Goal: Task Accomplishment & Management: Manage account settings

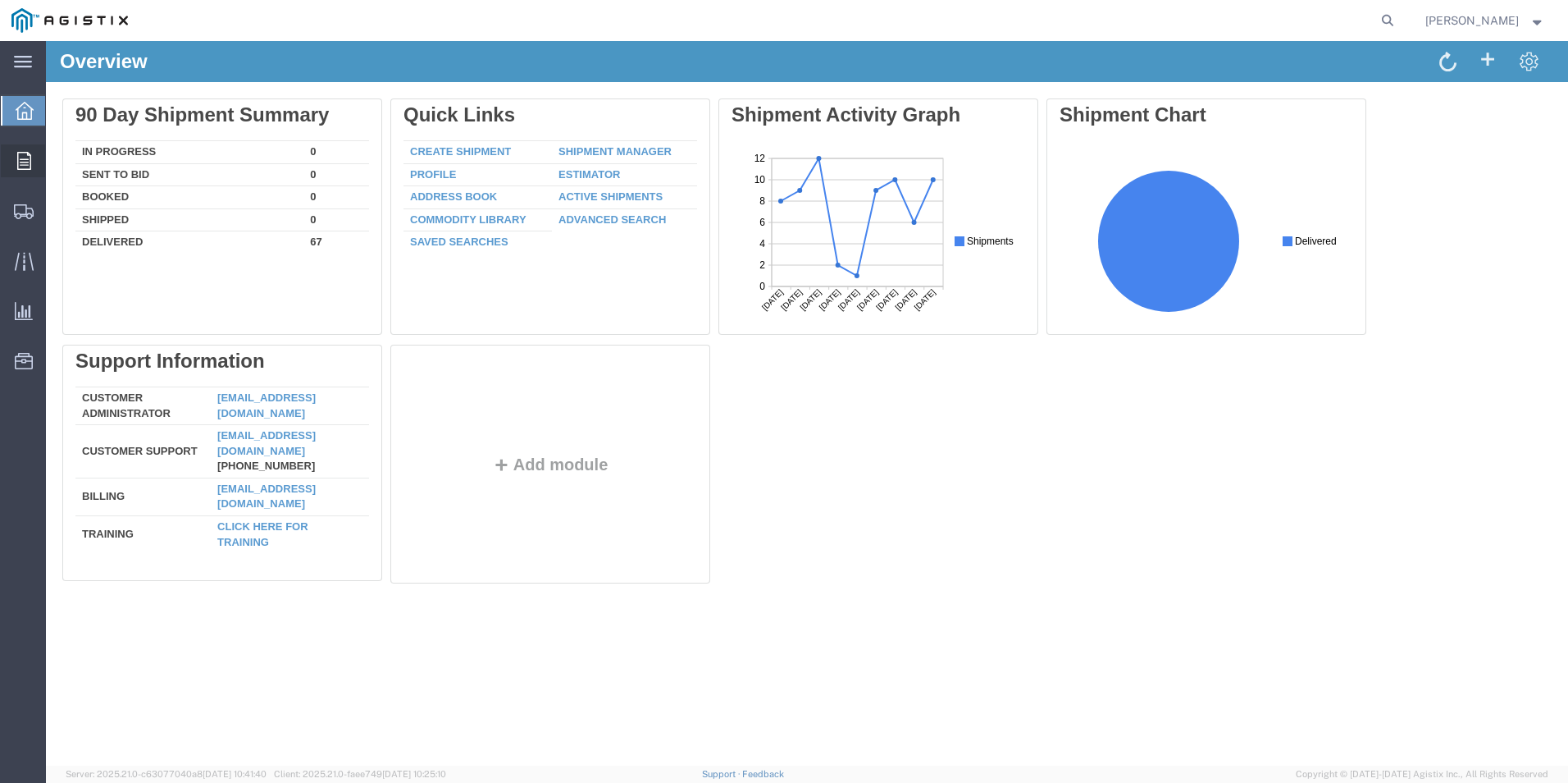
click at [0, 0] on span "Order Manager" at bounding box center [0, 0] width 0 height 0
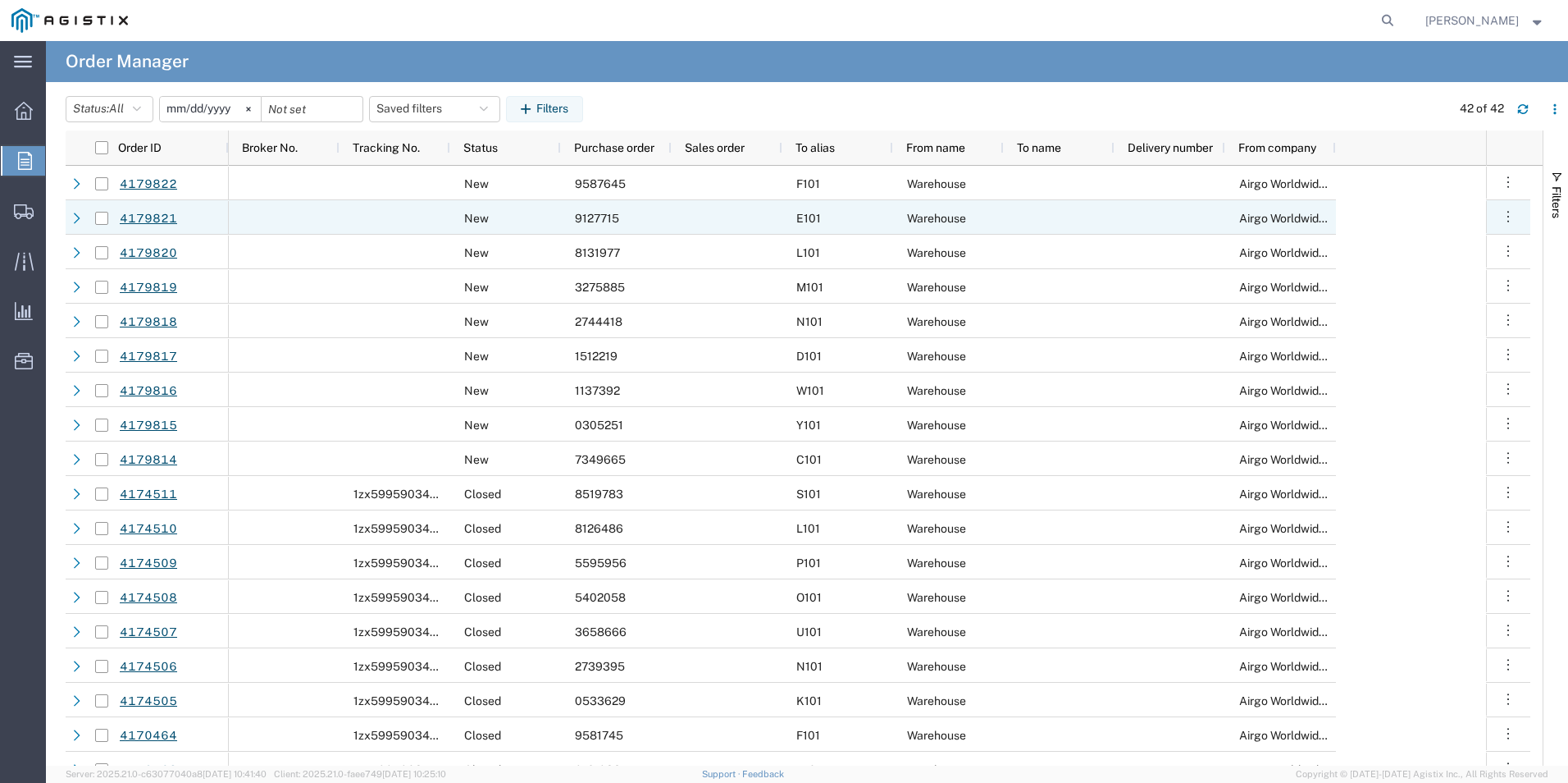
click at [576, 225] on div "9127715" at bounding box center [617, 218] width 111 height 34
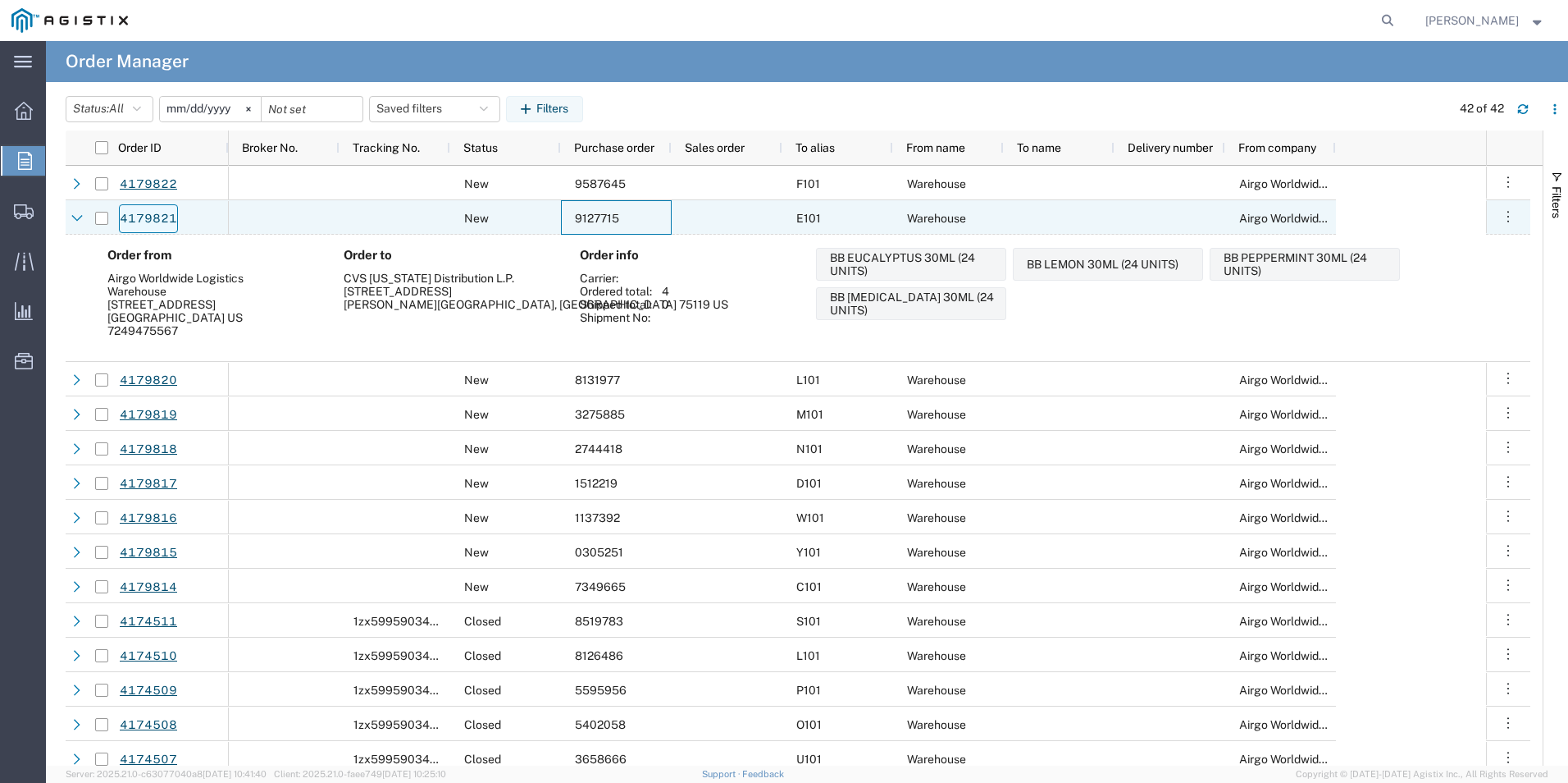
click at [152, 217] on link "4179821" at bounding box center [149, 219] width 59 height 29
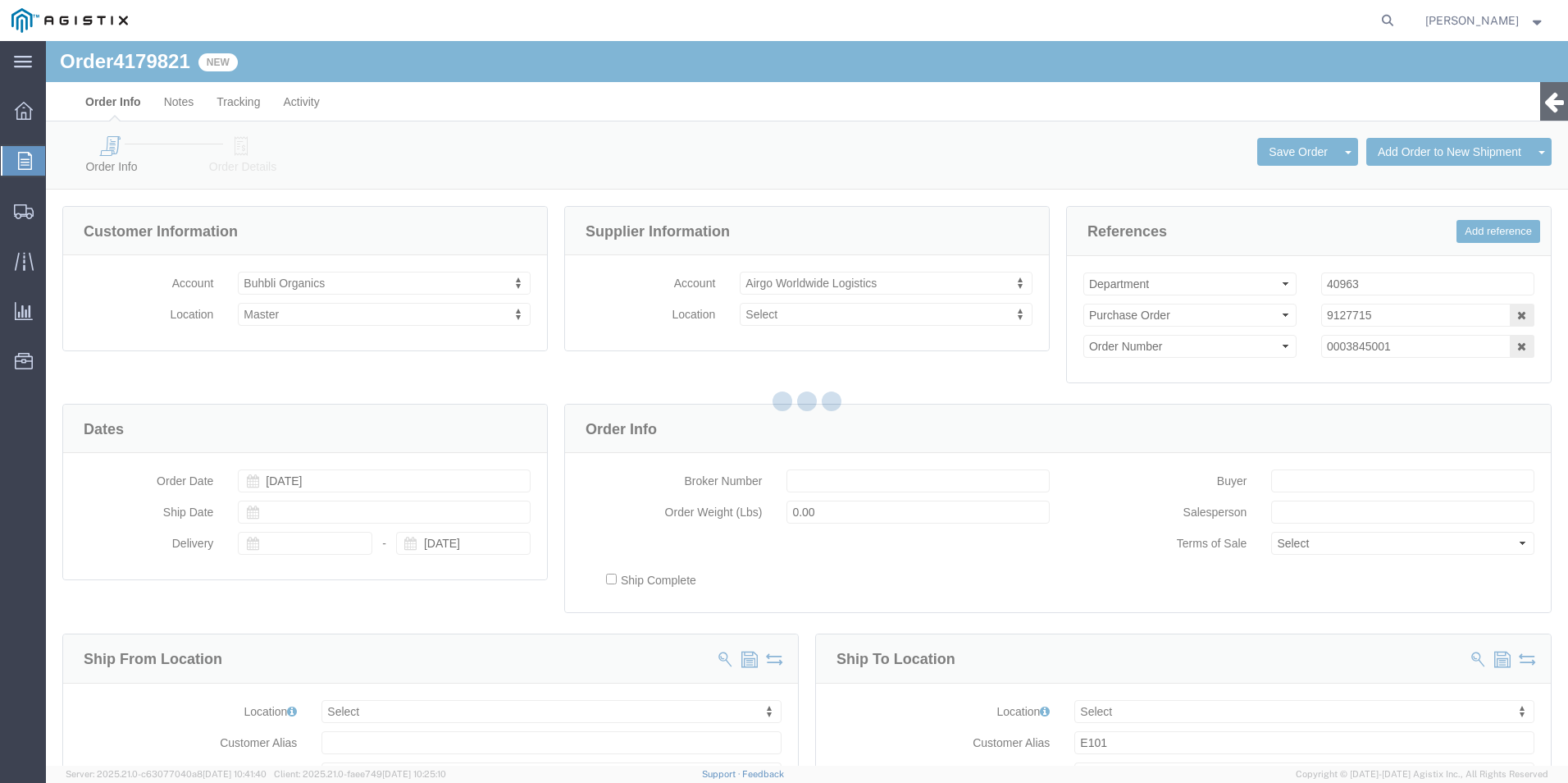
select select
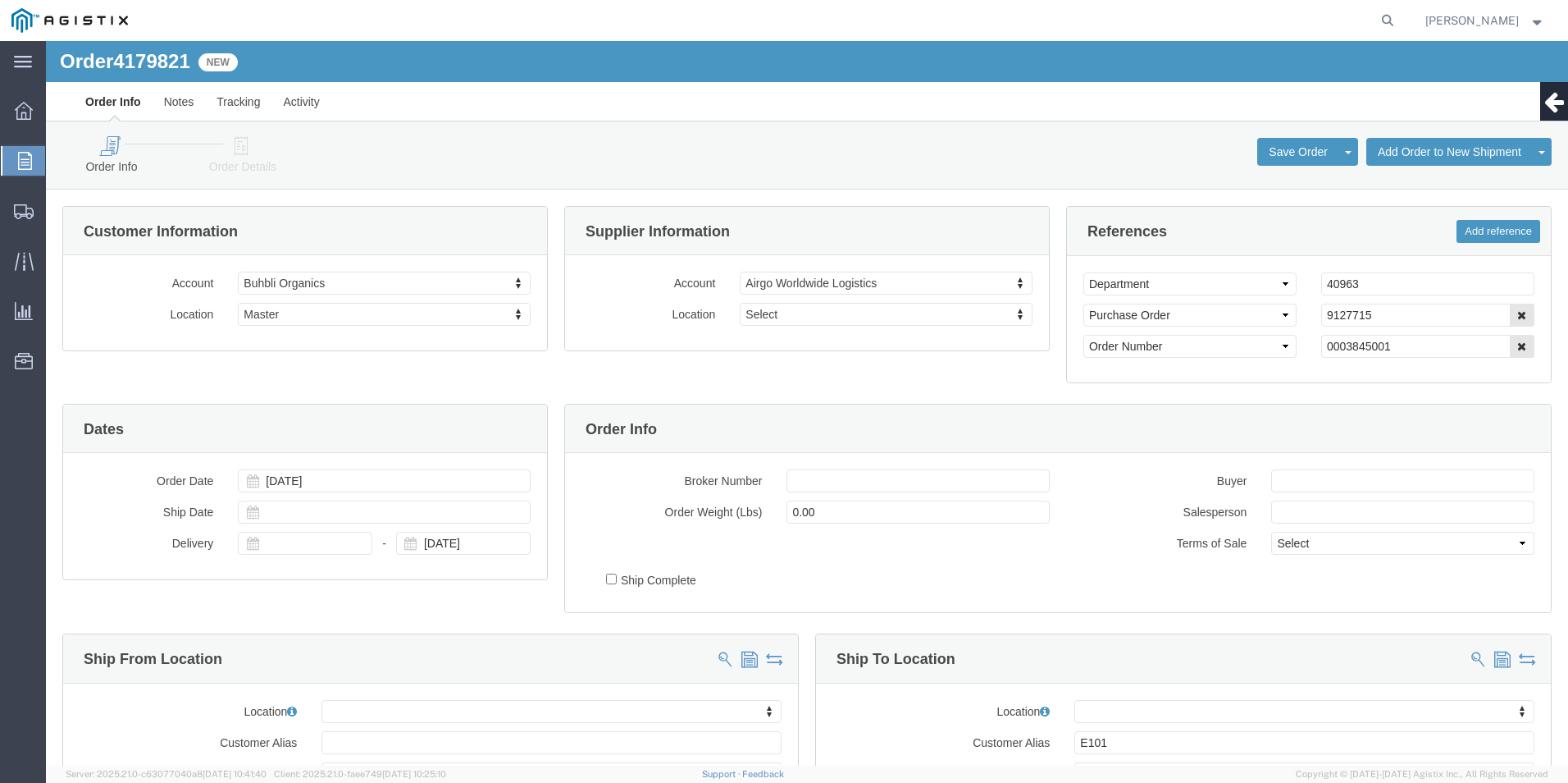
click icon
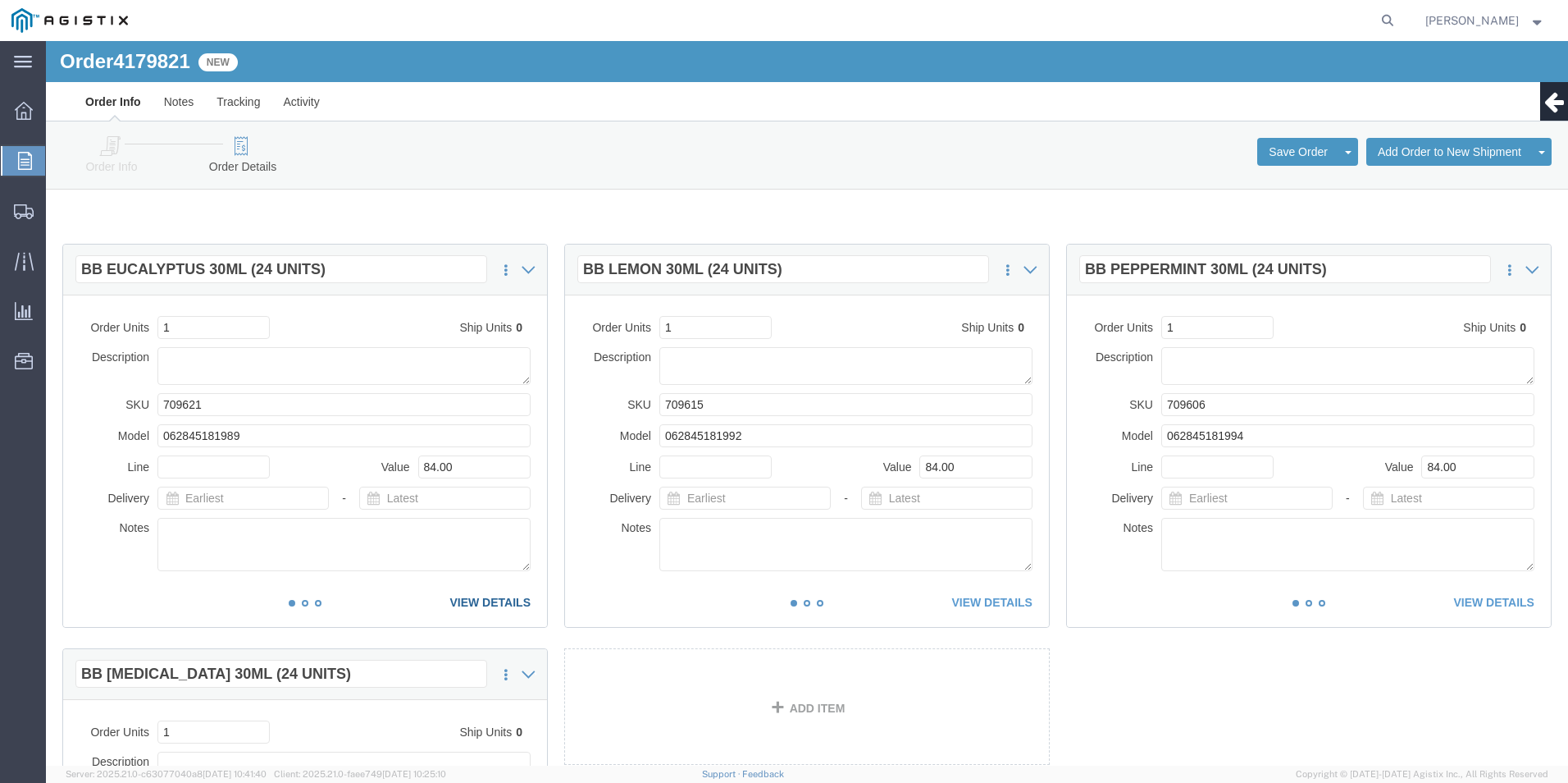
click link "VIEW DETAILS"
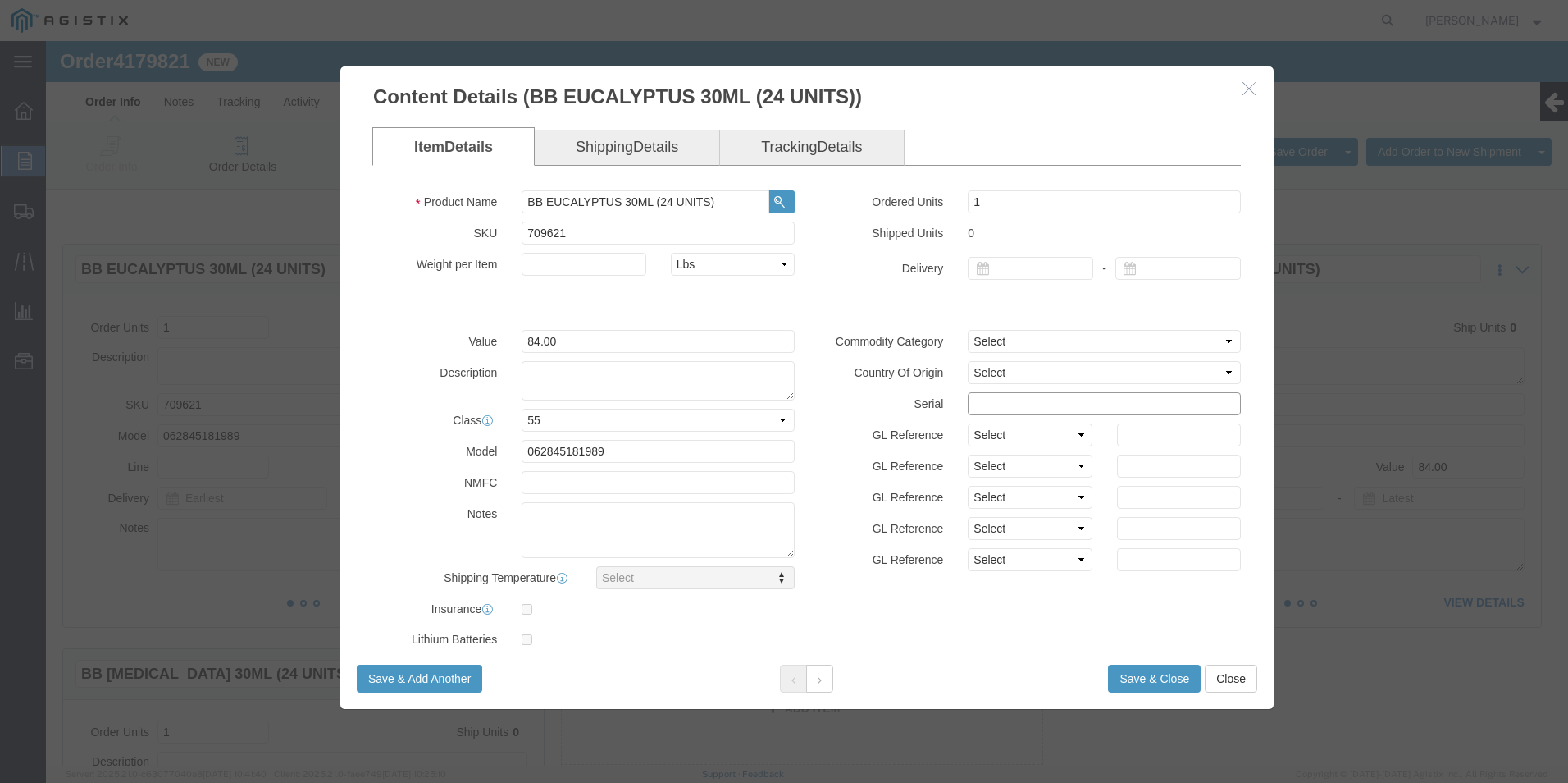
click input "text"
drag, startPoint x: 1062, startPoint y: 362, endPoint x: 831, endPoint y: 359, distance: 231.0
click div "Serial 91277151111111111111"
type input "91277151111111111111"
click button "Save & Close"
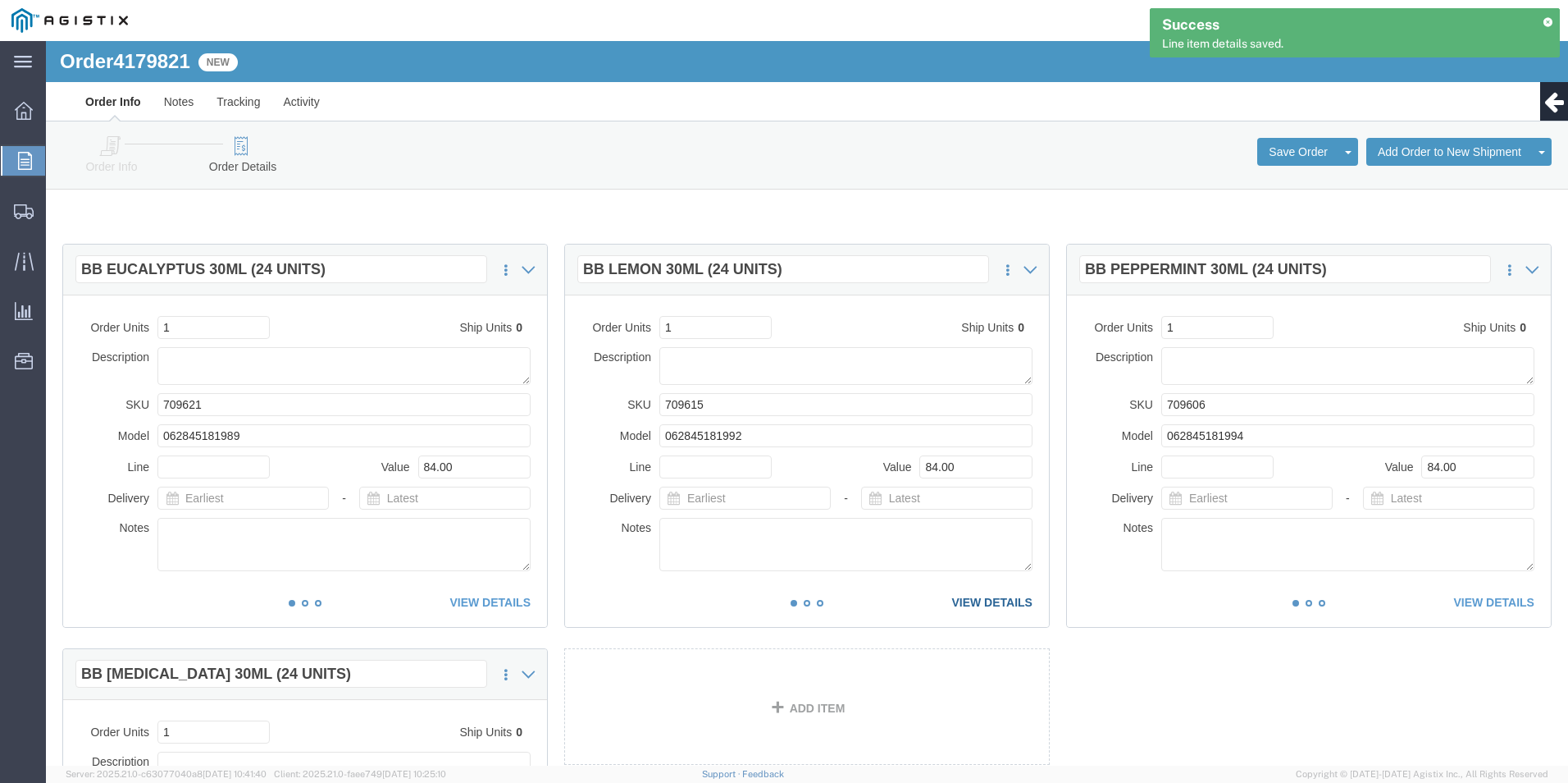
click link "VIEW DETAILS"
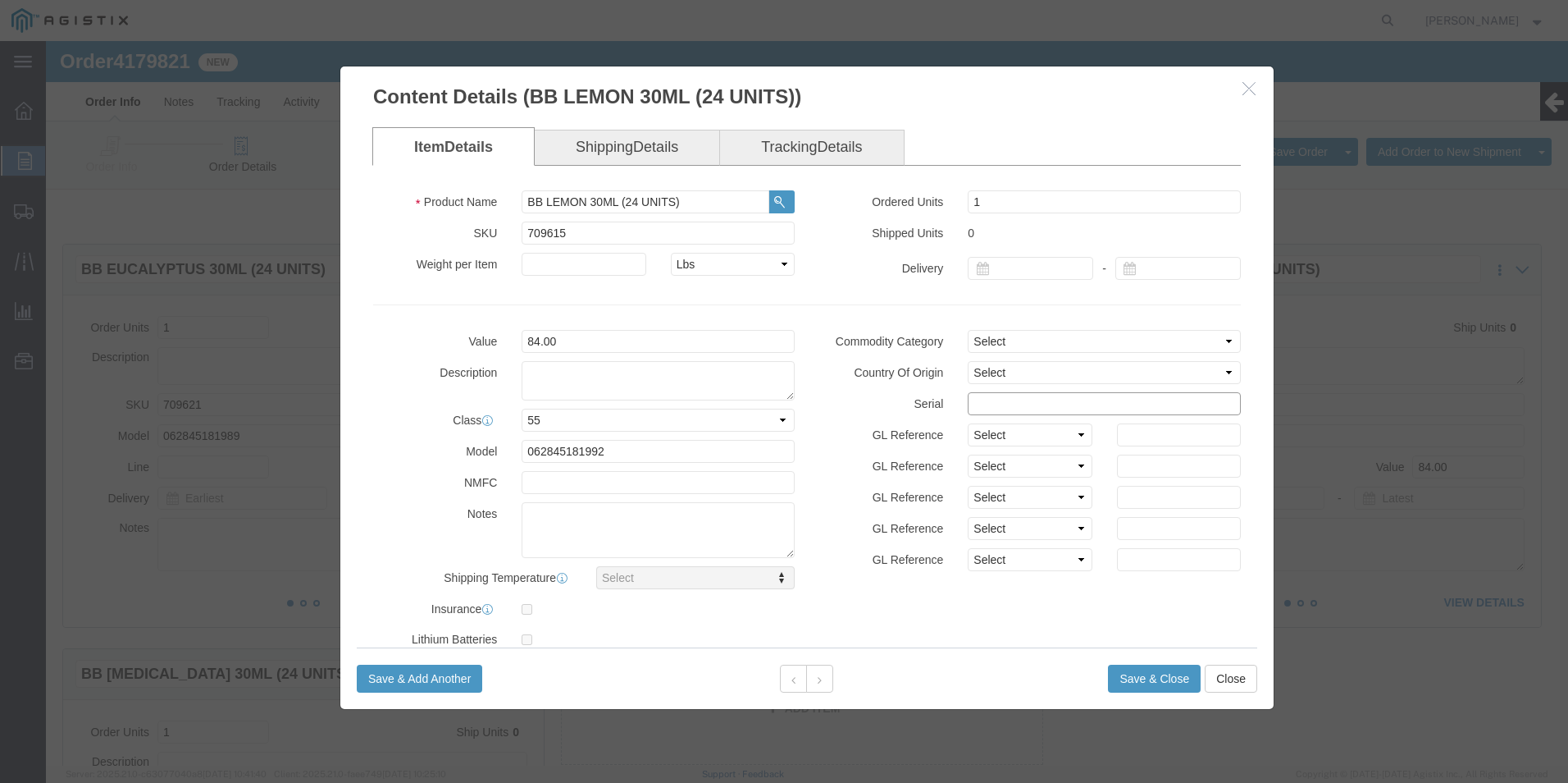
click input "text"
paste input "91277151111111111111"
type input "91277151111111111112"
click button "Save & Close"
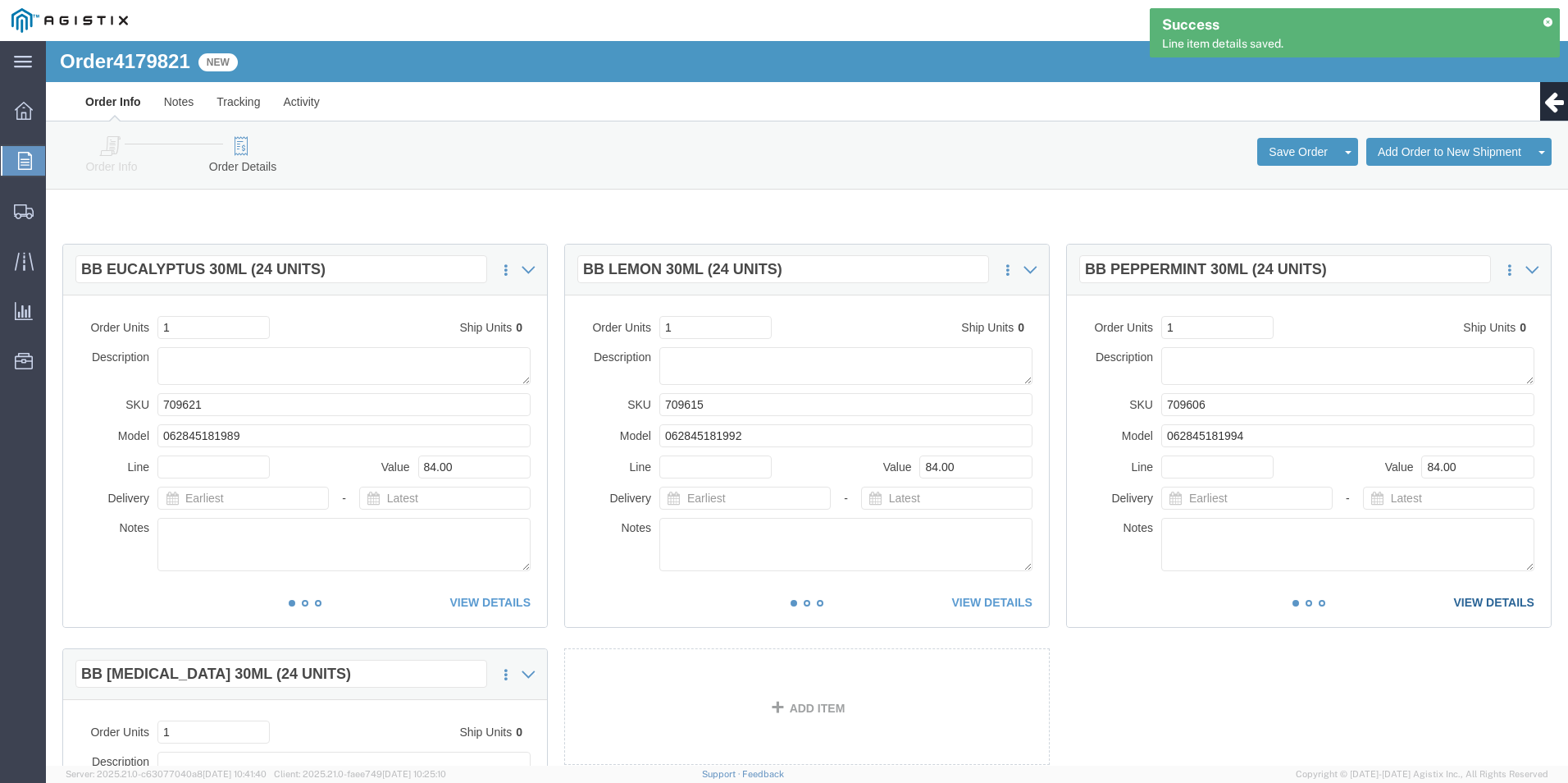
click link "VIEW DETAILS"
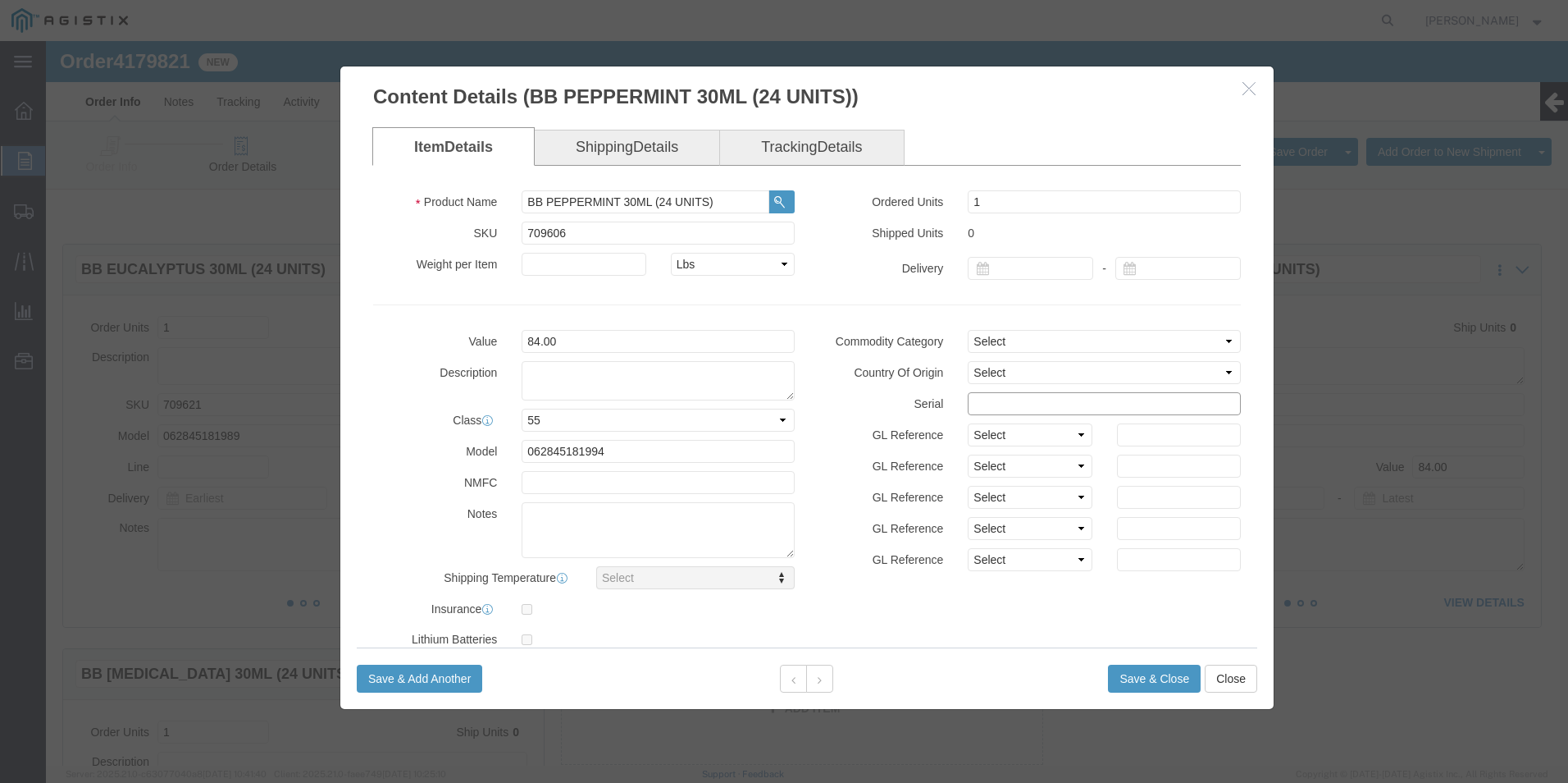
click input "text"
paste input "91277151111111111111"
type input "91277151111111111113"
click button "Save & Close"
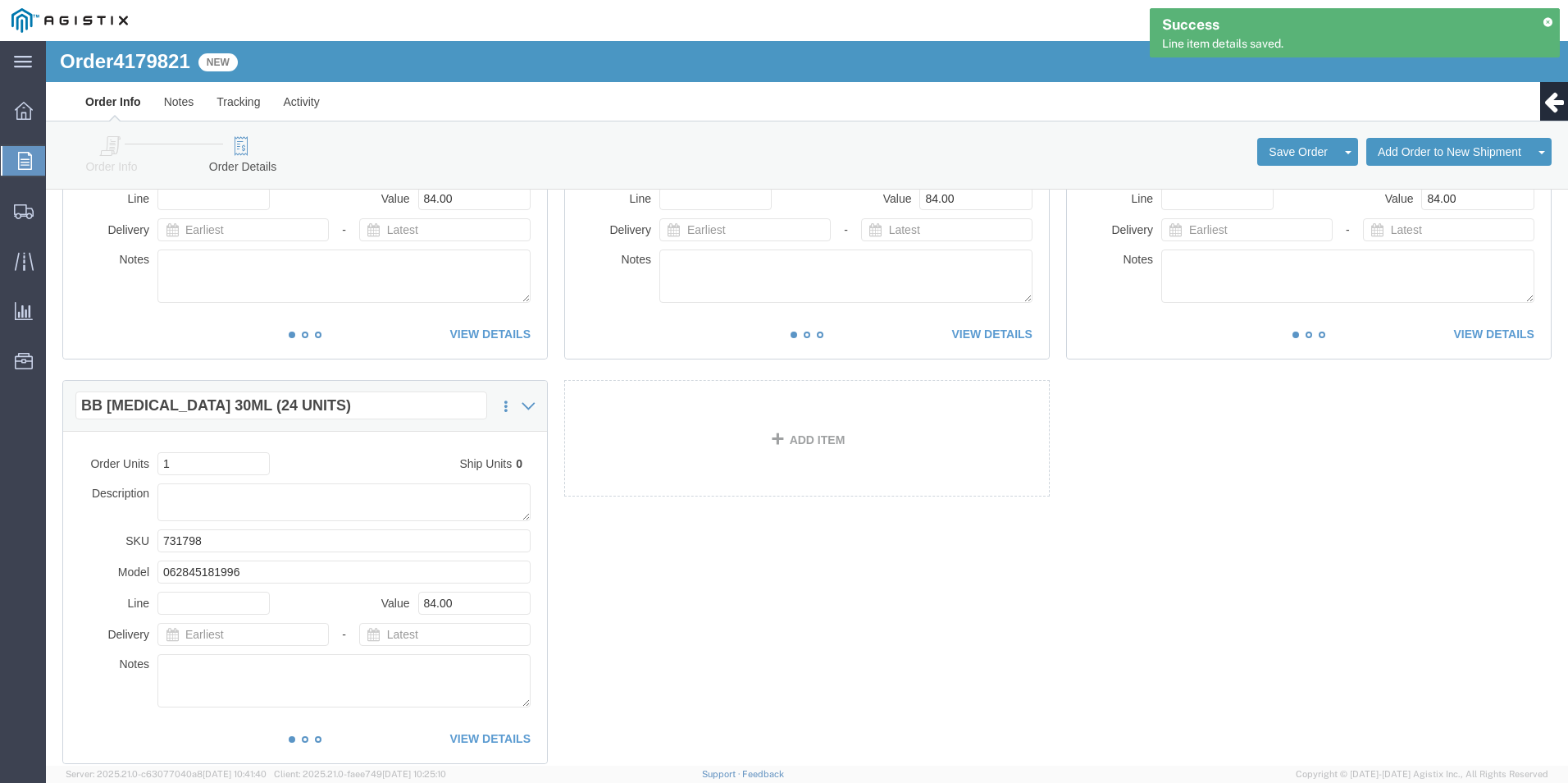
scroll to position [382, 0]
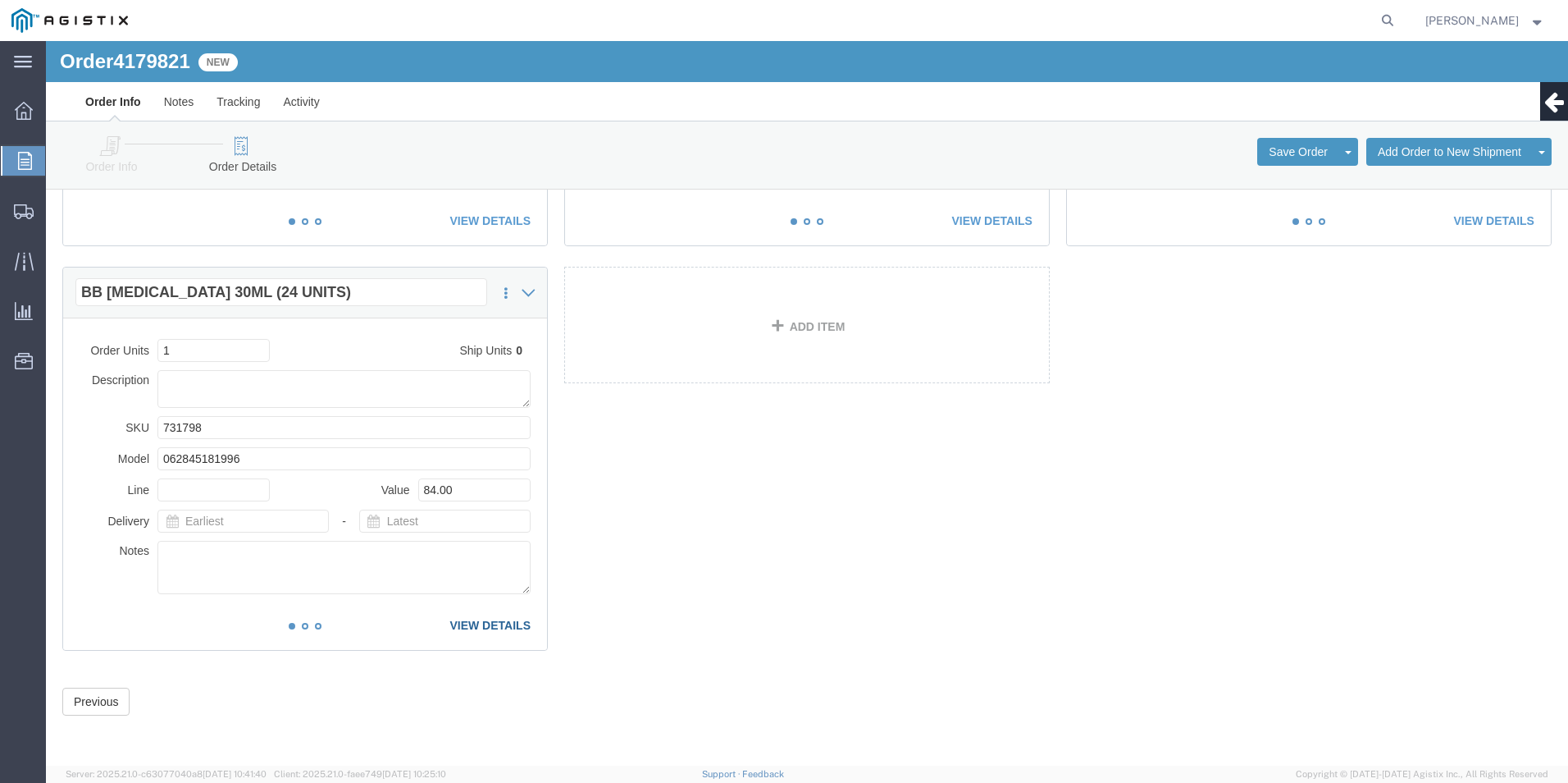
click link "VIEW DETAILS"
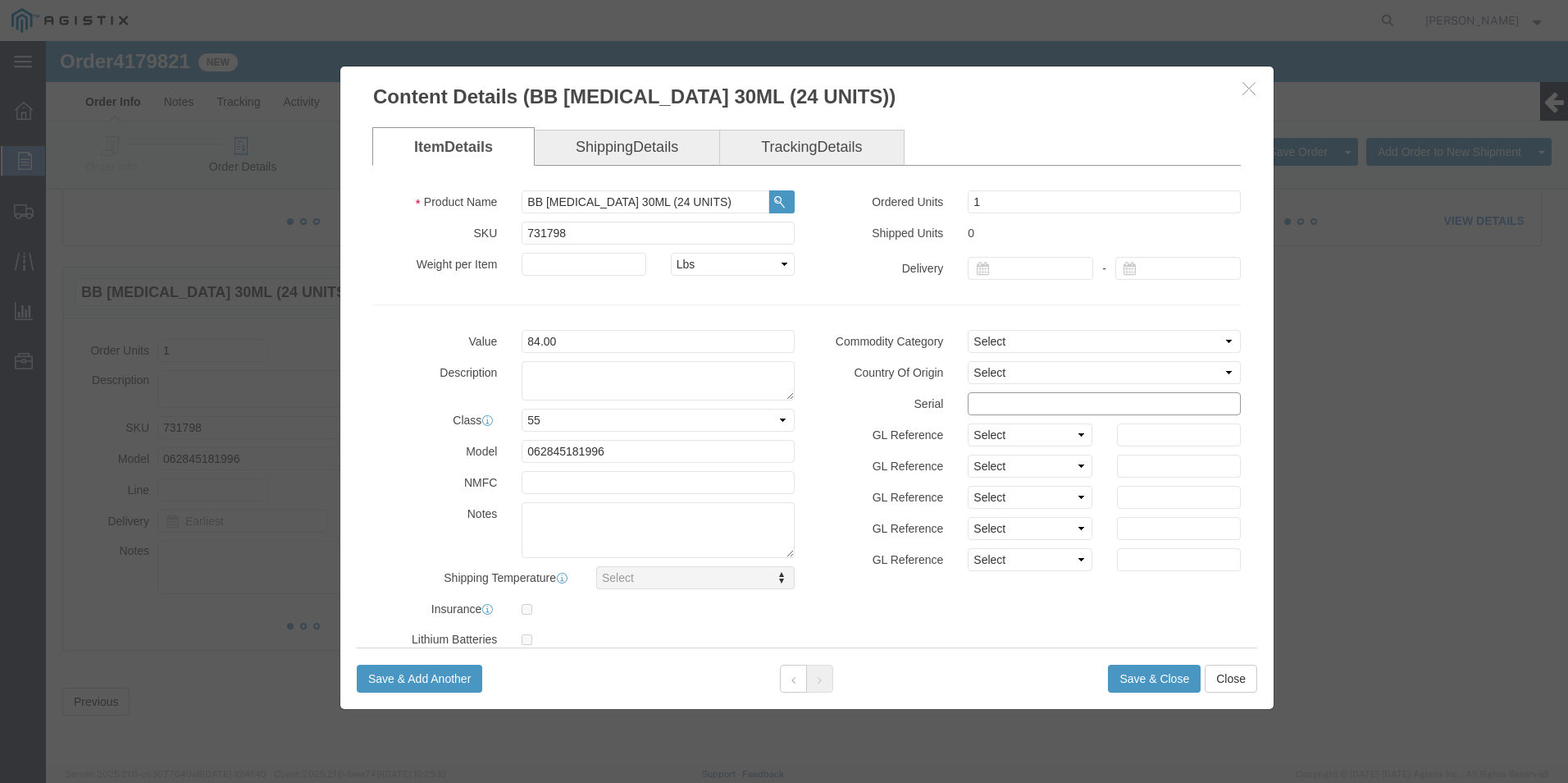
click input "text"
paste input "91277151111111111111"
type input "91277151111111111114"
click button "Save & Close"
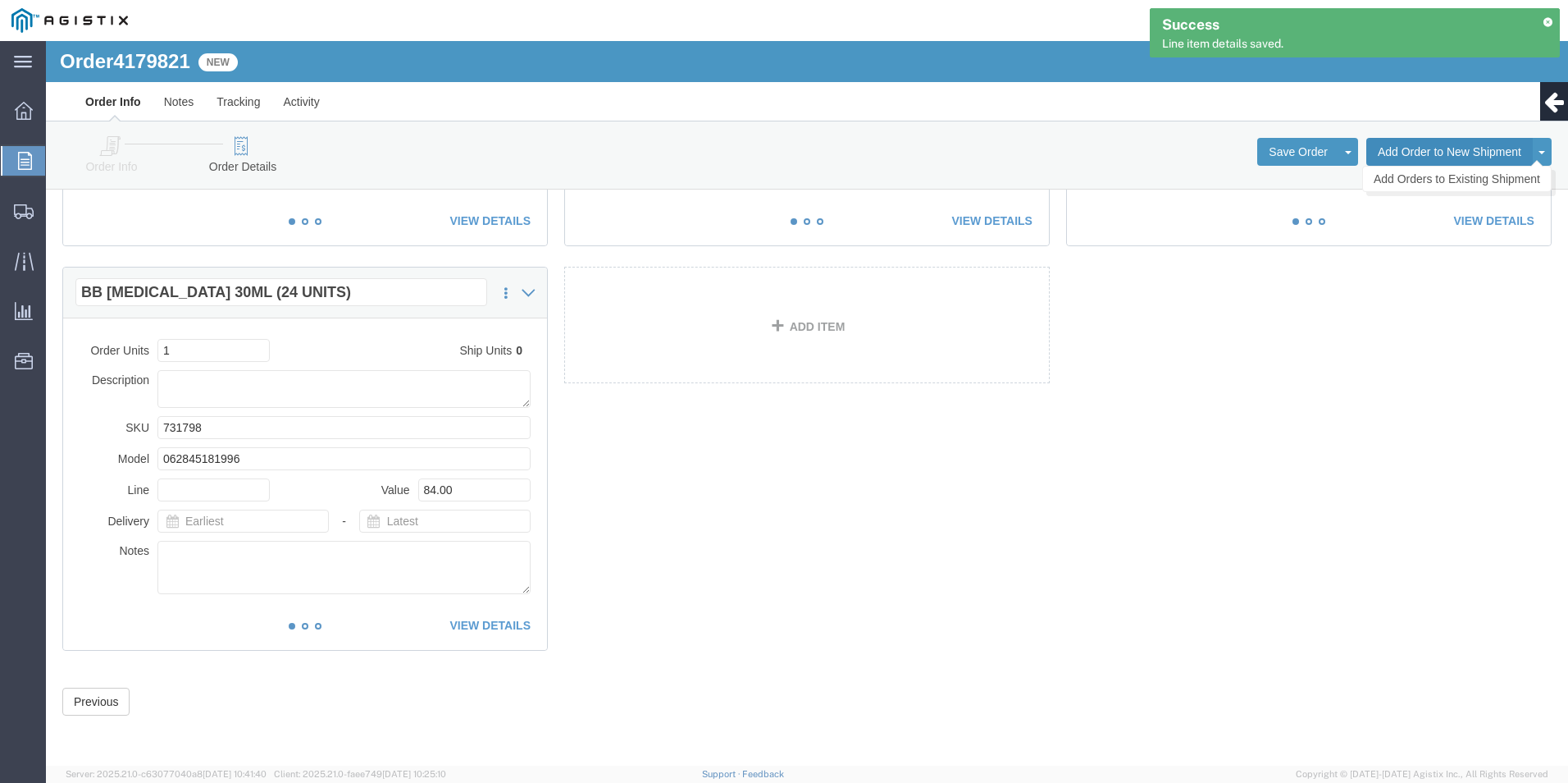
click button "Add Order to New Shipment"
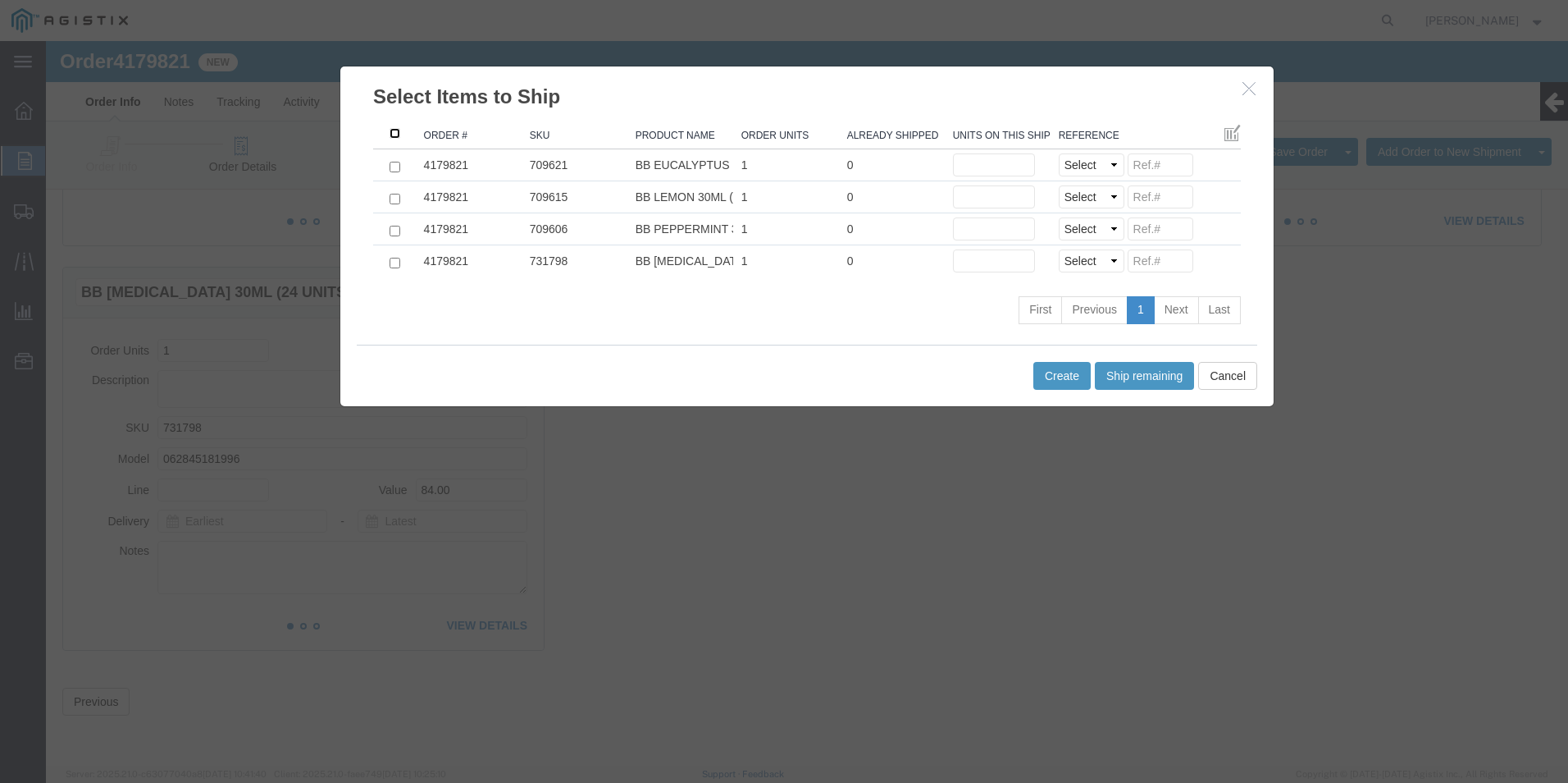
click input ": activate to sort column ascending"
checkbox input "true"
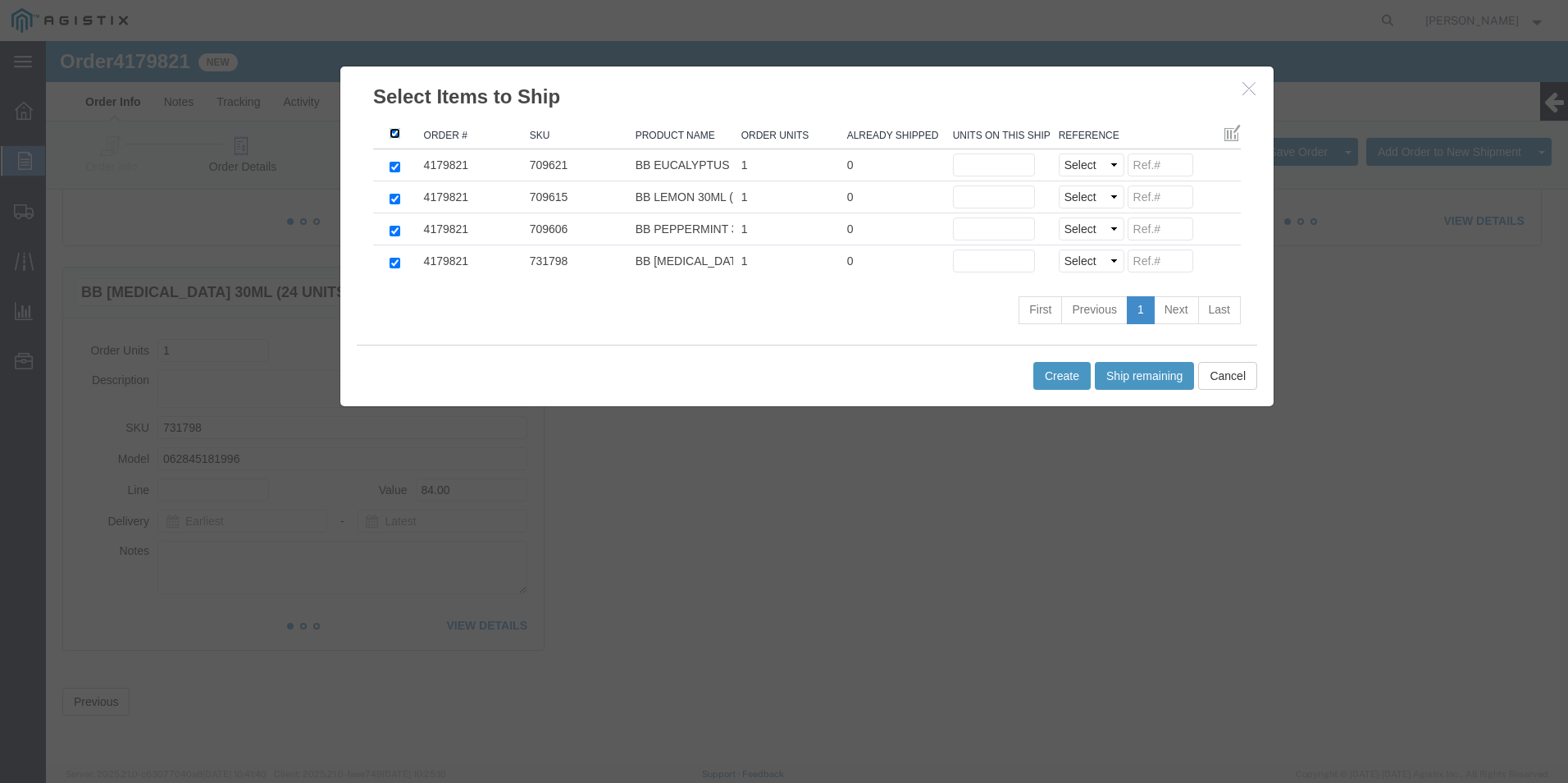
checkbox input "true"
click button "Ship remaining"
type input "1"
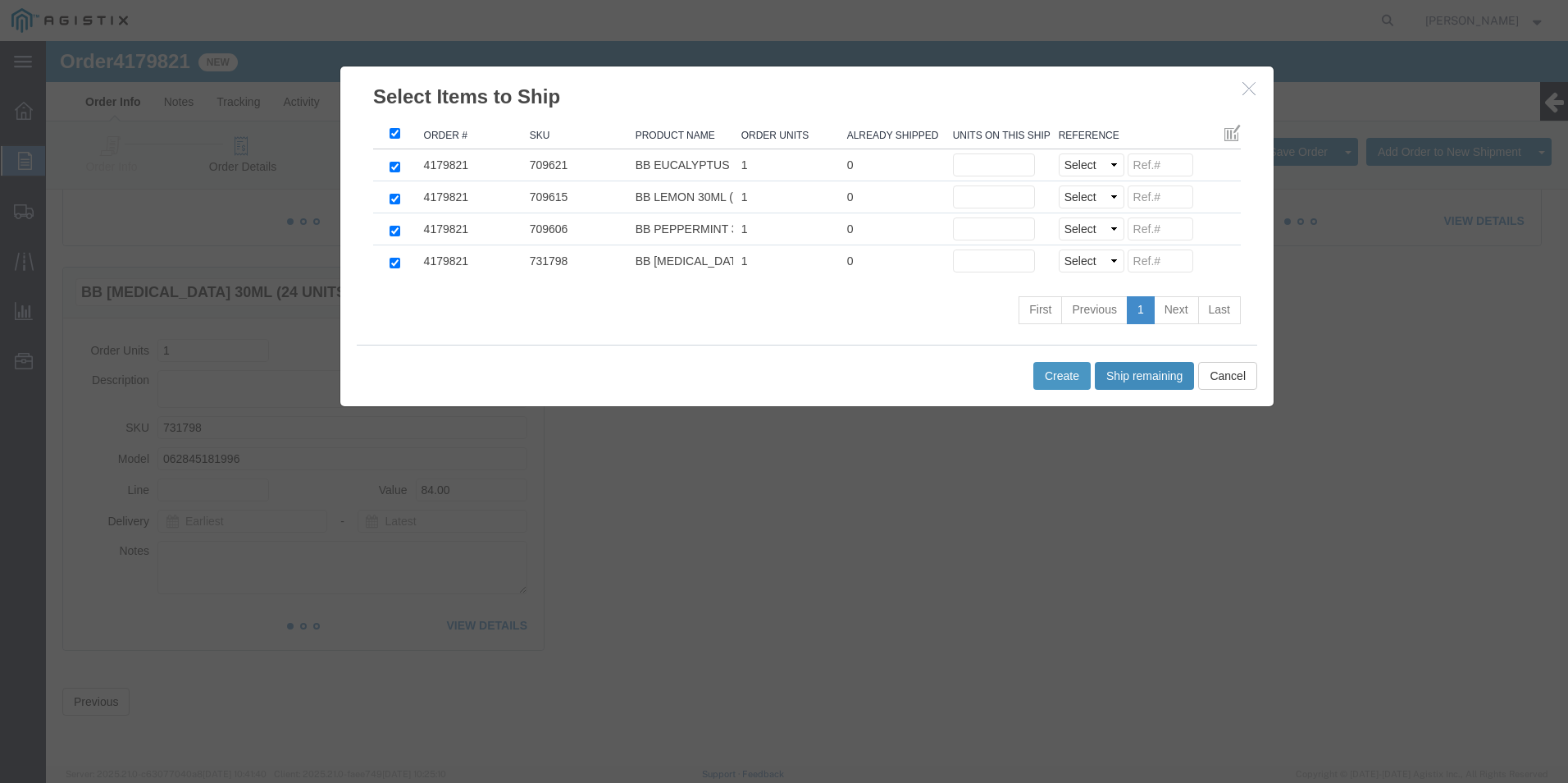
type input "1"
click select "Select Purchase Order Delivery Number"
select select "PO"
click select "Select Purchase Order Delivery Number"
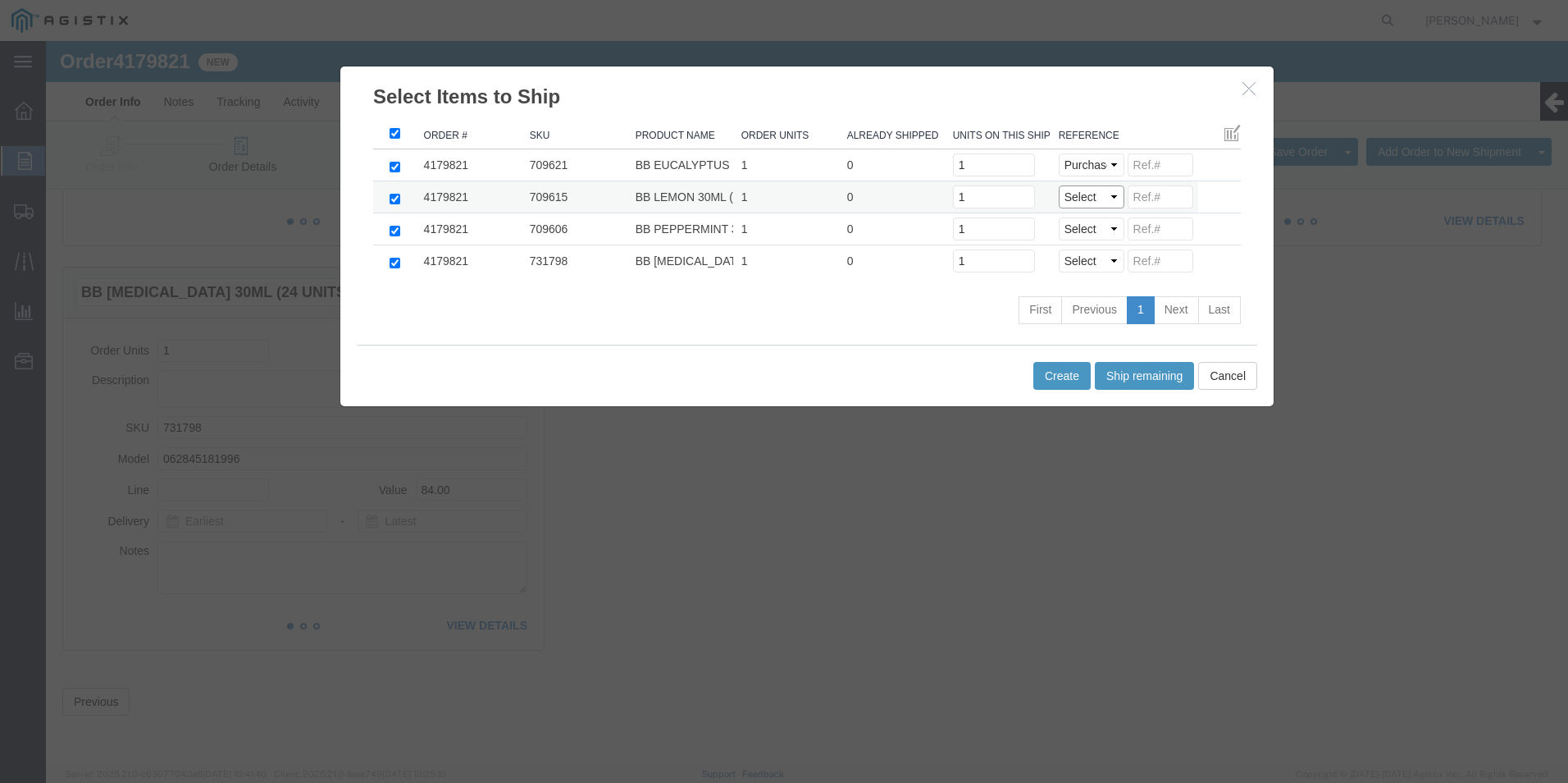
select select "PO"
click select "Select Purchase Order Delivery Number"
select select "PO"
click select "Select Purchase Order Delivery Number"
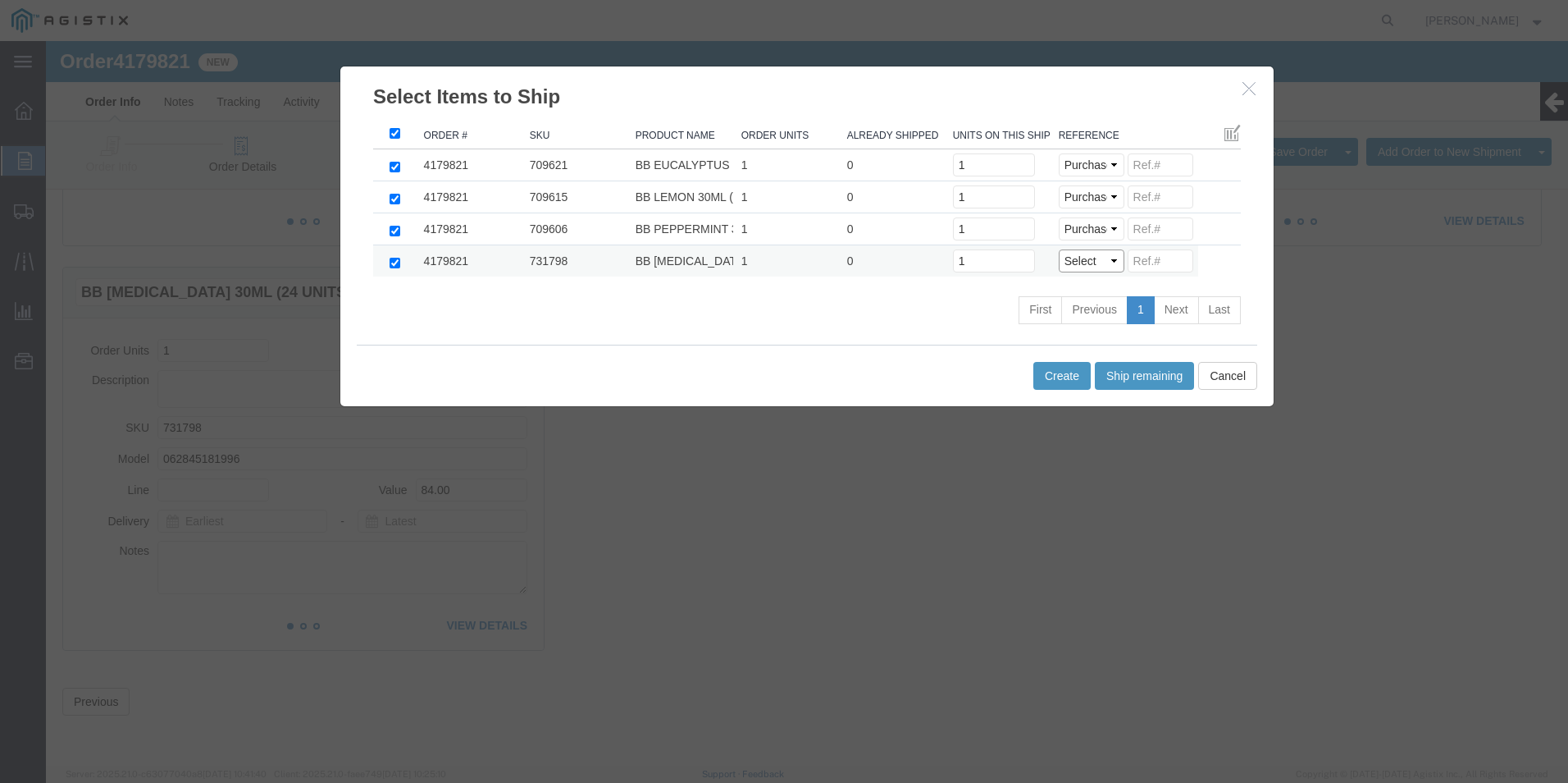
click select "Select Purchase Order Delivery Number"
select select "PO"
click select "Select Purchase Order Delivery Number"
click input
paste input "91277151111111111111"
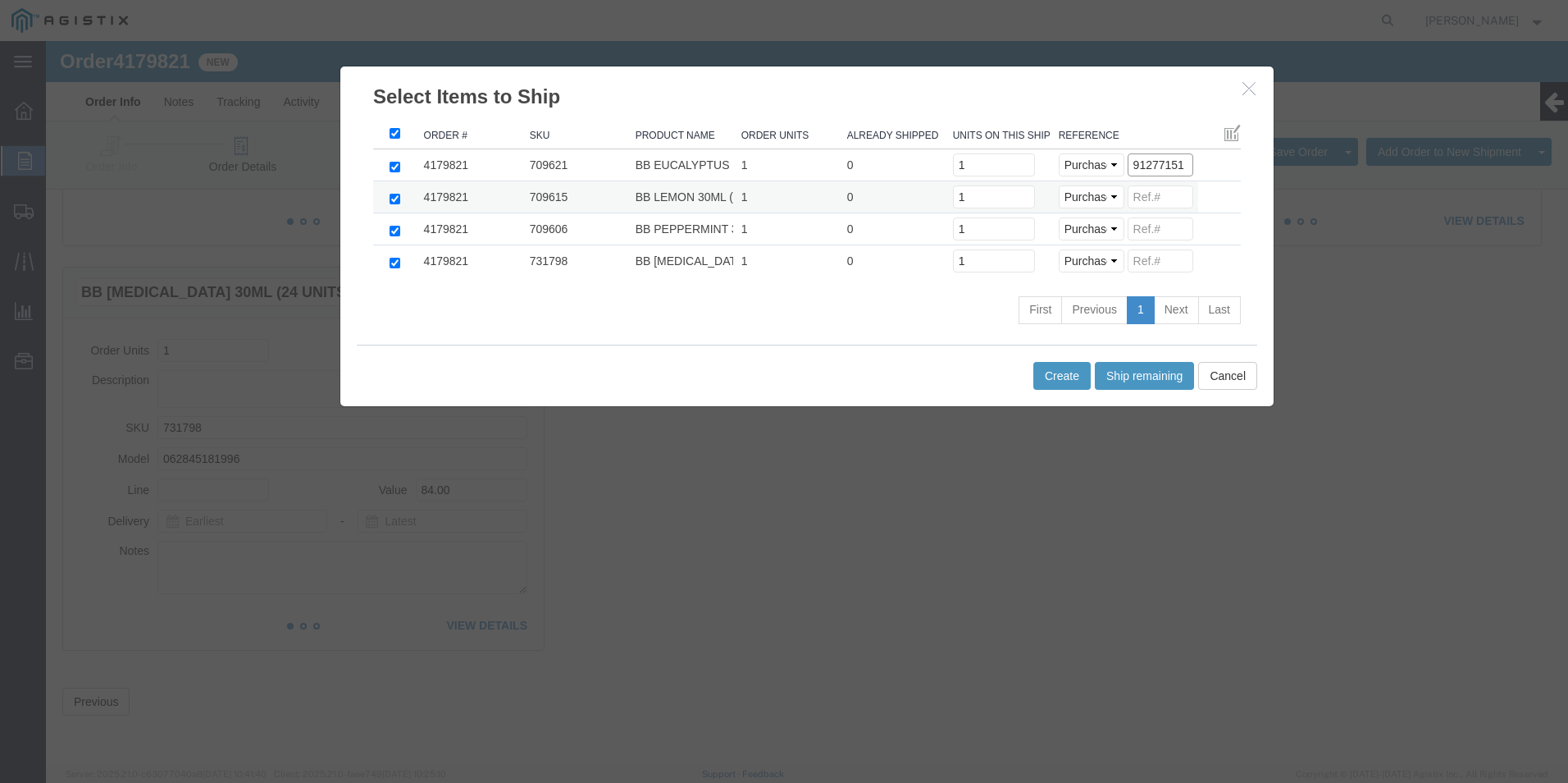
scroll to position [0, 0]
drag, startPoint x: 1119, startPoint y: 123, endPoint x: 883, endPoint y: 122, distance: 236.0
click tr "4179821 709621 BB EUCALYPTUS 30ML (24 UNITS) 1 0 Units on this shipment 1 Selec…"
type input "9127715"
click input
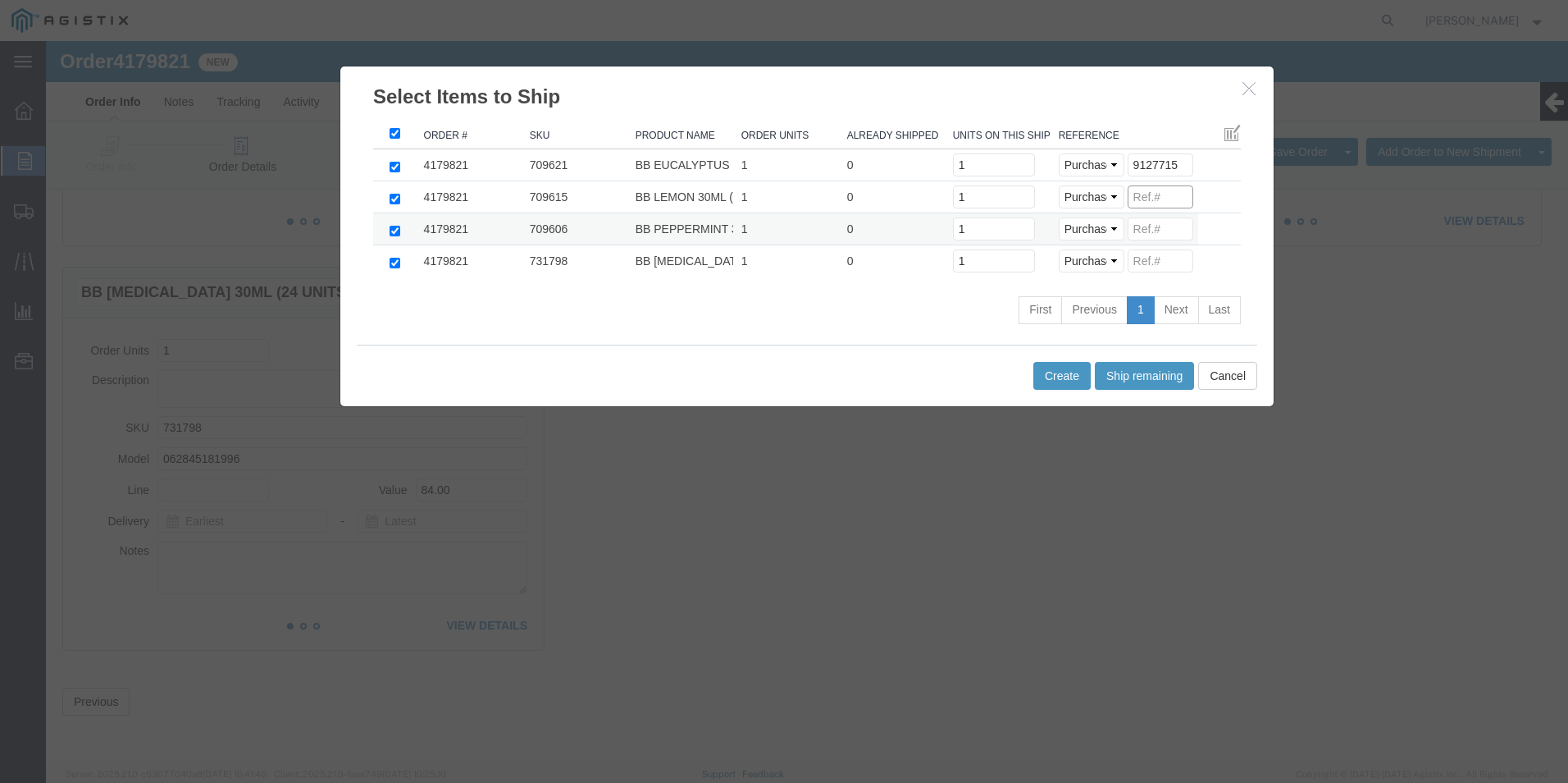
paste input "9127715"
type input "9127715"
click input
paste input "9127715"
type input "9127715"
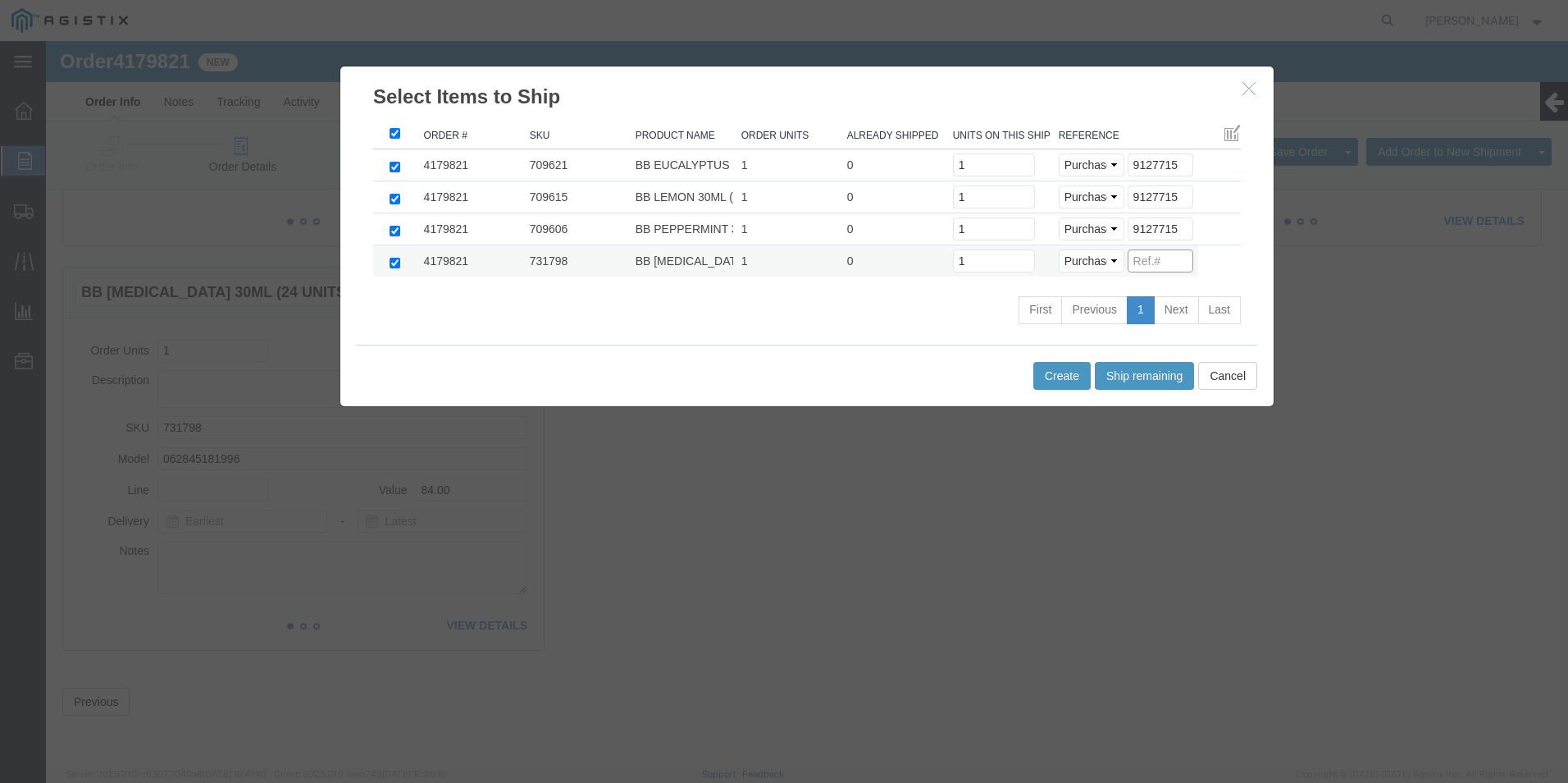
click input
paste input "9127715"
type input "9127715"
click button "Create"
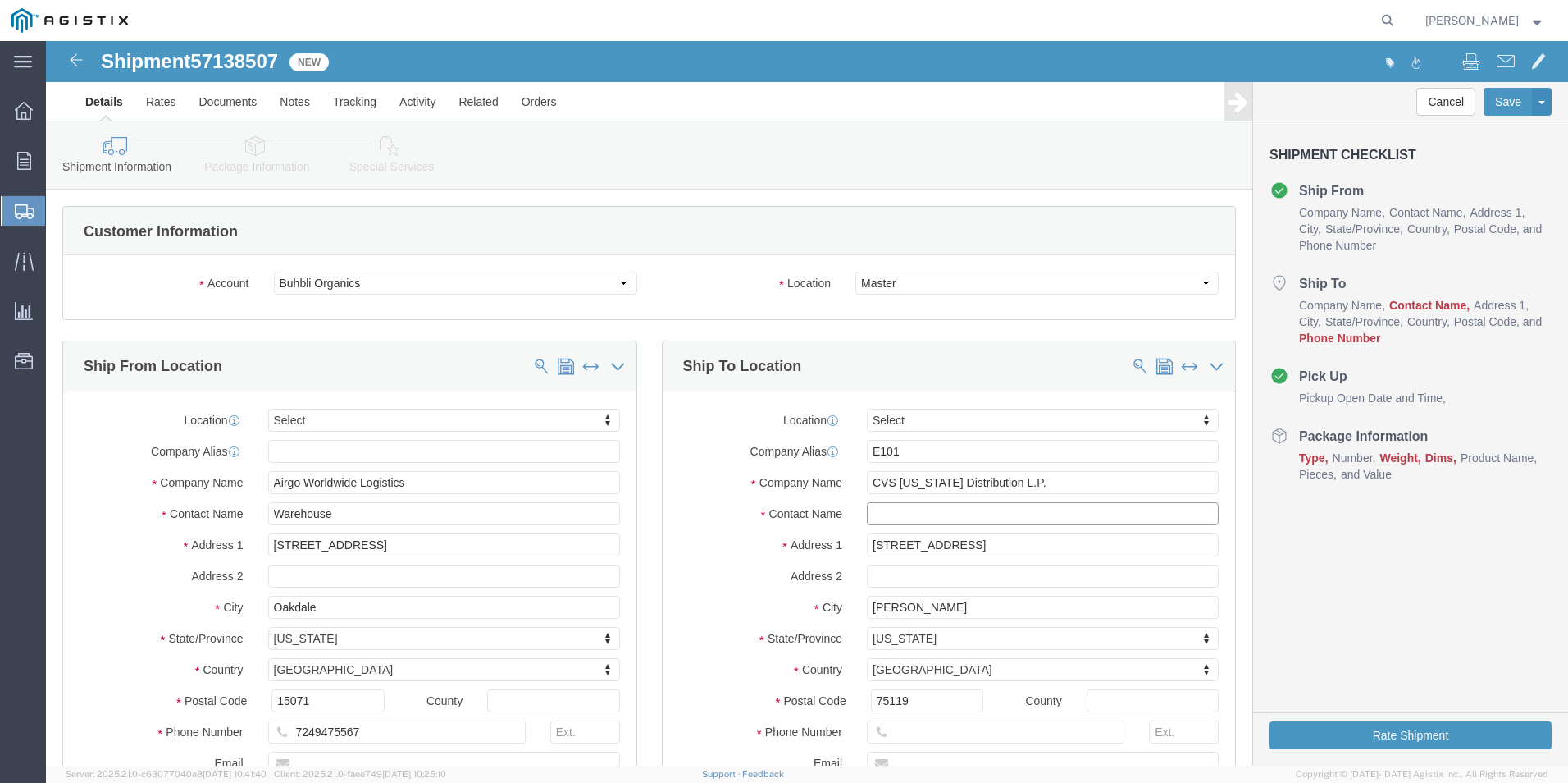
click input "text"
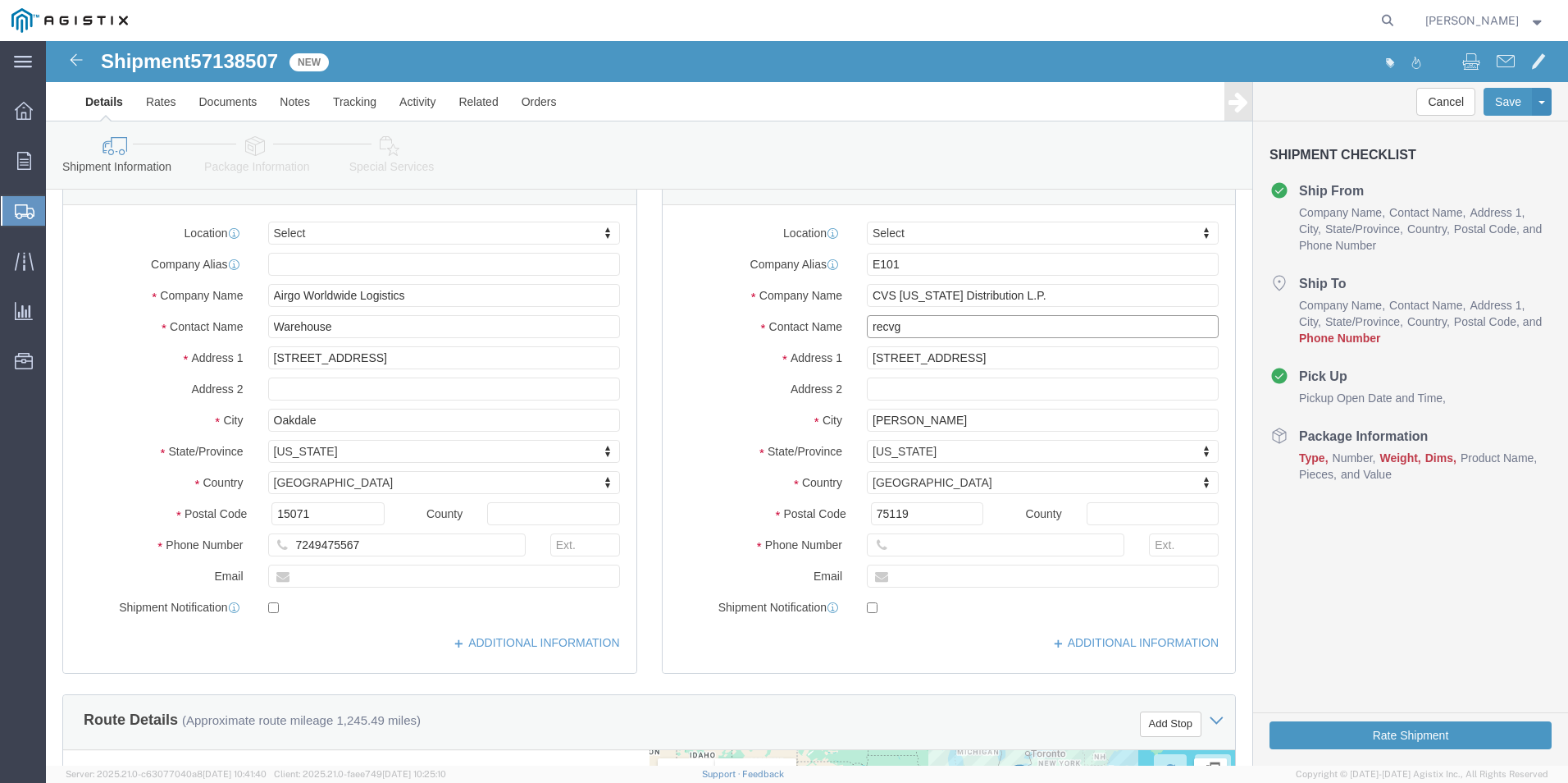
scroll to position [246, 0]
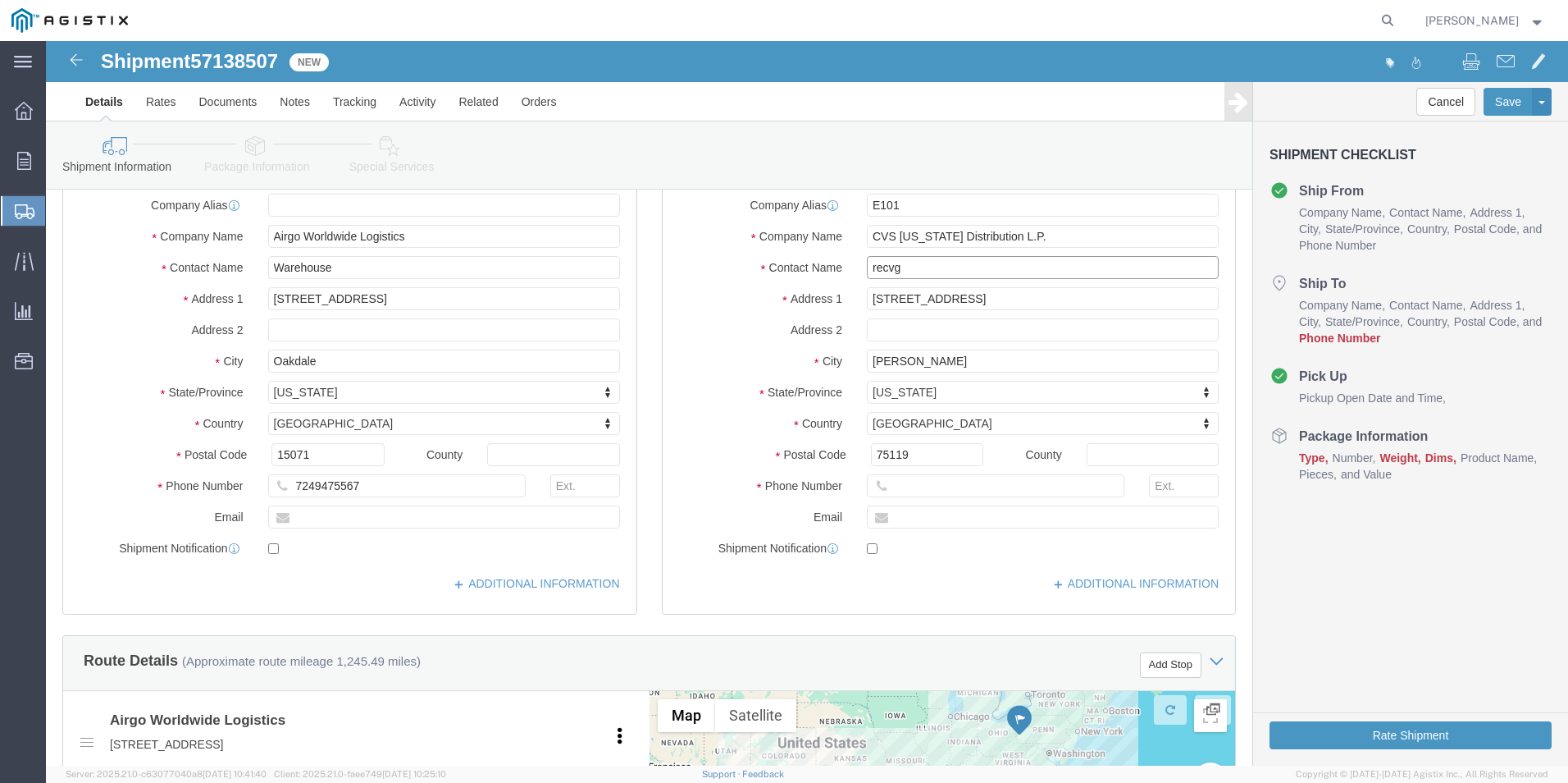
type input "recvg"
click input "text"
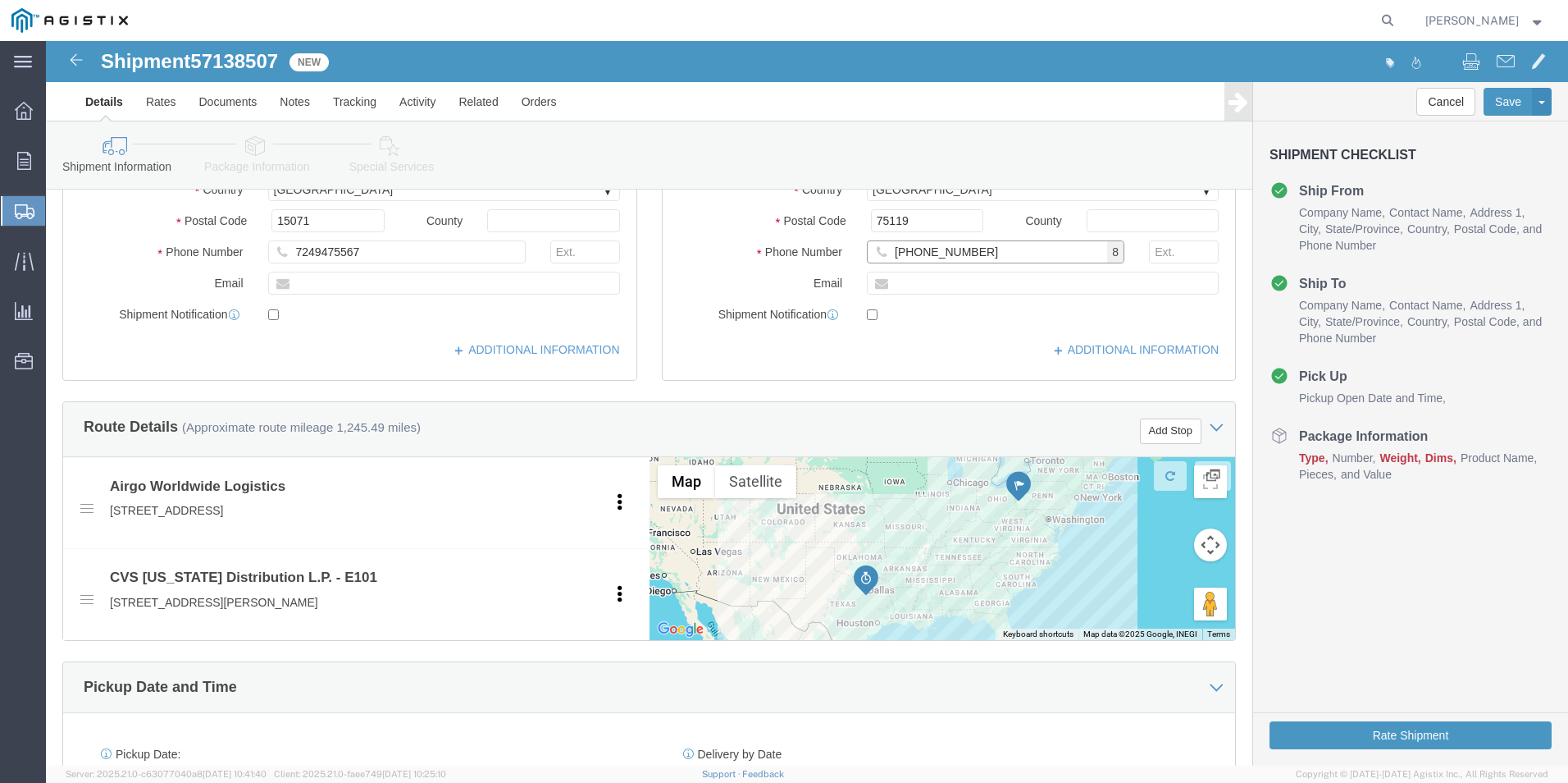
type input "[PHONE_NUMBER]"
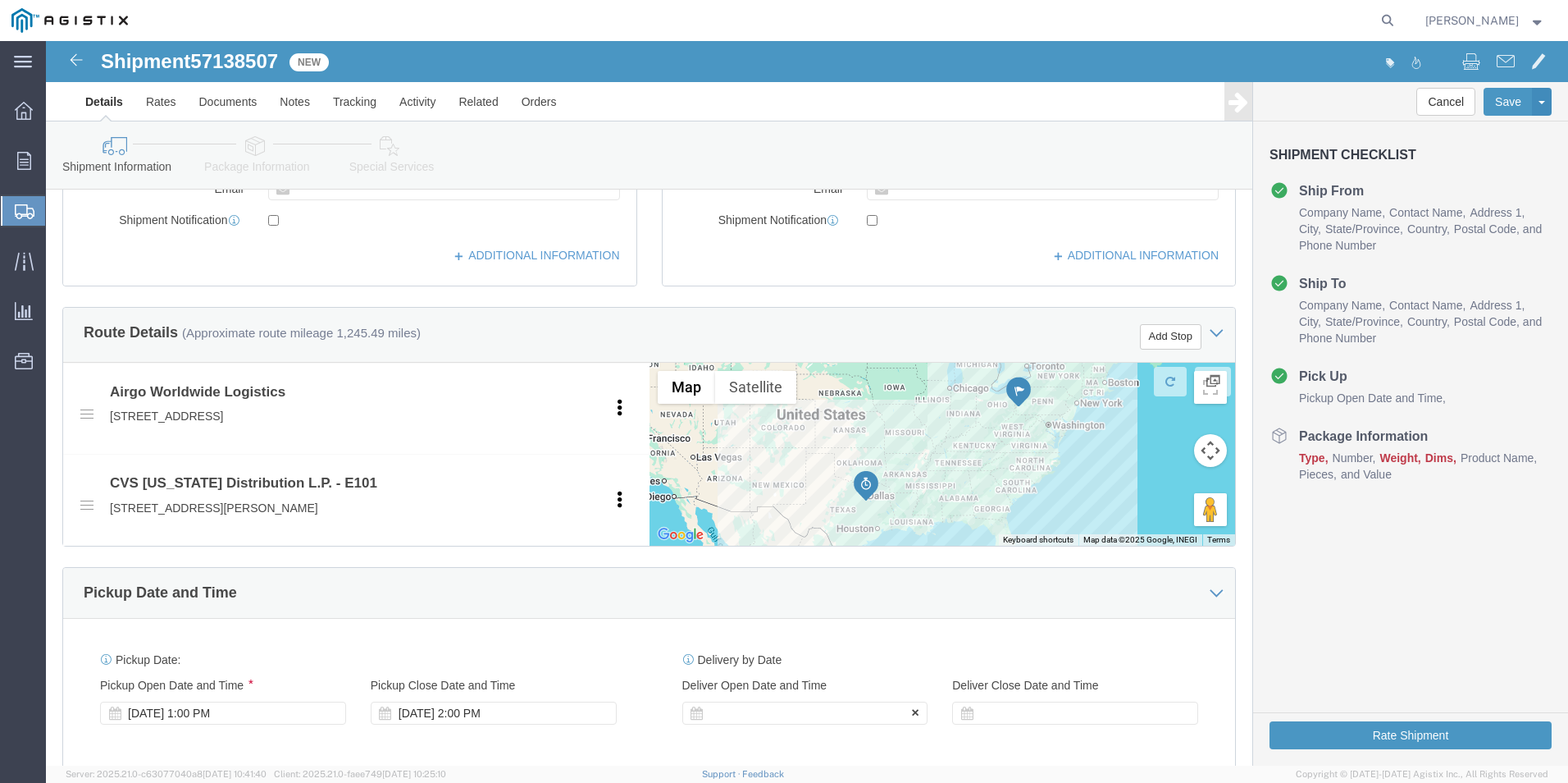
click div
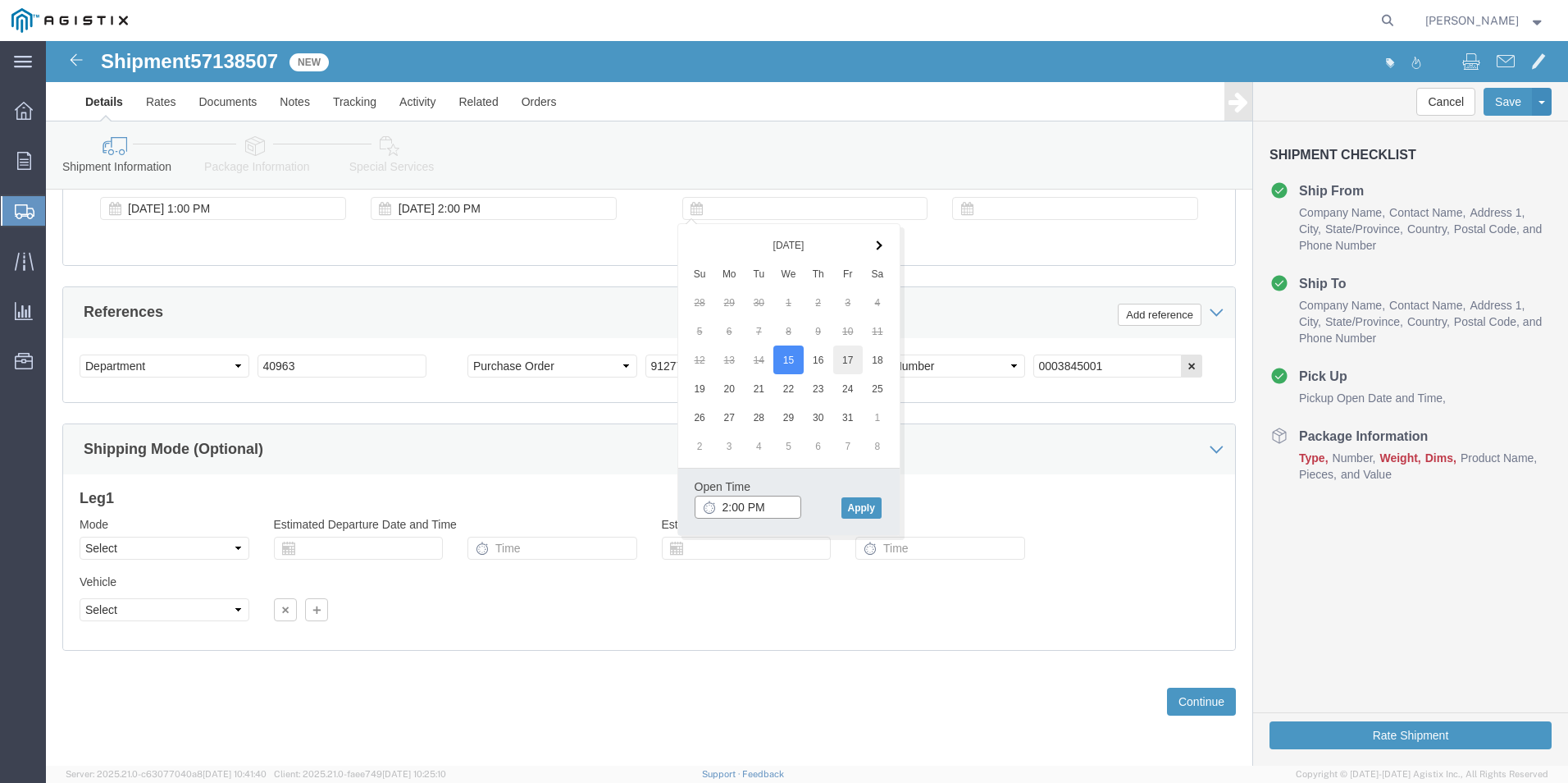
type input "2:00 PM"
click button "Apply"
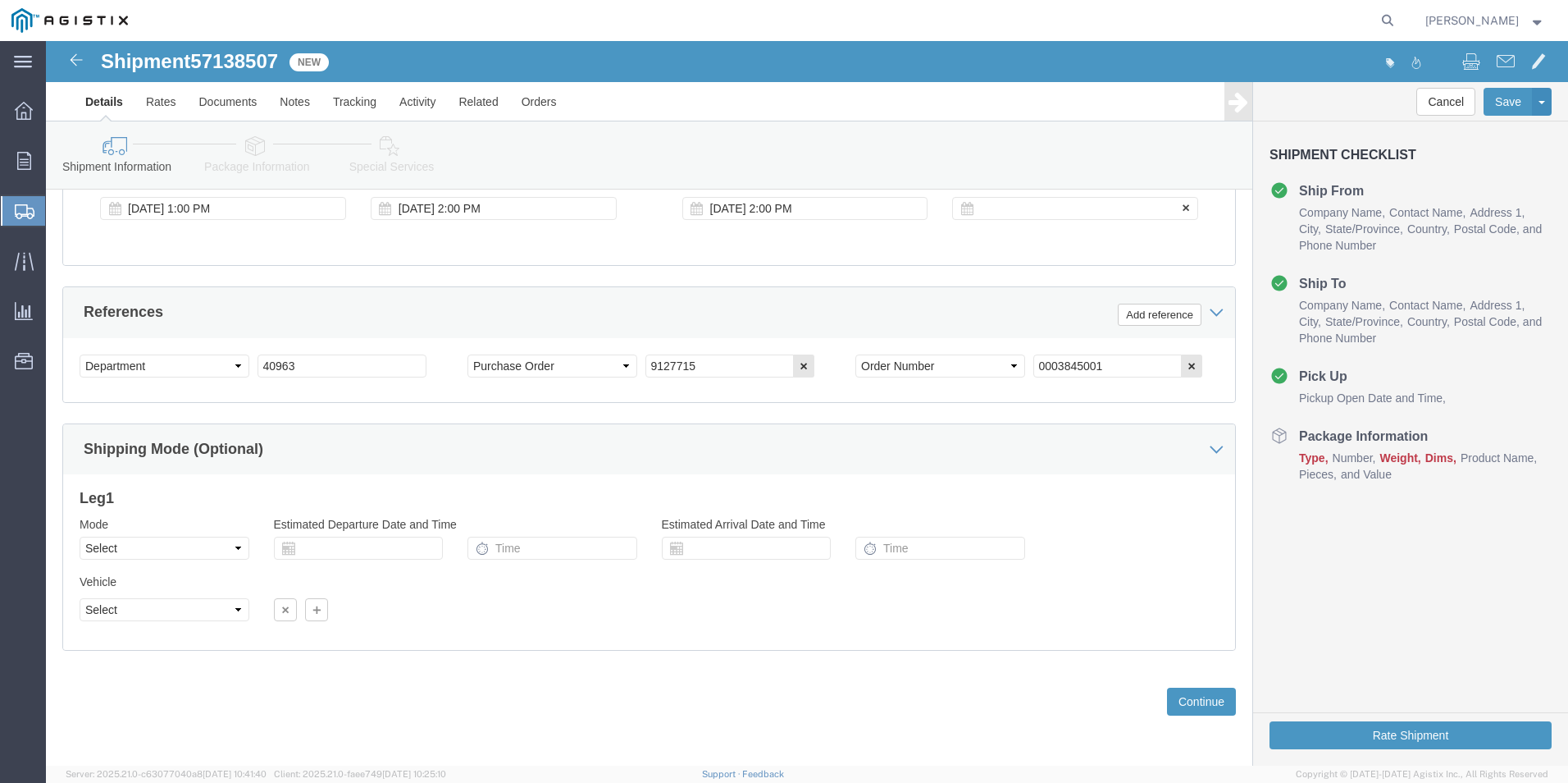
click div
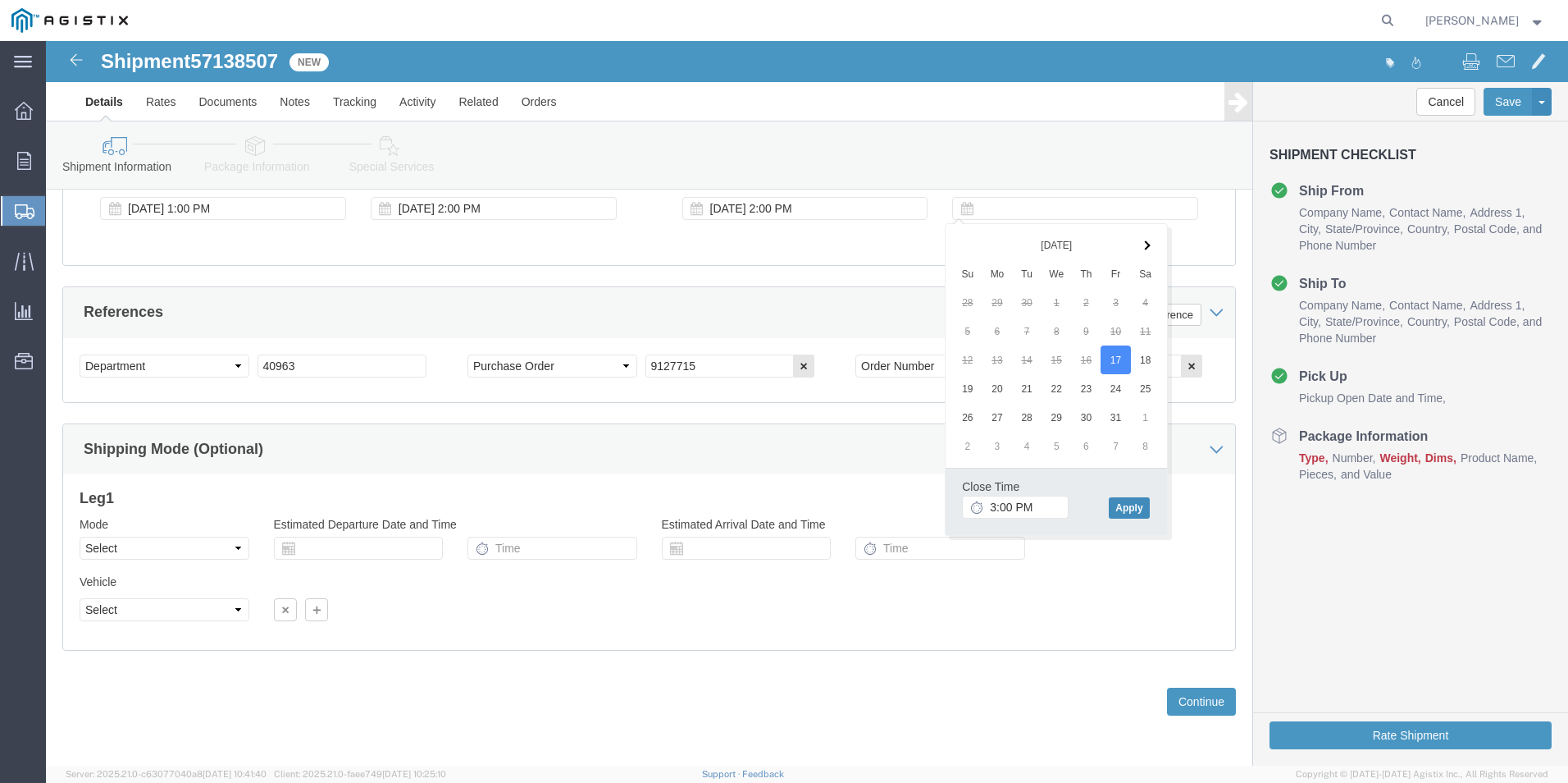
click button "Apply"
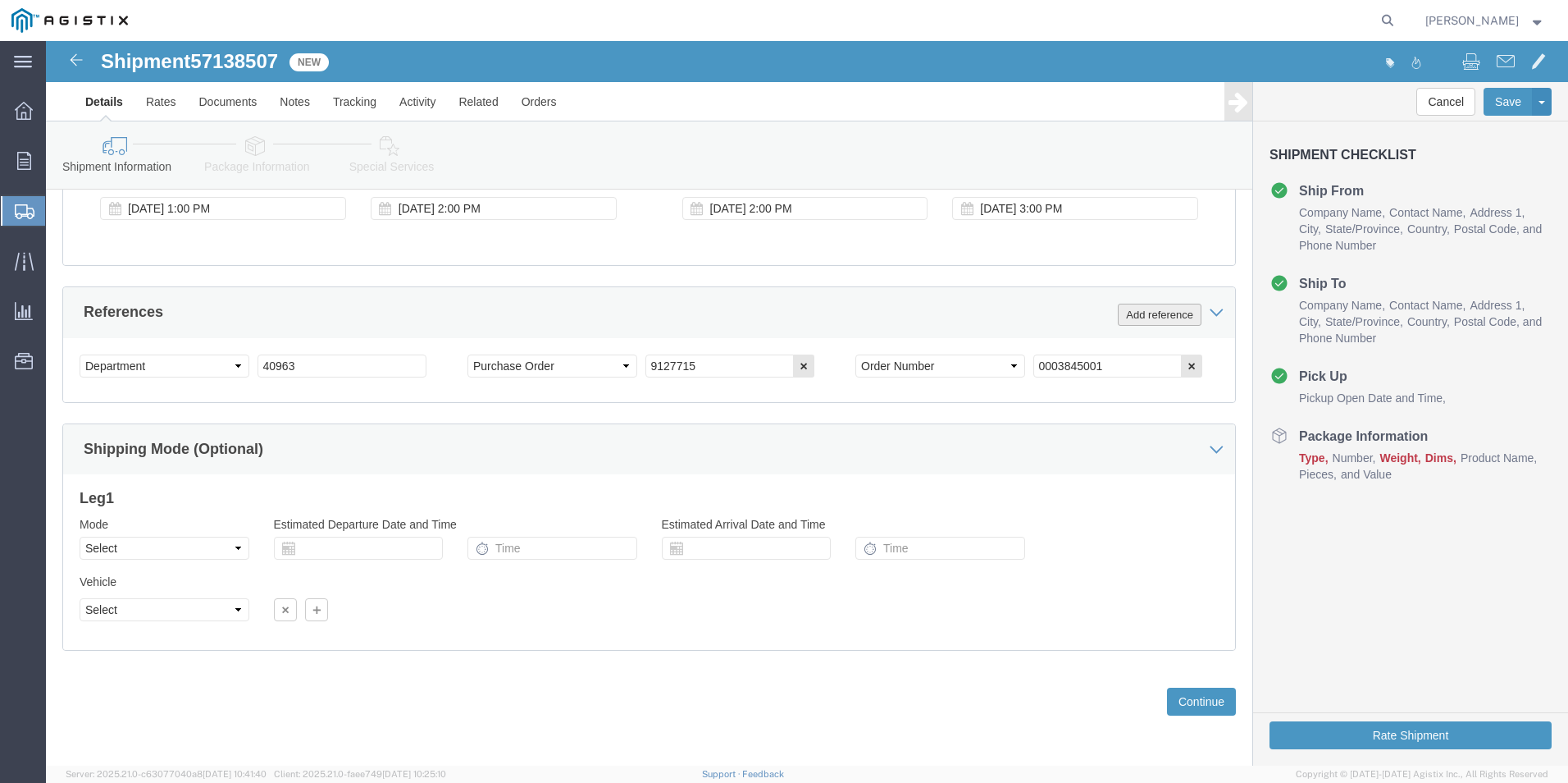
click button "Add reference"
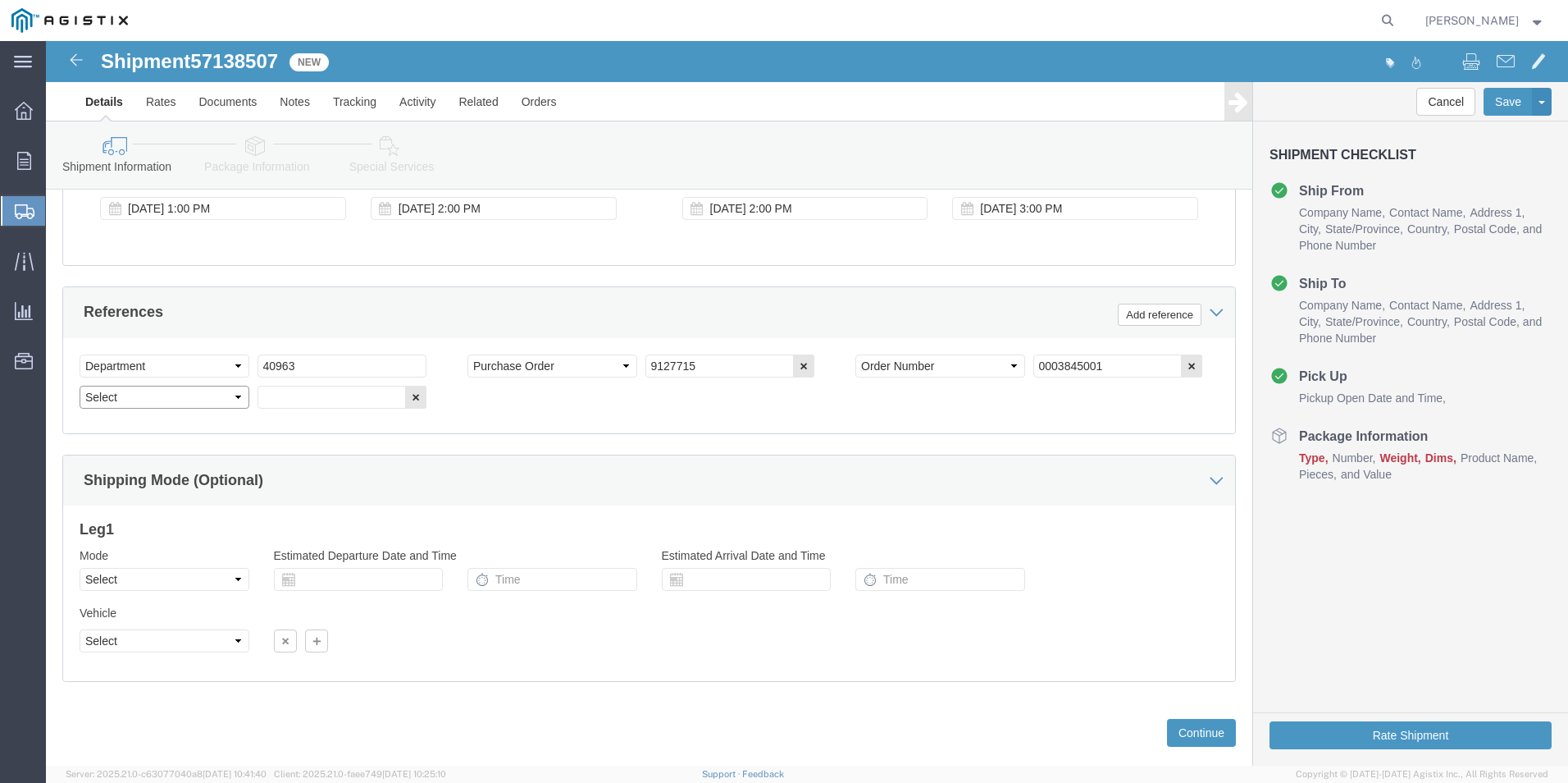
click select "Select Account Type Activity ID Airline Appointment Number ASN Batch Request # …"
select select "BOL"
click select "Select Account Type Activity ID Airline Appointment Number ASN Batch Request # …"
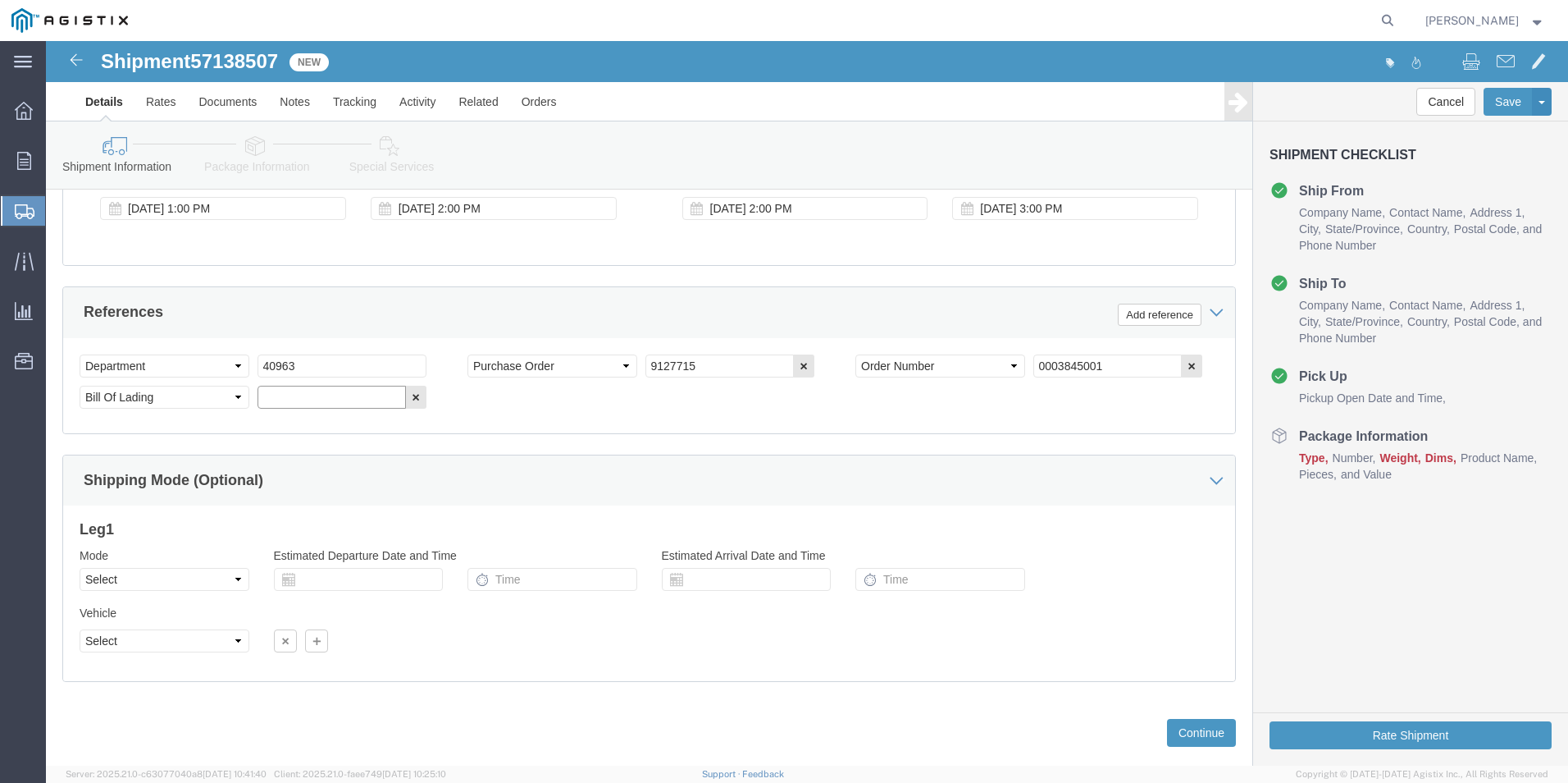
click input "text"
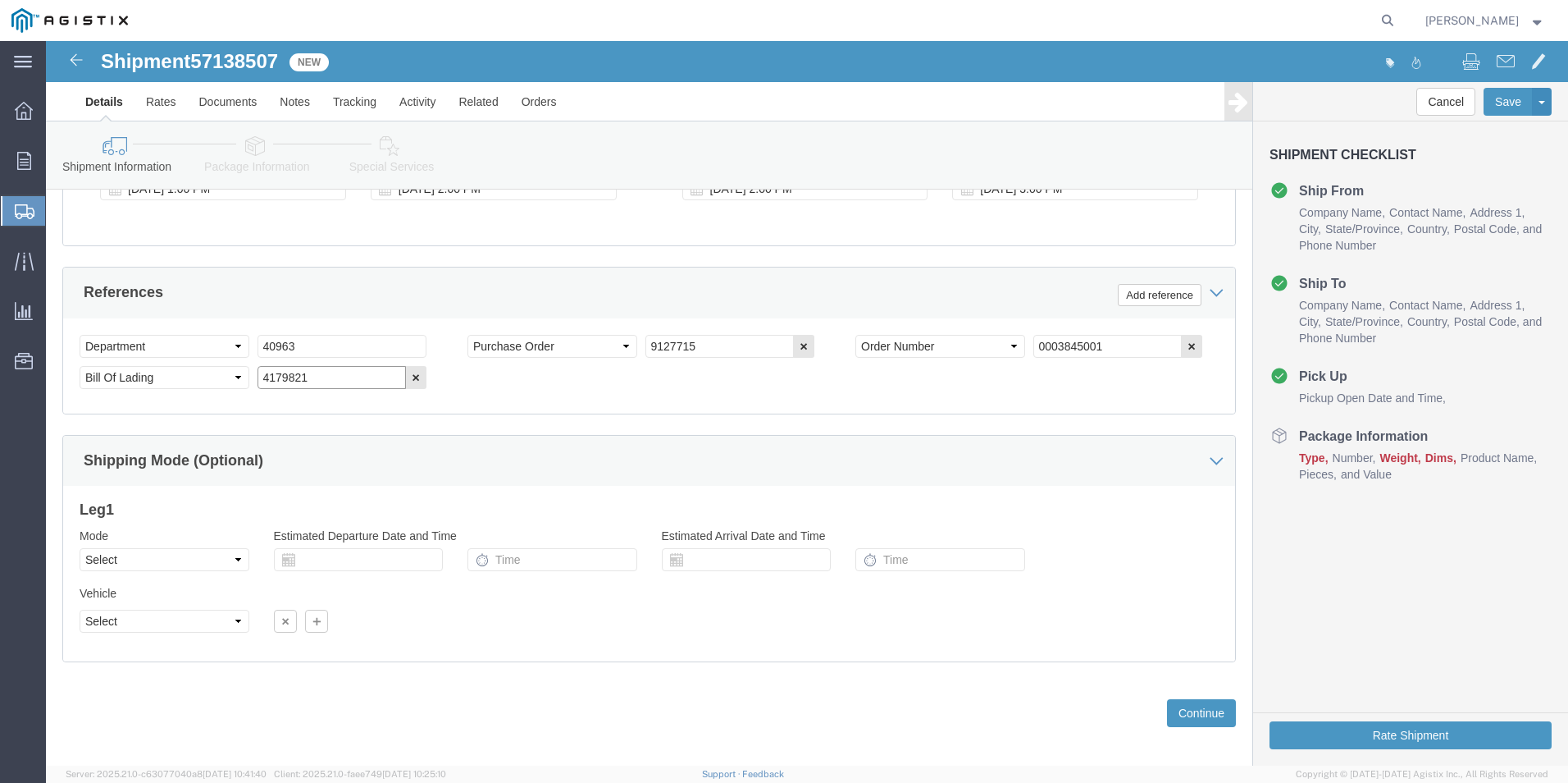
scroll to position [1111, 0]
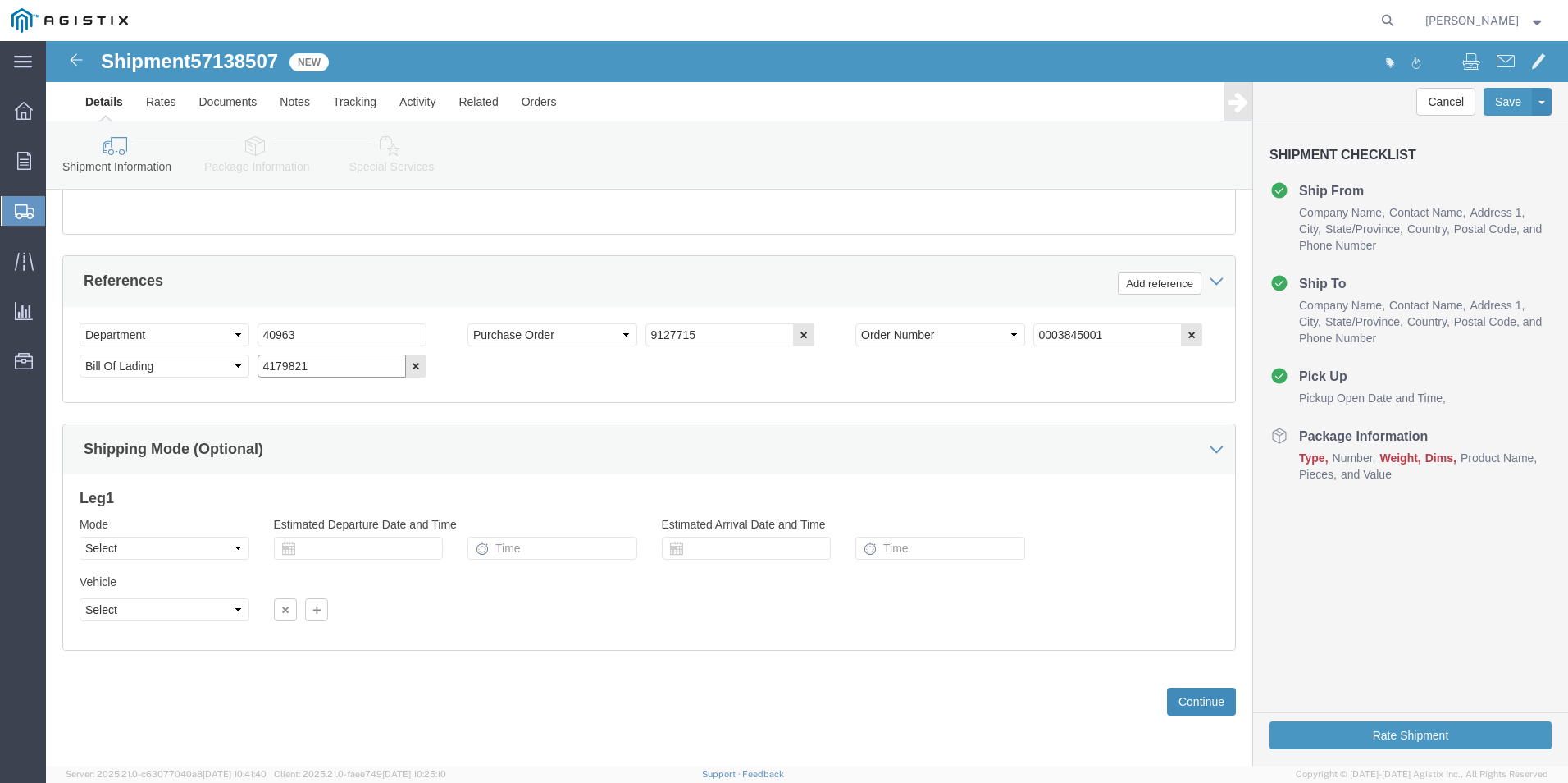
type input "4179821"
click button "Continue"
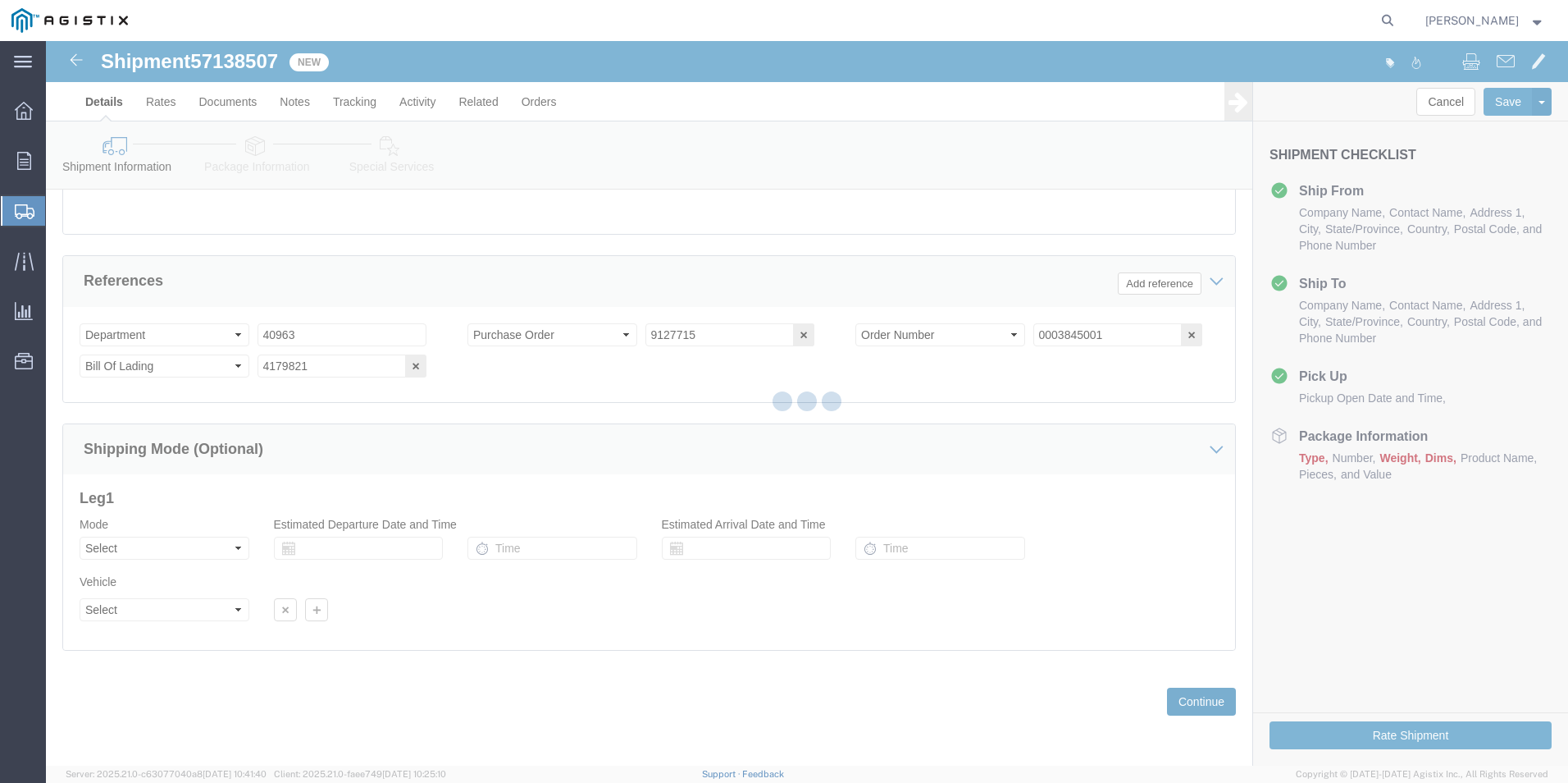
scroll to position [241, 0]
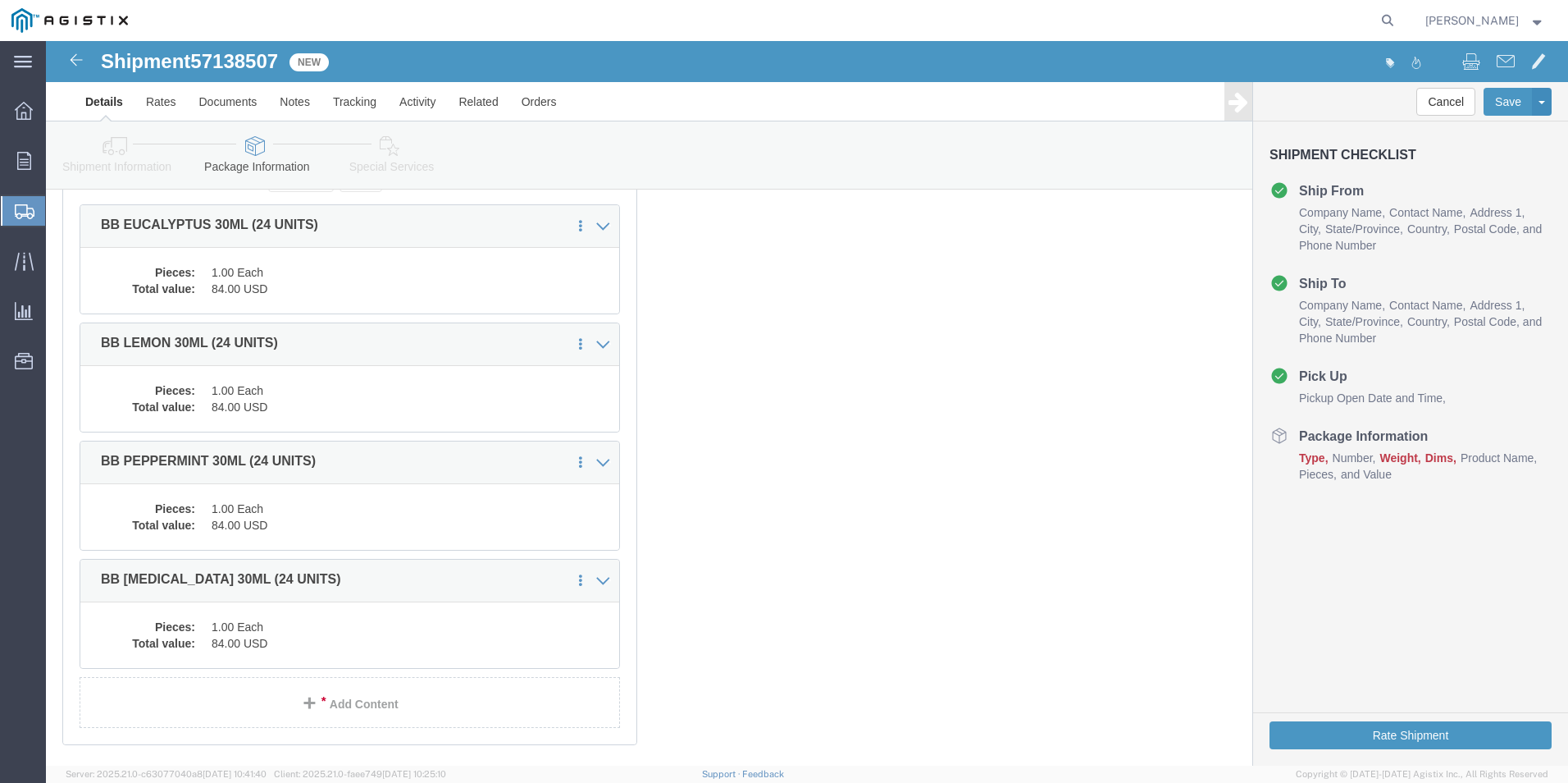
click div "x Package Type Select Bale(s) Basket(s) Bolt(s) Bottle(s) Buckets Bulk Bundle(s…"
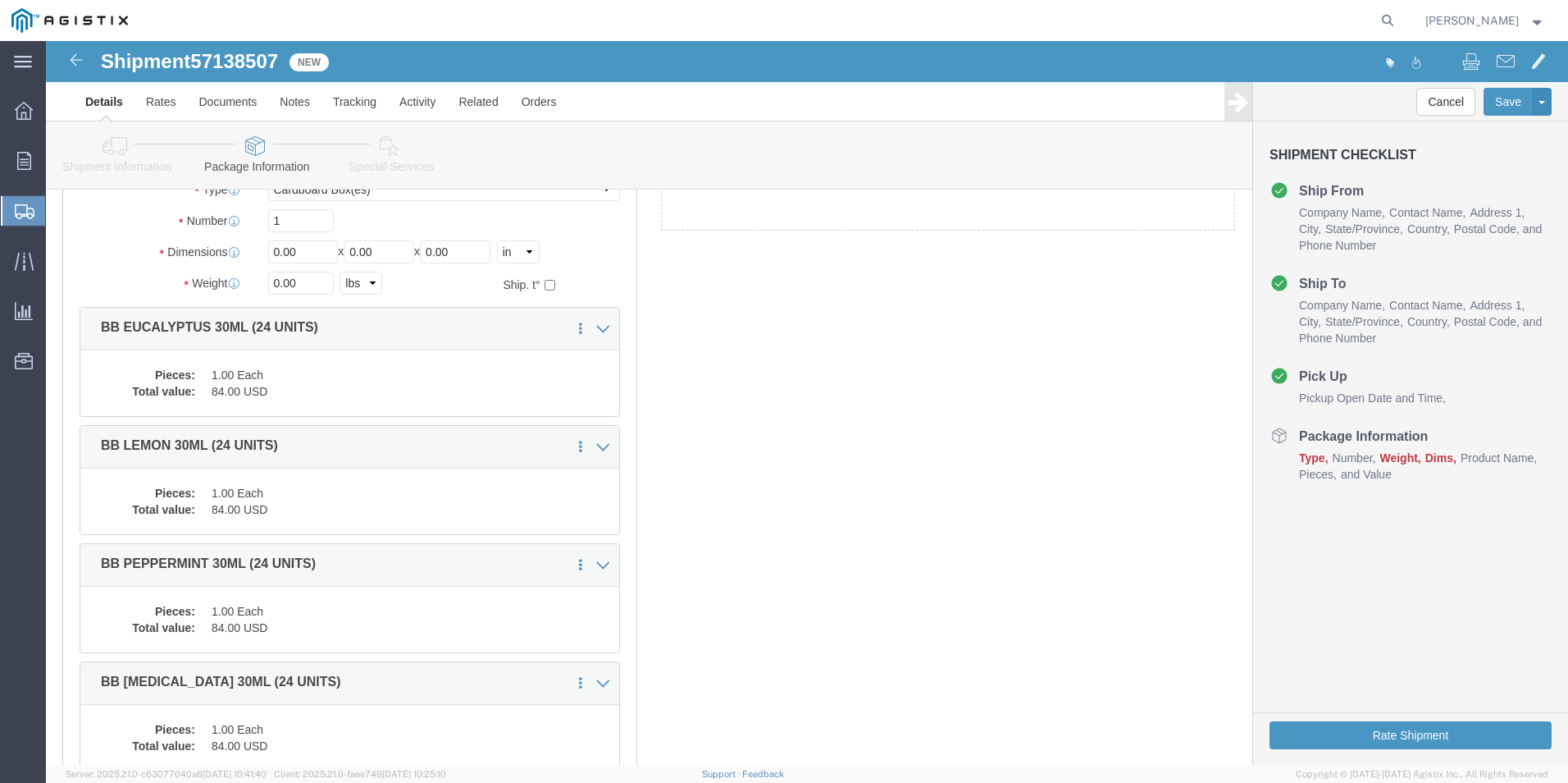
scroll to position [0, 0]
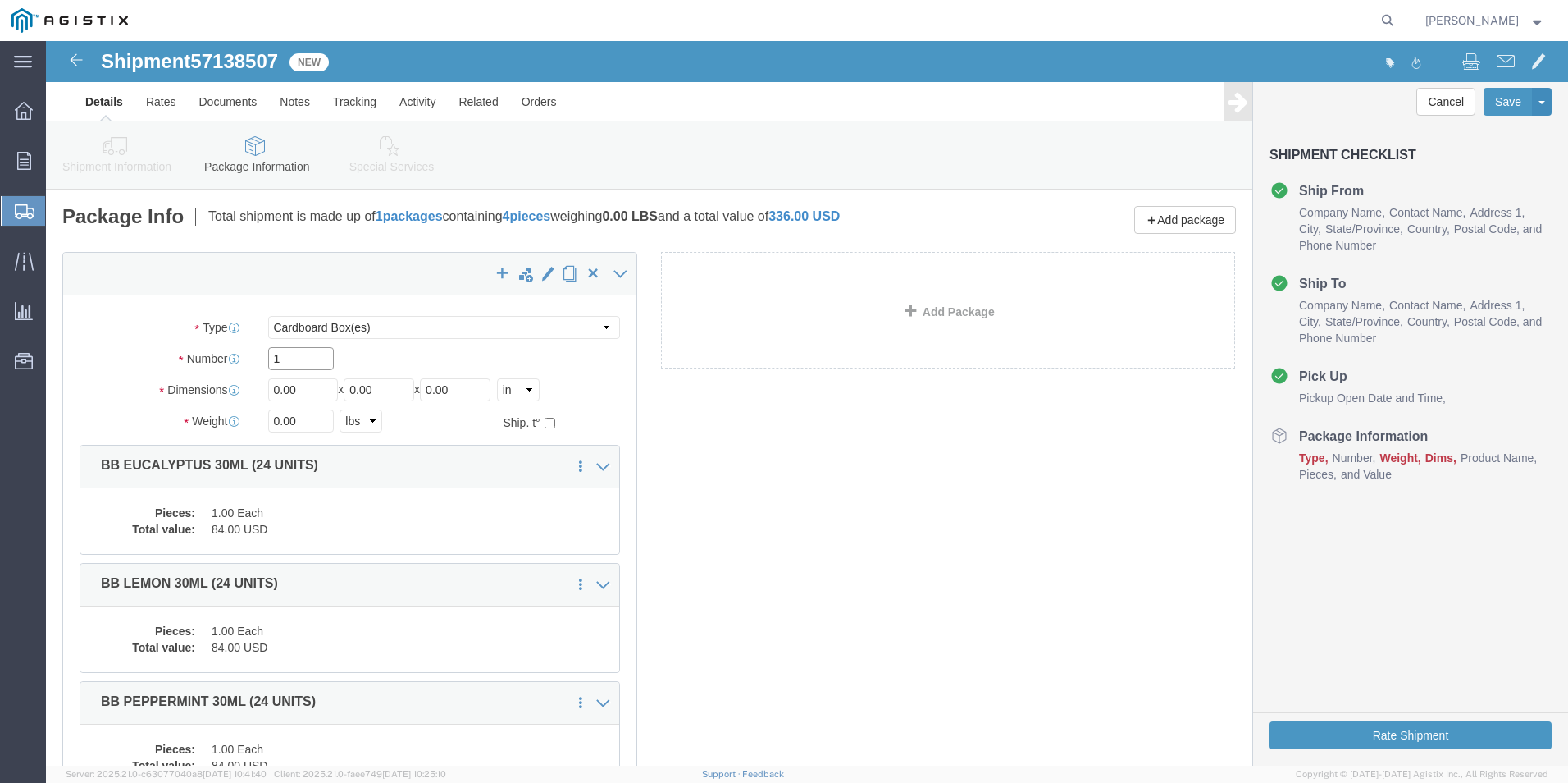
drag, startPoint x: 247, startPoint y: 318, endPoint x: -36, endPoint y: 278, distance: 285.8
click html "Shipment 57138507 New Details Rates Documents Notes Tracking Activity Related O…"
type input "4"
drag, startPoint x: 213, startPoint y: 351, endPoint x: 195, endPoint y: 359, distance: 19.7
click div "Dimensions Length 0.00 x Width 0.00 x Height 0.00 Select cm ft in"
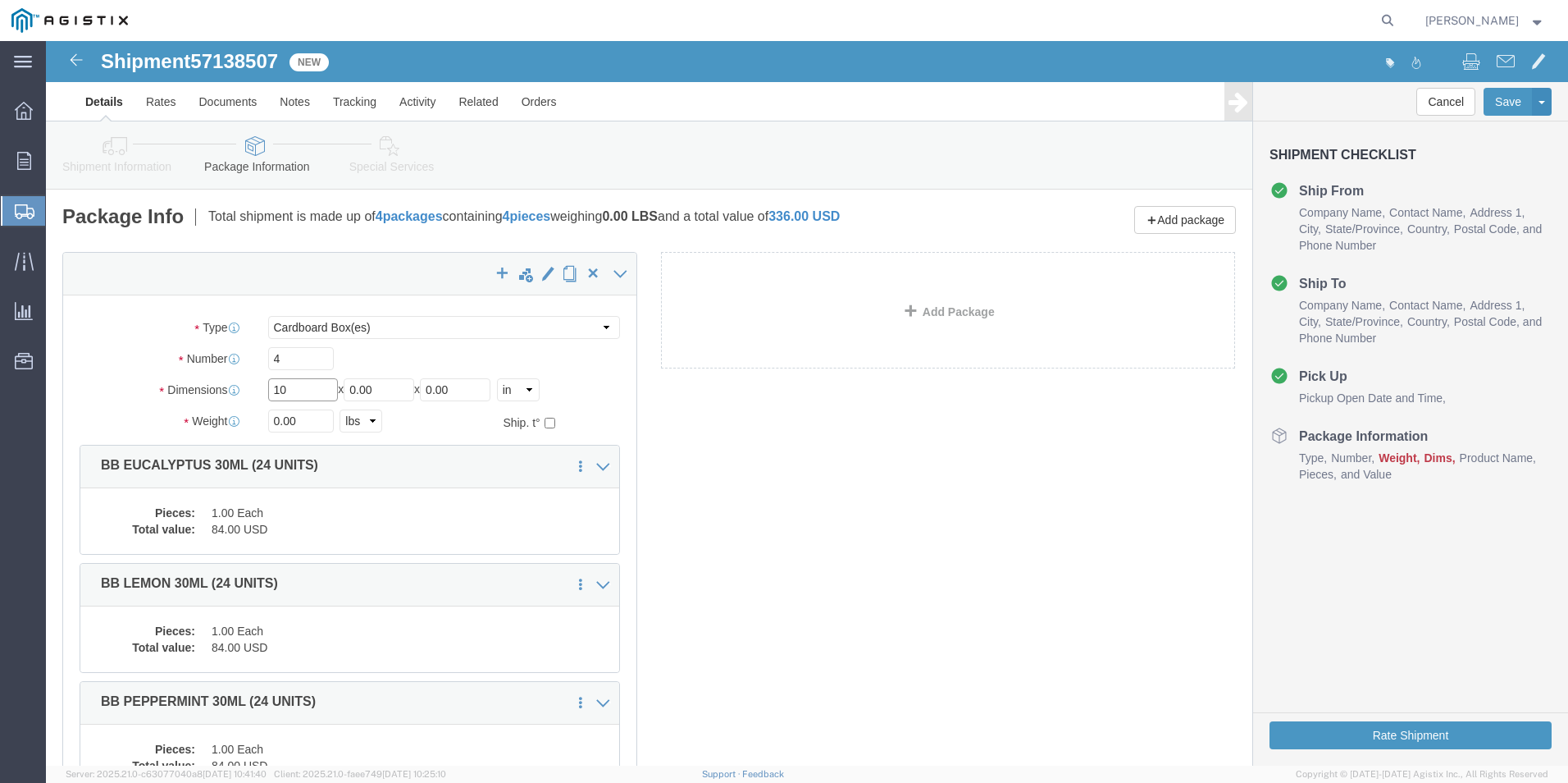
type input "10"
type input "20"
click button "Rate Shipment"
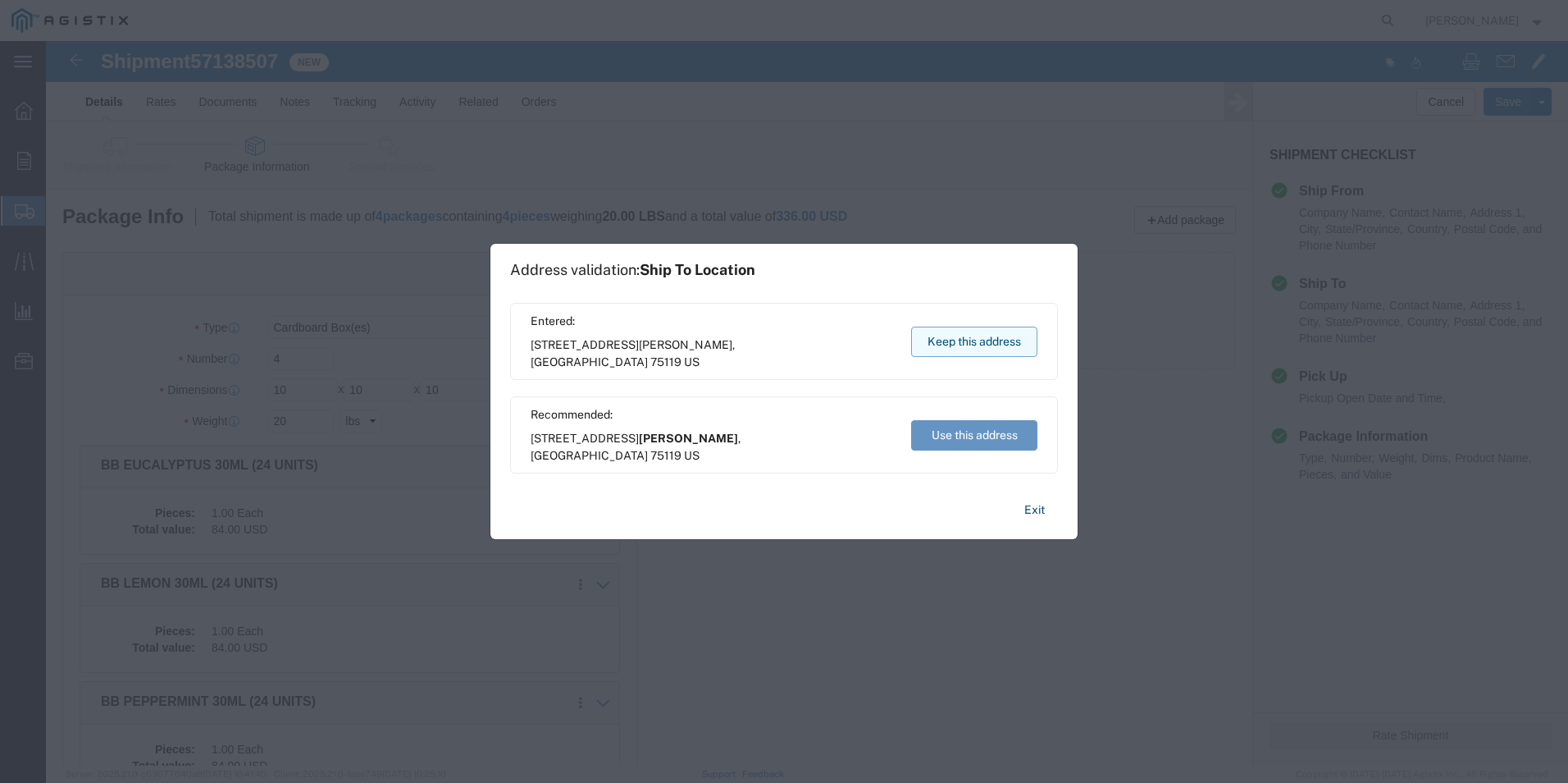
click at [973, 343] on button "Keep this address" at bounding box center [974, 342] width 126 height 31
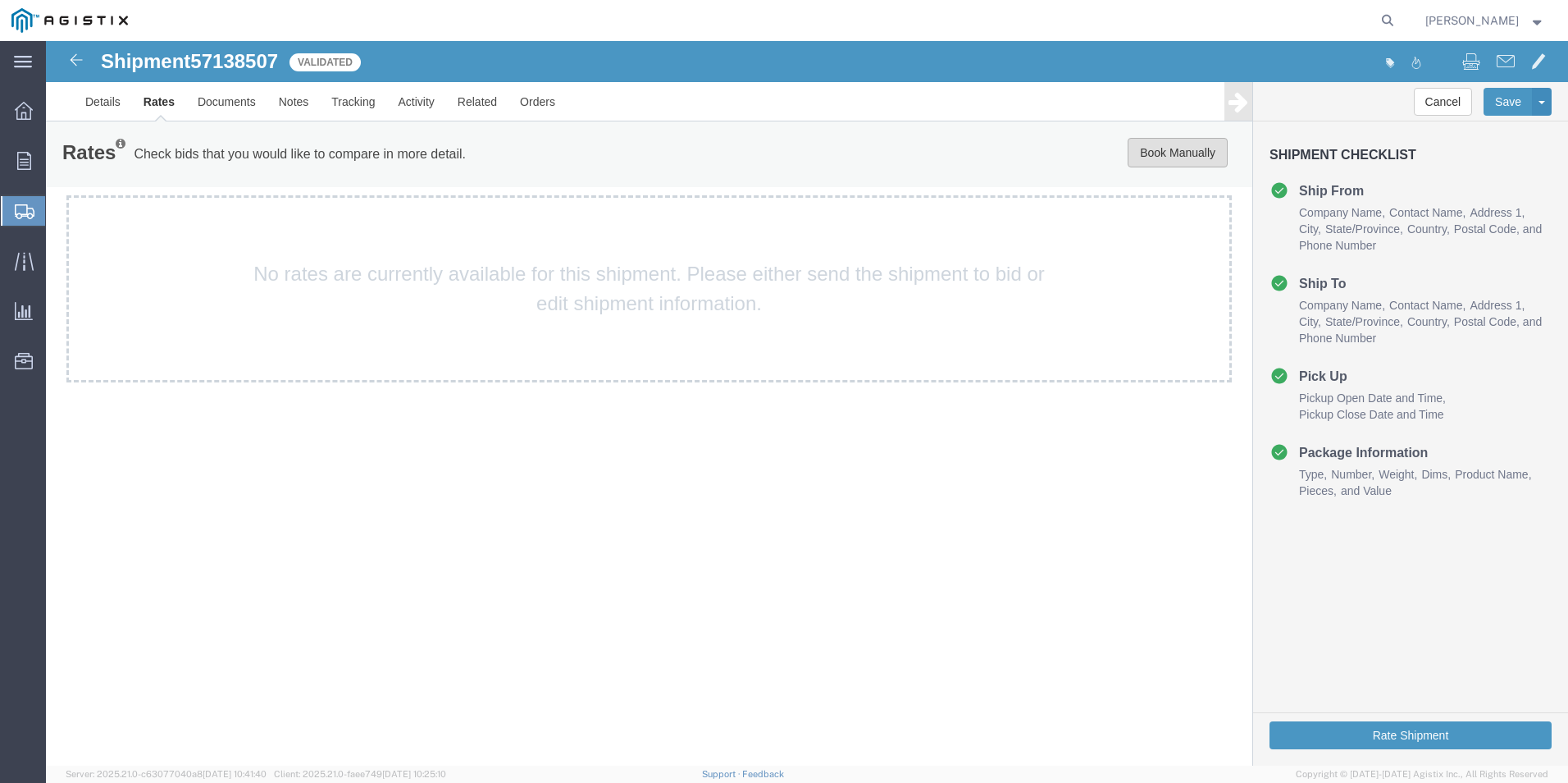
click at [1166, 155] on button "Book Manually" at bounding box center [1178, 152] width 100 height 30
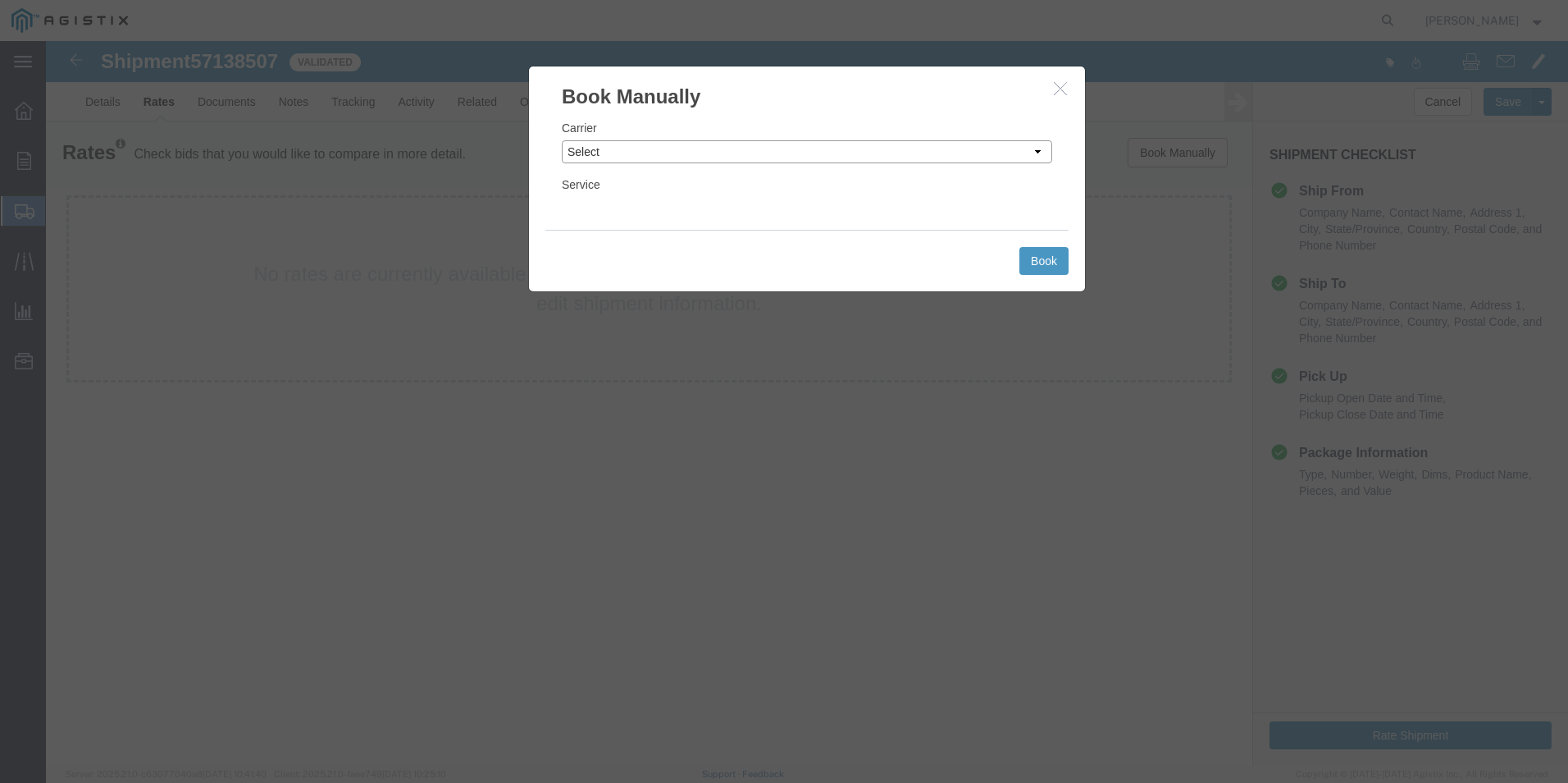
click at [613, 158] on select "Select Add New Carrier (and default service) ACI Guide APC Airport Google Milea…" at bounding box center [807, 152] width 491 height 23
select select "12"
click at [562, 140] on select "Select Add New Carrier (and default service) ACI Guide APC Airport Google Milea…" at bounding box center [807, 152] width 491 height 23
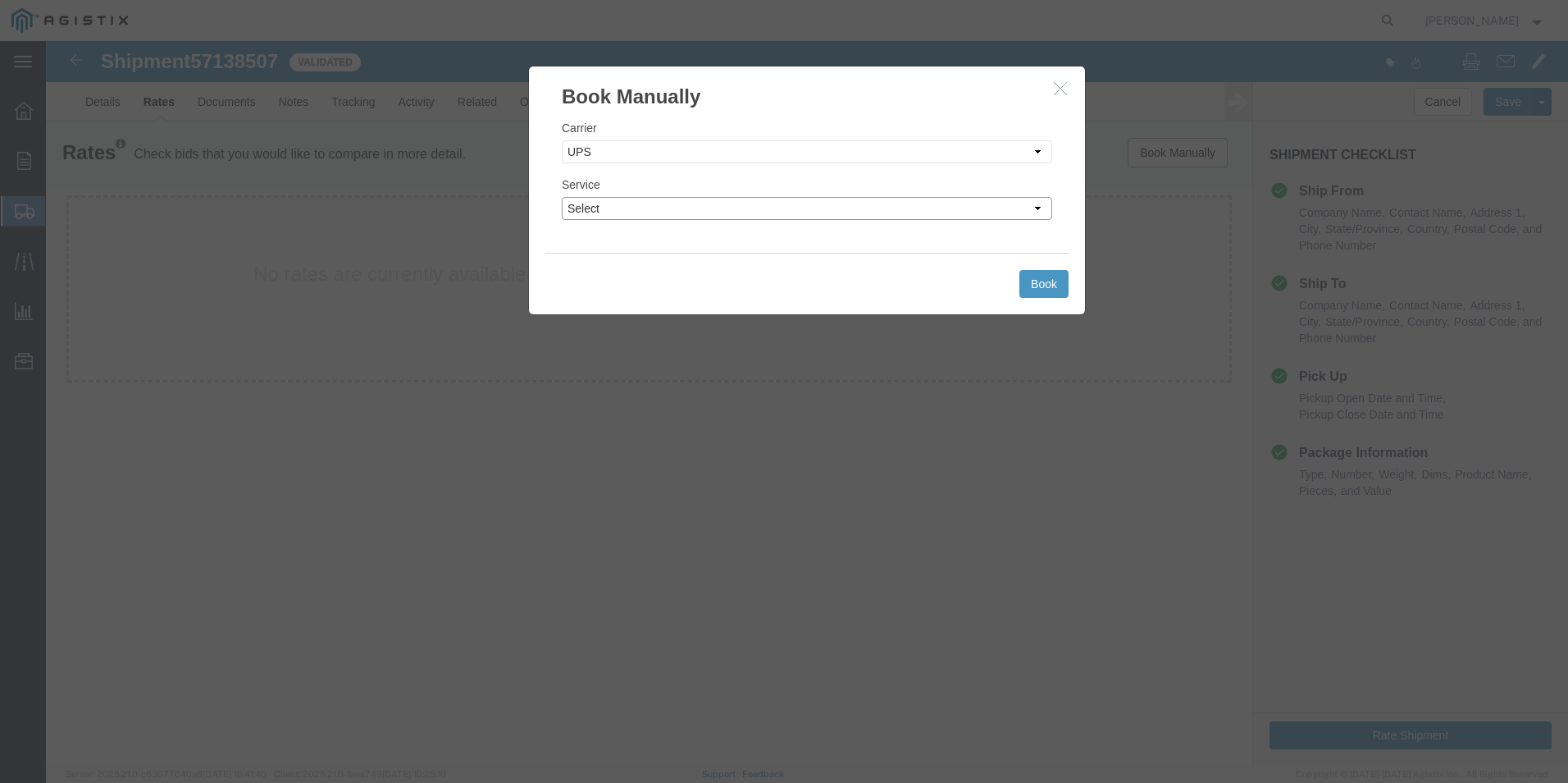
click at [708, 213] on select "Select 2nd Day Air 2nd Day Air A.M. 3 Day Select BOUND PRINTED MATTER, UPS DELI…" at bounding box center [807, 208] width 491 height 23
select select "42"
click at [562, 197] on select "Select 2nd Day Air 2nd Day Air A.M. 3 Day Select BOUND PRINTED MATTER, UPS DELI…" at bounding box center [807, 208] width 491 height 23
click at [1051, 272] on button "Book" at bounding box center [1044, 284] width 50 height 28
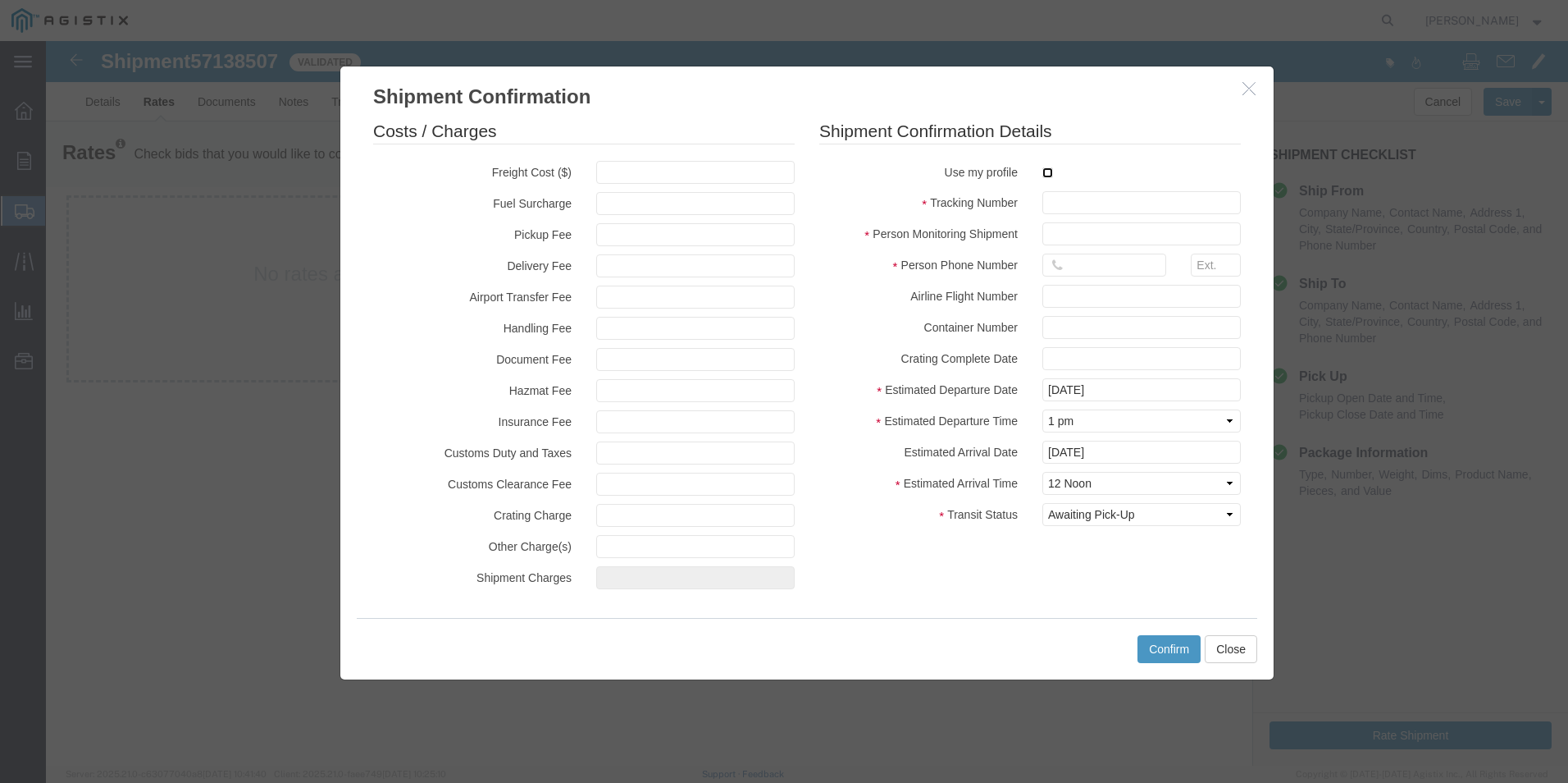
click at [1047, 175] on input "checkbox" at bounding box center [1047, 172] width 10 height 11
checkbox input "true"
type input "[PERSON_NAME]"
type input "[PHONE_NUMBER]"
click at [1063, 197] on input "text" at bounding box center [1141, 202] width 199 height 23
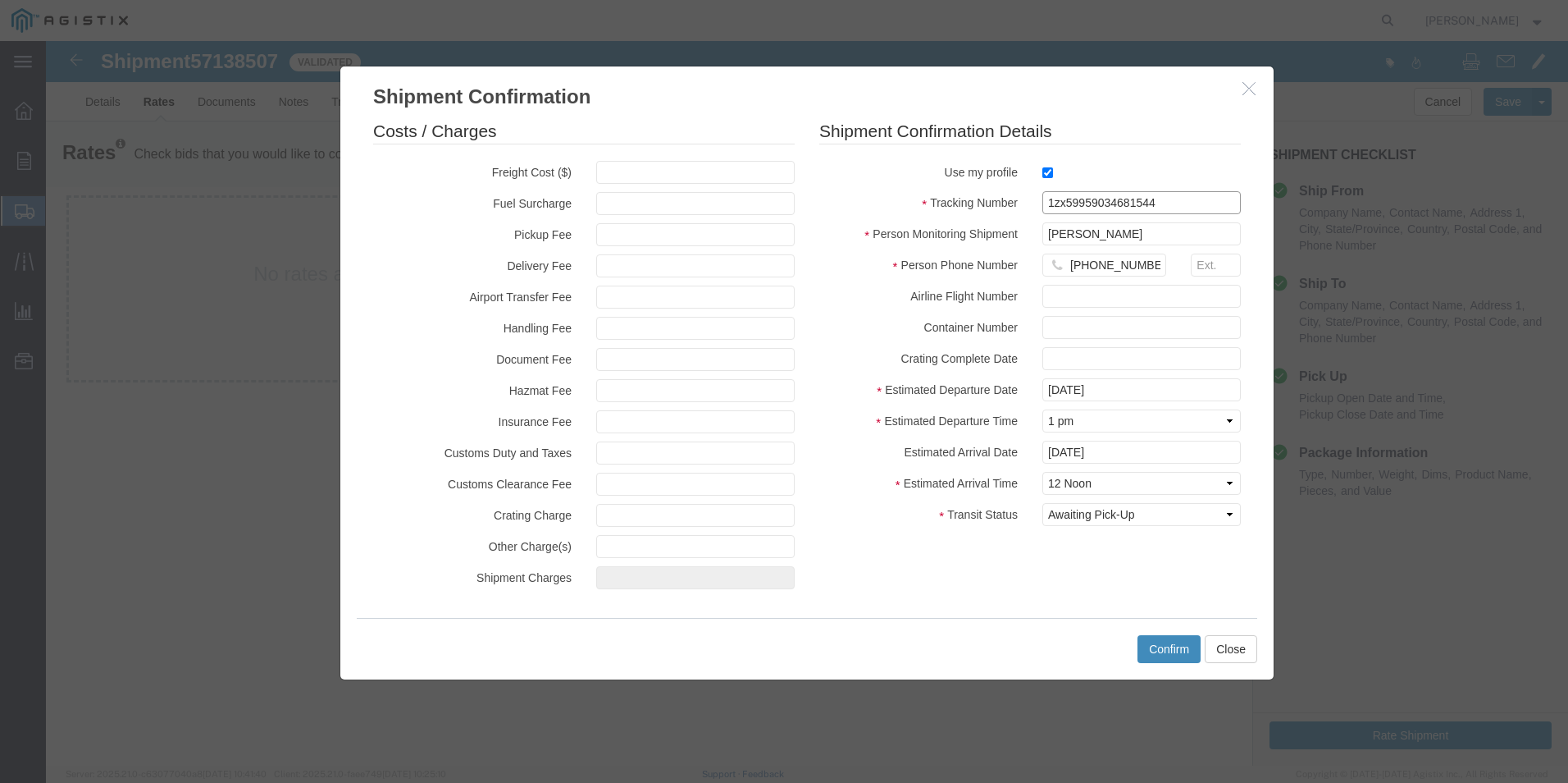
type input "1zx59959034681544"
click at [1172, 647] on button "Confirm" at bounding box center [1169, 648] width 63 height 28
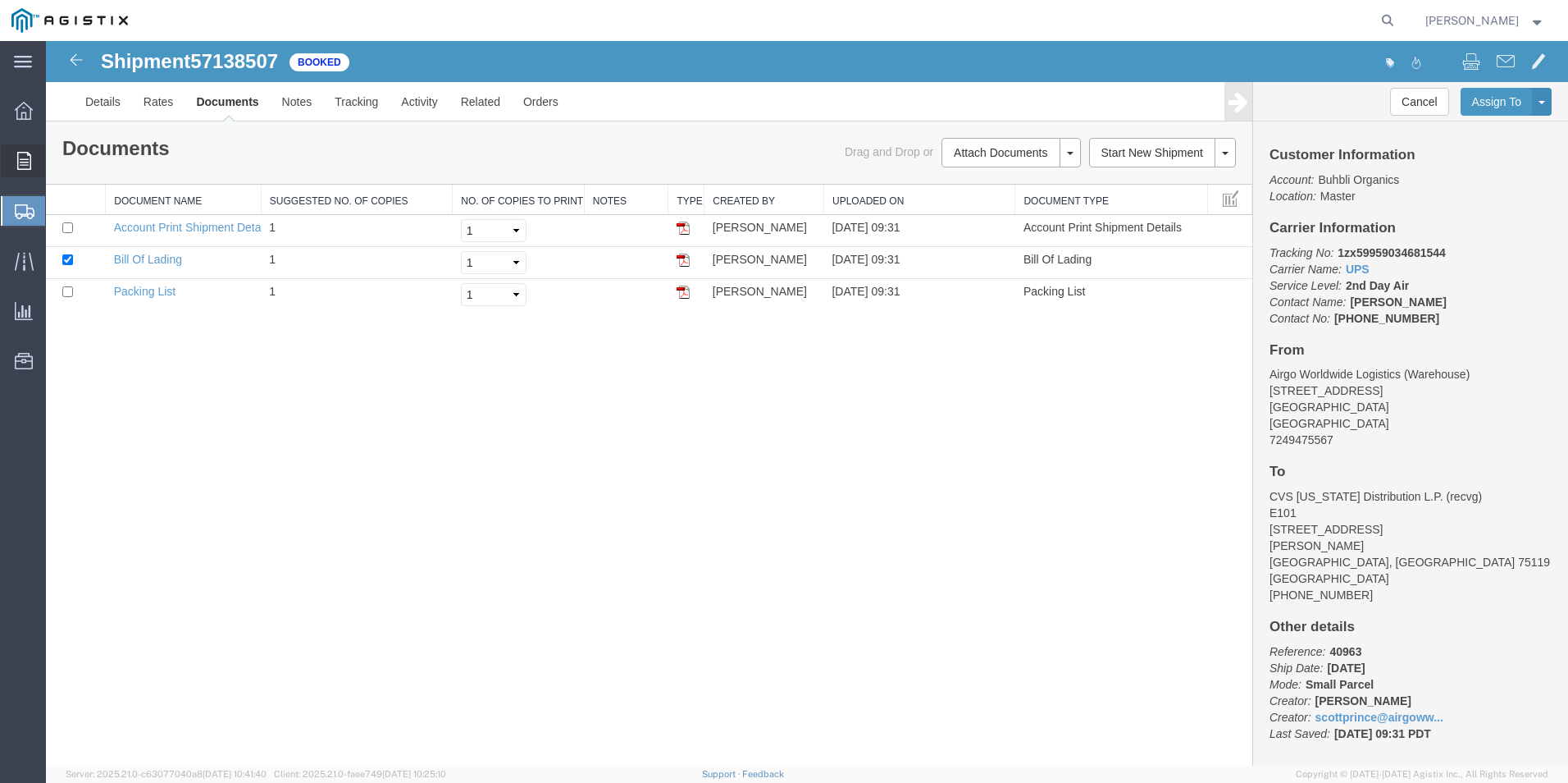
click at [0, 0] on span "Order Manager" at bounding box center [0, 0] width 0 height 0
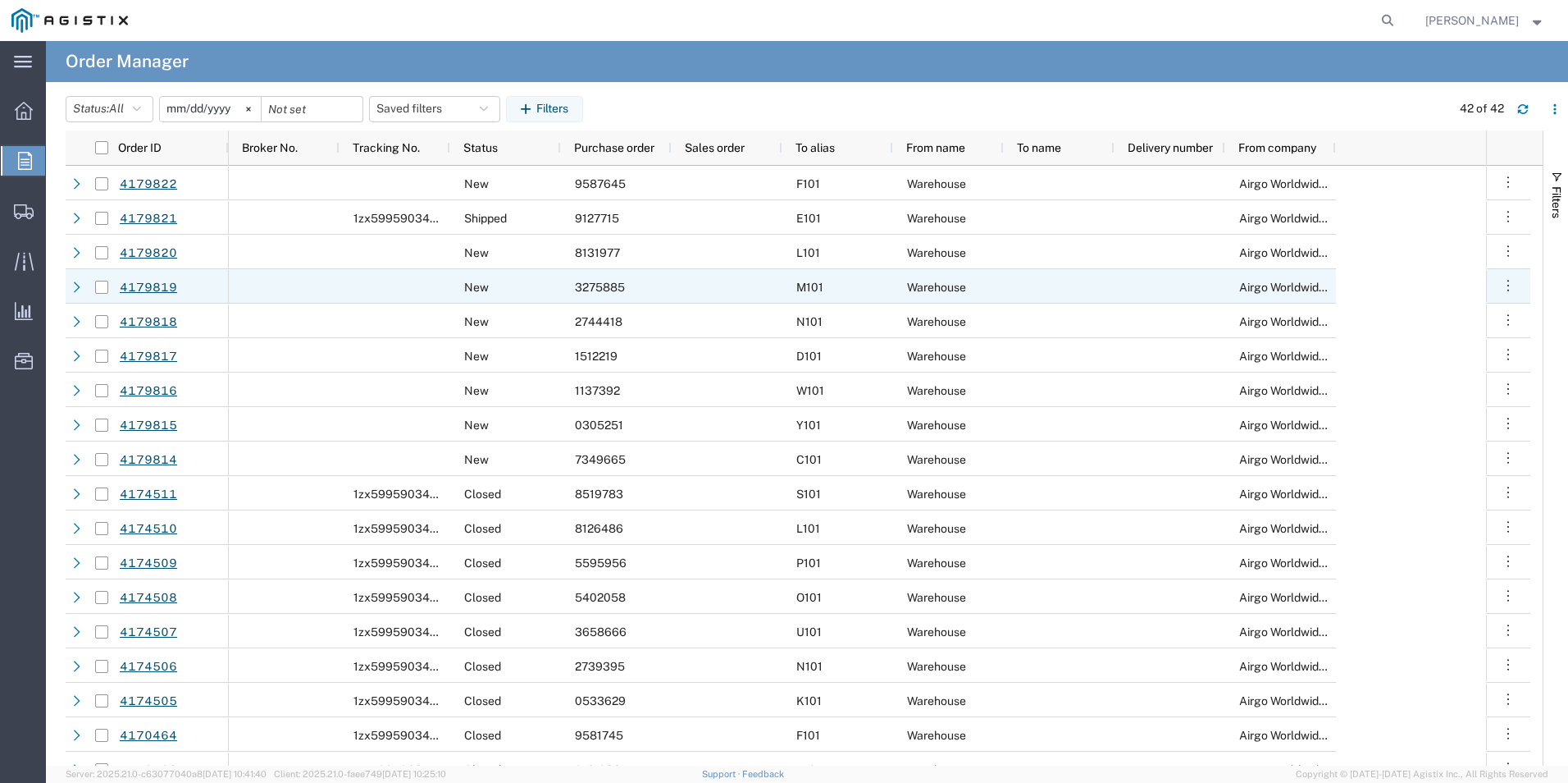
click at [618, 285] on span "3275885" at bounding box center [599, 287] width 50 height 13
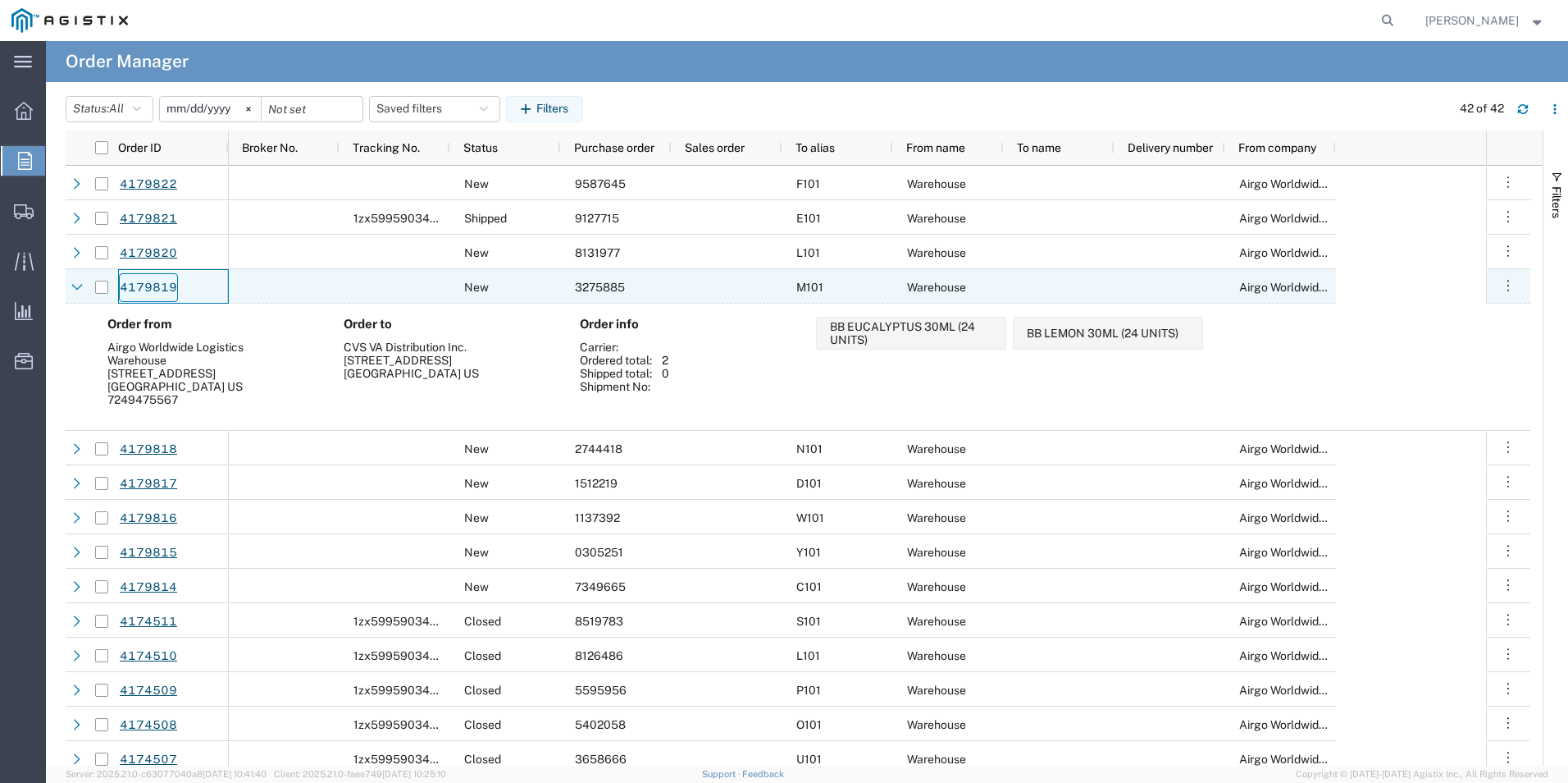
click at [158, 288] on link "4179819" at bounding box center [149, 287] width 59 height 29
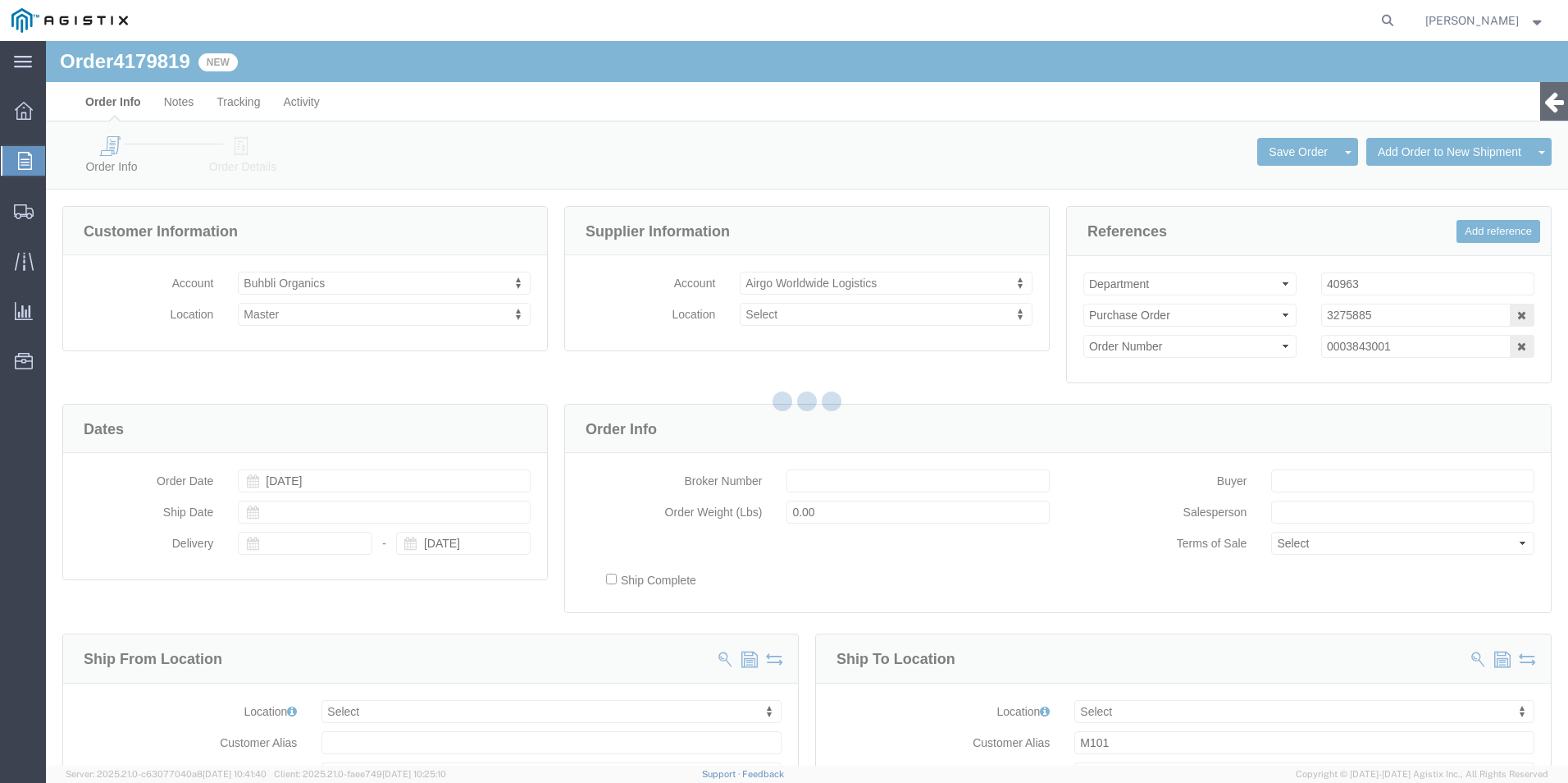
select select
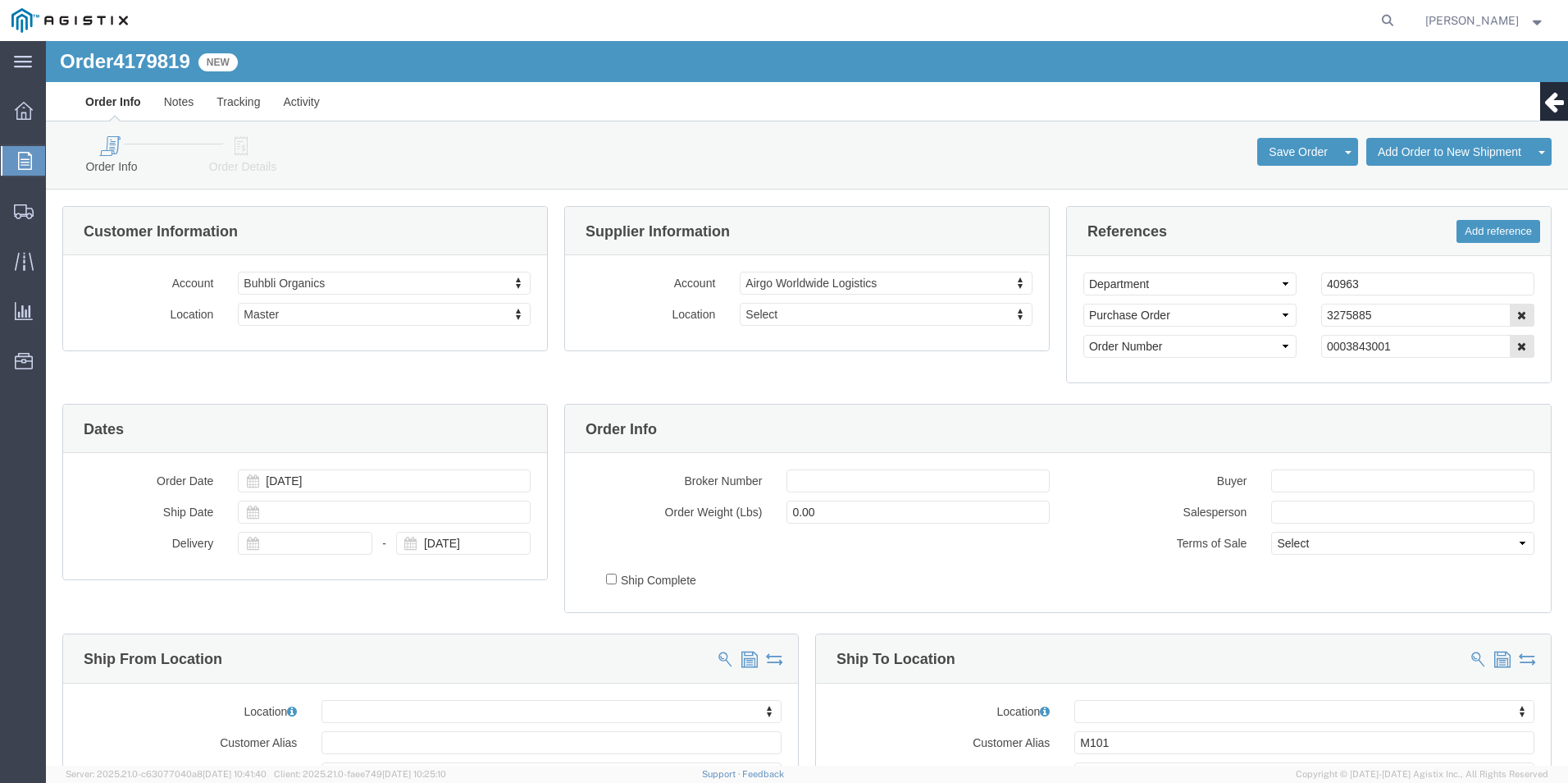
click icon
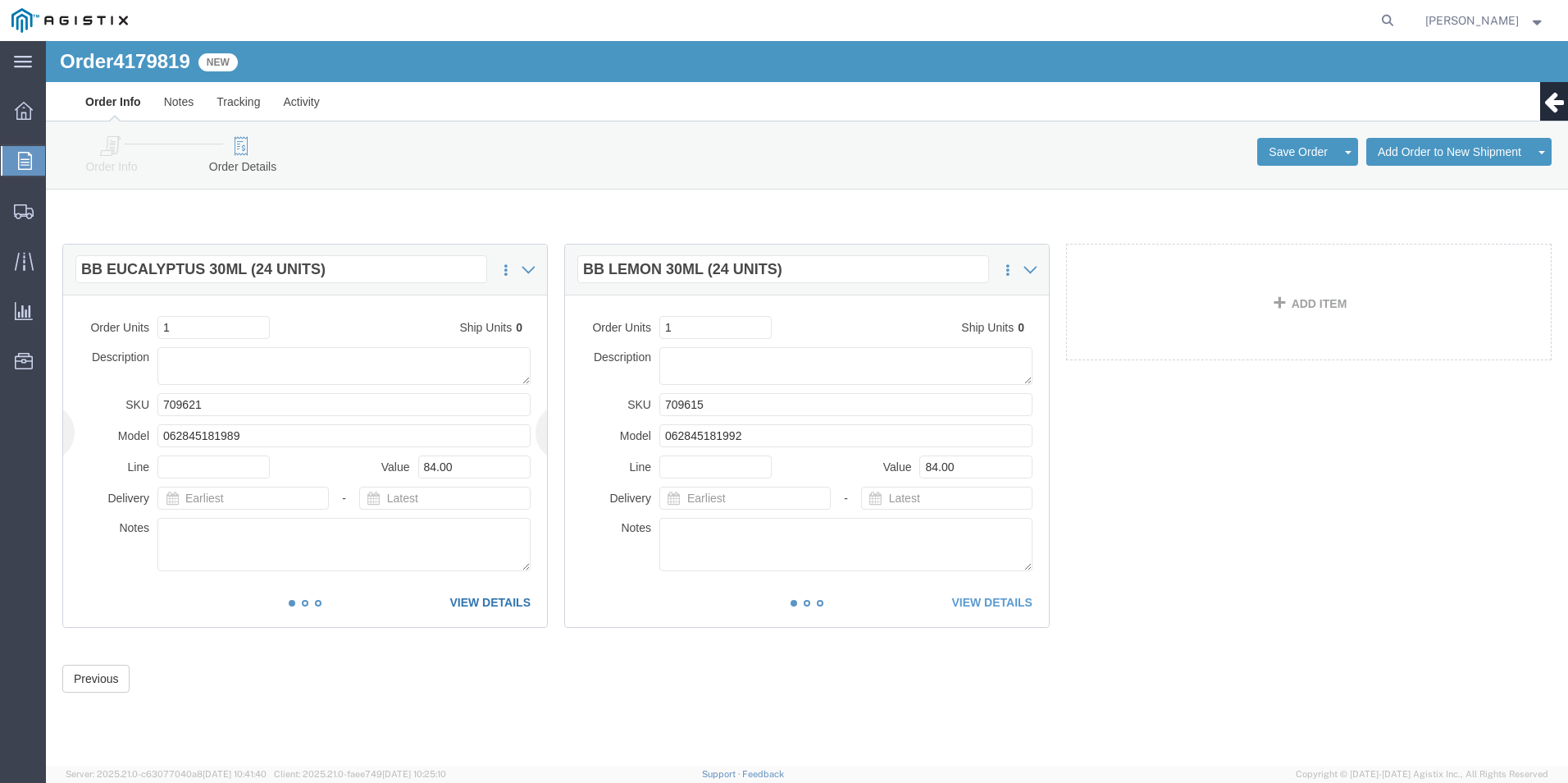
click link "VIEW DETAILS"
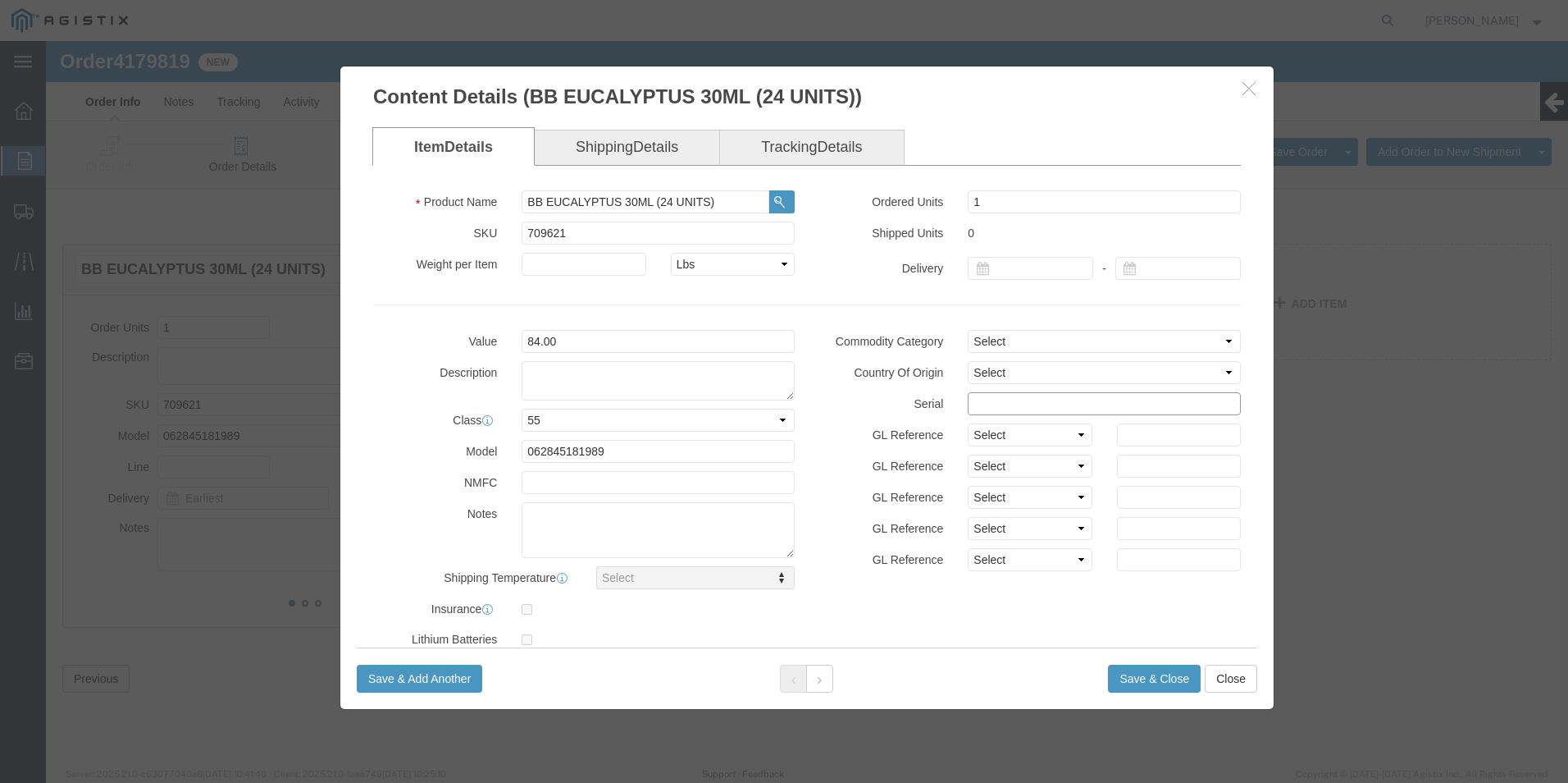
click input "text"
drag, startPoint x: 1053, startPoint y: 359, endPoint x: 876, endPoint y: 348, distance: 177.3
click div "Commodity Category Select Country Of Origin Select [GEOGRAPHIC_DATA] [GEOGRAPHI…"
type input "32758851111111111111"
click button "Save & Close"
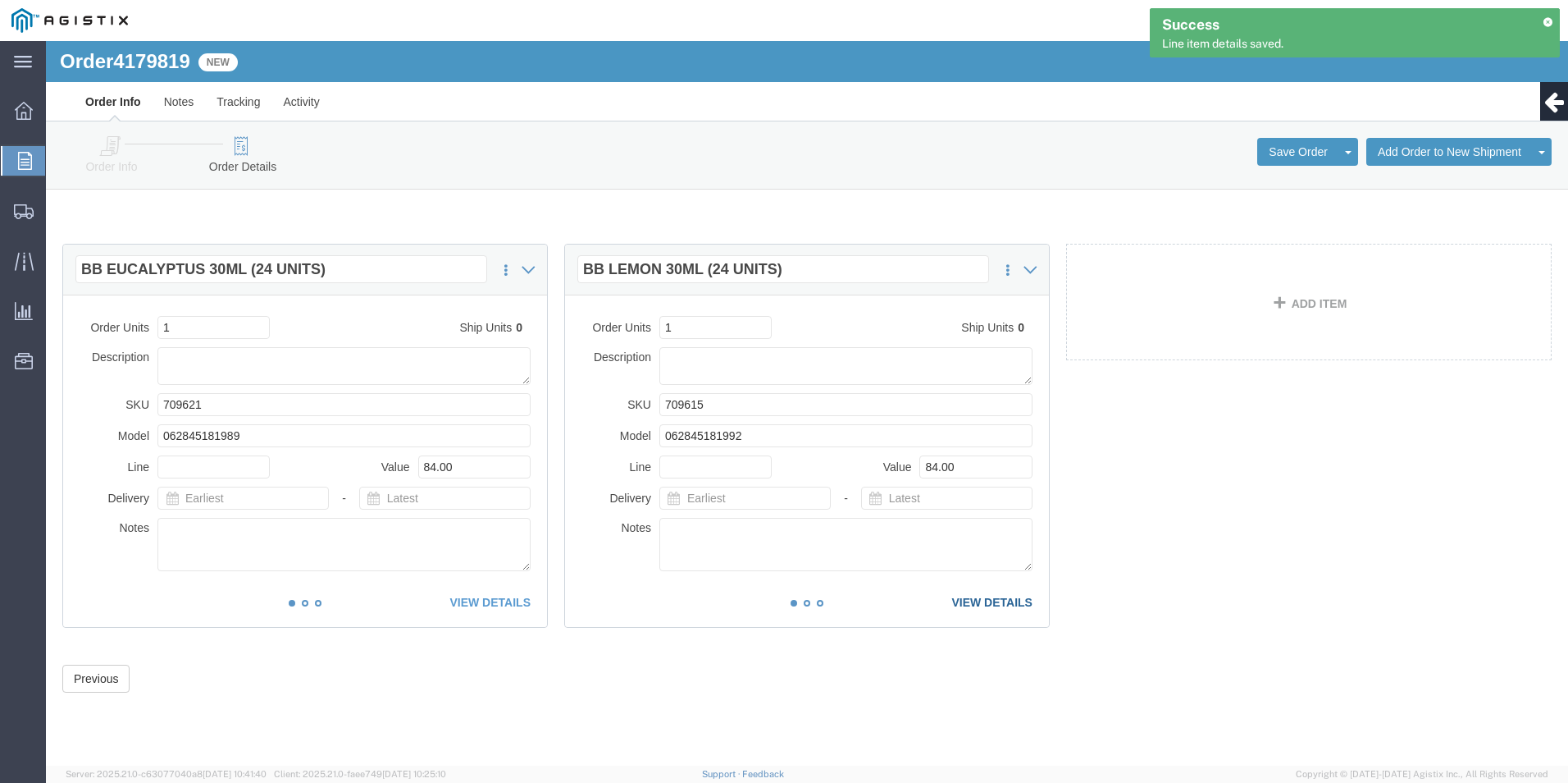
click link "VIEW DETAILS"
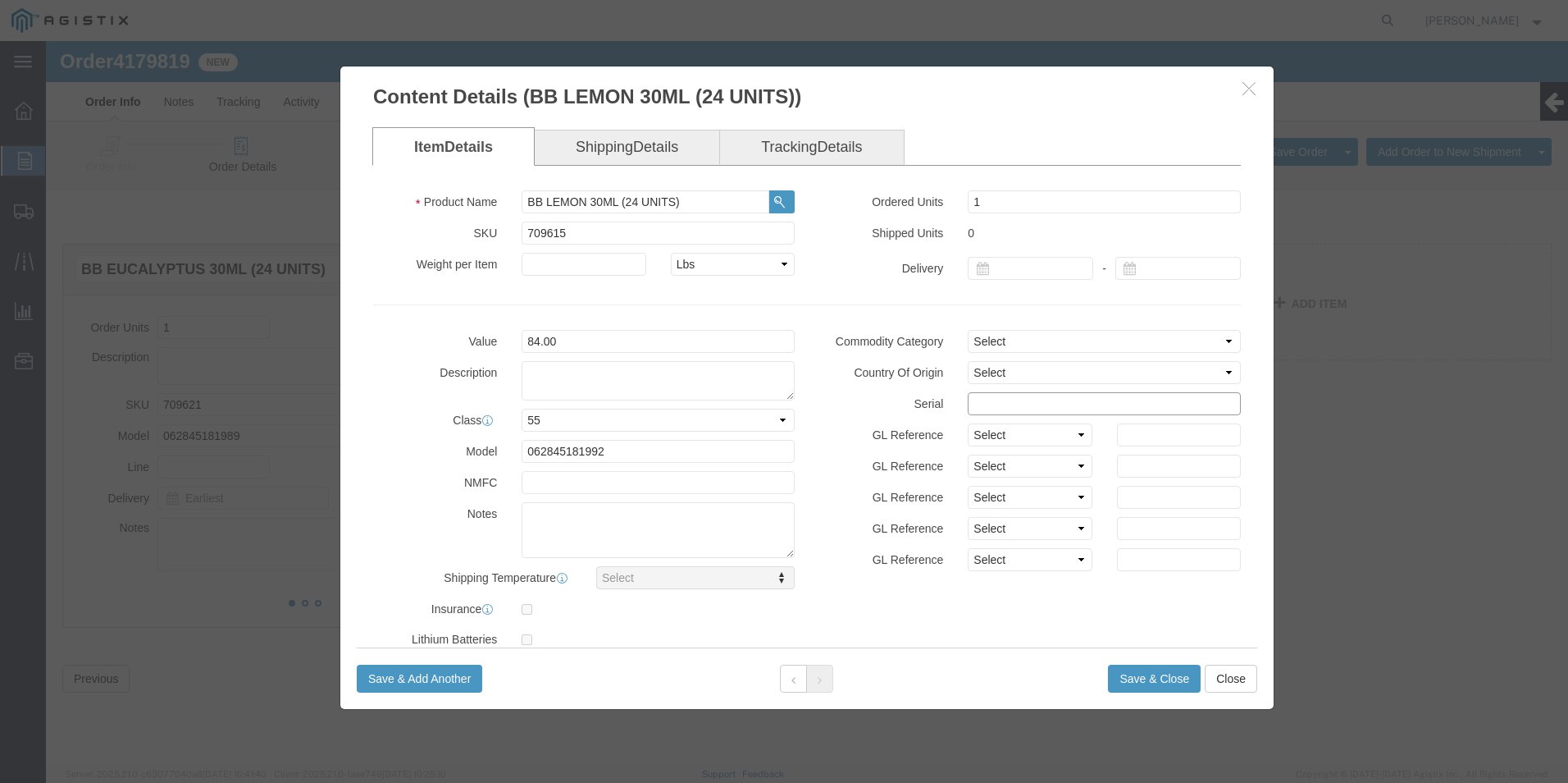
click input "text"
paste input "32758851111111111111"
type input "32758851111111111112"
click button "Save & Close"
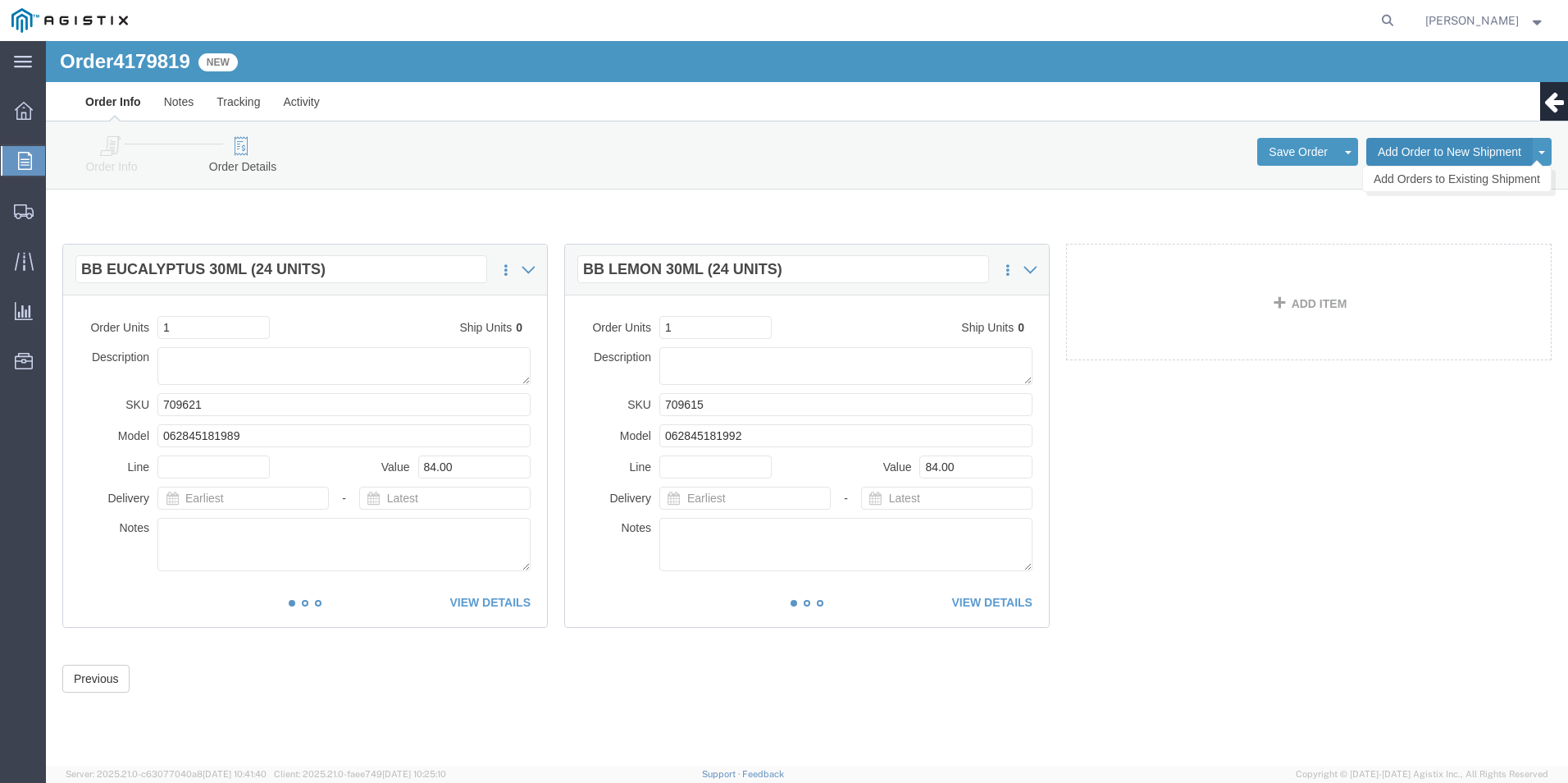
click button "Add Order to New Shipment"
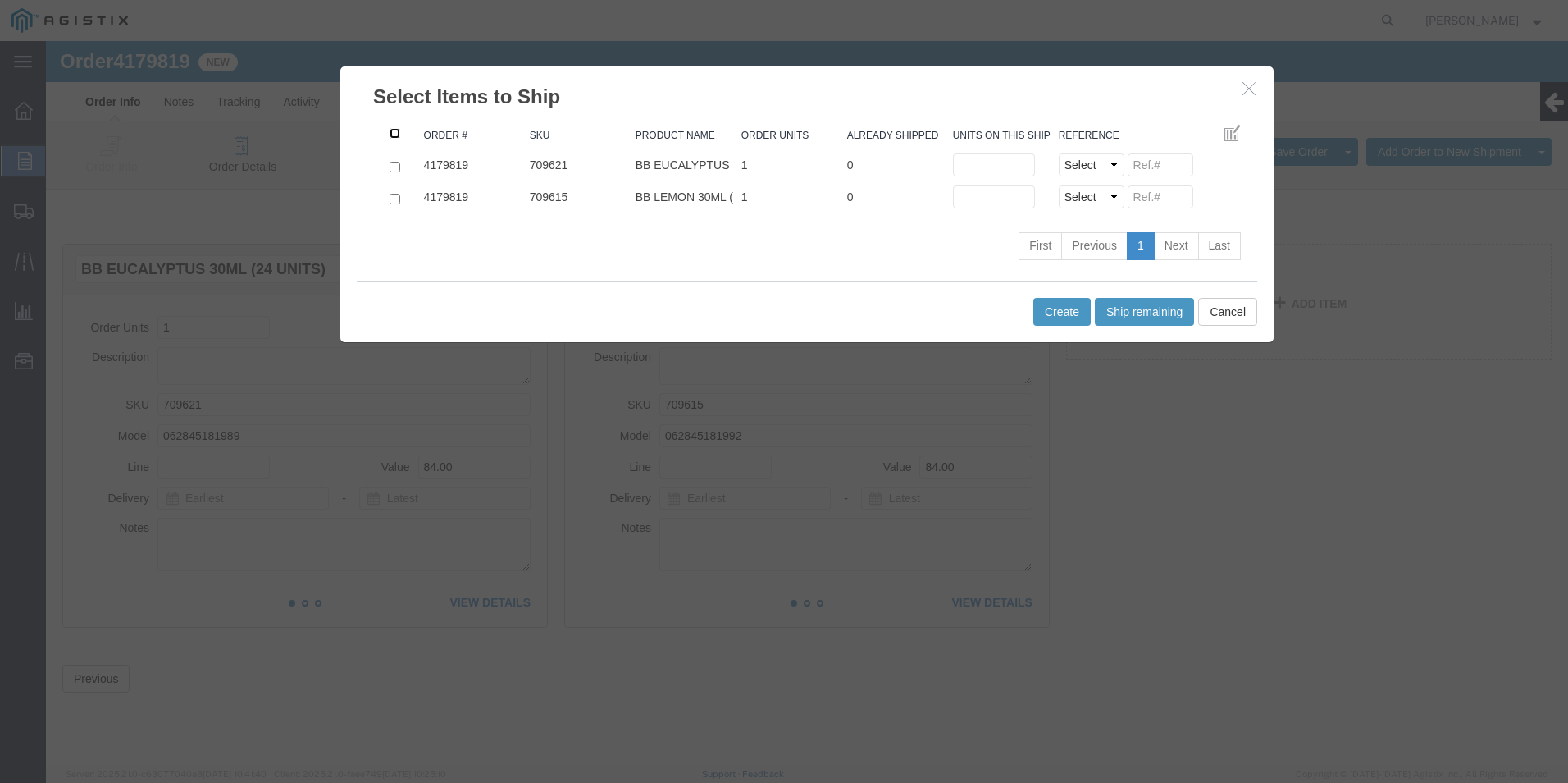
click input ": activate to sort column descending"
checkbox input "true"
click button "Ship remaining"
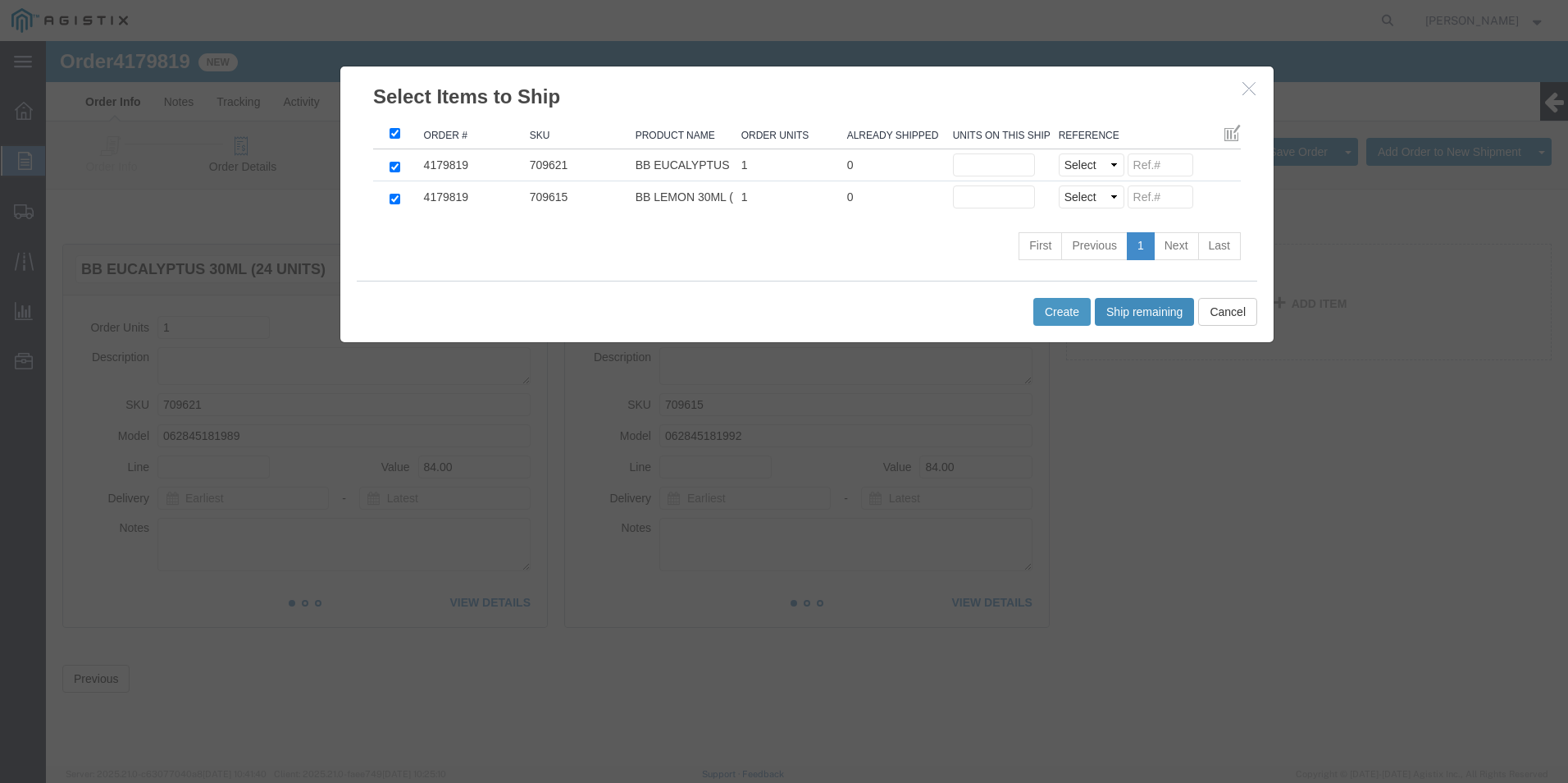
type input "1"
click select "Select Purchase Order Delivery Number"
select select "PO"
click select "Select Purchase Order Delivery Number"
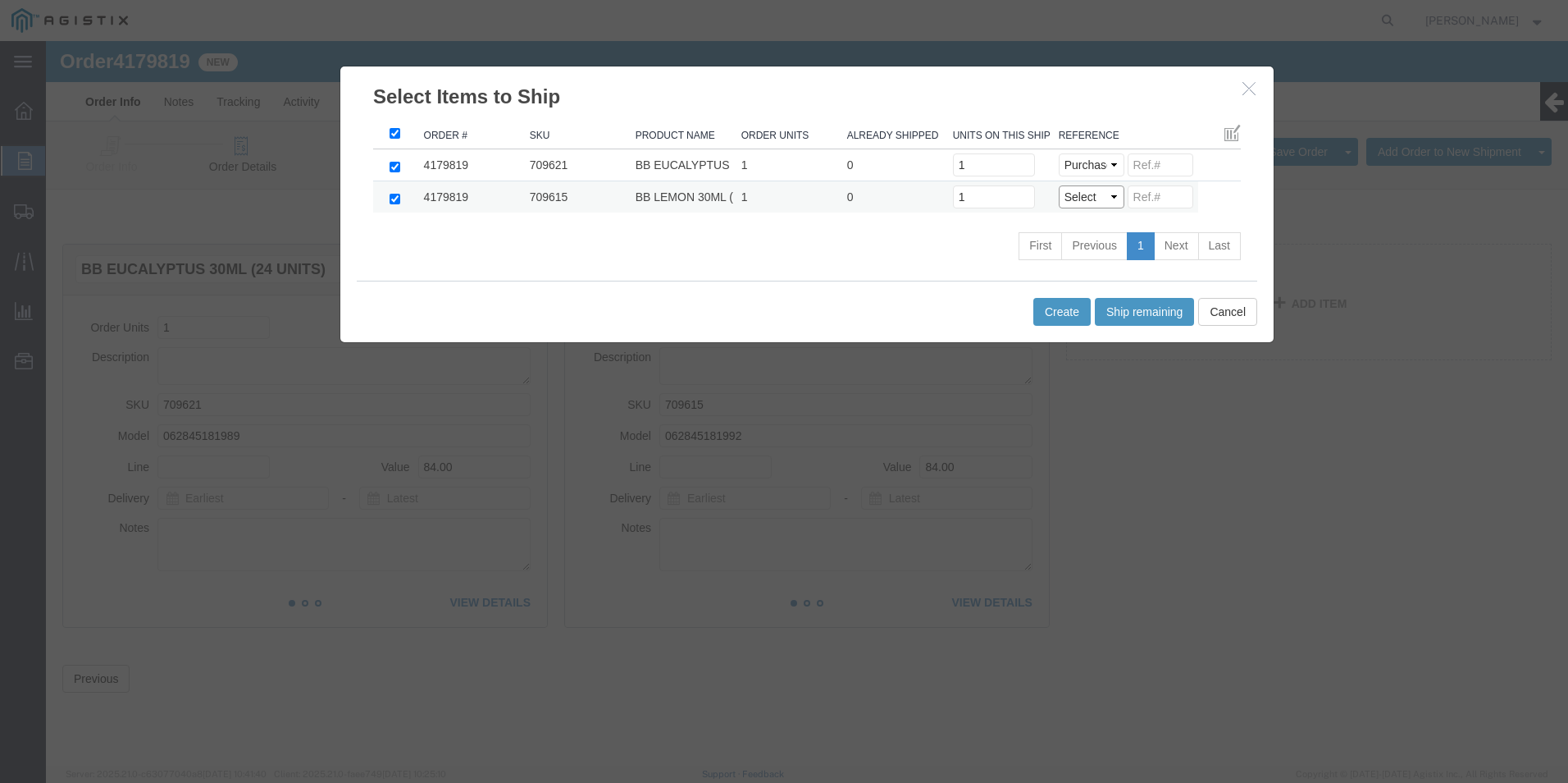
click select "Select Purchase Order Delivery Number"
select select "PO"
click select "Select Purchase Order Delivery Number"
click input
paste input "32758851111111111111"
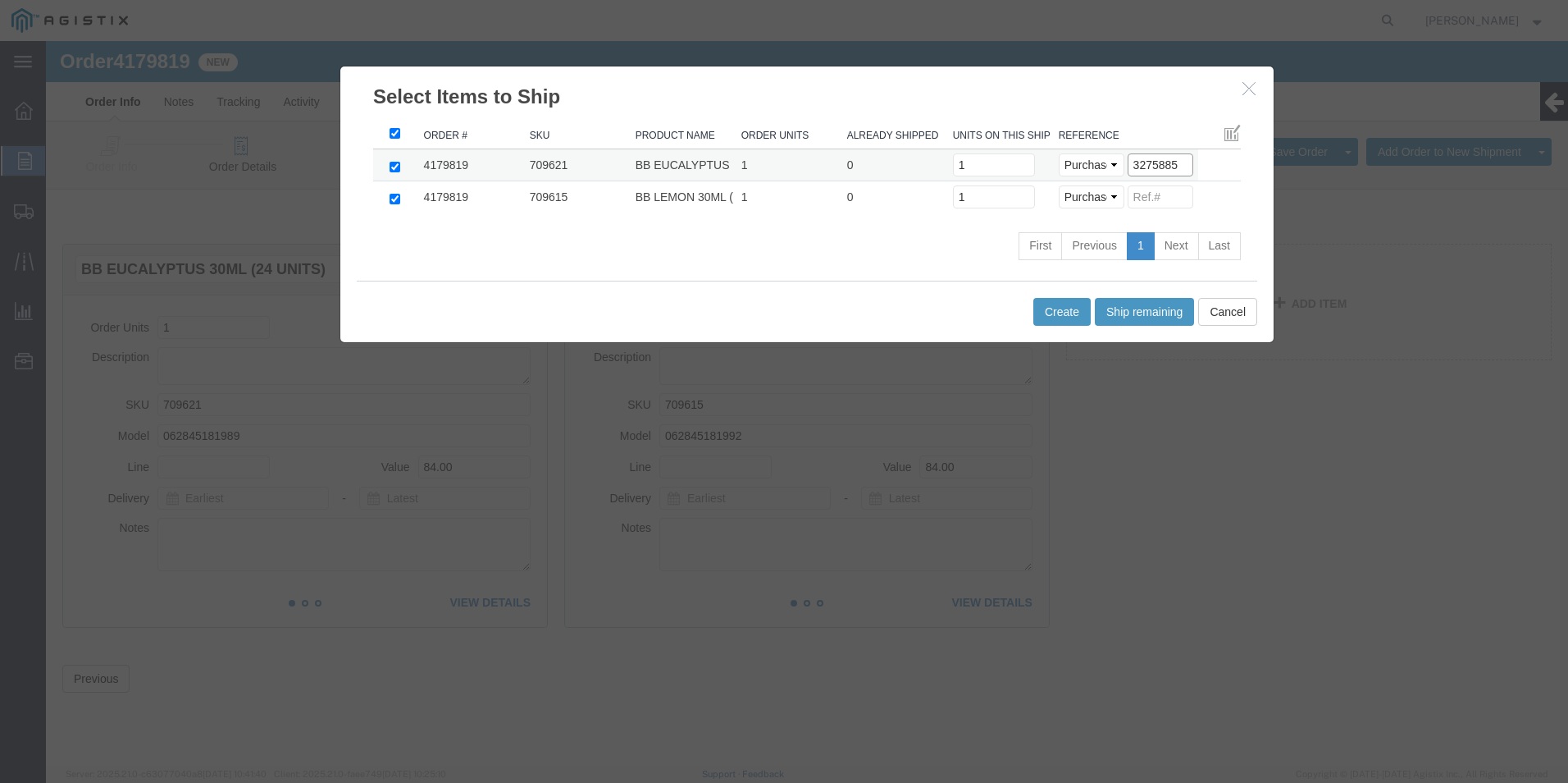
drag, startPoint x: 1139, startPoint y: 122, endPoint x: 810, endPoint y: 138, distance: 329.4
click tr "4179819 709621 BB EUCALYPTUS 30ML (24 UNITS) 1 0 Units on this shipment 1 Selec…"
type input "3275885"
drag, startPoint x: 1099, startPoint y: 155, endPoint x: 1110, endPoint y: 159, distance: 11.7
click input
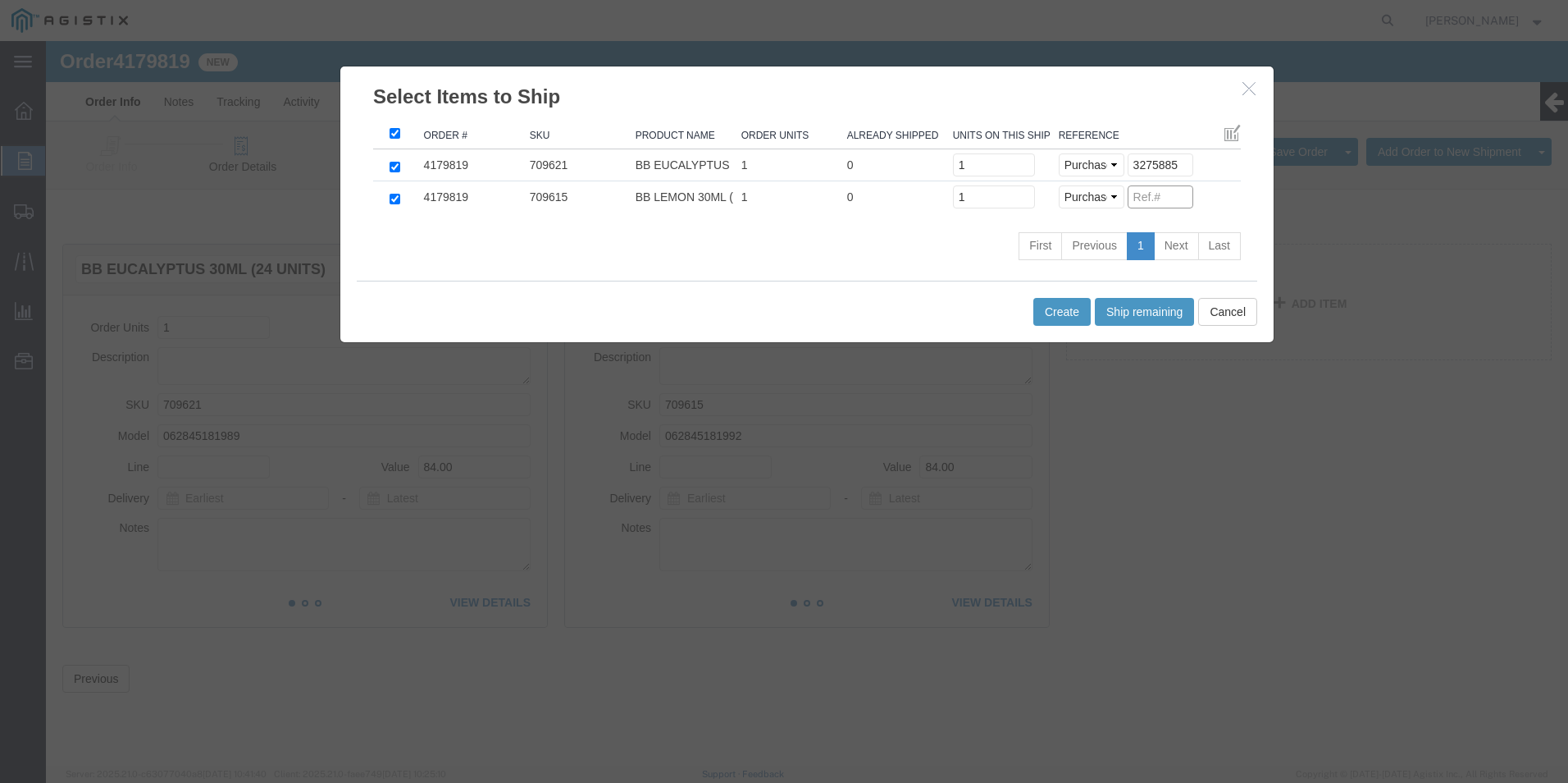
paste input "3275885"
type input "3275885"
click button "Create"
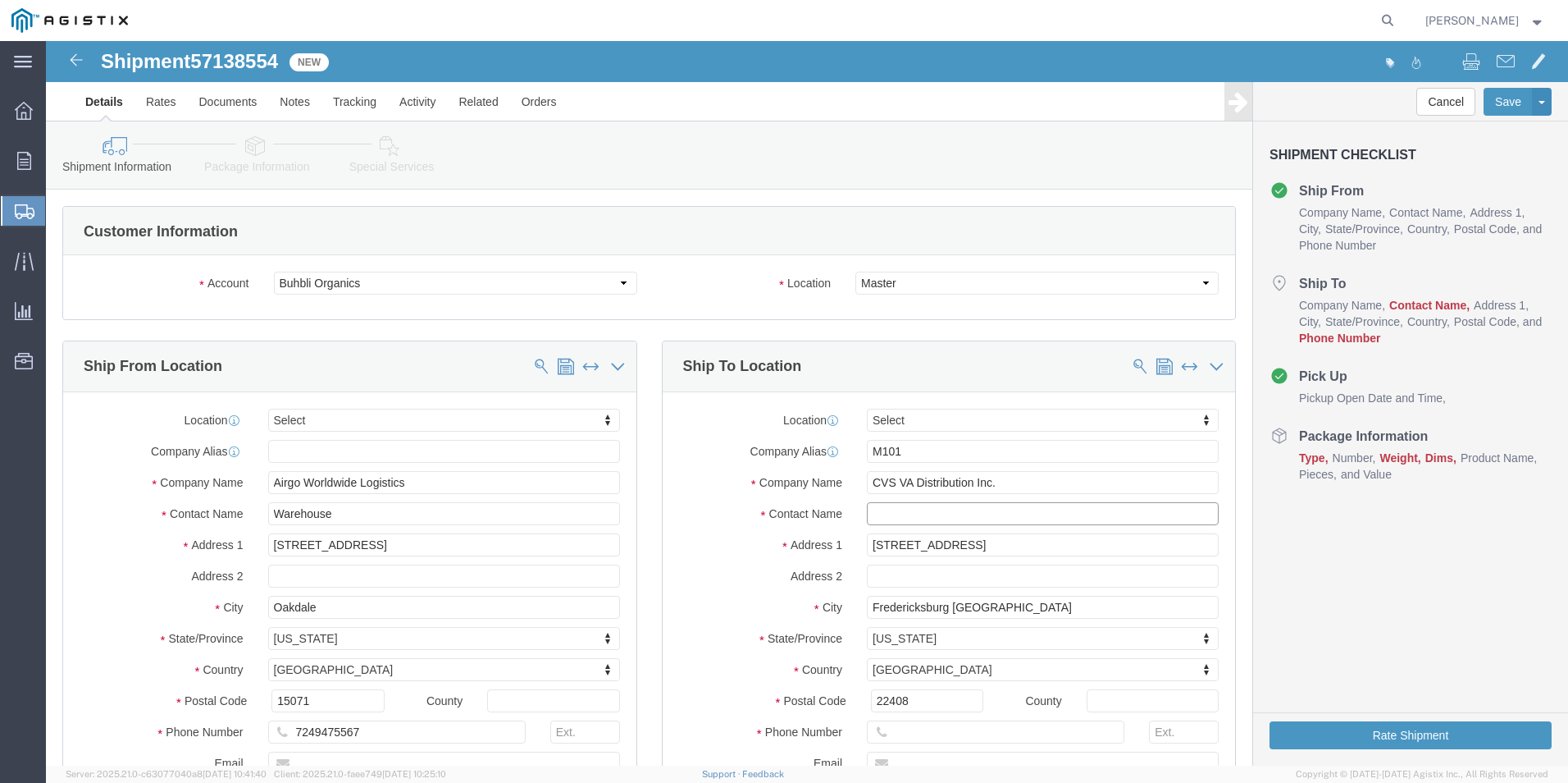
drag, startPoint x: 935, startPoint y: 518, endPoint x: 887, endPoint y: 476, distance: 63.8
click input "text"
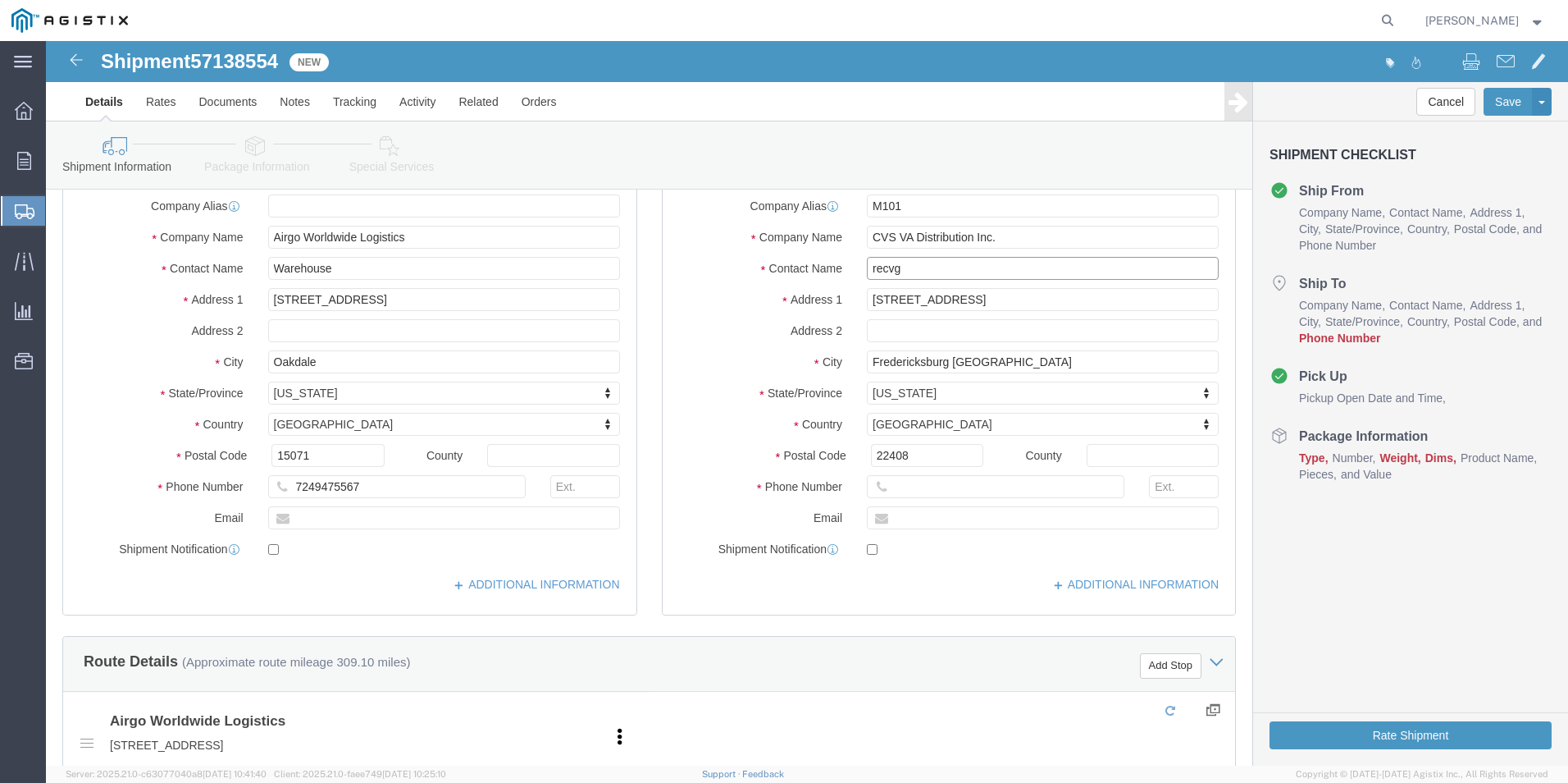
scroll to position [246, 0]
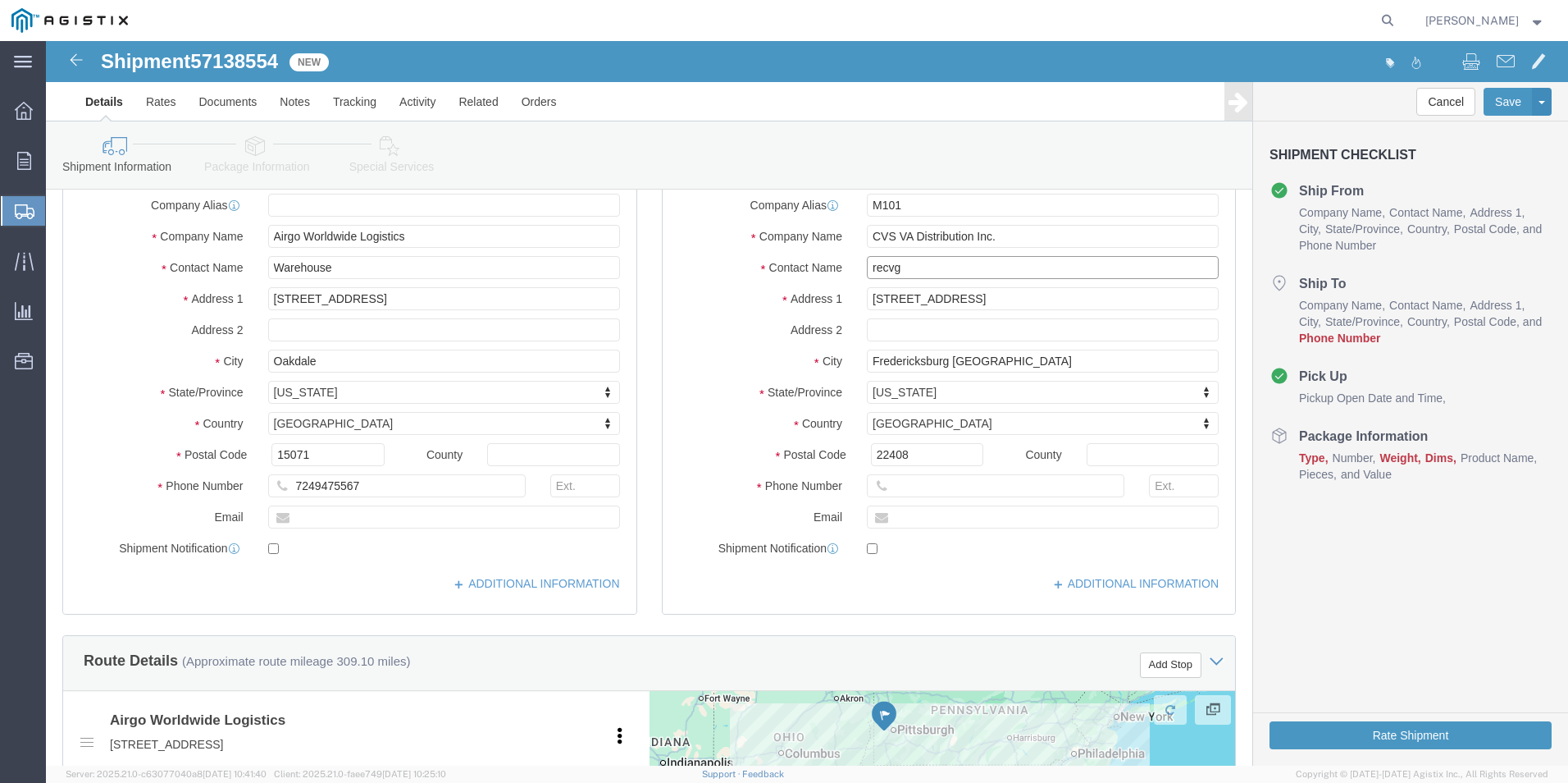
type input "recvg"
click input "text"
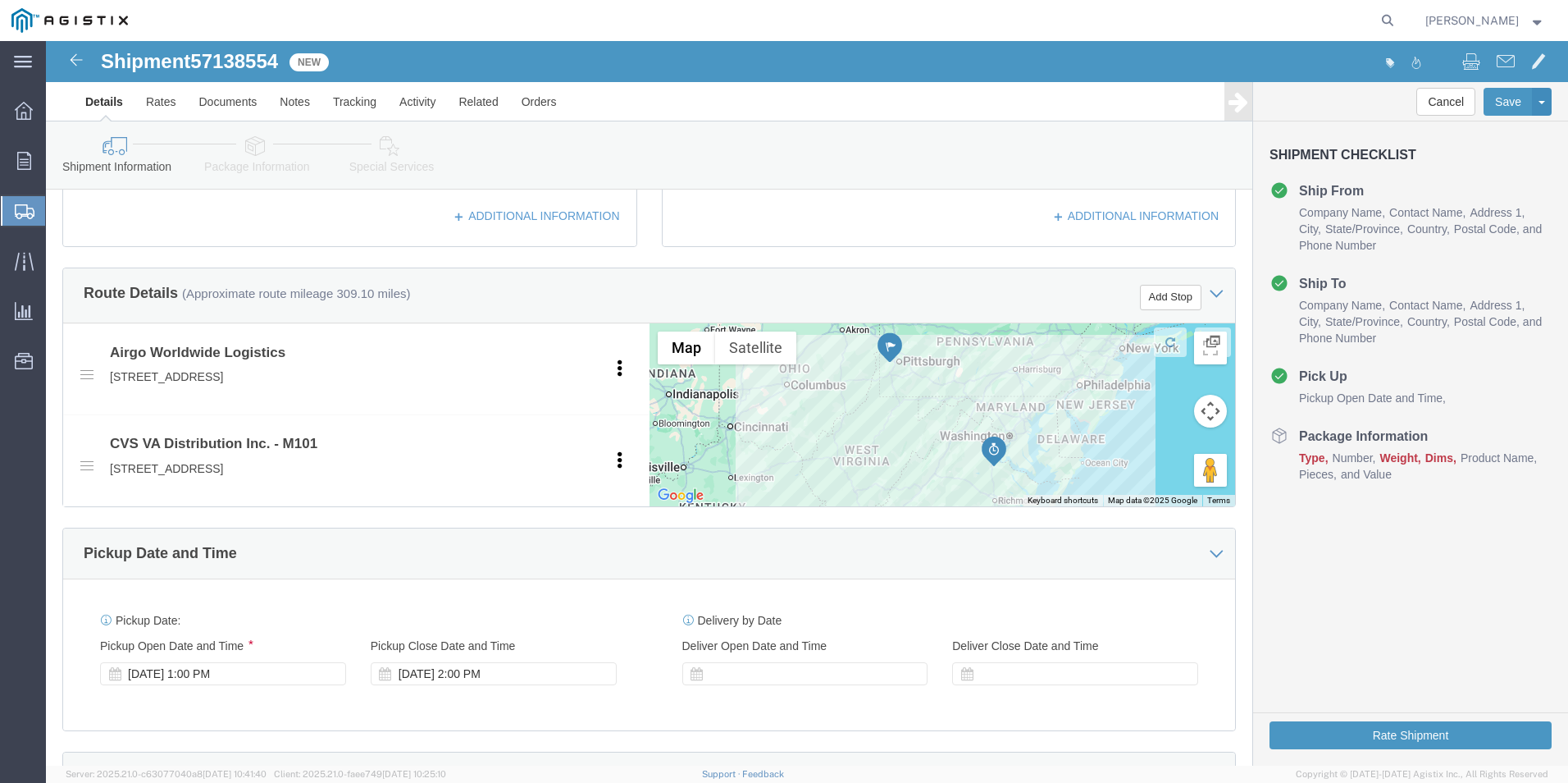
scroll to position [656, 0]
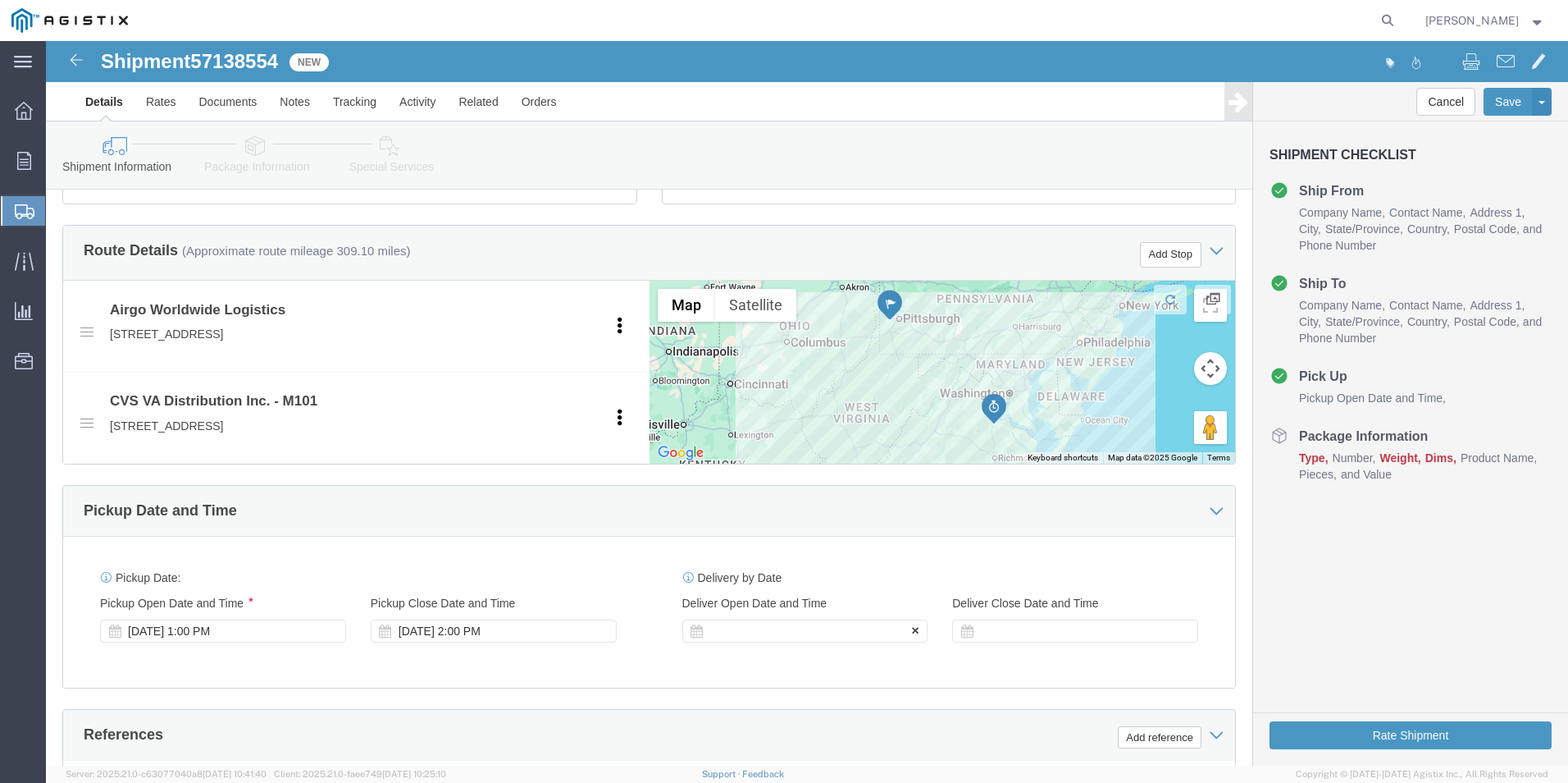
type input "[PHONE_NUMBER]"
click div
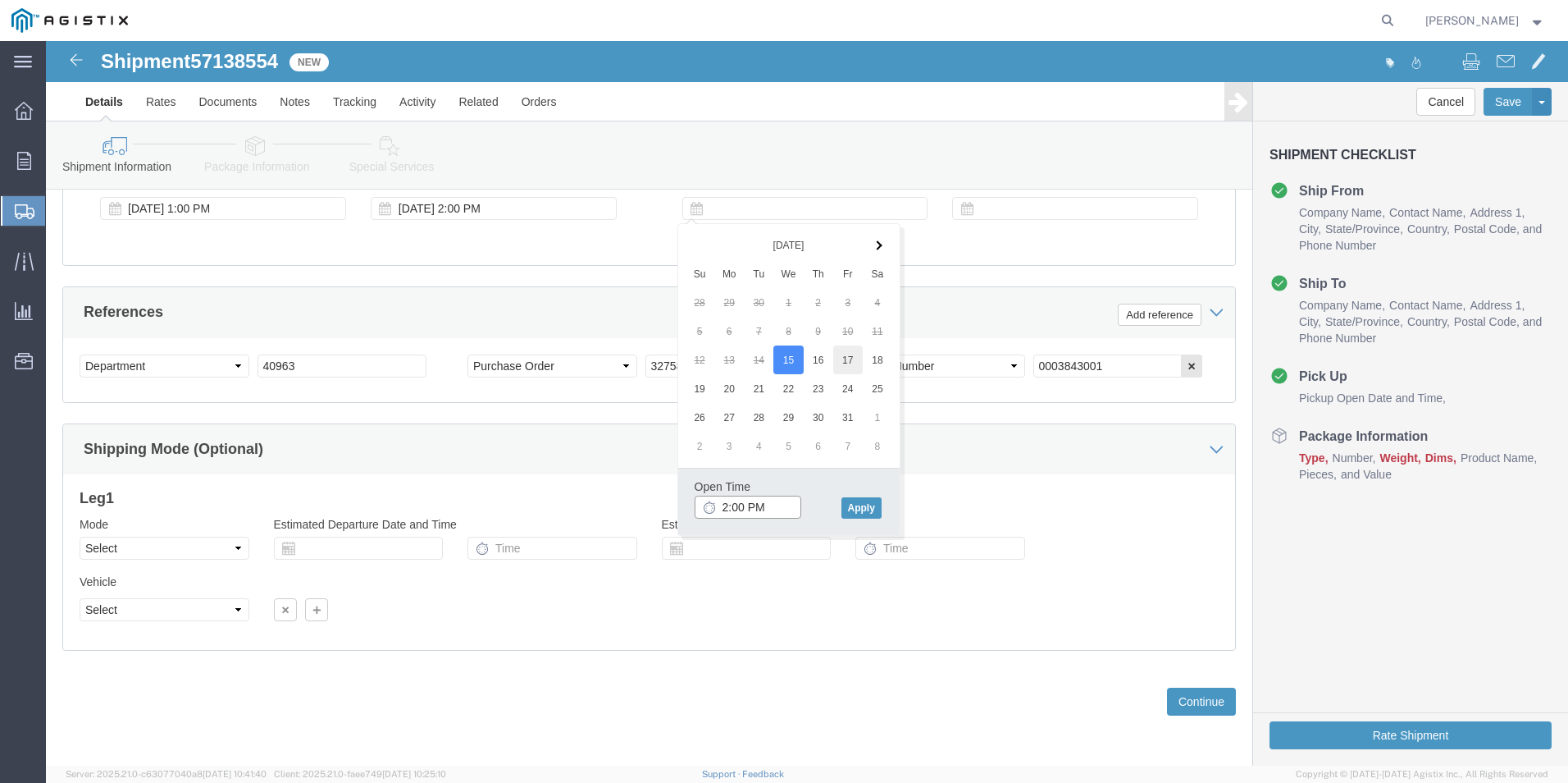
type input "2:00 PM"
click button "Apply"
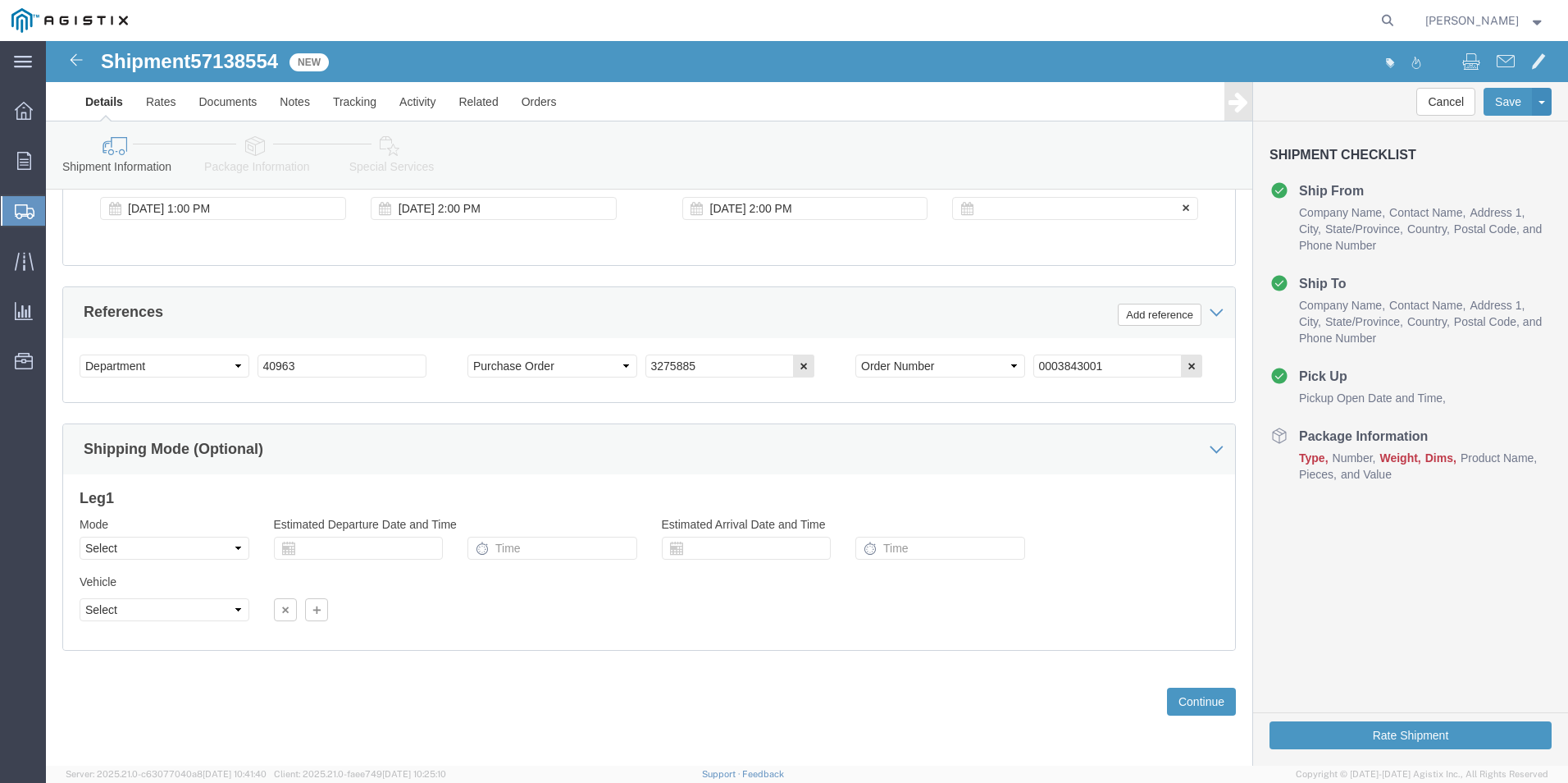
click div
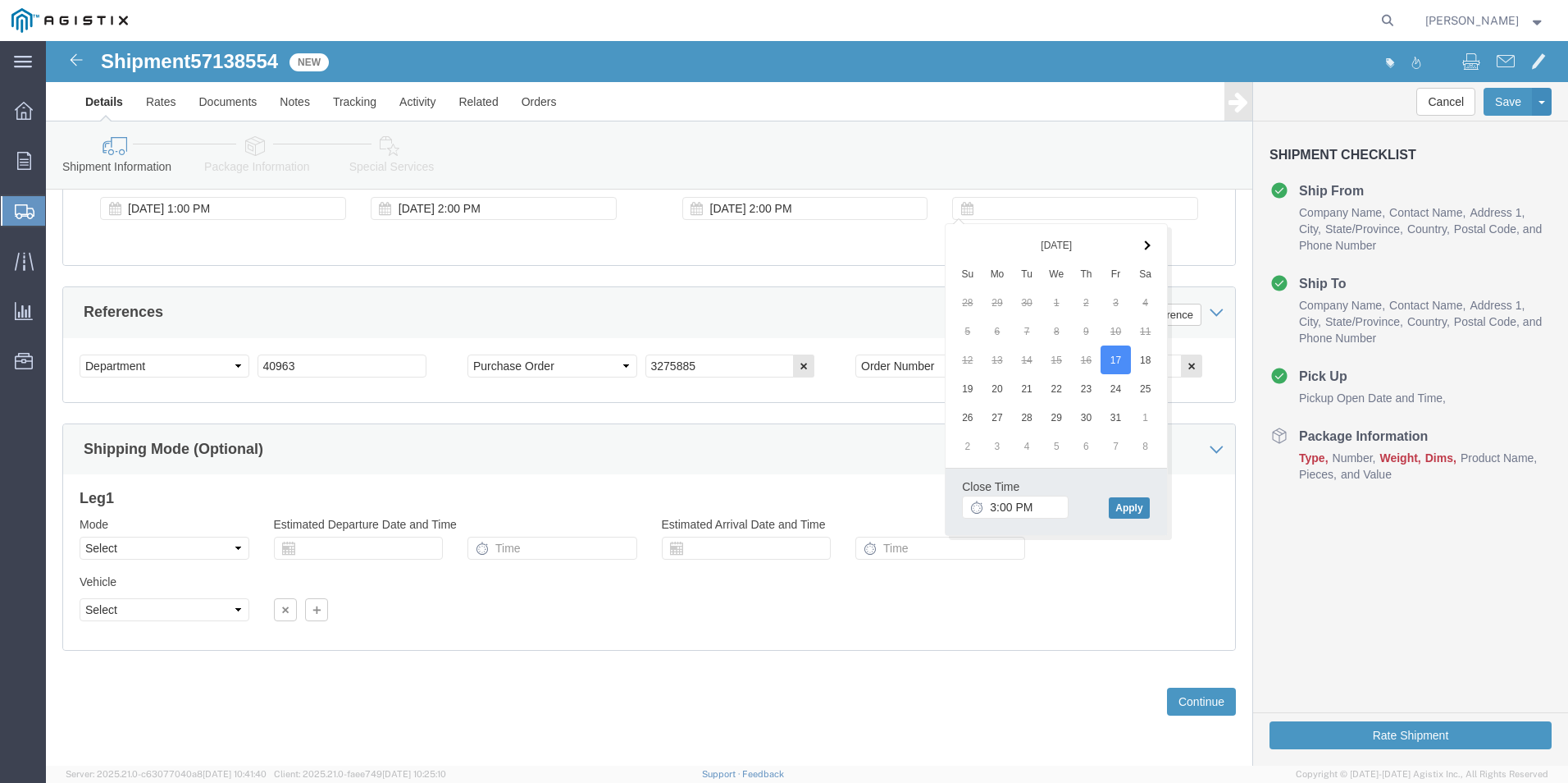
click button "Apply"
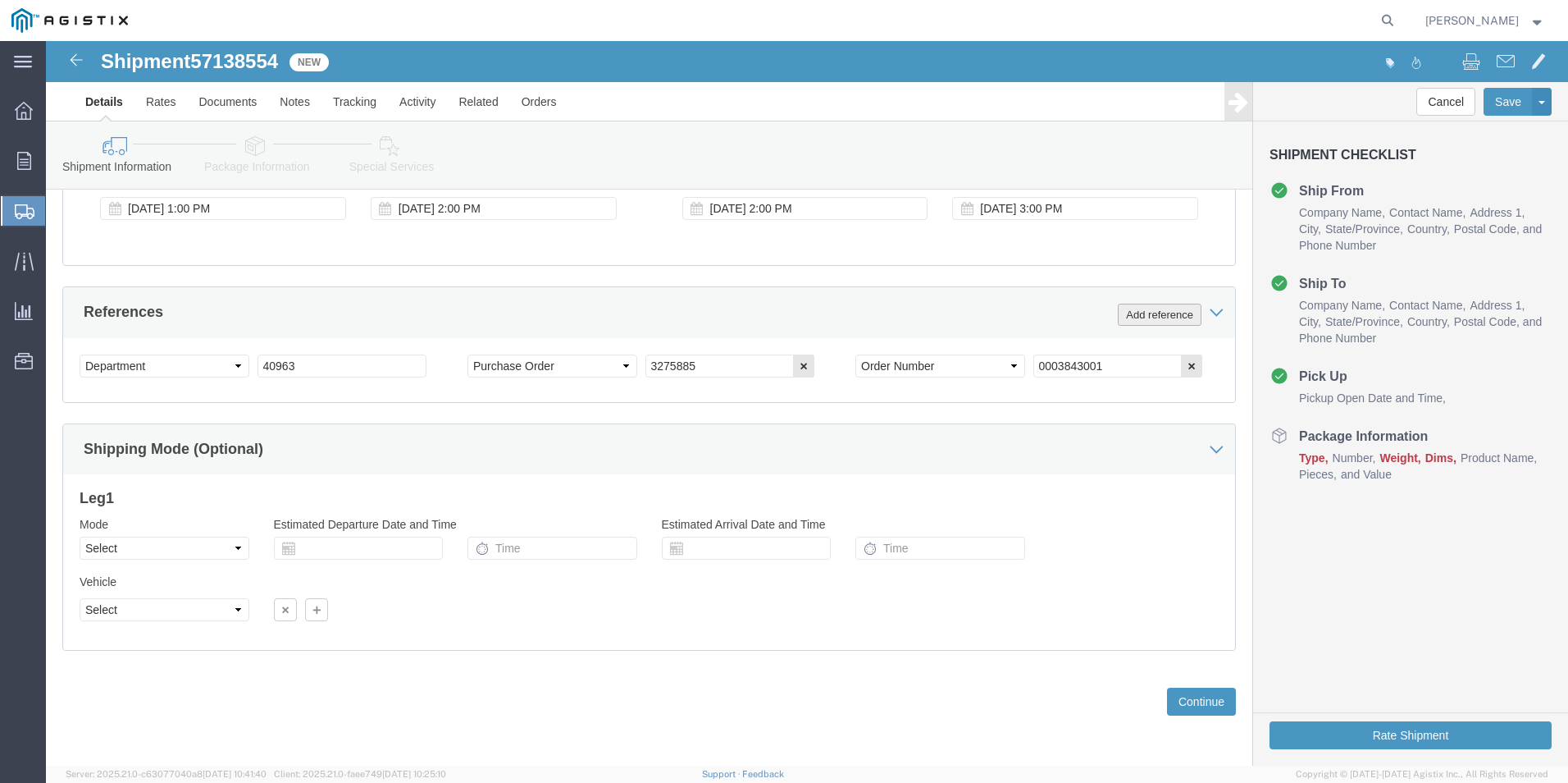
click button "Add reference"
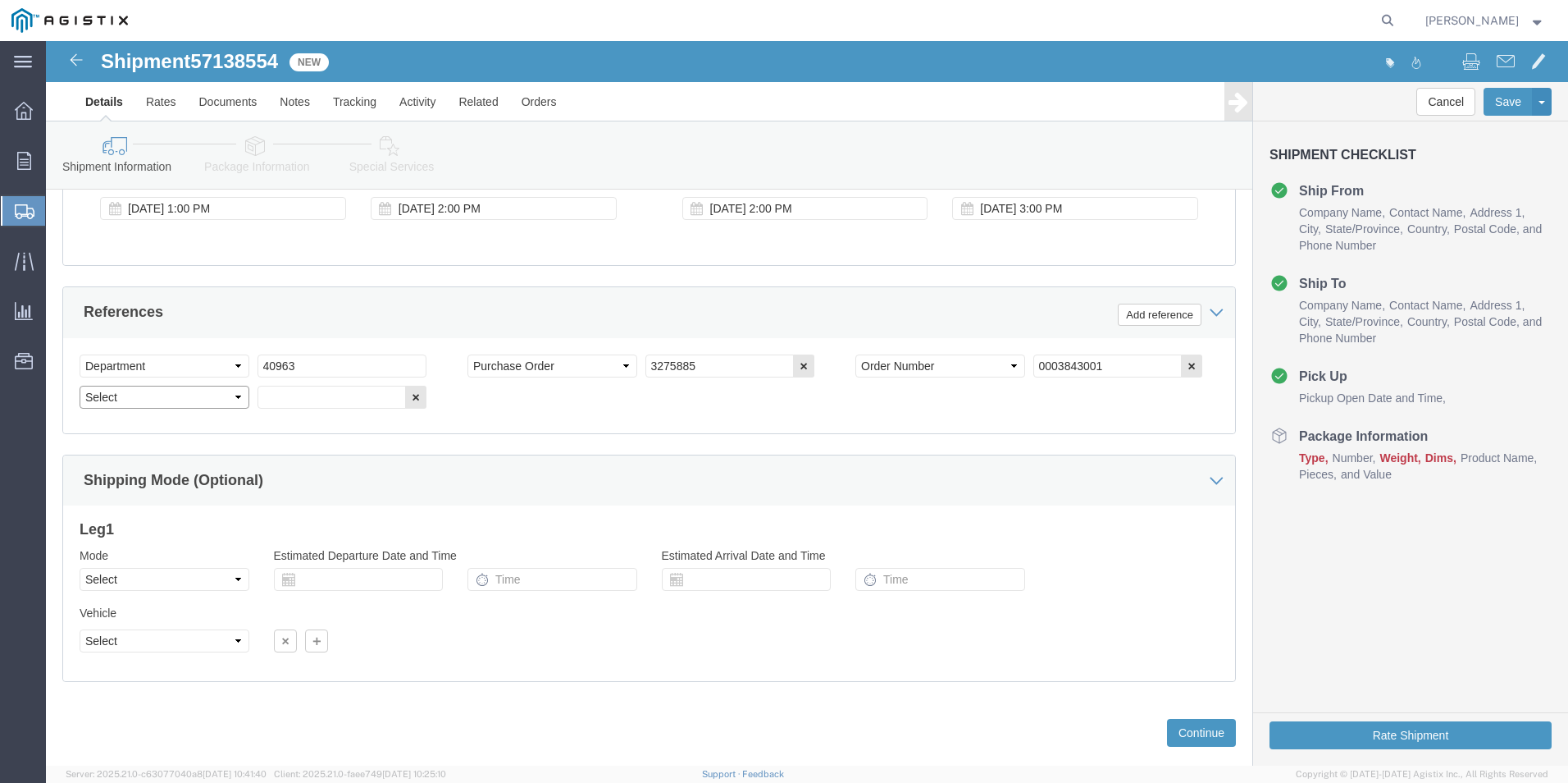
click select "Select Account Type Activity ID Airline Appointment Number ASN Batch Request # …"
select select "BOL"
click select "Select Account Type Activity ID Airline Appointment Number ASN Batch Request # …"
click input "text"
type input "4179819"
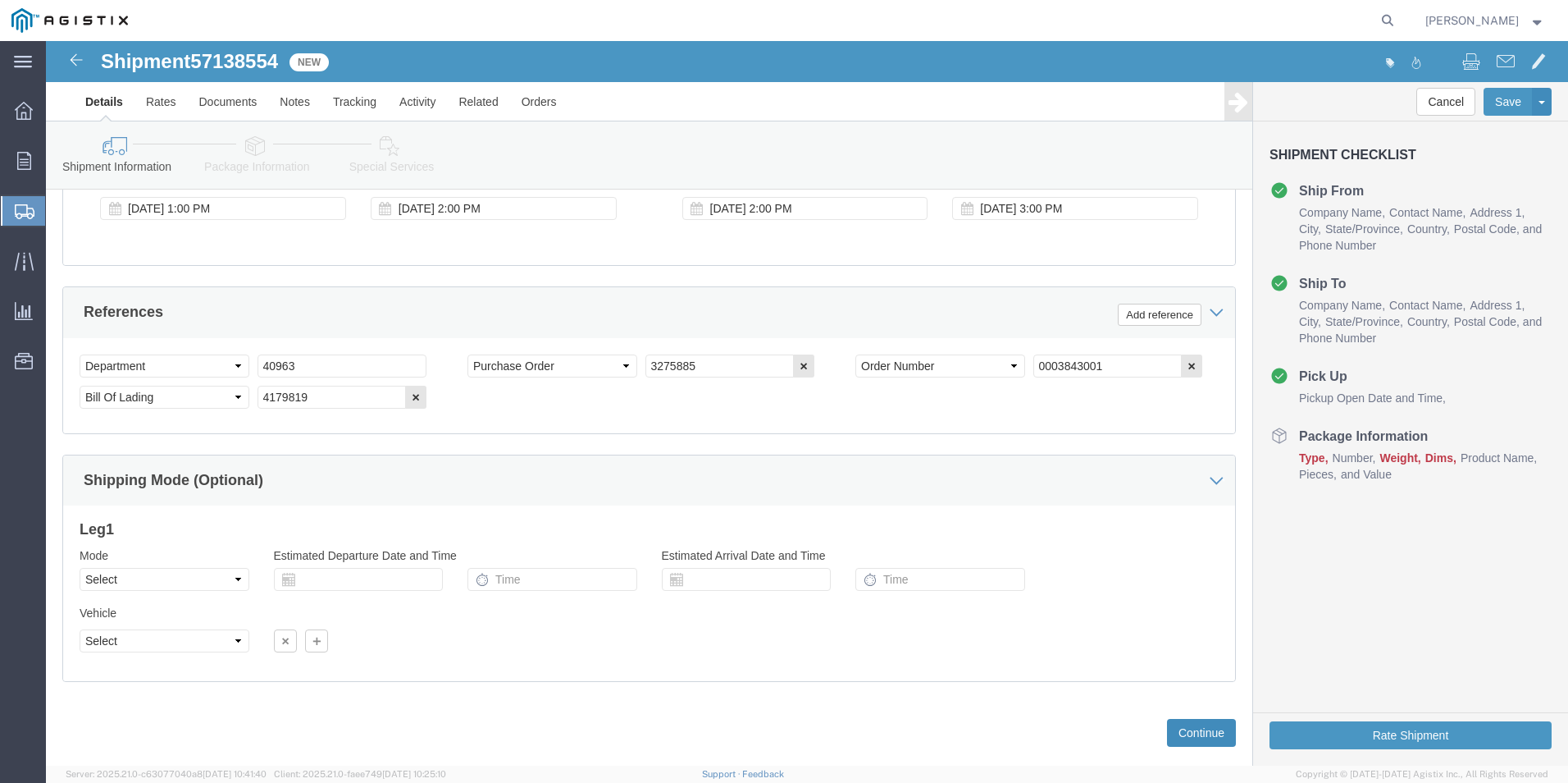
click button "Continue"
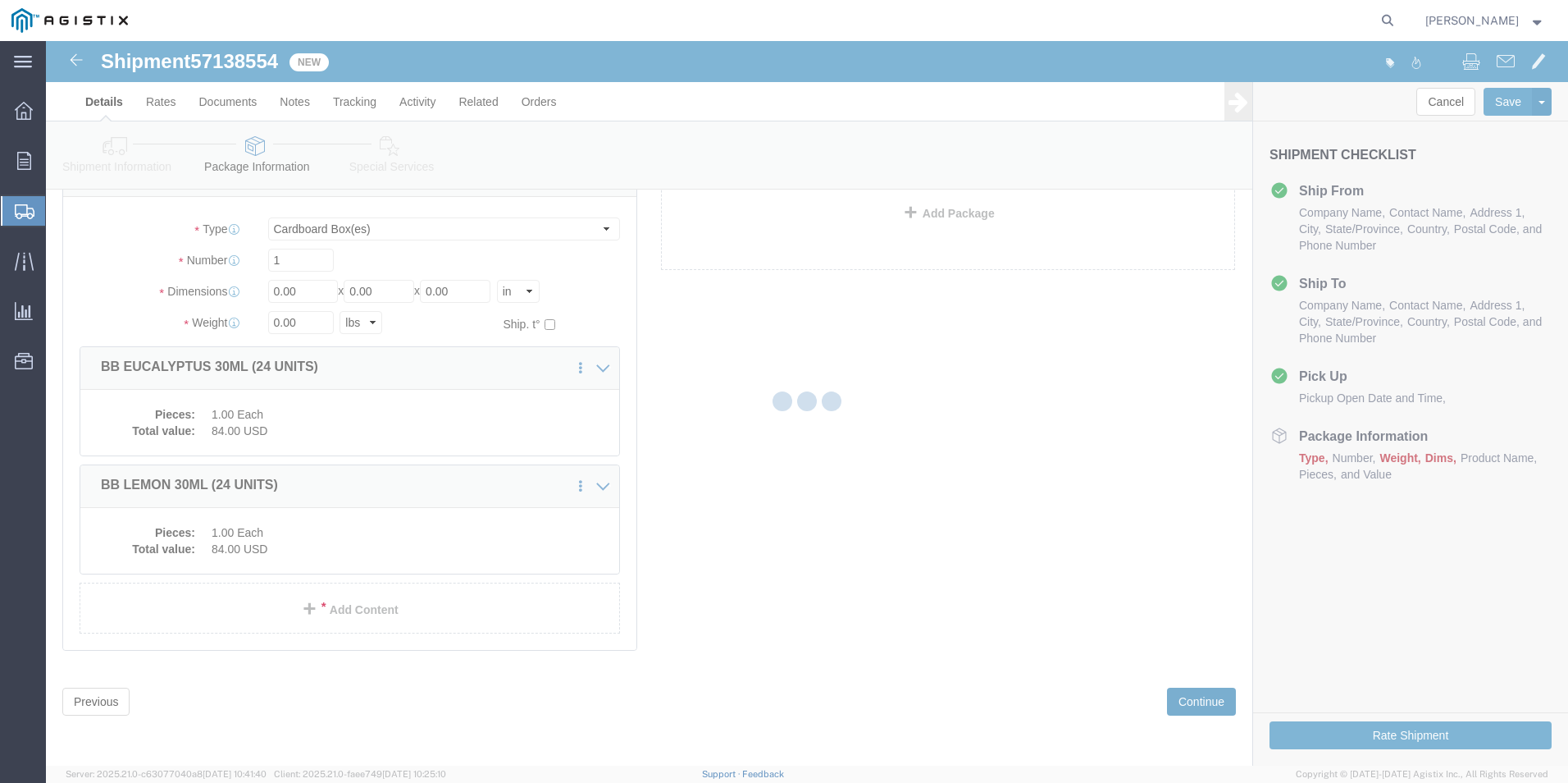
scroll to position [4, 0]
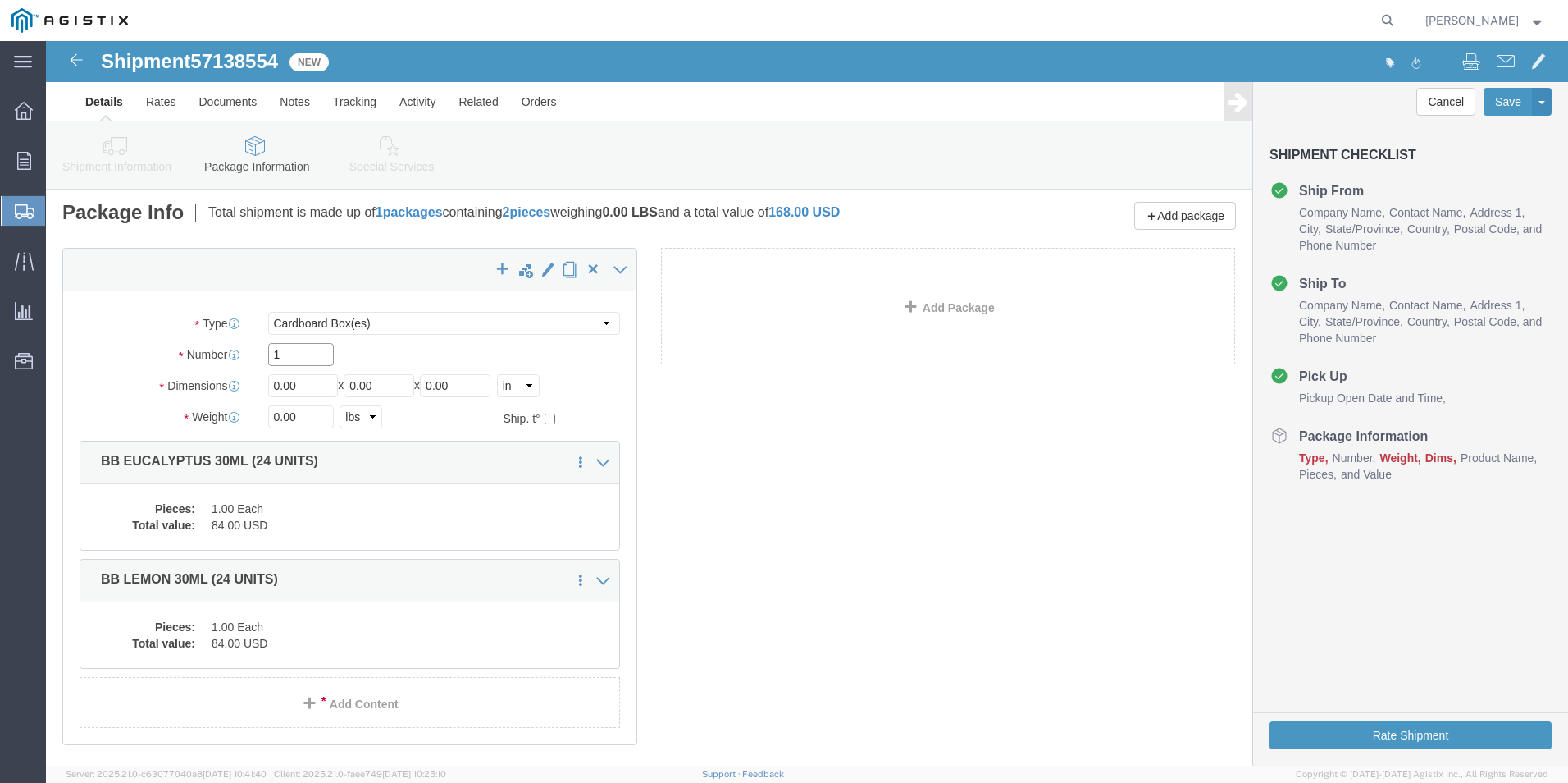
drag, startPoint x: 208, startPoint y: 325, endPoint x: 61, endPoint y: 367, distance: 152.9
click div "Package Type Select Bale(s) Basket(s) Bolt(s) Bottle(s) Buckets Bulk Bundle(s) …"
type input "2"
drag, startPoint x: 265, startPoint y: 352, endPoint x: 74, endPoint y: 376, distance: 192.5
click div "Package Type Select Bale(s) Basket(s) Bolt(s) Bottle(s) Buckets Bulk Bundle(s) …"
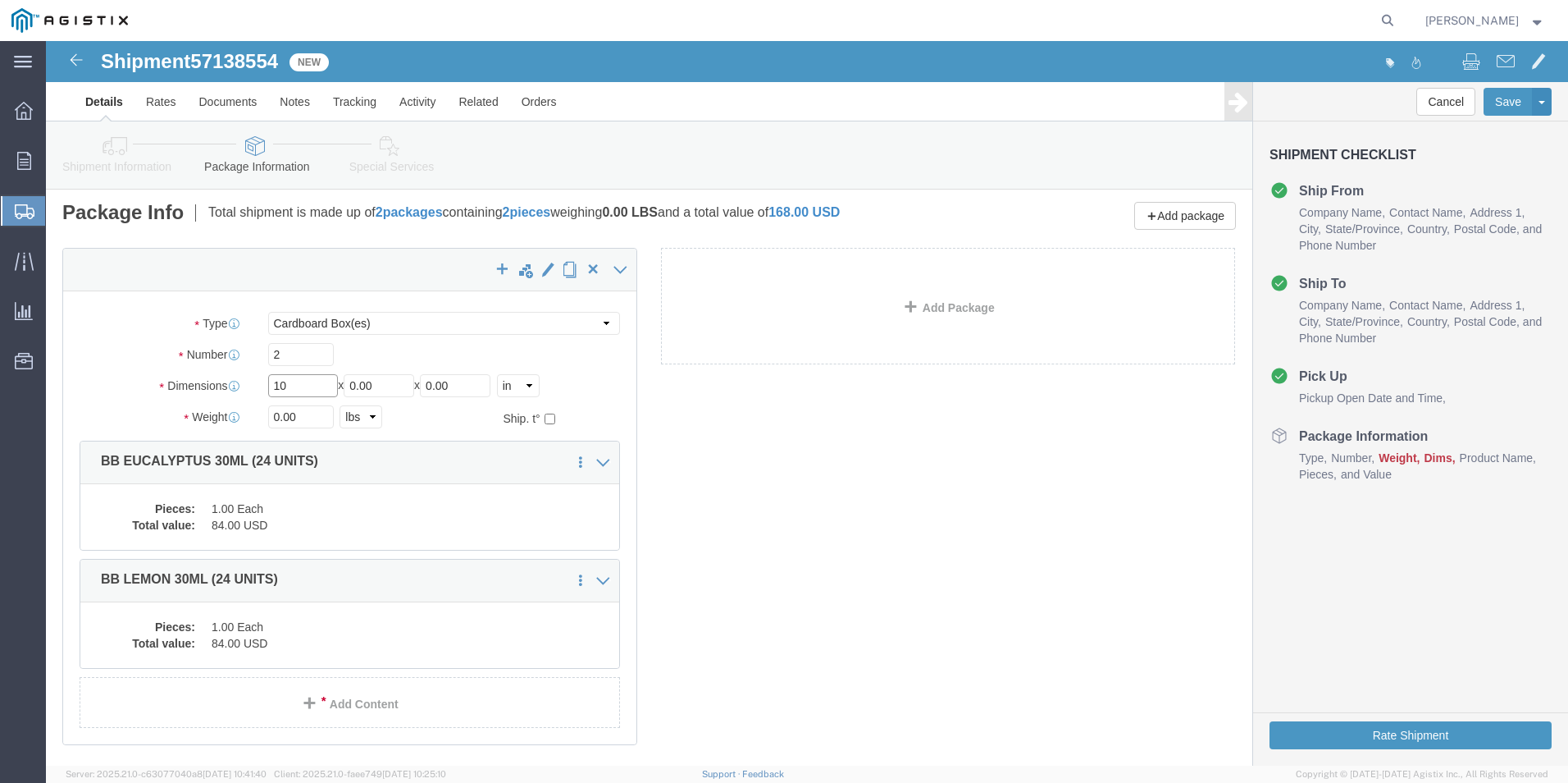
type input "10"
drag, startPoint x: 335, startPoint y: 343, endPoint x: 122, endPoint y: 402, distance: 221.0
click div "Package Type Select Bale(s) Basket(s) Bolt(s) Bottle(s) Buckets Bulk Bundle(s) …"
type input "10"
drag, startPoint x: 413, startPoint y: 348, endPoint x: 247, endPoint y: 376, distance: 168.3
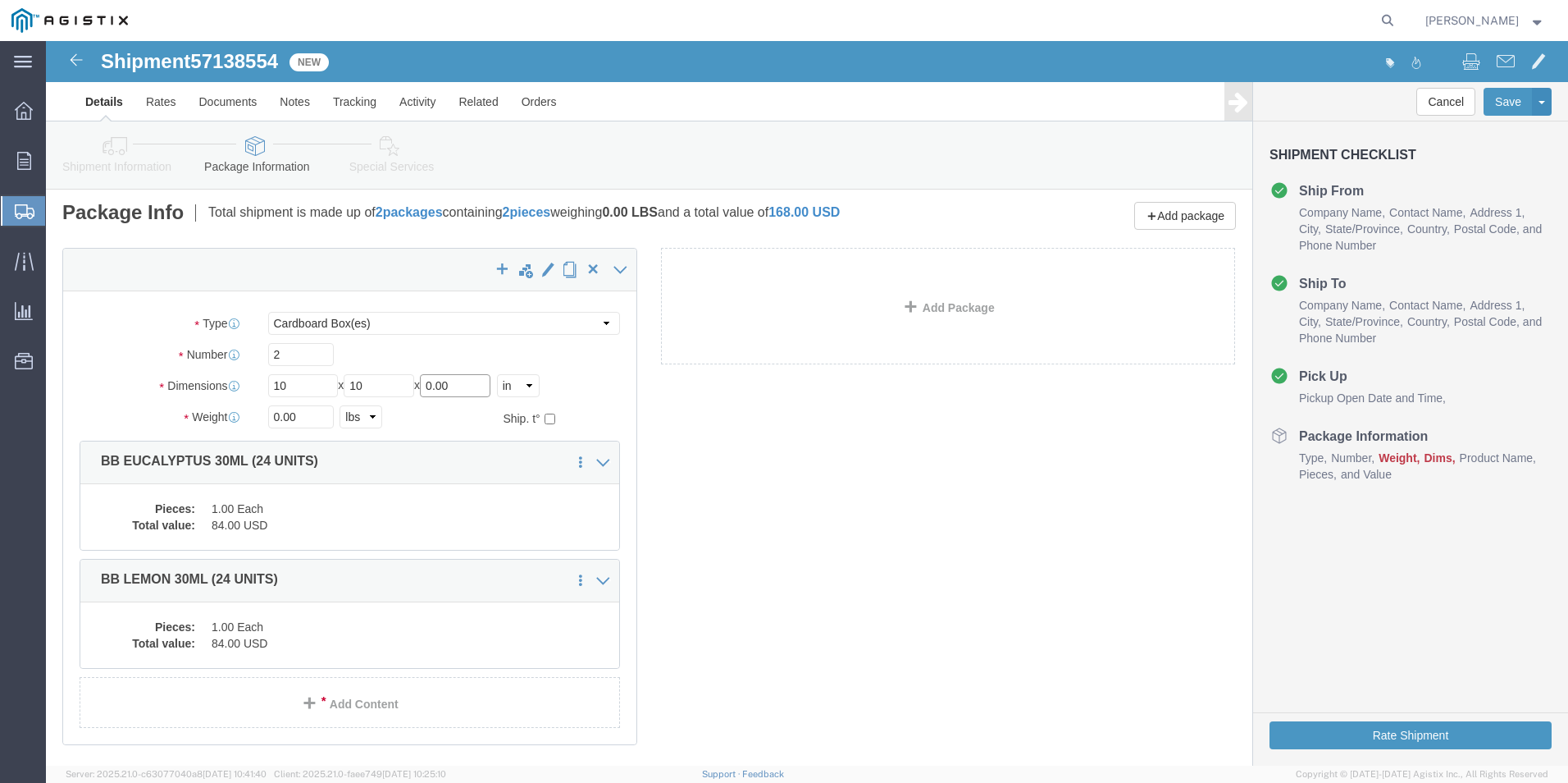
click div "Package Type Select Bale(s) Basket(s) Bolt(s) Bottle(s) Buckets Bulk Bundle(s) …"
type input "10"
drag, startPoint x: 254, startPoint y: 379, endPoint x: -50, endPoint y: 413, distance: 305.9
click html "Shipment 57138554 New Details Rates Documents Notes Tracking Activity Related O…"
type input "10"
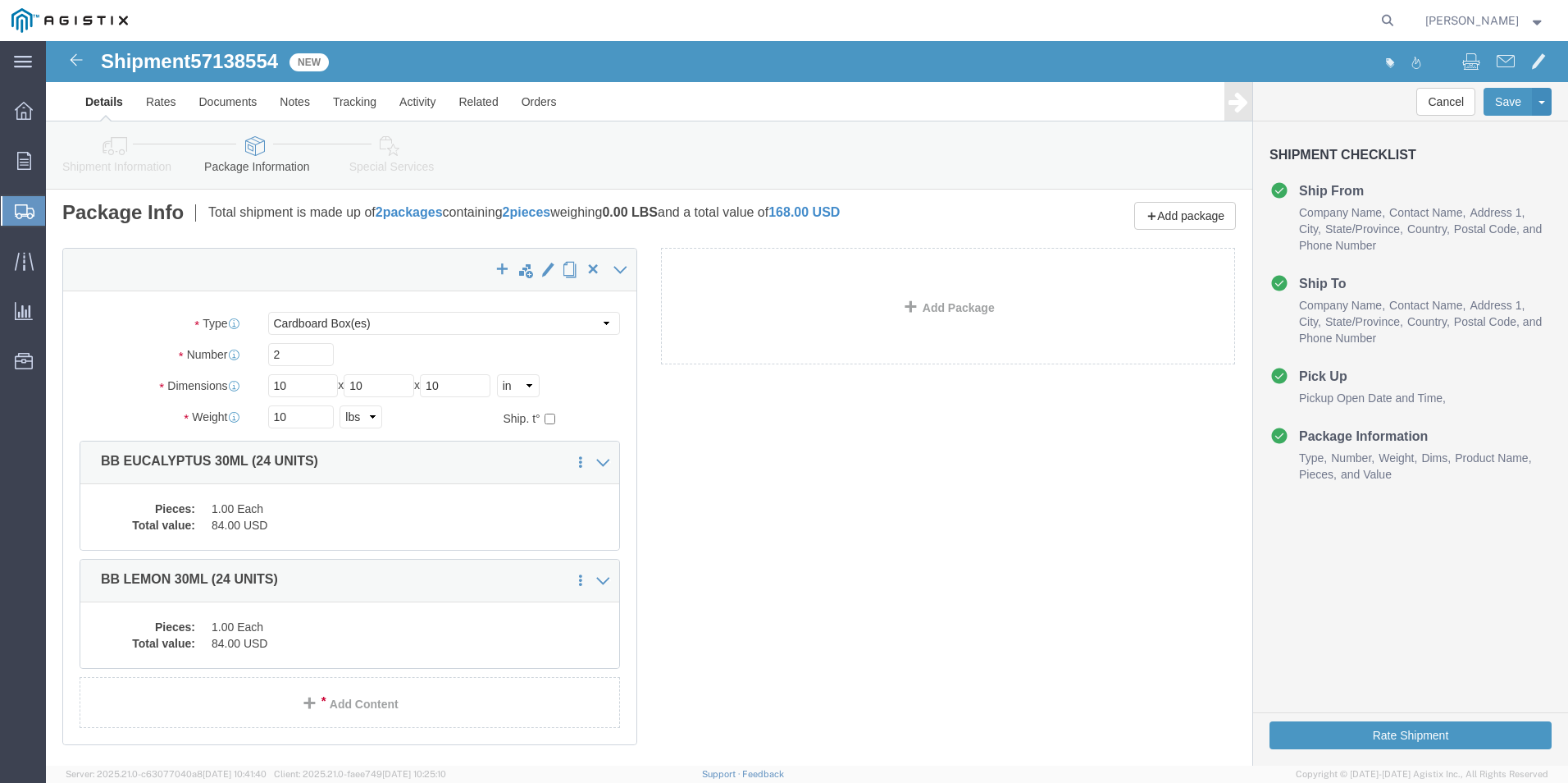
click div "2"
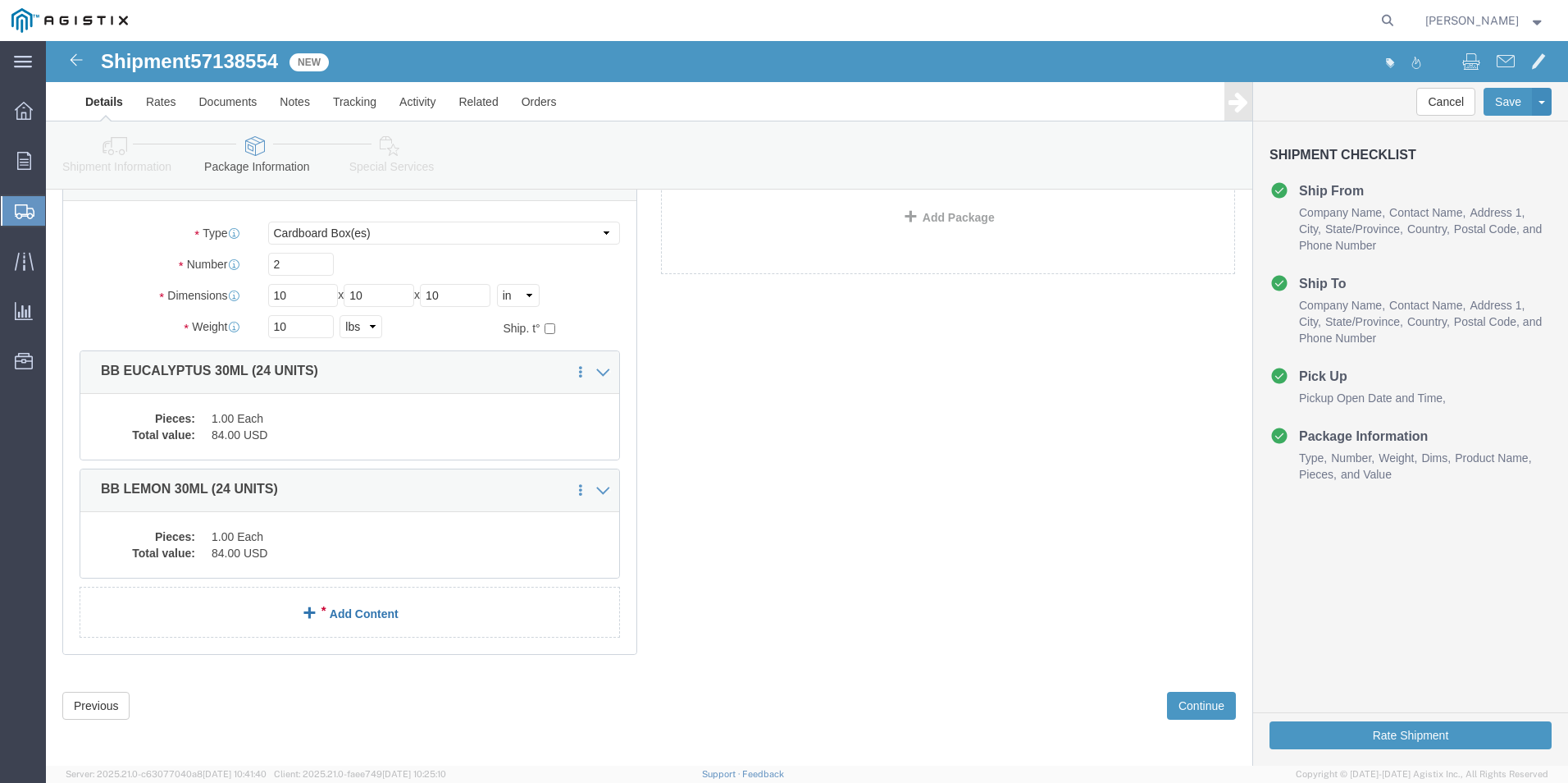
scroll to position [98, 0]
drag, startPoint x: 1362, startPoint y: 700, endPoint x: 1355, endPoint y: 694, distance: 9.2
click button "Rate Shipment"
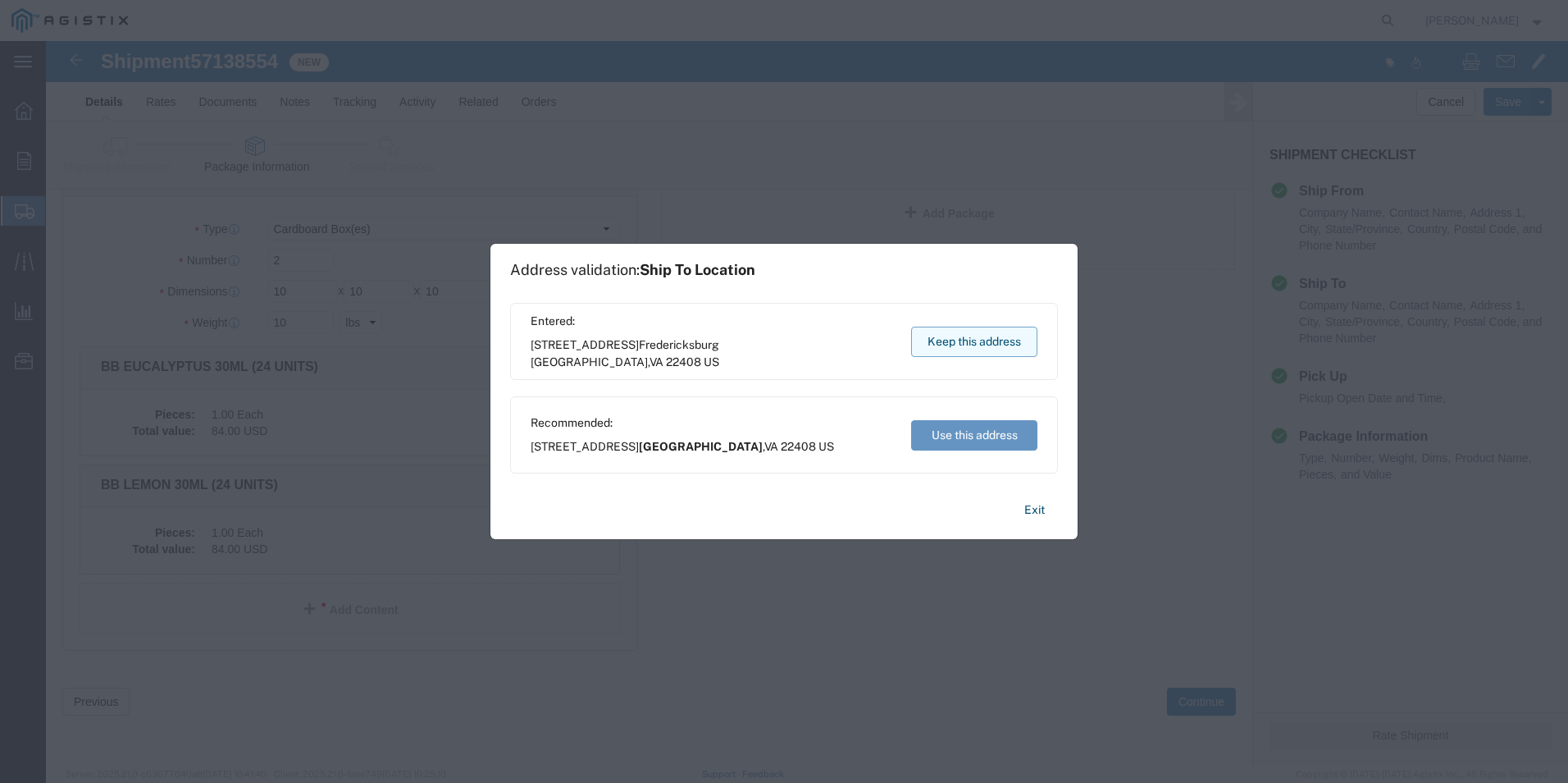
click at [972, 341] on button "Keep this address" at bounding box center [974, 342] width 126 height 31
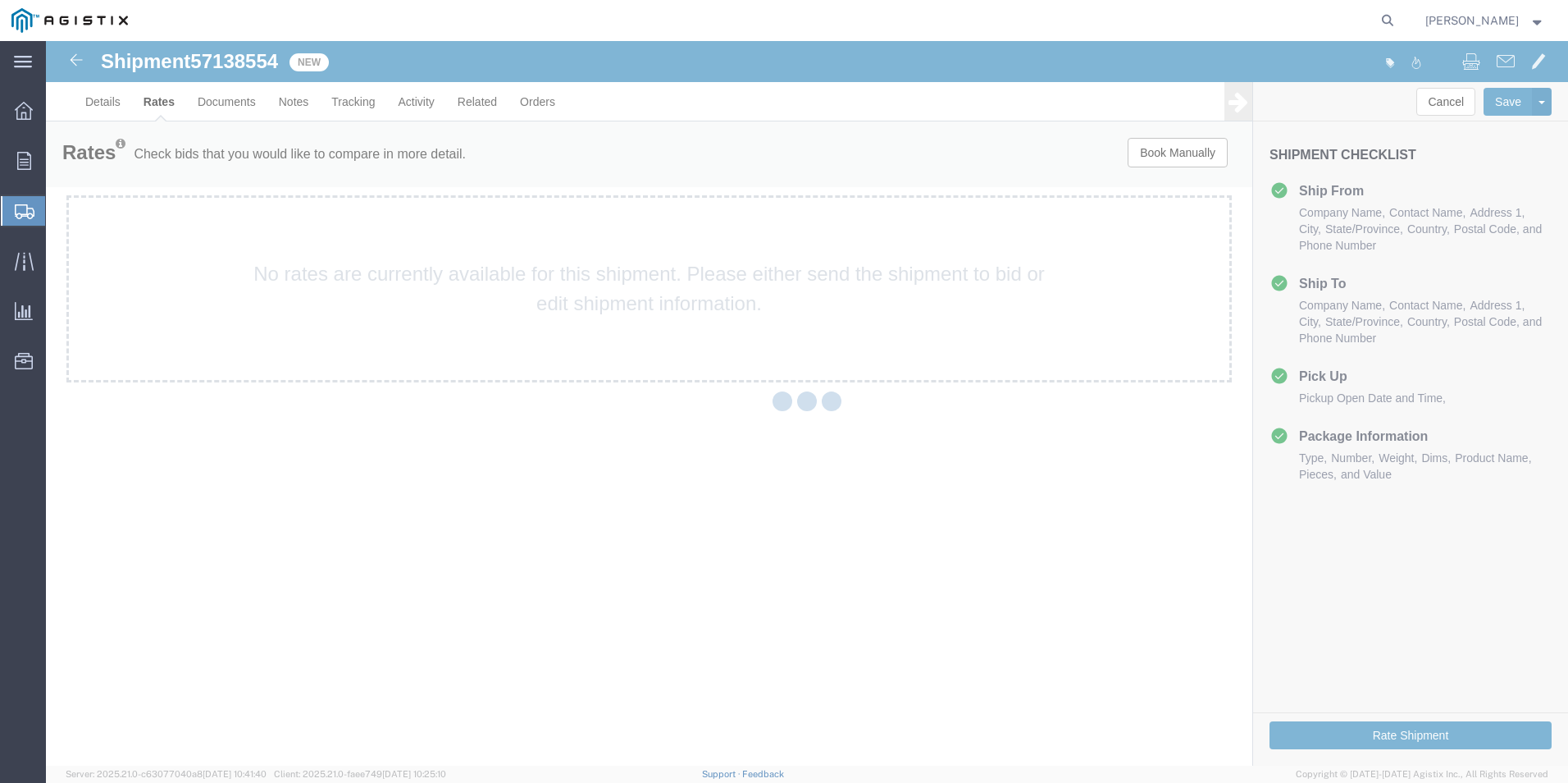
scroll to position [0, 0]
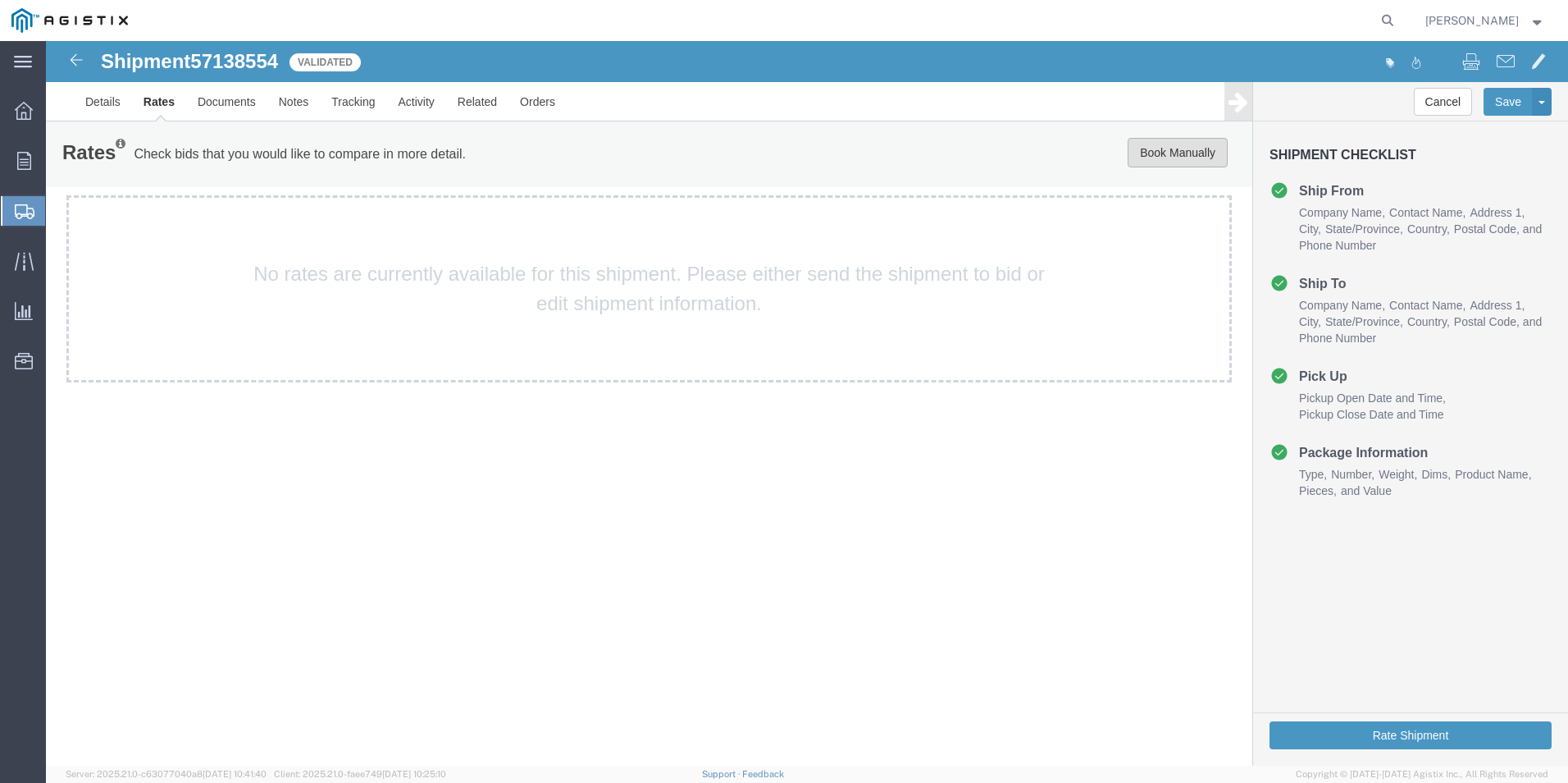
click at [1174, 155] on button "Book Manually" at bounding box center [1178, 152] width 100 height 30
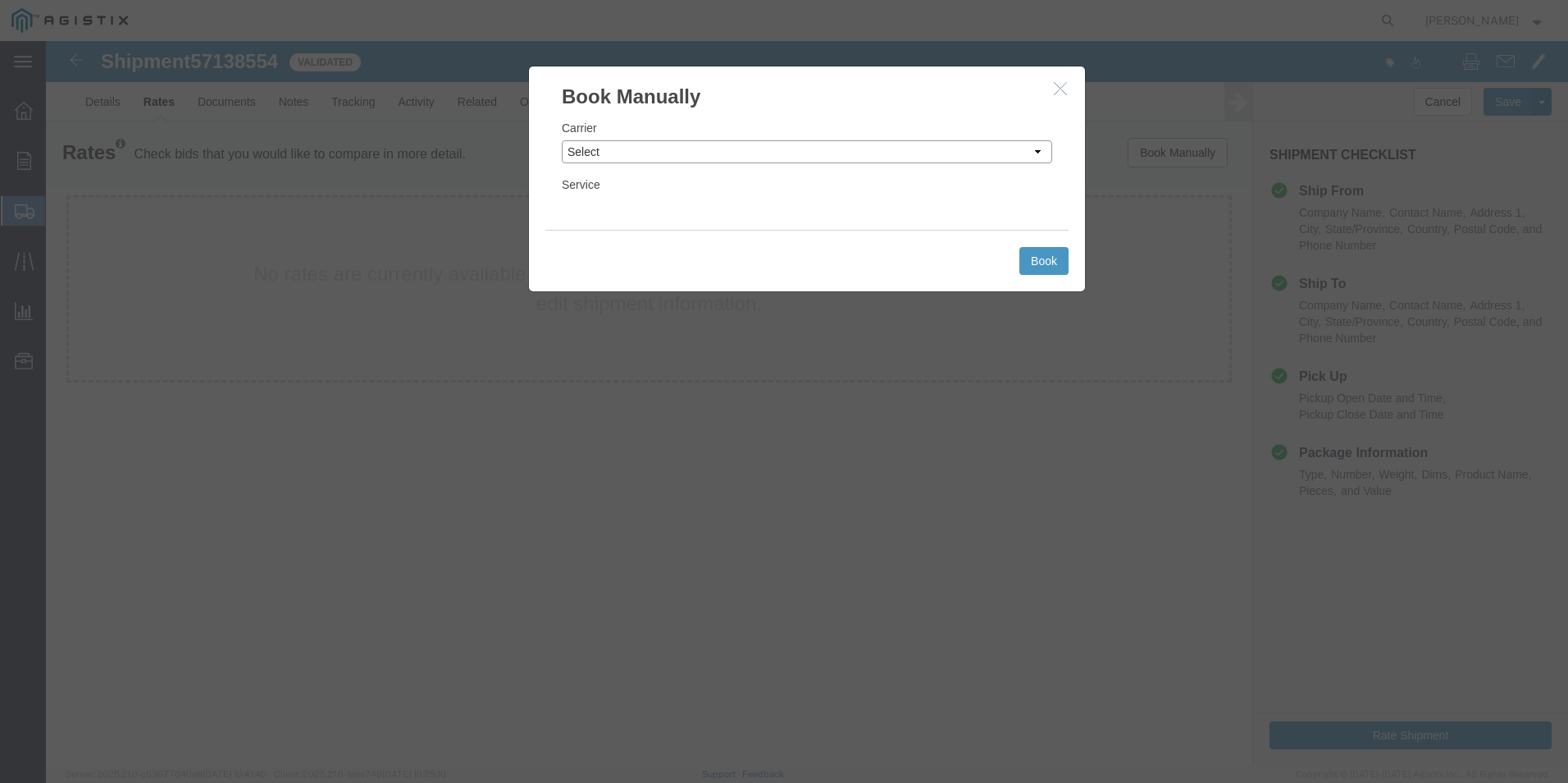
click at [811, 149] on select "Select Add New Carrier (and default service) ACI Guide APC Airport Google Milea…" at bounding box center [807, 152] width 491 height 23
select select "12"
click at [562, 140] on select "Select Add New Carrier (and default service) ACI Guide APC Airport Google Milea…" at bounding box center [807, 152] width 491 height 23
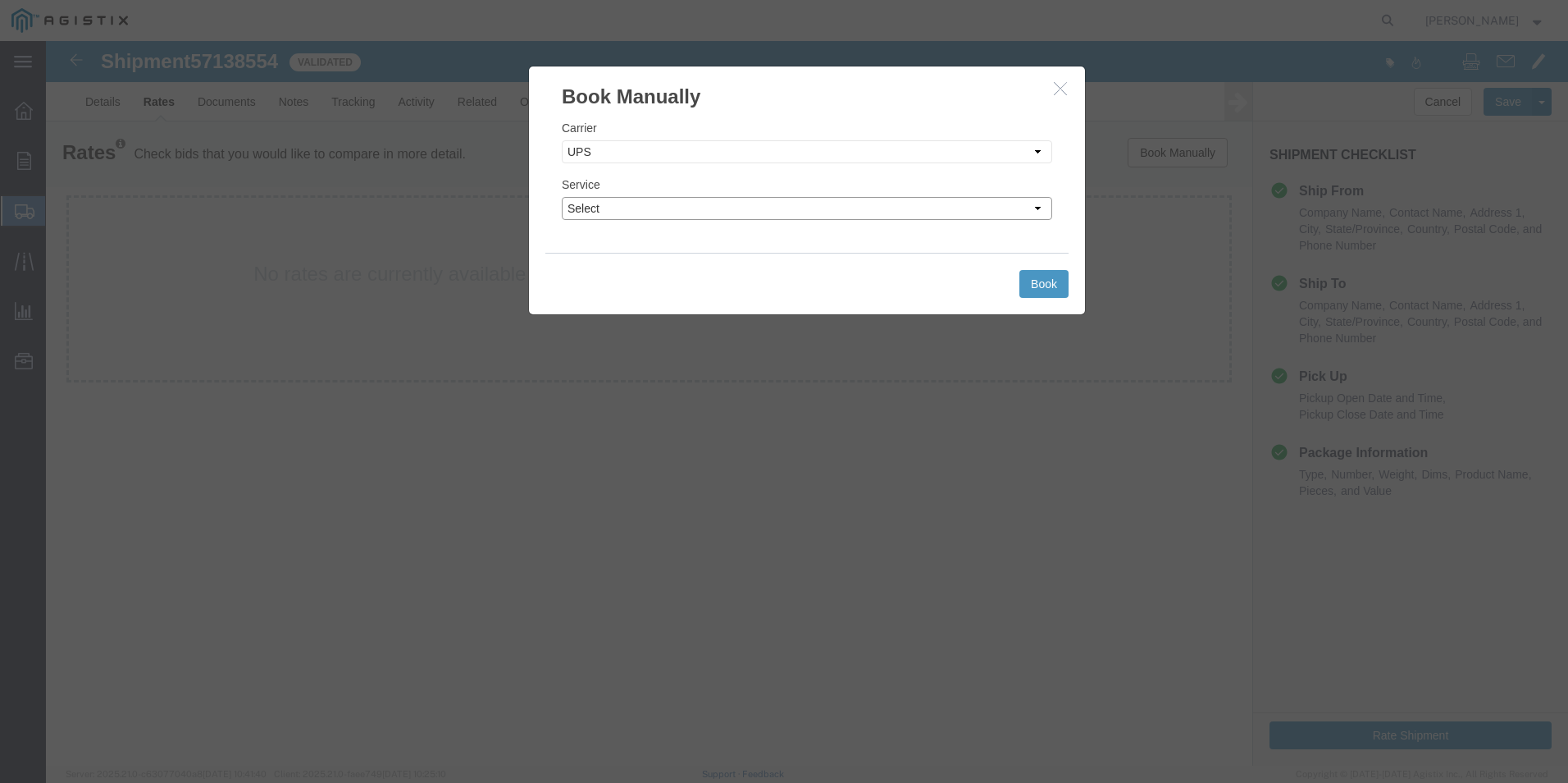
click at [713, 206] on select "Select 2nd Day Air 2nd Day Air A.M. 3 Day Select BOUND PRINTED MATTER, UPS DELI…" at bounding box center [807, 208] width 491 height 23
select select "42"
click at [562, 197] on select "Select 2nd Day Air 2nd Day Air A.M. 3 Day Select BOUND PRINTED MATTER, UPS DELI…" at bounding box center [807, 208] width 491 height 23
click at [1046, 278] on button "Book" at bounding box center [1044, 284] width 50 height 28
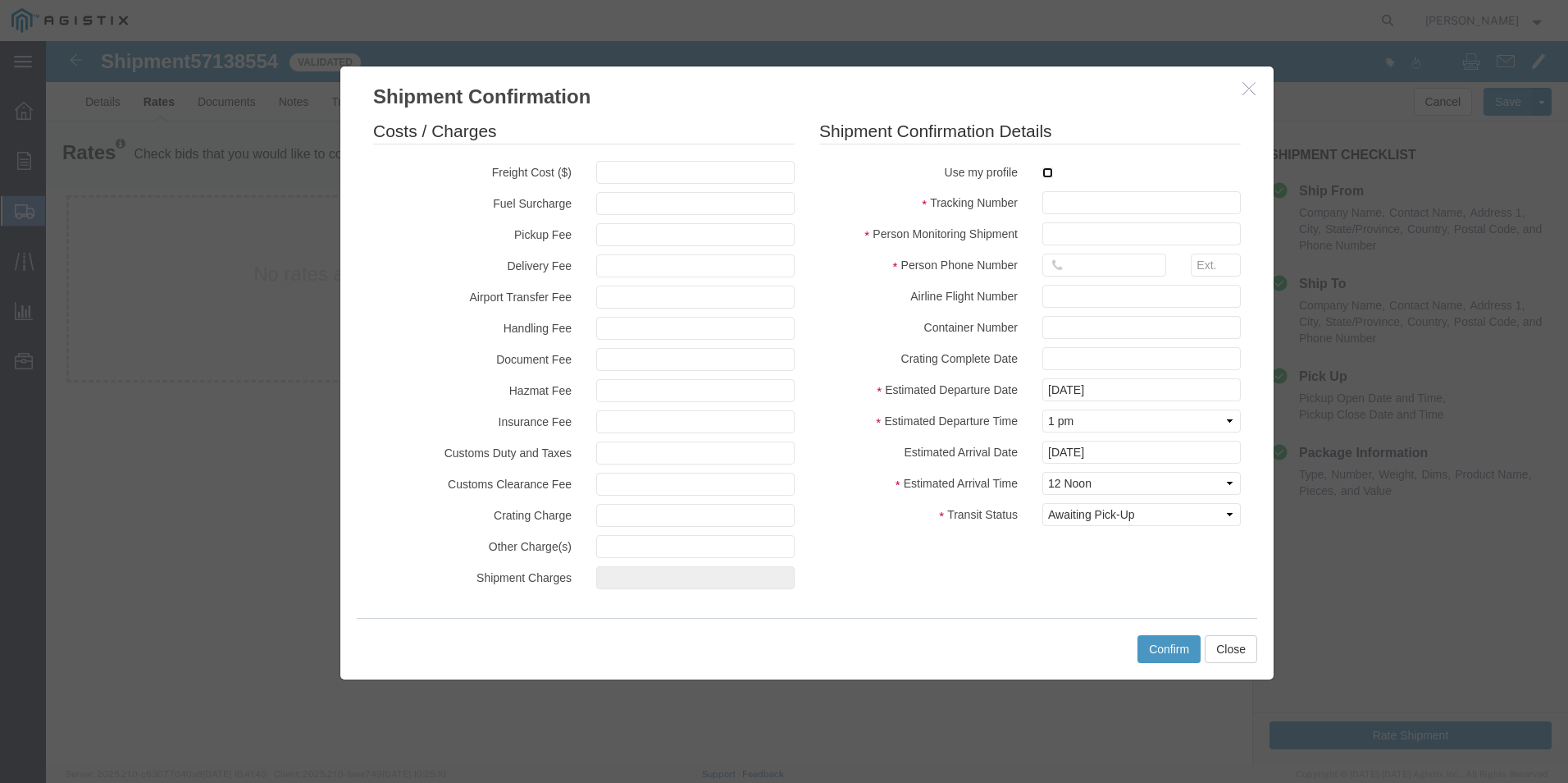
click at [1048, 172] on input "checkbox" at bounding box center [1047, 172] width 10 height 11
checkbox input "true"
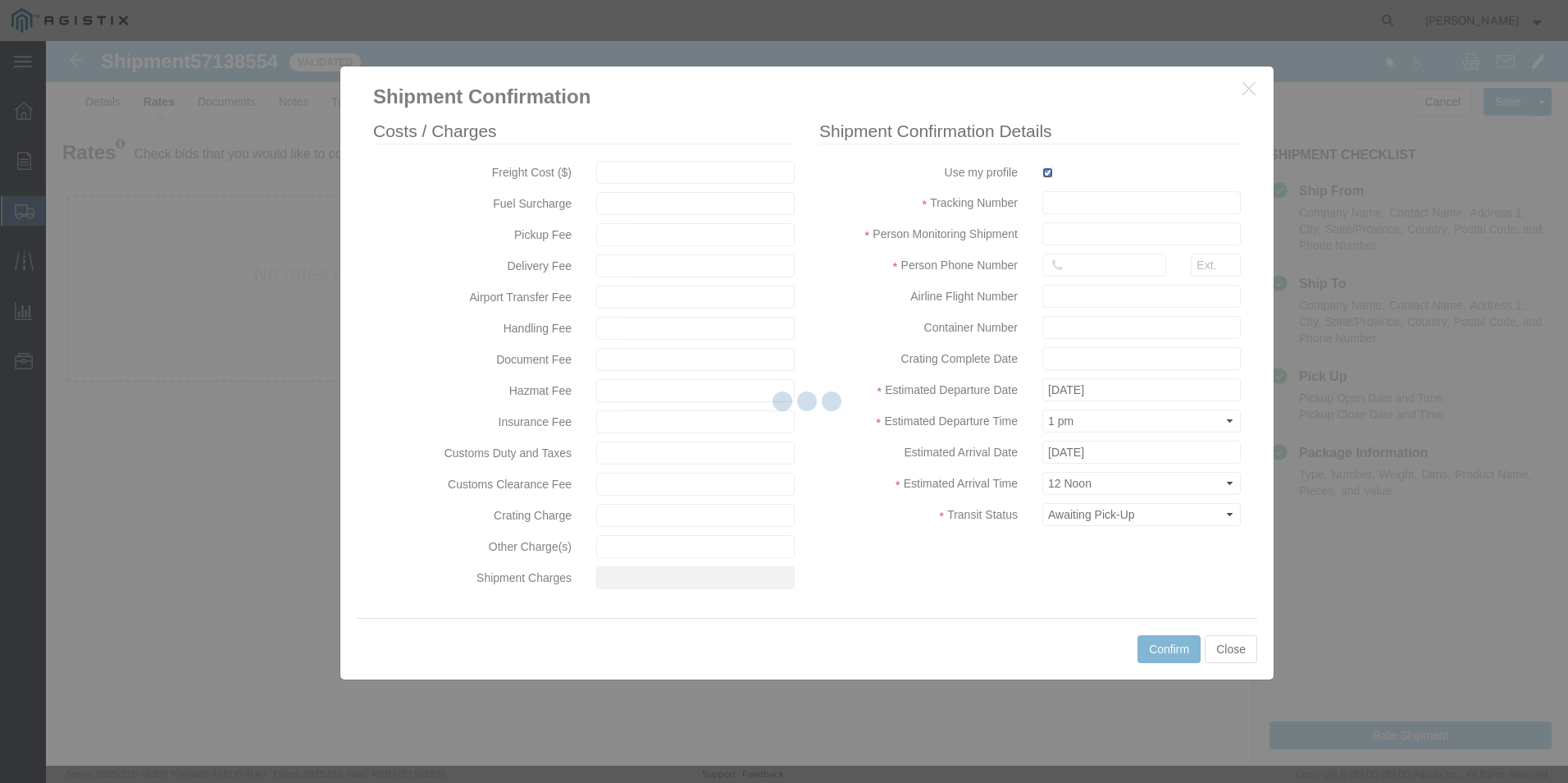
type input "[PERSON_NAME]"
type input "[PHONE_NUMBER]"
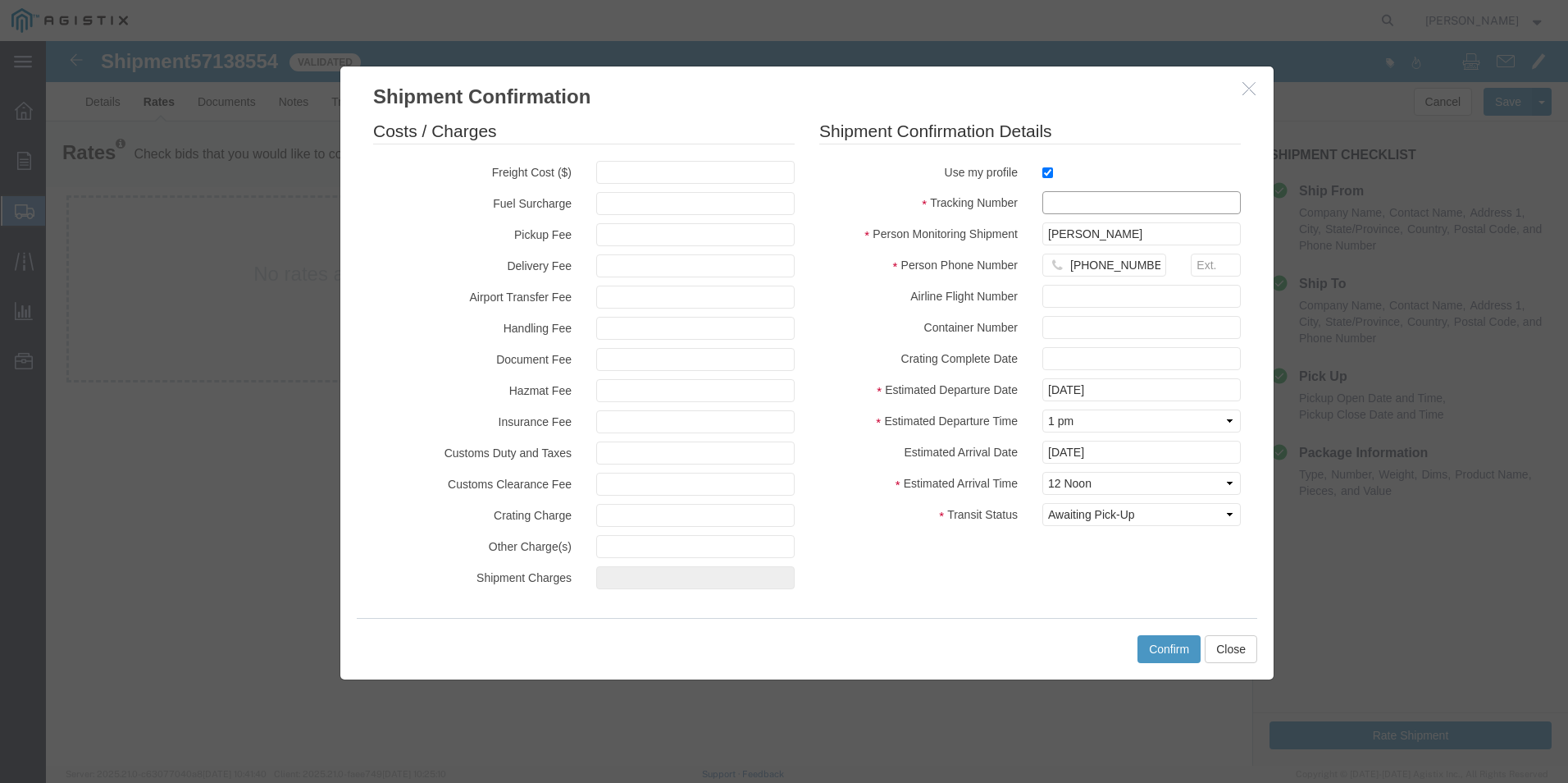
click at [1073, 198] on input "text" at bounding box center [1141, 202] width 199 height 23
type input "1zx599590340808321"
click at [1160, 645] on button "Confirm" at bounding box center [1169, 648] width 63 height 28
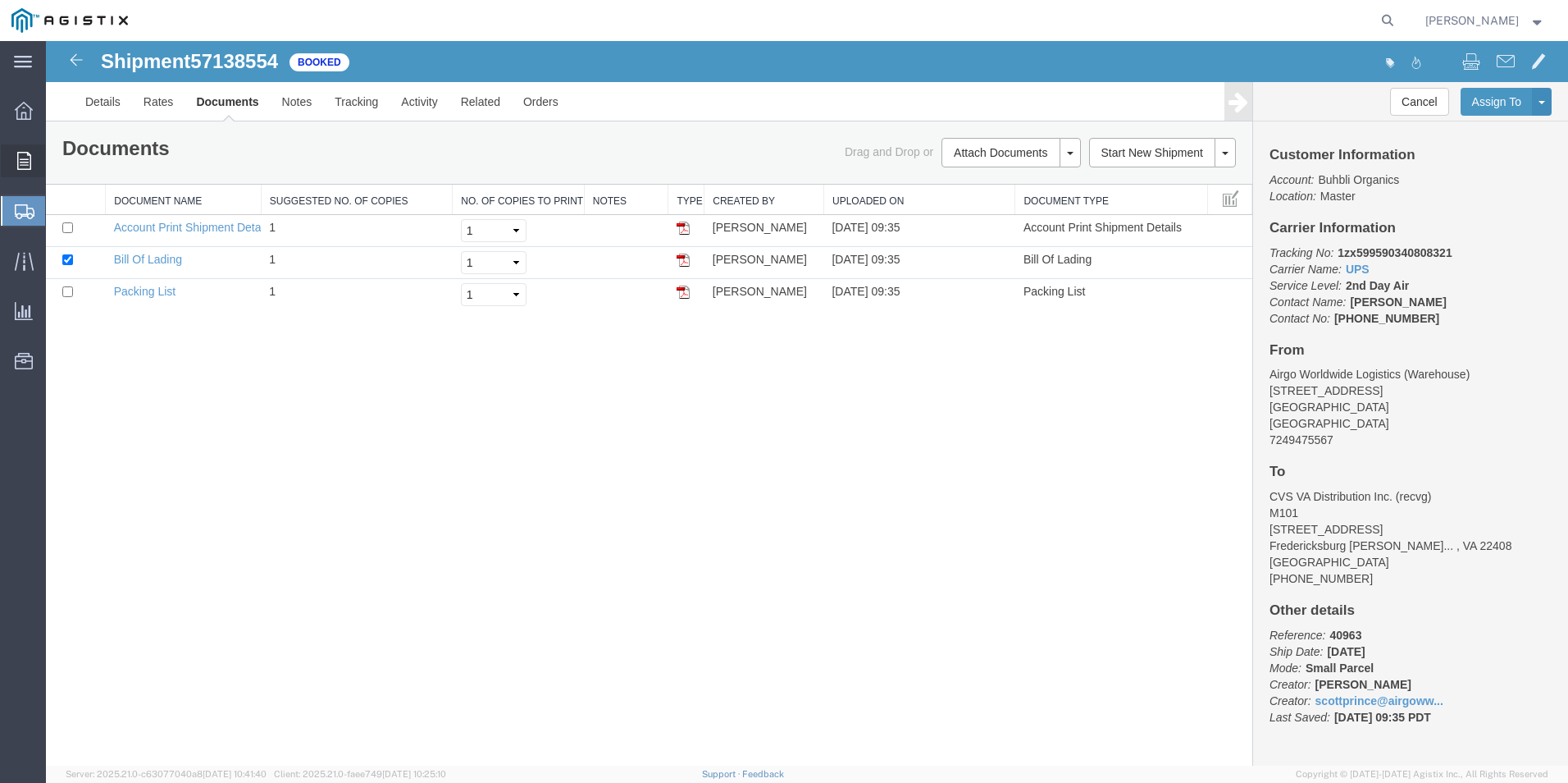
click at [0, 0] on span "Order Manager" at bounding box center [0, 0] width 0 height 0
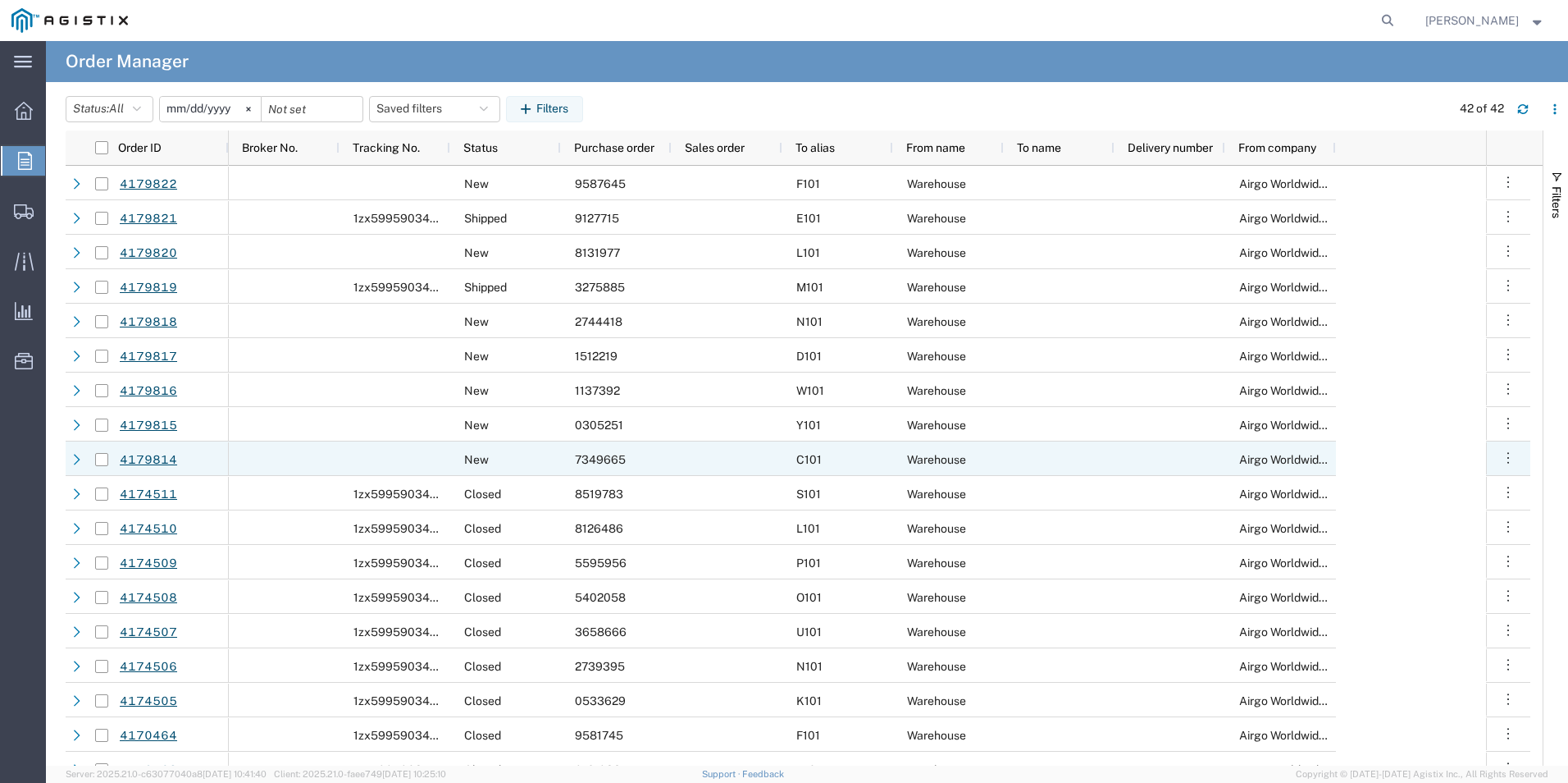
click at [612, 460] on span "7349665" at bounding box center [599, 459] width 51 height 13
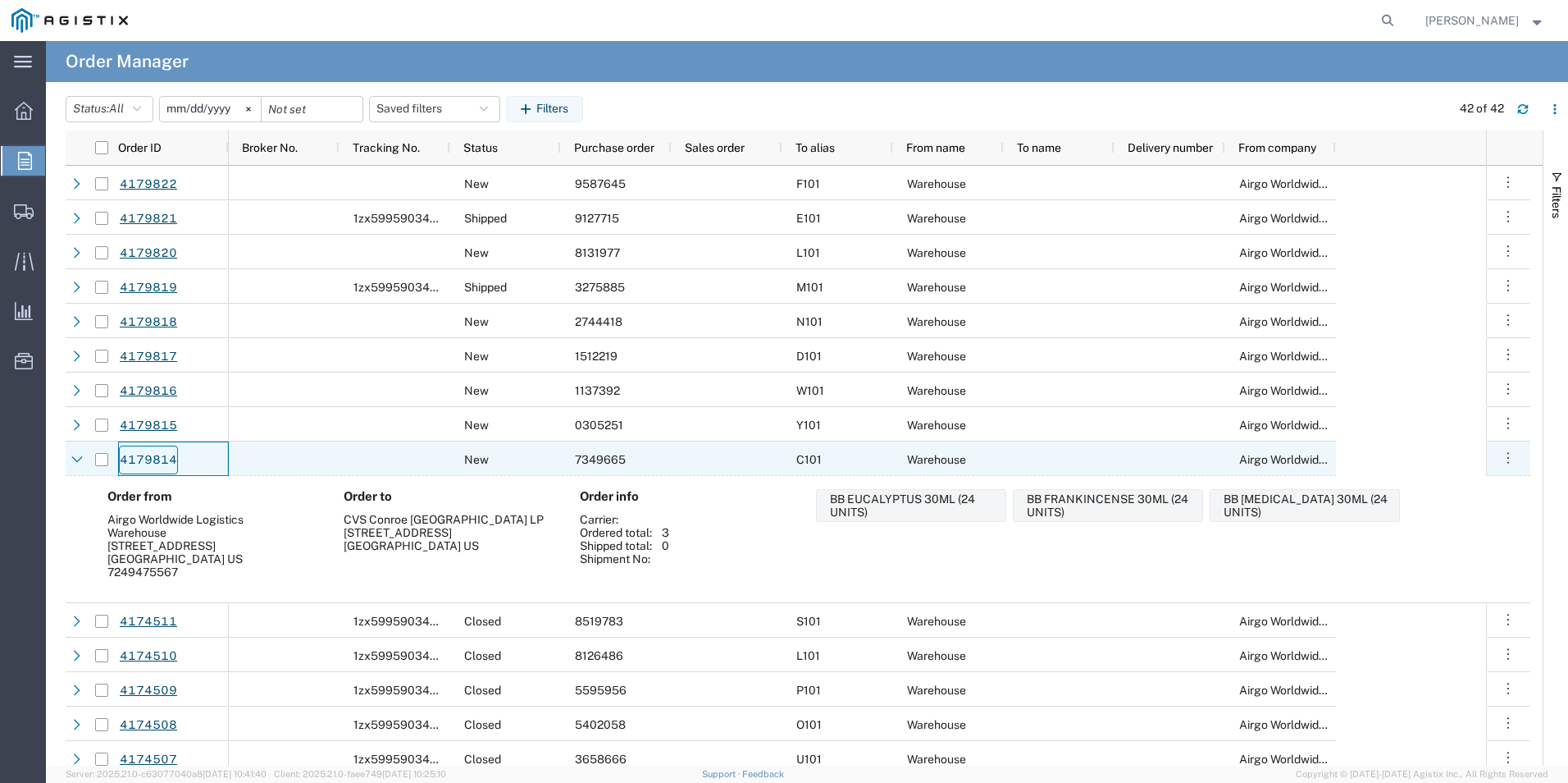
click at [130, 463] on link "4179814" at bounding box center [149, 460] width 59 height 29
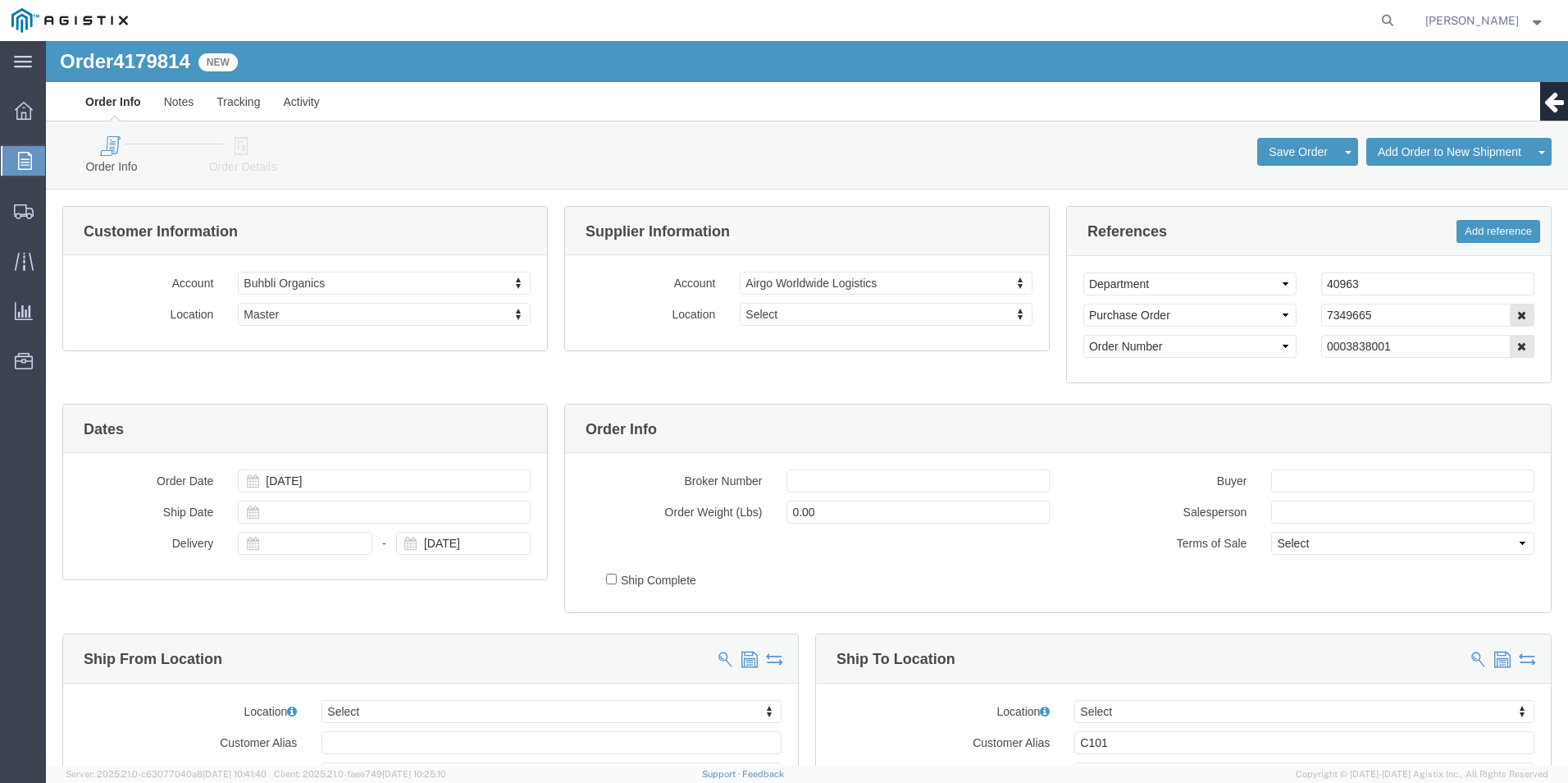
select select
click icon
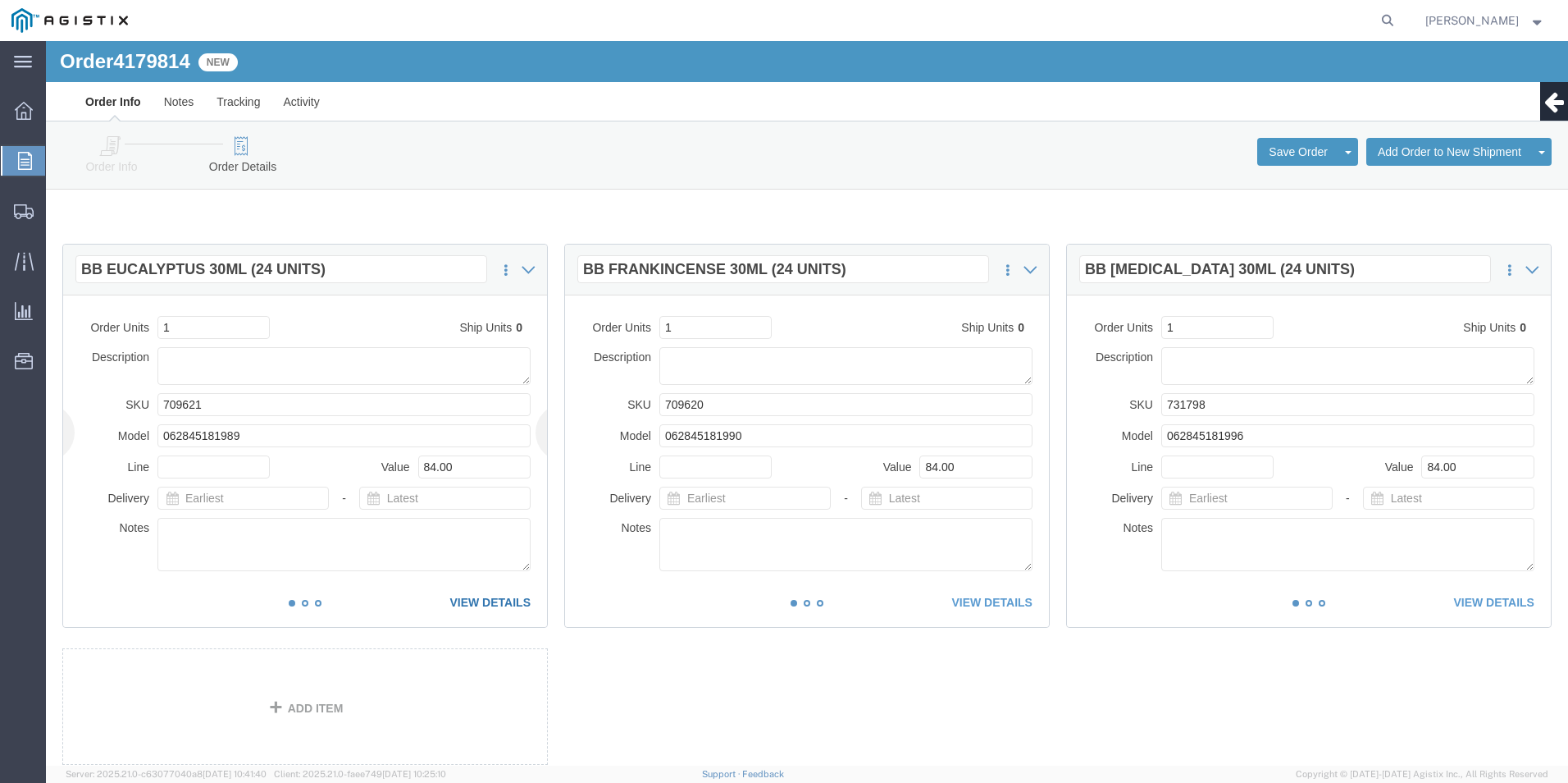
click link "VIEW DETAILS"
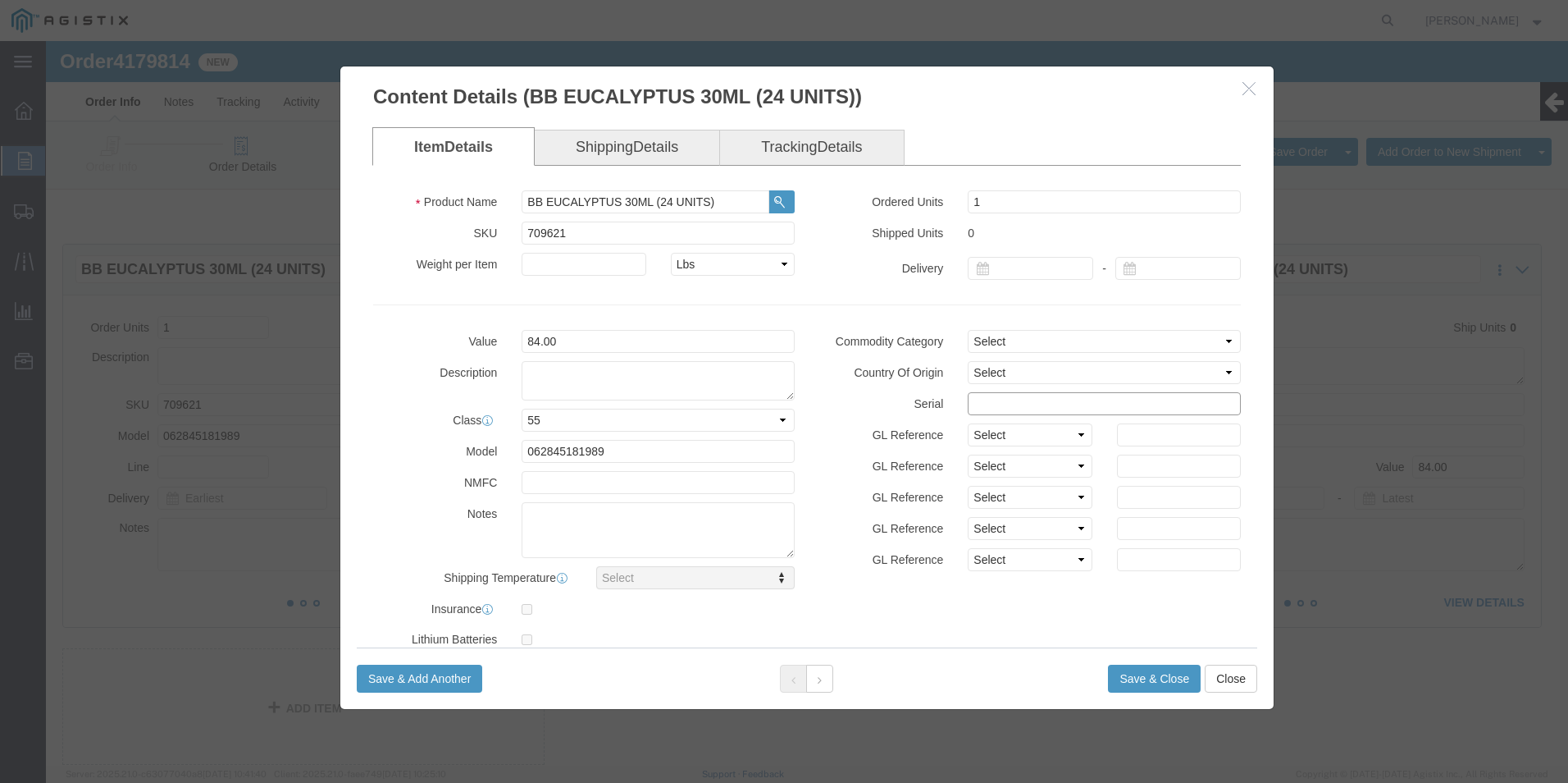
click input "text"
drag, startPoint x: 1039, startPoint y: 359, endPoint x: 744, endPoint y: 367, distance: 295.1
click div "Value 84.00 Description Class Select 50 55 60 65 70 85 92.5 100 125 175 250 300…"
type input "73496651111111111111"
click button "Save & Close"
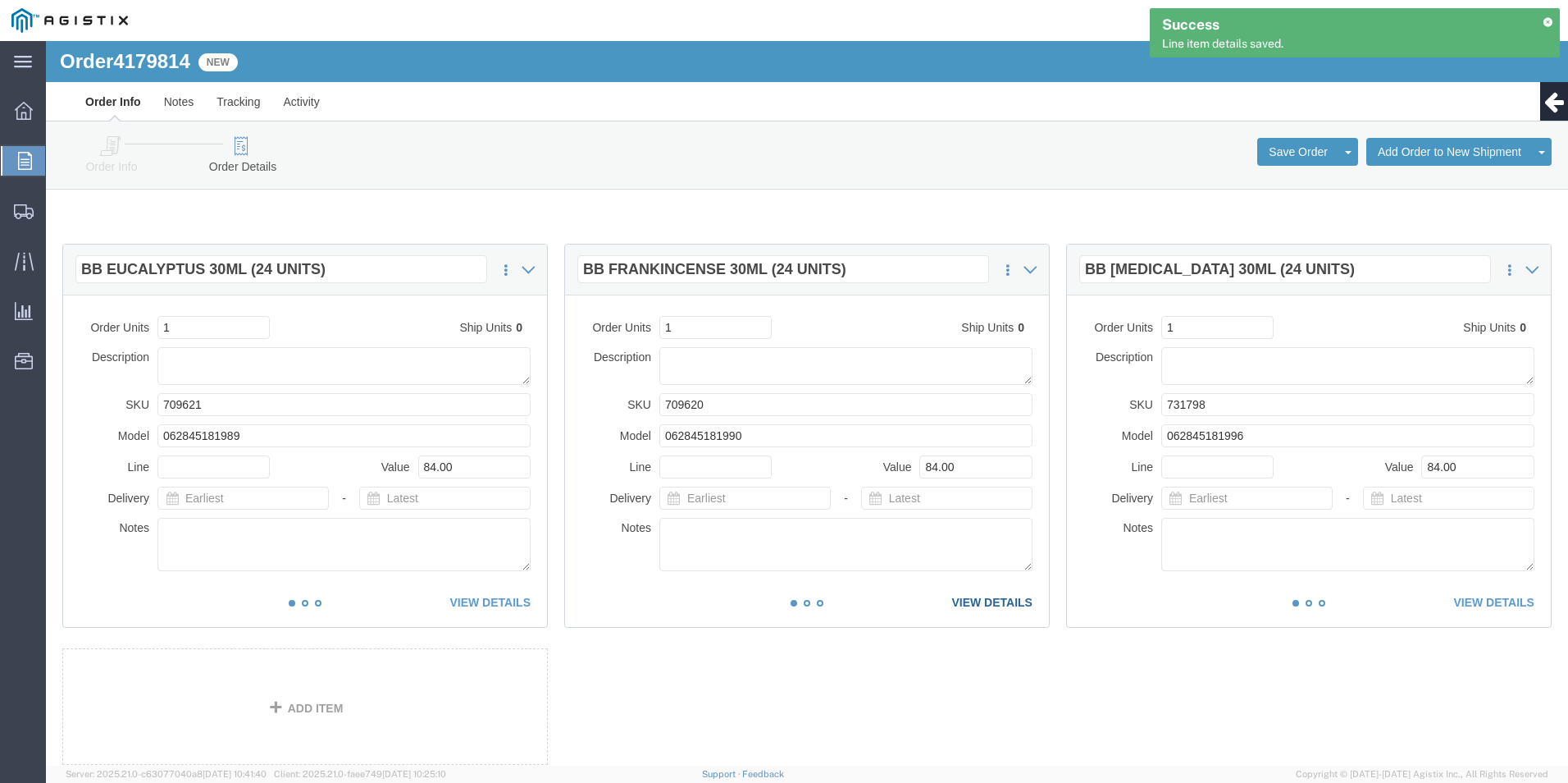
click link "VIEW DETAILS"
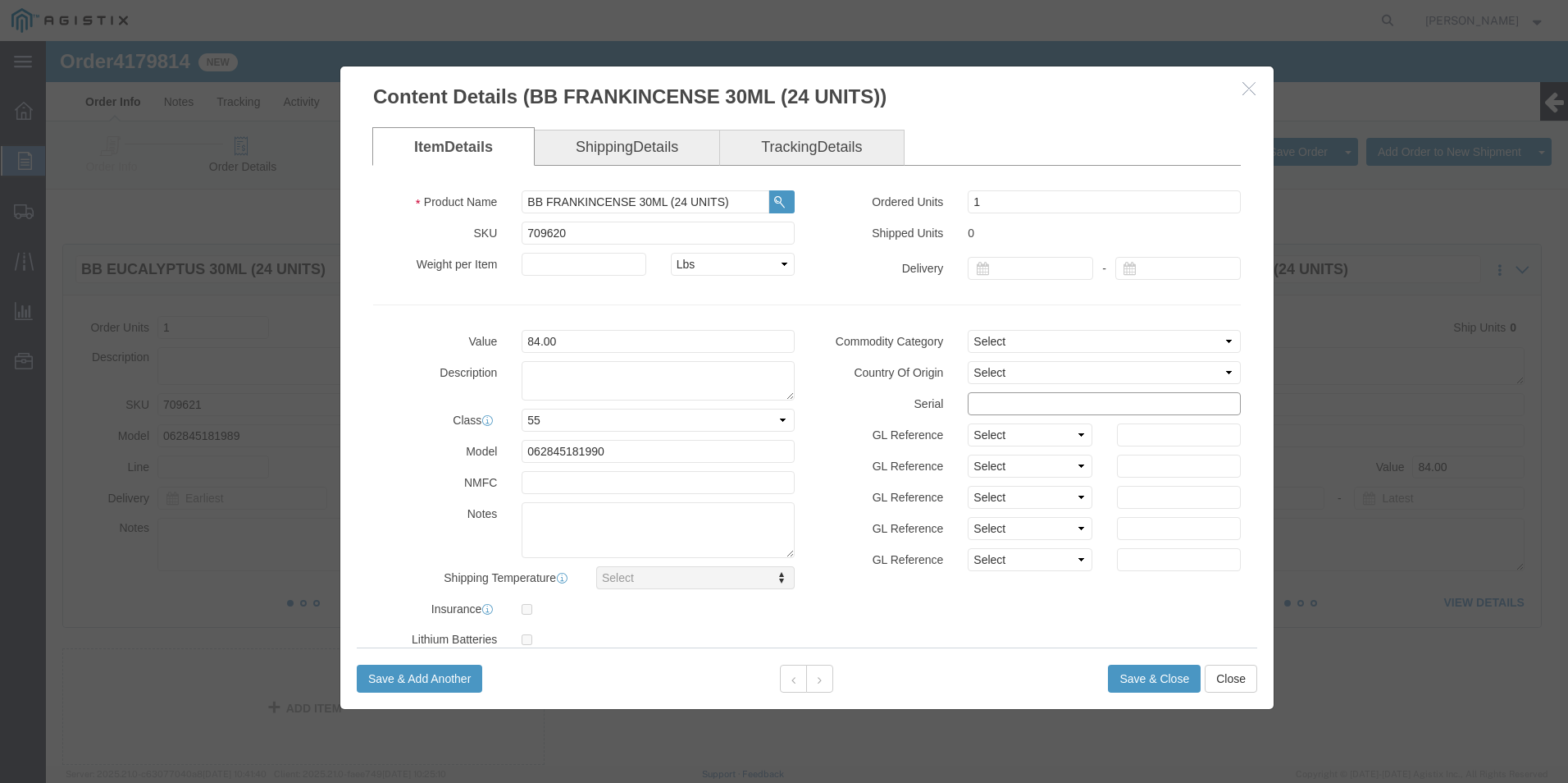
click input "text"
paste input "73496651111111111111"
type input "73496651111111111112"
click button "Save & Close"
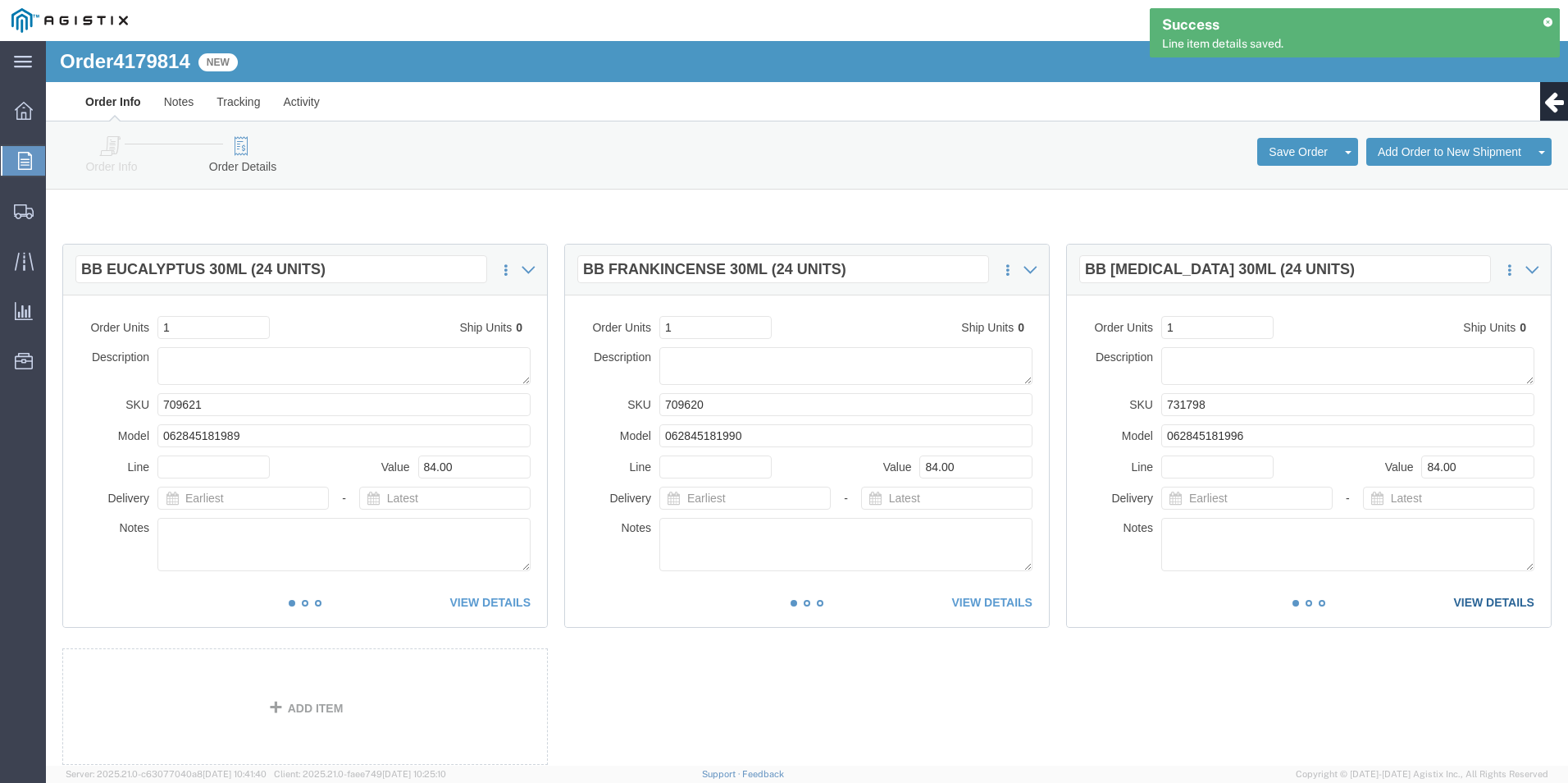
click link "VIEW DETAILS"
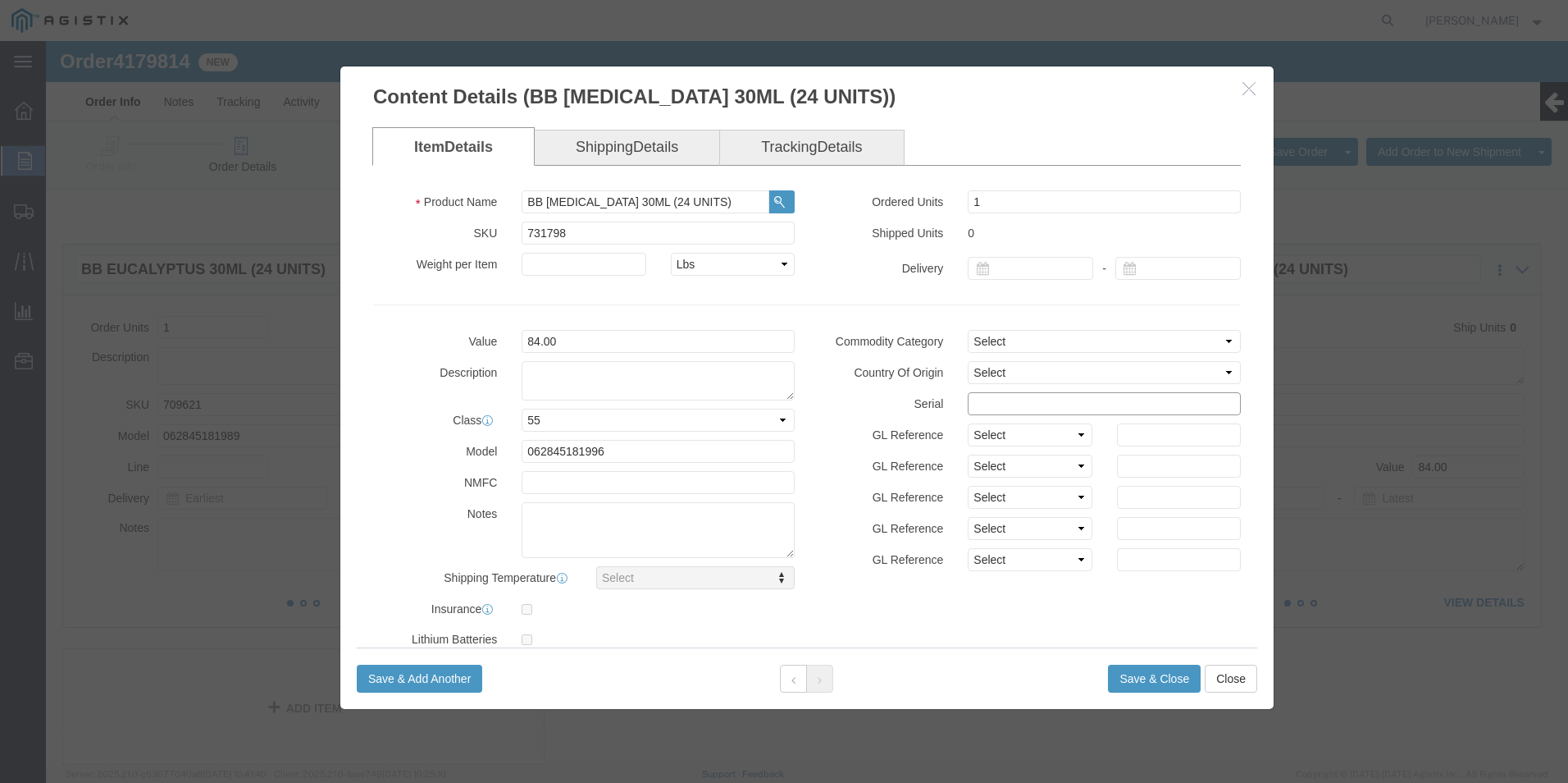
click input "text"
paste input "73496651111111111111"
type input "73496651111111111113"
click button "Save & Close"
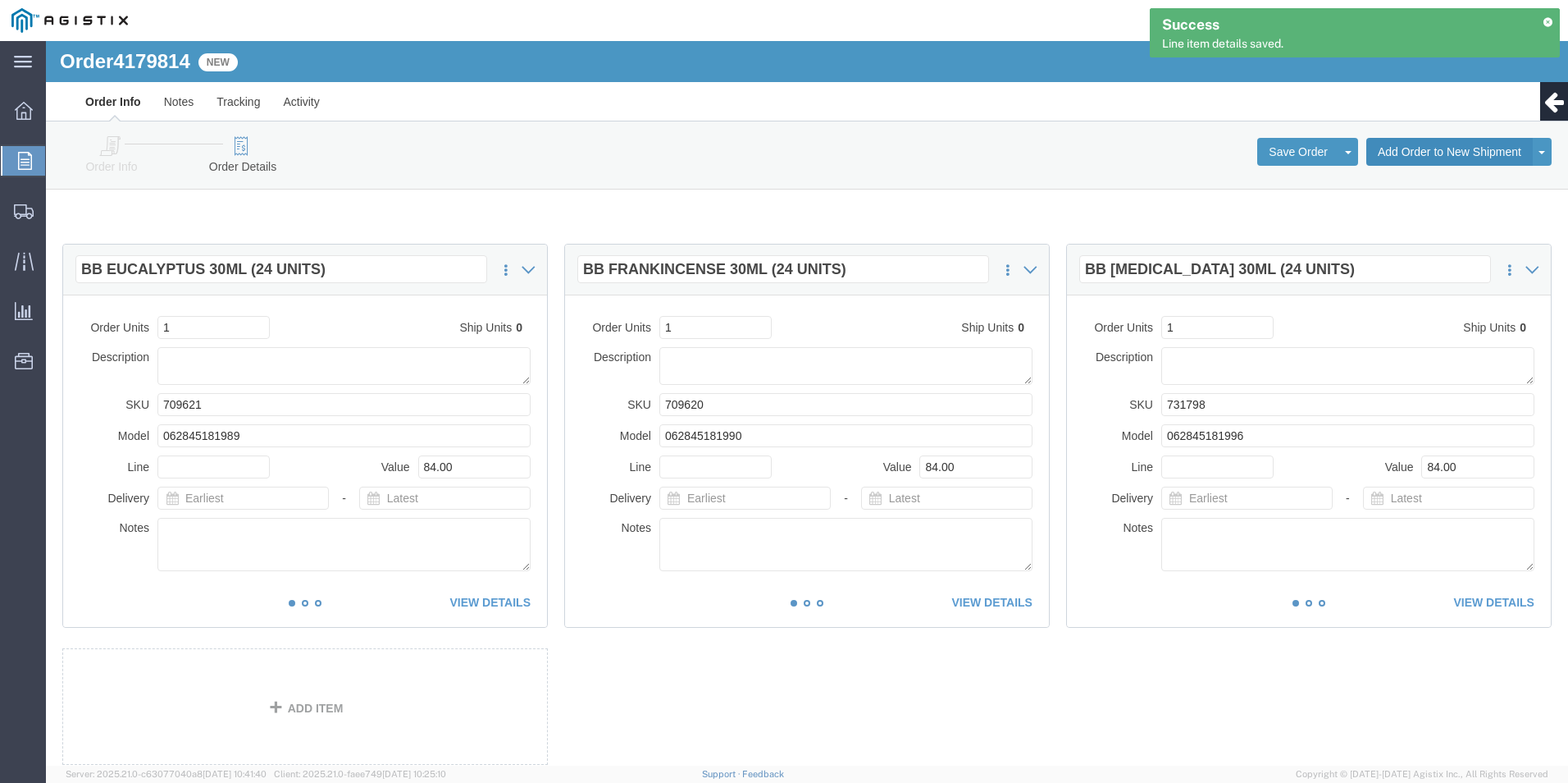
click button "Add Order to New Shipment"
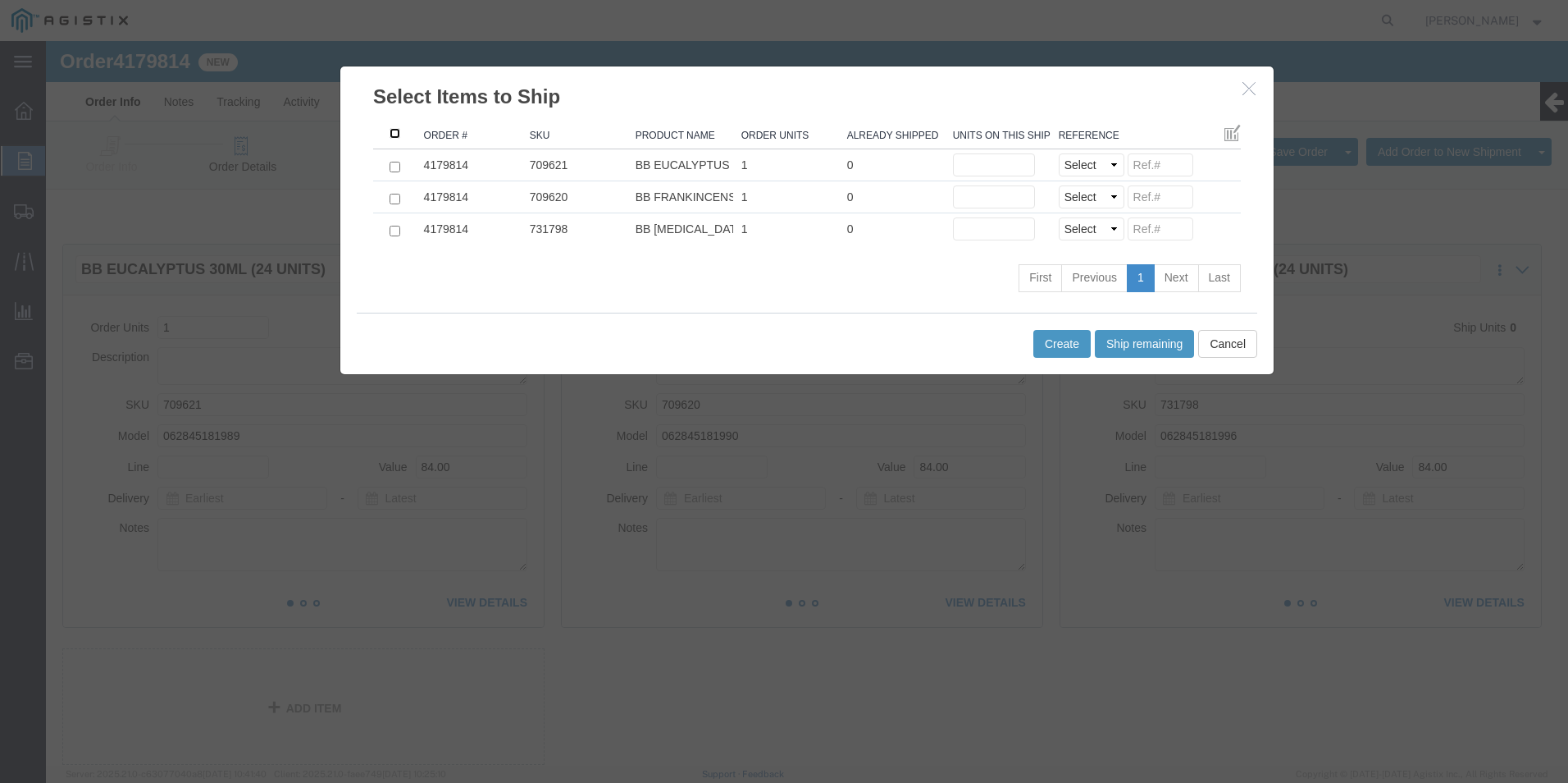
click input ": activate to sort column ascending"
checkbox input "true"
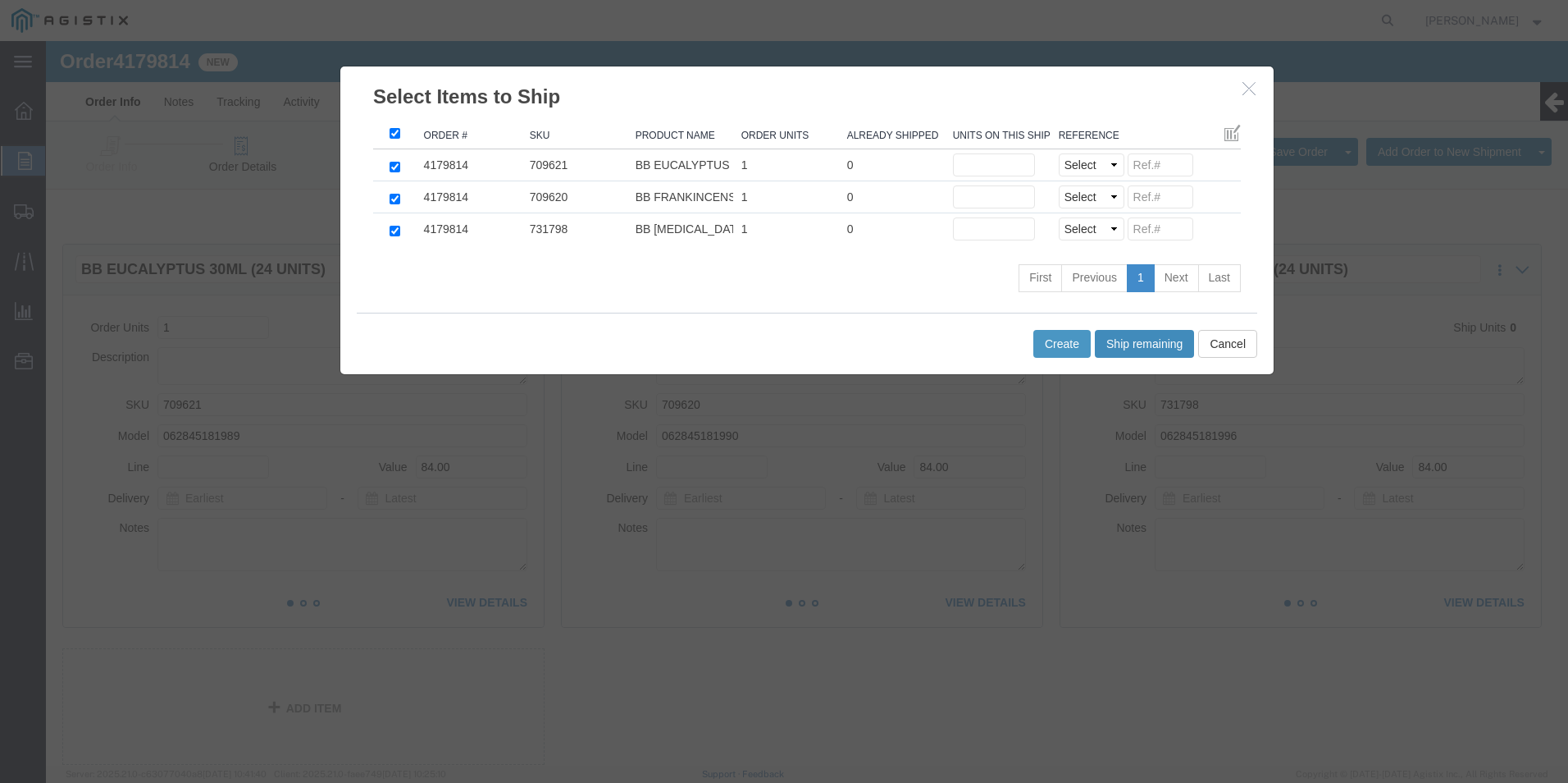
click button "Ship remaining"
type input "1"
click select "Select Purchase Order Delivery Number"
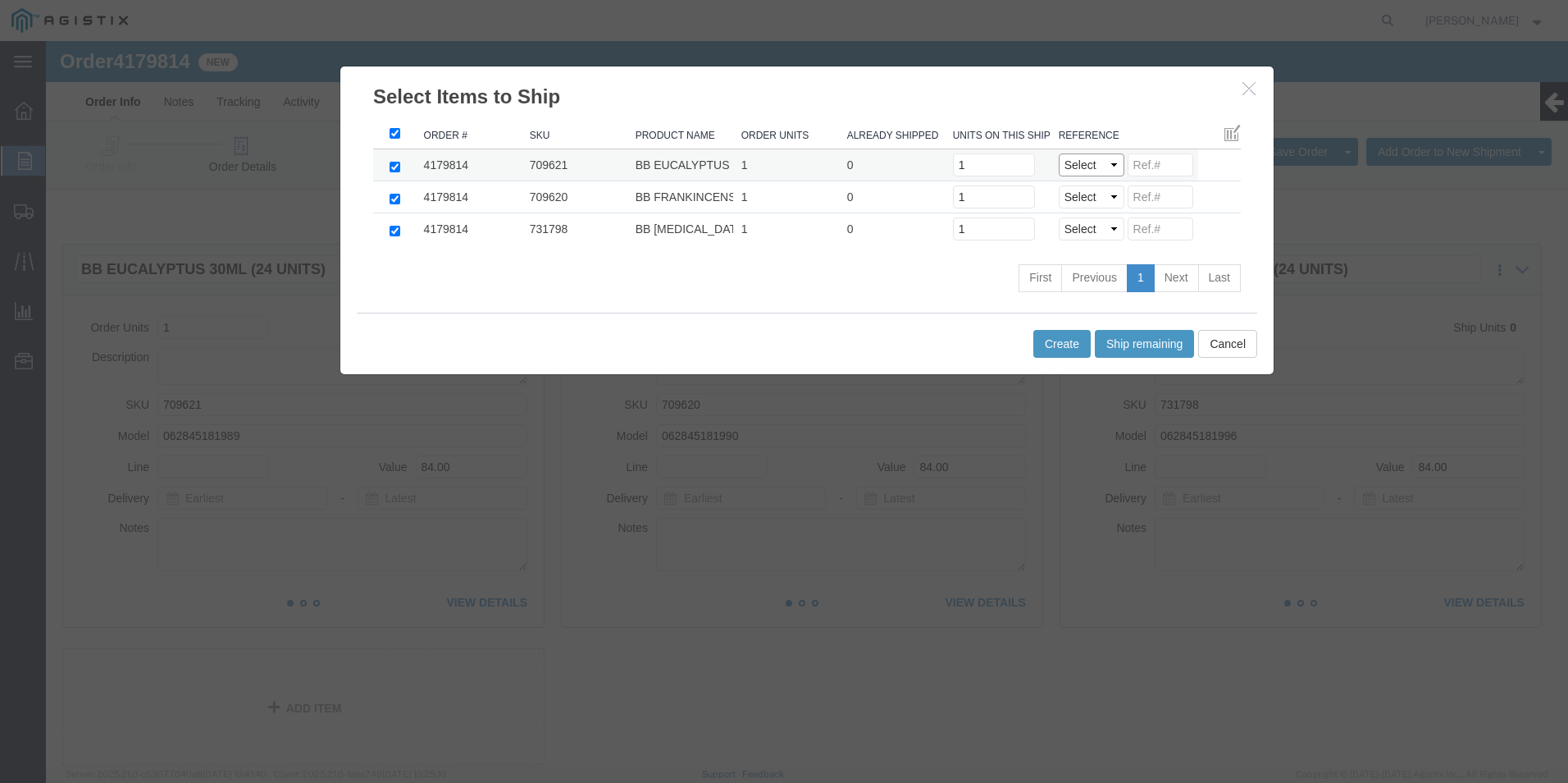
select select "PO"
click select "Select Purchase Order Delivery Number"
select select "PO"
click select "Select Purchase Order Delivery Number"
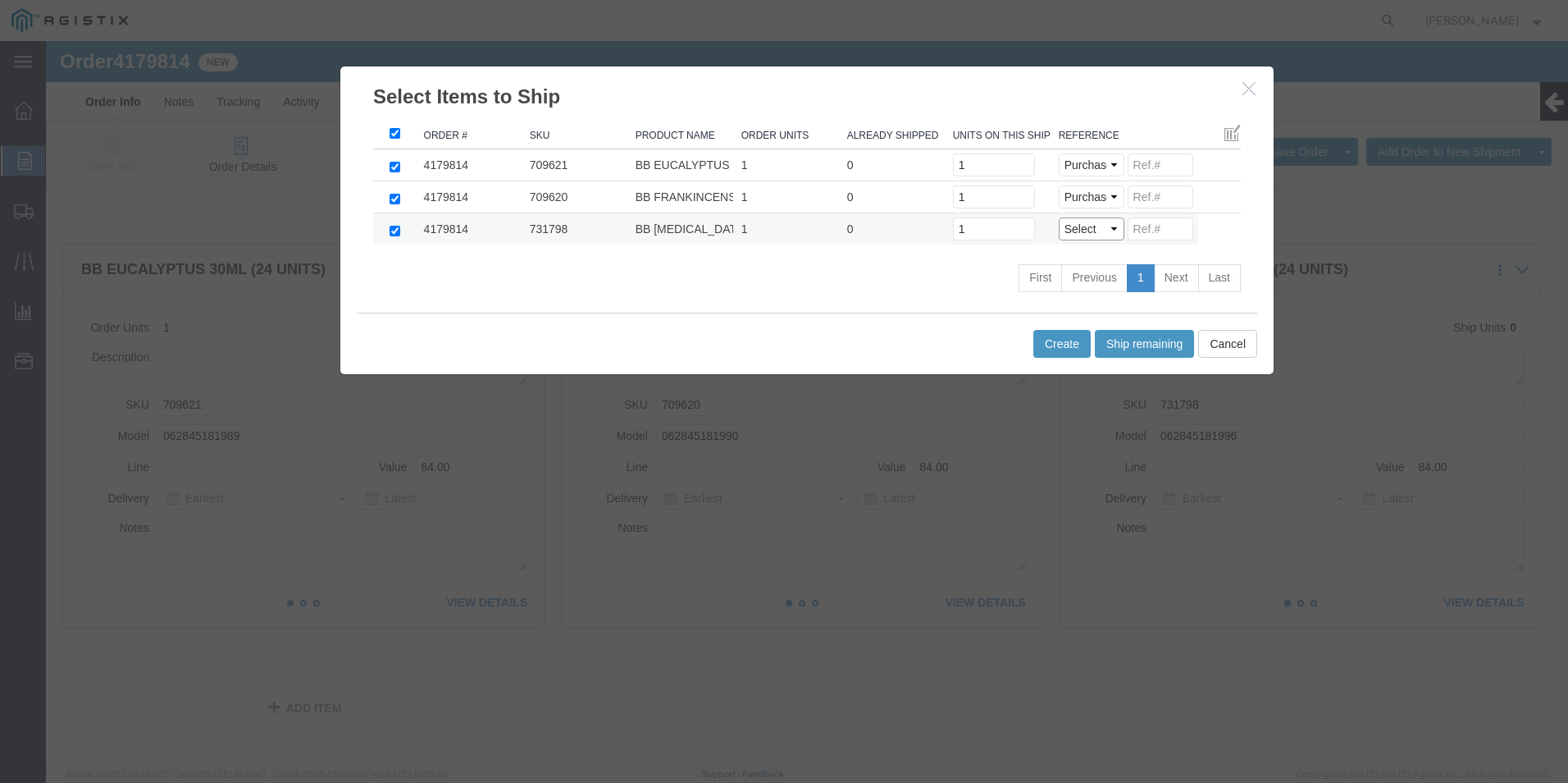
click select "Select Purchase Order Delivery Number"
select select "PO"
click select "Select Purchase Order Delivery Number"
click input
paste input "73496651111111111111"
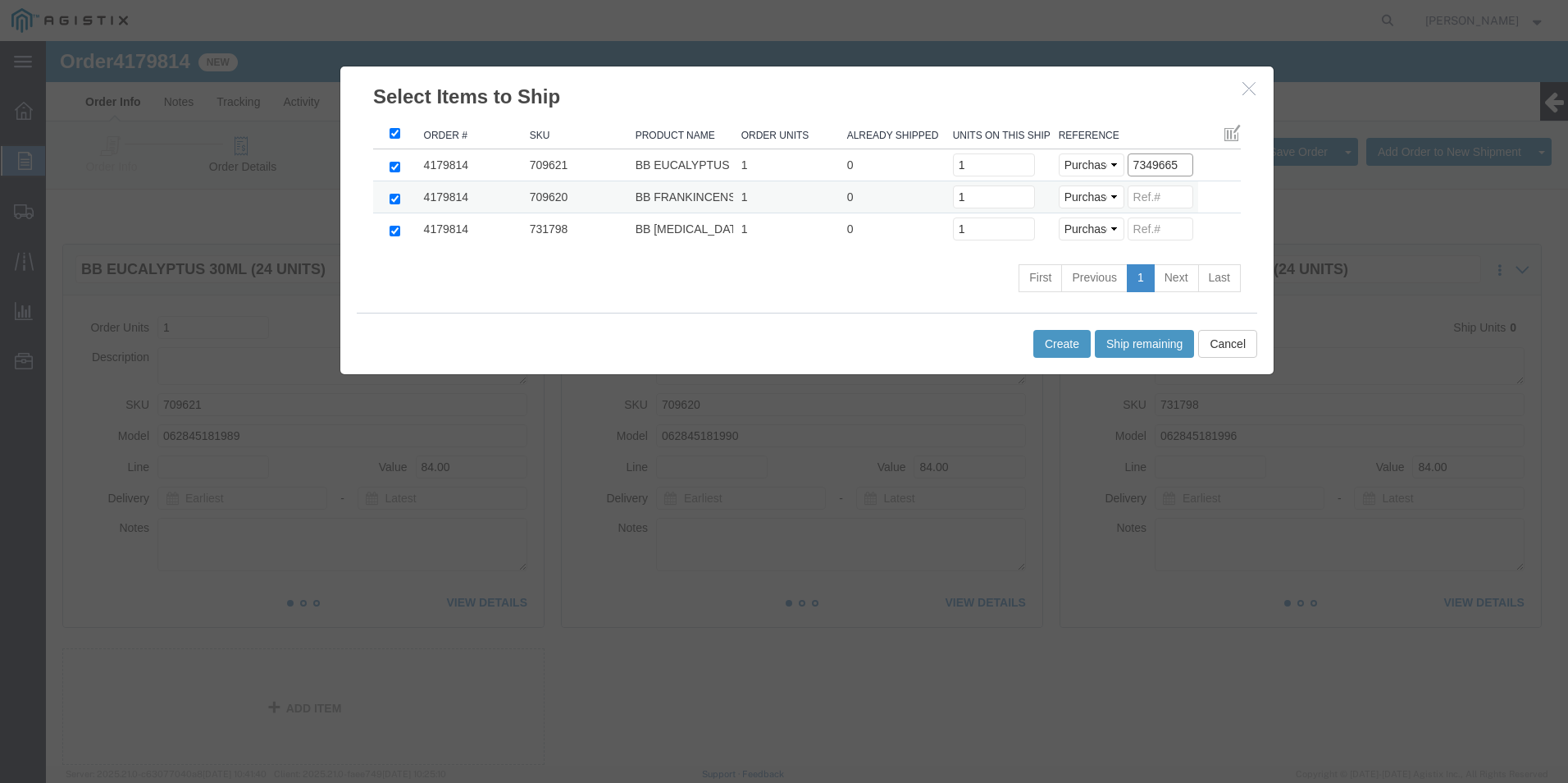
drag, startPoint x: 1129, startPoint y: 121, endPoint x: 885, endPoint y: 162, distance: 247.4
click tbody "4179814 709621 BB EUCALYPTUS 30ML (24 UNITS) 1 0 Units on this shipment 1 Selec…"
type input "7349665"
click input
paste input "7349665"
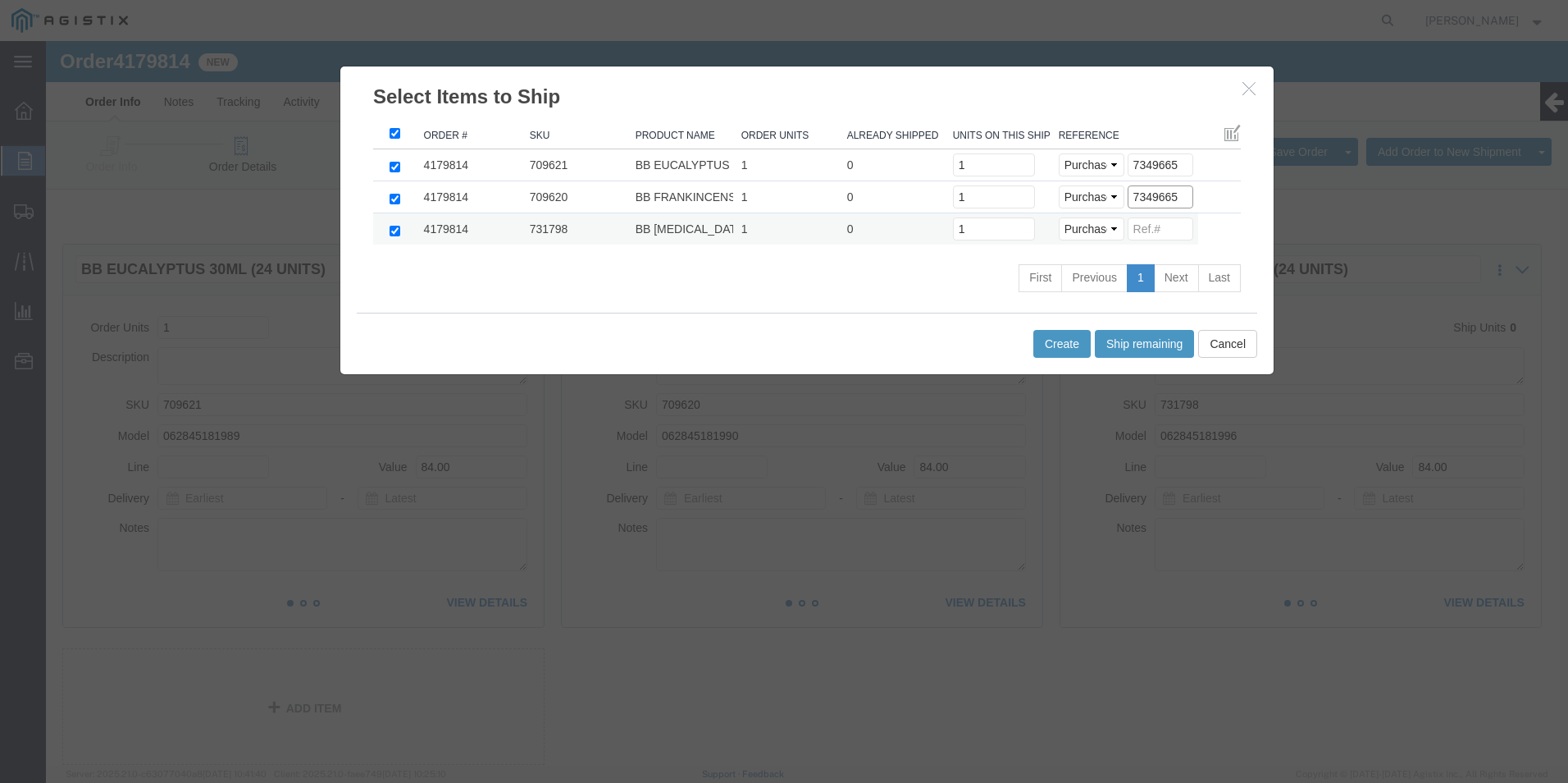
type input "7349665"
click input
paste input "7349665"
type input "7349665"
click button "Create"
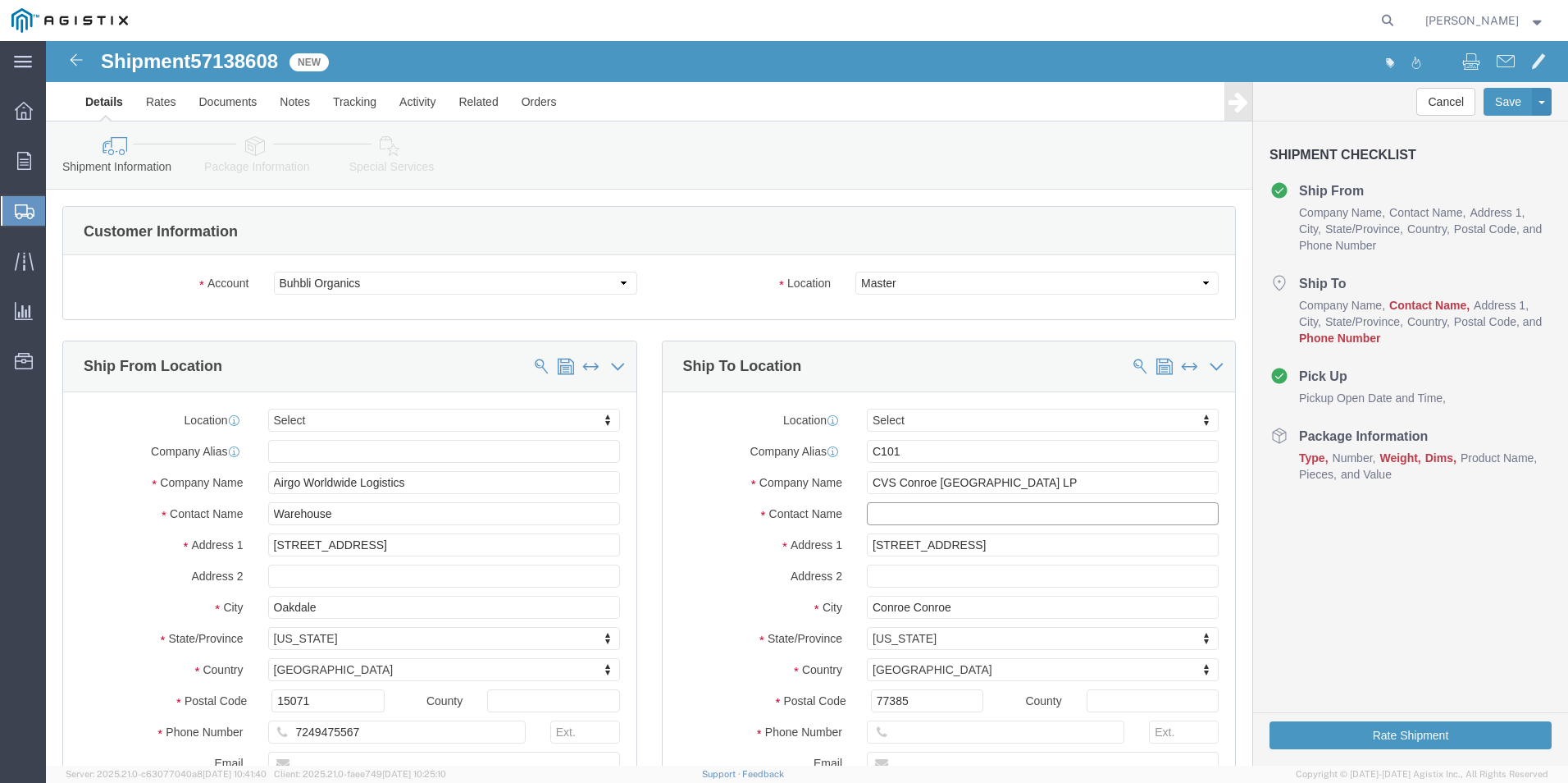
click input "text"
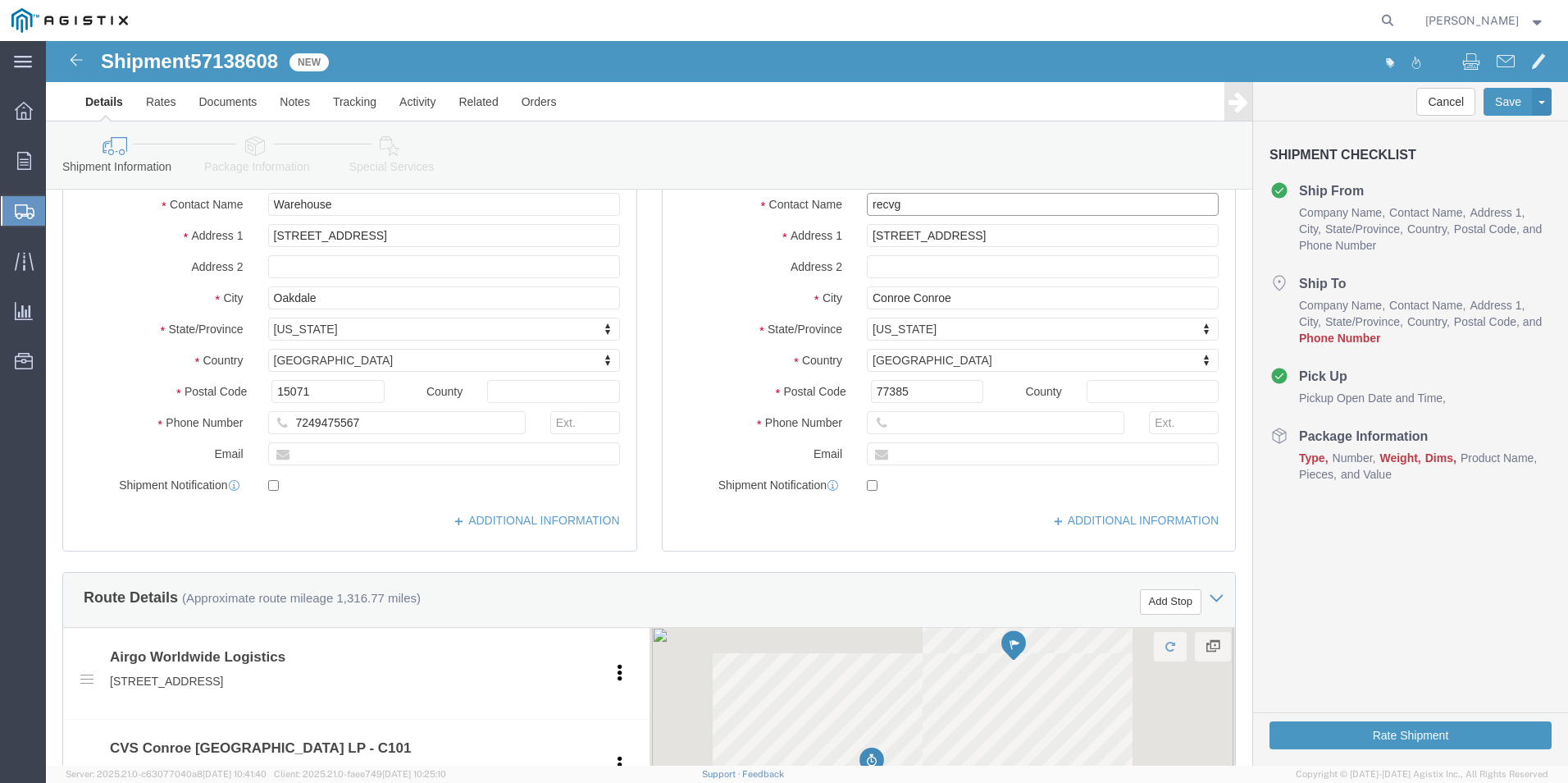
scroll to position [328, 0]
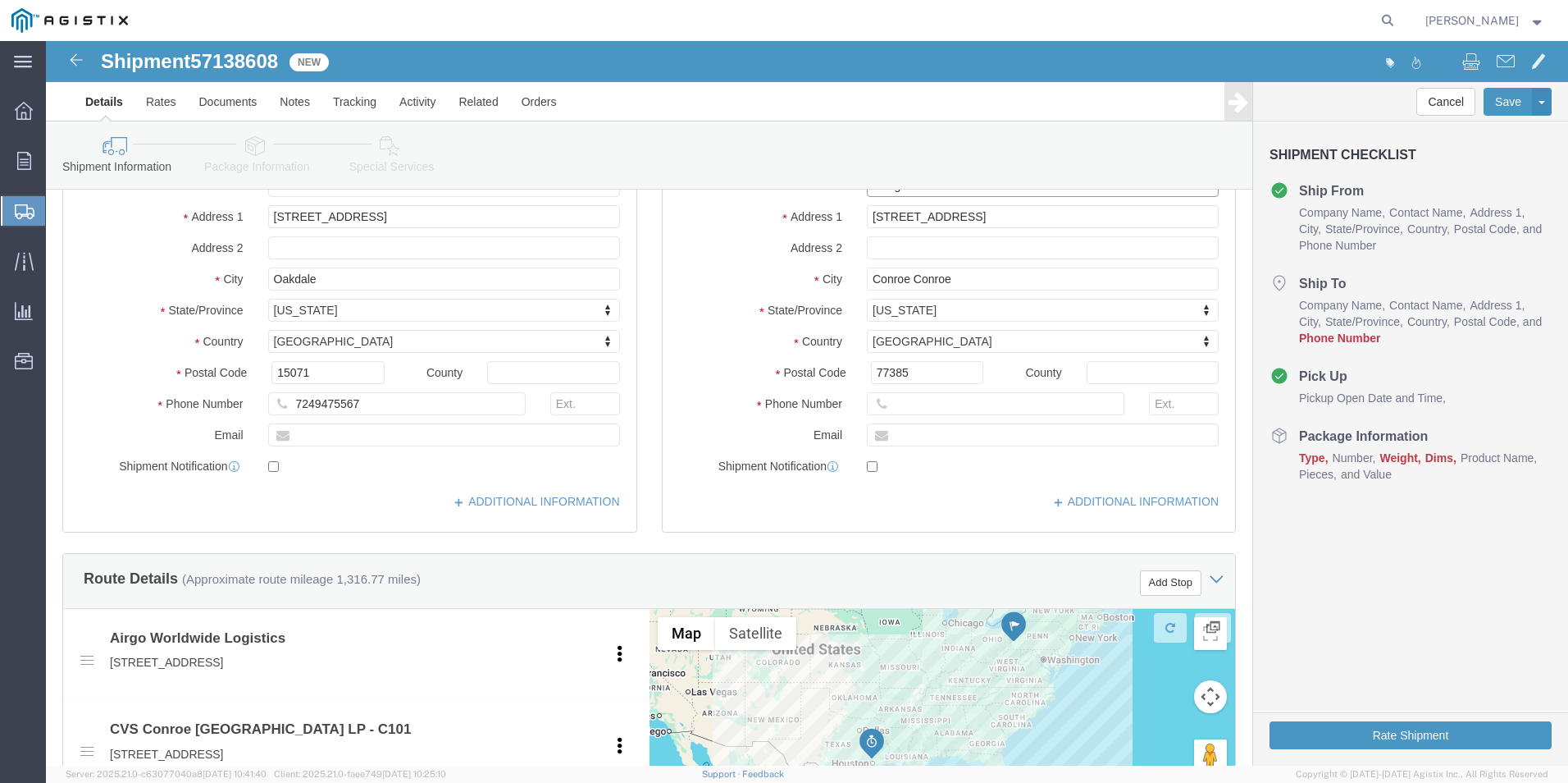
type input "recvg"
click input "text"
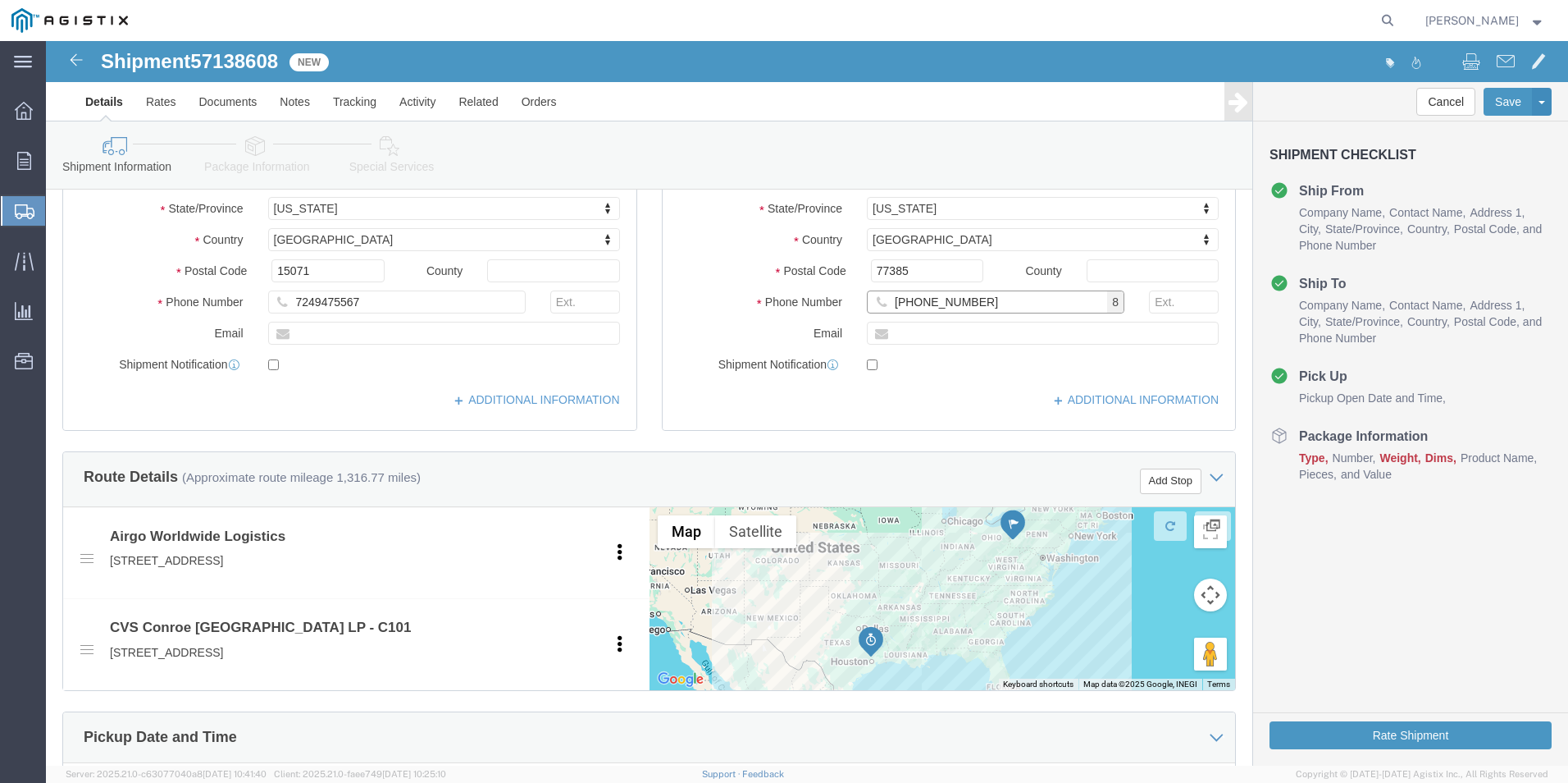
scroll to position [656, 0]
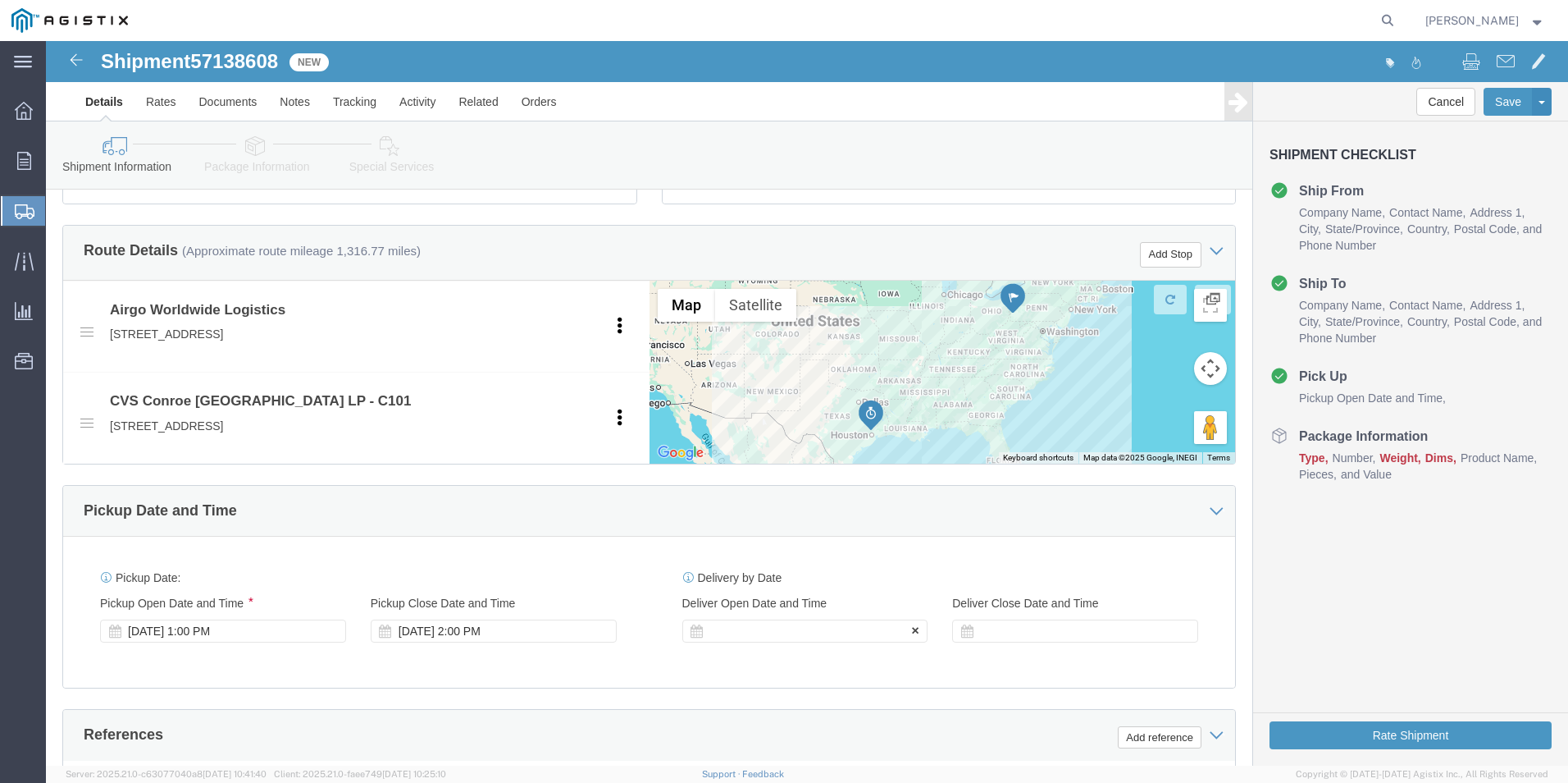
type input "[PHONE_NUMBER]"
click div
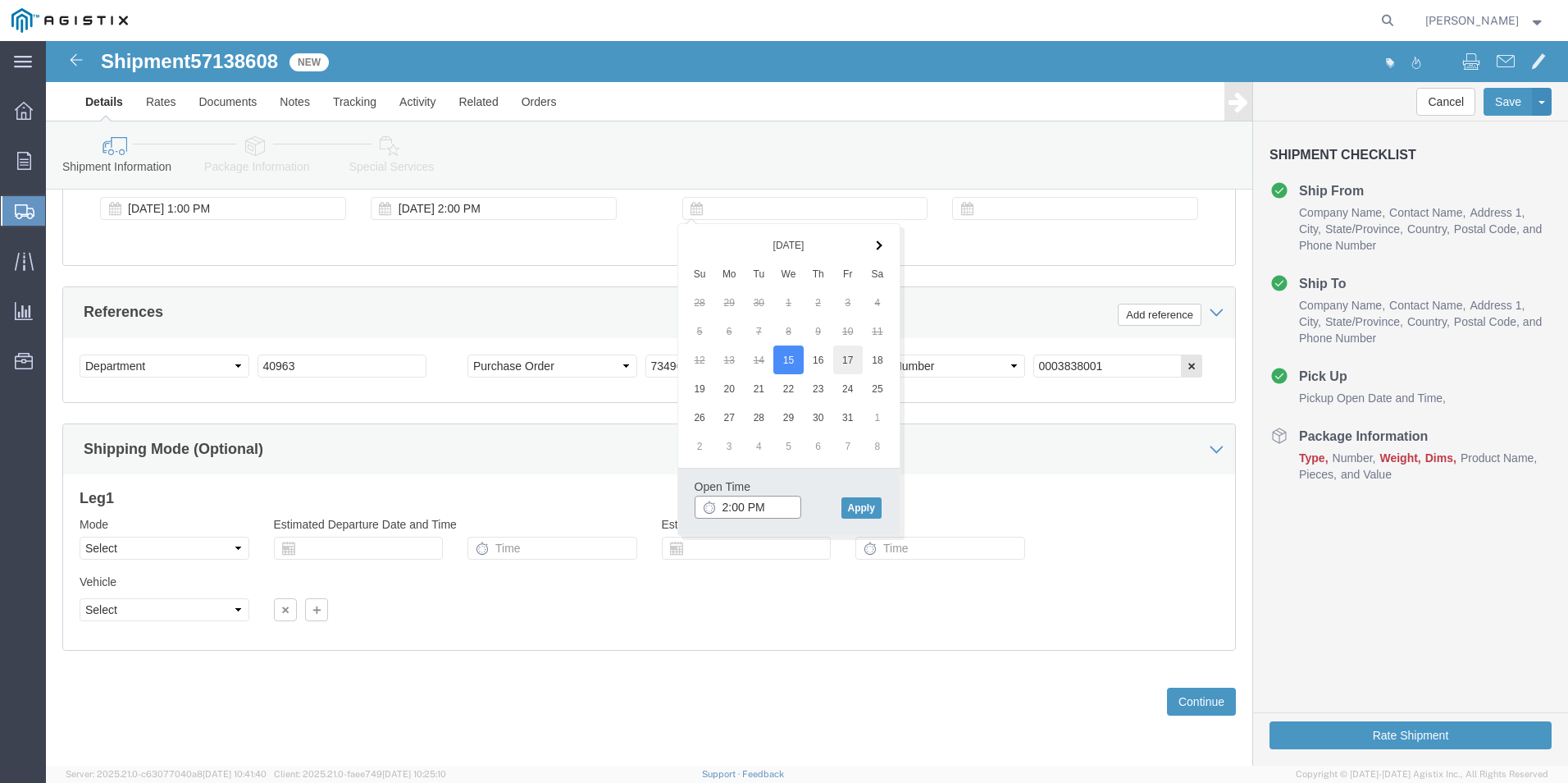
type input "2:00 PM"
click button "Apply"
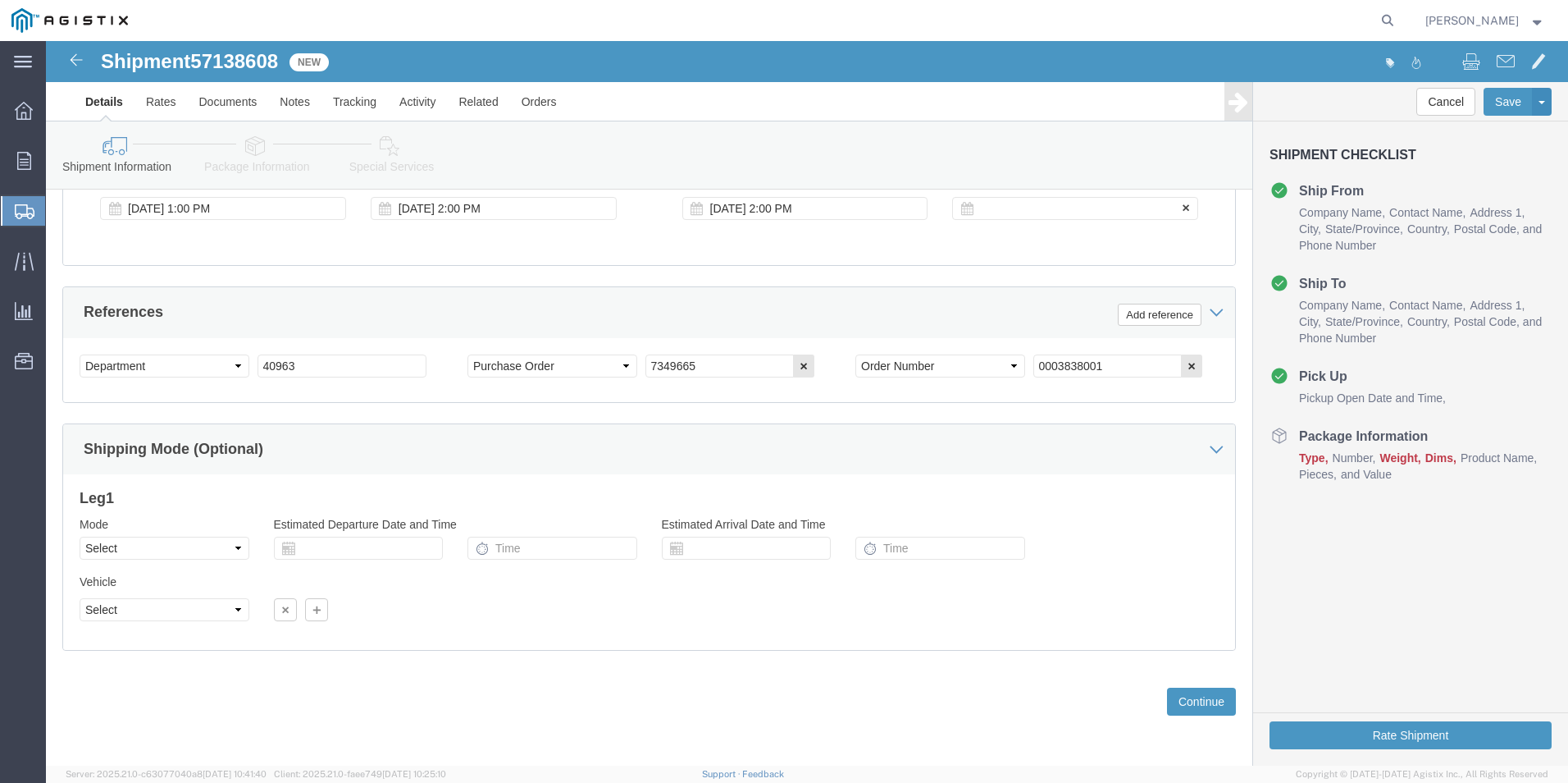
click div
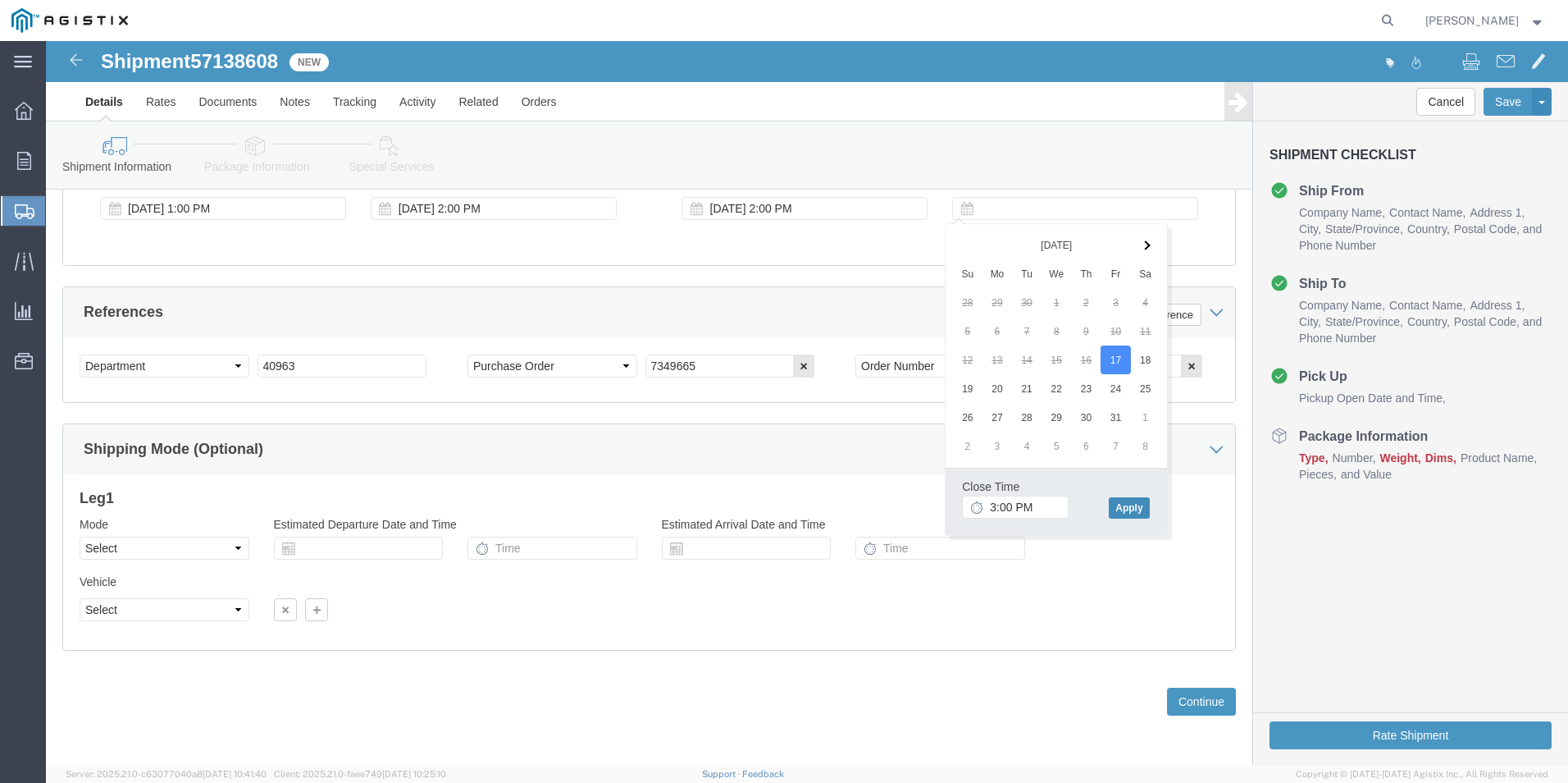
drag, startPoint x: 1090, startPoint y: 464, endPoint x: 1078, endPoint y: 457, distance: 13.9
click button "Apply"
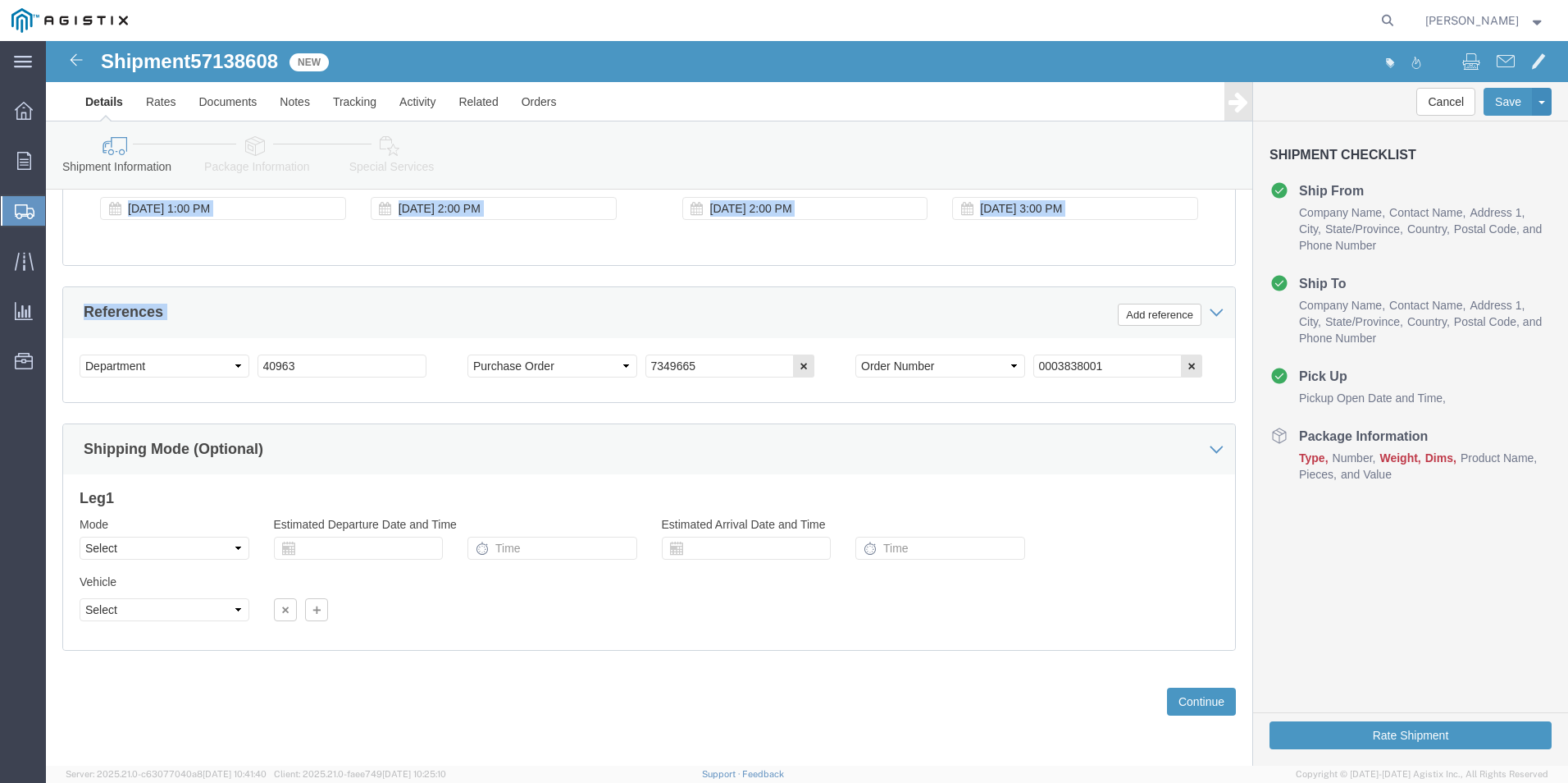
drag, startPoint x: 1113, startPoint y: 153, endPoint x: 1080, endPoint y: 246, distance: 98.7
click div "Customer Information Account Select Airgo Worldwide Logistics Buhbli Organics L…"
drag, startPoint x: 1080, startPoint y: 246, endPoint x: 1094, endPoint y: 277, distance: 34.0
click button "Add reference"
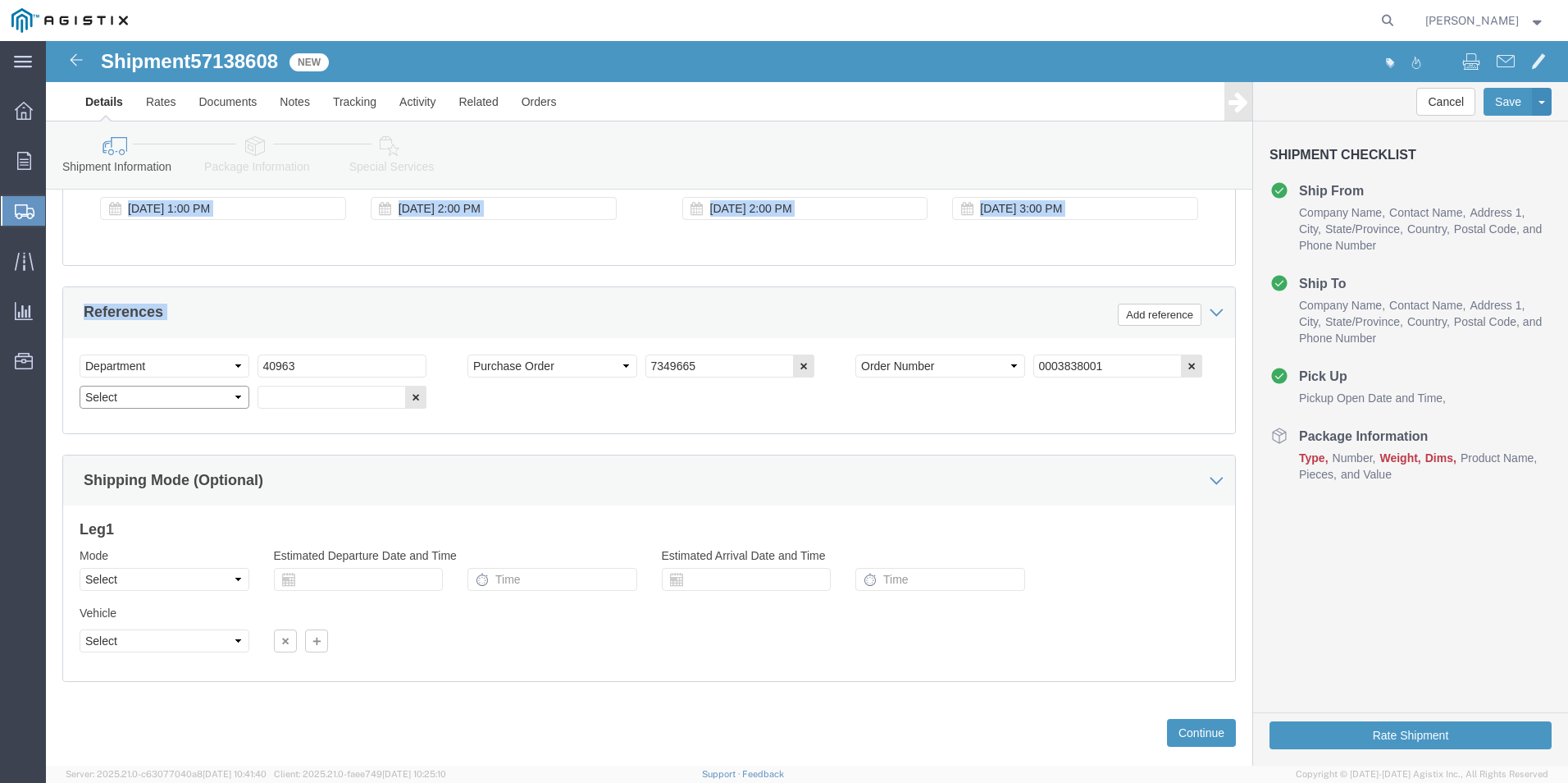
click select "Select Account Type Activity ID Airline Appointment Number ASN Batch Request # …"
select select "BOL"
click select "Select Account Type Activity ID Airline Appointment Number ASN Batch Request # …"
click input "text"
type input "4179814"
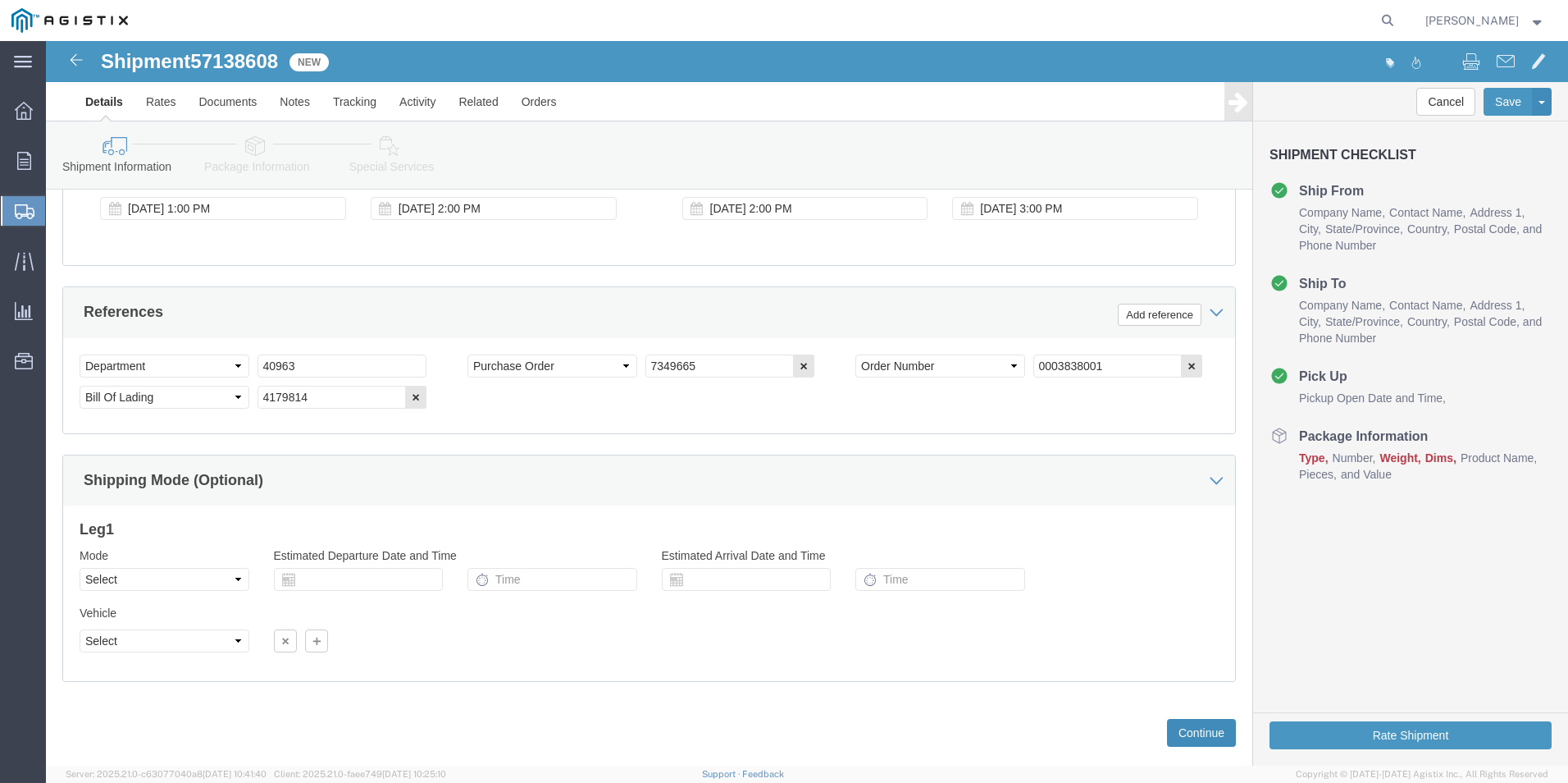
click button "Continue"
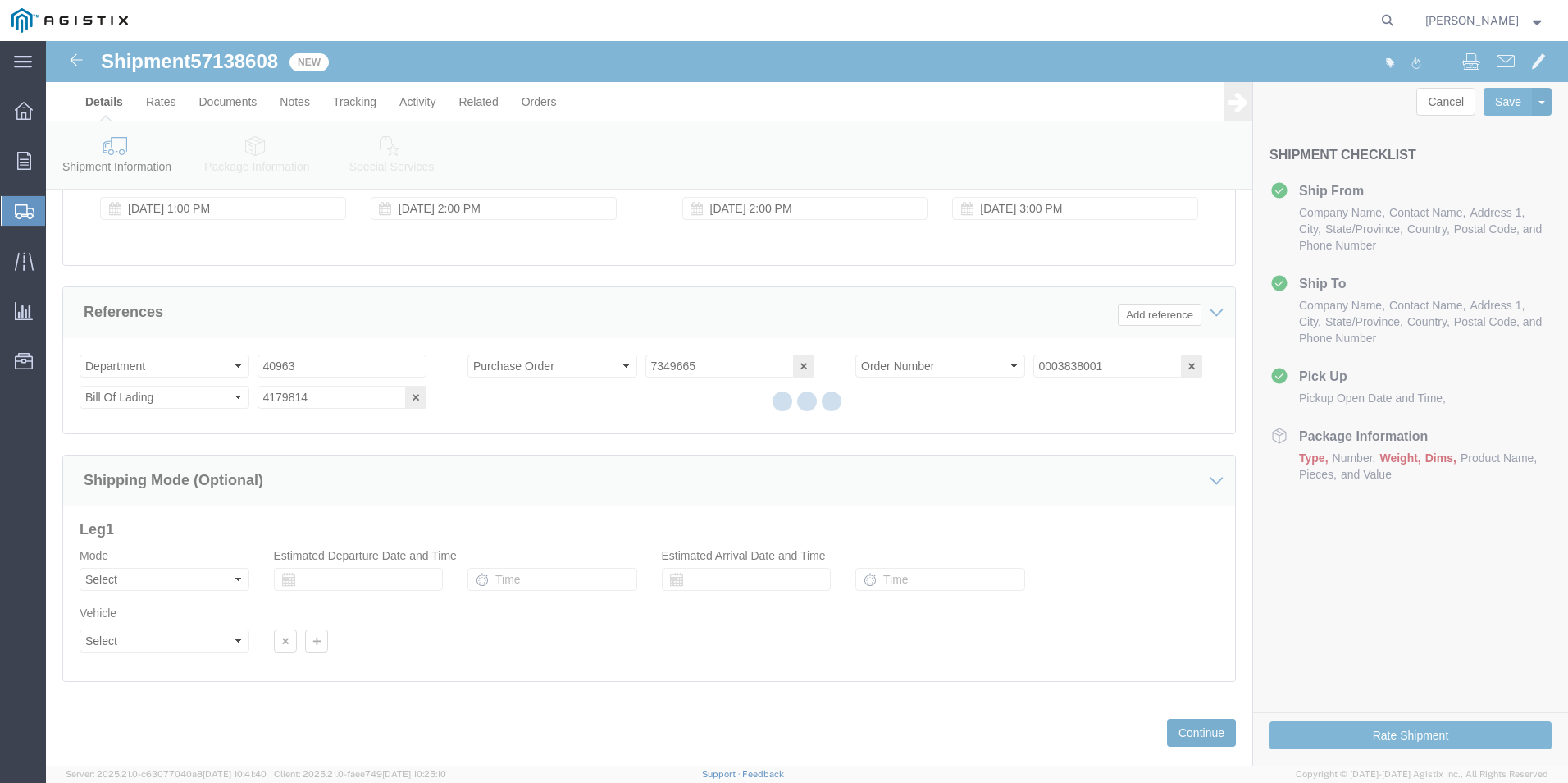
scroll to position [122, 0]
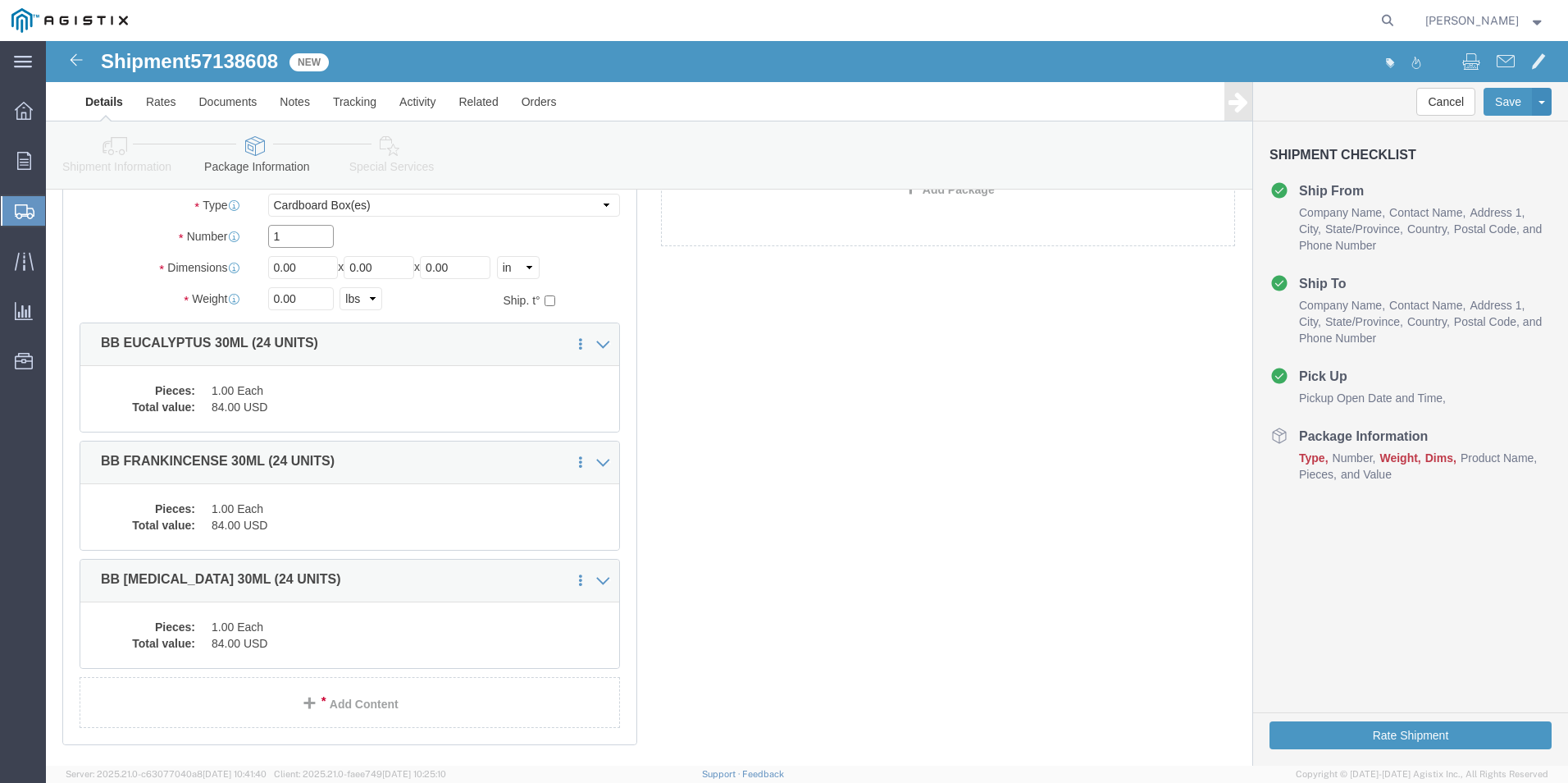
drag, startPoint x: 255, startPoint y: 196, endPoint x: -50, endPoint y: 222, distance: 306.1
click html "Shipment 57138608 New Details Rates Documents Notes Tracking Activity Related O…"
type input "3"
drag, startPoint x: 253, startPoint y: 224, endPoint x: -20, endPoint y: 254, distance: 274.6
click html "Shipment 57138608 New Details Rates Documents Notes Tracking Activity Related O…"
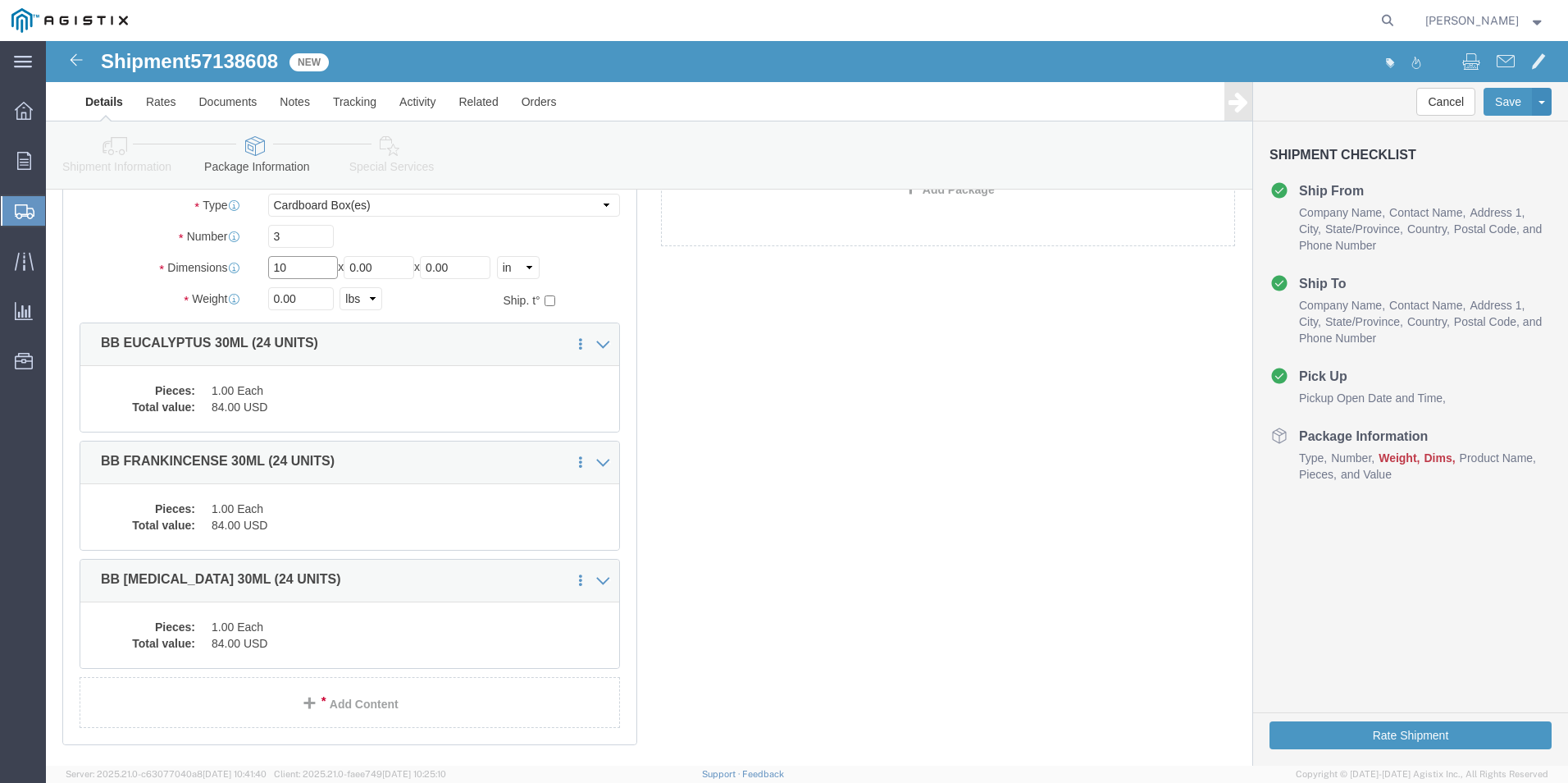
type input "10"
drag, startPoint x: 260, startPoint y: 254, endPoint x: -10, endPoint y: 248, distance: 270.1
click html "Shipment 57138608 New Details Rates Documents Notes Tracking Activity Related O…"
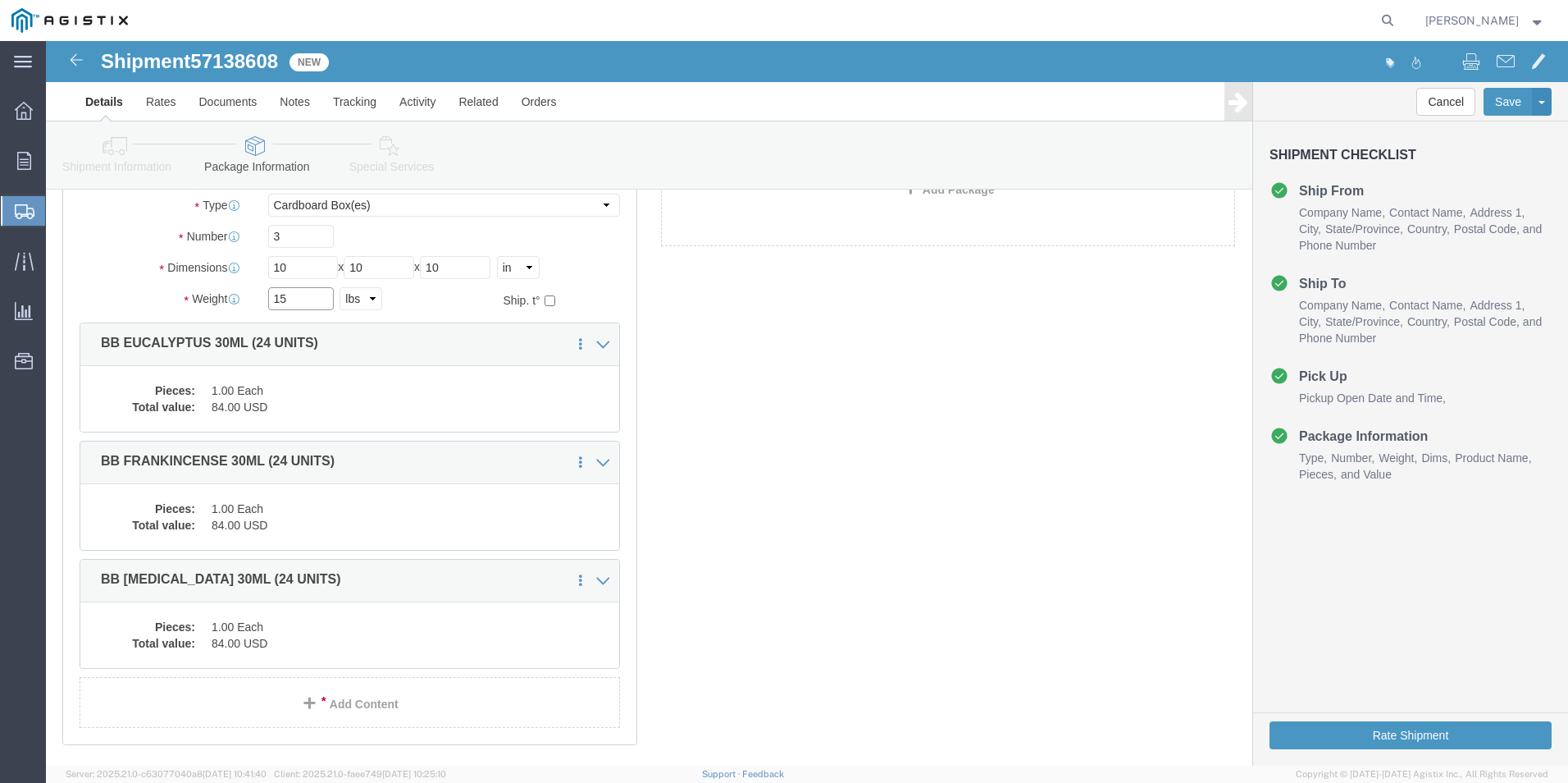
type input "15"
click div "x Package Type Select Bale(s) Basket(s) Bolt(s) Bottle(s) Buckets Bulk Bundle(s…"
click button "Rate Shipment"
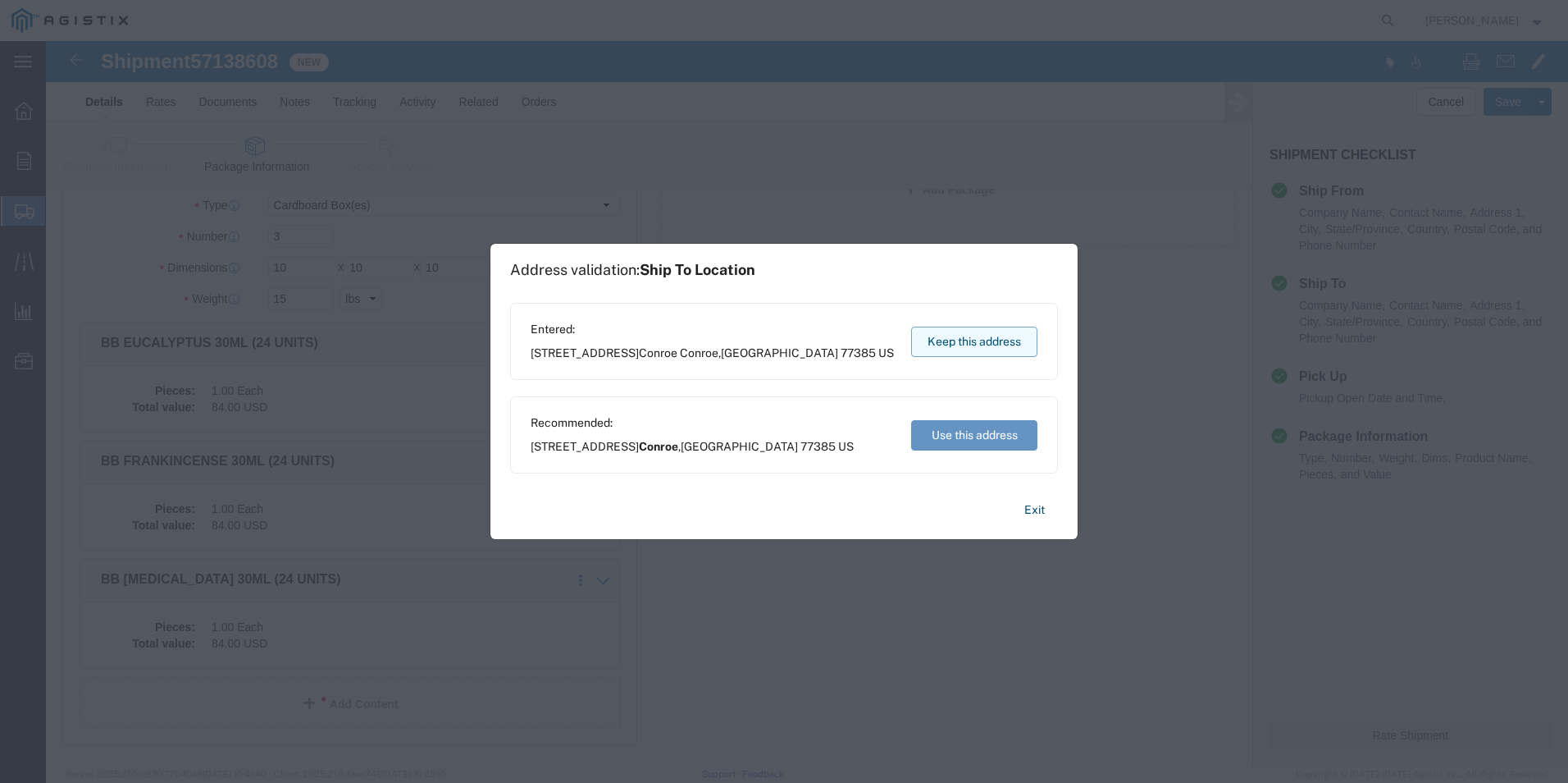
click at [959, 339] on button "Keep this address" at bounding box center [974, 342] width 126 height 31
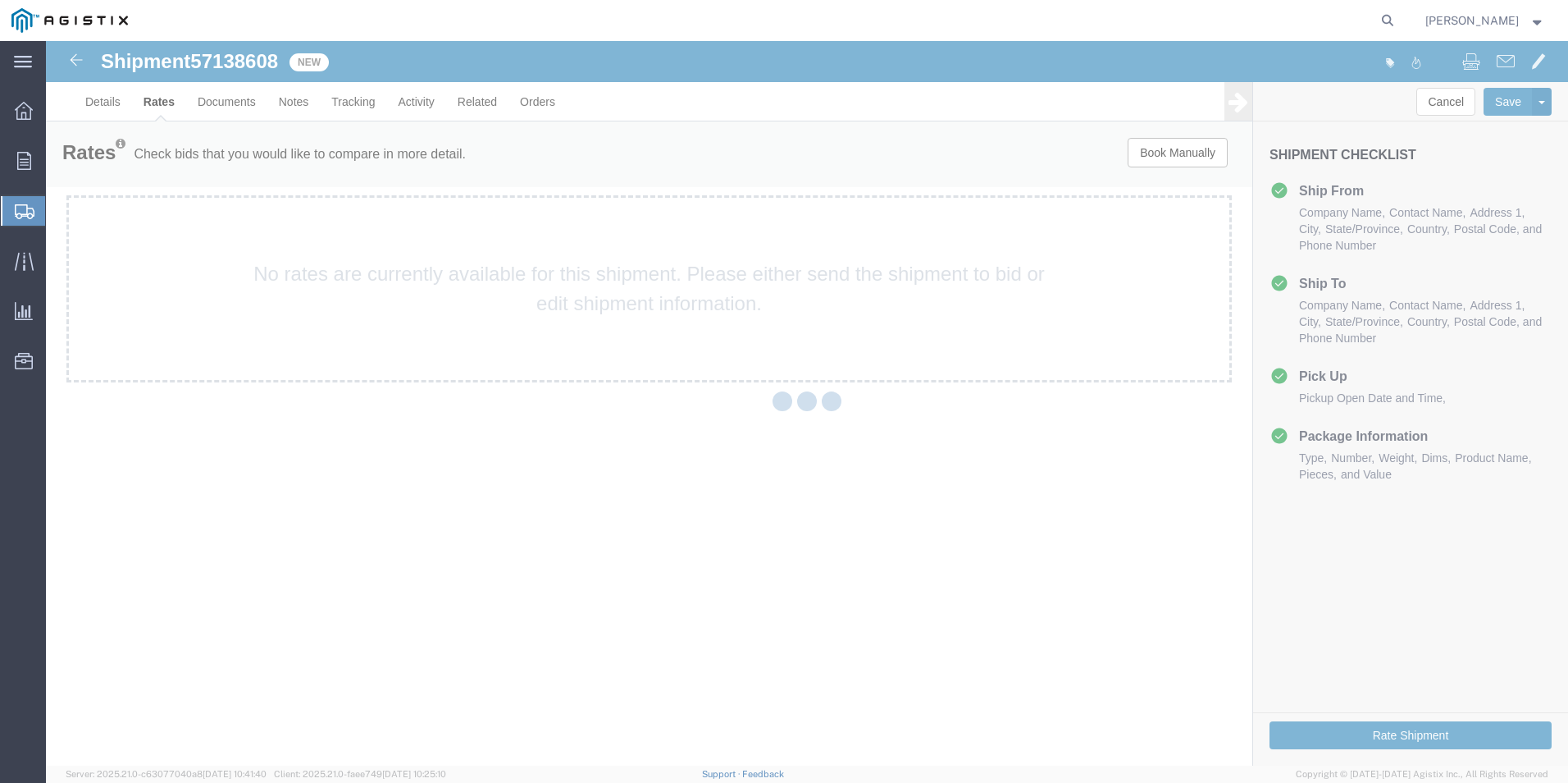
scroll to position [0, 0]
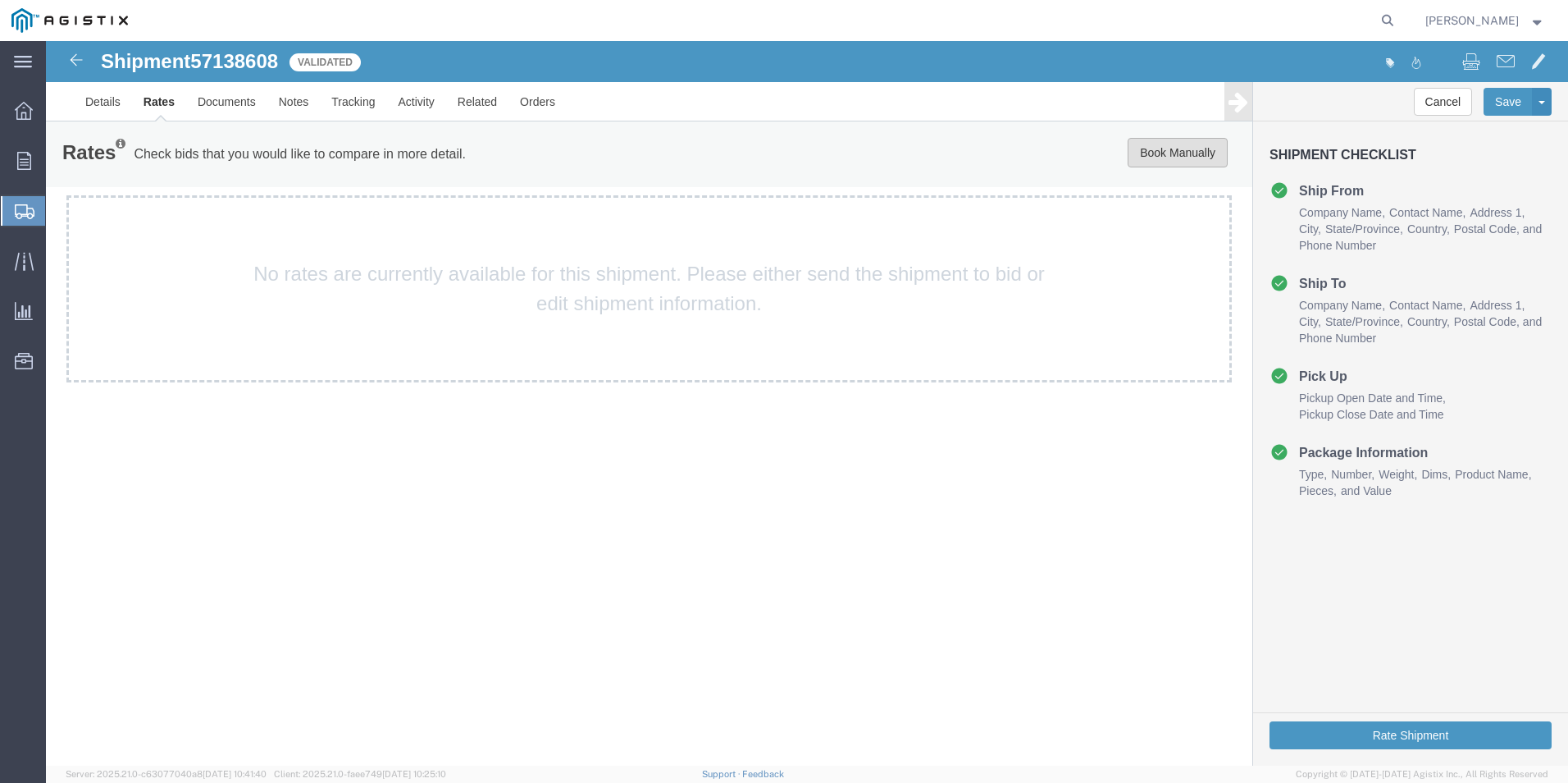
click at [1164, 154] on button "Book Manually" at bounding box center [1178, 152] width 100 height 30
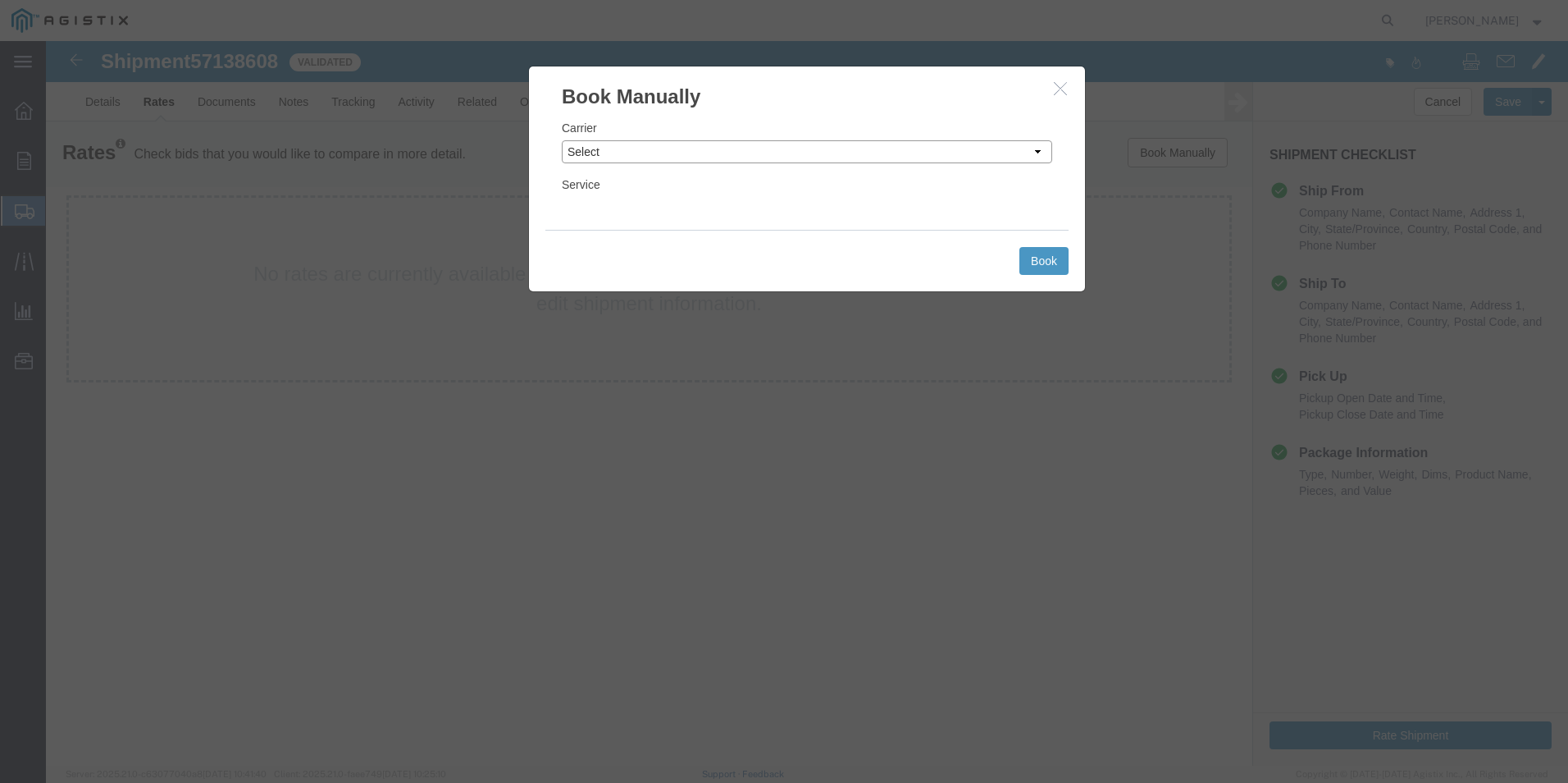
click at [755, 158] on select "Select Add New Carrier (and default service) ACI Guide APC Airport Google Milea…" at bounding box center [807, 152] width 491 height 23
select select "12"
click at [562, 140] on select "Select Add New Carrier (and default service) ACI Guide APC Airport Google Milea…" at bounding box center [807, 152] width 491 height 23
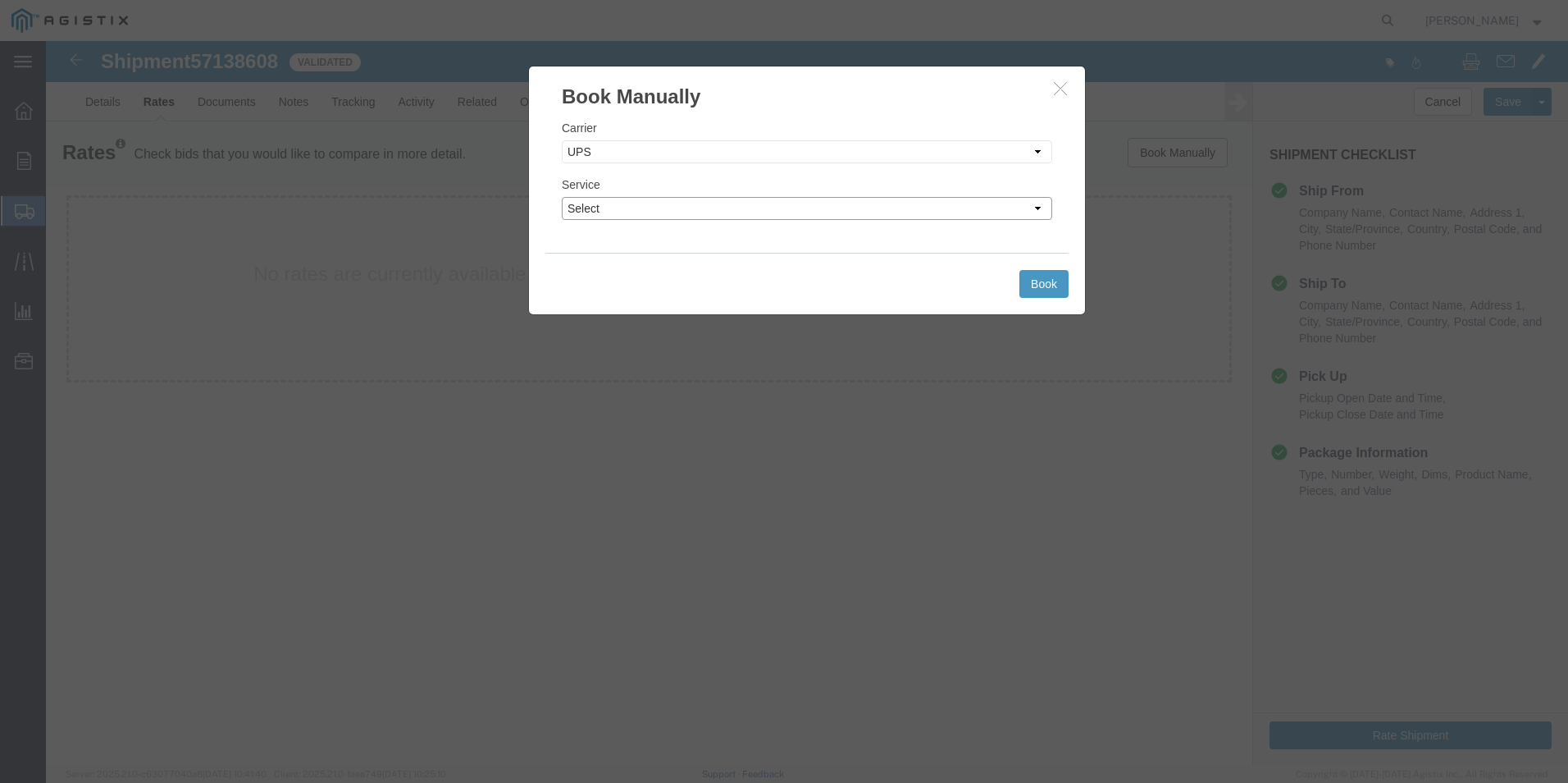
click at [734, 214] on select "Select 2nd Day Air 2nd Day Air A.M. 3 Day Select BOUND PRINTED MATTER, UPS DELI…" at bounding box center [807, 208] width 491 height 23
select select "42"
click at [562, 197] on select "Select 2nd Day Air 2nd Day Air A.M. 3 Day Select BOUND PRINTED MATTER, UPS DELI…" at bounding box center [807, 208] width 491 height 23
click at [1043, 280] on button "Book" at bounding box center [1044, 284] width 50 height 28
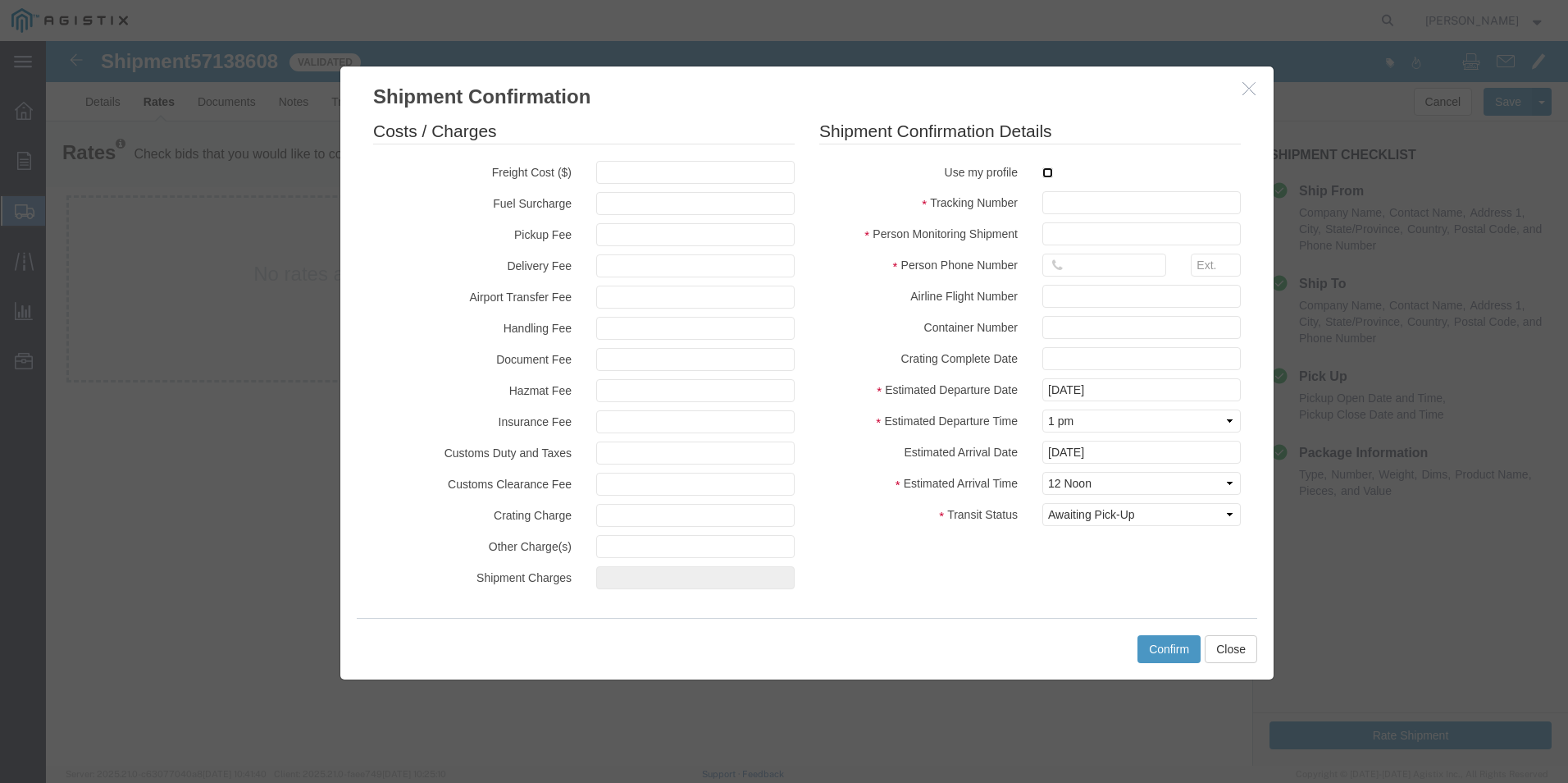
click at [1044, 172] on input "checkbox" at bounding box center [1047, 172] width 10 height 11
checkbox input "true"
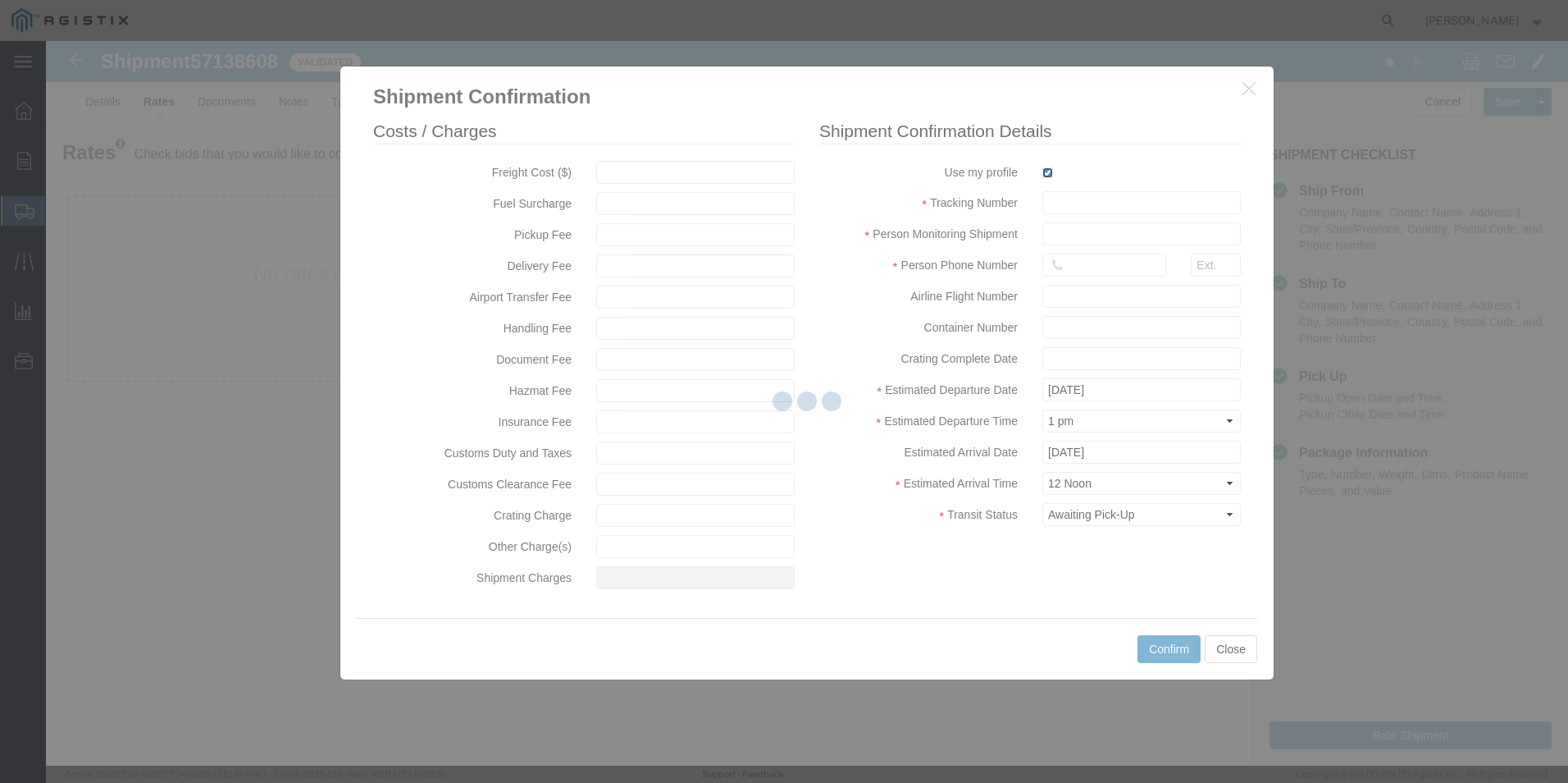
type input "[PERSON_NAME]"
type input "[PHONE_NUMBER]"
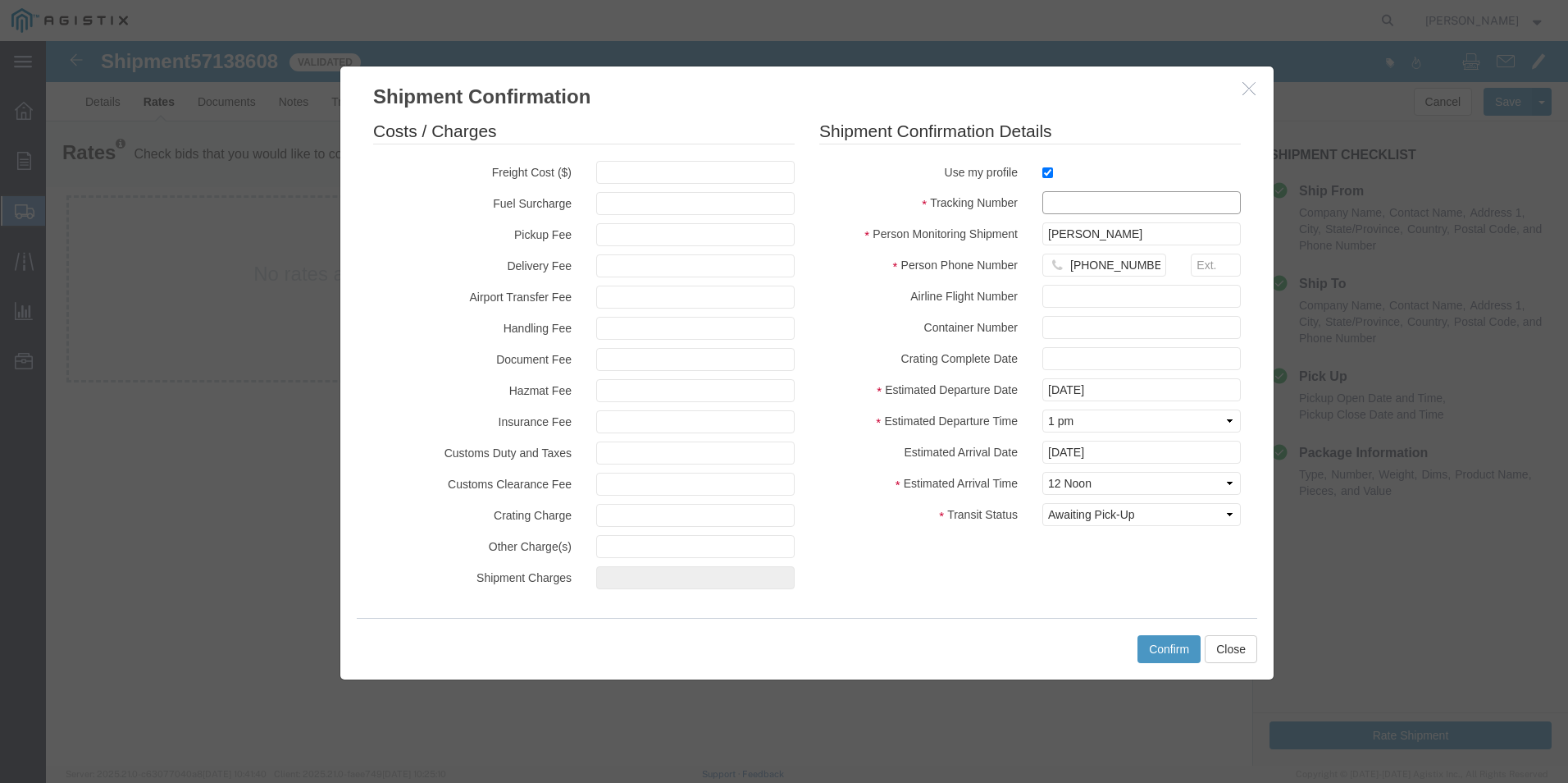
click at [1065, 196] on input "text" at bounding box center [1141, 202] width 199 height 23
type input "1zx599590342756491"
click at [1171, 640] on button "Confirm" at bounding box center [1169, 648] width 63 height 28
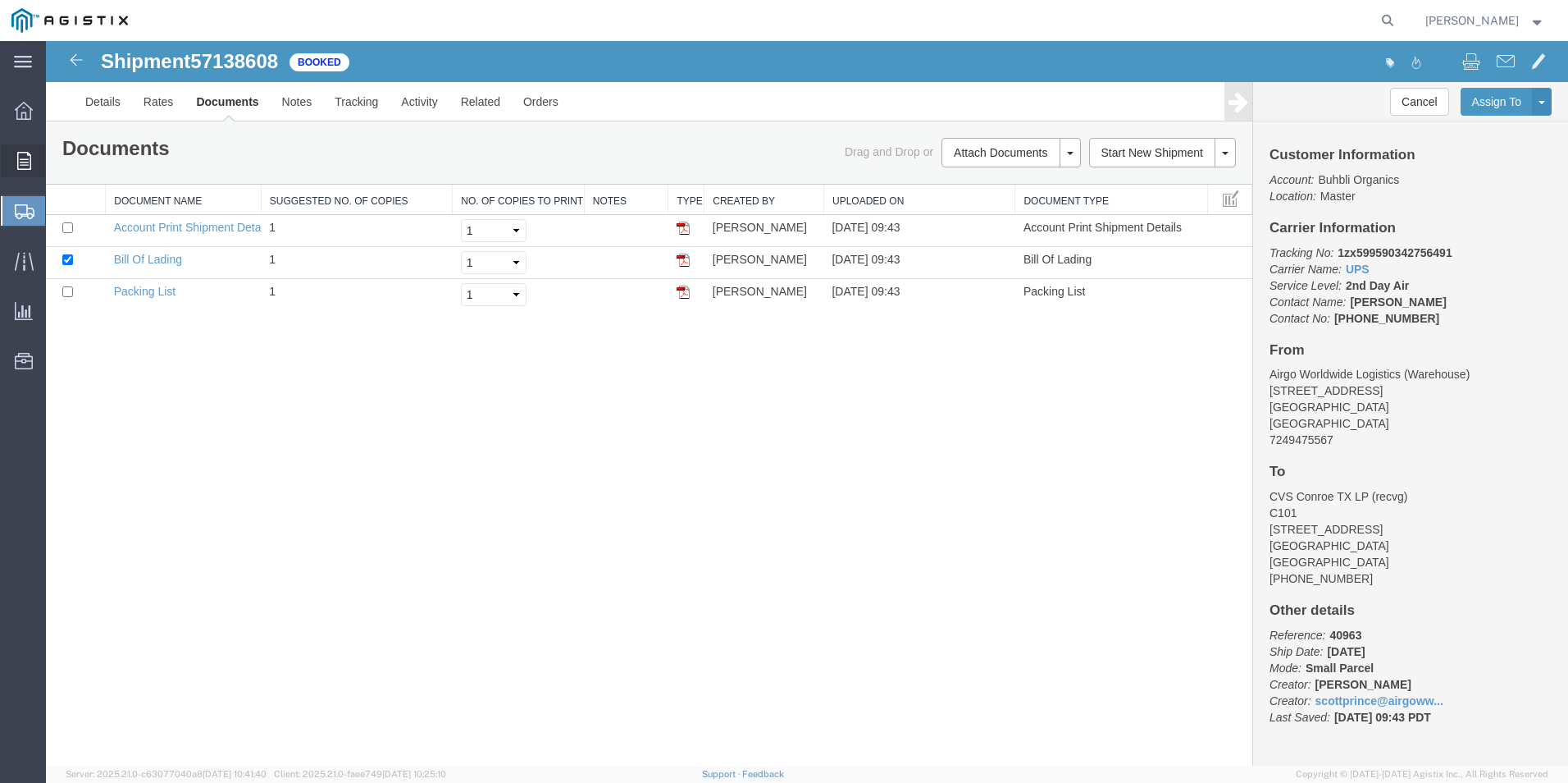
click at [0, 0] on span "Order Manager" at bounding box center [0, 0] width 0 height 0
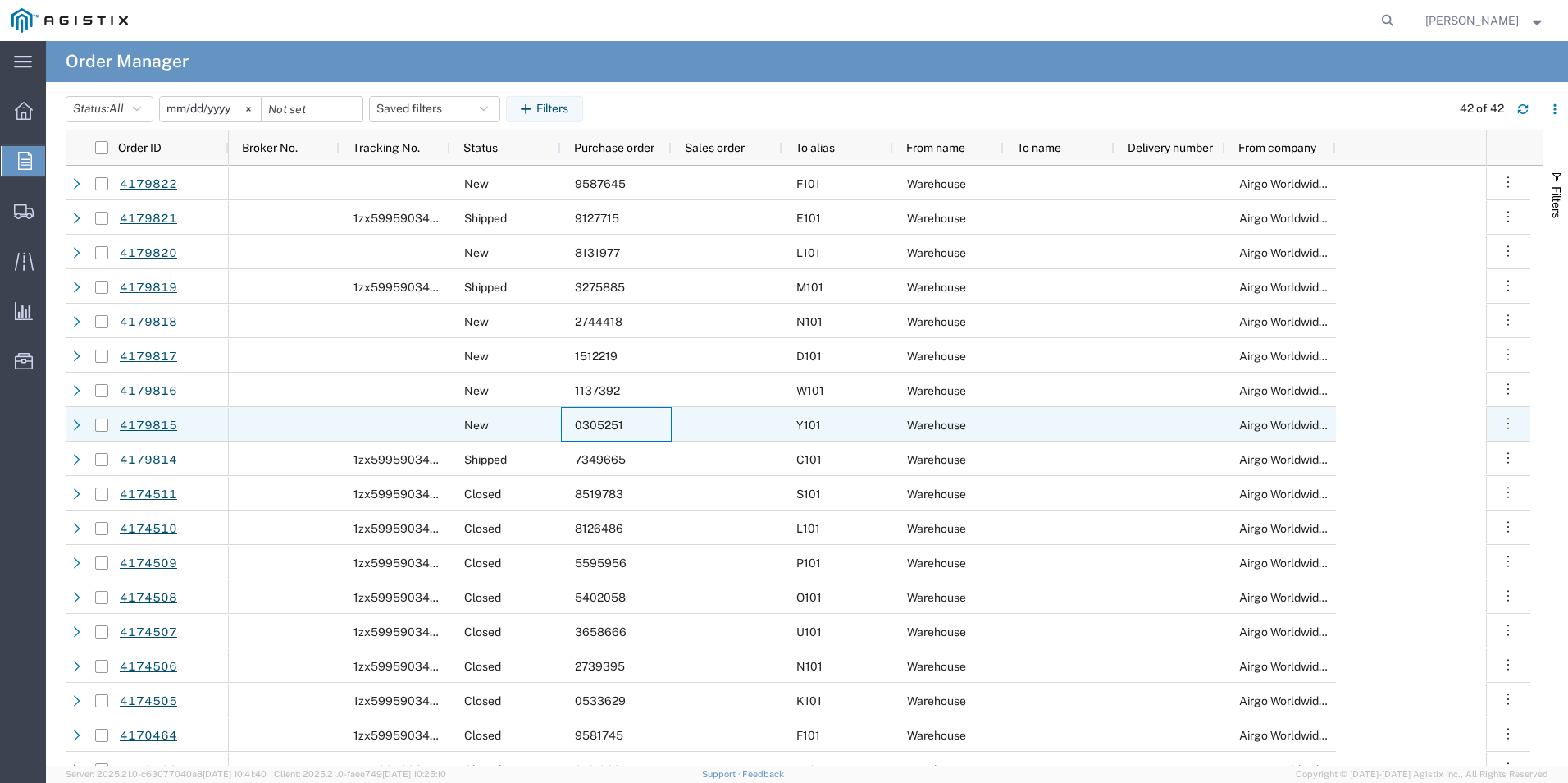
click at [613, 423] on span "0305251" at bounding box center [598, 425] width 49 height 13
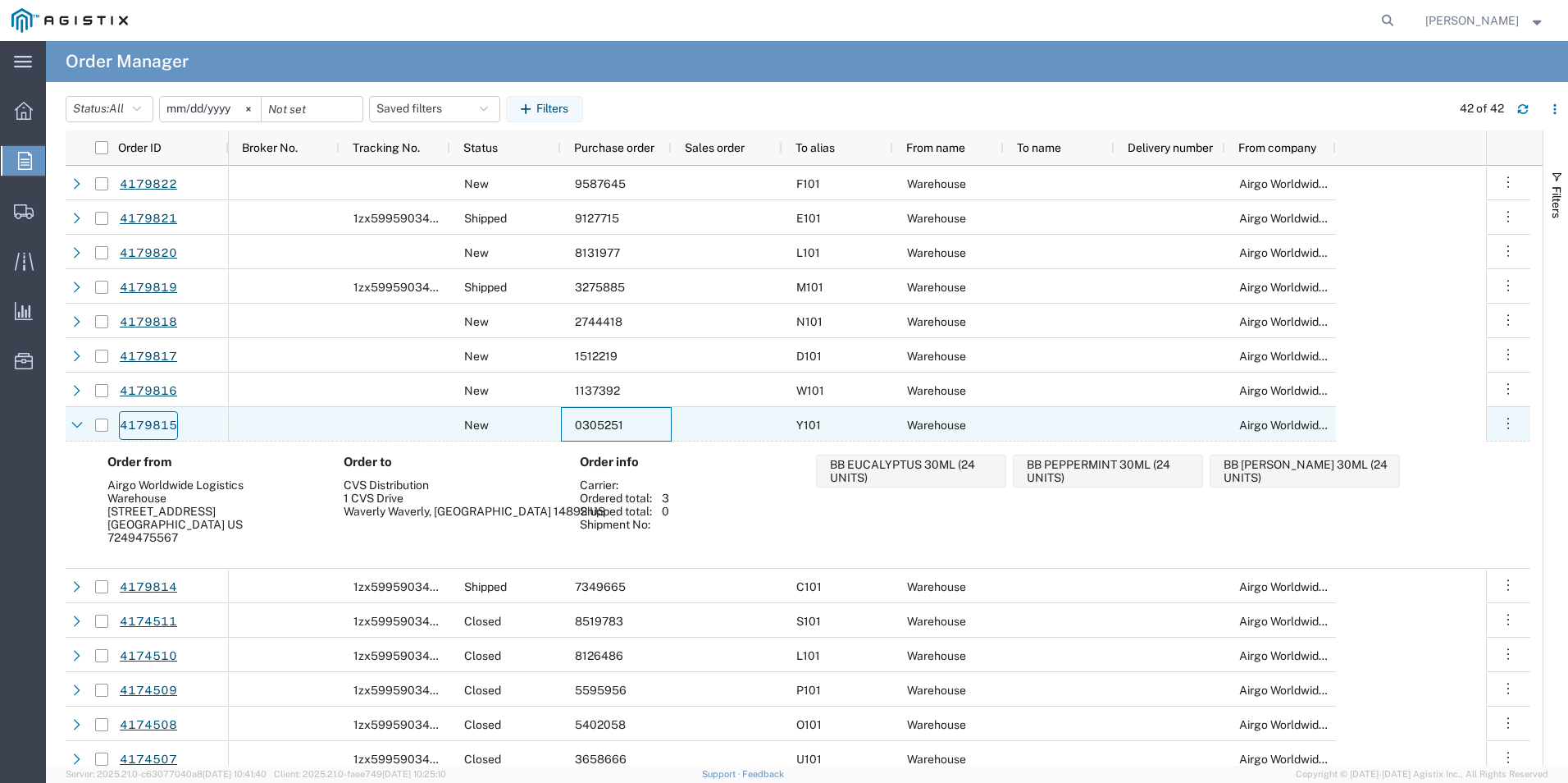
click at [159, 423] on link "4179815" at bounding box center [149, 426] width 59 height 29
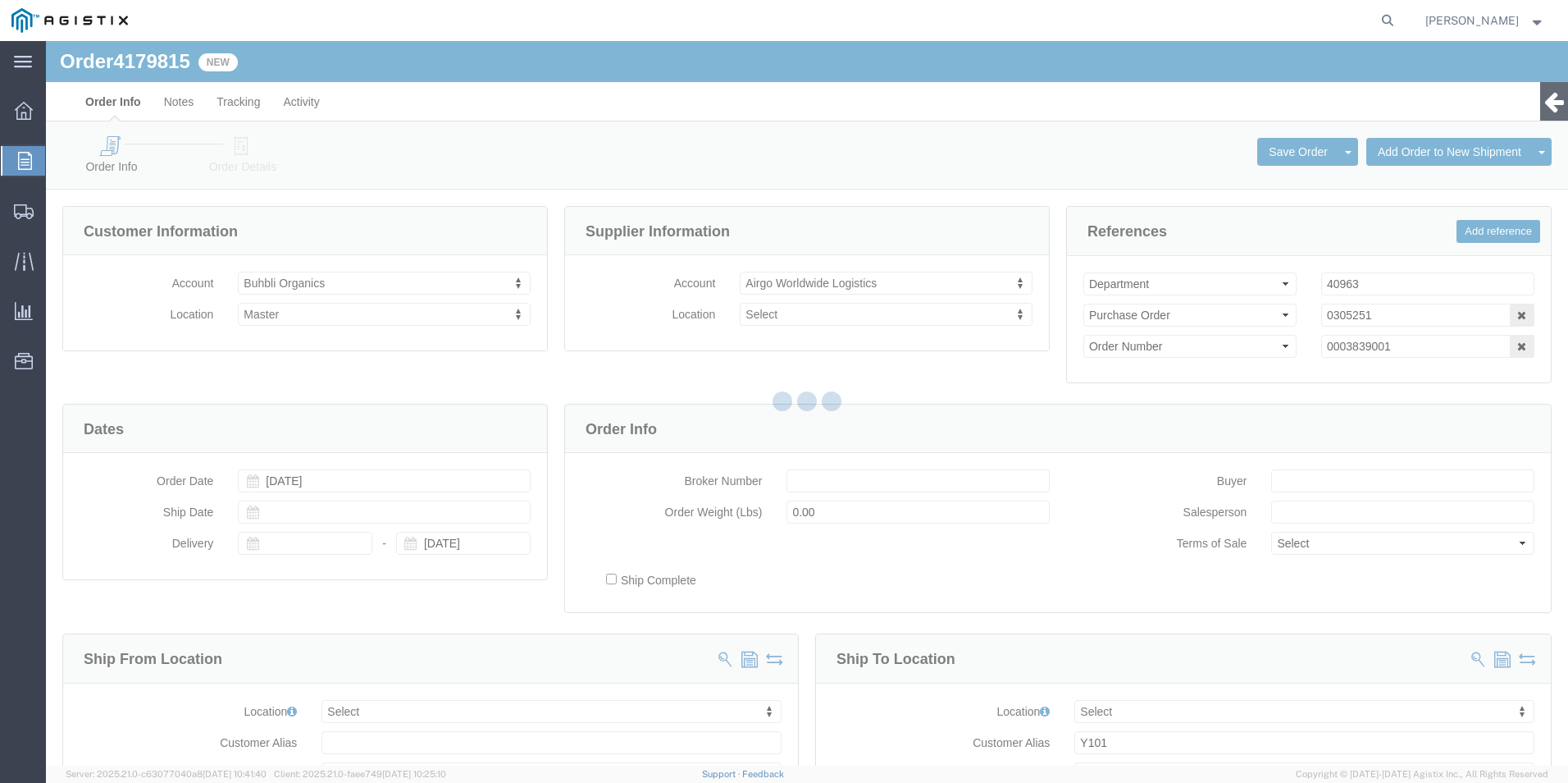
select select
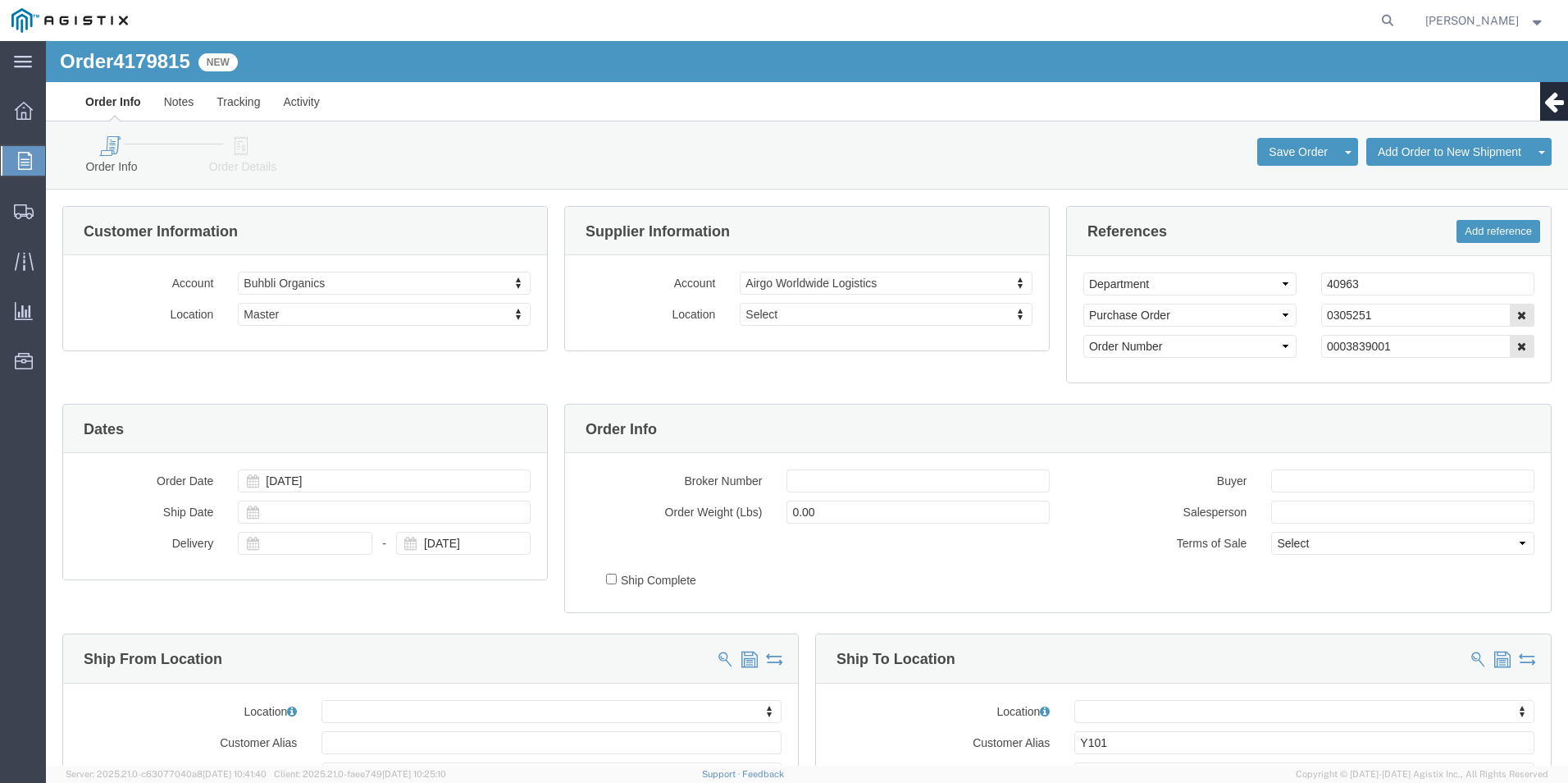
click icon
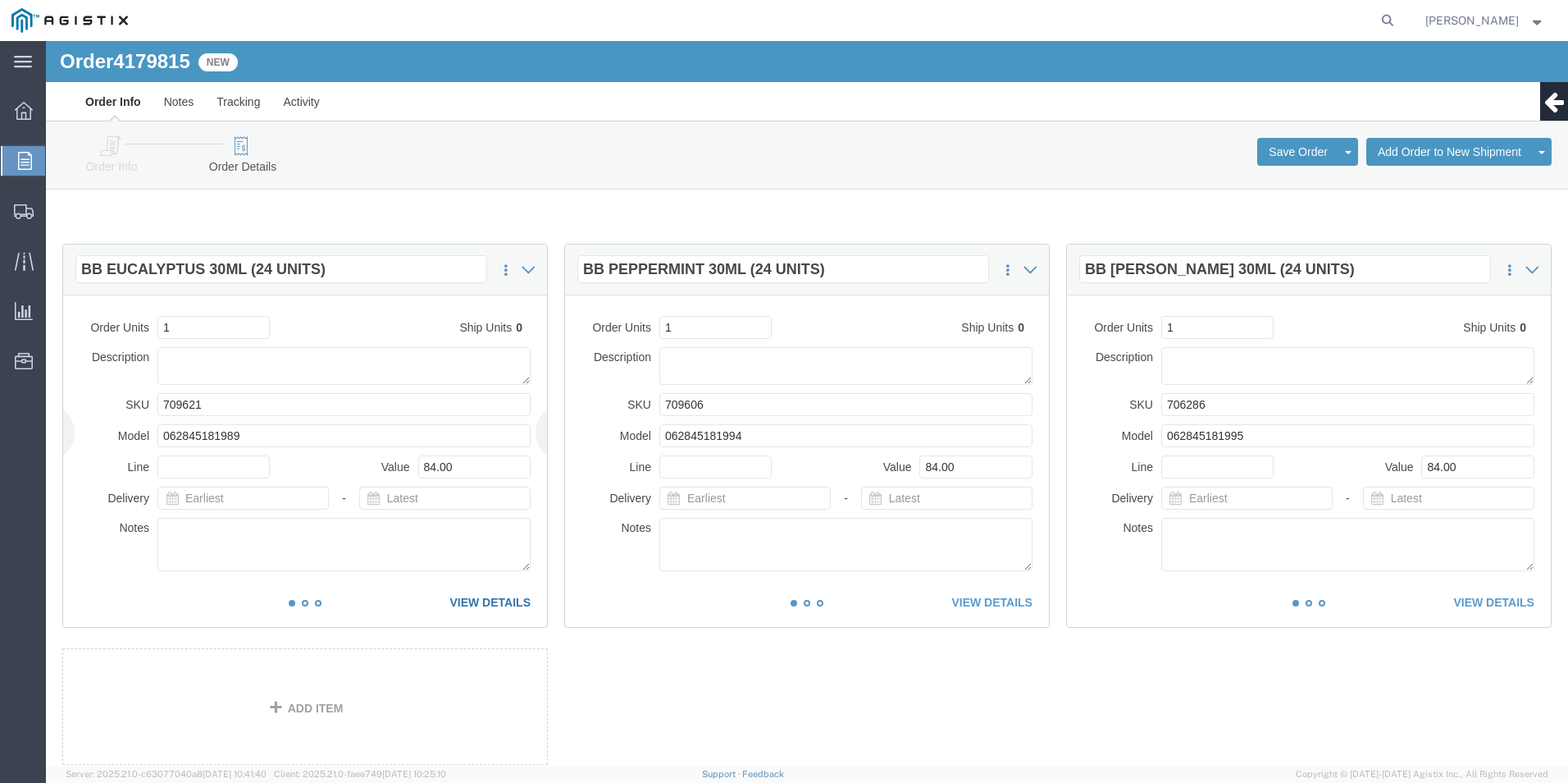
click link "VIEW DETAILS"
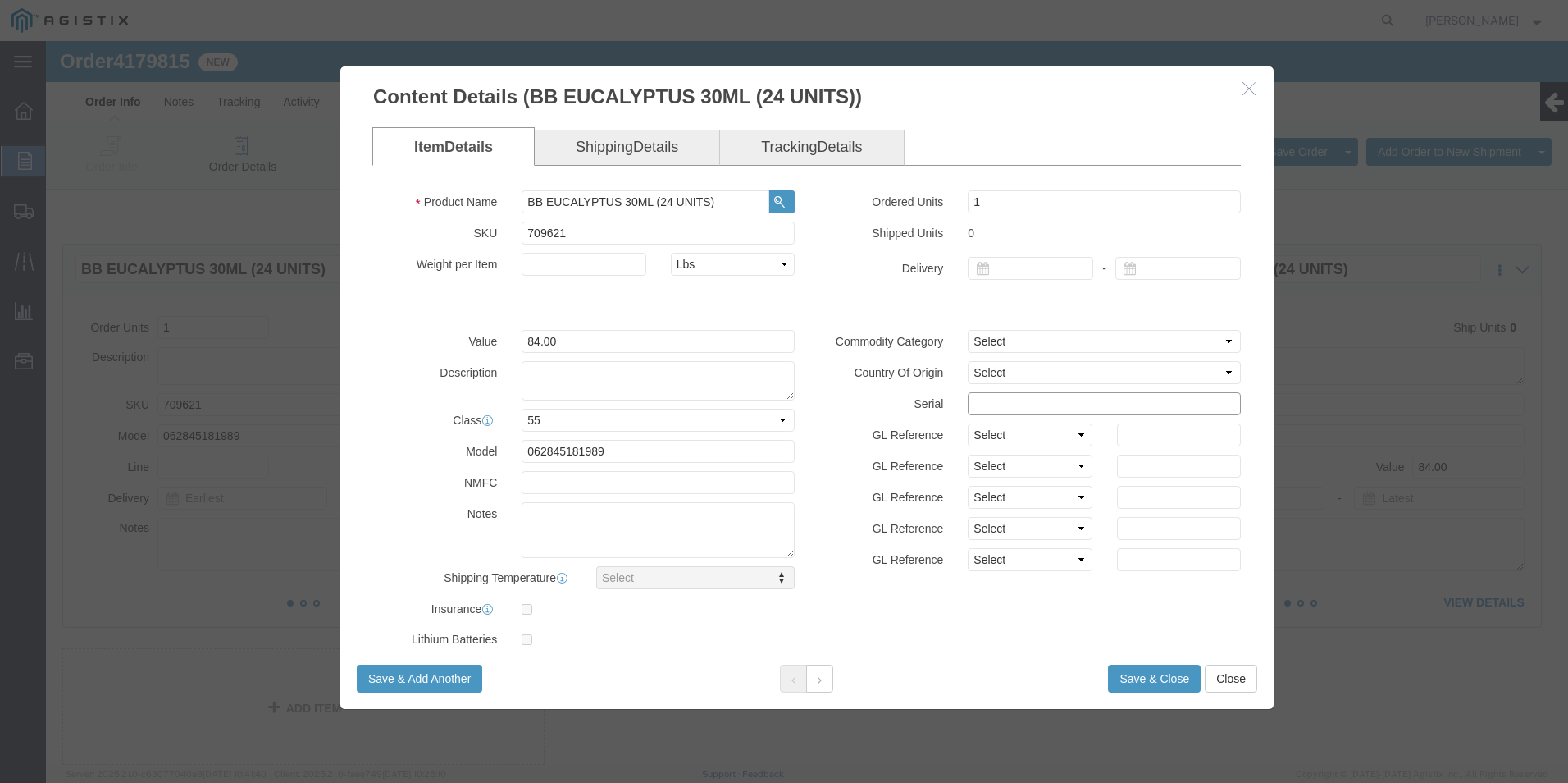
click input "text"
drag, startPoint x: 1042, startPoint y: 362, endPoint x: 795, endPoint y: 337, distance: 248.3
click div "Commodity Category Select Country Of Origin Select [GEOGRAPHIC_DATA] [GEOGRAPHI…"
type input "03052511111111111111"
click button "Save & Close"
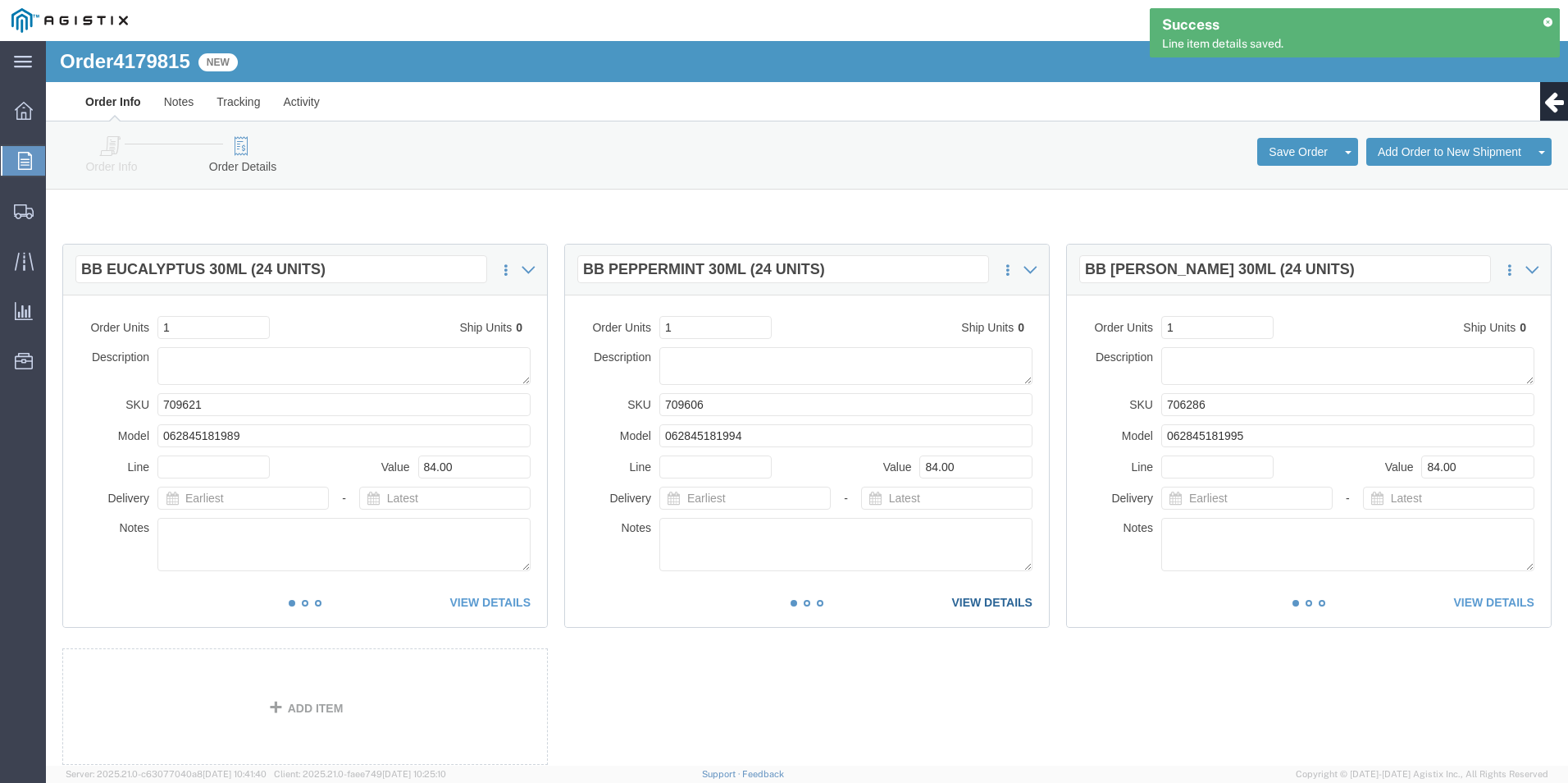
click link "VIEW DETAILS"
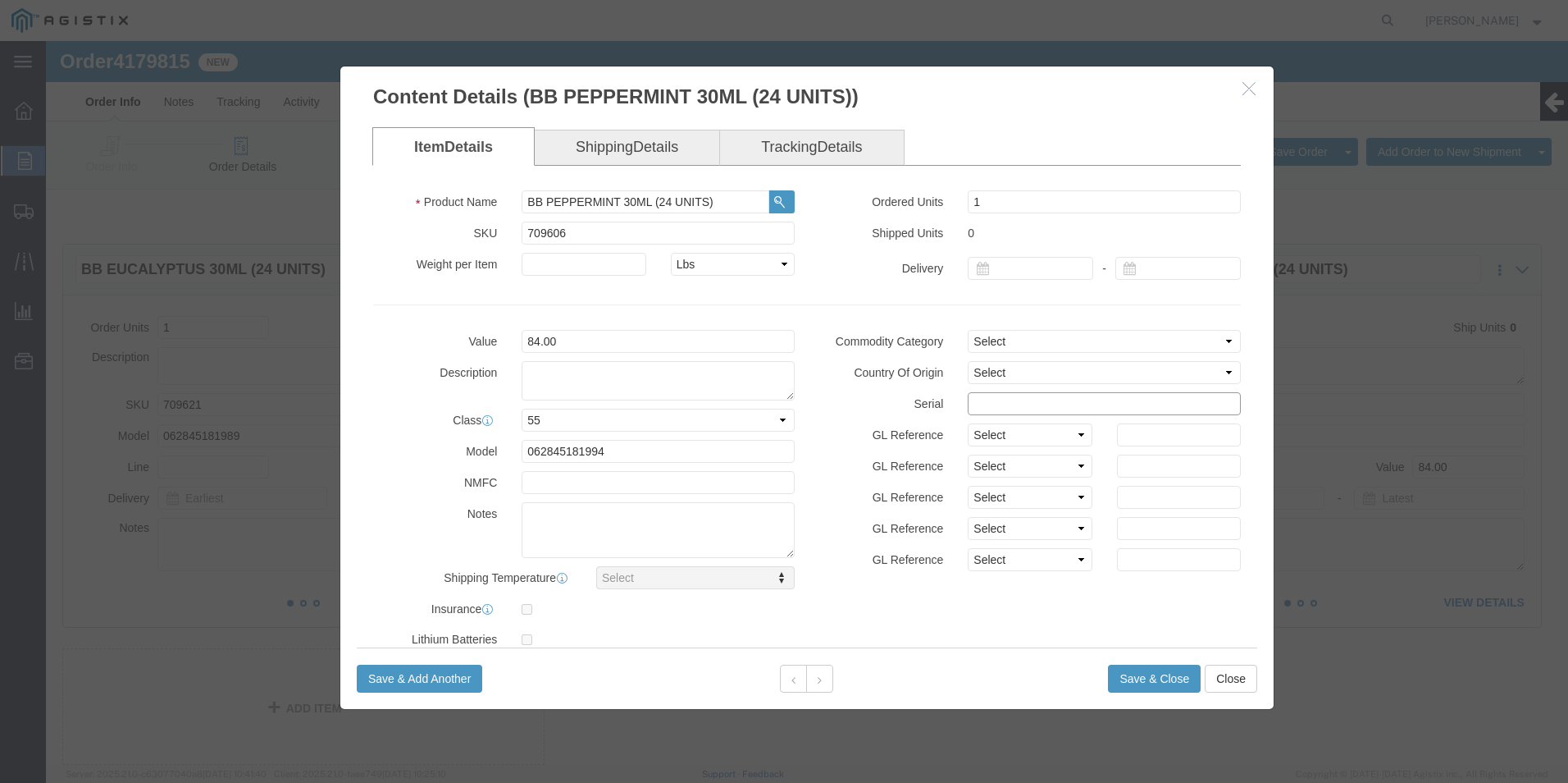
click input "text"
paste input "03052511111111111111"
type input "03052511111111111112"
click button "Save & Close"
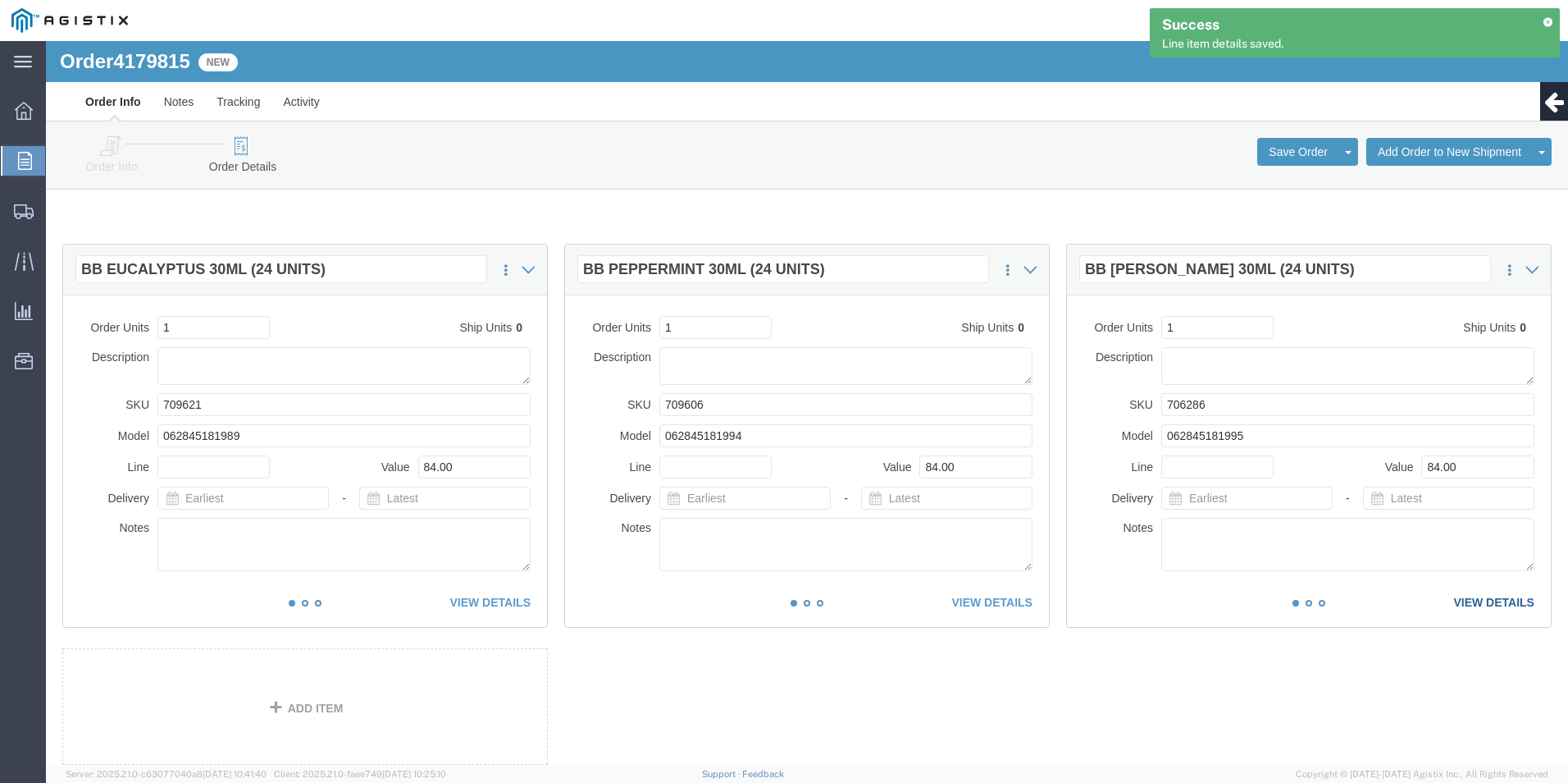
click link "VIEW DETAILS"
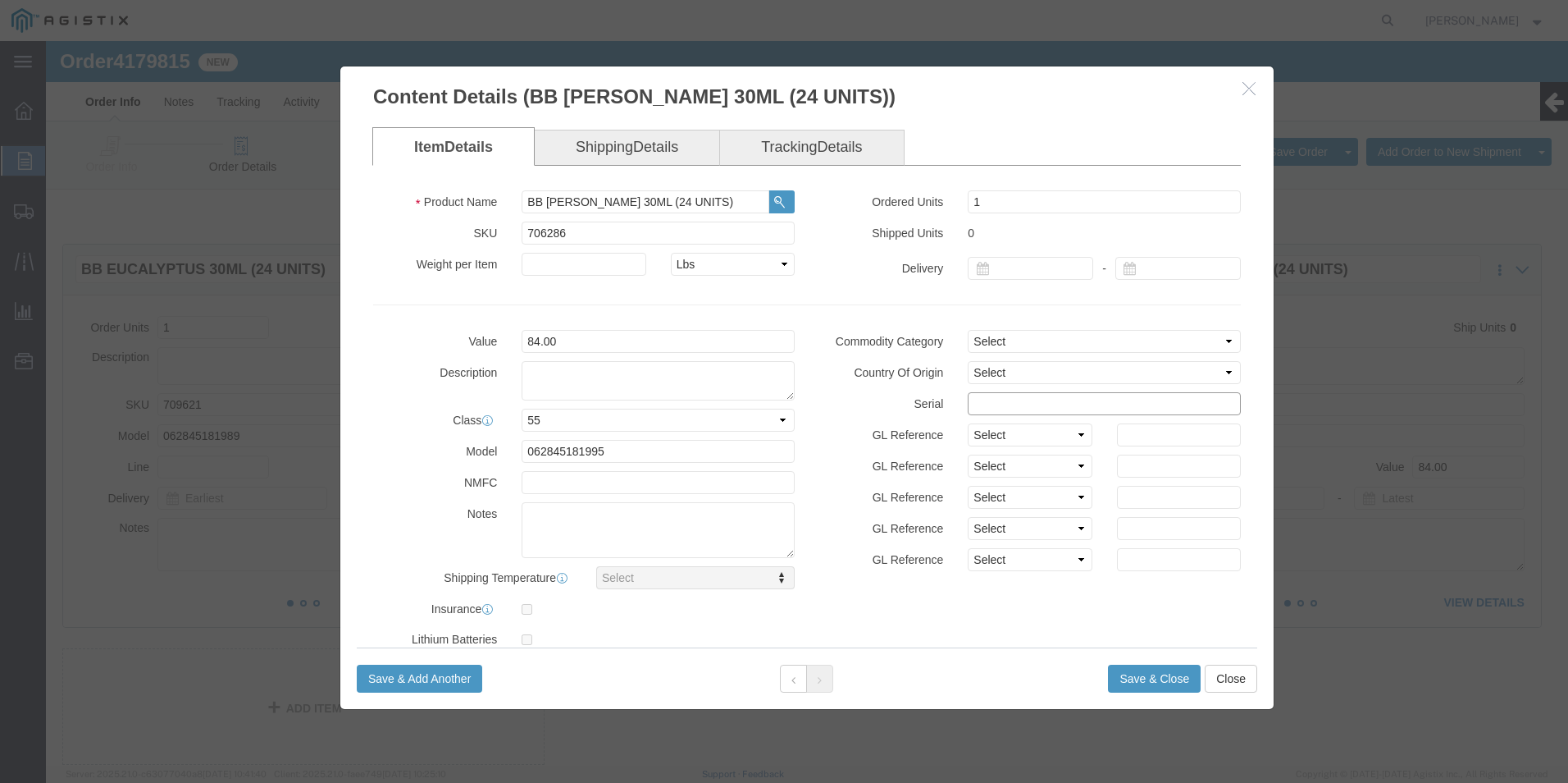
click input "text"
paste input "03052511111111111111"
type input "03052511111111111113"
click button "Save & Close"
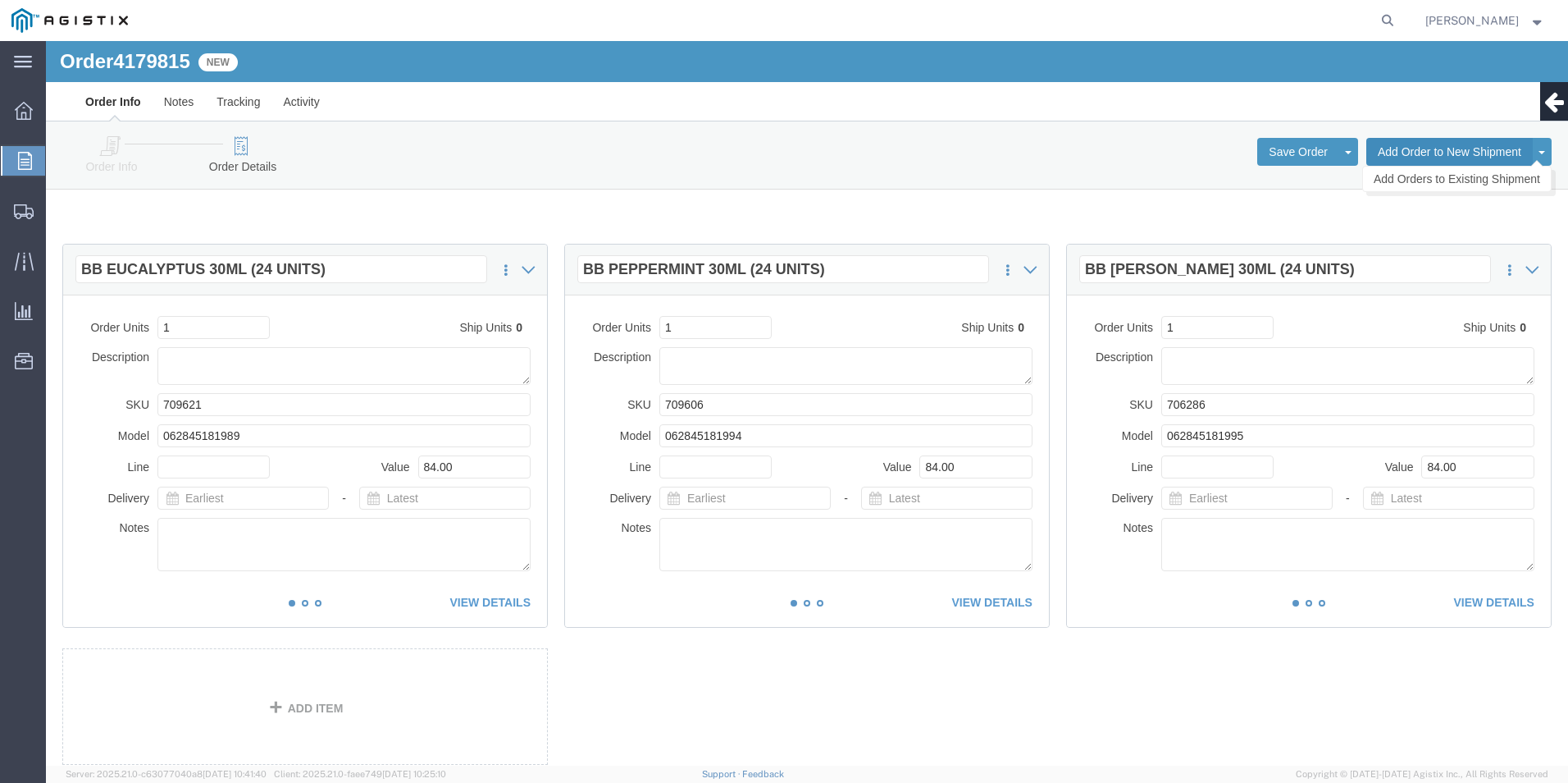
click button "Add Order to New Shipment"
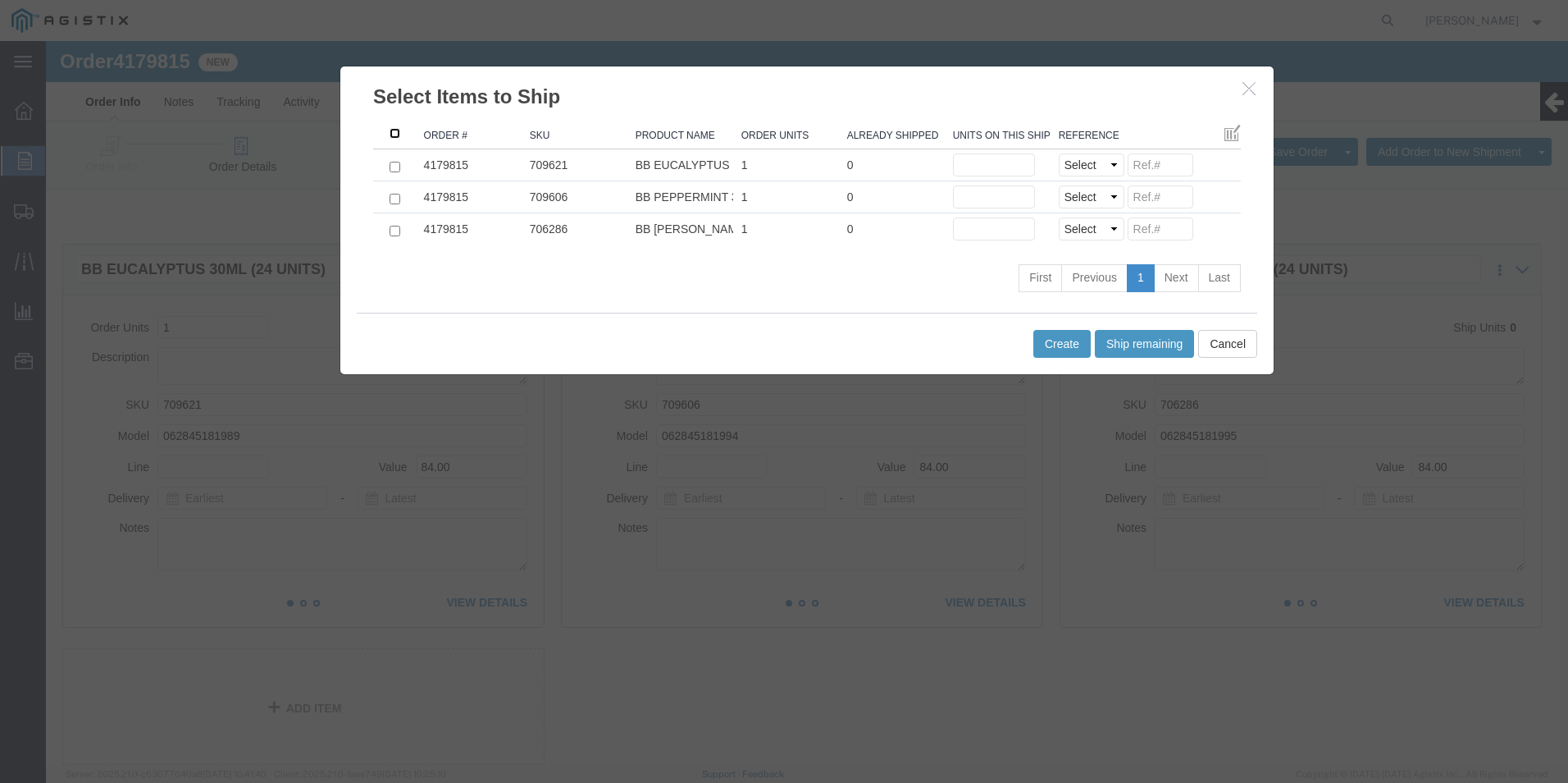
click input ": activate to sort column descending"
checkbox input "true"
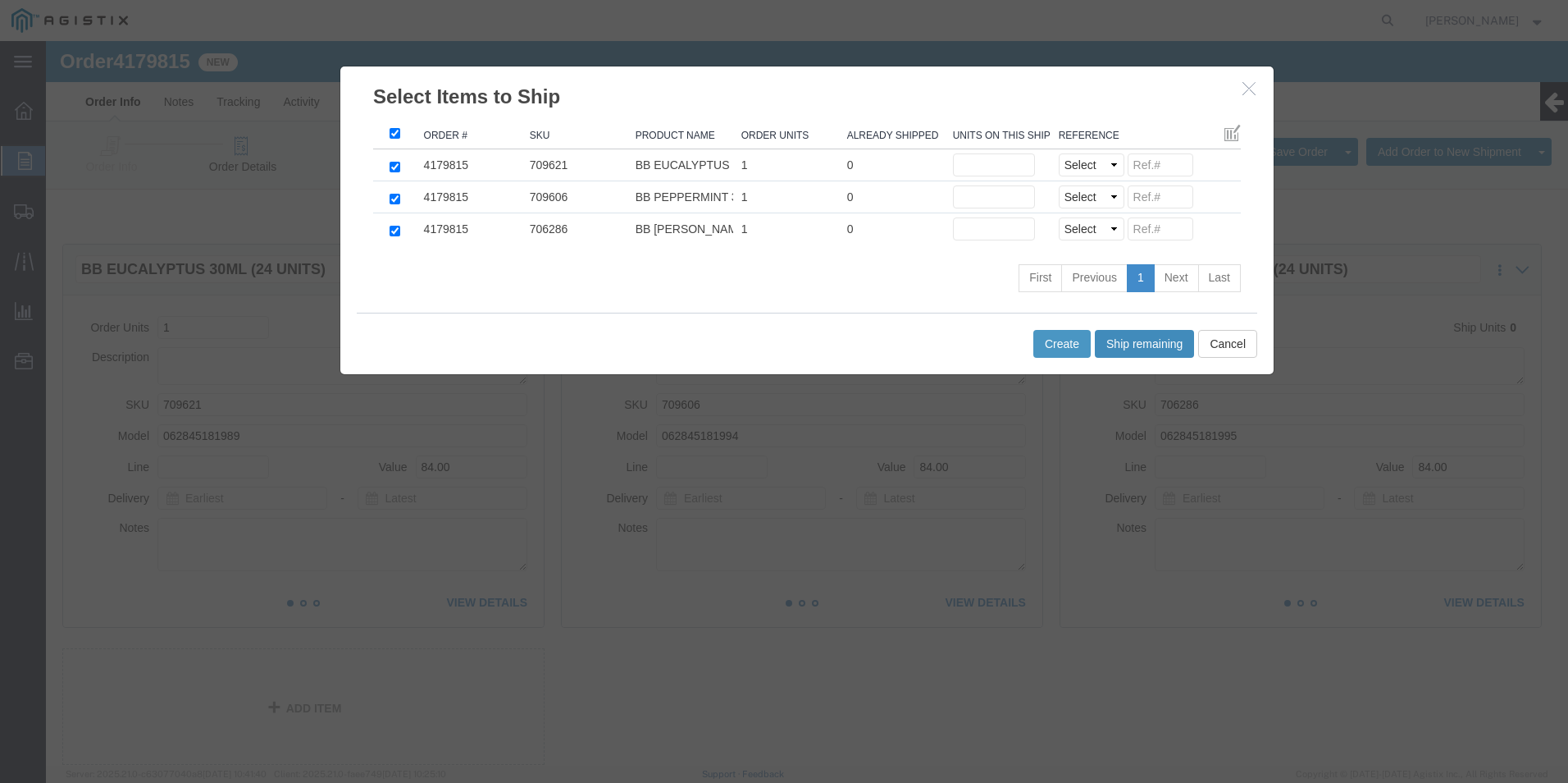
click button "Ship remaining"
type input "1"
click select "Select Purchase Order Delivery Number"
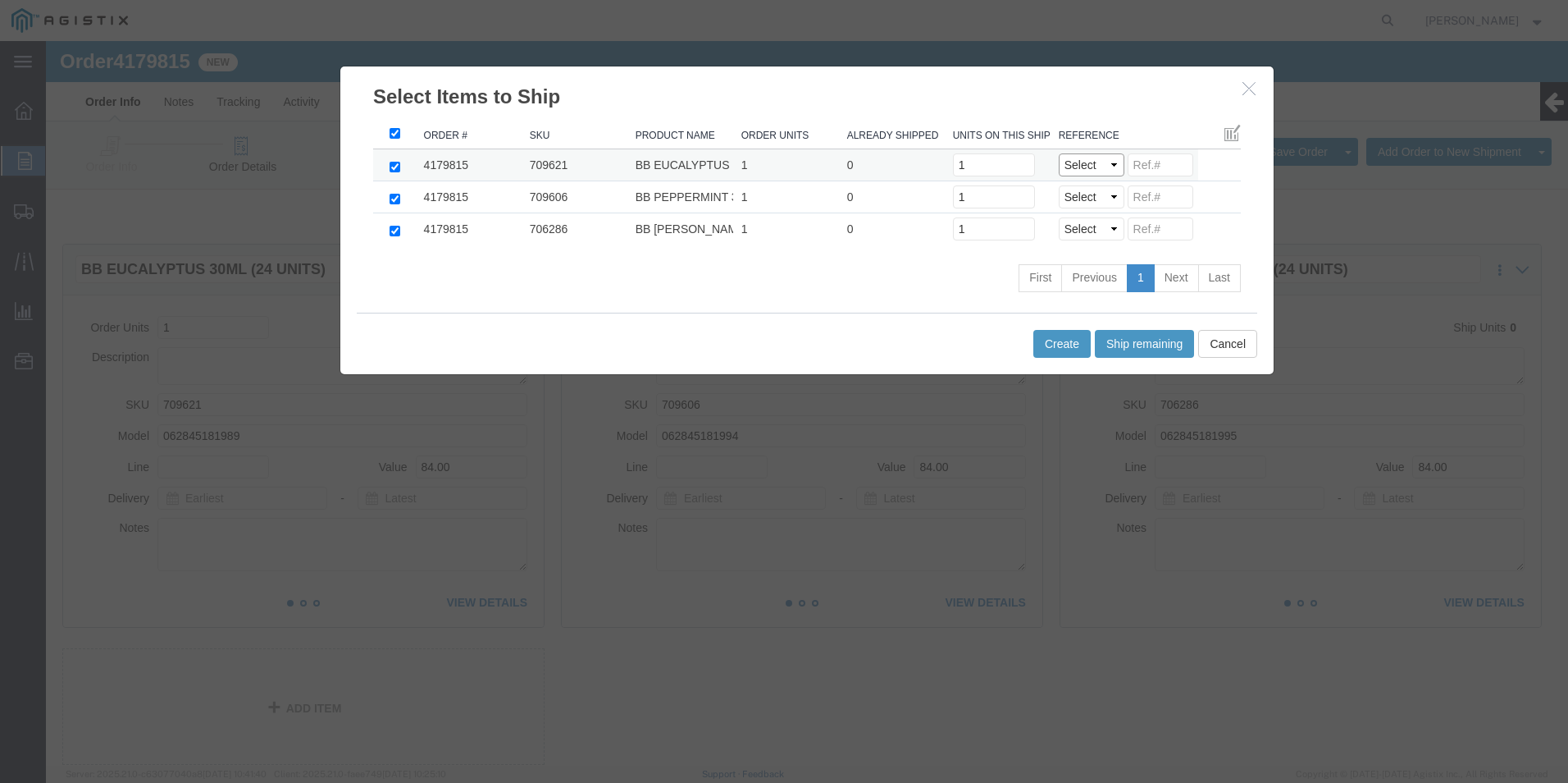
select select "PO"
click select "Select Purchase Order Delivery Number"
select select "PO"
click select "Select Purchase Order Delivery Number"
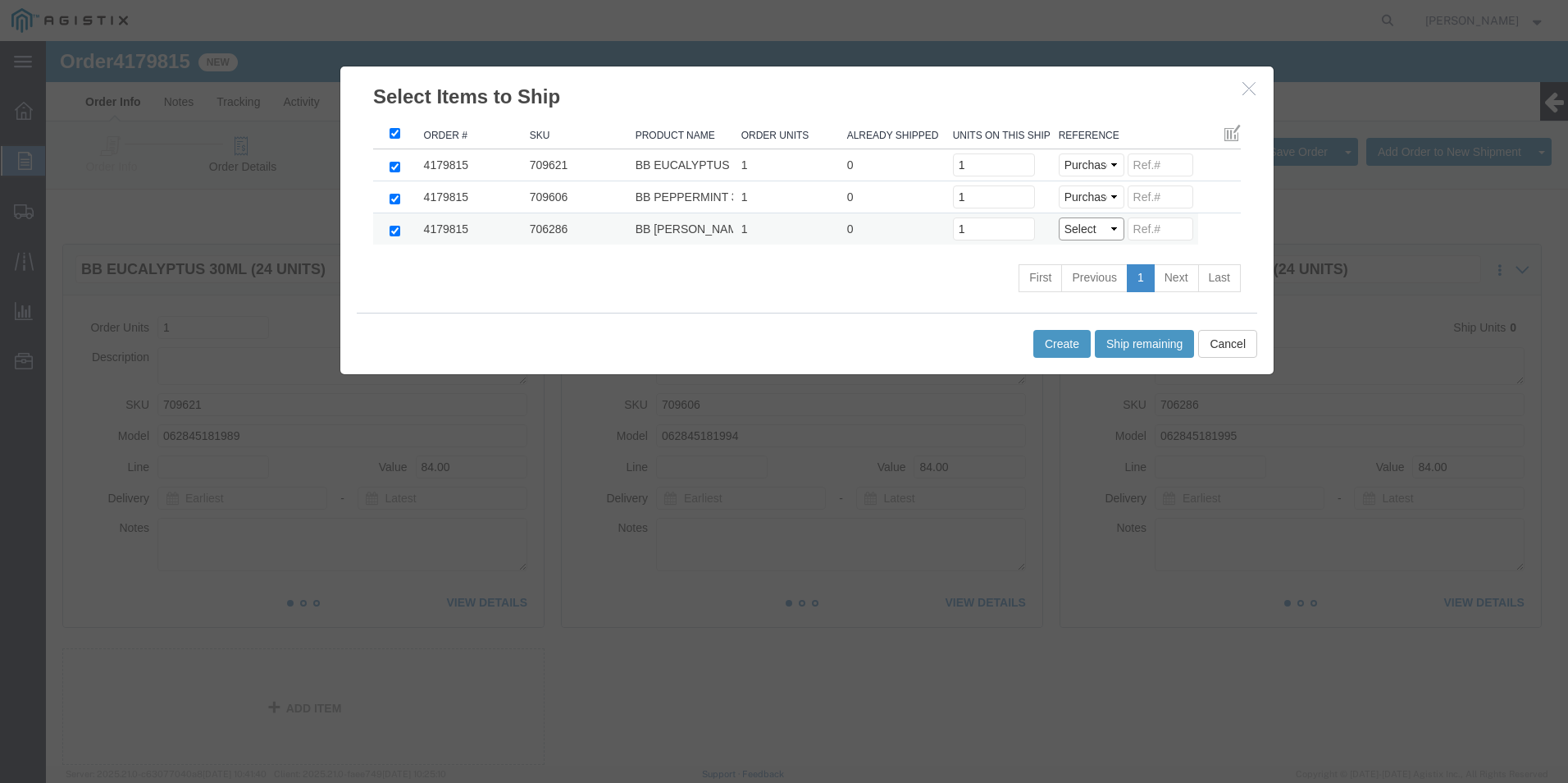
click select "Select Purchase Order Delivery Number"
select select "PO"
click select "Select Purchase Order Delivery Number"
click input
paste input "03052511111111111111"
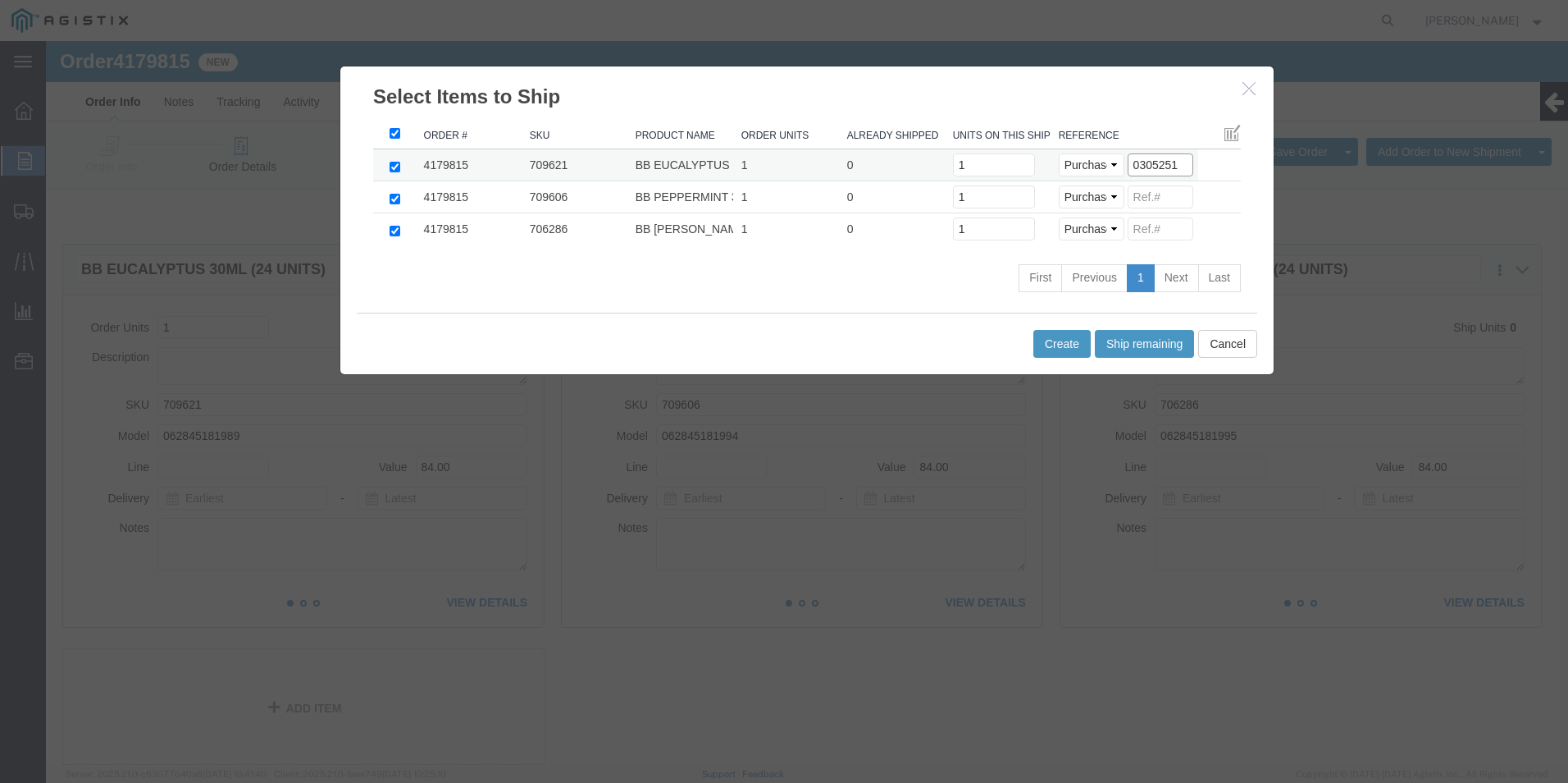
drag, startPoint x: 1132, startPoint y: 125, endPoint x: 1022, endPoint y: 128, distance: 110.0
click div "Select Purchase Order Delivery Number 0305251"
type input "0305251"
drag, startPoint x: 1093, startPoint y: 153, endPoint x: 1102, endPoint y: 154, distance: 9.1
click input
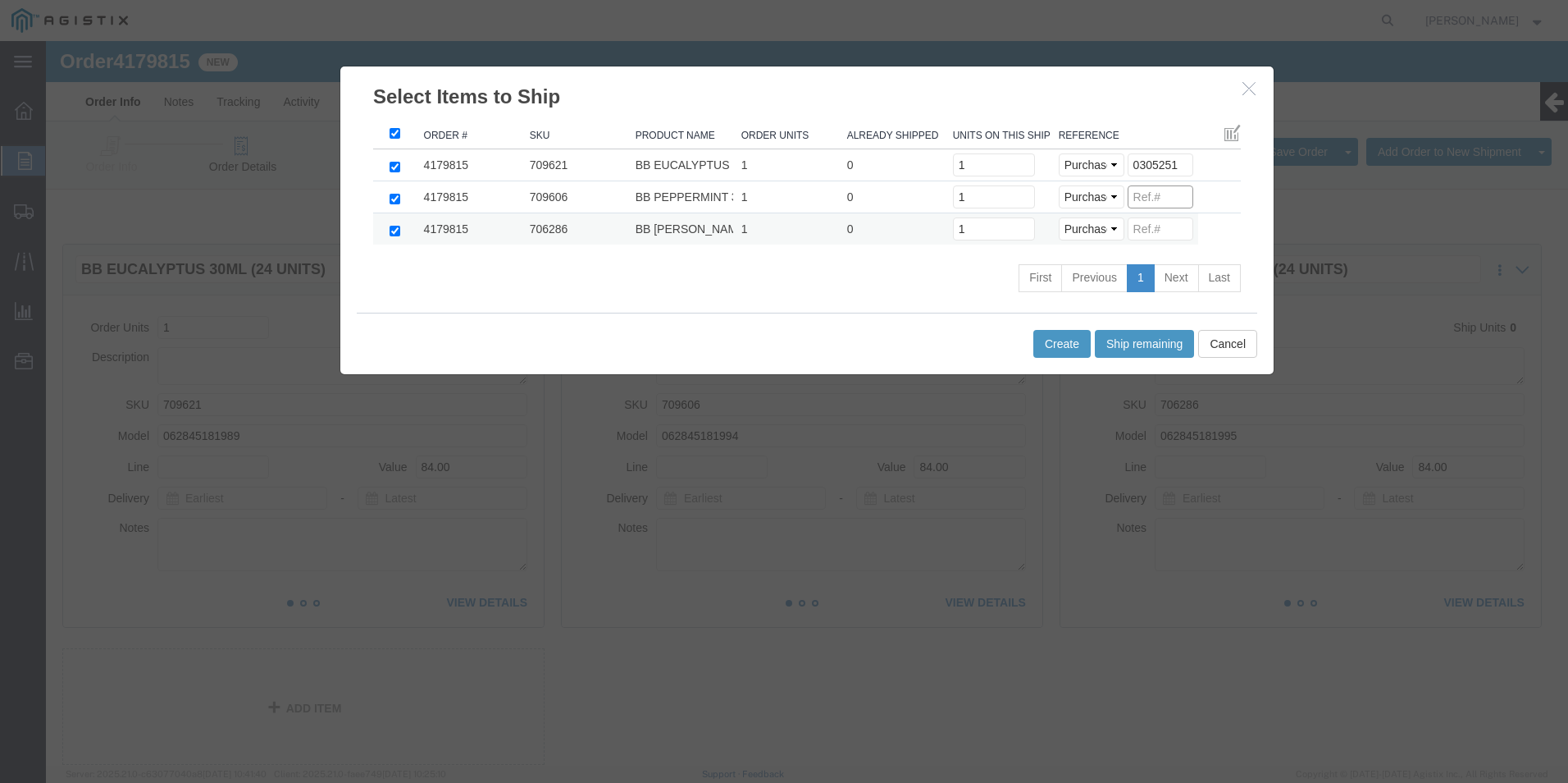
paste input "0305251"
type input "0305251"
click input
paste input "0305251"
type input "0305251"
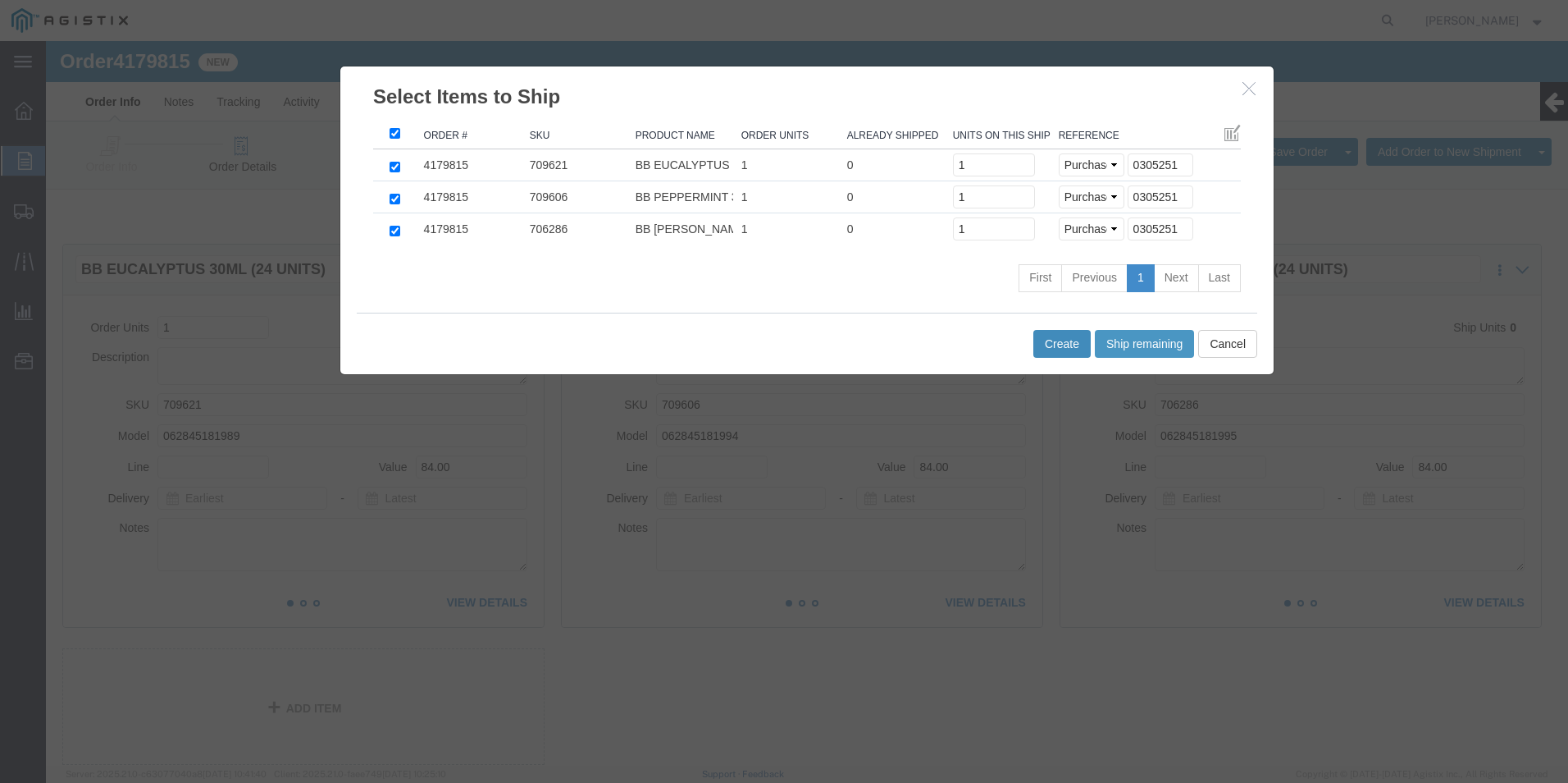
click button "Create"
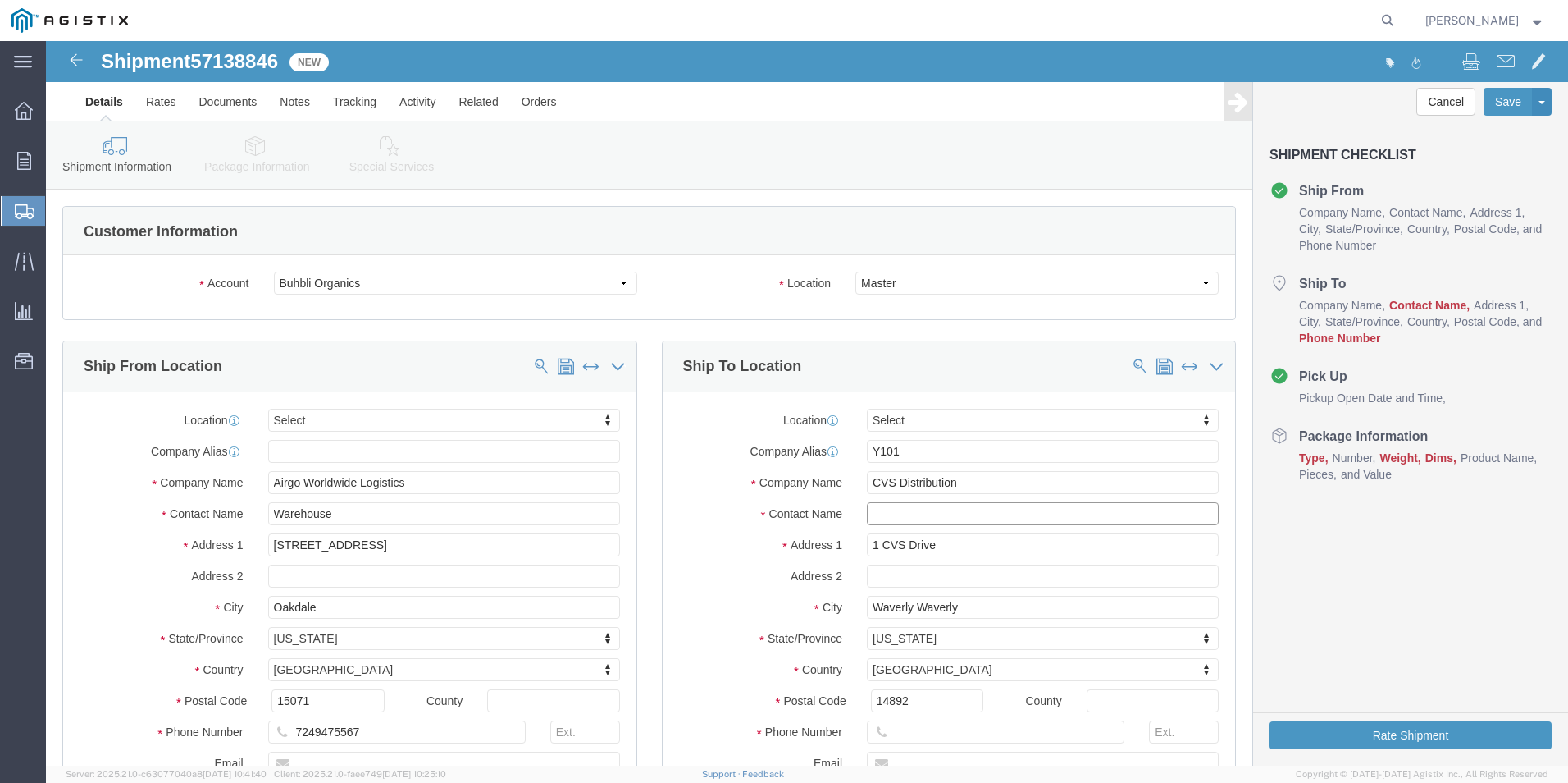
click input "text"
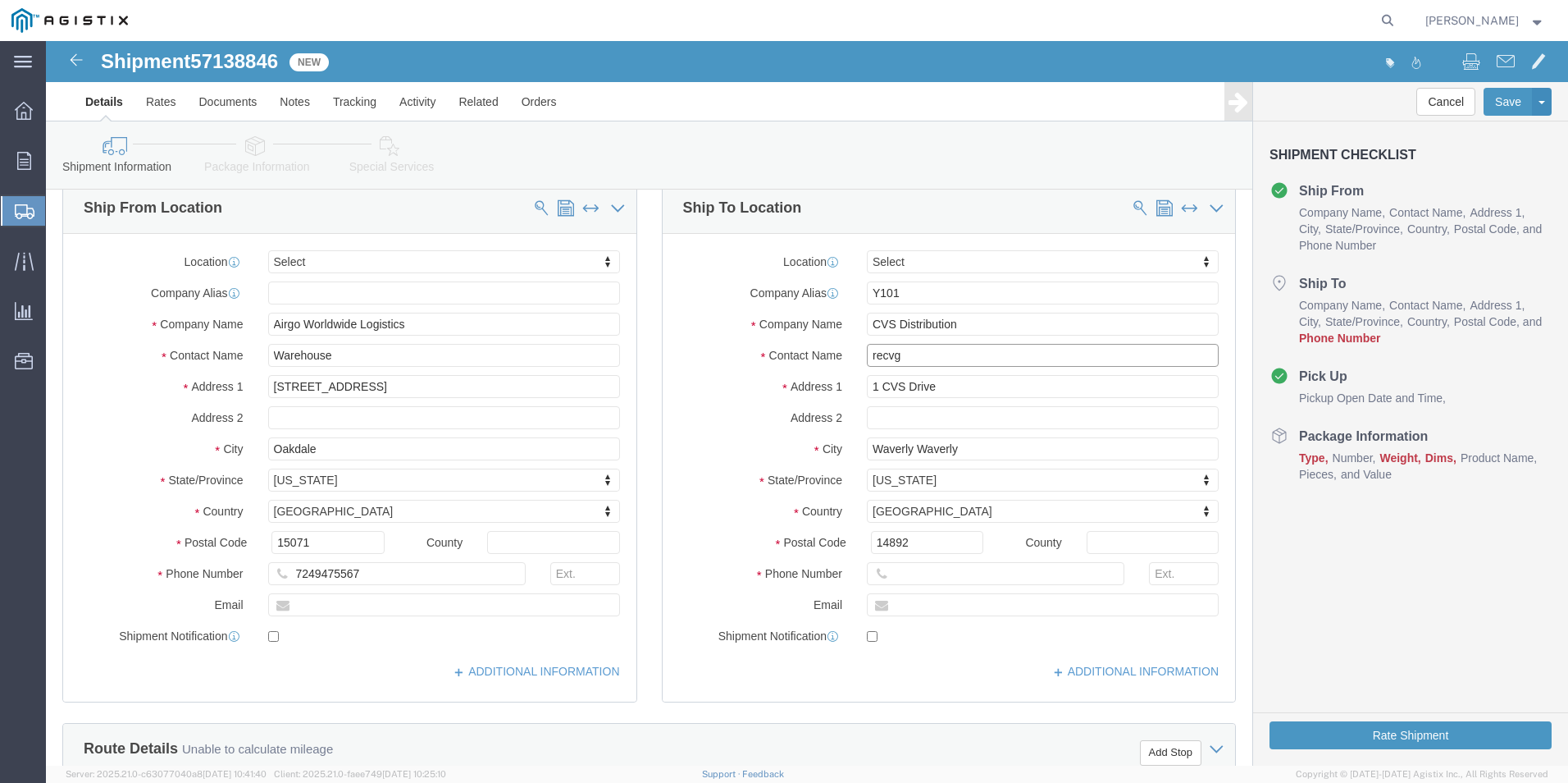
scroll to position [164, 0]
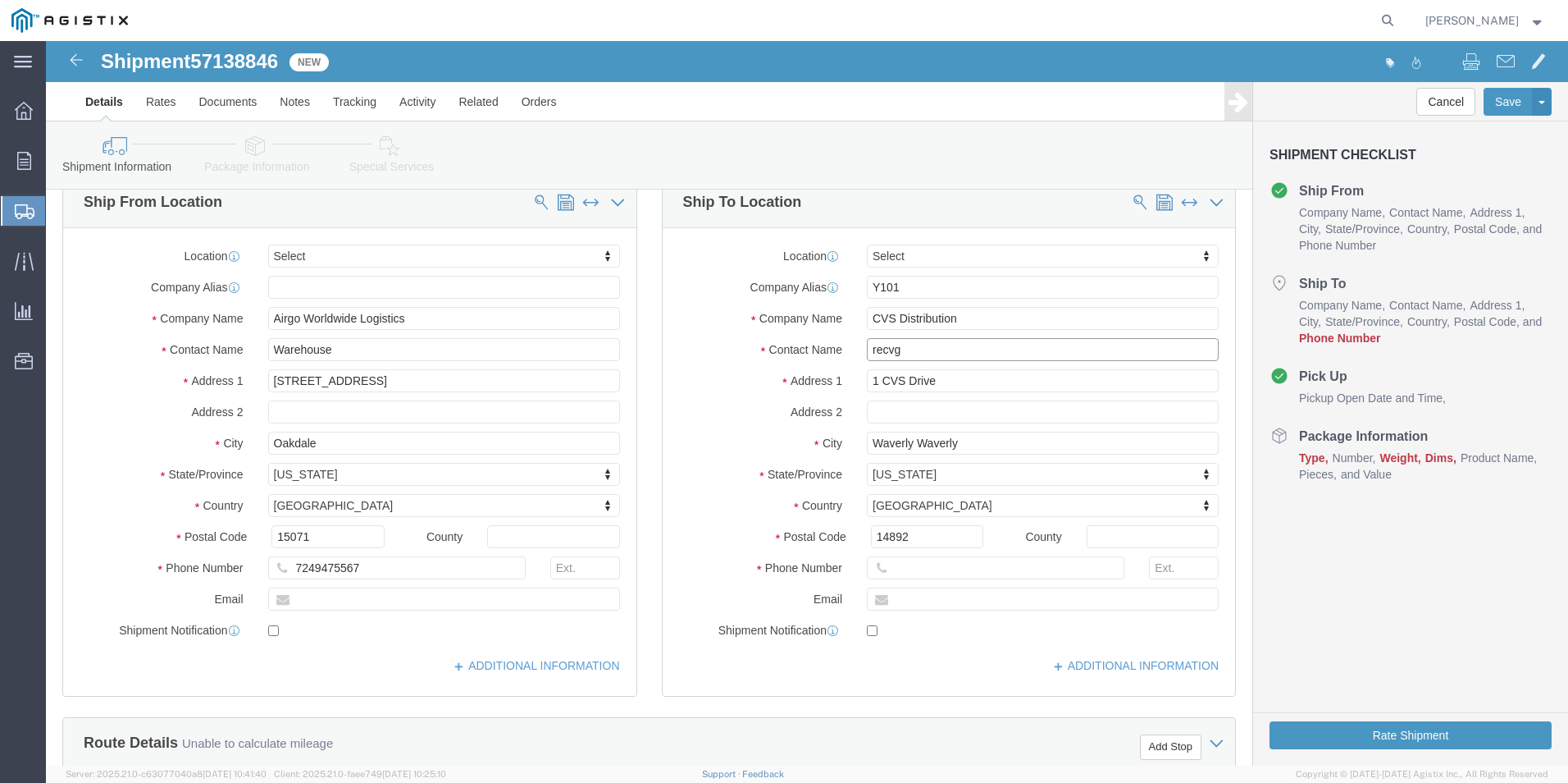
type input "recvg"
click input "text"
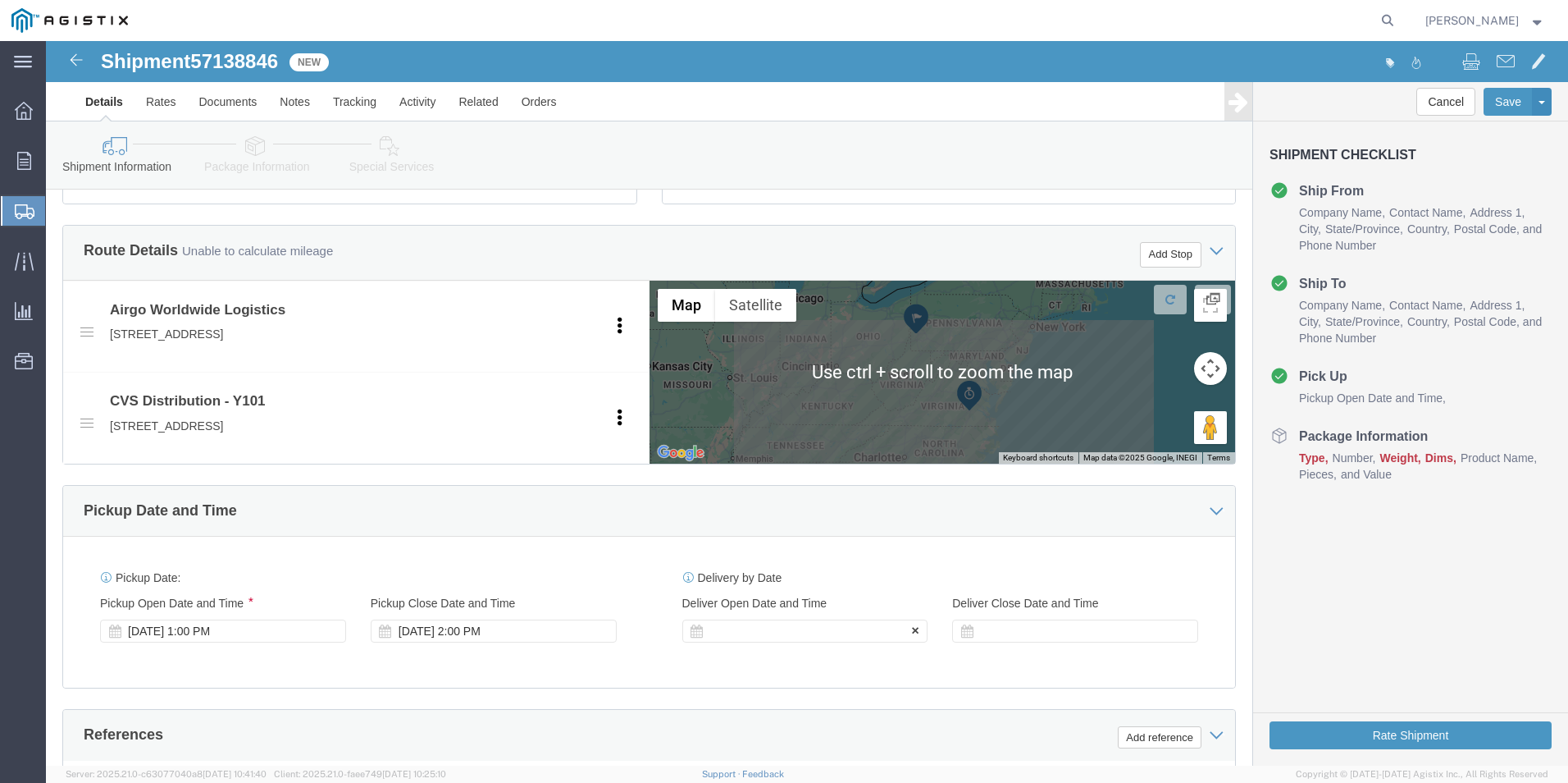
type input "[PHONE_NUMBER]"
click div
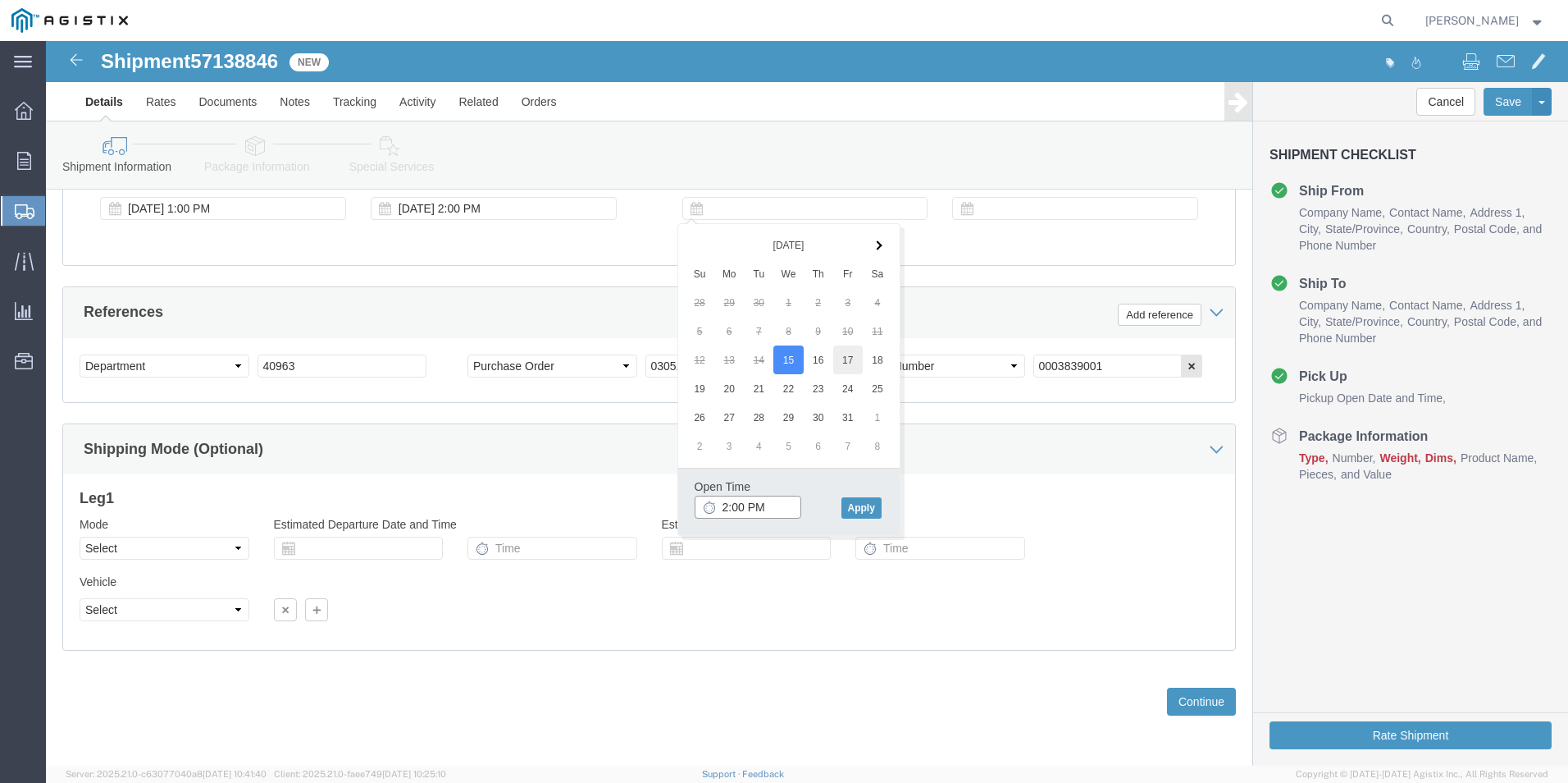
type input "2:00 PM"
click button "Apply"
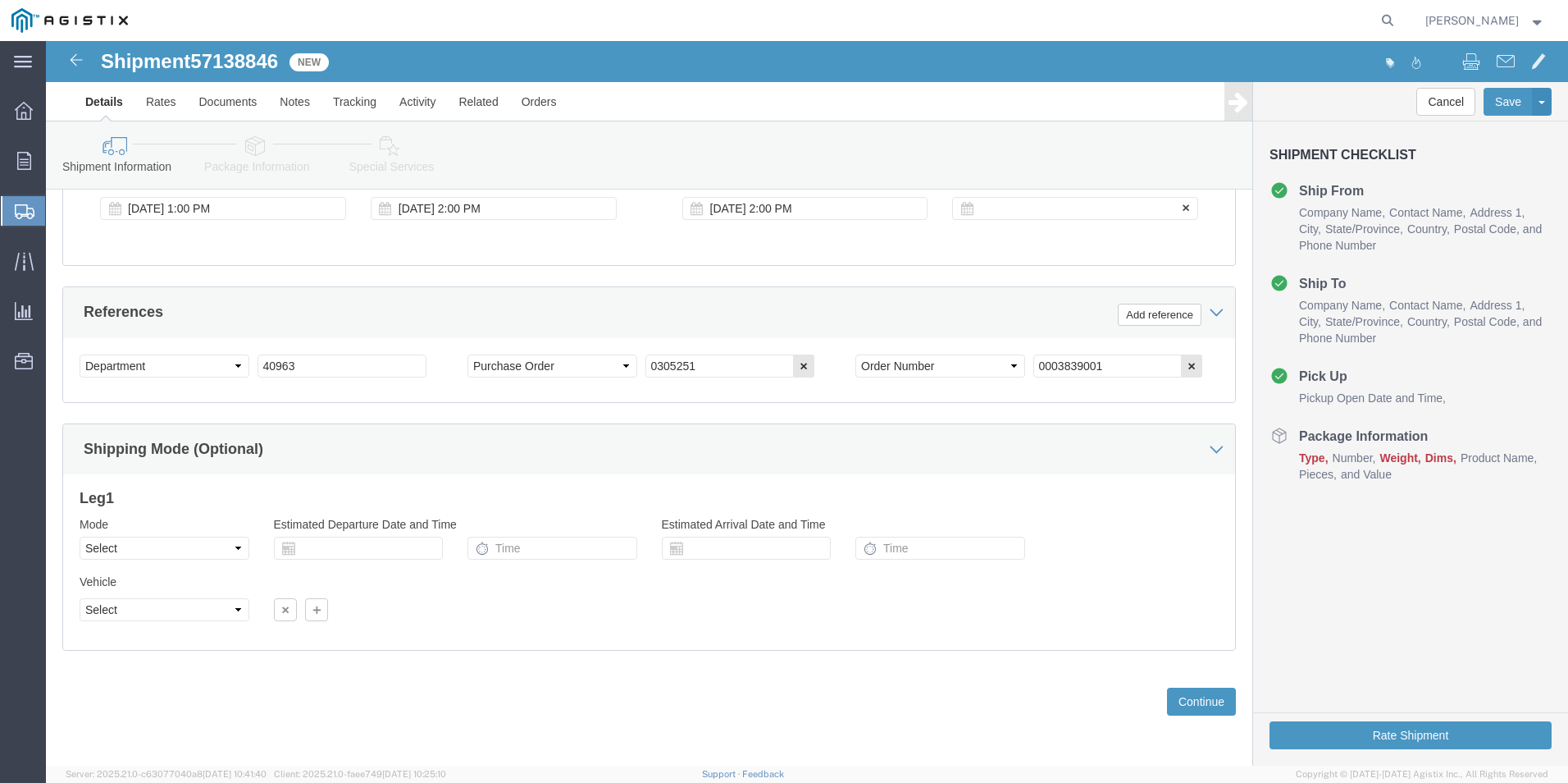
click div
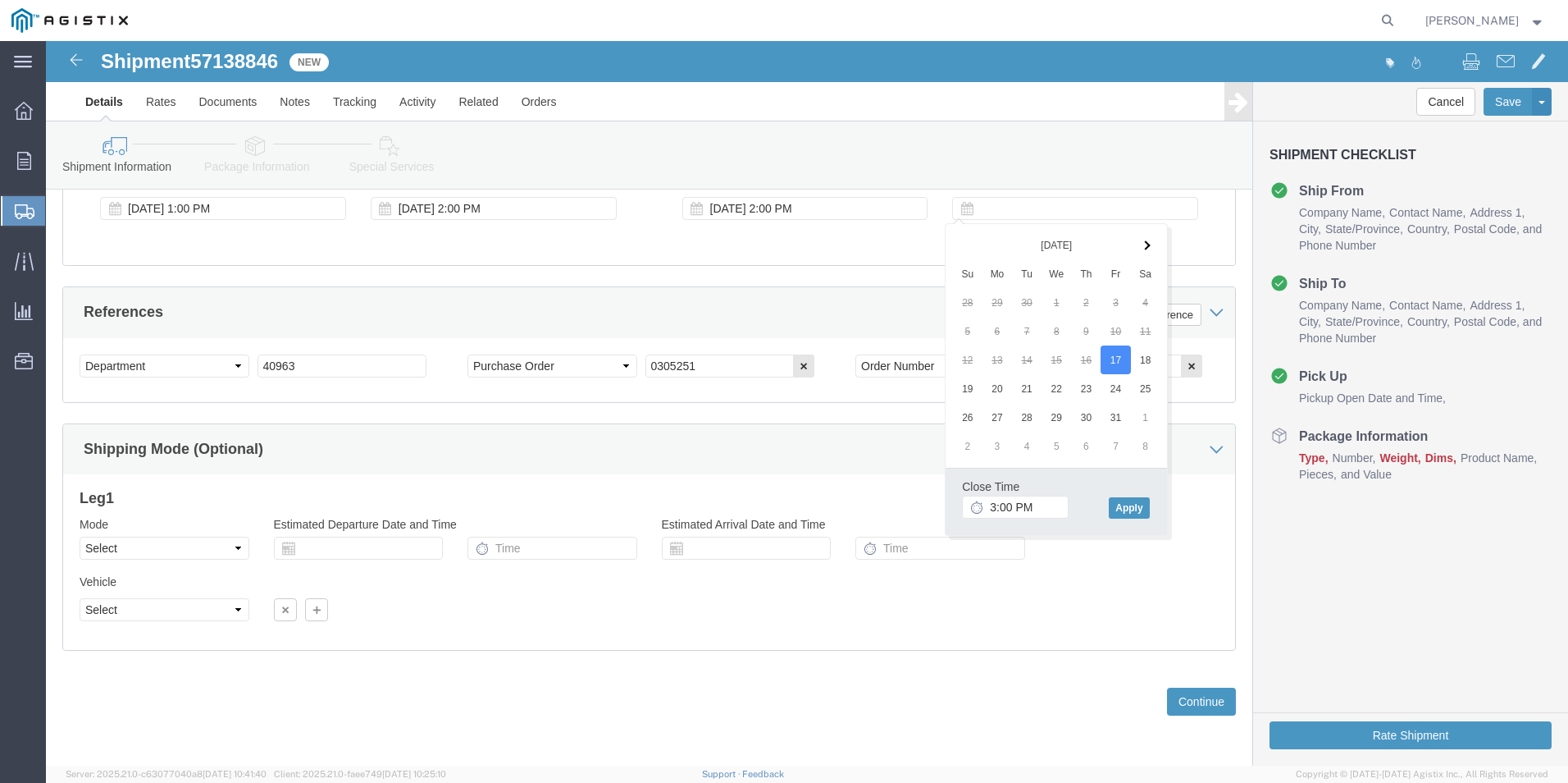
click div "Close Time 3:00 PM [DATE] 3:00 PM - [DATE] 3:00 PM Cancel Apply"
click button "Apply"
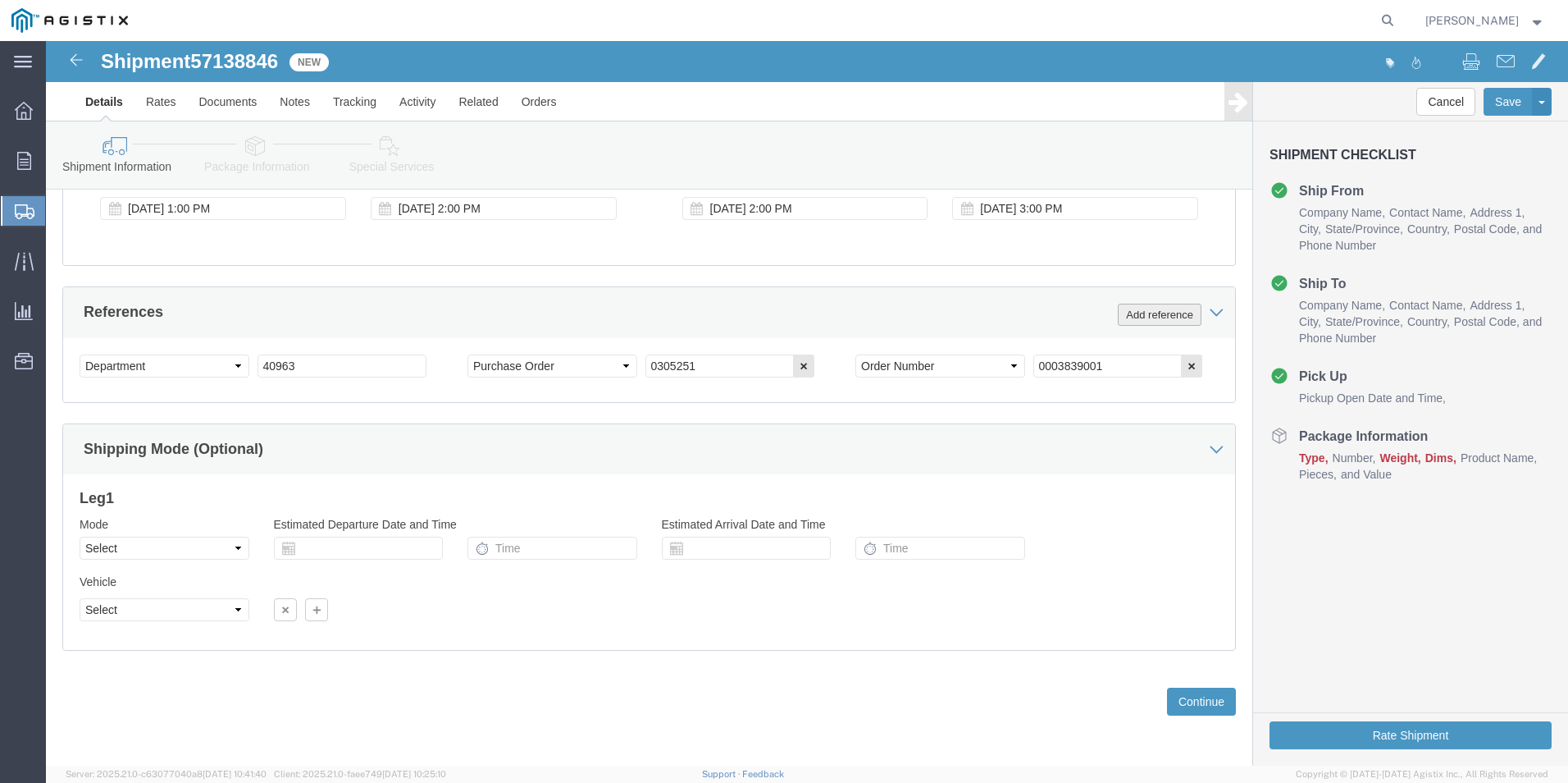
click button "Add reference"
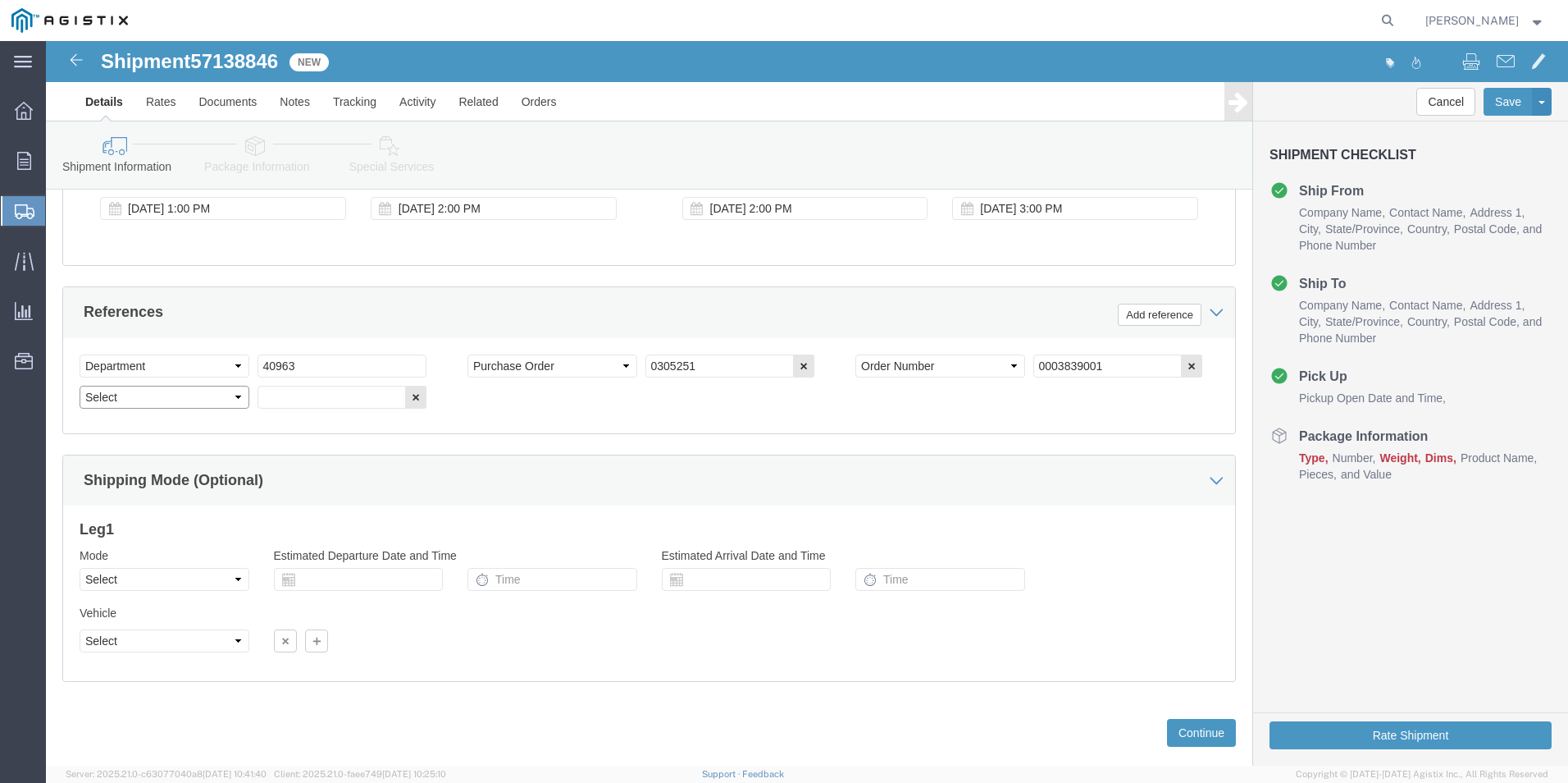
click select "Select Account Type Activity ID Airline Appointment Number ASN Batch Request # …"
select select "BOL"
click select "Select Account Type Activity ID Airline Appointment Number ASN Batch Request # …"
click input "text"
type input "4179815"
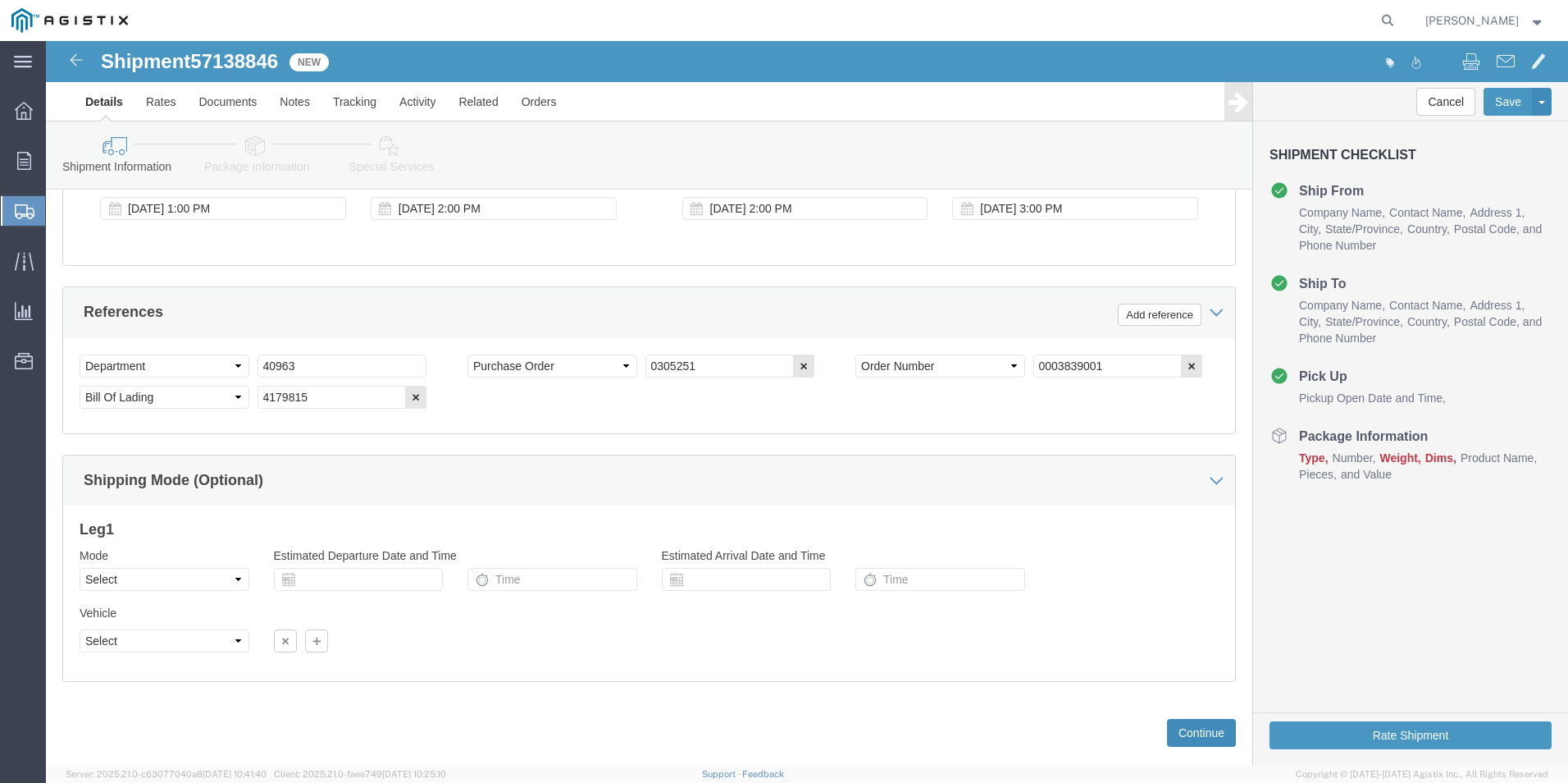
click button "Continue"
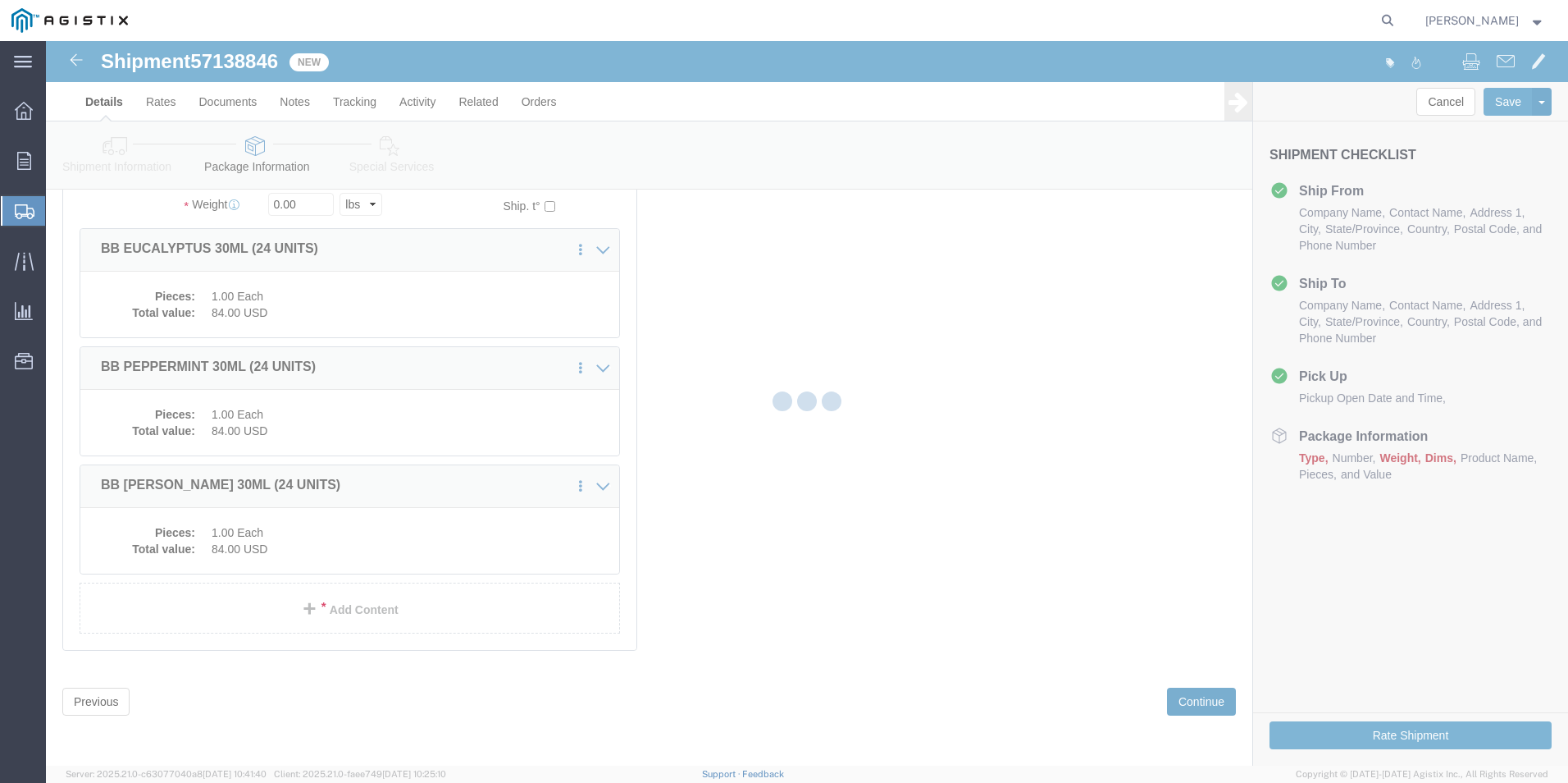
scroll to position [122, 0]
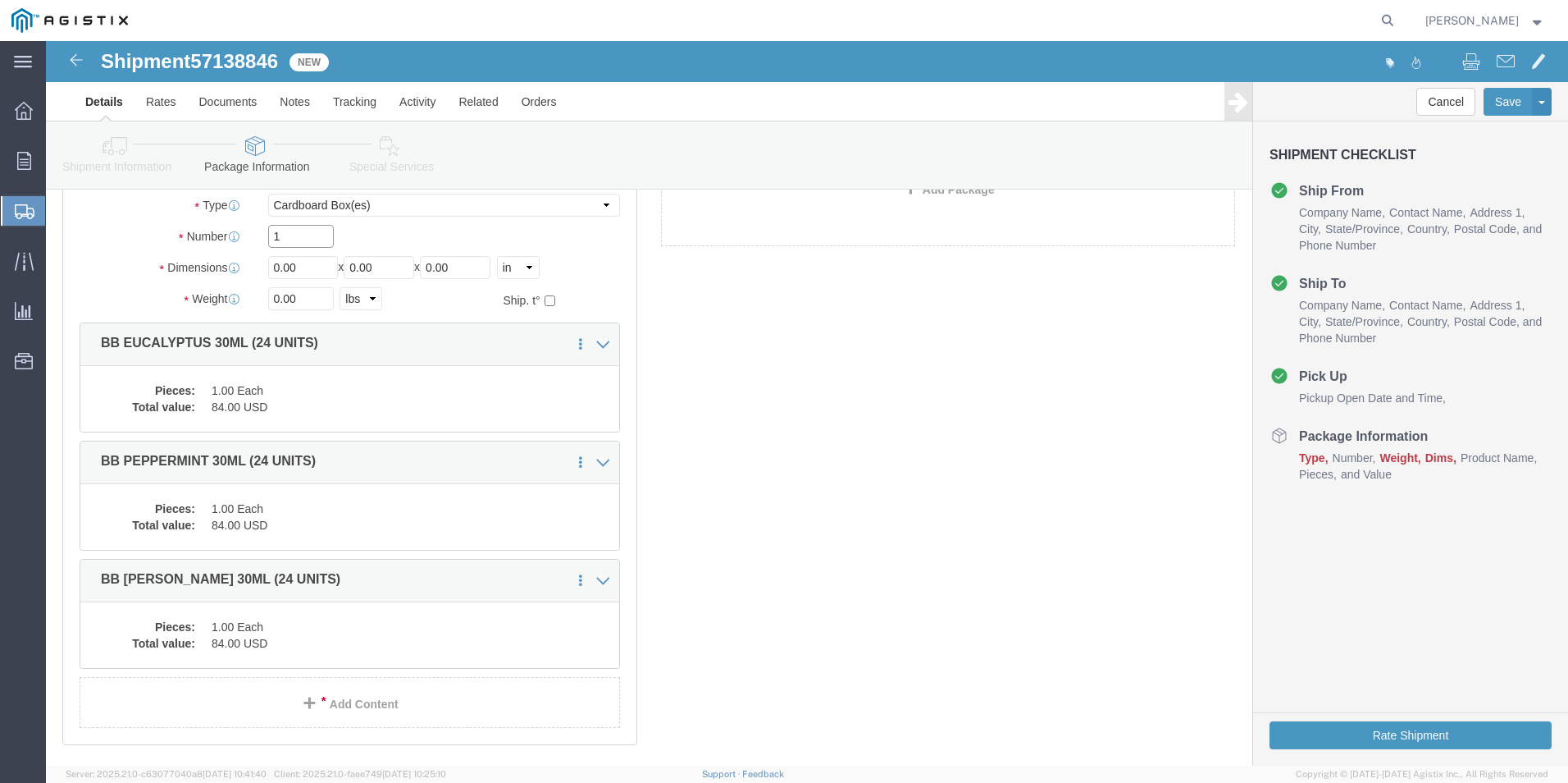
drag, startPoint x: 131, startPoint y: 190, endPoint x: -50, endPoint y: 191, distance: 181.0
click html "Shipment 57138846 New Details Rates Documents Notes Tracking Activity Related O…"
type input "3"
type input "10"
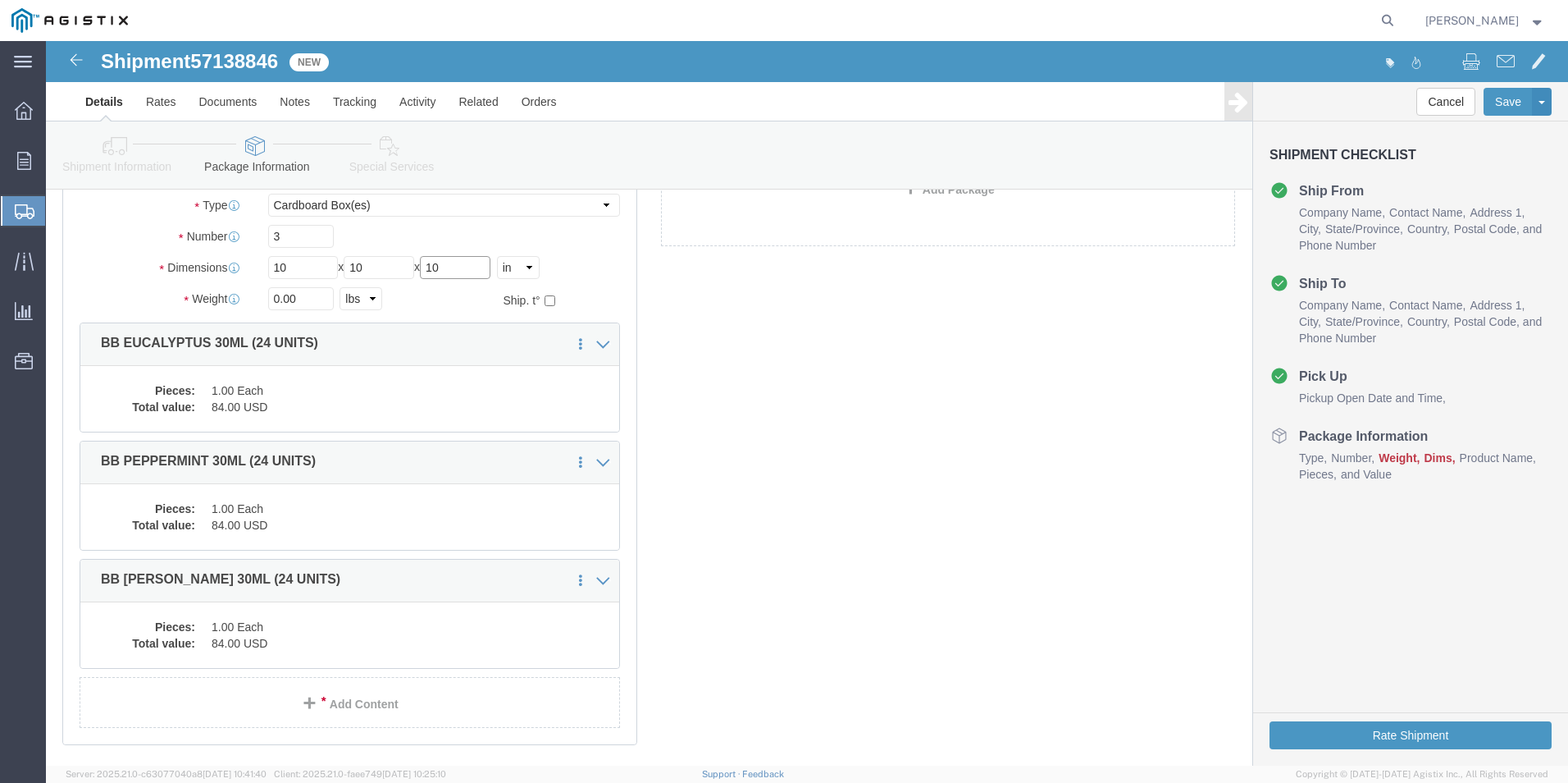
type input "10"
type input "15"
click button "Rate Shipment"
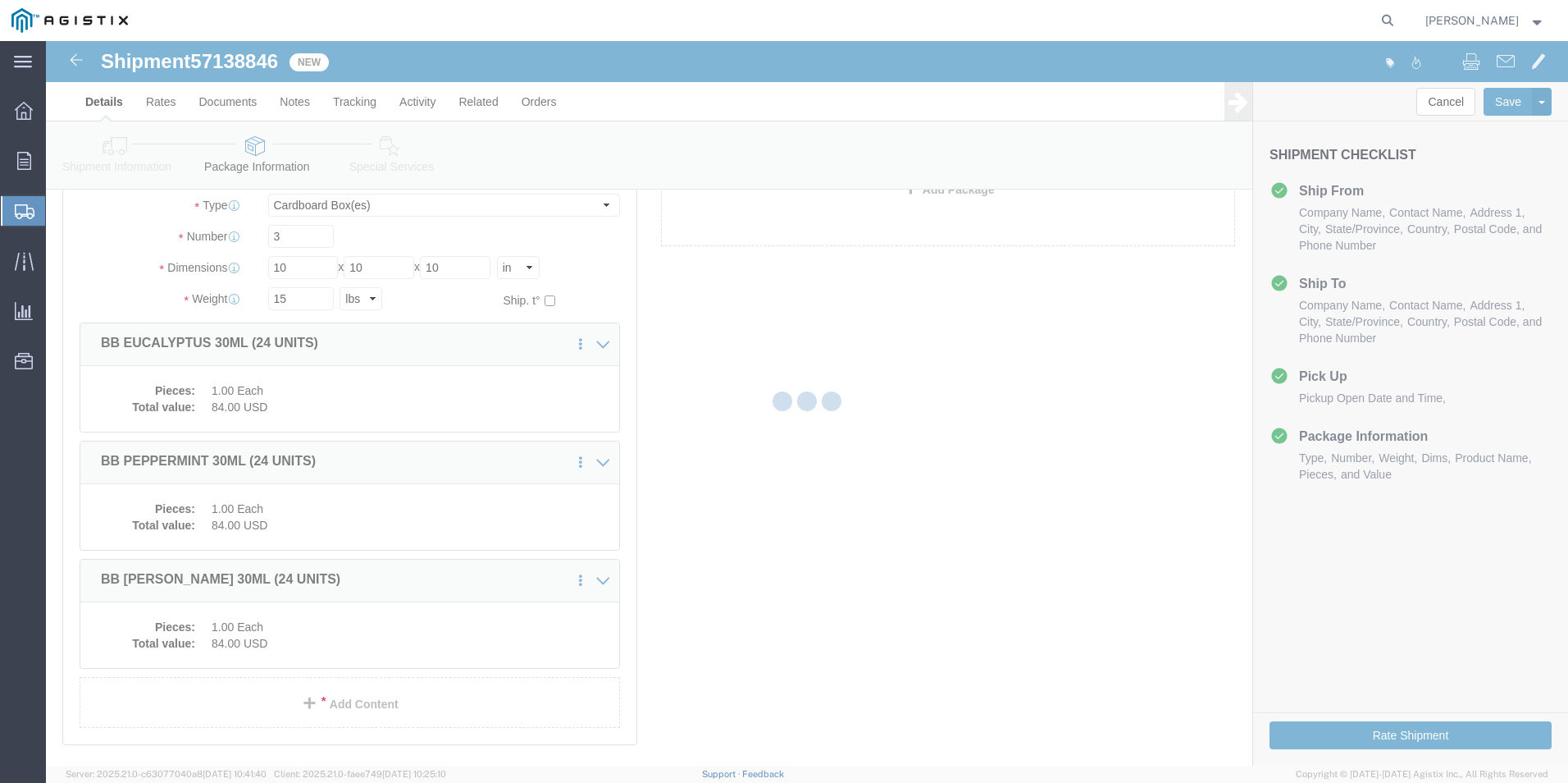
scroll to position [0, 0]
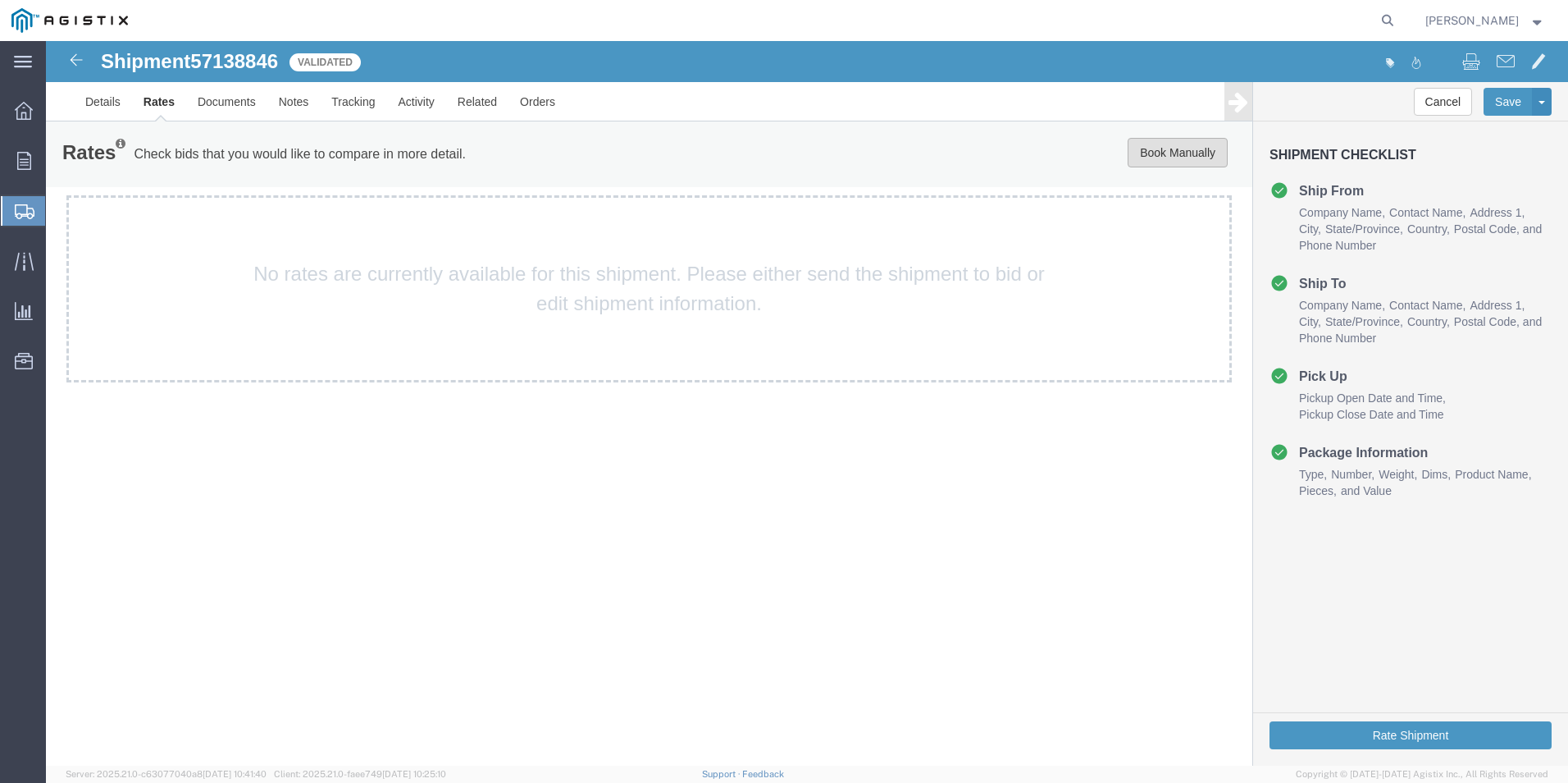
click at [1160, 154] on button "Book Manually" at bounding box center [1178, 152] width 100 height 30
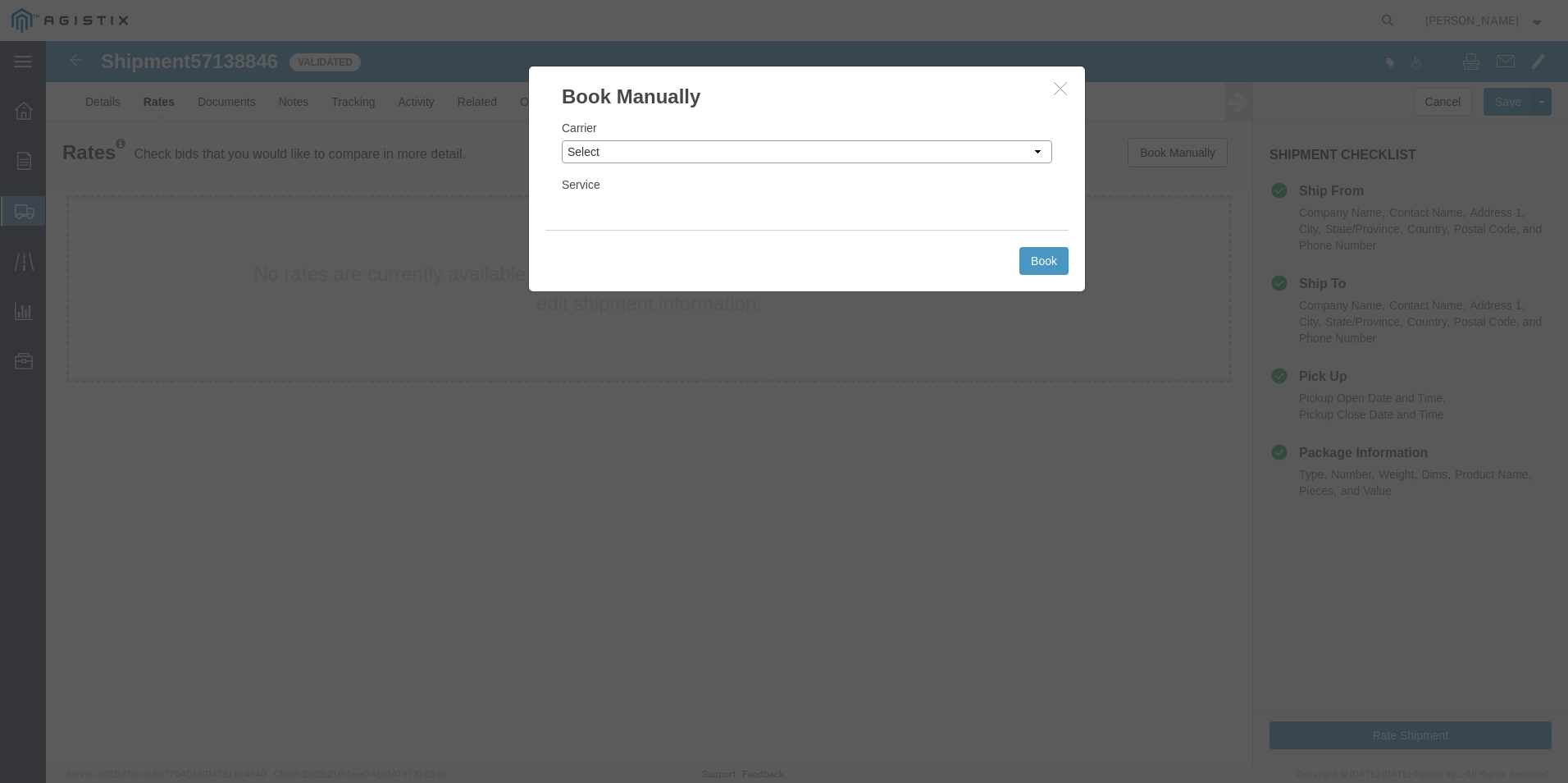
click at [732, 150] on select "Select Add New Carrier (and default service) ACI Guide APC Airport Google Milea…" at bounding box center [807, 152] width 491 height 23
select select "12"
click at [562, 140] on select "Select Add New Carrier (and default service) ACI Guide APC Airport Google Milea…" at bounding box center [807, 152] width 491 height 23
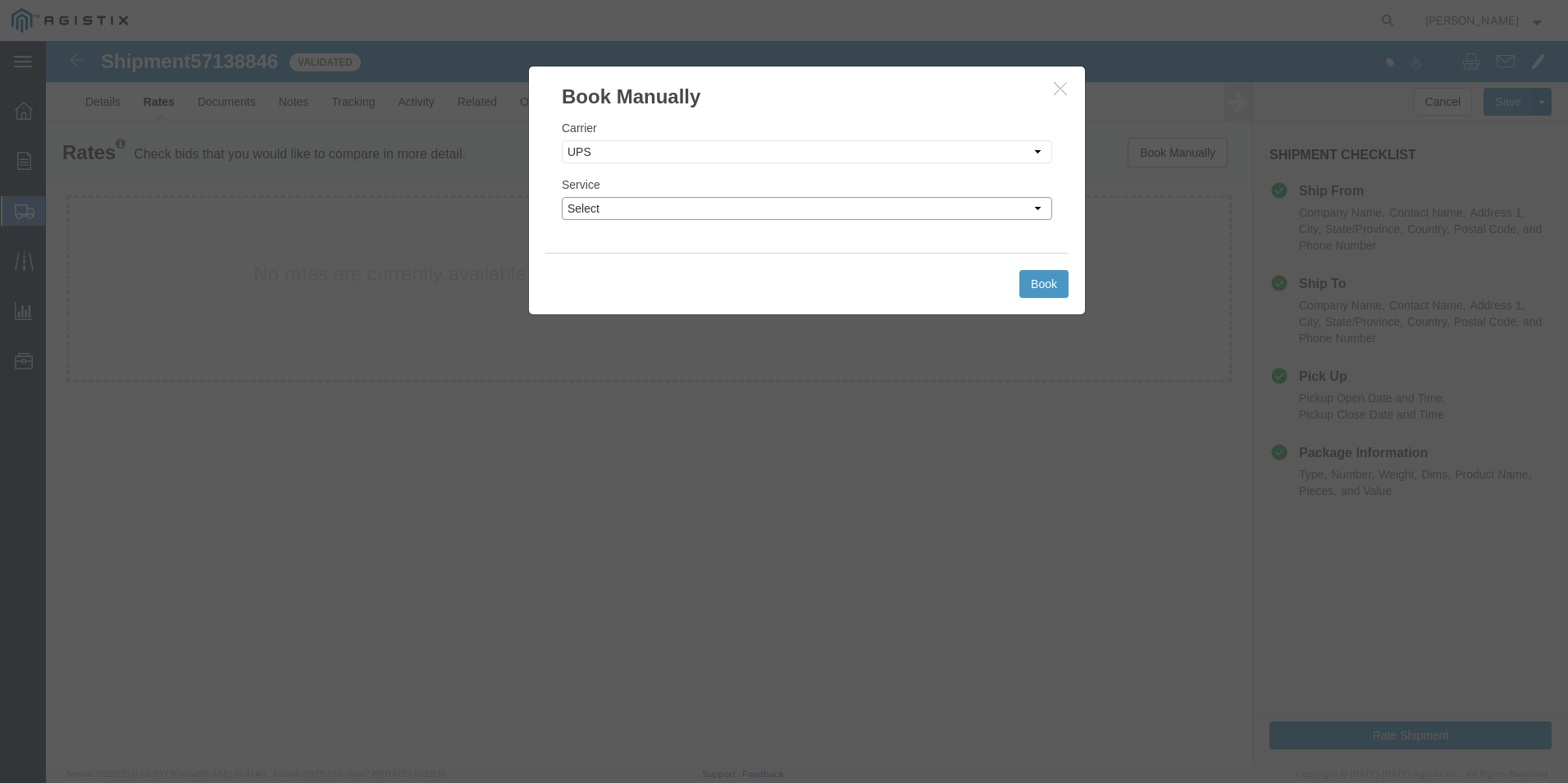
click at [755, 209] on select "Select 2nd Day Air 2nd Day Air A.M. 3 Day Select BOUND PRINTED MATTER, UPS DELI…" at bounding box center [807, 208] width 491 height 23
select select "42"
click at [562, 197] on select "Select 2nd Day Air 2nd Day Air A.M. 3 Day Select BOUND PRINTED MATTER, UPS DELI…" at bounding box center [807, 208] width 491 height 23
click at [1052, 283] on button "Book" at bounding box center [1044, 284] width 50 height 28
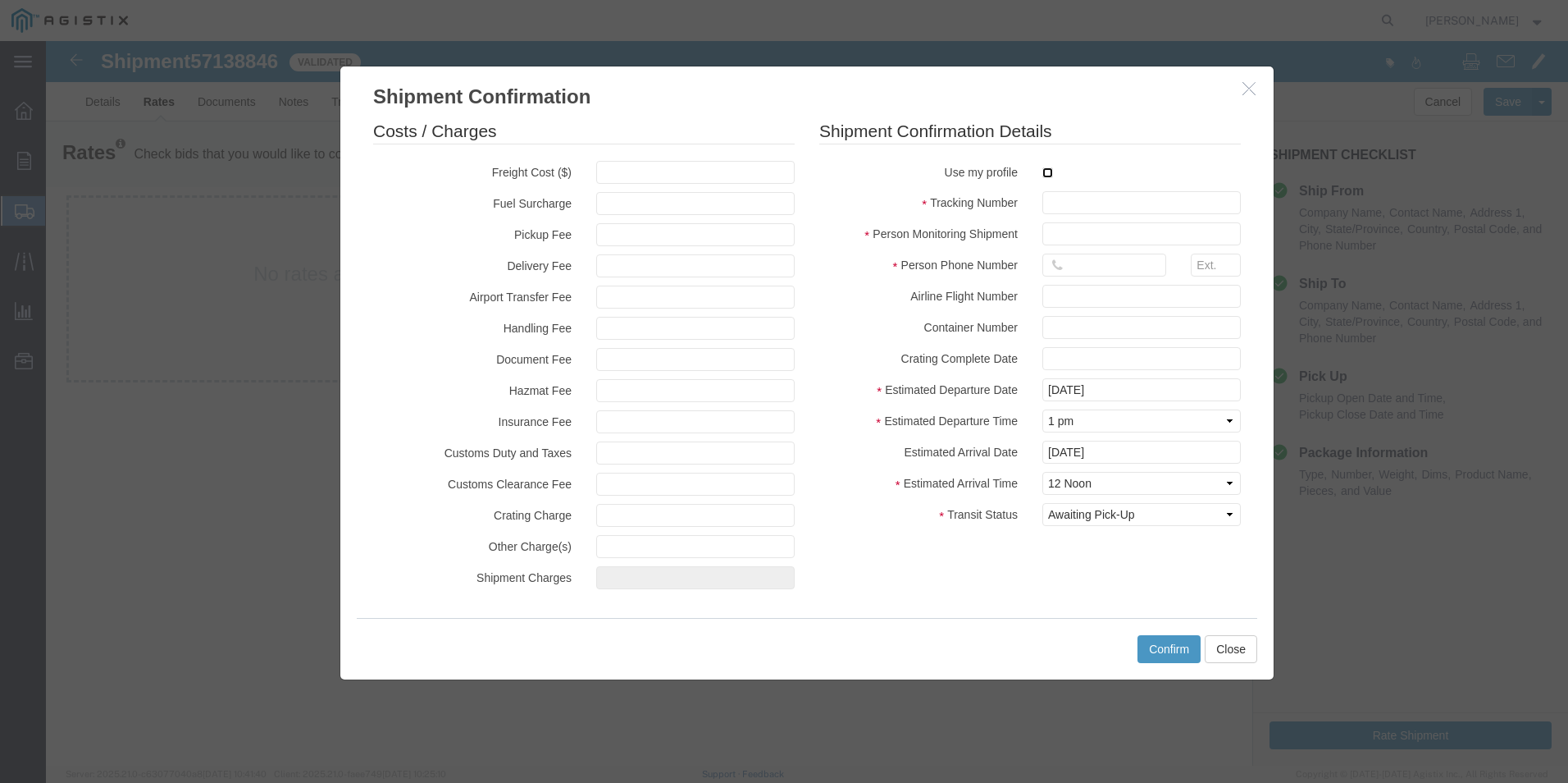
click at [1048, 174] on input "checkbox" at bounding box center [1047, 172] width 10 height 11
checkbox input "true"
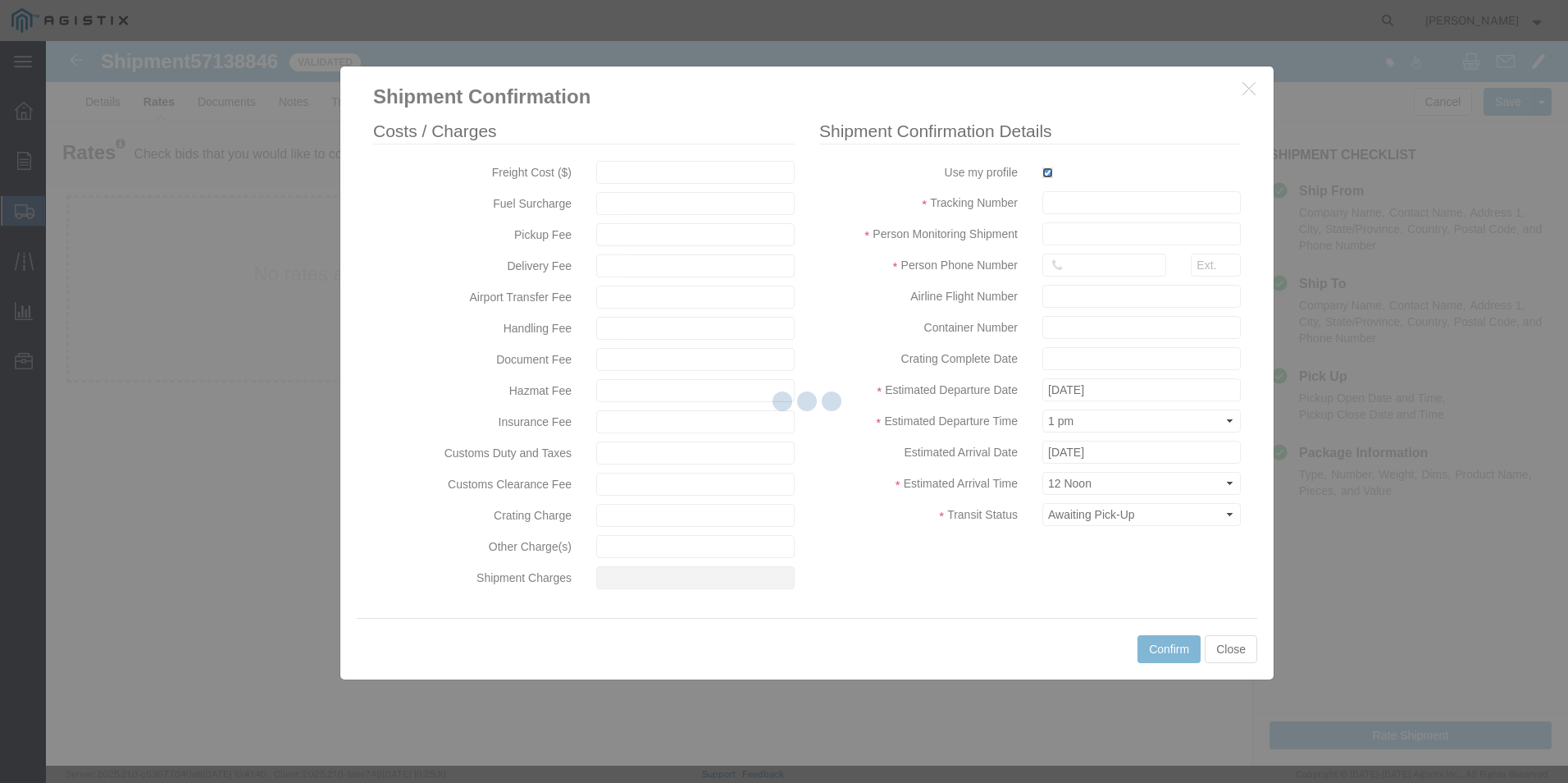
type input "[PERSON_NAME]"
type input "[PHONE_NUMBER]"
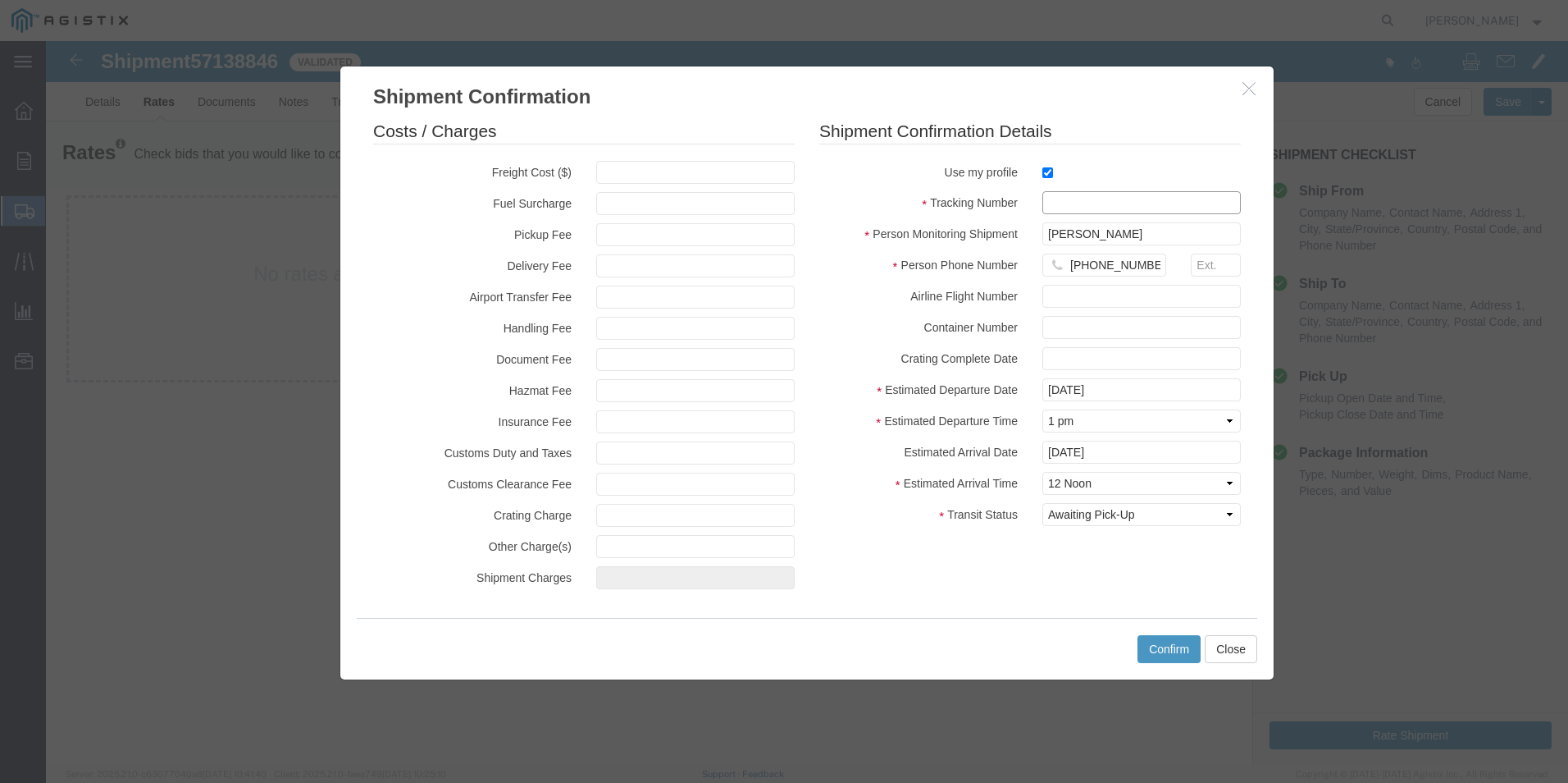
click at [1058, 200] on input "text" at bounding box center [1141, 202] width 199 height 23
type input "1zx599590340190266"
click at [1179, 645] on button "Confirm" at bounding box center [1169, 648] width 63 height 28
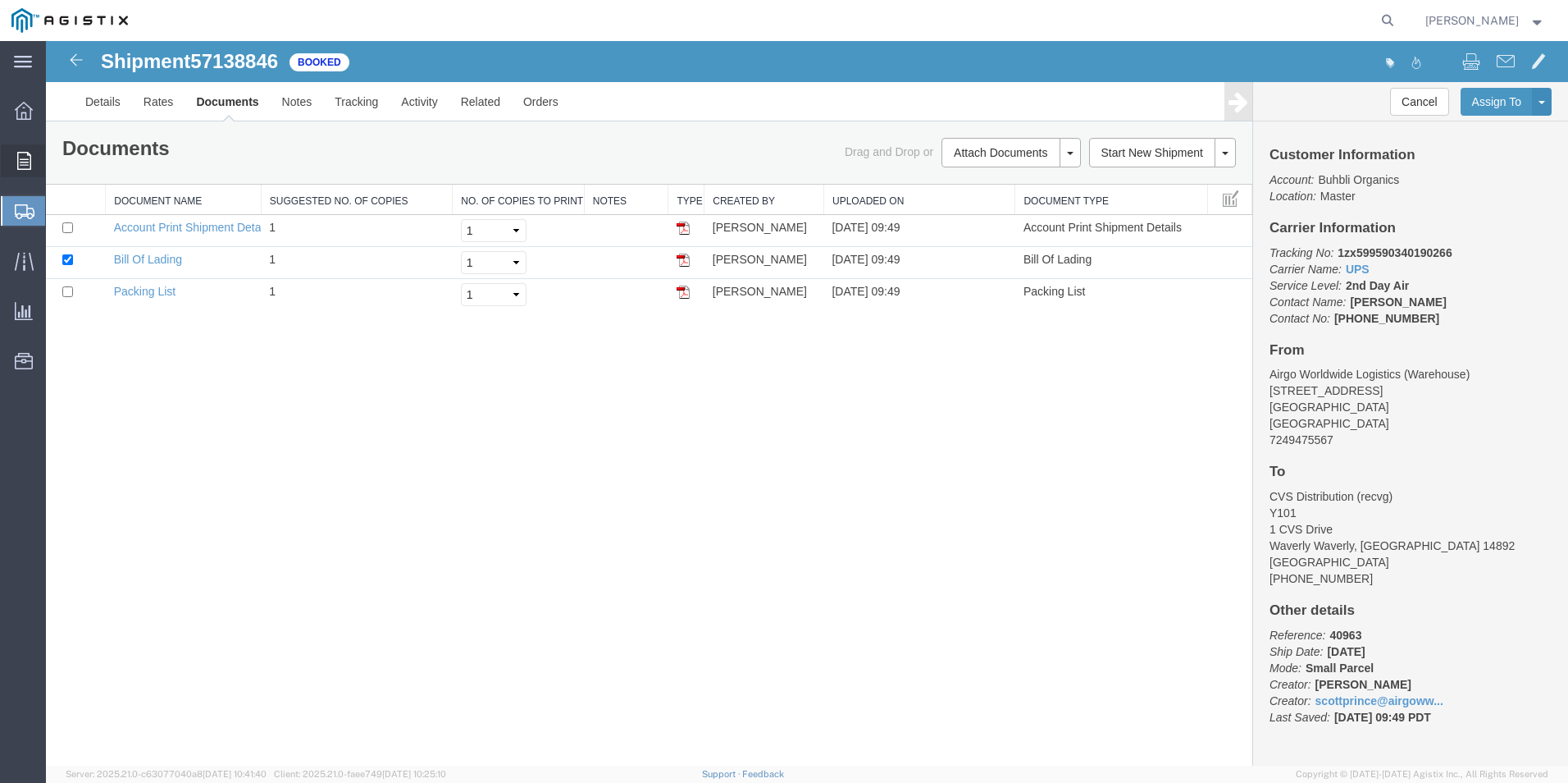
click at [18, 161] on div at bounding box center [24, 160] width 46 height 32
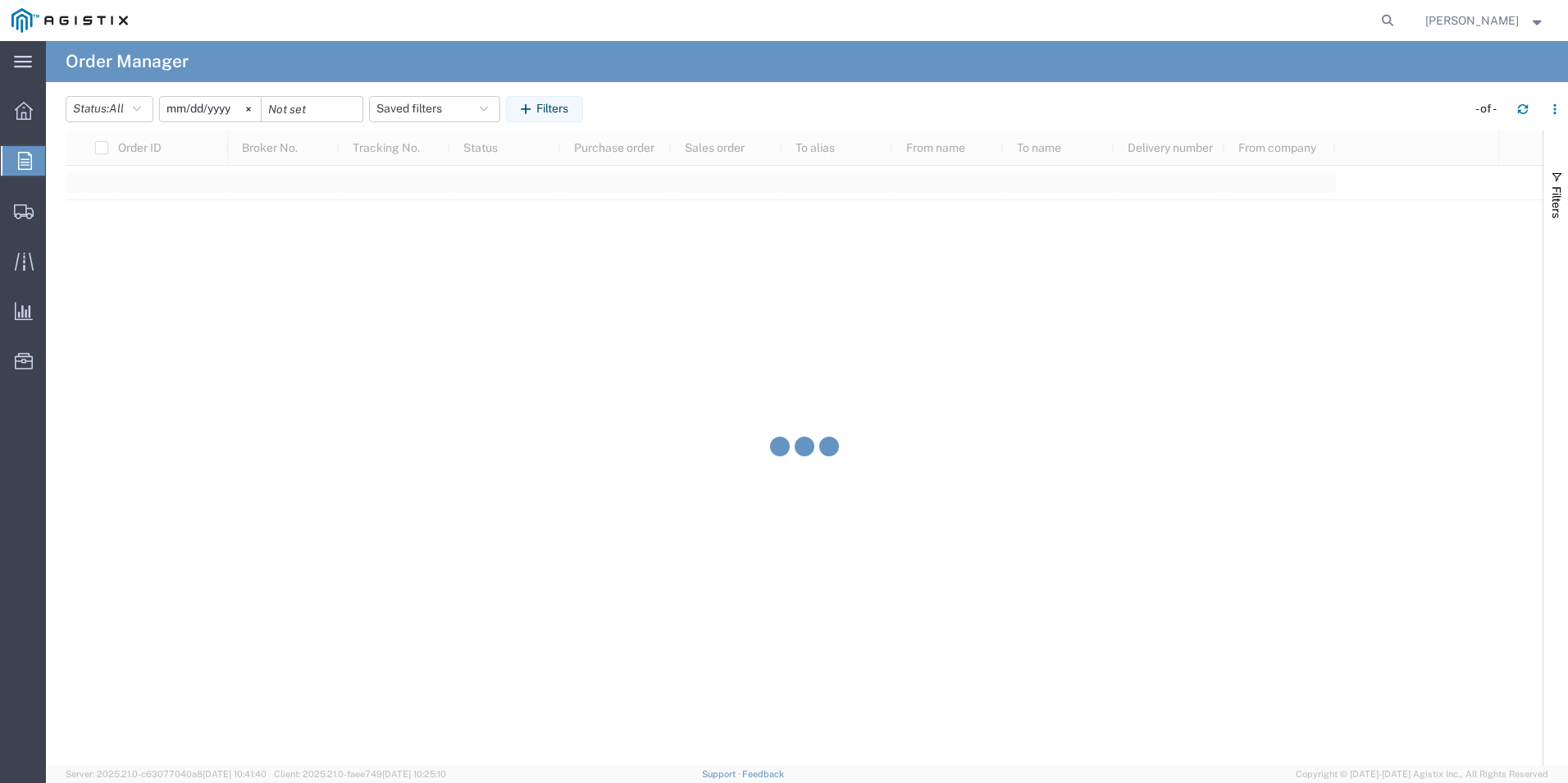
click at [0, 0] on span "Order Manager" at bounding box center [0, 0] width 0 height 0
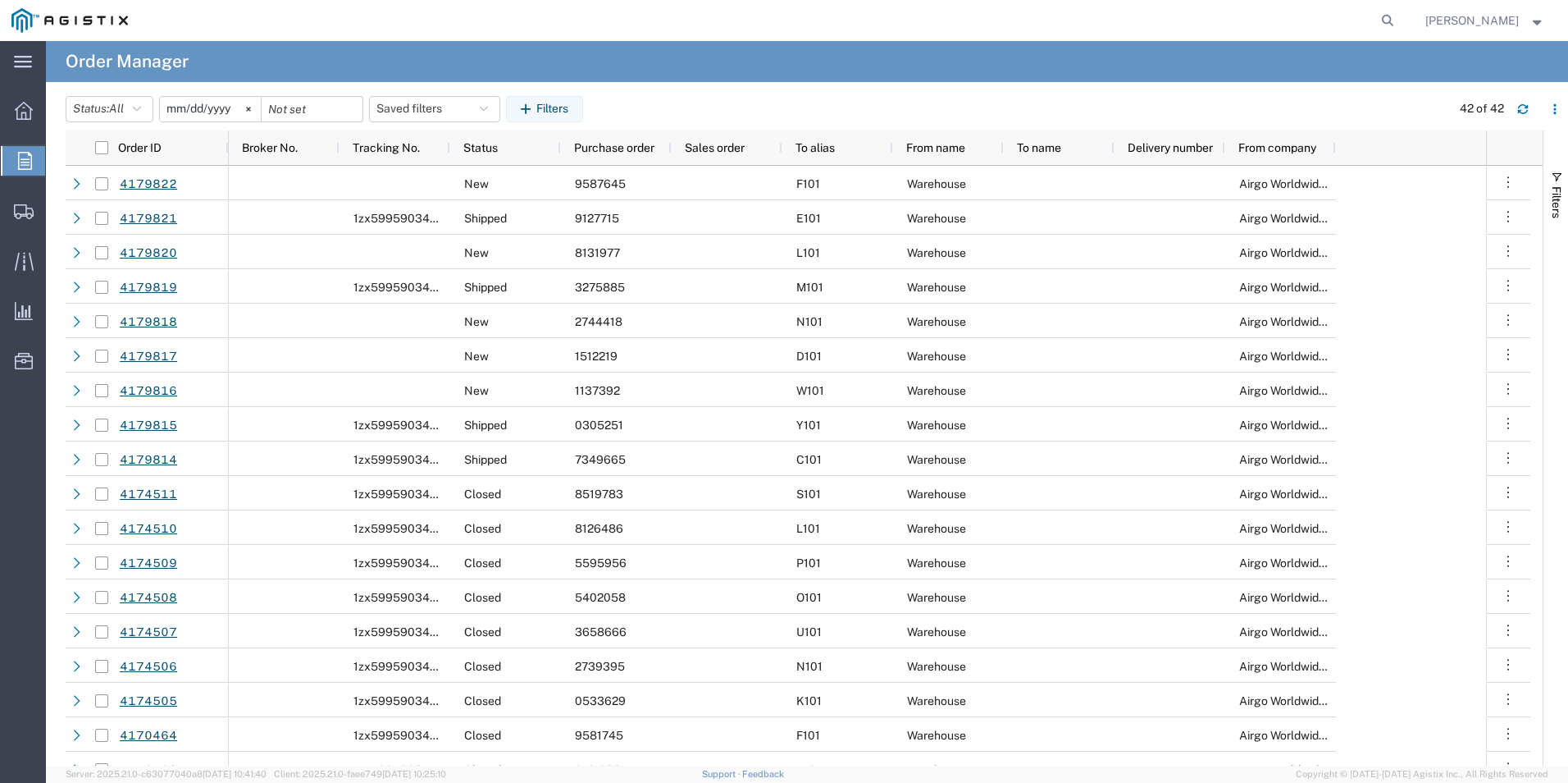
click at [0, 0] on span "Order Manager" at bounding box center [0, 0] width 0 height 0
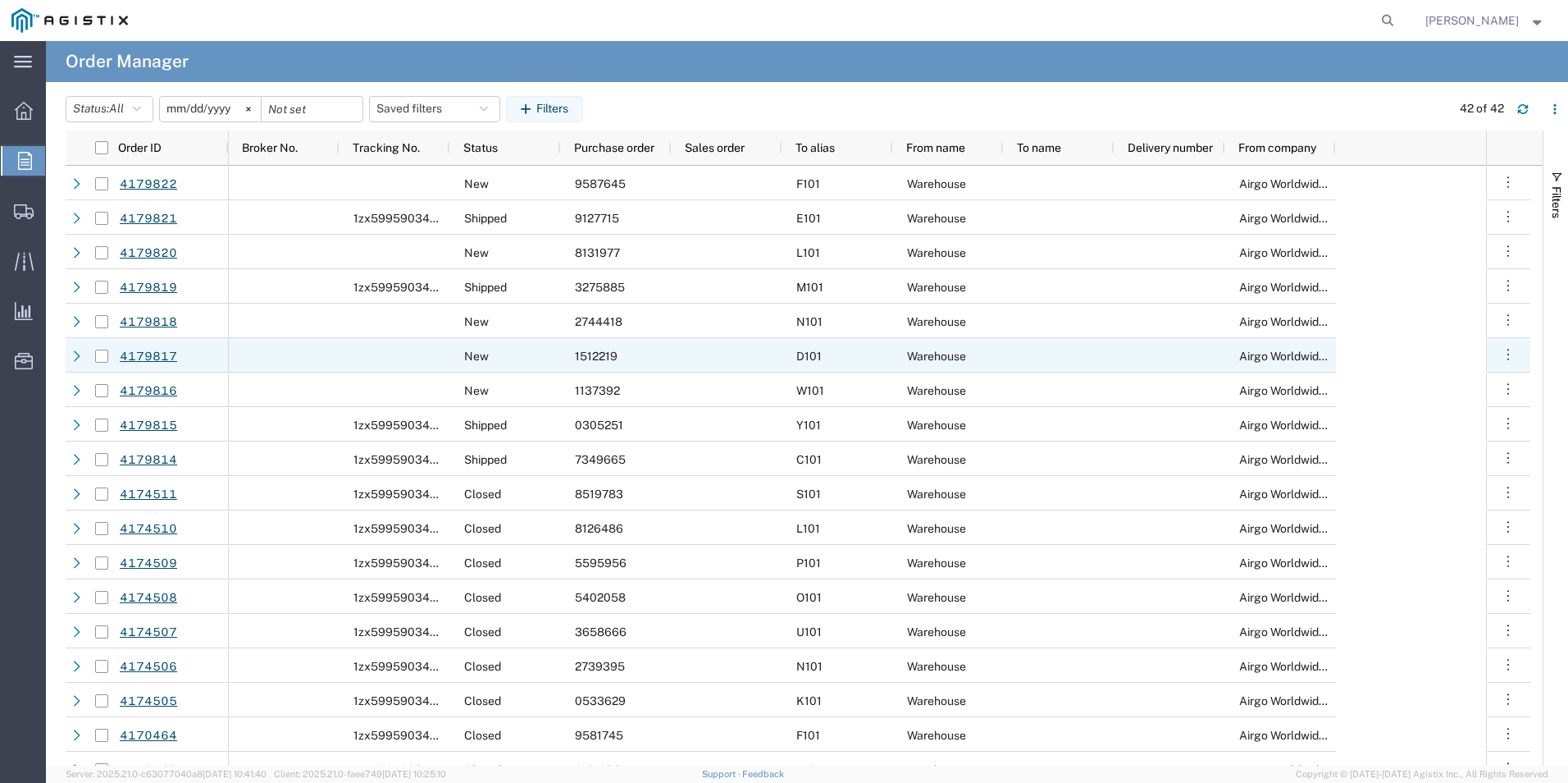
click at [591, 358] on span "1512219" at bounding box center [596, 356] width 43 height 13
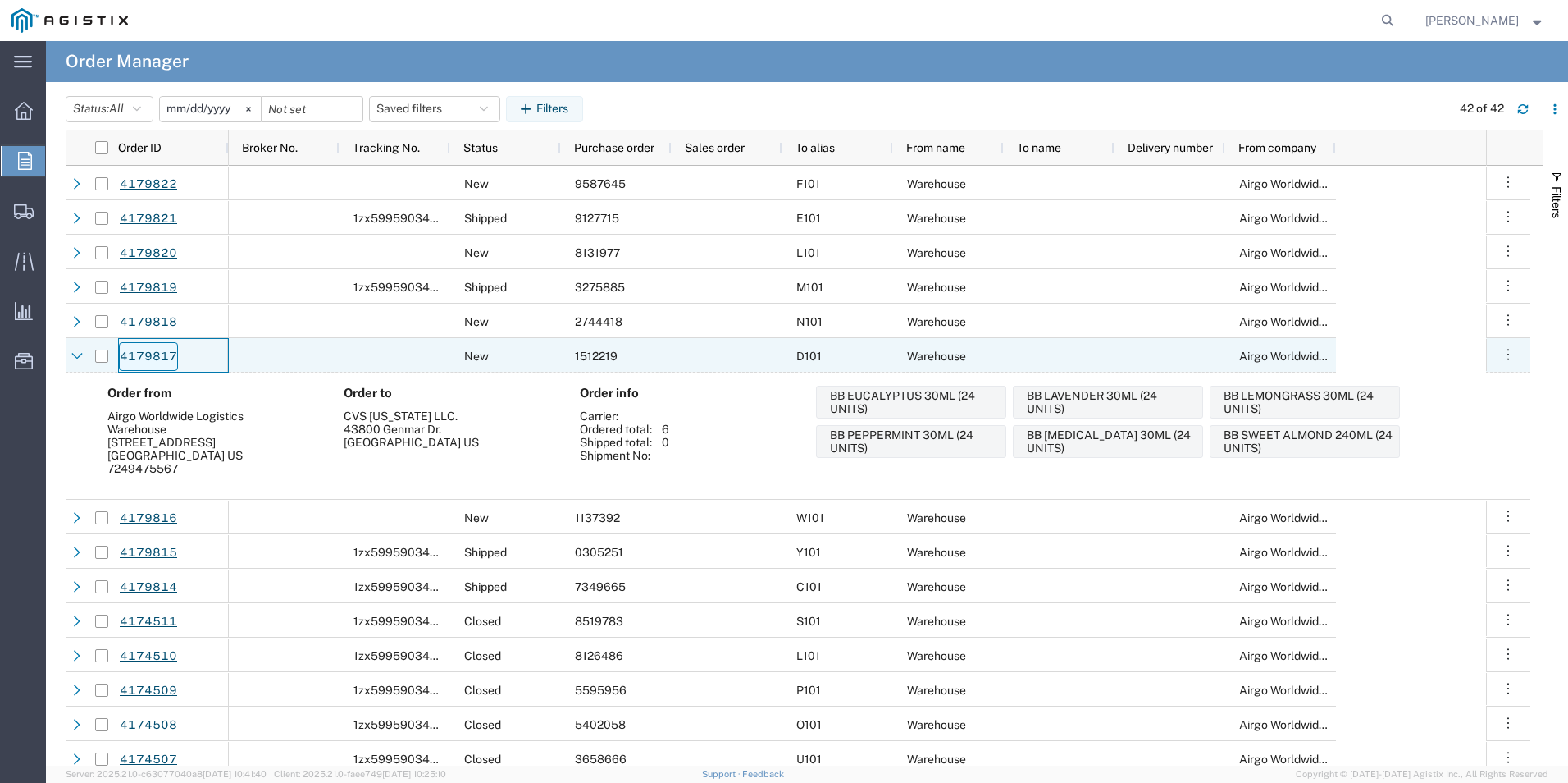
click at [161, 356] on link "4179817" at bounding box center [149, 356] width 59 height 29
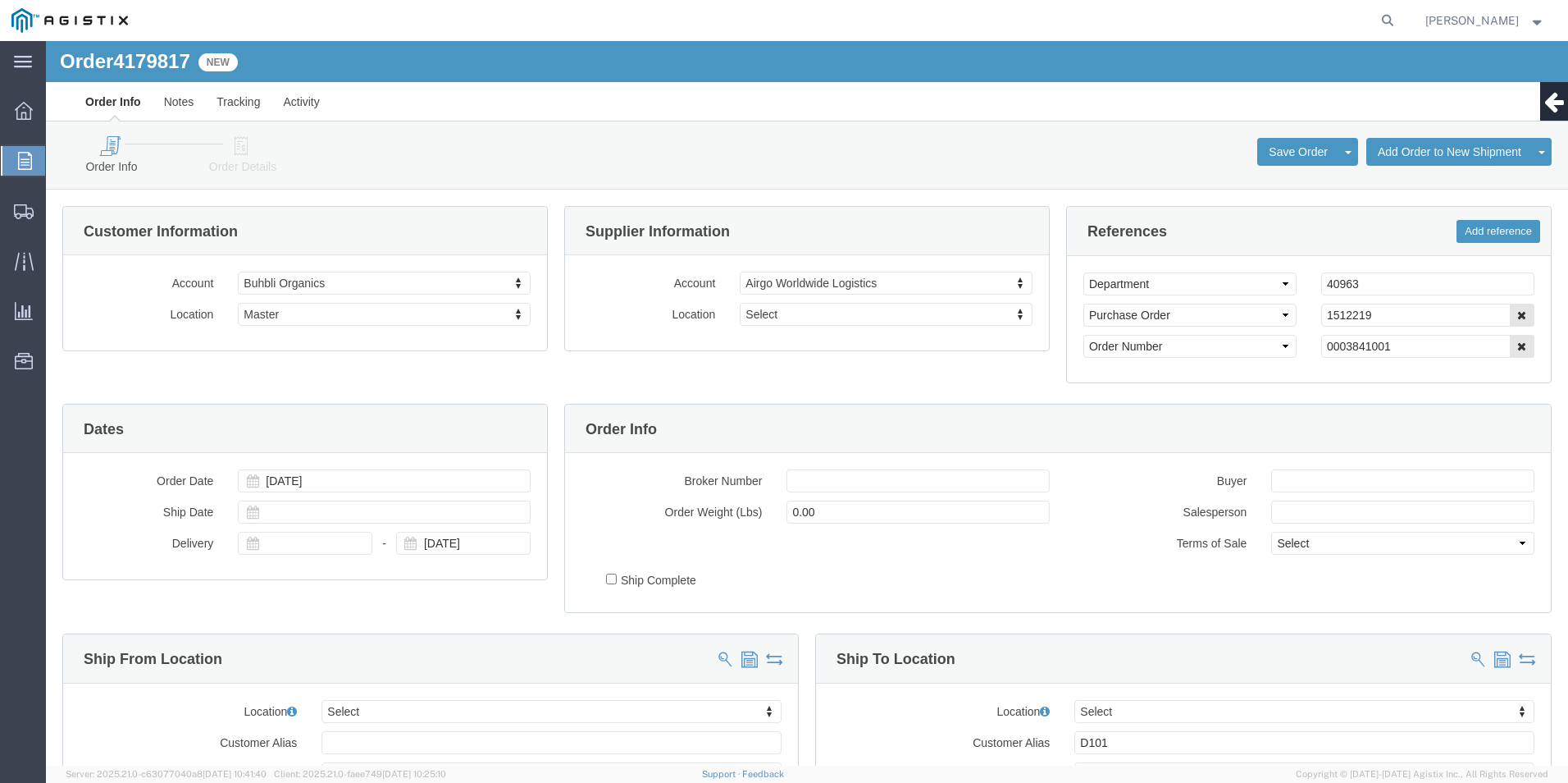
select select
click icon
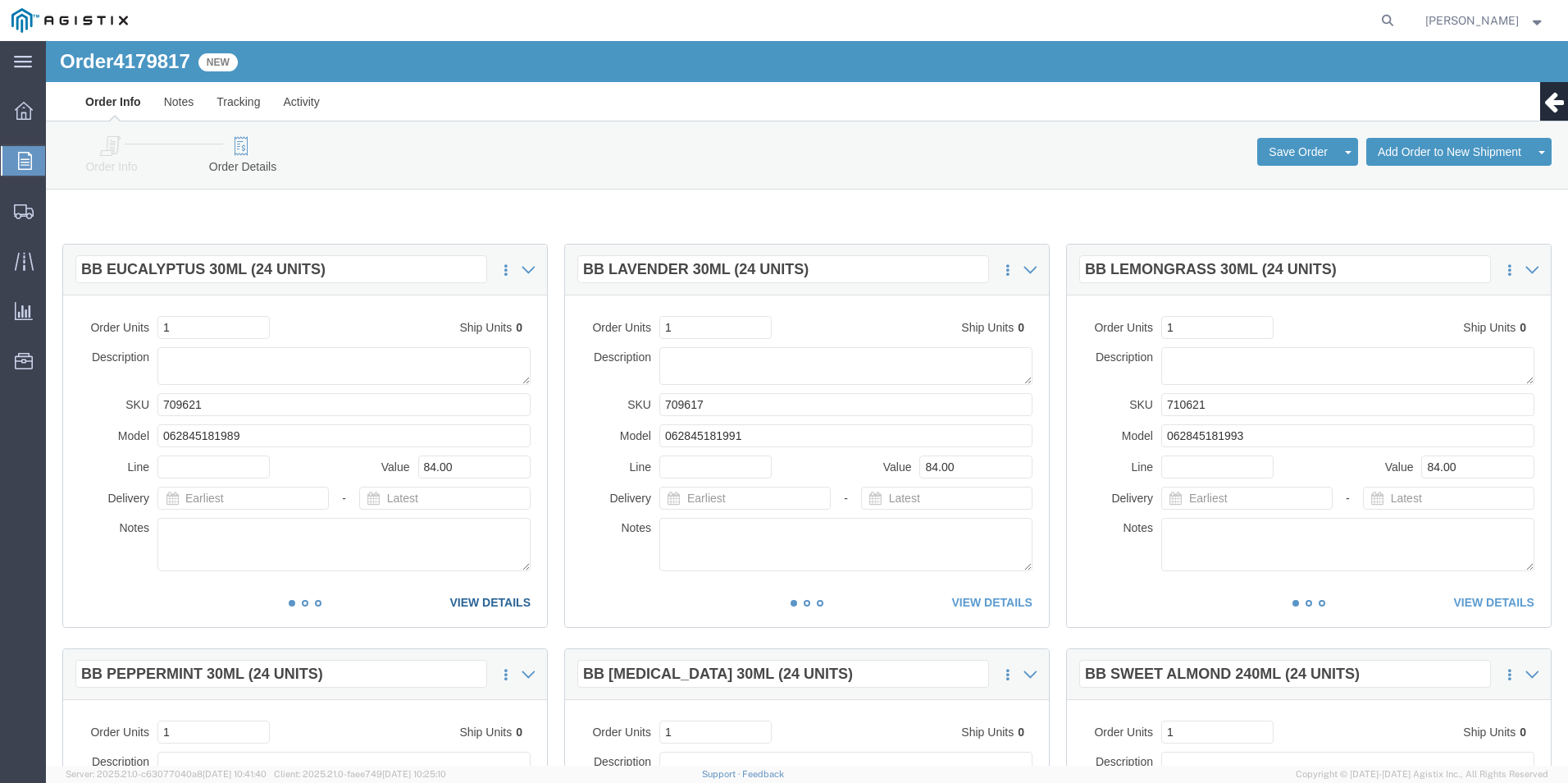
click link "VIEW DETAILS"
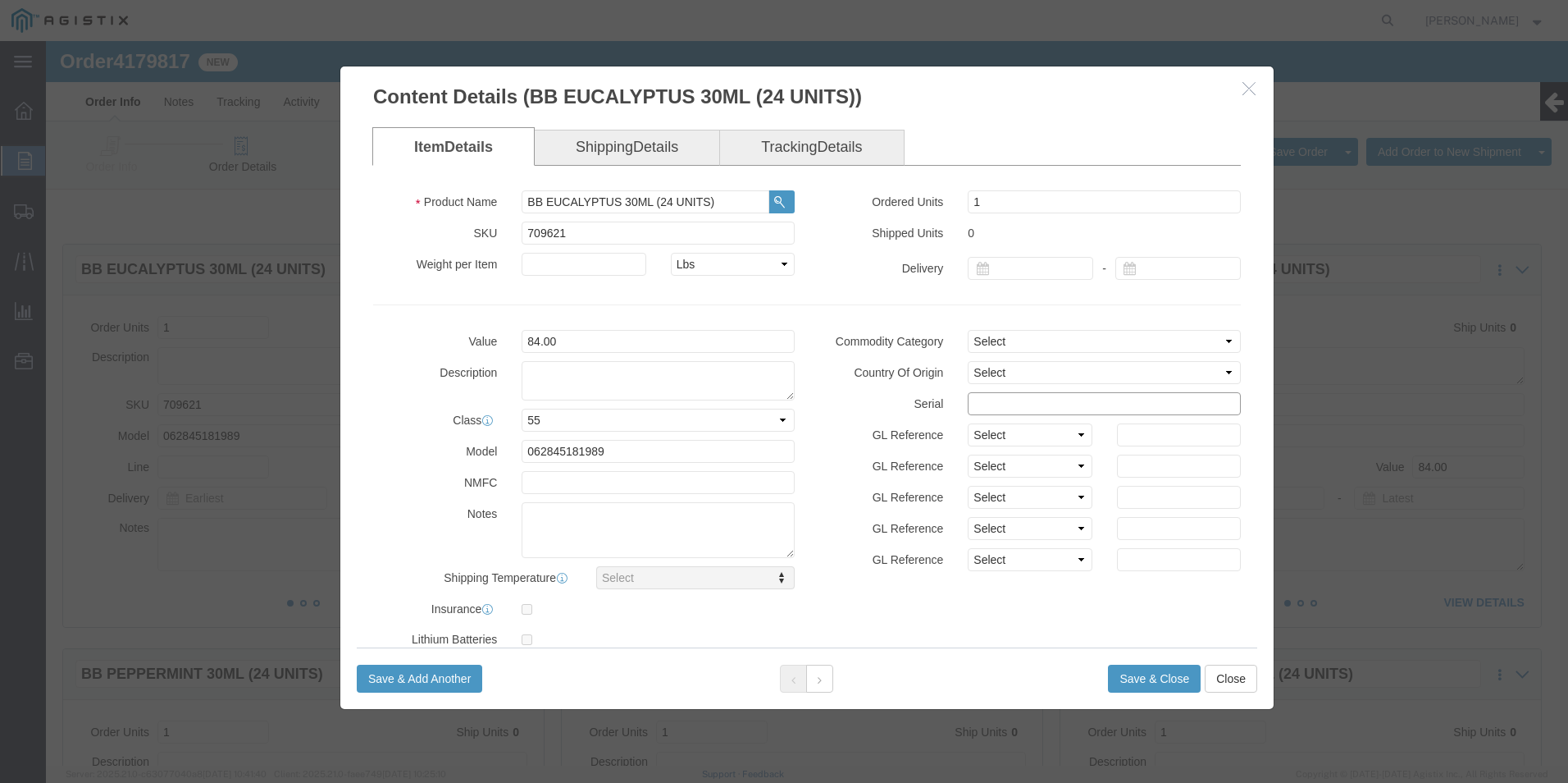
click input "text"
drag, startPoint x: 1058, startPoint y: 360, endPoint x: 727, endPoint y: 356, distance: 331.0
click div "Value 84.00 Description Class Select 50 55 60 65 70 85 92.5 100 125 175 250 300…"
type input "15122191111111111111"
click button "Save & Close"
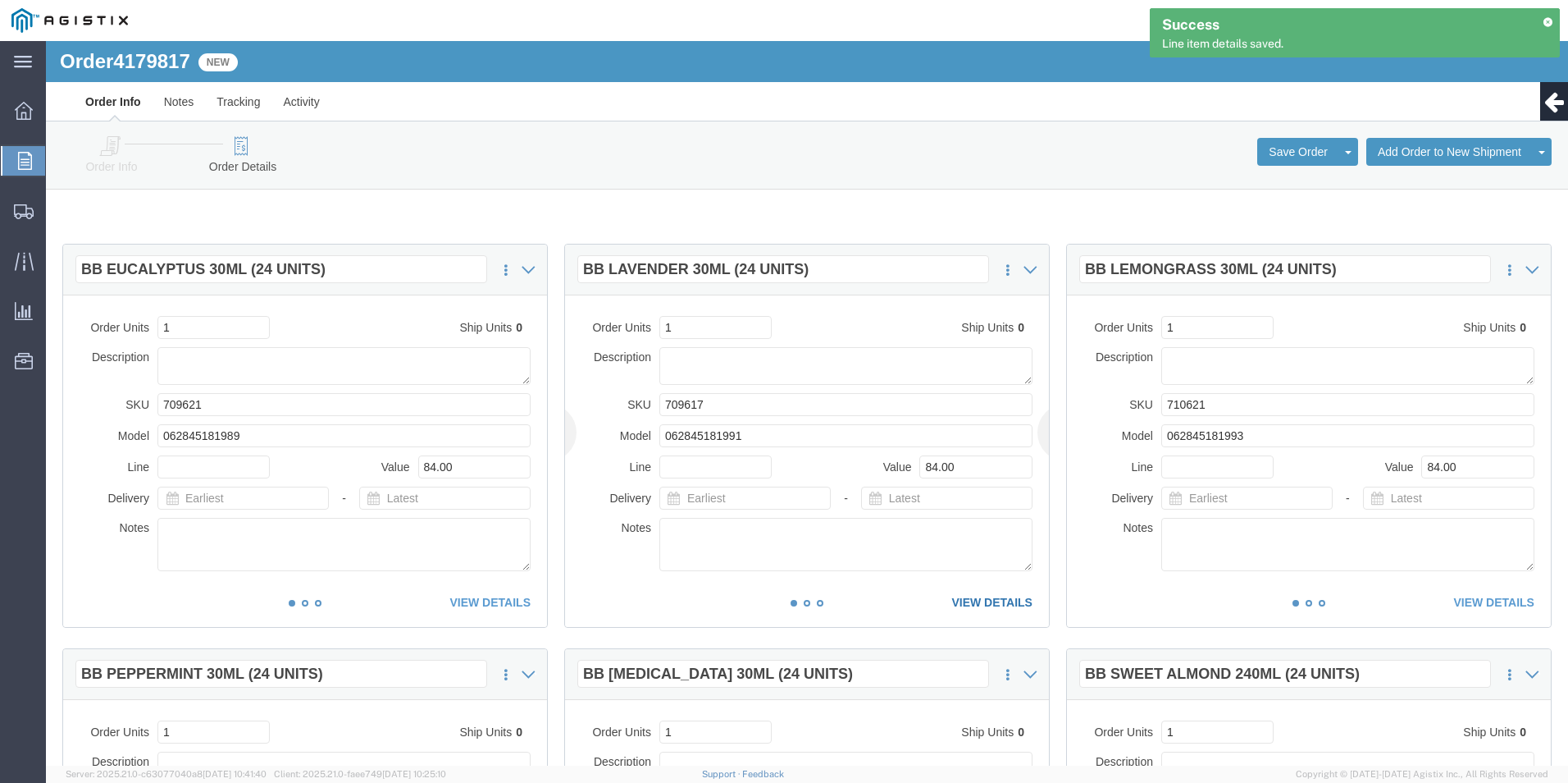
click link "VIEW DETAILS"
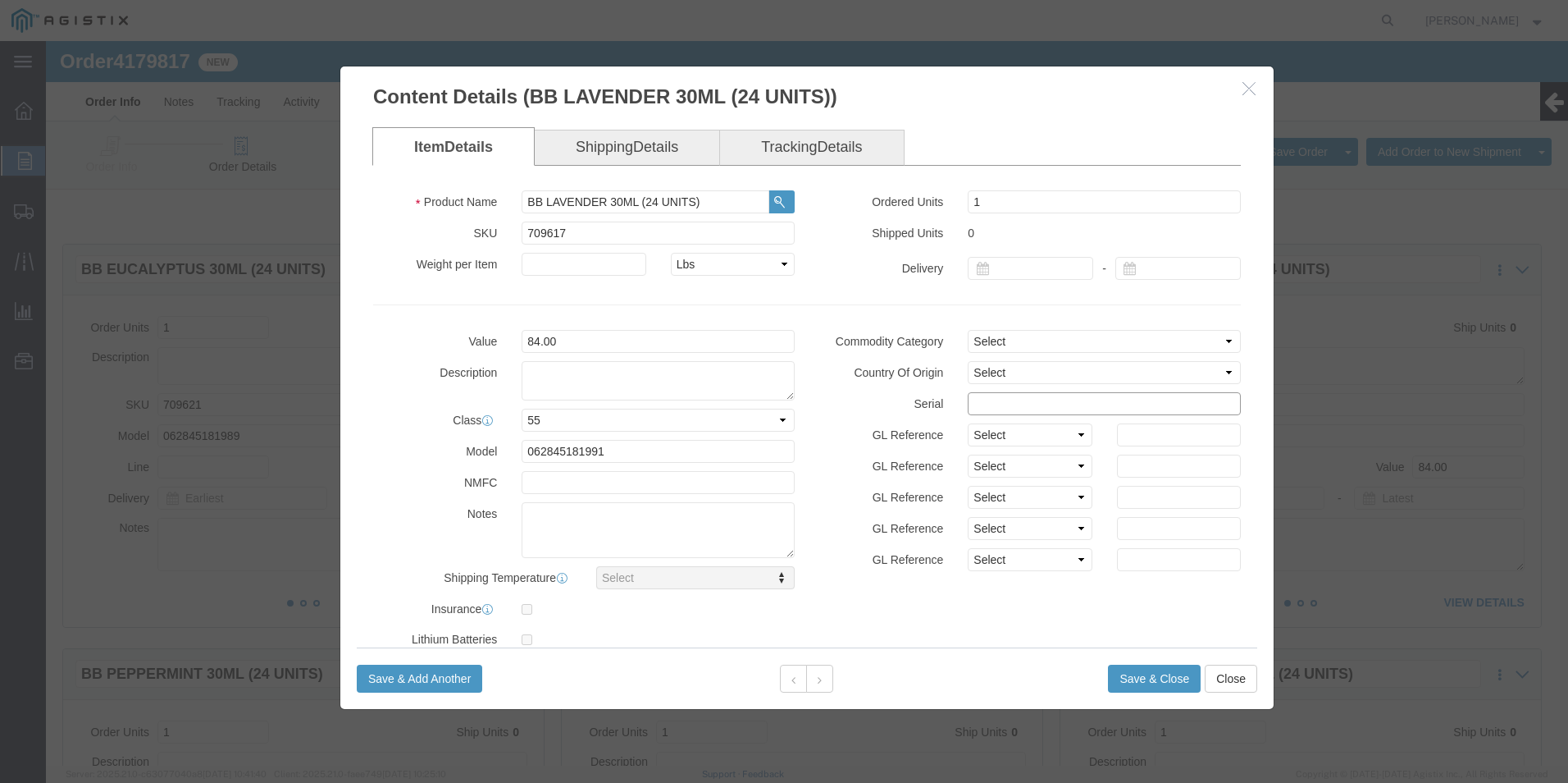
click input "text"
paste input "15122191111111111111"
type input "15122191111111111112"
click button "Save & Close"
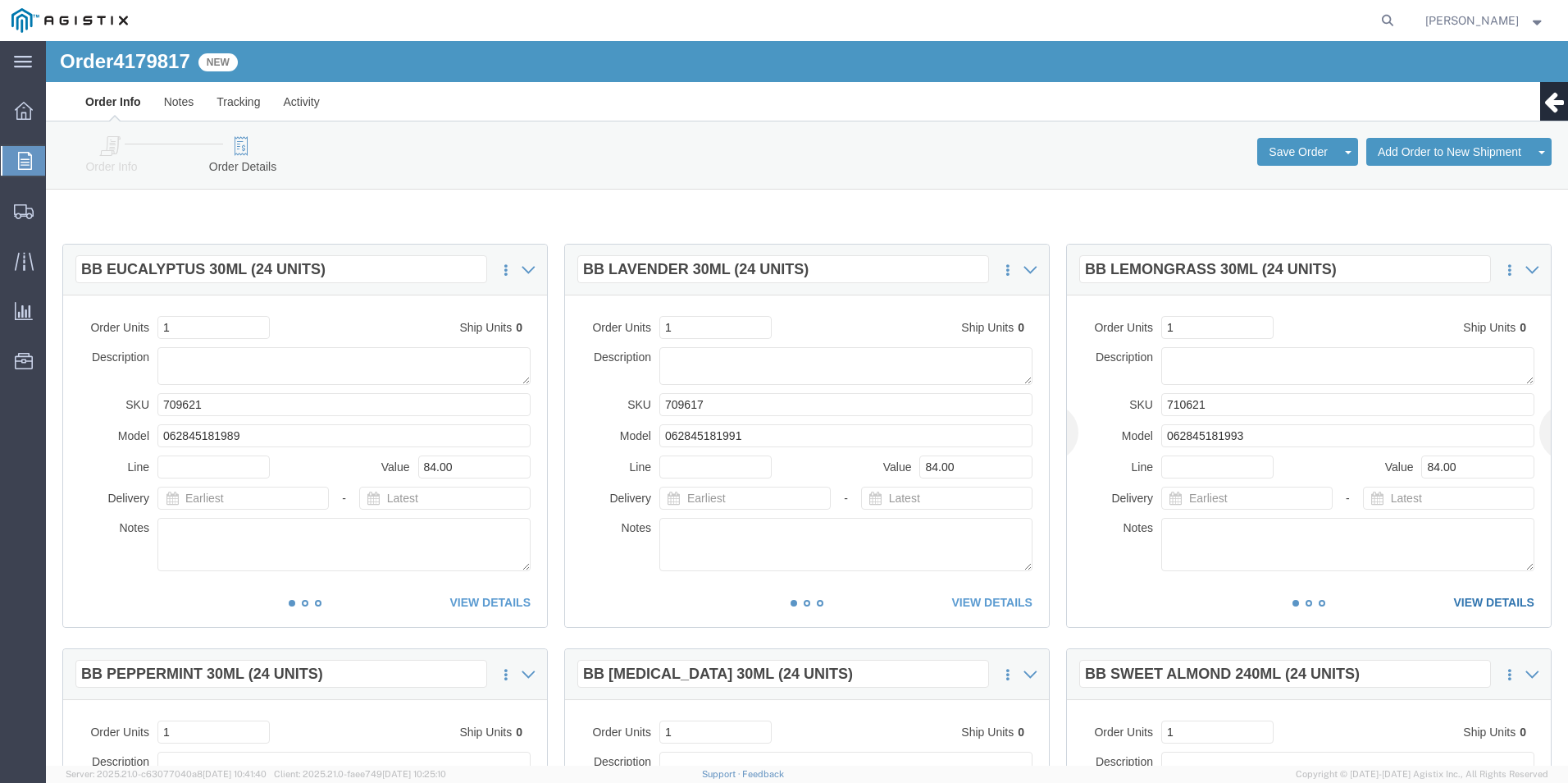
click link "VIEW DETAILS"
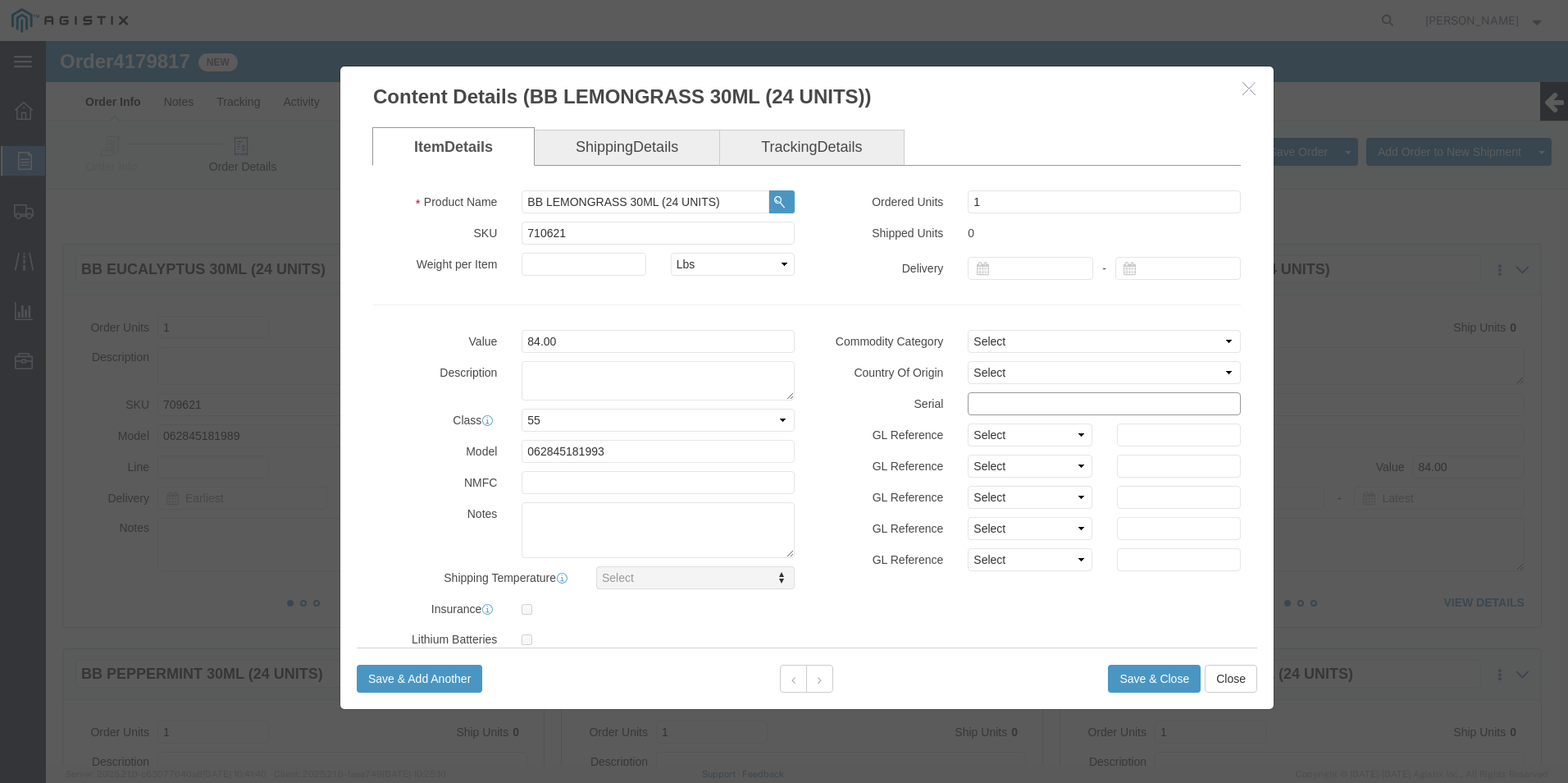
click input "text"
paste input "15122191111111111111"
type input "15122191111111111113"
click button "Save & Close"
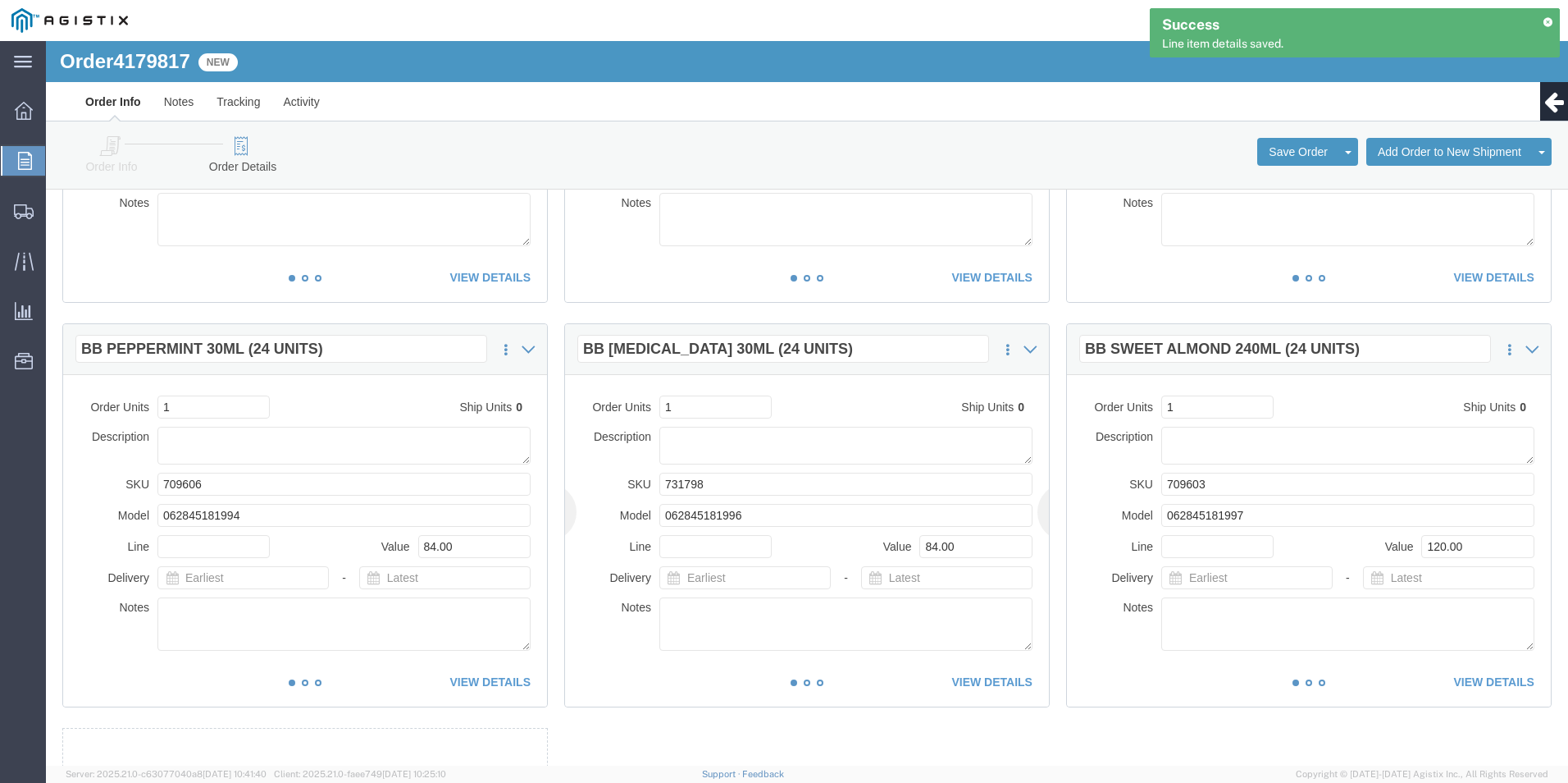
scroll to position [328, 0]
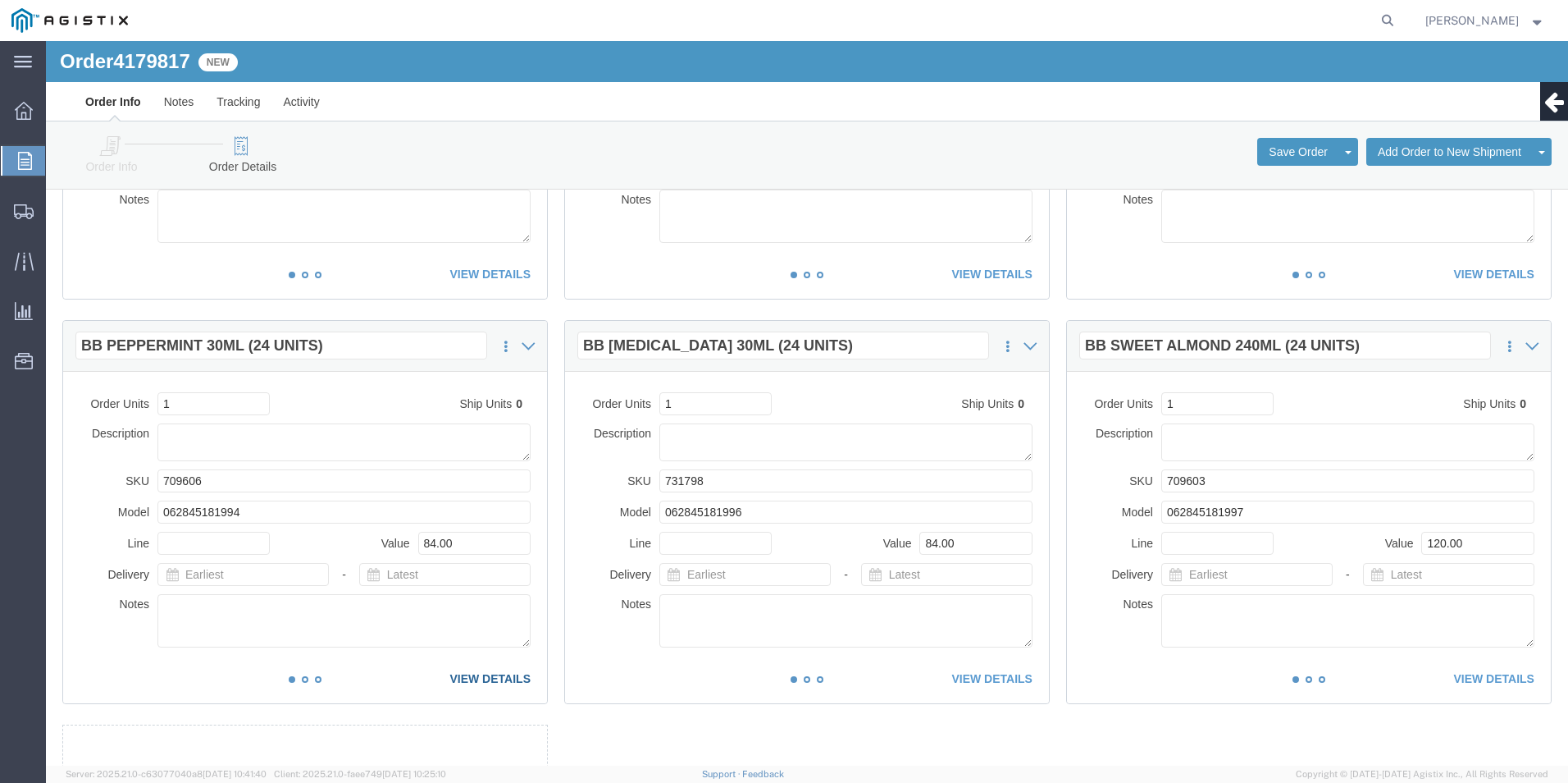
click link "VIEW DETAILS"
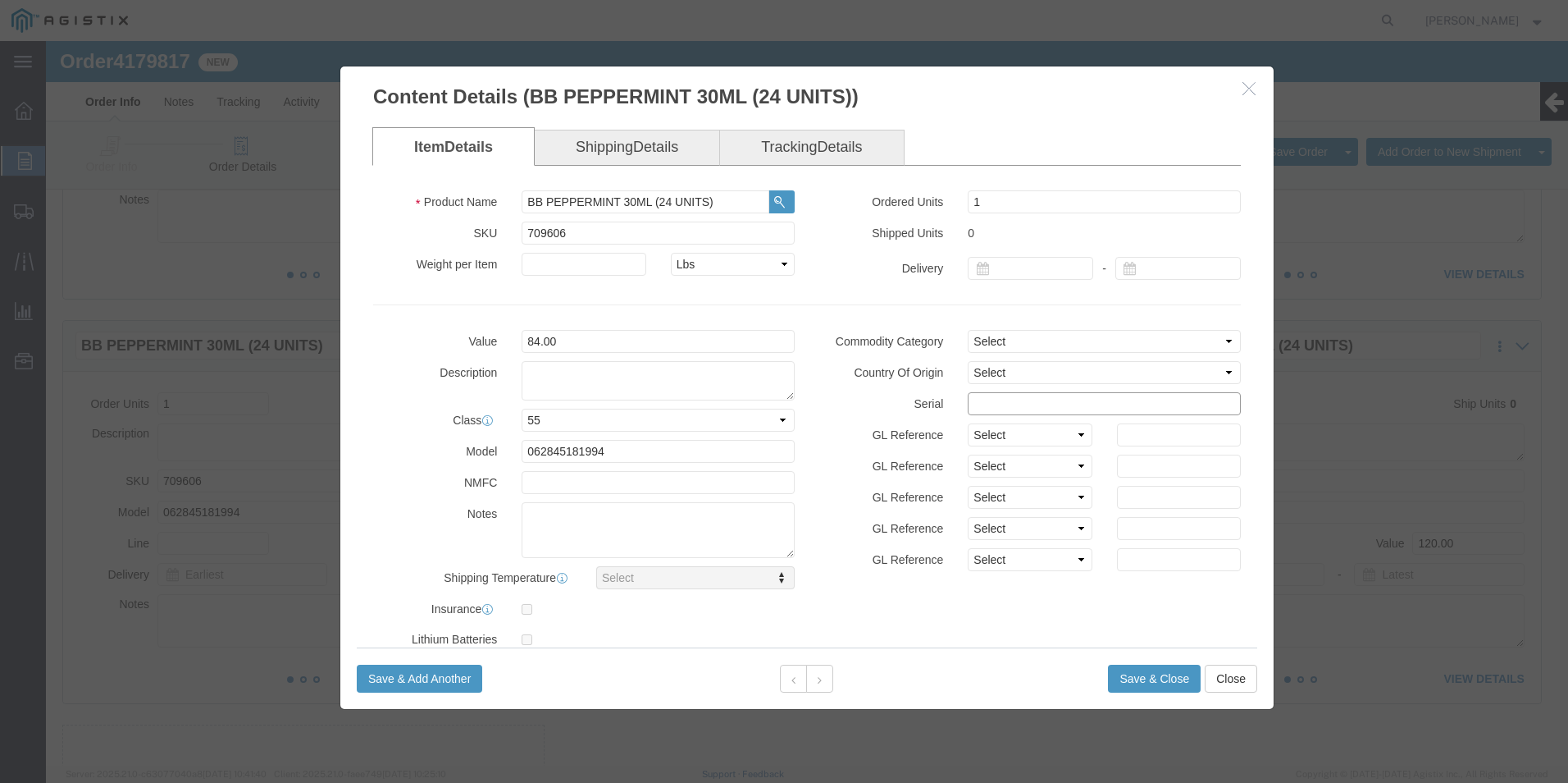
click input "text"
paste input "15122191111111111111"
type input "15122191111111111114"
click button "Save & Close"
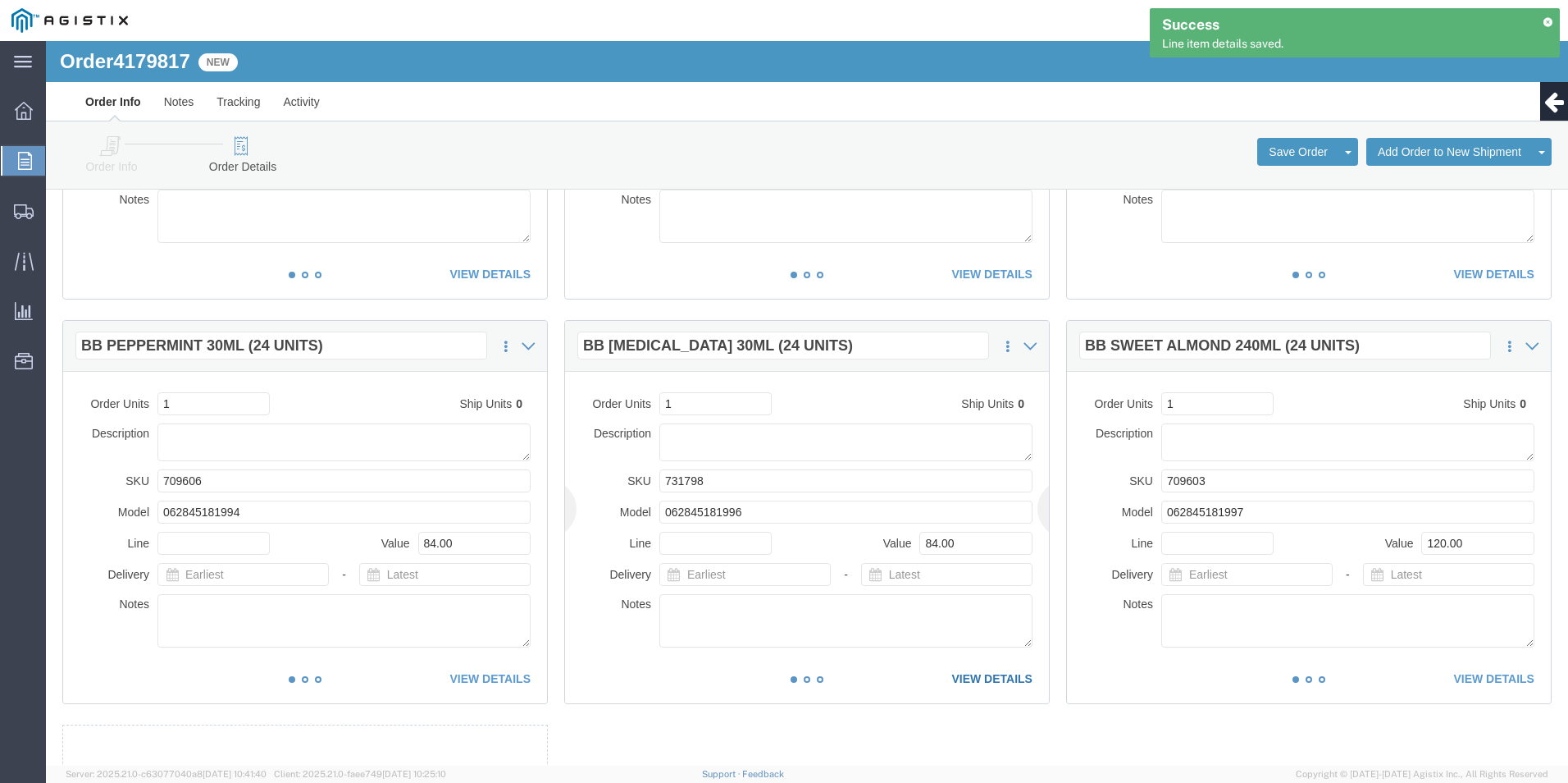
click link "VIEW DETAILS"
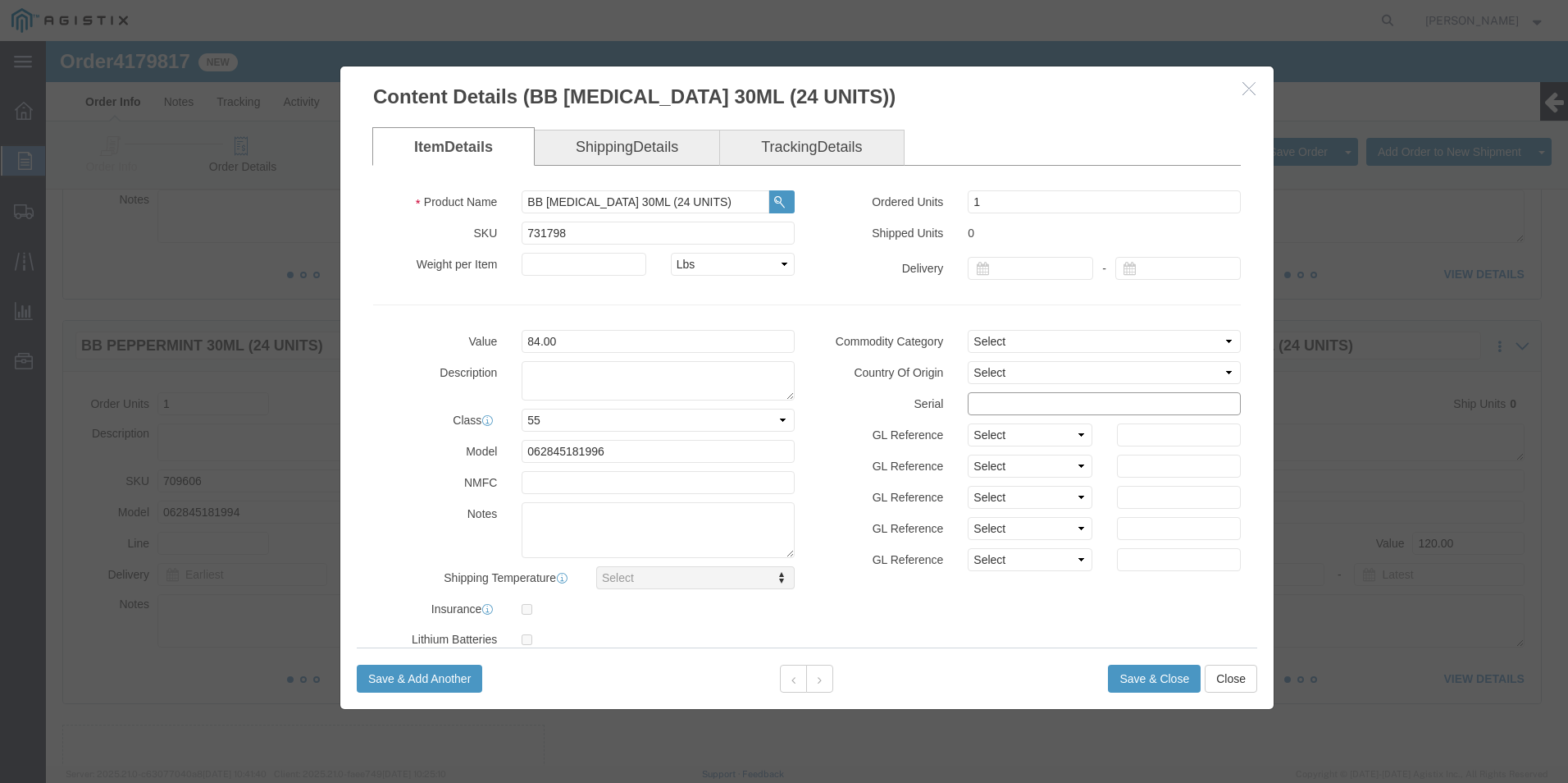
click input "text"
paste input "15122191111111111111"
type input "15122191111111111115"
click button "Save & Close"
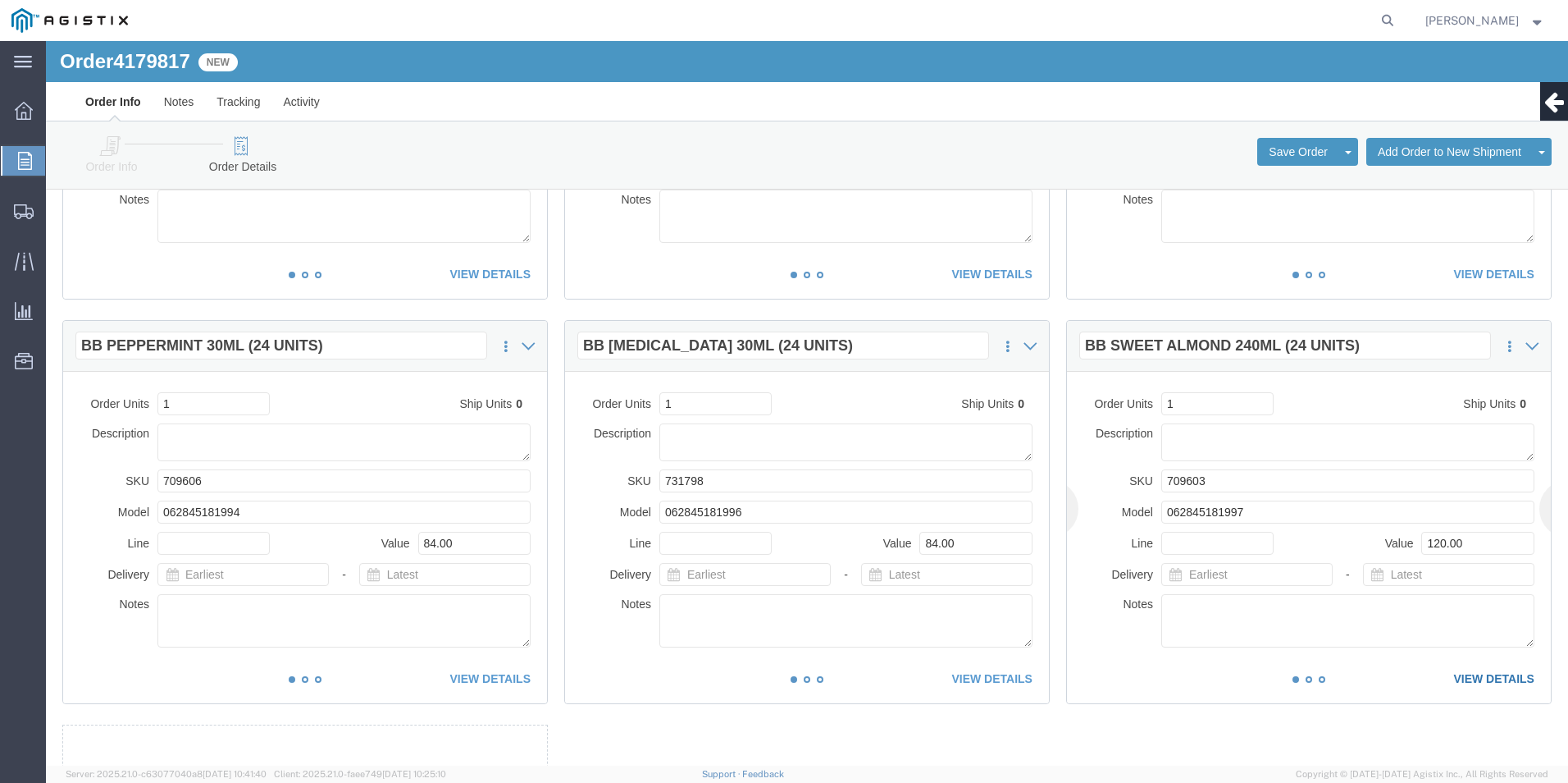
click link "VIEW DETAILS"
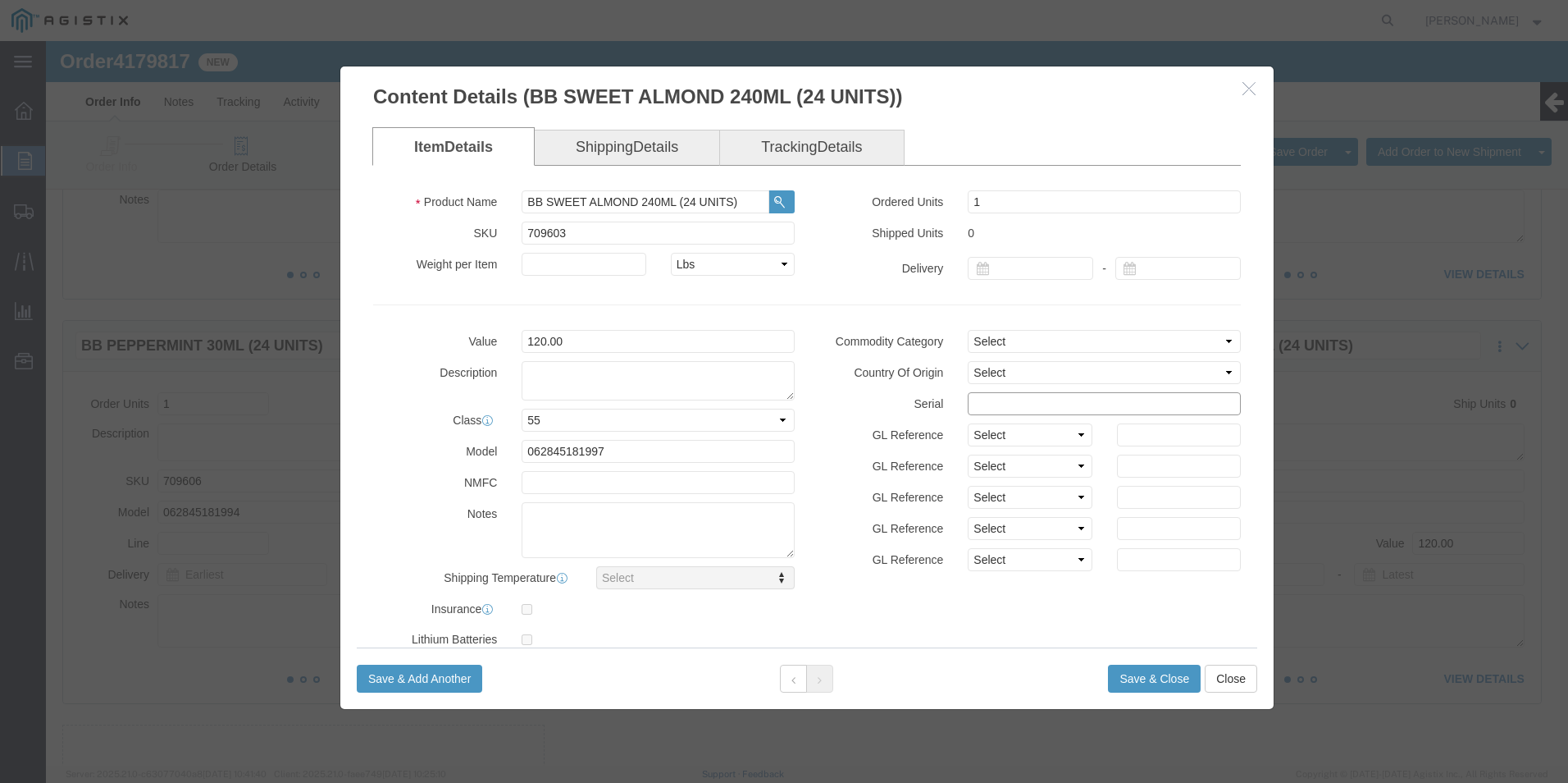
click input "text"
paste input "15122191111111111111"
type input "15122191111111111116"
click button "Save & Close"
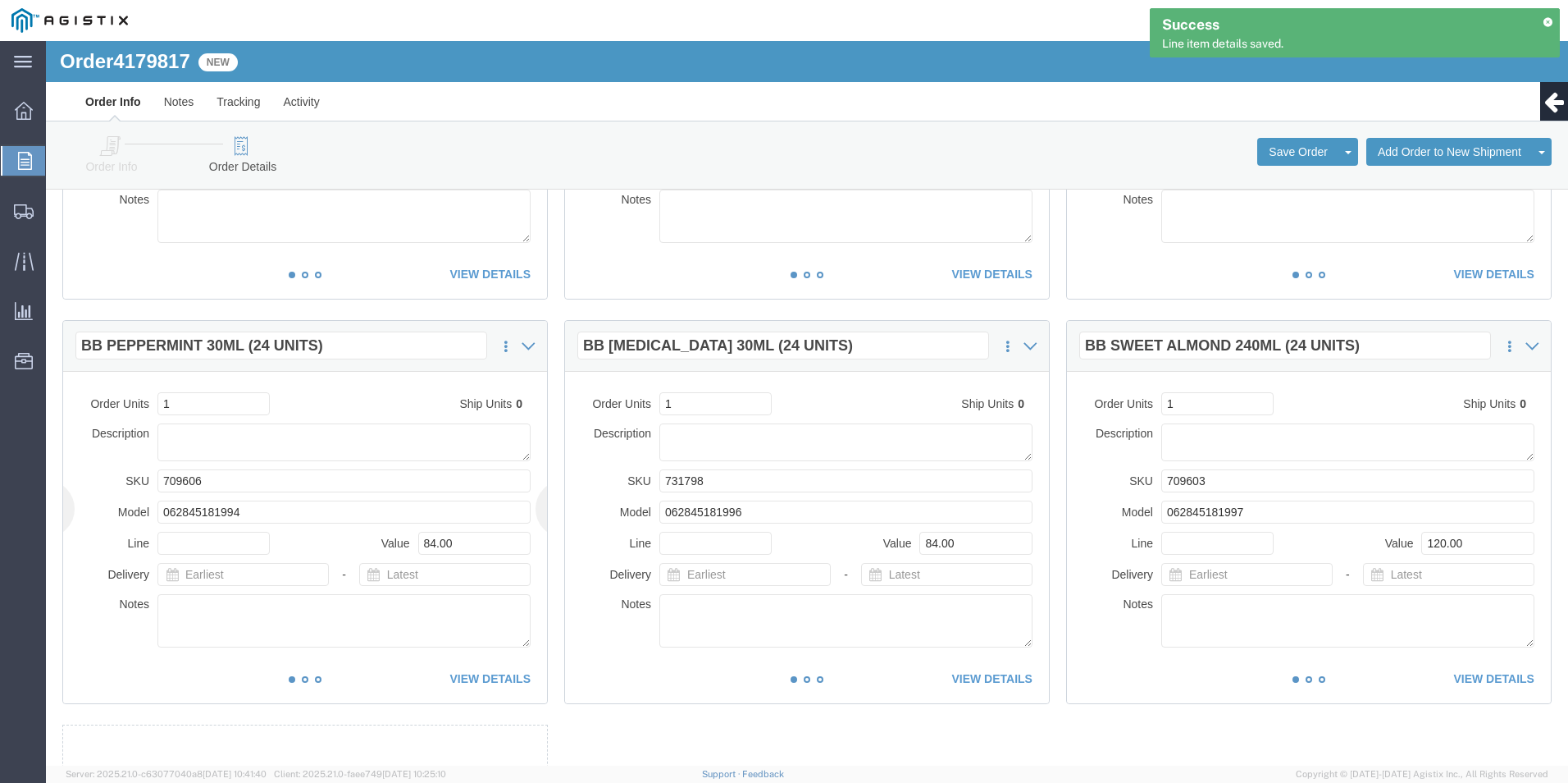
click div "This item has not been shipped Order Units 1 Ship Units 0 Description SKU 70960…"
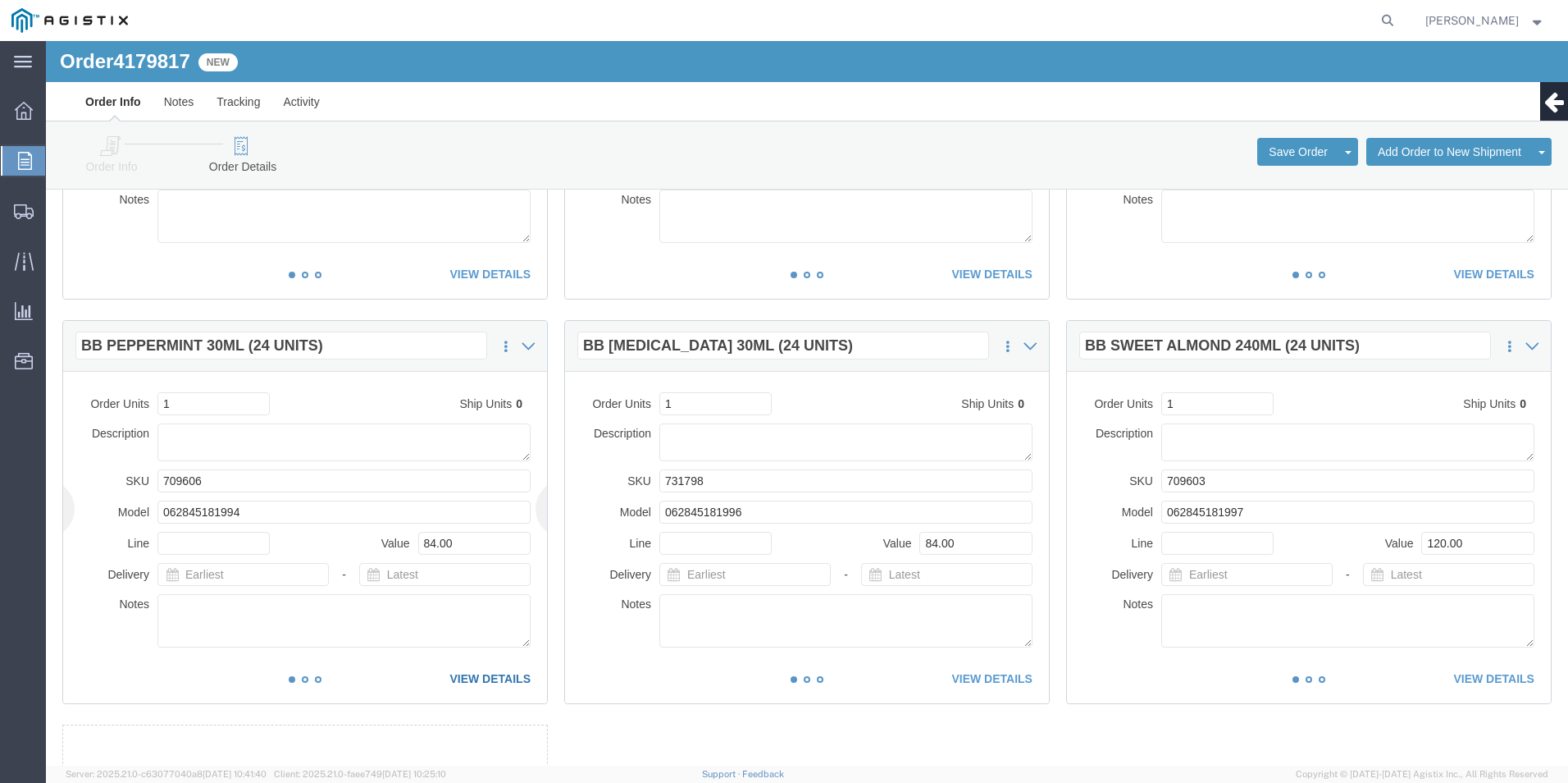
click link "VIEW DETAILS"
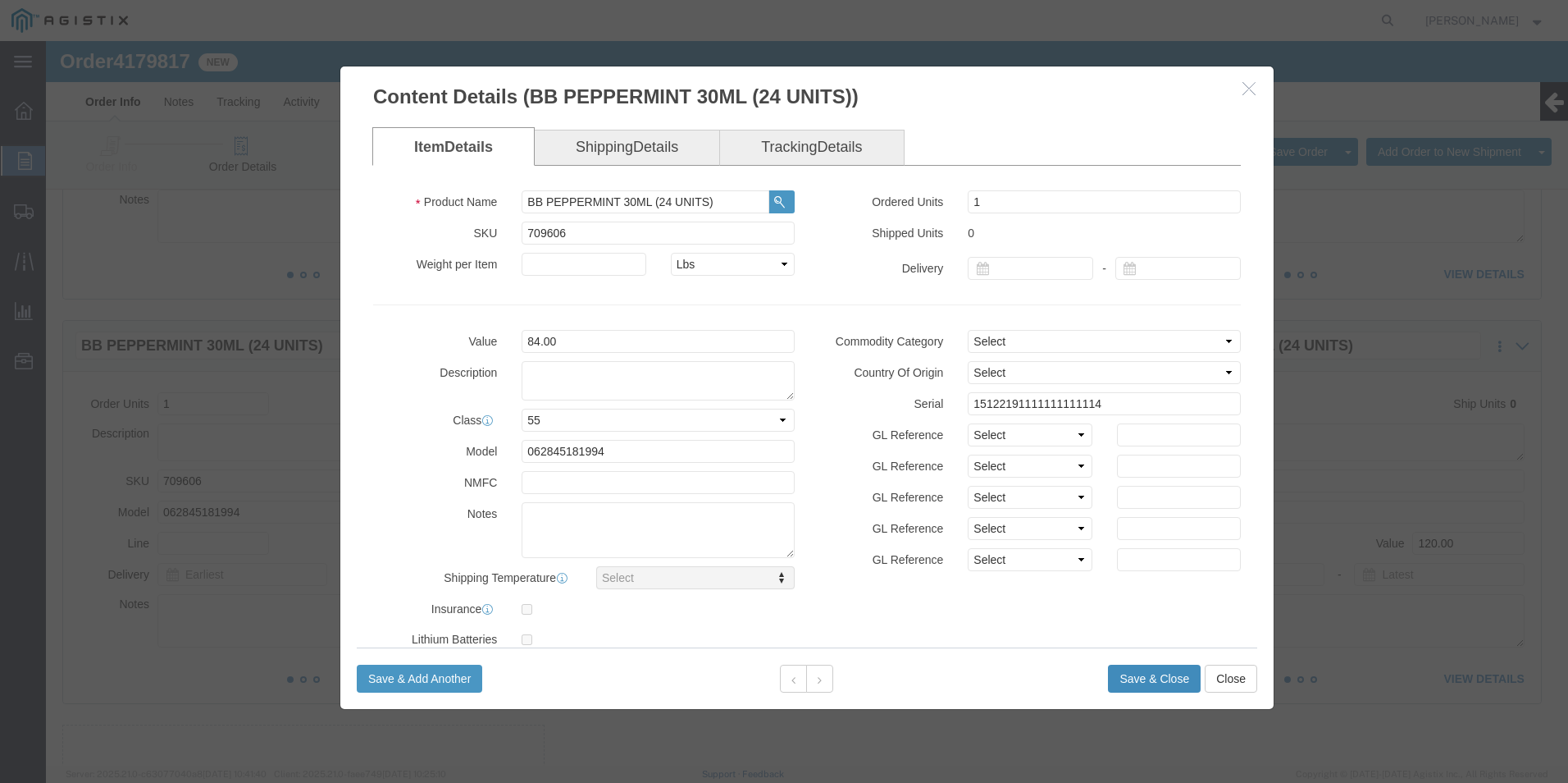
click button "Save & Close"
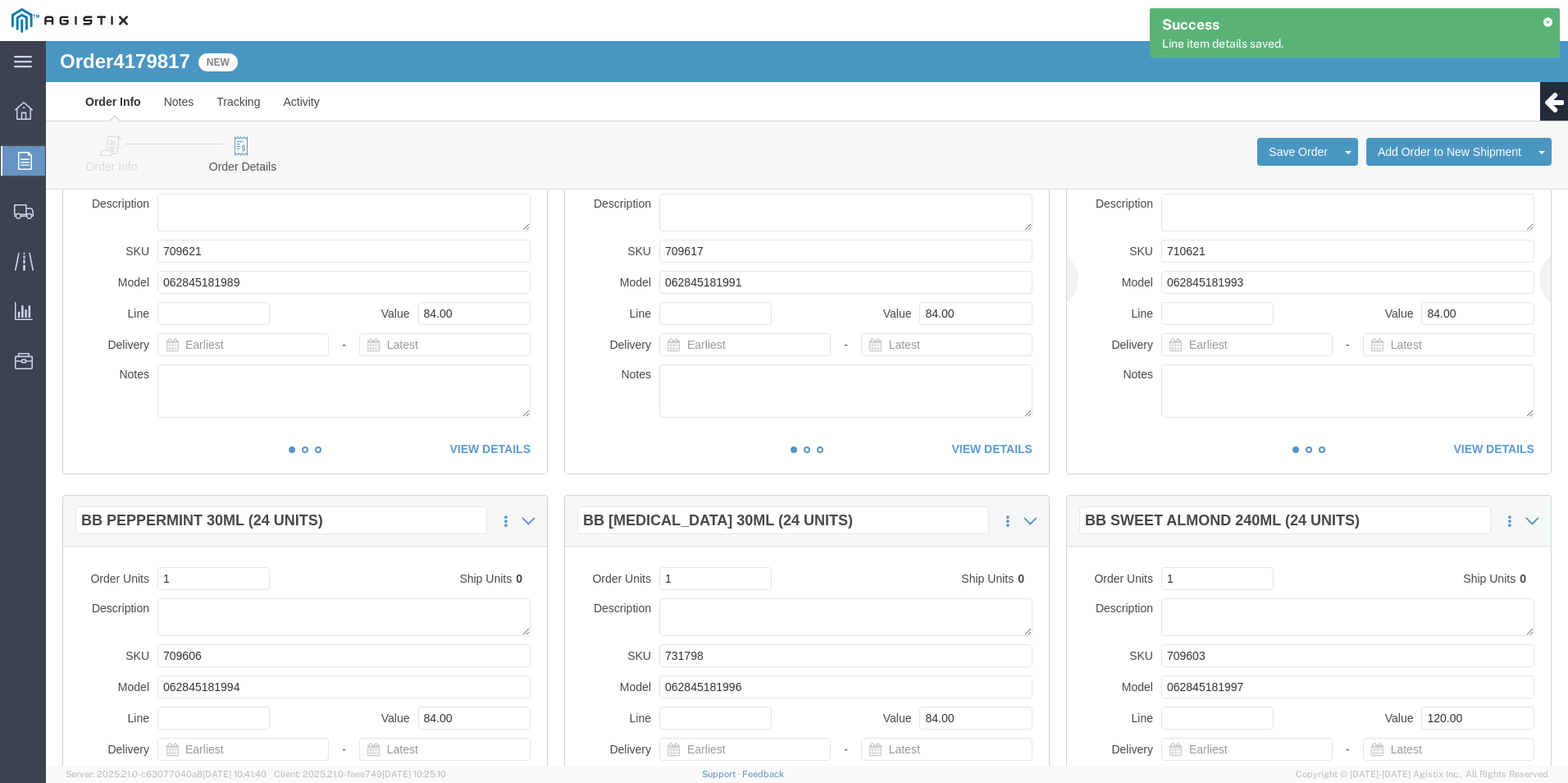
scroll to position [0, 0]
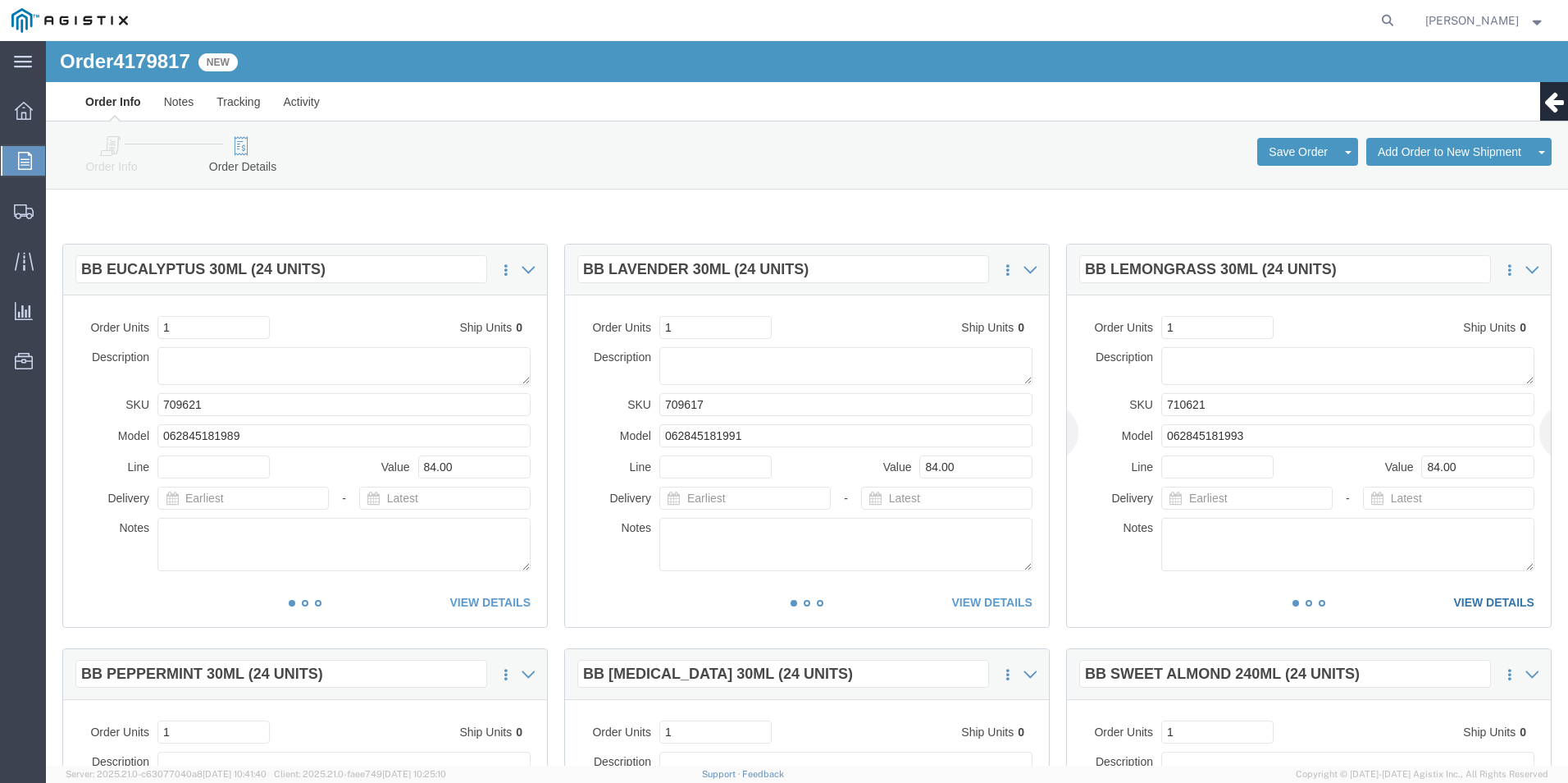
click link "VIEW DETAILS"
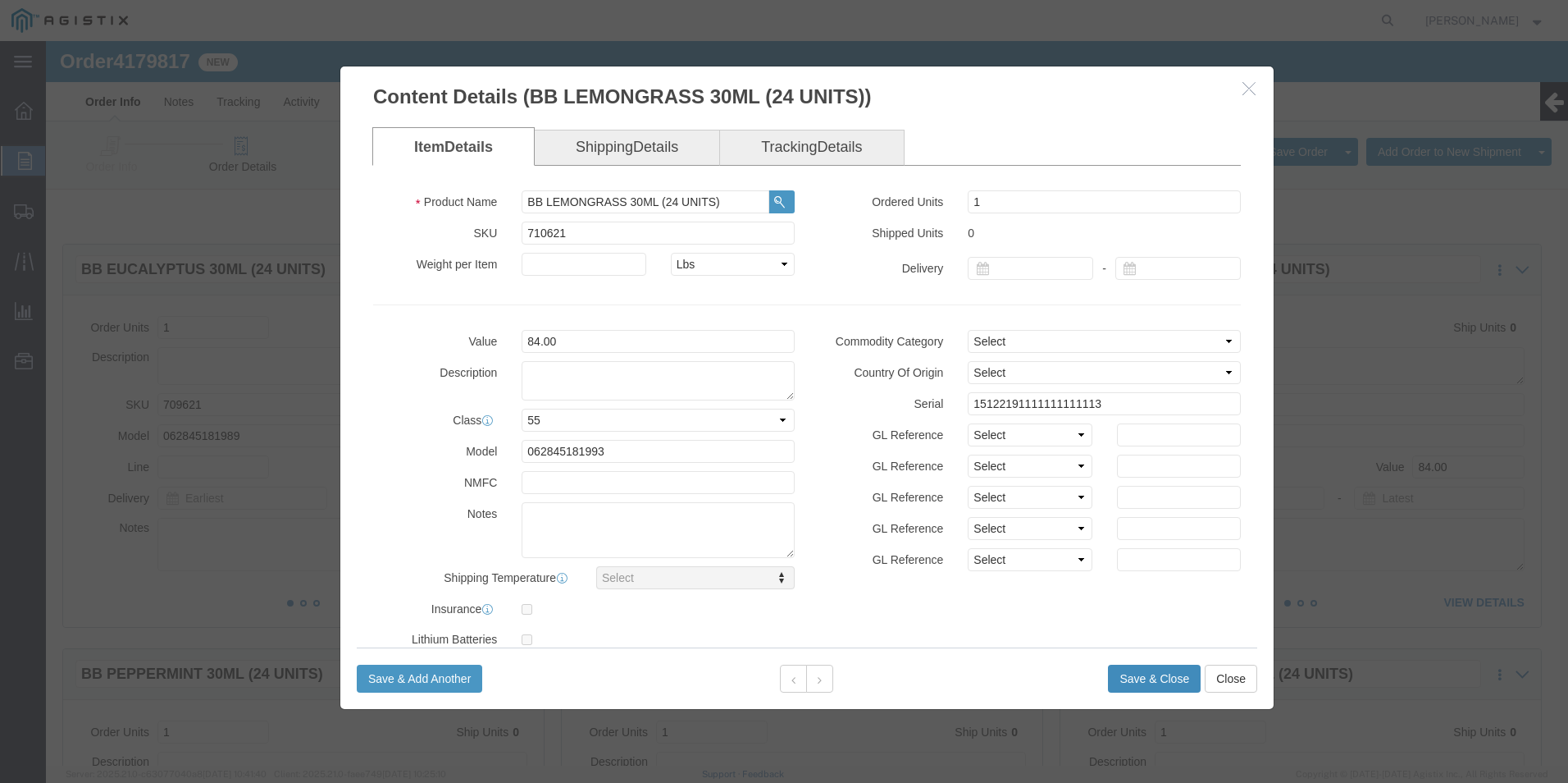
click button "Save & Close"
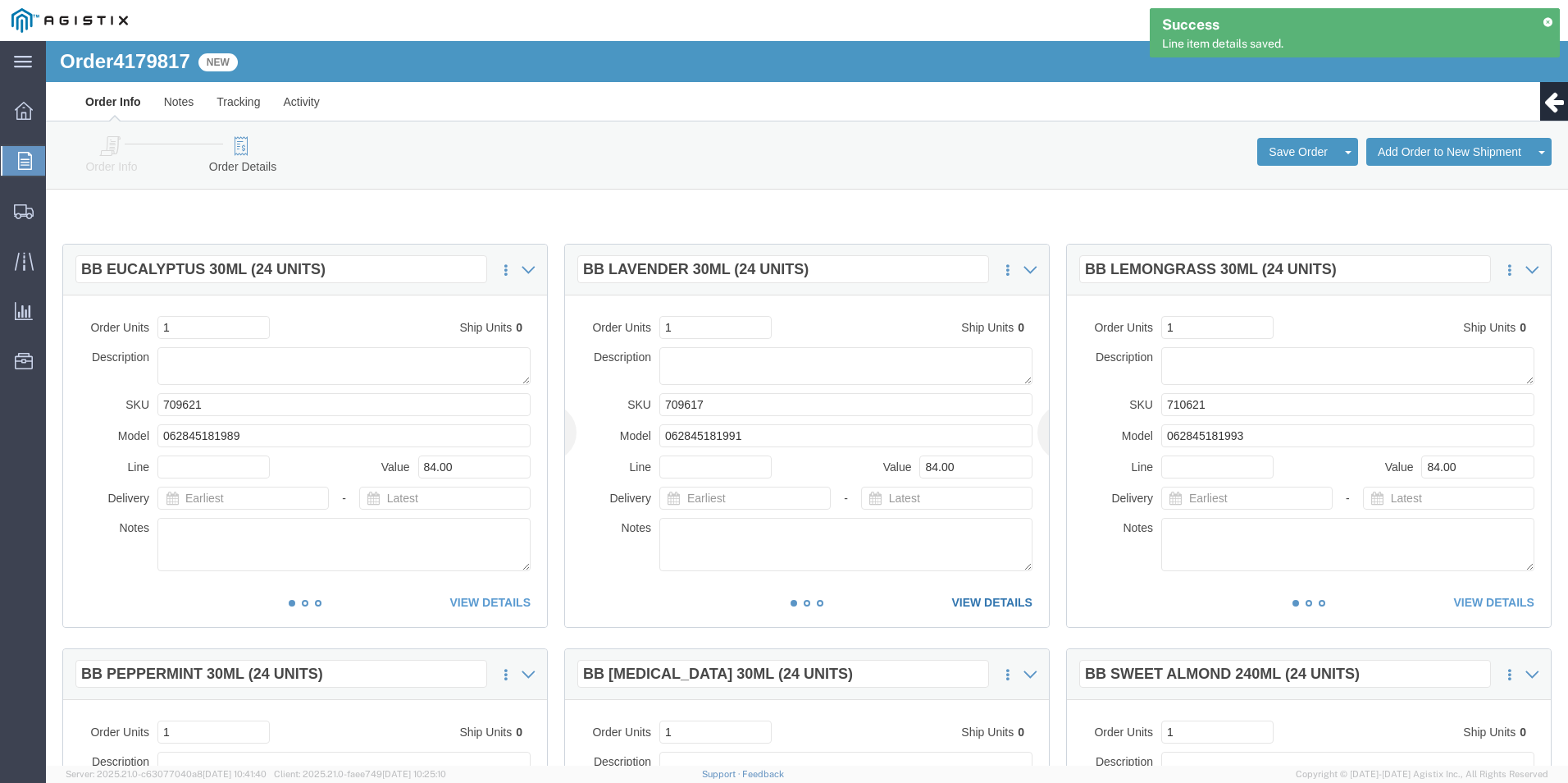
click link "VIEW DETAILS"
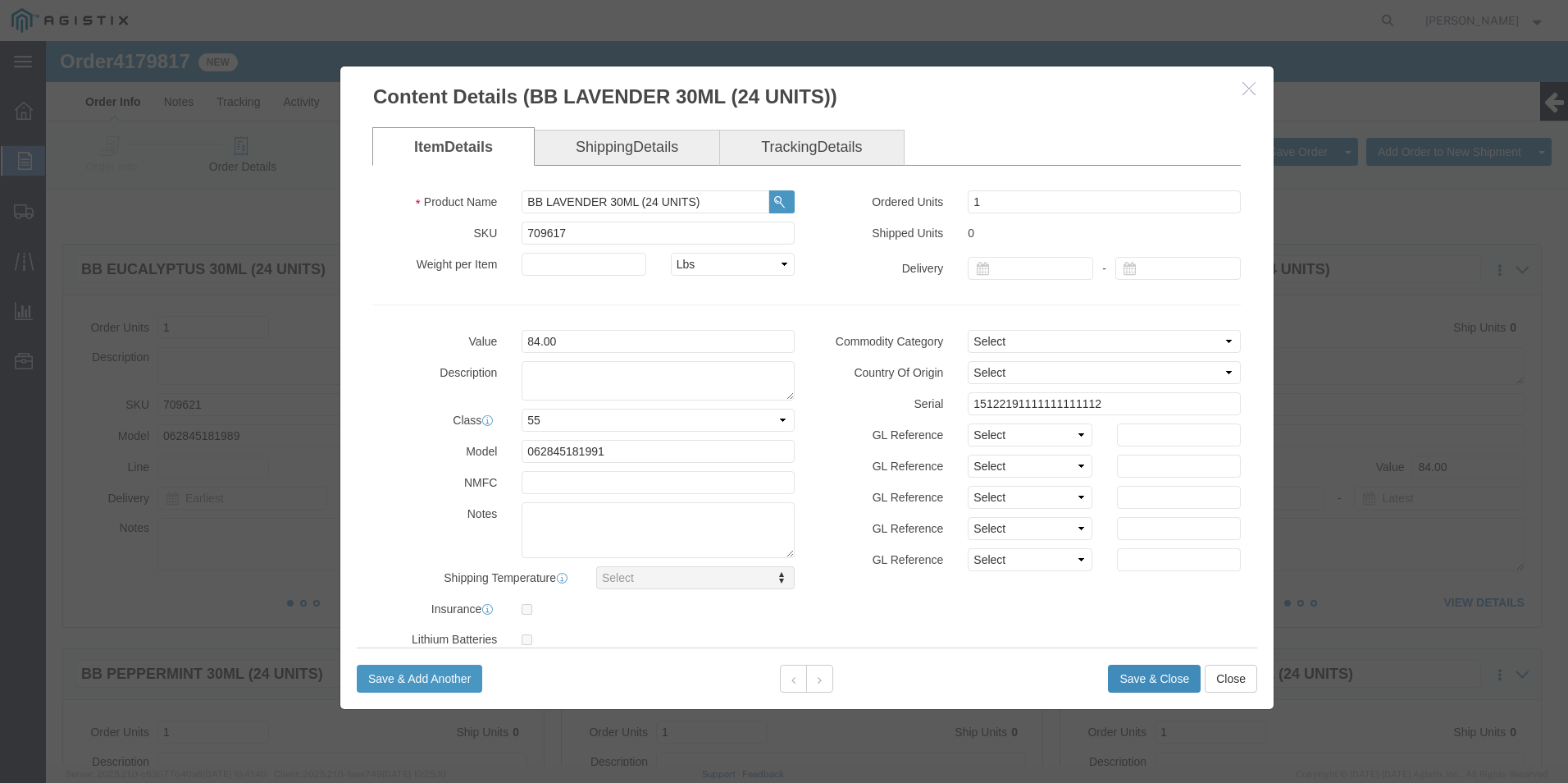
click button "Save & Close"
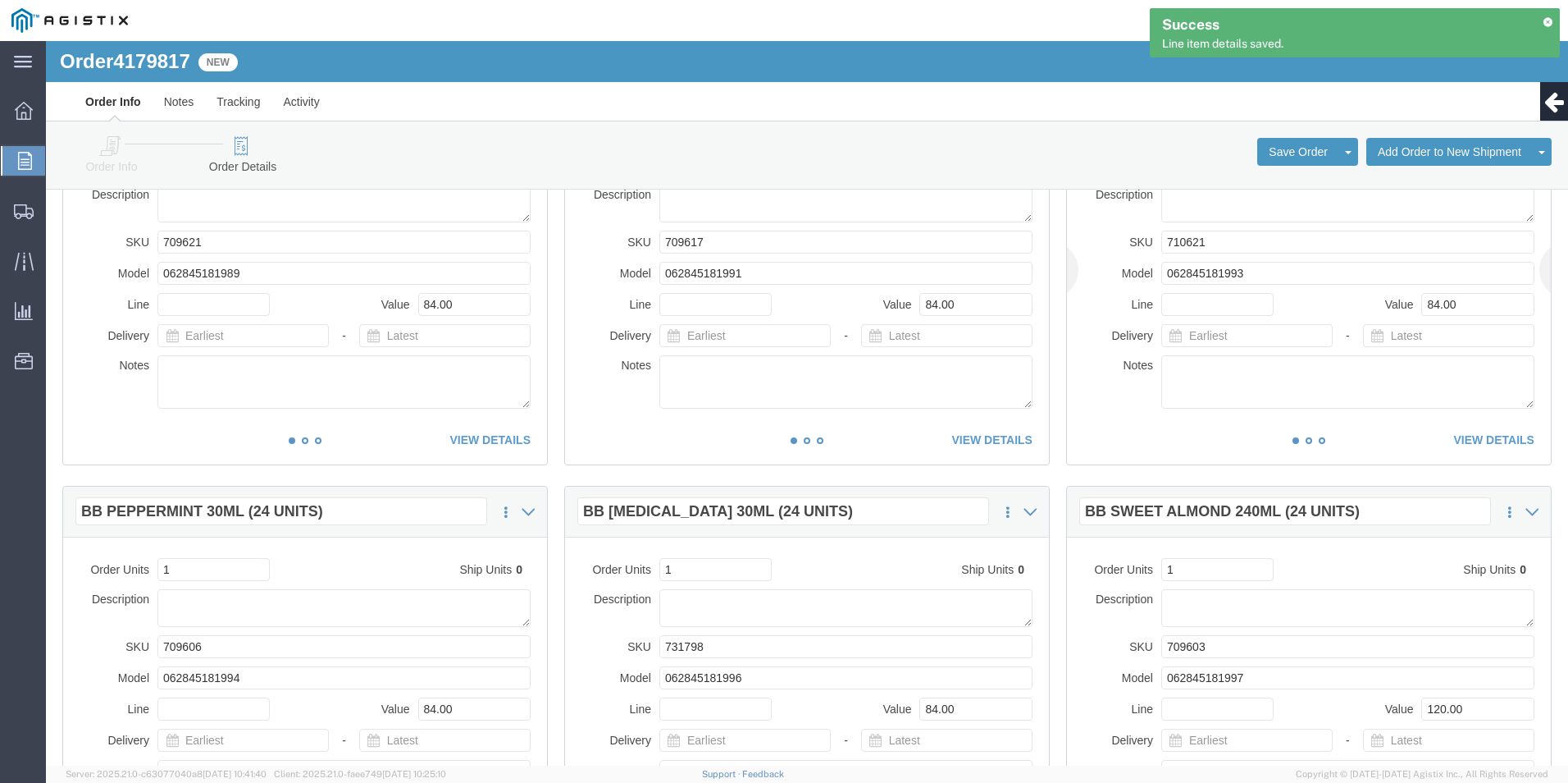
scroll to position [164, 0]
click button "Add Order to New Shipment"
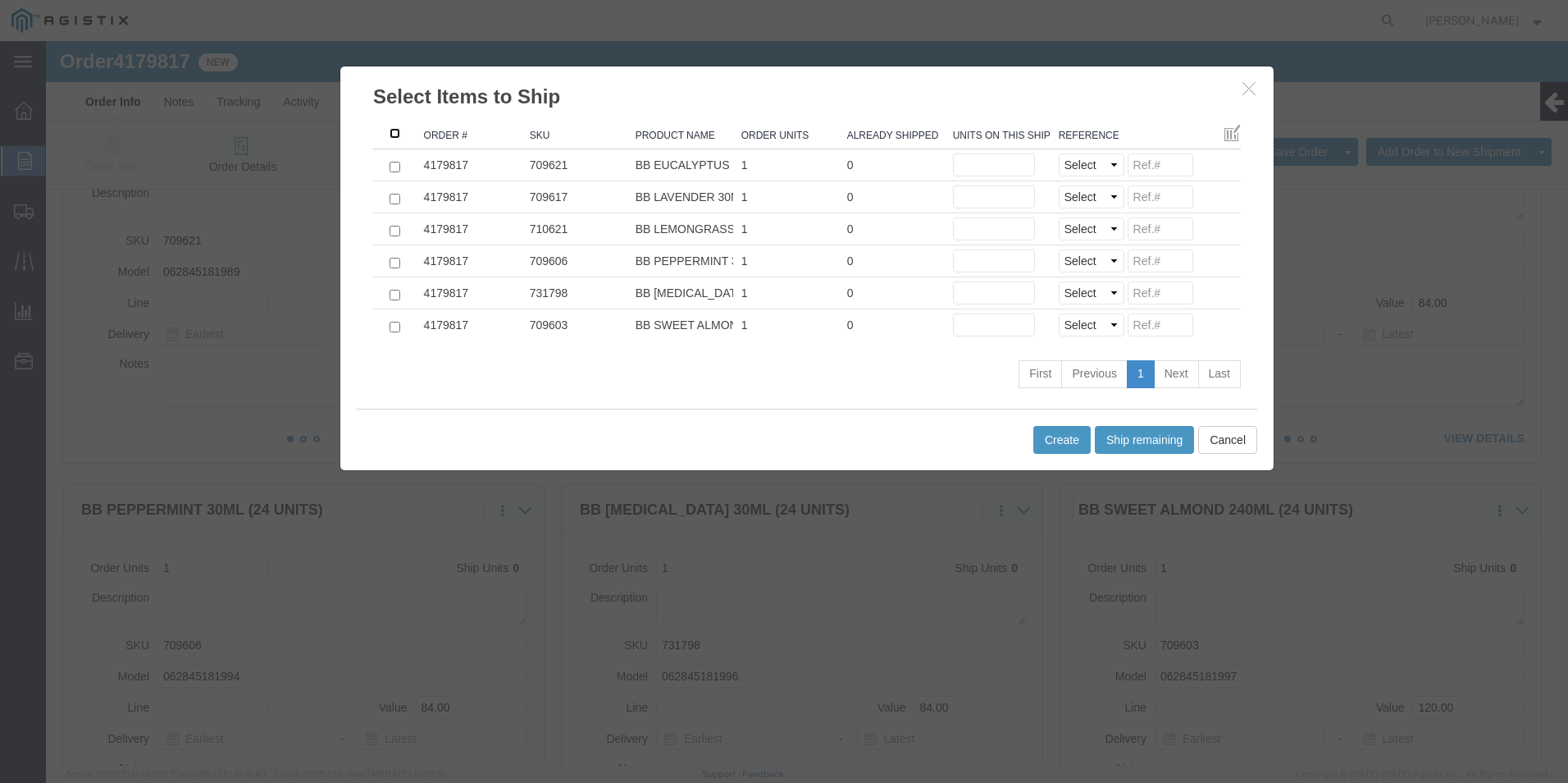
click input ": activate to sort column ascending"
checkbox input "true"
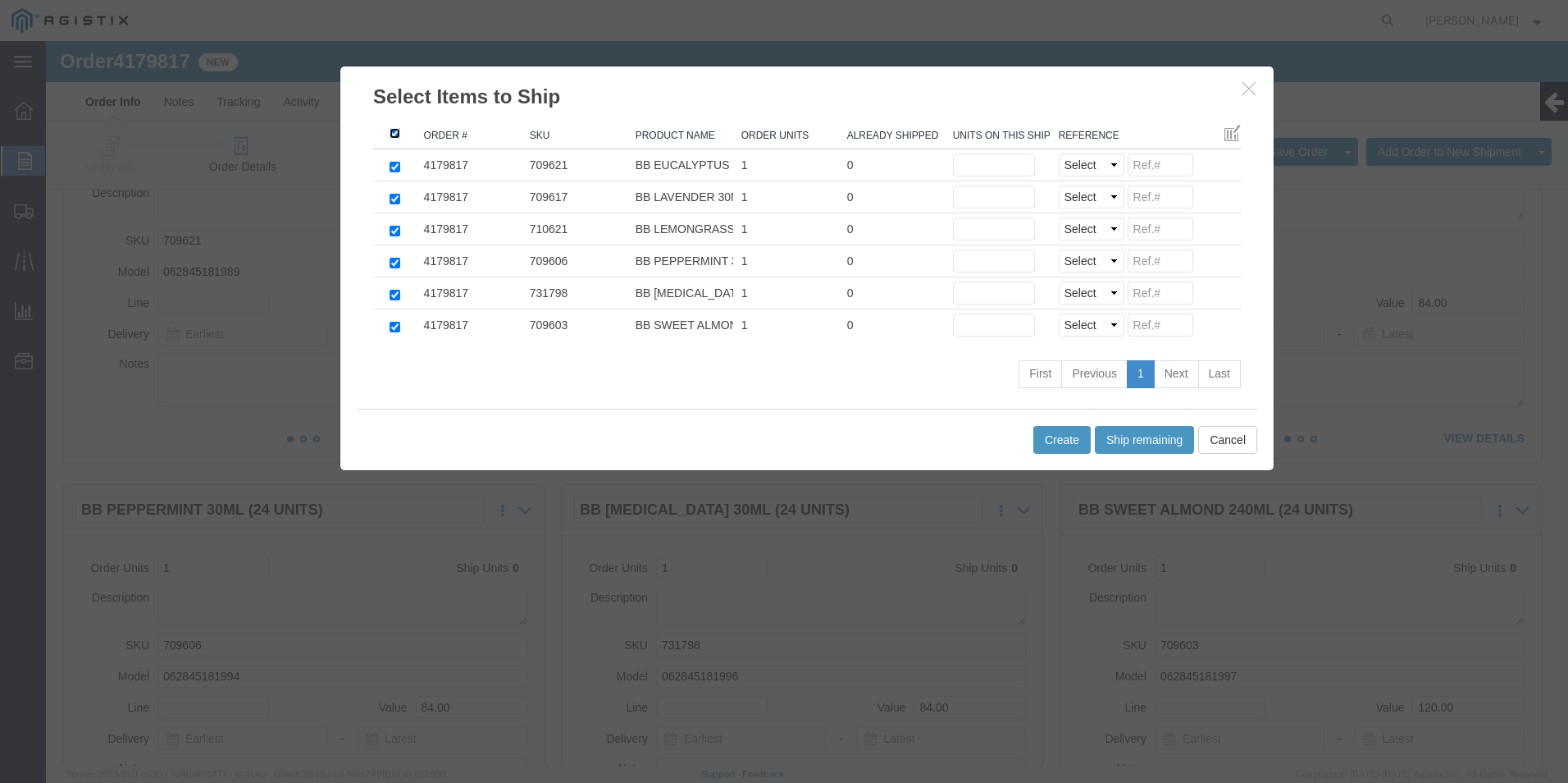
checkbox input "true"
click button "Ship remaining"
type input "1"
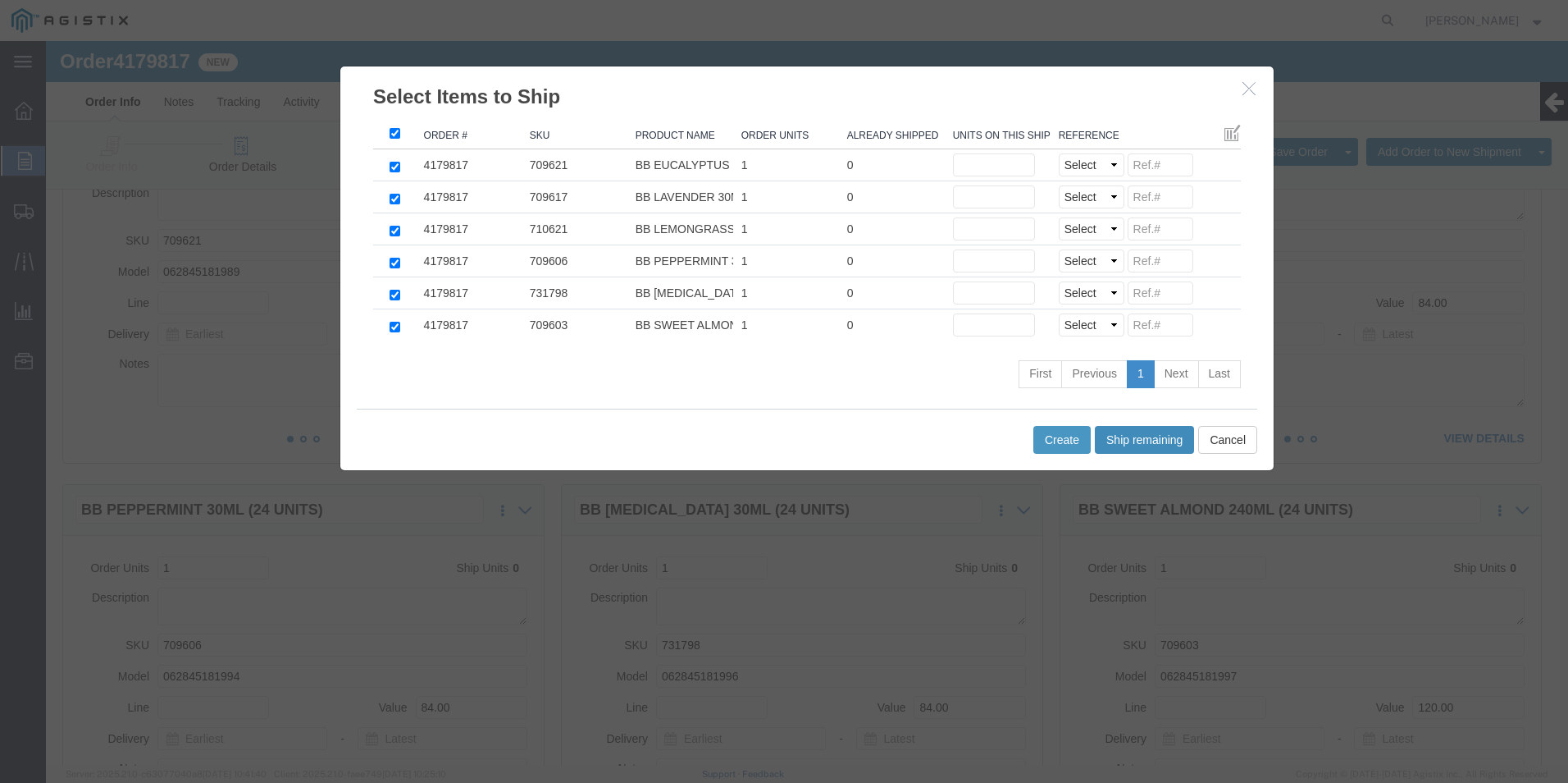
type input "1"
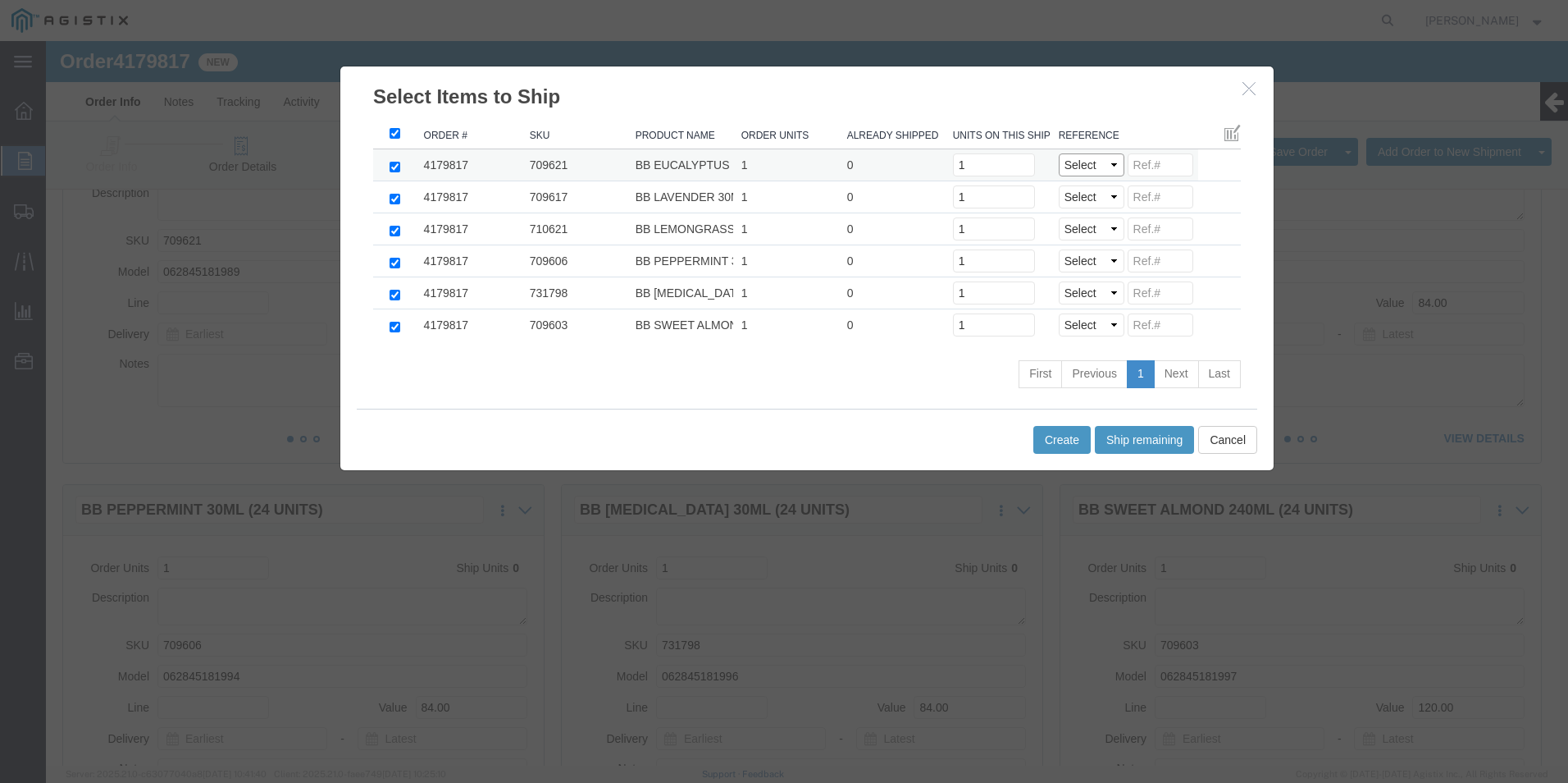
click select "Select Purchase Order Delivery Number"
select select "PO"
click select "Select Purchase Order Delivery Number"
select select "PO"
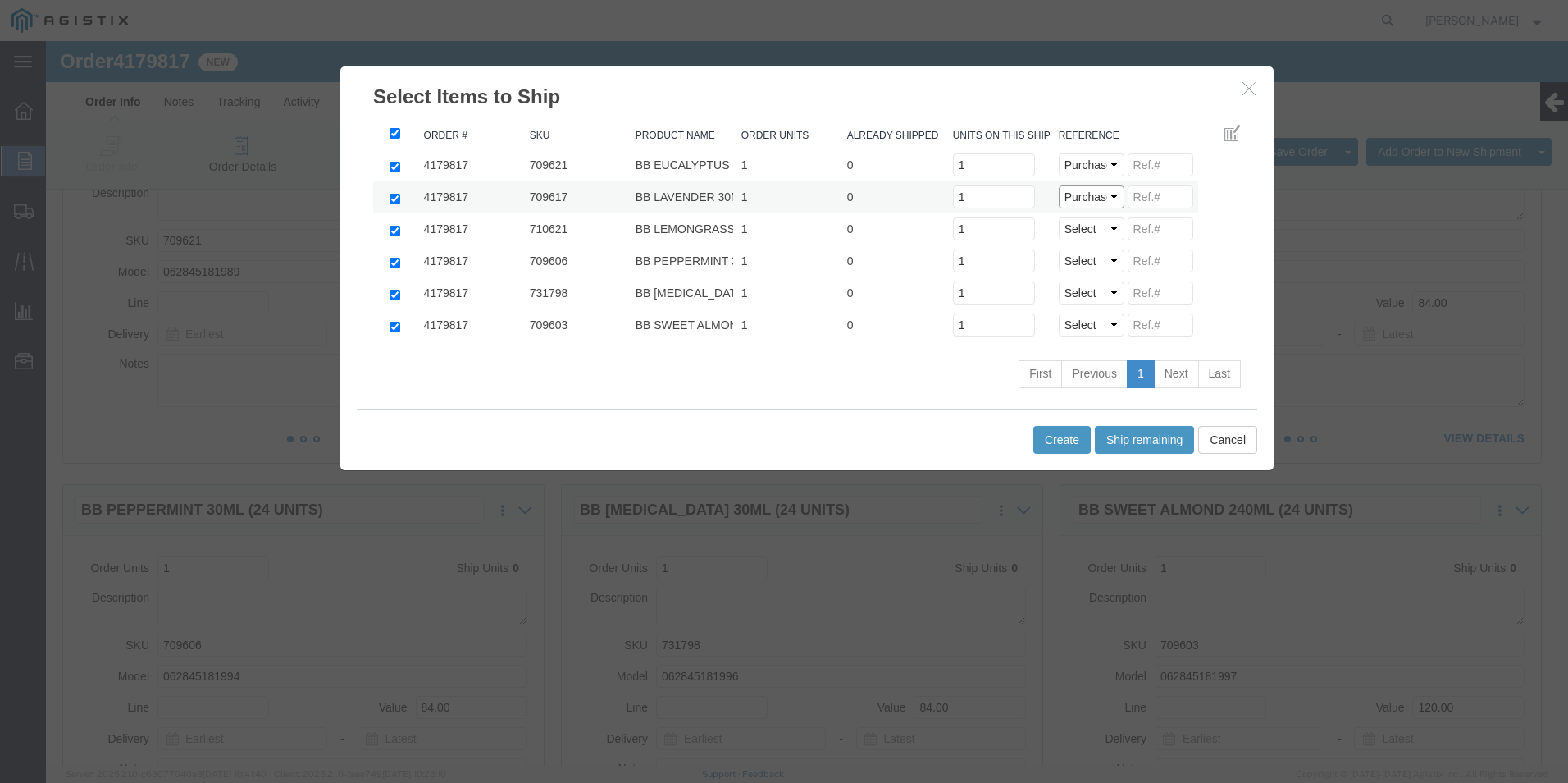
click select "Select Purchase Order Delivery Number"
select select "PO"
click select "Select Purchase Order Delivery Number"
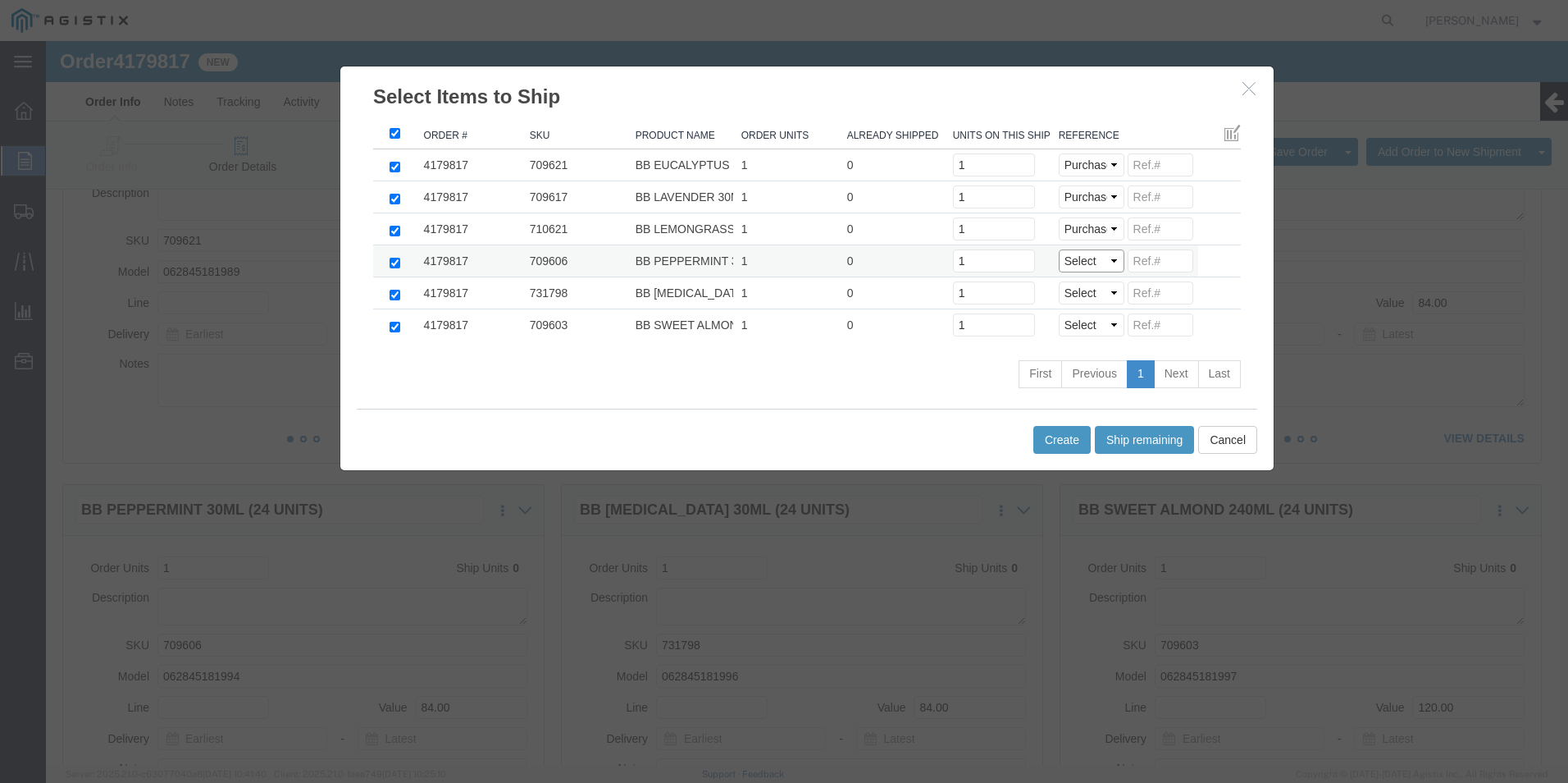
select select "PO"
click select "Select Purchase Order Delivery Number"
select select "PO"
click select "Select Purchase Order Delivery Number"
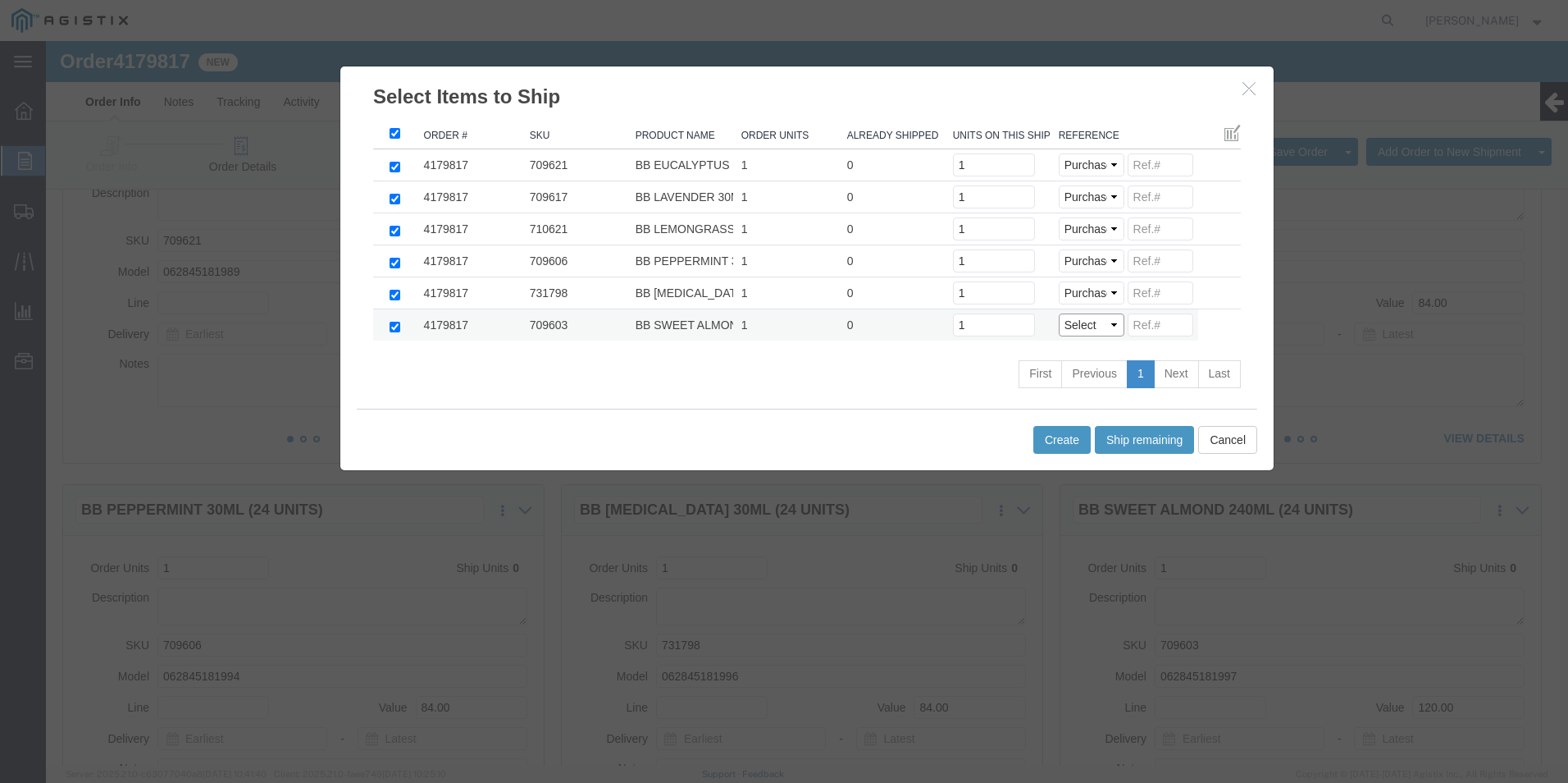
click select "Select Purchase Order Delivery Number"
select select "PO"
click select "Select Purchase Order Delivery Number"
click input
paste input "15122191111111111111"
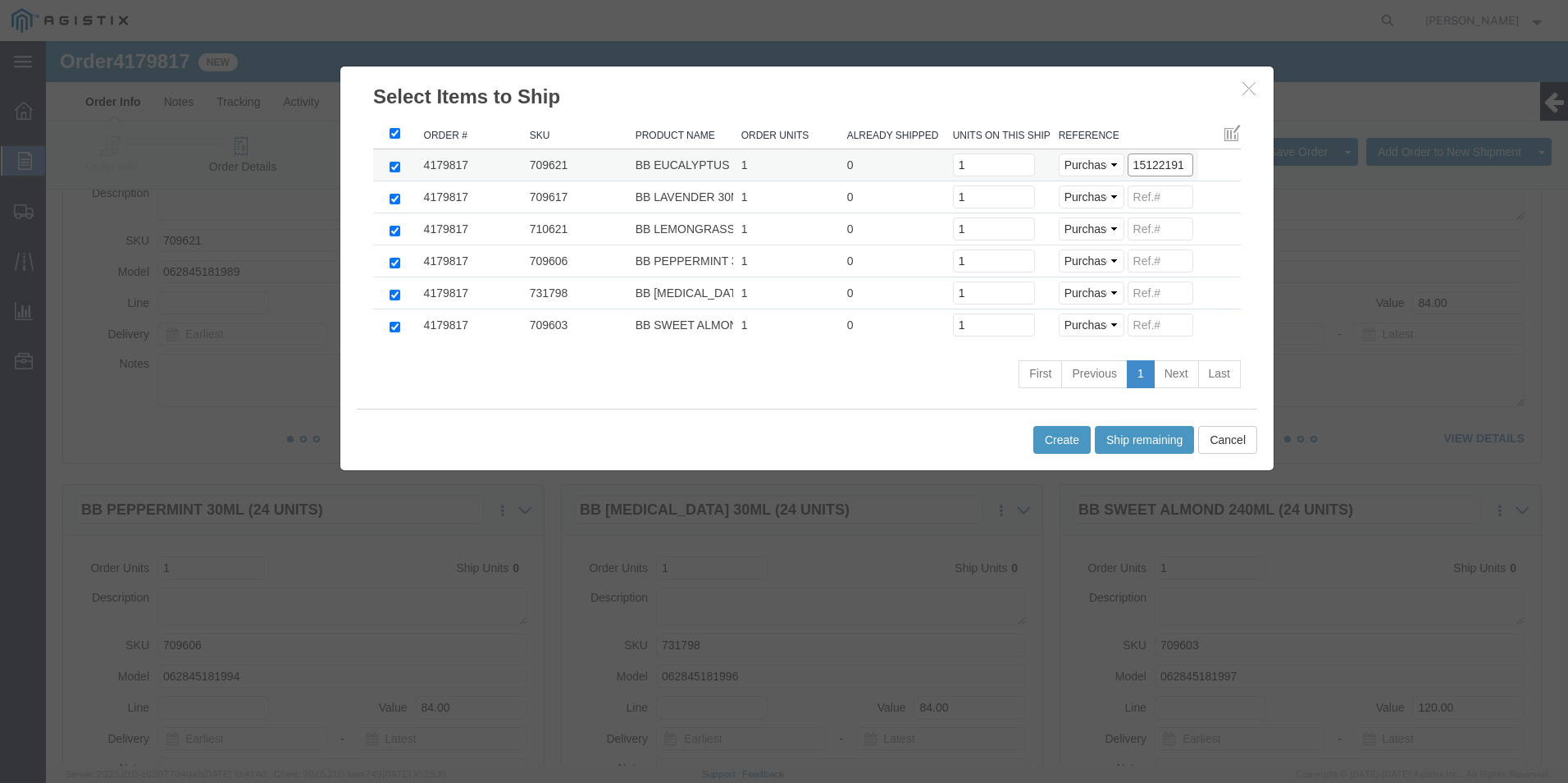
scroll to position [0, 0]
drag, startPoint x: 1139, startPoint y: 122, endPoint x: 989, endPoint y: 138, distance: 150.9
click tr "4179817 709621 BB EUCALYPTUS 30ML (24 UNITS) 1 0 Units on this shipment 1 Selec…"
type input "15122191"
click input
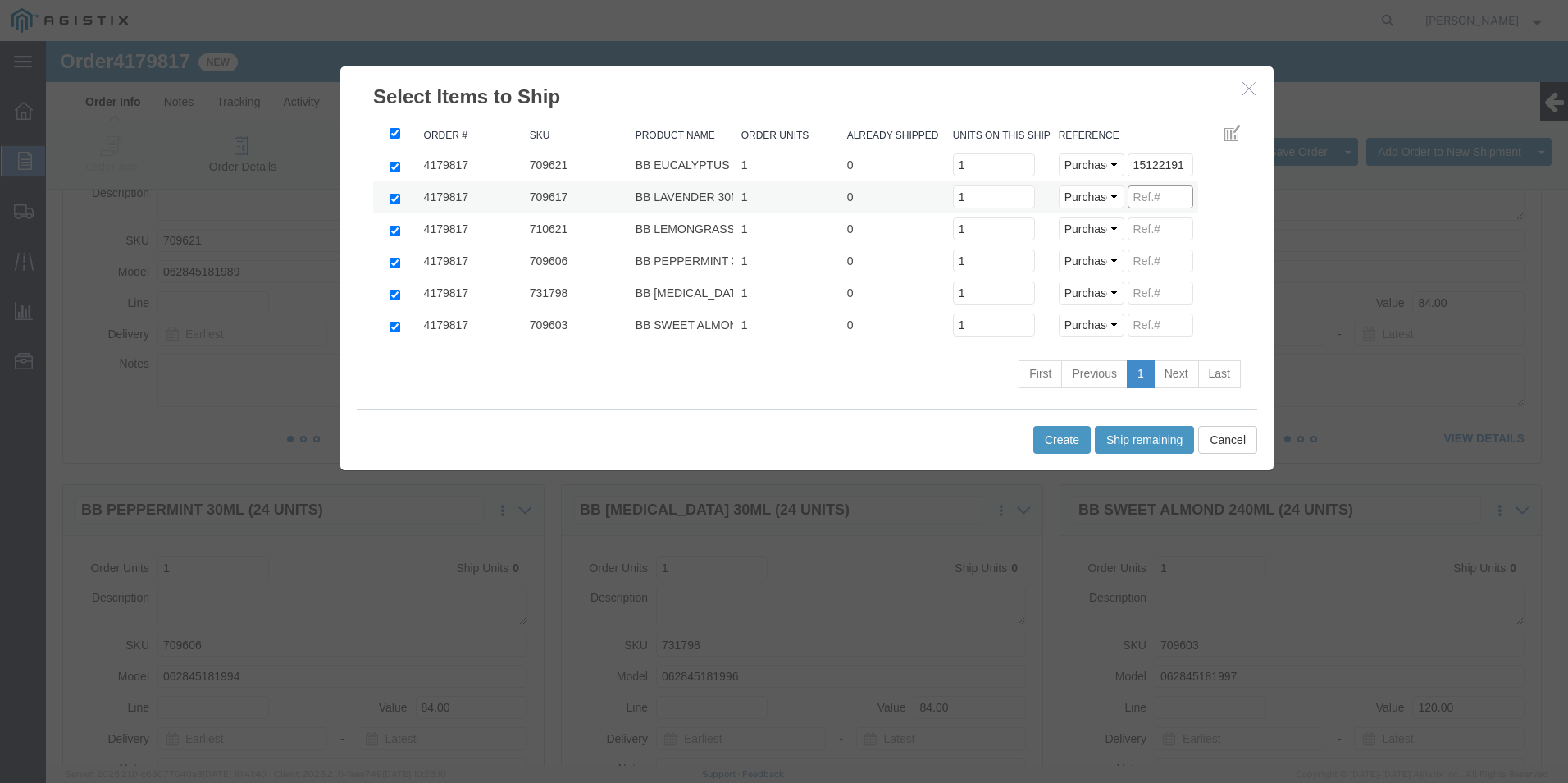
paste input "15122191"
type input "15122191"
click input
paste input "15122191"
type input "15122191"
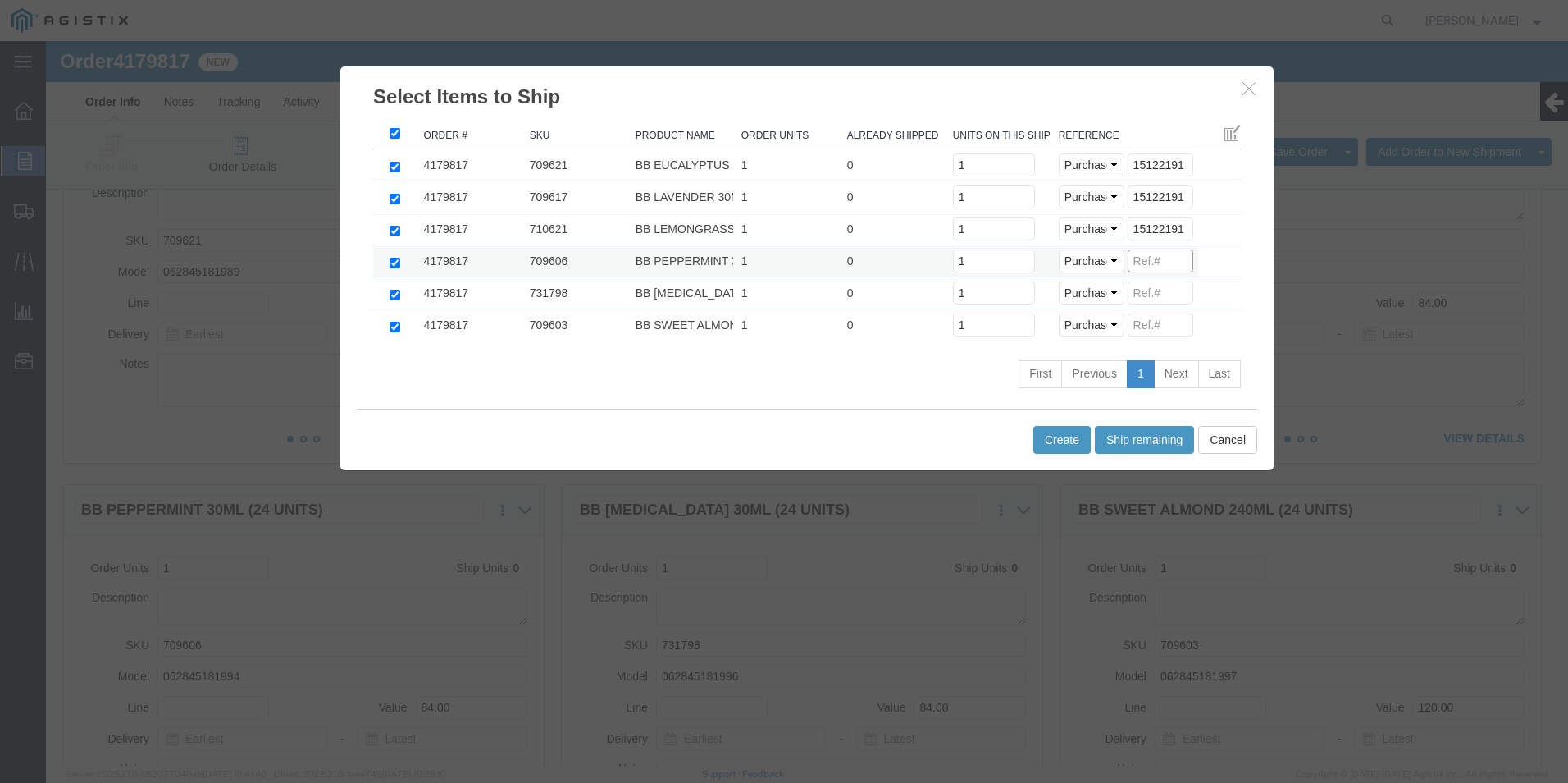
click input
paste input "15122191"
type input "15122191"
click input
paste input "15122191"
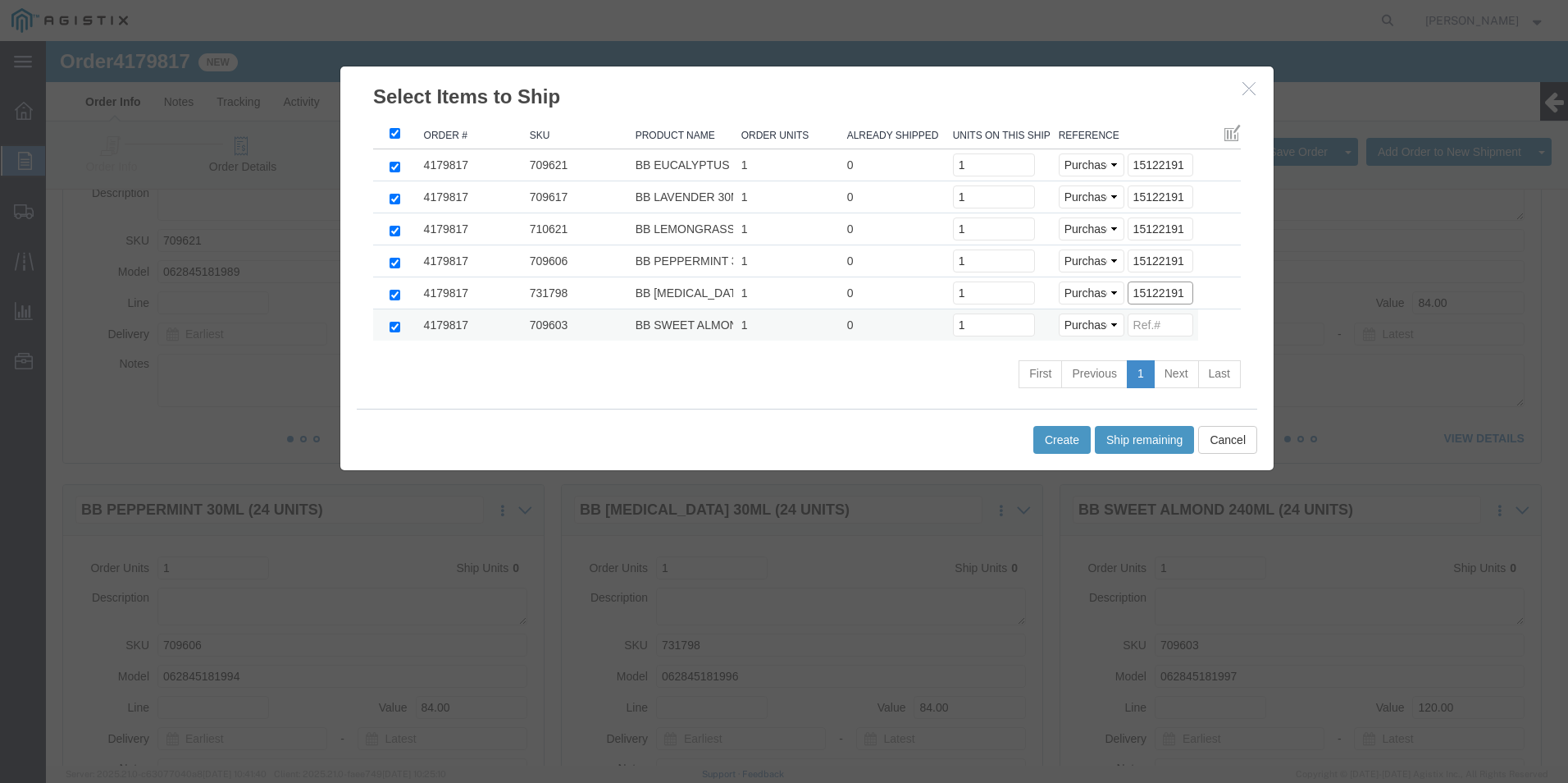
type input "15122191"
click input
paste input "15122191"
type input "15122191"
click button "Create"
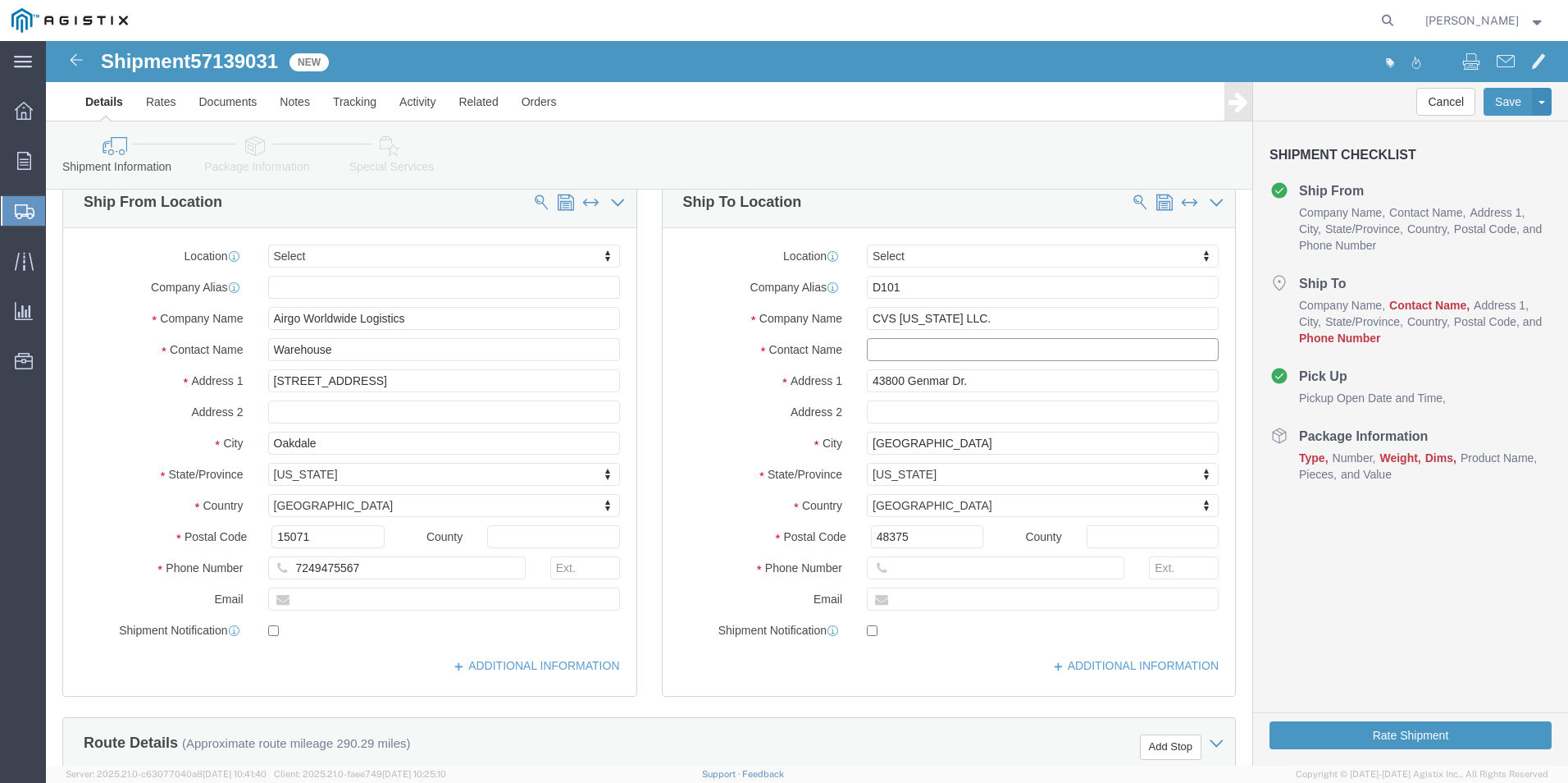
click input "text"
type input "recvg"
click input "text"
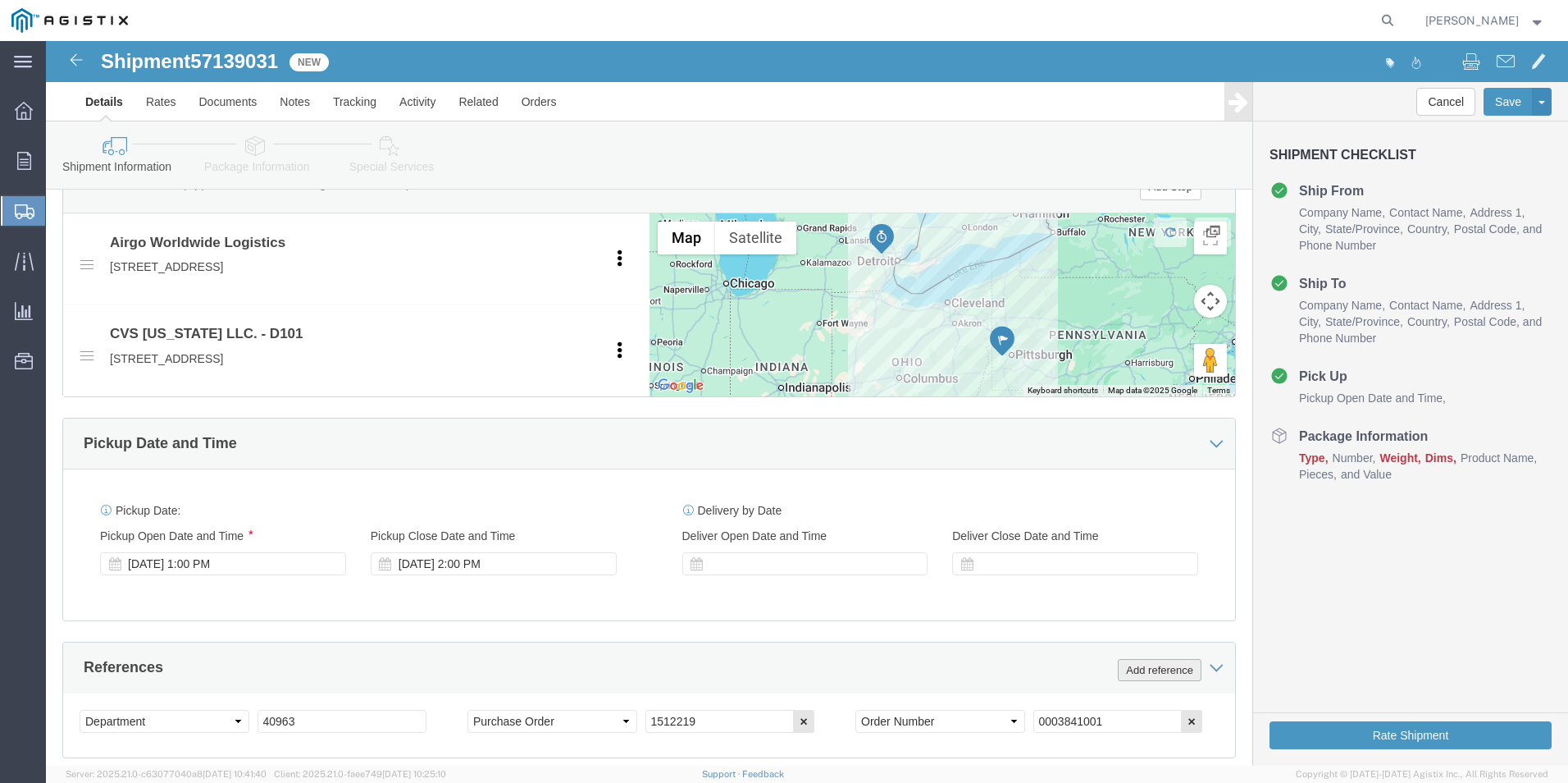
scroll to position [738, 0]
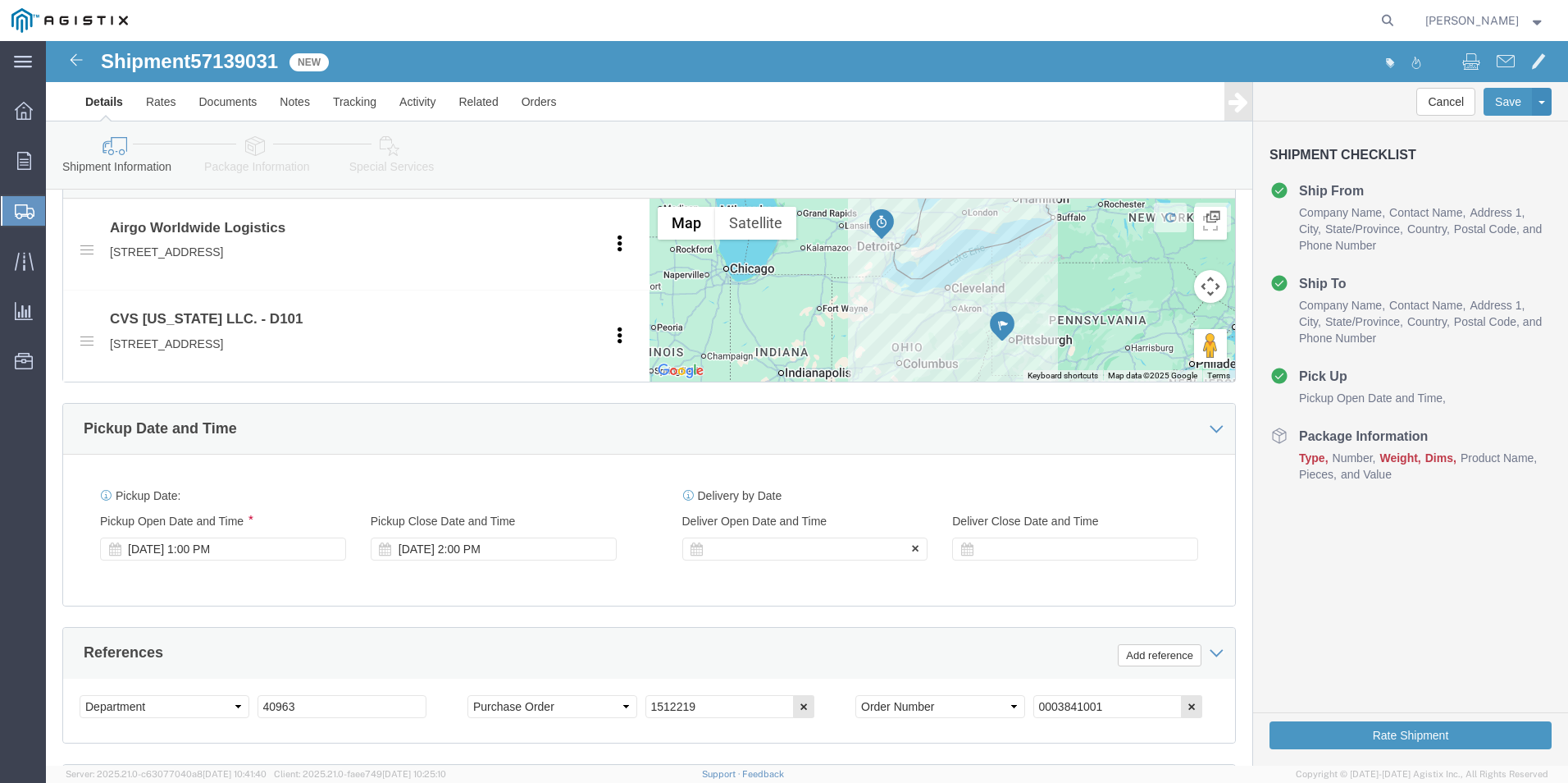
type input "[PHONE_NUMBER]"
click div
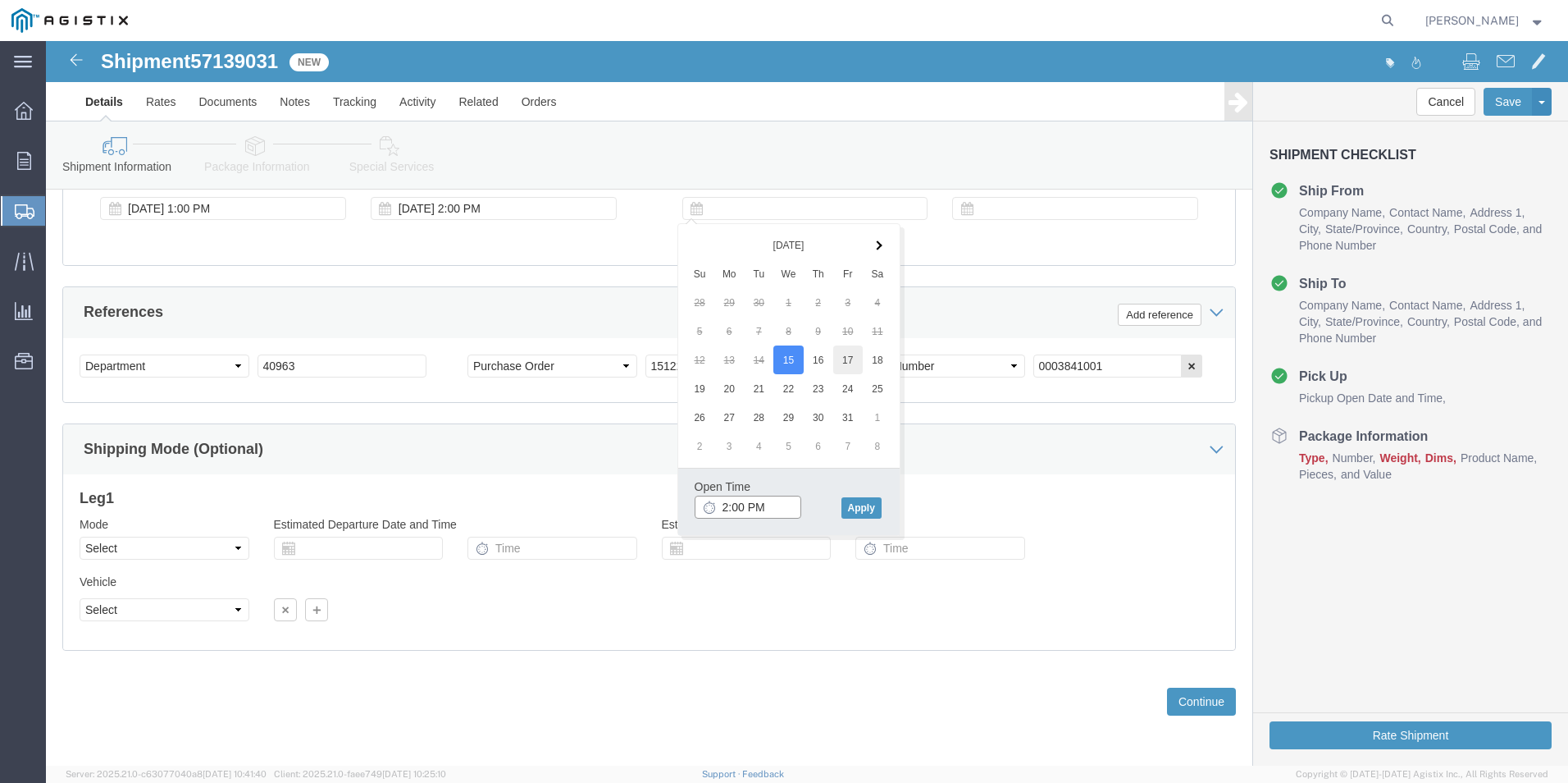
type input "2:00 PM"
click button "Apply"
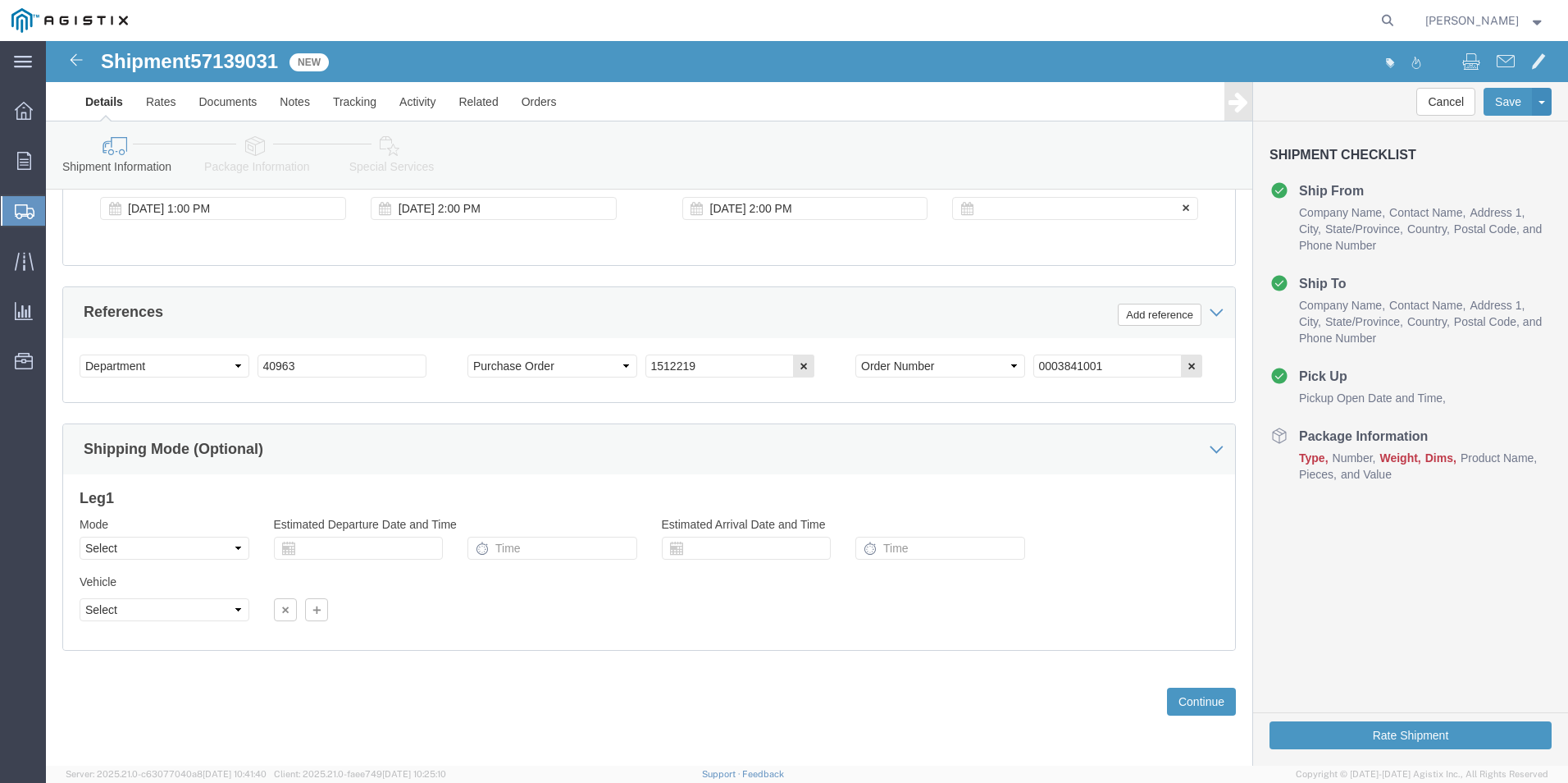
click div
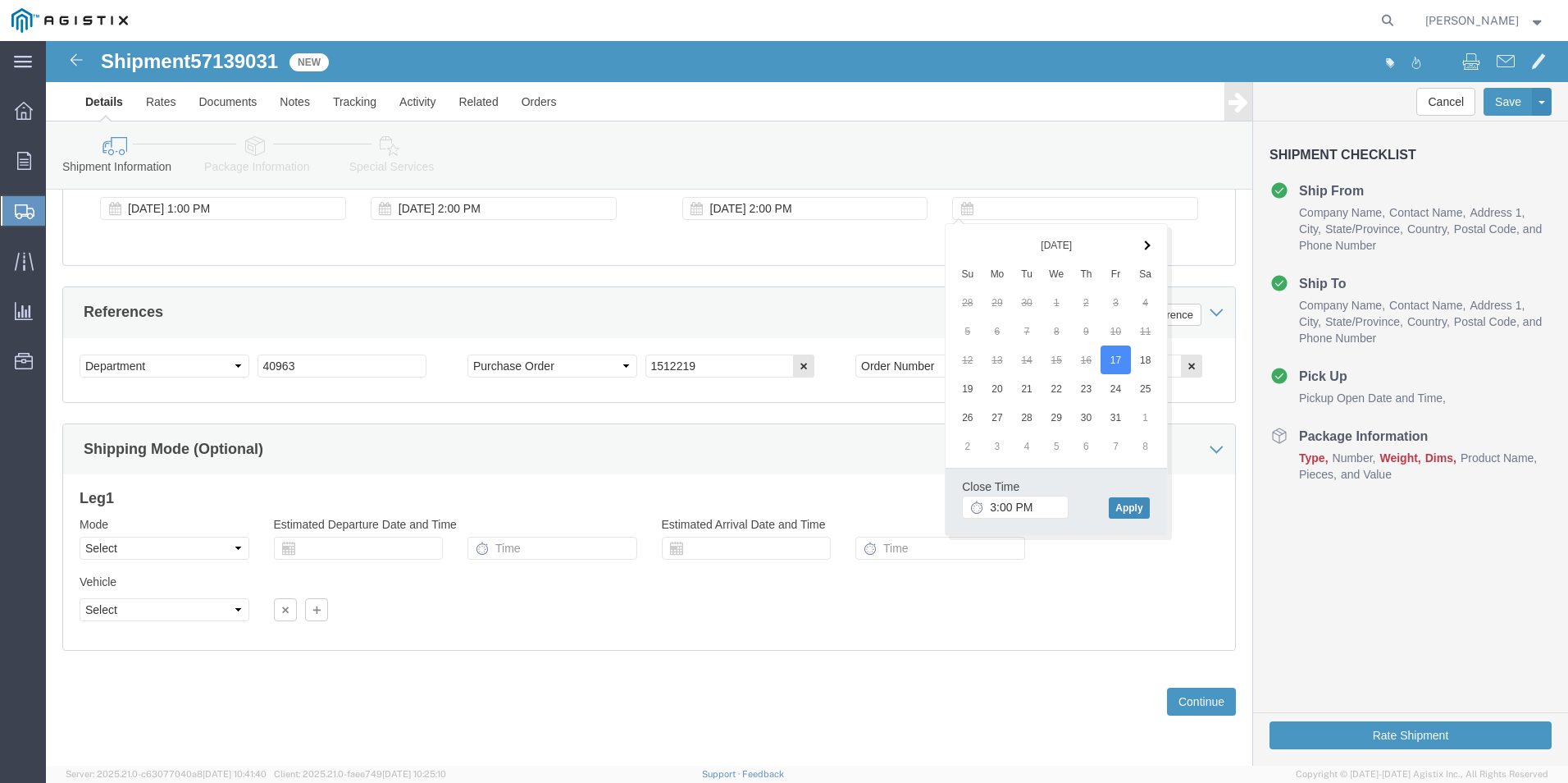
click button "Apply"
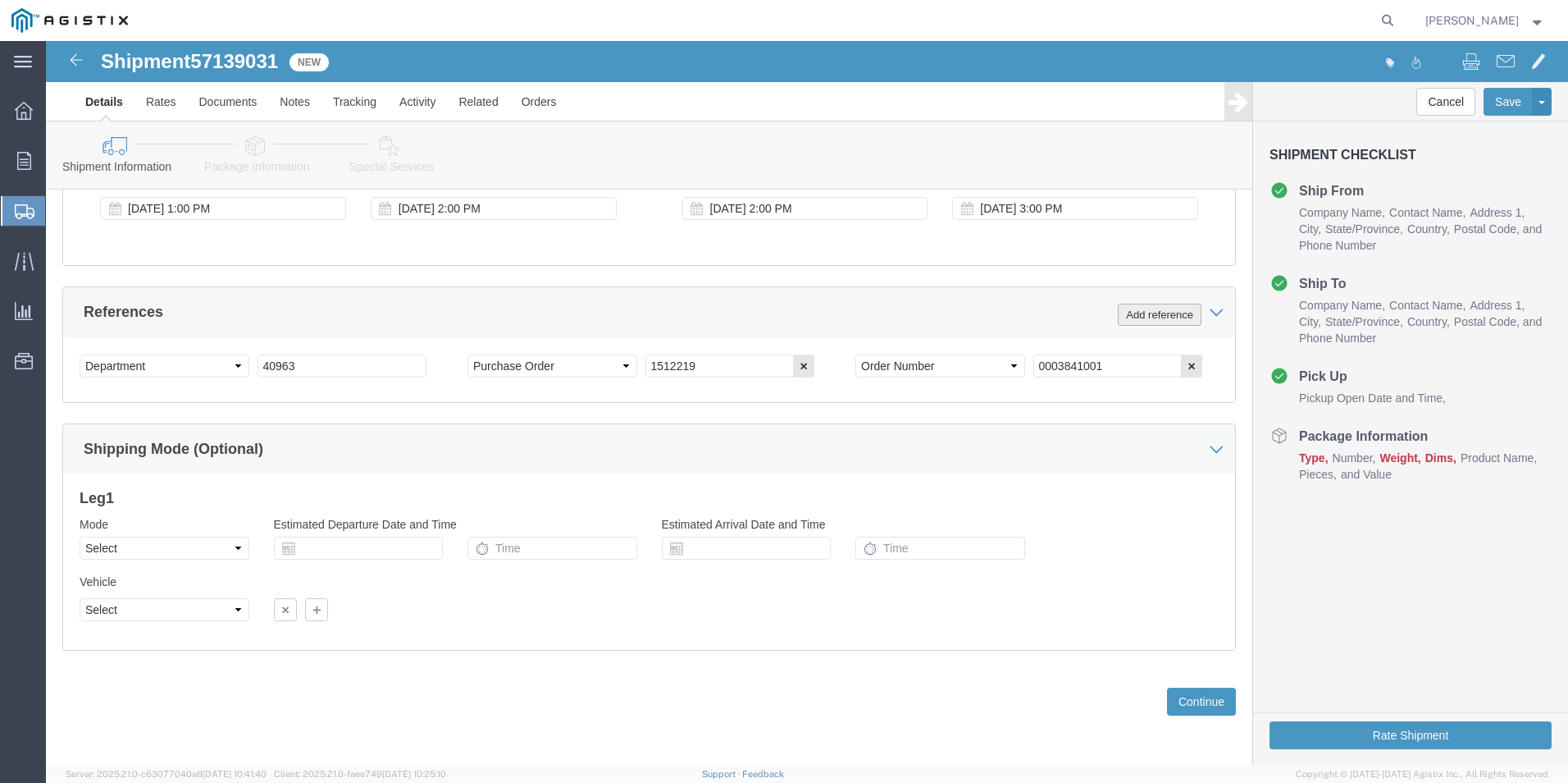
click button "Add reference"
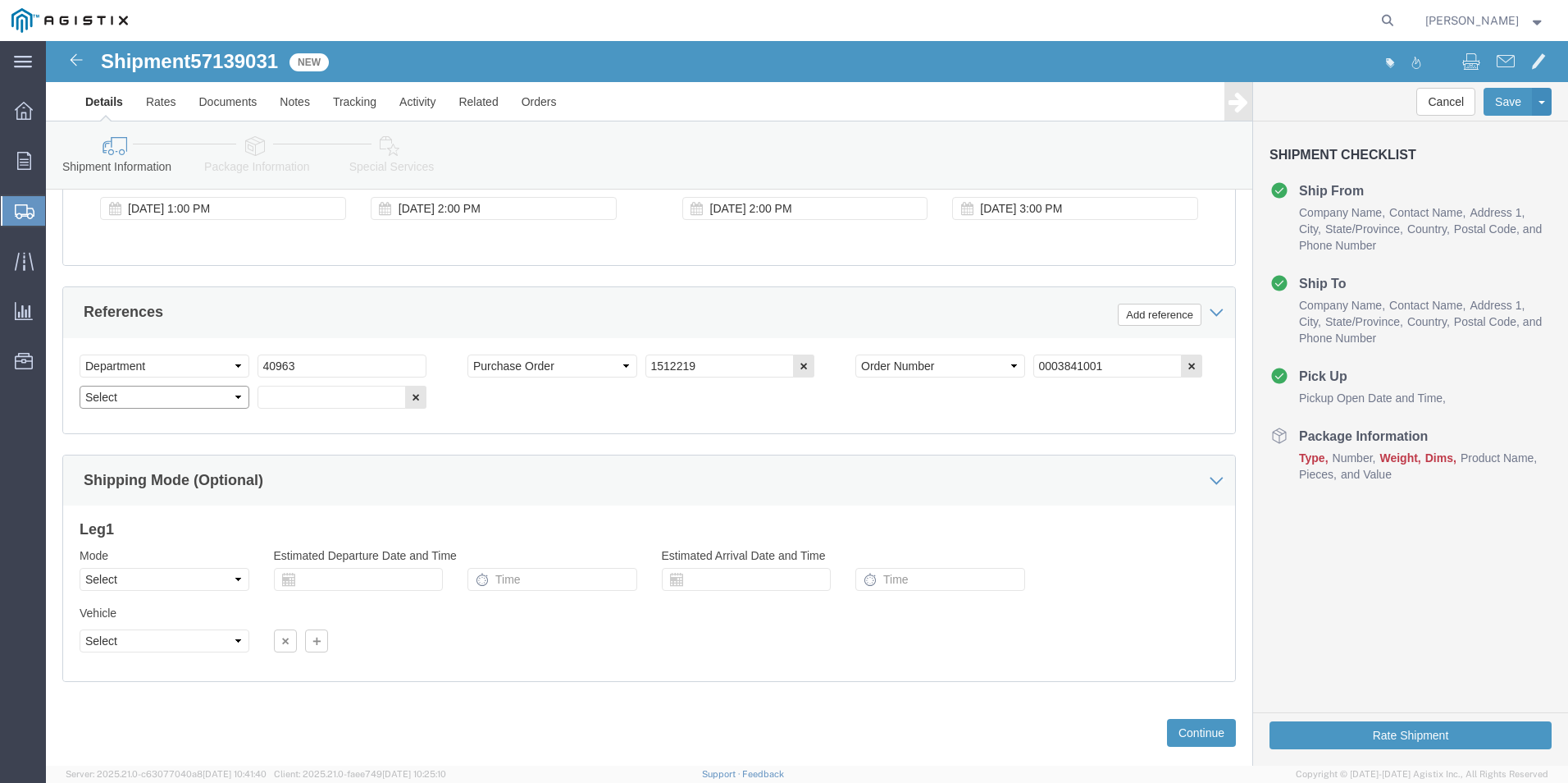
click select "Select Account Type Activity ID Airline Appointment Number ASN Batch Request # …"
select select "BOL"
click select "Select Account Type Activity ID Airline Appointment Number ASN Batch Request # …"
click input "text"
type input "4179817"
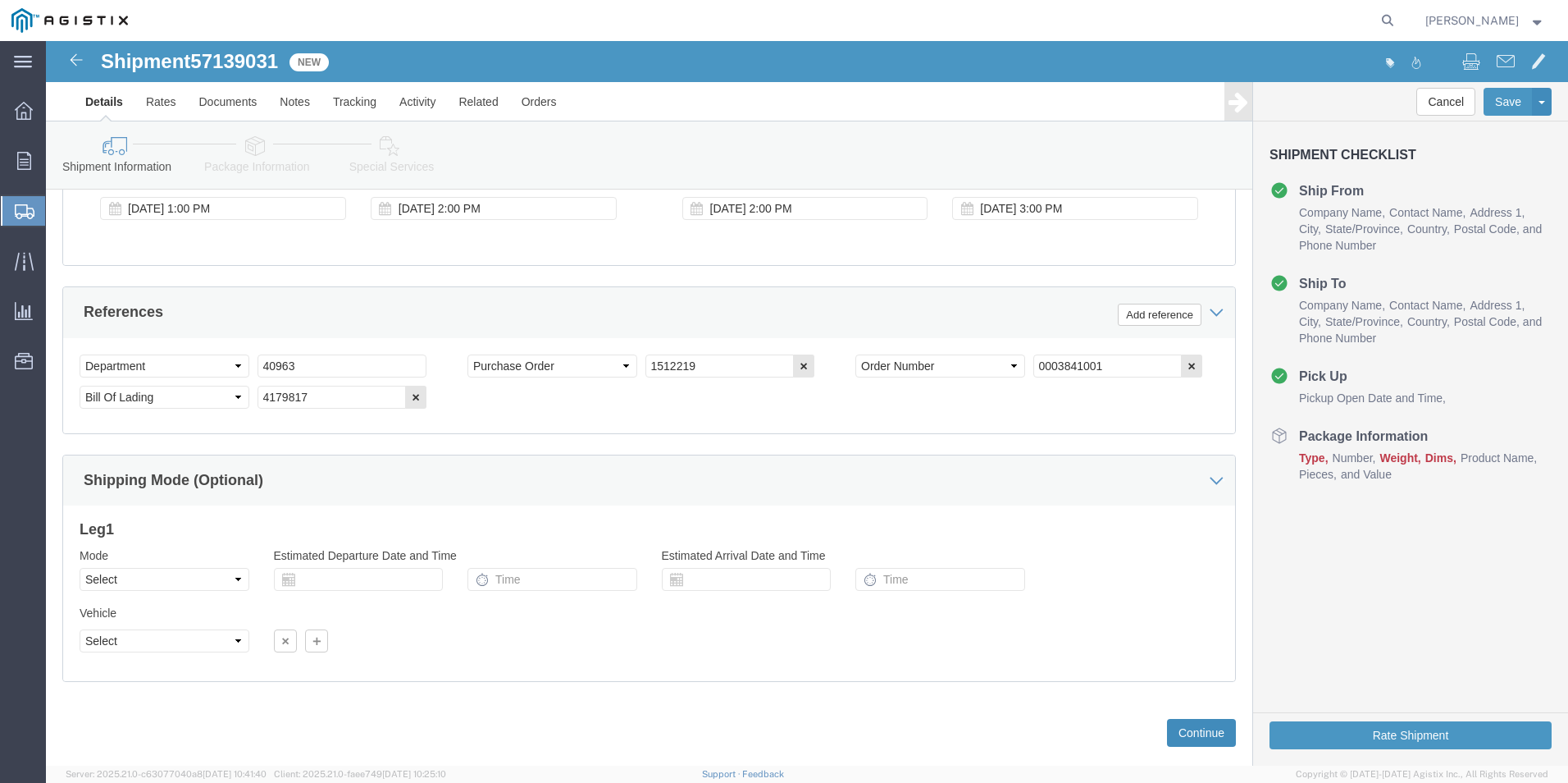
click button "Continue"
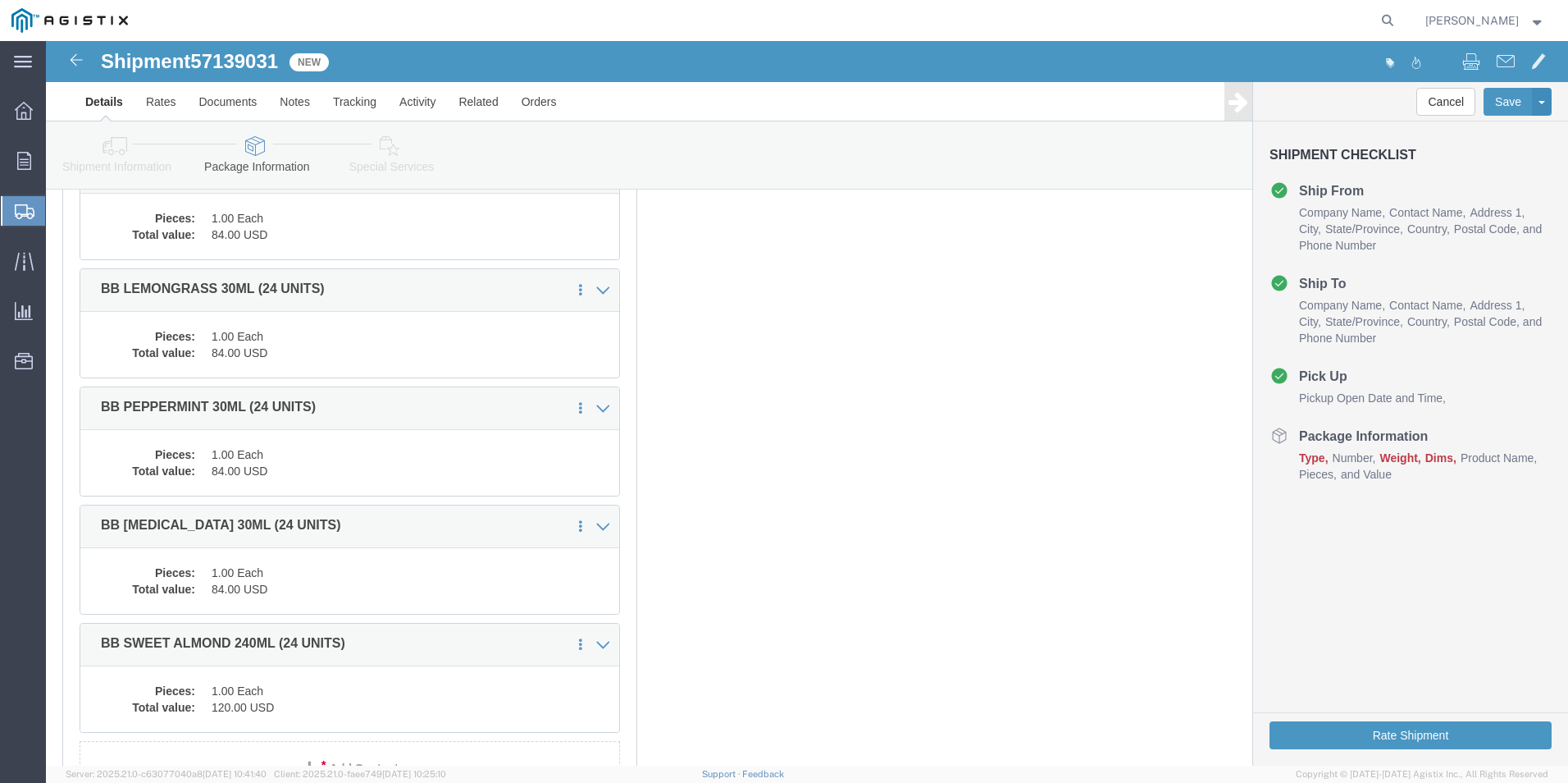
scroll to position [0, 0]
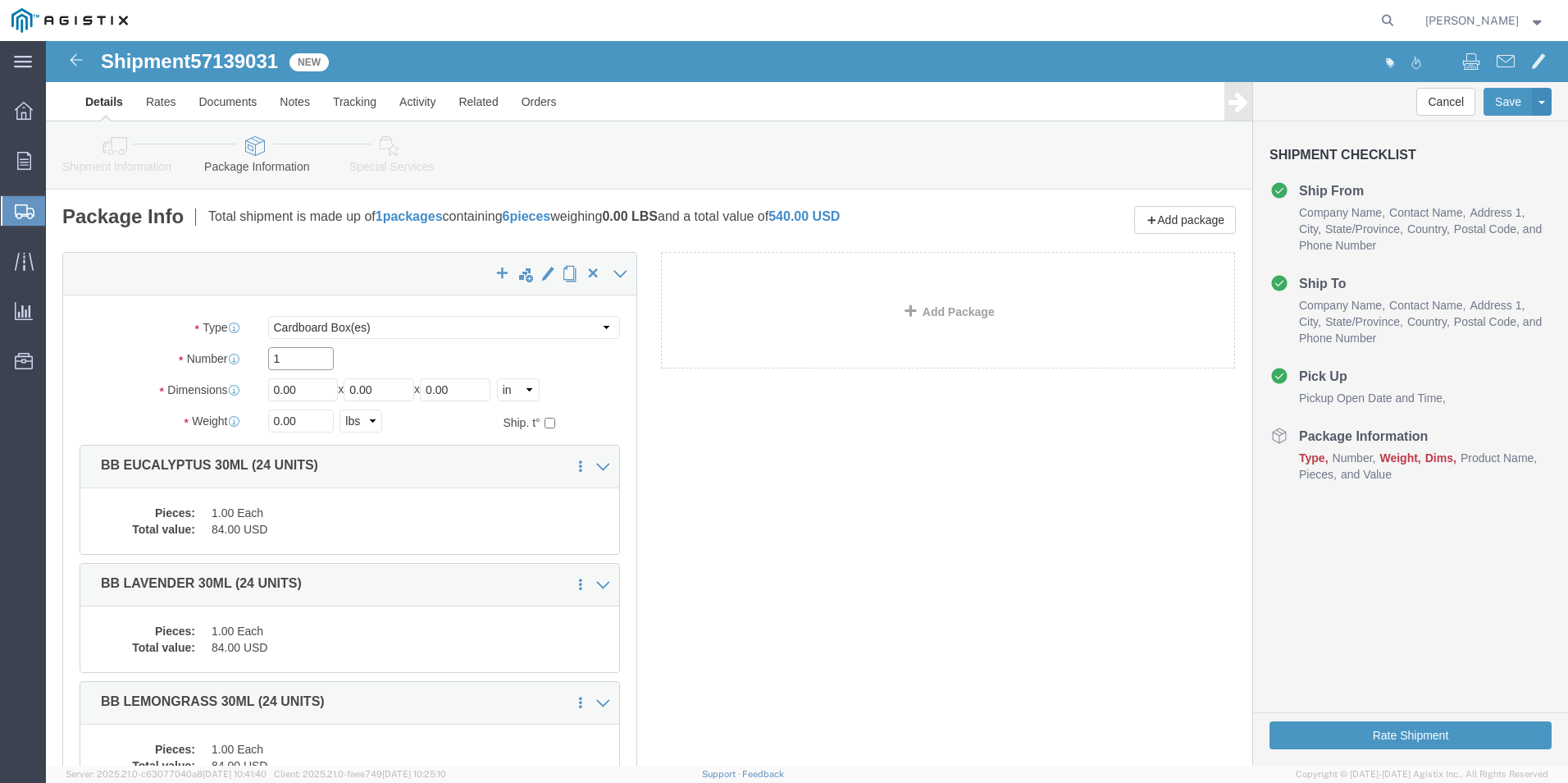
drag, startPoint x: 248, startPoint y: 320, endPoint x: -50, endPoint y: 332, distance: 298.2
click html "Shipment 57139031 New Details Rates Documents Notes Tracking Activity Related O…"
type input "6"
drag, startPoint x: 193, startPoint y: 347, endPoint x: 95, endPoint y: 341, distance: 98.2
click div "Dimensions Length 0.00 x Width 0.00 x Height 0.00 Select cm ft in"
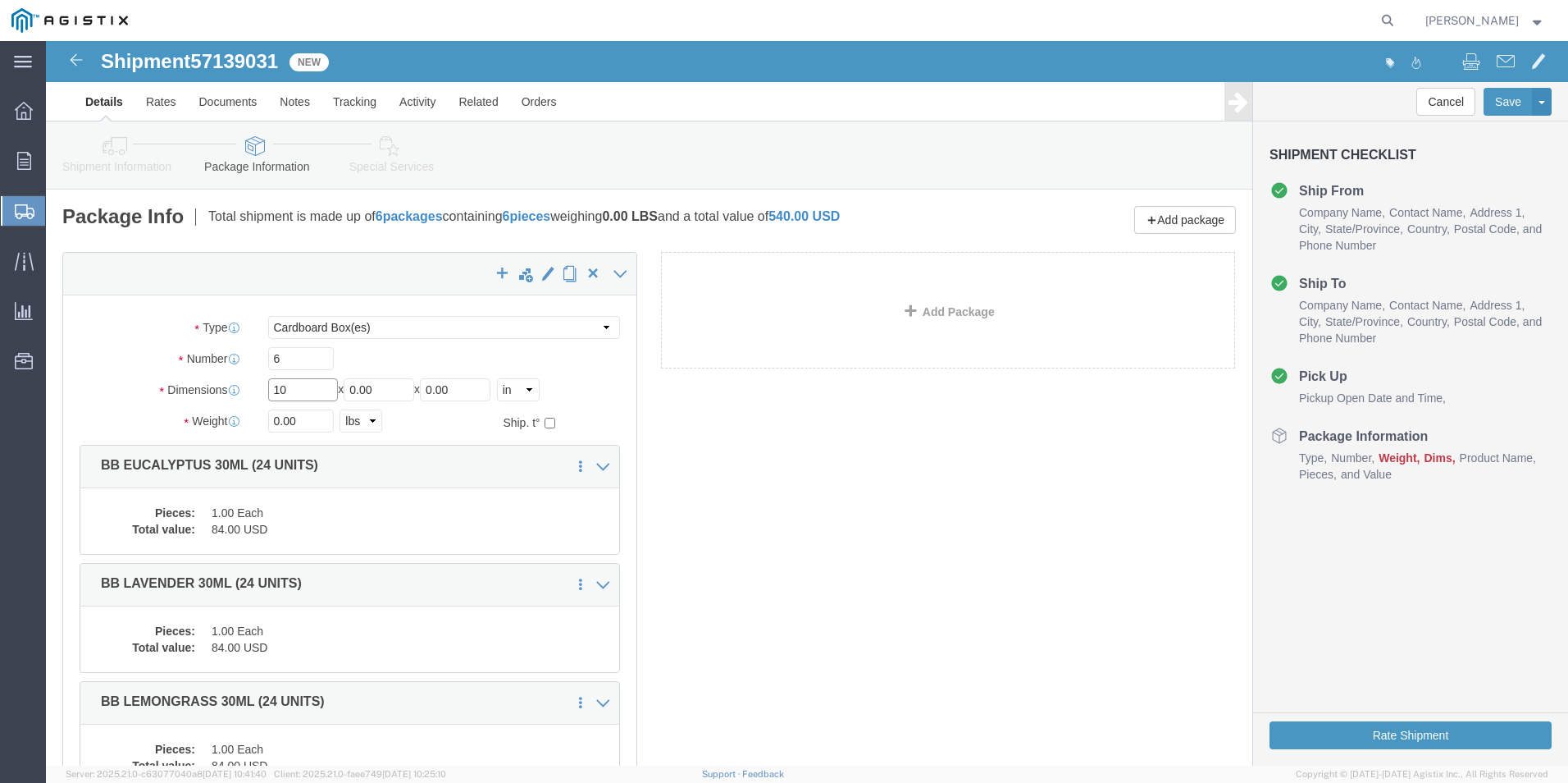
type input "10"
type input "40"
click button "Rate Shipment"
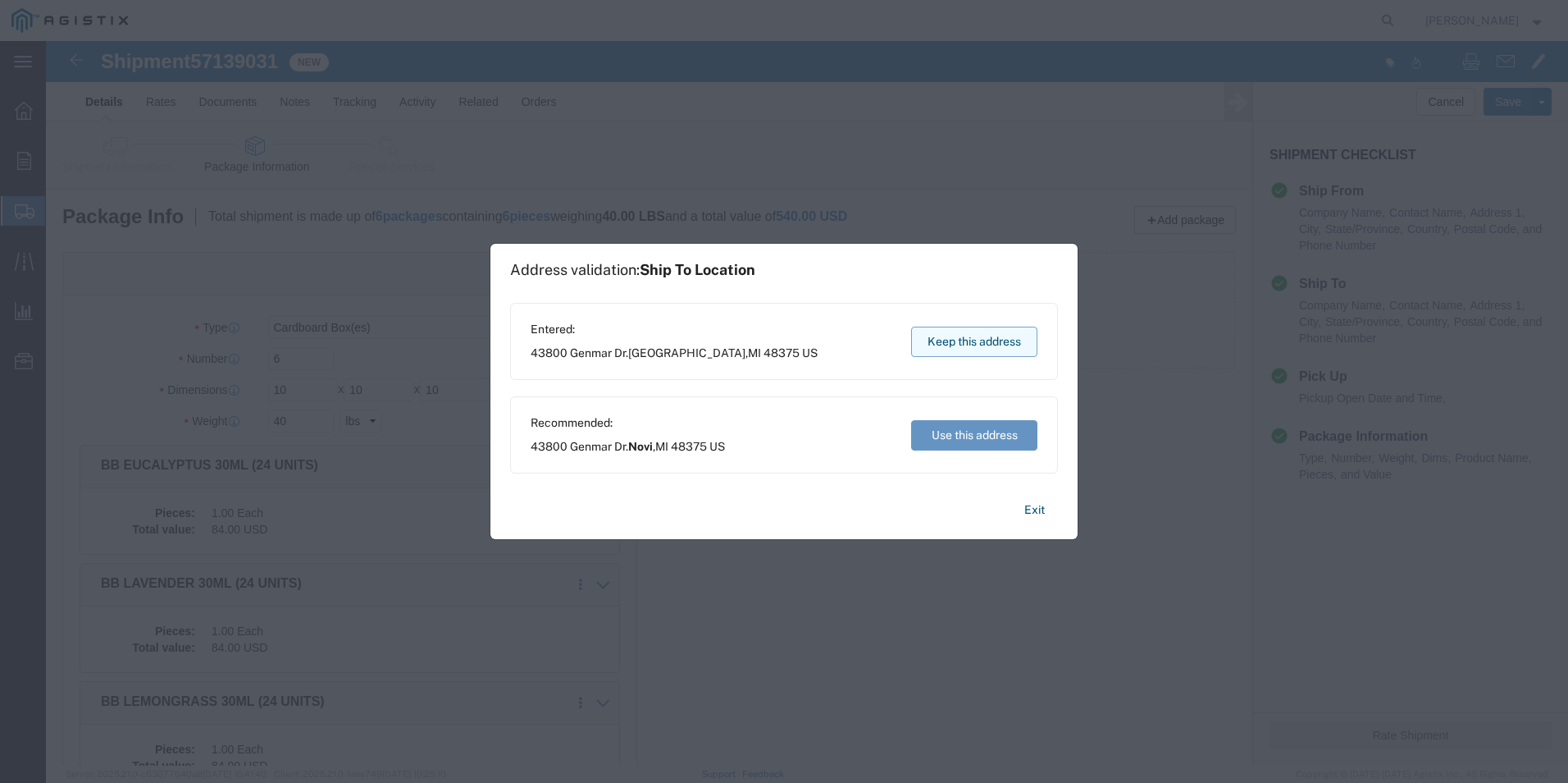
click at [995, 341] on button "Keep this address" at bounding box center [974, 342] width 126 height 31
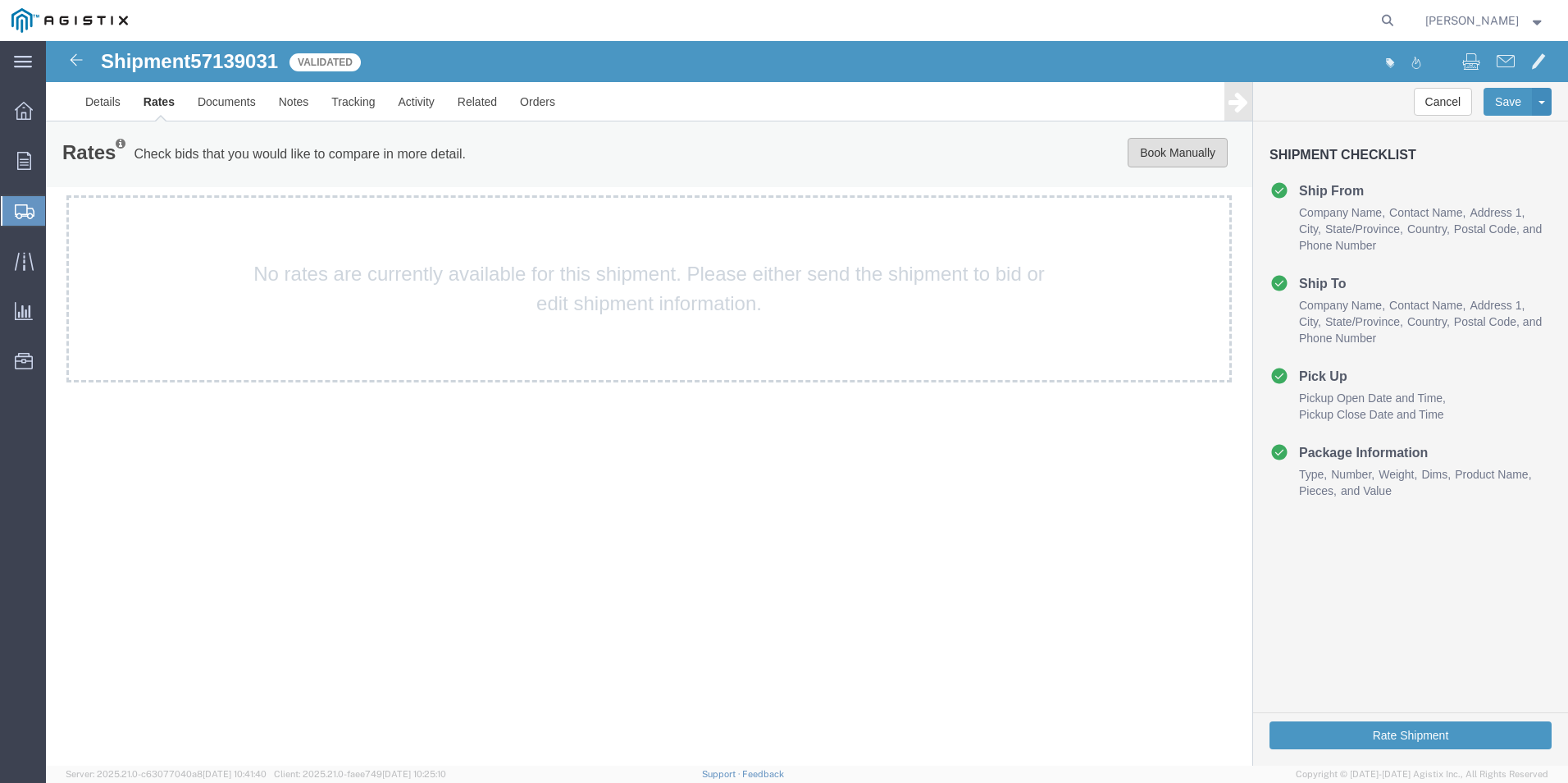
click at [1196, 150] on button "Book Manually" at bounding box center [1178, 152] width 100 height 30
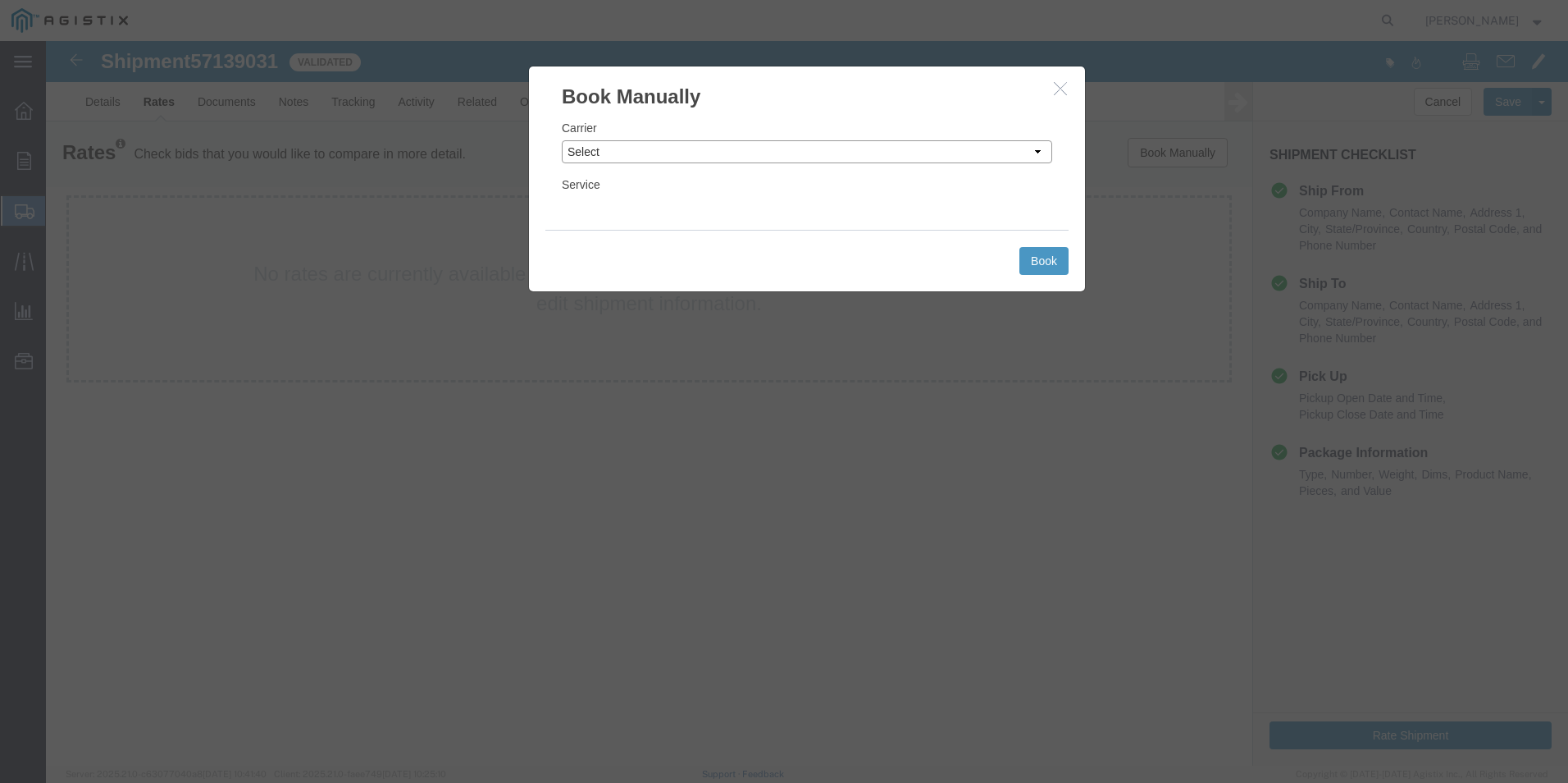
drag, startPoint x: 674, startPoint y: 150, endPoint x: 665, endPoint y: 165, distance: 17.5
click at [674, 150] on select "Select Add New Carrier (and default service) ACI Guide APC Airport Google Milea…" at bounding box center [807, 152] width 491 height 23
select select "12"
click at [562, 140] on select "Select Add New Carrier (and default service) ACI Guide APC Airport Google Milea…" at bounding box center [807, 152] width 491 height 23
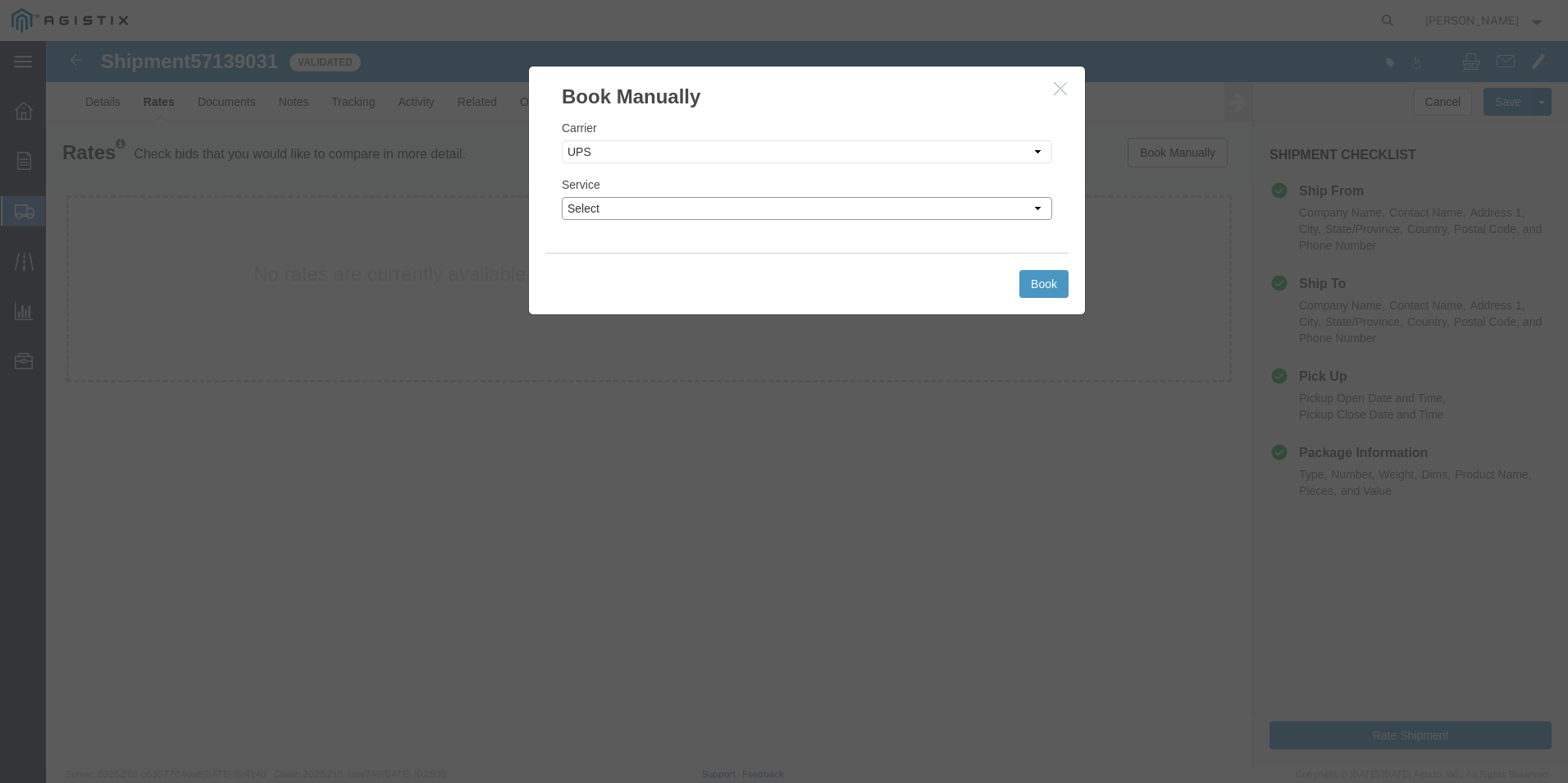
click at [739, 209] on select "Select 2nd Day Air 2nd Day Air A.M. 3 Day Select BOUND PRINTED MATTER, UPS DELI…" at bounding box center [807, 208] width 491 height 23
select select "42"
click at [562, 197] on select "Select 2nd Day Air 2nd Day Air A.M. 3 Day Select BOUND PRINTED MATTER, UPS DELI…" at bounding box center [807, 208] width 491 height 23
click at [1044, 277] on button "Book" at bounding box center [1044, 284] width 50 height 28
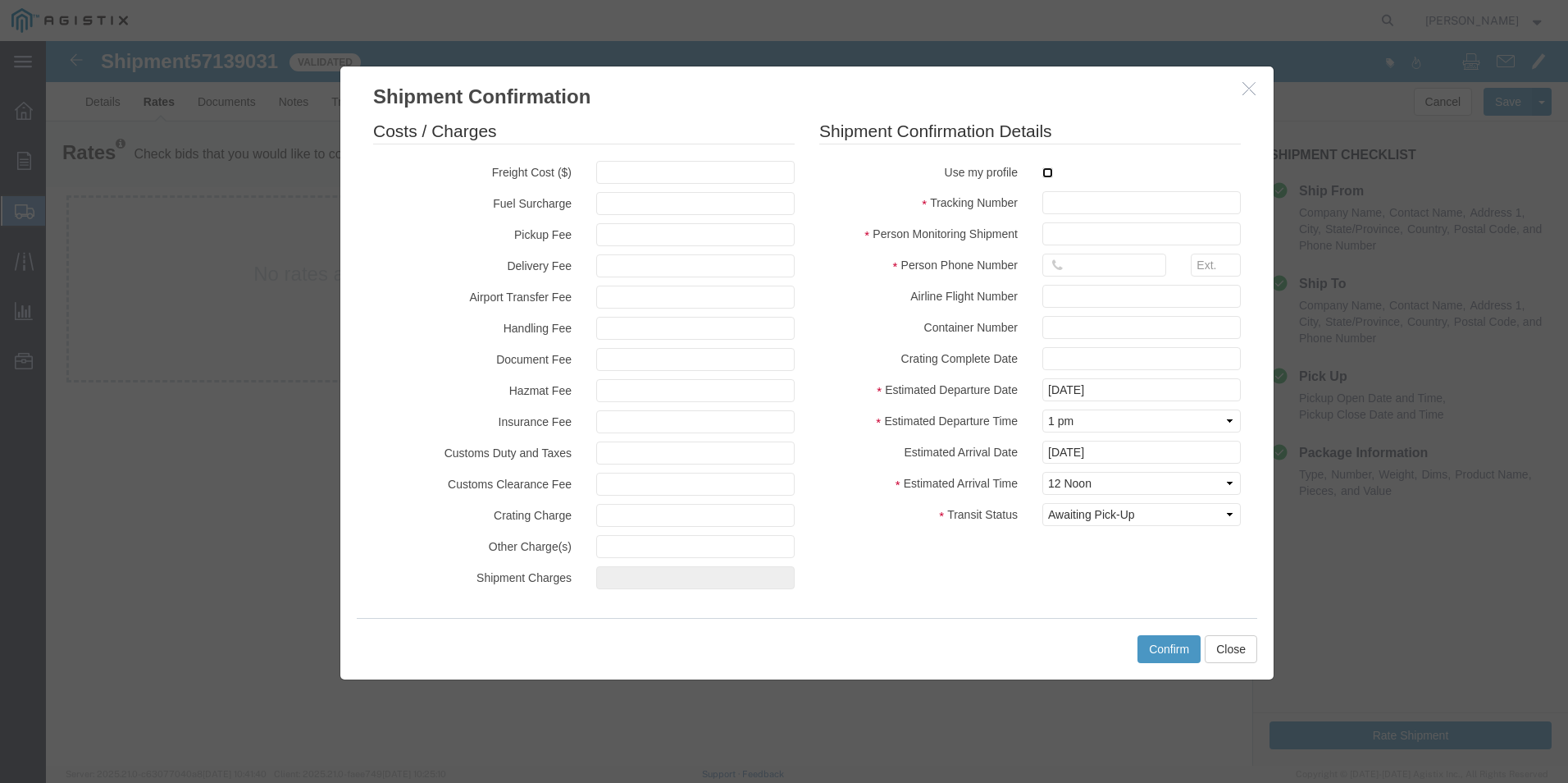
click at [1050, 176] on input "checkbox" at bounding box center [1047, 172] width 10 height 11
checkbox input "true"
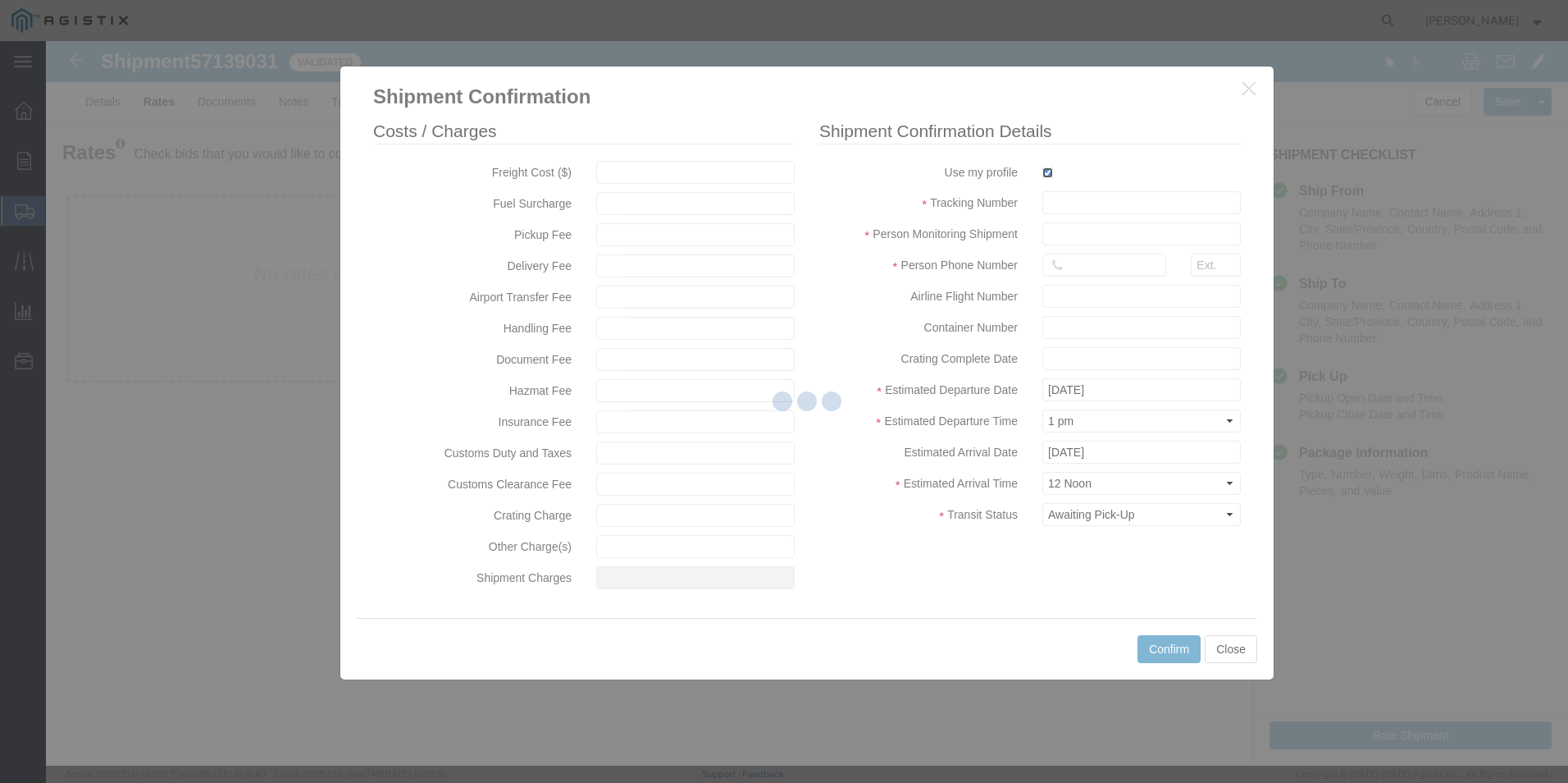
type input "[PERSON_NAME]"
type input "[PHONE_NUMBER]"
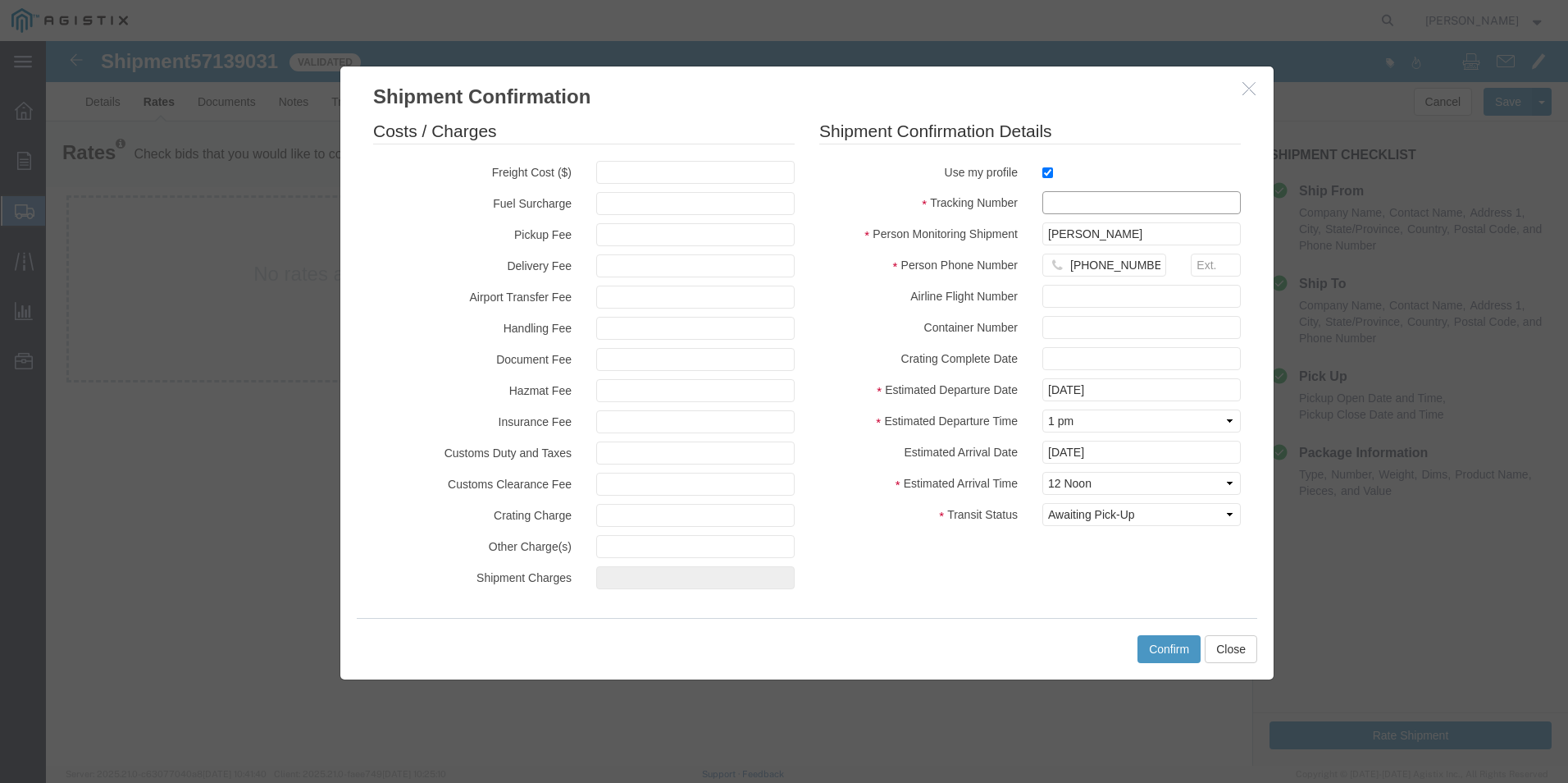
click at [1061, 203] on input "text" at bounding box center [1141, 202] width 199 height 23
type input "1zx599590341386606"
drag, startPoint x: 1173, startPoint y: 645, endPoint x: 1041, endPoint y: 645, distance: 132.0
click at [1041, 645] on div "Confirm Close" at bounding box center [807, 648] width 901 height 61
click at [1165, 645] on button "Confirm" at bounding box center [1169, 648] width 63 height 28
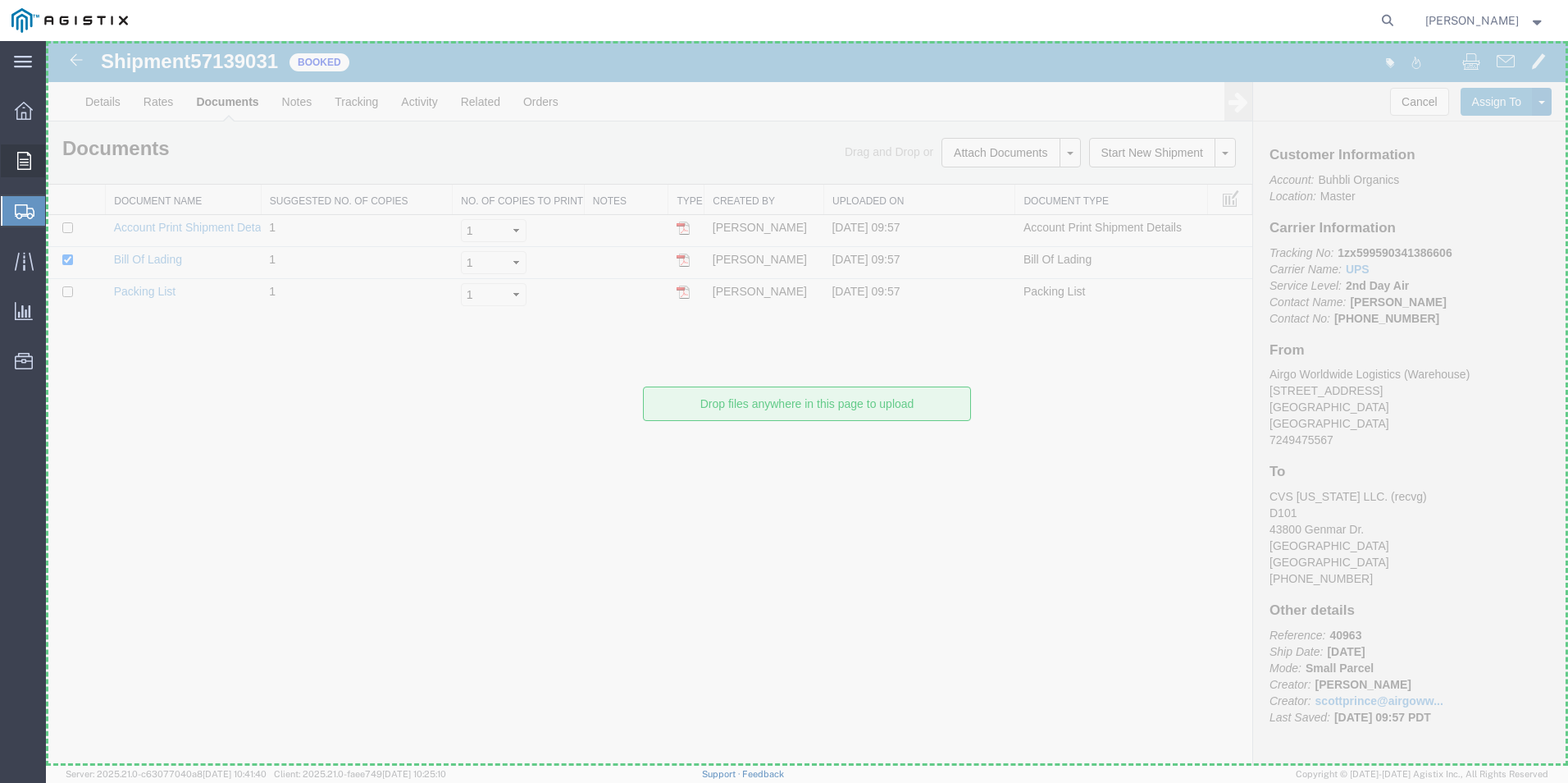
click at [0, 0] on span "Order Manager" at bounding box center [0, 0] width 0 height 0
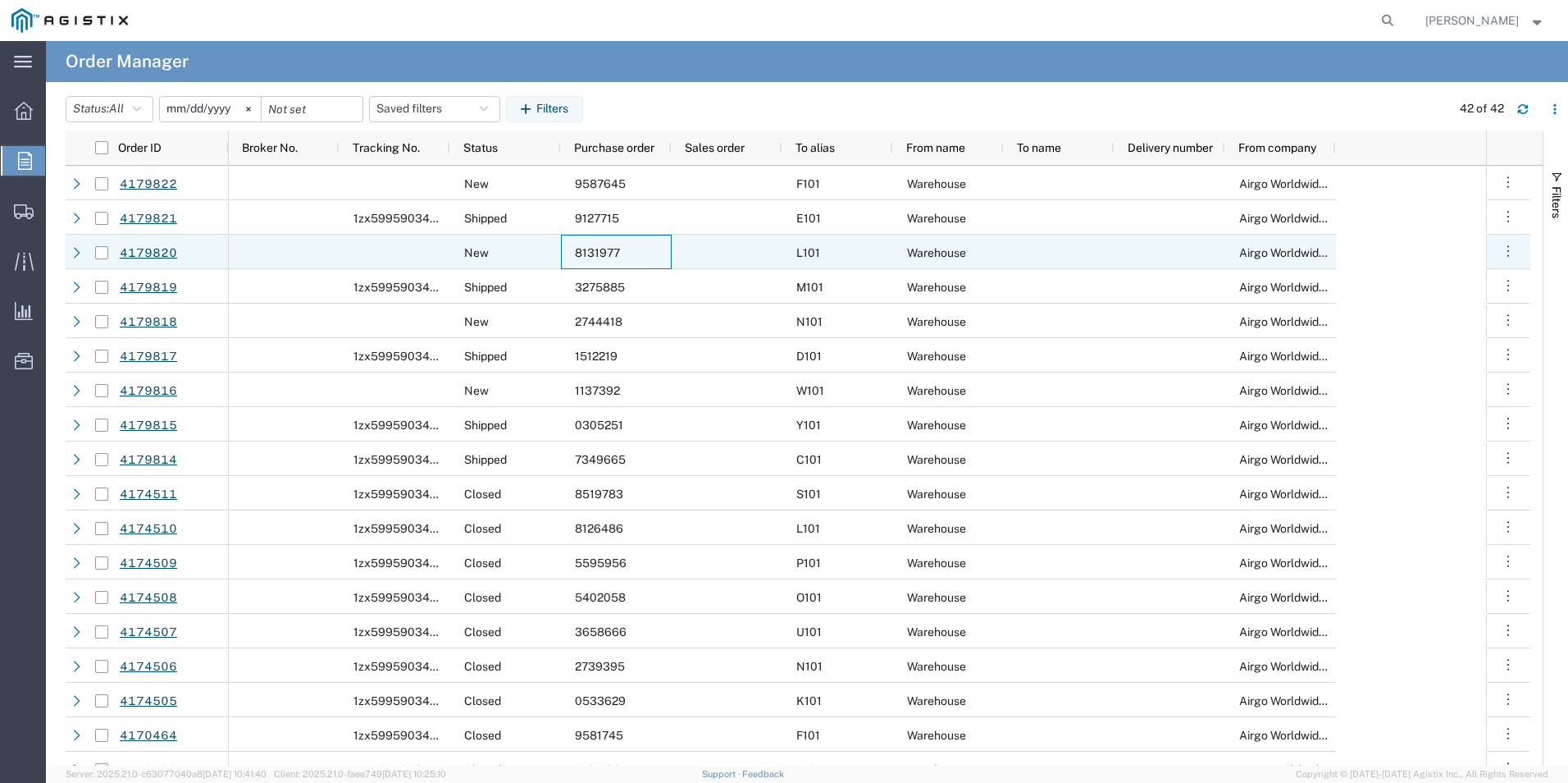
click at [599, 248] on span "8131977" at bounding box center [596, 253] width 45 height 13
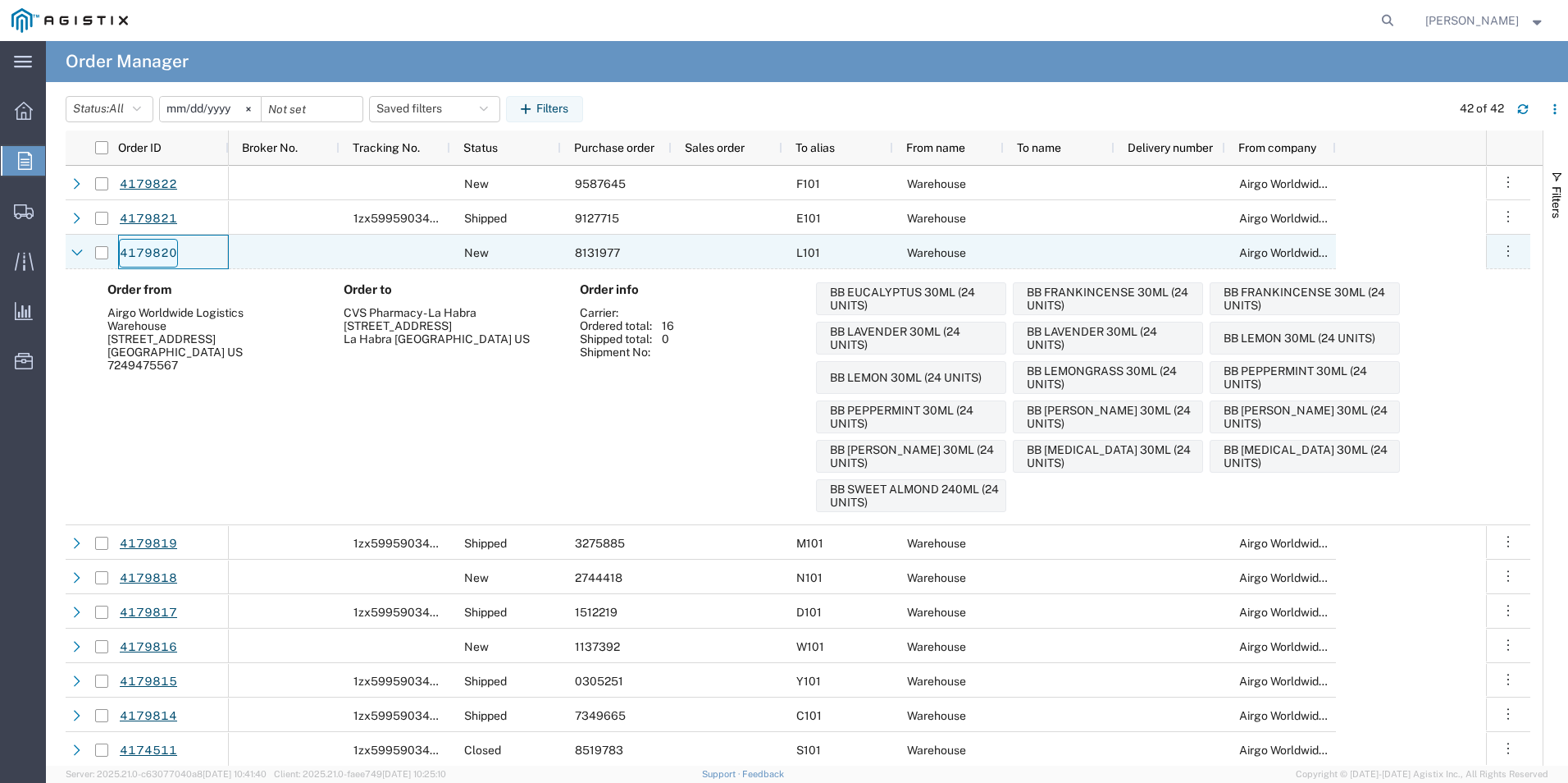
click at [152, 254] on link "4179820" at bounding box center [149, 253] width 59 height 29
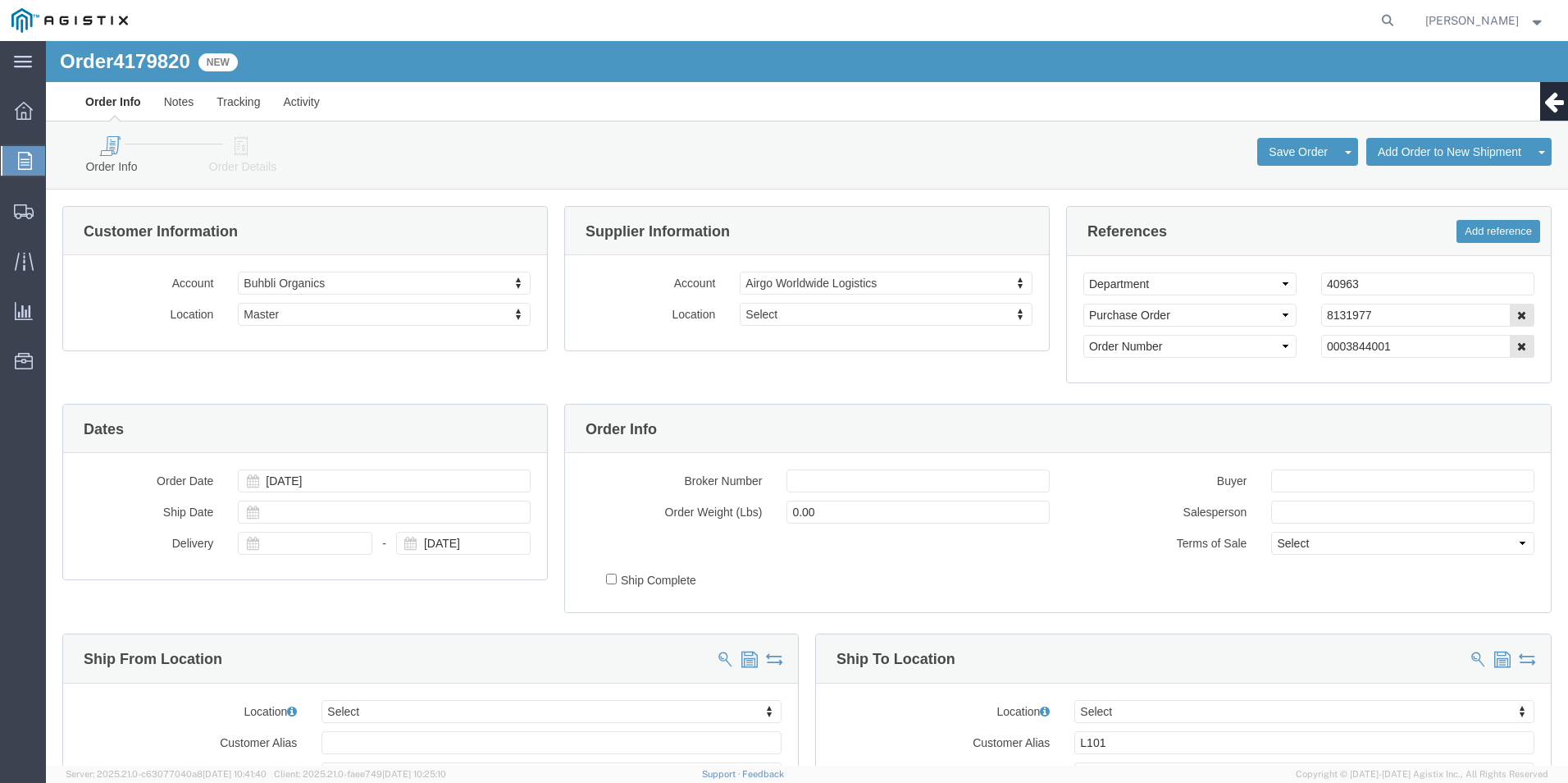
select select
click icon
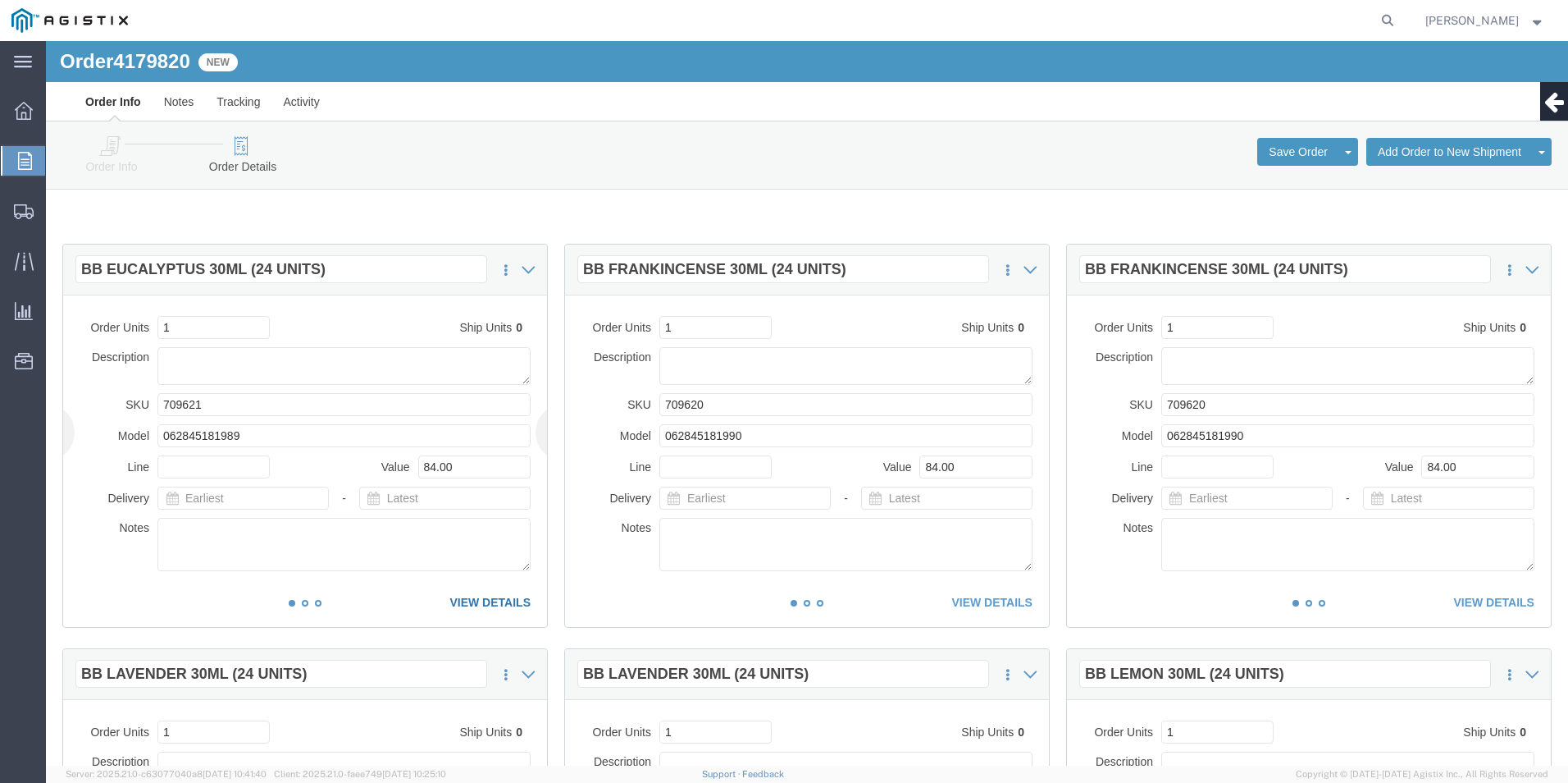
click link "VIEW DETAILS"
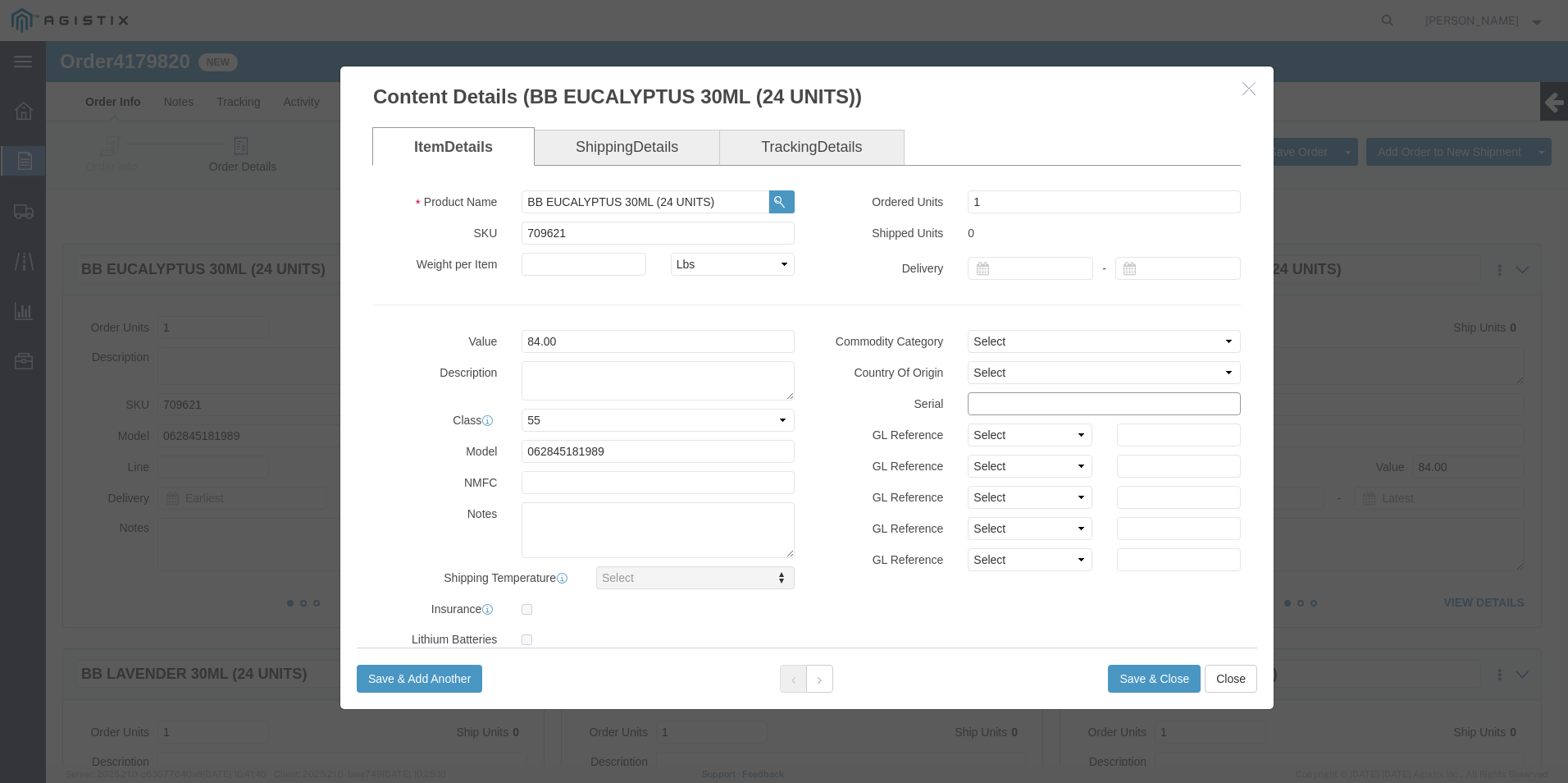
click input "text"
drag, startPoint x: 1057, startPoint y: 365, endPoint x: 871, endPoint y: 365, distance: 186.0
click div "Serial 81319771111111111111"
type input "81319771111111111111"
click button "Save & Close"
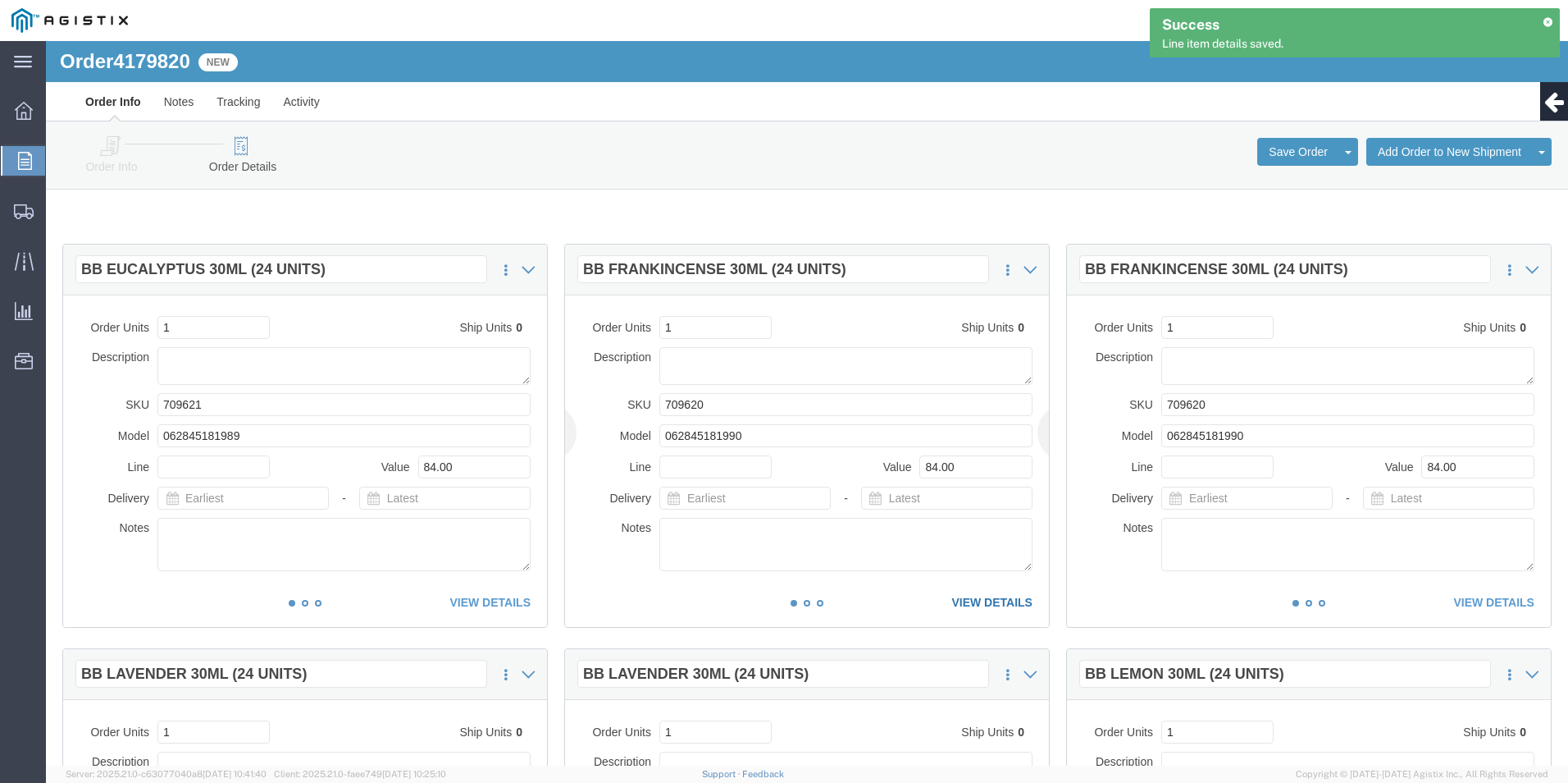
click link "VIEW DETAILS"
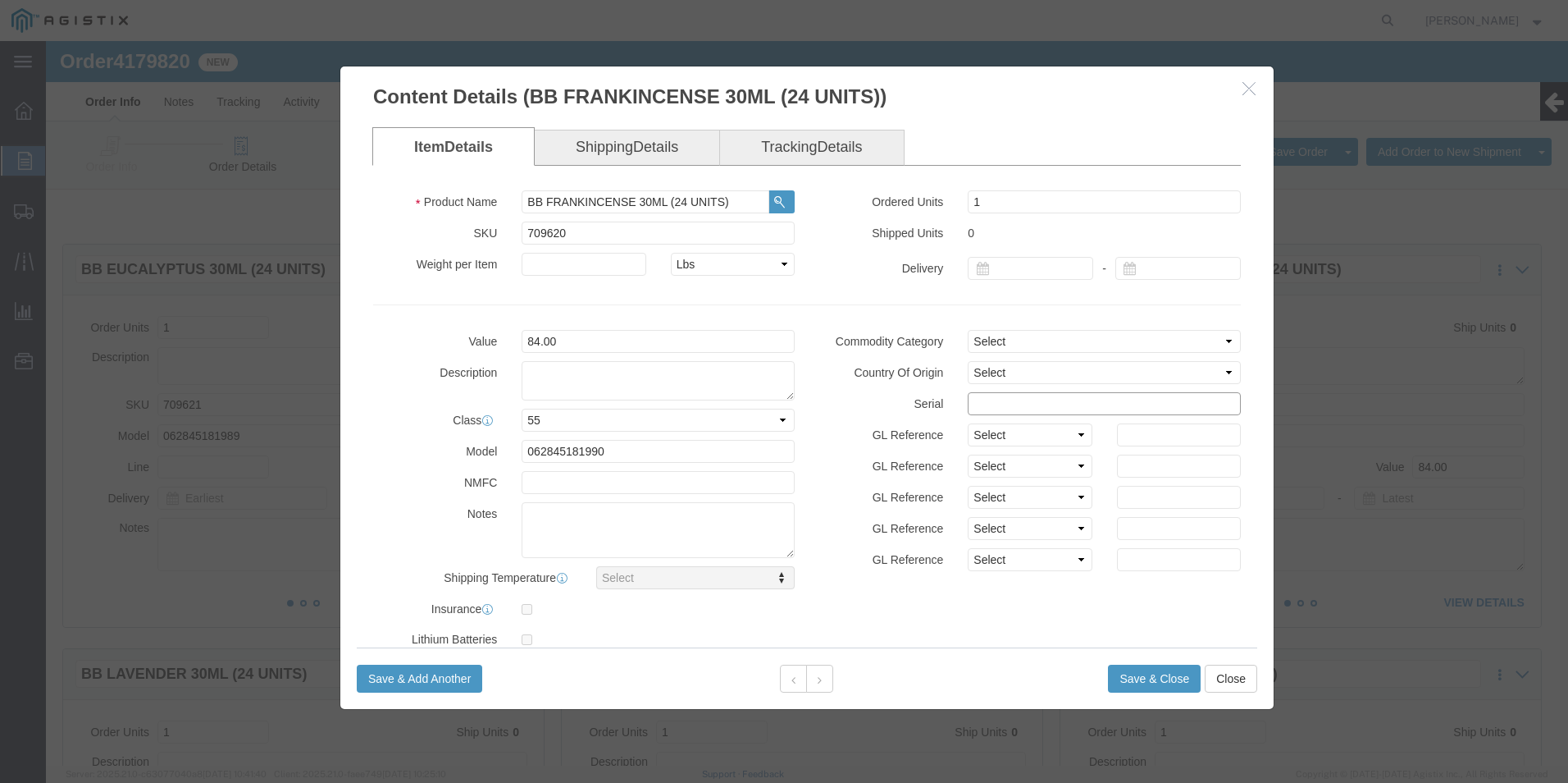
click input "text"
paste input "15122191"
drag, startPoint x: 979, startPoint y: 368, endPoint x: 847, endPoint y: 366, distance: 132.0
click div "Serial 15122191"
drag, startPoint x: 1044, startPoint y: 360, endPoint x: 819, endPoint y: 350, distance: 225.2
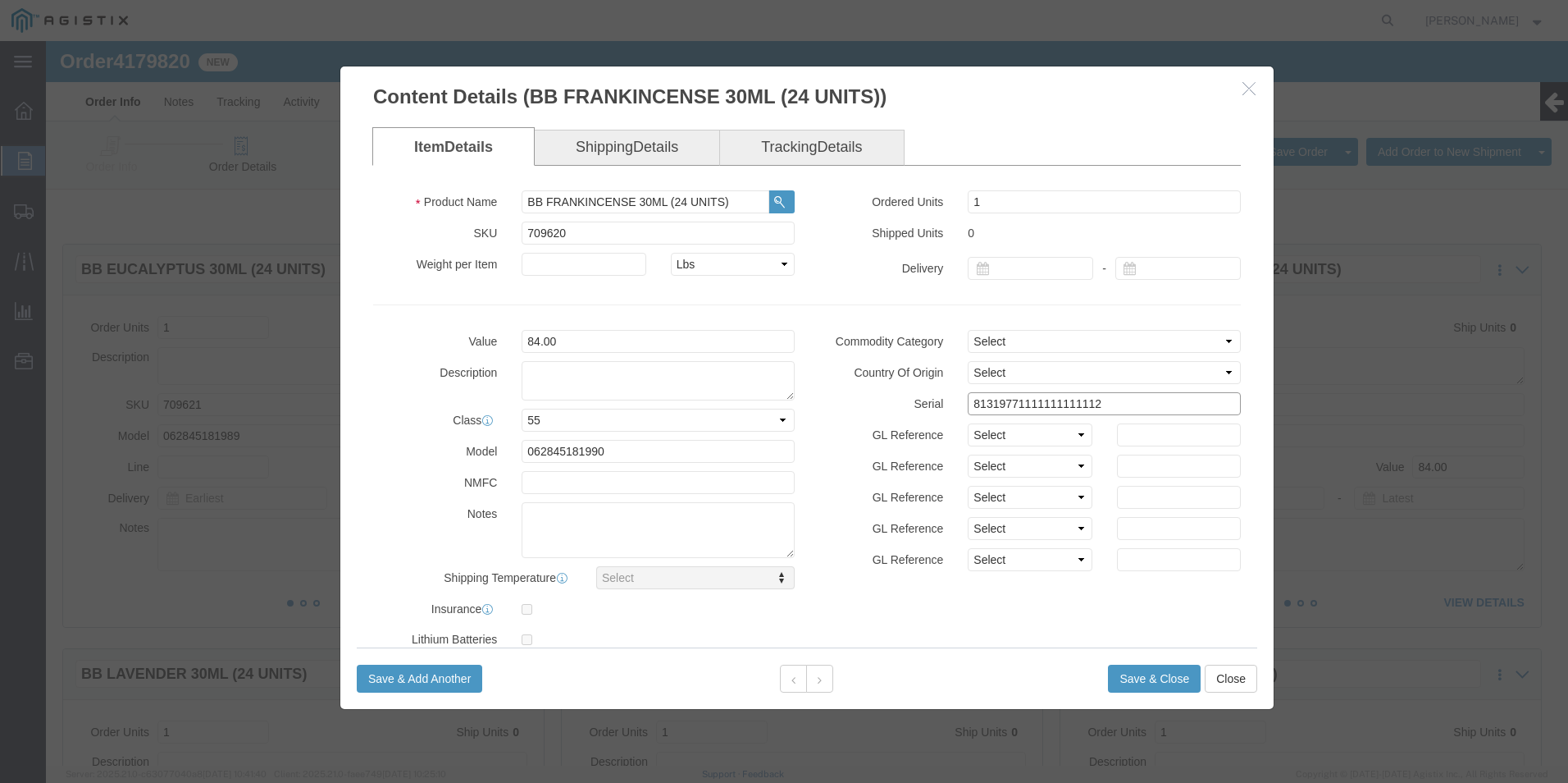
click div "Serial 81319771111111111112"
type input "81319771111111111112"
click button "Save & Close"
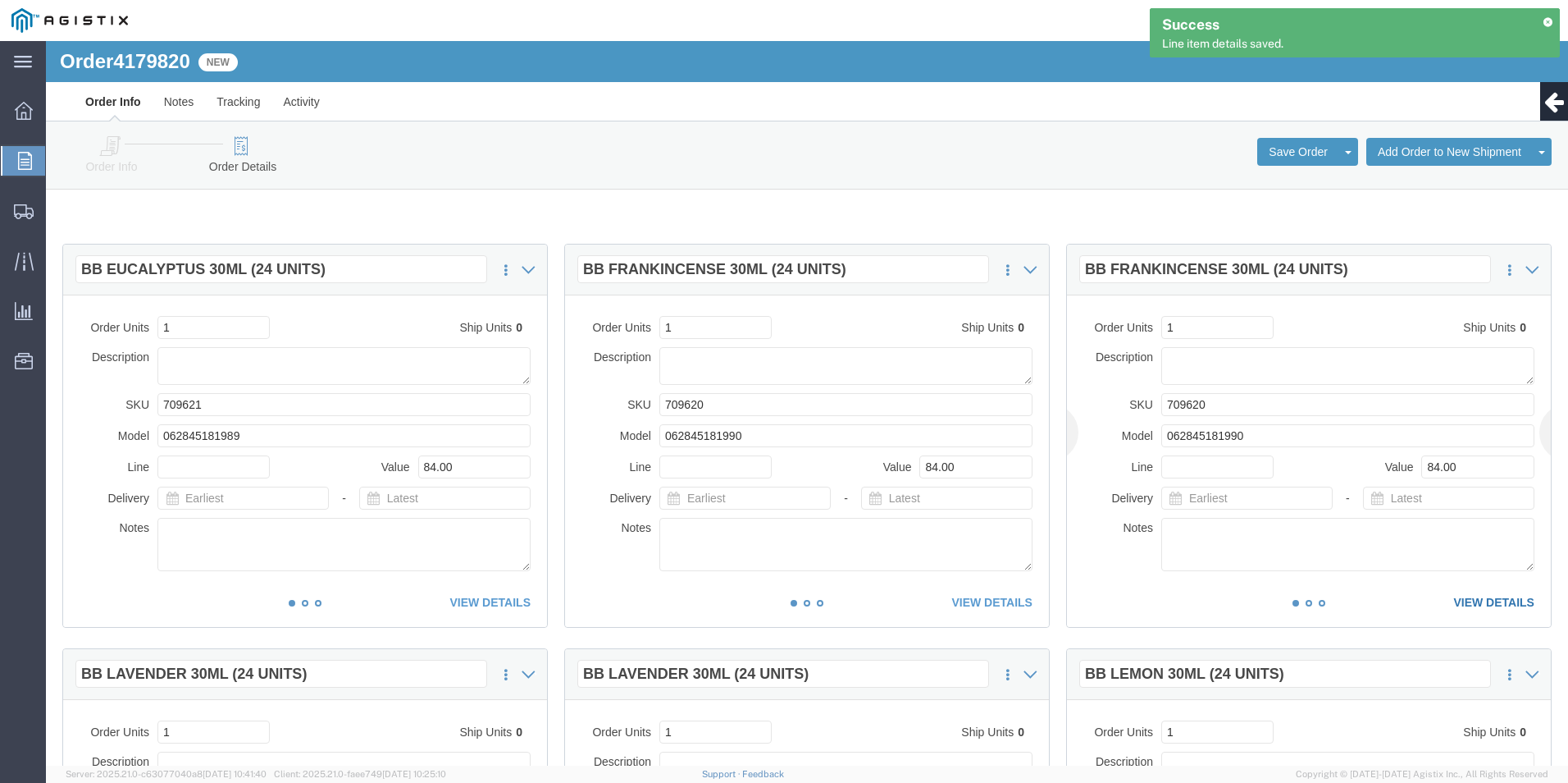
click link "VIEW DETAILS"
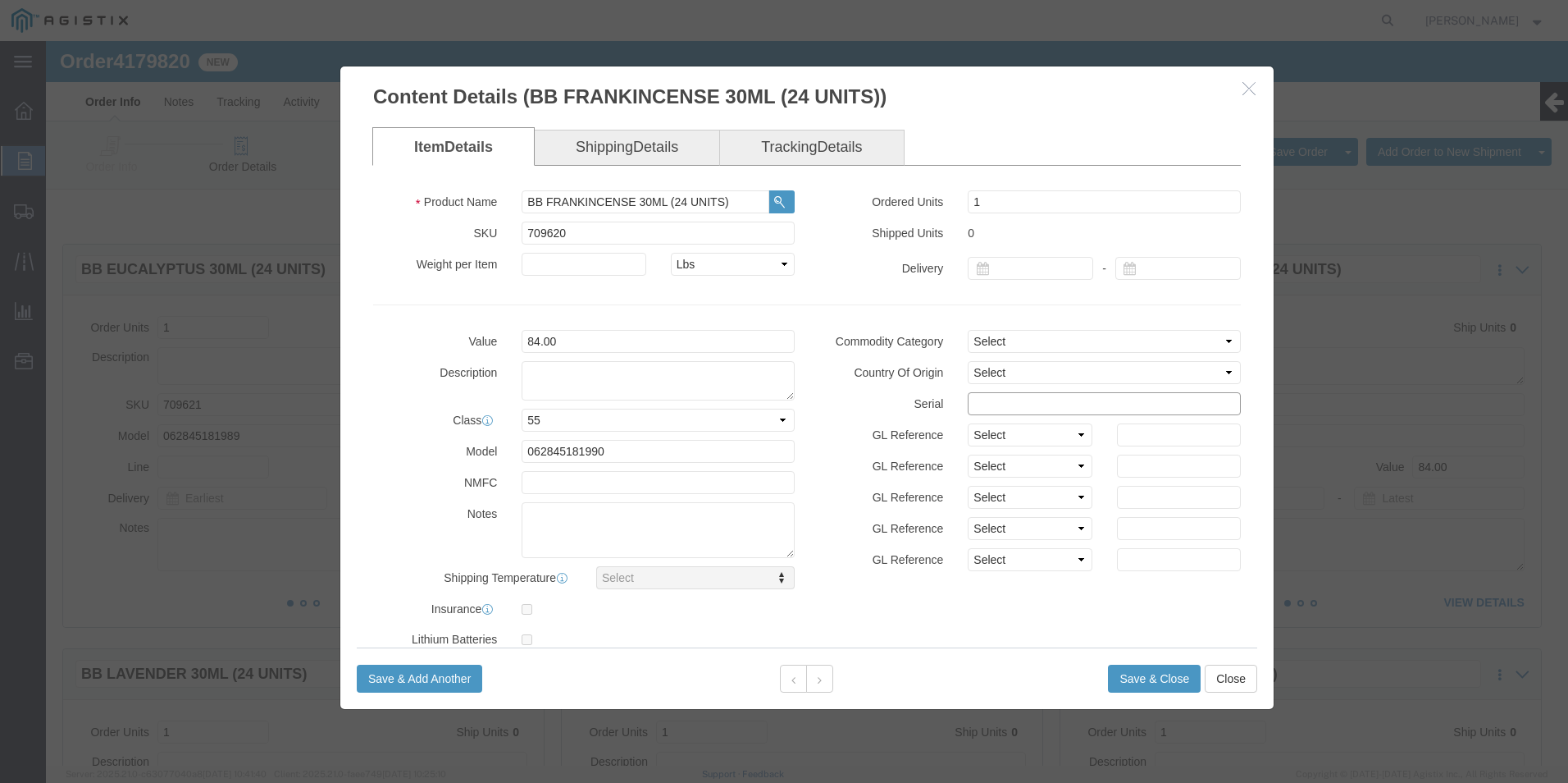
click input "text"
paste input "81319771111111111112"
type input "81319771111111111113"
click button "Save & Close"
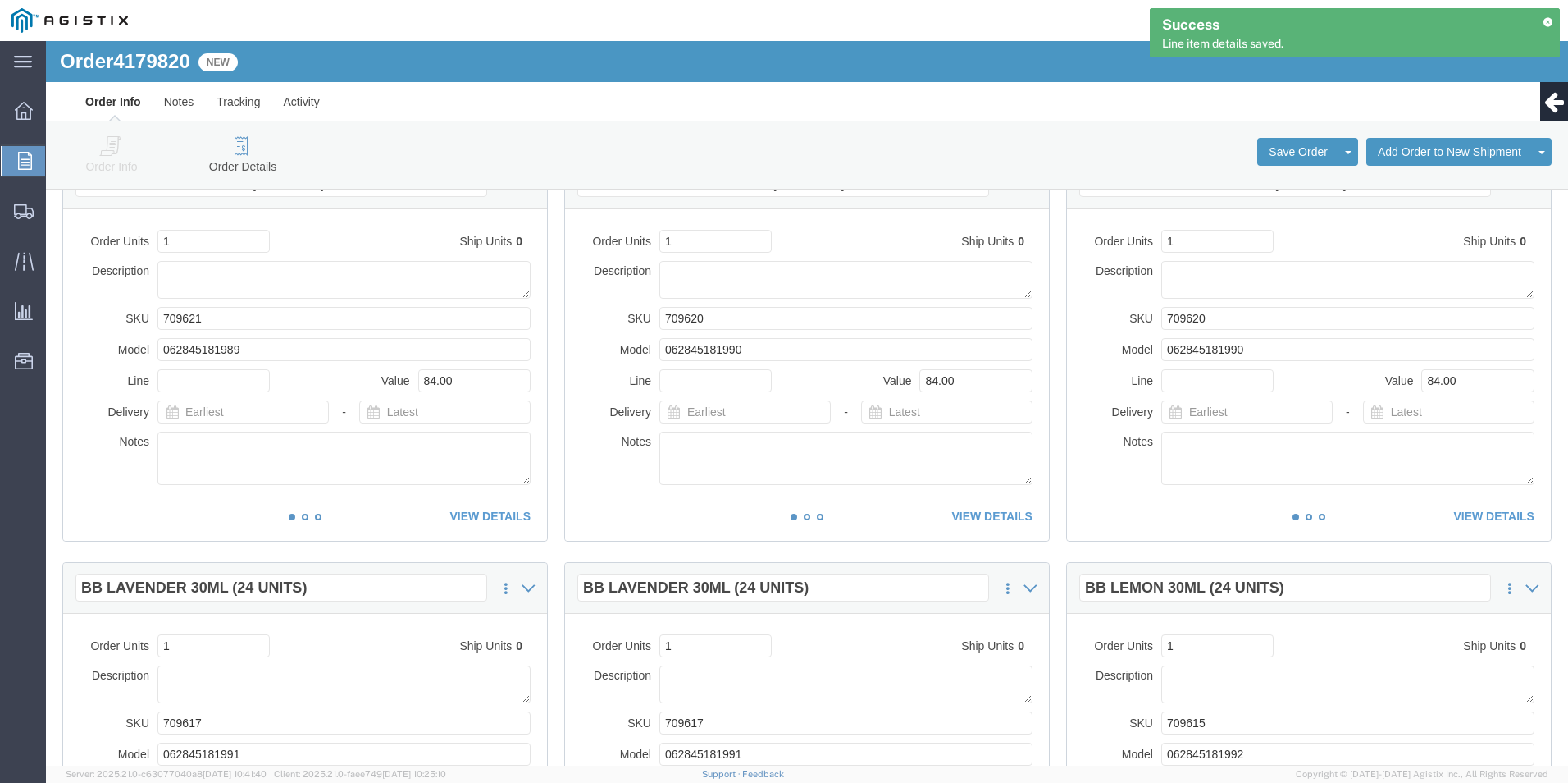
scroll to position [328, 0]
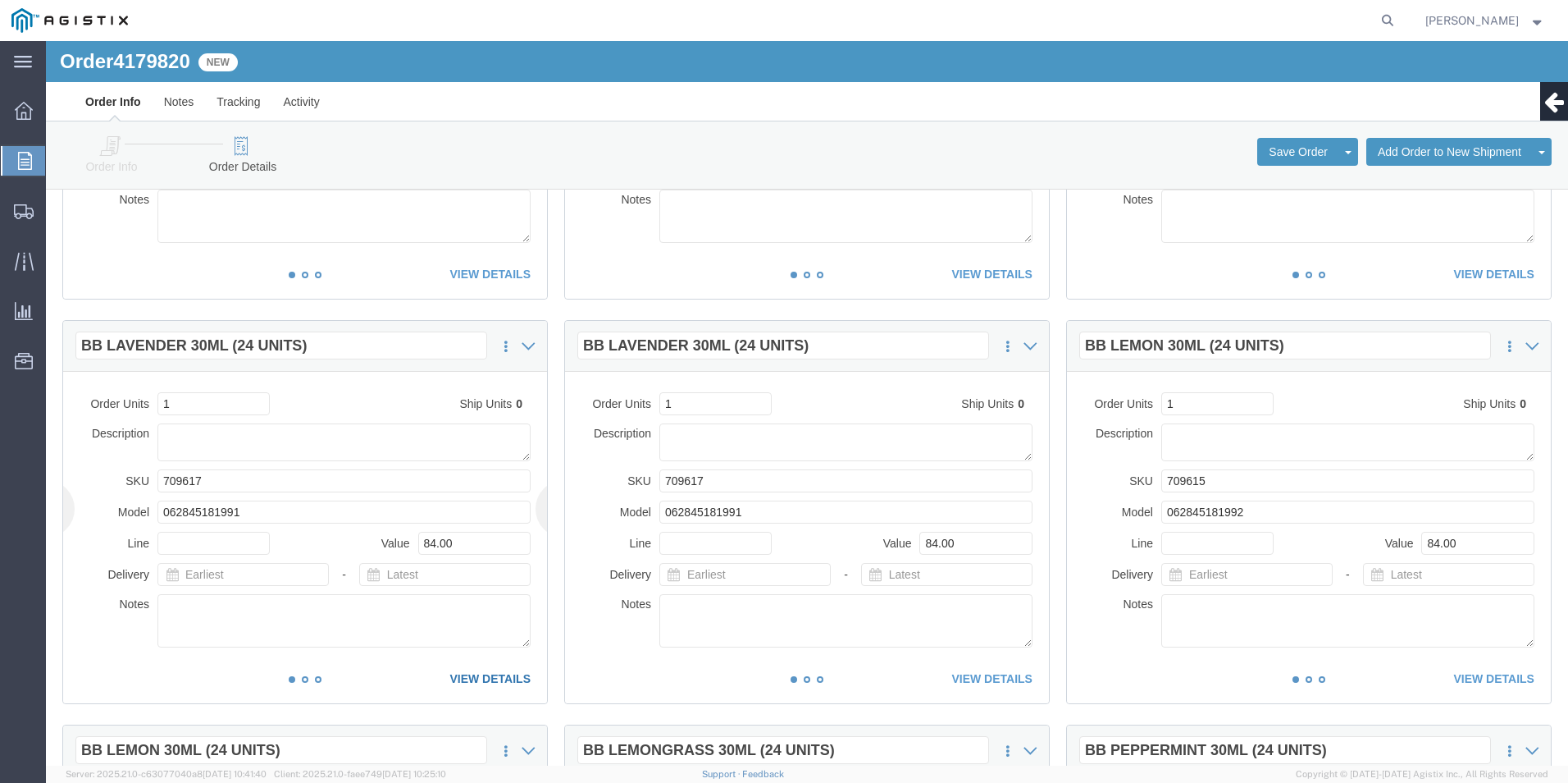
click link "VIEW DETAILS"
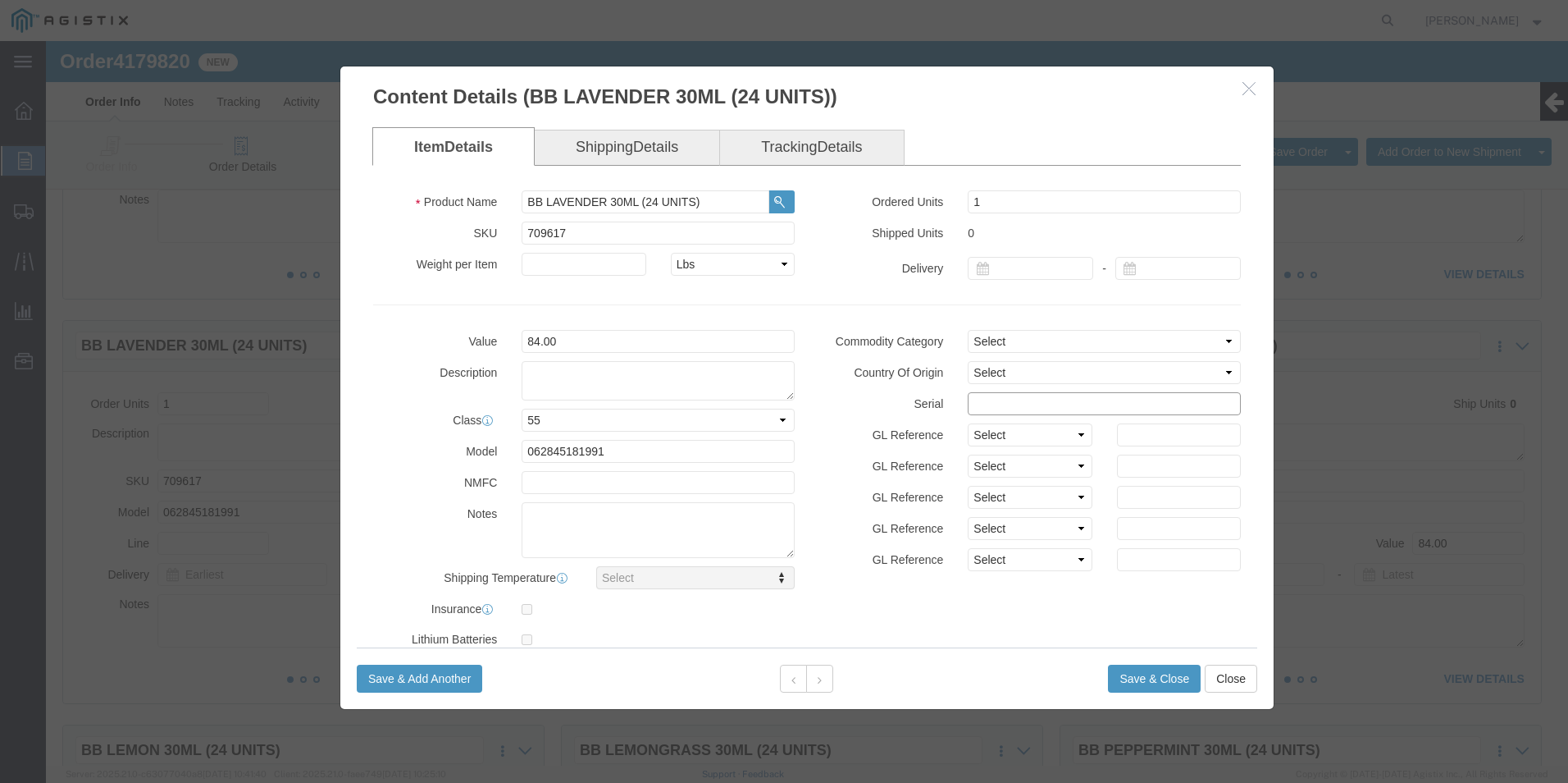
click input "text"
paste input "81319771111111111112"
type input "81319771111111111114"
click button "Save & Close"
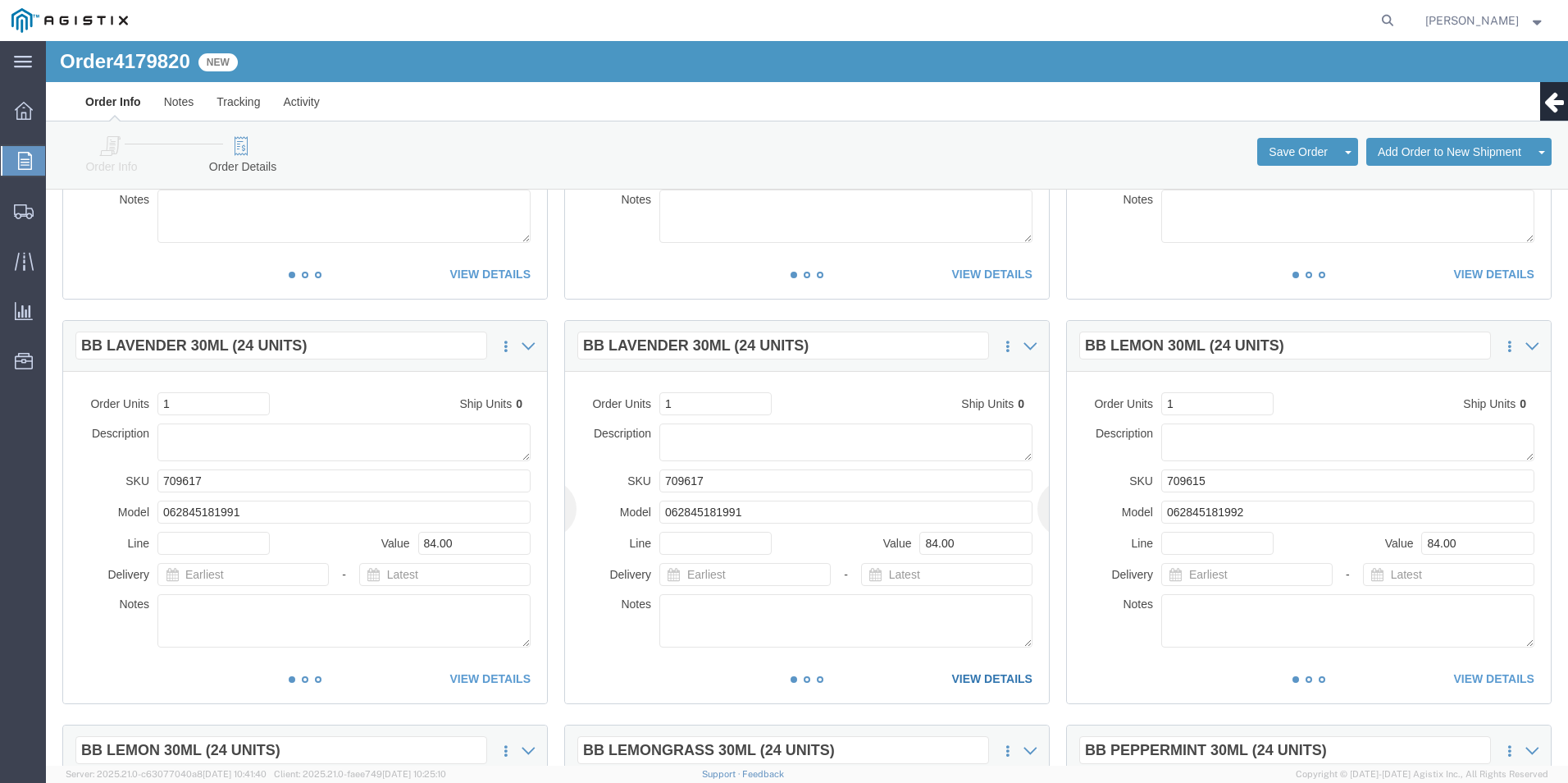
click link "VIEW DETAILS"
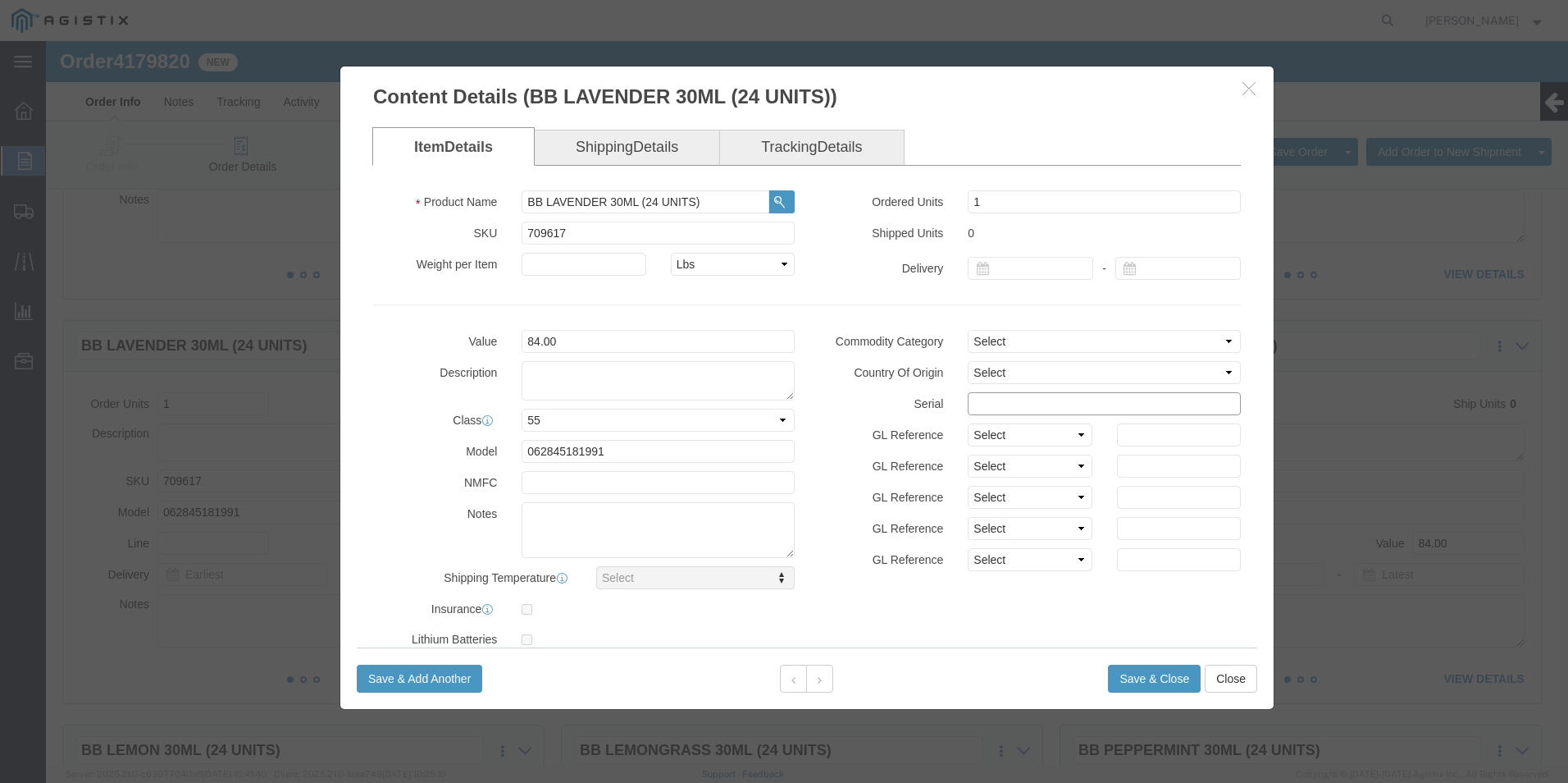
click input "text"
paste input "81319771111111111112"
type input "81319771111111111115"
click button "Save & Close"
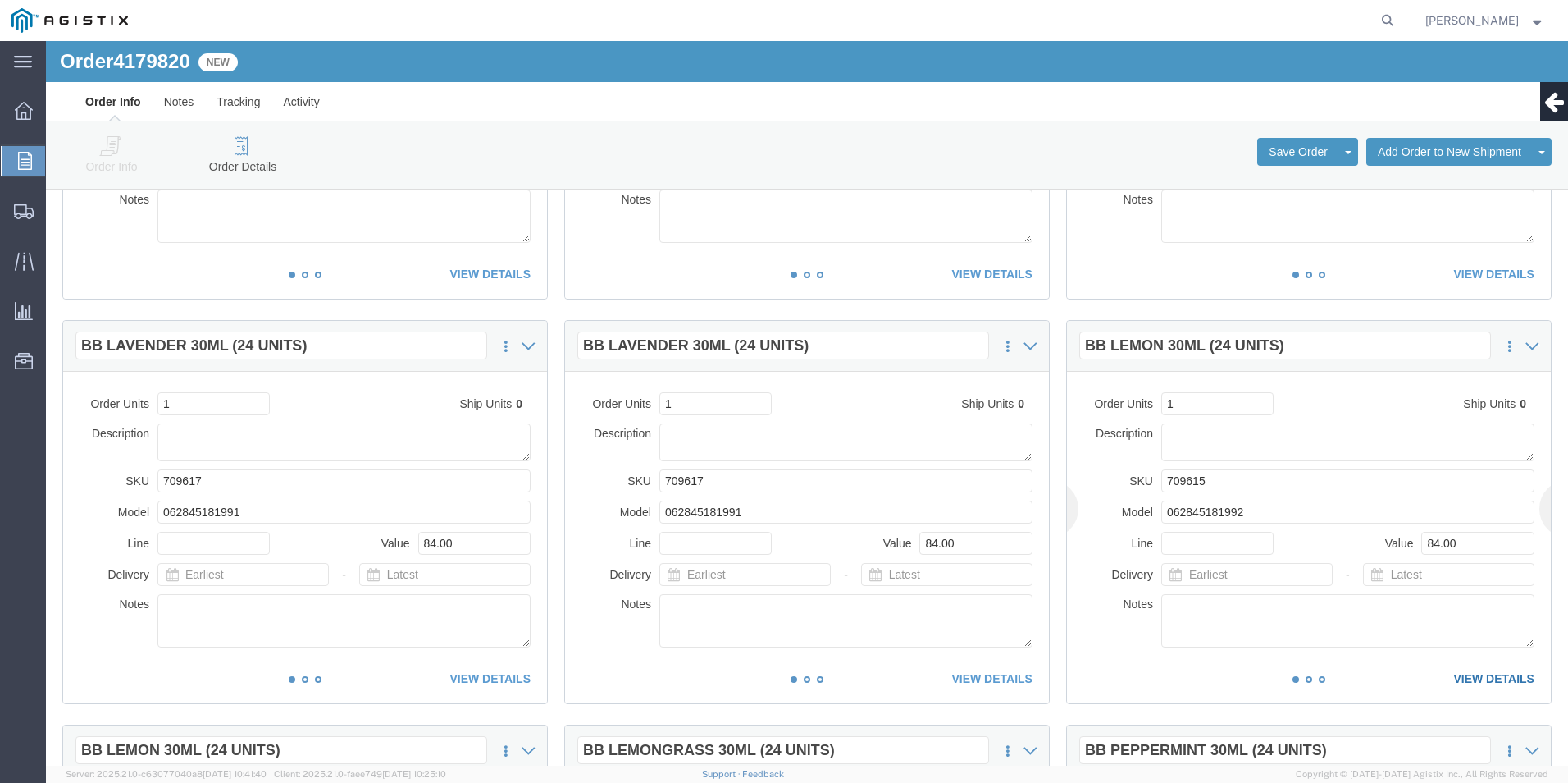
click link "VIEW DETAILS"
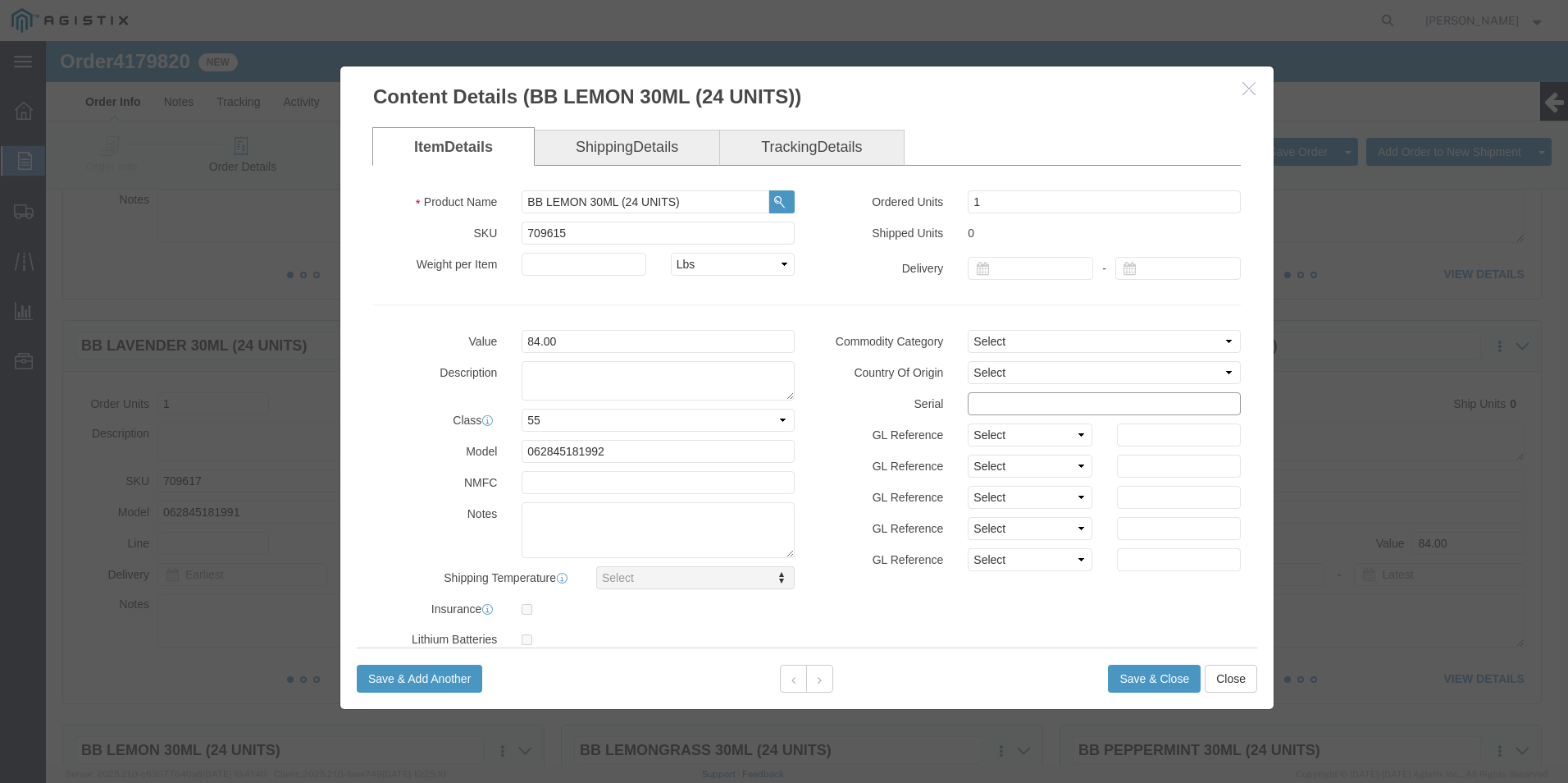
click input "text"
paste input "81319771111111111112"
type input "81319771111111111116"
click button "Save & Close"
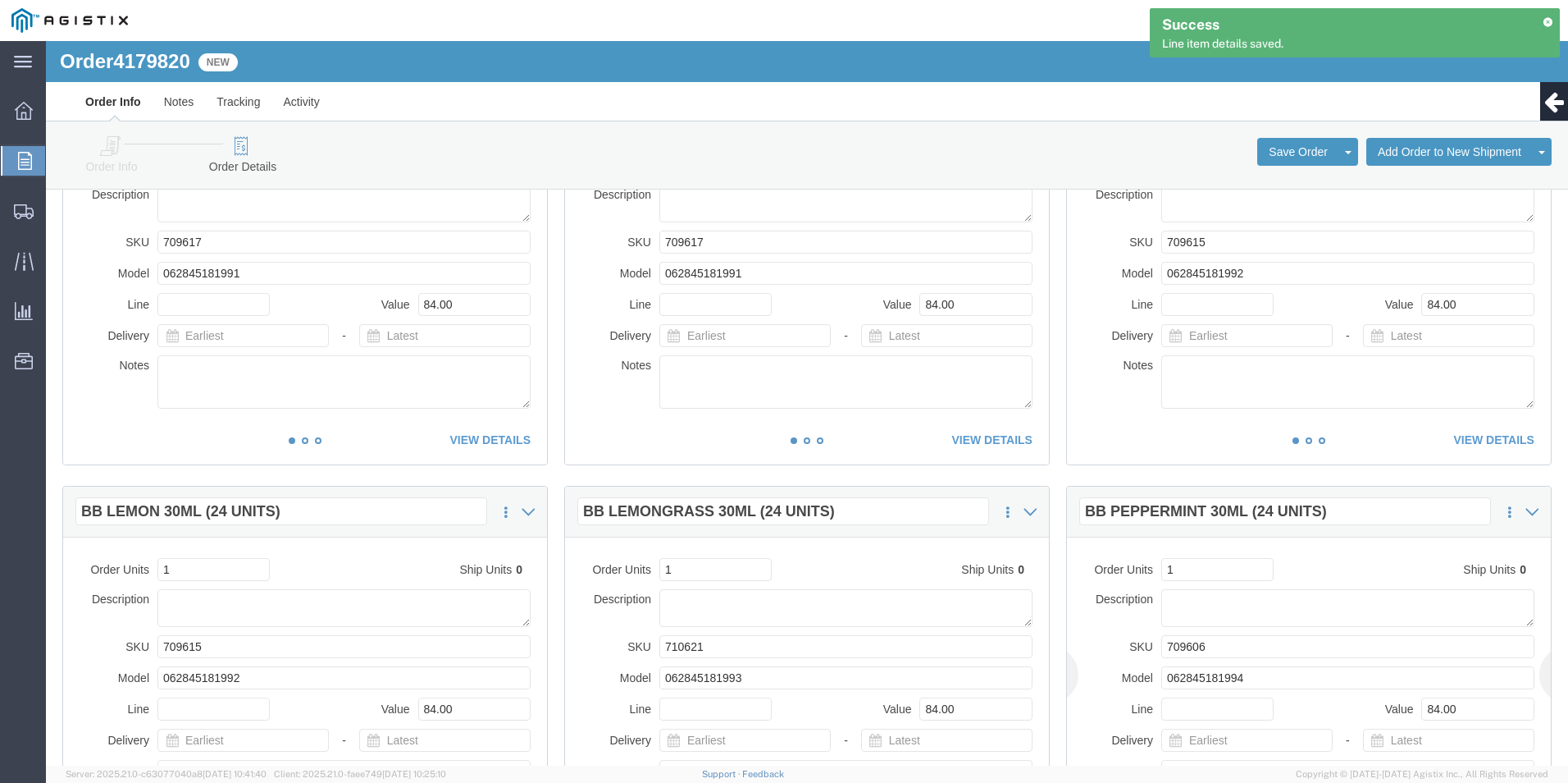
scroll to position [738, 0]
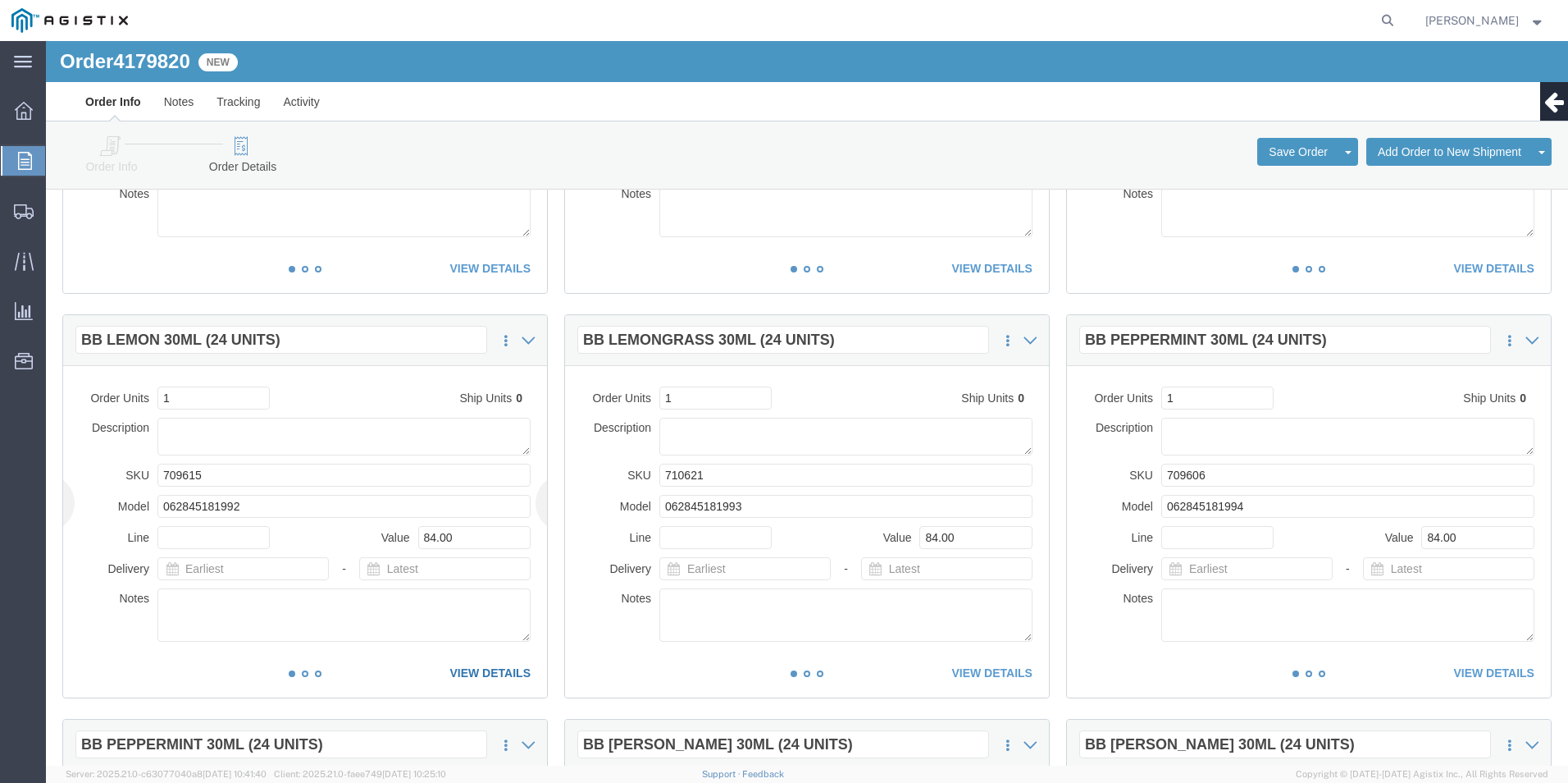
click link "VIEW DETAILS"
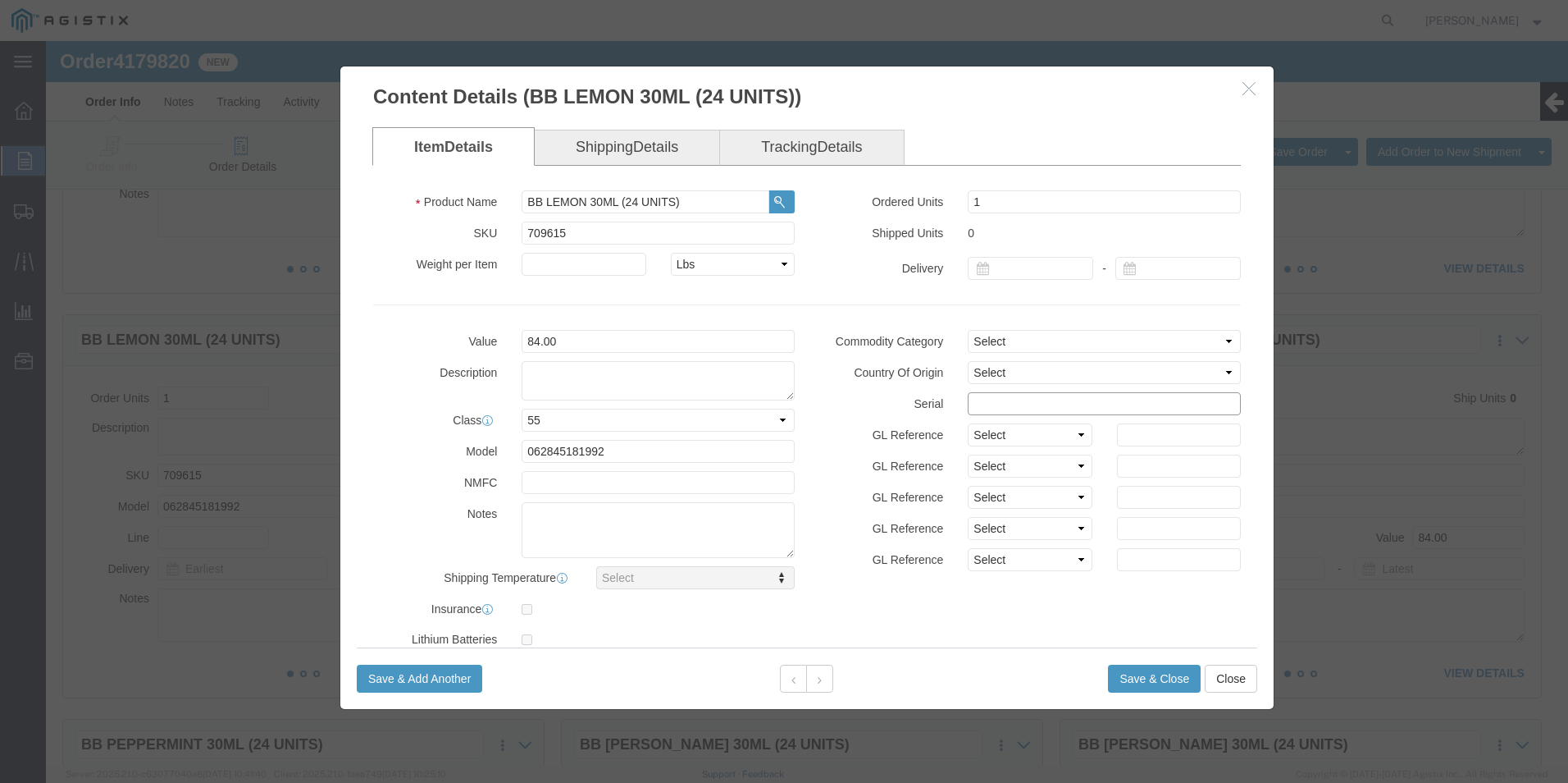
click input "text"
paste input "81319771111111111112"
type input "81319771111111111117"
click button "Save & Close"
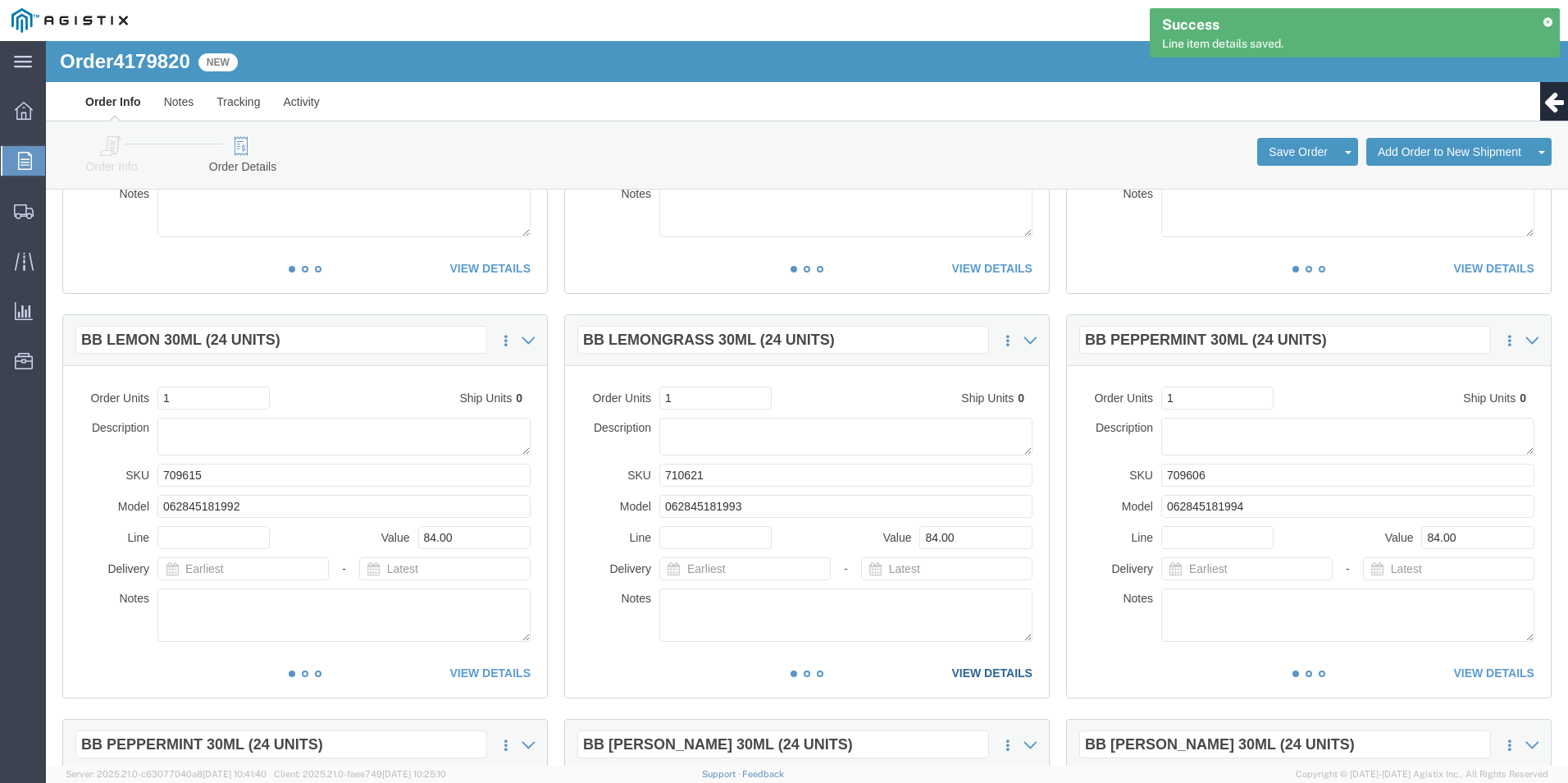
click link "VIEW DETAILS"
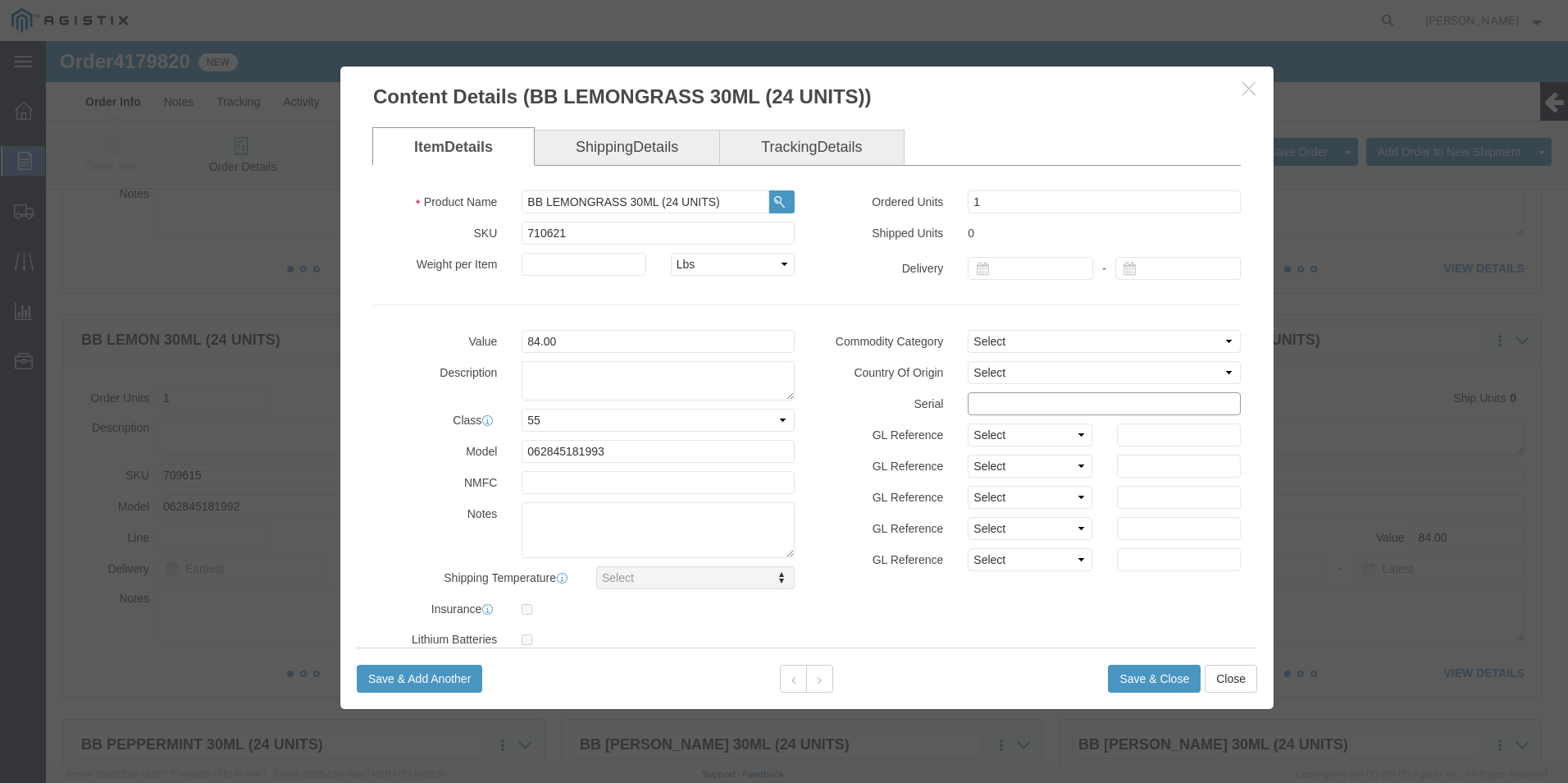
click input "text"
paste input "81319771111111111112"
type input "81319771111111111118"
click button "Save & Close"
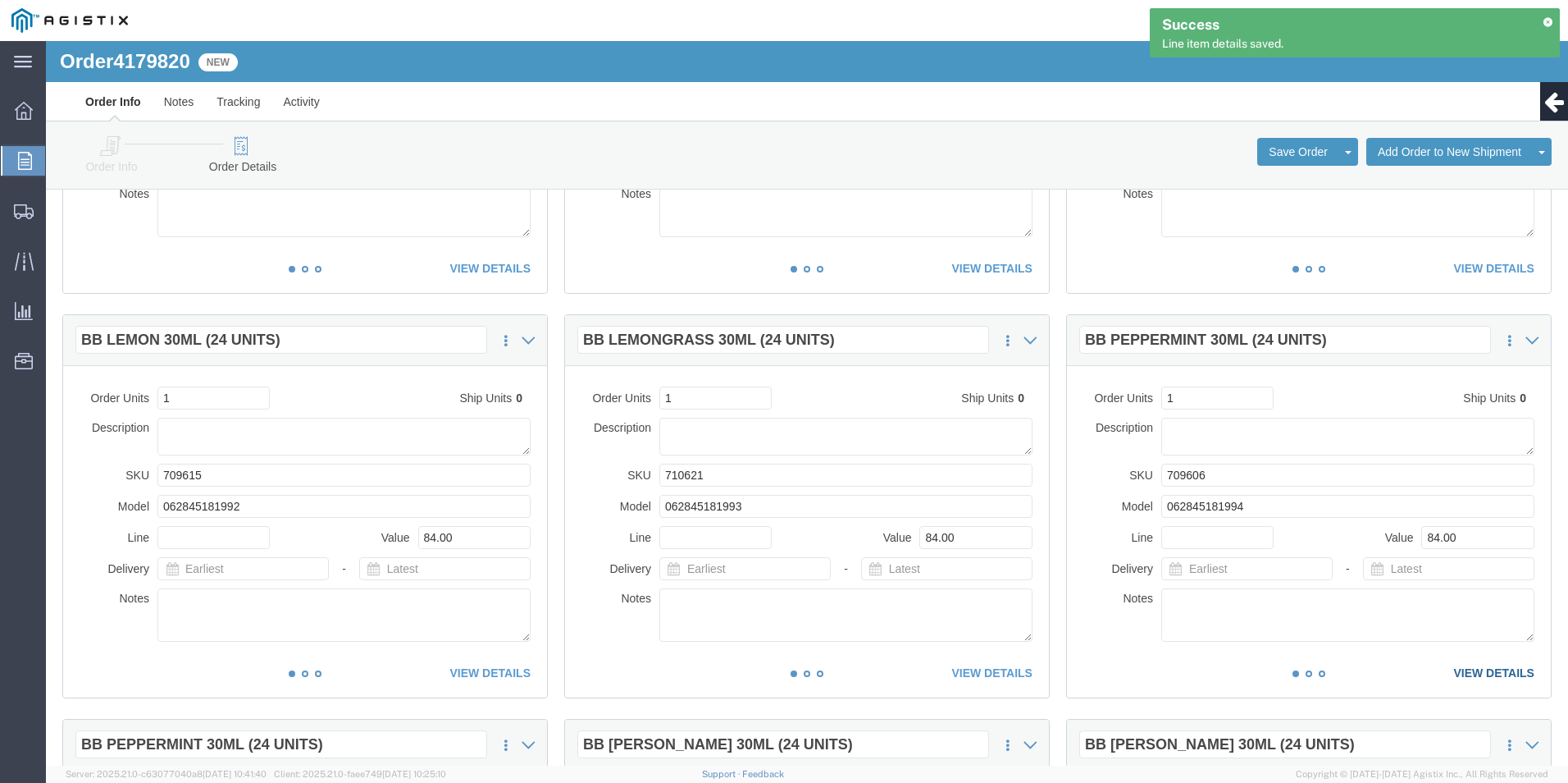
click link "VIEW DETAILS"
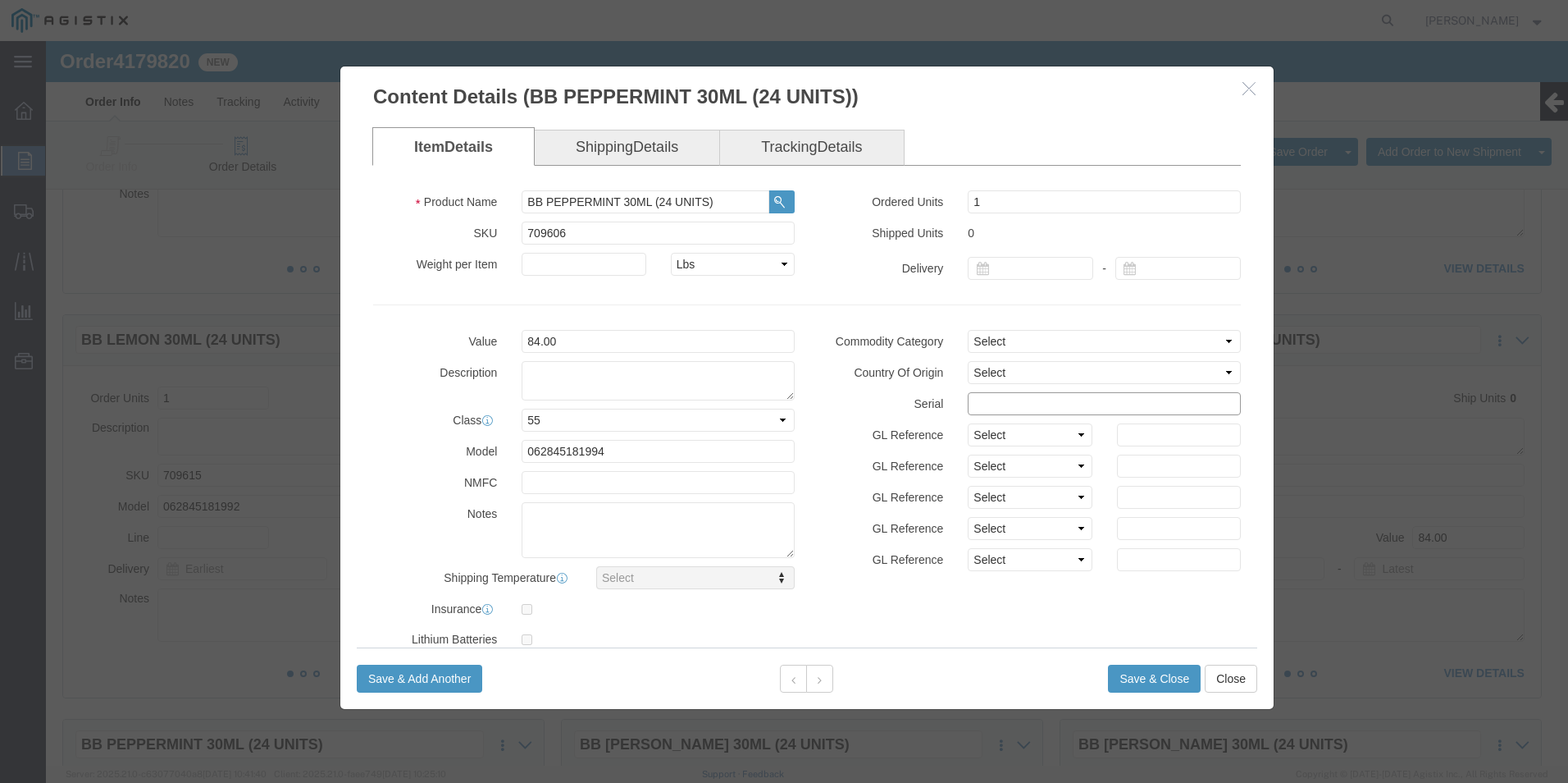
click input "text"
paste input "81319771111111111112"
type input "81319771111111111119"
click button "Save & Close"
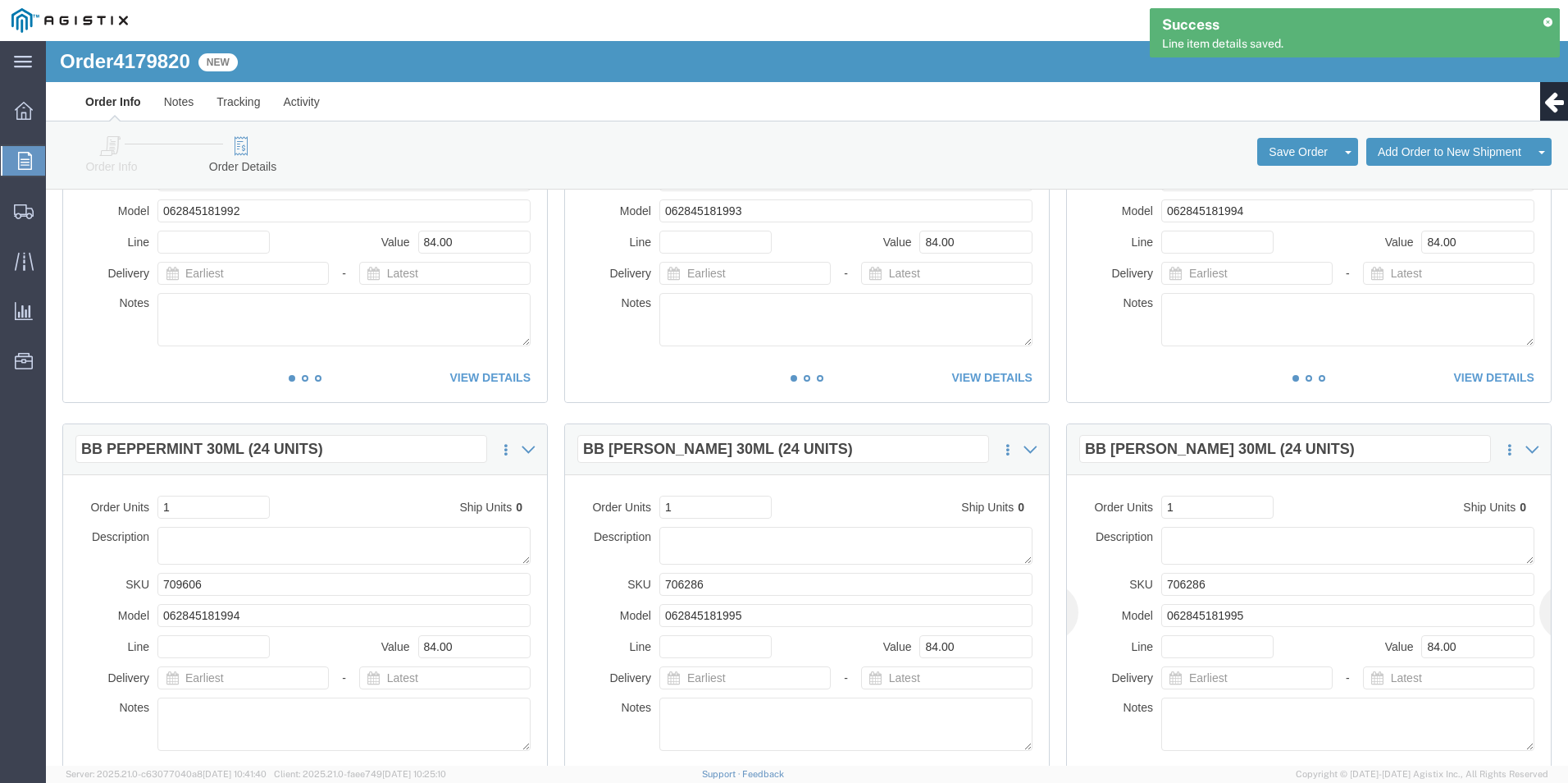
scroll to position [1067, 0]
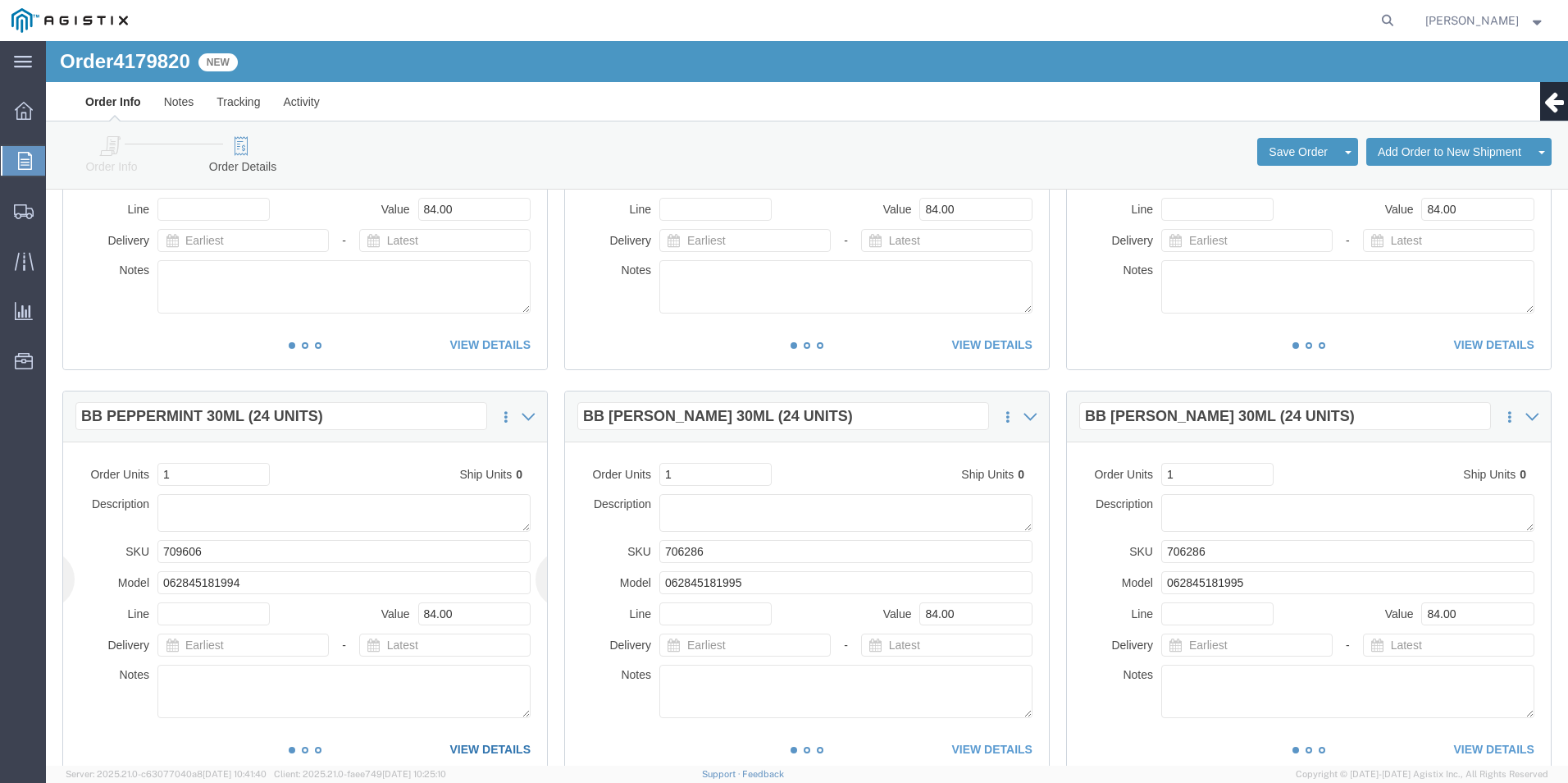
click link "VIEW DETAILS"
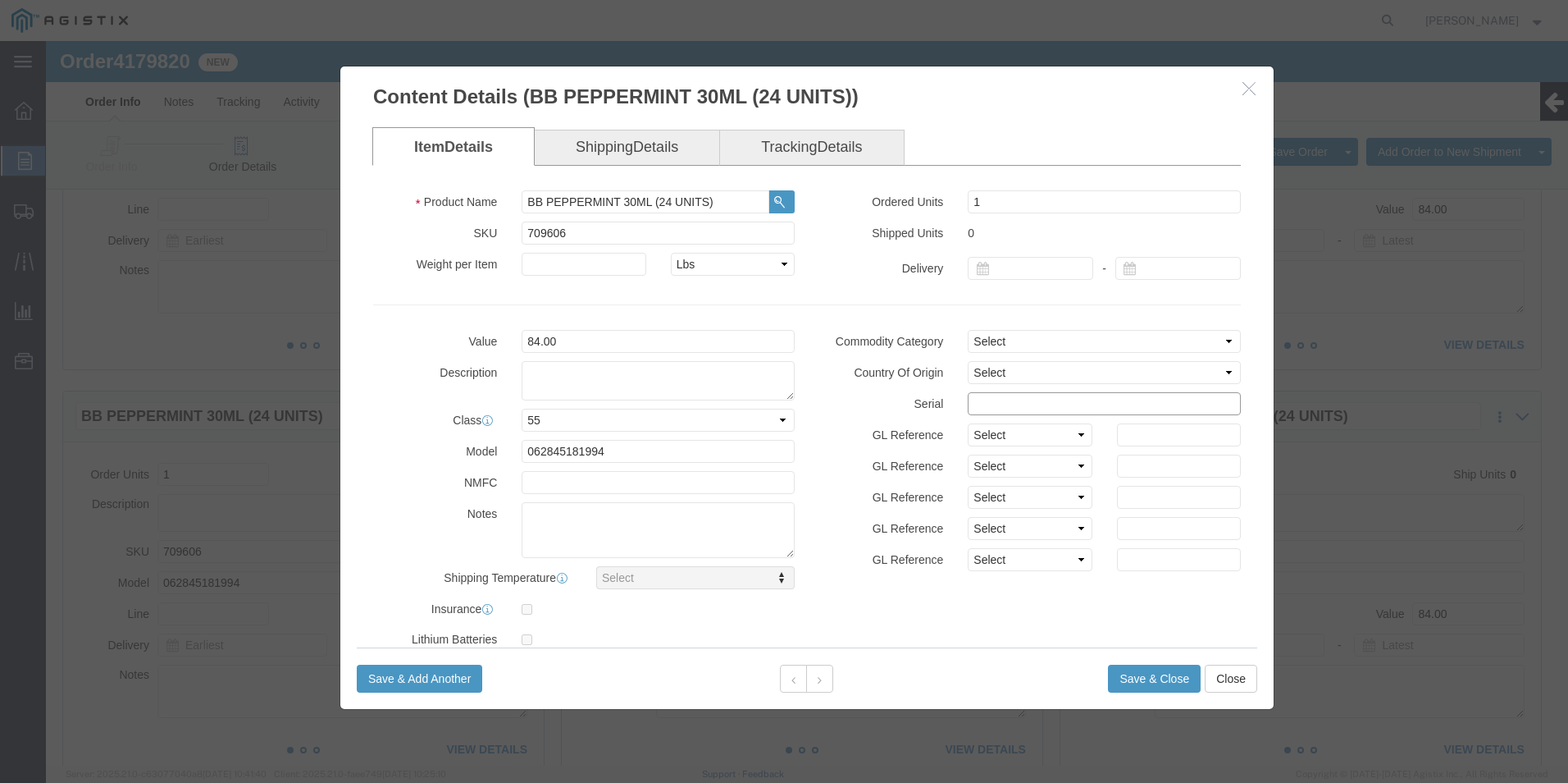
click input "text"
paste input "81319771111111111112"
drag, startPoint x: 1050, startPoint y: 360, endPoint x: 726, endPoint y: 370, distance: 324.2
click div "Value 84.00 Description Class Select 50 55 60 65 70 85 92.5 100 125 175 250 300…"
type input "81319772222222222222"
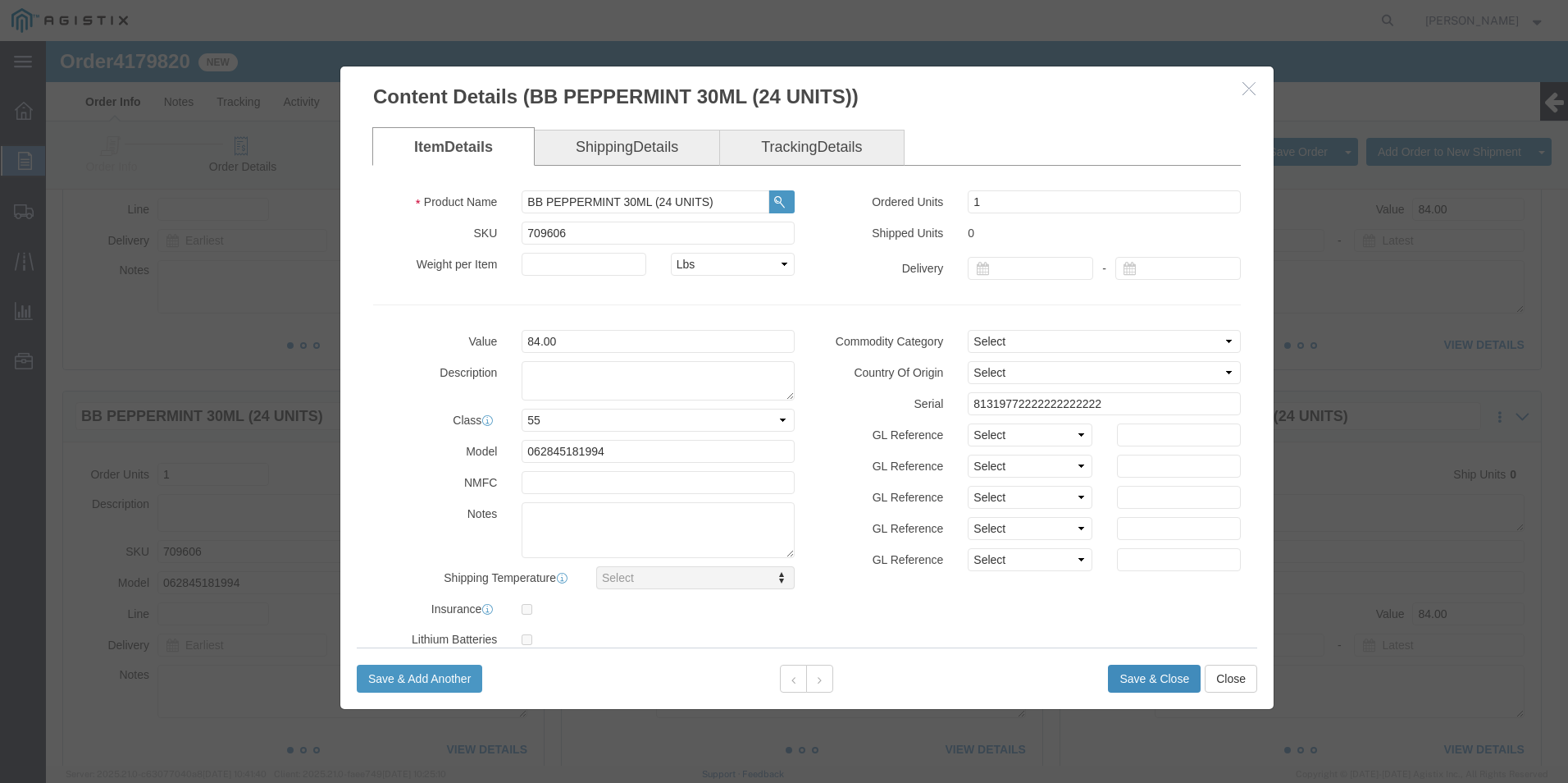
click button "Save & Close"
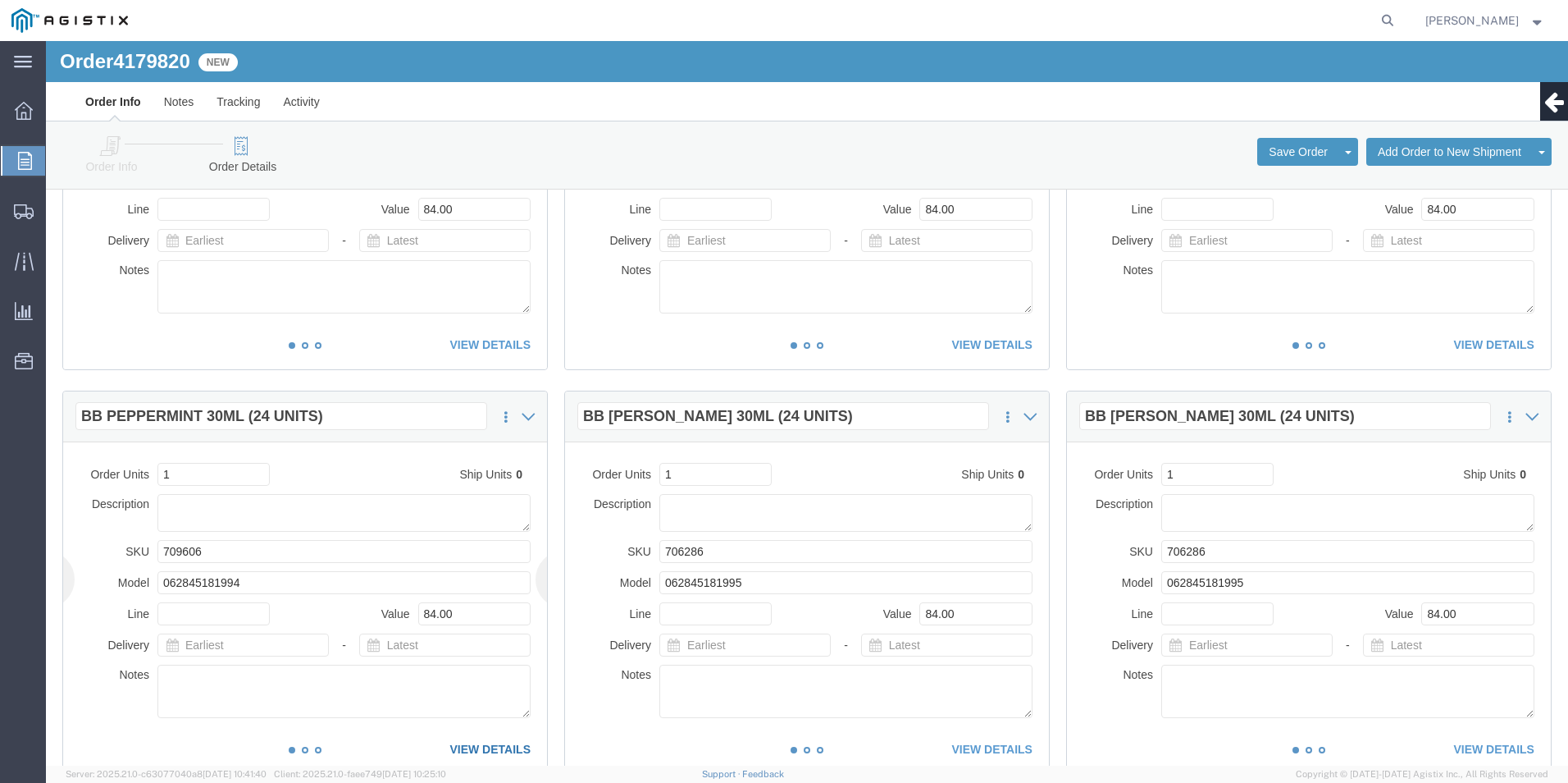
click link "VIEW DETAILS"
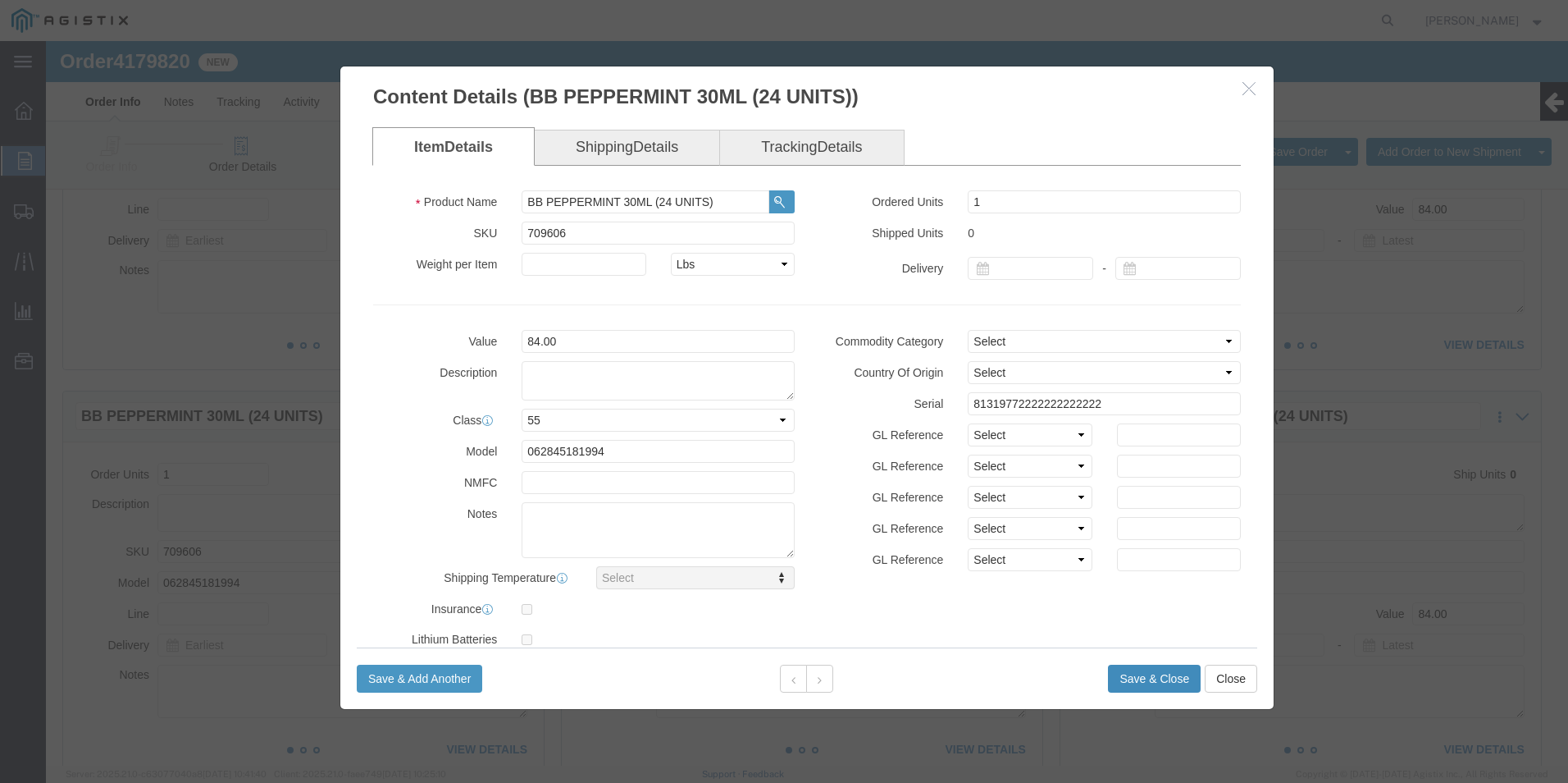
click button "Save & Close"
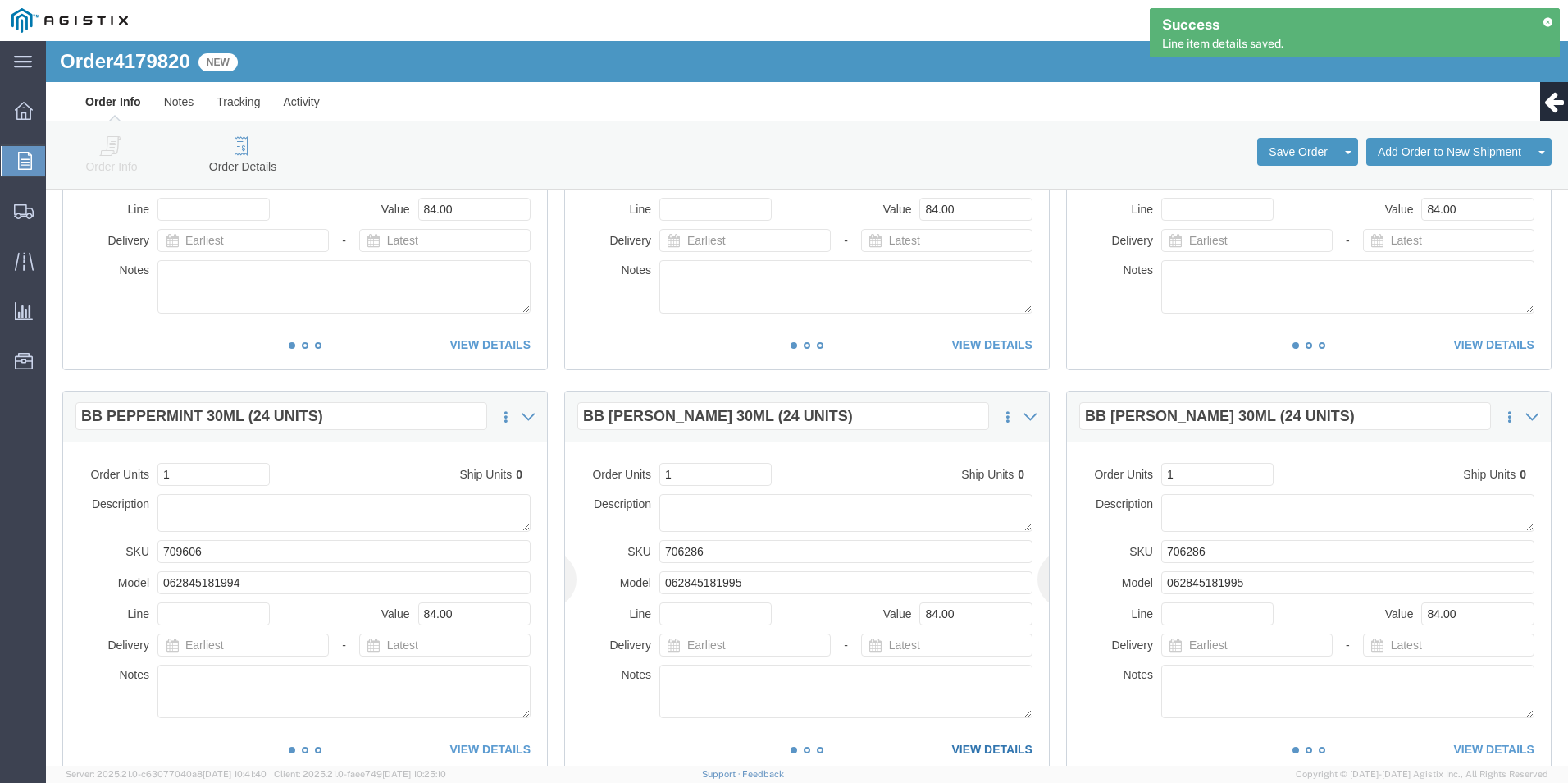
click link "VIEW DETAILS"
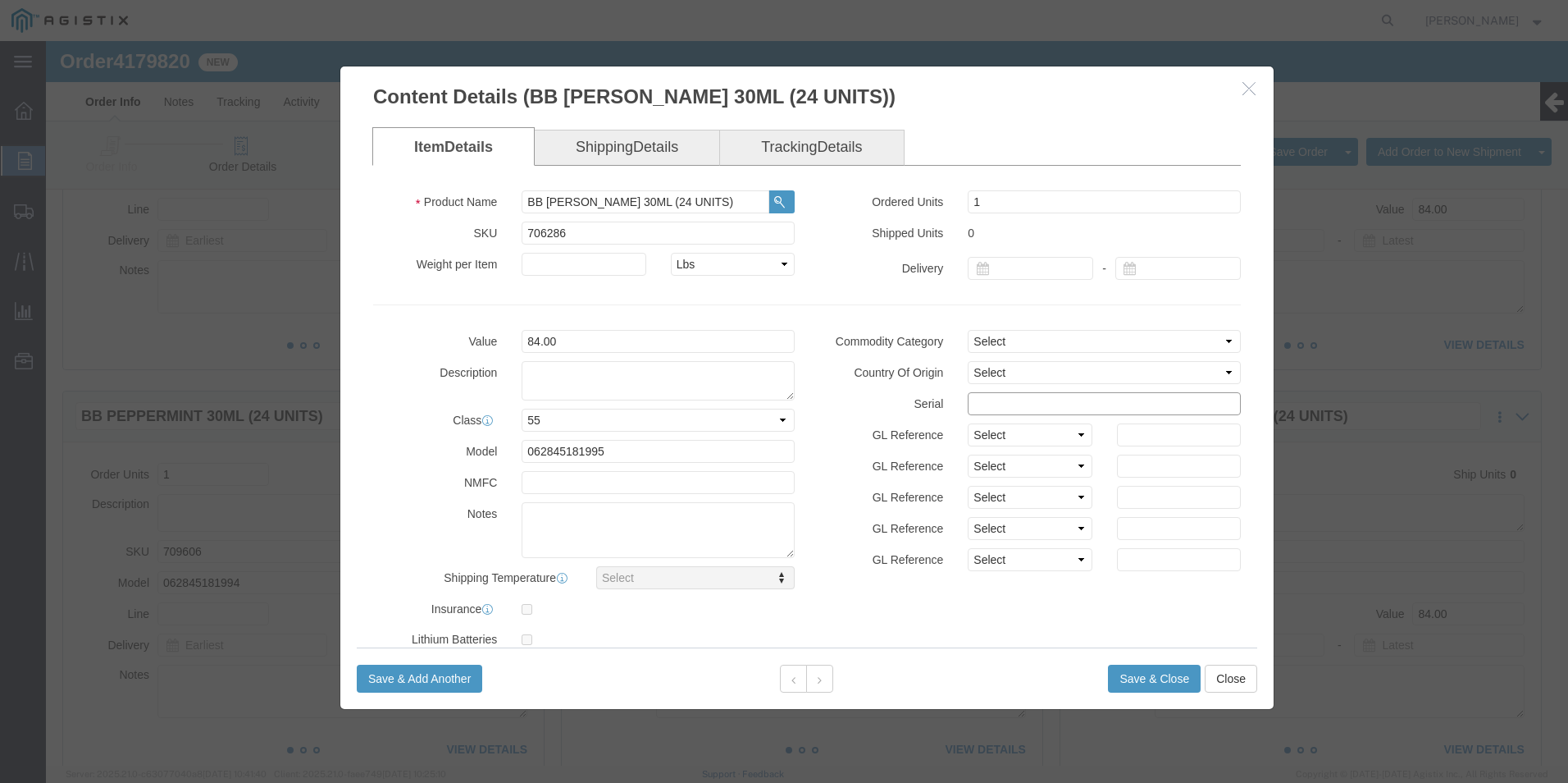
click input "text"
paste input "81319772222222222222"
type input "81319772222222222221"
click button "Save & Close"
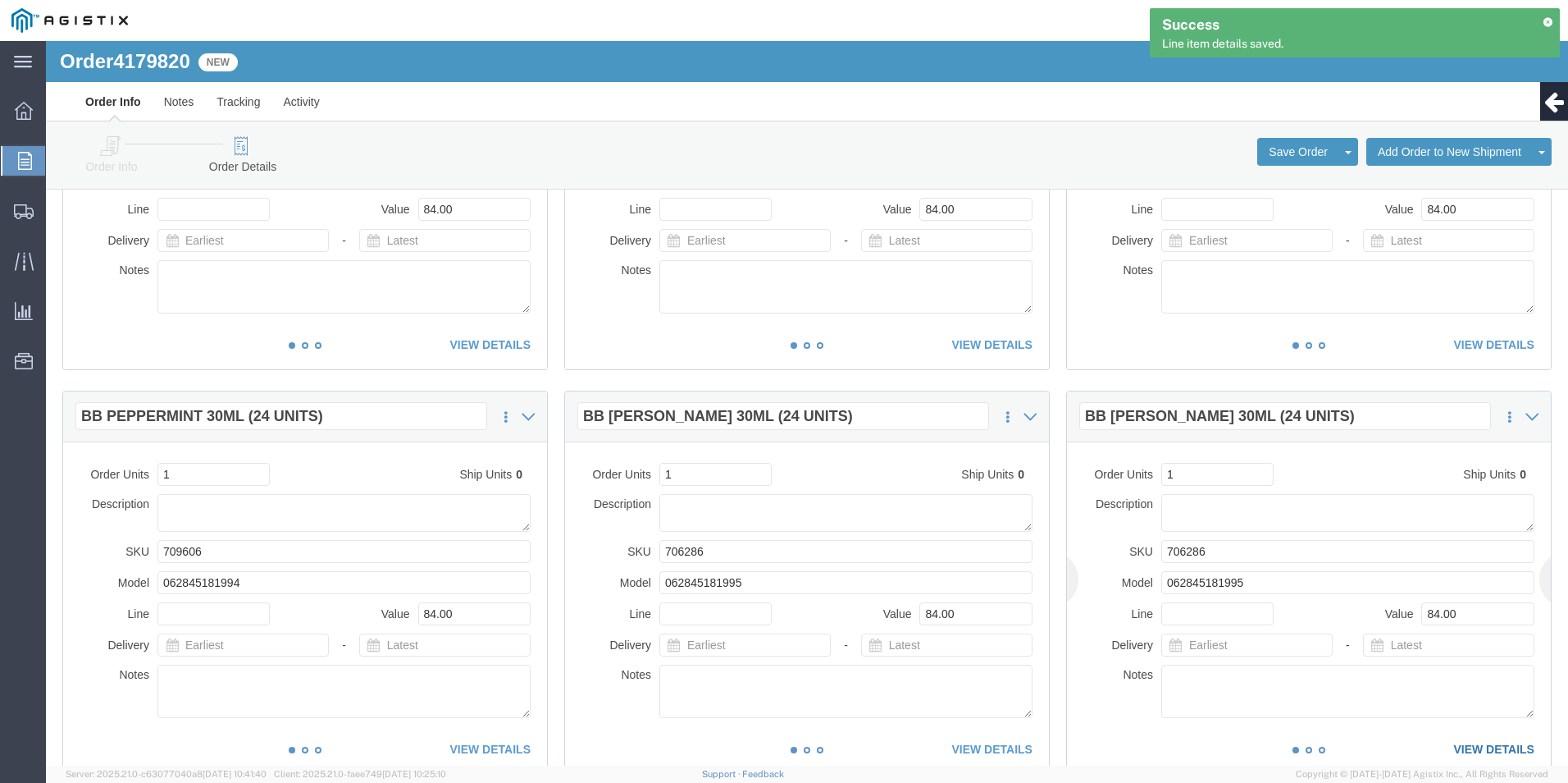
click link "VIEW DETAILS"
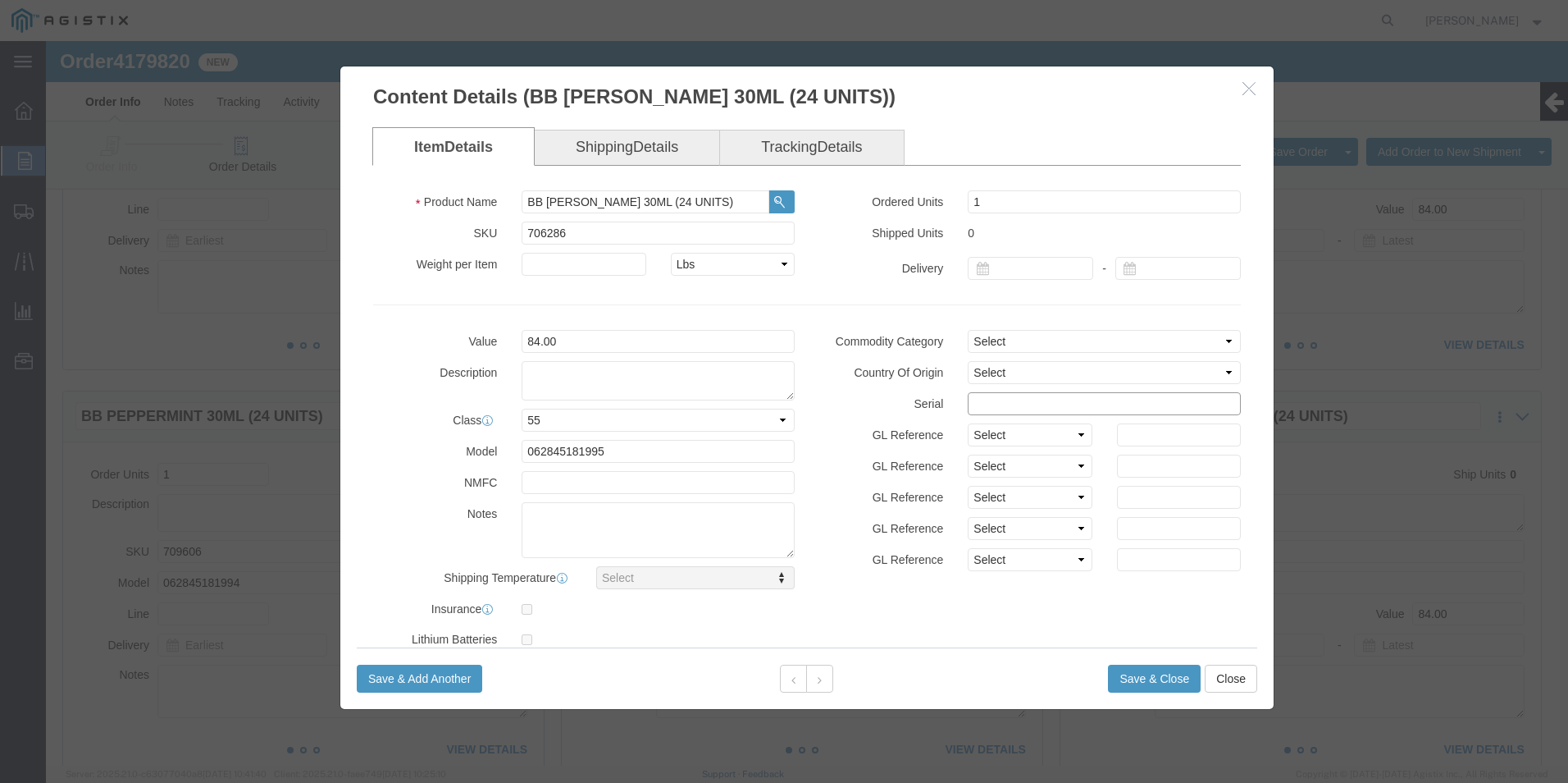
click input "text"
paste input "81319772222222222222"
type input "81319772222222222223"
click button "Save & Close"
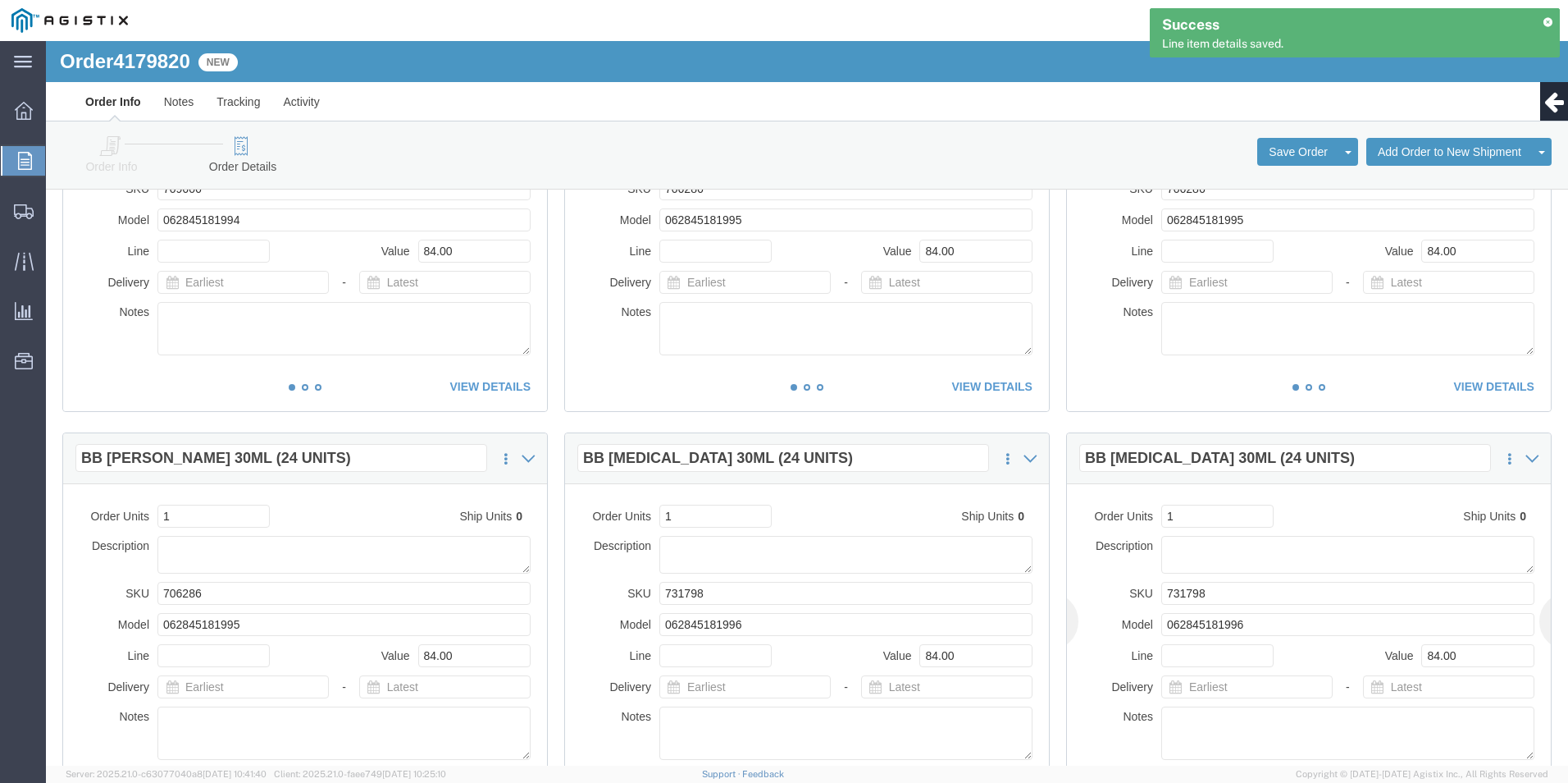
scroll to position [1559, 0]
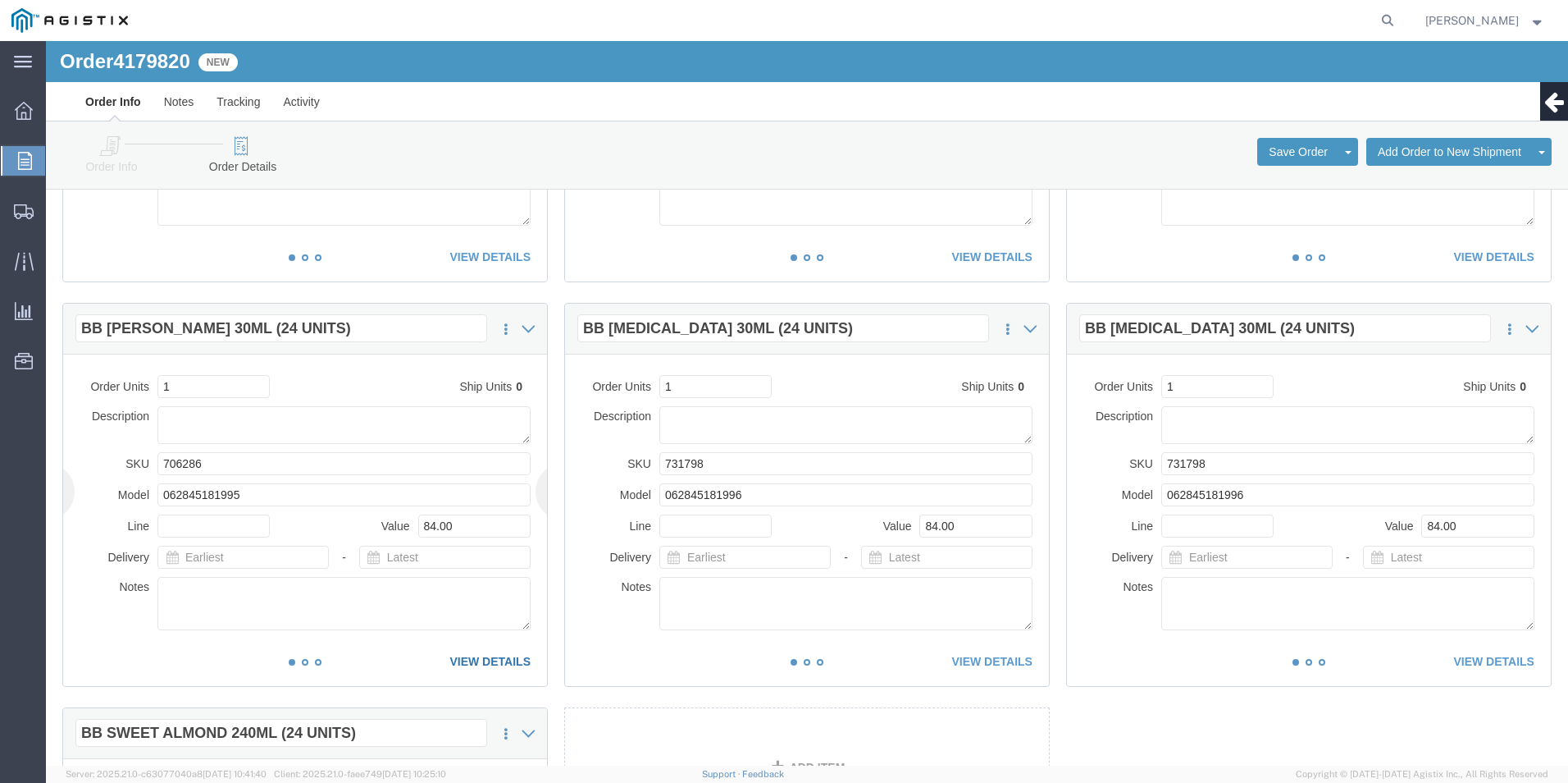
click link "VIEW DETAILS"
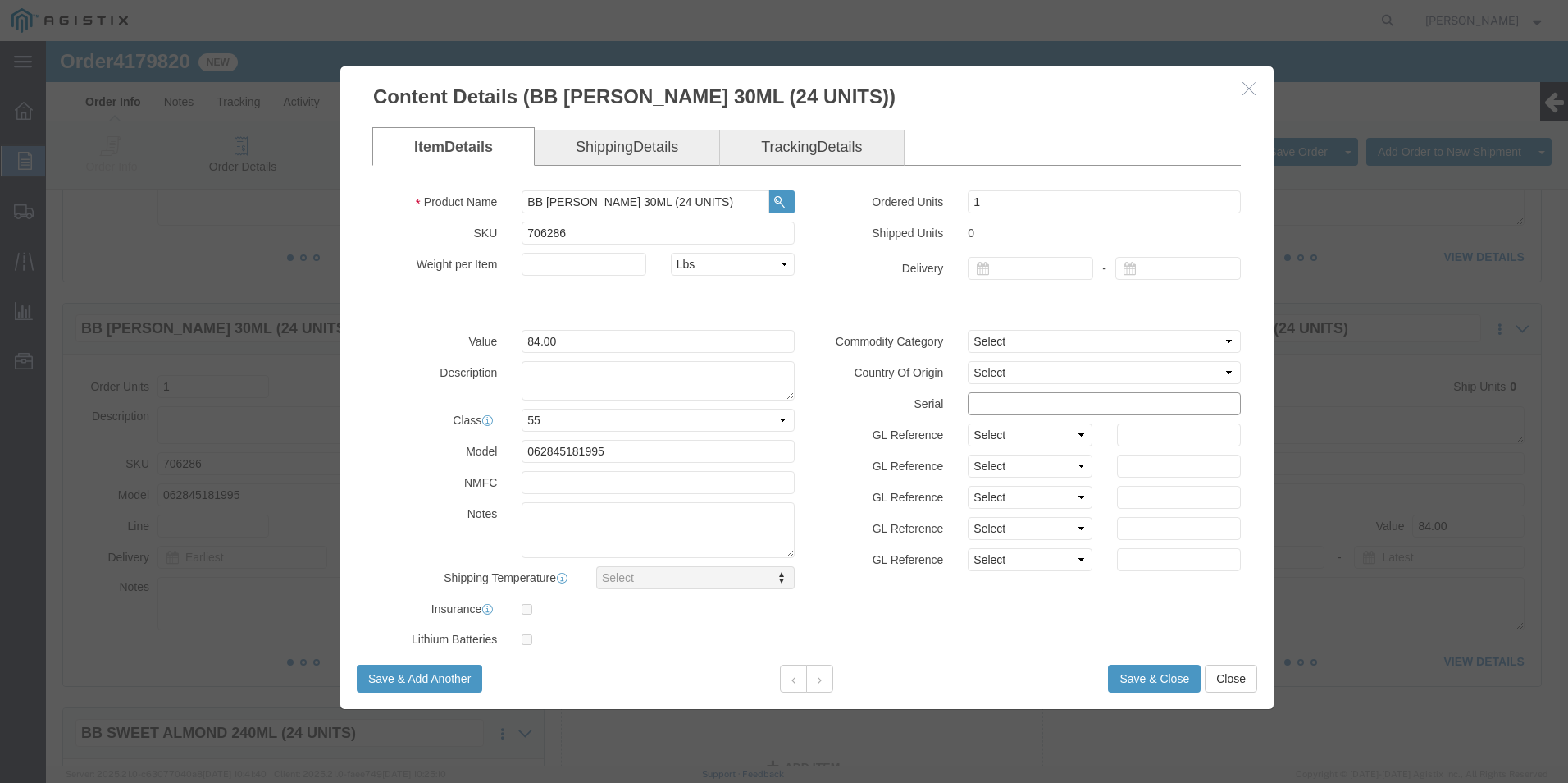
click input "text"
paste input "81319772222222222222"
type input "81319772222222222224"
click button "Save & Close"
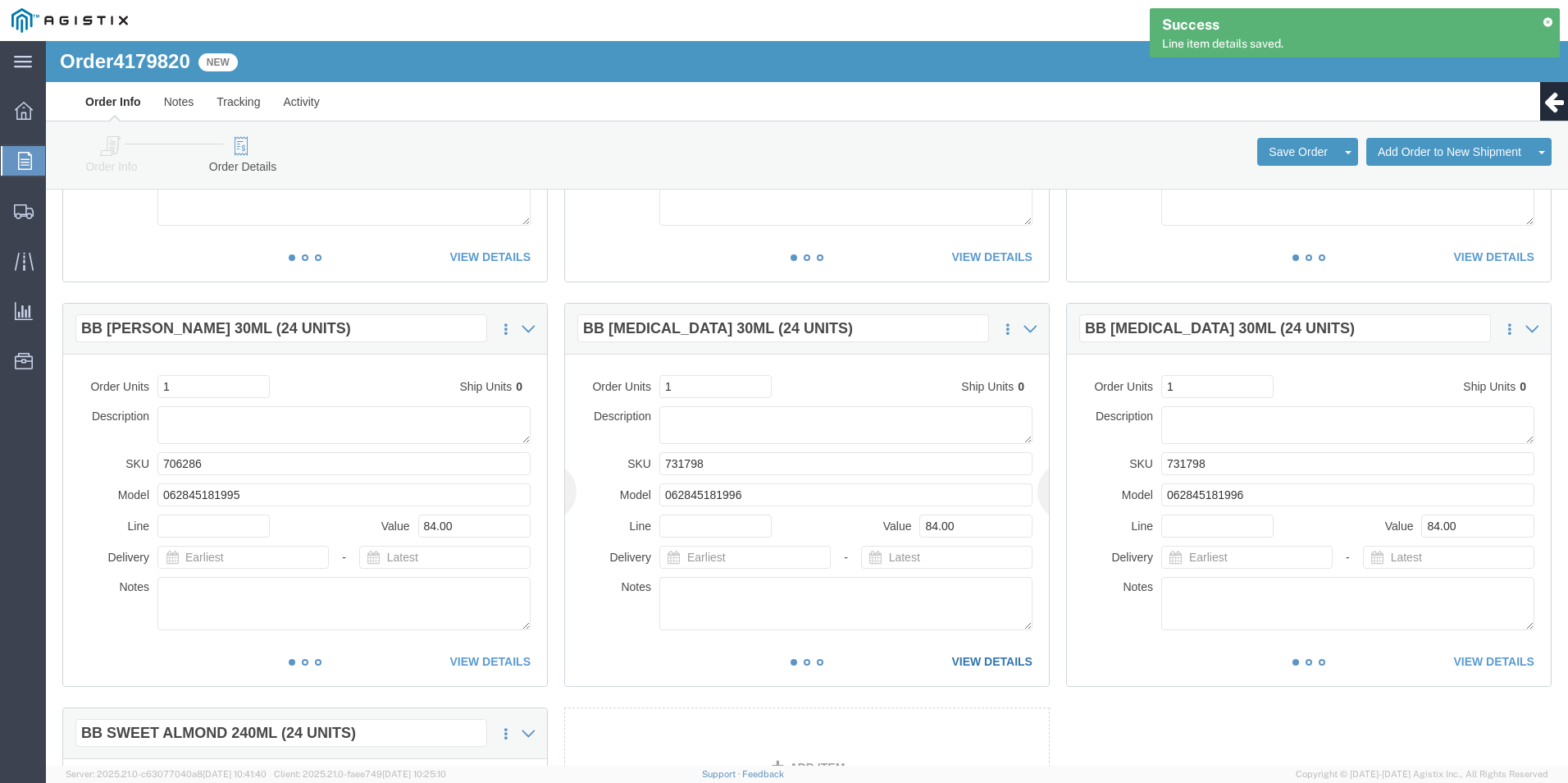
click link "VIEW DETAILS"
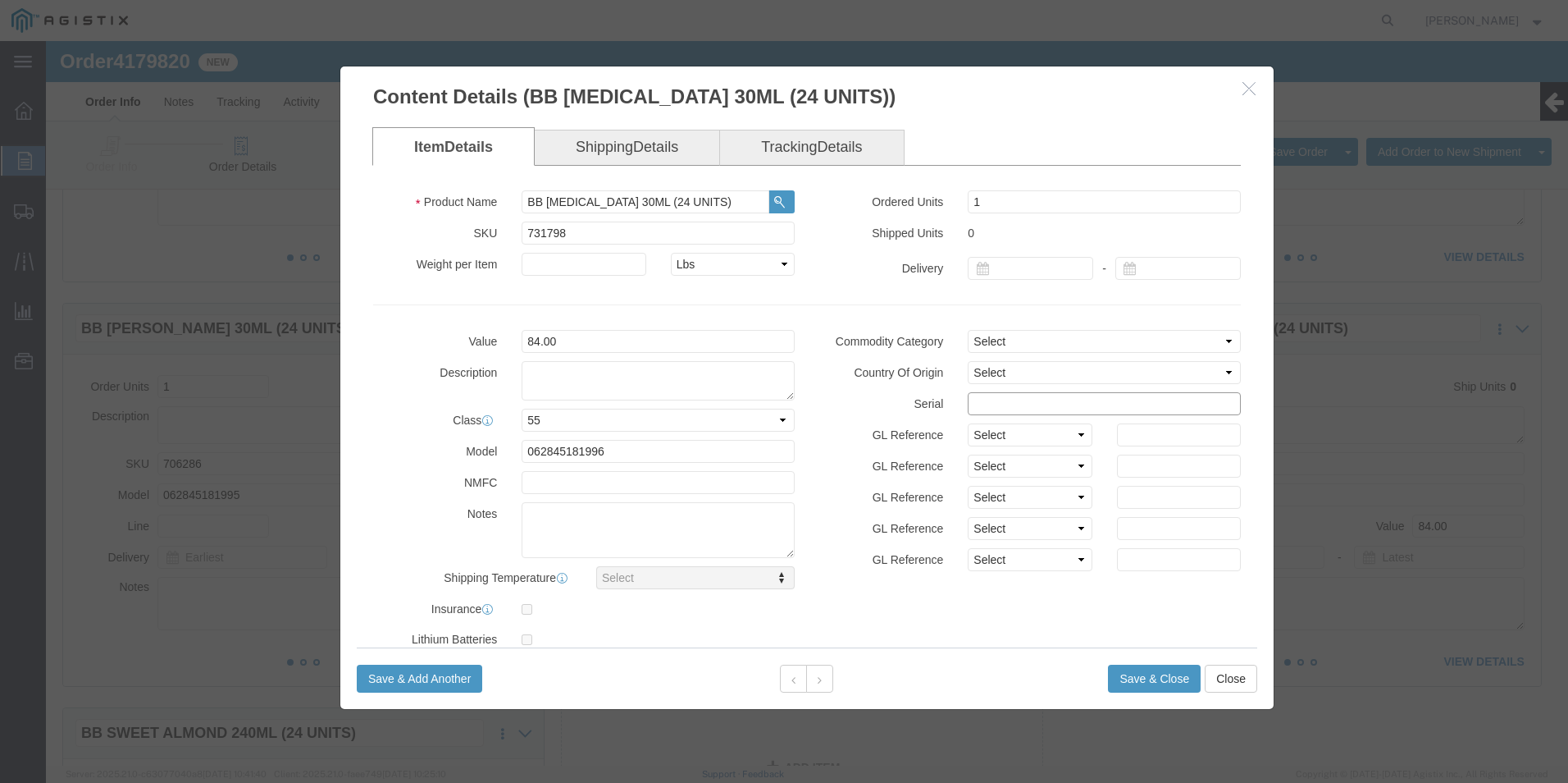
click input "text"
paste input "81319772222222222222"
type input "81319772222222222225"
click button "Save & Close"
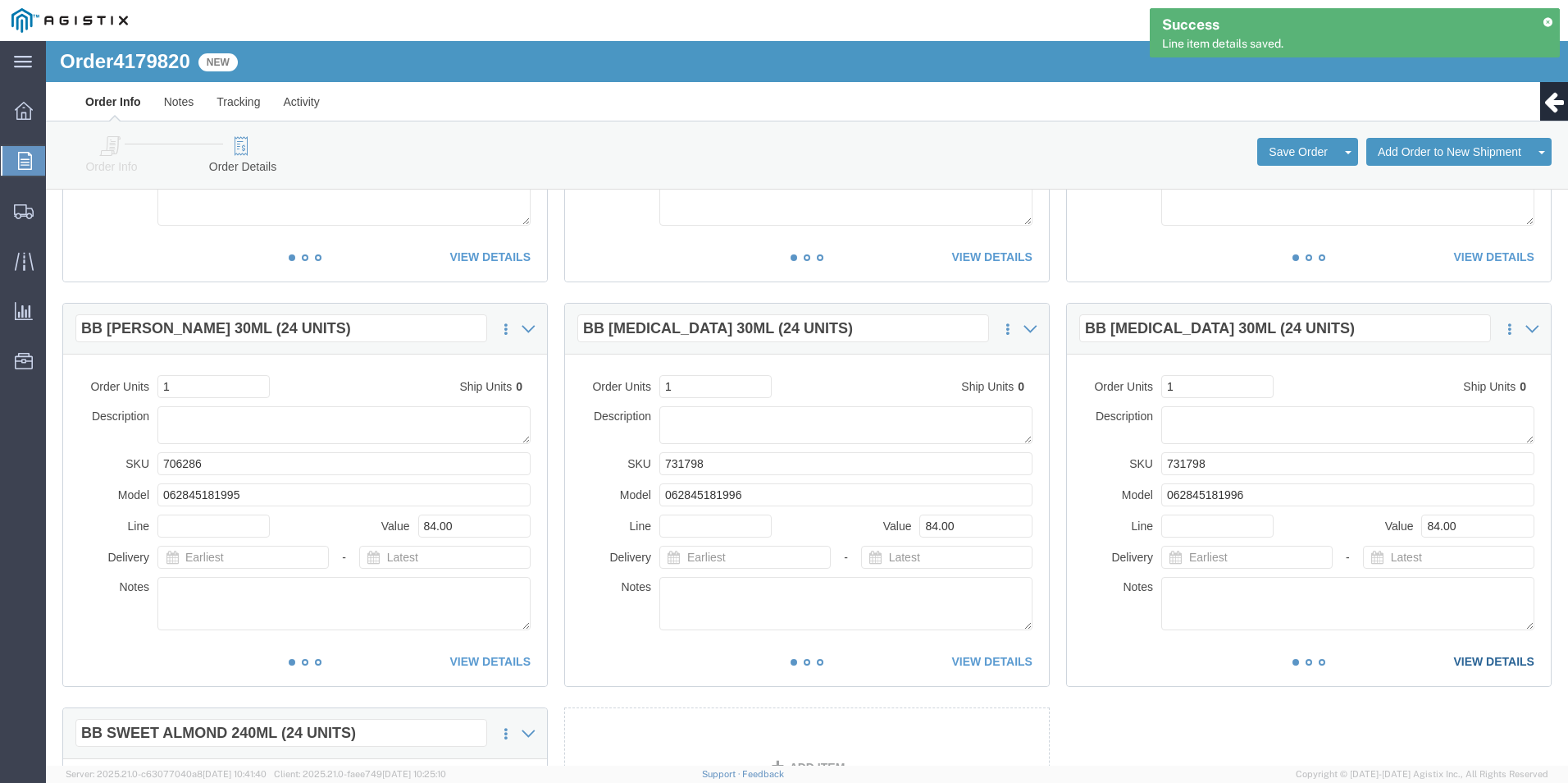
click link "VIEW DETAILS"
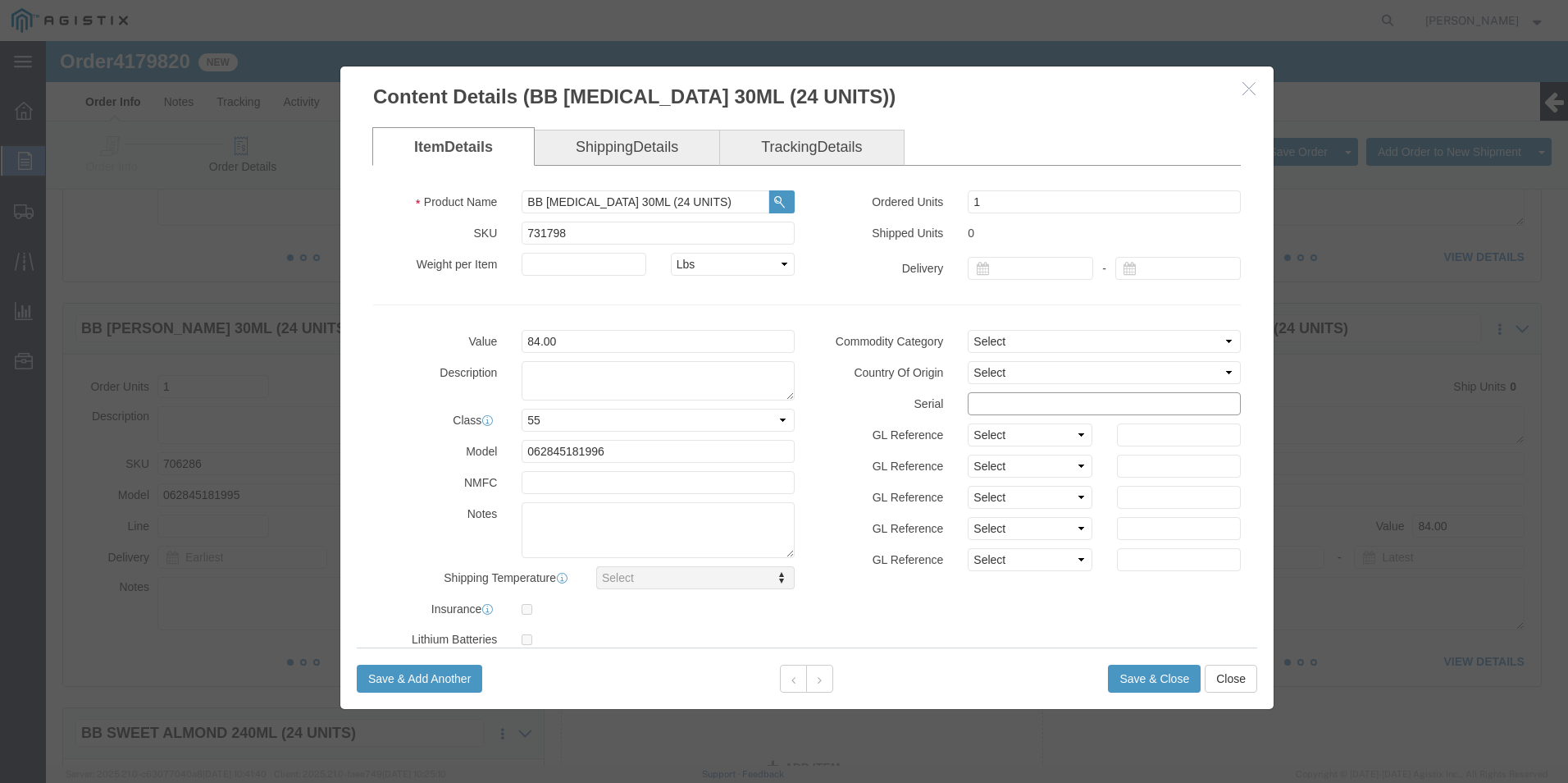
click input "text"
paste input "81319772222222222222"
type input "81319772222222222226"
click button "Save & Close"
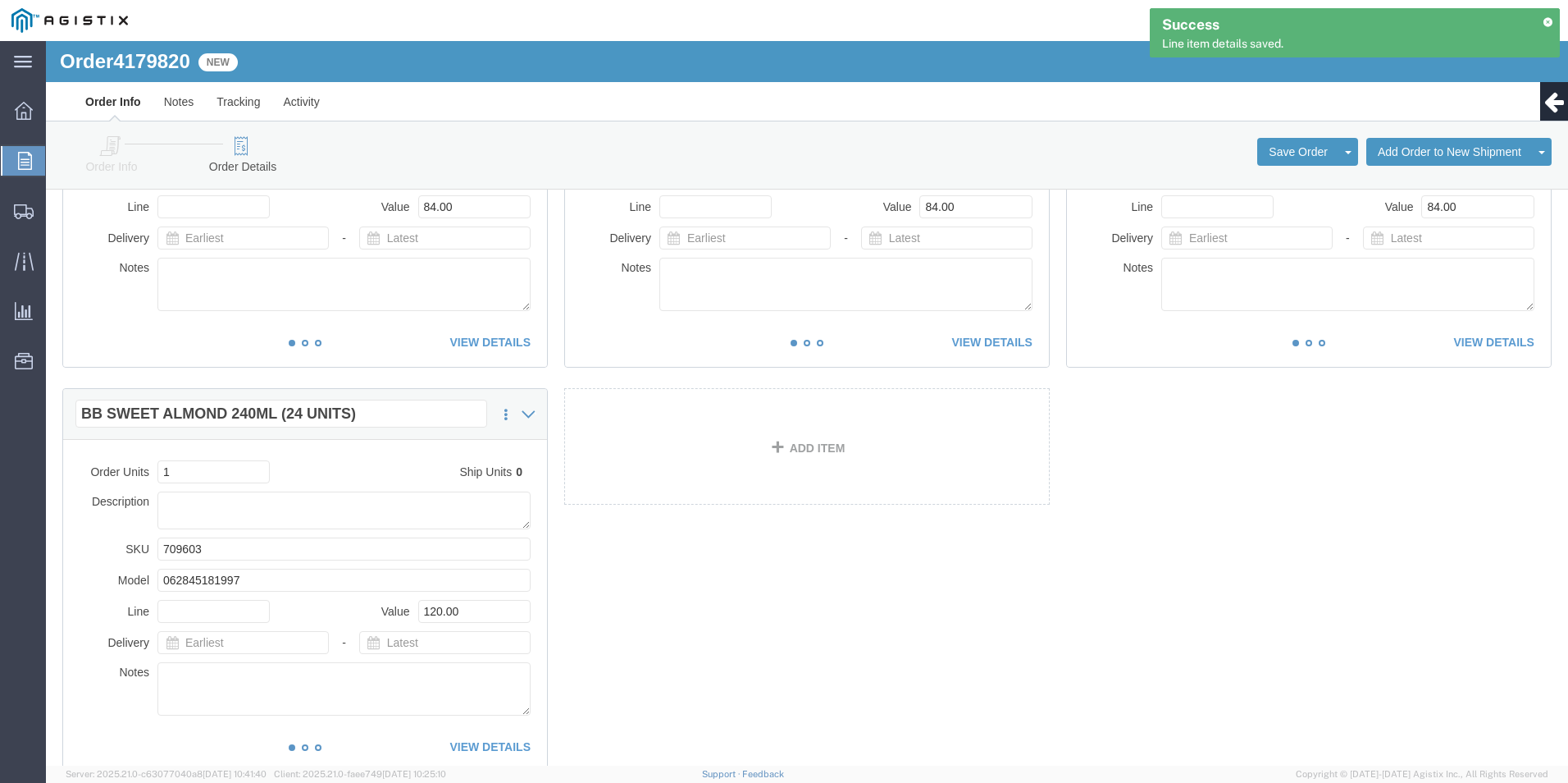
scroll to position [1969, 0]
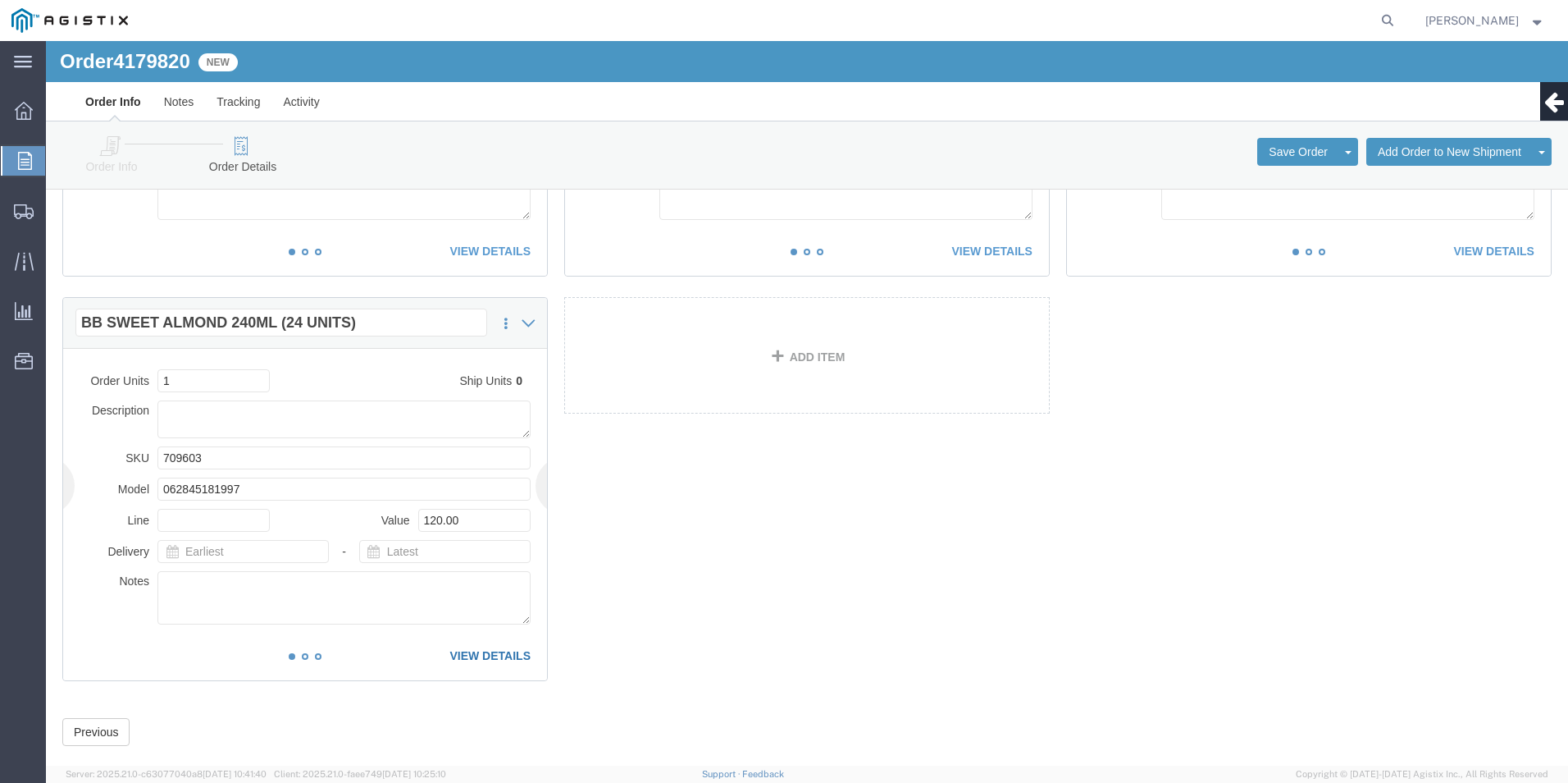
click link "VIEW DETAILS"
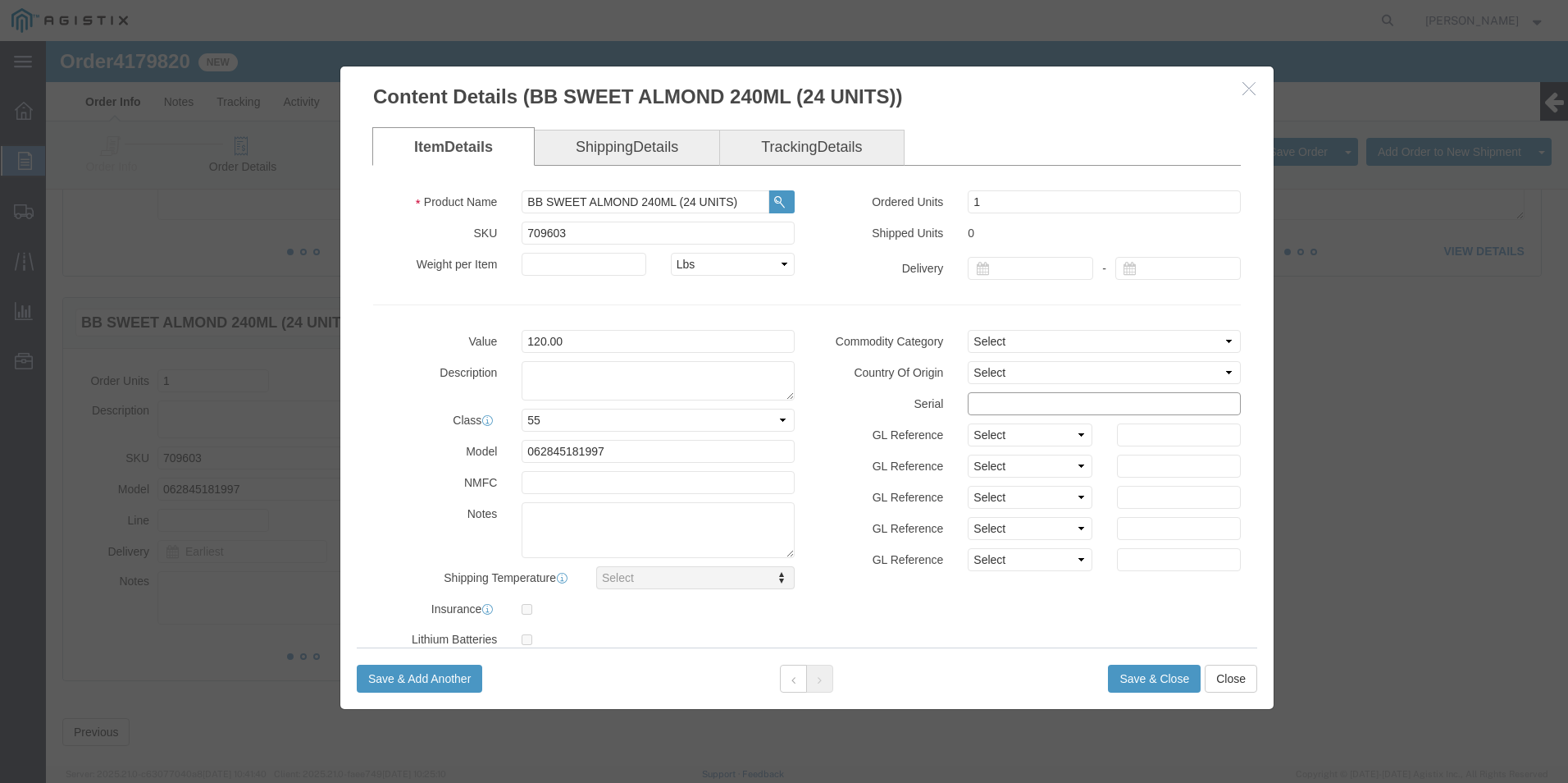
click input "text"
paste input "81319772222222222222"
type input "81319772222222222227"
click button "Save & Close"
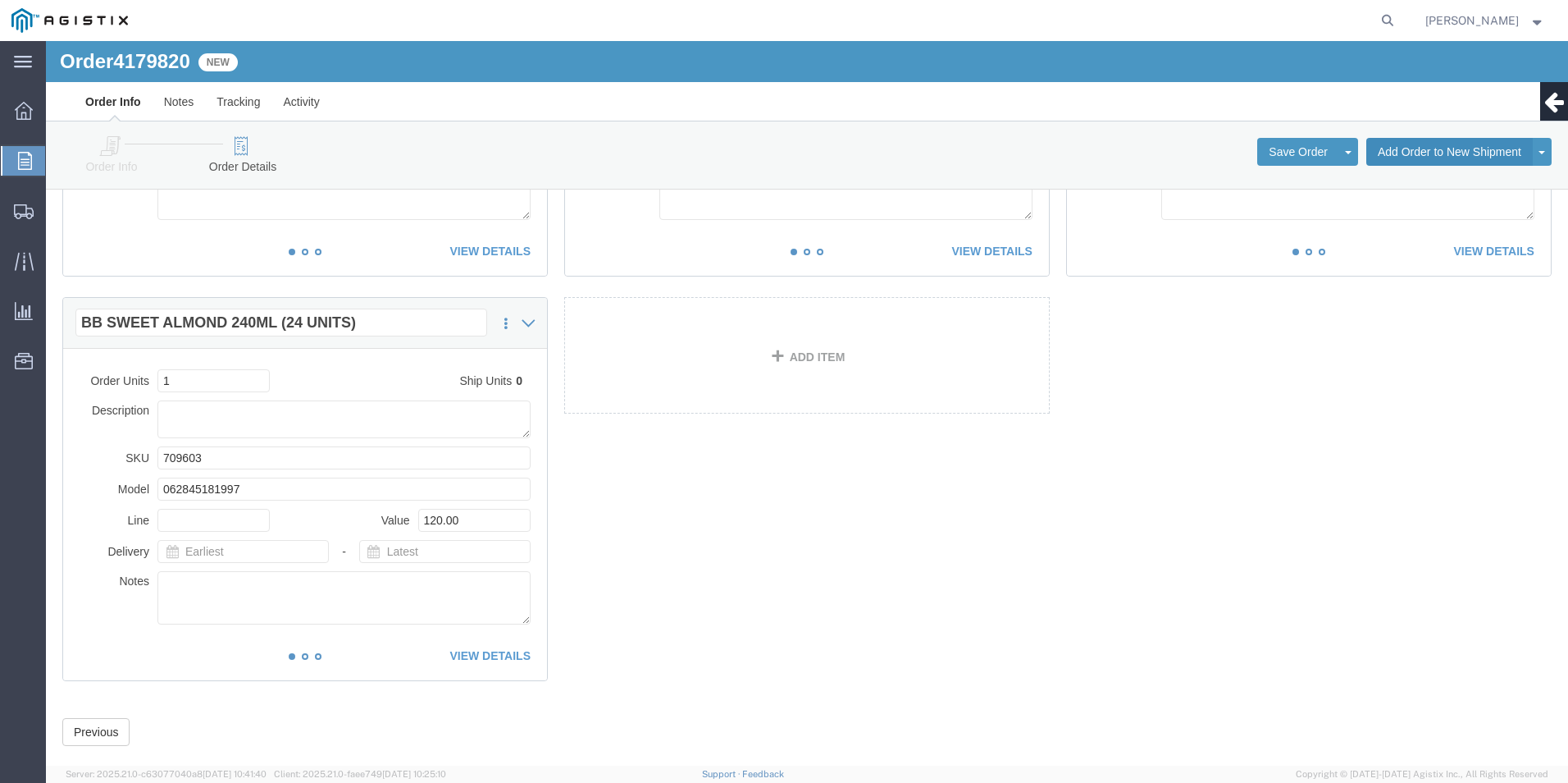
click button "Add Order to New Shipment"
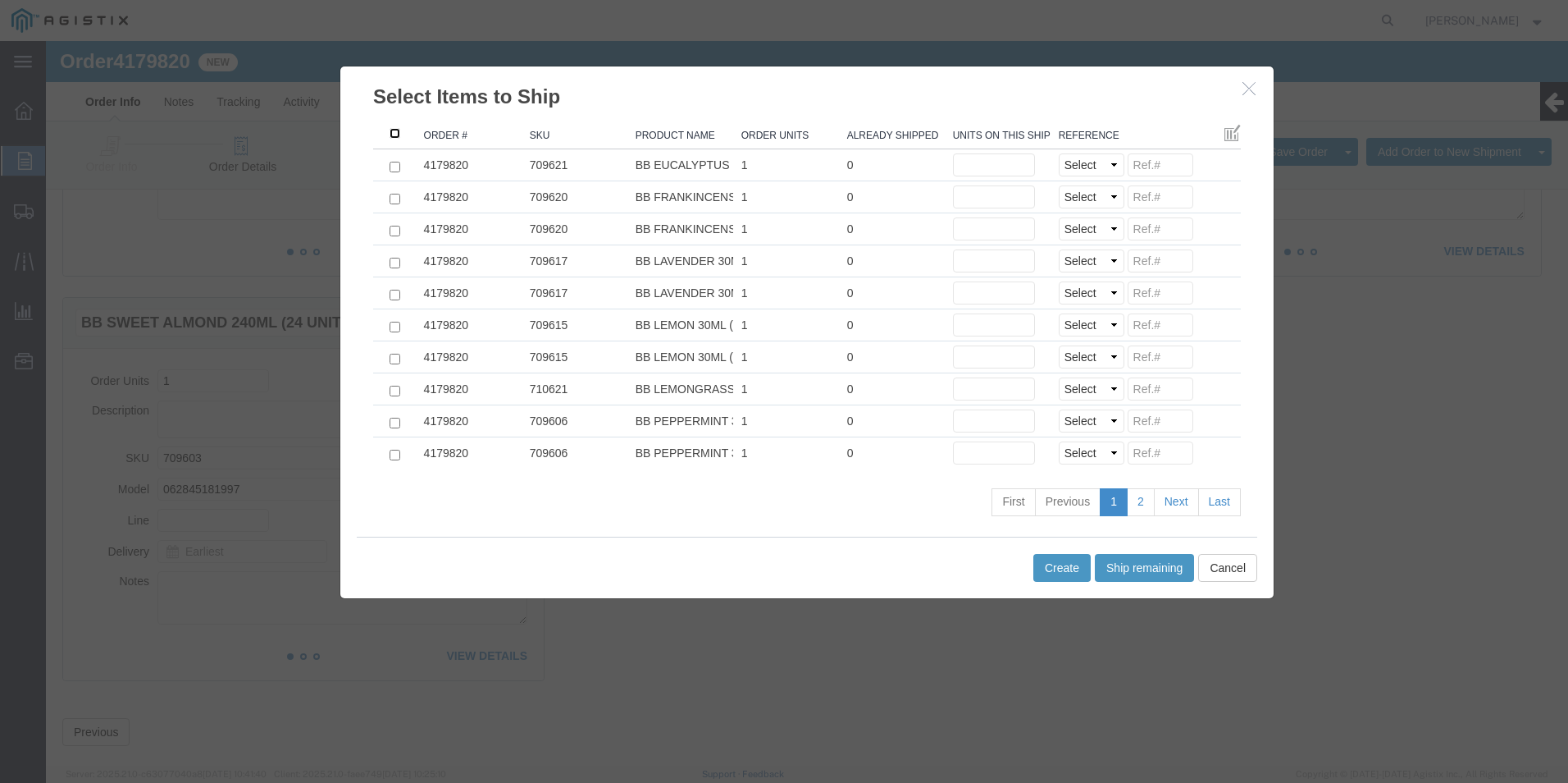
click input ": activate to sort column descending"
checkbox input "true"
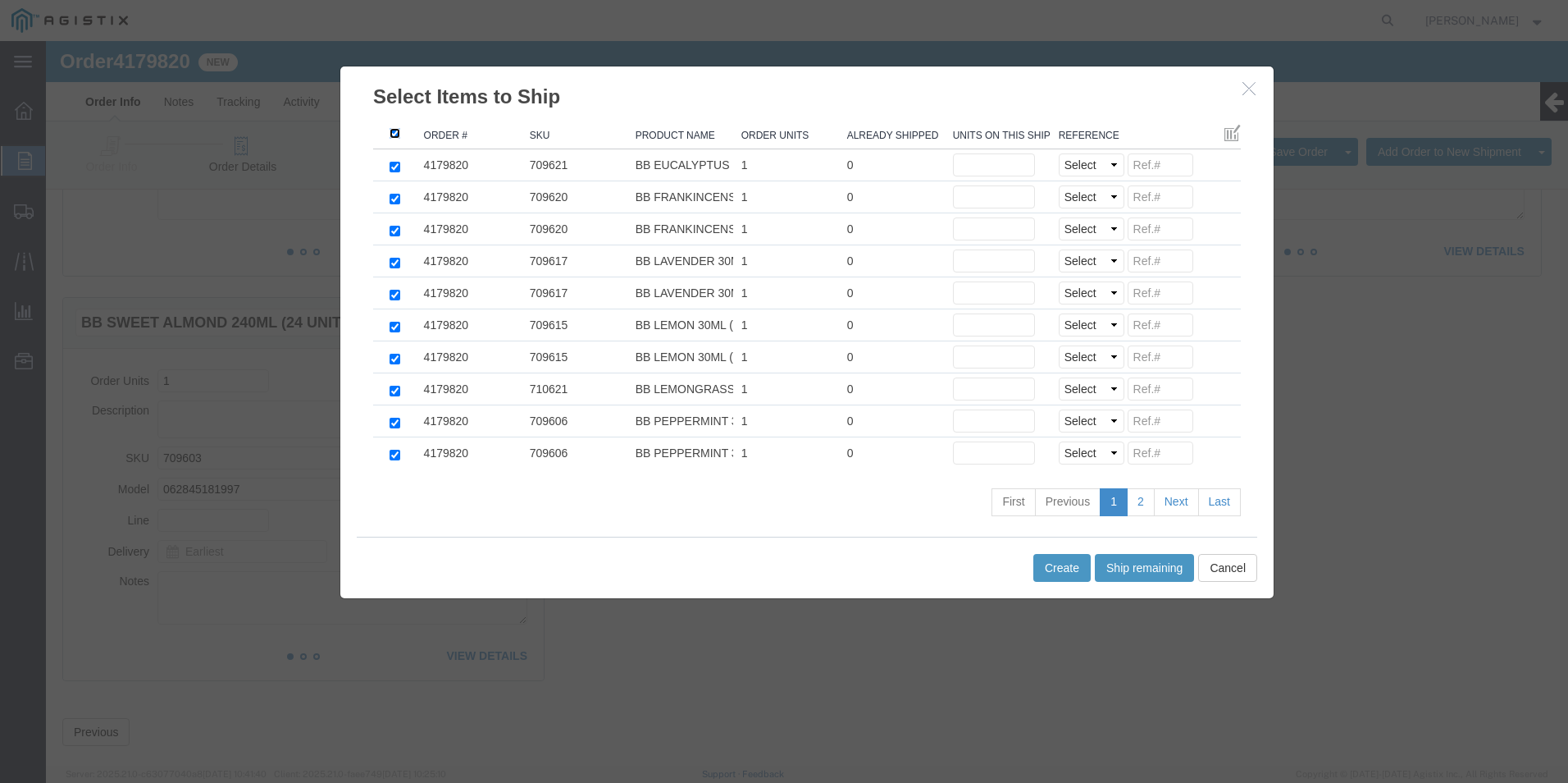
checkbox input "true"
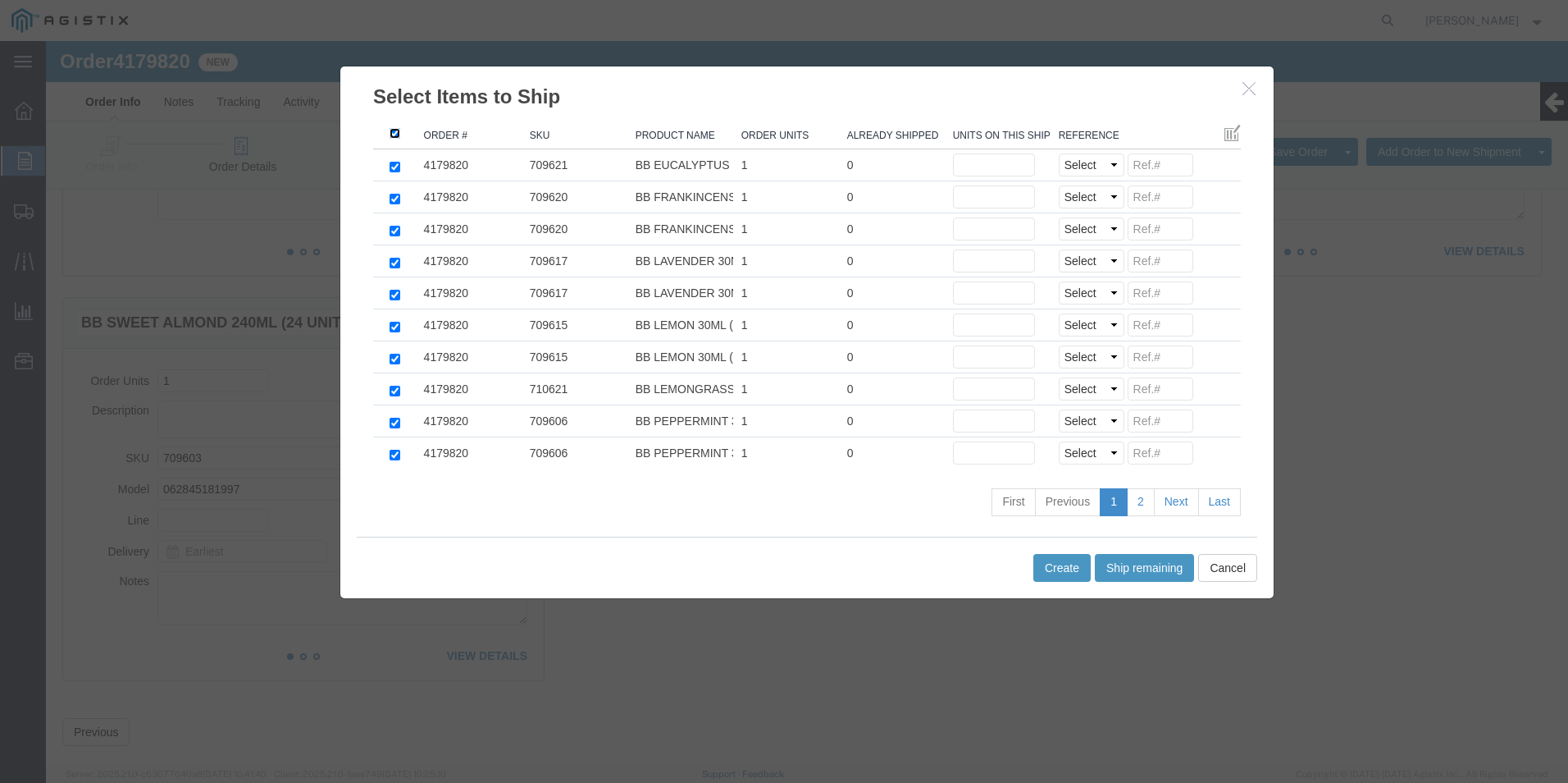
checkbox input "true"
click button "Ship remaining"
type input "1"
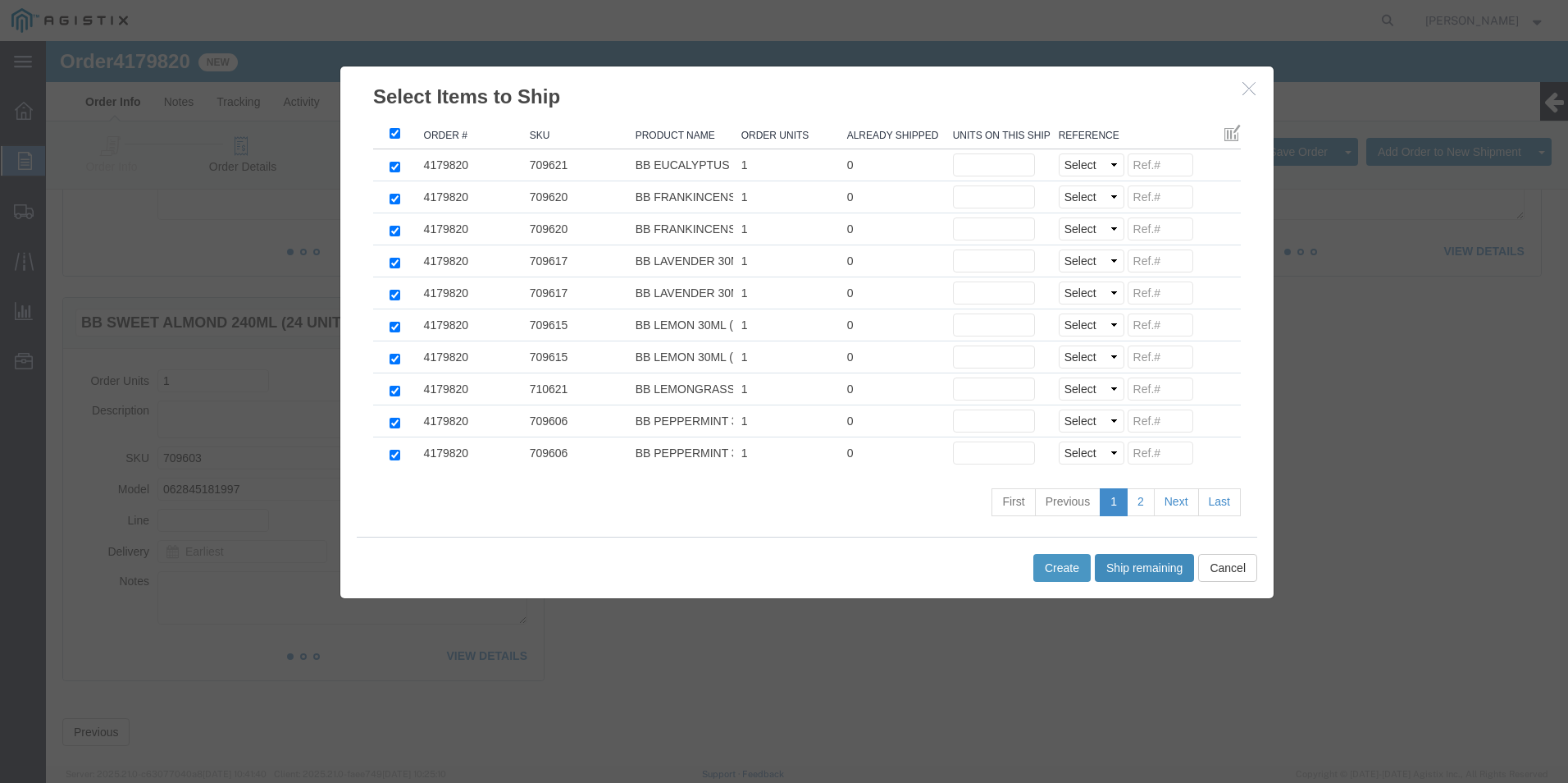
type input "1"
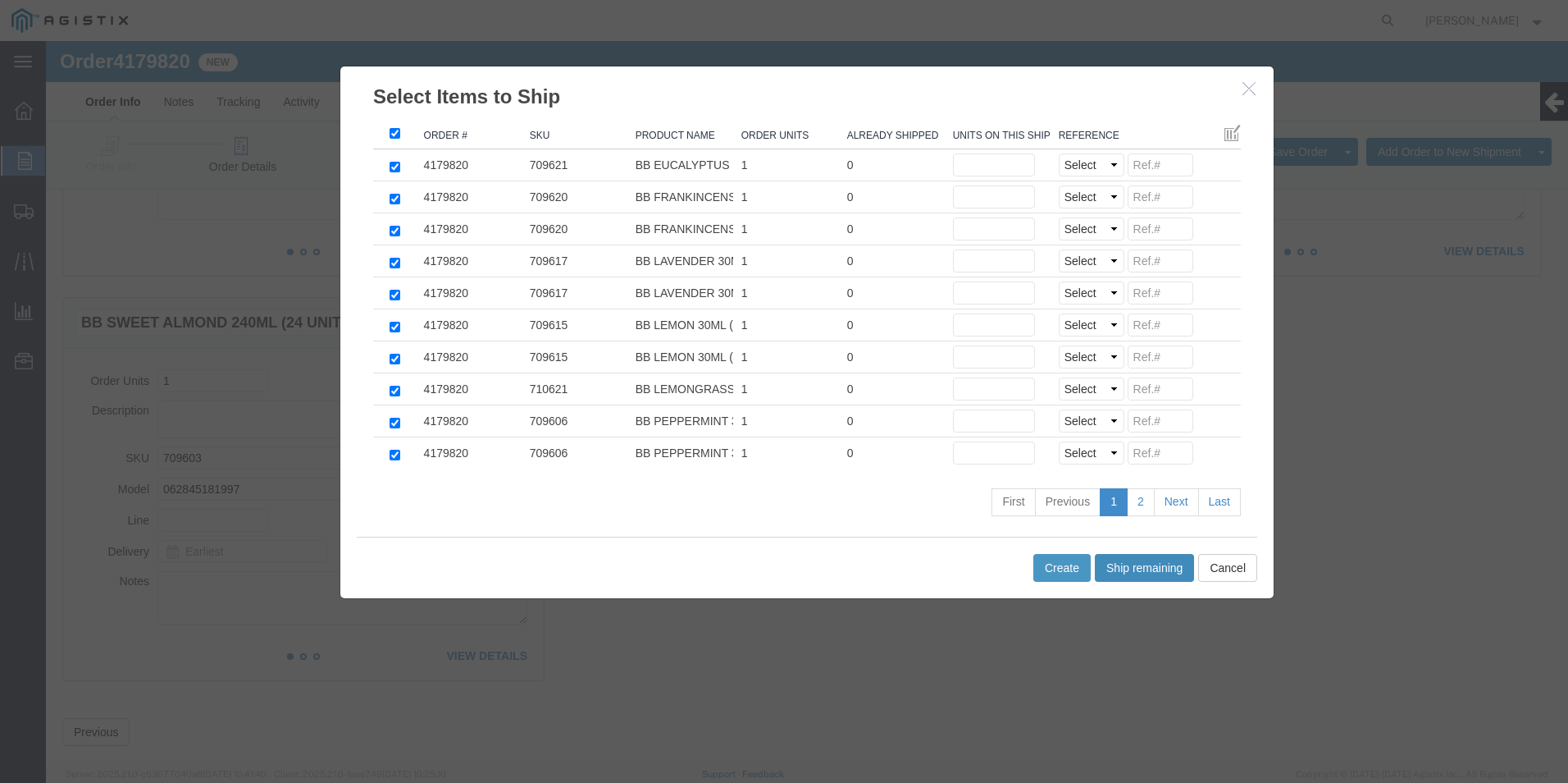
type input "1"
click select "Select Purchase Order Delivery Number"
select select "PO"
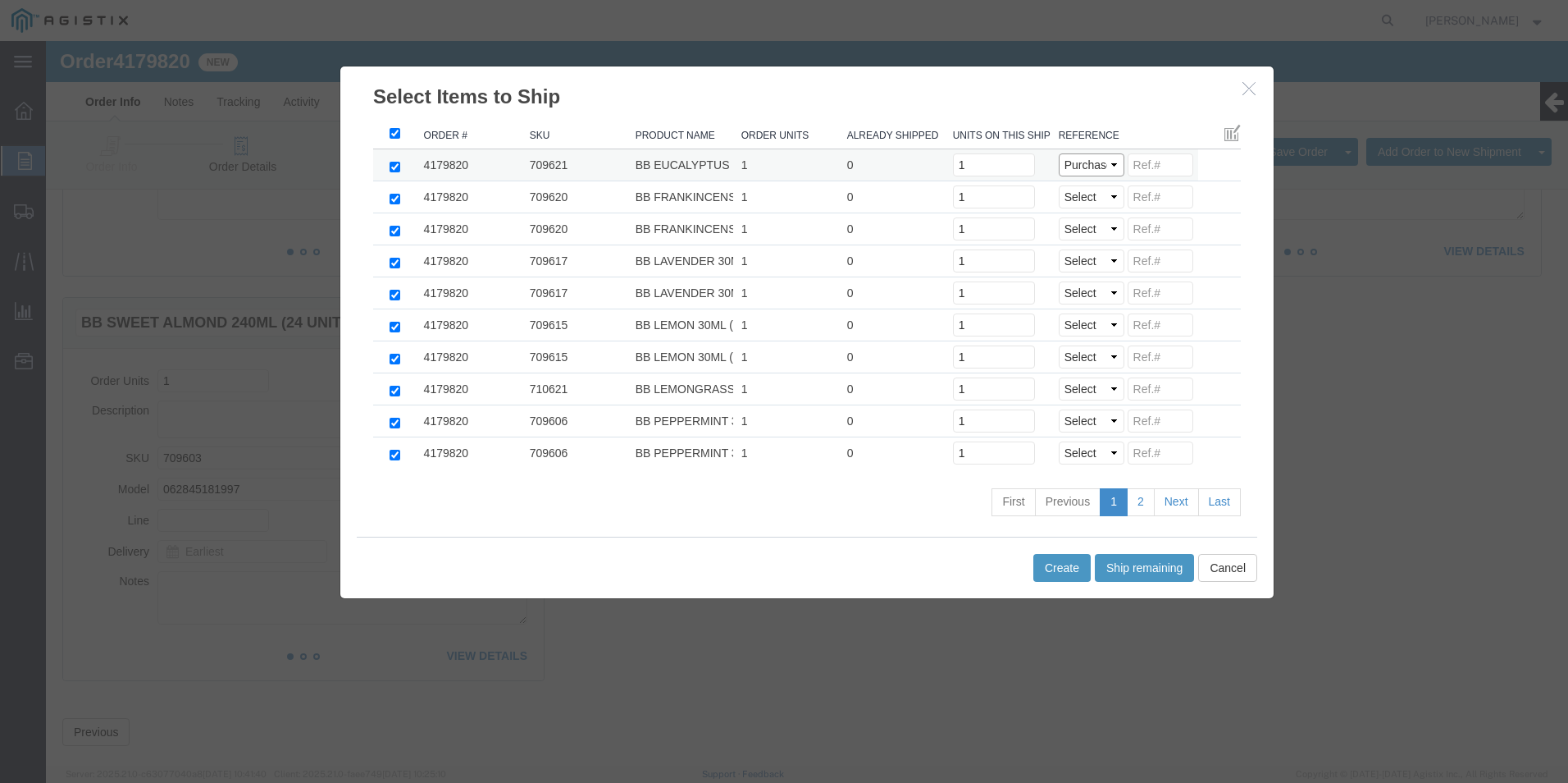
click select "Select Purchase Order Delivery Number"
select select "PO"
click select "Select Purchase Order Delivery Number"
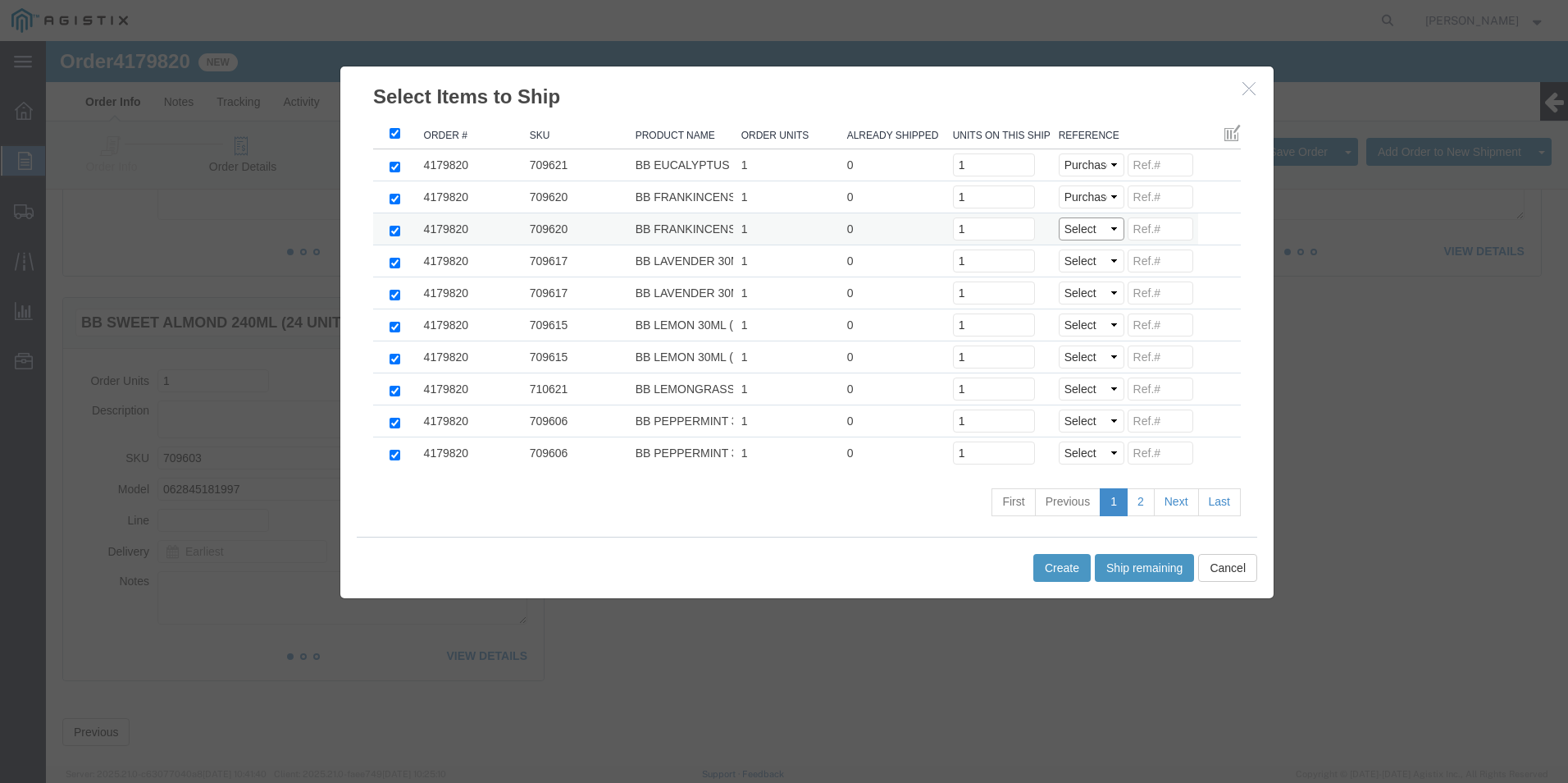
select select "PO"
click select "Select Purchase Order Delivery Number"
select select "PO"
click select "Select Purchase Order Delivery Number"
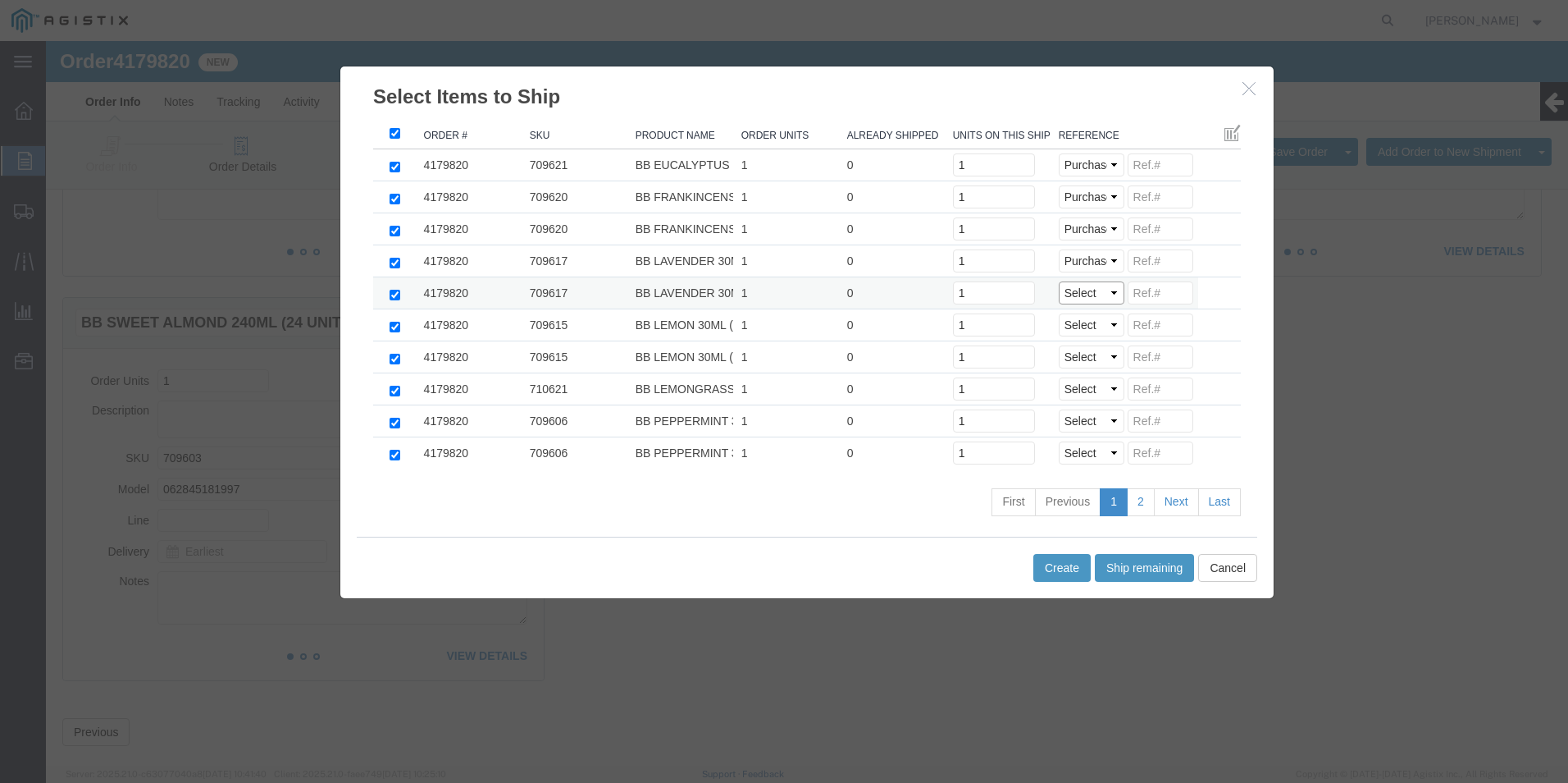
click select "Select Purchase Order Delivery Number"
select select "PO"
click select "Select Purchase Order Delivery Number"
select select "PO"
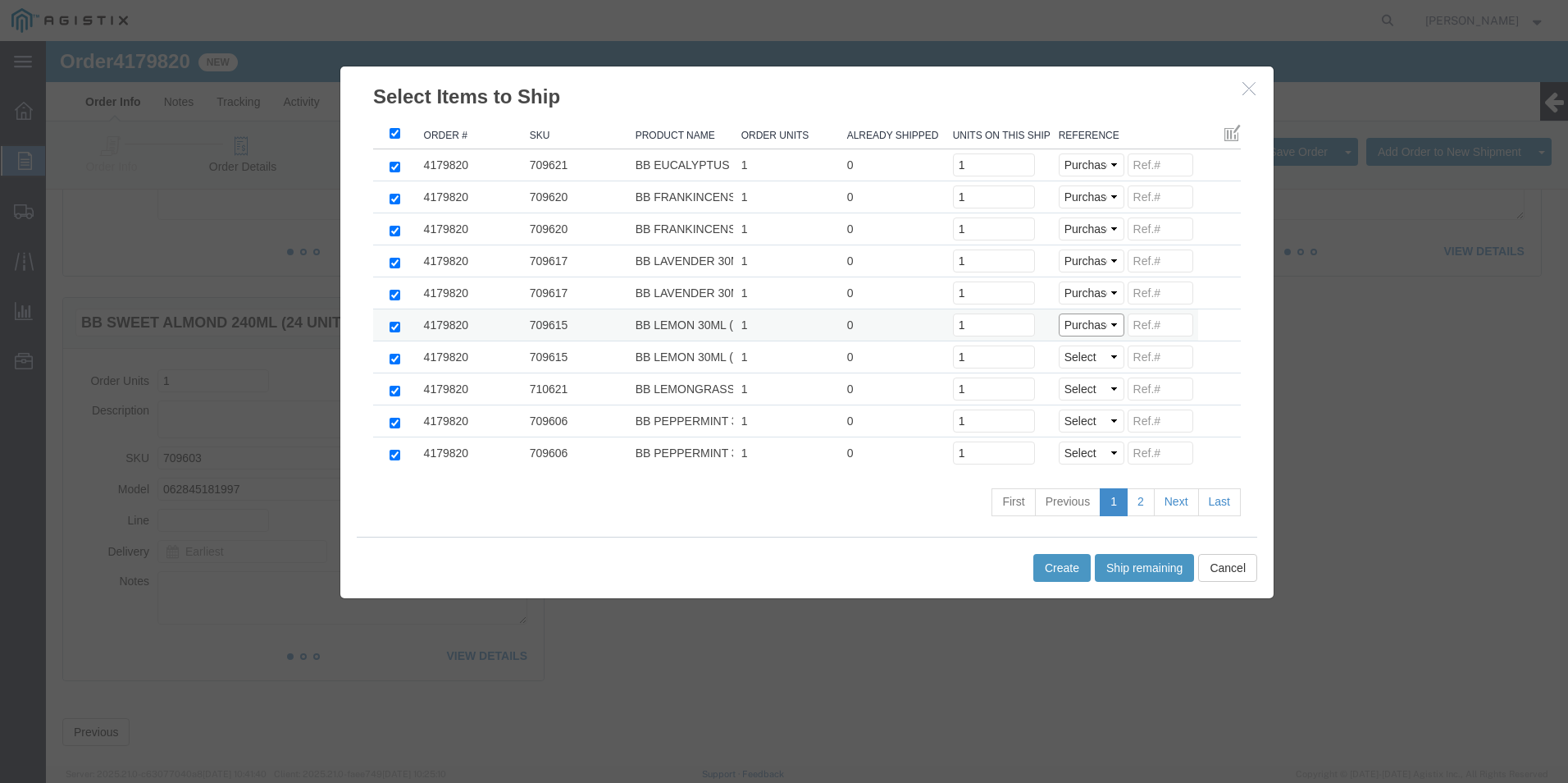
click select "Select Purchase Order Delivery Number"
click td "Select Purchase Order Delivery Number"
click select "Select Purchase Order Delivery Number"
select select "PO"
click select "Select Purchase Order Delivery Number"
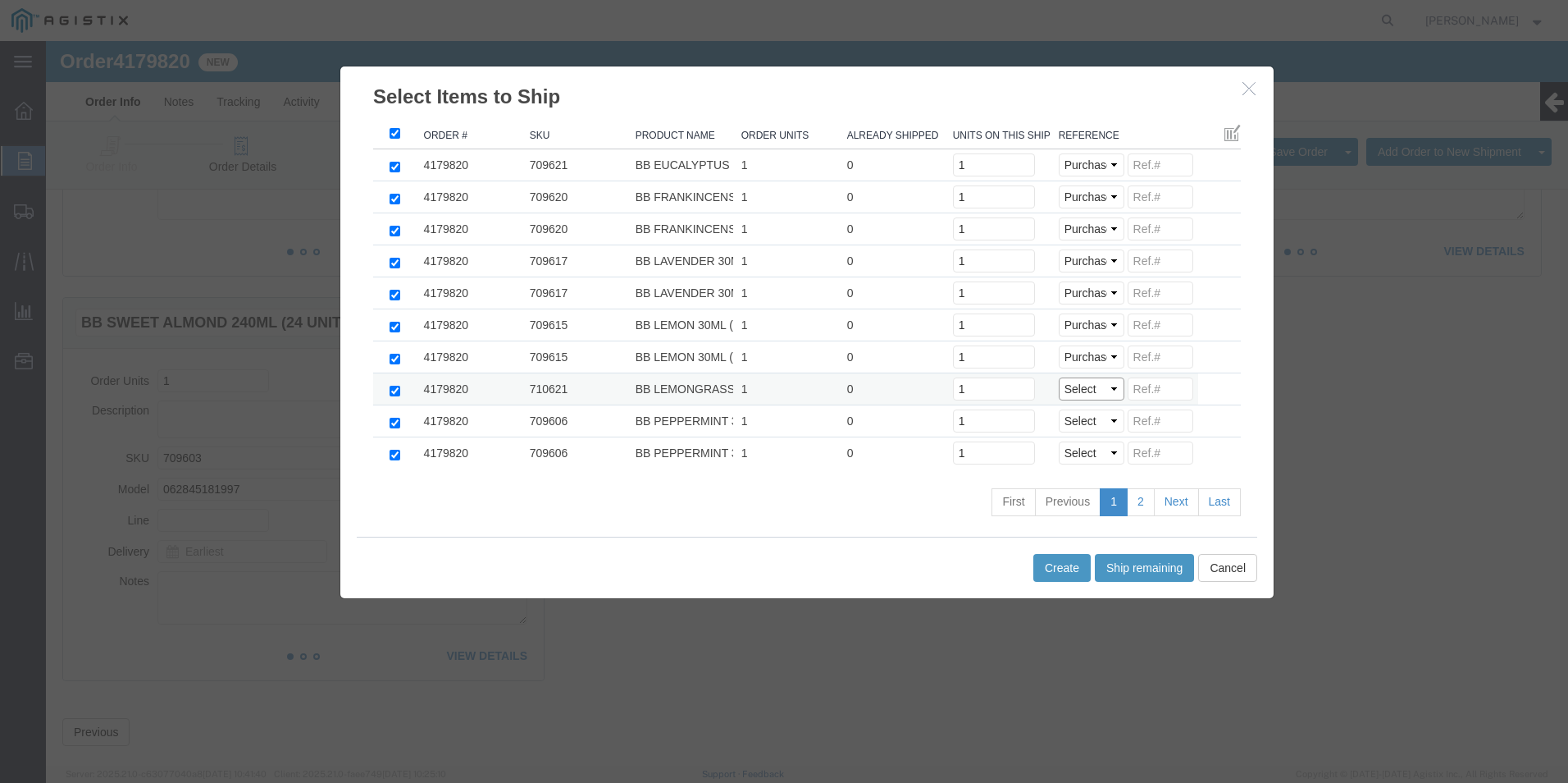
click select "Select Purchase Order Delivery Number"
select select "PO"
click select "Select Purchase Order Delivery Number"
select select "PO"
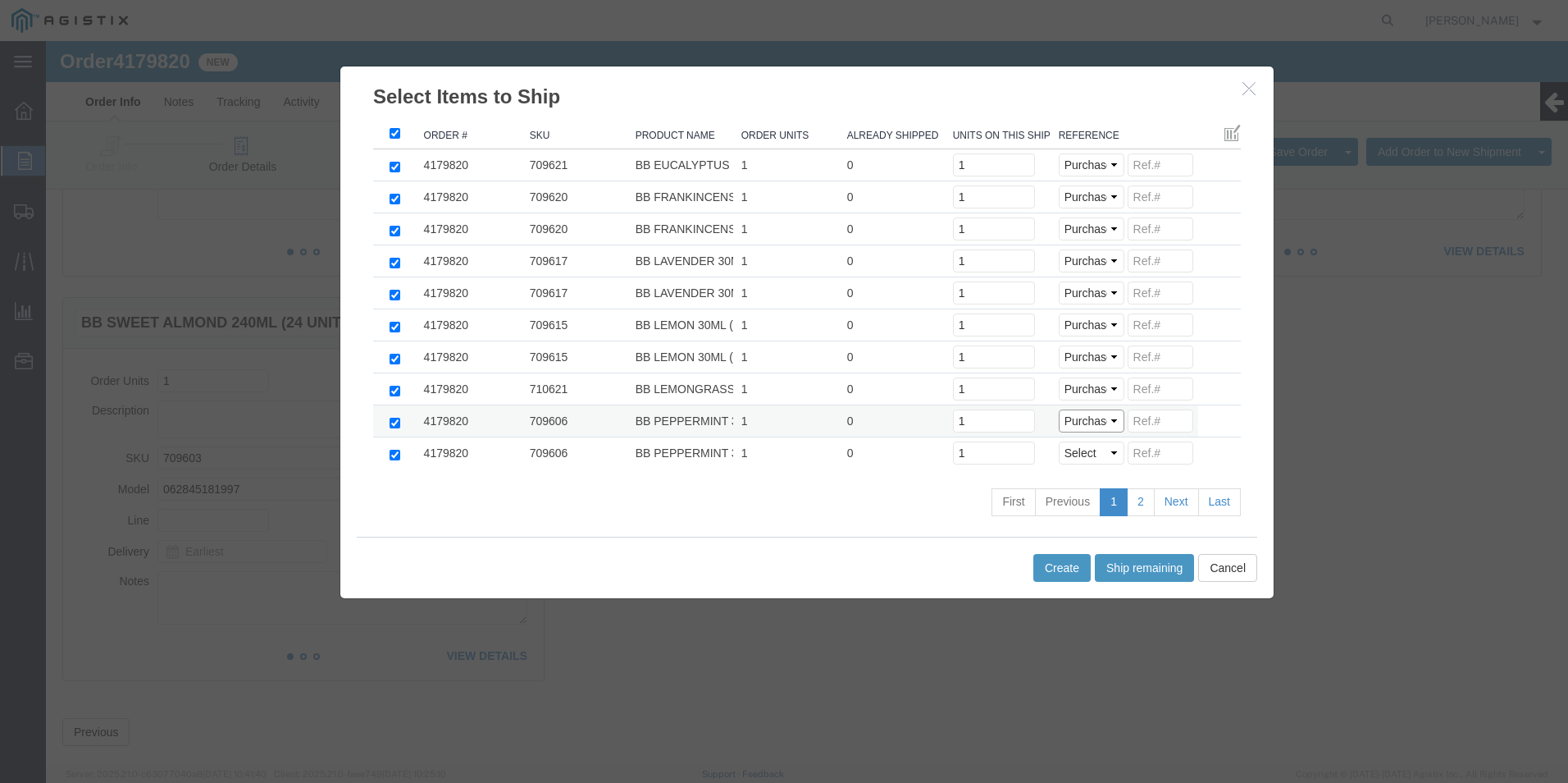
click select "Select Purchase Order Delivery Number"
select select "PO"
click select "Select Purchase Order Delivery Number"
click input
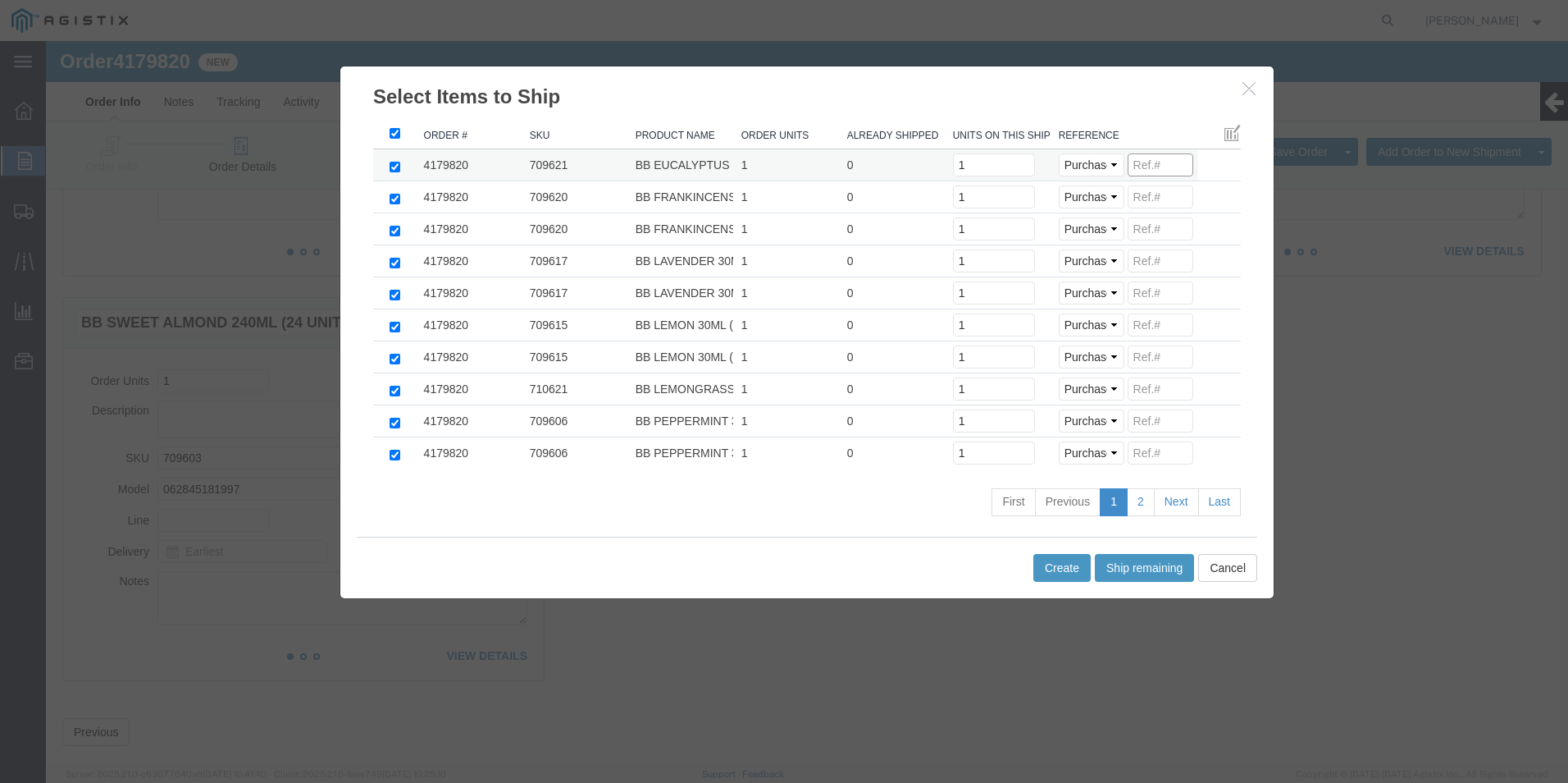
paste input "81319772222222222222"
drag, startPoint x: 1137, startPoint y: 128, endPoint x: 936, endPoint y: 141, distance: 201.4
click tbody "4179820 709621 BB EUCALYPTUS 30ML (24 UNITS) 1 0 Units on this shipment 1 Selec…"
type input "8131977"
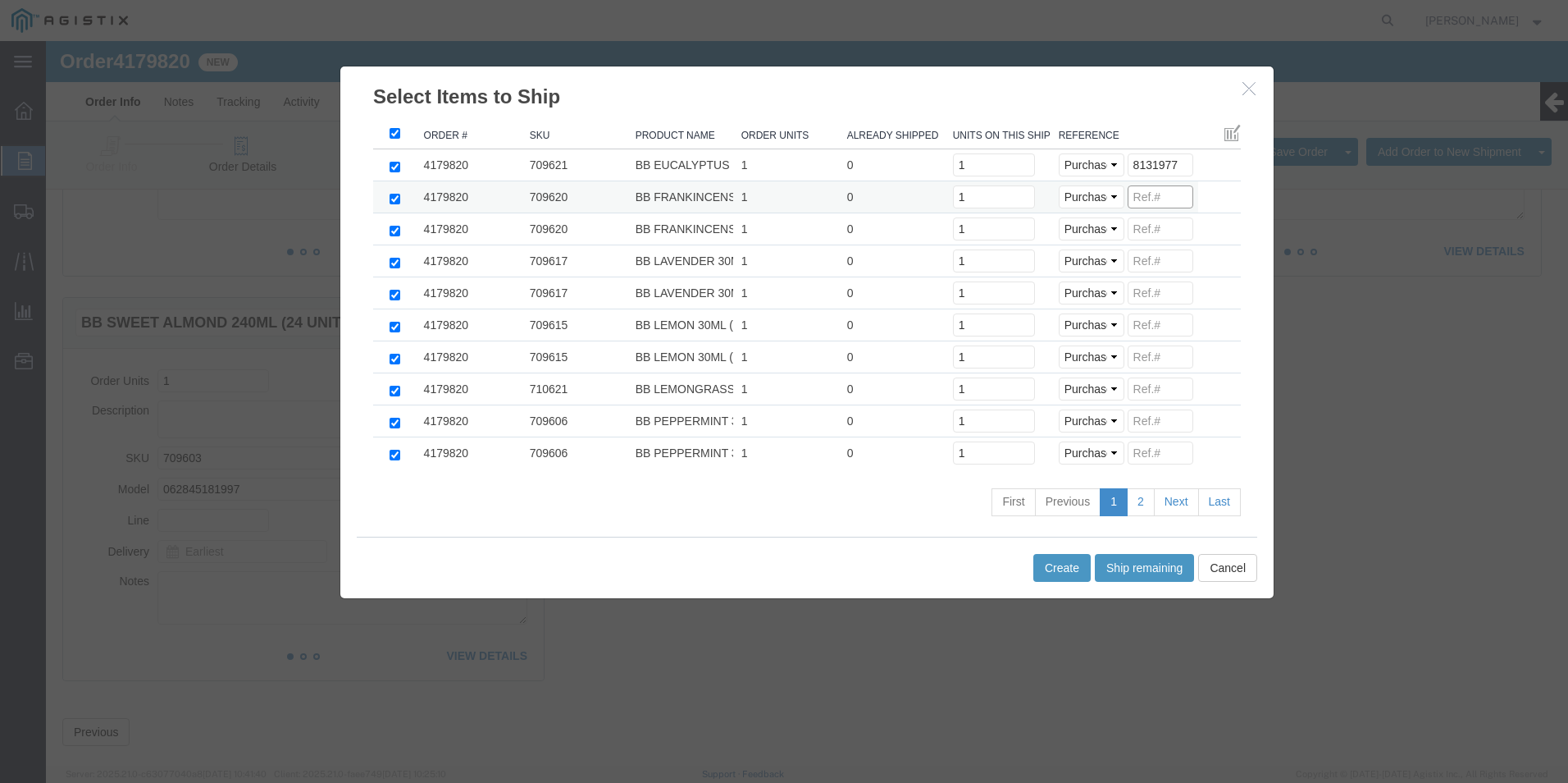
click input
paste input "8131977"
type input "8131977"
click input
paste input "8131977"
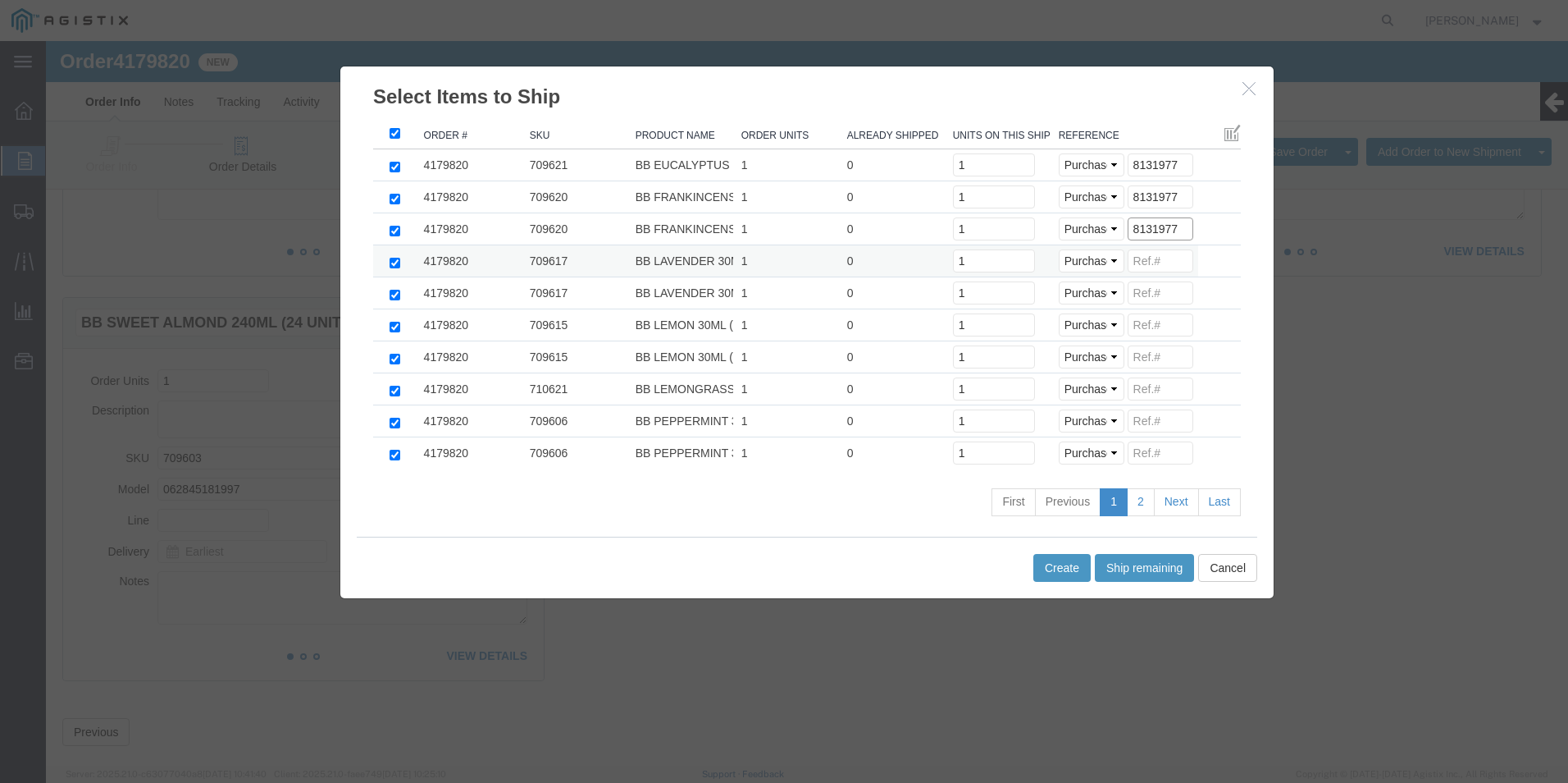
type input "8131977"
click input
paste input "8131977"
type input "8131977"
click input
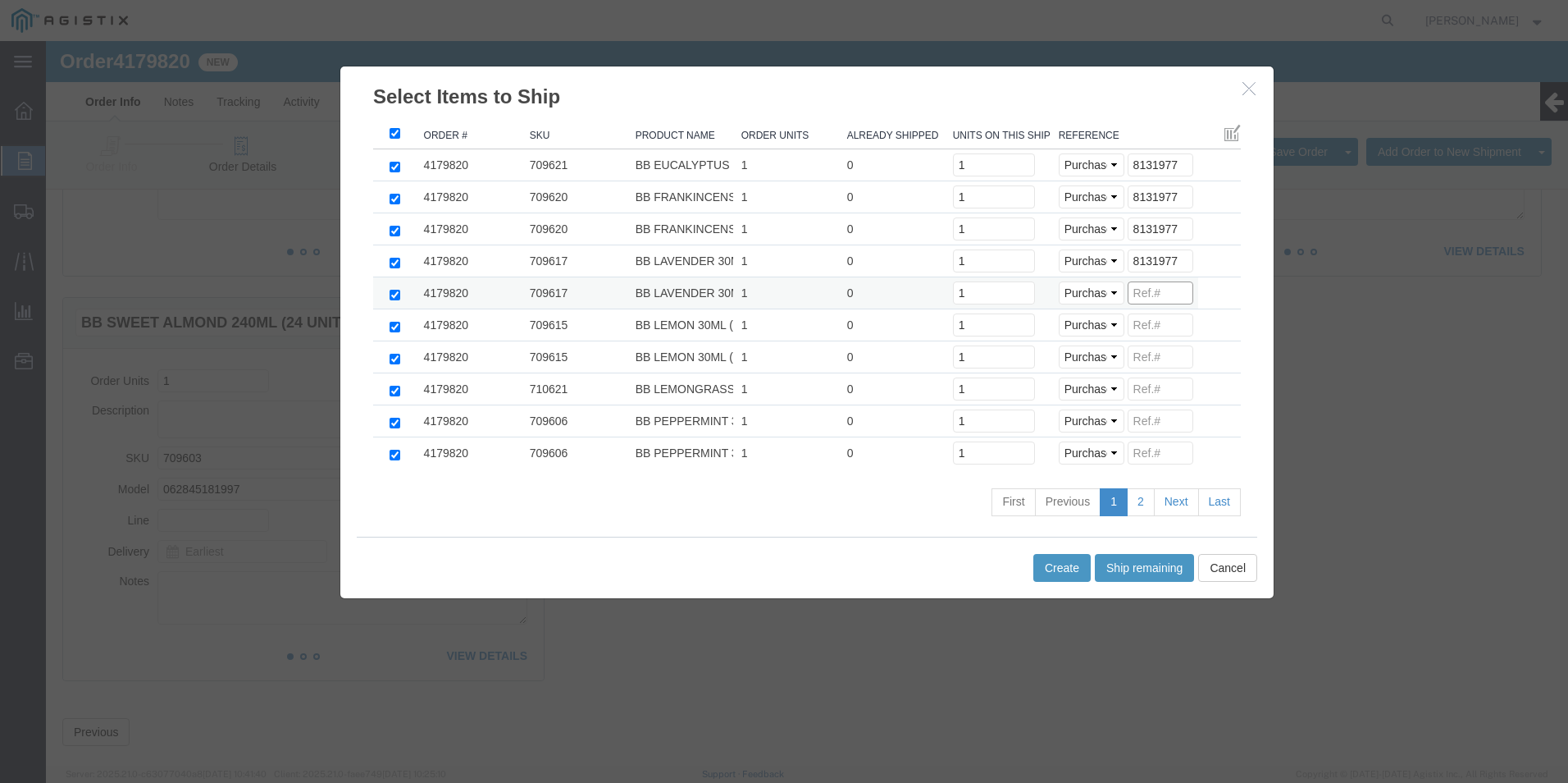
paste input "8131977"
type input "8131977"
click input
paste input "8131977"
type input "8131977"
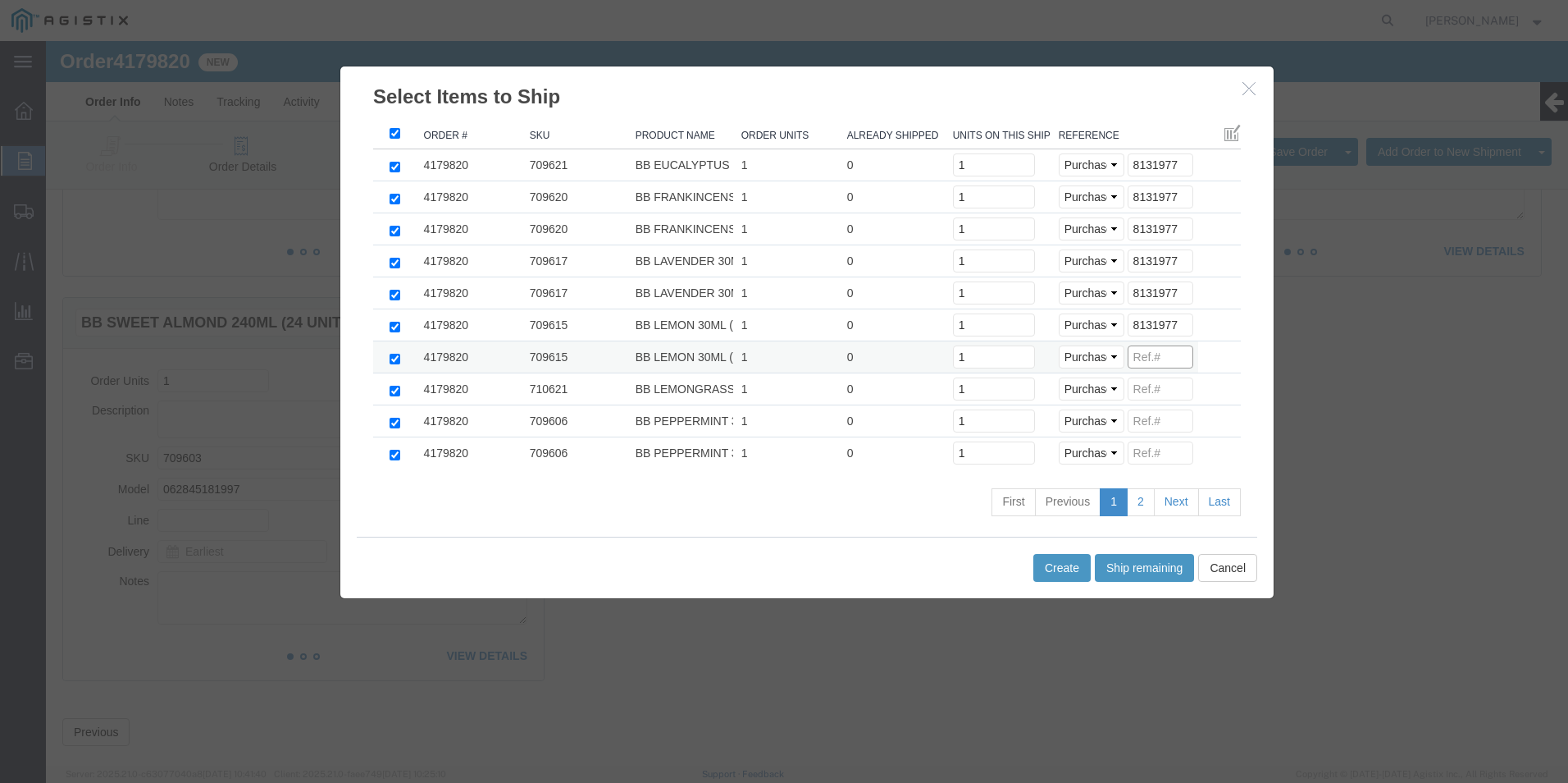
click input
paste input "8131977"
type input "8131977"
click input
paste input "8131977"
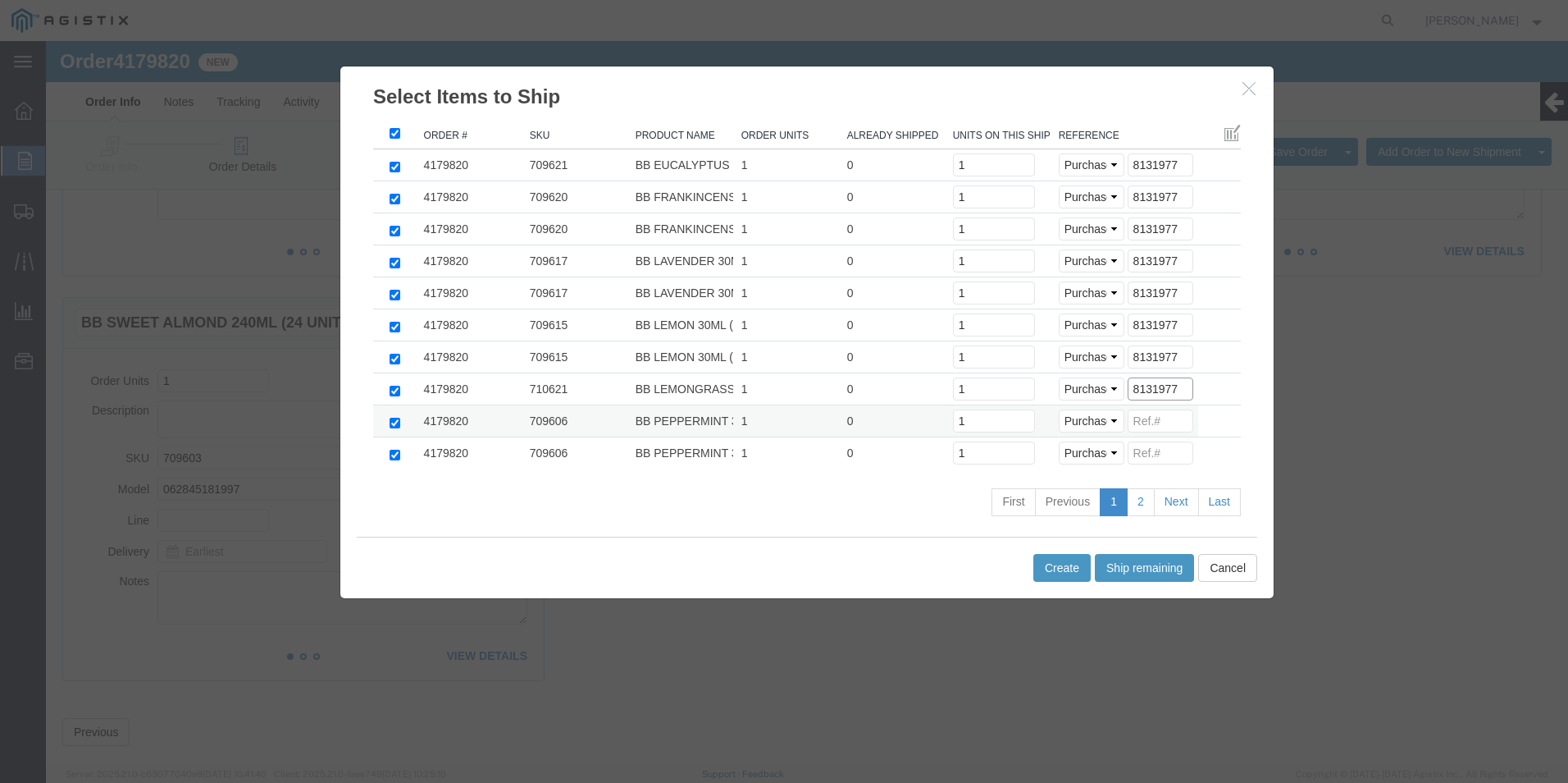
type input "8131977"
click input
paste input "8131977"
type input "8131977"
click input
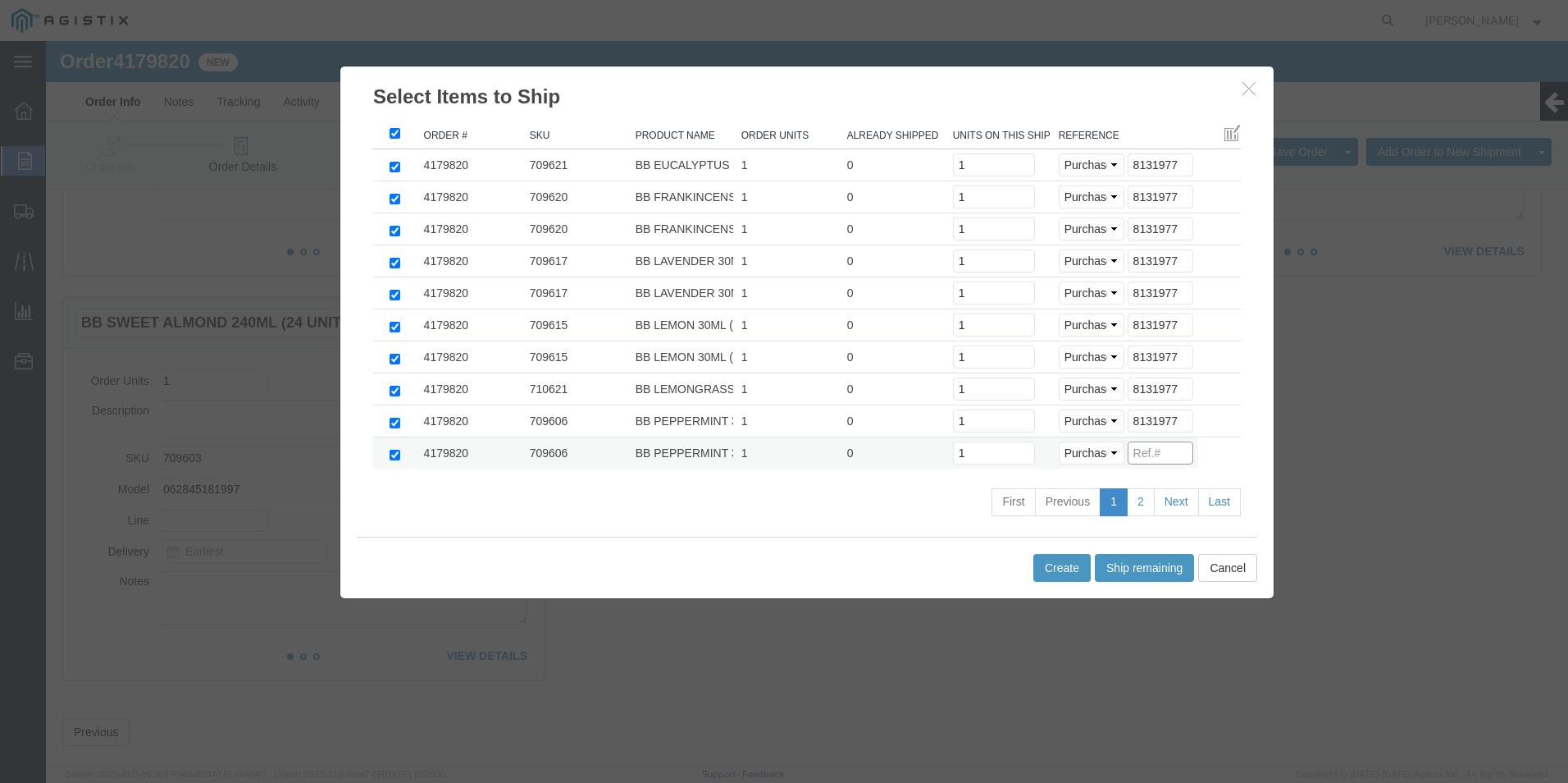
paste input "8131977"
type input "8131977"
click link "2"
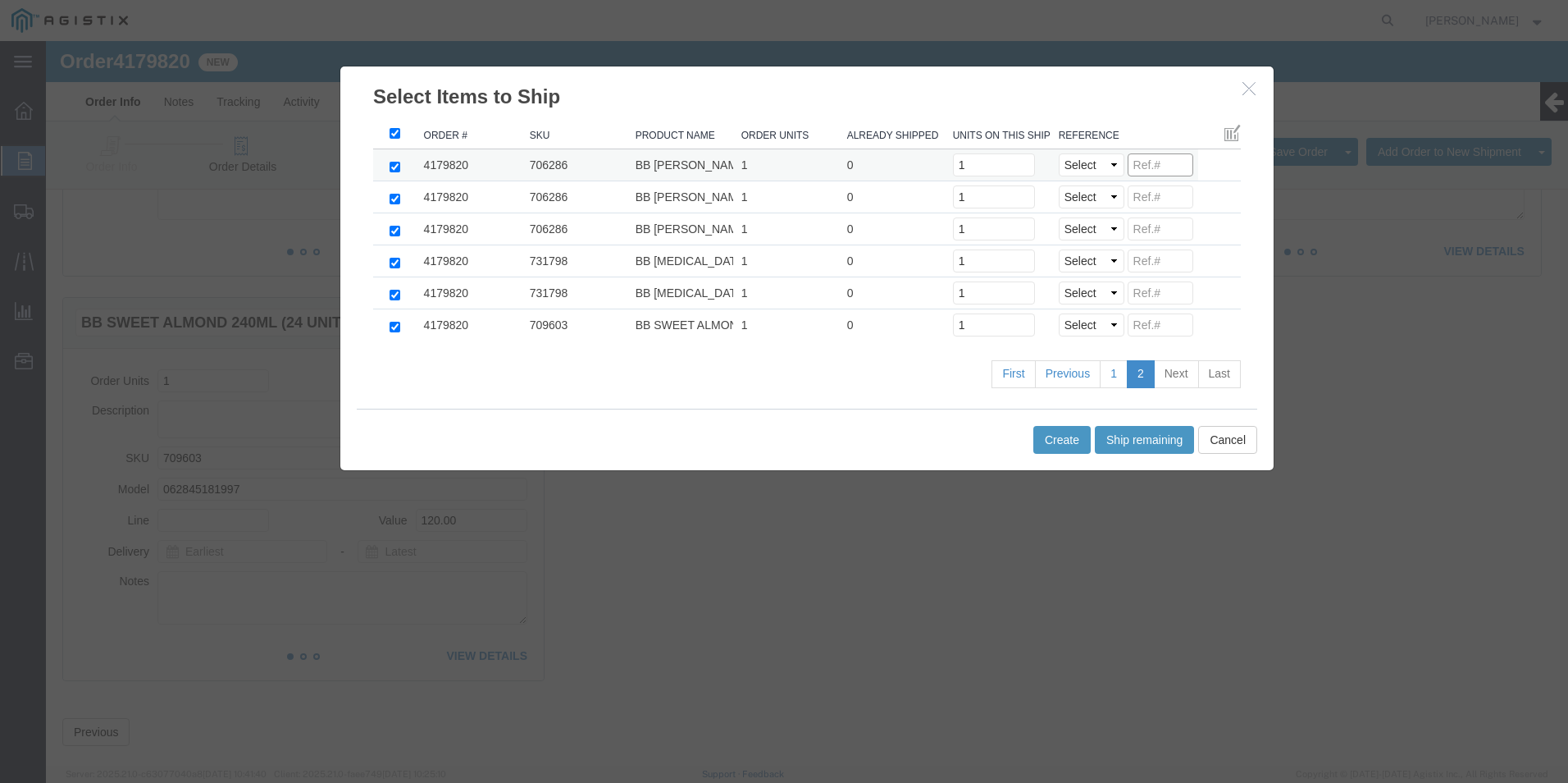
click input
paste input "8131977"
type input "8131977"
click input
paste input "8131977"
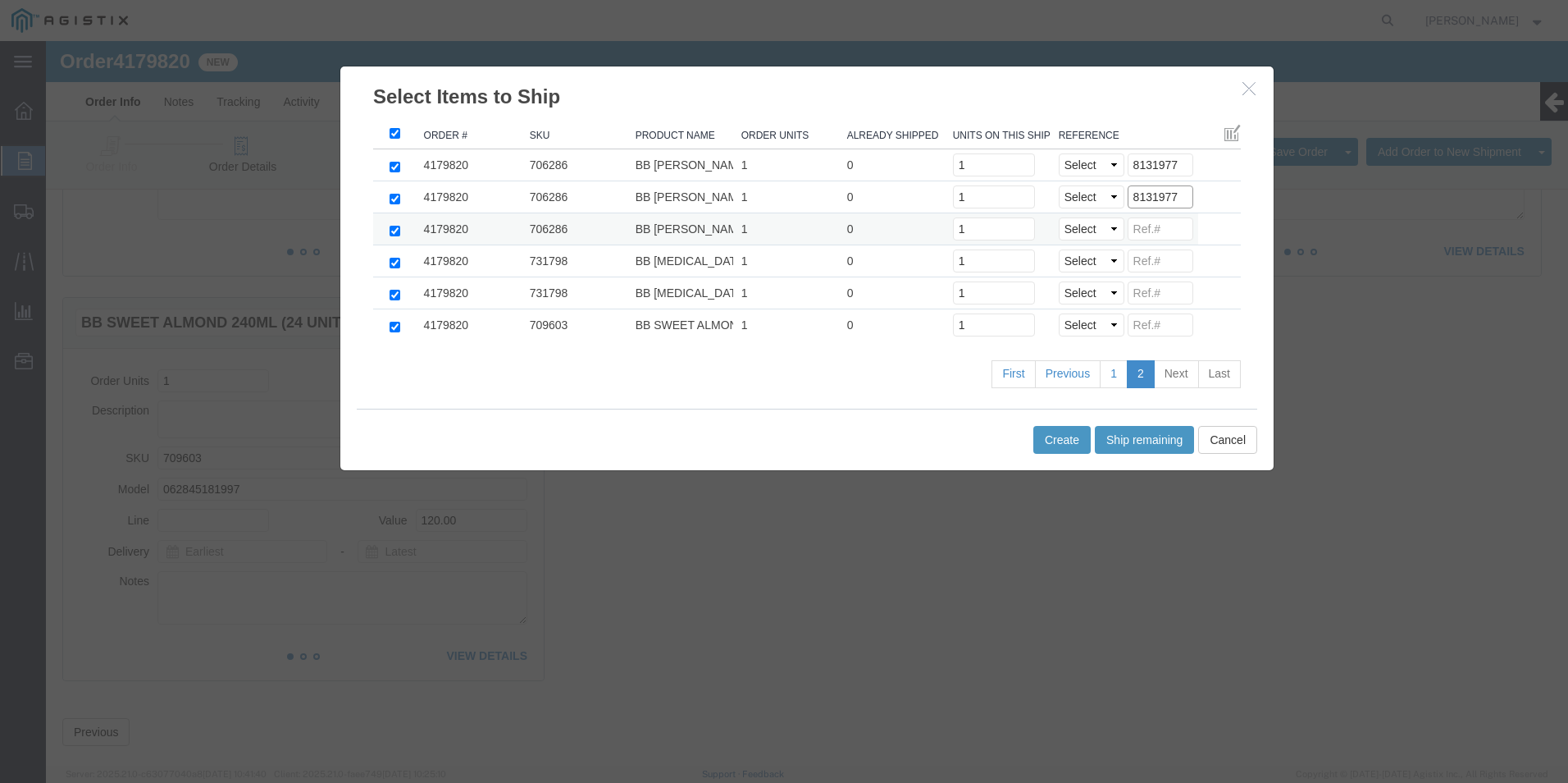
type input "8131977"
click input
paste input "8131977"
type input "8131977"
click input
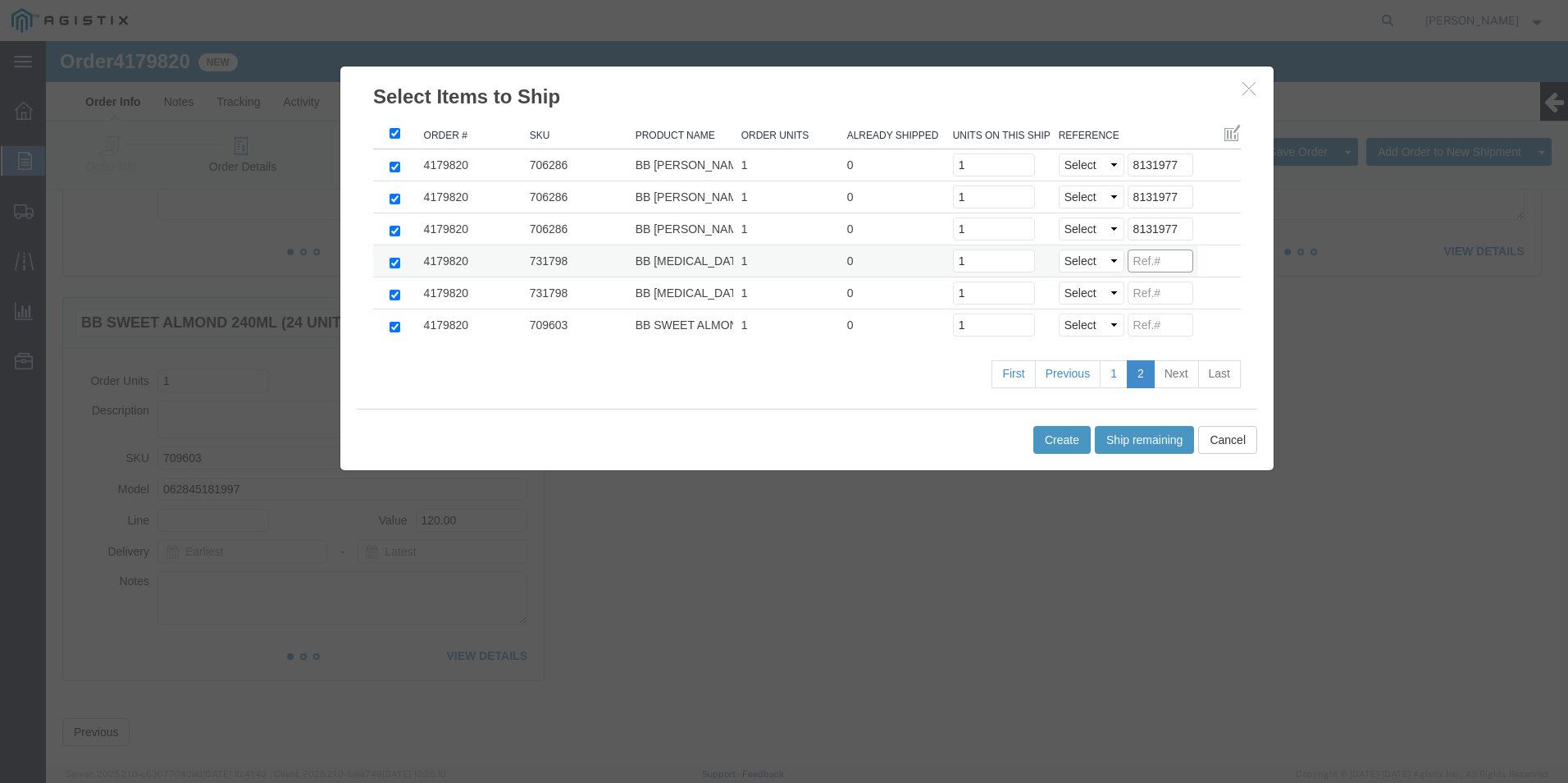
paste input "8131977"
type input "8131977"
click input
paste input "8131977"
type input "8131977"
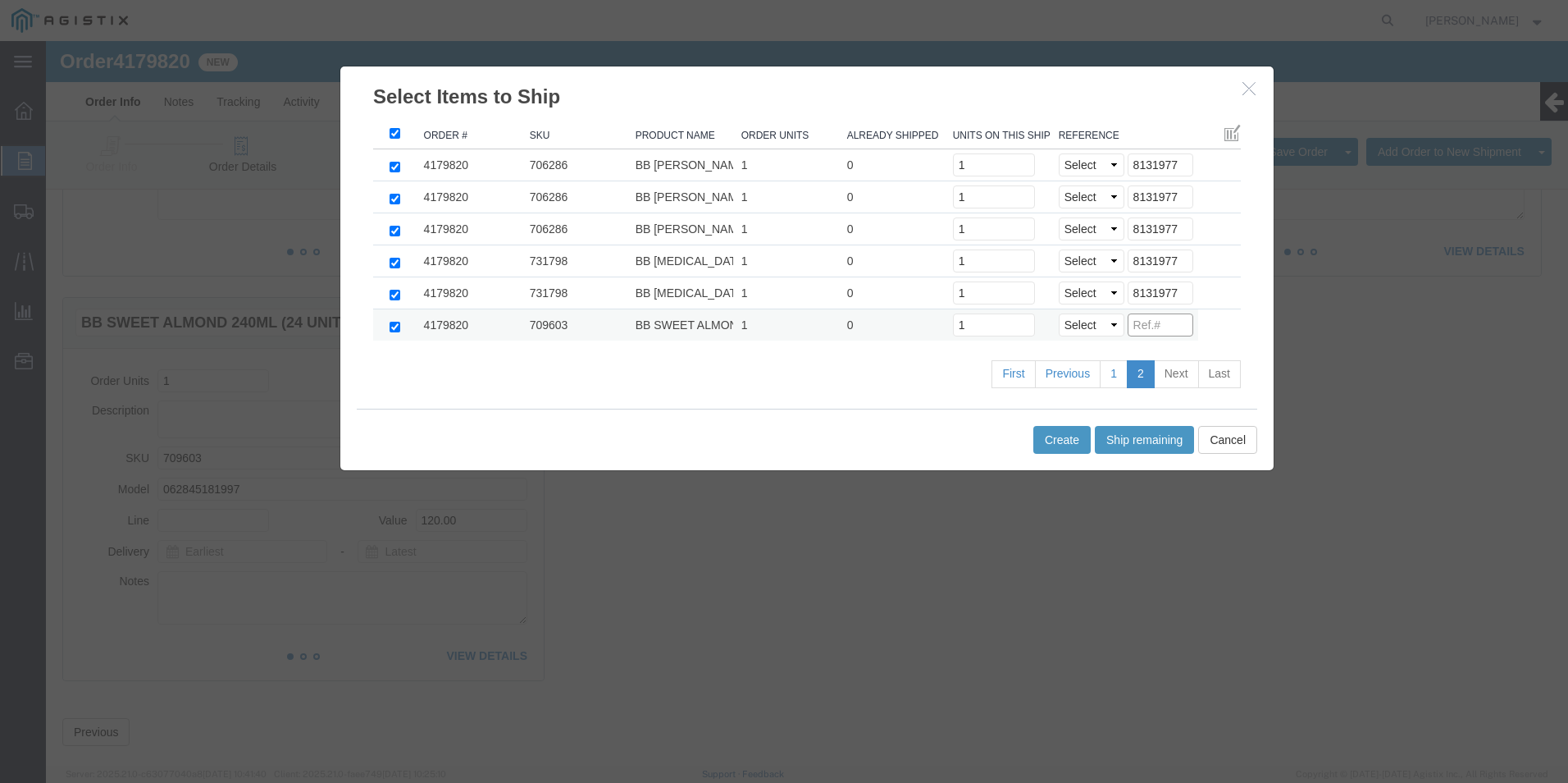
click input
paste input "8131977"
type input "8131977"
click select "Select Purchase Order Delivery Number"
select select "PO"
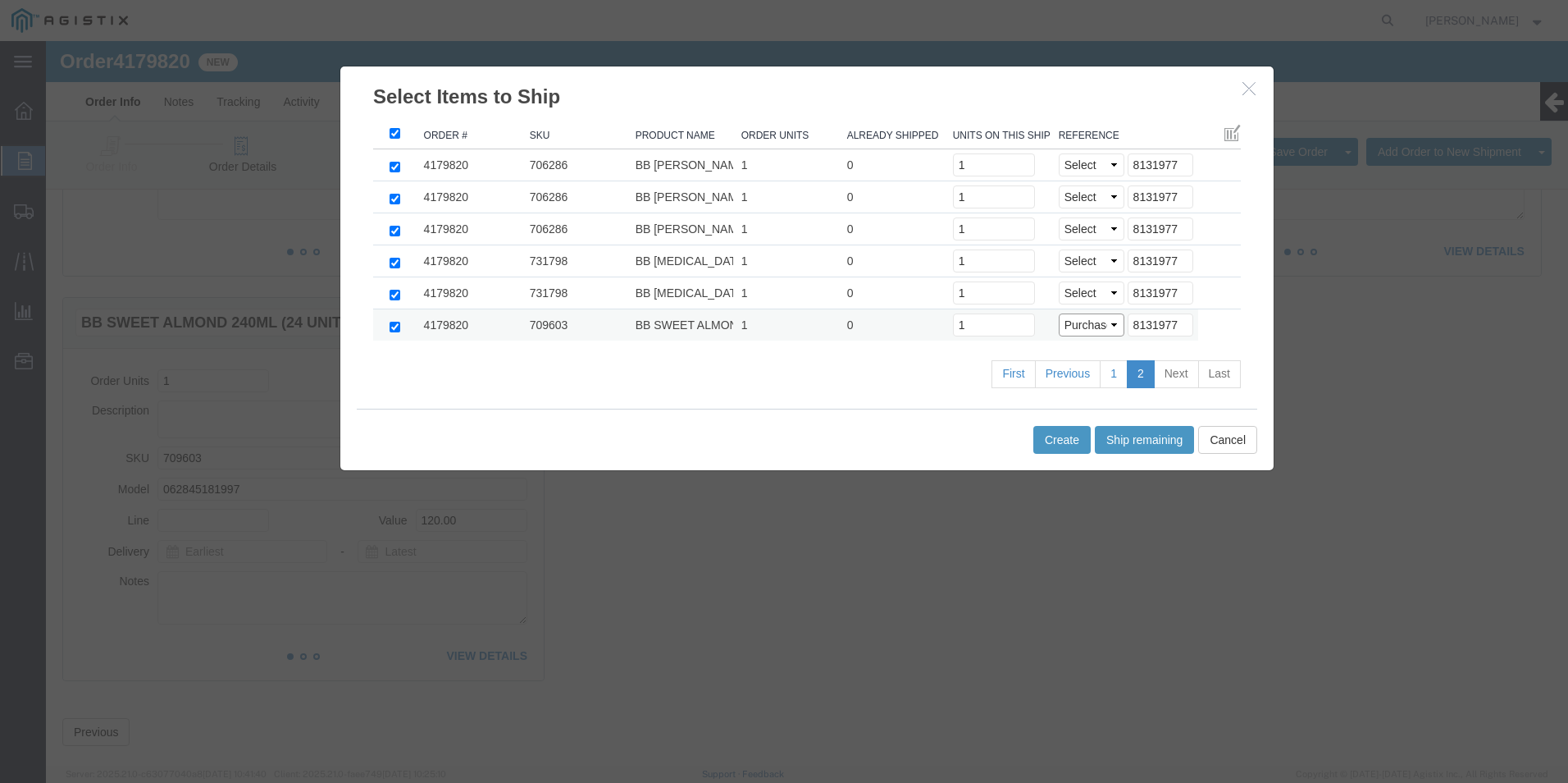
click select "Select Purchase Order Delivery Number"
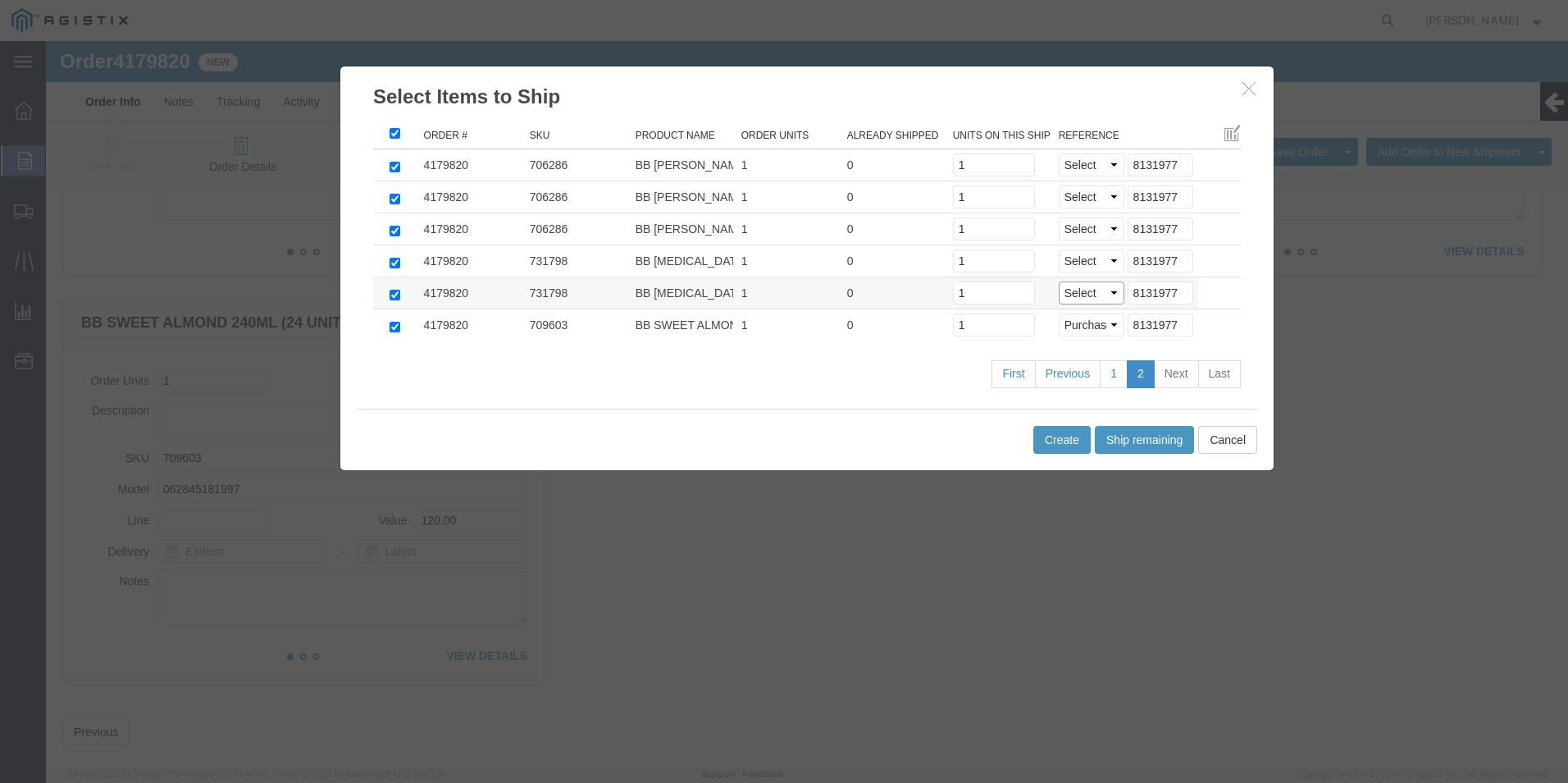
click select "Select Purchase Order Delivery Number"
select select "PO"
click select "Select Purchase Order Delivery Number"
select select "PO"
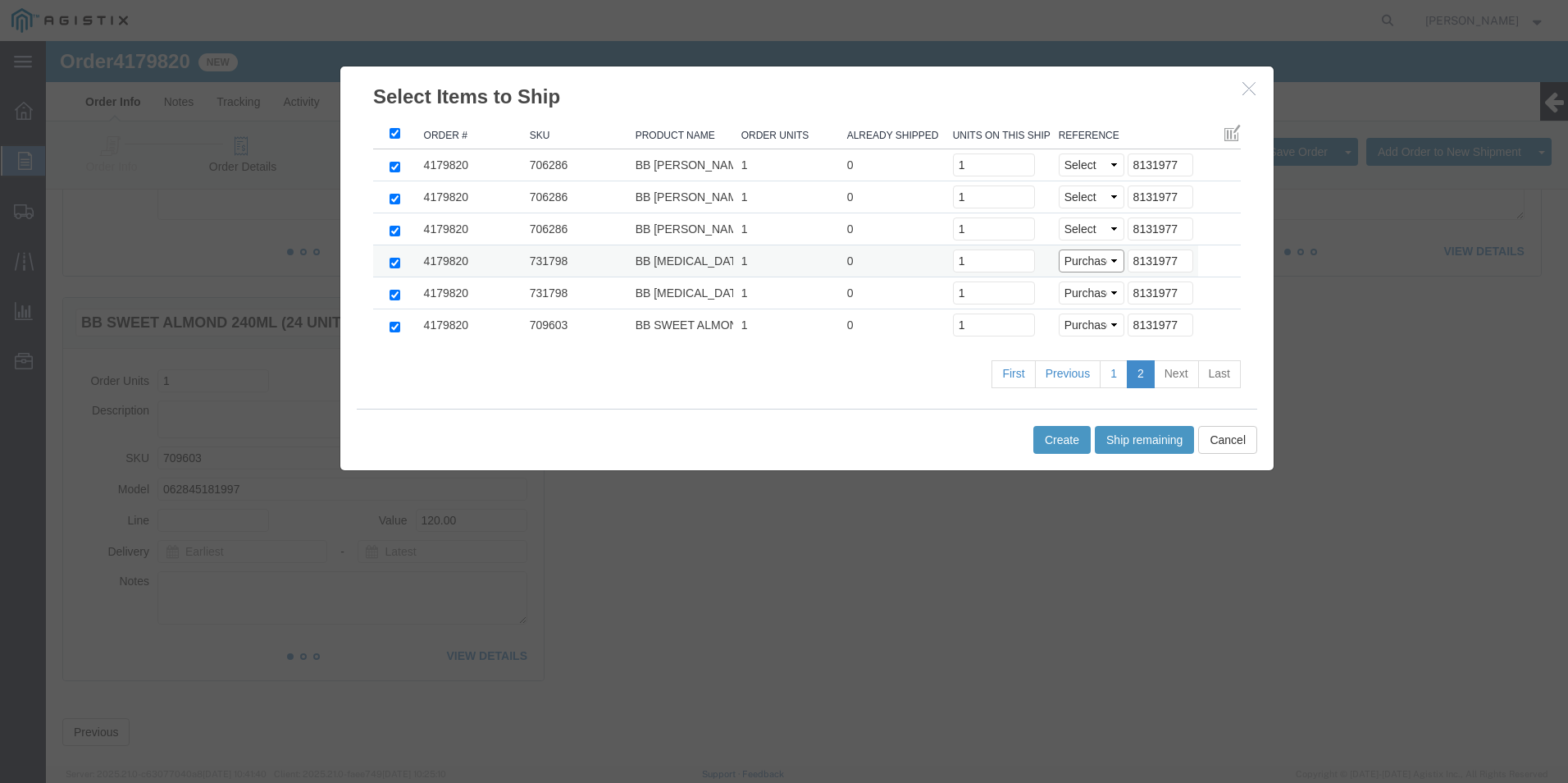
click select "Select Purchase Order Delivery Number"
drag, startPoint x: 1037, startPoint y: 185, endPoint x: 1038, endPoint y: 201, distance: 16.0
click select "Select Purchase Order Delivery Number"
select select "PO"
click select "Select Purchase Order Delivery Number"
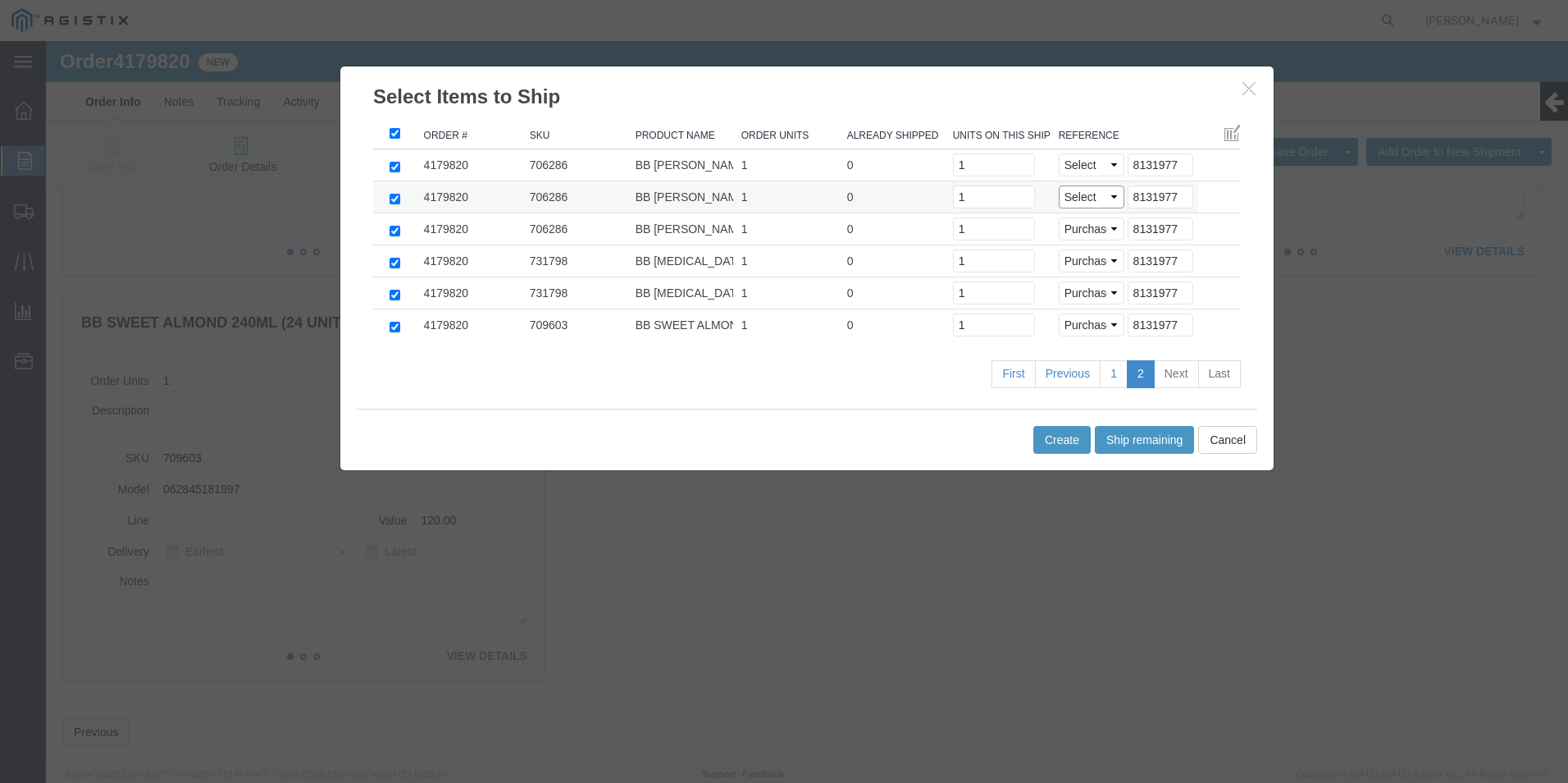
click select "Select Purchase Order Delivery Number"
select select "PO"
click select "Select Purchase Order Delivery Number"
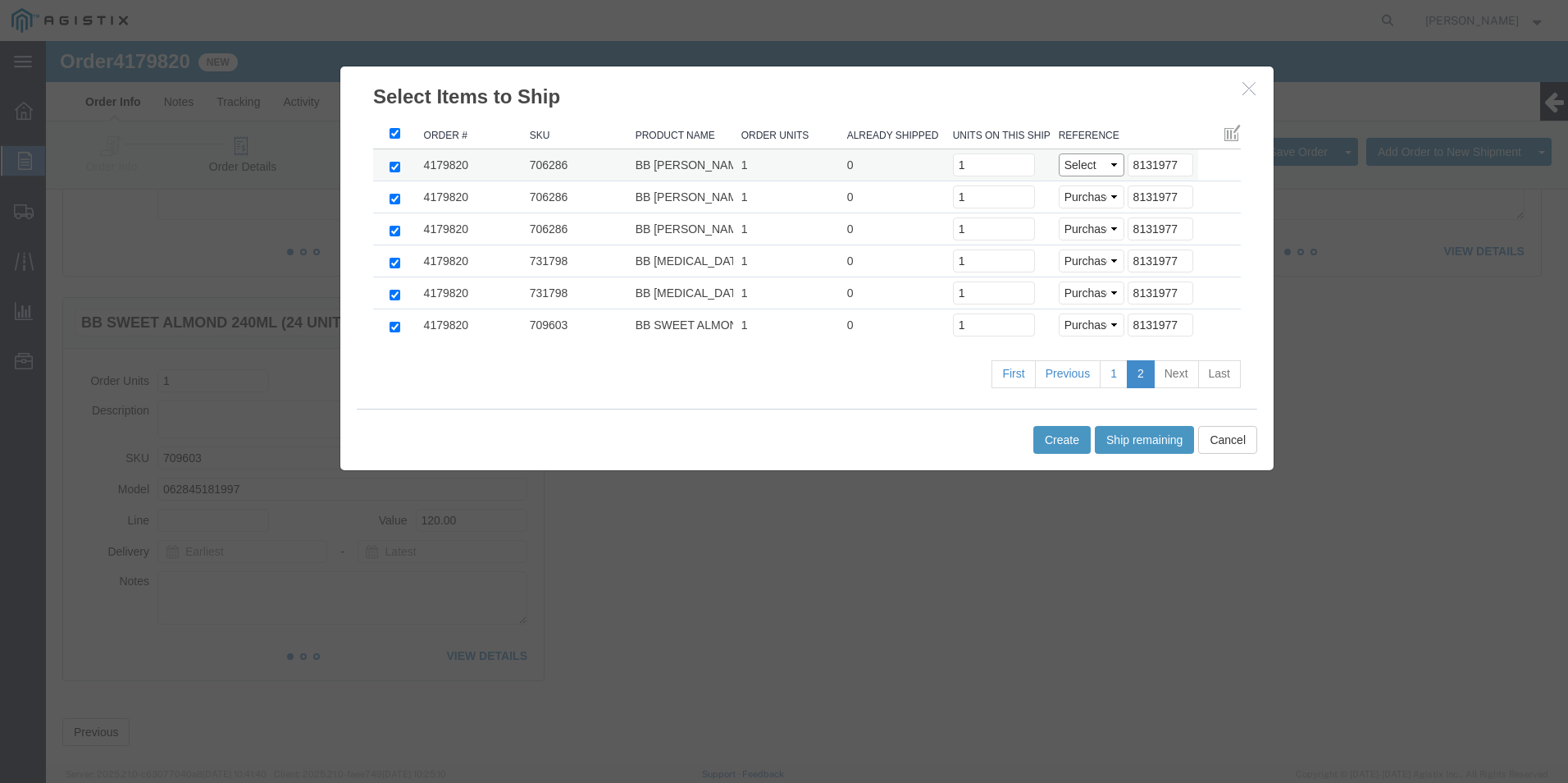
select select "PO"
click select "Select Purchase Order Delivery Number"
click button "Create"
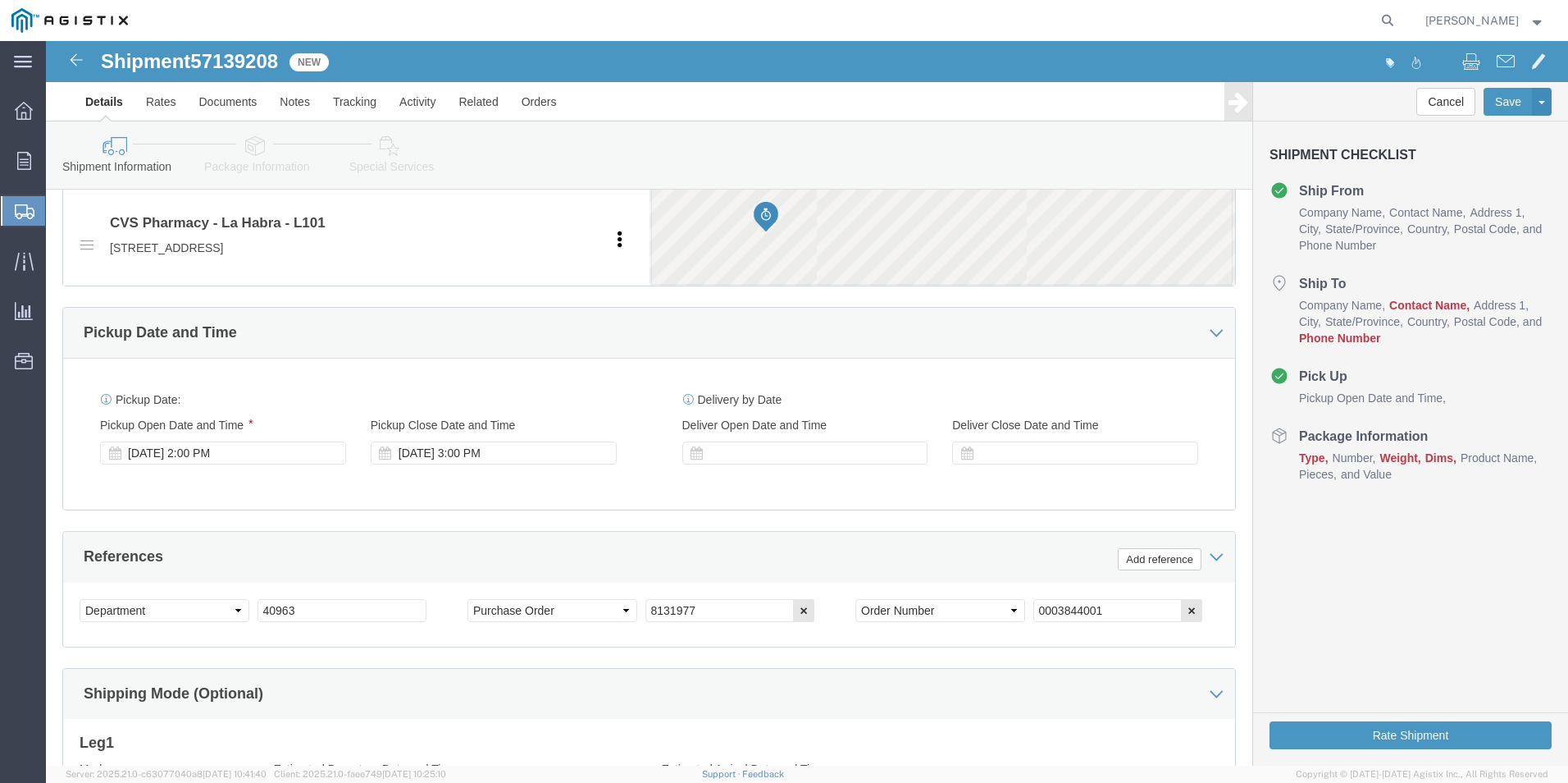
scroll to position [751, 0]
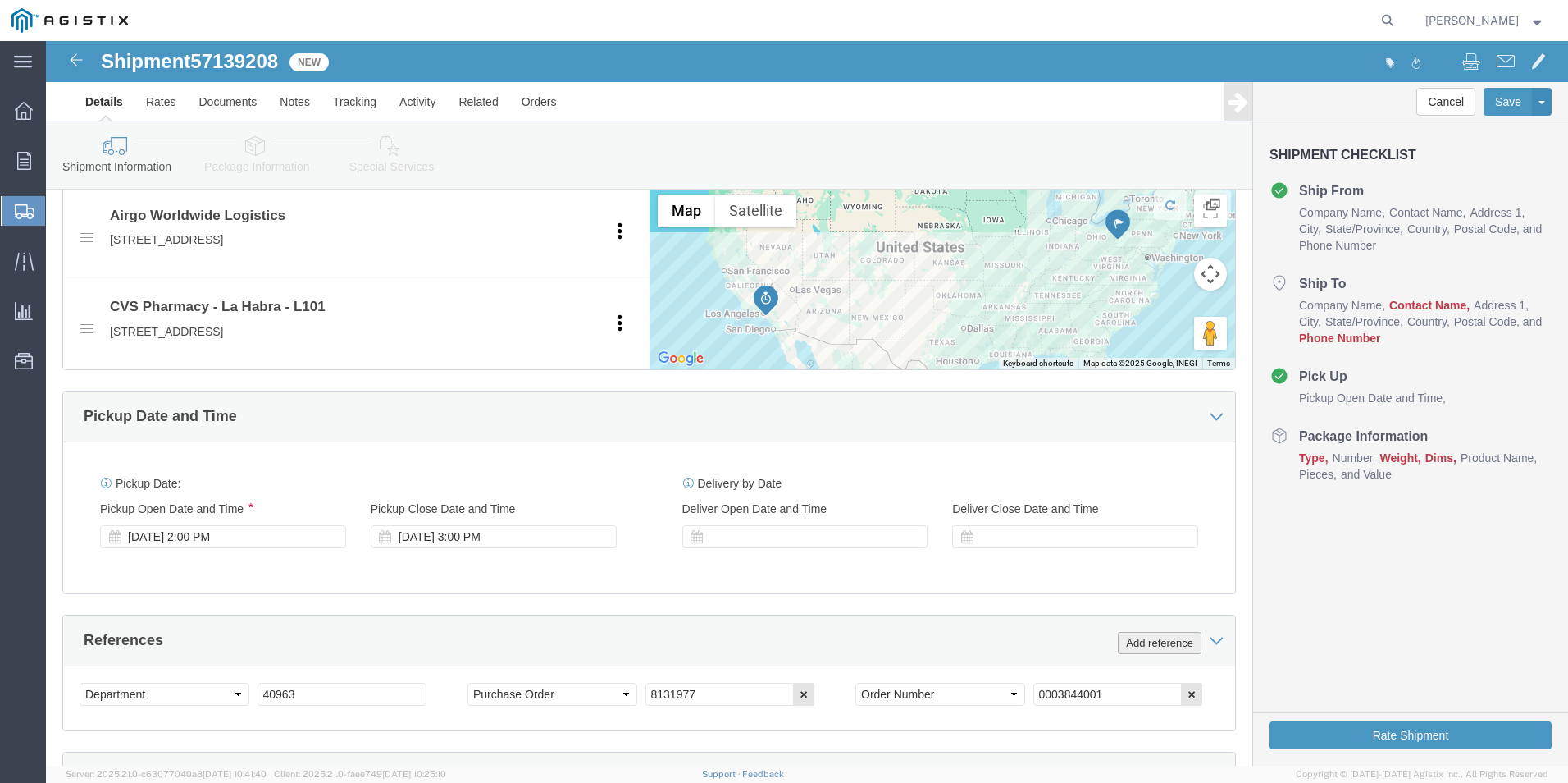
click button "Add reference"
click select "Select Account Type Activity ID Airline Appointment Number ASN Batch Request # …"
select select "BOL"
click select "Select Account Type Activity ID Airline Appointment Number ASN Batch Request # …"
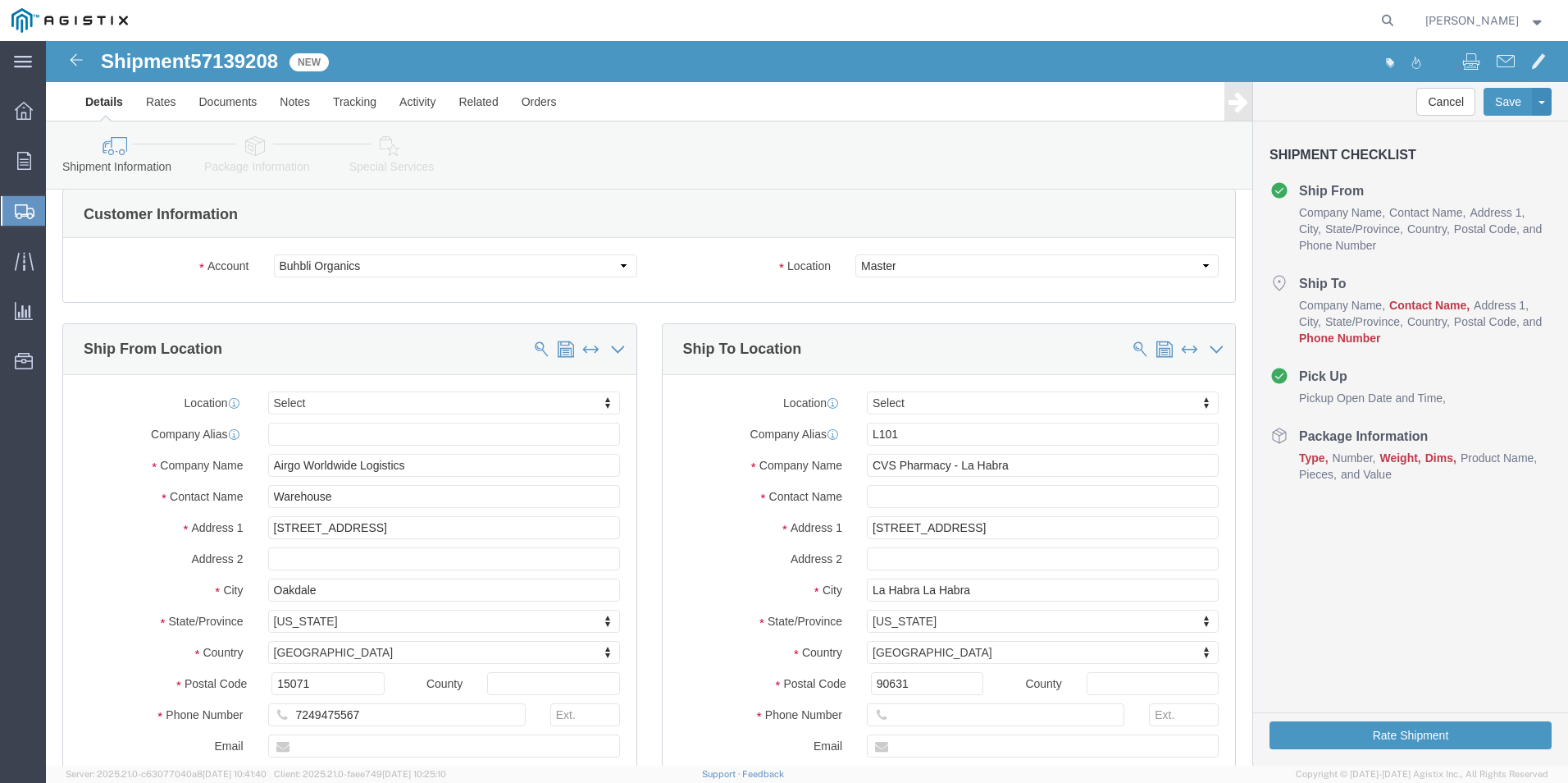
scroll to position [12, 0]
click input "text"
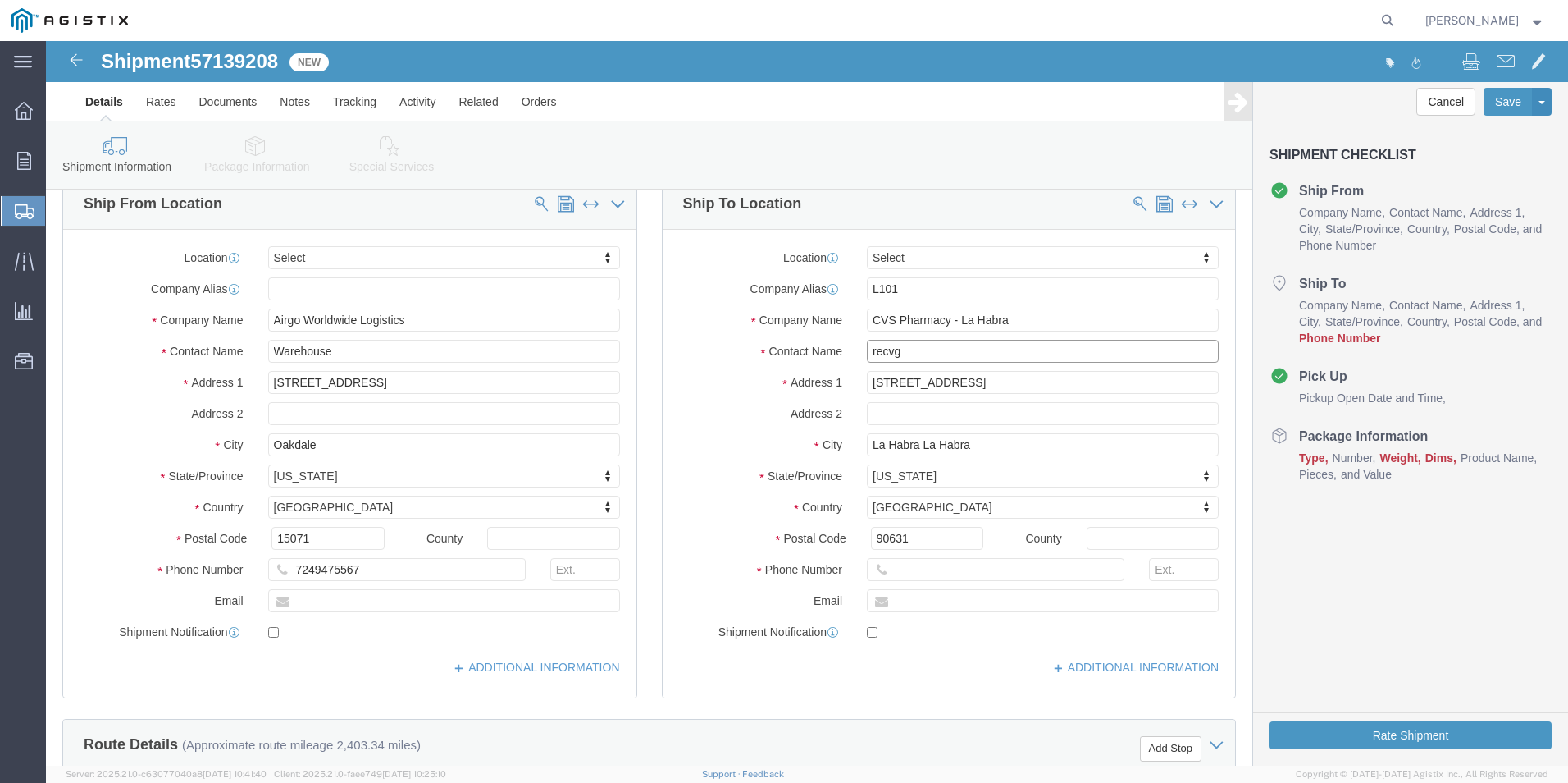
scroll to position [177, 0]
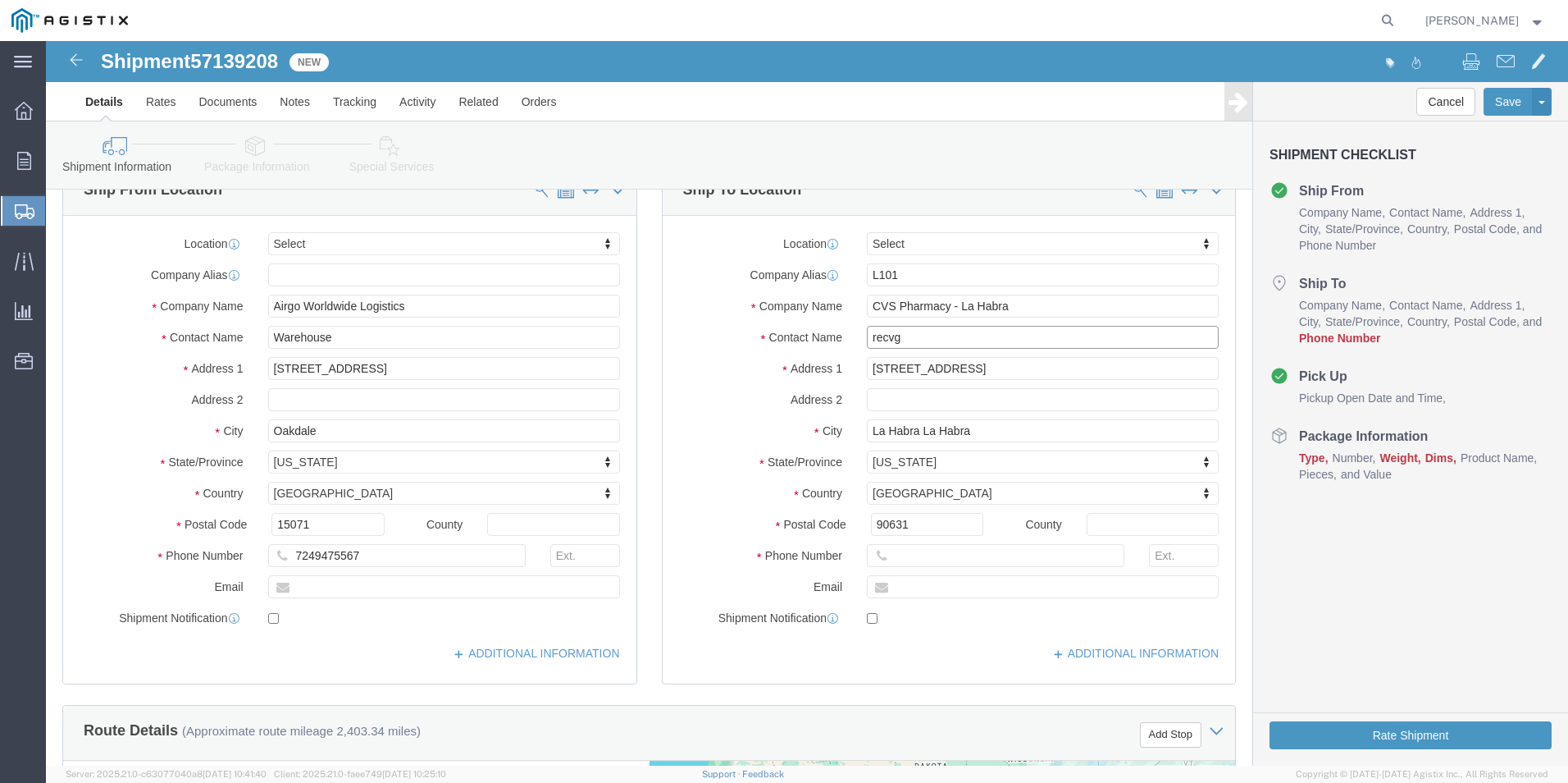
type input "recvg"
drag, startPoint x: 871, startPoint y: 514, endPoint x: 855, endPoint y: 526, distance: 20.0
click input "text"
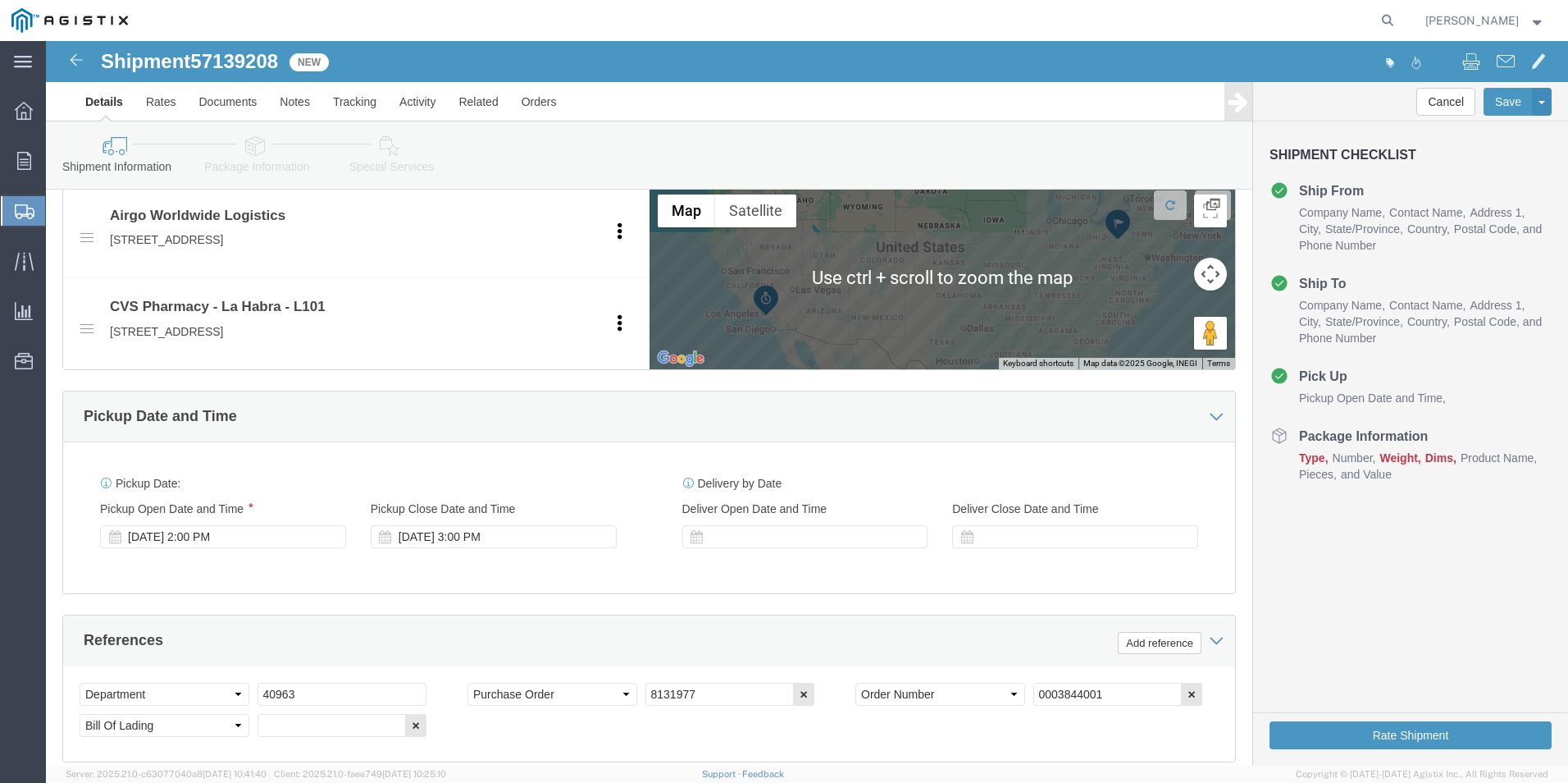
type input "[PHONE_NUMBER]"
click div
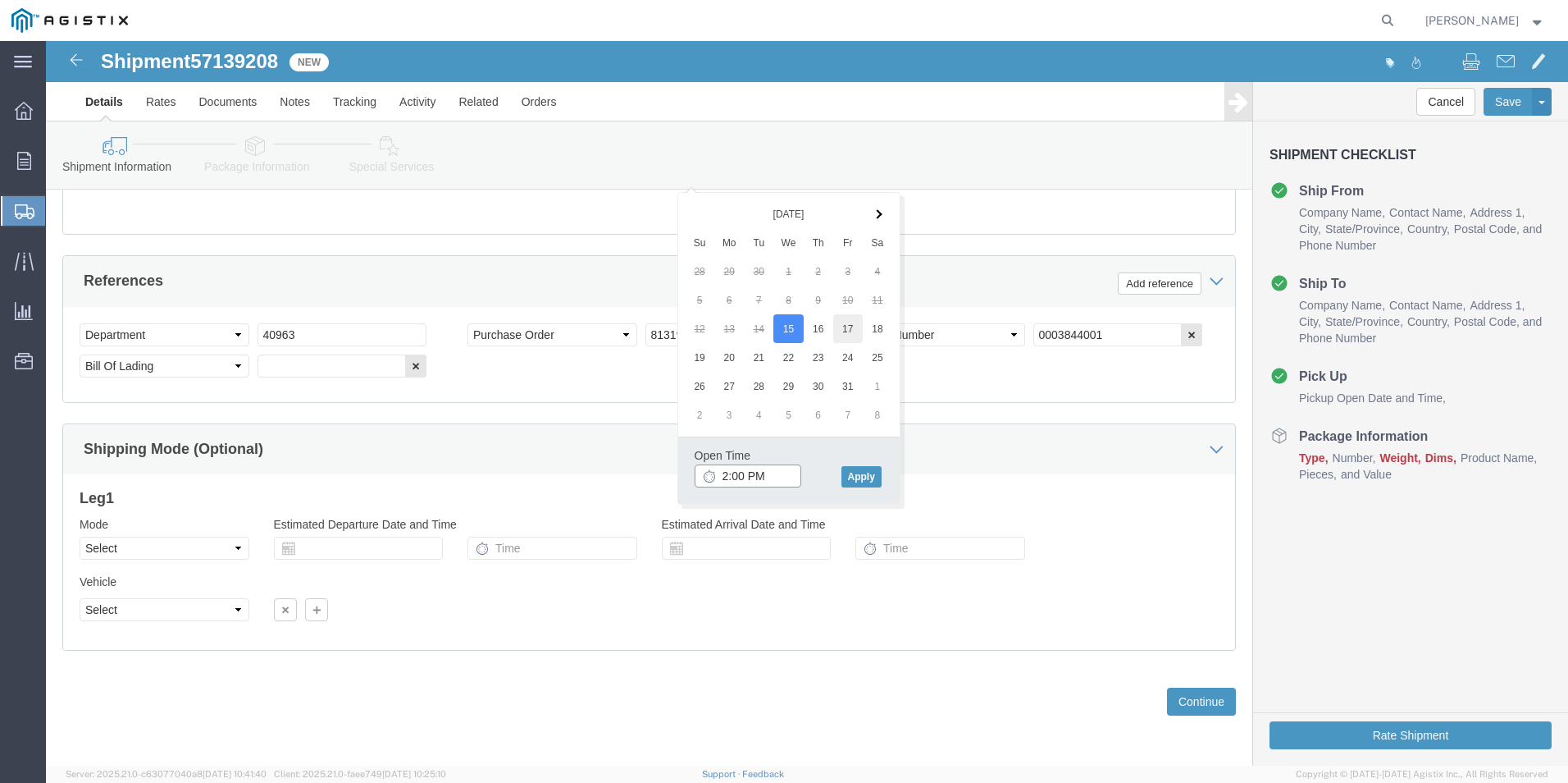
type input "2:00 PM"
click button "Apply"
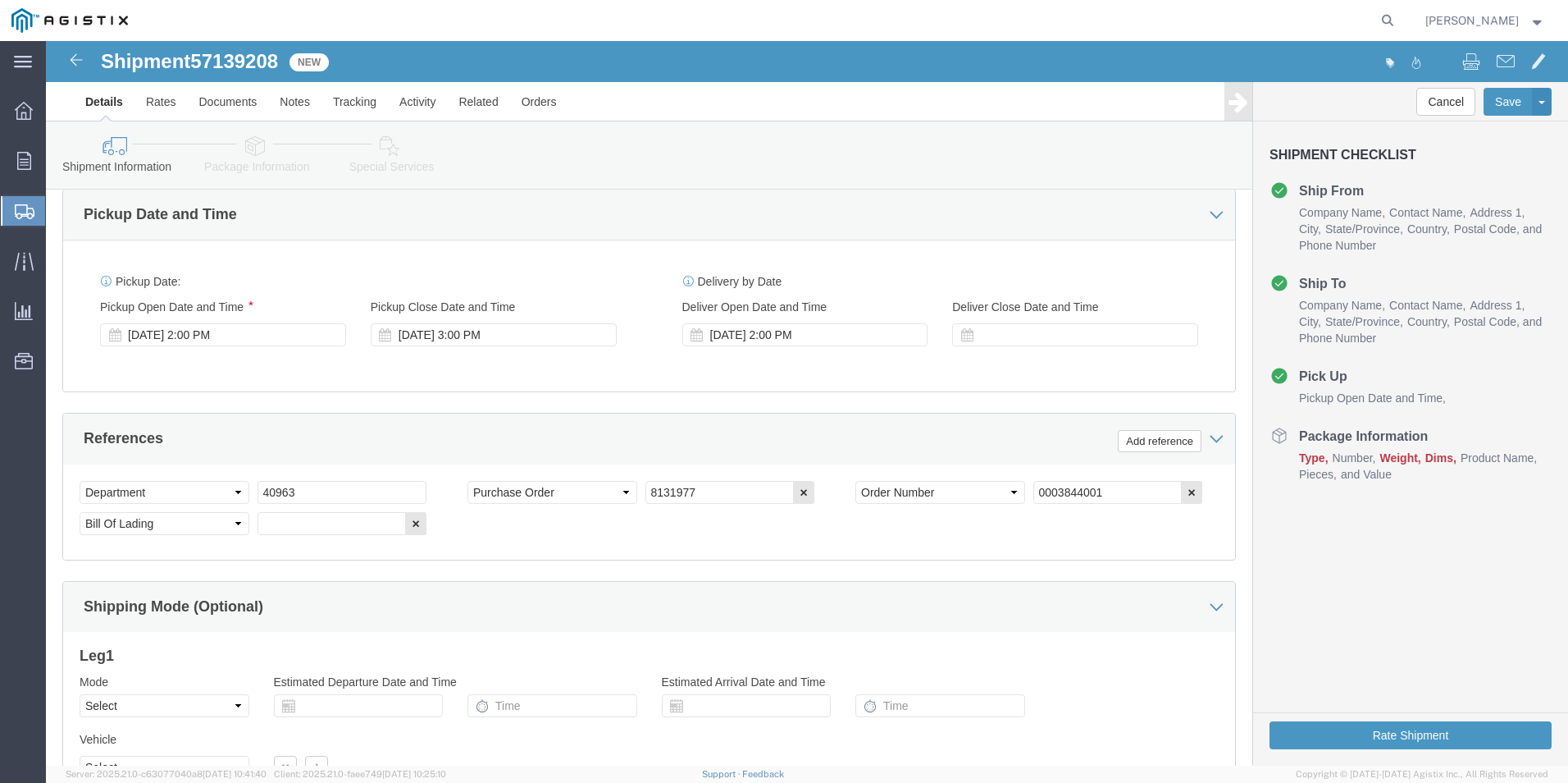
scroll to position [946, 0]
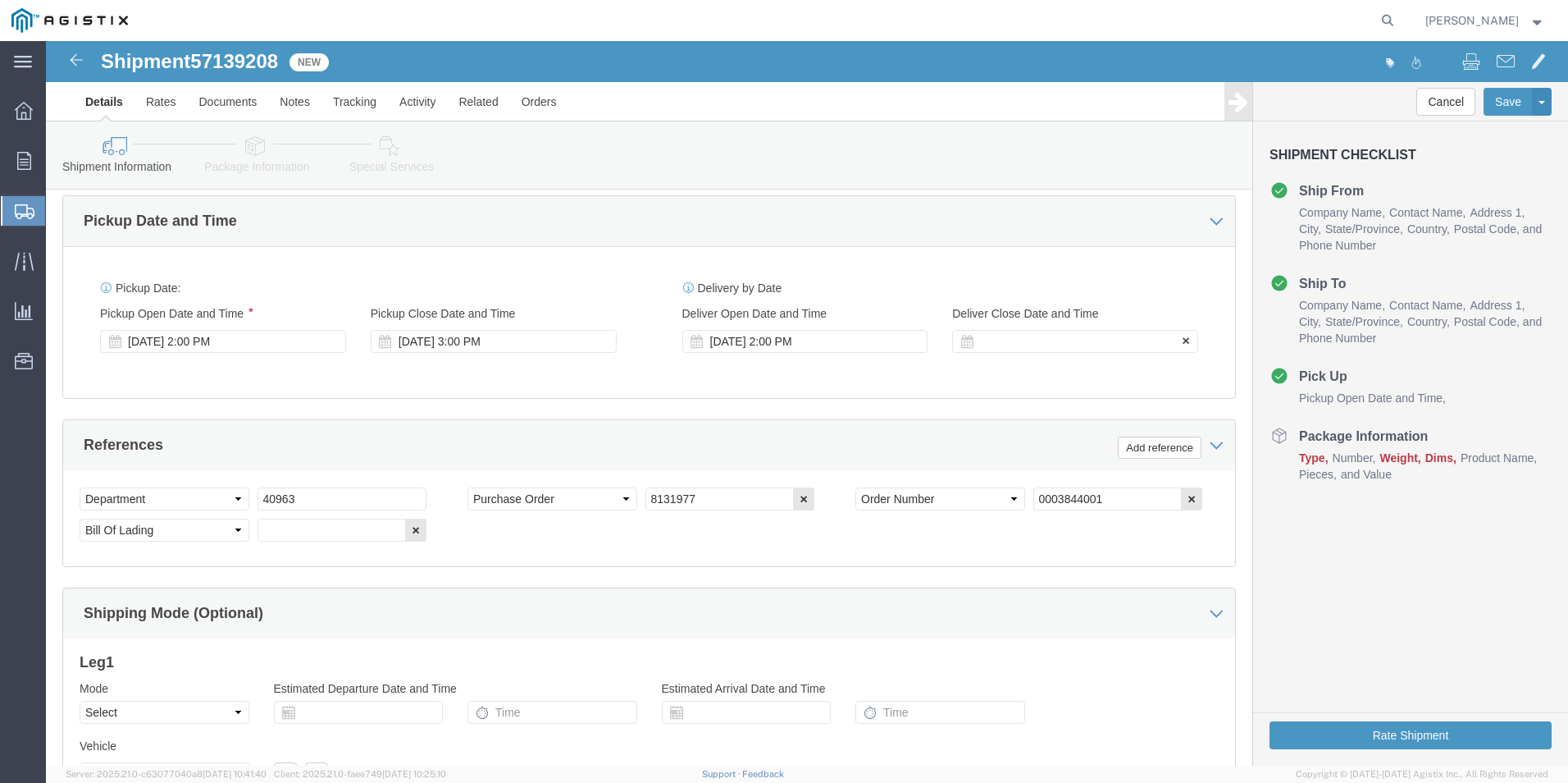
click div
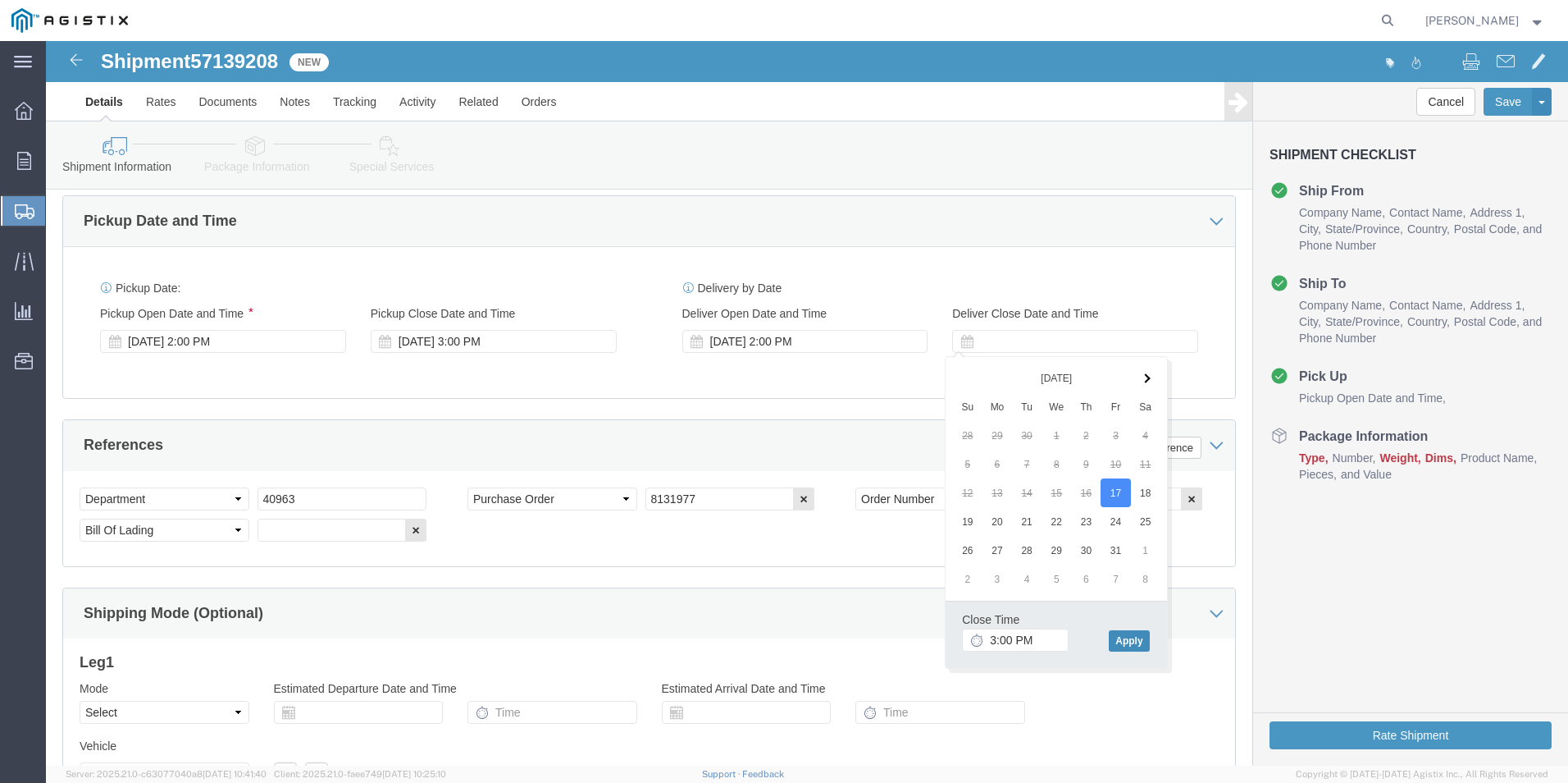
click button "Apply"
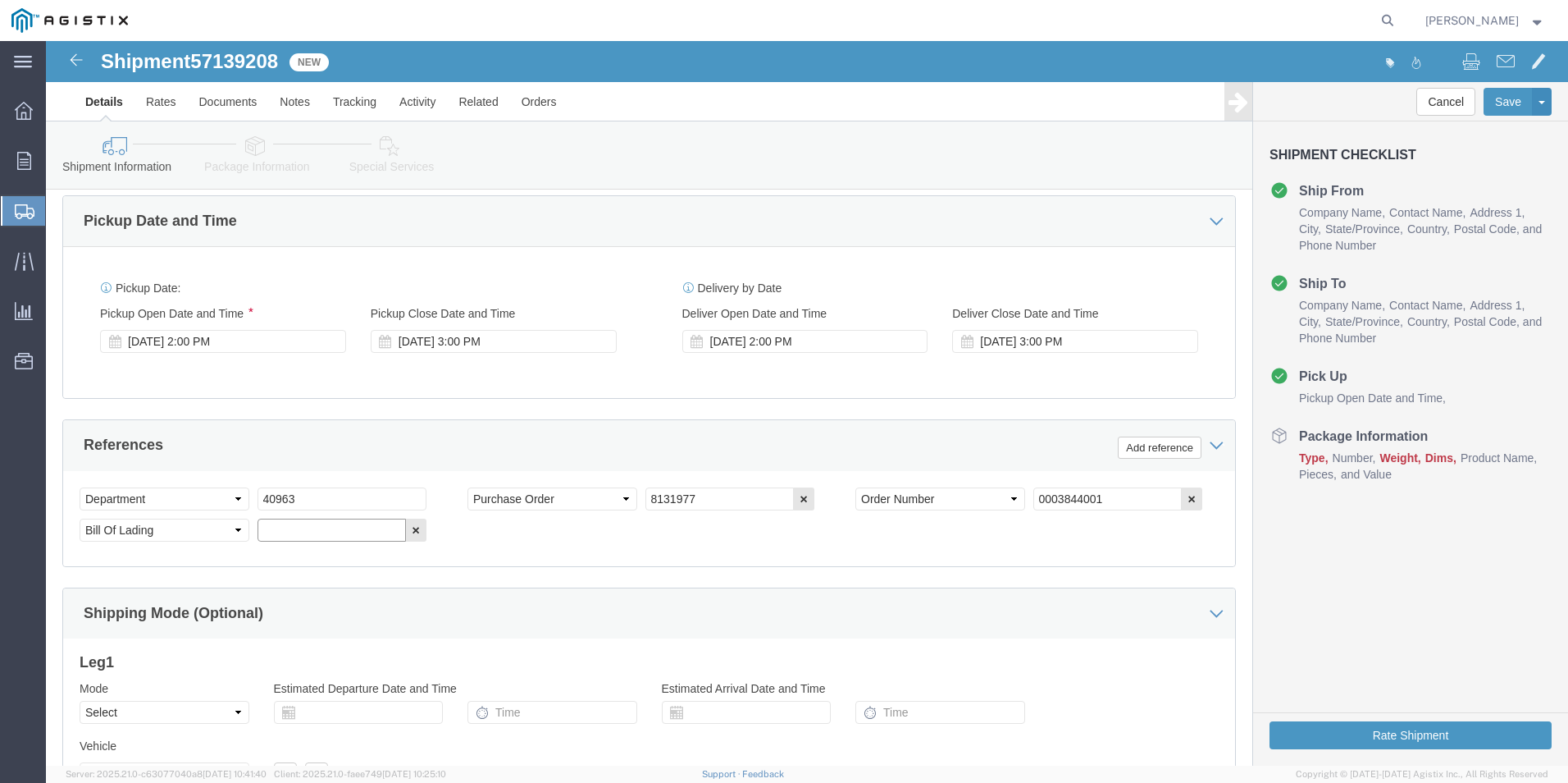
drag, startPoint x: 258, startPoint y: 491, endPoint x: 269, endPoint y: 491, distance: 11.0
click input "text"
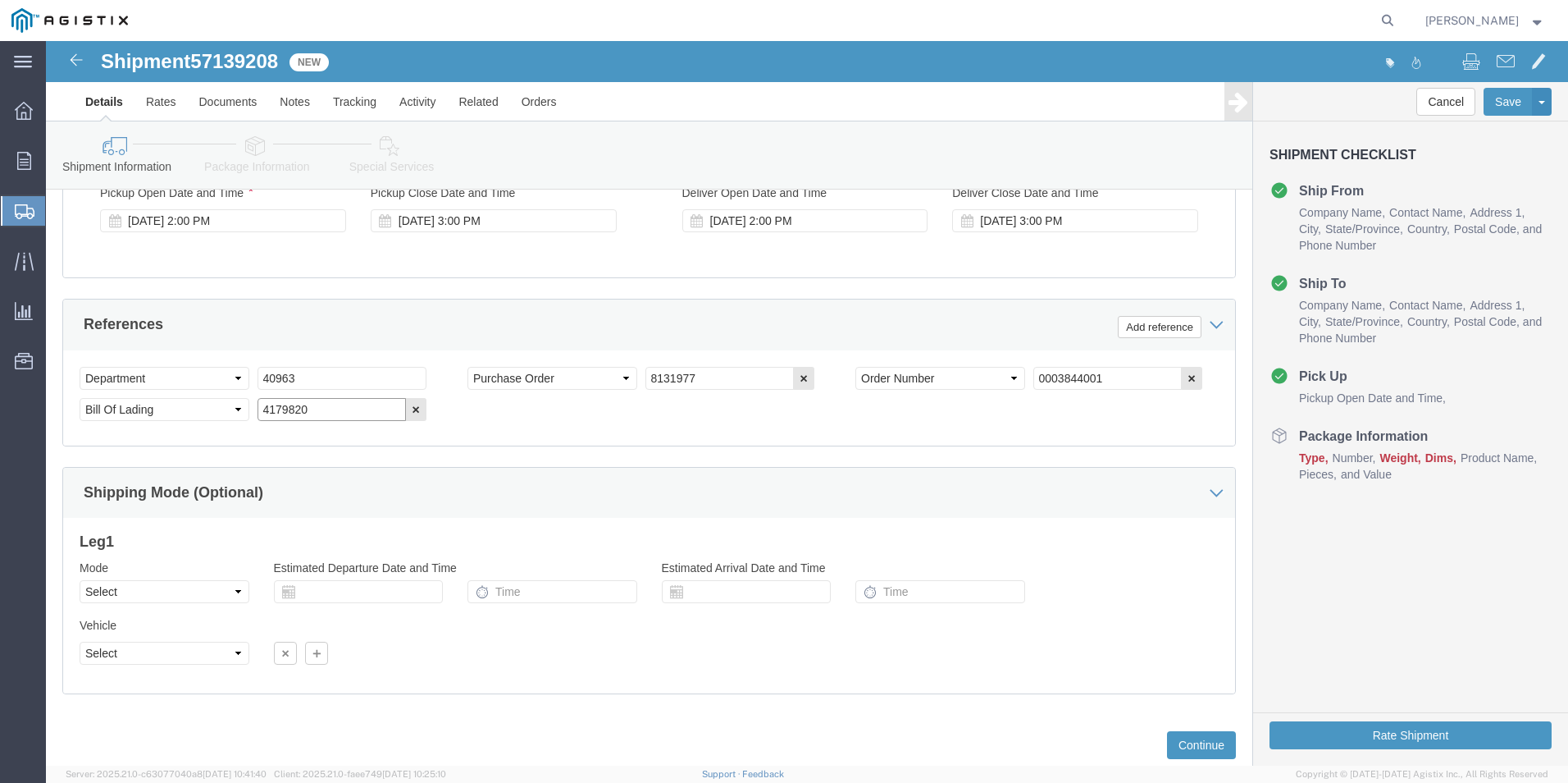
scroll to position [1111, 0]
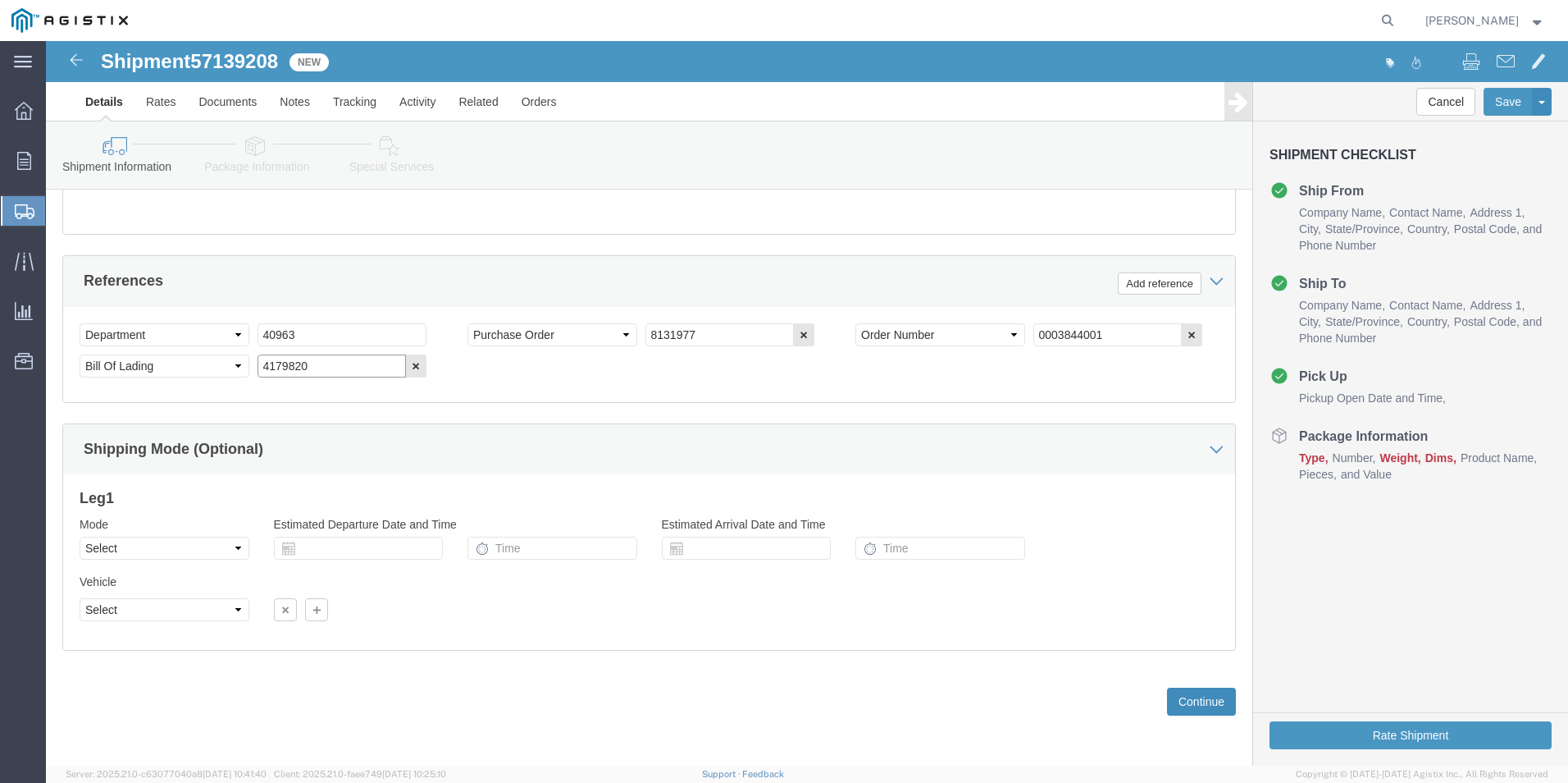
type input "4179820"
click button "Continue"
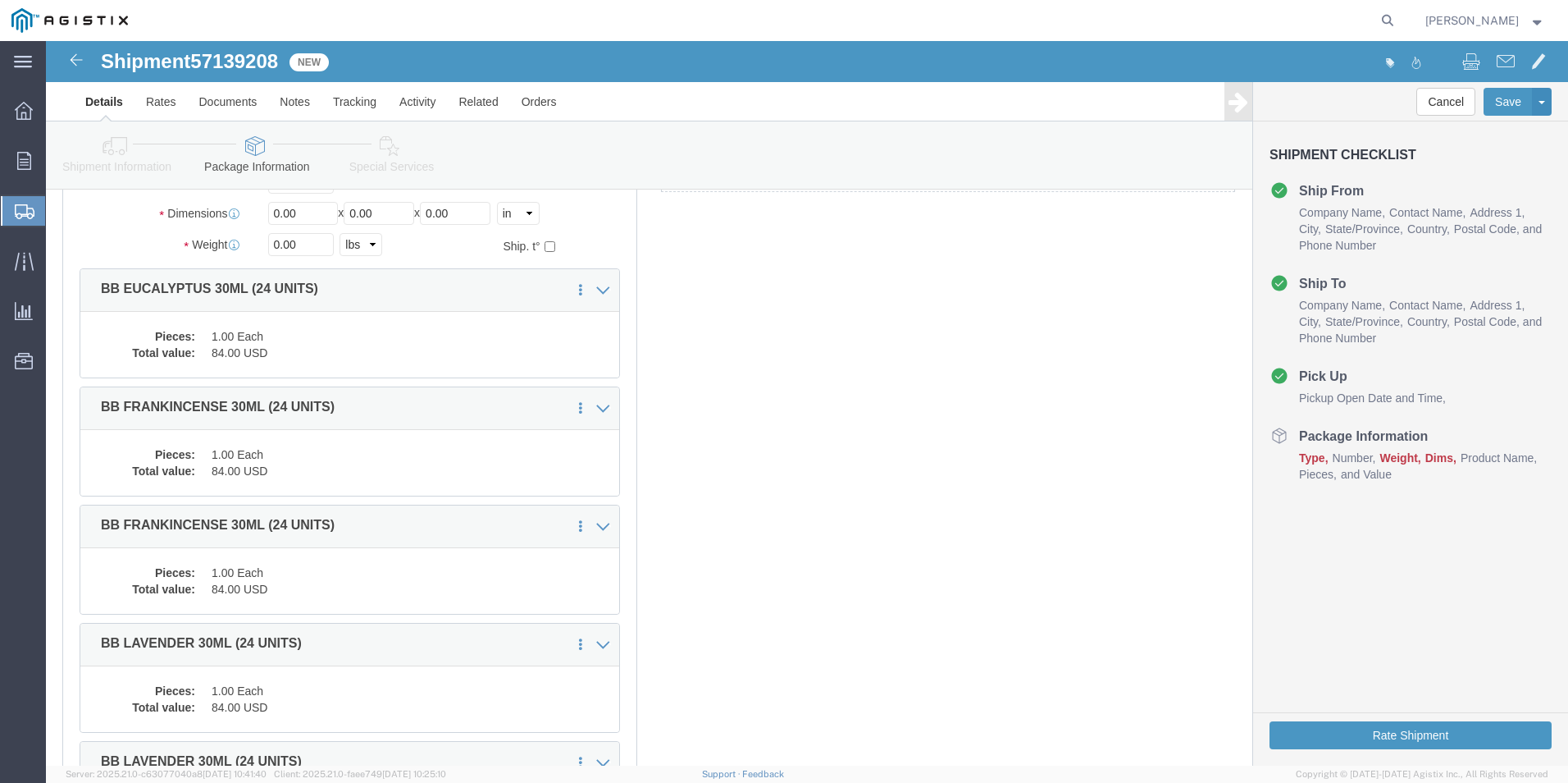
scroll to position [0, 0]
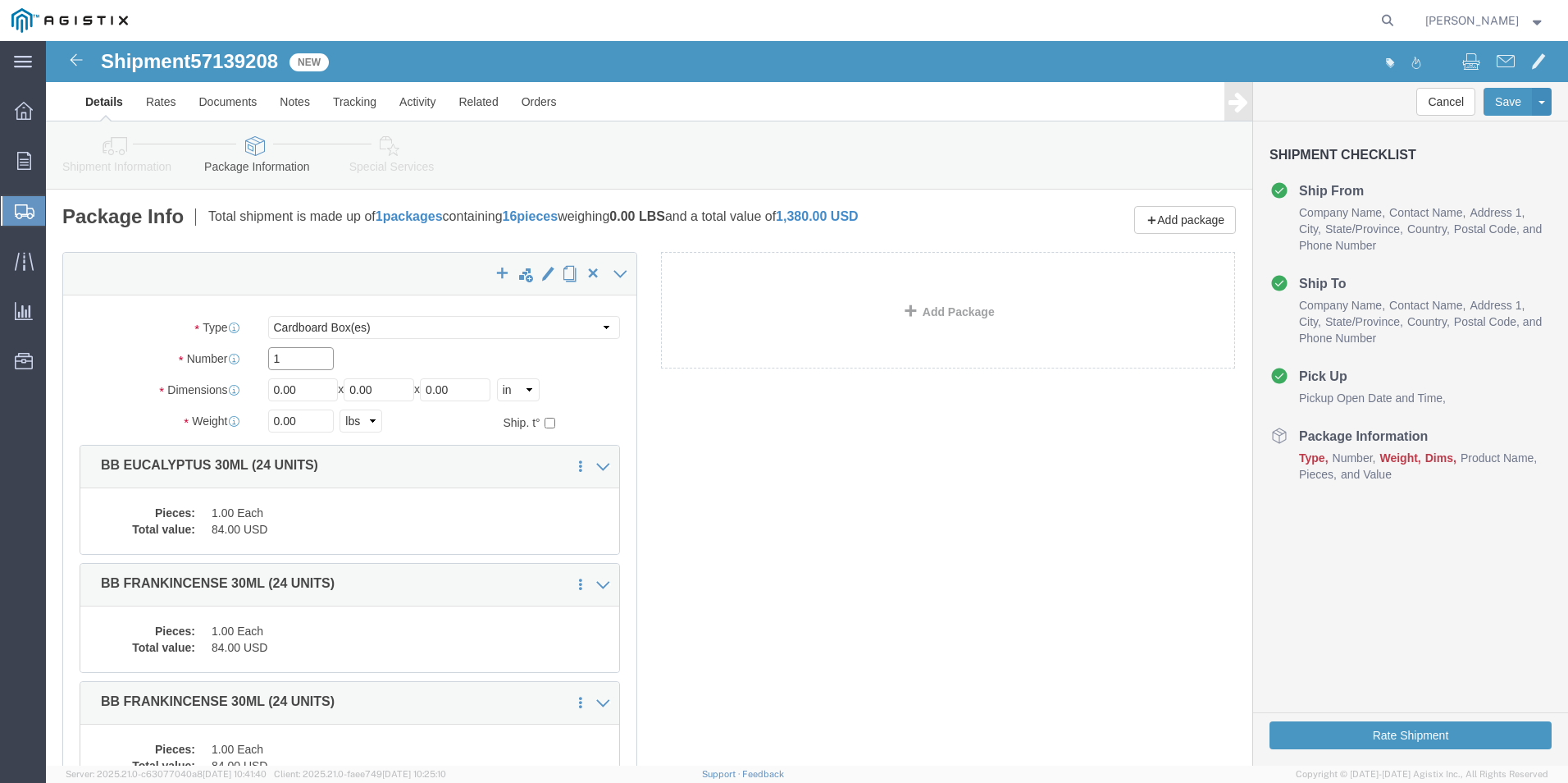
click input "1"
type input "16"
drag, startPoint x: 261, startPoint y: 342, endPoint x: 209, endPoint y: 349, distance: 52.5
click div "Length 0.00 x Width 0.00 x Height 0.00 Select cm ft in"
type input "10"
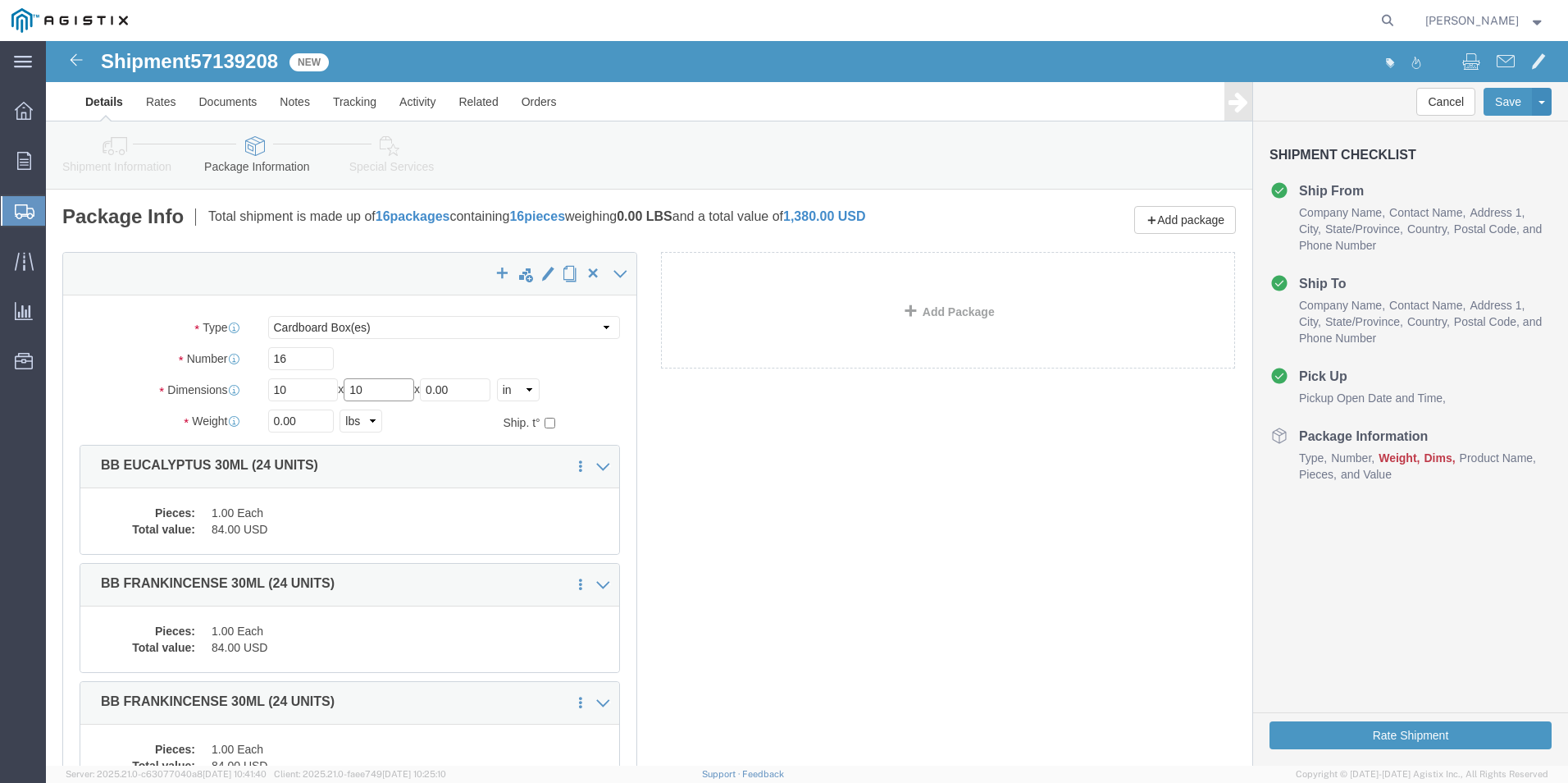
type input "10"
type input "90"
click button "Rate Shipment"
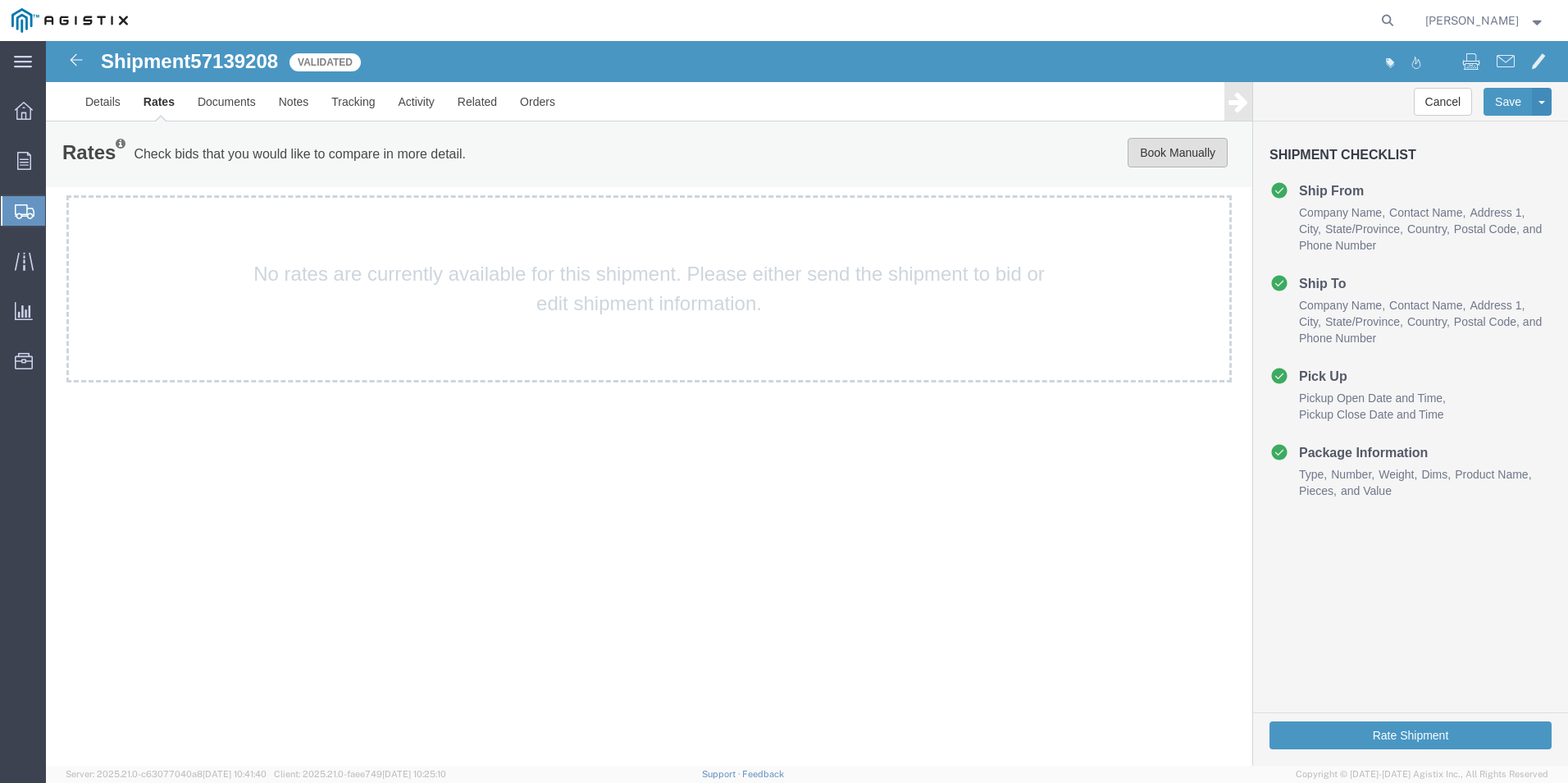
click at [1160, 152] on button "Book Manually" at bounding box center [1178, 152] width 100 height 30
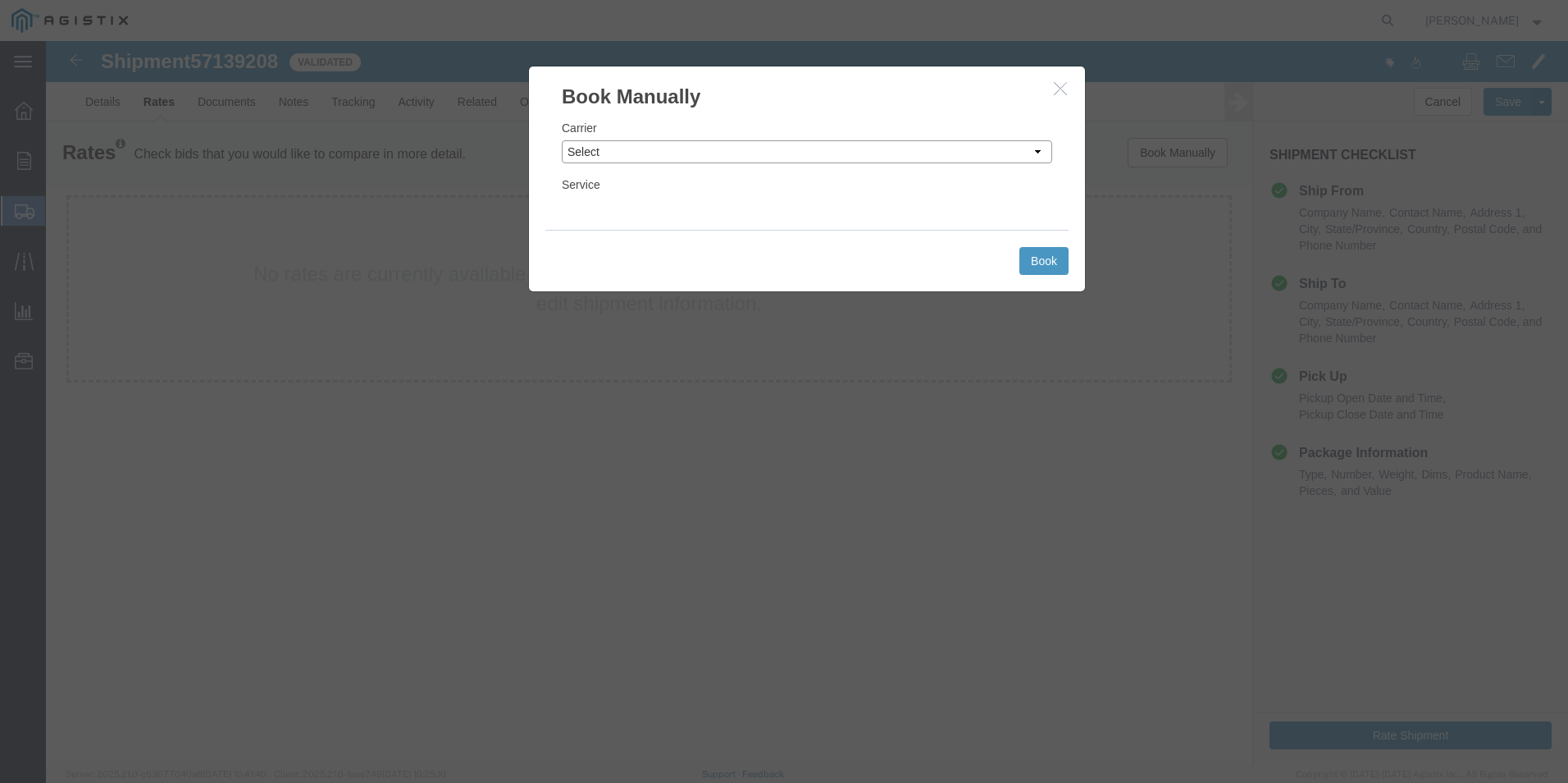
click at [851, 157] on select "Select Add New Carrier (and default service) ACI Guide APC Airport Google Milea…" at bounding box center [807, 152] width 491 height 23
select select "12"
click at [562, 140] on select "Select Add New Carrier (and default service) ACI Guide APC Airport Google Milea…" at bounding box center [807, 152] width 491 height 23
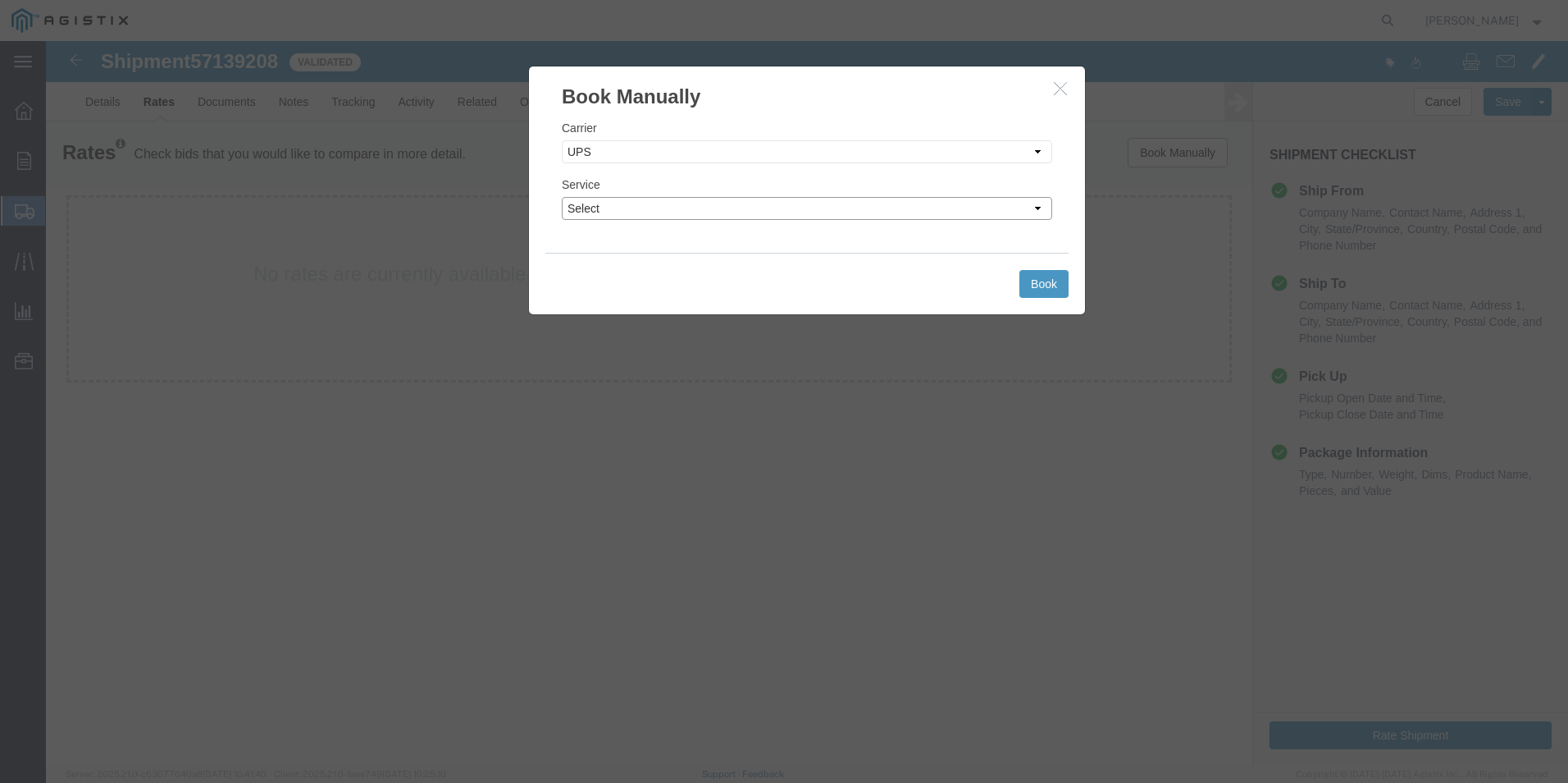
click at [865, 213] on select "Select 2nd Day Air 2nd Day Air A.M. 3 Day Select BOUND PRINTED MATTER, UPS DELI…" at bounding box center [807, 208] width 491 height 23
select select "42"
click at [562, 197] on select "Select 2nd Day Air 2nd Day Air A.M. 3 Day Select BOUND PRINTED MATTER, UPS DELI…" at bounding box center [807, 208] width 491 height 23
click at [1033, 280] on button "Book" at bounding box center [1044, 284] width 50 height 28
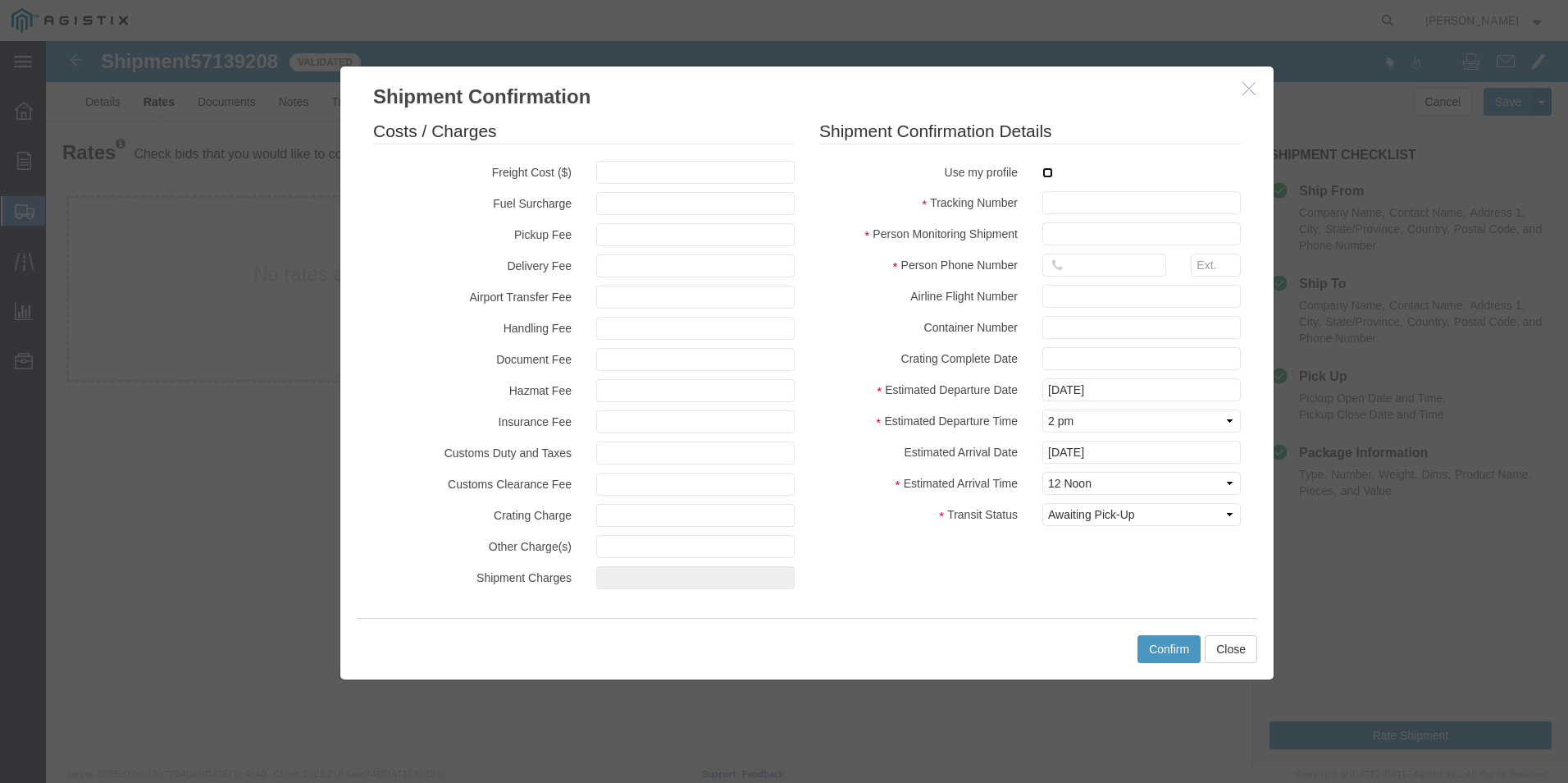
click at [1047, 175] on input "checkbox" at bounding box center [1047, 172] width 10 height 11
checkbox input "true"
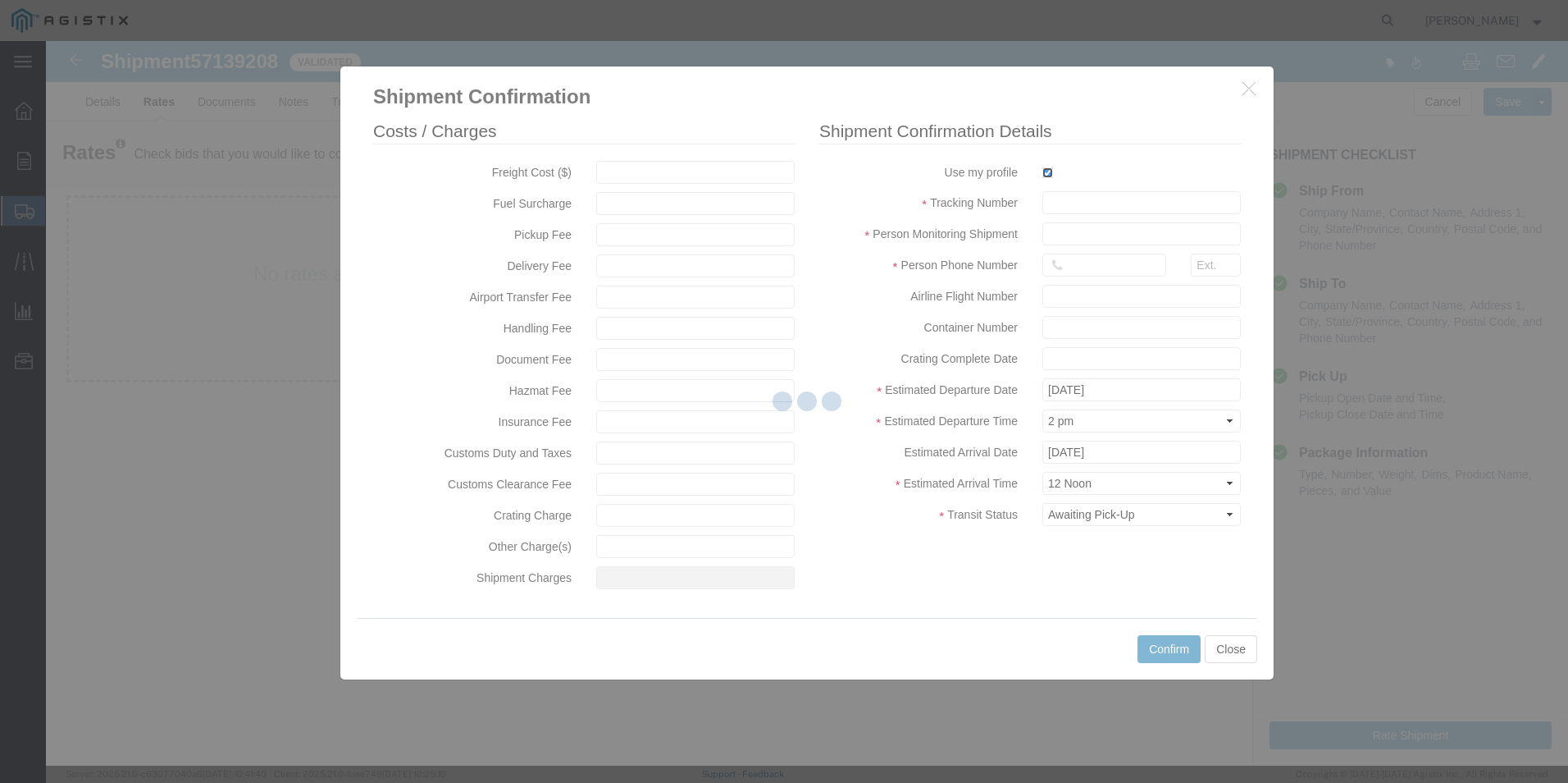
type input "[PERSON_NAME]"
type input "[PHONE_NUMBER]"
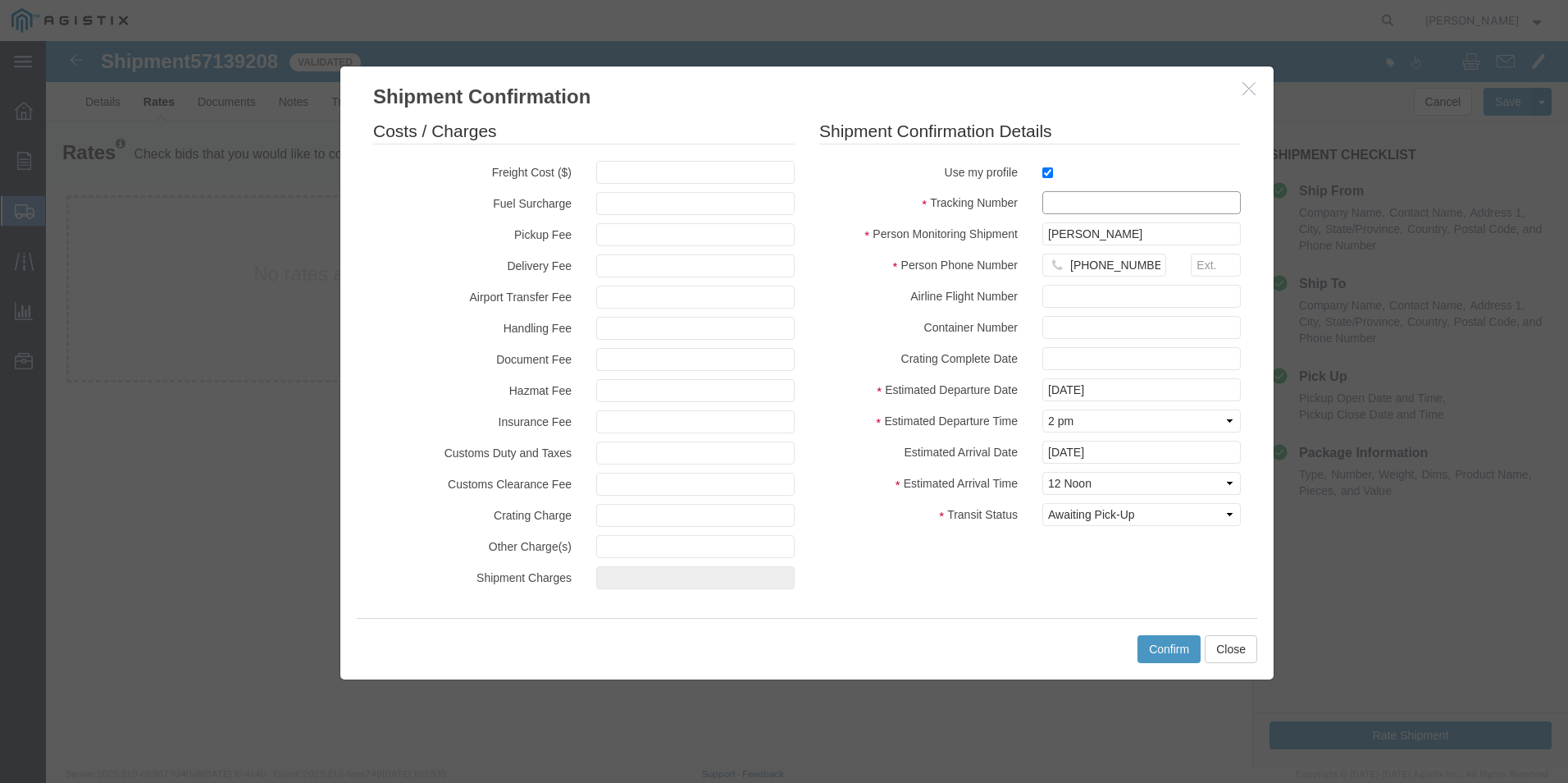
drag, startPoint x: 1056, startPoint y: 195, endPoint x: 1063, endPoint y: 190, distance: 8.6
click at [1058, 197] on input "text" at bounding box center [1141, 202] width 199 height 23
type input "1zx599590341031248"
click at [1175, 642] on button "Confirm" at bounding box center [1169, 648] width 63 height 28
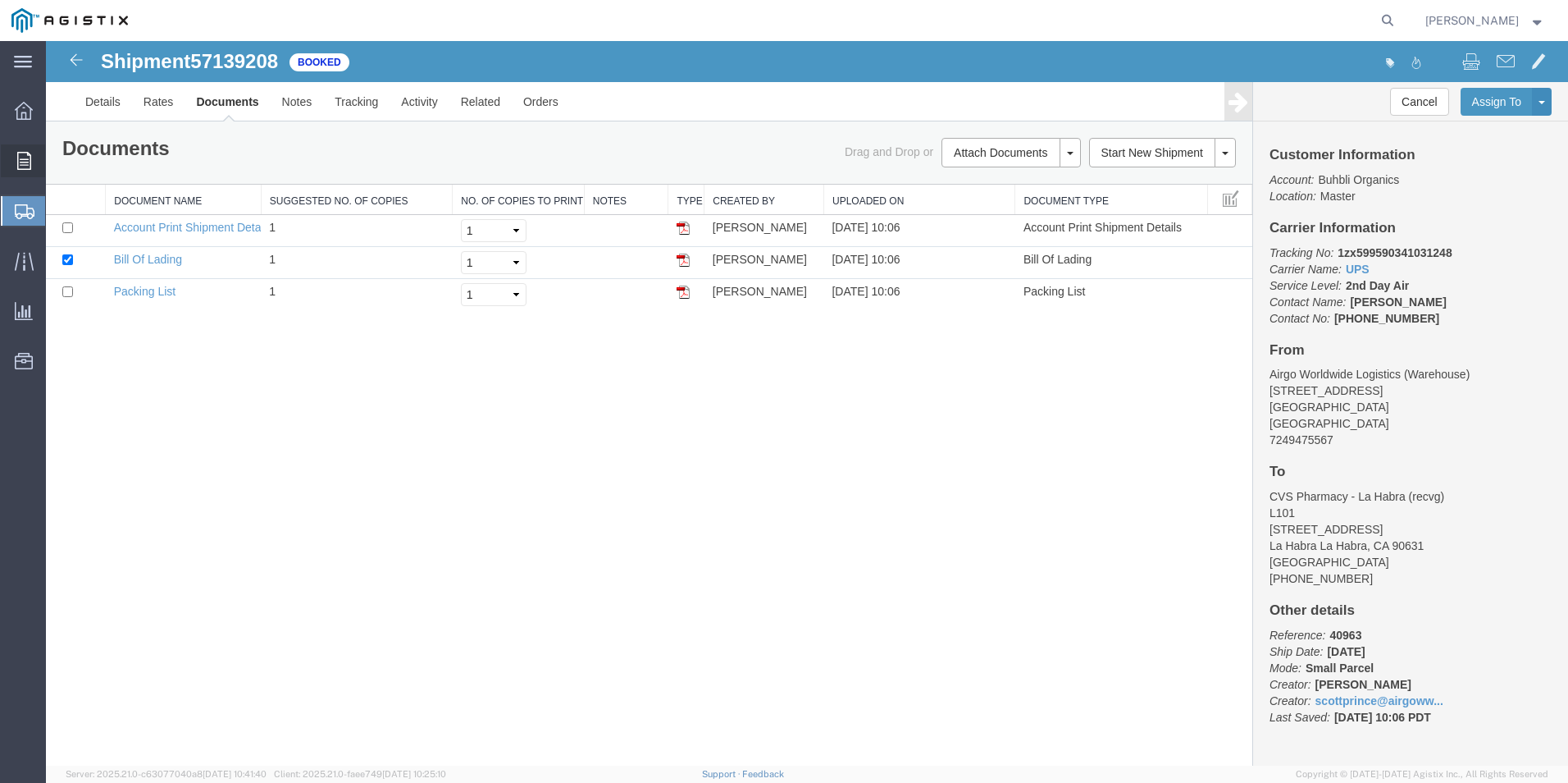
click at [0, 0] on span "Order Manager" at bounding box center [0, 0] width 0 height 0
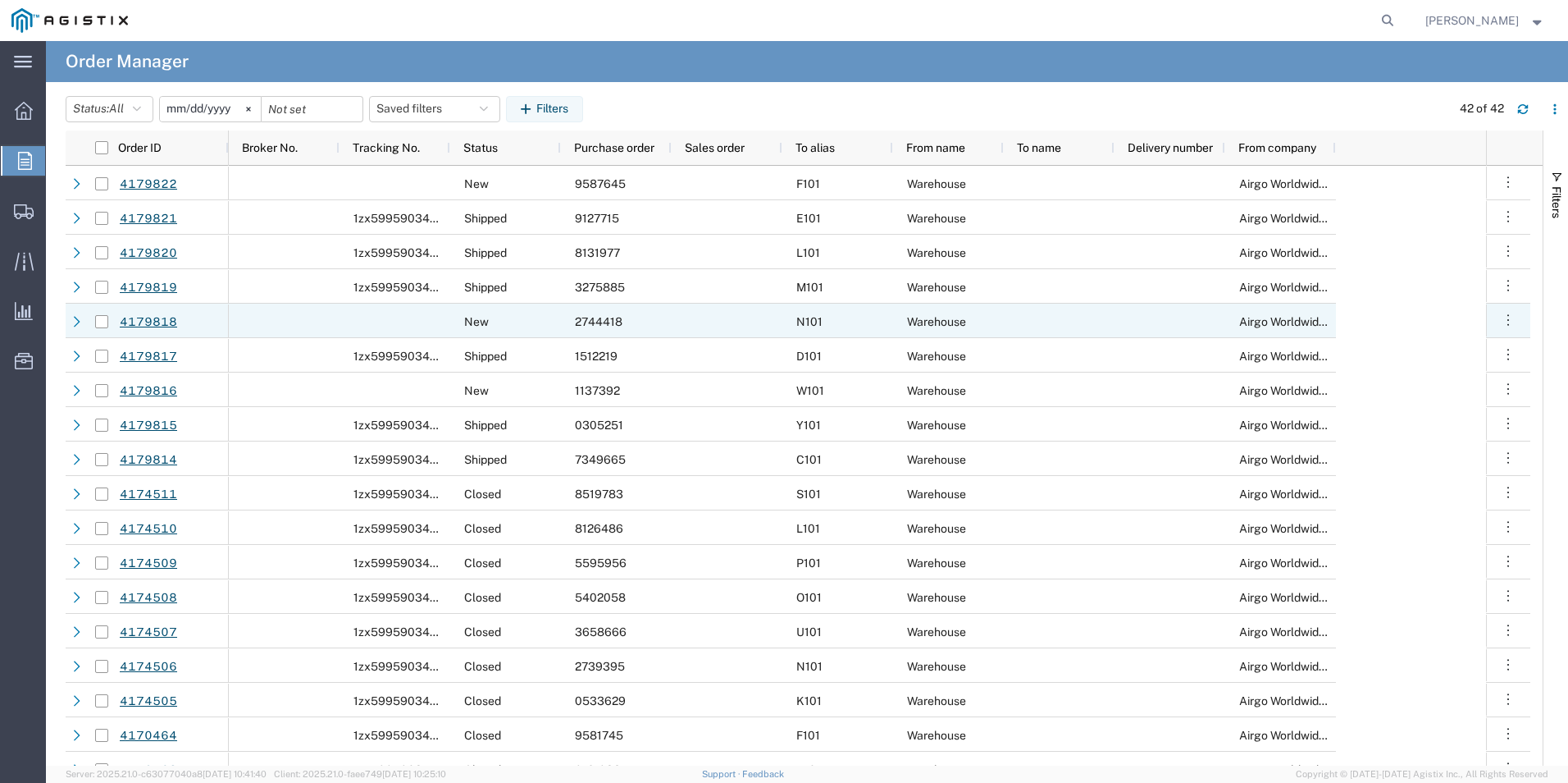
click at [603, 323] on span "2744418" at bounding box center [598, 322] width 48 height 13
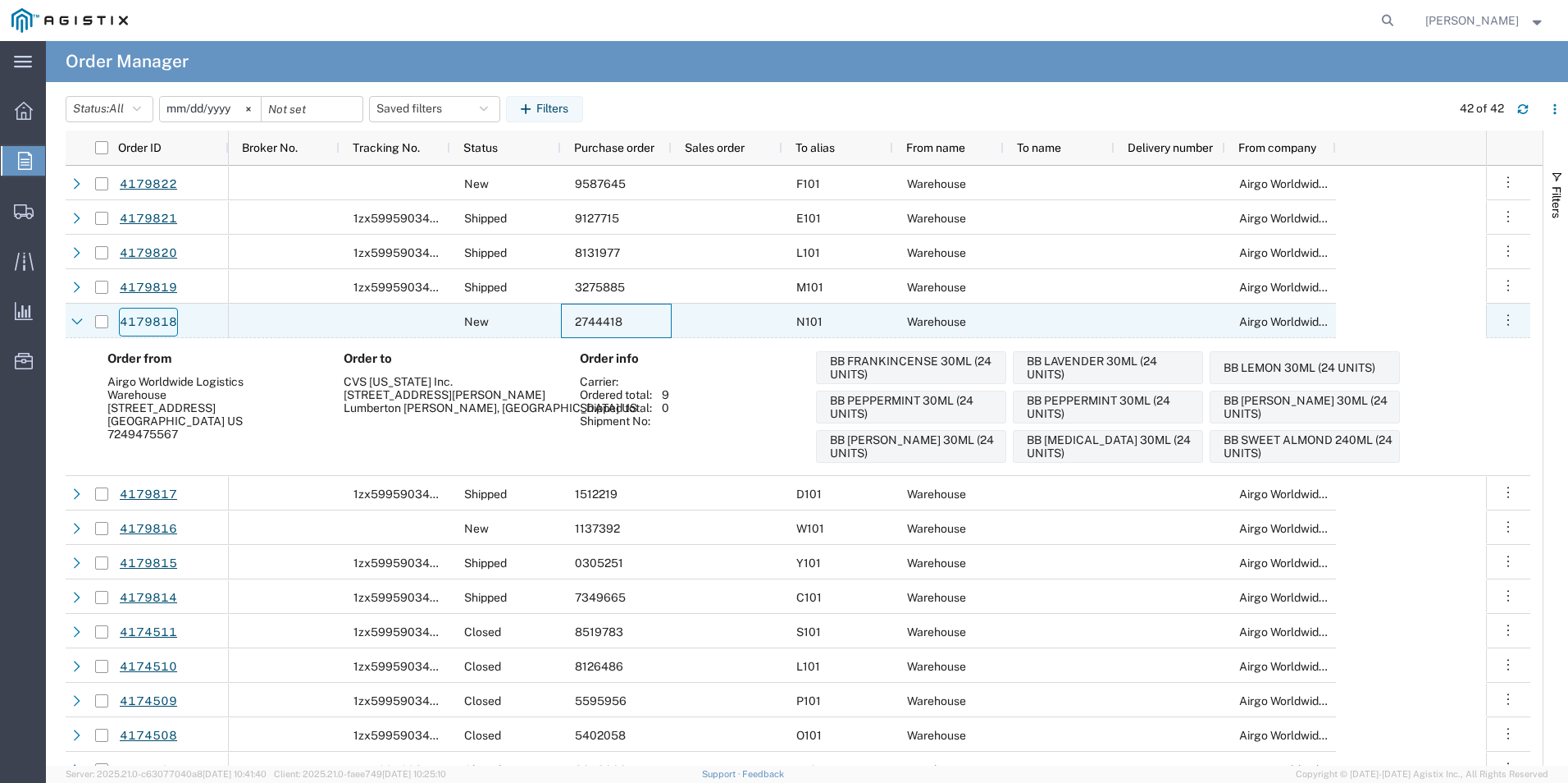
click at [150, 322] on link "4179818" at bounding box center [149, 322] width 59 height 29
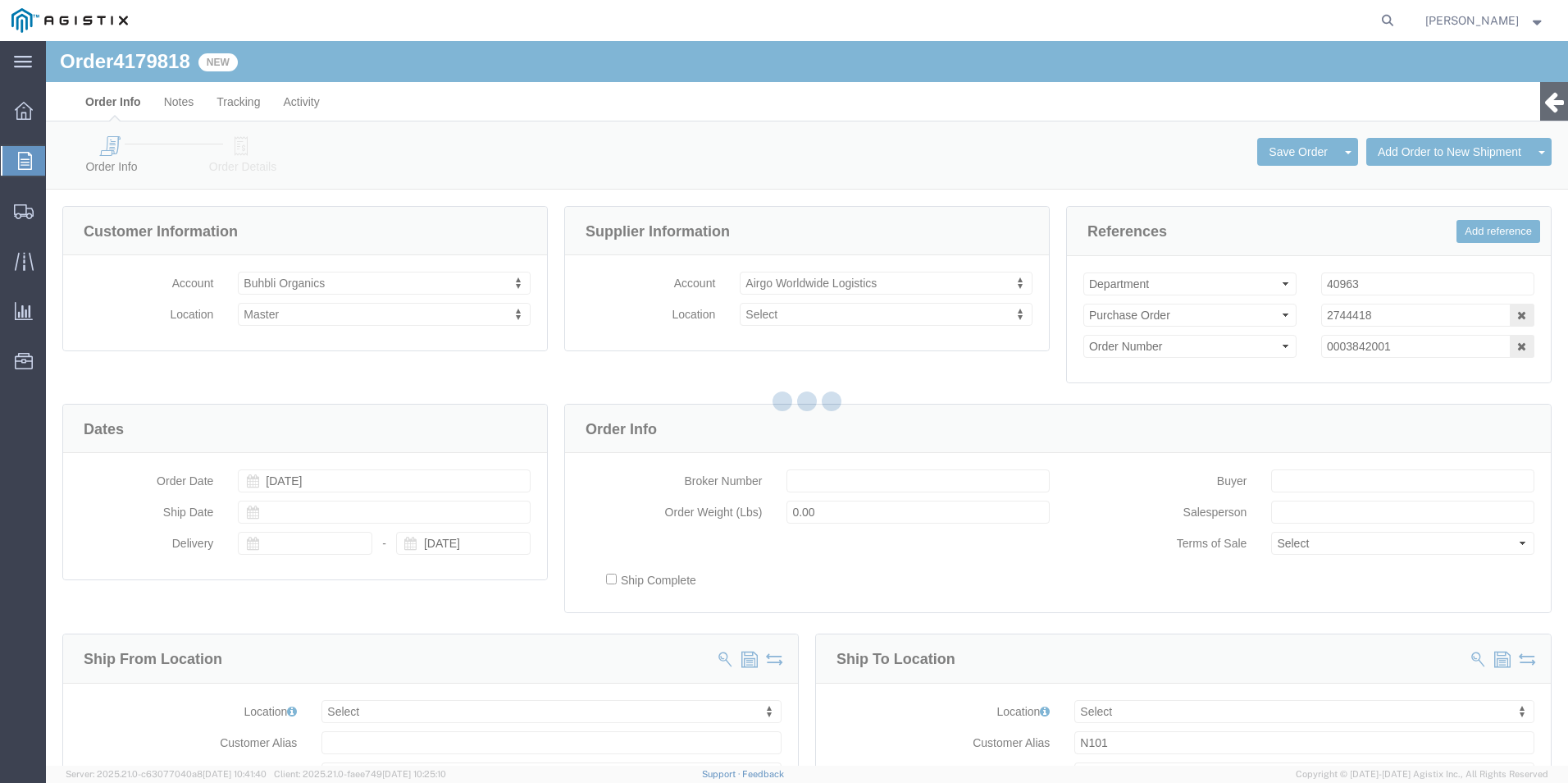
select select
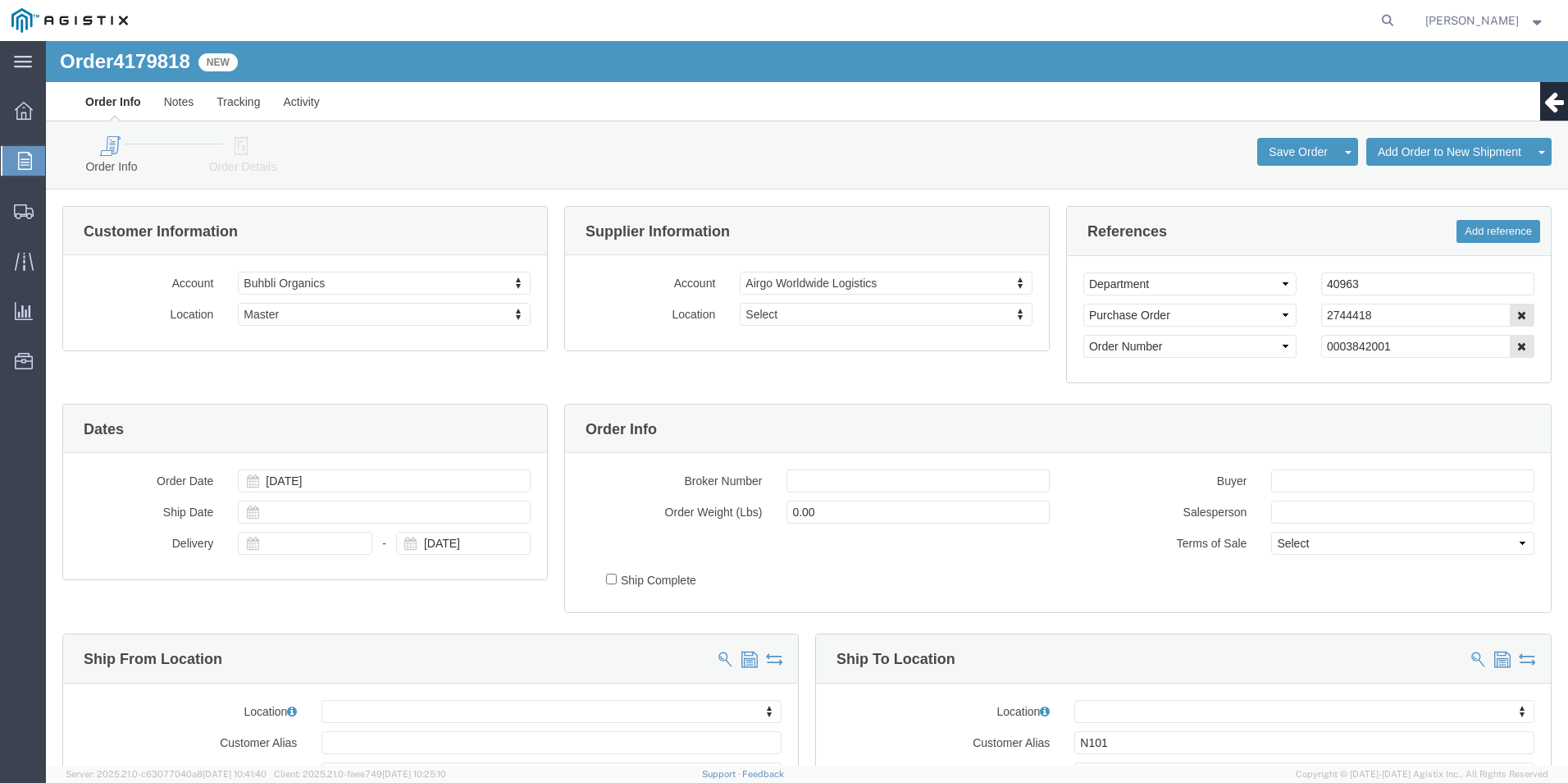
click icon
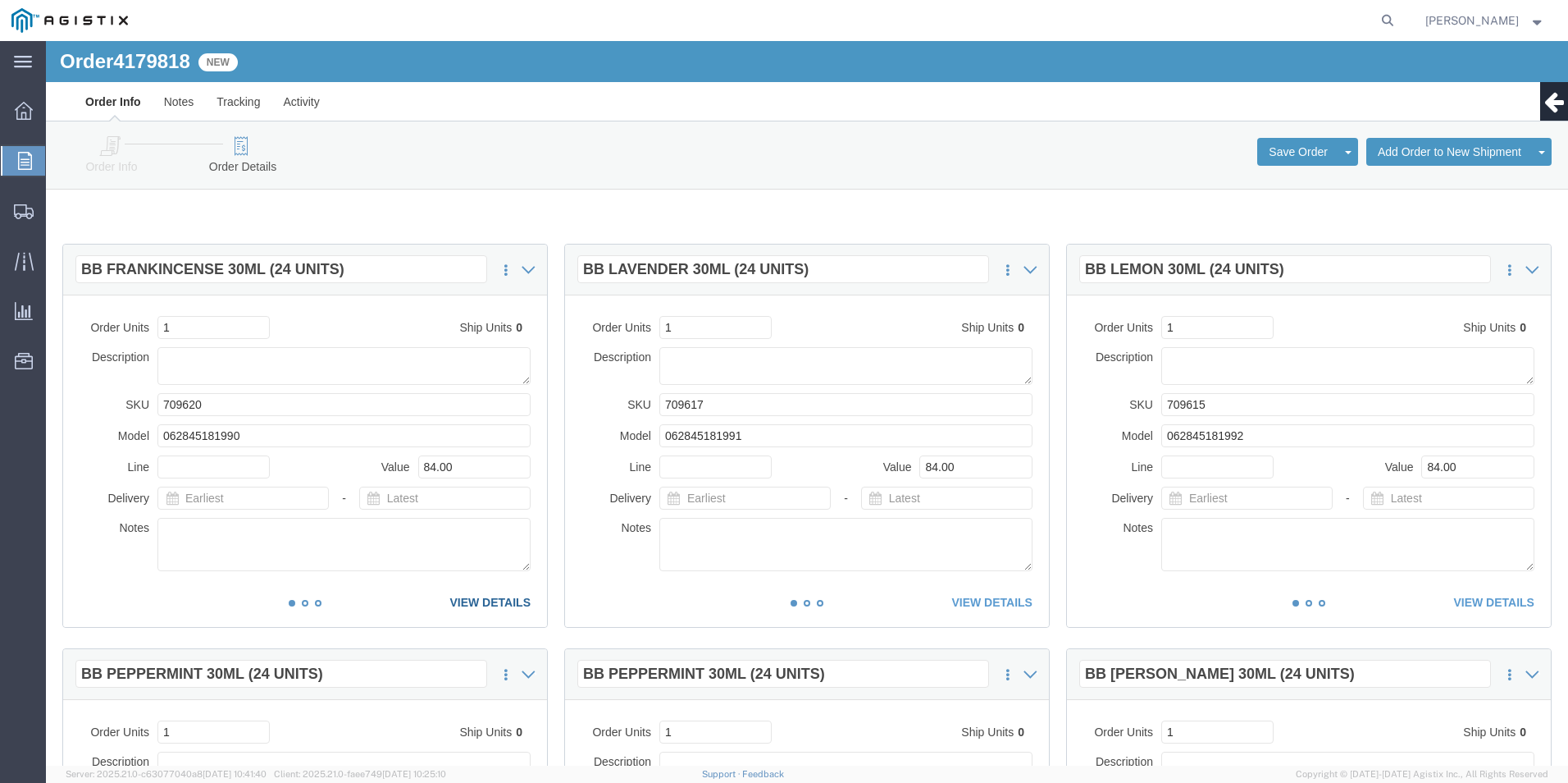
click link "VIEW DETAILS"
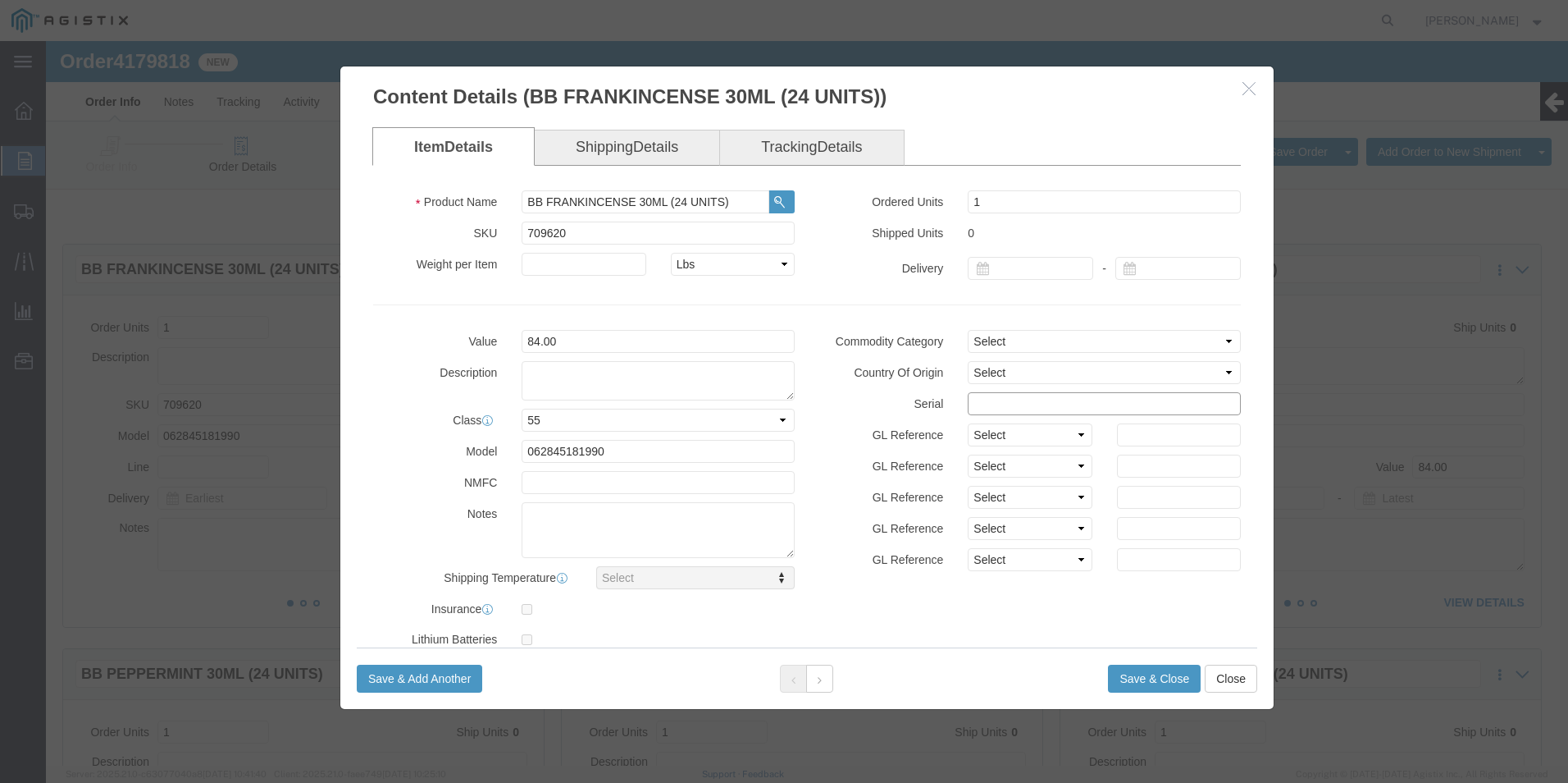
click input "text"
drag, startPoint x: 1050, startPoint y: 365, endPoint x: 630, endPoint y: 366, distance: 420.0
click div "Value 84.00 Description Class Select 50 55 60 65 70 85 92.5 100 125 175 250 300…"
type input "27444181111111111111"
click button "Save & Close"
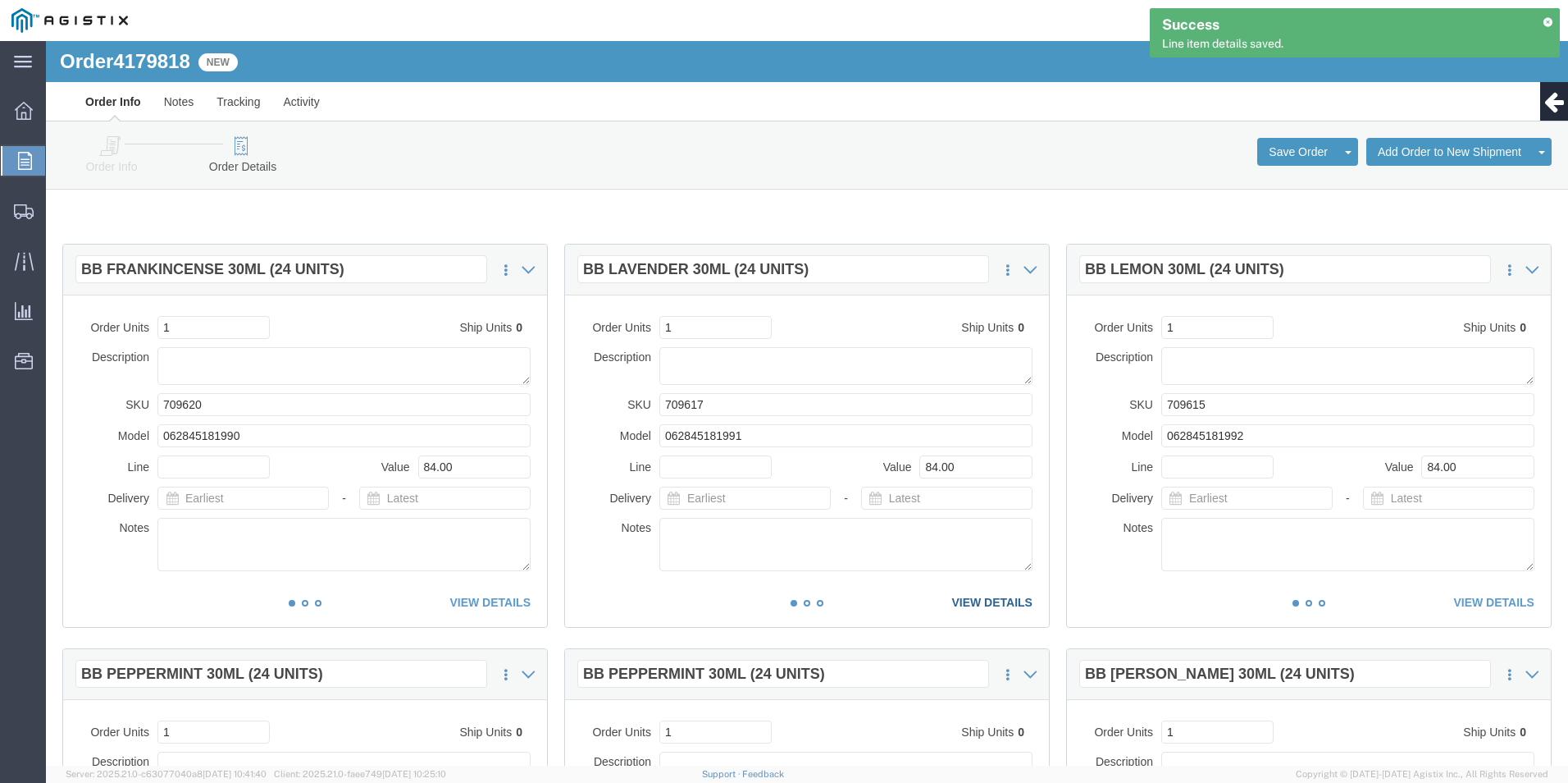
click link "VIEW DETAILS"
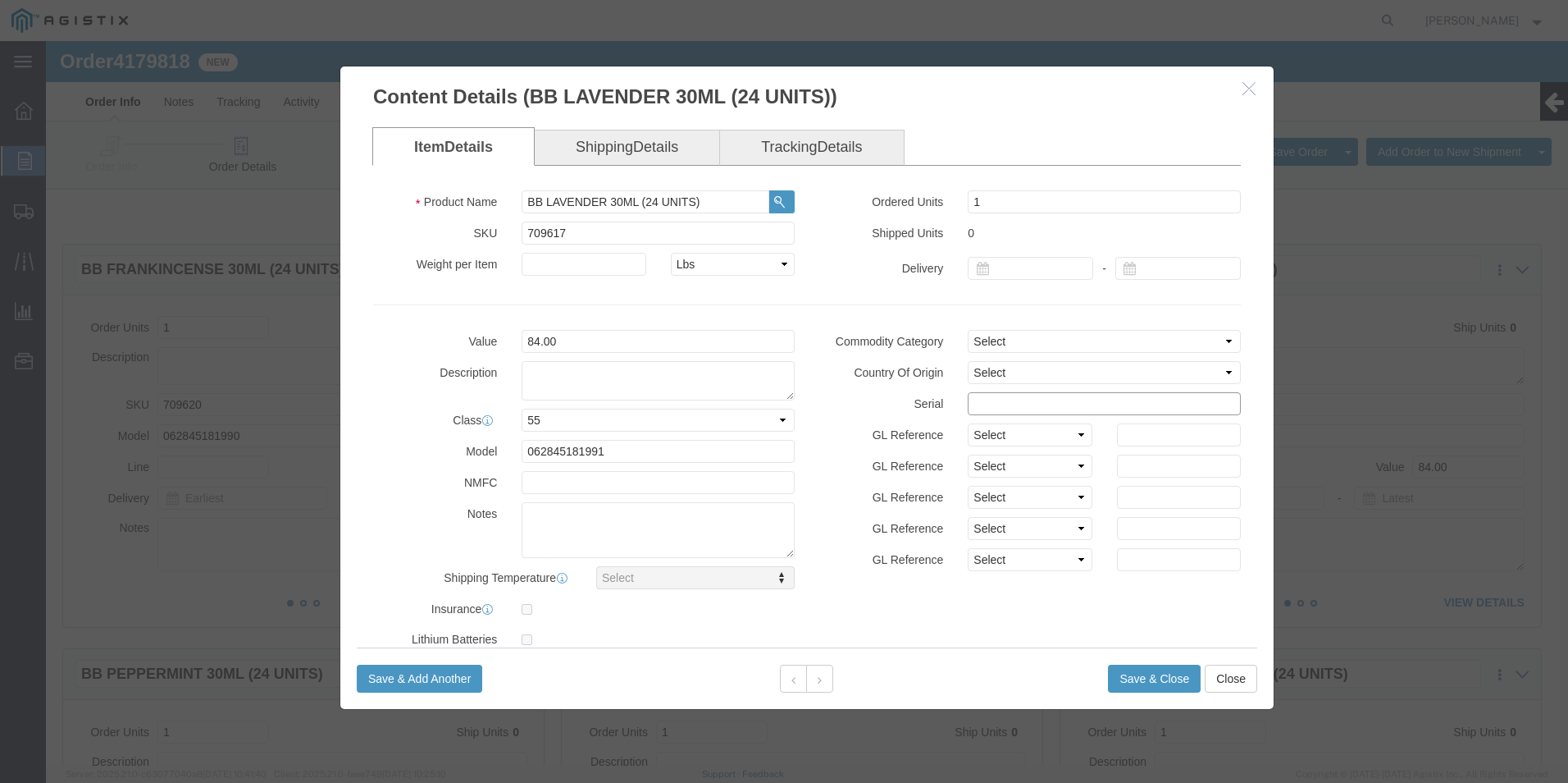
click input "text"
paste input "27444181111111111111"
type input "27444181111111111111"
click button "Save & Close"
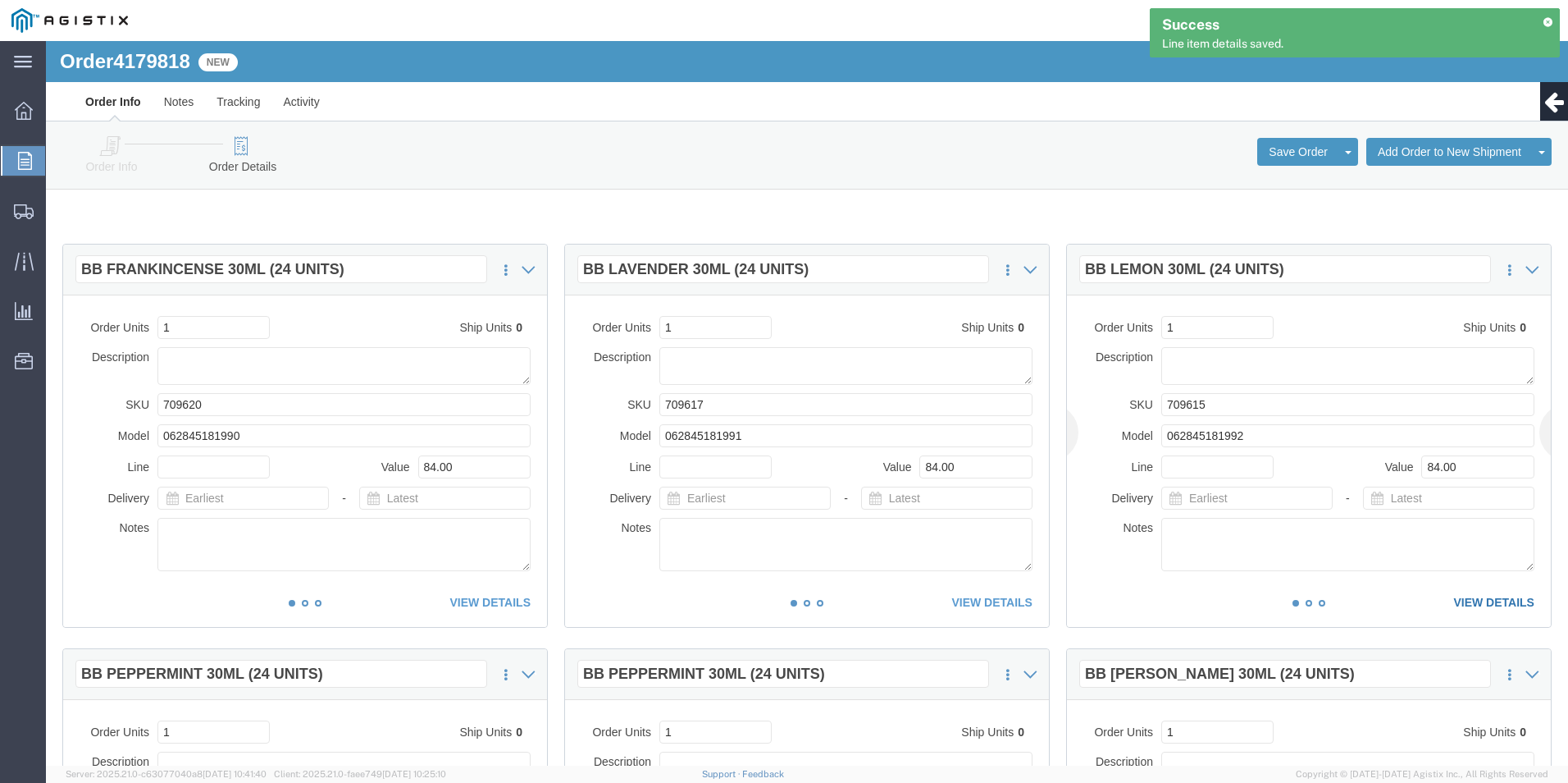
click link "VIEW DETAILS"
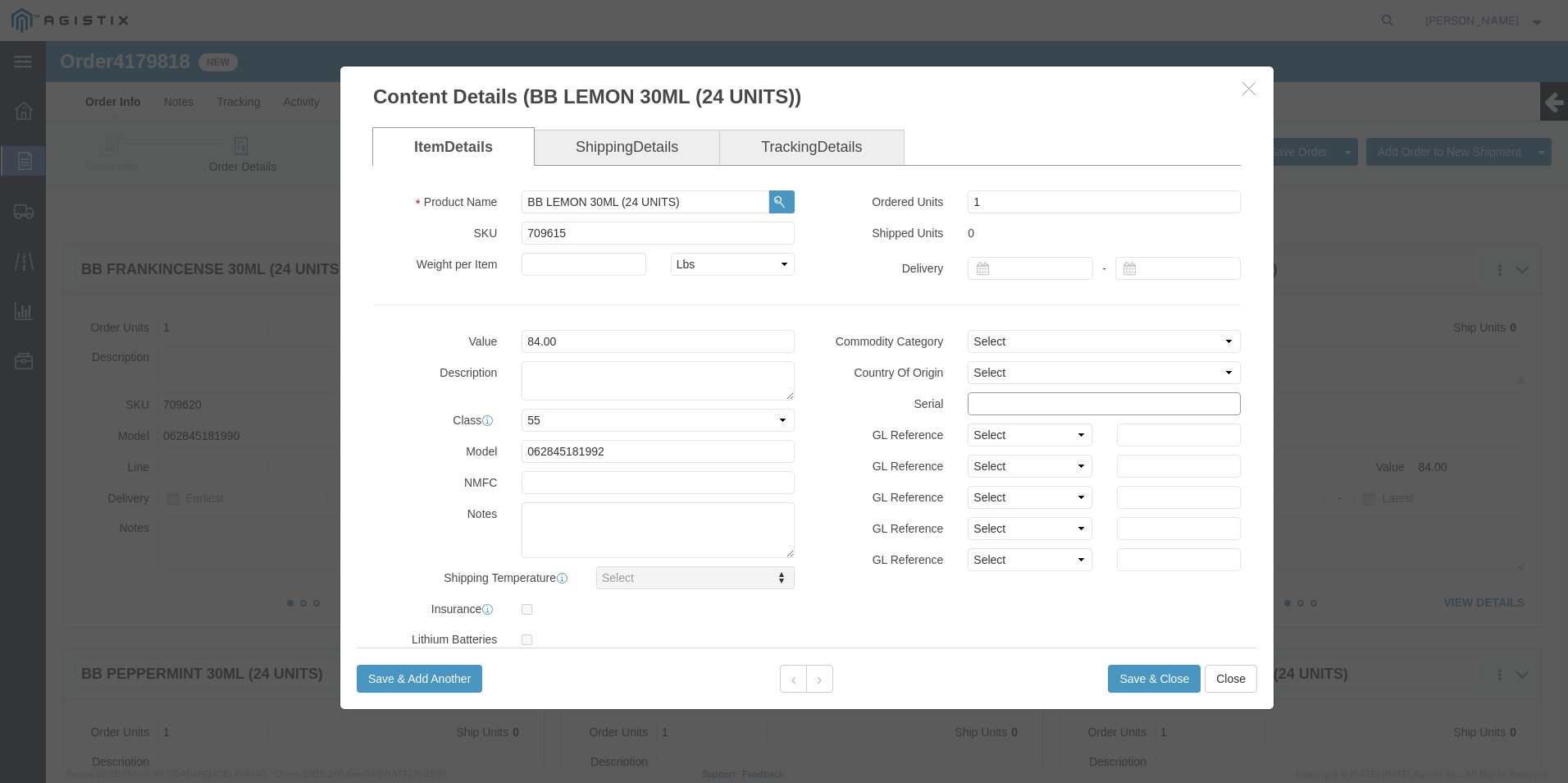
click input "text"
paste input "27444181111111111111"
type input "27444181111111111113"
click button "Save & Close"
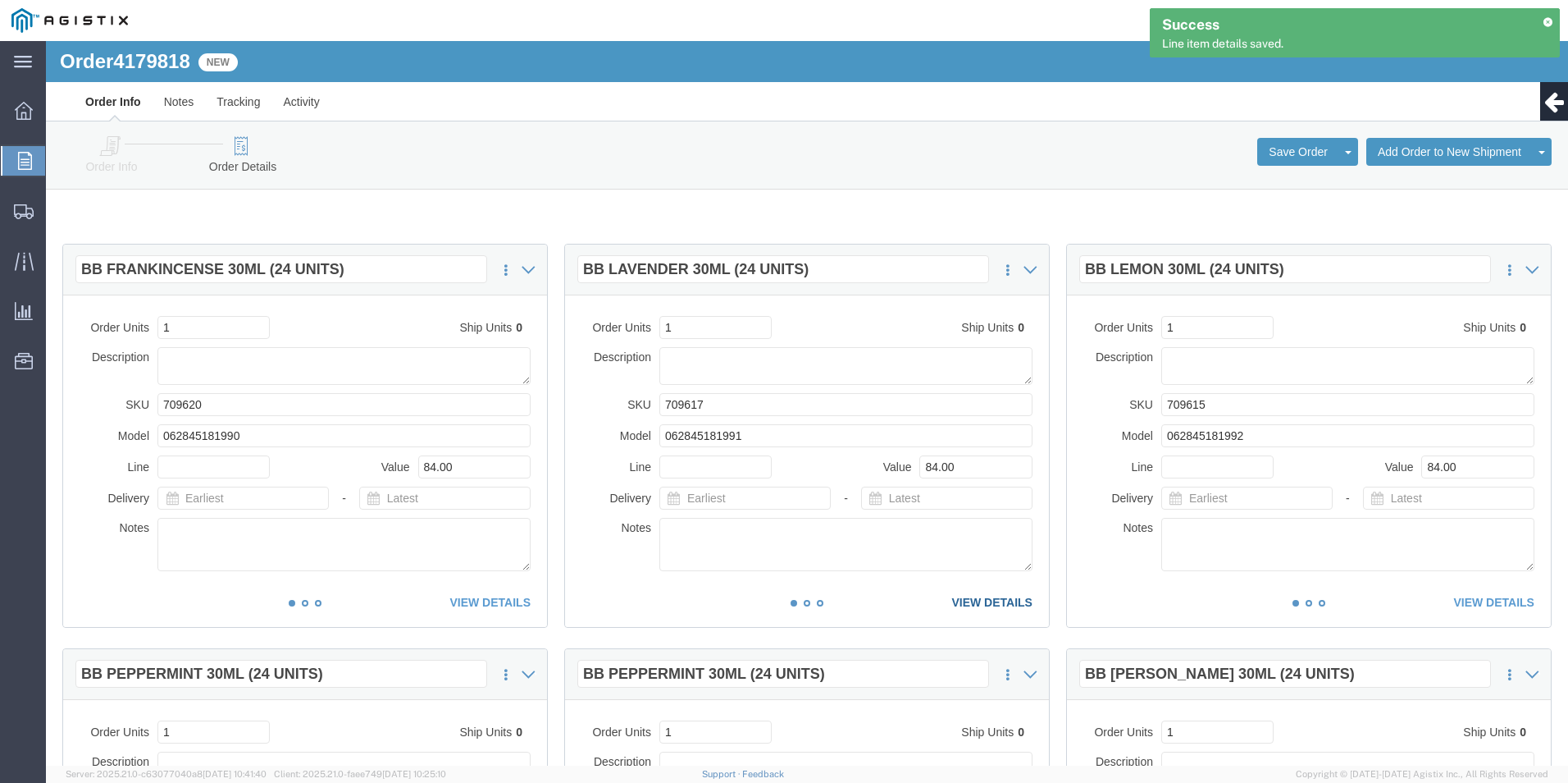
click link "VIEW DETAILS"
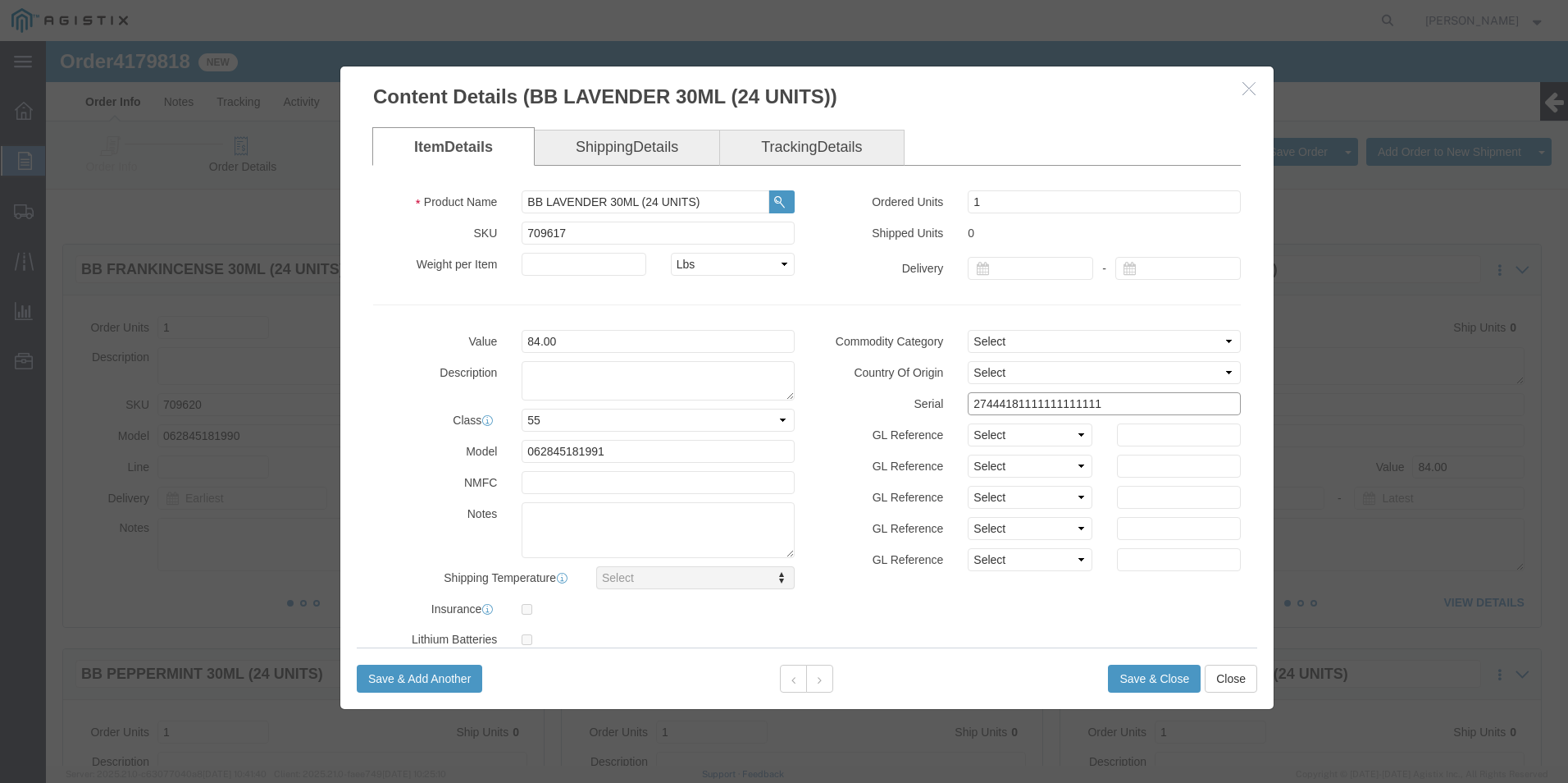
click input "27444181111111111111"
type input "27444181111111111112"
click button "Save & Close"
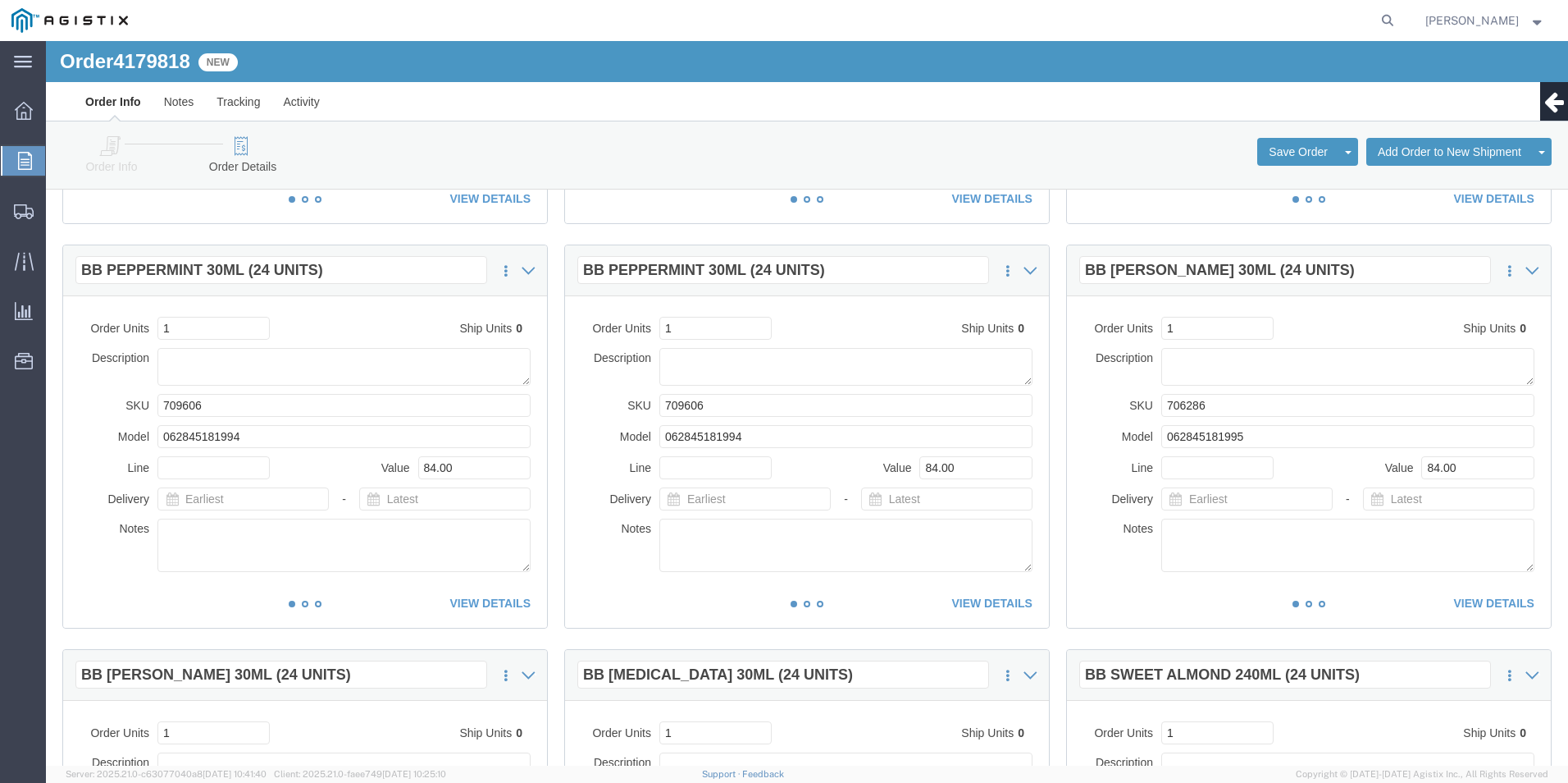
scroll to position [411, 0]
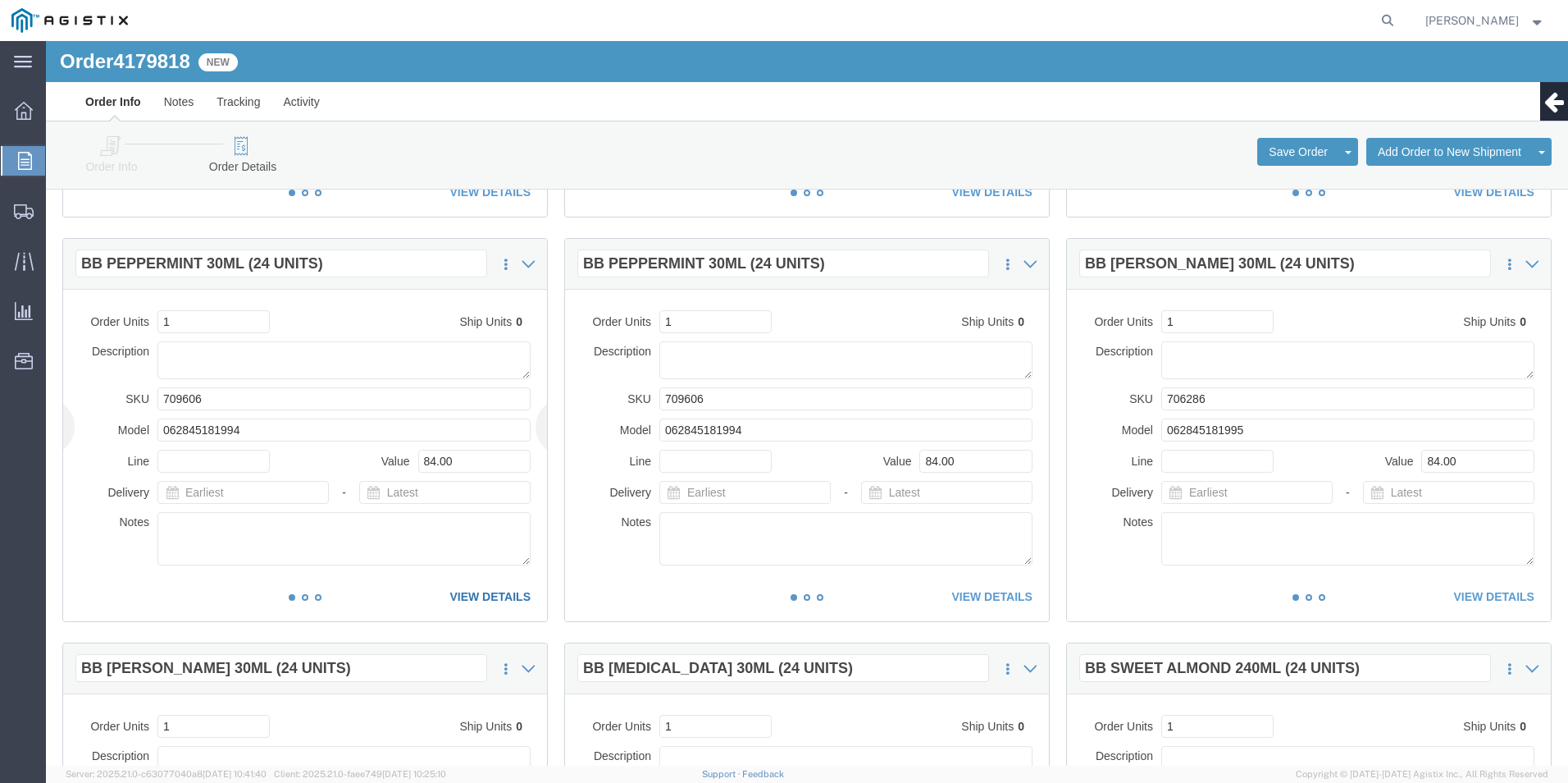
click link "VIEW DETAILS"
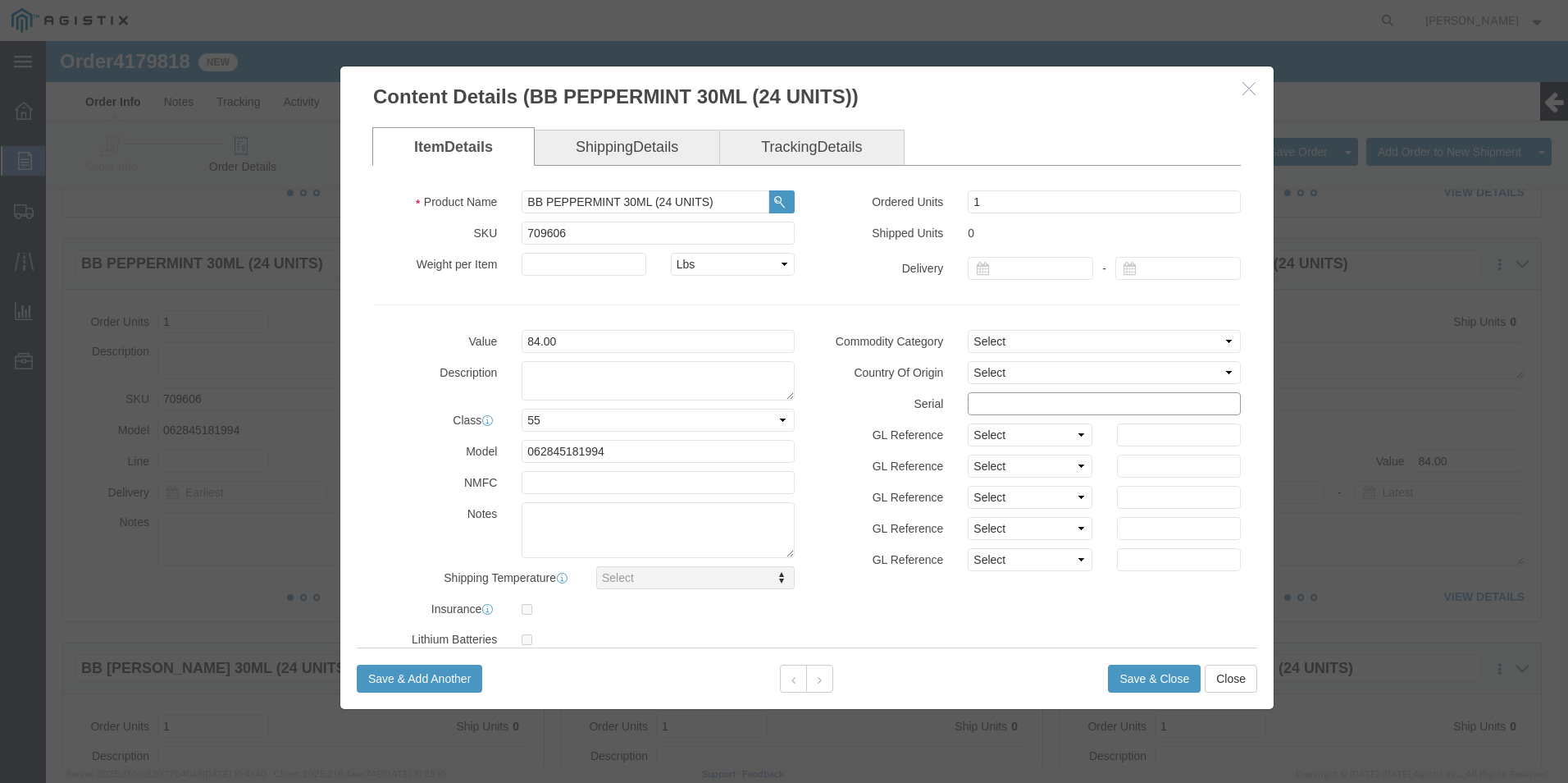
click input "text"
paste input "27444181111111111111"
type input "27444181111111111114"
click button "Save & Close"
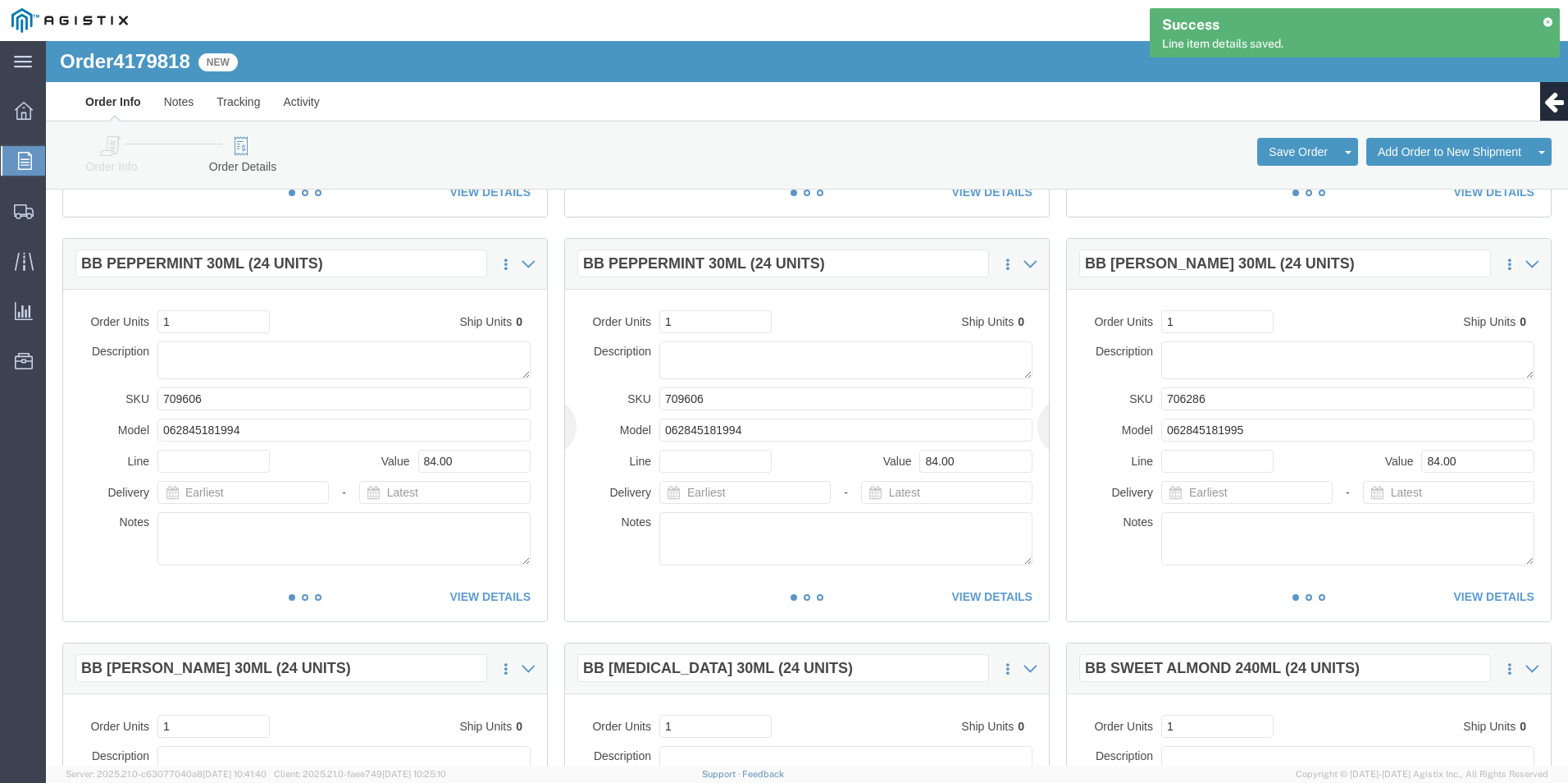
click div "This item has not been shipped Order Units 1 Ship Units 0 Description SKU 70960…"
click link "VIEW DETAILS"
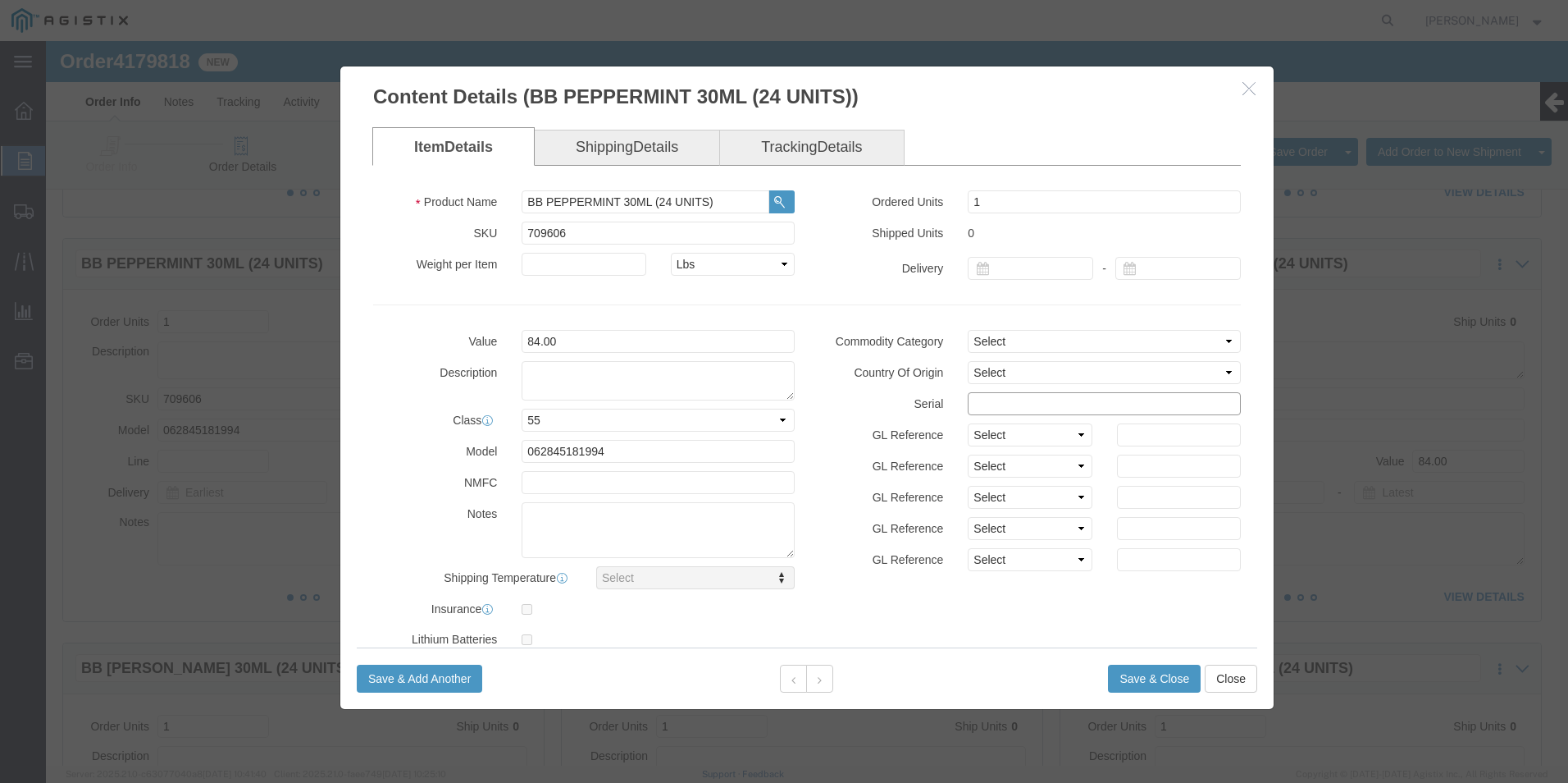
click input "text"
paste input "27444181111111111111"
type input "27444181111111111115"
click button "Save & Close"
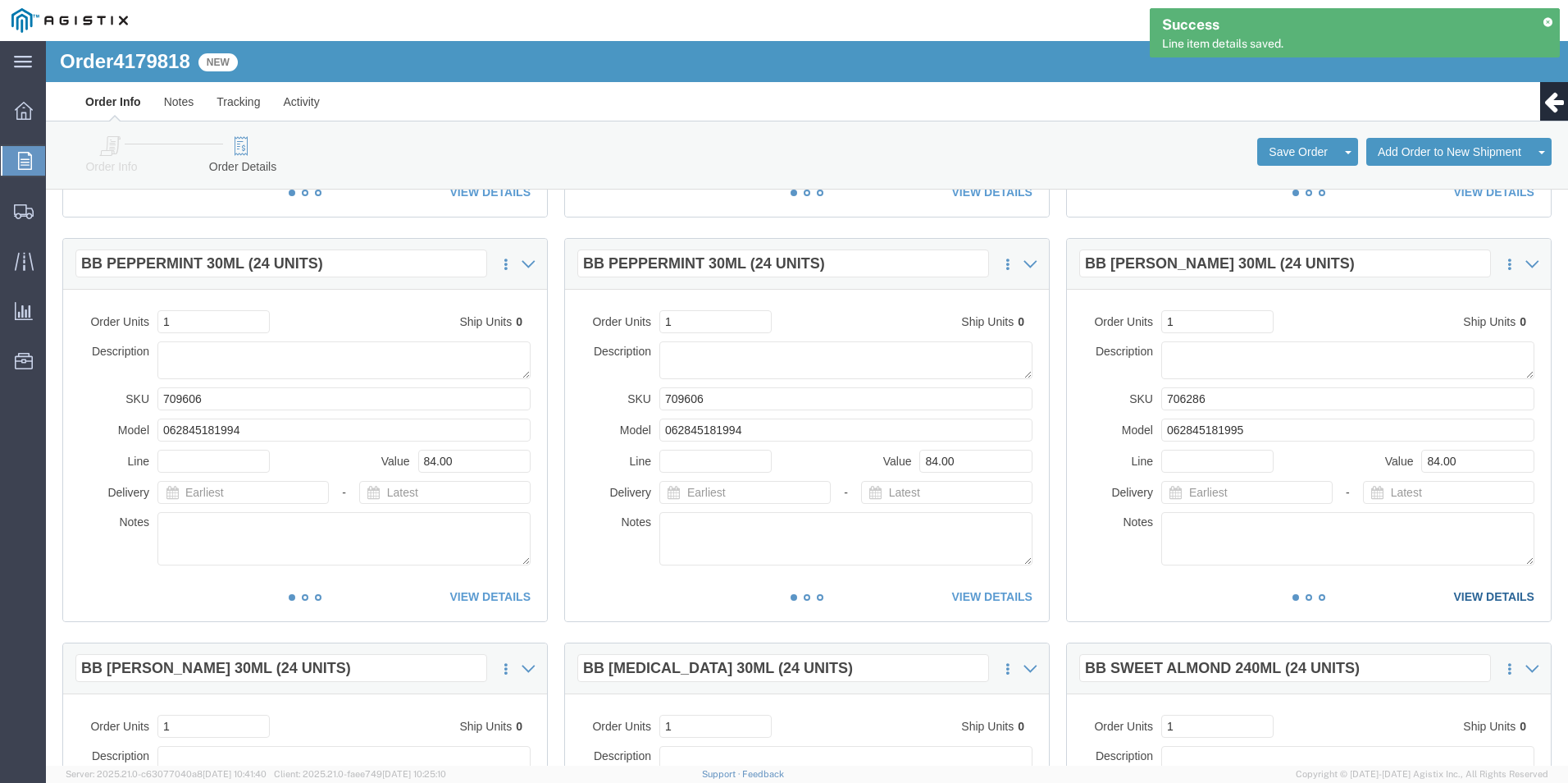
click link "VIEW DETAILS"
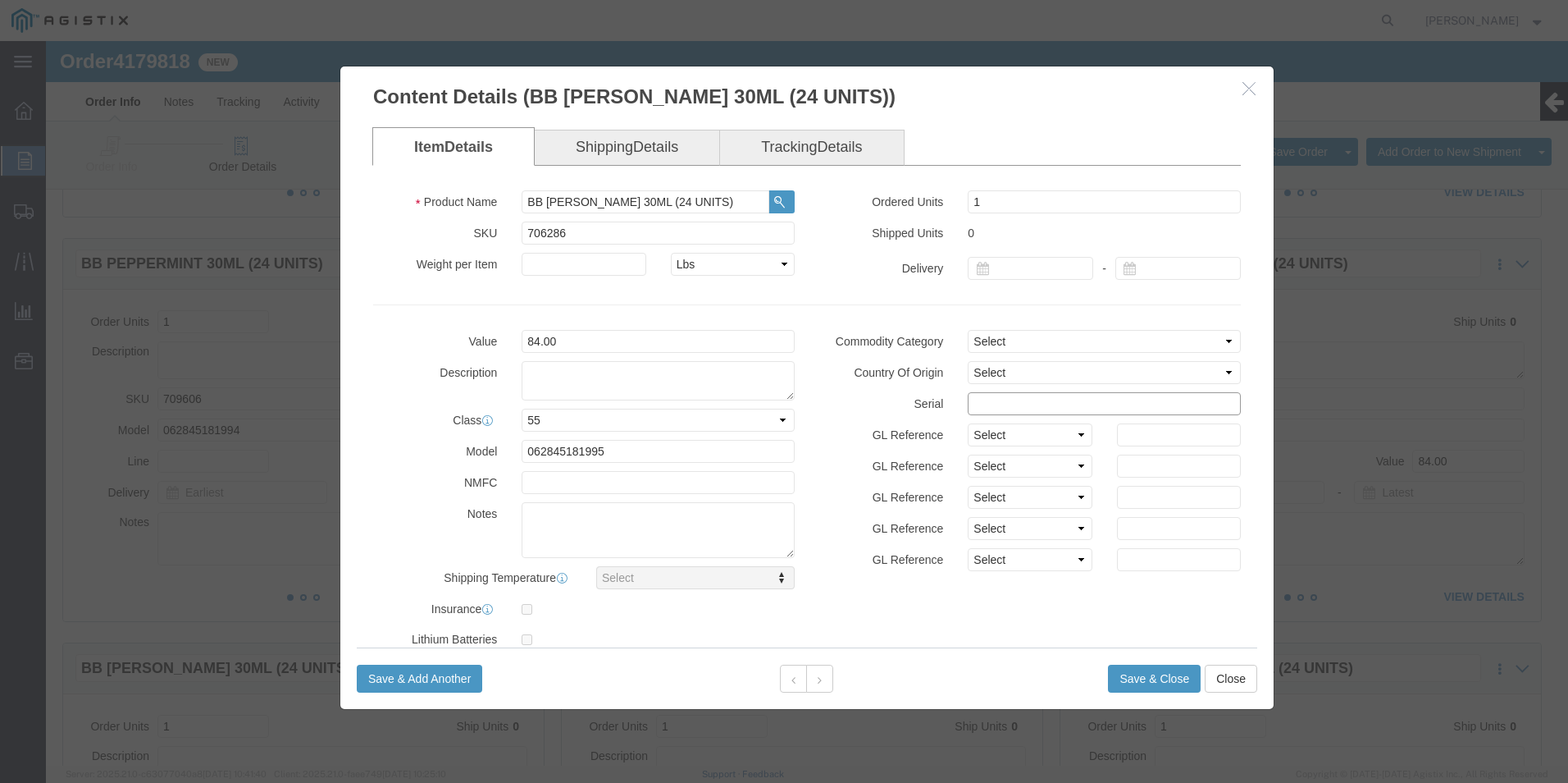
click input "text"
paste input "27444181111111111111"
type input "27444181111111111116"
click button "Save & Close"
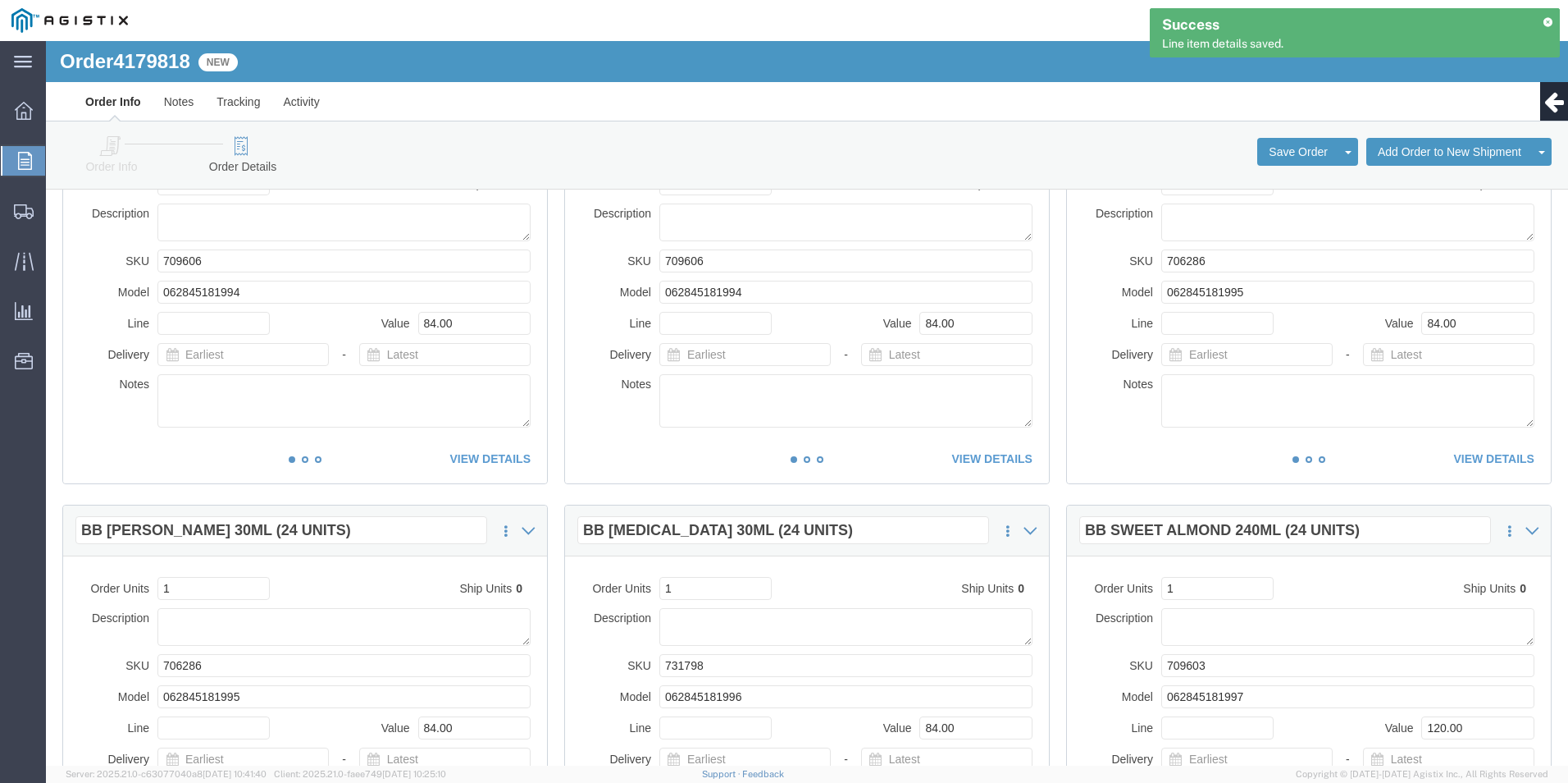
scroll to position [820, 0]
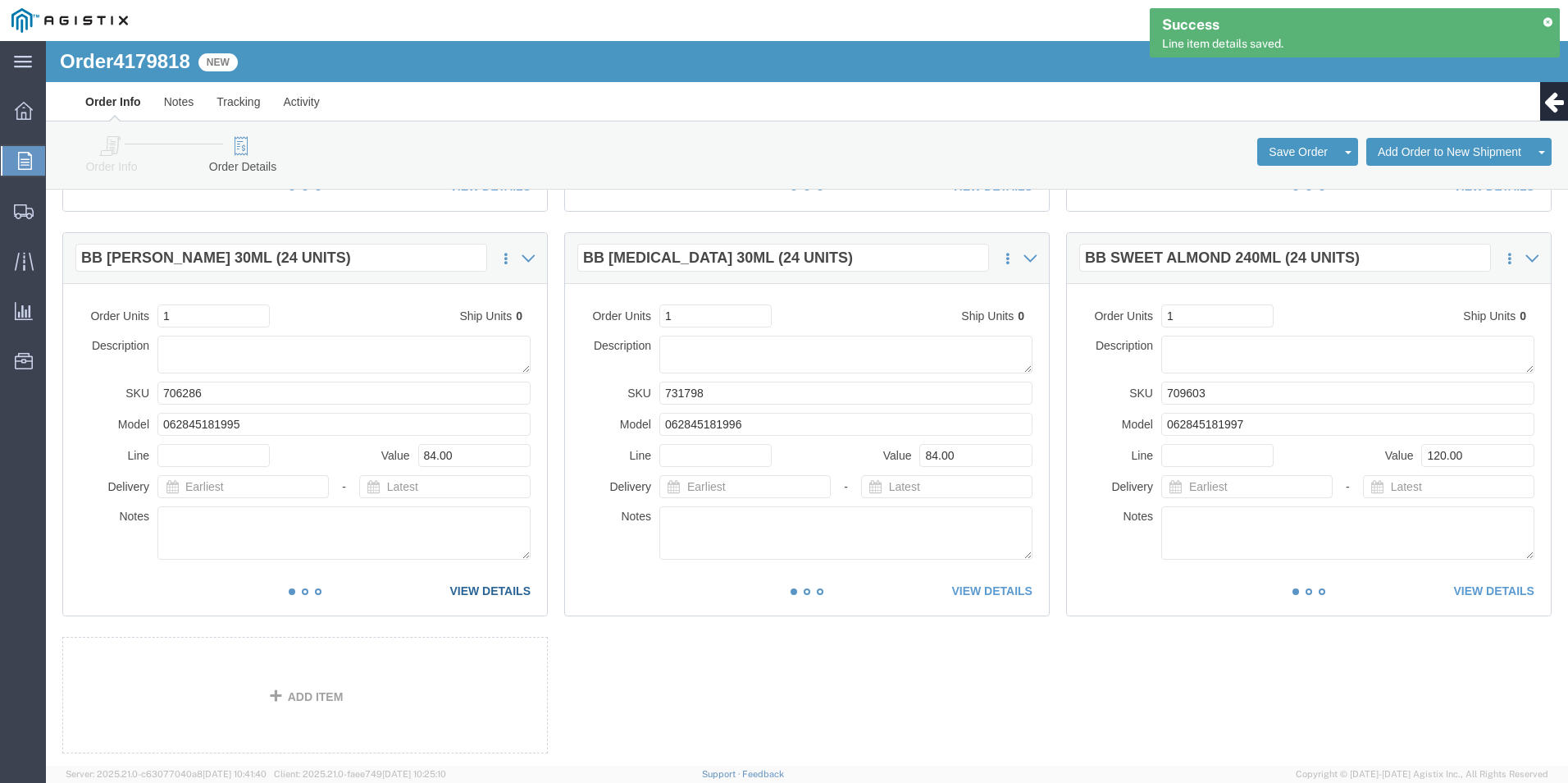
click link "VIEW DETAILS"
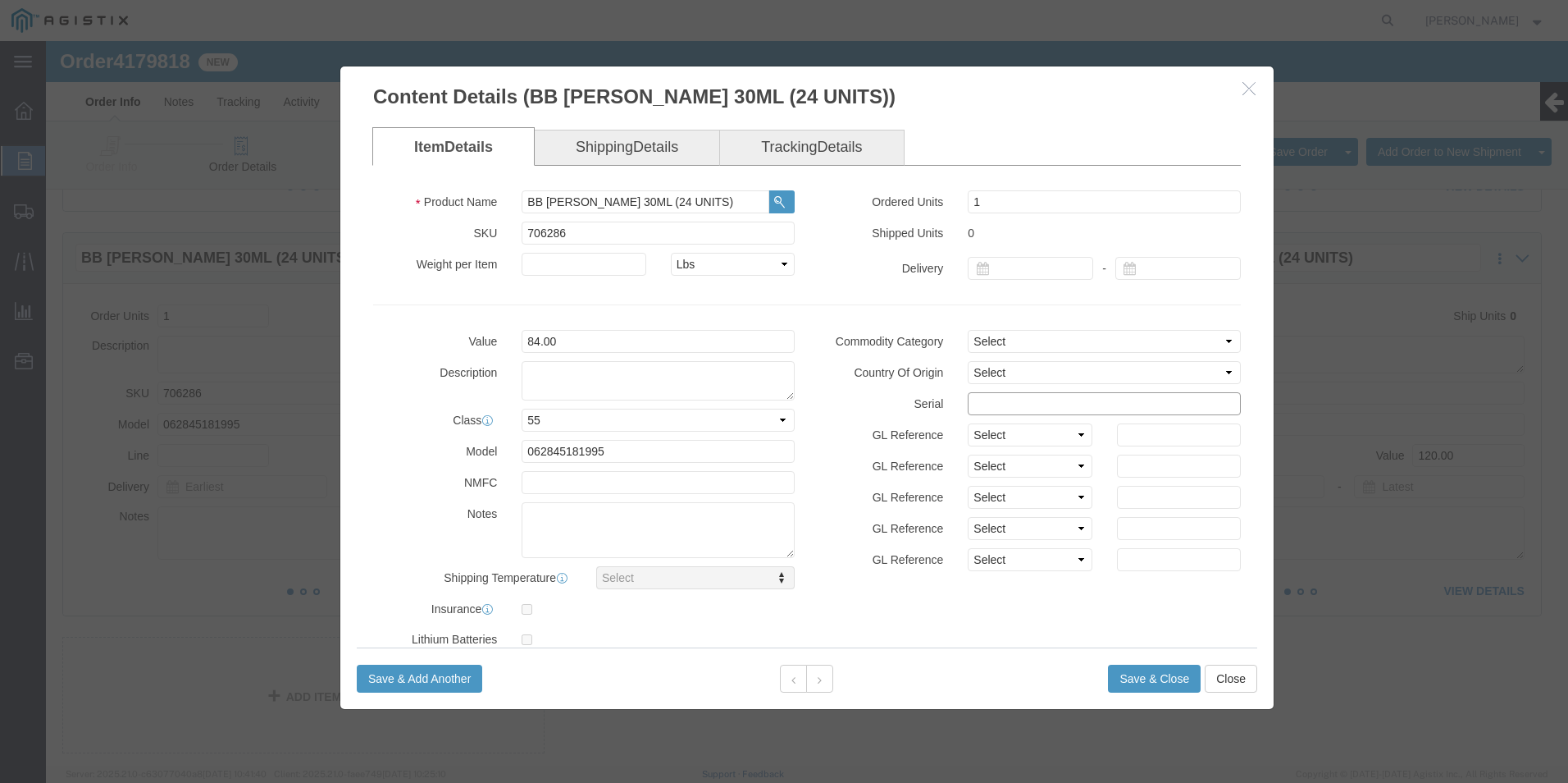
click input "text"
paste input "27444181111111111111"
type input "27444181111111111117"
click button "Save & Close"
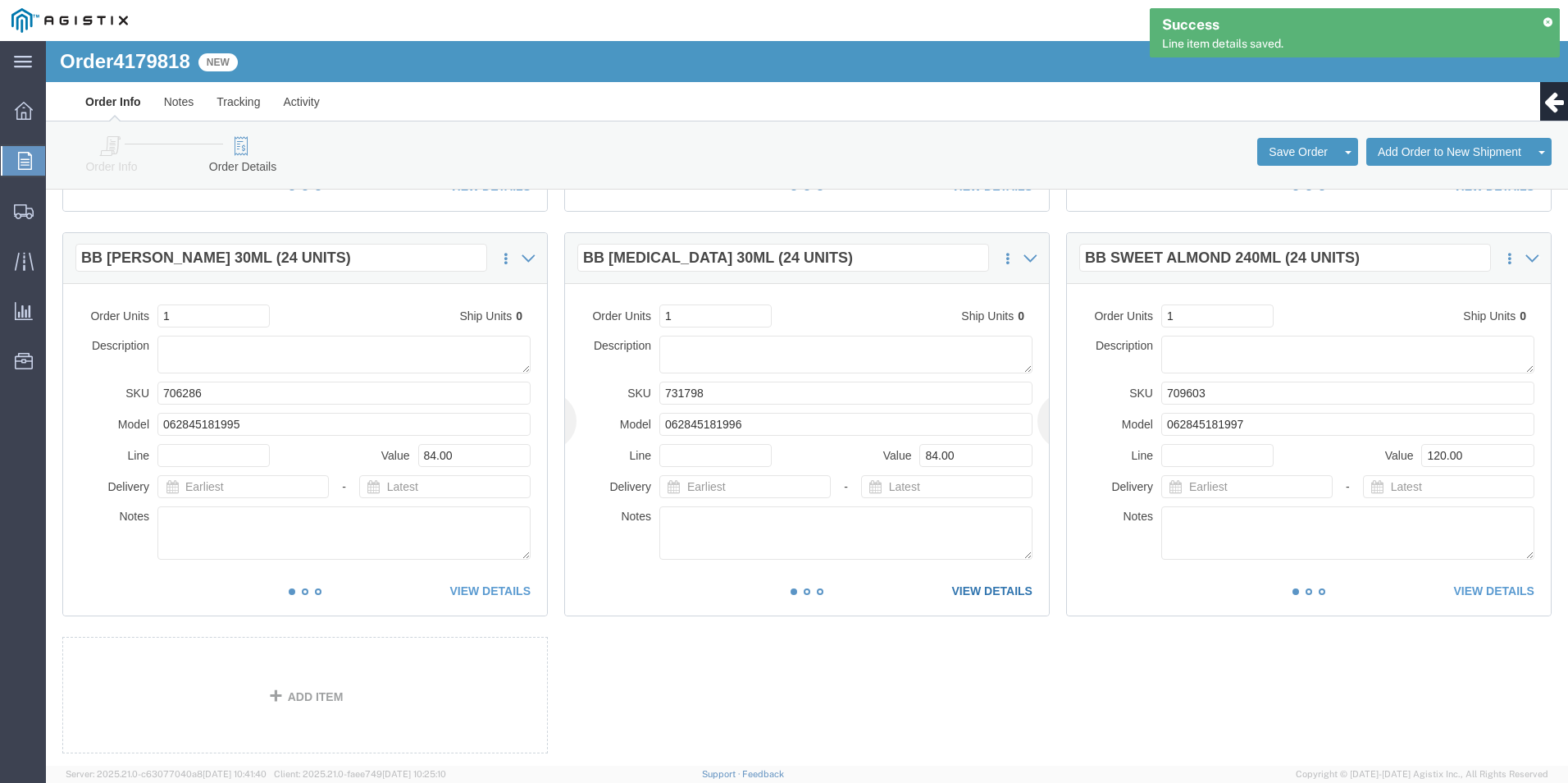
click link "VIEW DETAILS"
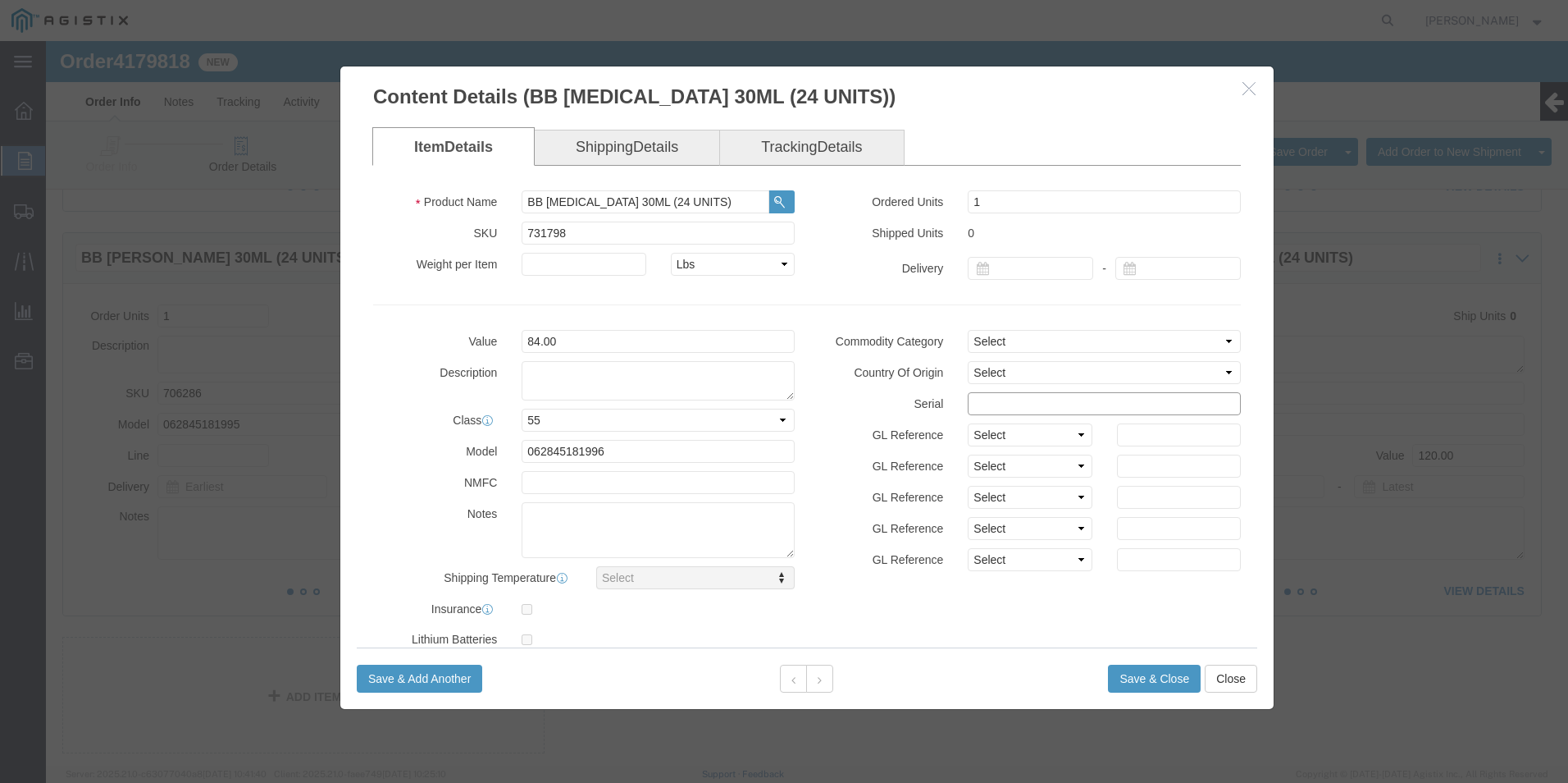
click input "text"
paste input "27444181111111111111"
type input "27444181111111111118"
click button "Save & Close"
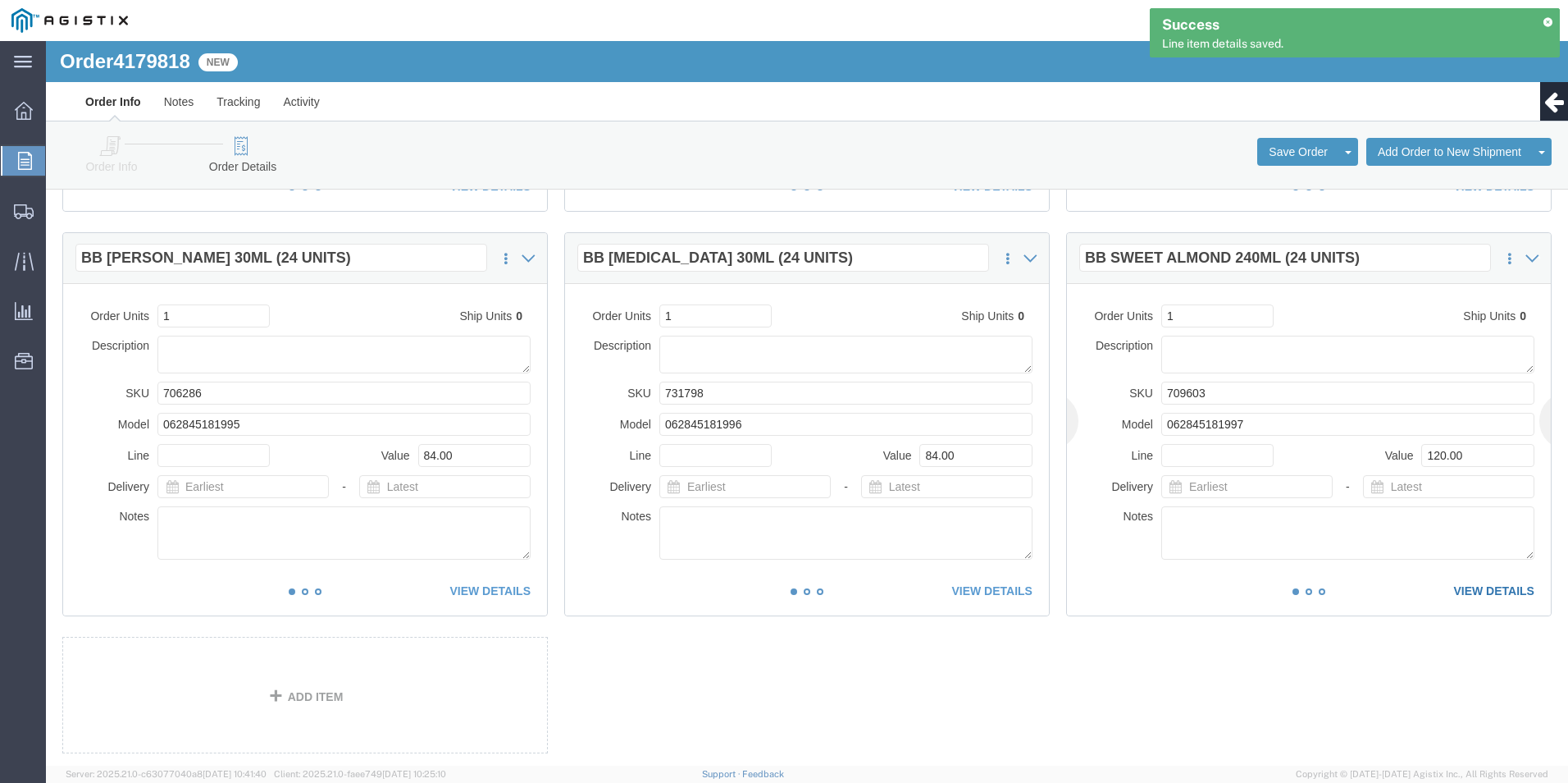
click link "VIEW DETAILS"
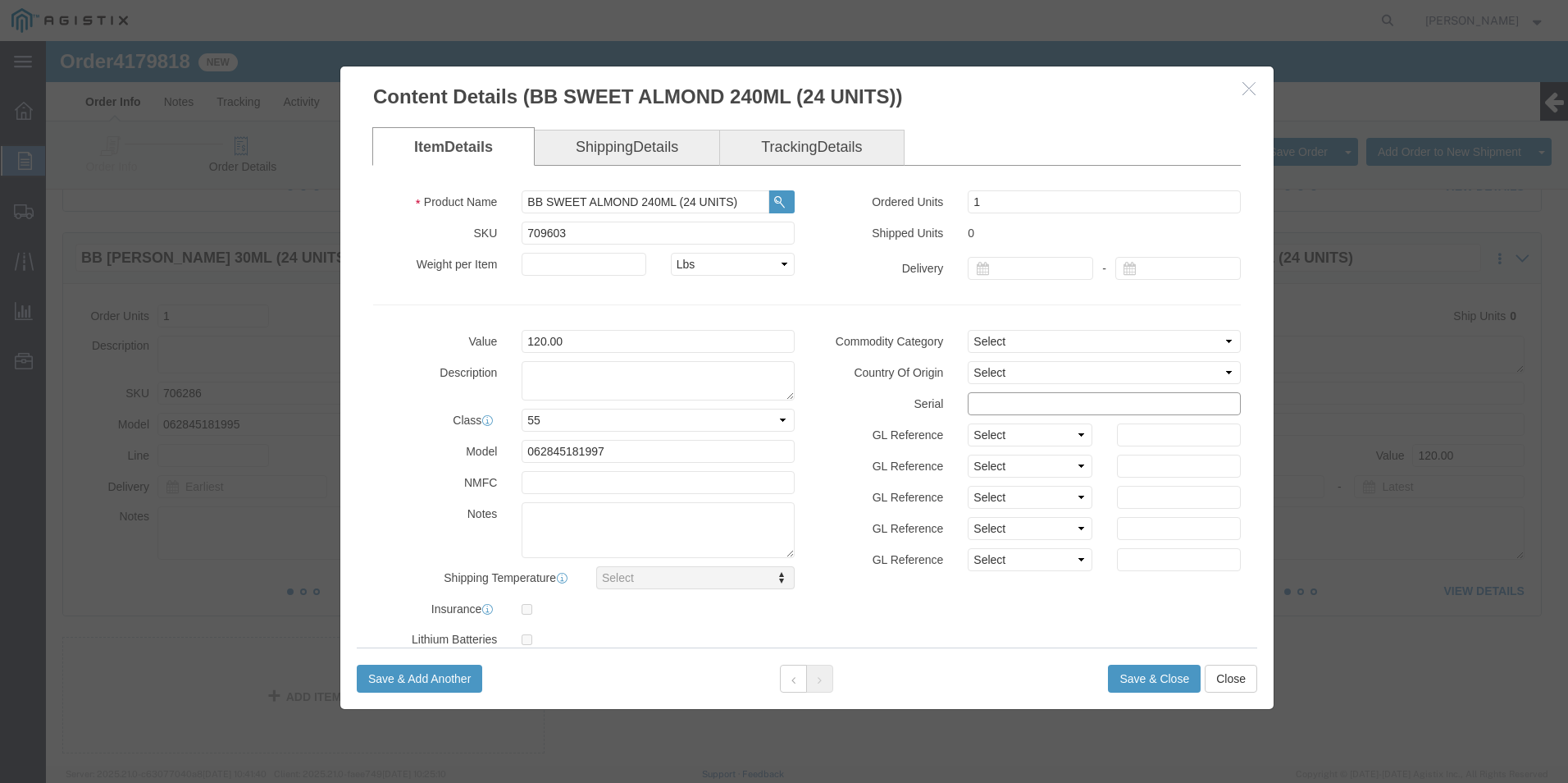
click input "text"
paste input "27444181111111111111"
type input "27444181111111111119"
click button "Save & Close"
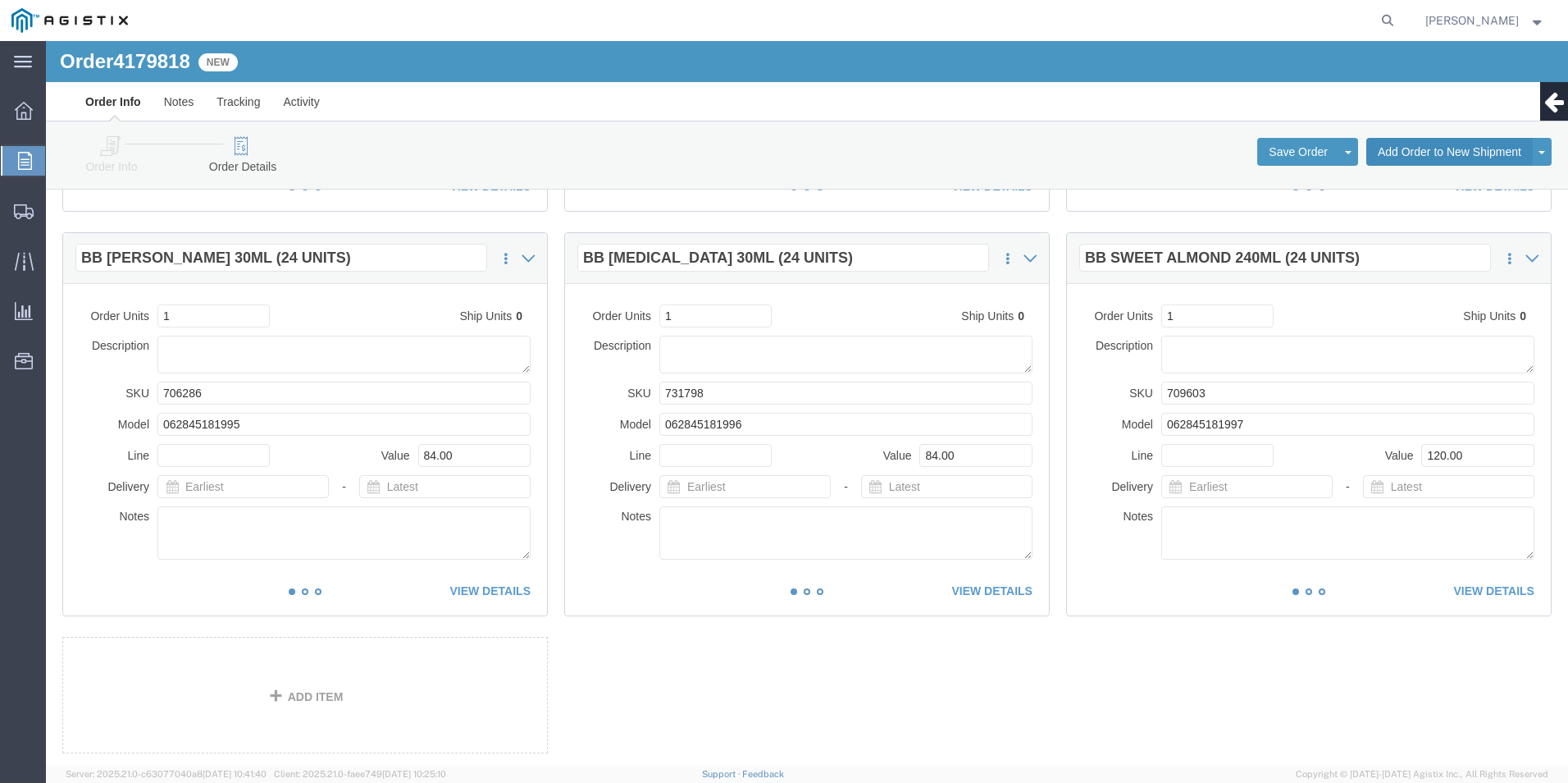
click button "Add Order to New Shipment"
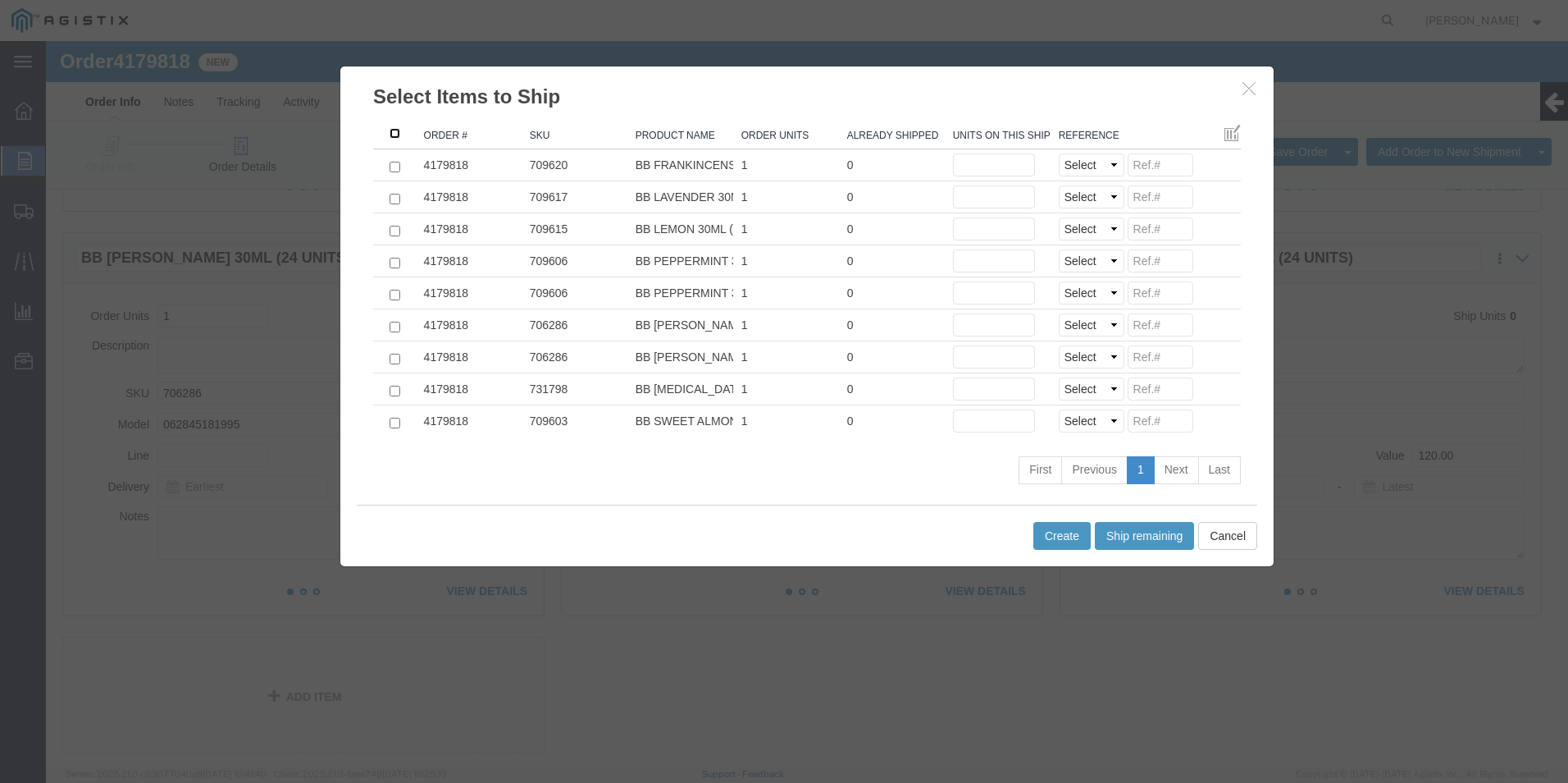
click input ": activate to sort column ascending"
checkbox input "true"
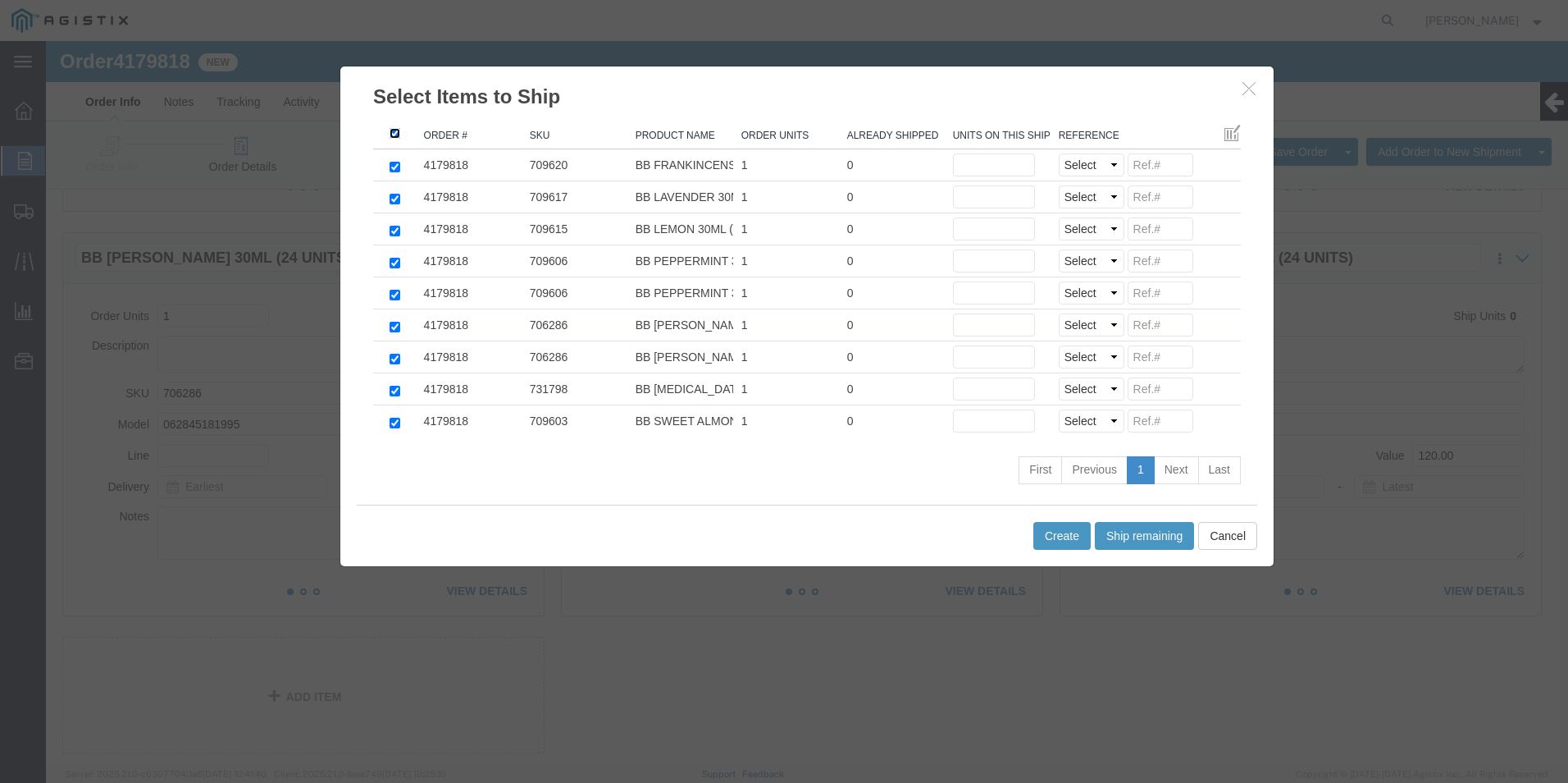
checkbox input "true"
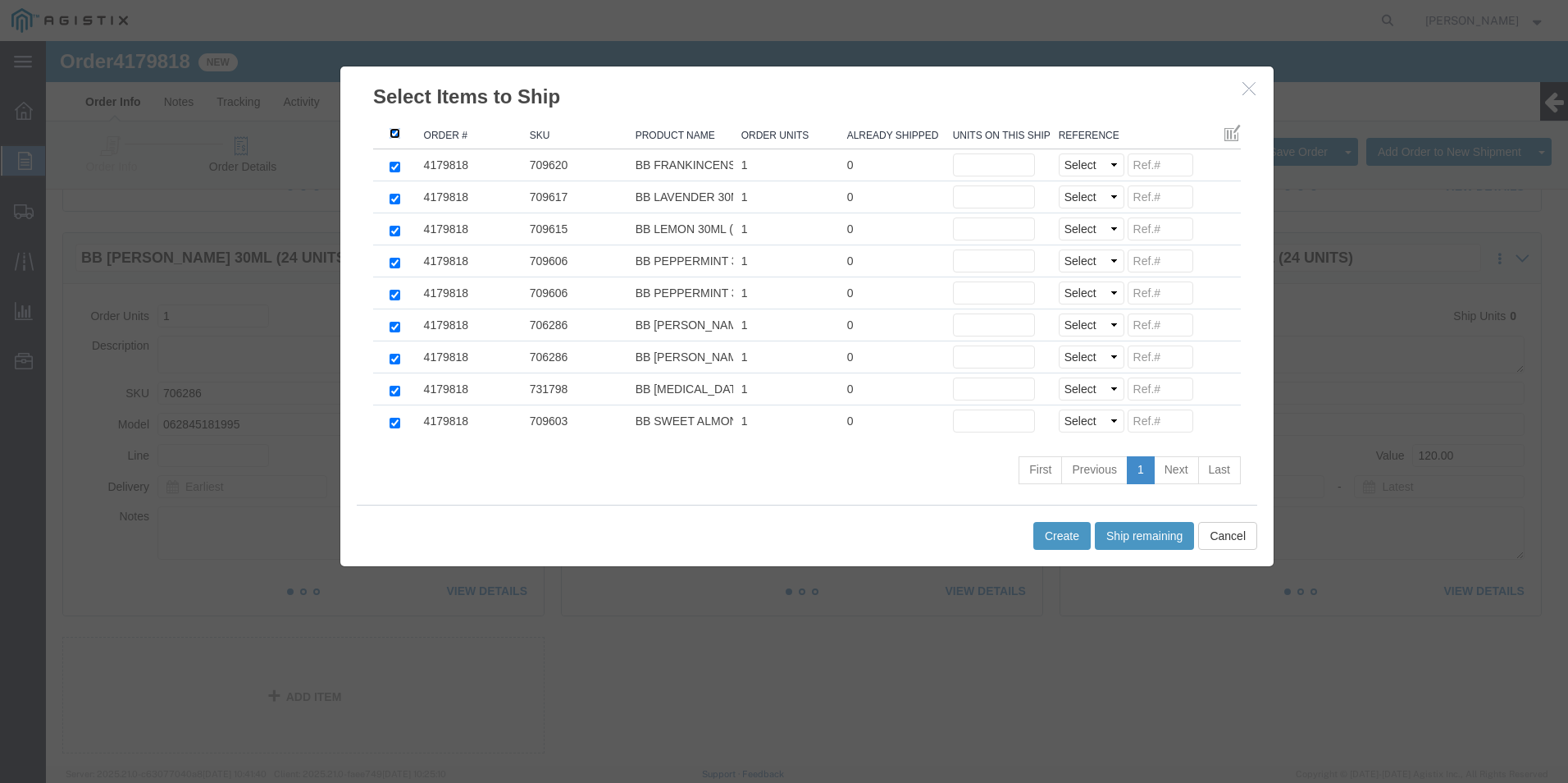
checkbox input "true"
click button "Ship remaining"
type input "1"
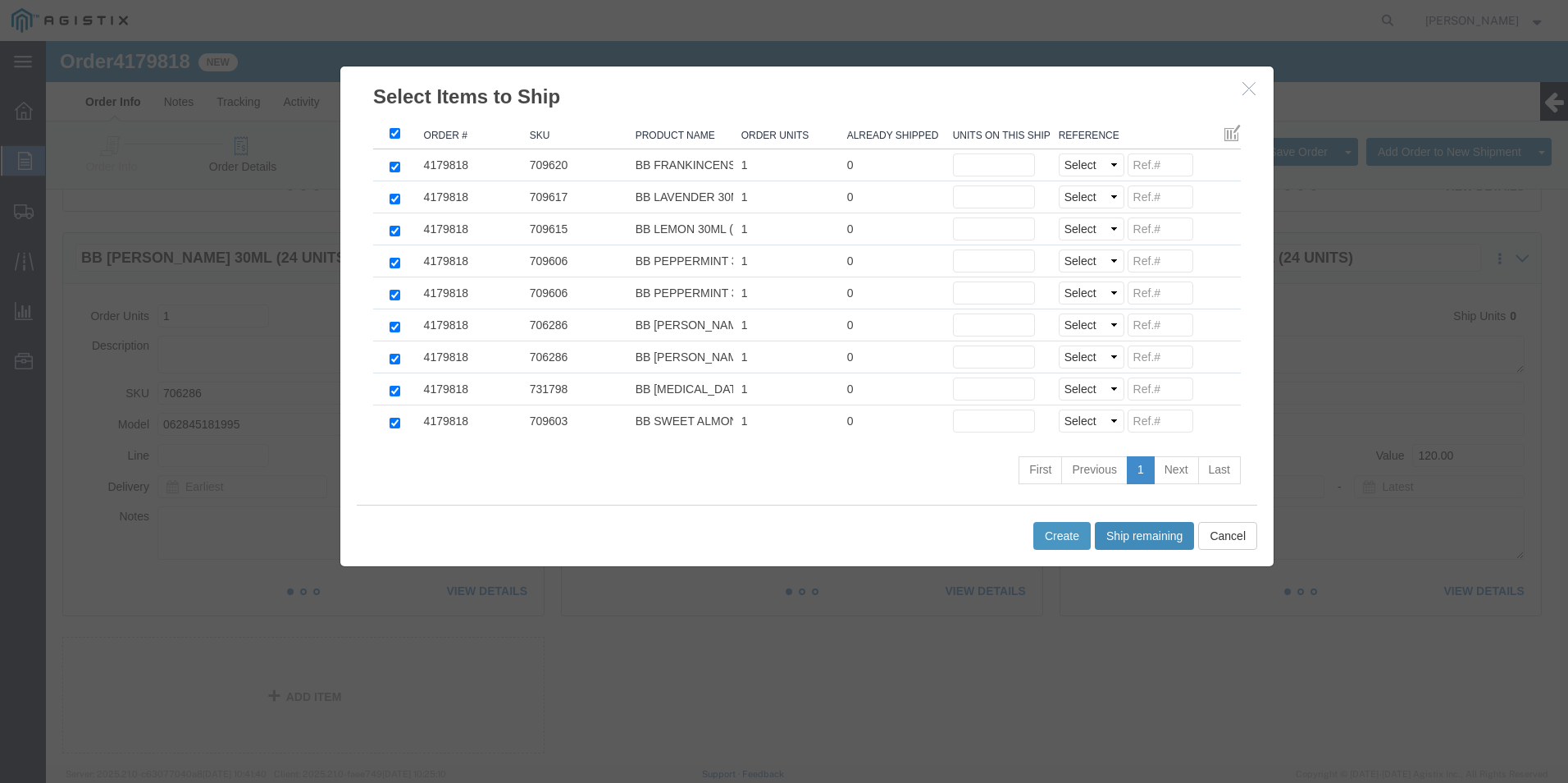
type input "1"
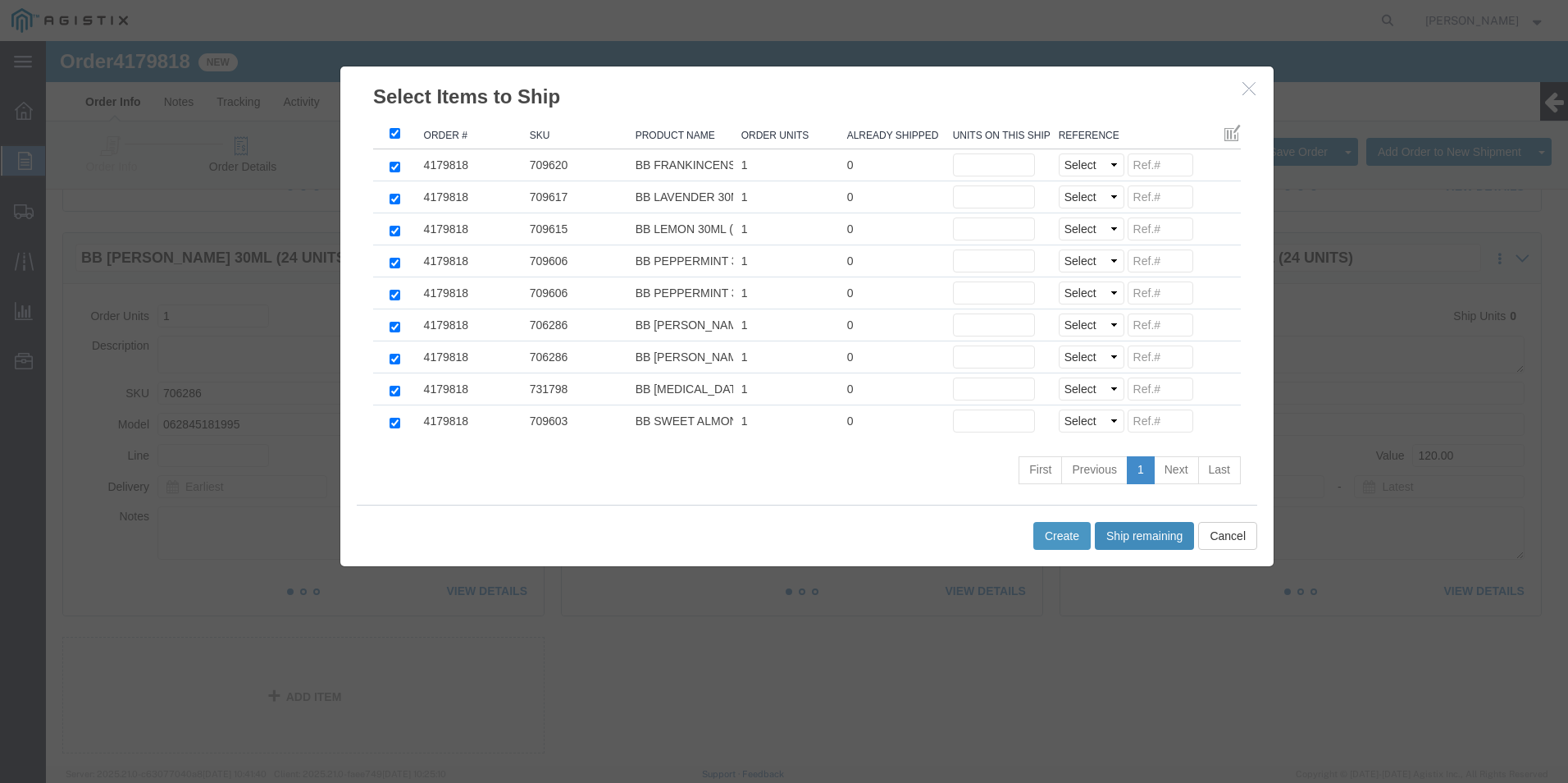
type input "1"
click select "Select Purchase Order Delivery Number"
select select "PO"
click select "Select Purchase Order Delivery Number"
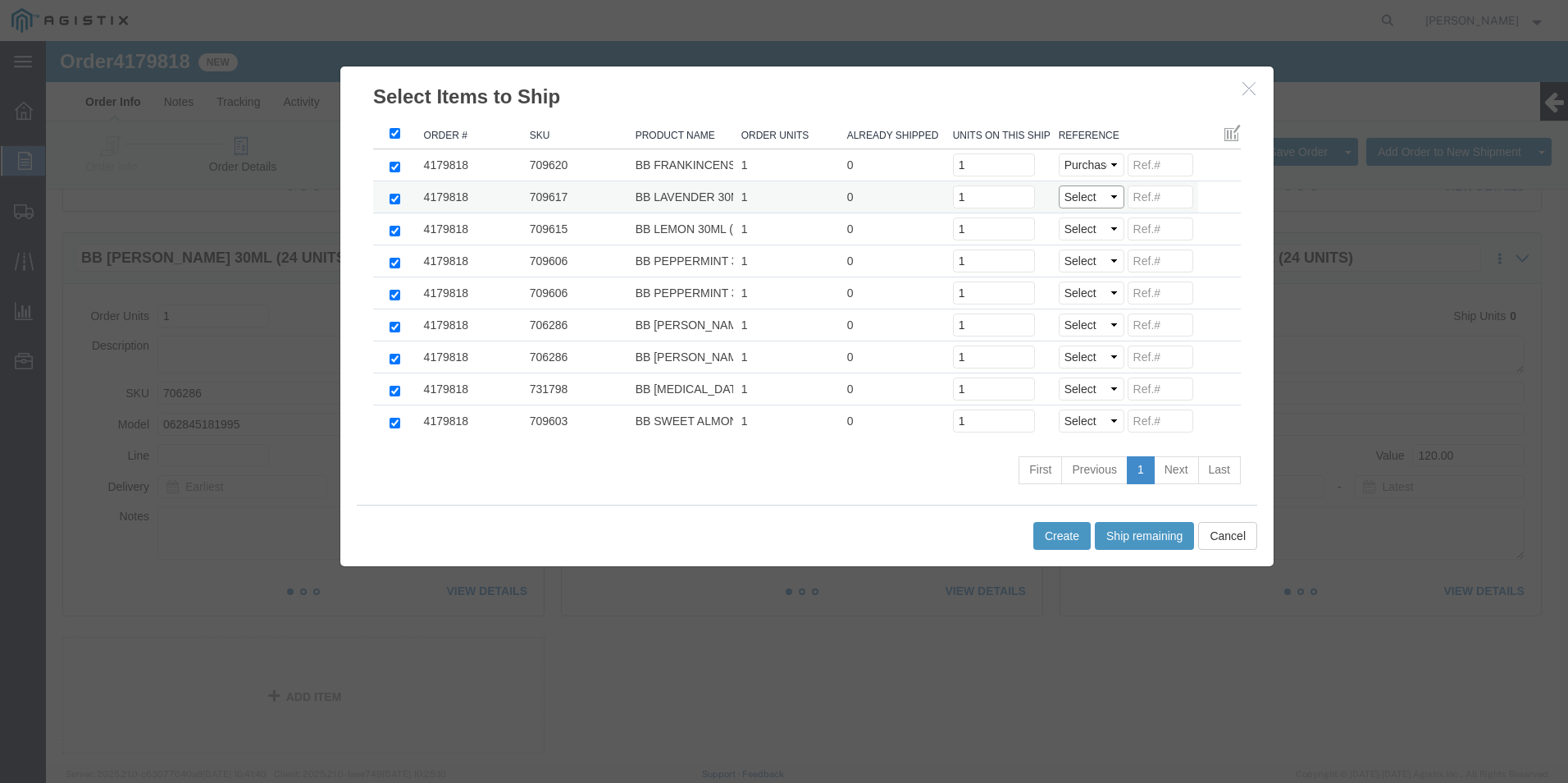
select select "PO"
click select "Select Purchase Order Delivery Number"
click td "Select Purchase Order Delivery Number"
click select "Select Purchase Order Delivery Number"
select select "PO"
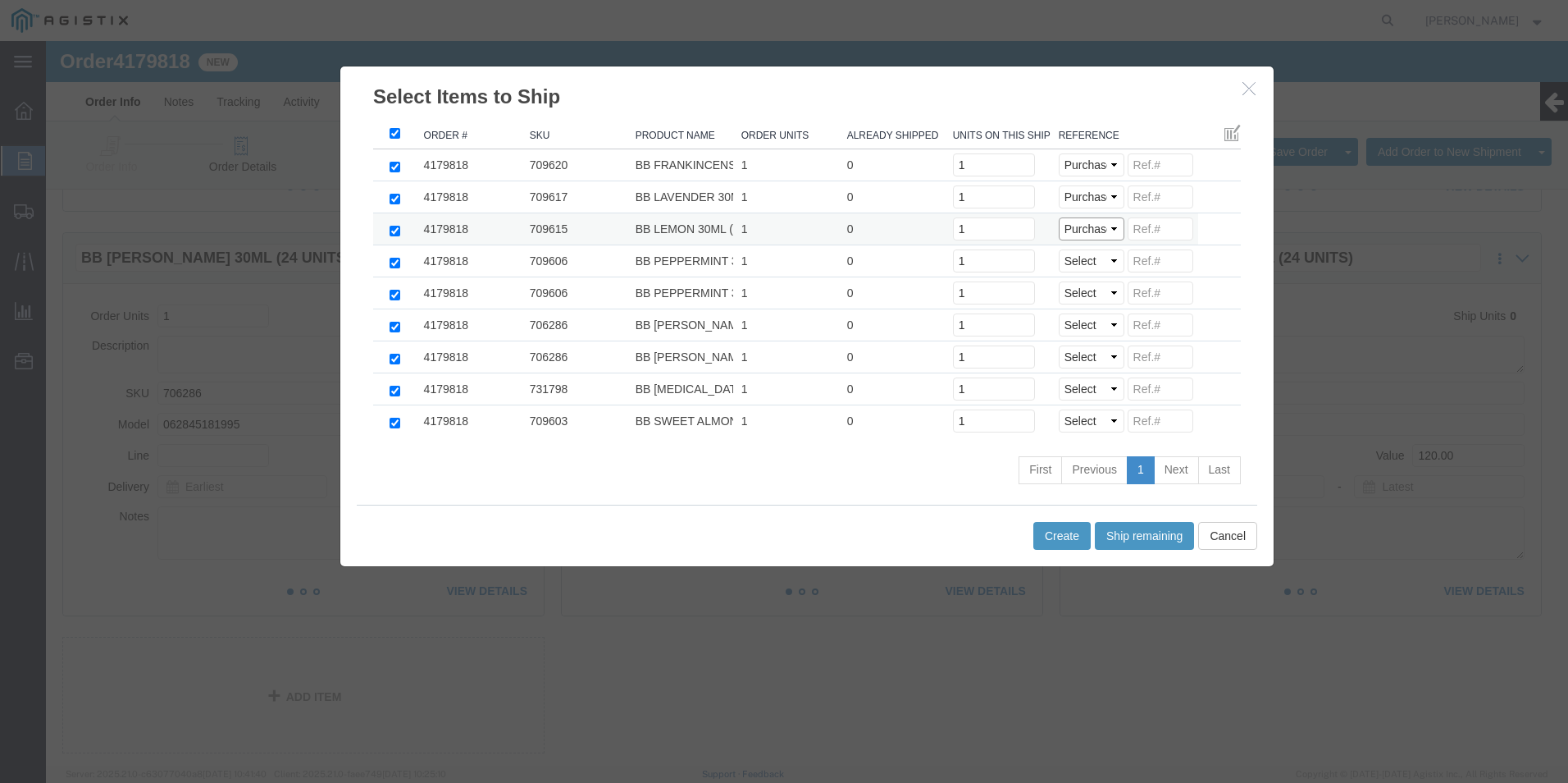
click select "Select Purchase Order Delivery Number"
select select "PO"
click select "Select Purchase Order Delivery Number"
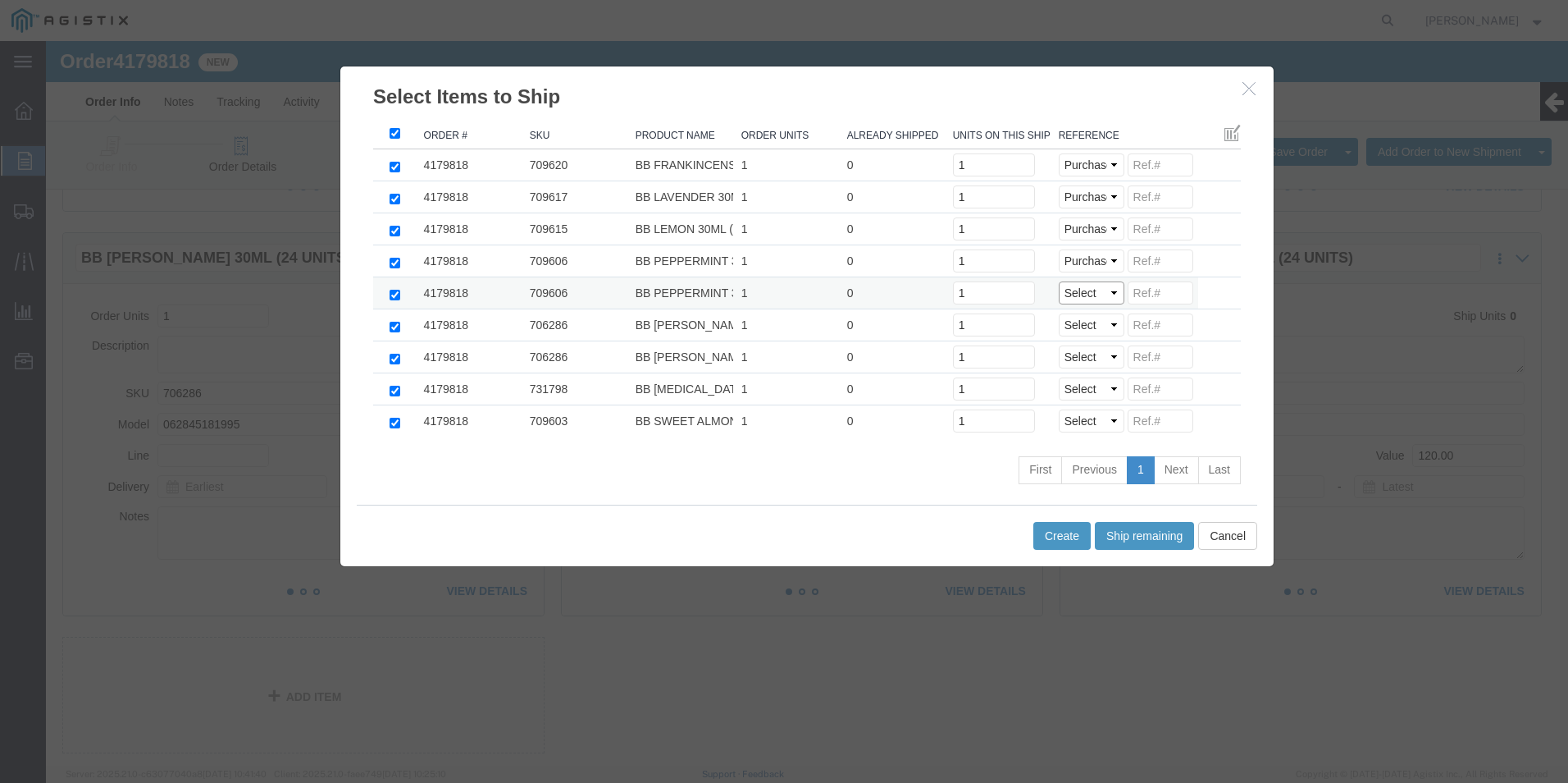
select select "PO"
click select "Select Purchase Order Delivery Number"
select select "PO"
click select "Select Purchase Order Delivery Number"
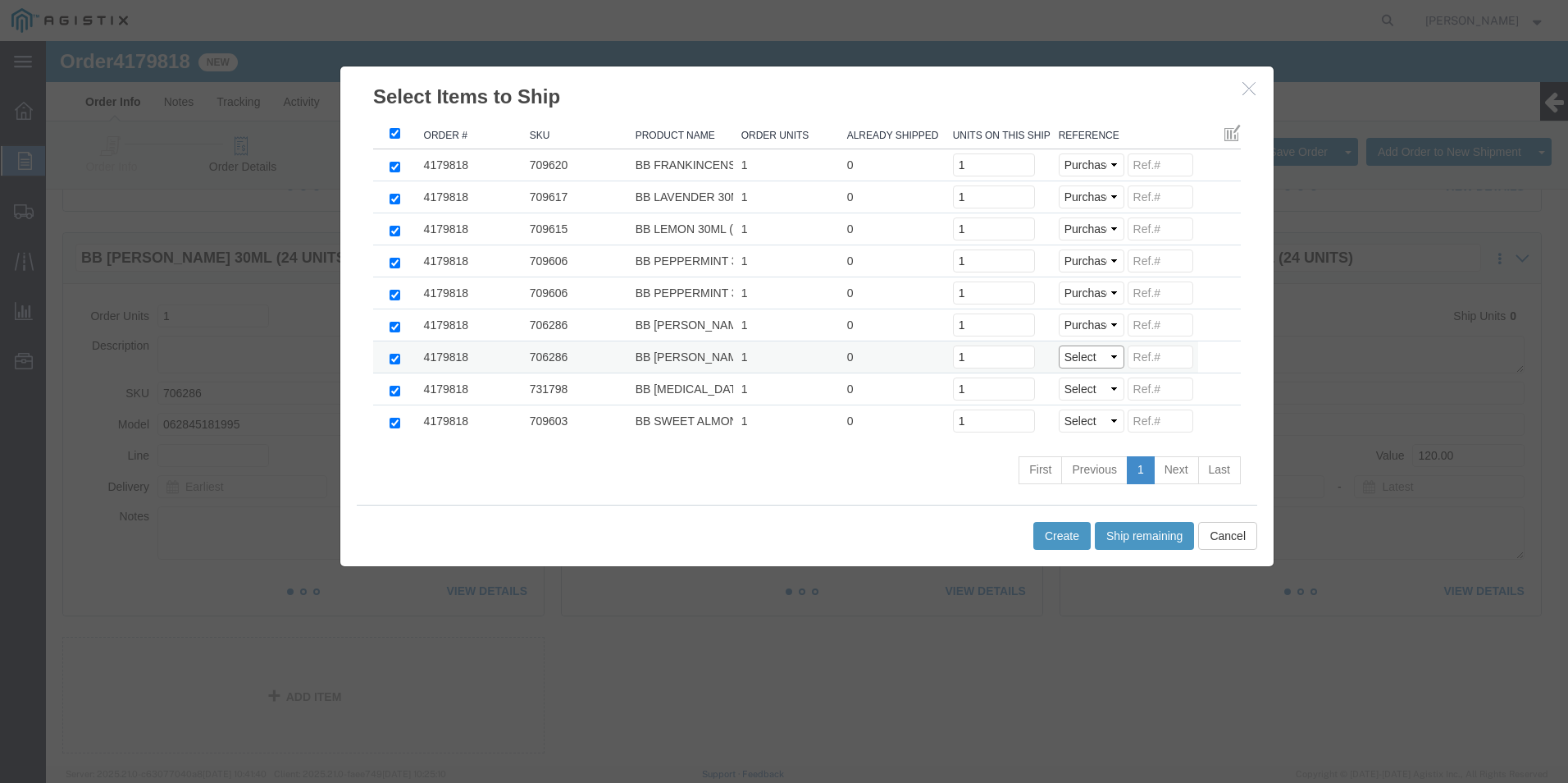
drag, startPoint x: 1033, startPoint y: 317, endPoint x: 1033, endPoint y: 327, distance: 10.0
click select "Select Purchase Order Delivery Number"
select select "PO"
click select "Select Purchase Order Delivery Number"
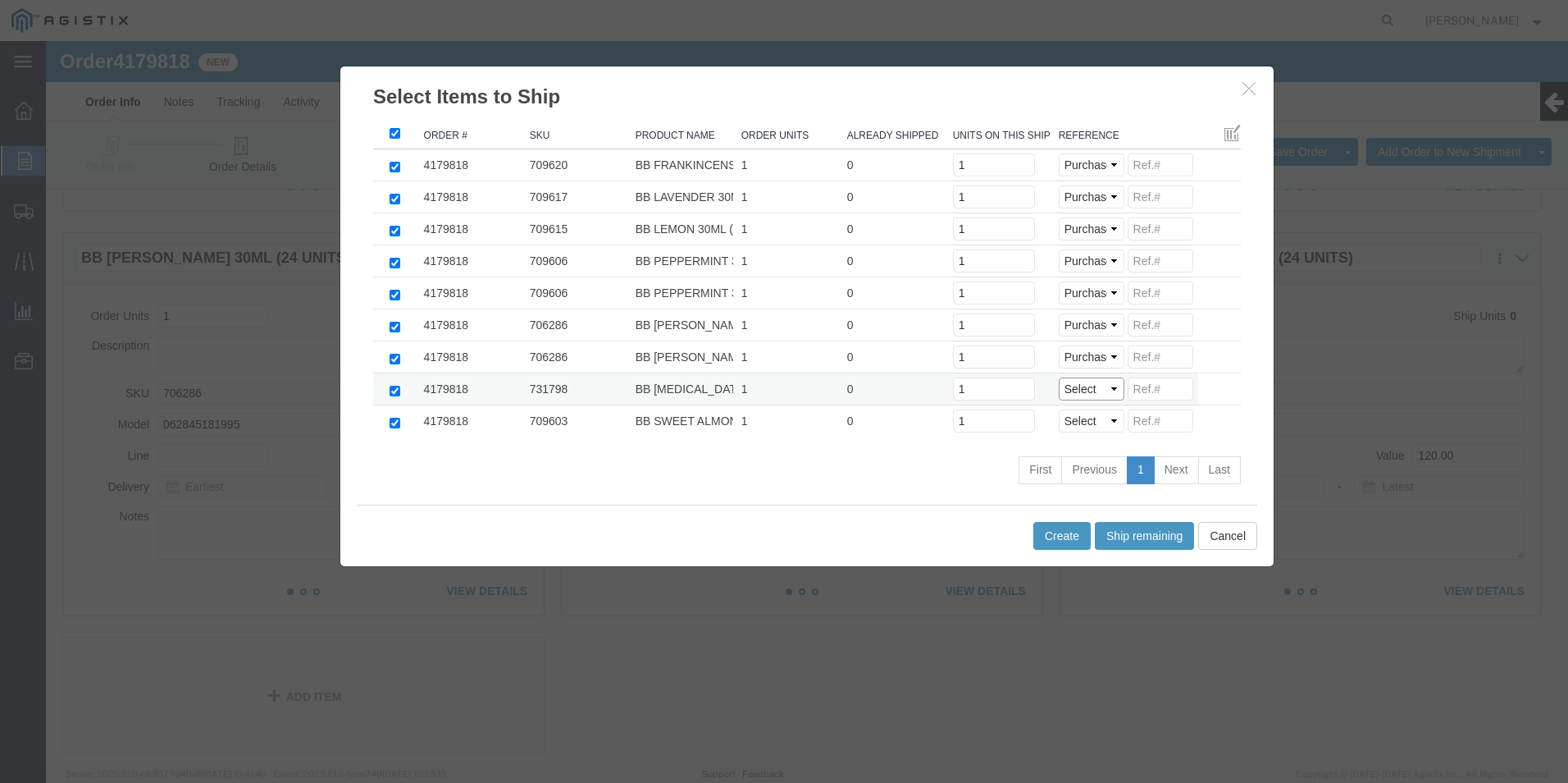
select select "PO"
click select "Select Purchase Order Delivery Number"
select select "PO"
click select "Select Purchase Order Delivery Number"
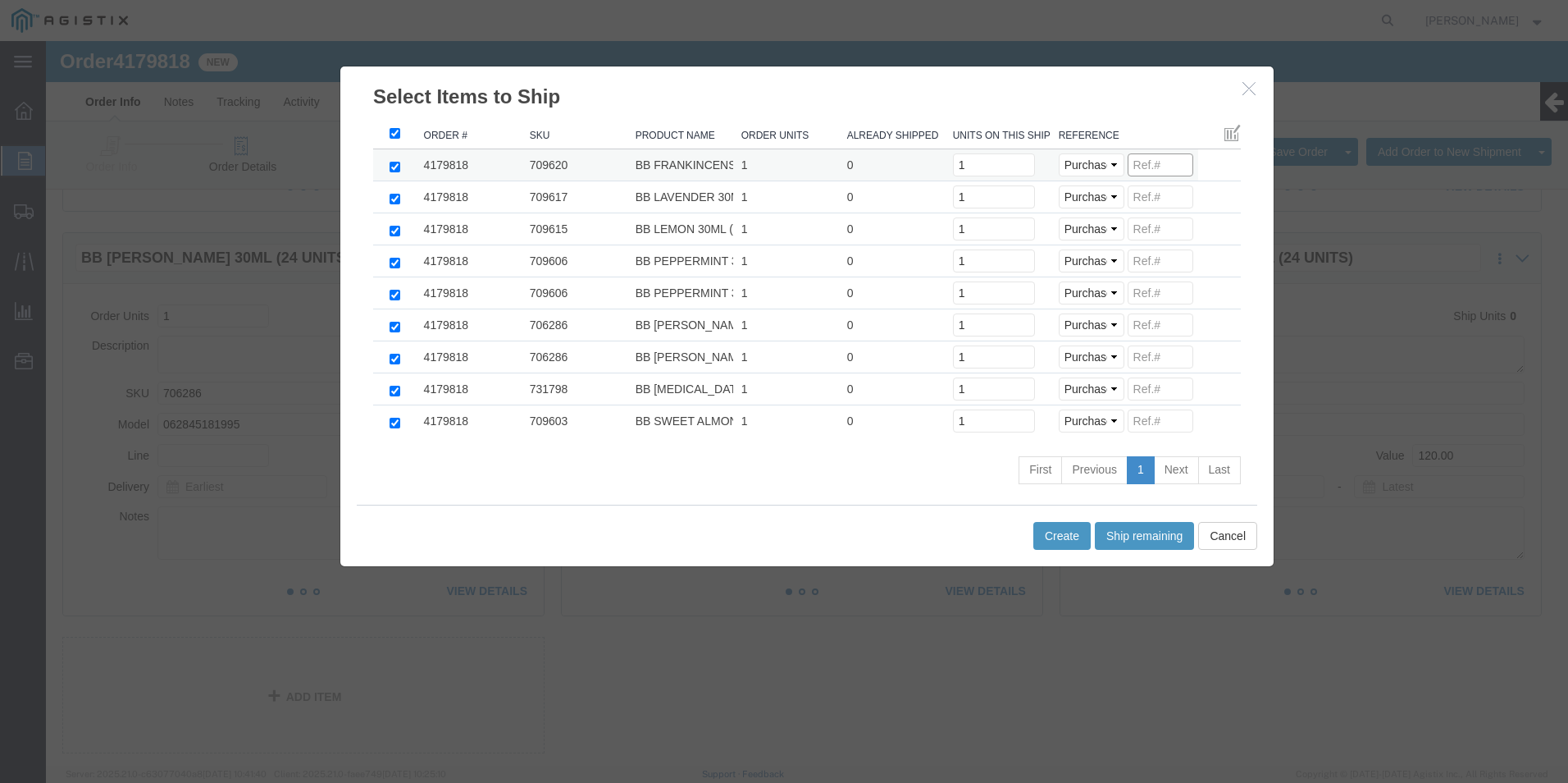
click input
paste input "27444181111111111111"
drag, startPoint x: 1135, startPoint y: 128, endPoint x: 1030, endPoint y: 139, distance: 105.6
click tbody "4179818 709620 BB FRANKINCENSE 30ML (24 UNITS) 1 0 Units on this shipment 1 Sel…"
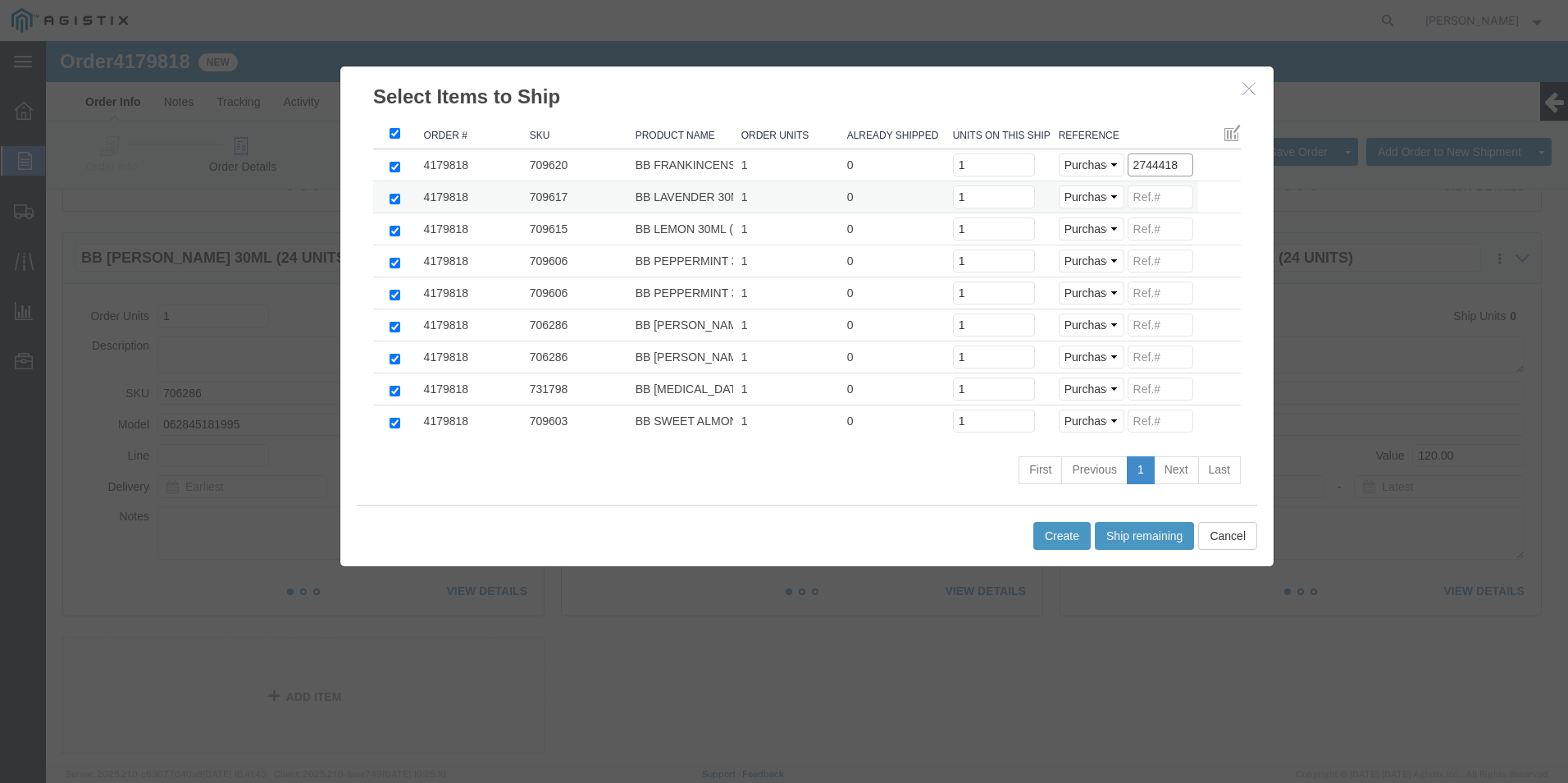
type input "2744418"
click input
paste input "2744418"
type input "2744418"
click input
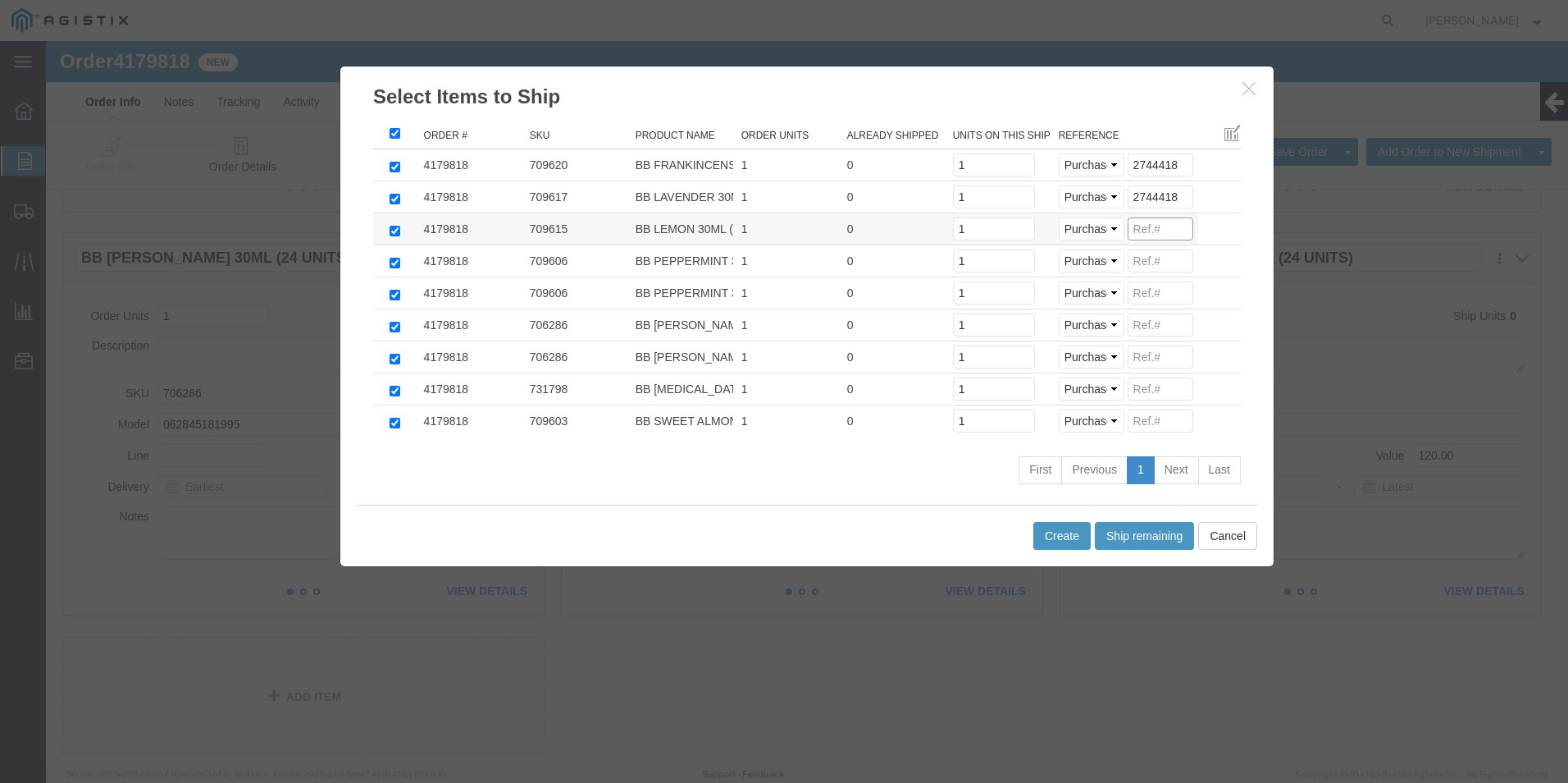
paste input "2744418"
type input "2744418"
click input
paste input "2744418"
type input "2744418"
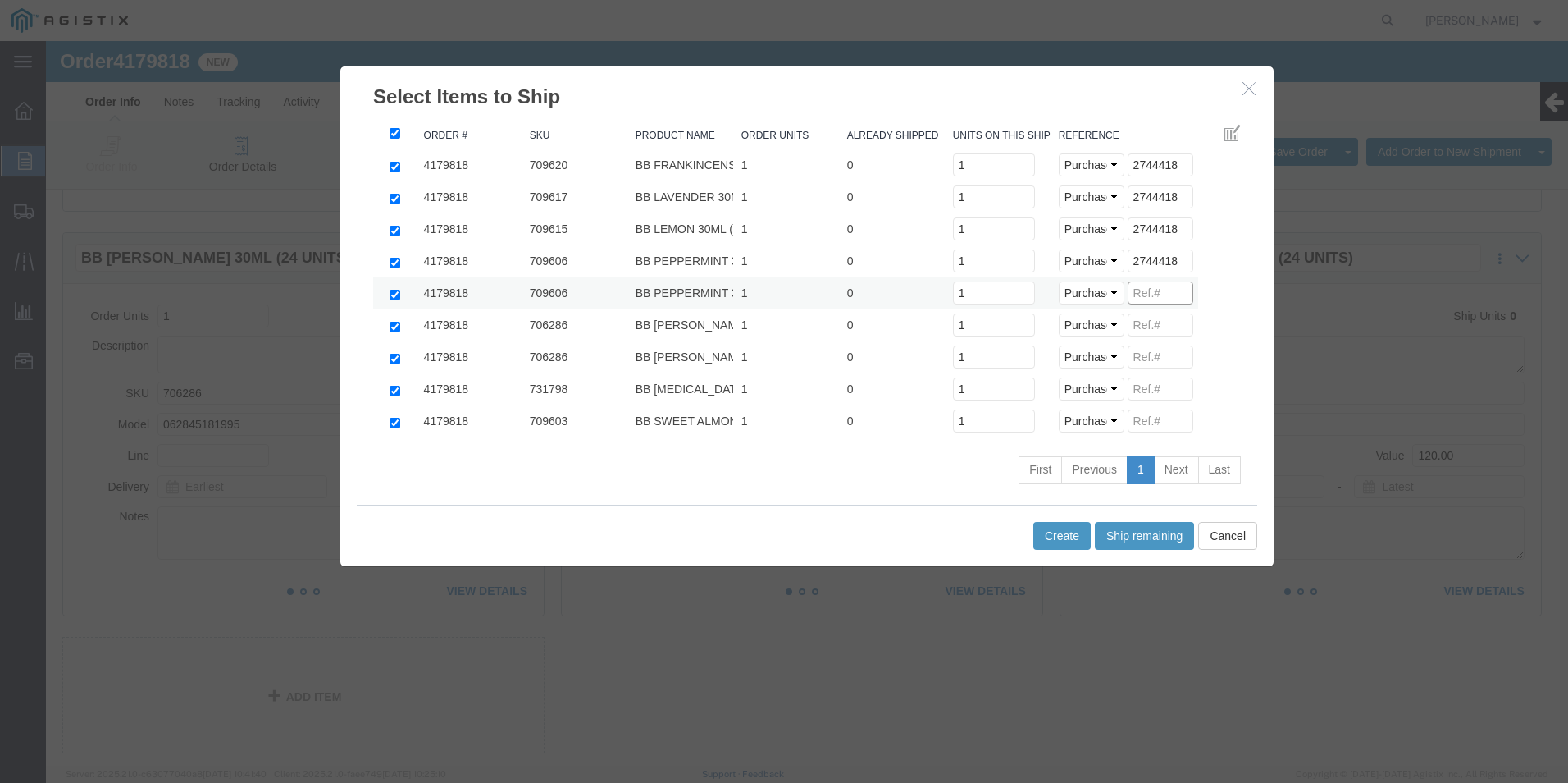
click input
paste input "2744418"
type input "2744418"
click input
paste input "2744418"
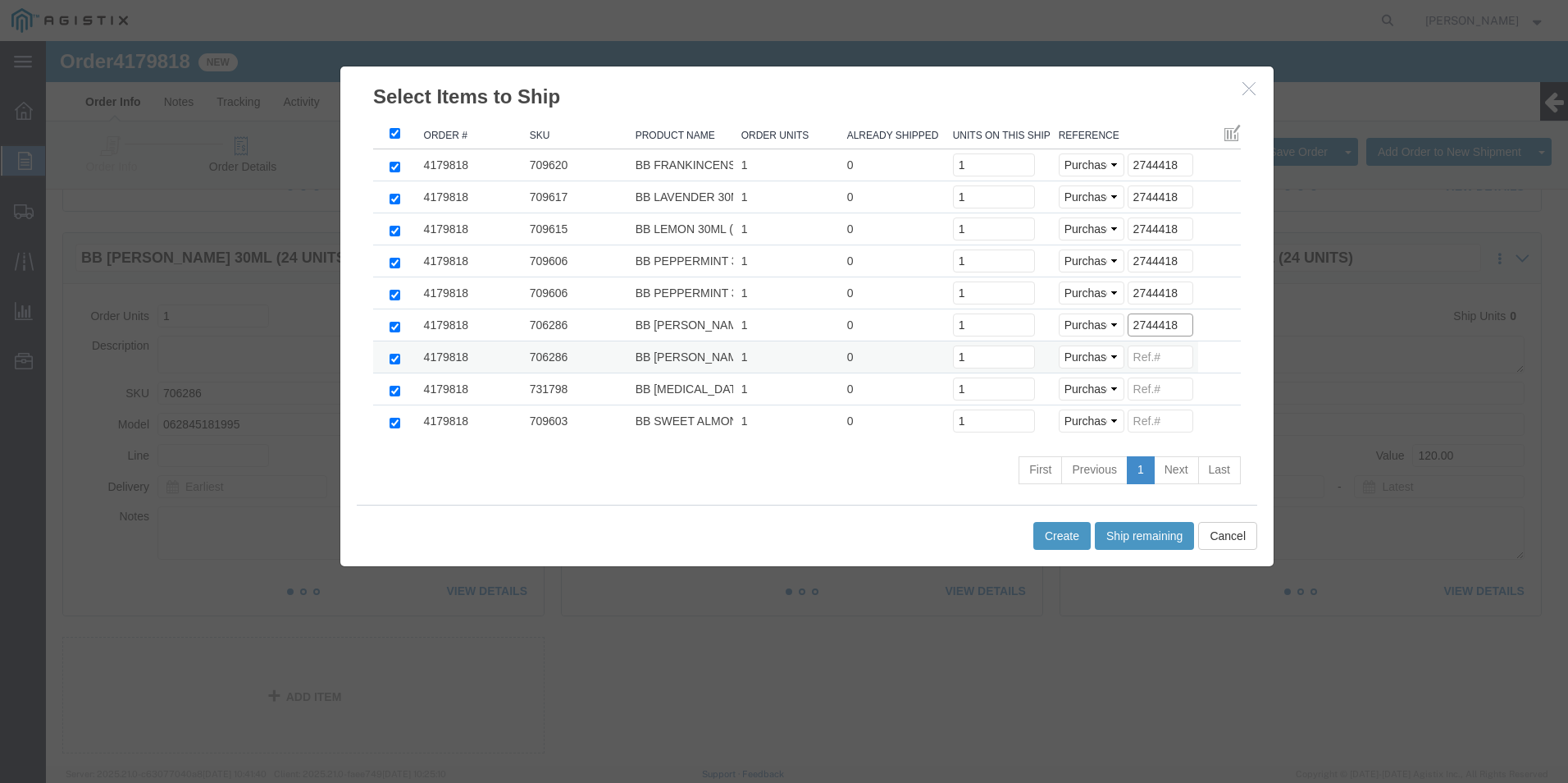
type input "2744418"
click input
paste input "2744418"
type input "2744418"
click input
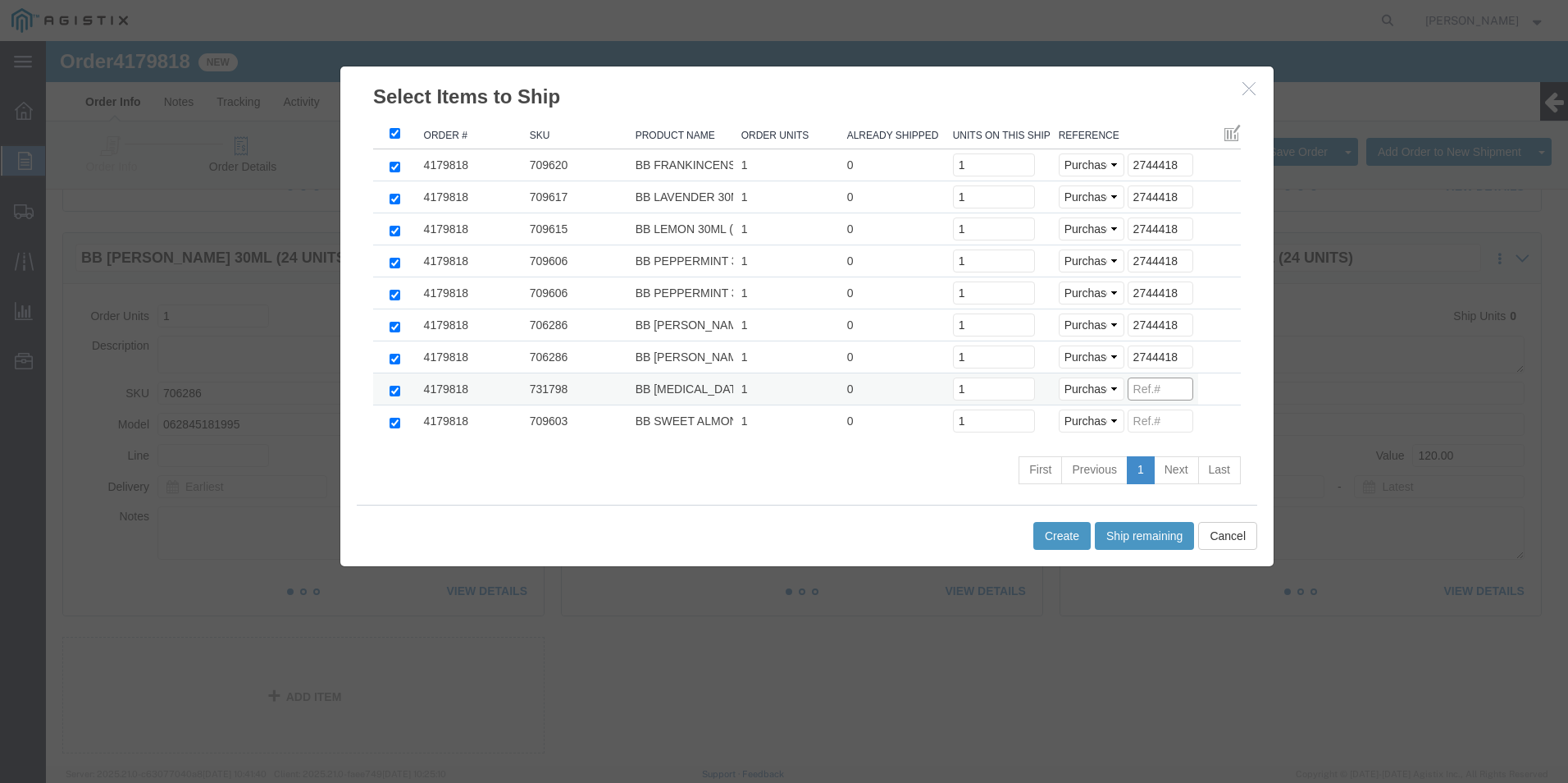
paste input "2744418"
type input "2744418"
click input
paste input "2744418"
type input "2744418"
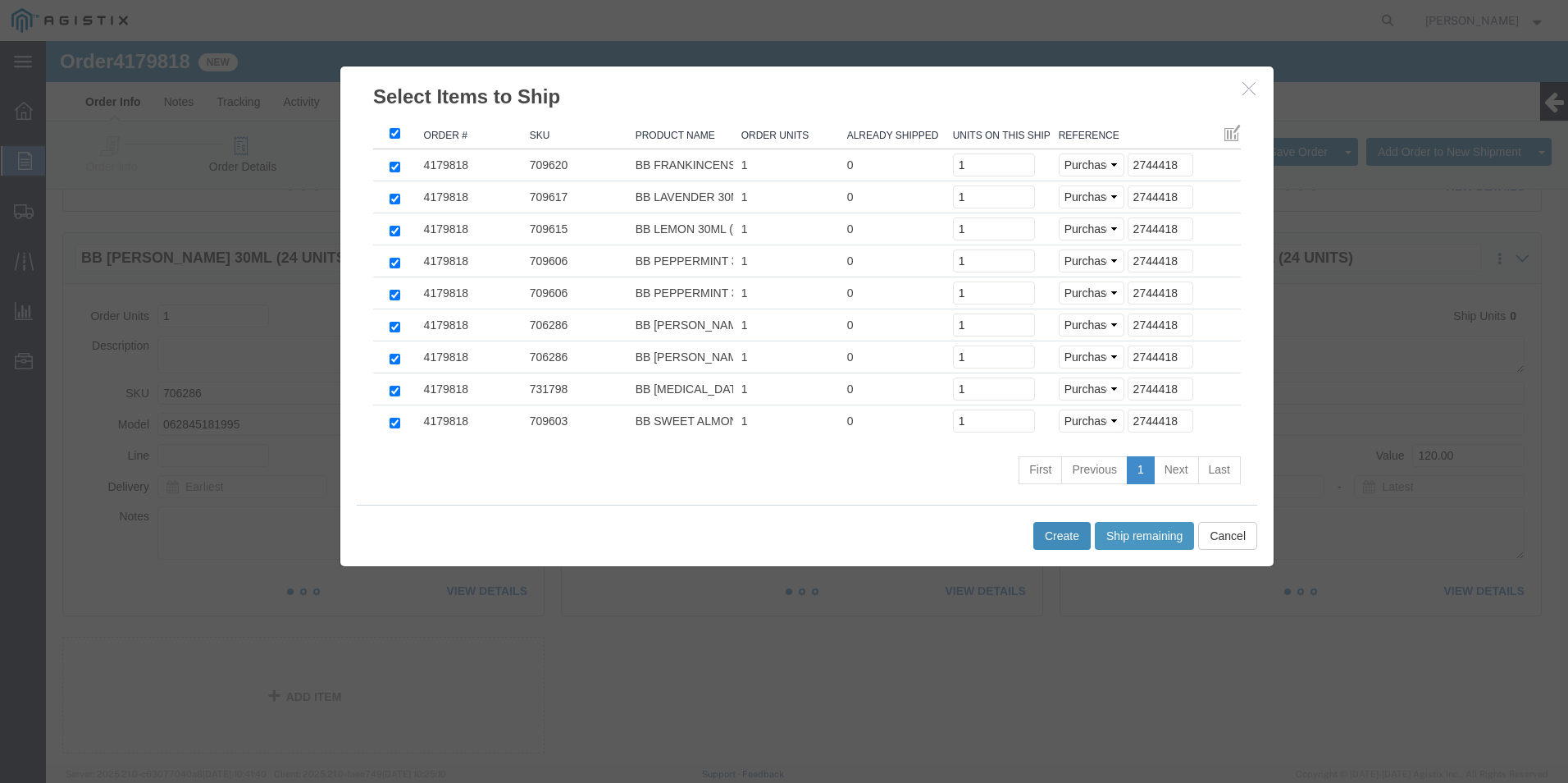
click button "Create"
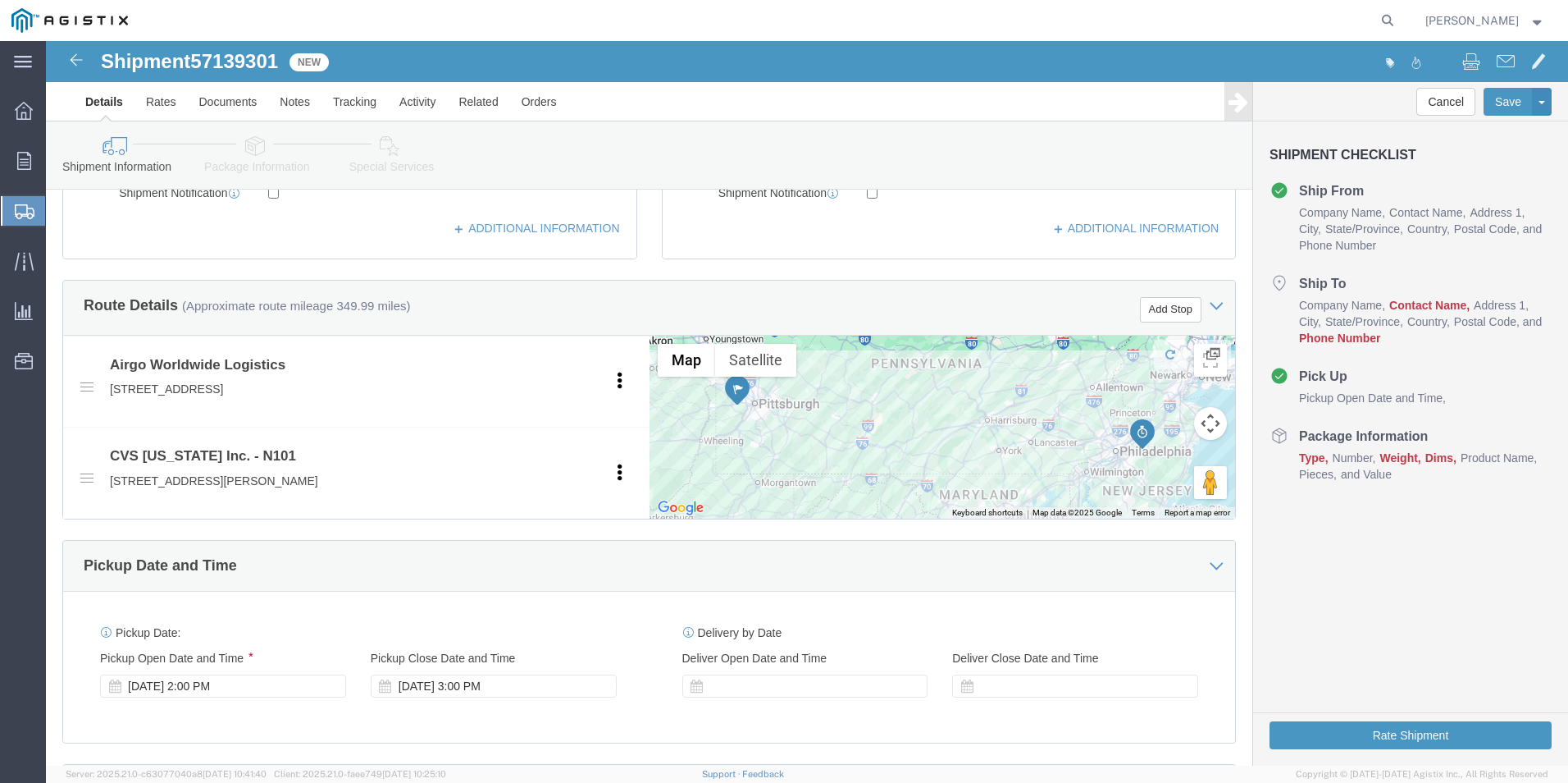
scroll to position [201, 0]
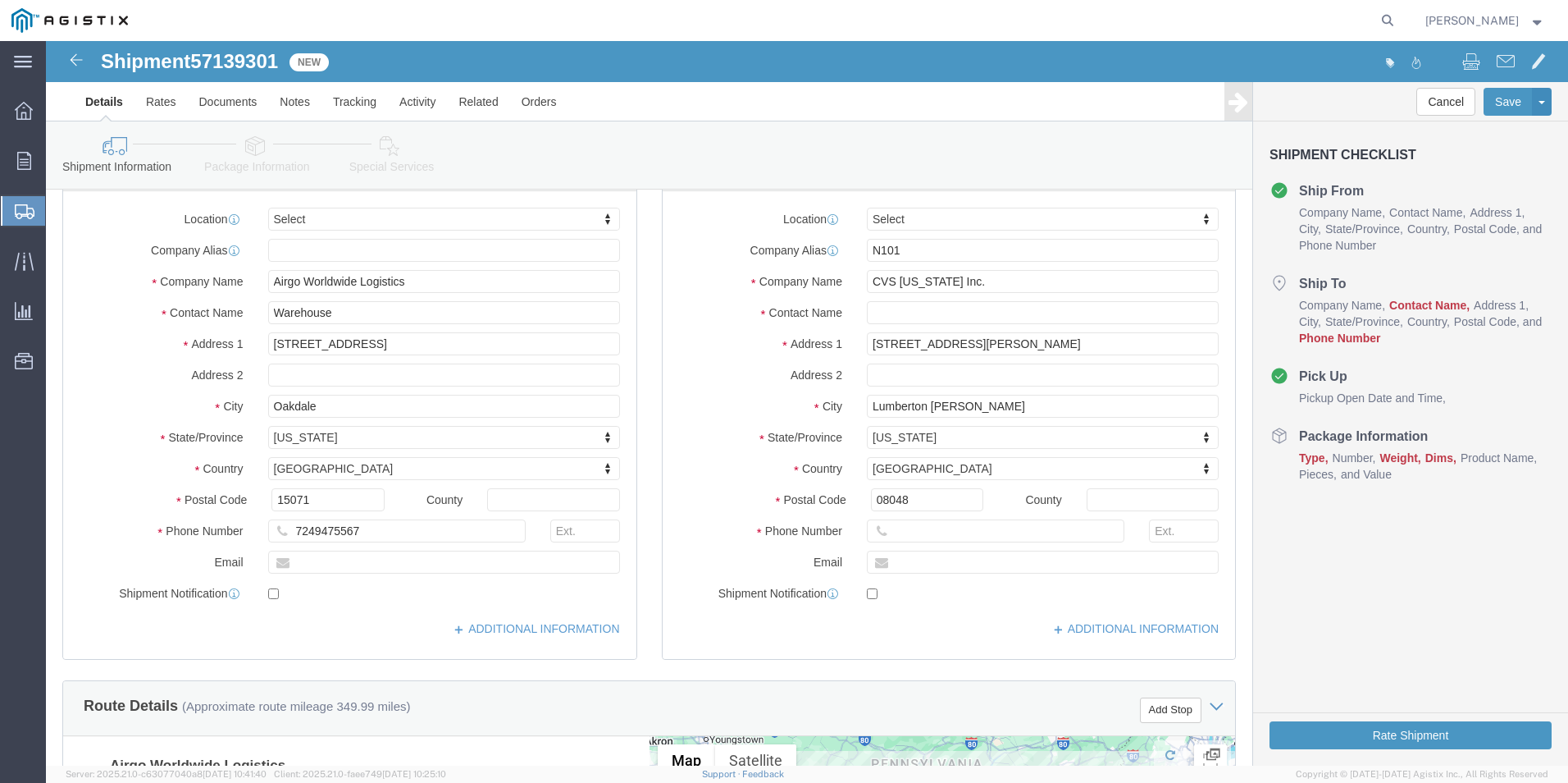
click div "Location Select Select My Profile Location Master Master Location Company Alias…"
click input "text"
type input "recvg"
drag, startPoint x: 876, startPoint y: 490, endPoint x: 872, endPoint y: 498, distance: 8.9
click input "text"
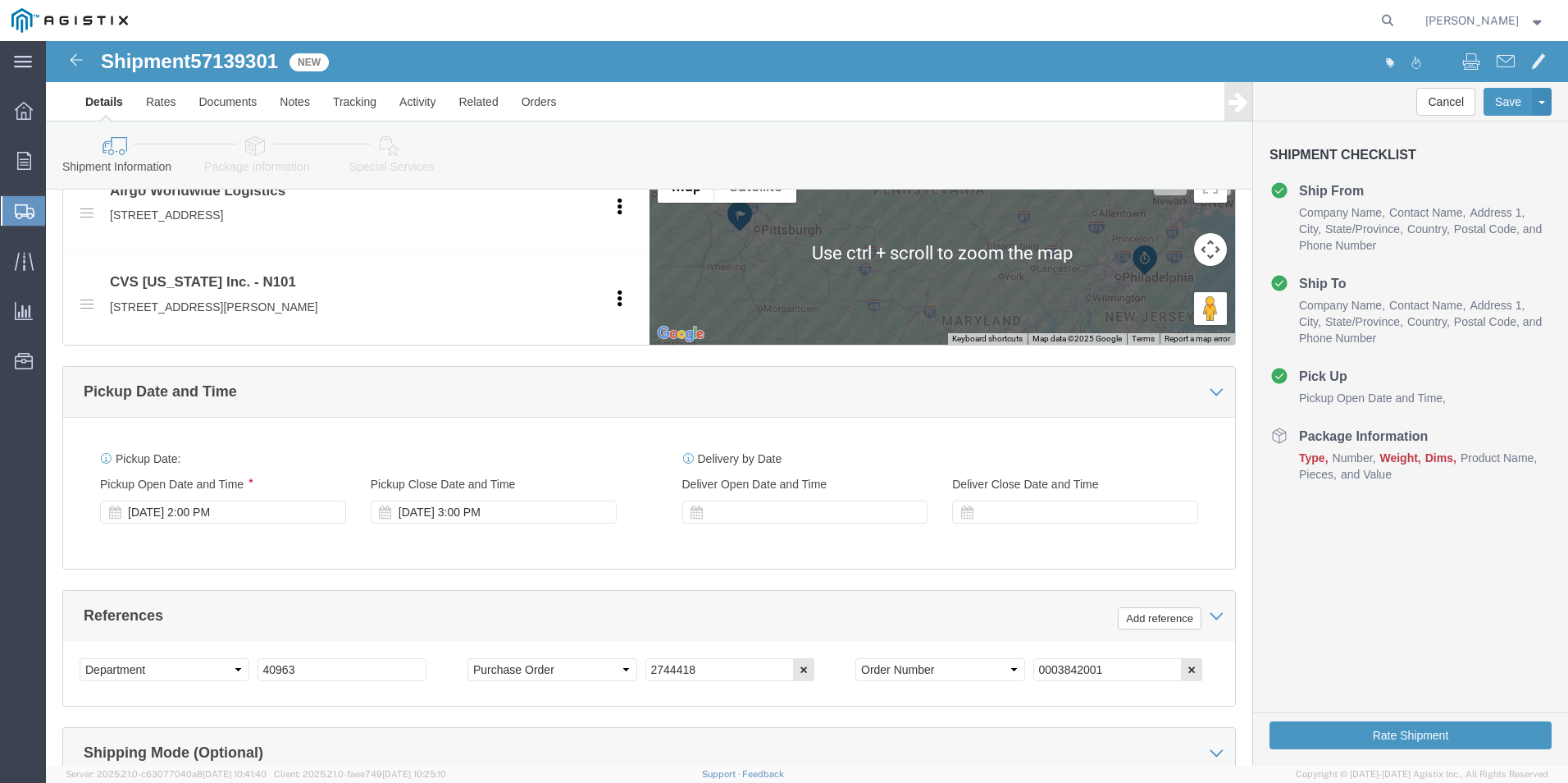
type input "[PHONE_NUMBER]"
click div
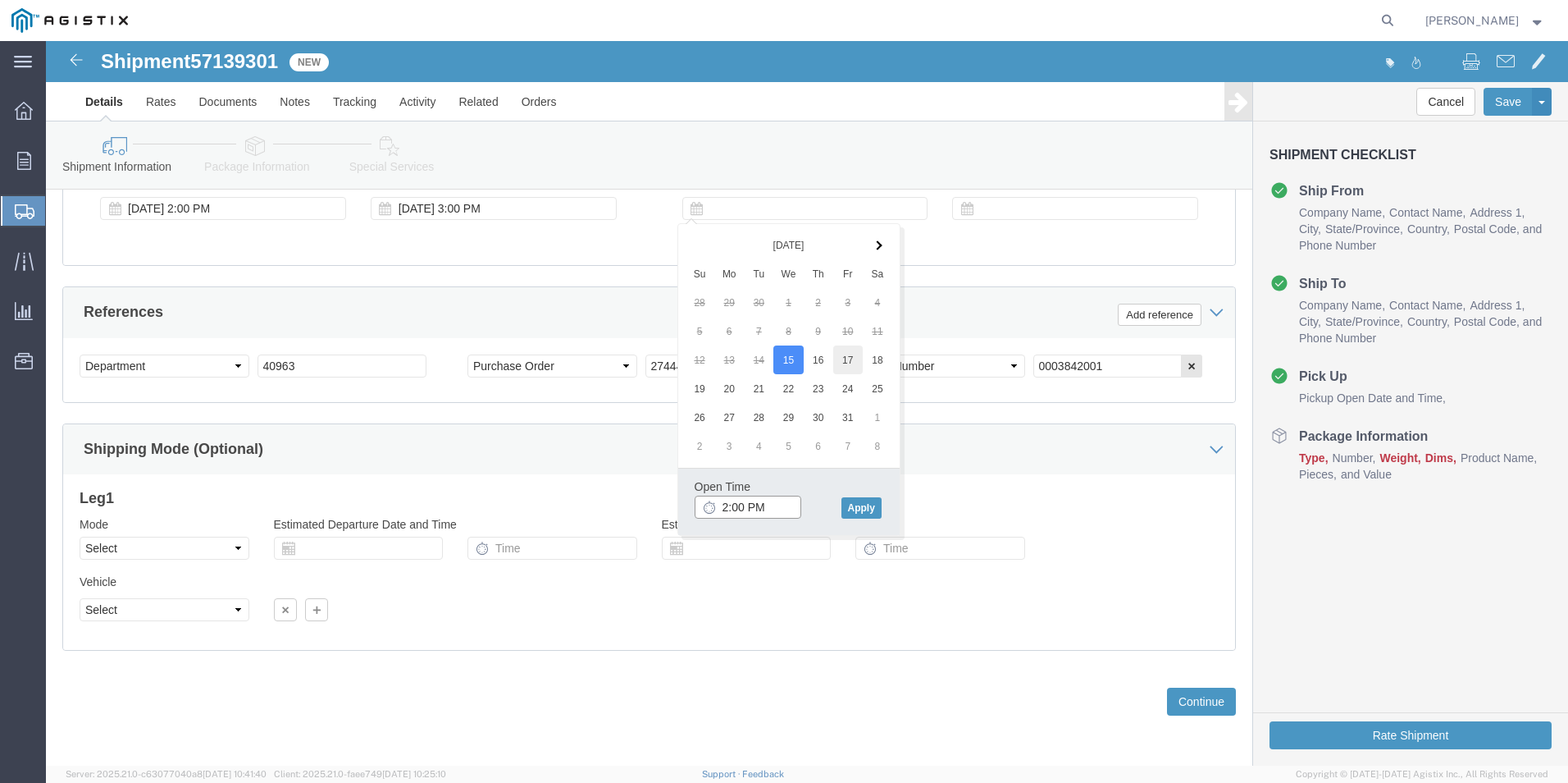
type input "2:00 PM"
click button "Apply"
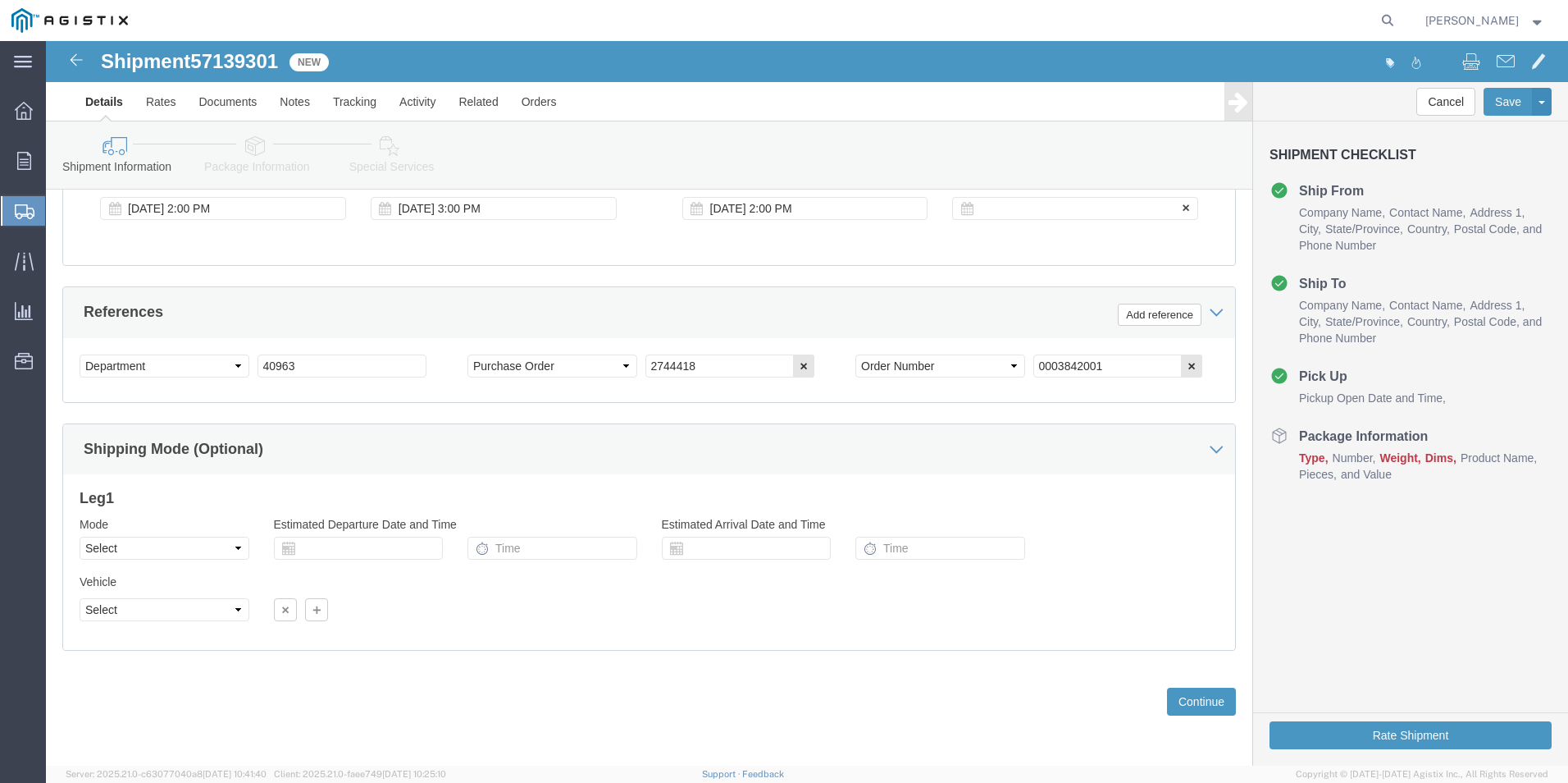
click div
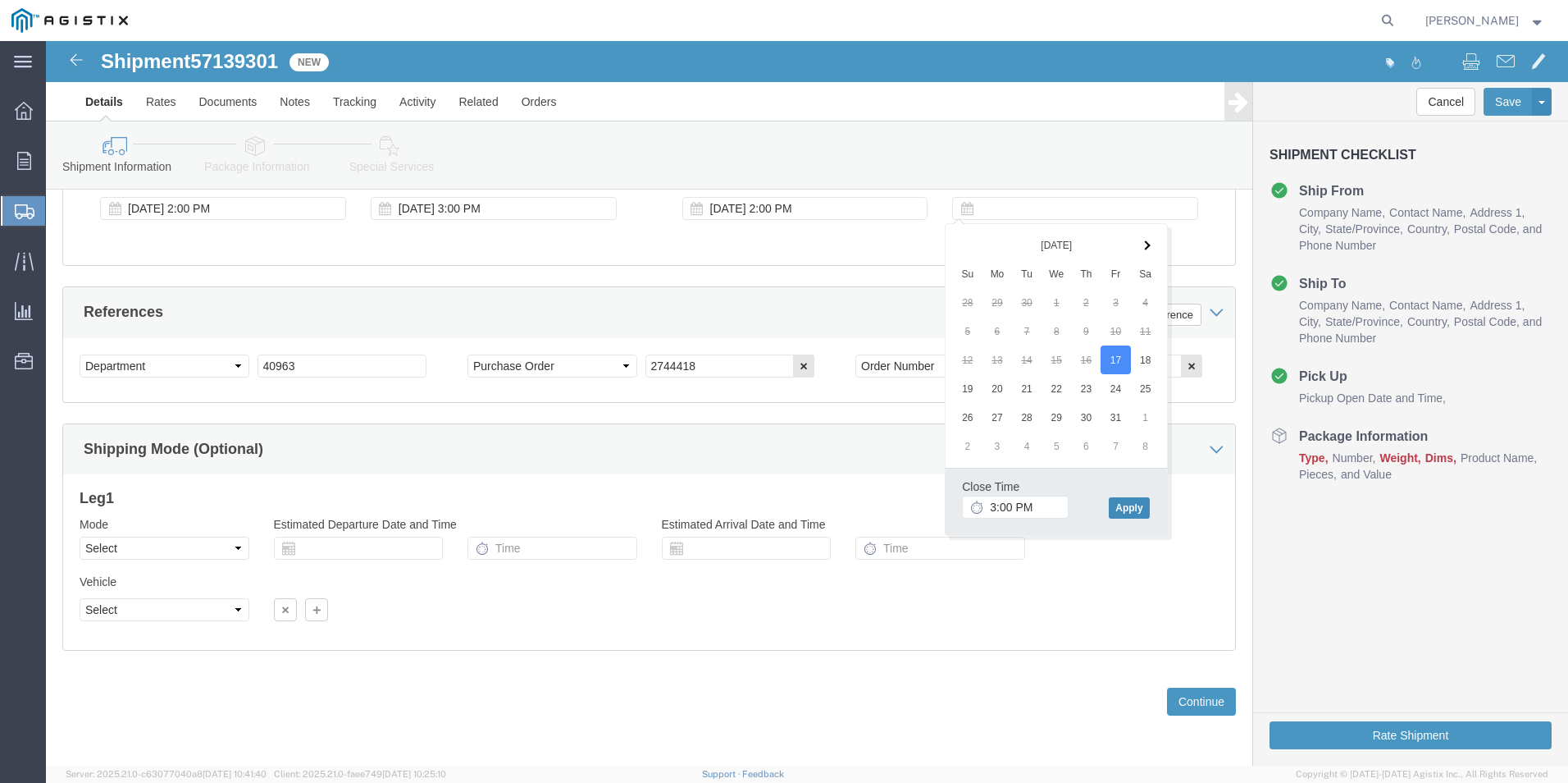
click button "Apply"
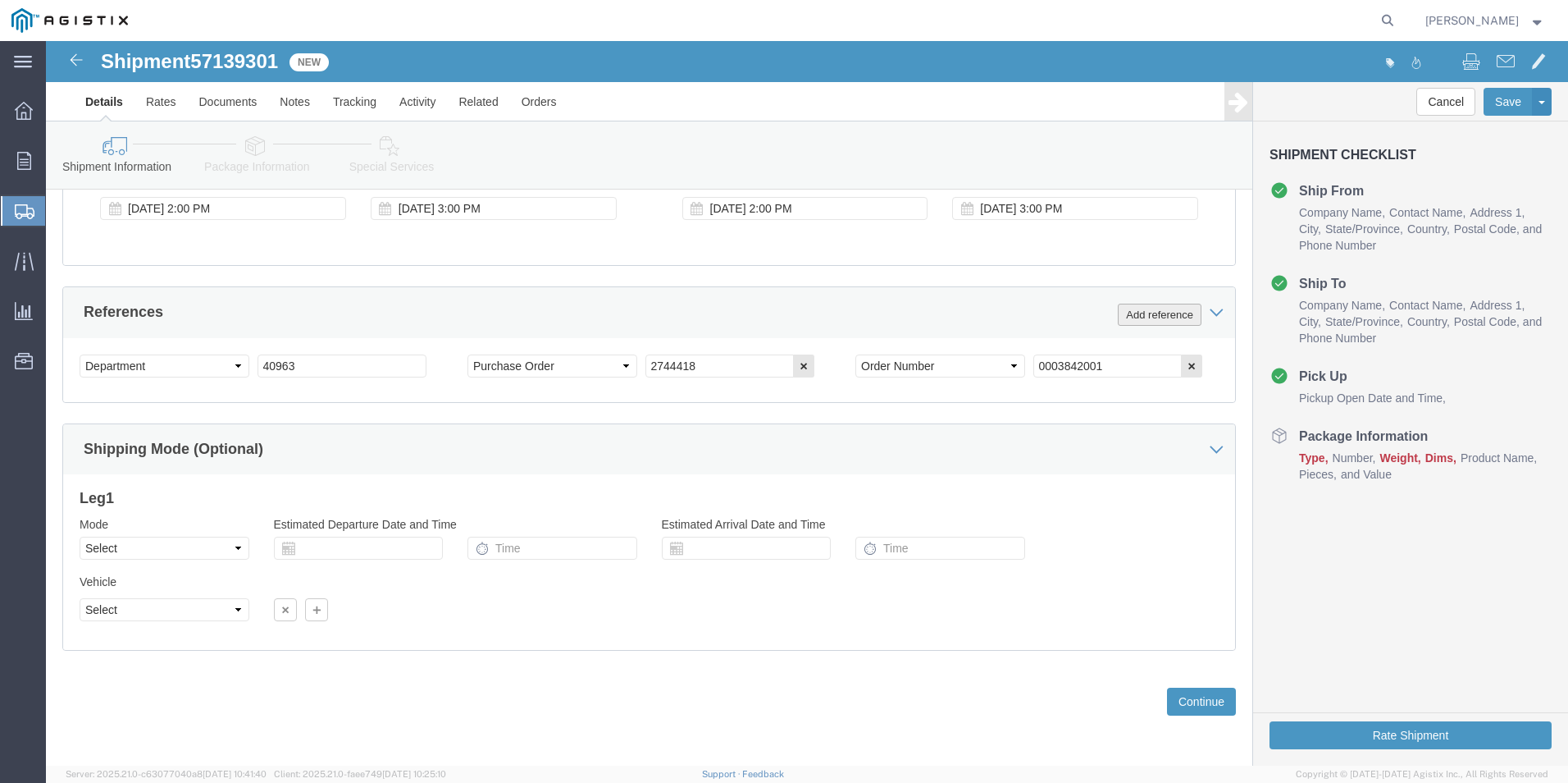
click button "Add reference"
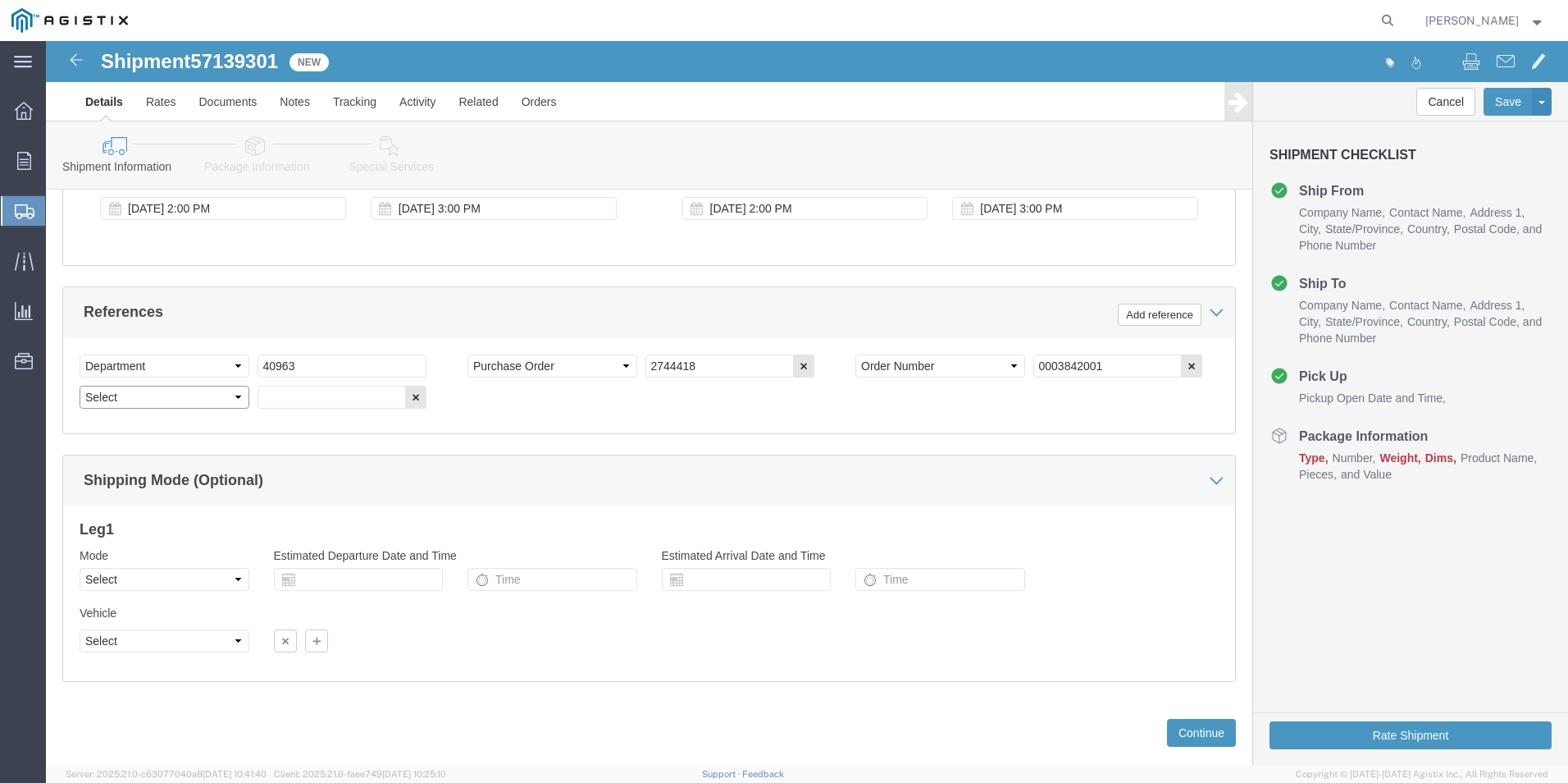
click select "Select Account Type Activity ID Airline Appointment Number ASN Batch Request # …"
select select "BOL"
click select "Select Account Type Activity ID Airline Appointment Number ASN Batch Request # …"
click input "text"
type input "4179818"
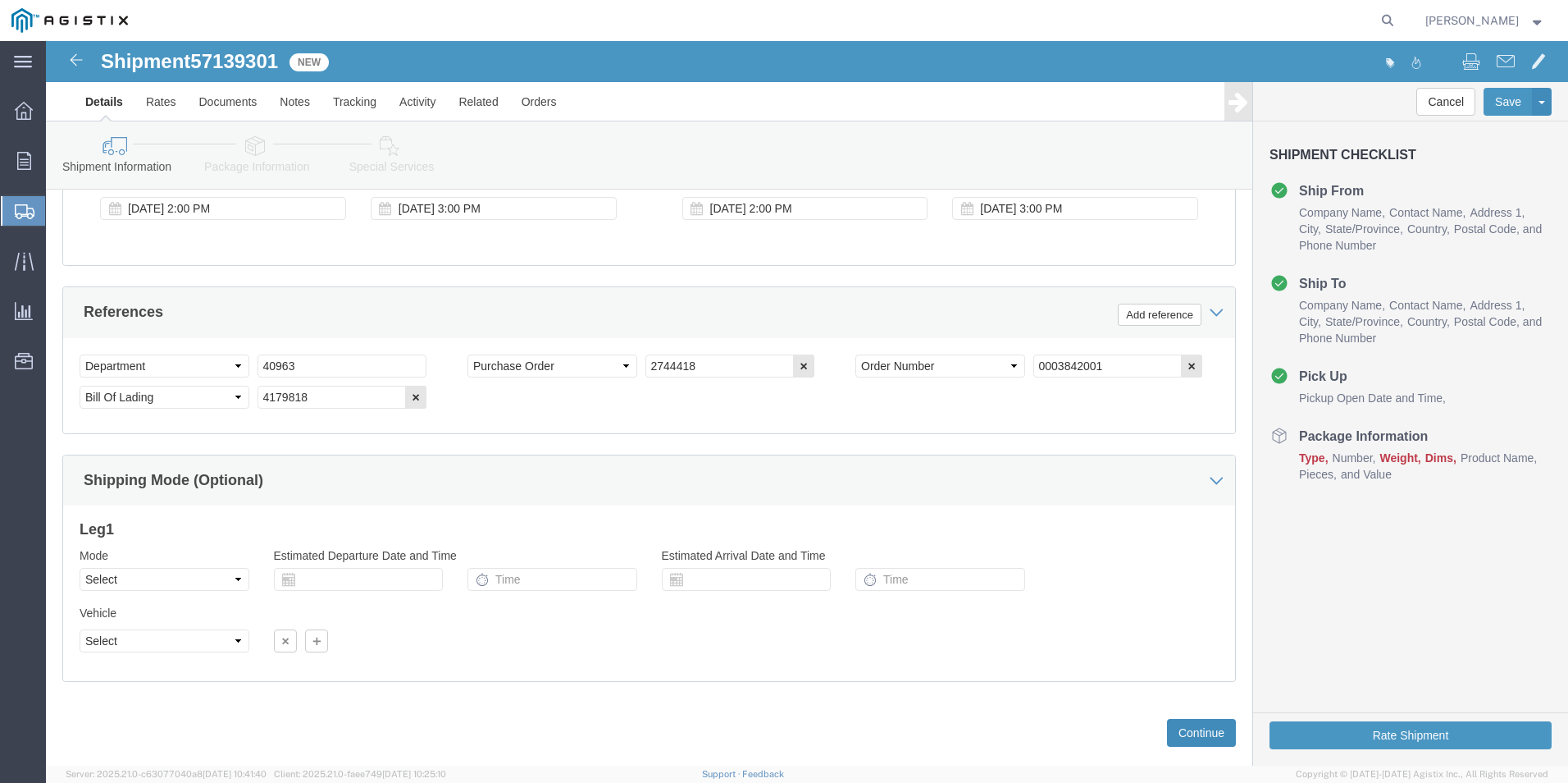
click button "Continue"
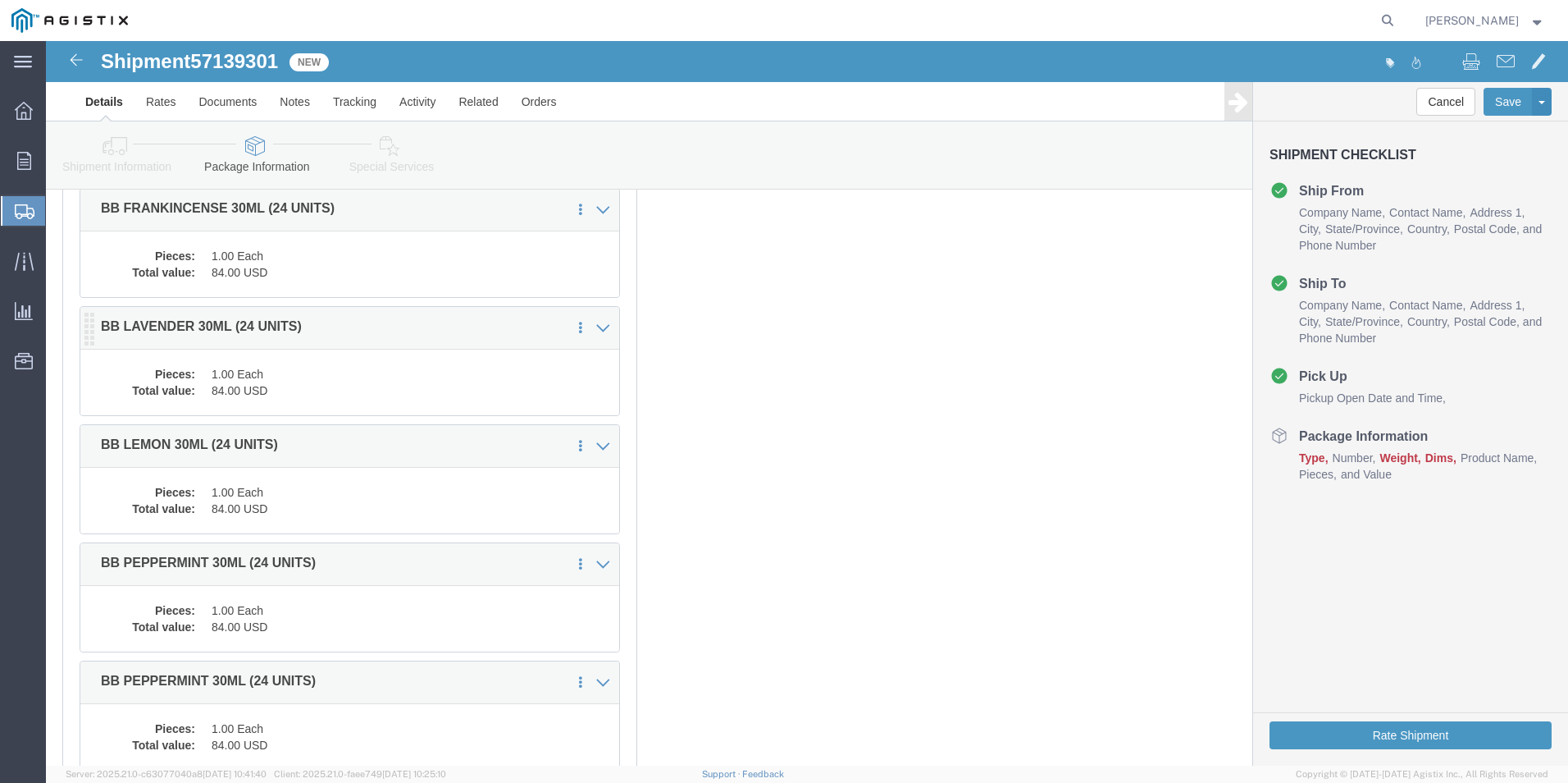
scroll to position [0, 0]
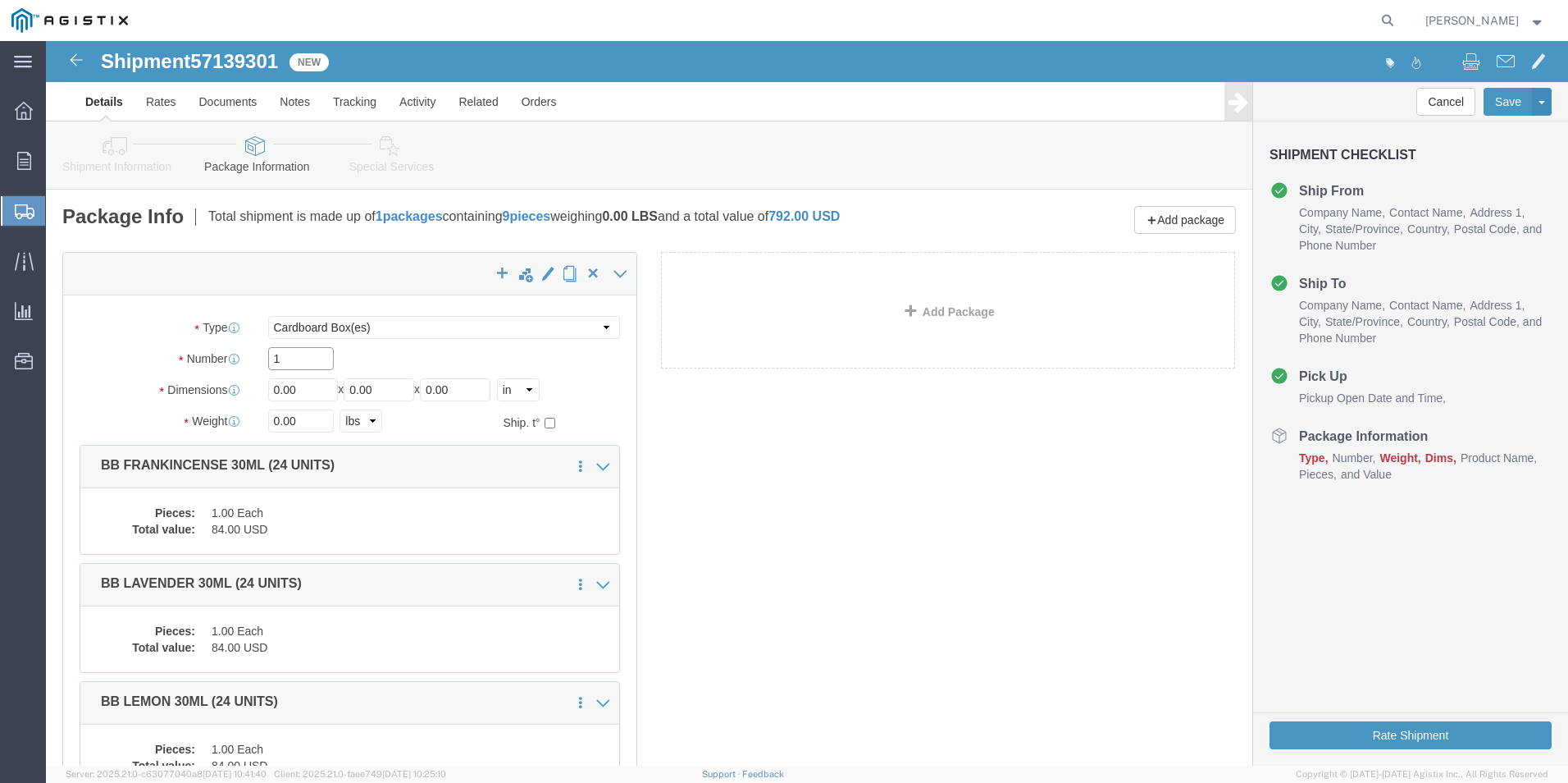
drag, startPoint x: 162, startPoint y: 312, endPoint x: 144, endPoint y: 328, distance: 24.1
click div "Package Type Select Bale(s) Basket(s) Bolt(s) Bottle(s) Buckets Bulk Bundle(s) …"
type input "9"
type input "10"
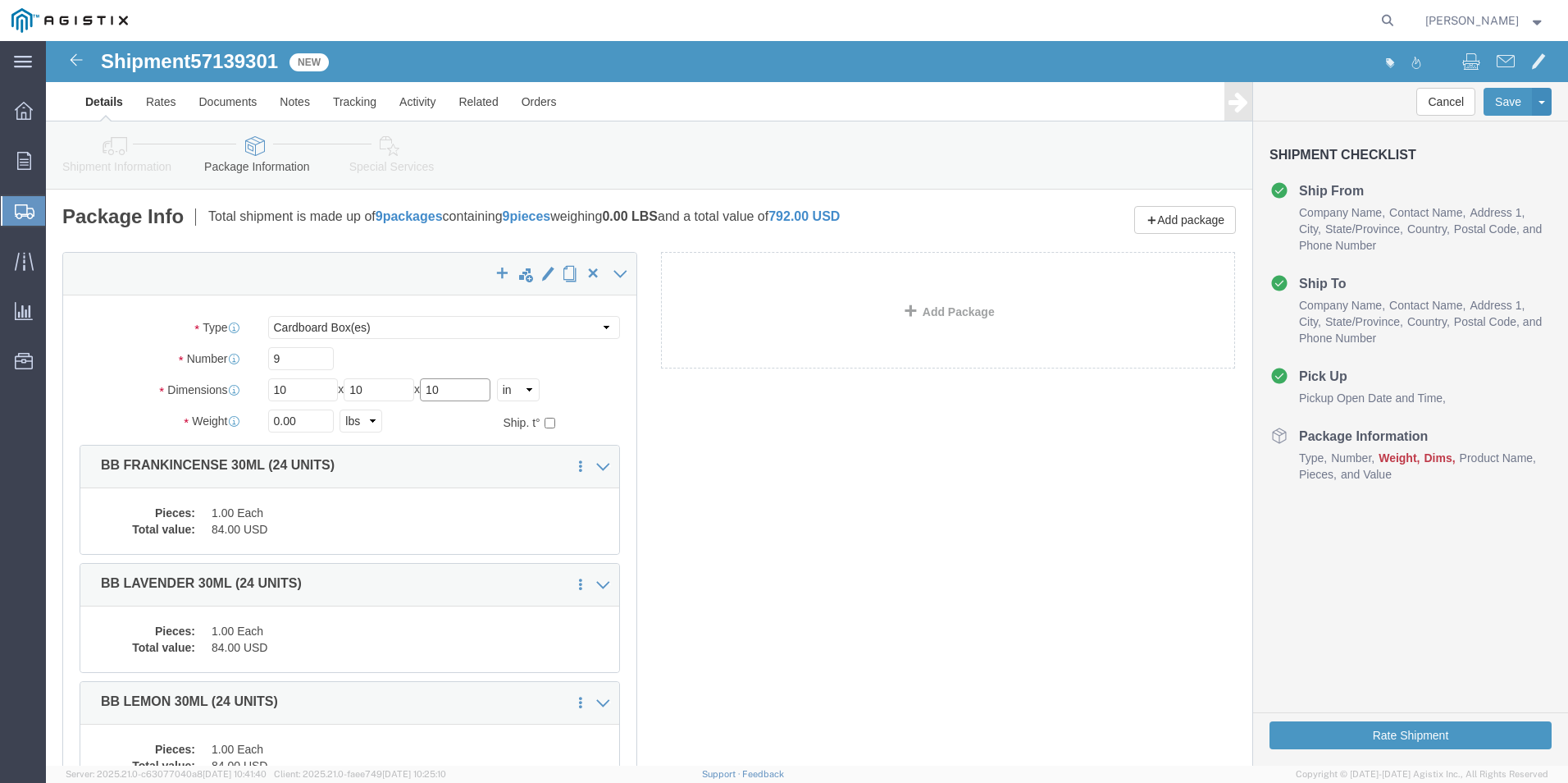
type input "10"
type input "55"
click button "Rate Shipment"
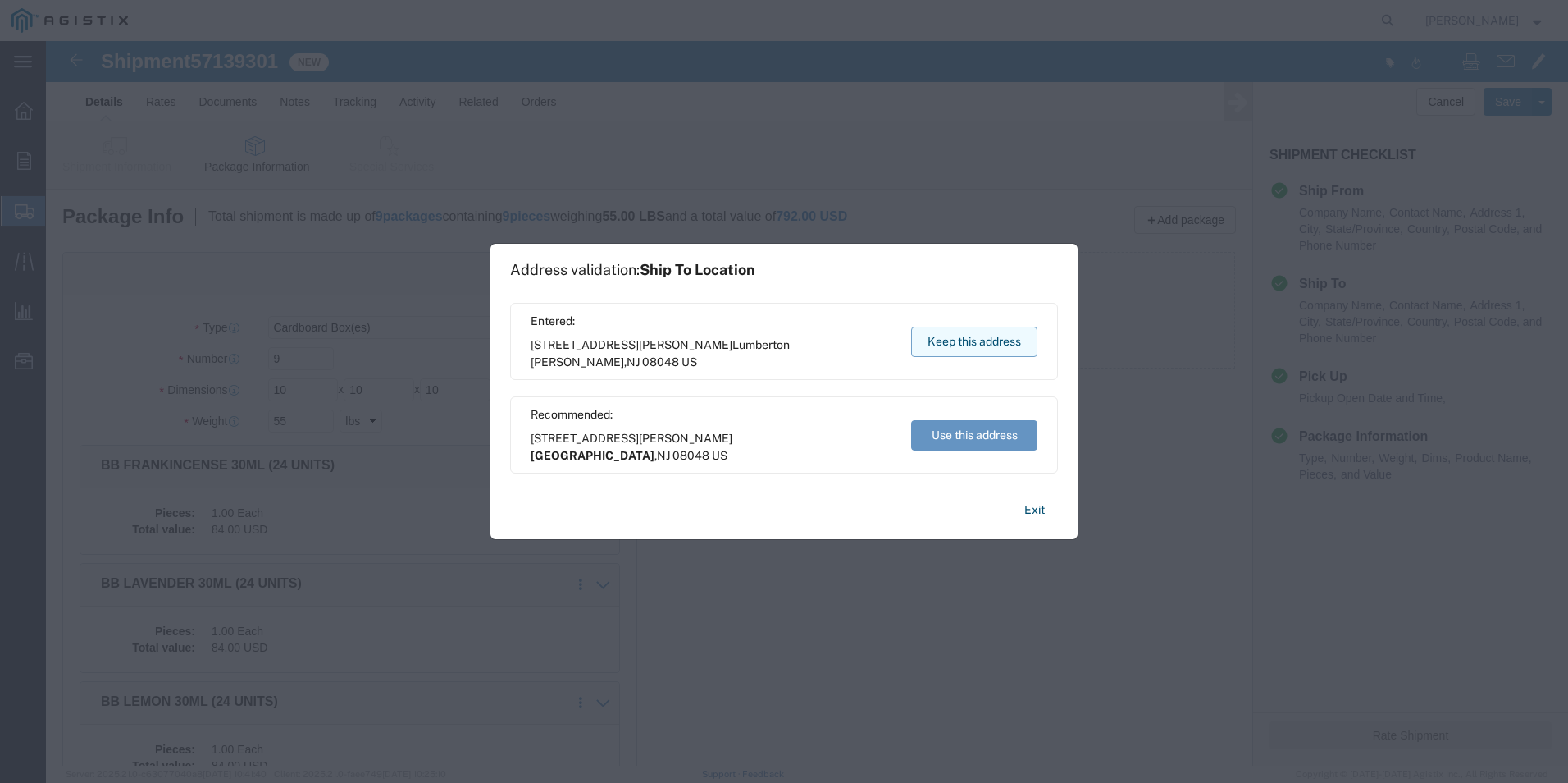
click at [964, 344] on button "Keep this address" at bounding box center [974, 342] width 126 height 31
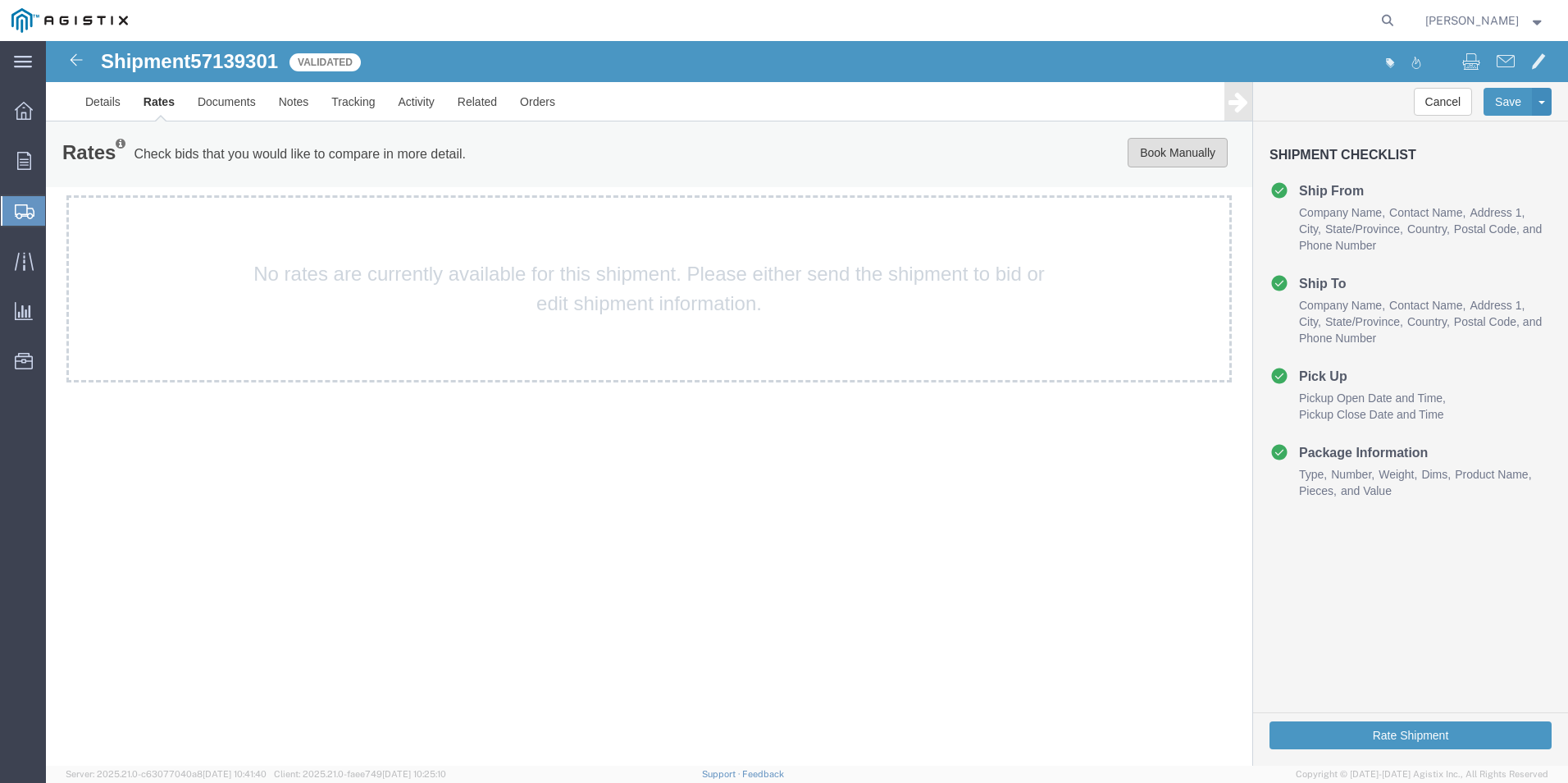
click at [1172, 160] on button "Book Manually" at bounding box center [1178, 152] width 100 height 30
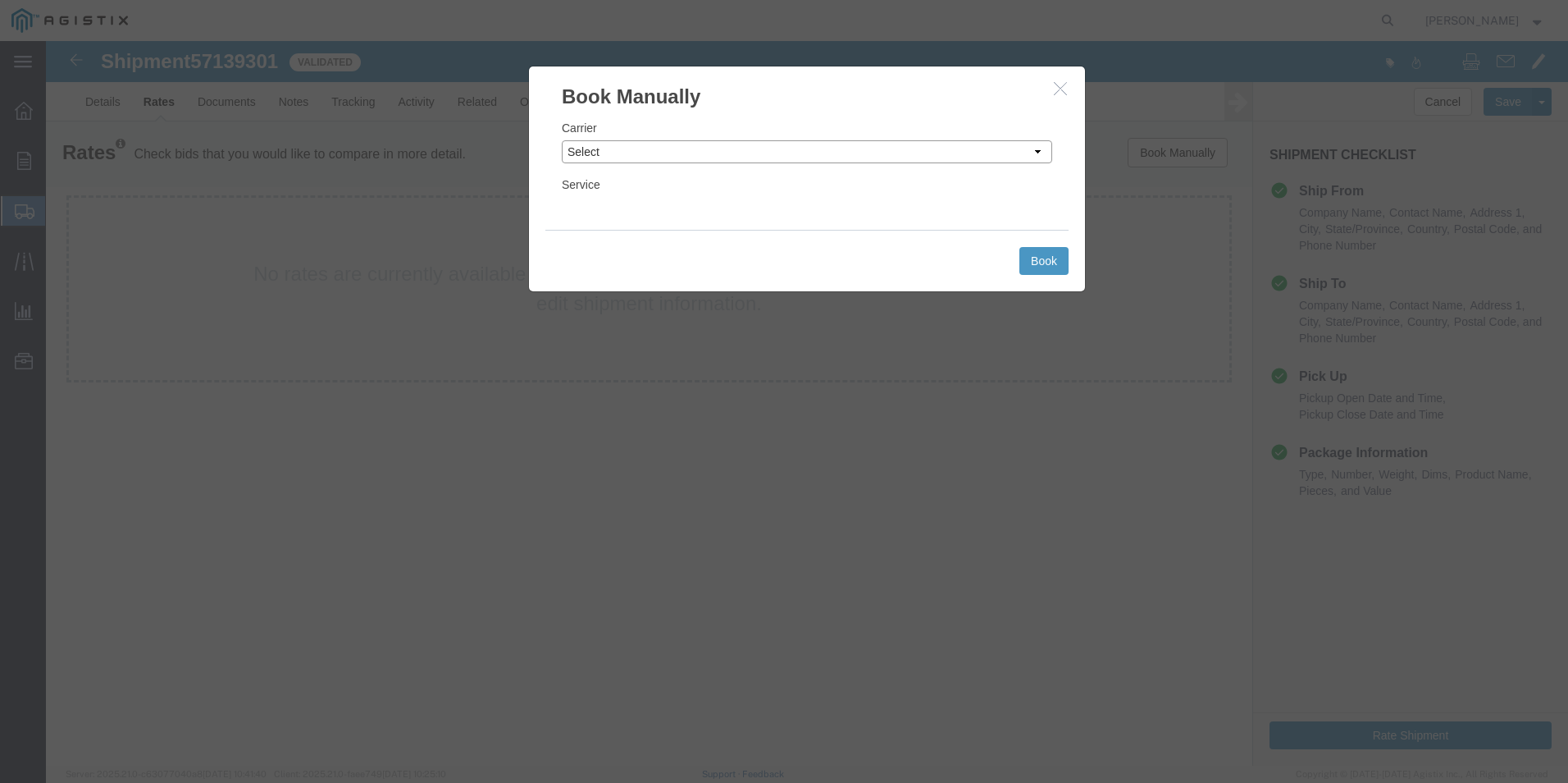
click at [597, 154] on select "Select Add New Carrier (and default service) ACI Guide APC Airport Google Milea…" at bounding box center [807, 152] width 491 height 23
select select "12"
click at [562, 140] on select "Select Add New Carrier (and default service) ACI Guide APC Airport Google Milea…" at bounding box center [807, 152] width 491 height 23
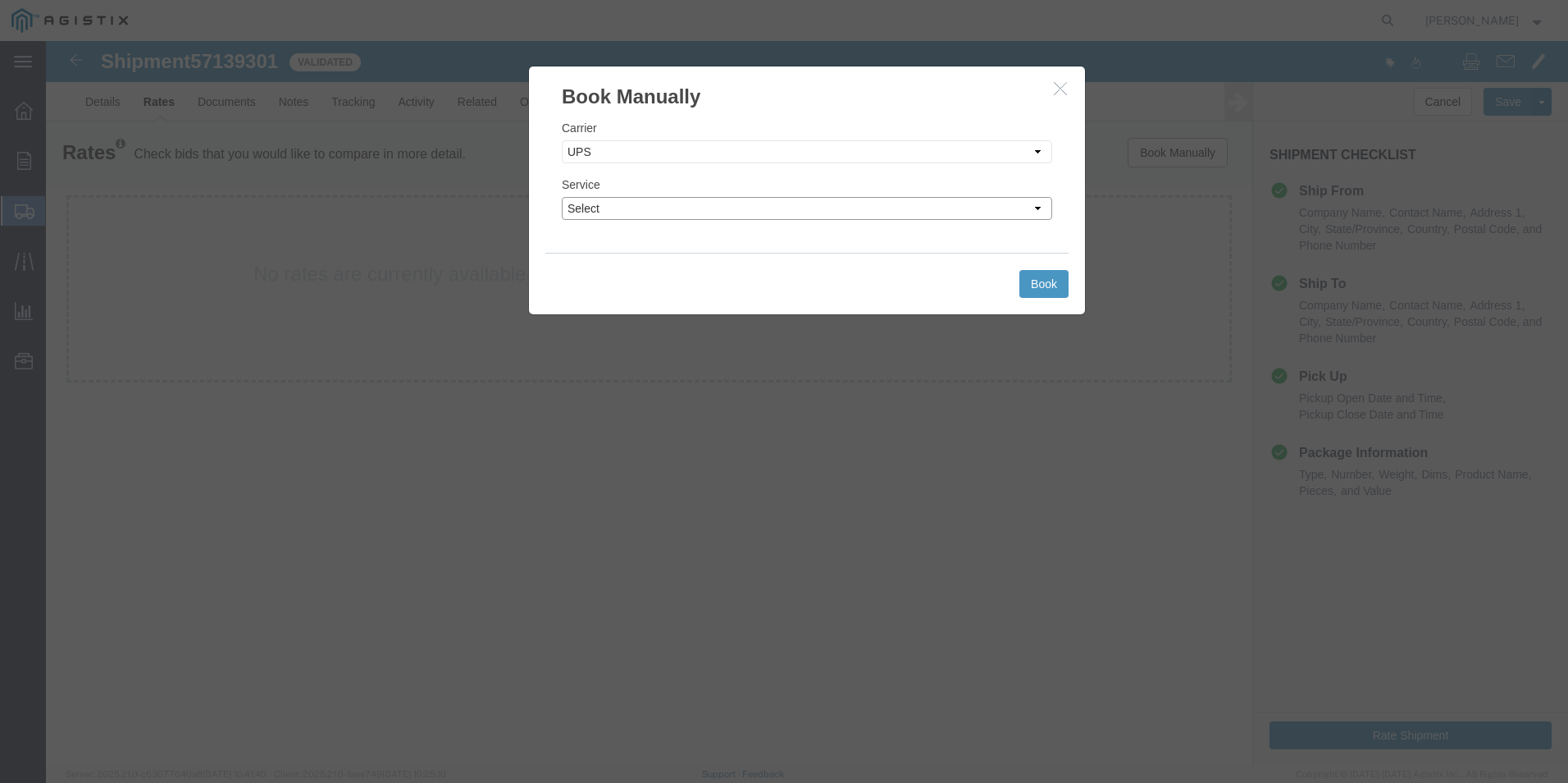
click at [621, 207] on select "Select 2nd Day Air 2nd Day Air A.M. 3 Day Select BOUND PRINTED MATTER, UPS DELI…" at bounding box center [807, 208] width 491 height 23
select select "42"
click at [562, 197] on select "Select 2nd Day Air 2nd Day Air A.M. 3 Day Select BOUND PRINTED MATTER, UPS DELI…" at bounding box center [807, 208] width 491 height 23
click at [1041, 277] on button "Book" at bounding box center [1044, 284] width 50 height 28
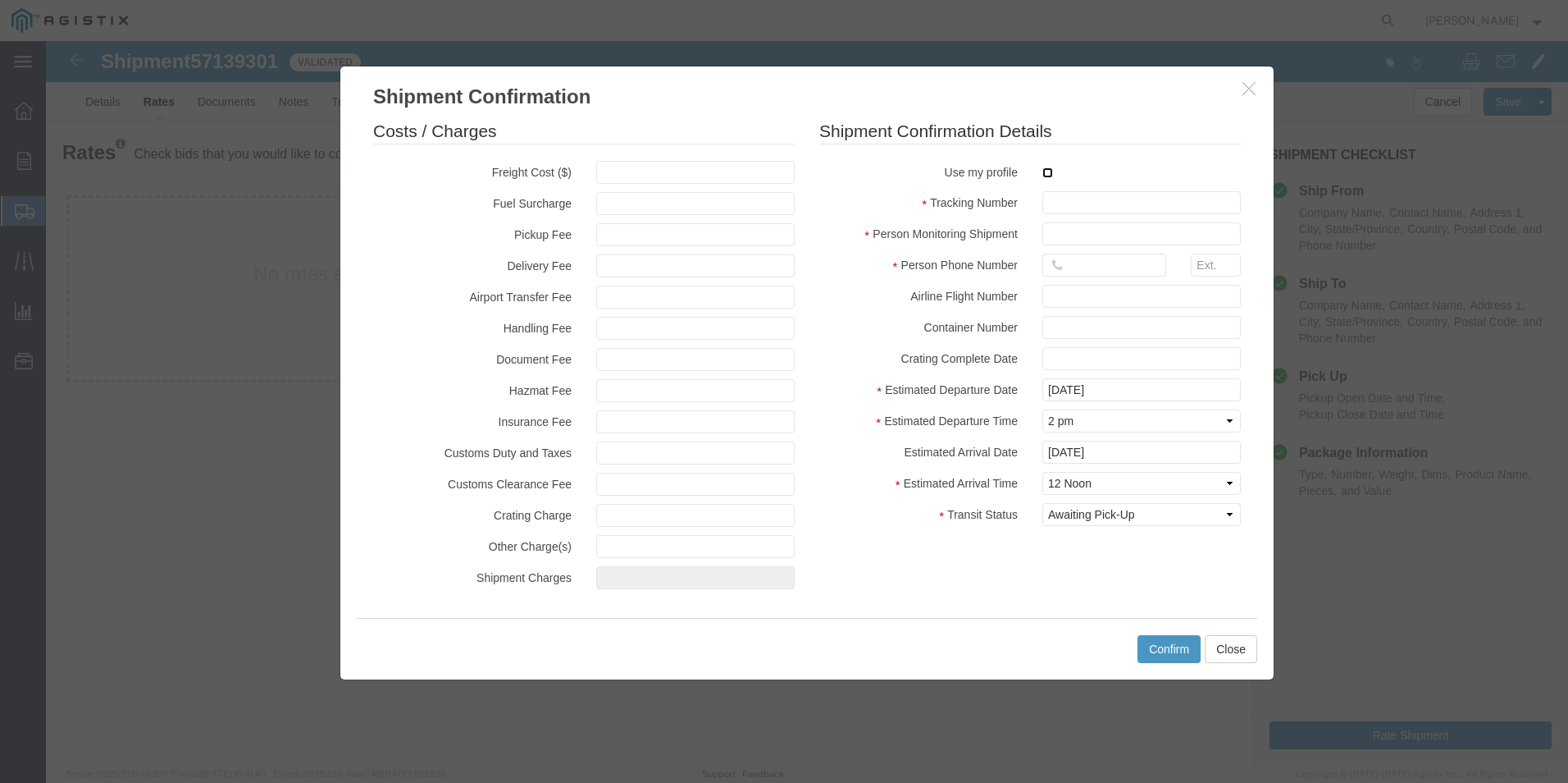
click at [1049, 172] on input "checkbox" at bounding box center [1047, 172] width 10 height 11
checkbox input "true"
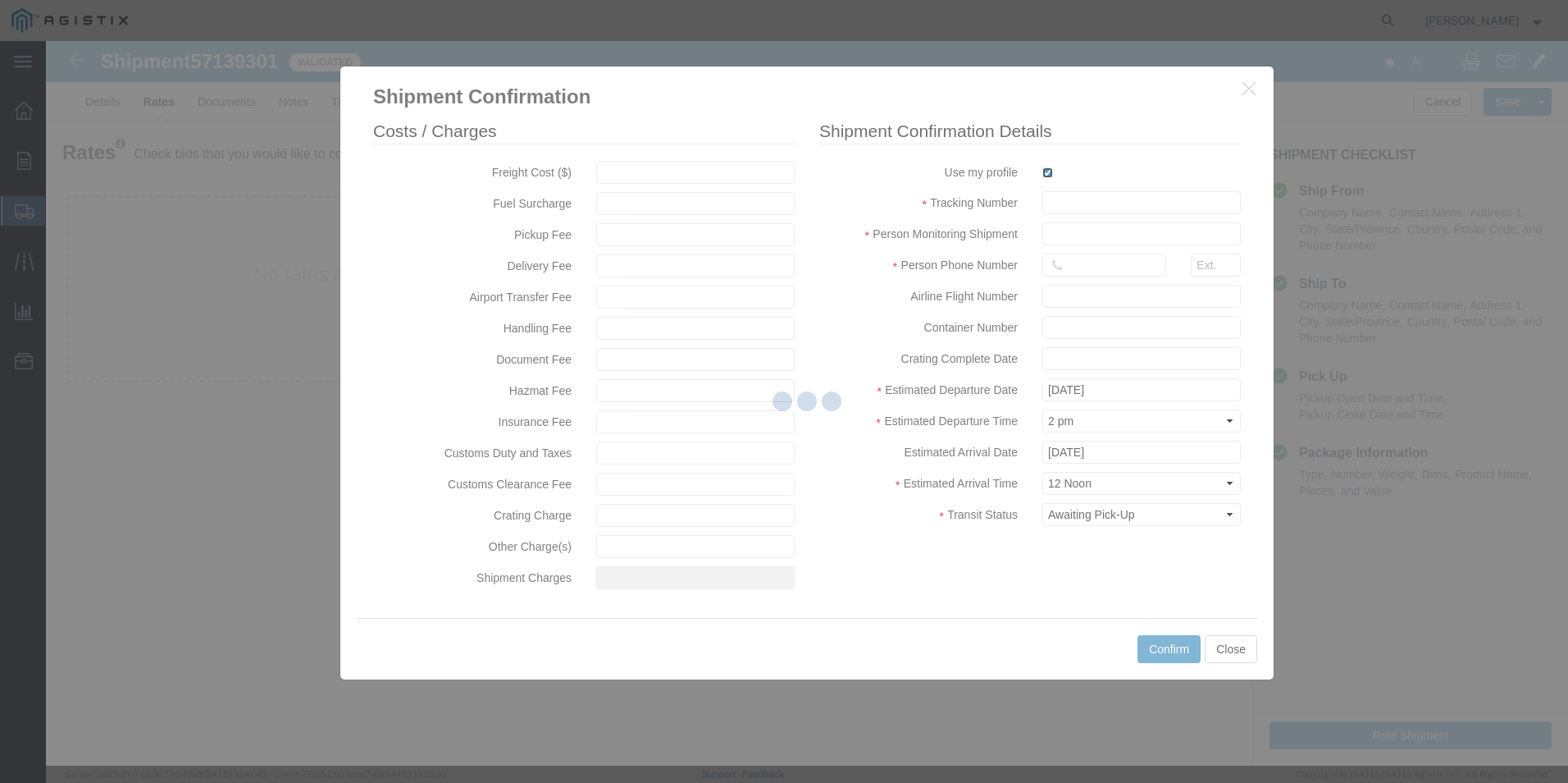
type input "[PERSON_NAME]"
type input "[PHONE_NUMBER]"
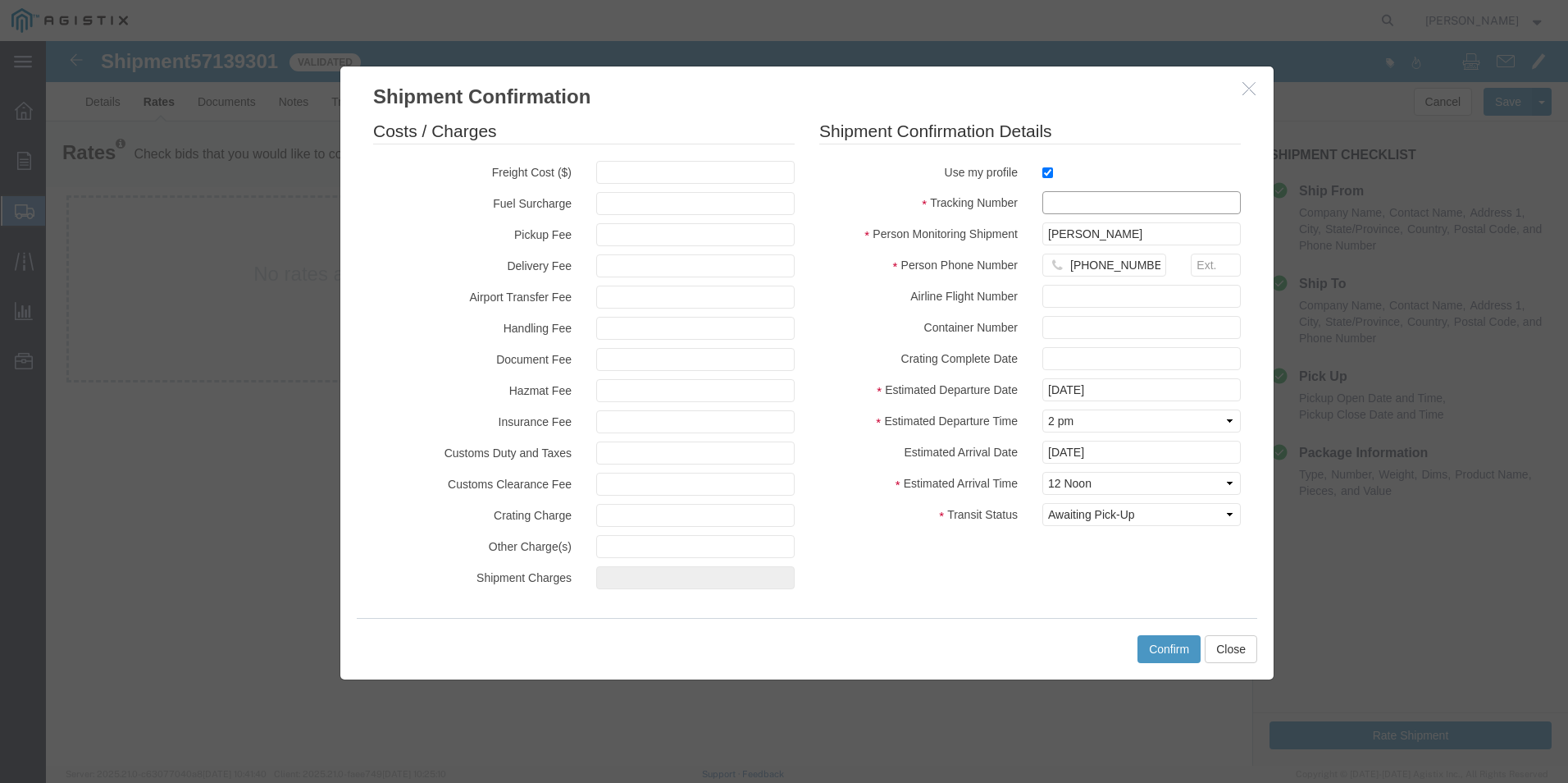
click at [1065, 201] on input "text" at bounding box center [1141, 202] width 199 height 23
type input "1zx599590342601353"
click at [1161, 643] on button "Confirm" at bounding box center [1169, 648] width 63 height 28
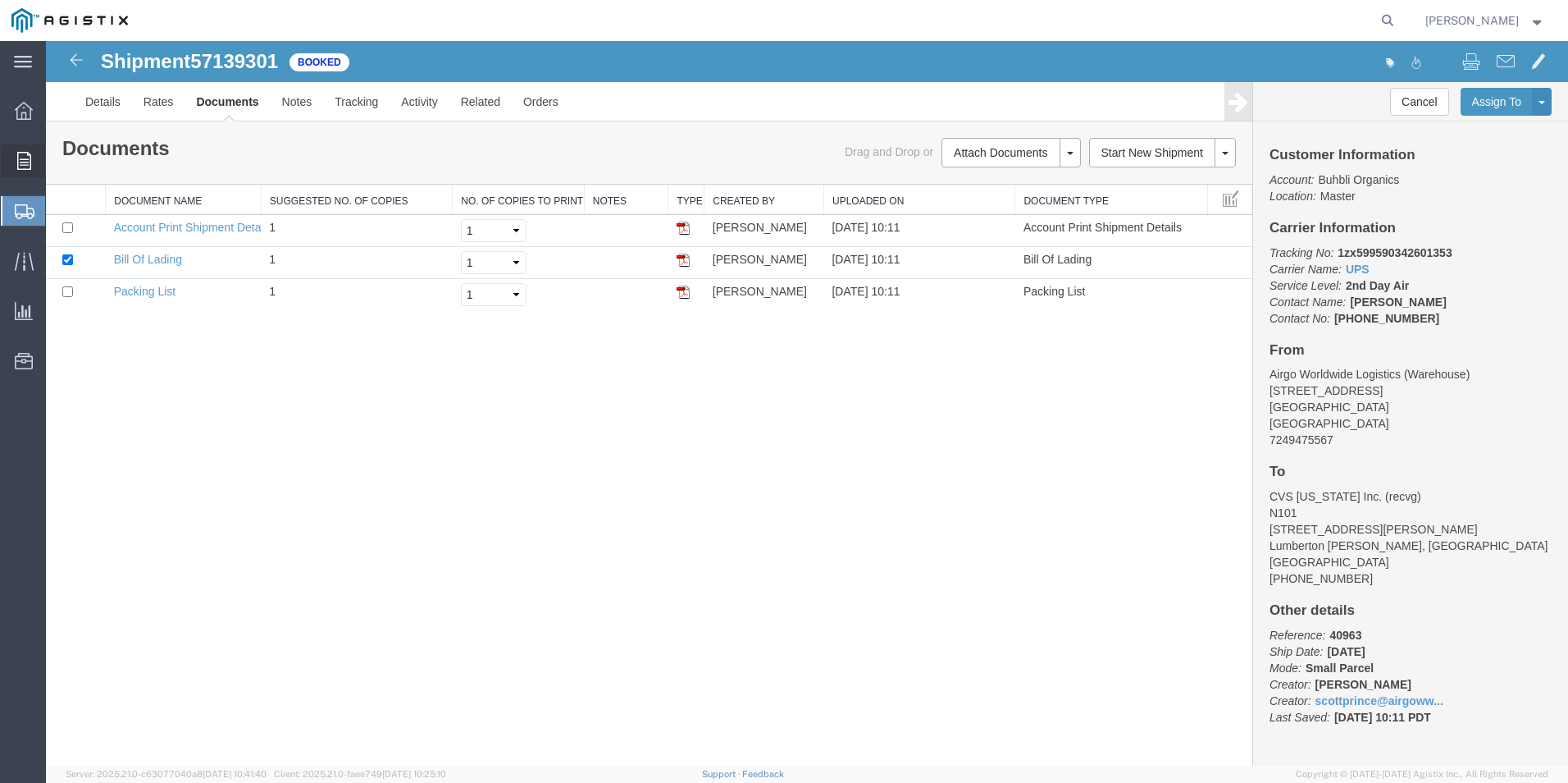
click at [0, 0] on span "Order Manager" at bounding box center [0, 0] width 0 height 0
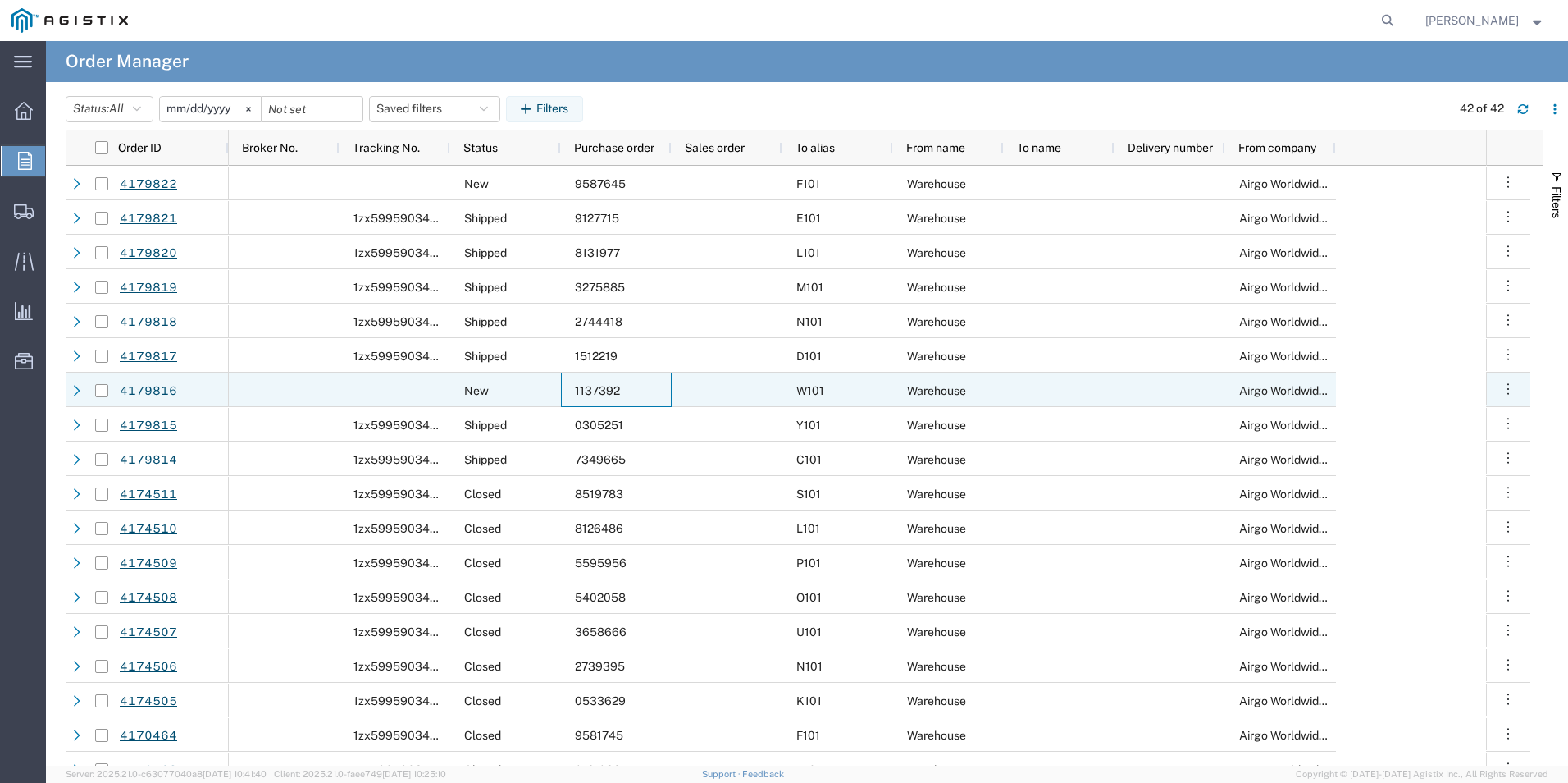
click at [590, 388] on span "1137392" at bounding box center [596, 391] width 45 height 13
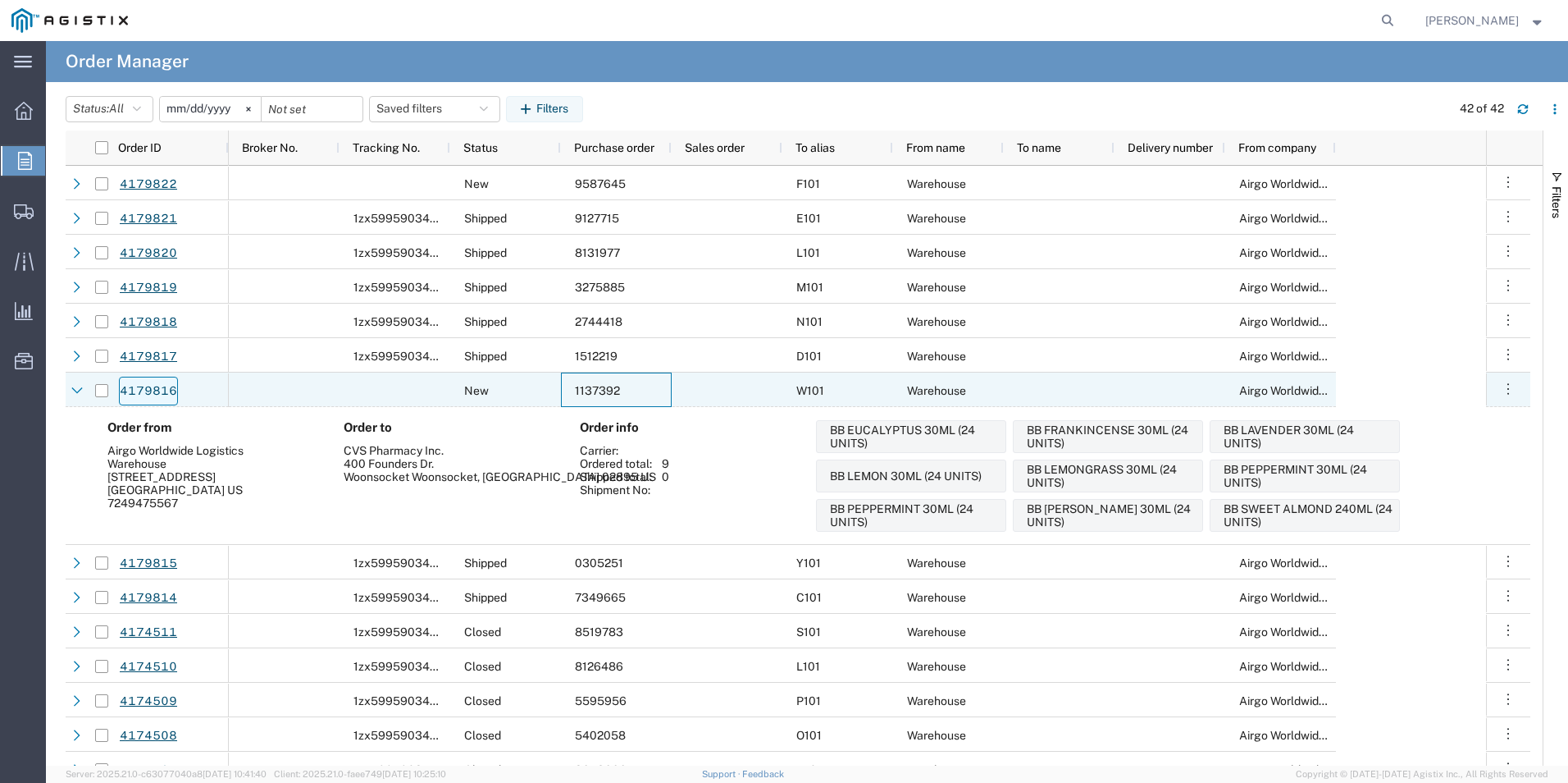
click at [154, 395] on link "4179816" at bounding box center [149, 391] width 59 height 29
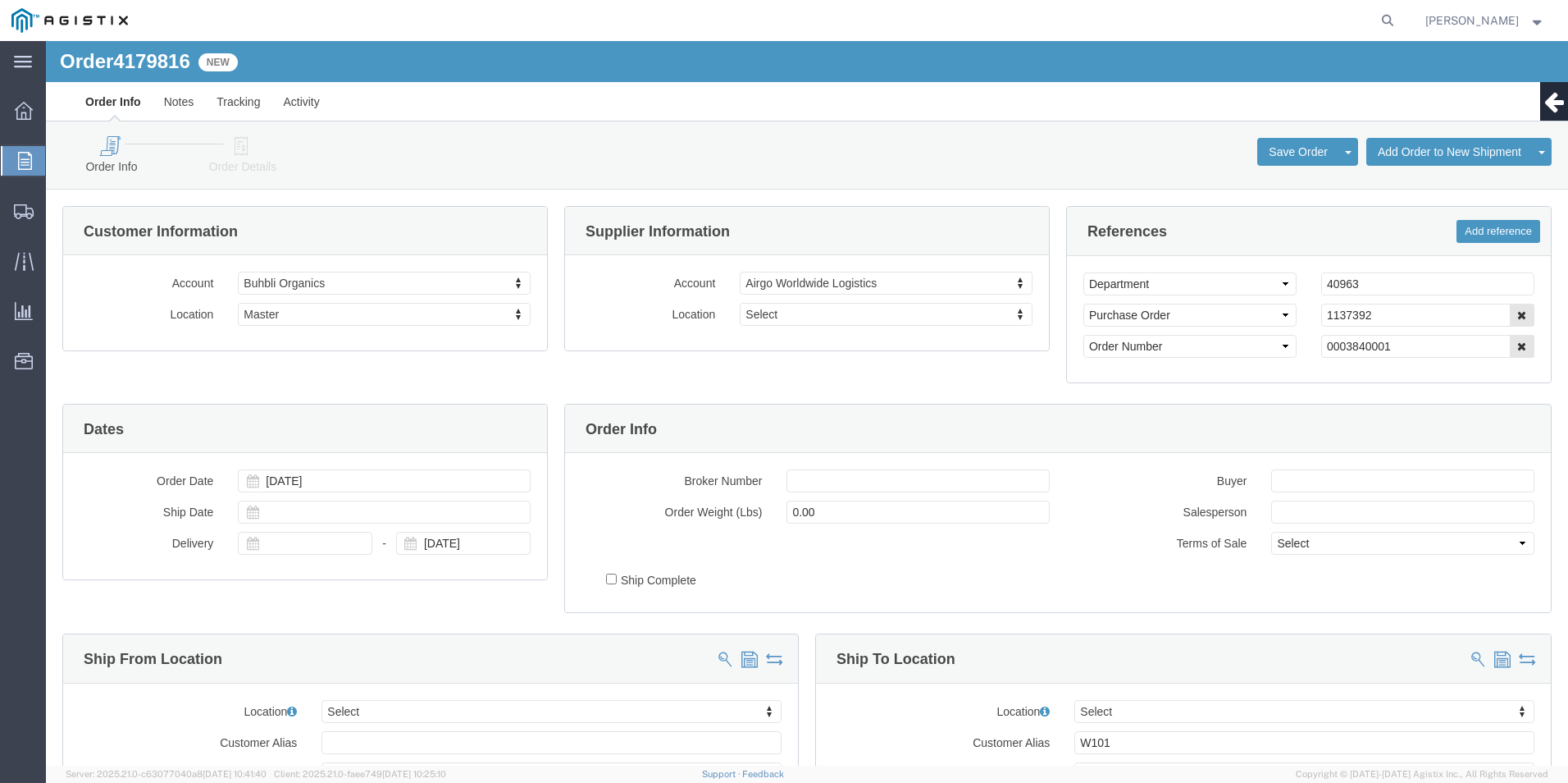
select select
click icon
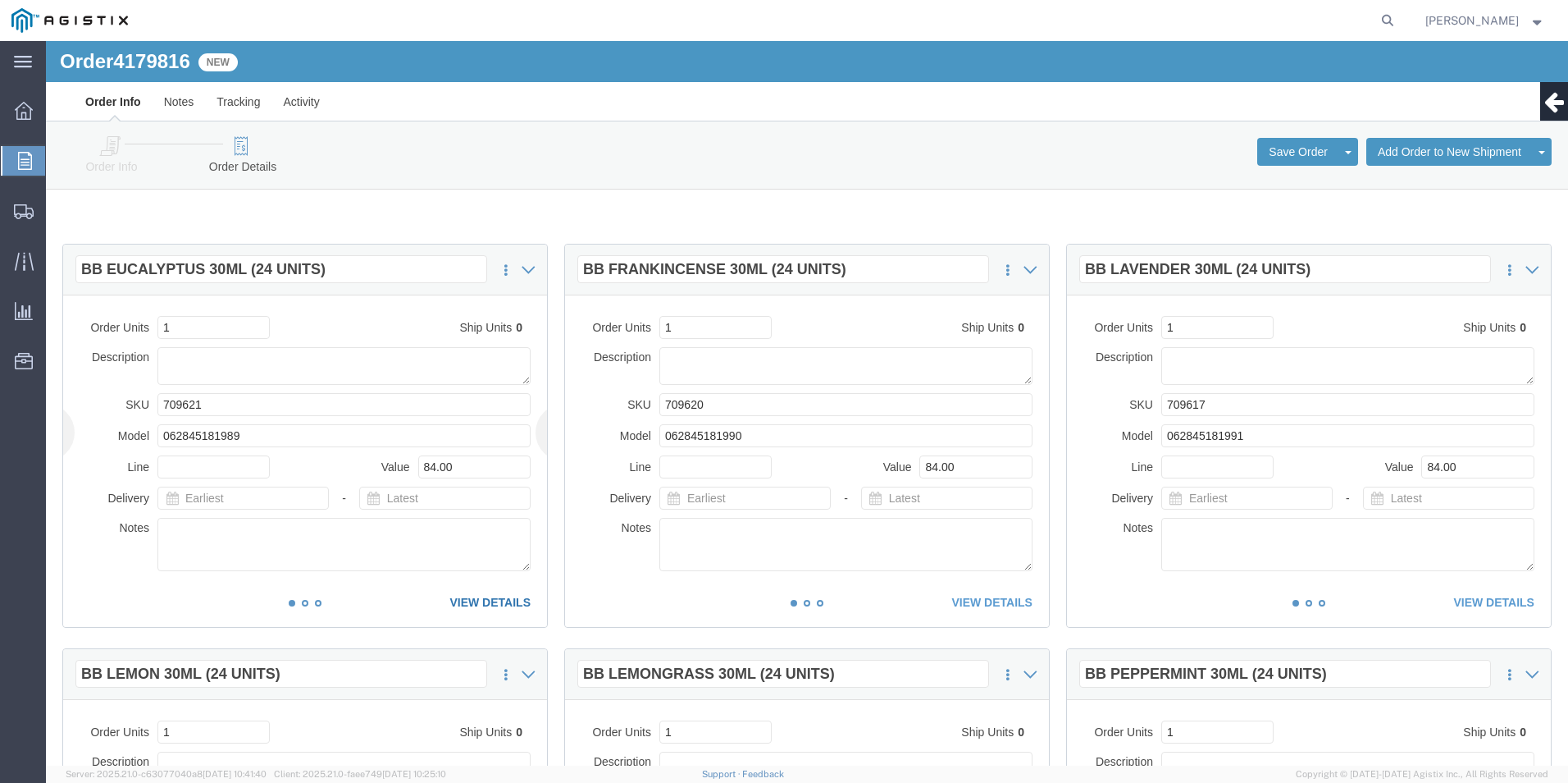
click link "VIEW DETAILS"
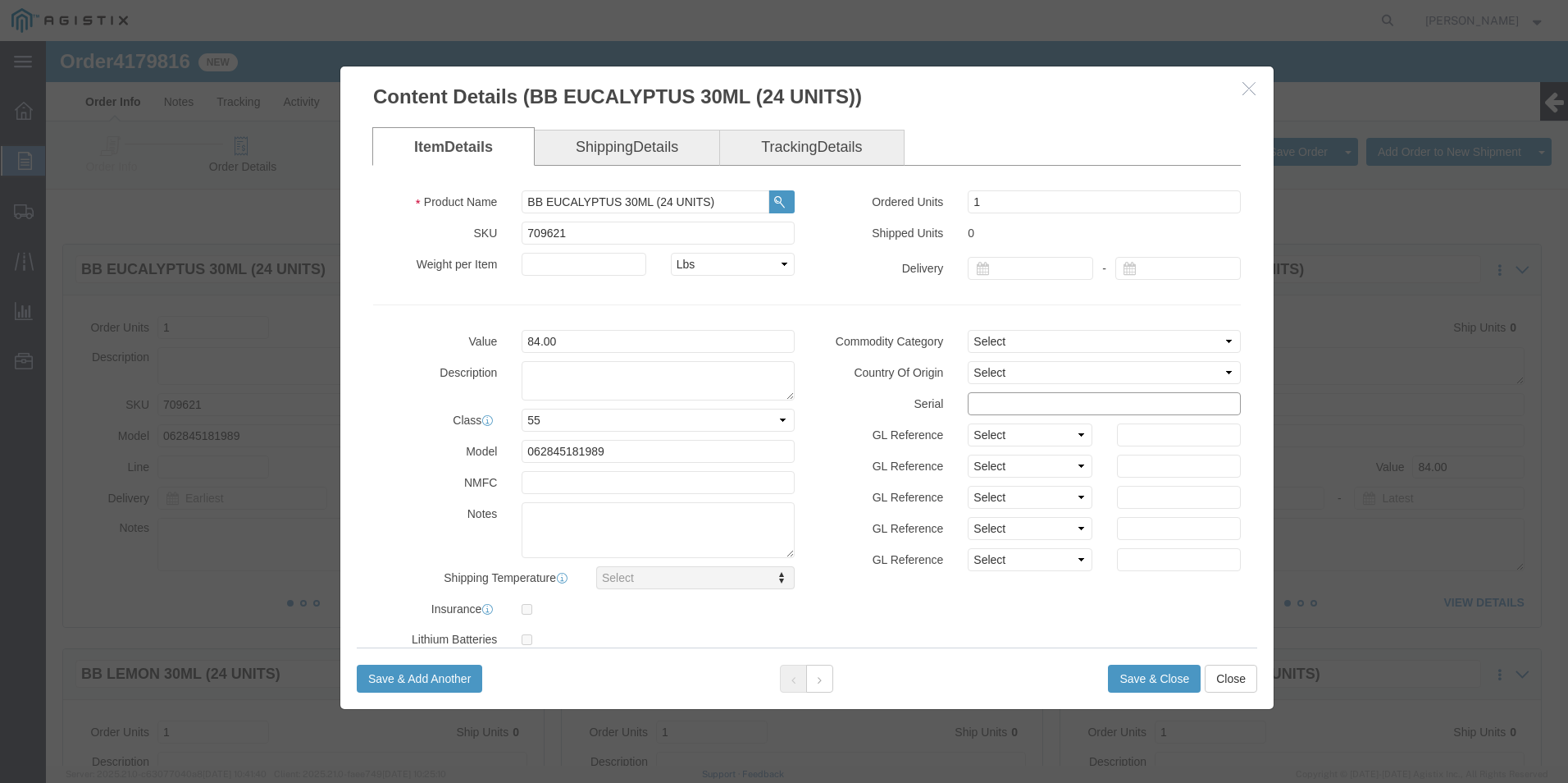
click input "text"
drag, startPoint x: 1061, startPoint y: 359, endPoint x: 732, endPoint y: 355, distance: 329.0
click div "Value 84.00 Description Class Select 50 55 60 65 70 85 92.5 100 125 175 250 300…"
type input "11373921111111111111"
click button "Save & Close"
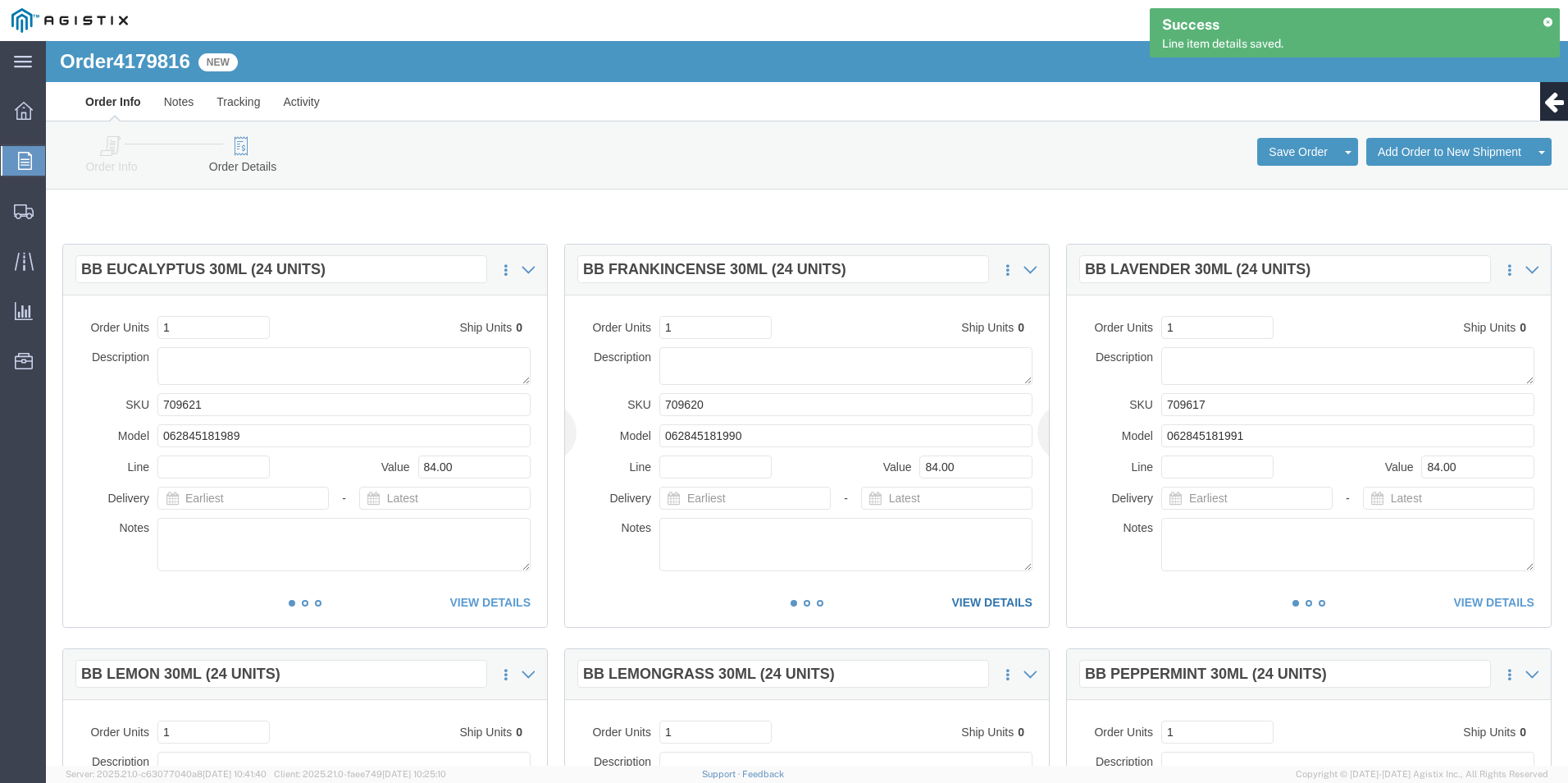
click link "VIEW DETAILS"
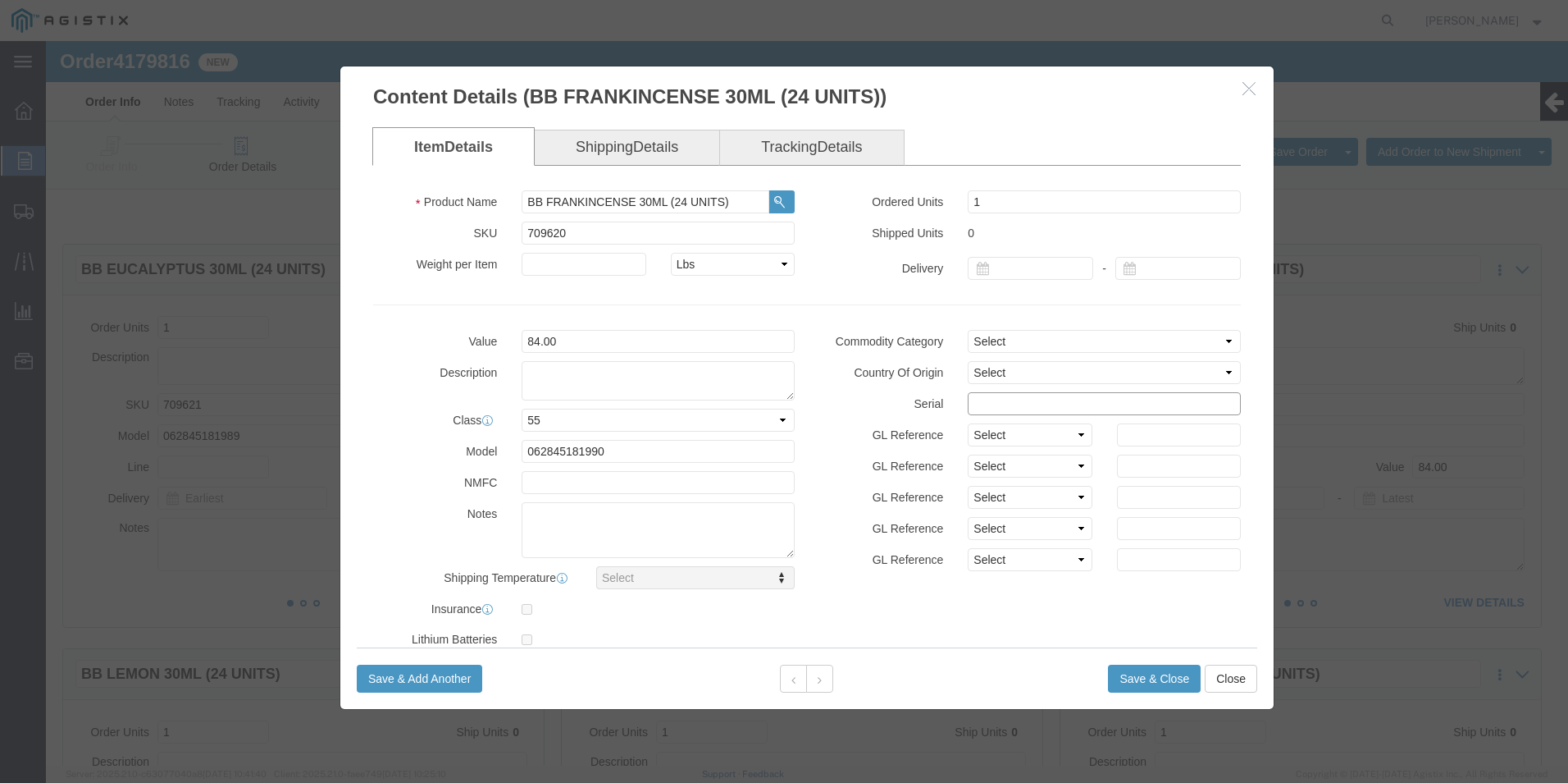
click input "text"
paste input "11373921111111111111"
type input "11373921111111111112"
click button "Save & Close"
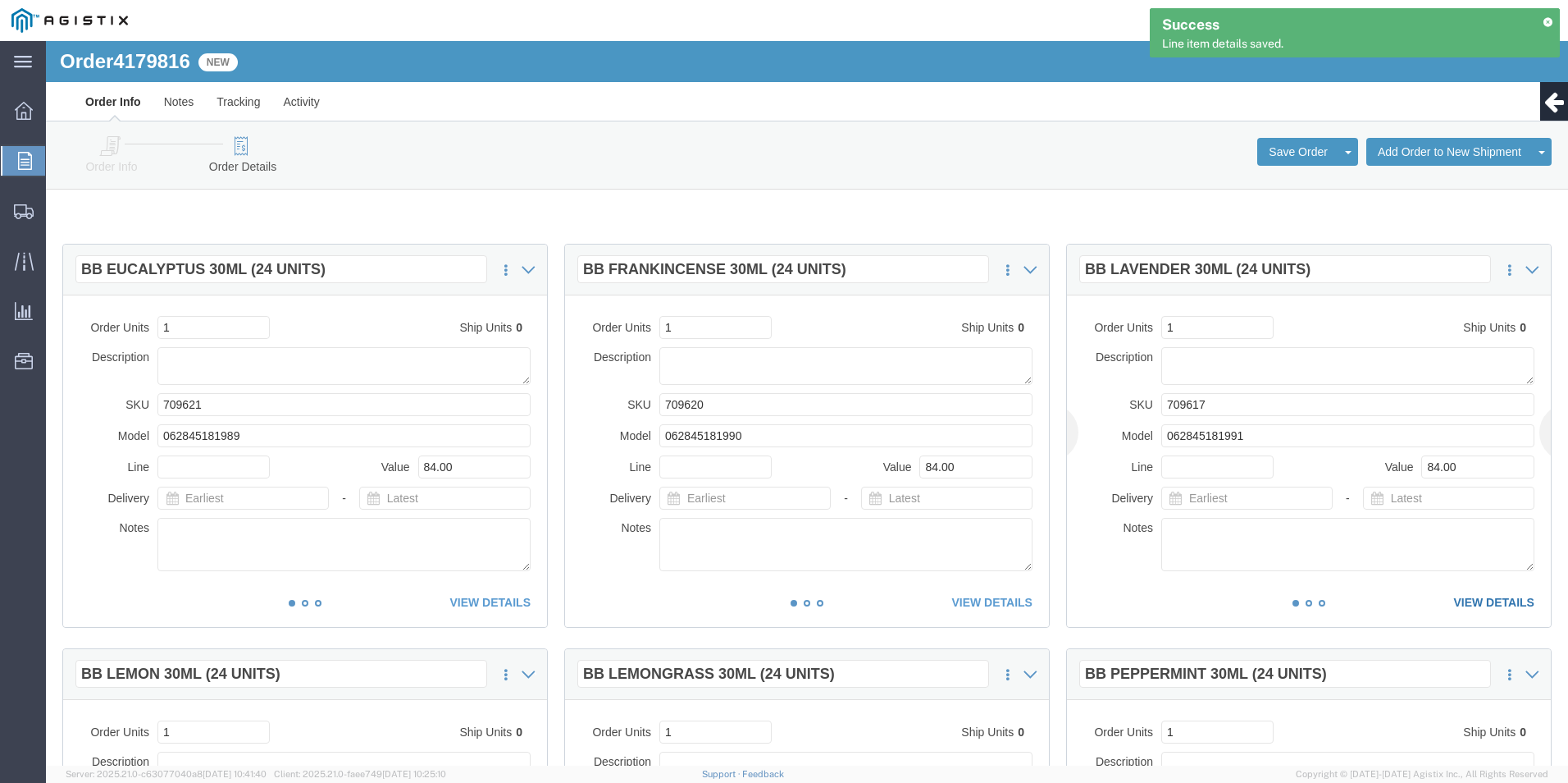
click link "VIEW DETAILS"
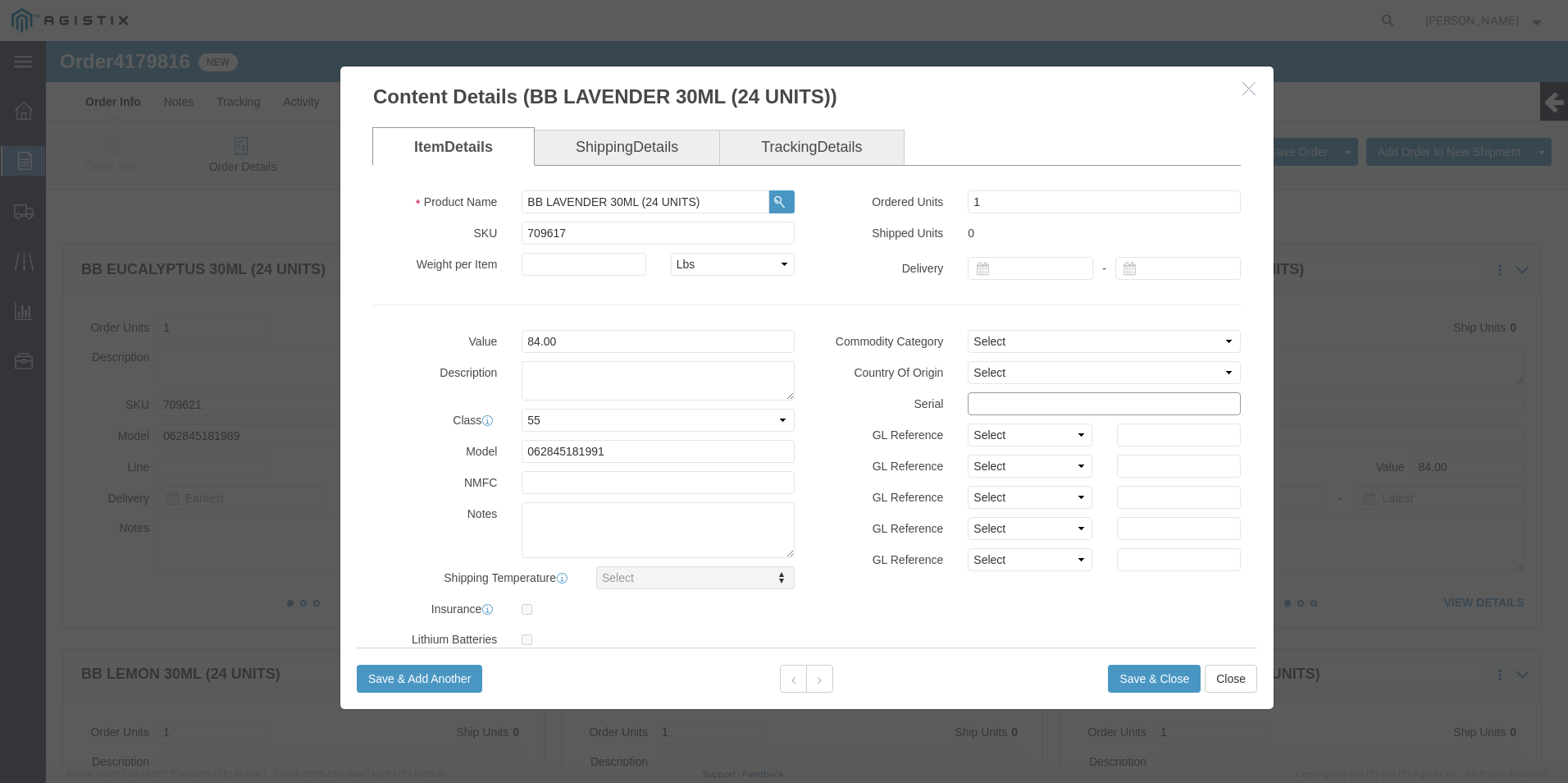
click input "text"
paste input "11373921111111111111"
type input "11373921111111111113"
click button "Save & Close"
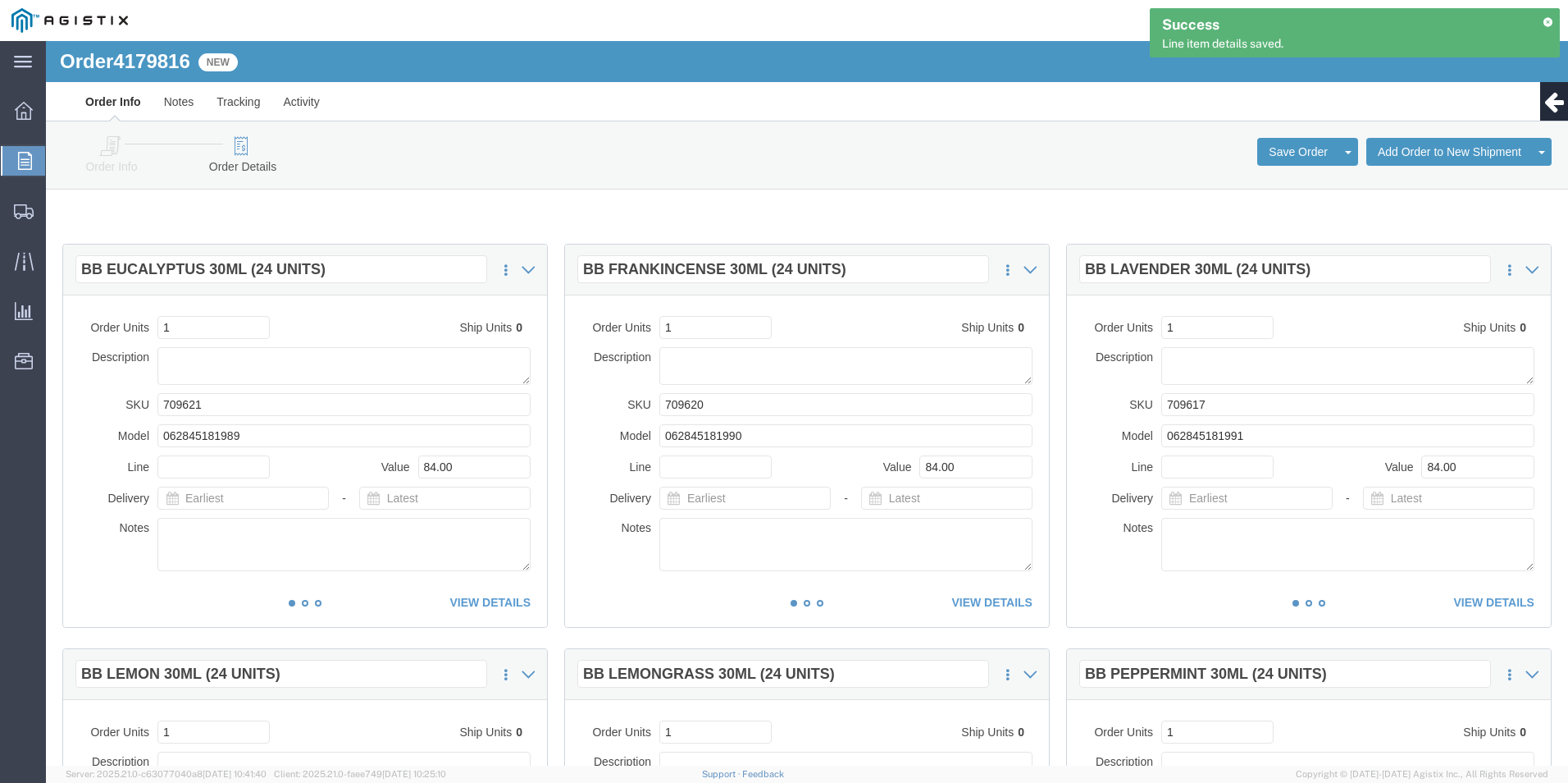
scroll to position [328, 0]
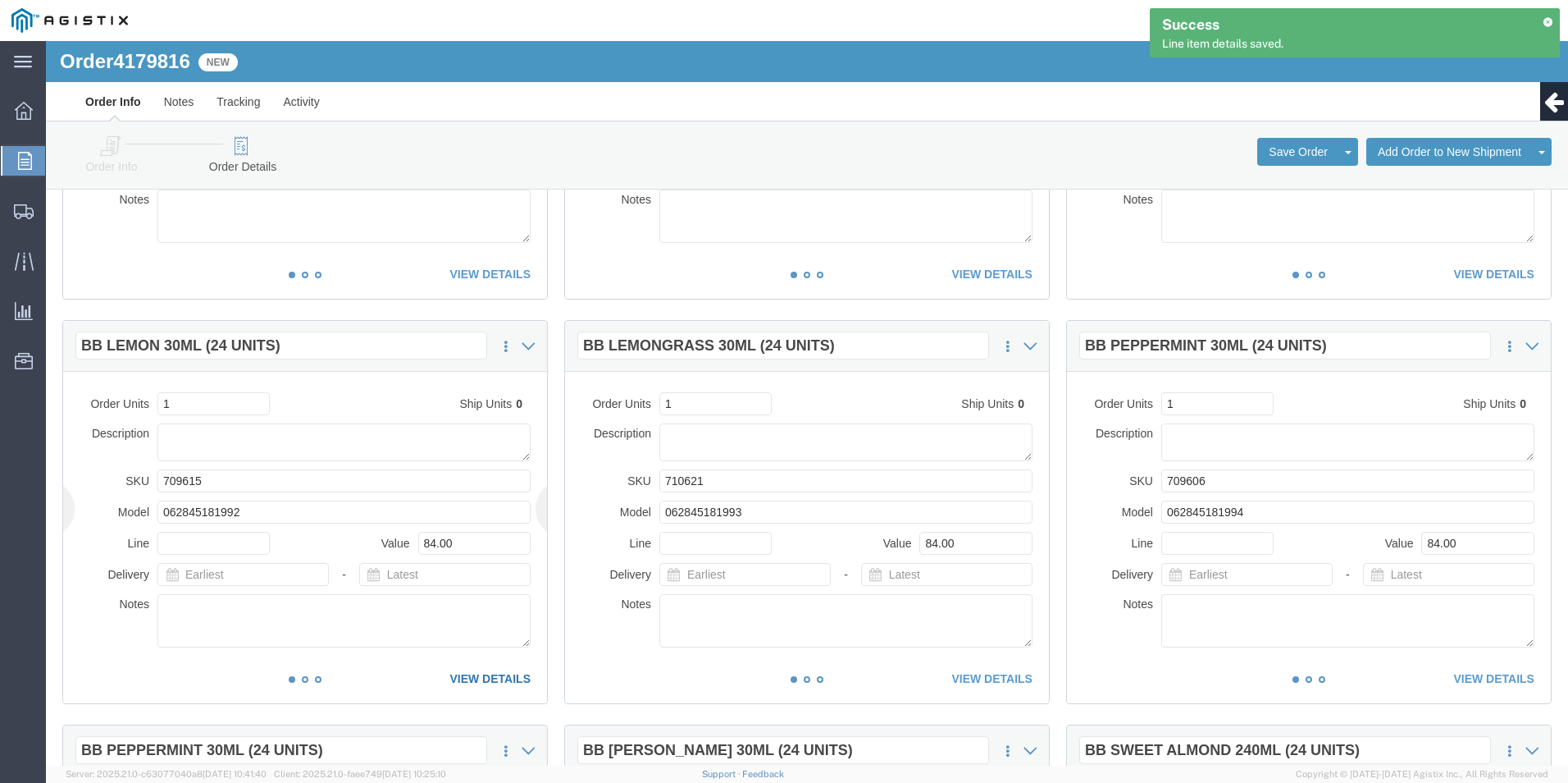
click link "VIEW DETAILS"
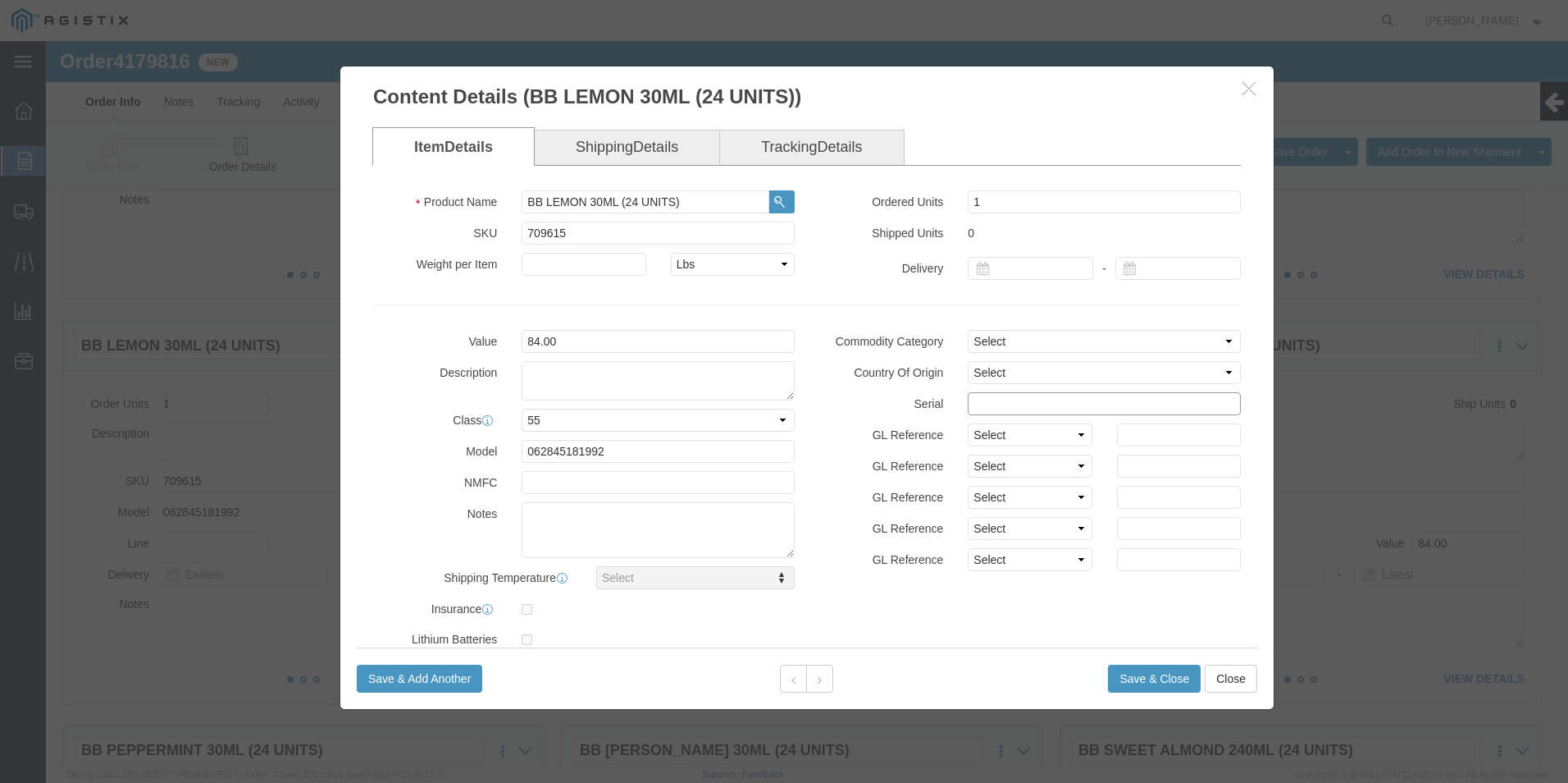
click input "text"
paste input "11373921111111111111"
type input "11373921111111111114"
click button "Save & Close"
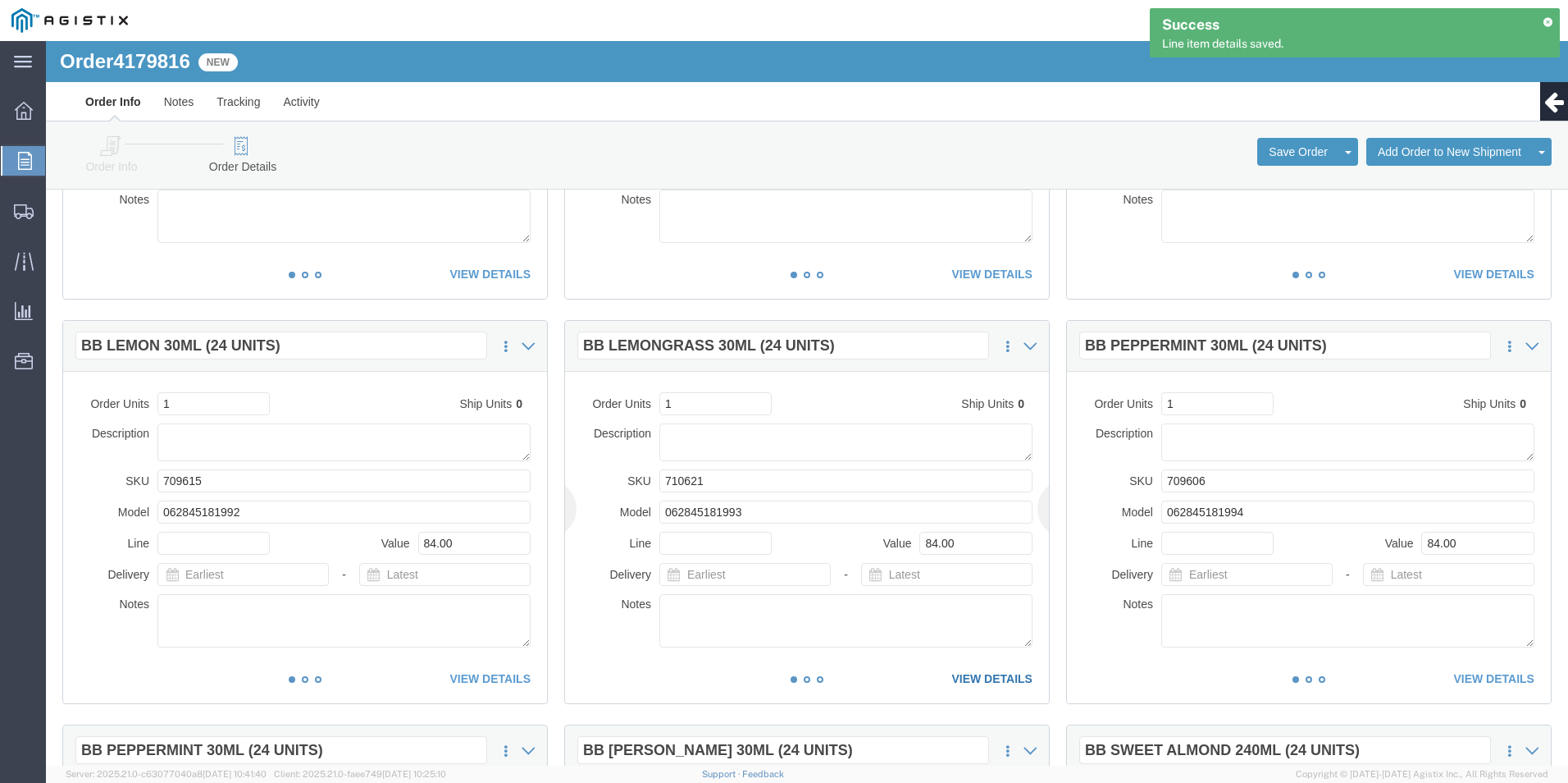
click link "VIEW DETAILS"
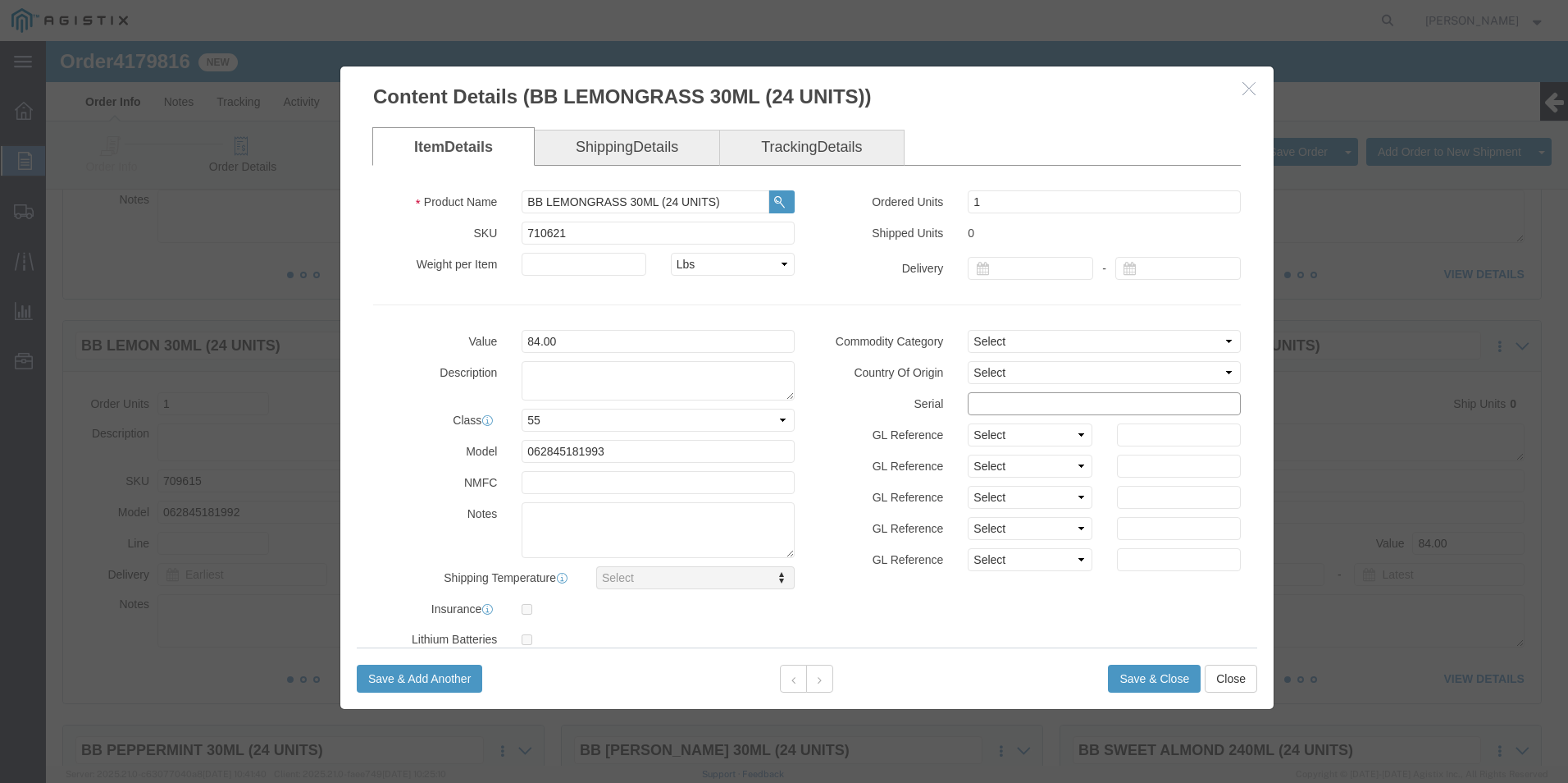
click input "text"
paste input "11373921111111111111"
type input "11373921111111111115"
click button "Save & Close"
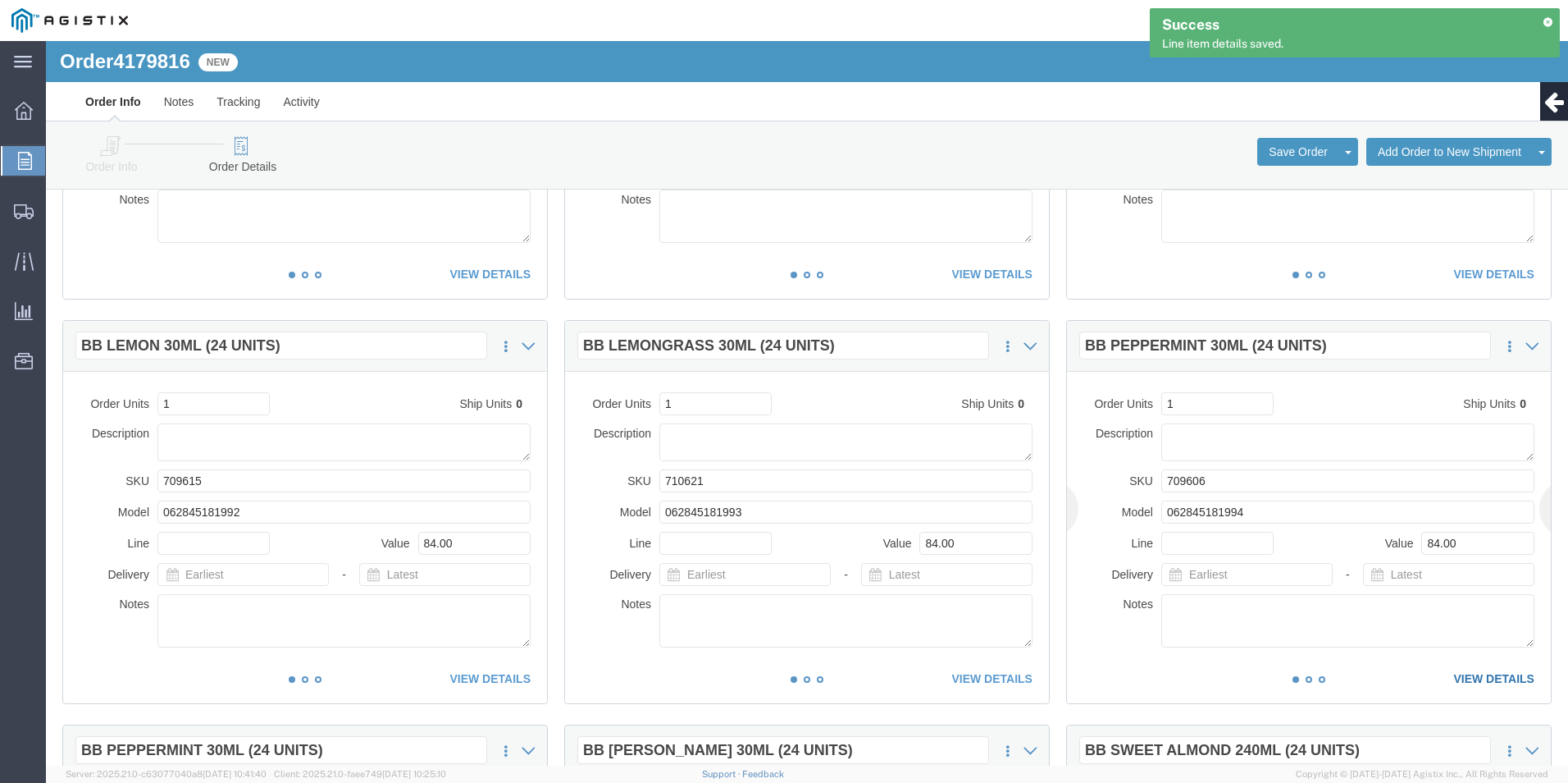
click link "VIEW DETAILS"
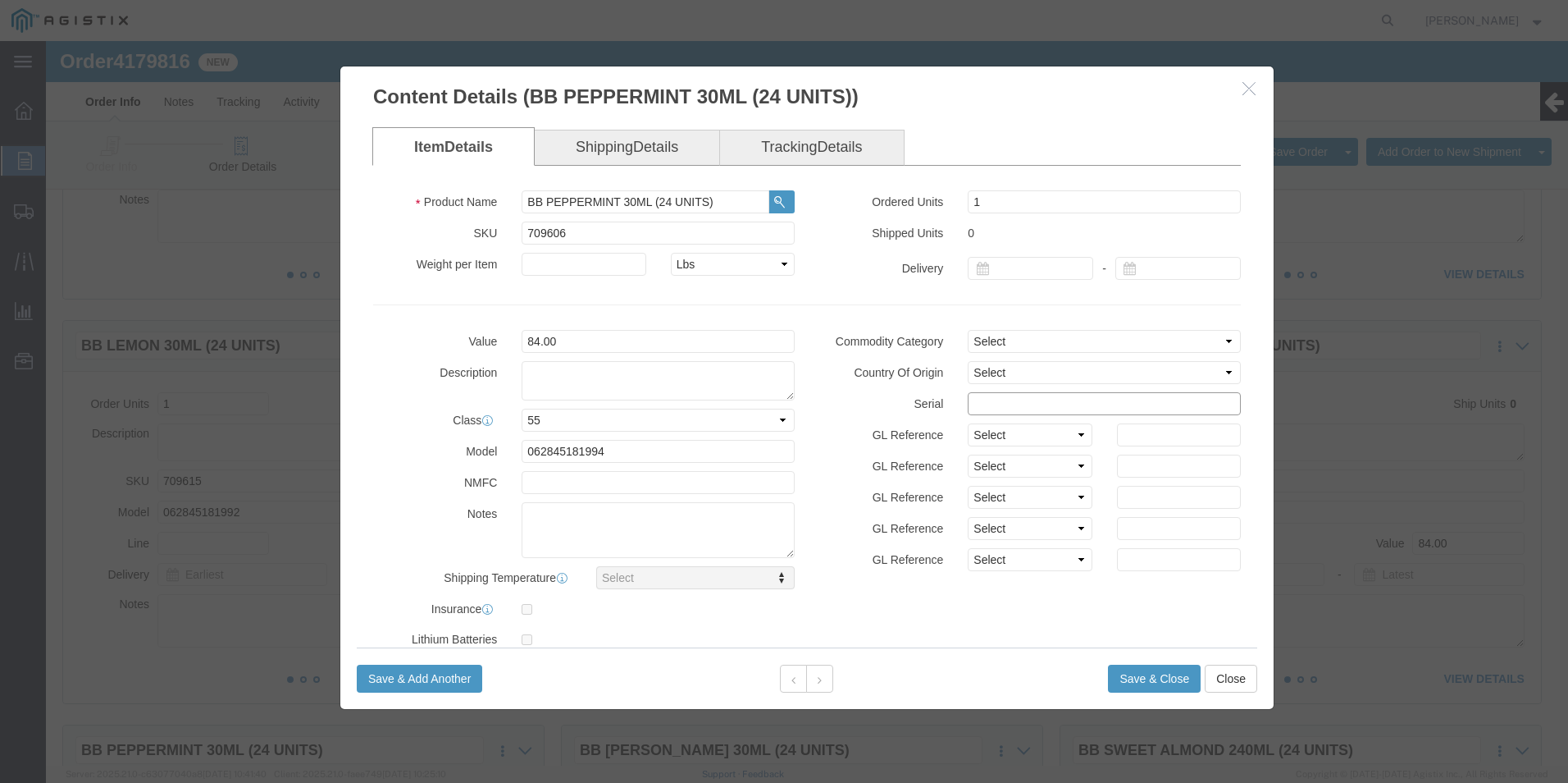
click input "text"
paste input "11373921111111111111"
type input "11373921111111111116"
click button "Save & Close"
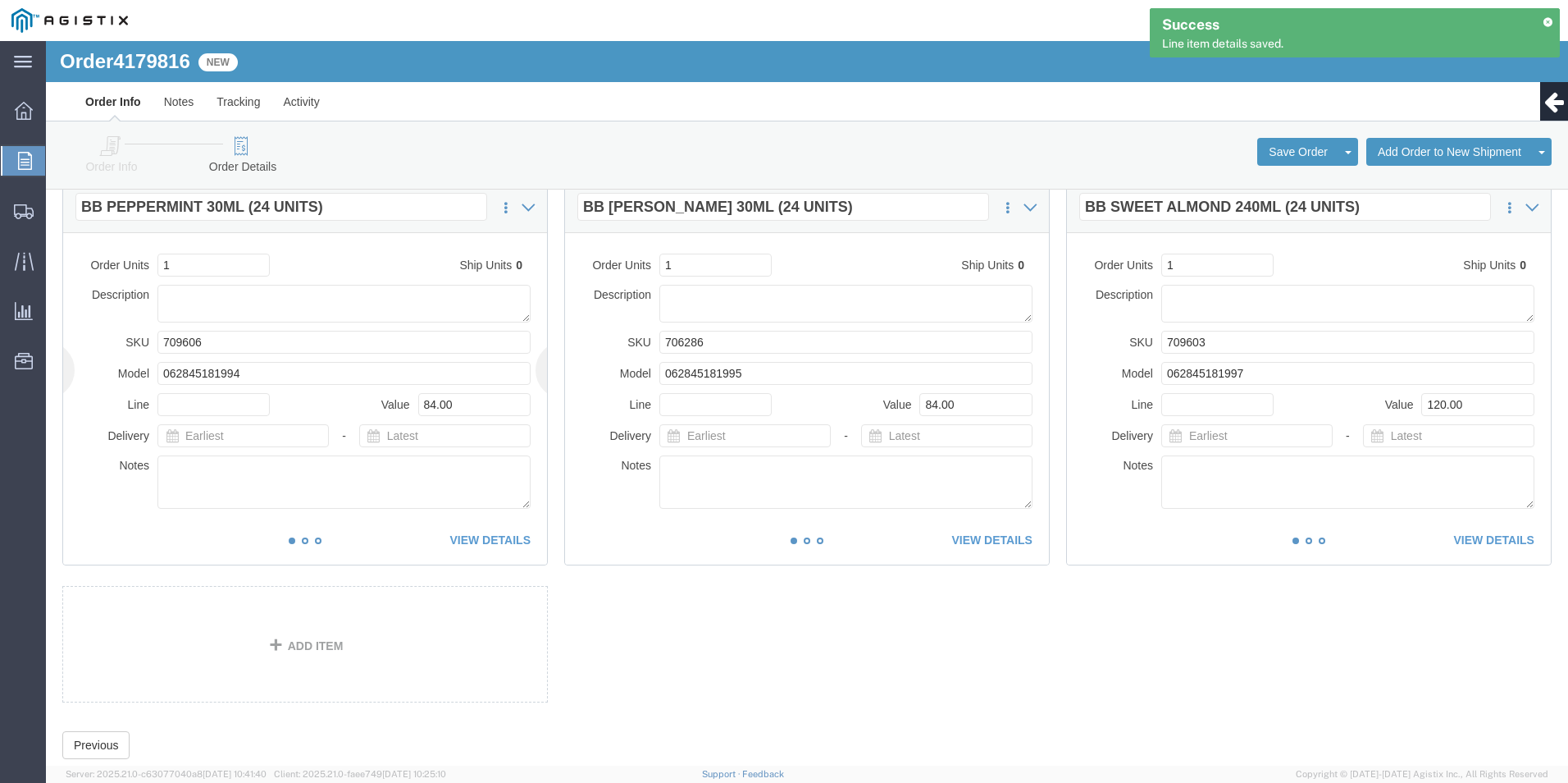
scroll to position [902, 0]
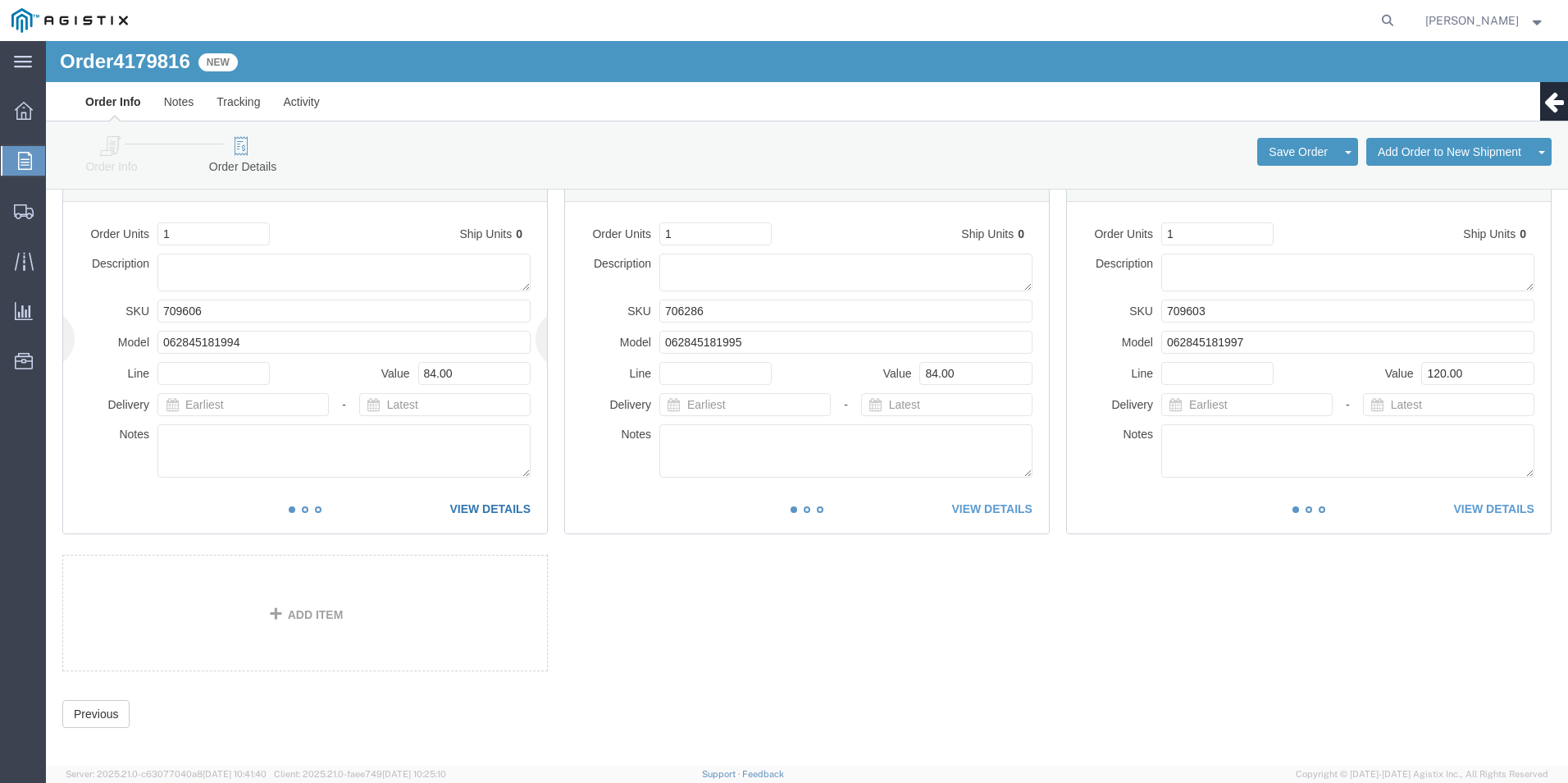
click link "VIEW DETAILS"
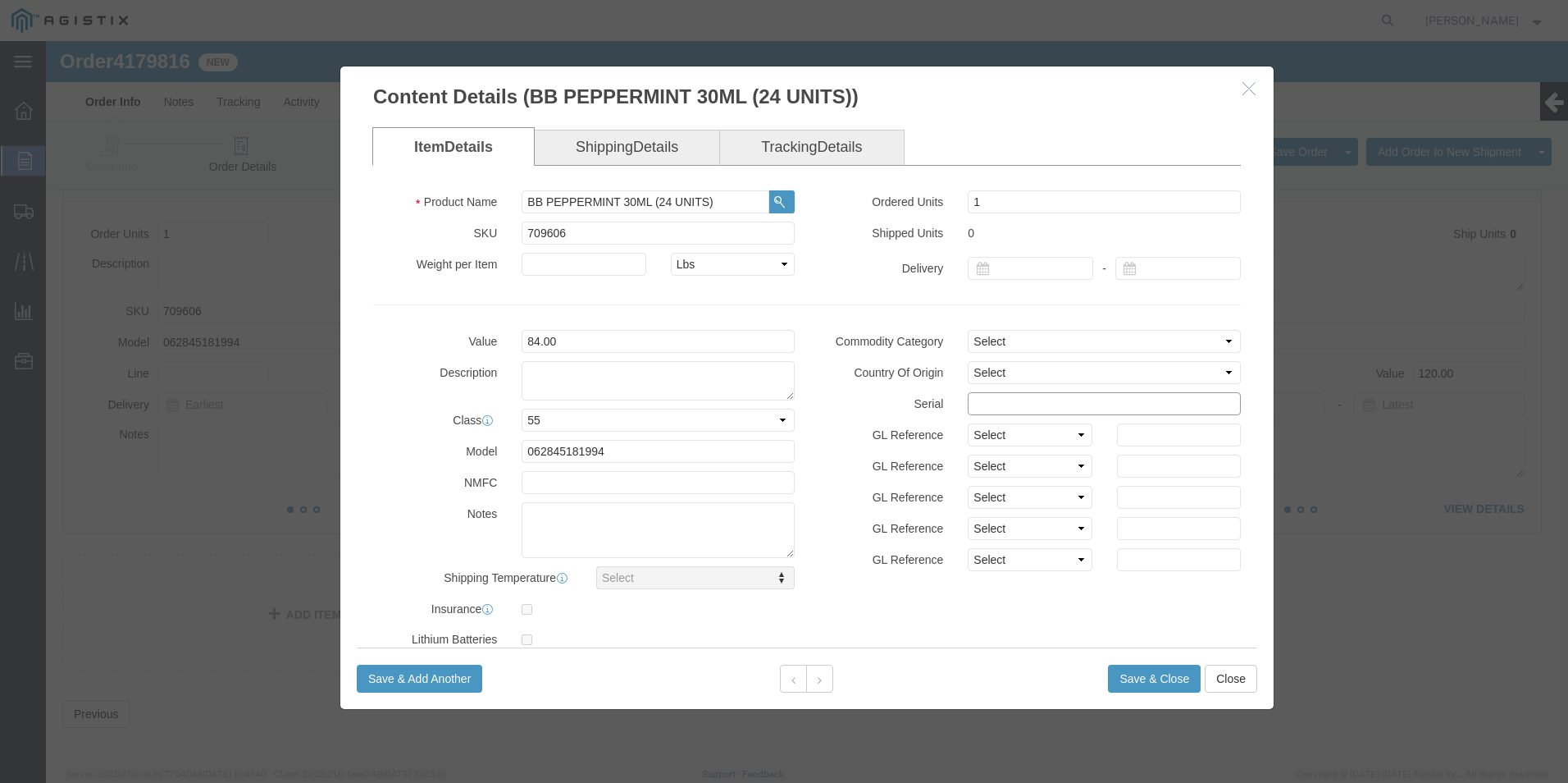
click input "text"
paste input "11373921111111111111"
type input "11373921111111111117"
click button "Save & Close"
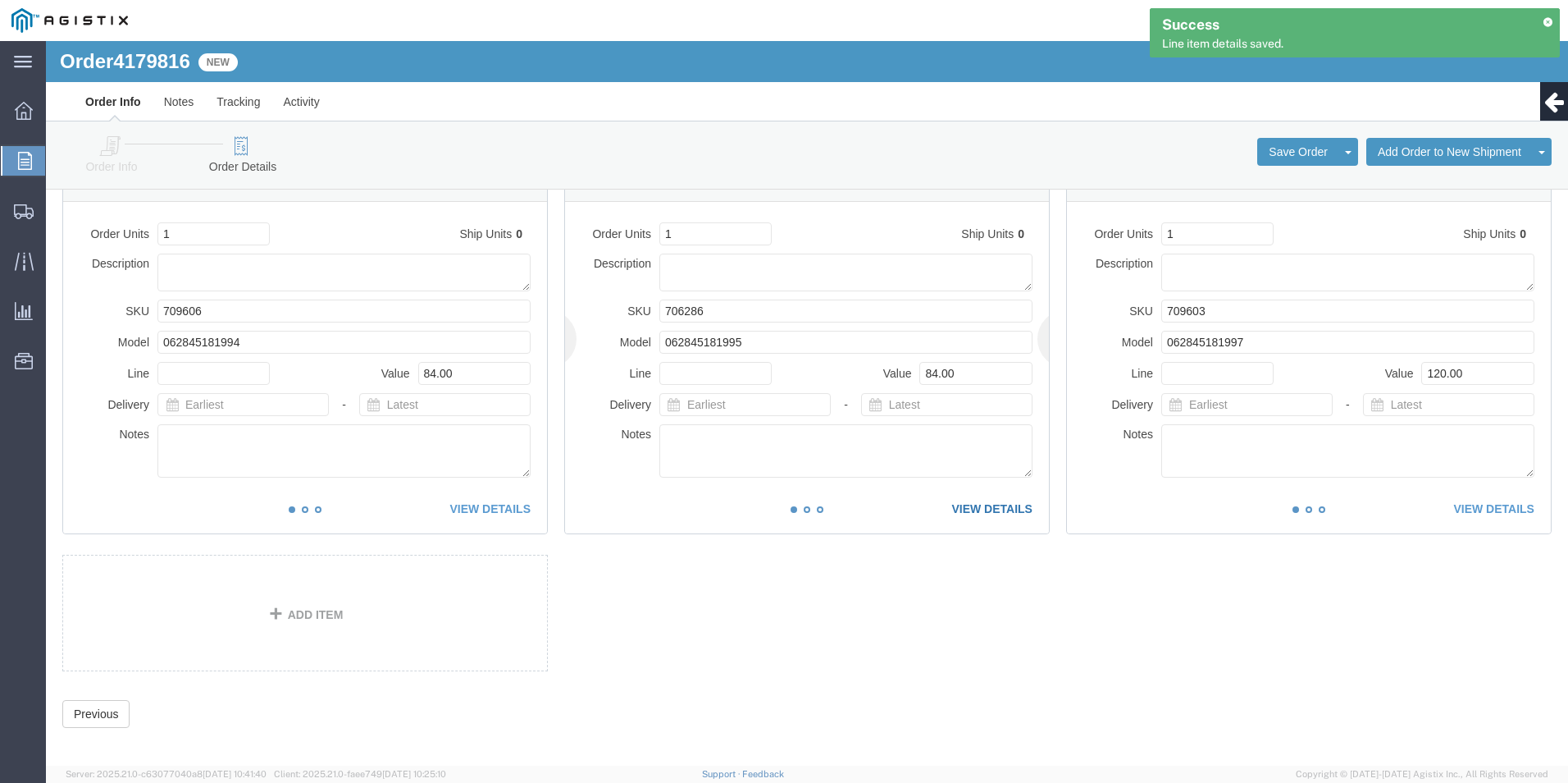
click link "VIEW DETAILS"
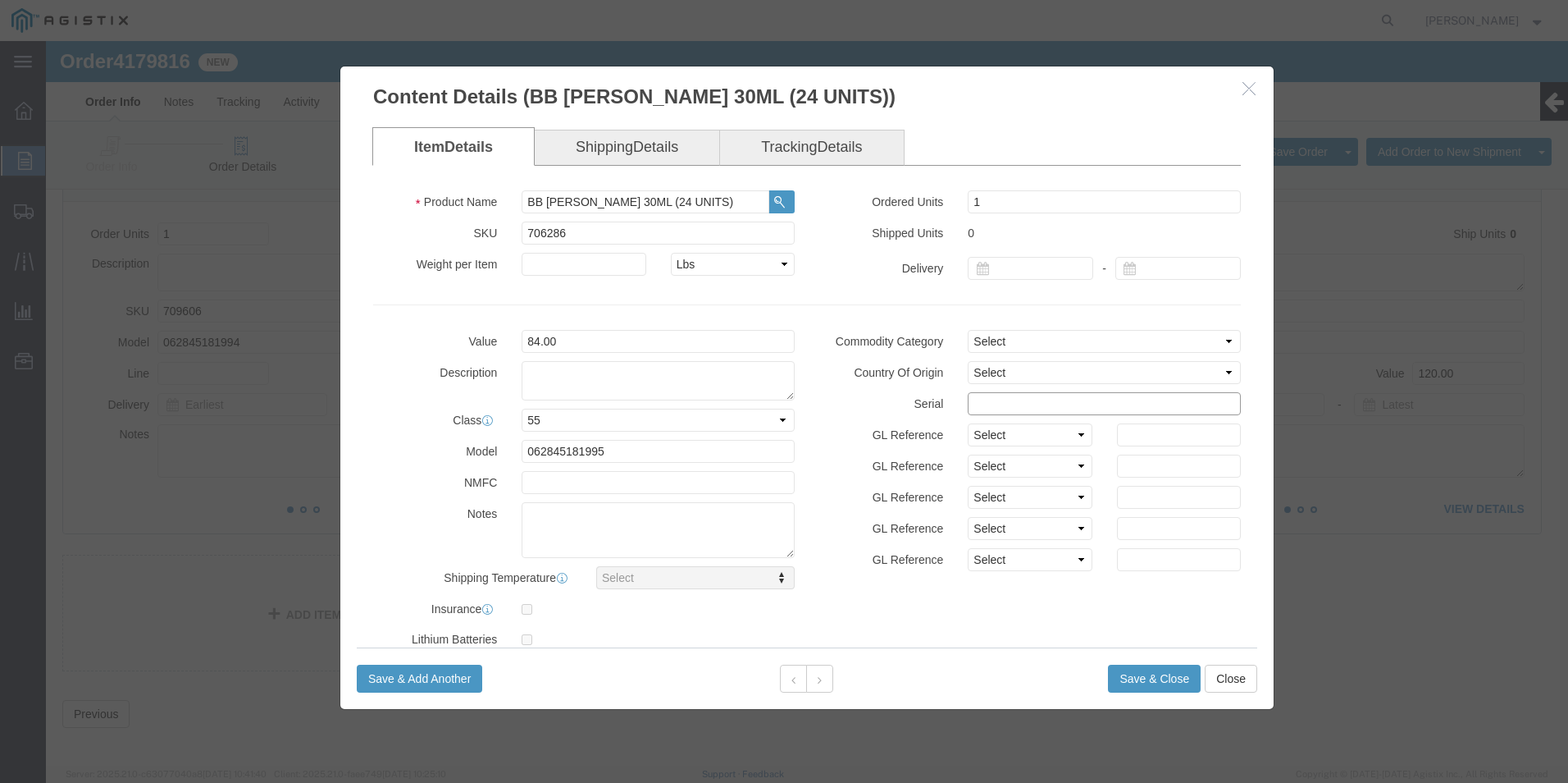
click input "text"
paste input "11373921111111111111"
type input "11373921111111111118"
click button "Save & Close"
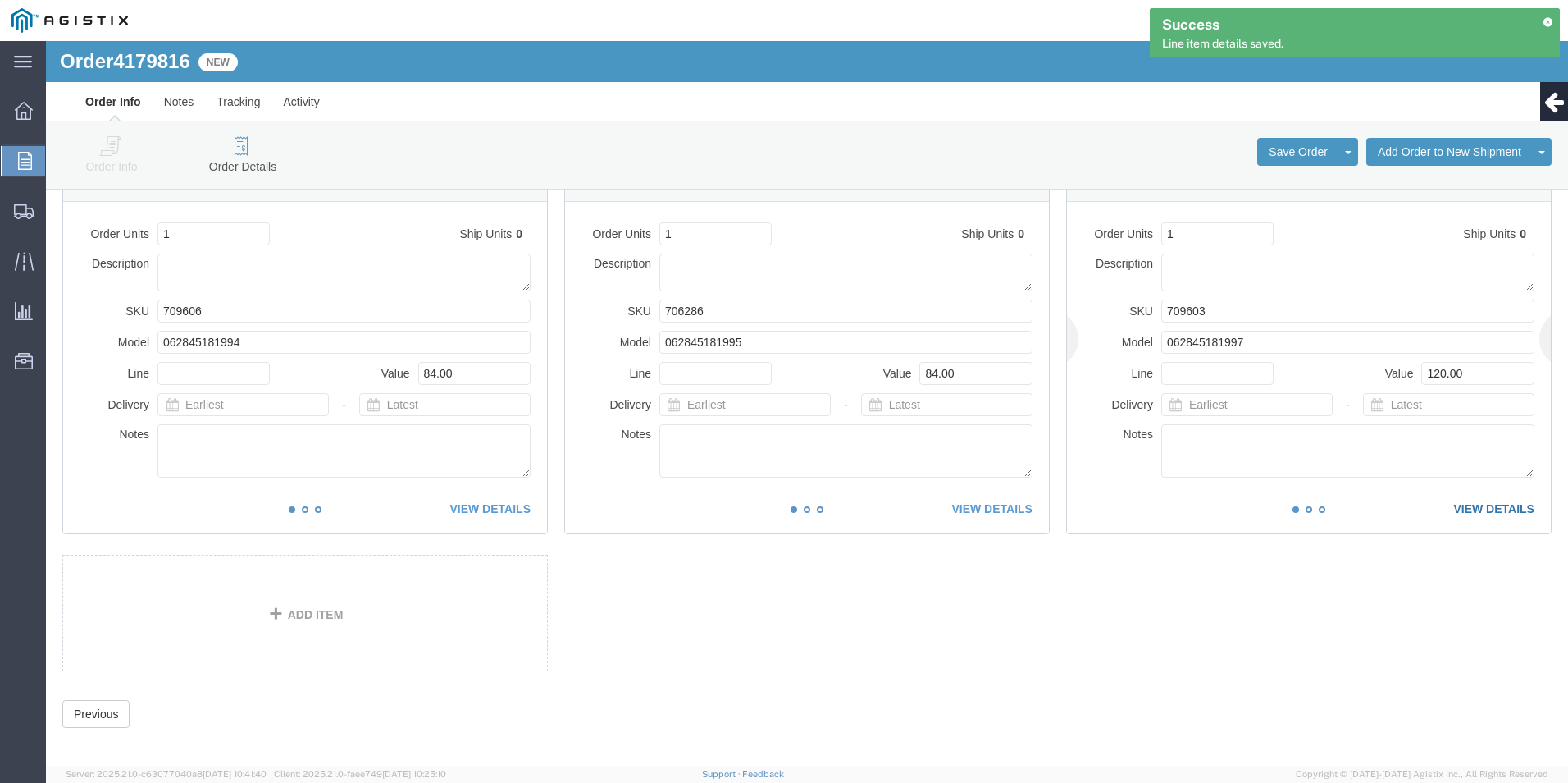
click link "VIEW DETAILS"
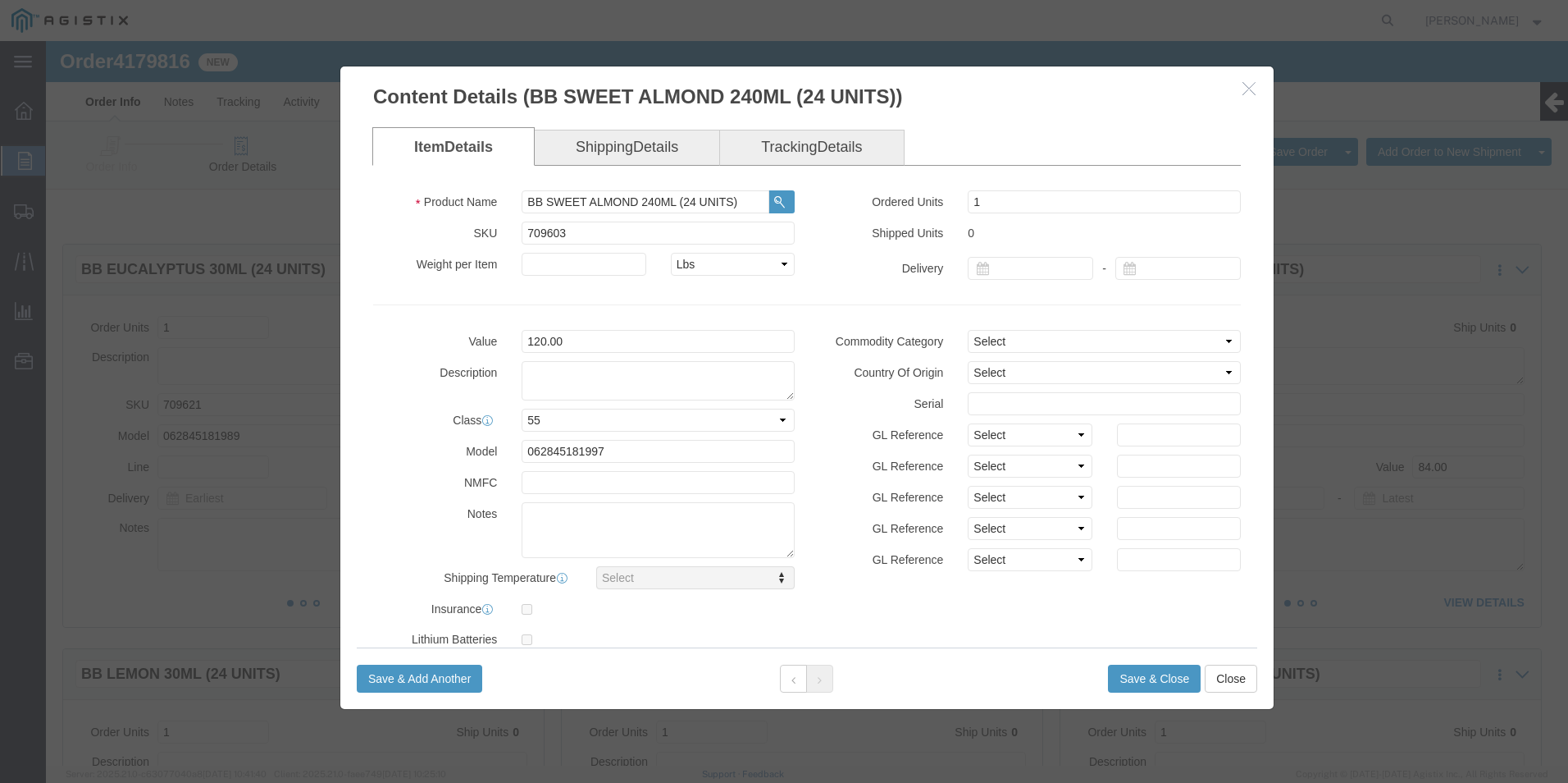
scroll to position [902, 0]
click input "text"
paste input "11373921111111111111"
type input "11373921111111111119"
click button "Save & Close"
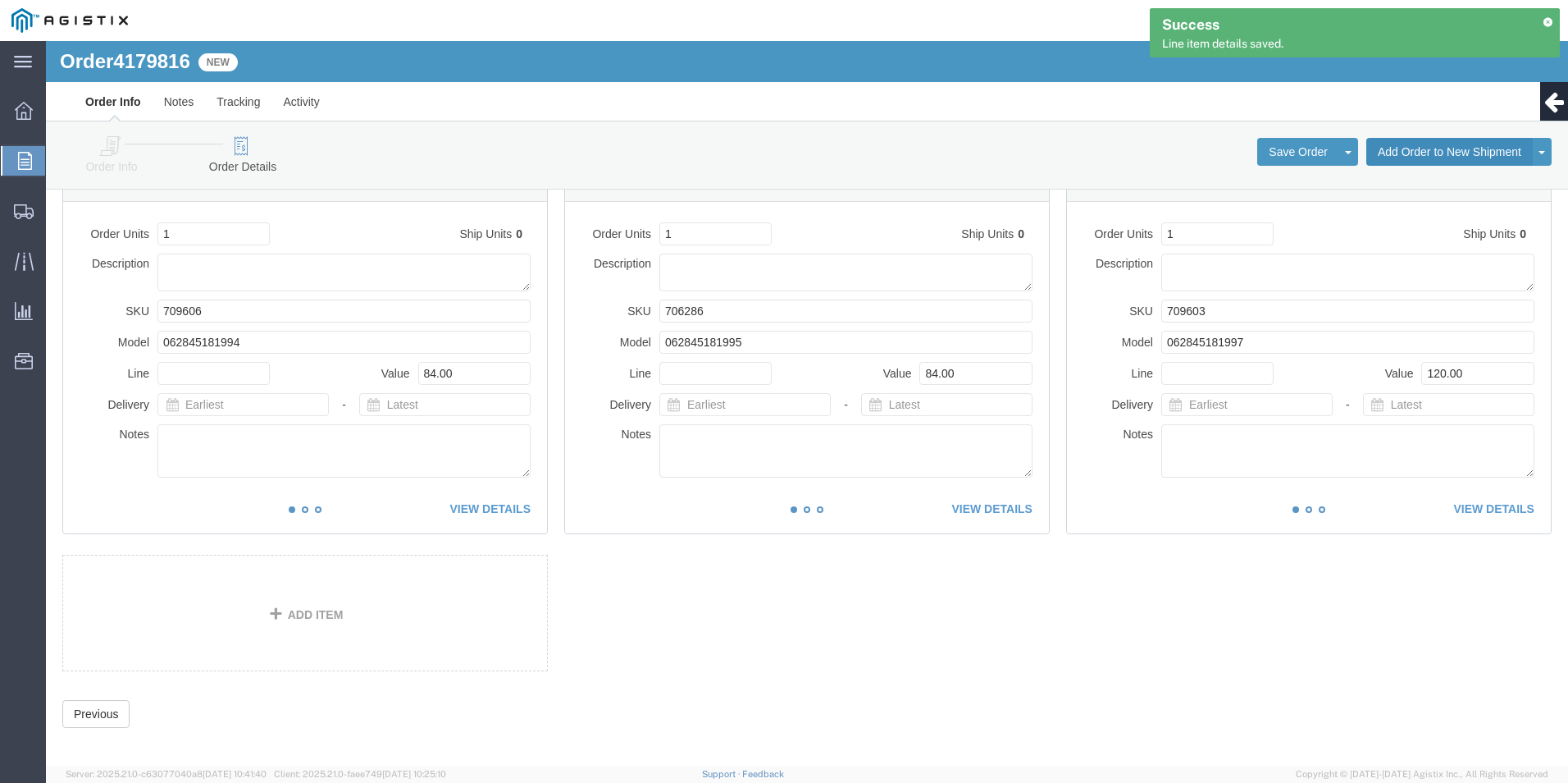
click button "Add Order to New Shipment"
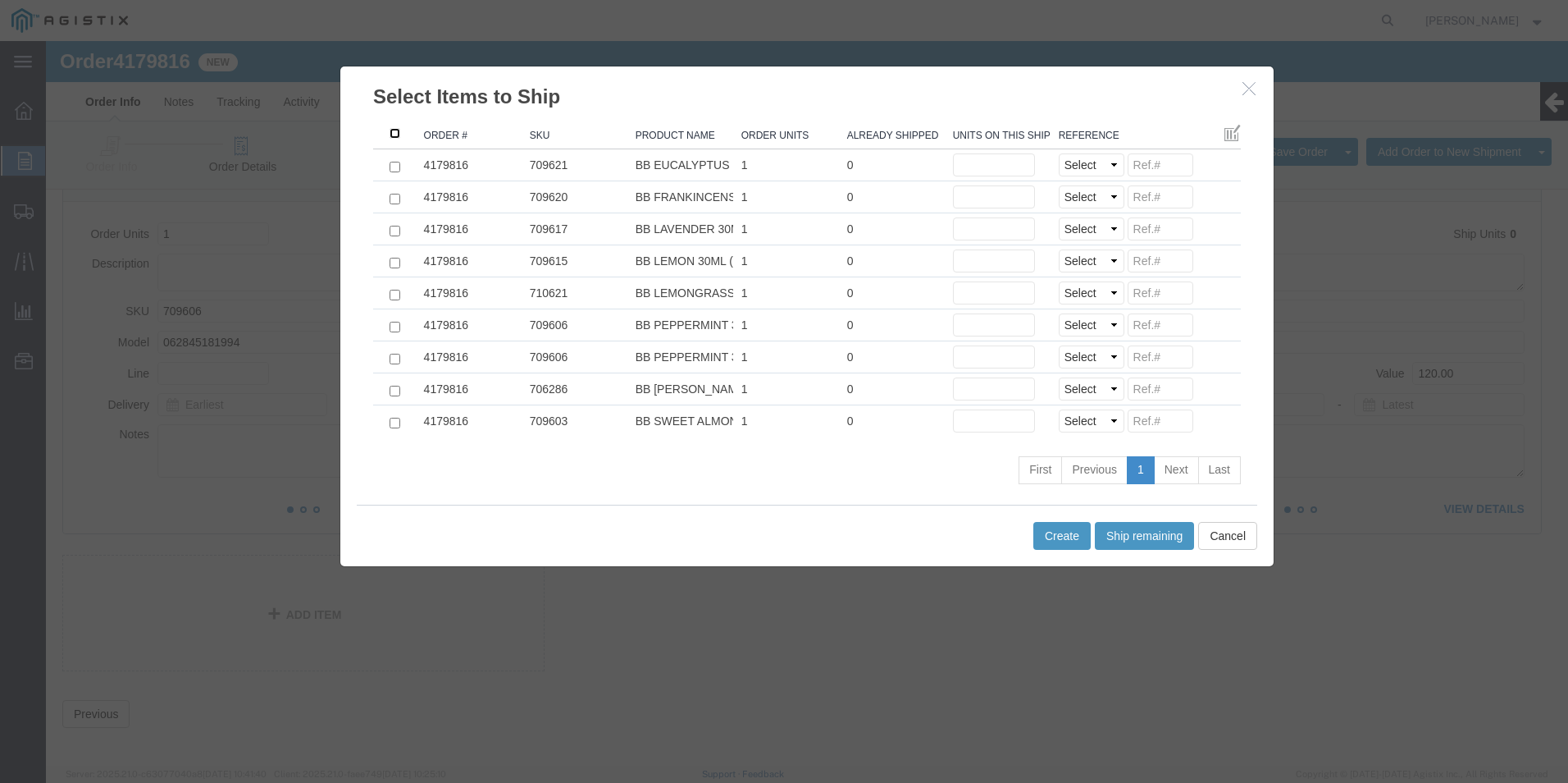
click input ": activate to sort column descending"
checkbox input "true"
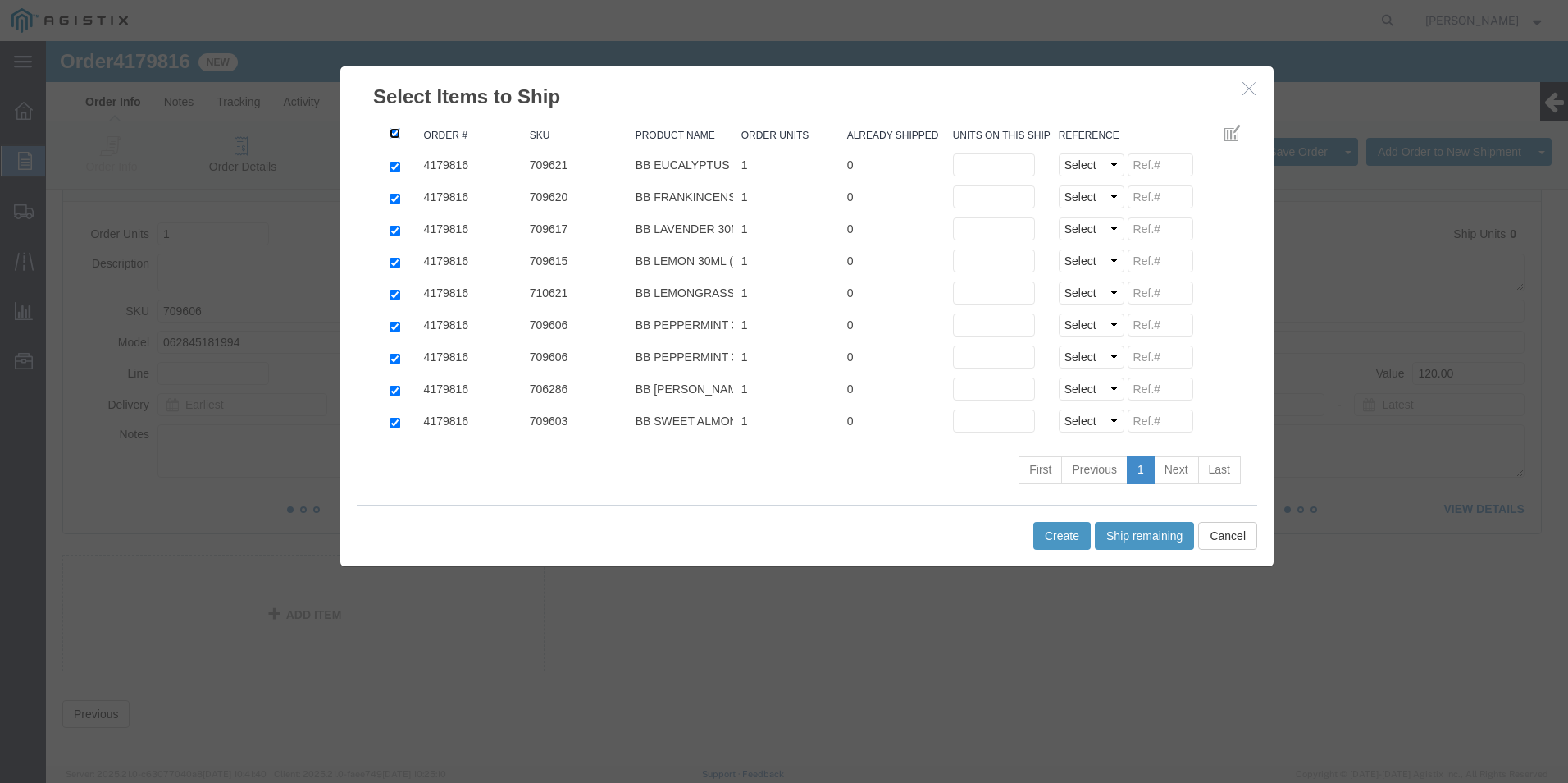
checkbox input "true"
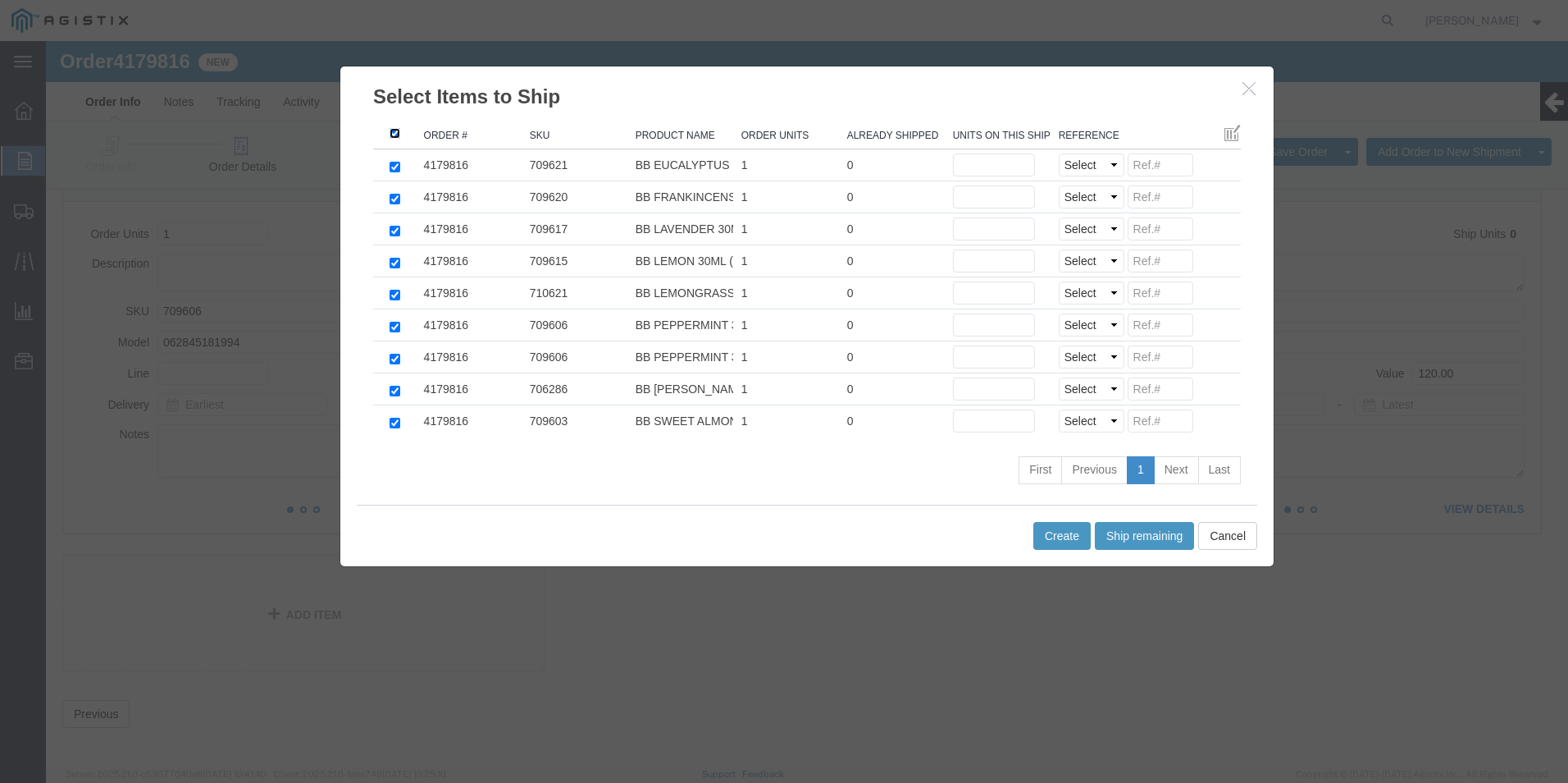
checkbox input "true"
click button "Ship remaining"
type input "1"
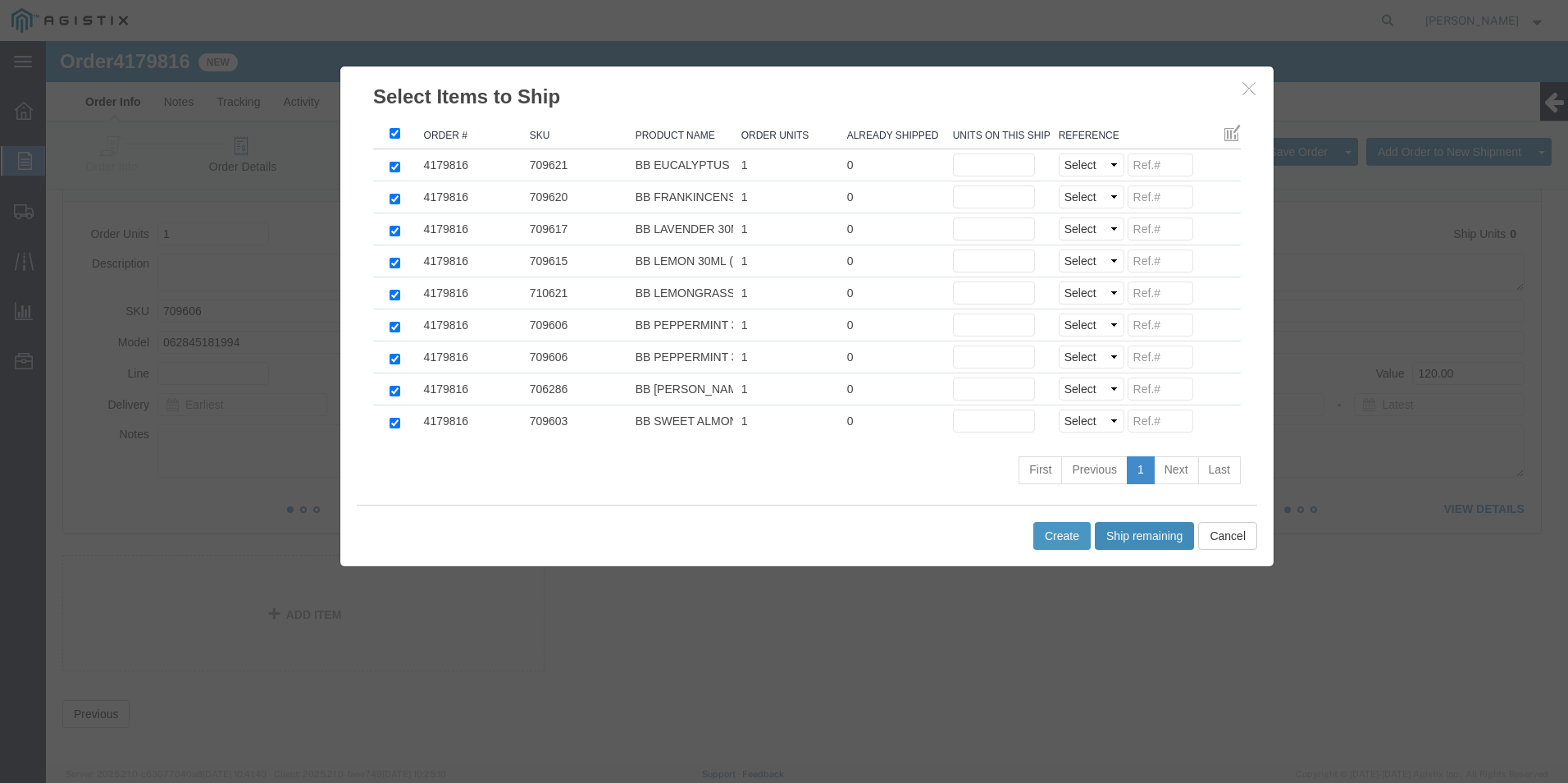
type input "1"
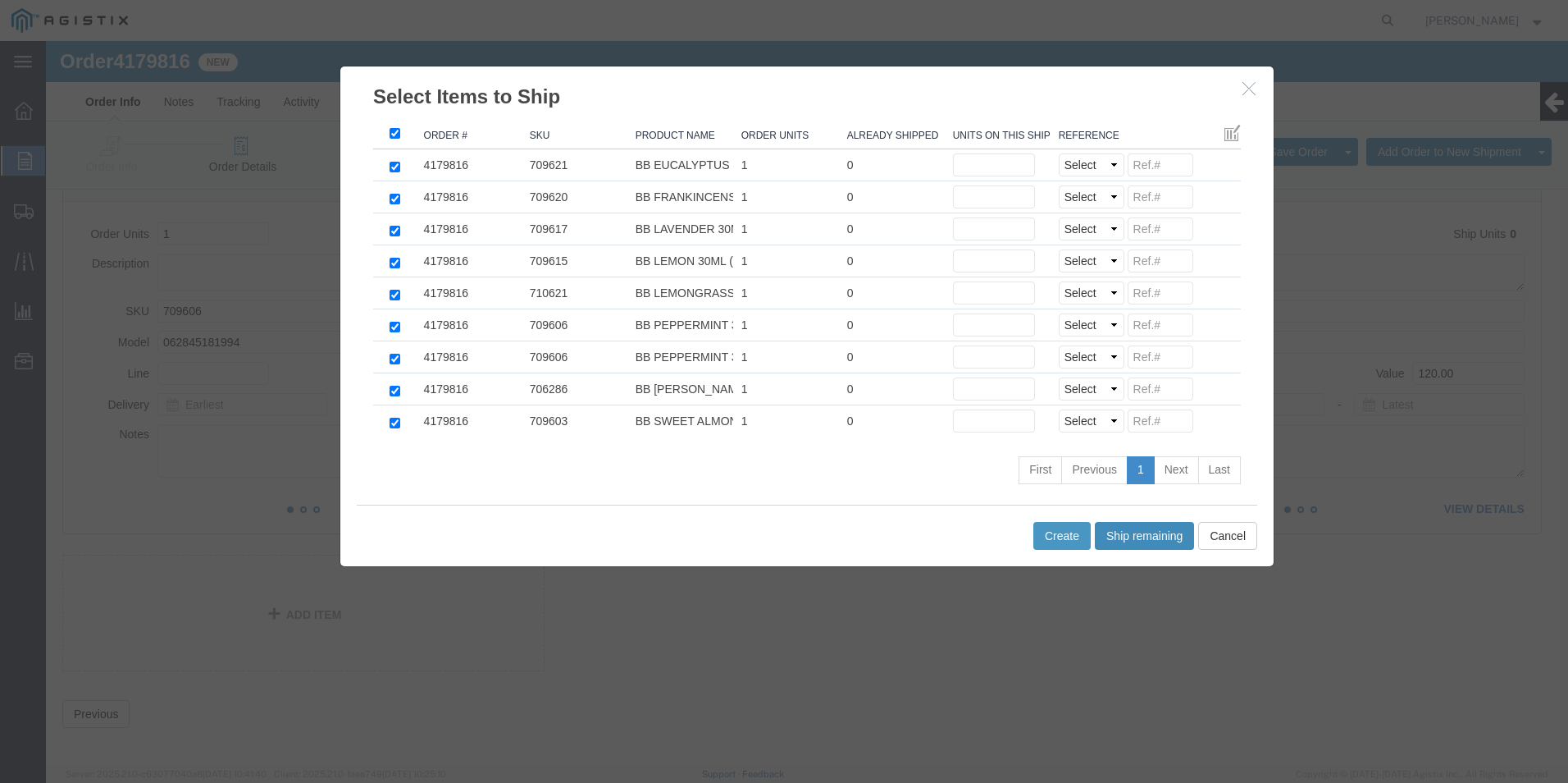
type input "1"
click select "Select Purchase Order Delivery Number"
select select "PO"
click select "Select Purchase Order Delivery Number"
click tbody "4179816 709621 BB EUCALYPTUS 30ML (24 UNITS) 1 0 Units on this shipment 1 Selec…"
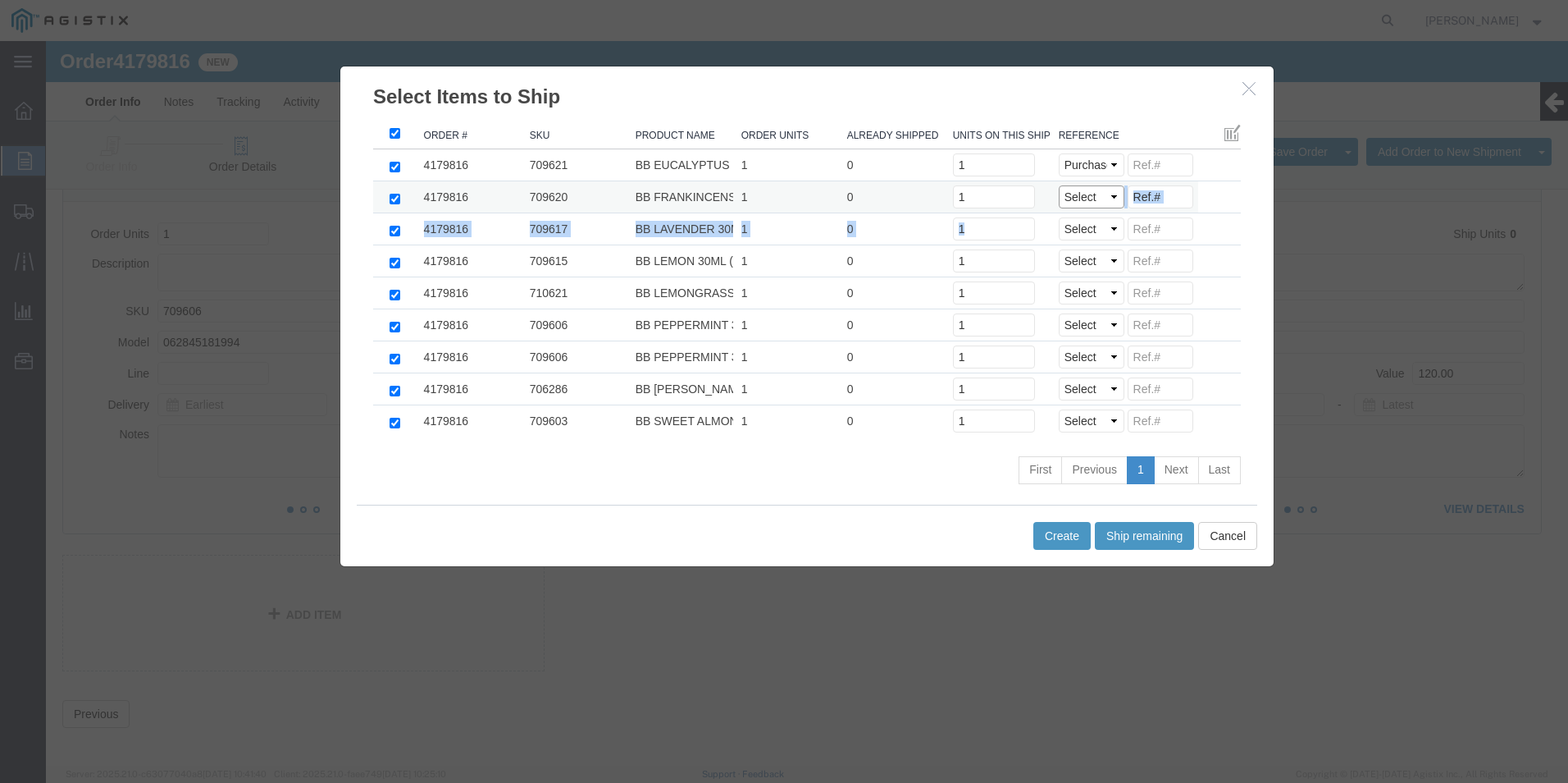
drag, startPoint x: 1041, startPoint y: 166, endPoint x: 1041, endPoint y: 151, distance: 15.0
click select "Select Purchase Order Delivery Number"
select select "PO"
click select "Select Purchase Order Delivery Number"
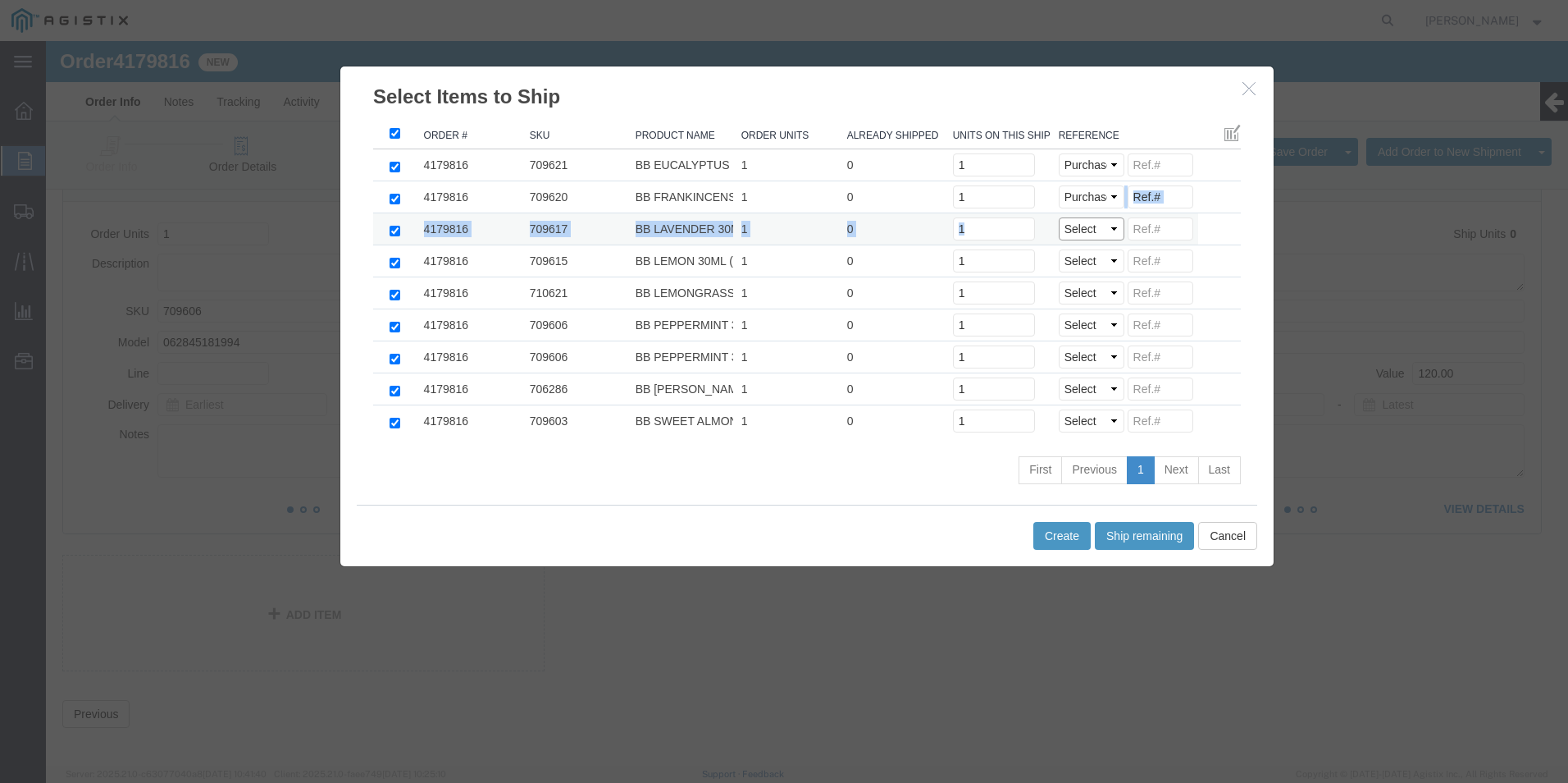
select select "PO"
click select "Select Purchase Order Delivery Number"
select select "PO"
click select "Select Purchase Order Delivery Number"
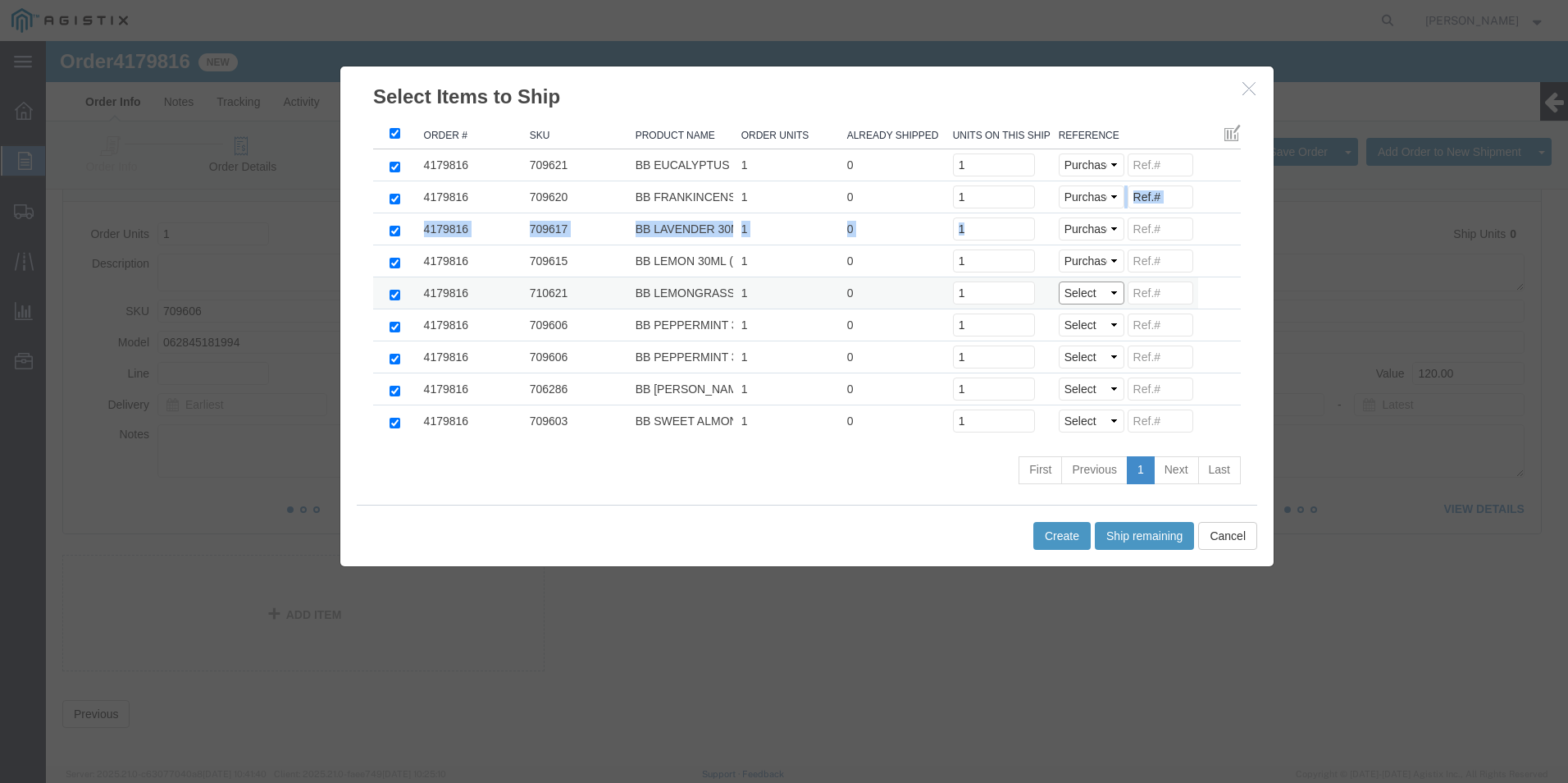
click select "Select Purchase Order Delivery Number"
select select "PO"
click select "Select Purchase Order Delivery Number"
select select "PO"
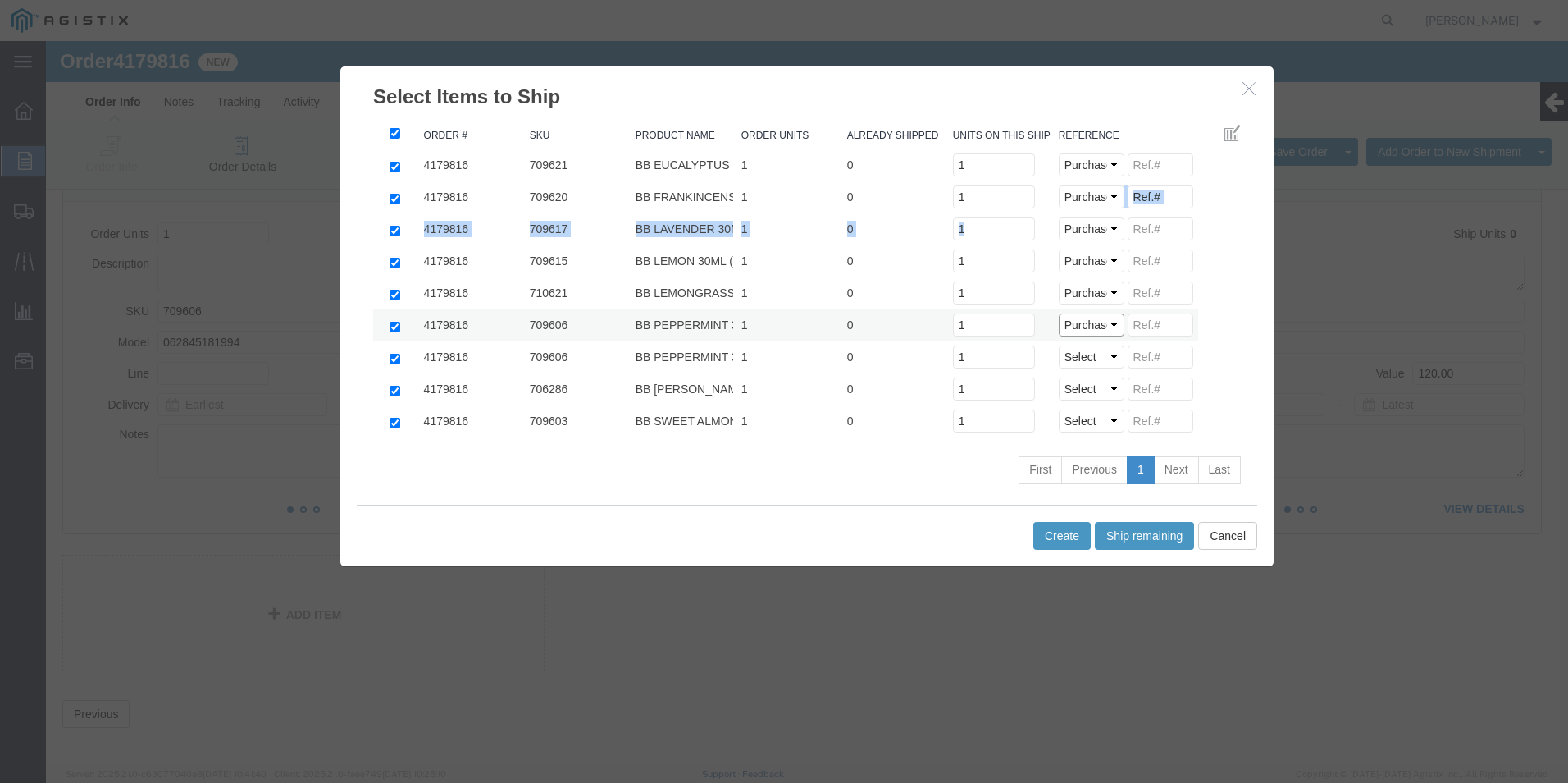
click select "Select Purchase Order Delivery Number"
select select "PO"
click select "Select Purchase Order Delivery Number"
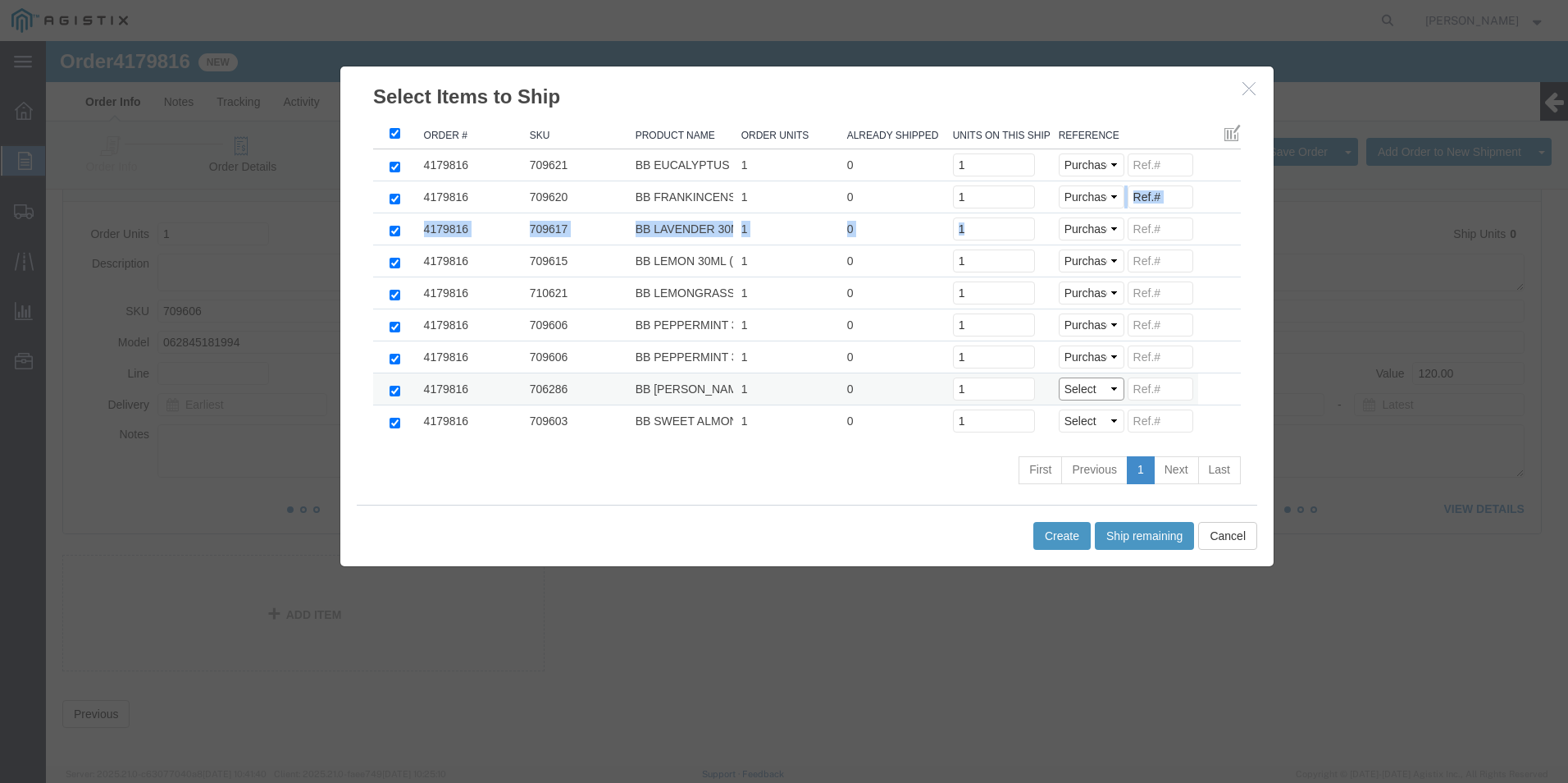
select select "PO"
click select "Select Purchase Order Delivery Number"
select select "PO"
click select "Select Purchase Order Delivery Number"
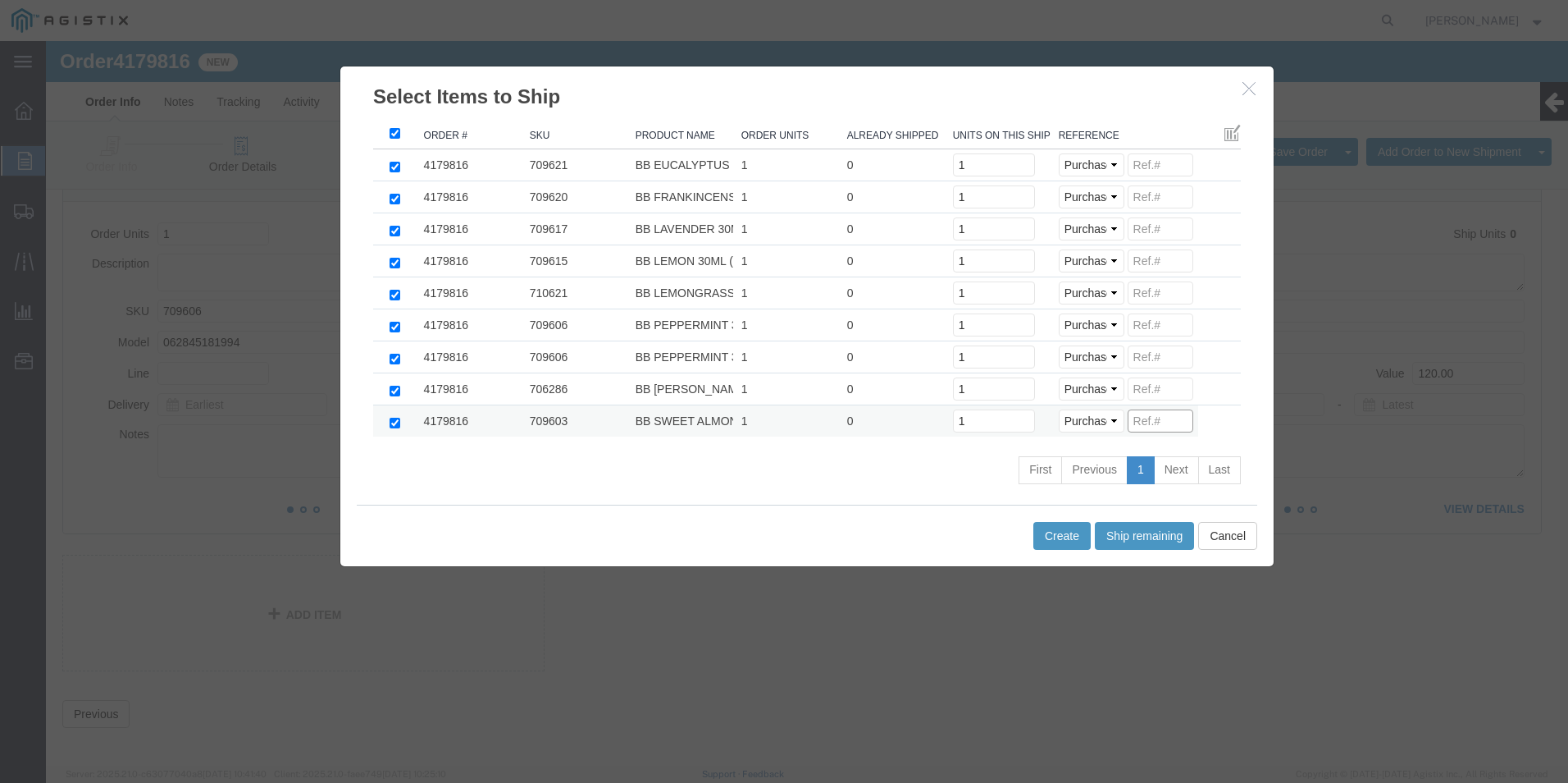
click input
paste input "11373921111111111111"
drag, startPoint x: 1135, startPoint y: 377, endPoint x: 972, endPoint y: 387, distance: 163.3
click tr "4179816 709603 BB SWEET ALMOND 240ML (24 UNITS) 1 0 Units on this shipment 1 Se…"
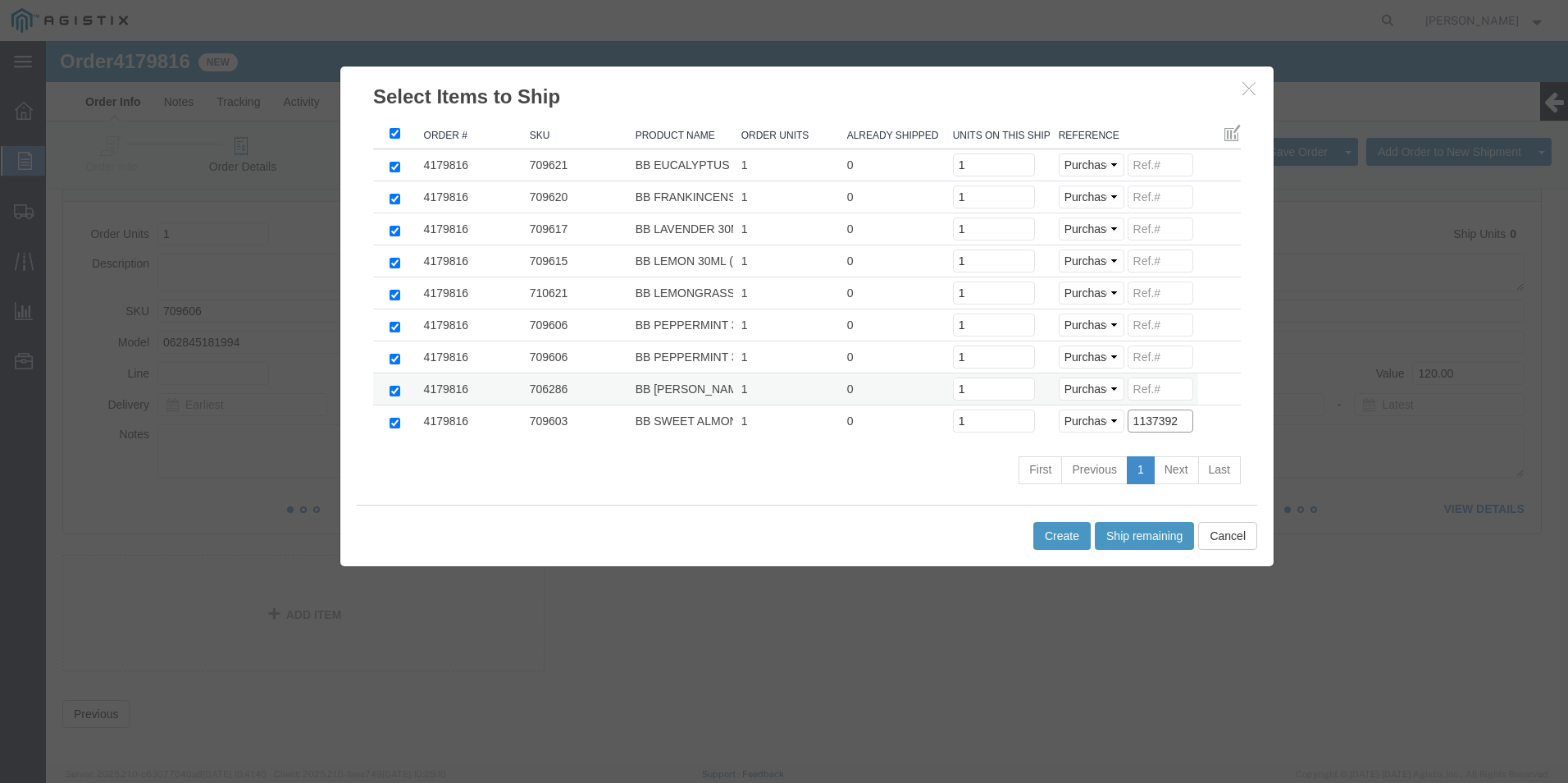
type input "1137392"
click input
paste input "1137392"
type input "1137392"
click input
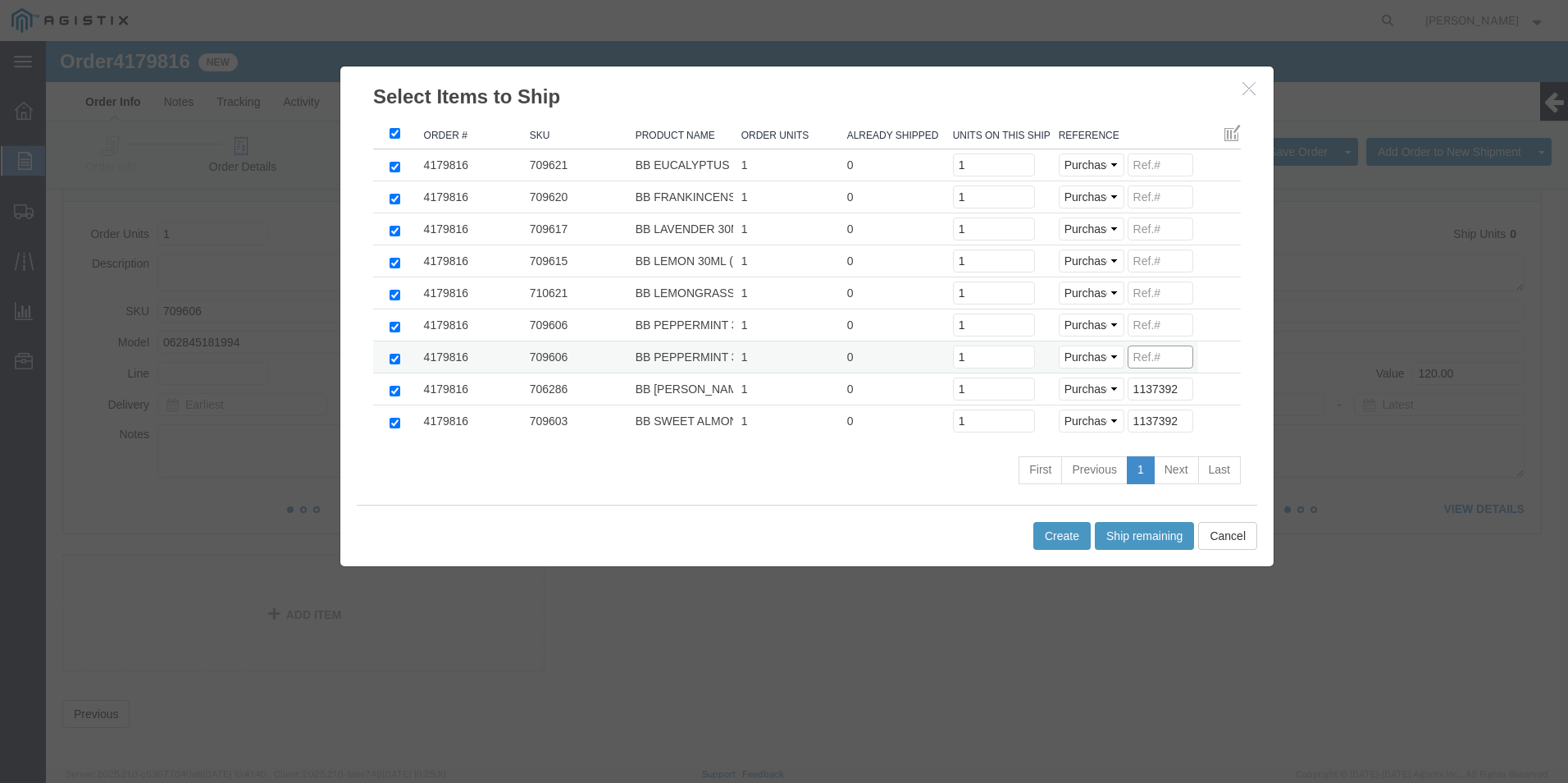
paste input "1137392"
type input "1137392"
click td "Select Purchase Order Delivery Number"
click input
paste input "1137392"
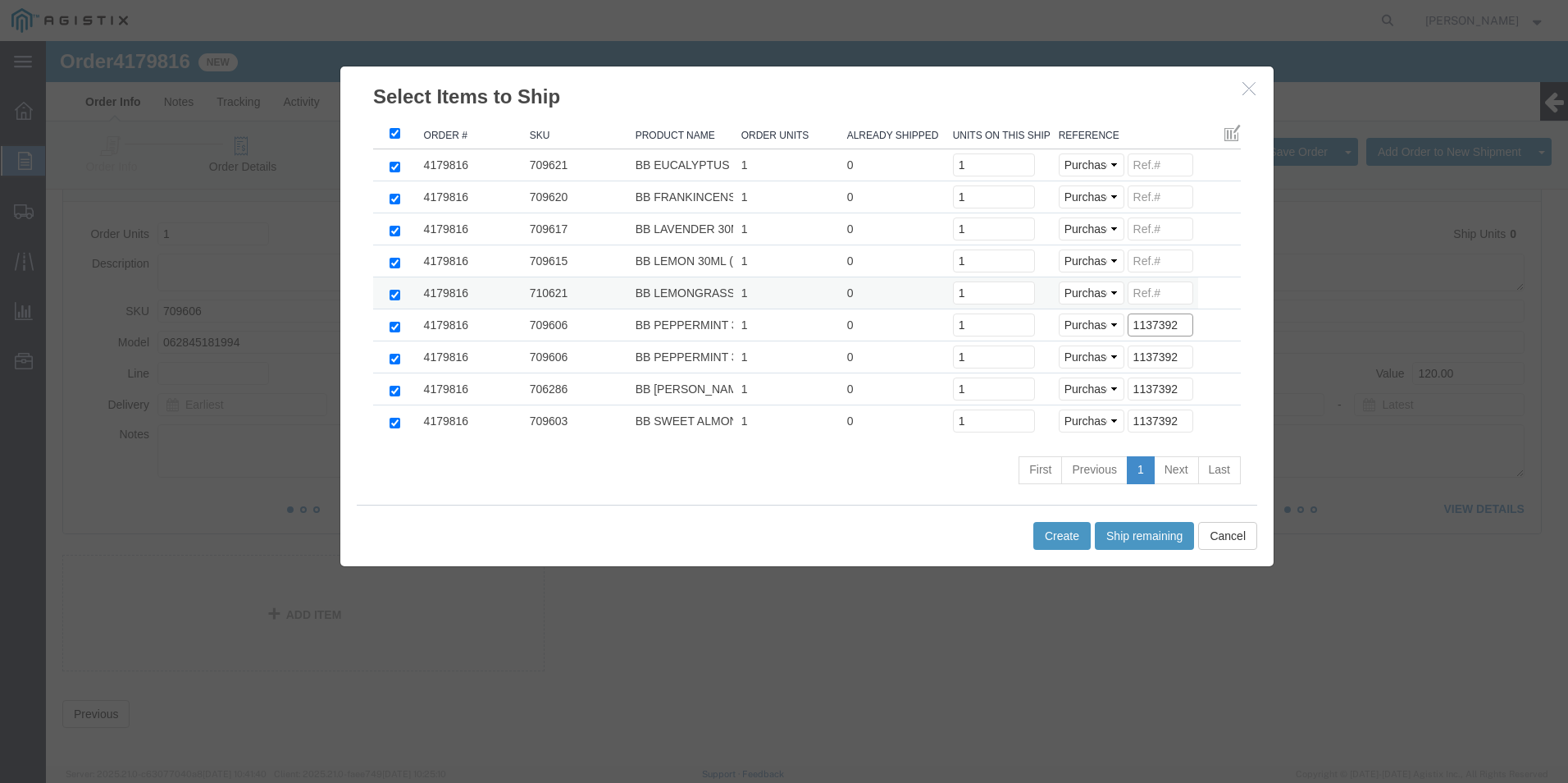
type input "1137392"
click input
paste input "1137392"
type input "1137392"
click input
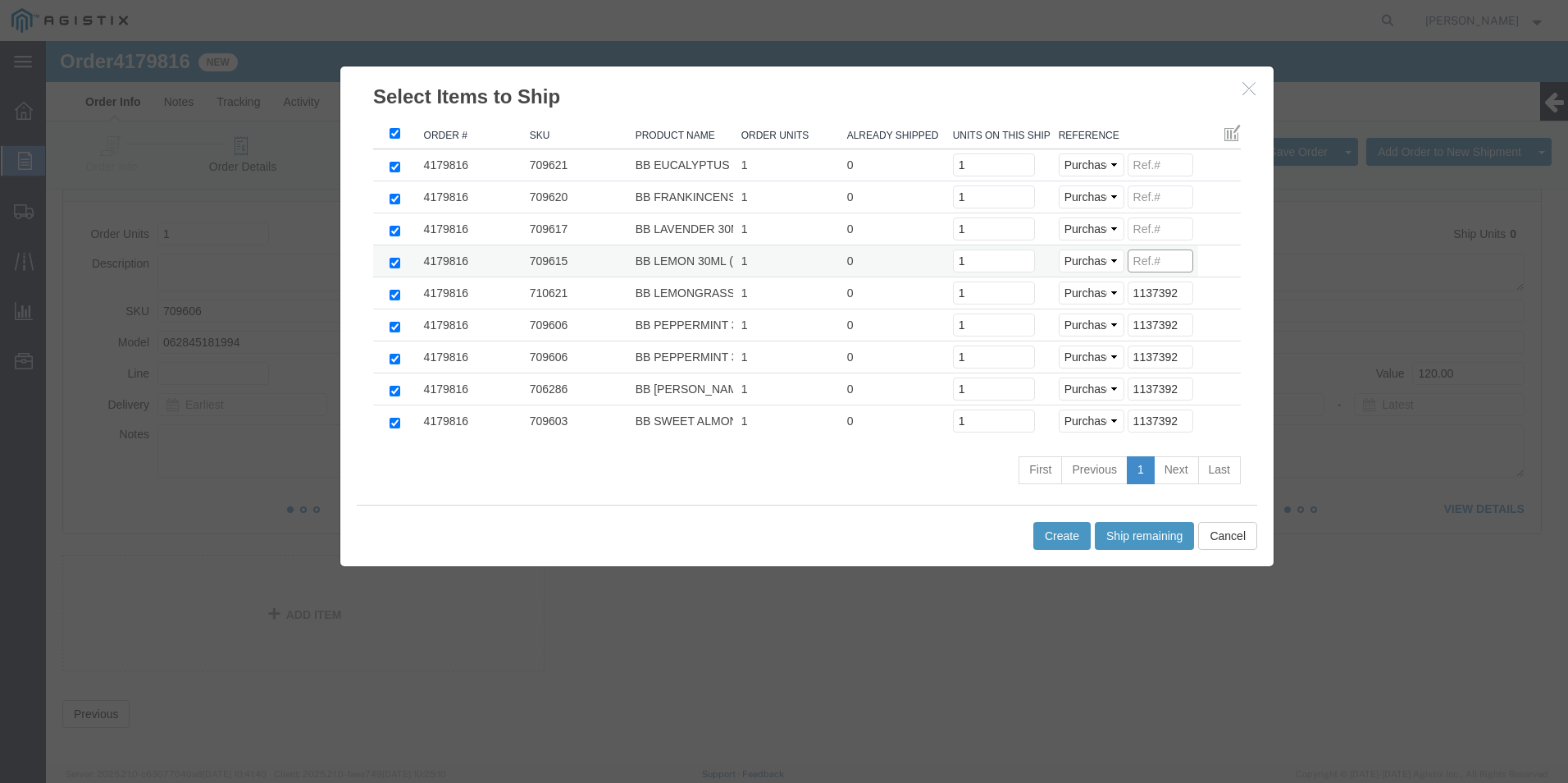
paste input "1137392"
type input "1137392"
click input
paste input "1137392"
type input "1137392"
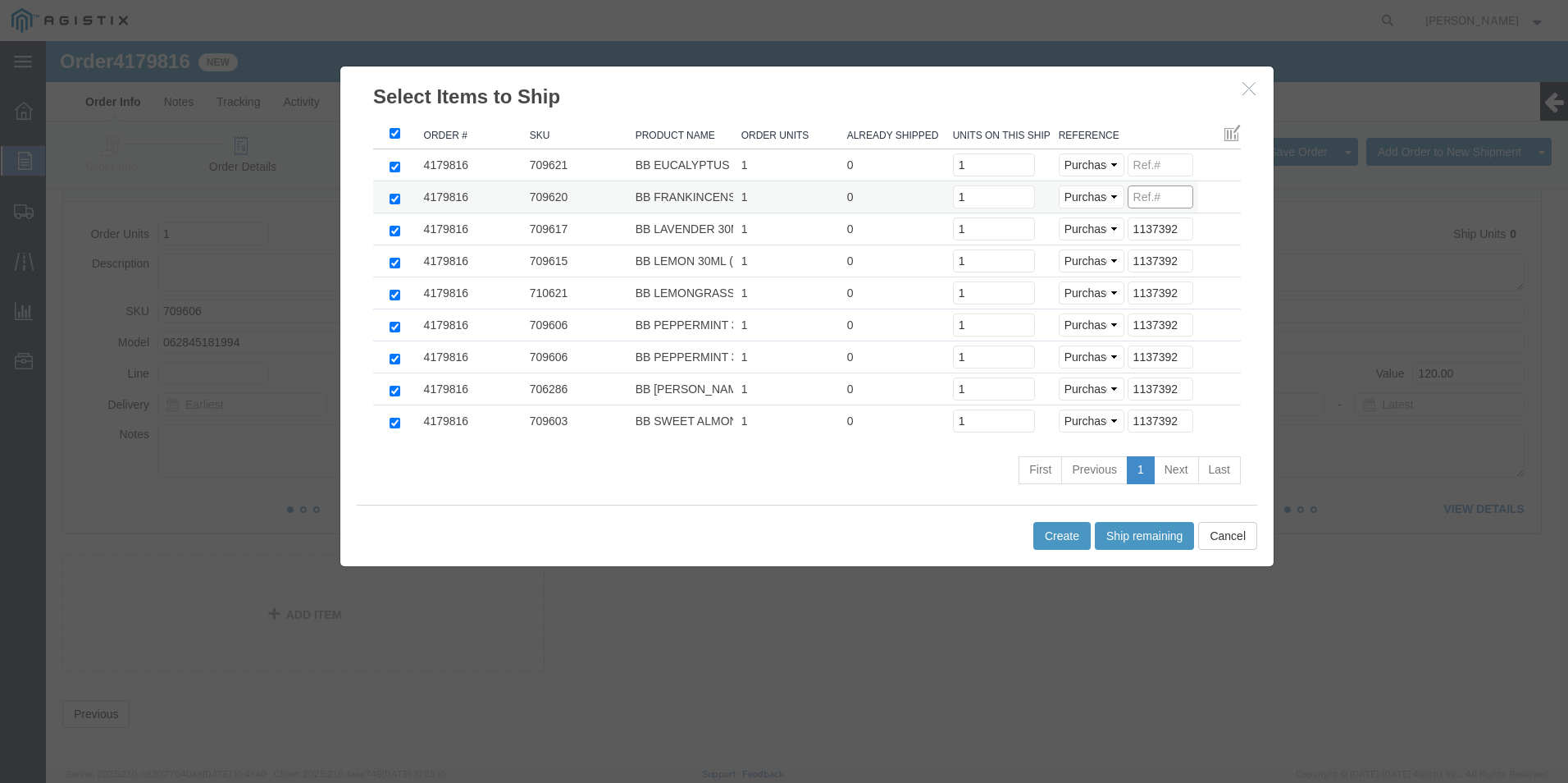
click input
paste input "1137392"
type input "1137392"
click input
paste input "1137392"
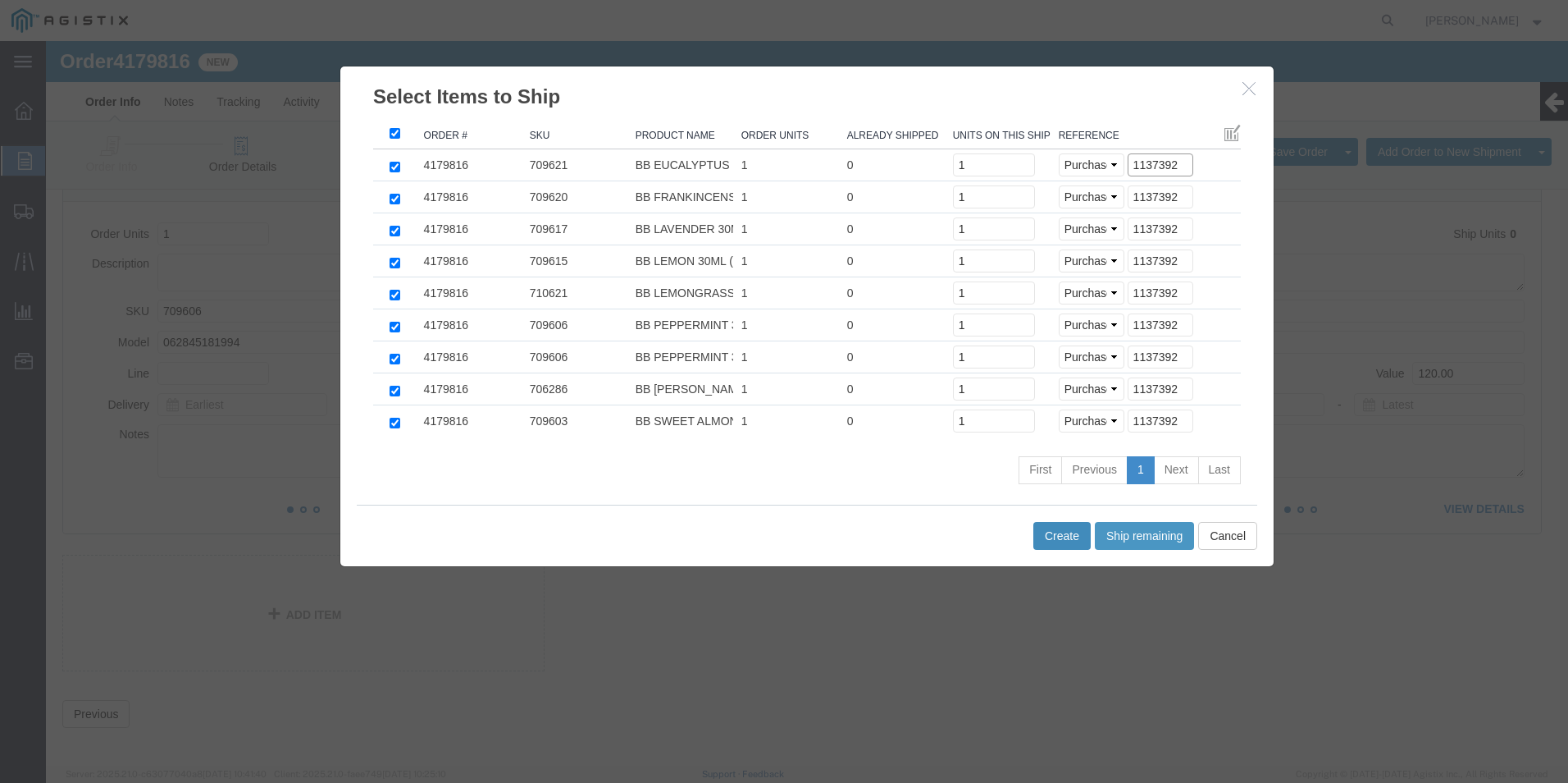
type input "1137392"
click button "Create"
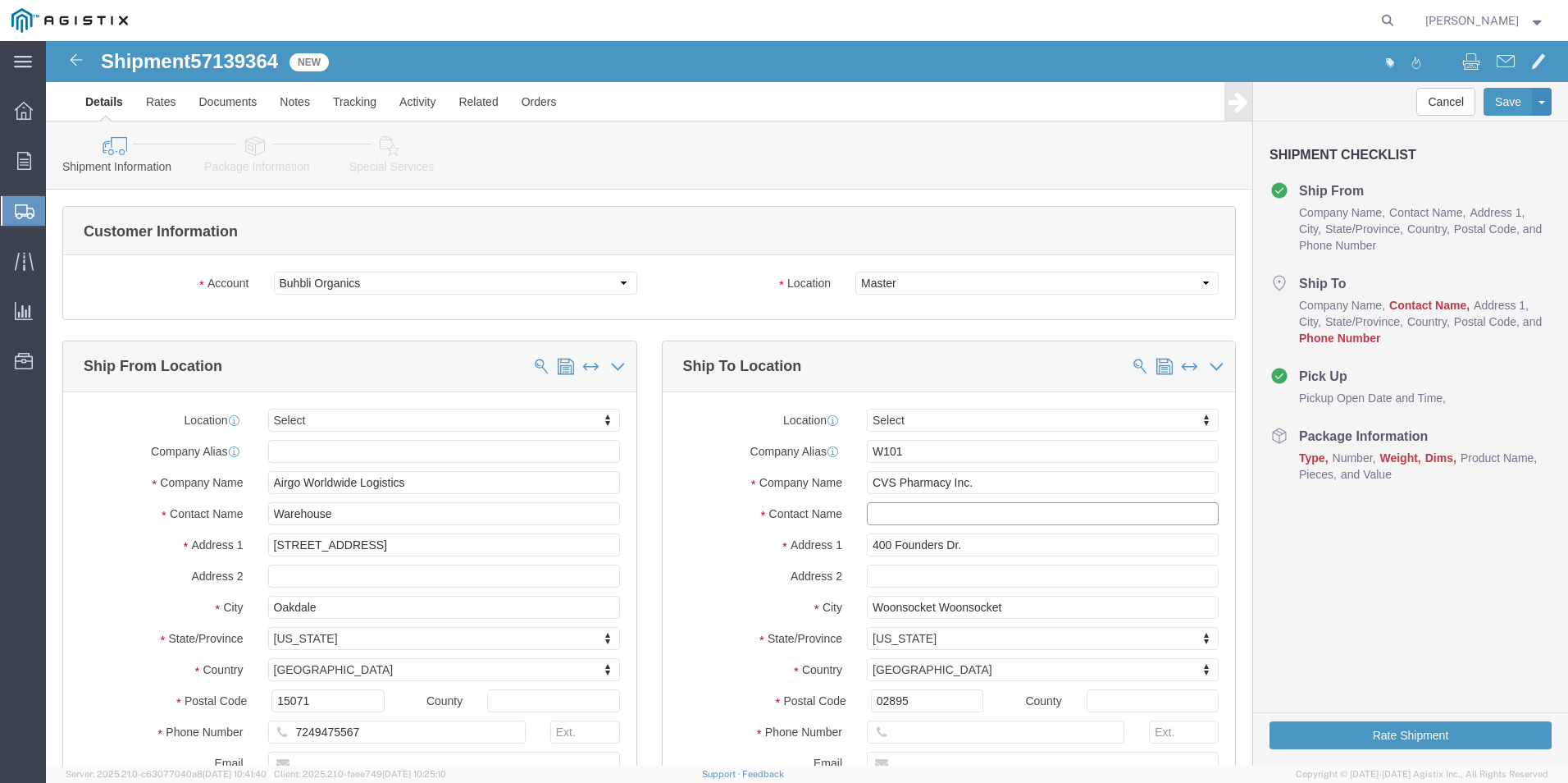
click input "text"
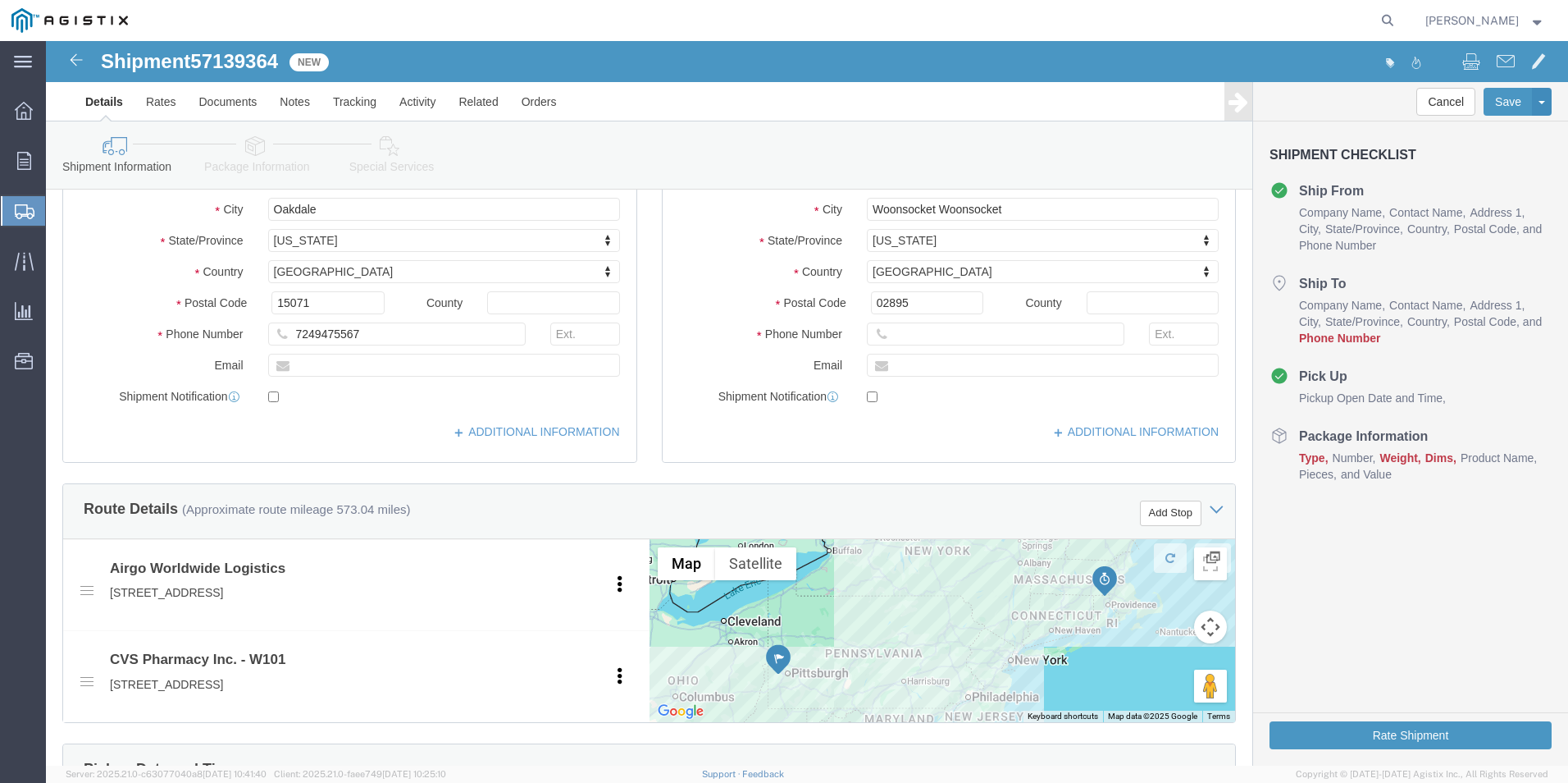
scroll to position [411, 0]
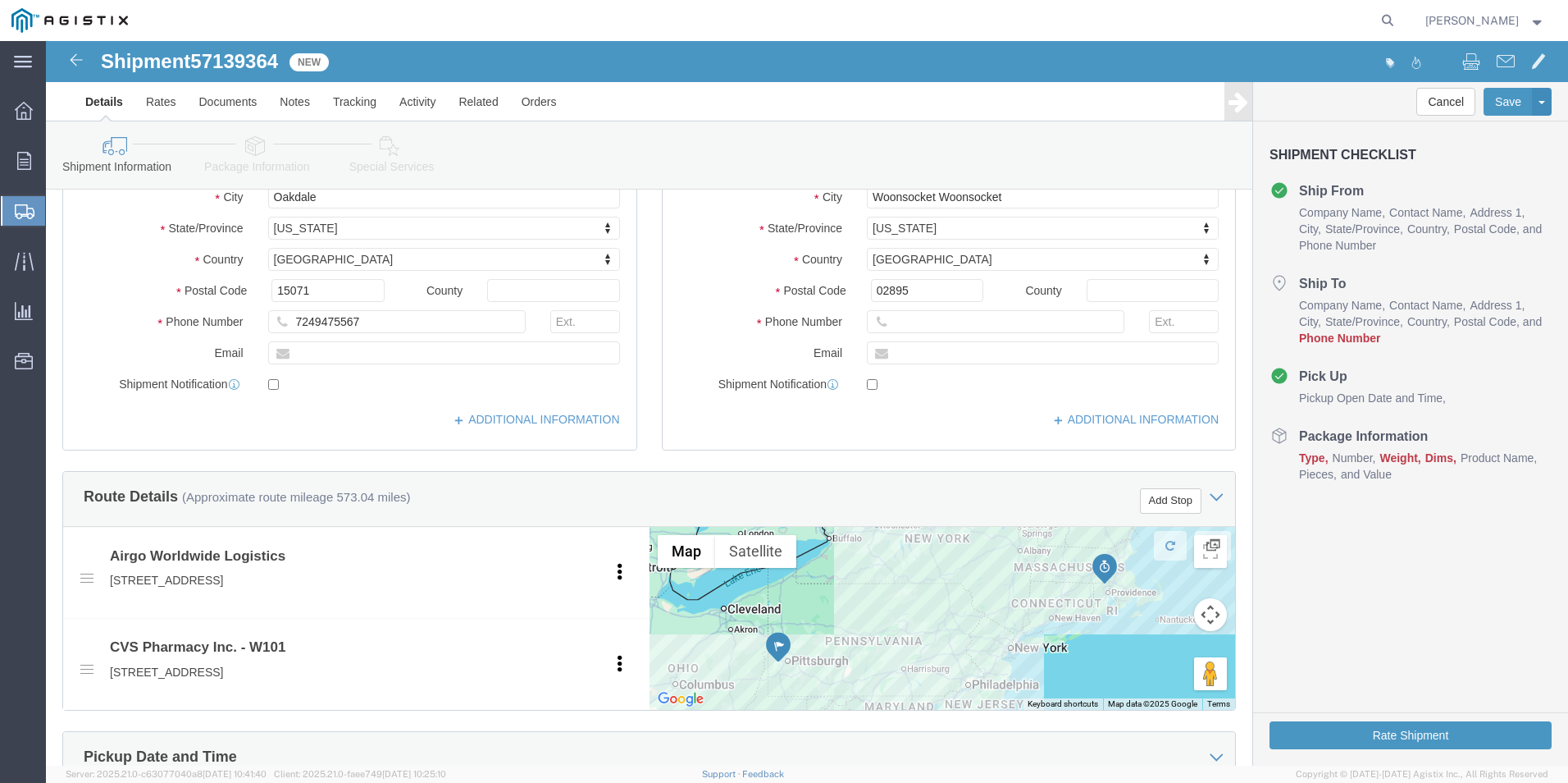
type input "recvg"
click input "text"
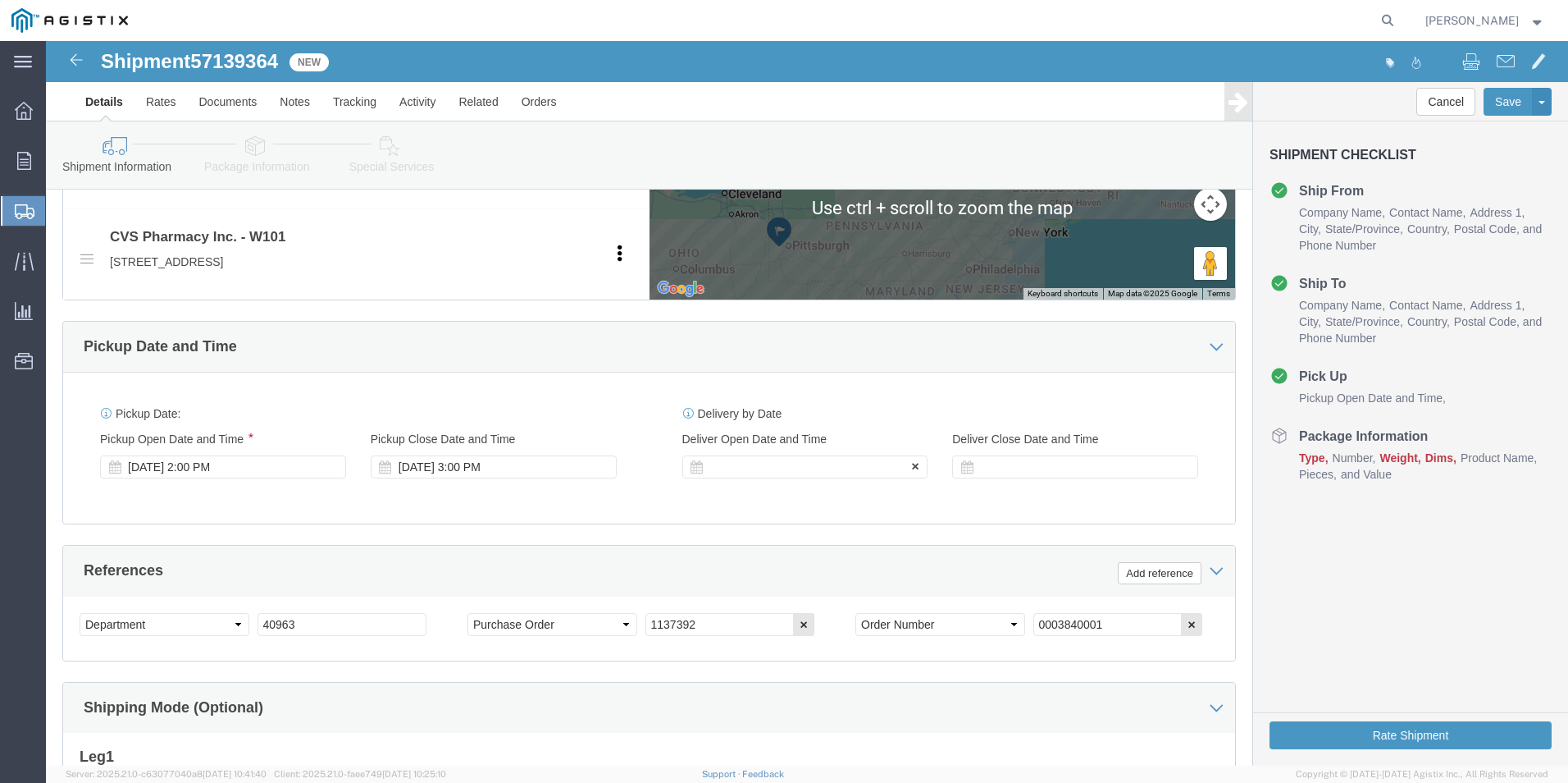
type input "[PHONE_NUMBER]"
click div
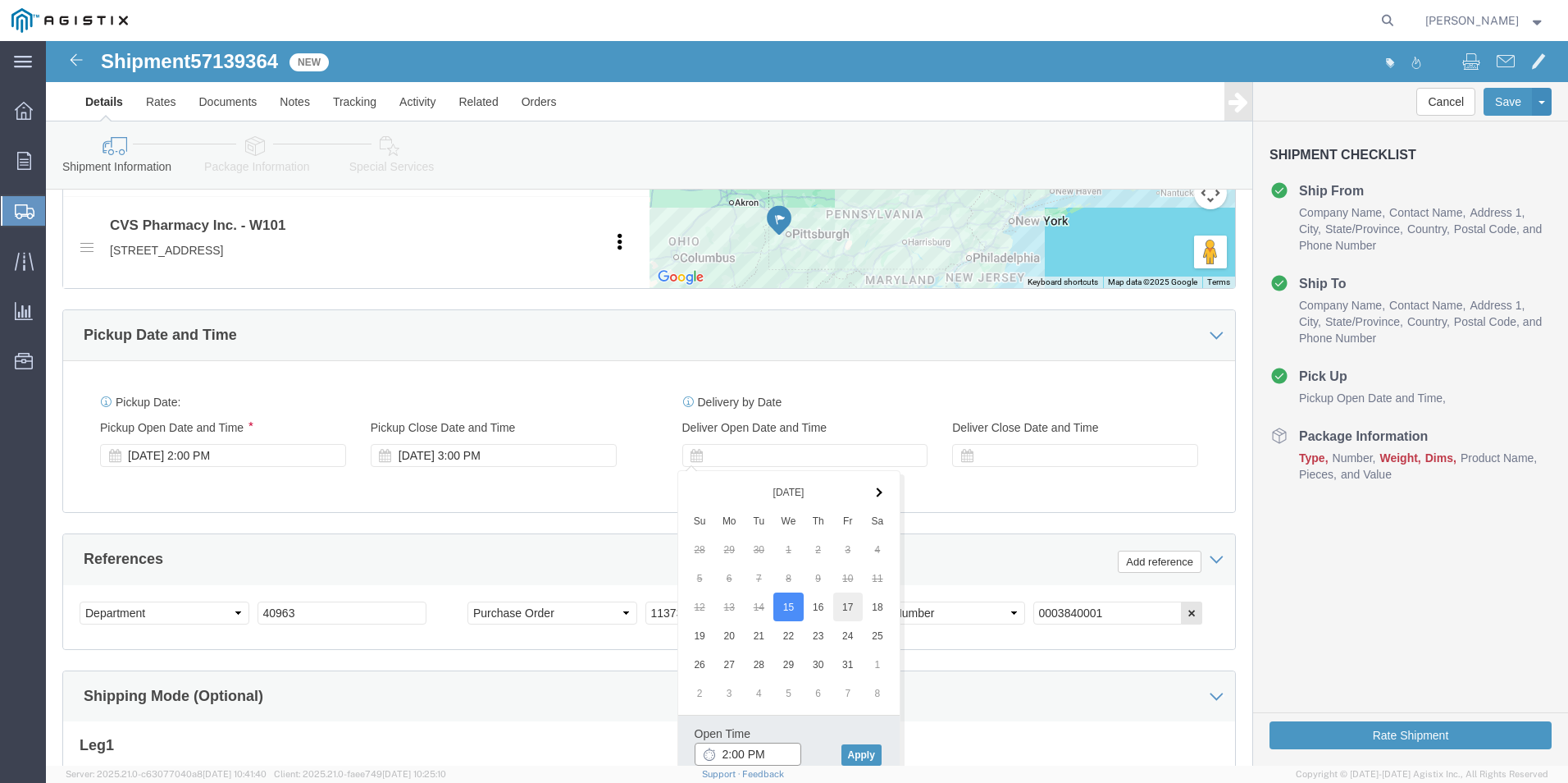
type input "2:00 PM"
click button "Apply"
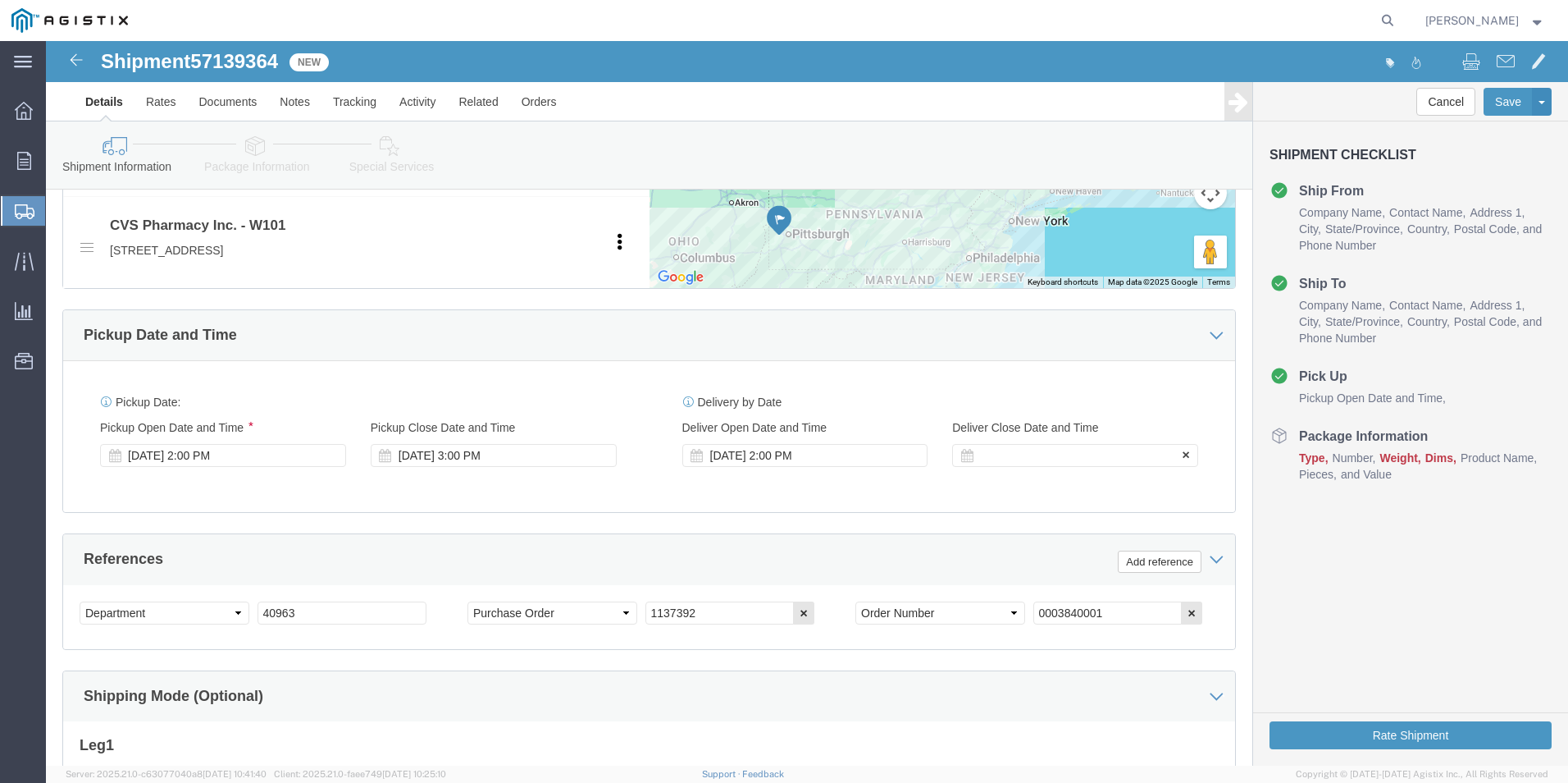
click div
click button "Apply"
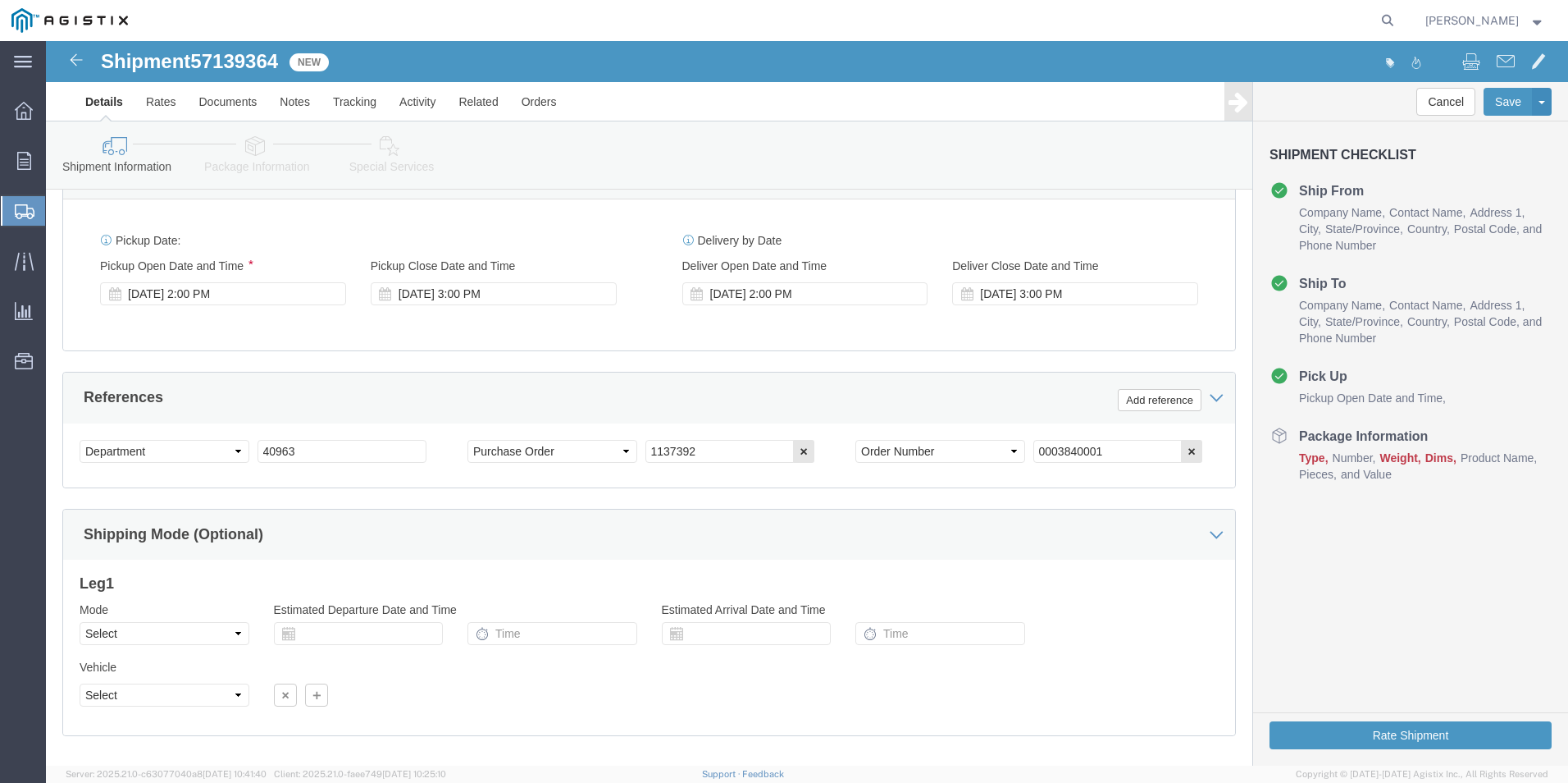
scroll to position [1078, 0]
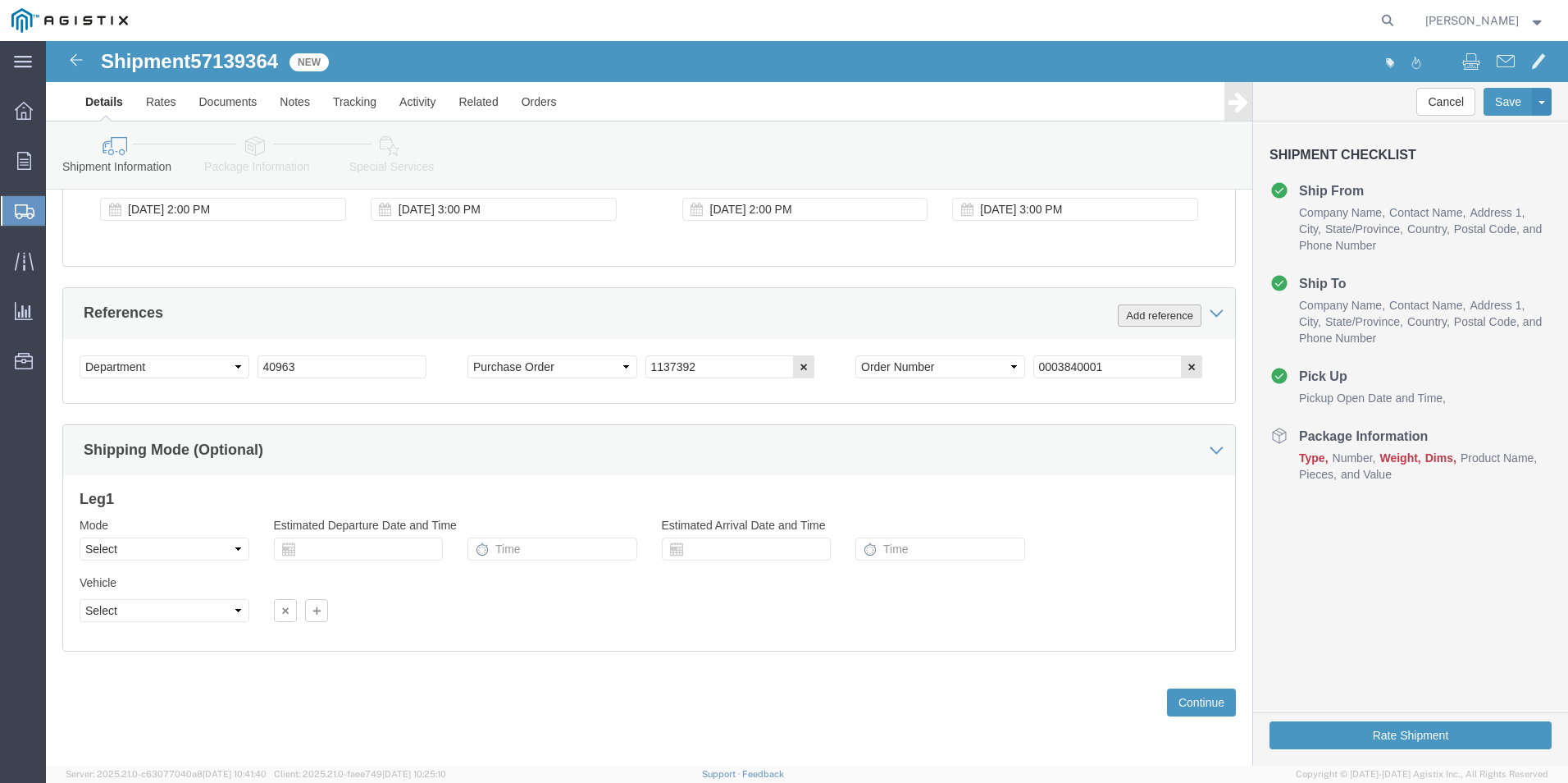
click button "Add reference"
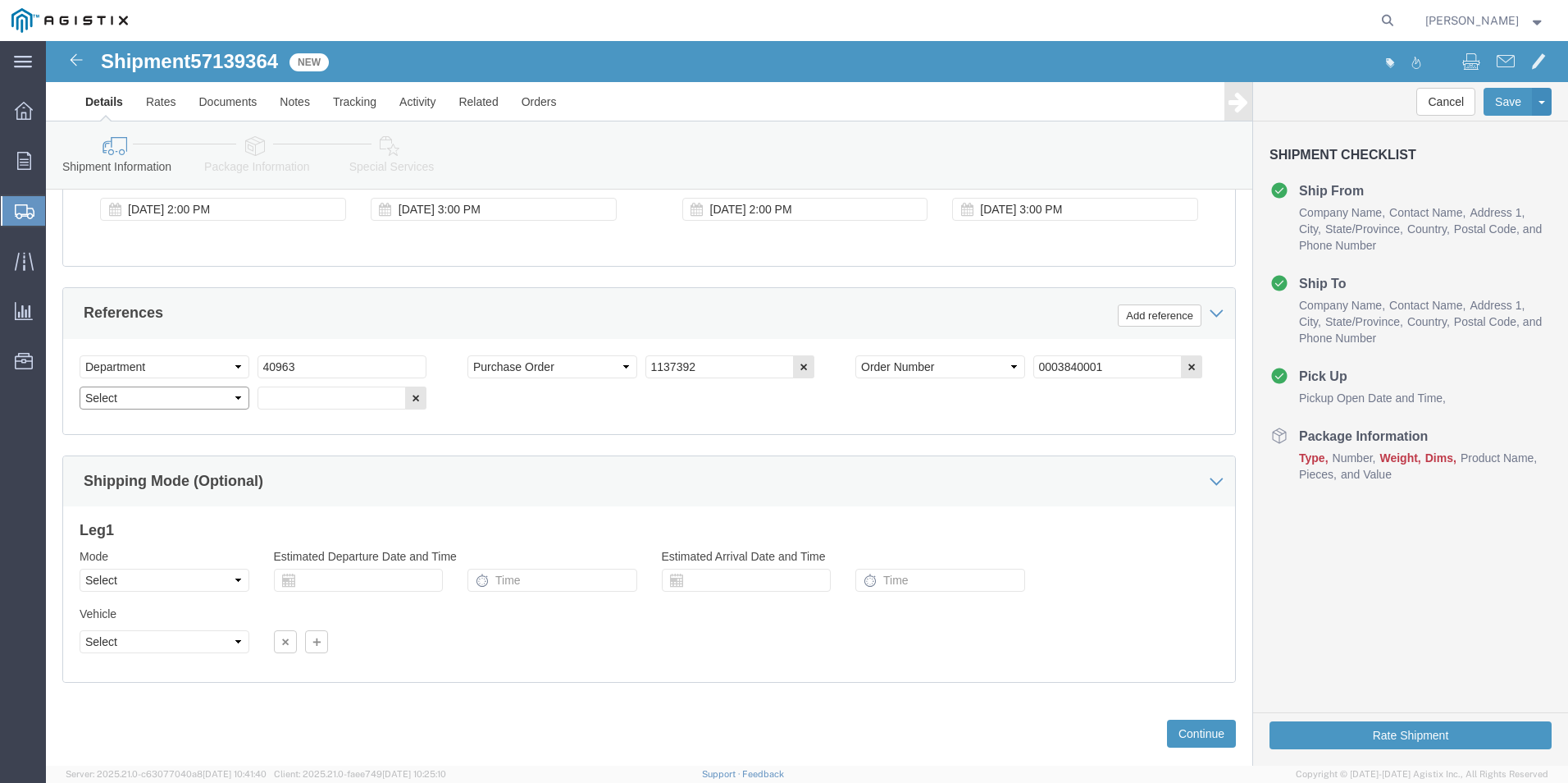
click select "Select Account Type Activity ID Airline Appointment Number ASN Batch Request # …"
select select "BOL"
click select "Select Account Type Activity ID Airline Appointment Number ASN Batch Request # …"
click input "text"
type input "4179816"
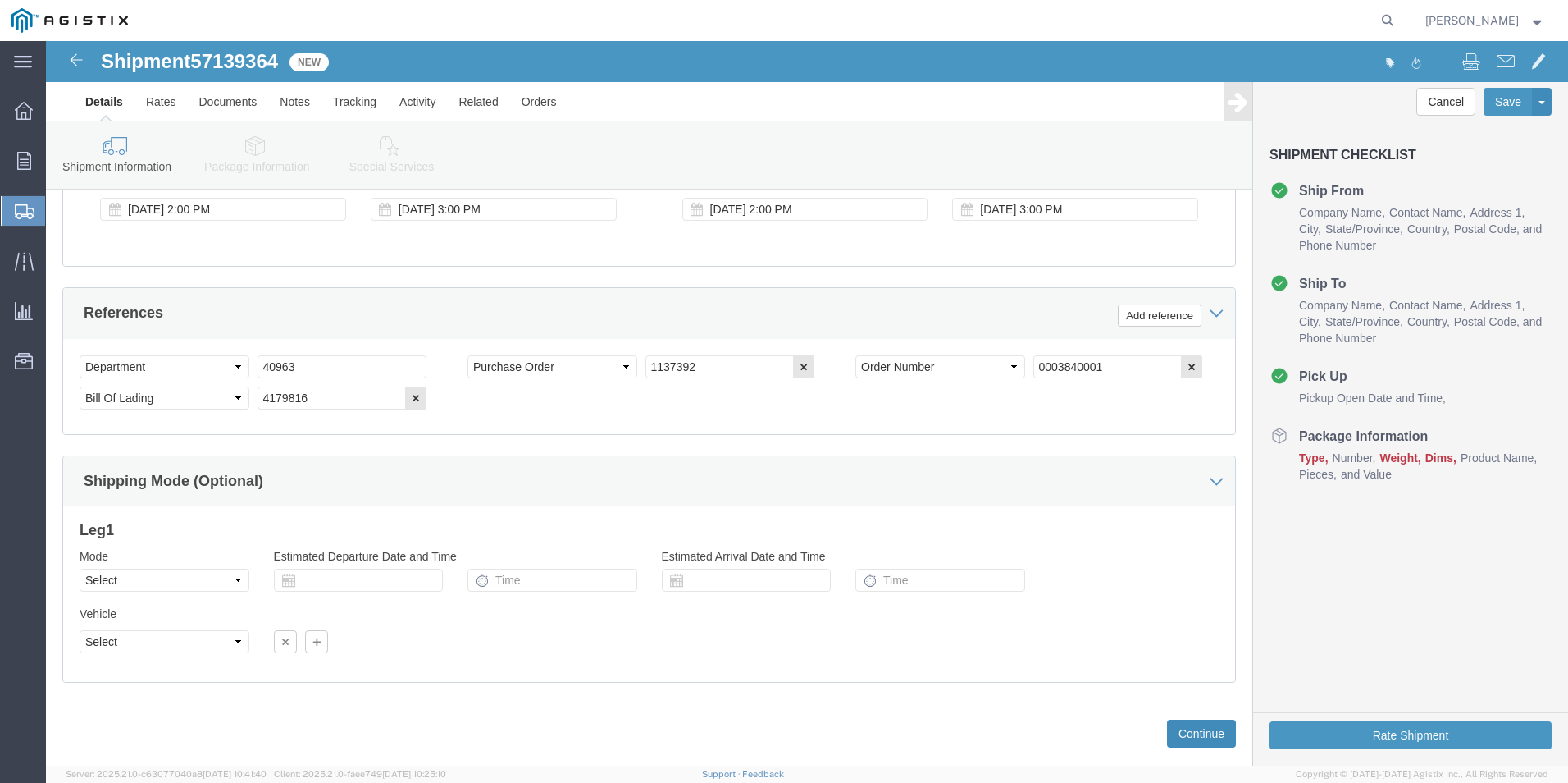
click button "Continue"
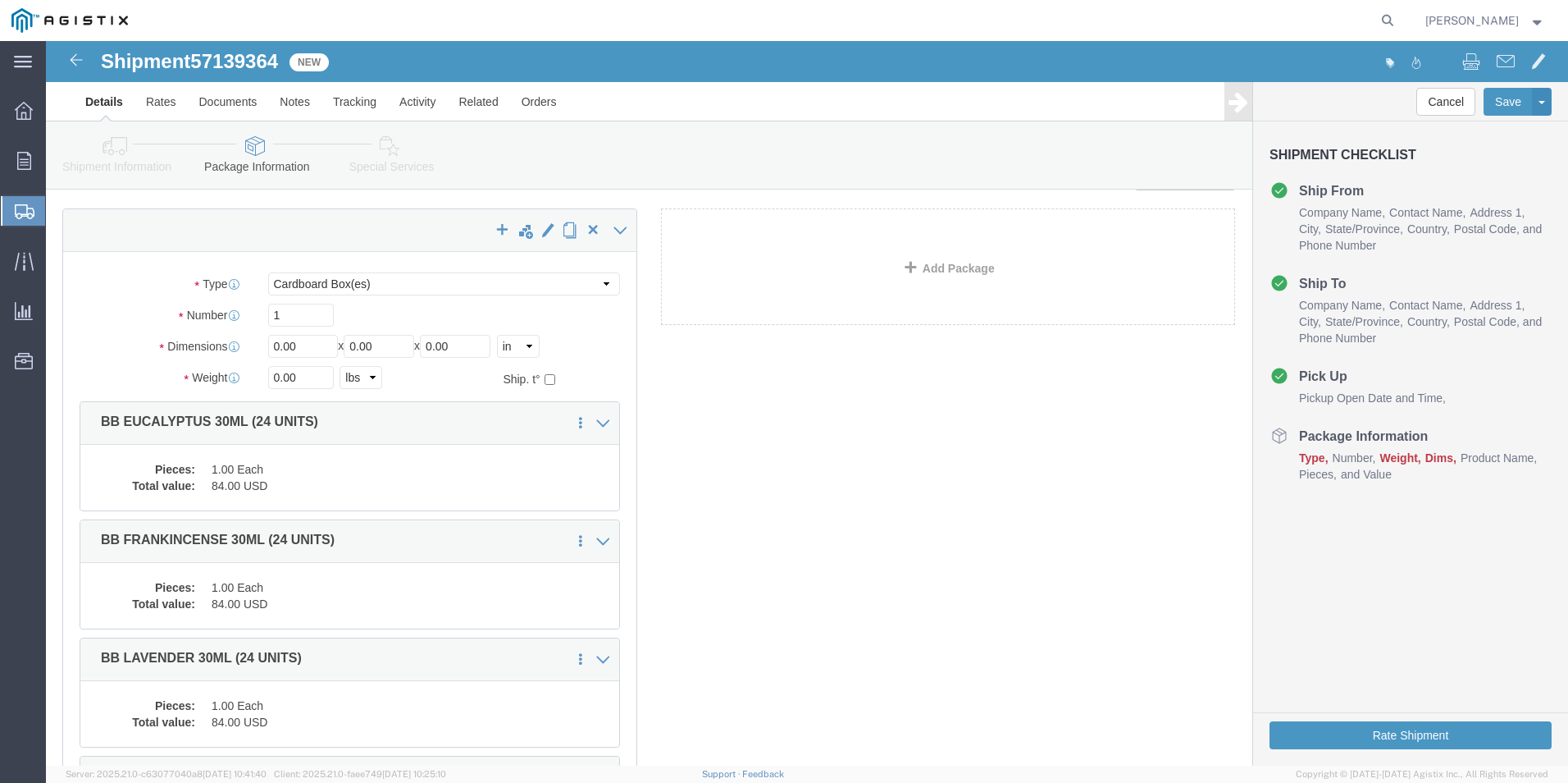
scroll to position [0, 0]
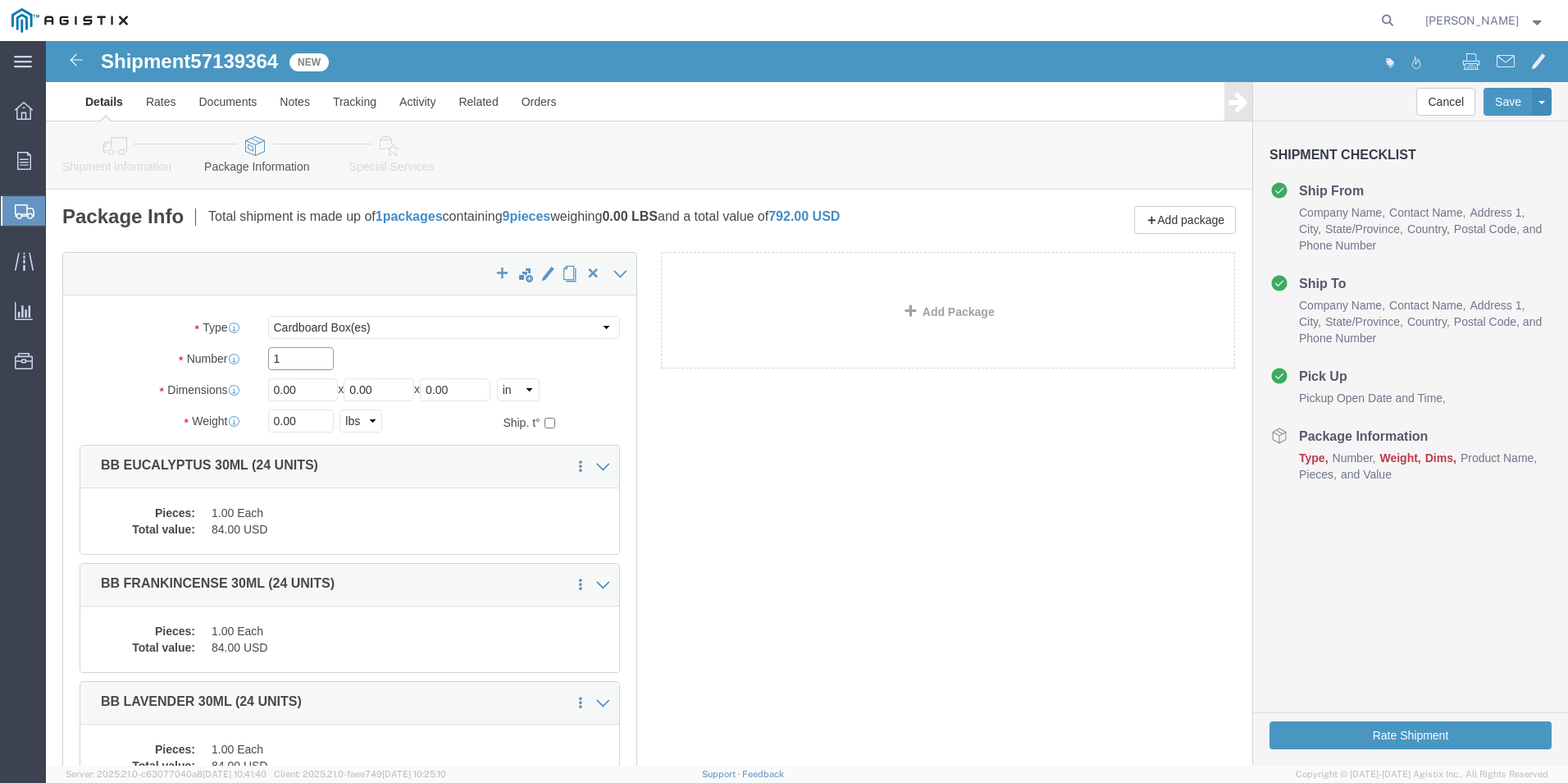
drag, startPoint x: 246, startPoint y: 318, endPoint x: -26, endPoint y: 336, distance: 272.6
click html "Shipment 57139364 New Details Rates Documents Notes Tracking Activity Related O…"
type input "9"
type input "10"
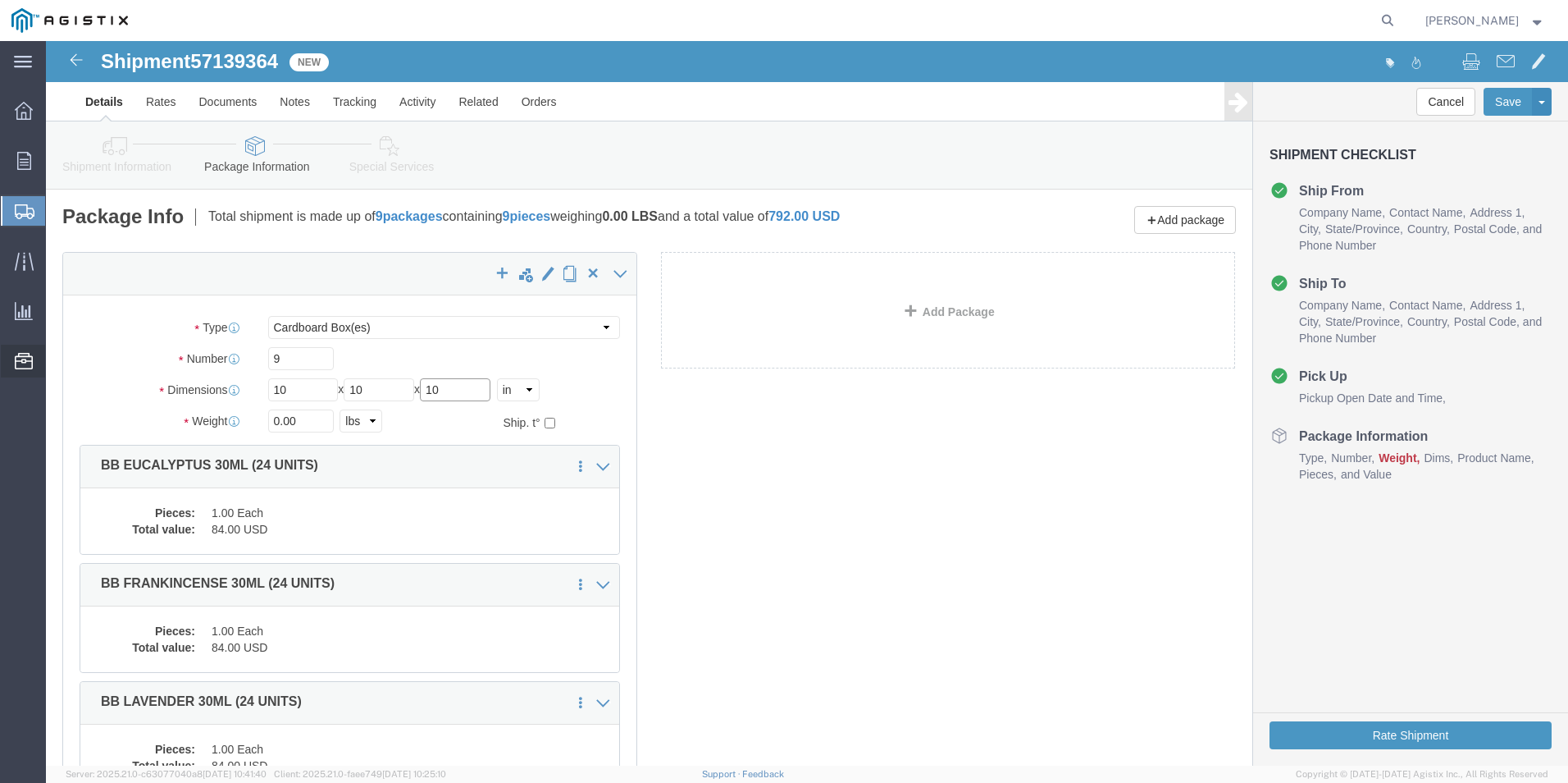
type input "10"
type input "55"
click button "Rate Shipment"
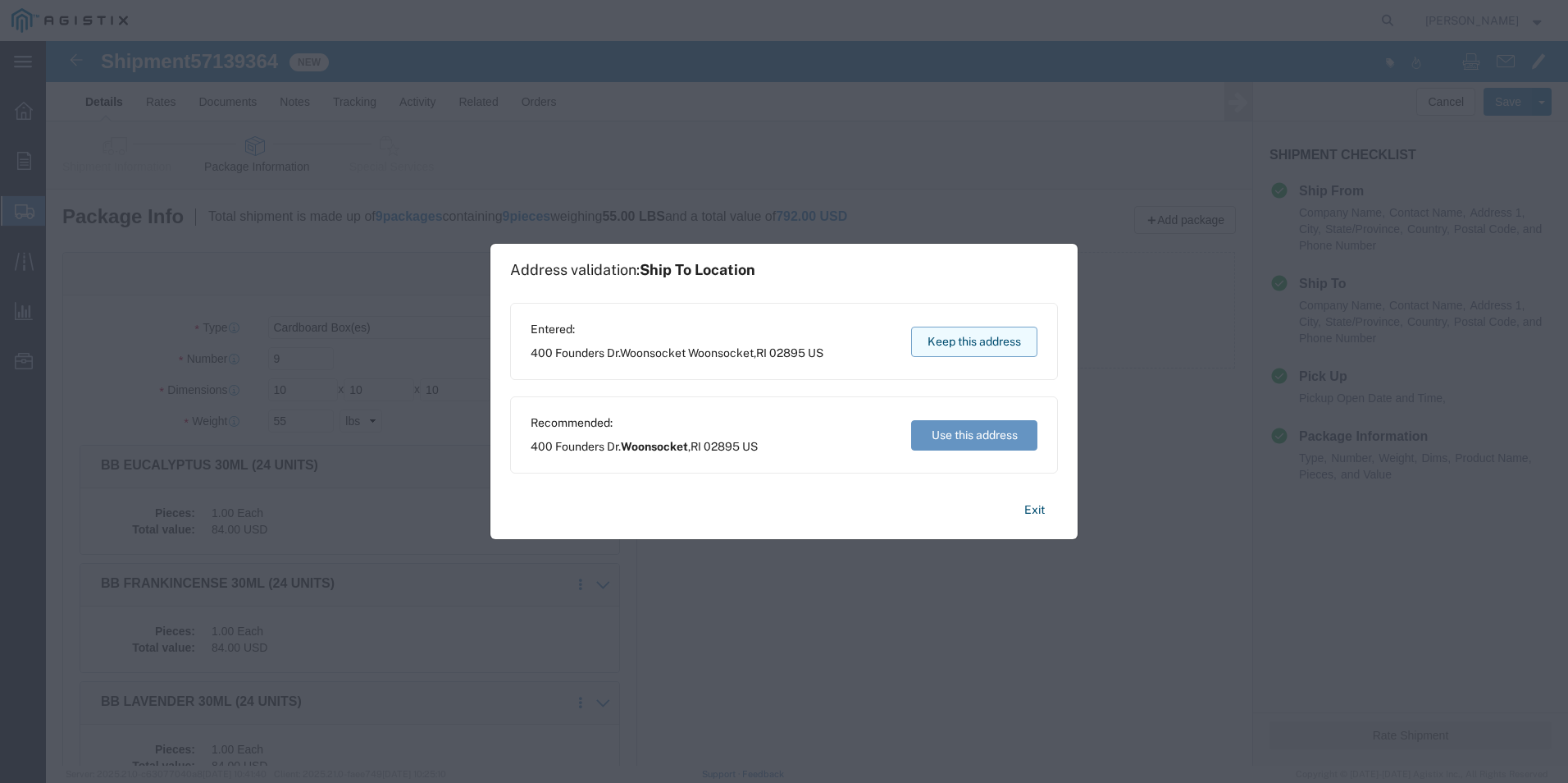
click at [983, 337] on button "Keep this address" at bounding box center [974, 342] width 126 height 31
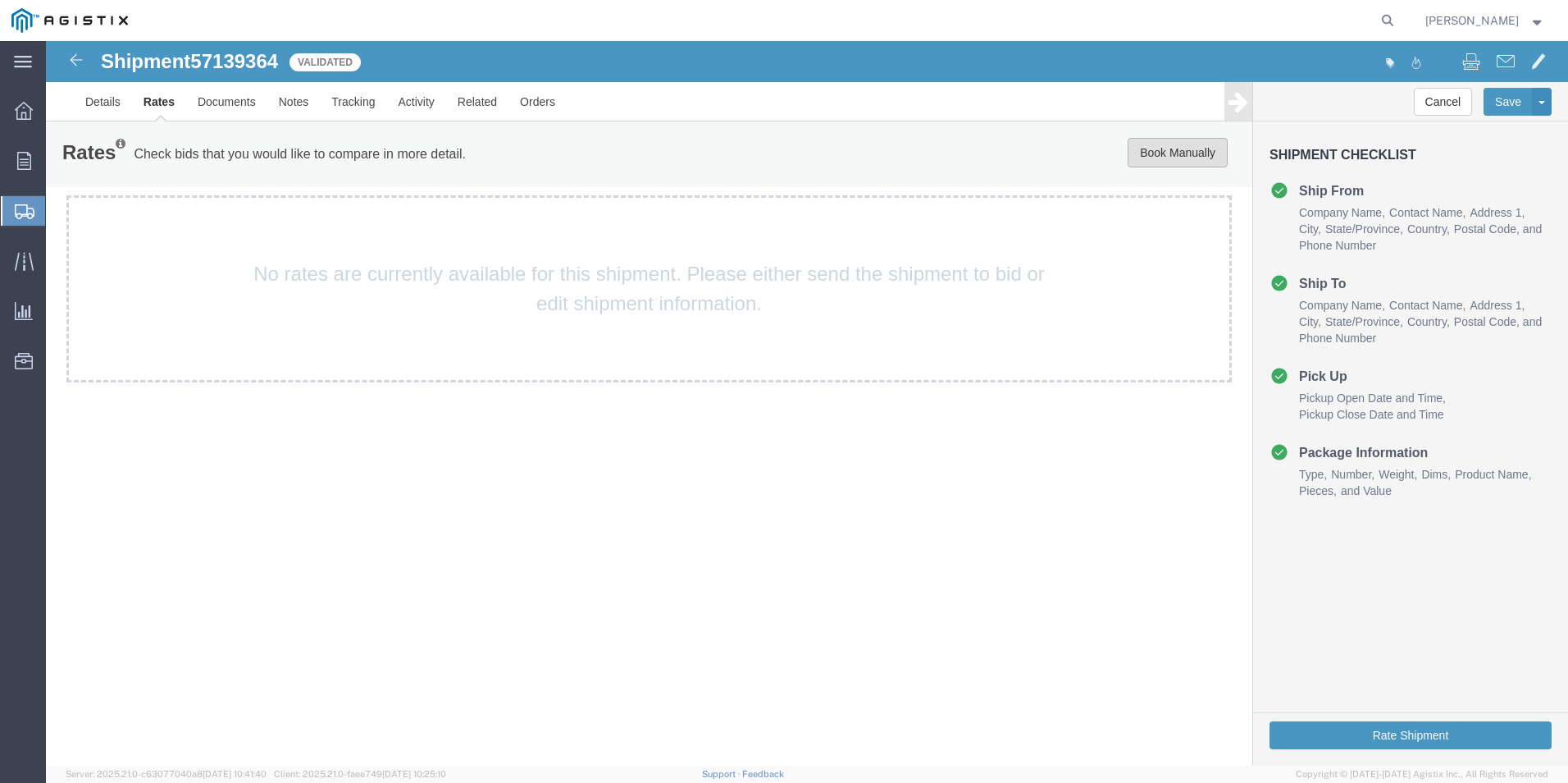
drag, startPoint x: 1225, startPoint y: 196, endPoint x: 1177, endPoint y: 152, distance: 65.1
click at [1179, 152] on button "Book Manually" at bounding box center [1178, 152] width 100 height 30
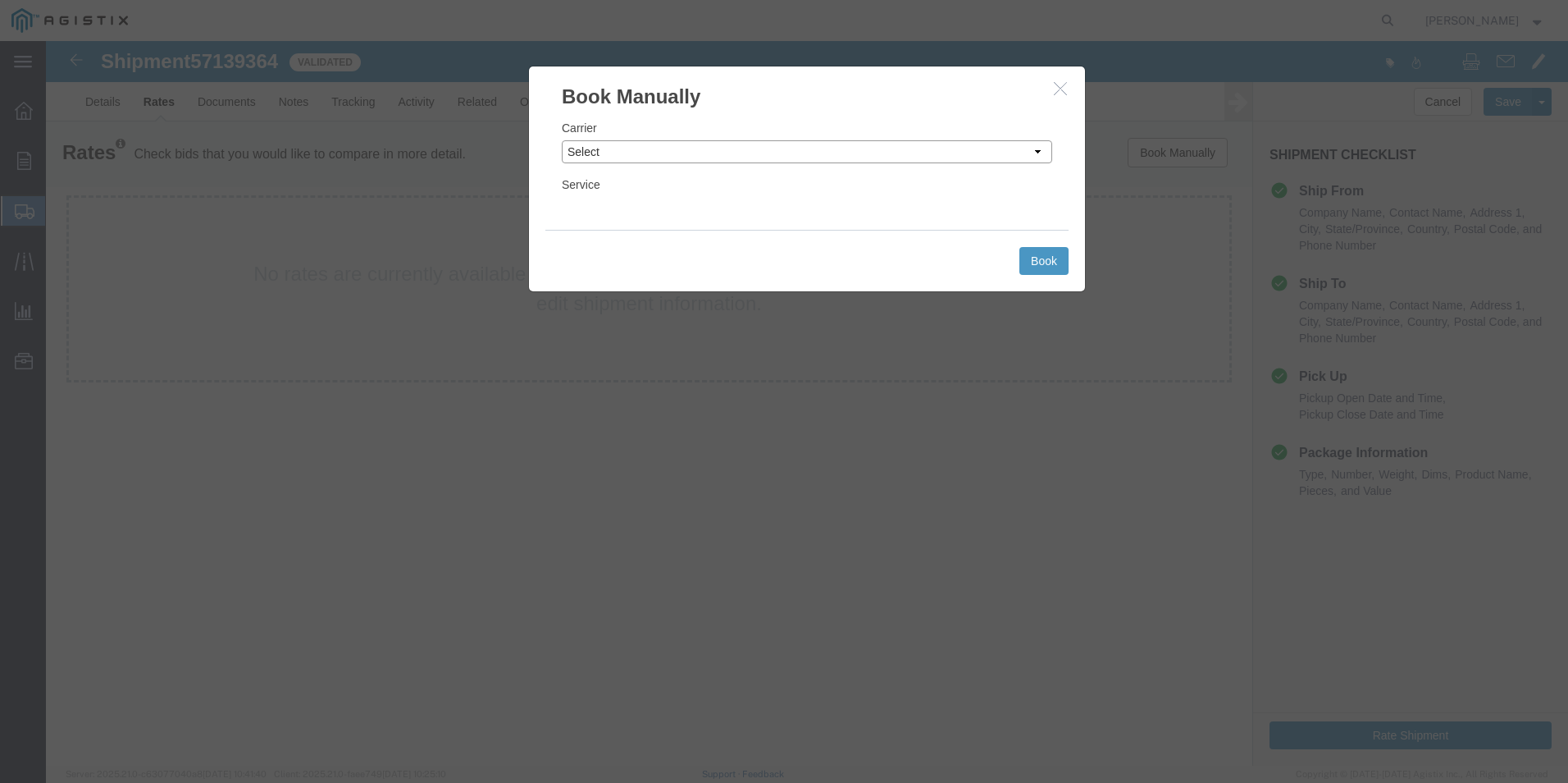
click at [631, 151] on select "Select Add New Carrier (and default service) ACI Guide APC Airport Google Milea…" at bounding box center [807, 152] width 491 height 23
select select "12"
click at [562, 140] on select "Select Add New Carrier (and default service) ACI Guide APC Airport Google Milea…" at bounding box center [807, 152] width 491 height 23
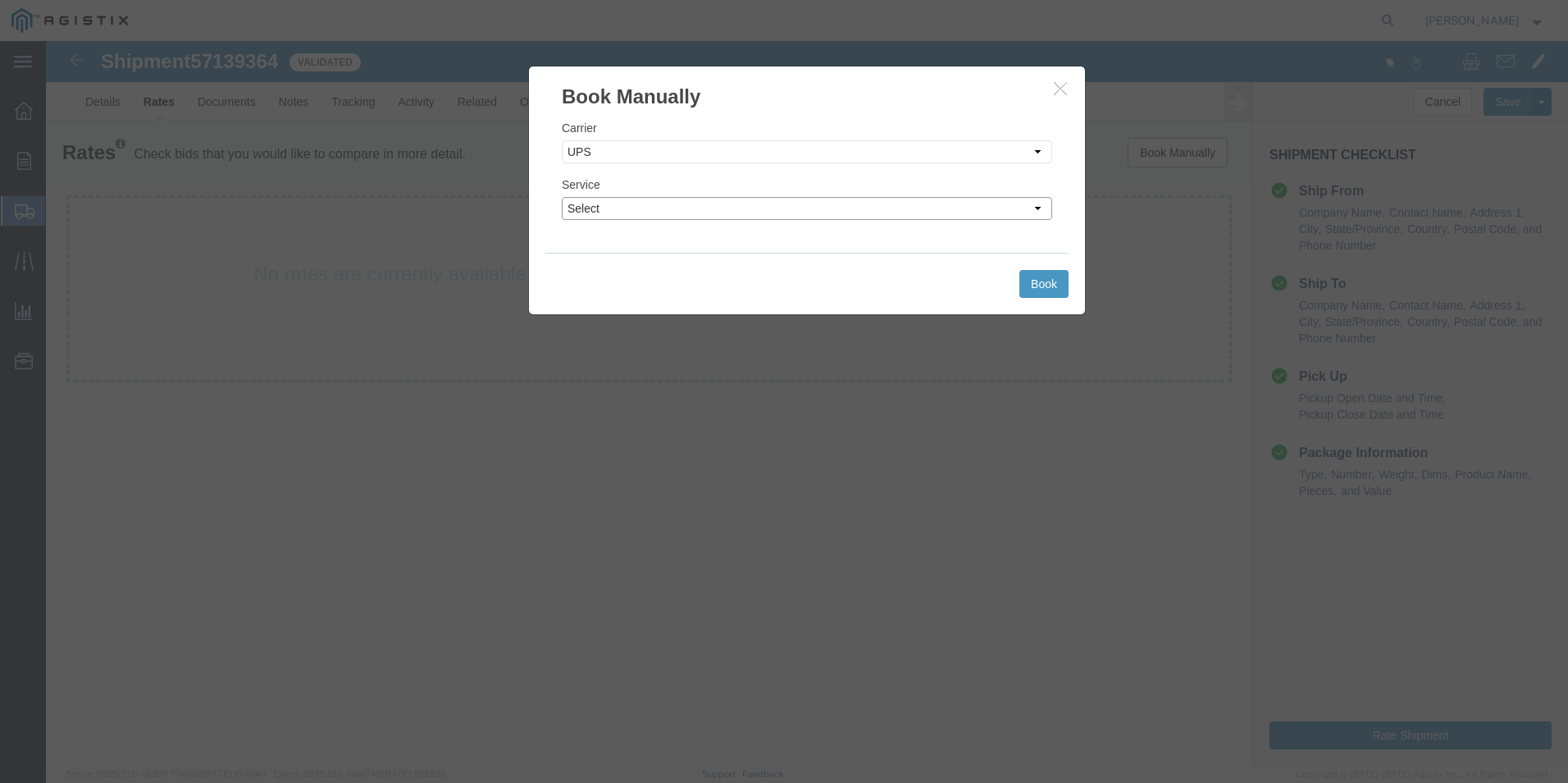
click at [642, 213] on select "Select 2nd Day Air 2nd Day Air A.M. 3 Day Select BOUND PRINTED MATTER, UPS DELI…" at bounding box center [807, 208] width 491 height 23
select select "42"
click at [562, 197] on select "Select 2nd Day Air 2nd Day Air A.M. 3 Day Select BOUND PRINTED MATTER, UPS DELI…" at bounding box center [807, 208] width 491 height 23
click at [1044, 281] on button "Book" at bounding box center [1044, 284] width 50 height 28
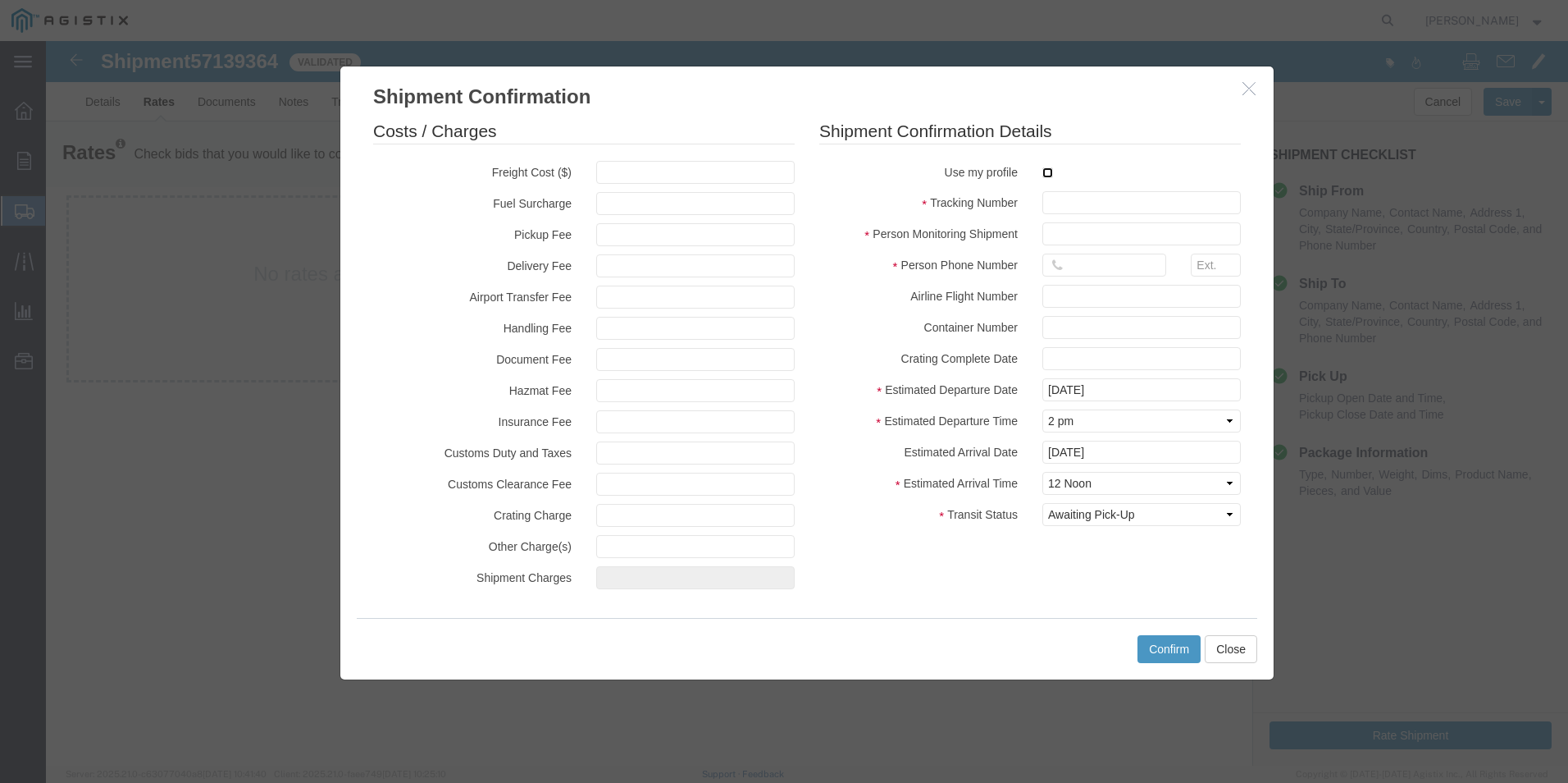
click at [1053, 172] on input "checkbox" at bounding box center [1047, 172] width 10 height 11
checkbox input "true"
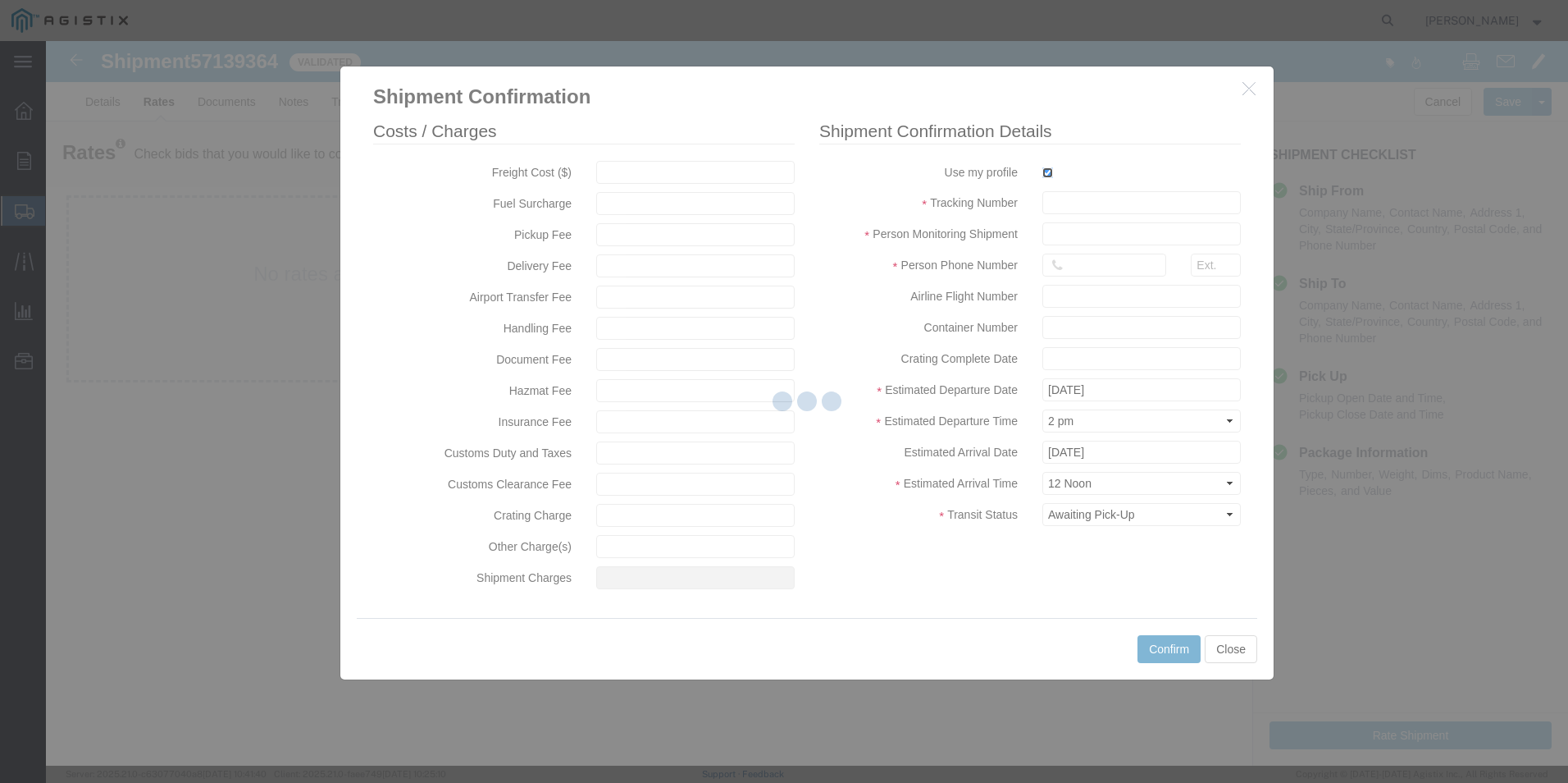
type input "[PERSON_NAME]"
type input "[PHONE_NUMBER]"
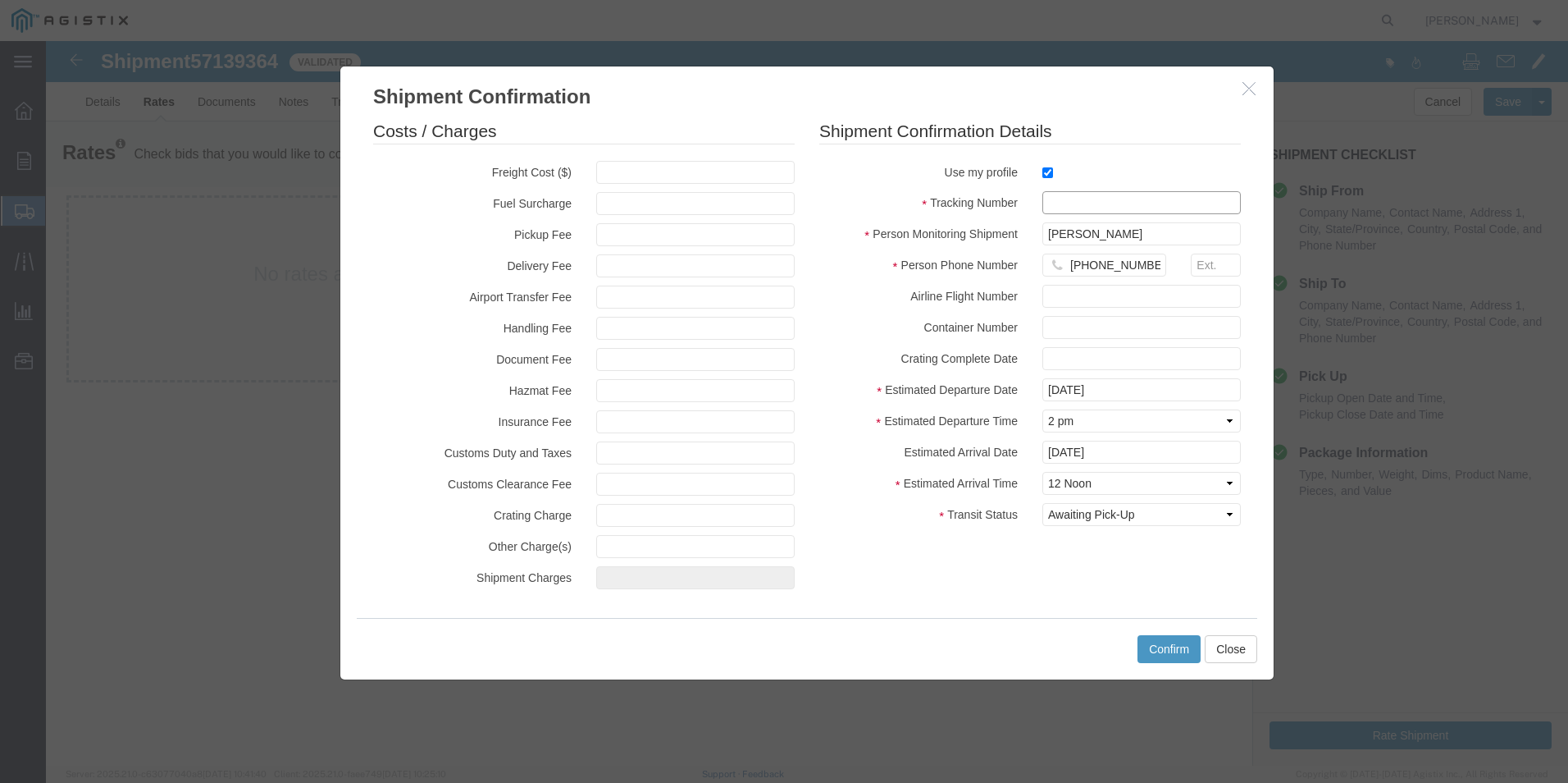
click at [1061, 201] on input "text" at bounding box center [1141, 202] width 199 height 23
type input "1zx599590342277866"
click at [1183, 639] on button "Confirm" at bounding box center [1169, 648] width 63 height 28
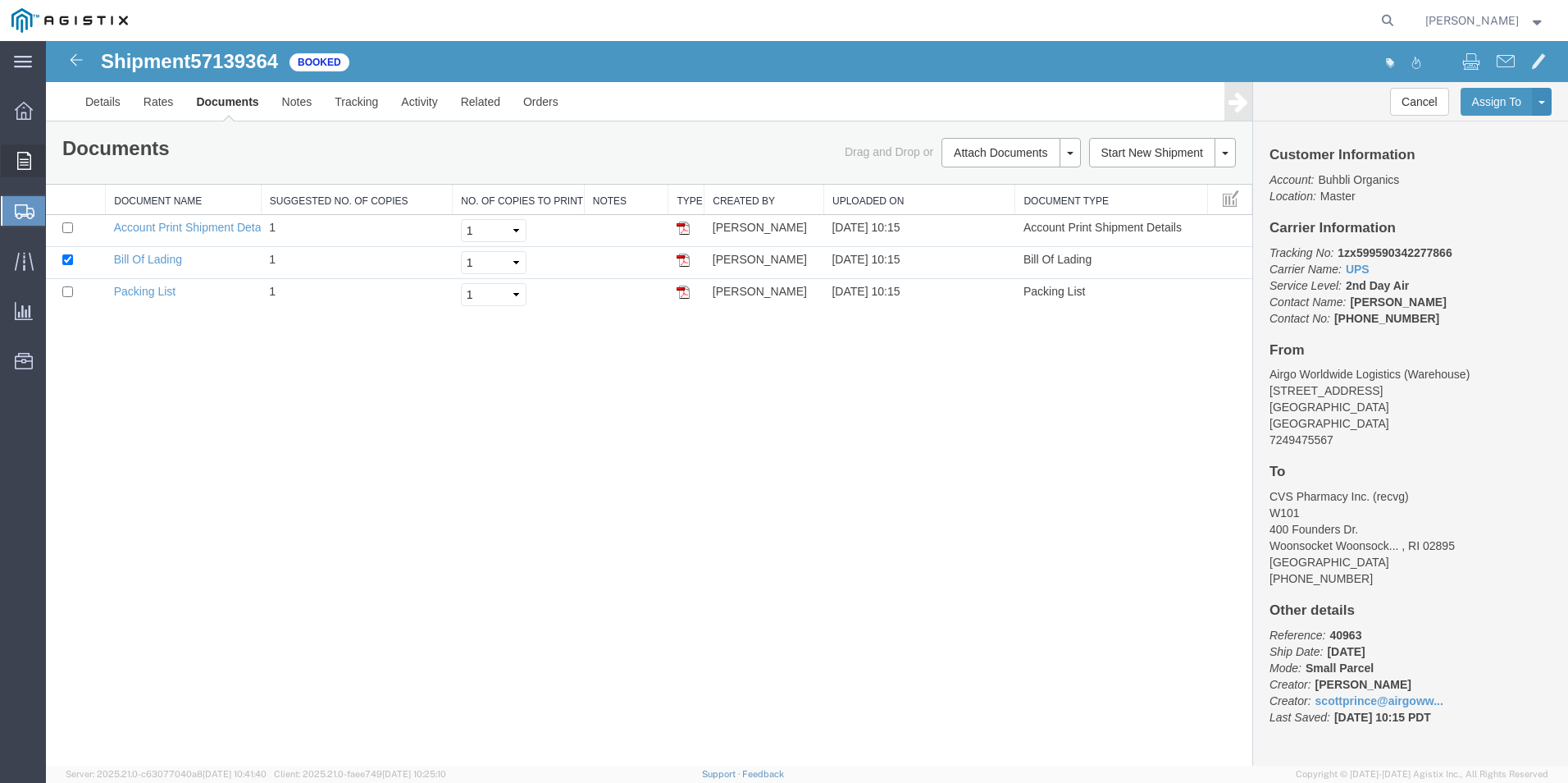
click at [23, 160] on icon at bounding box center [24, 160] width 14 height 18
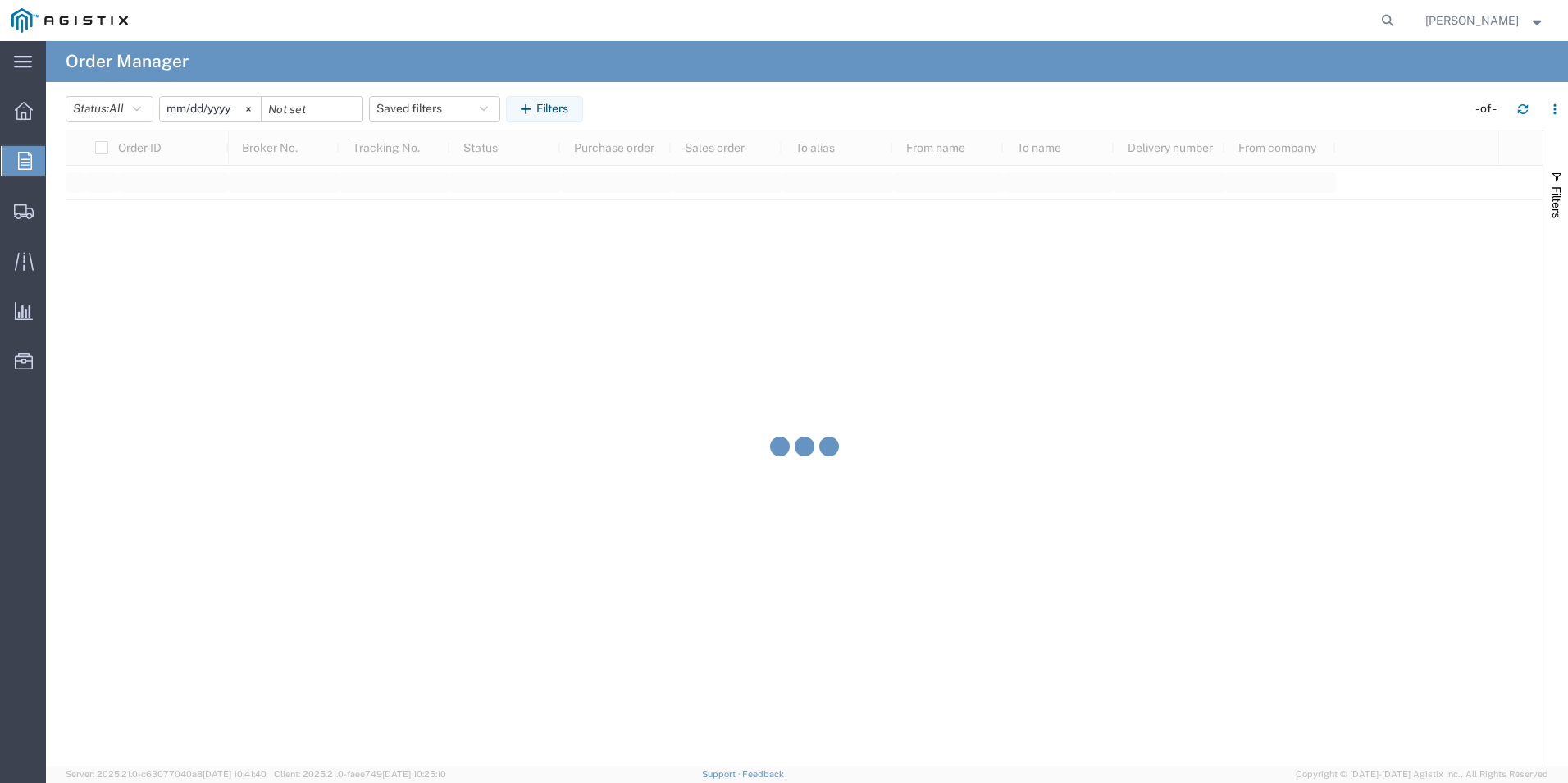
click at [0, 0] on span "Order Manager" at bounding box center [0, 0] width 0 height 0
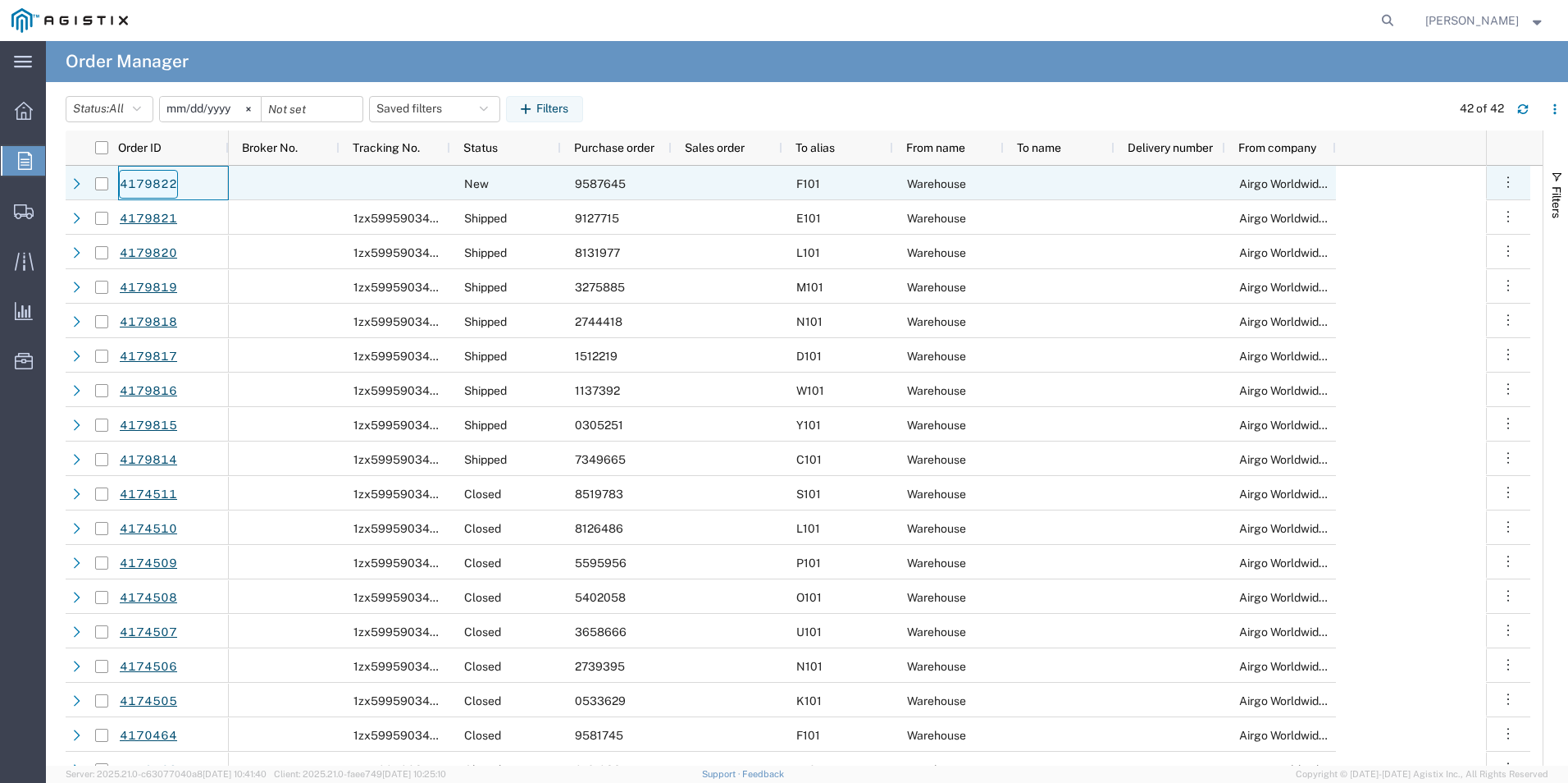
click at [157, 181] on link "4179822" at bounding box center [149, 184] width 59 height 29
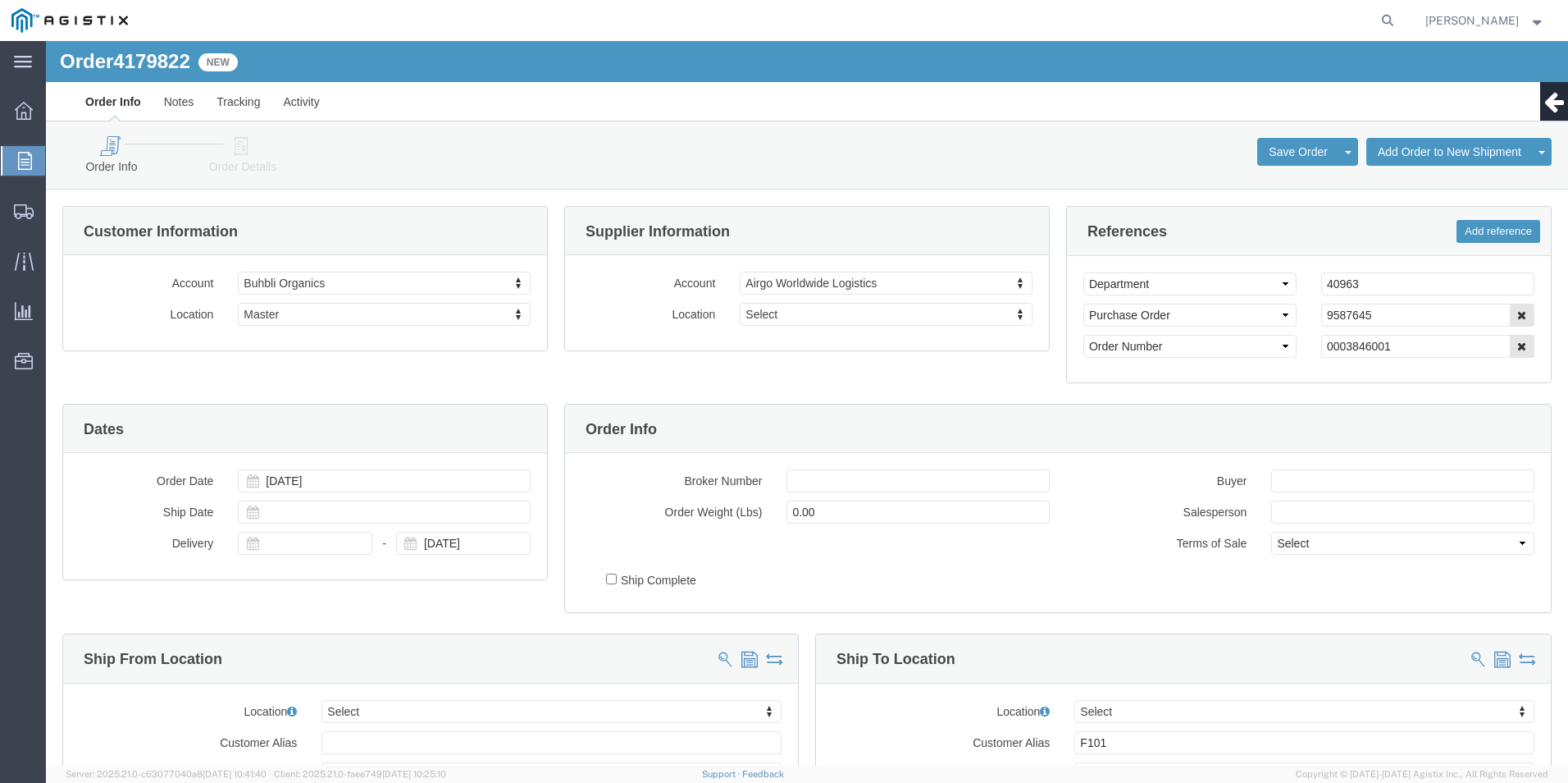
select select
click icon
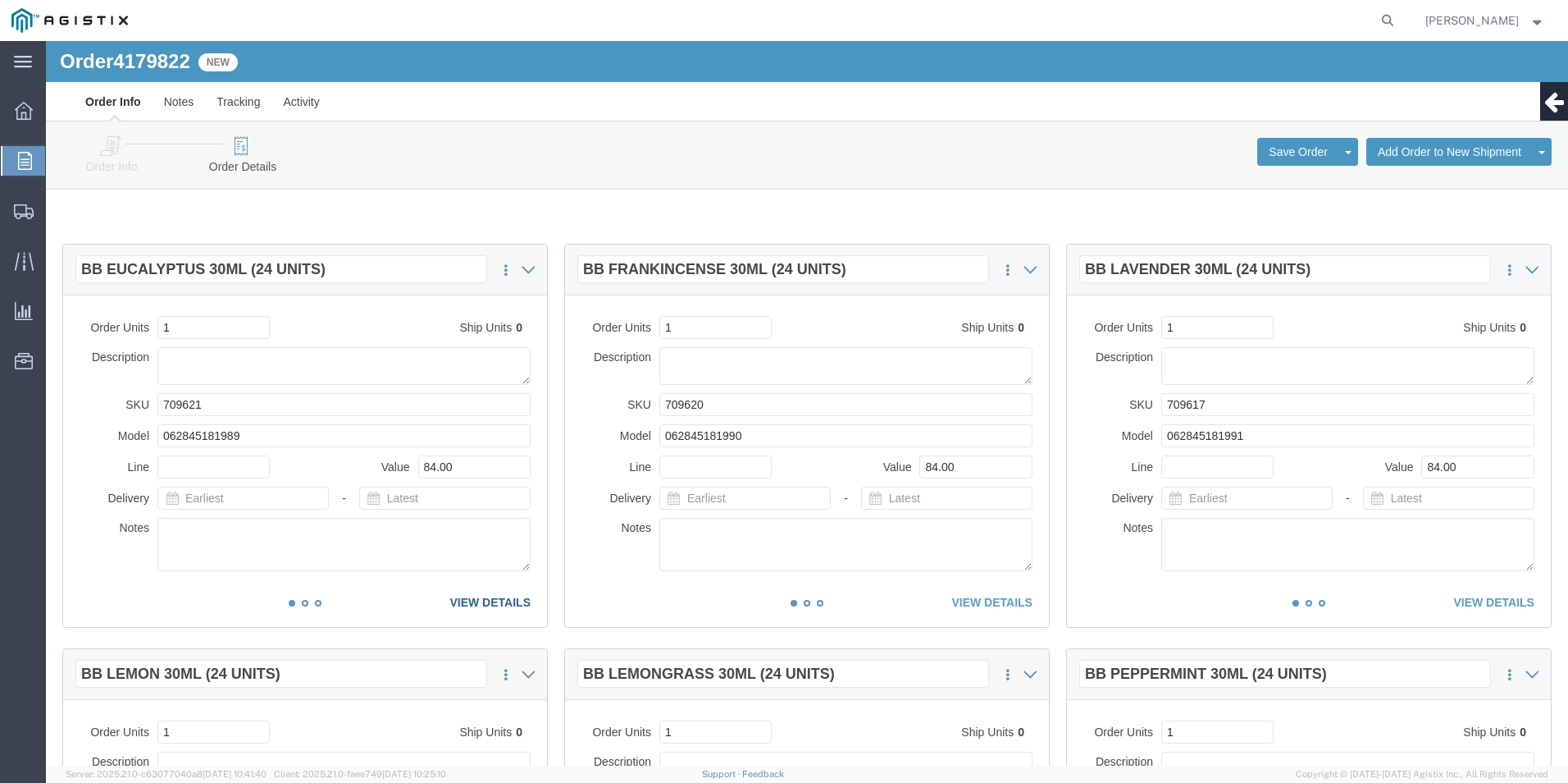
click link "VIEW DETAILS"
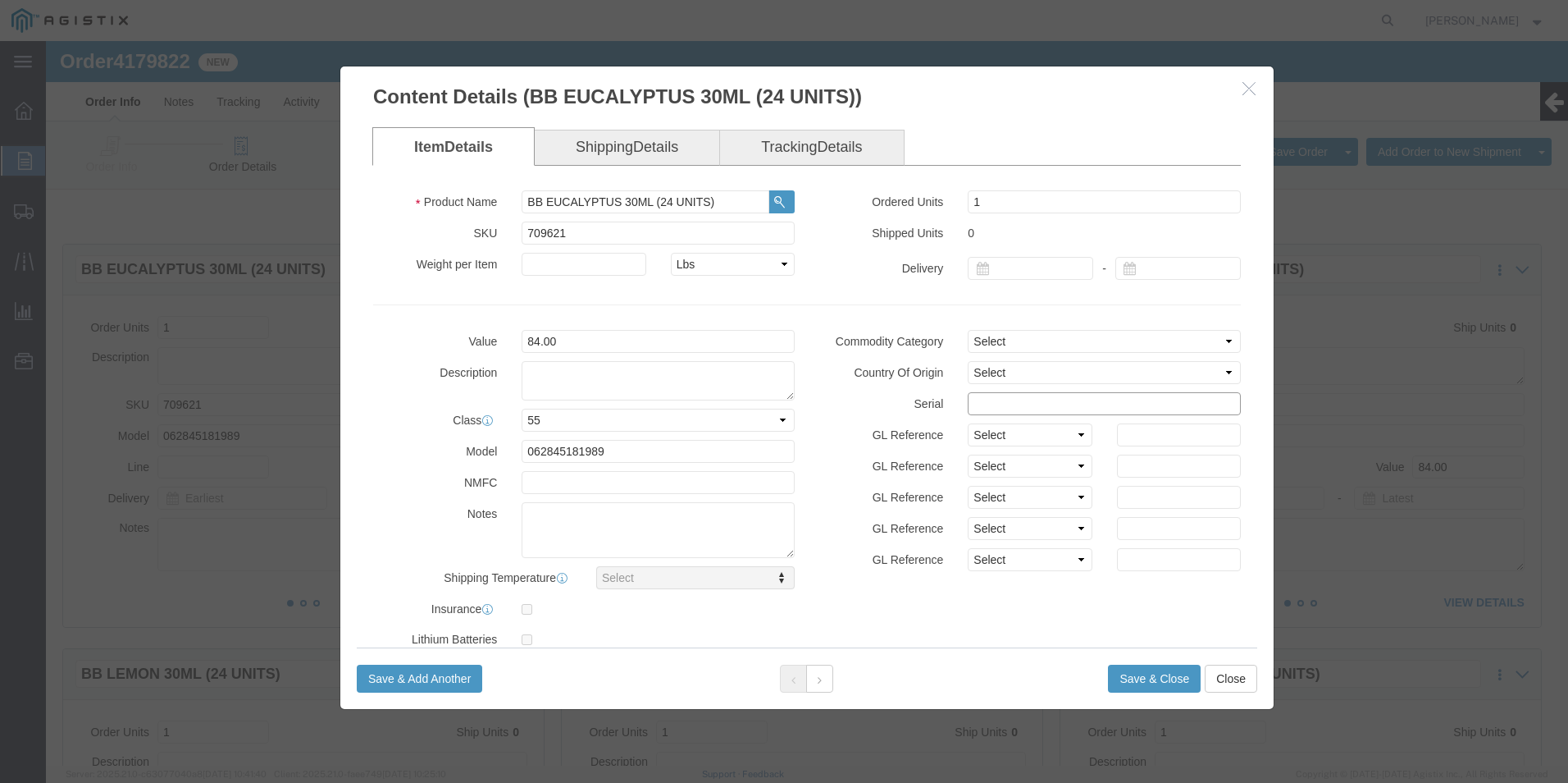
click input "text"
drag, startPoint x: 980, startPoint y: 364, endPoint x: 814, endPoint y: 385, distance: 167.3
click div "Commodity Category Select Country Of Origin Select [GEOGRAPHIC_DATA] [GEOGRAPHI…"
click input "9587645"
drag, startPoint x: 1043, startPoint y: 359, endPoint x: 692, endPoint y: 354, distance: 351.0
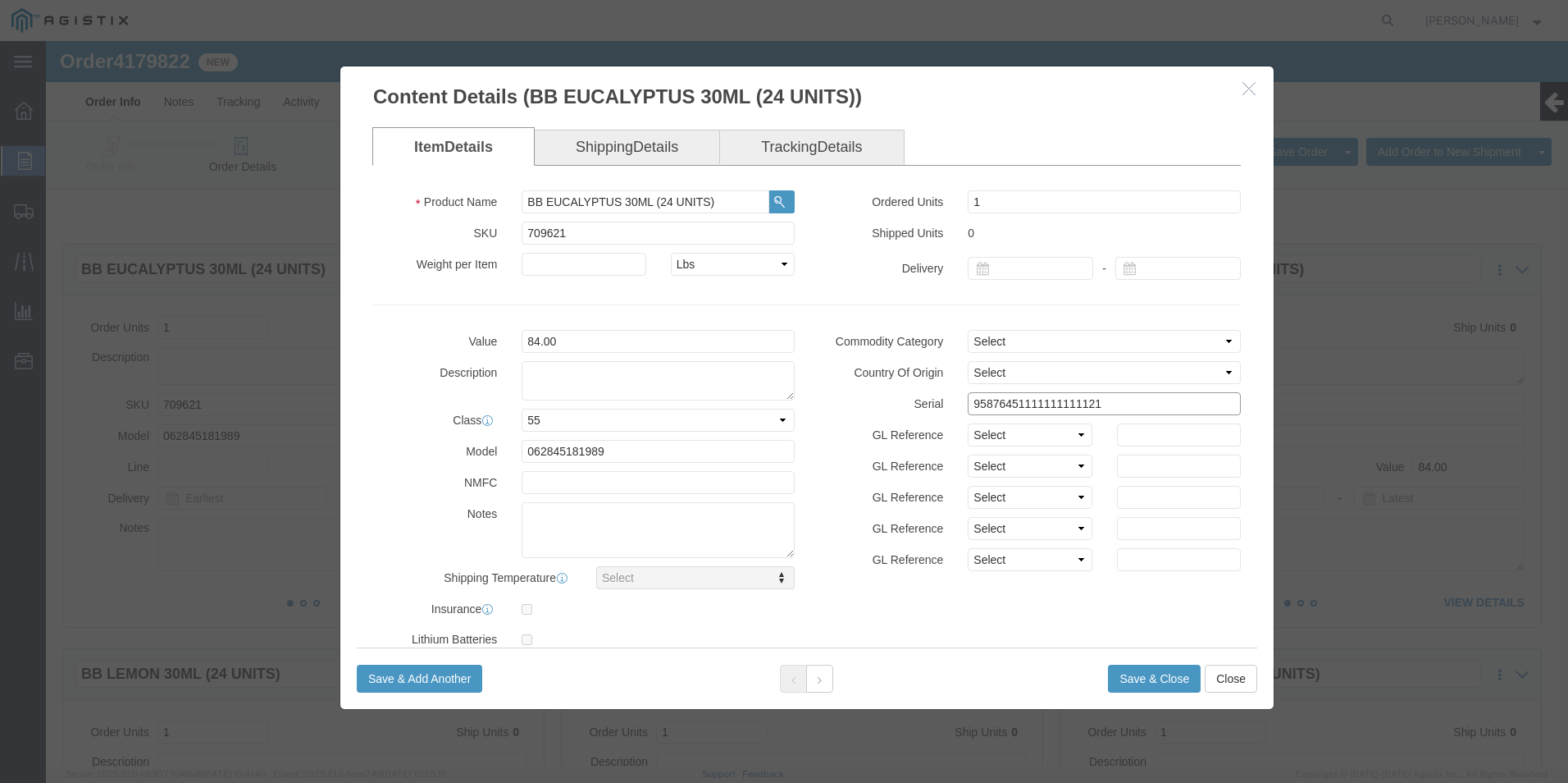
click div "Value 84.00 Description Class Select 50 55 60 65 70 85 92.5 100 125 175 250 300…"
type input "95876451111111111121"
click button "Save & Close"
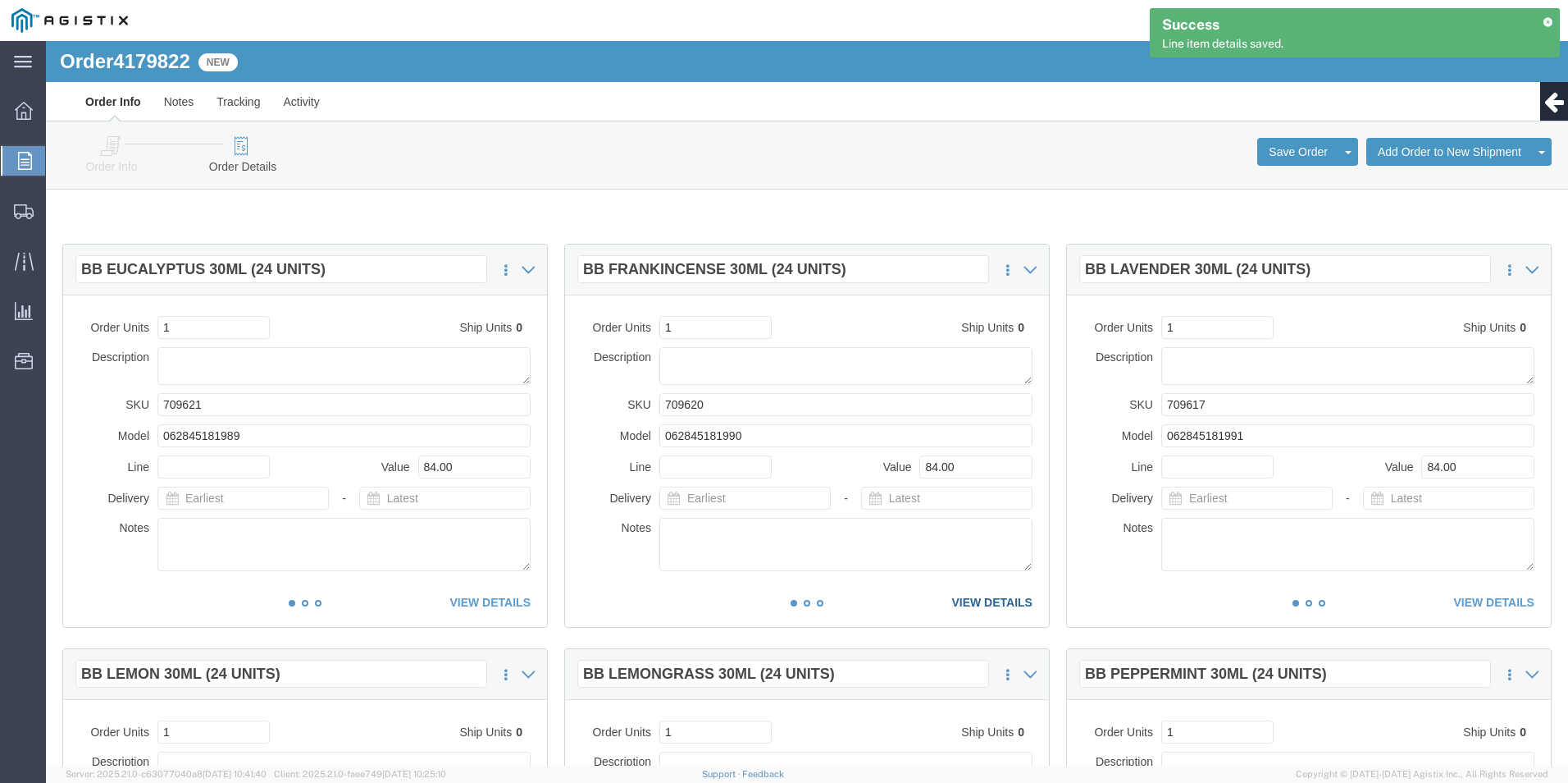
click link "VIEW DETAILS"
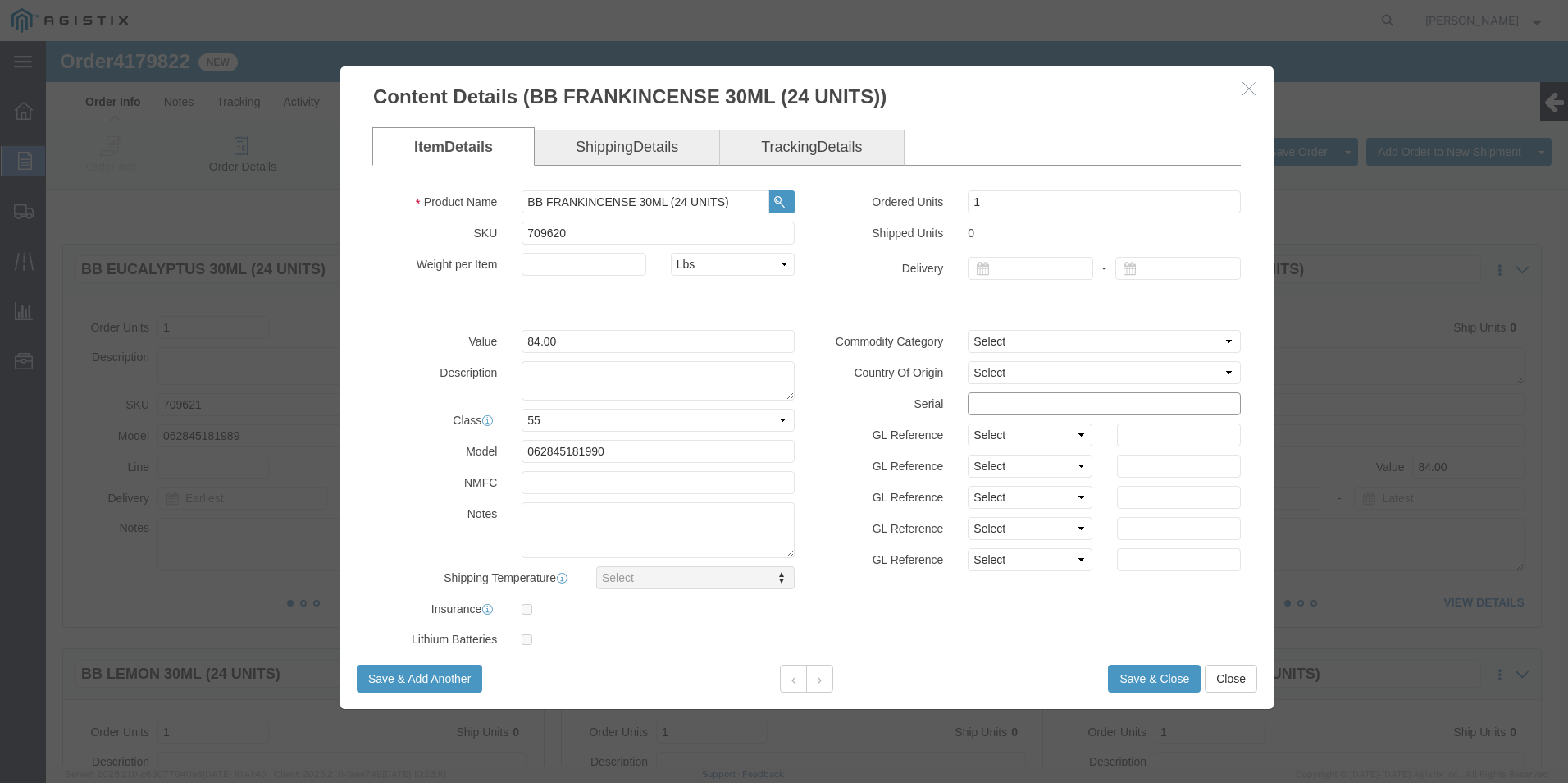
click input "text"
paste input "95876451111111111121"
type input "95876451111111111122"
click button "Save & Close"
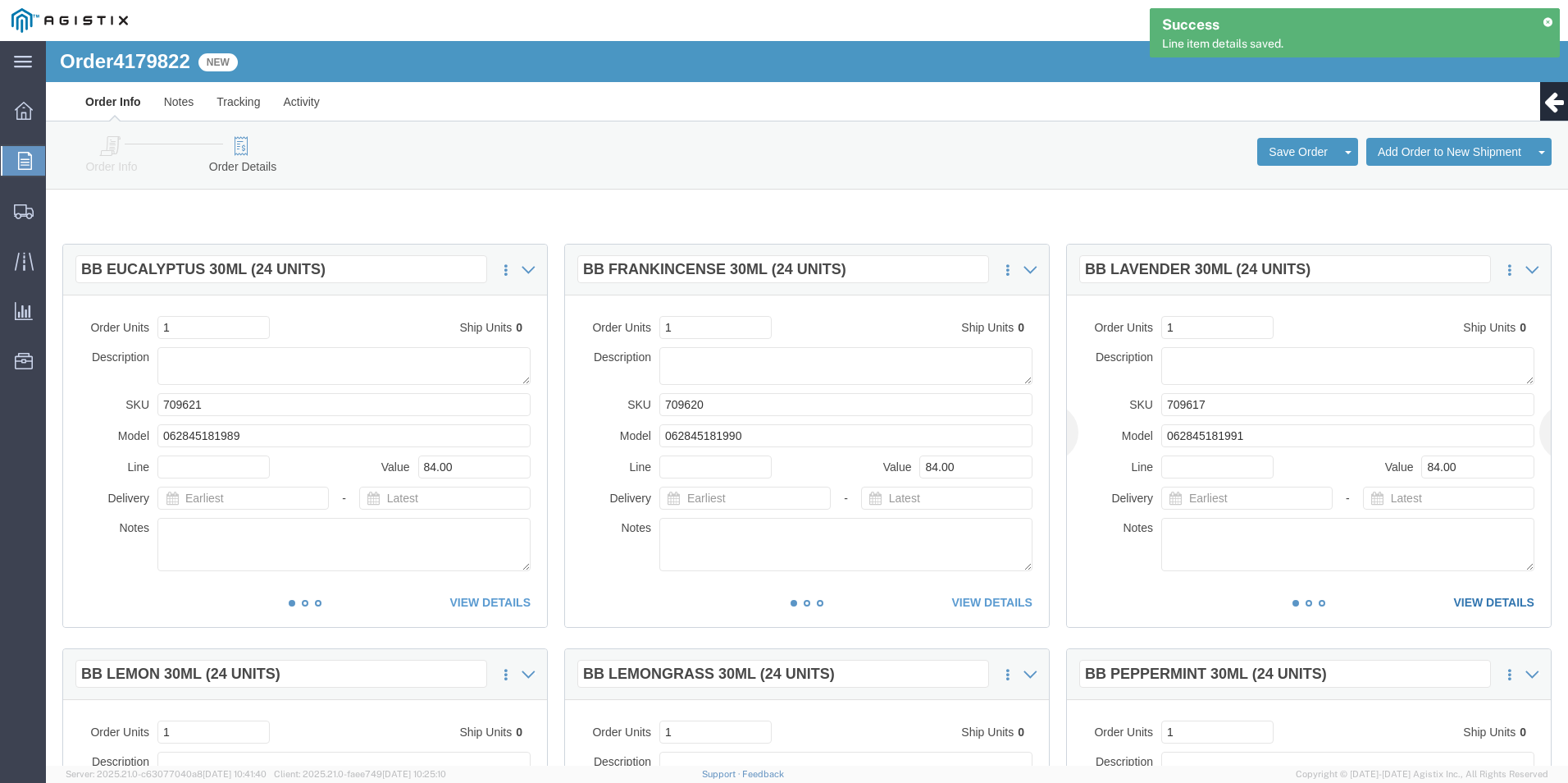
click link "VIEW DETAILS"
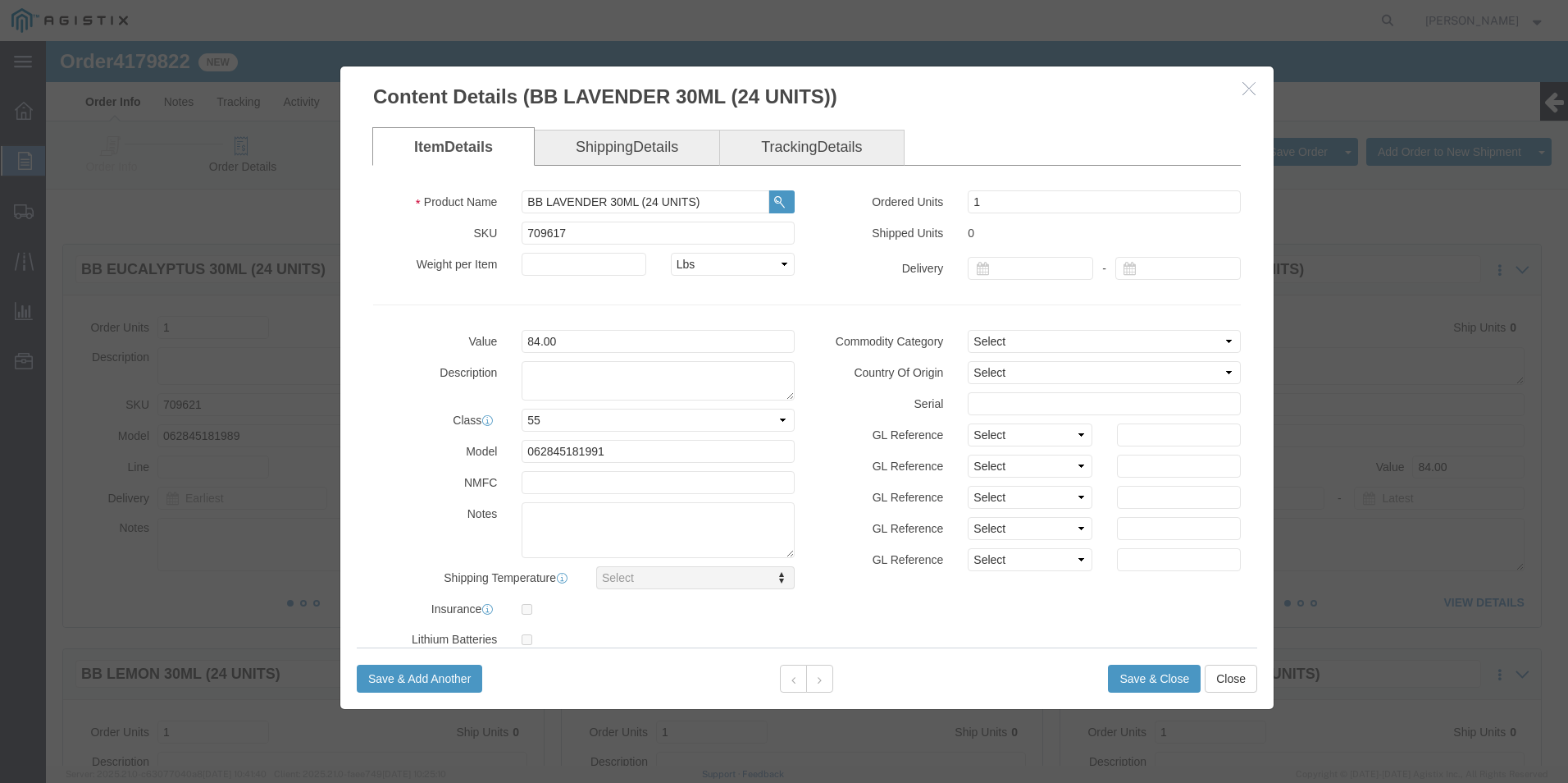
click div "Commodity Category Select Country Of Origin Select [GEOGRAPHIC_DATA] [GEOGRAPHI…"
click input "text"
paste input "95876451111111111121"
type input "95876451111111111123"
click button "Save & Close"
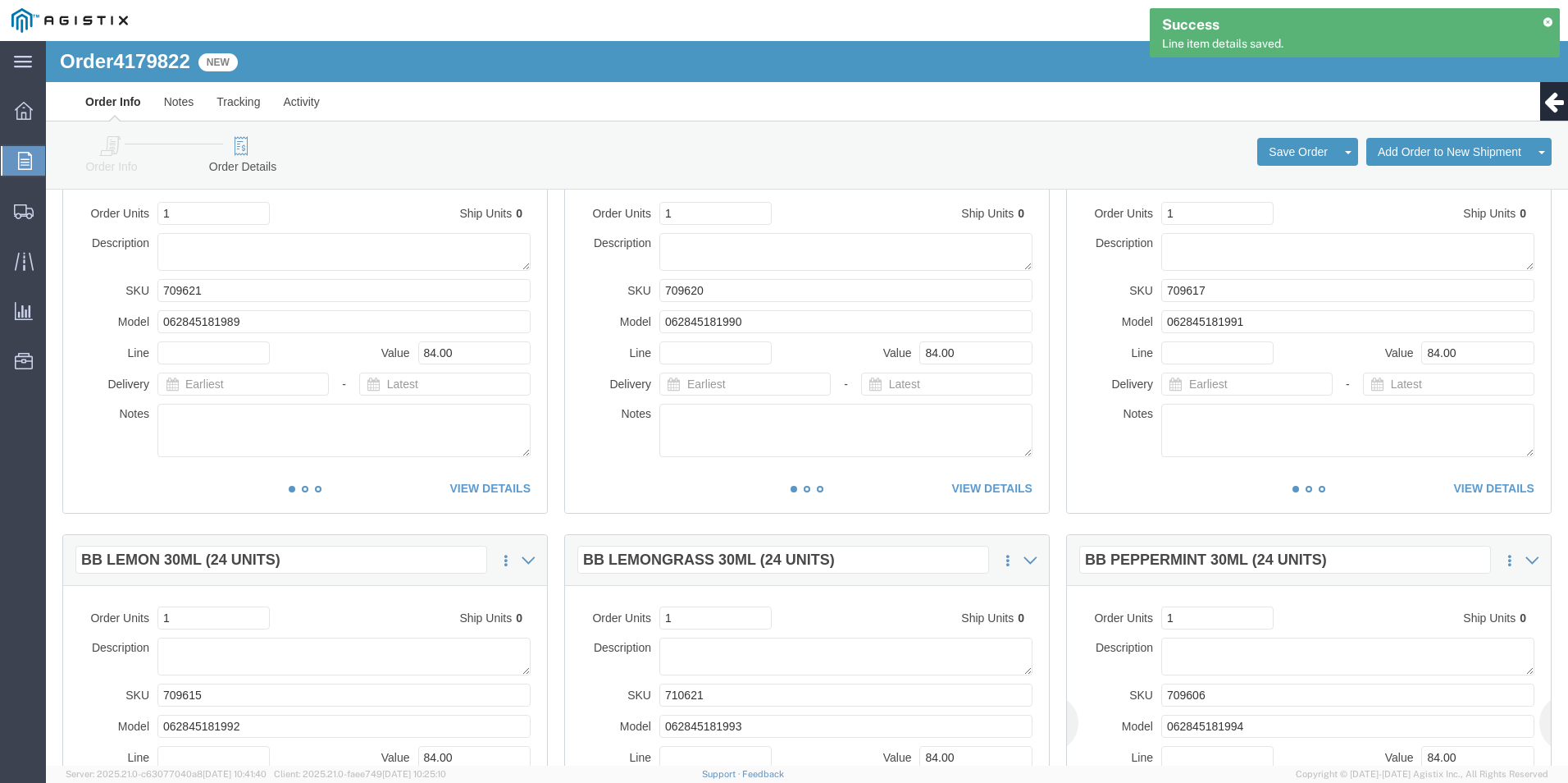
scroll to position [328, 0]
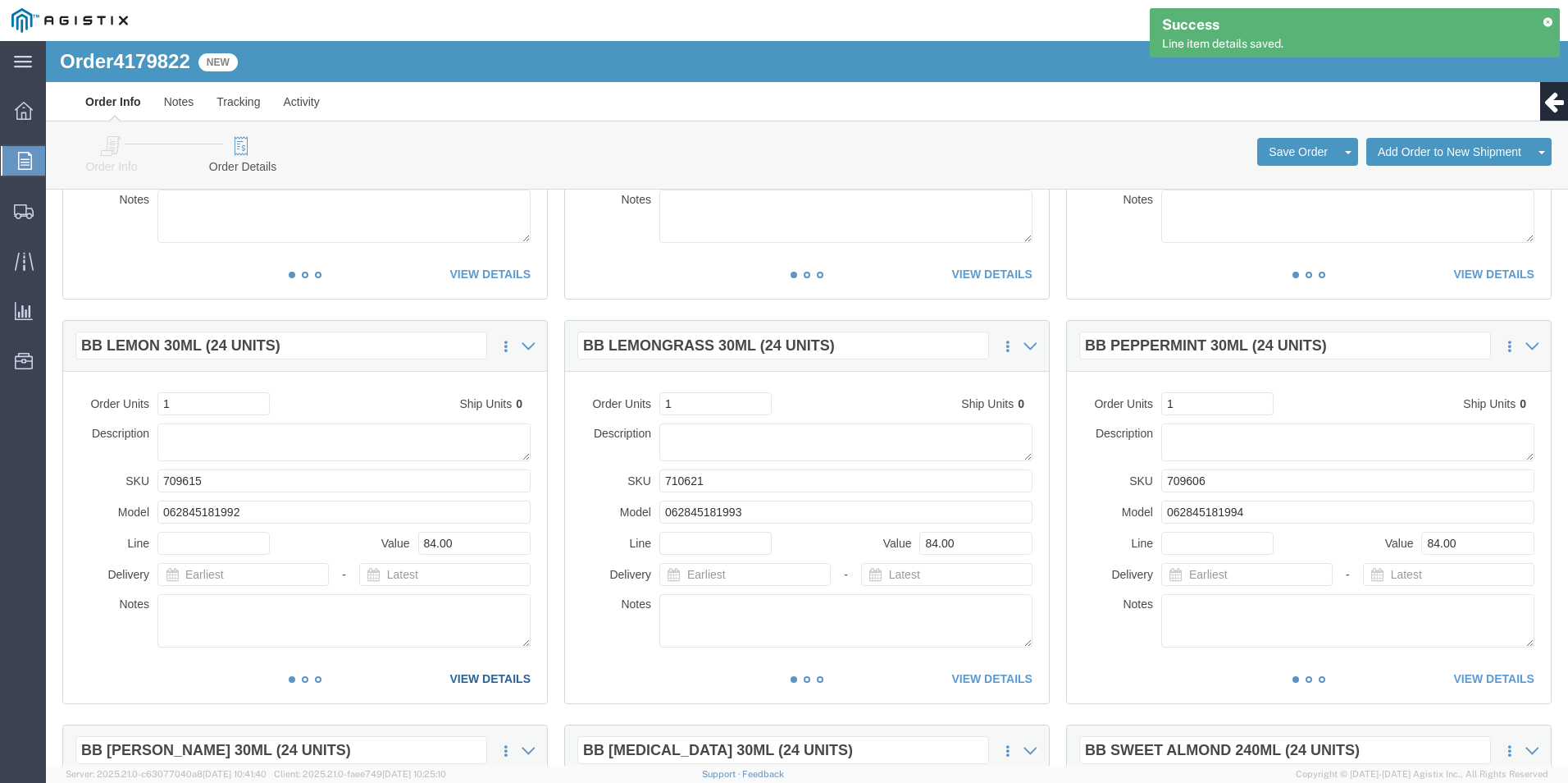
click link "VIEW DETAILS"
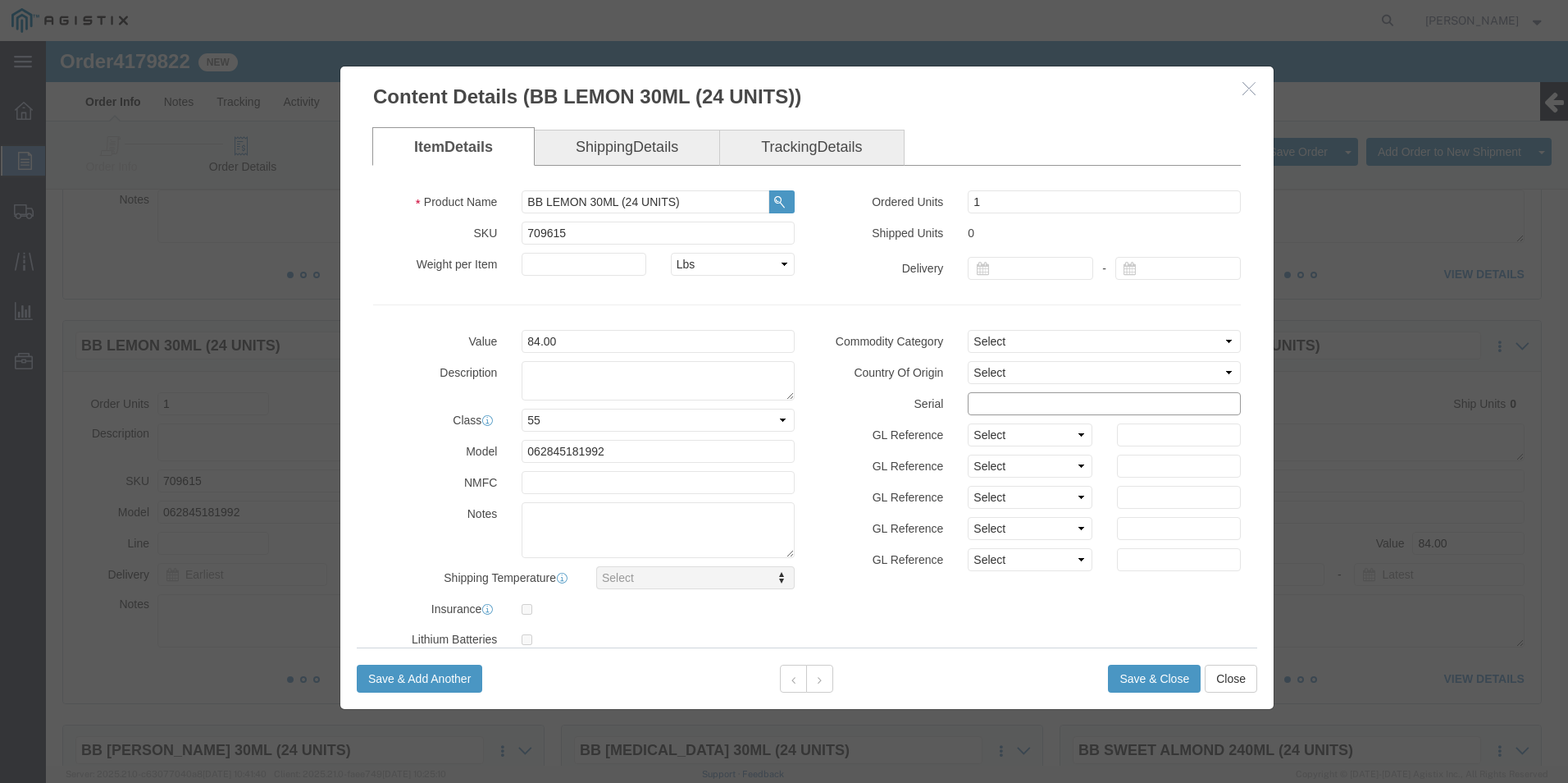
click input "text"
paste input "95876451111111111121"
type input "95876451111111111124"
click button "Save & Close"
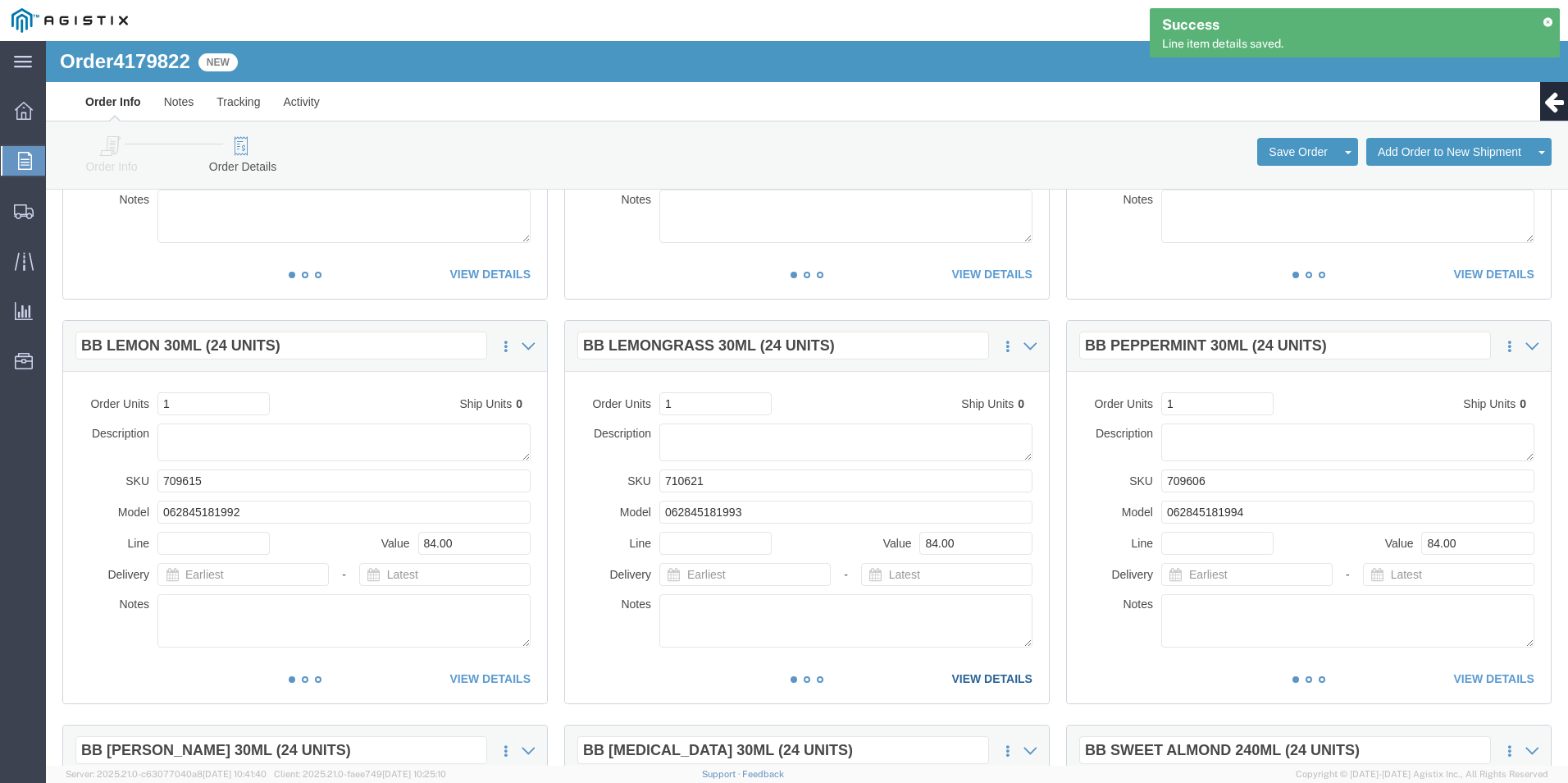
click link "VIEW DETAILS"
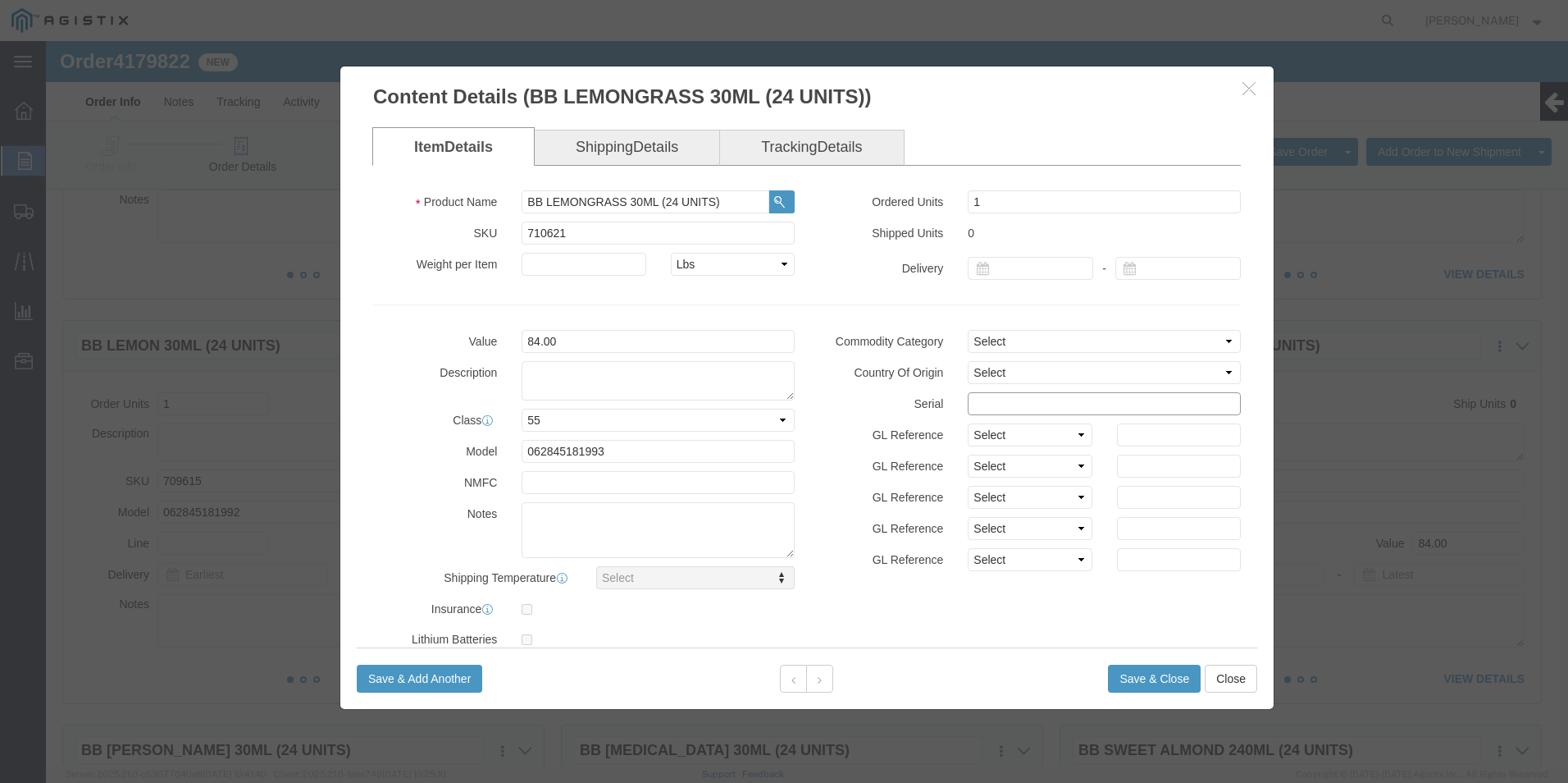
click input "text"
paste input "95876451111111111121"
type input "95876451111111111125"
click button "Save & Close"
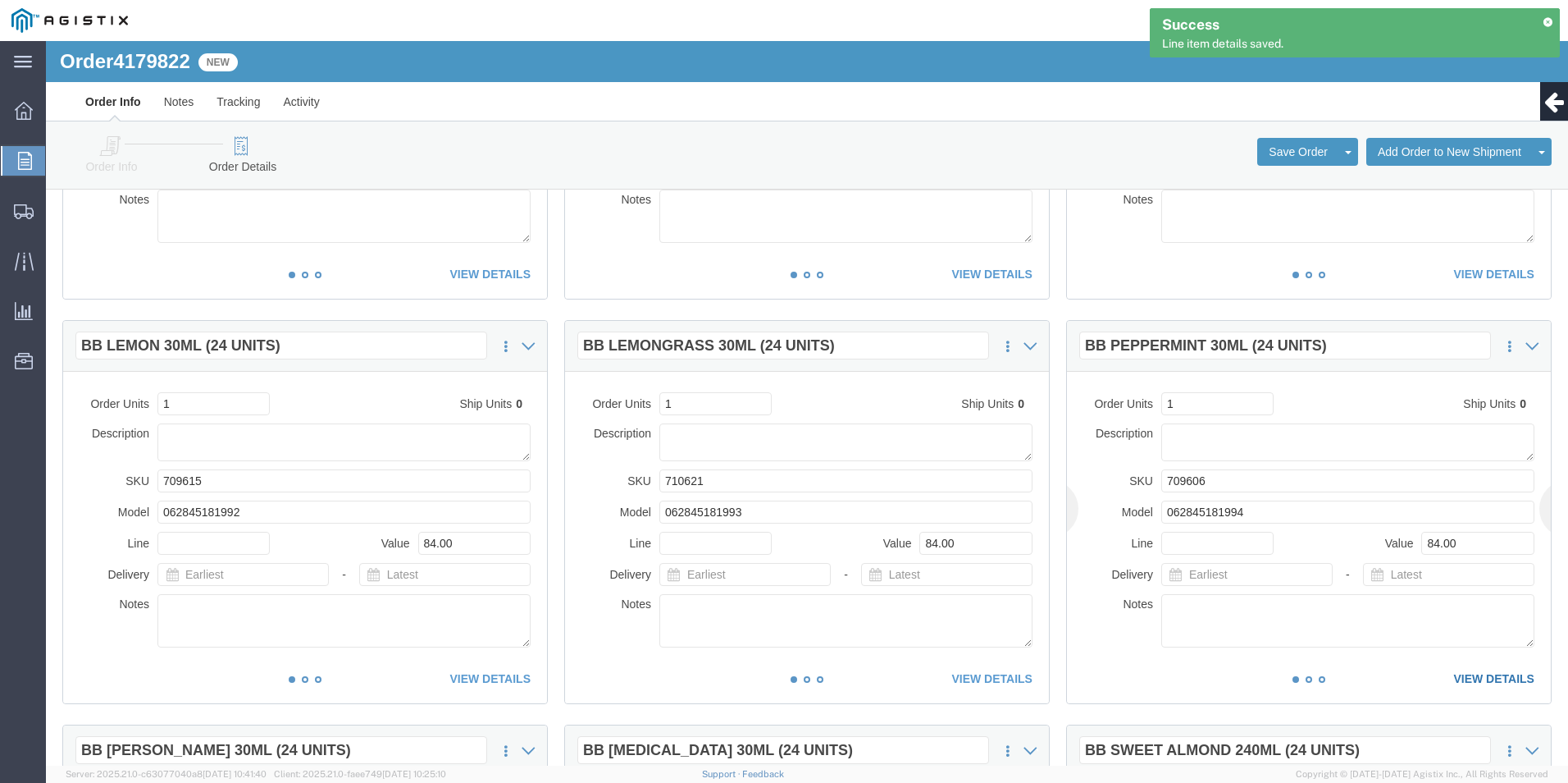
click link "VIEW DETAILS"
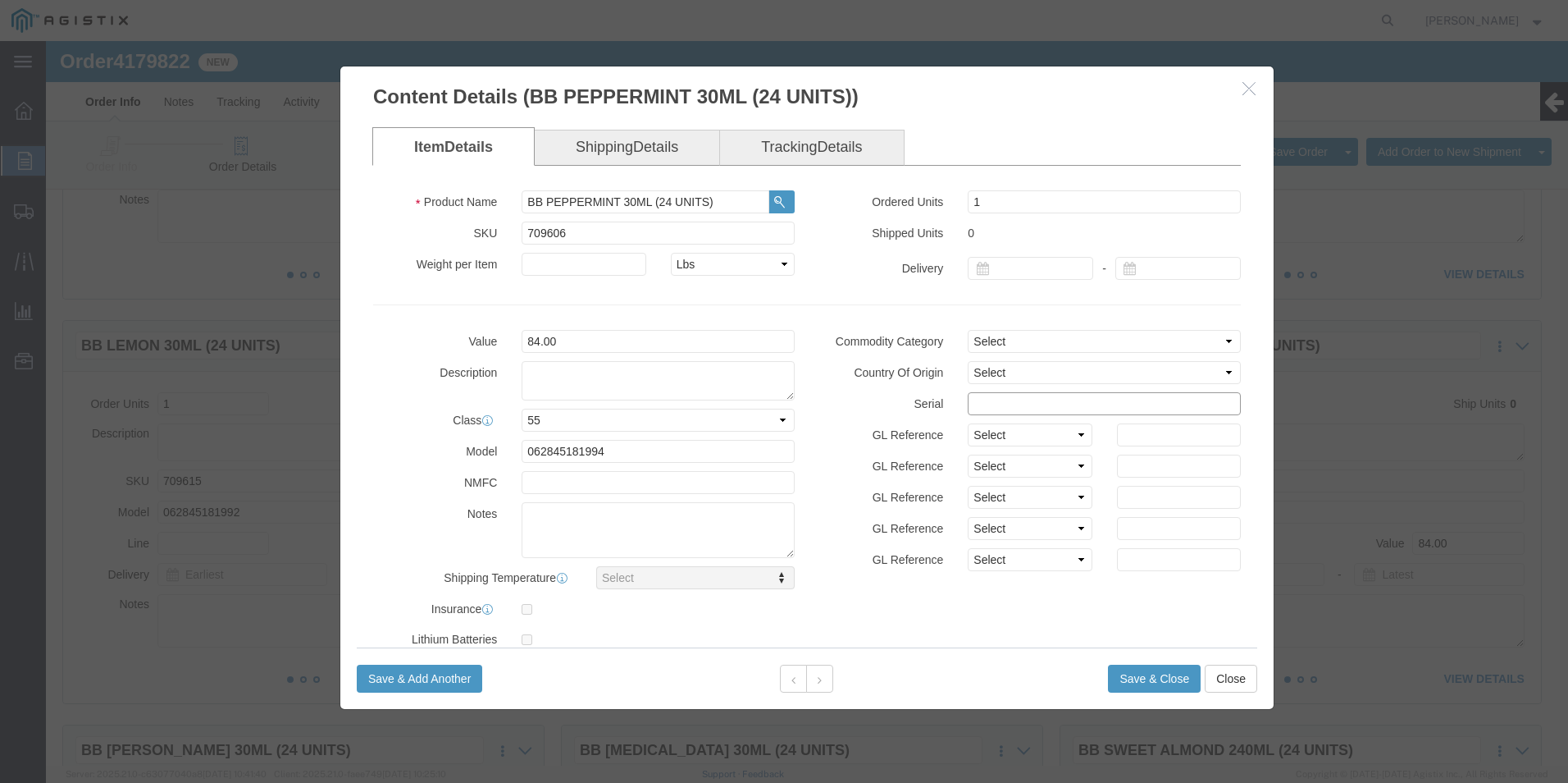
click input "text"
paste input "95876451111111111121"
type input "95876451111111111126"
click button "Save & Close"
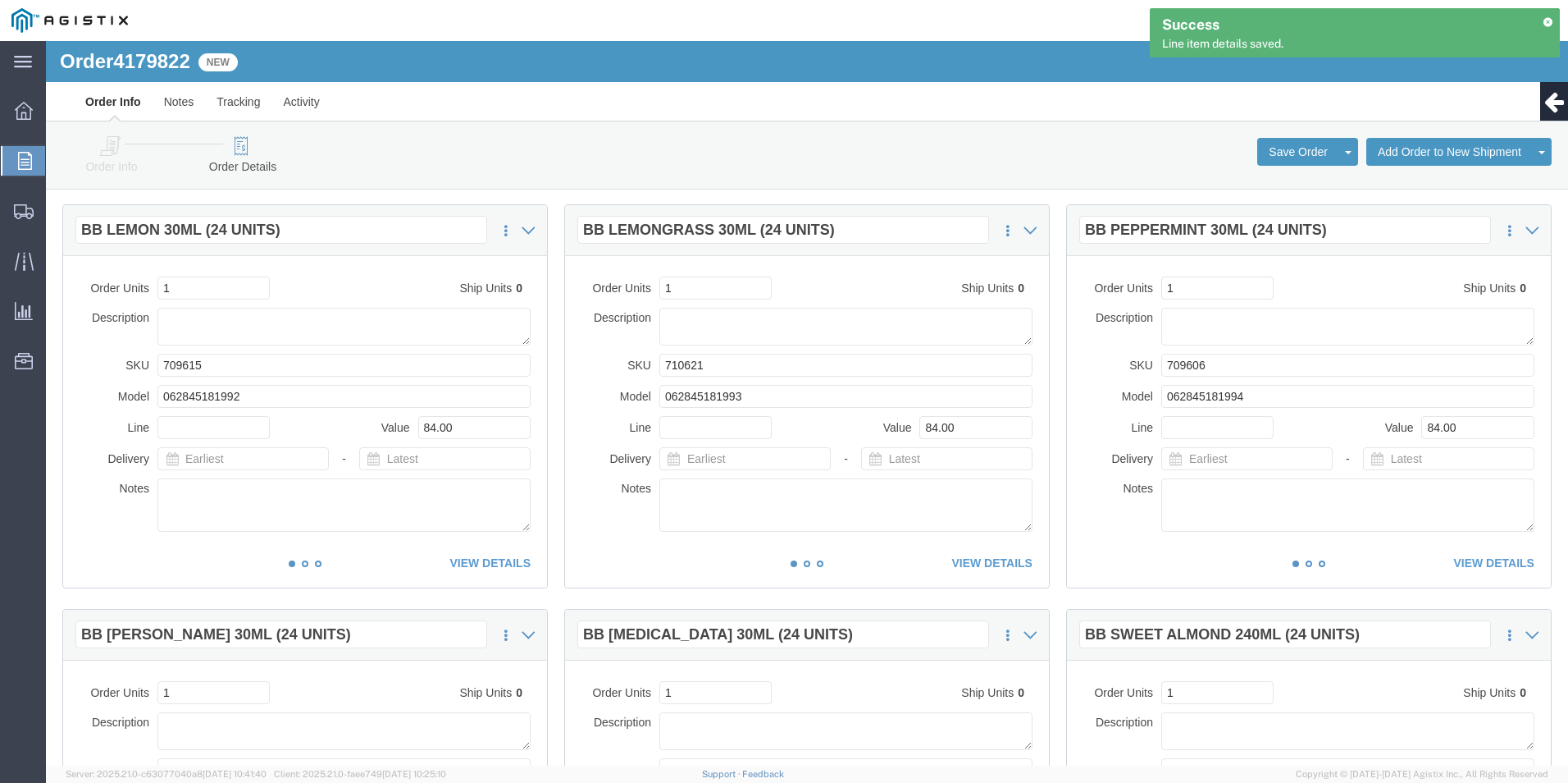
scroll to position [738, 0]
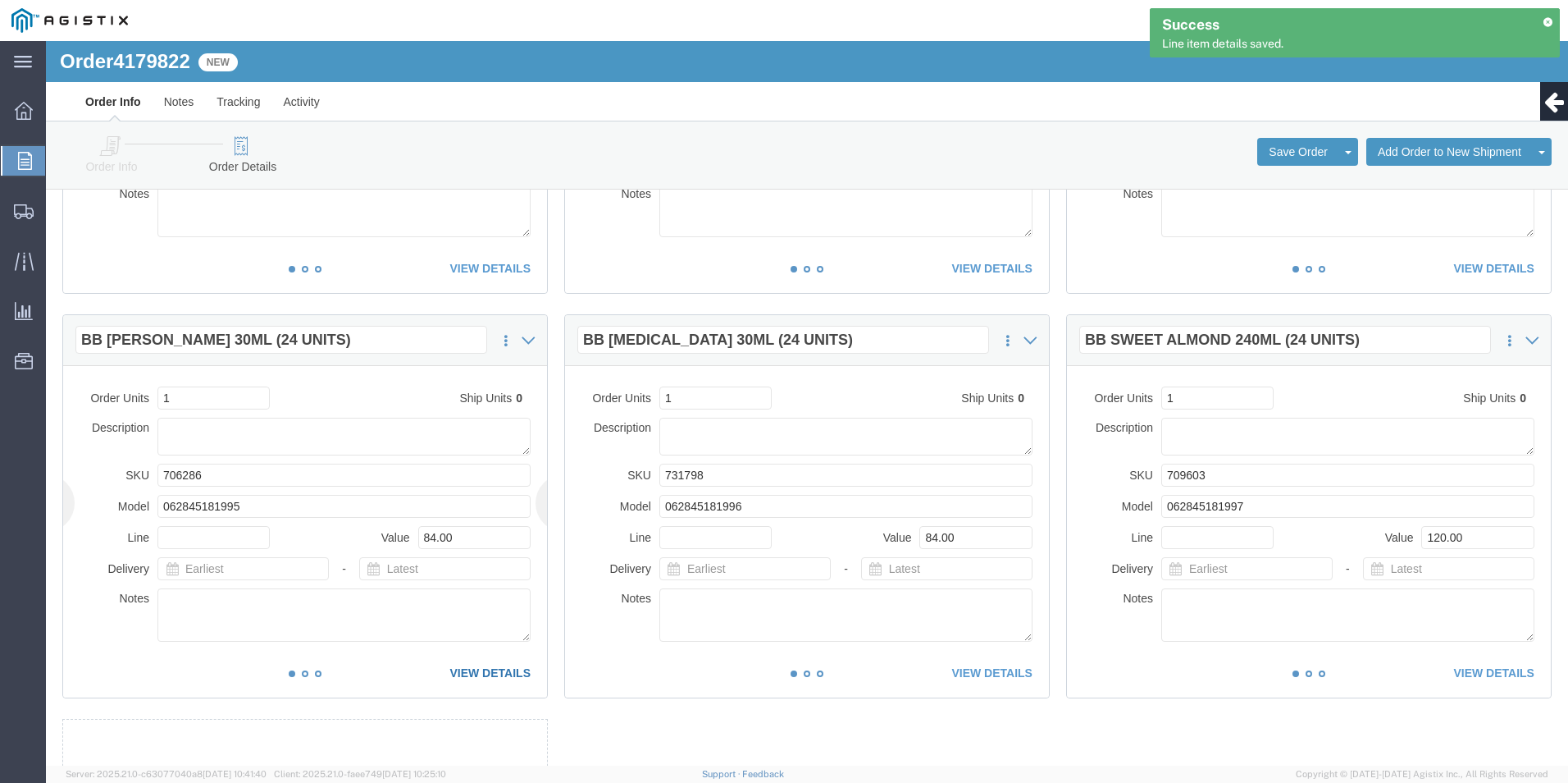
click link "VIEW DETAILS"
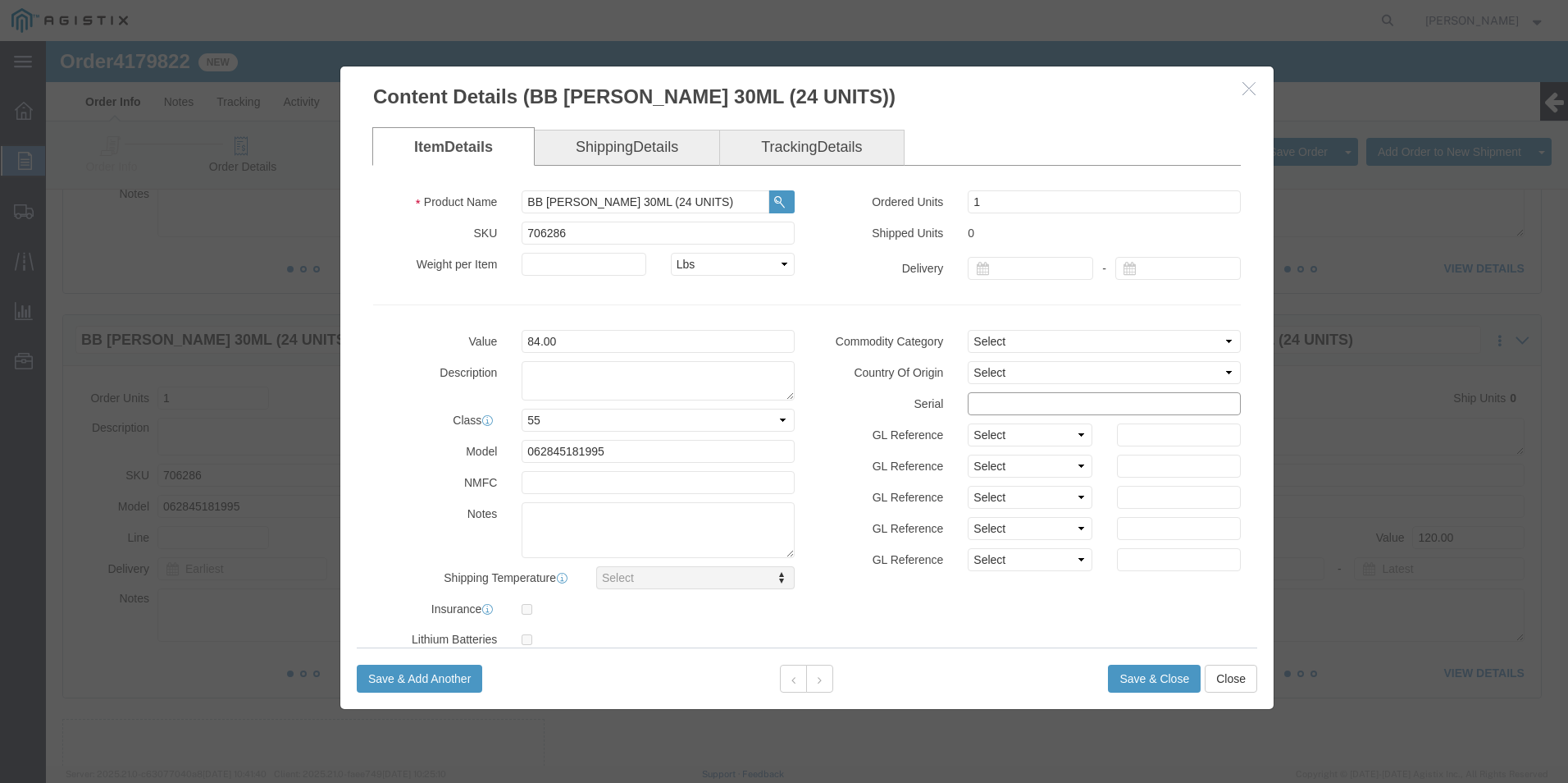
click input "text"
paste input "95876451111111111121"
type input "95876451111111111127"
click button "Save & Close"
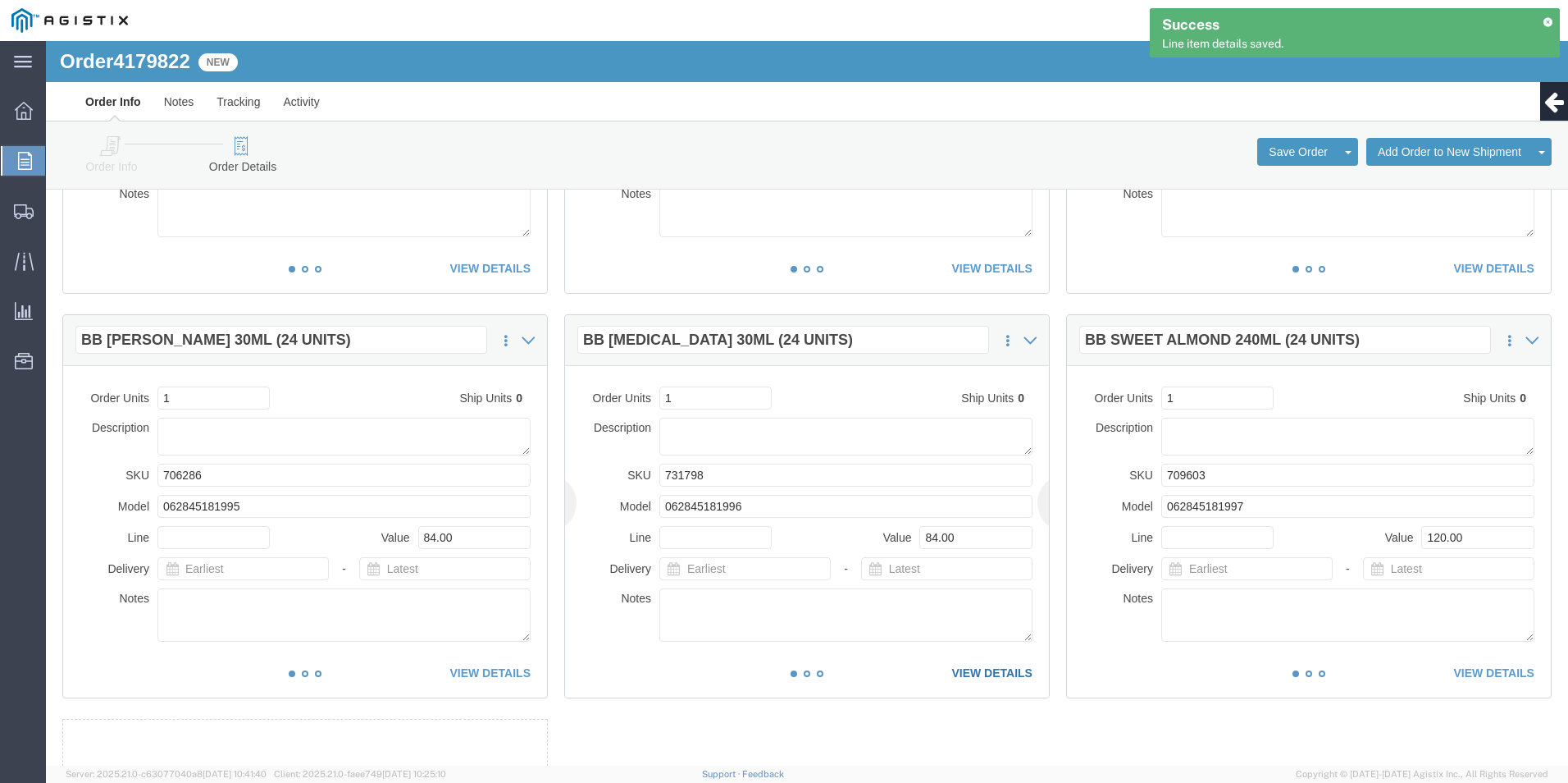
click link "VIEW DETAILS"
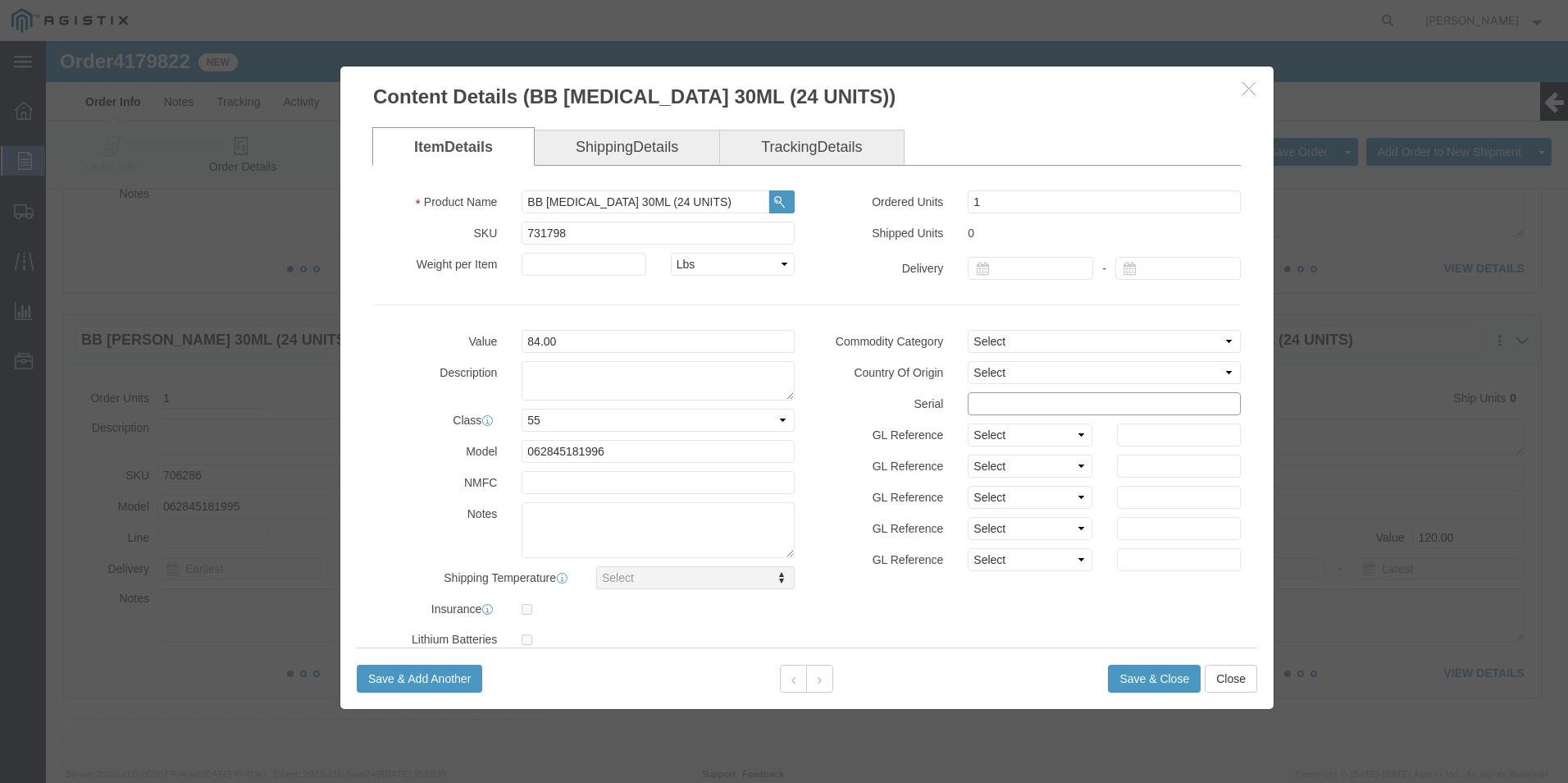
click input "text"
paste input "95876451111111111121"
type input "95876451111111111128"
click button "Save & Close"
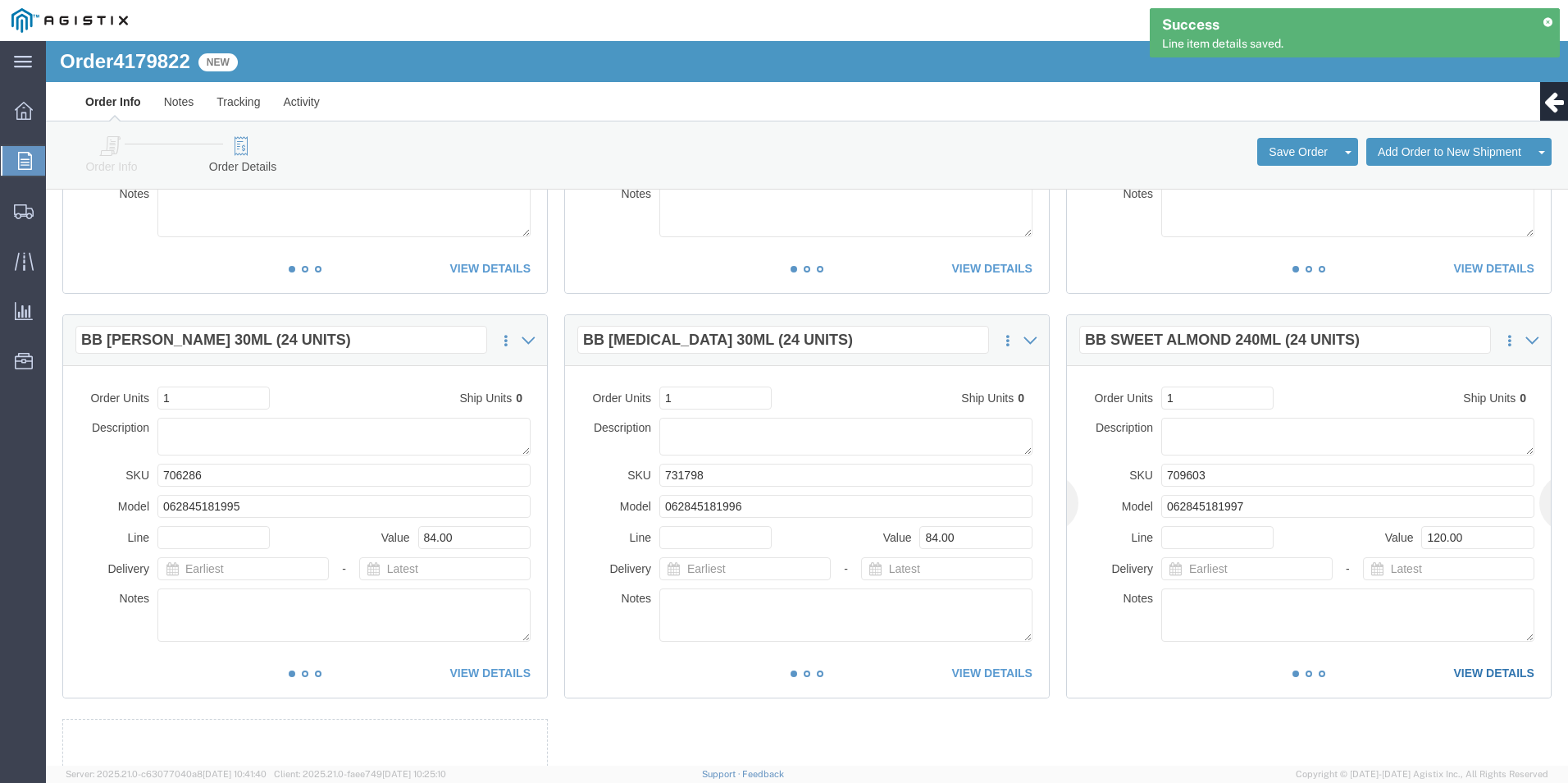
click link "VIEW DETAILS"
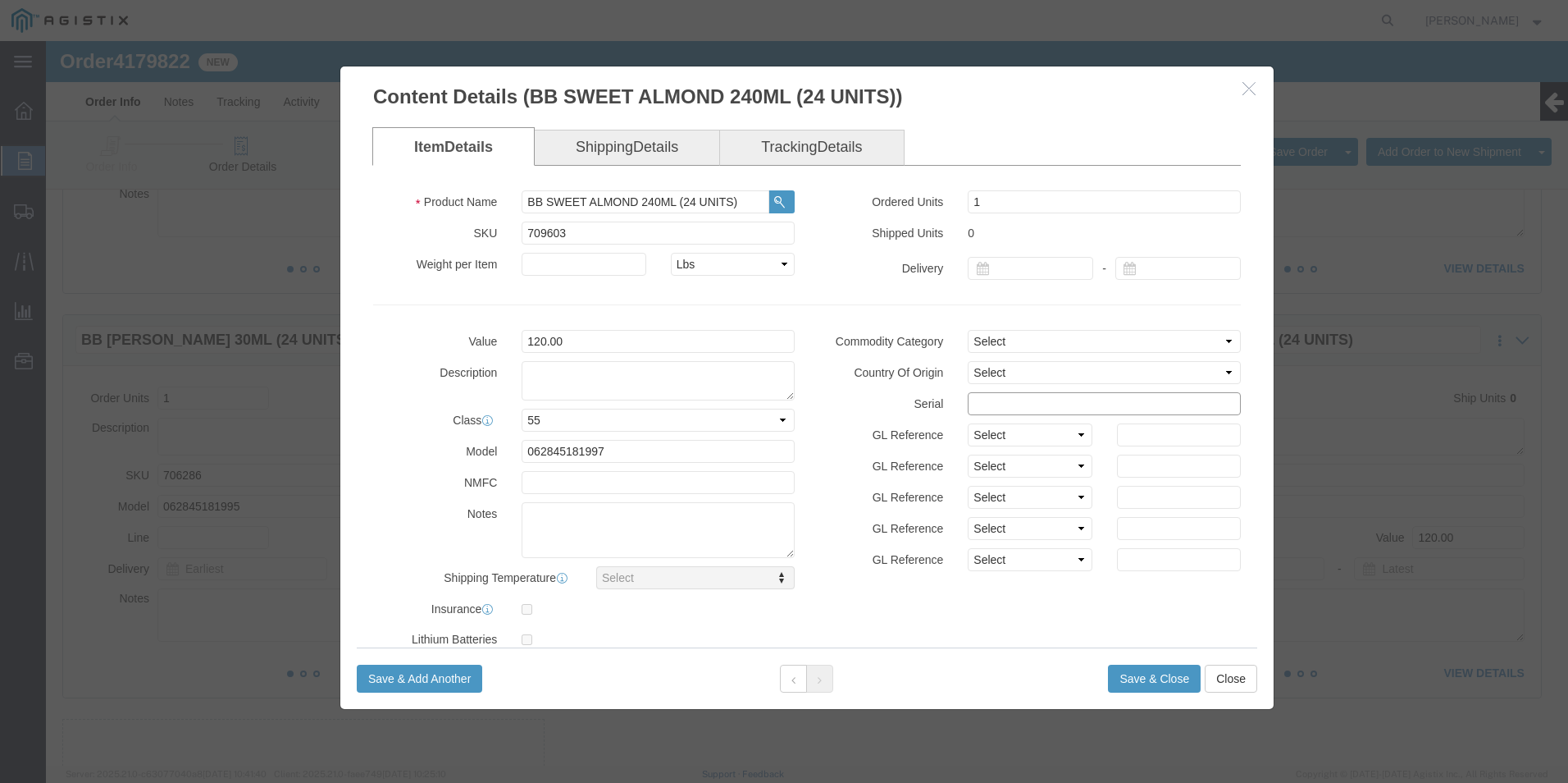
click input "text"
paste input "95876451111111111121"
type input "95876451111111111129"
click div "Save & Add Another Save & Close Close"
click button "Save & Close"
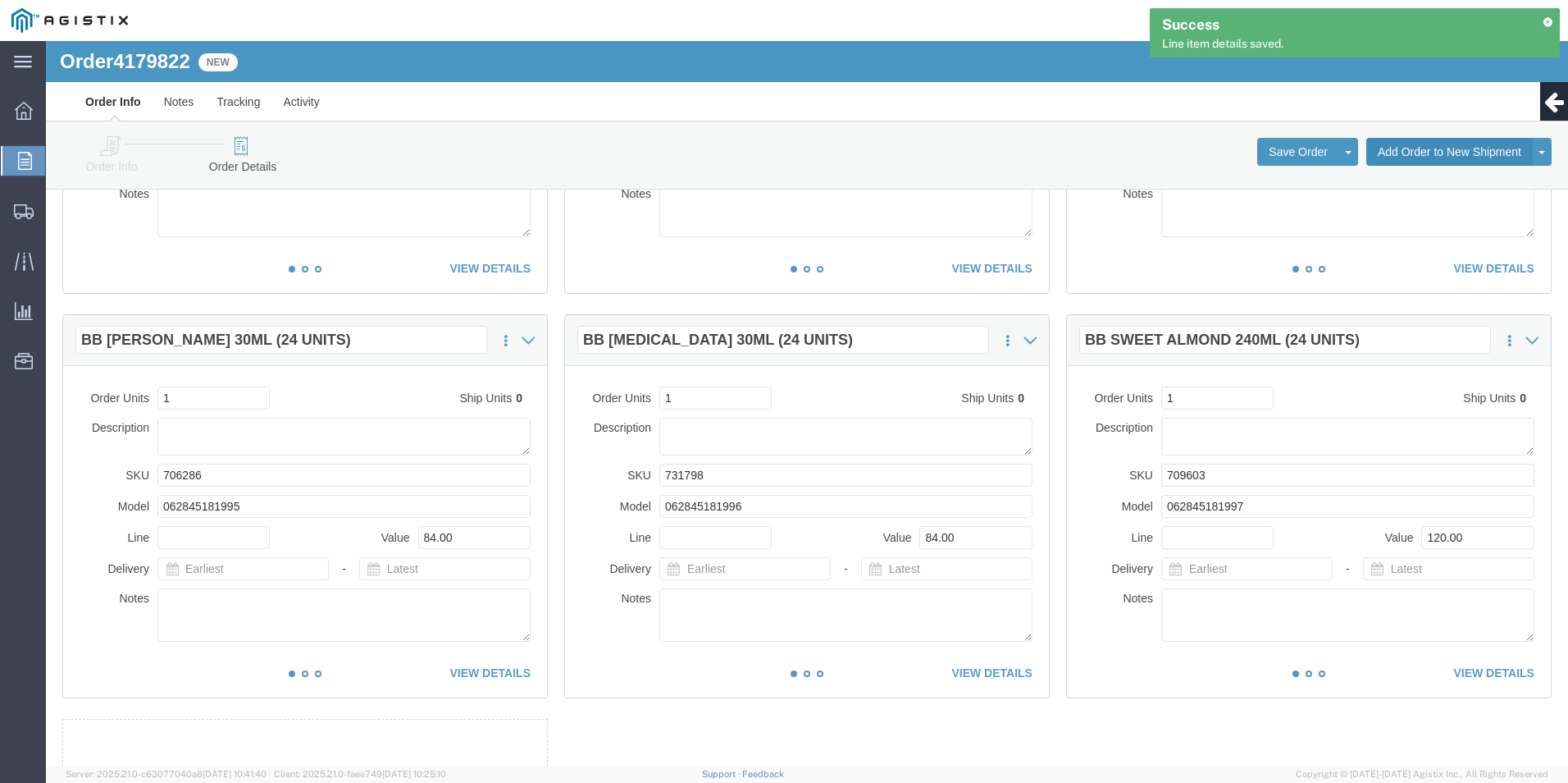
click button "Add Order to New Shipment"
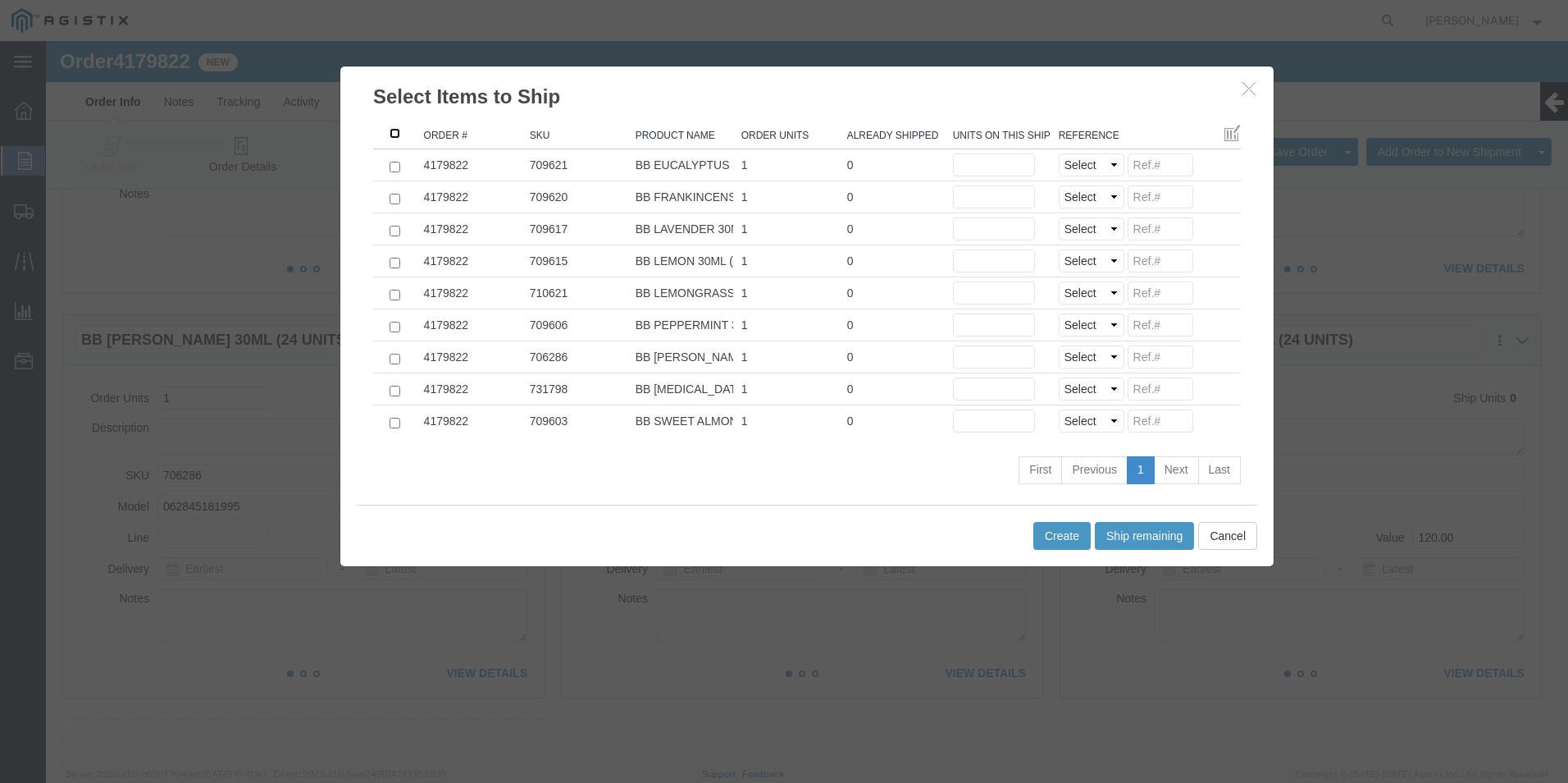
click input ": activate to sort column ascending"
checkbox input "true"
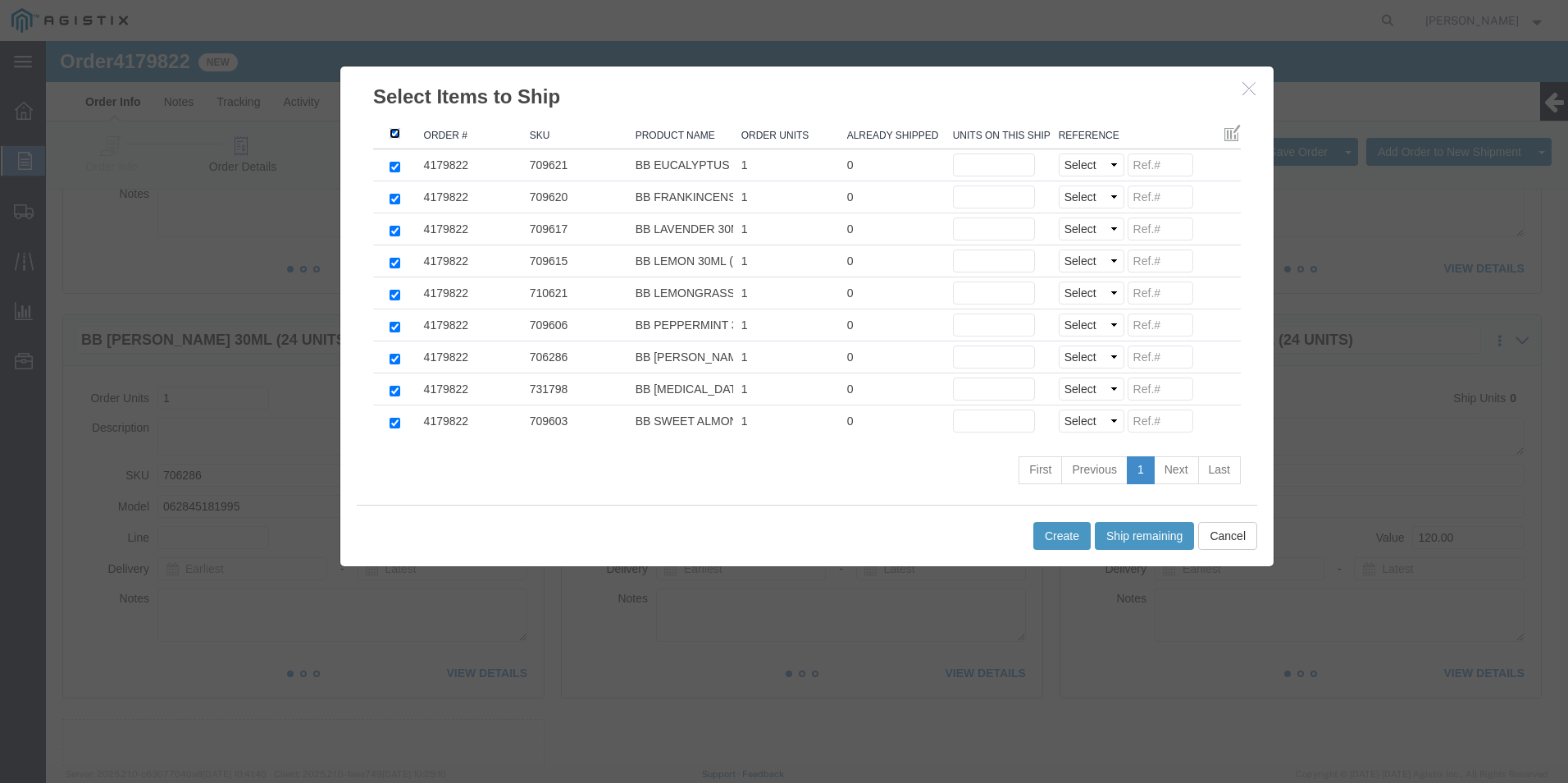
checkbox input "true"
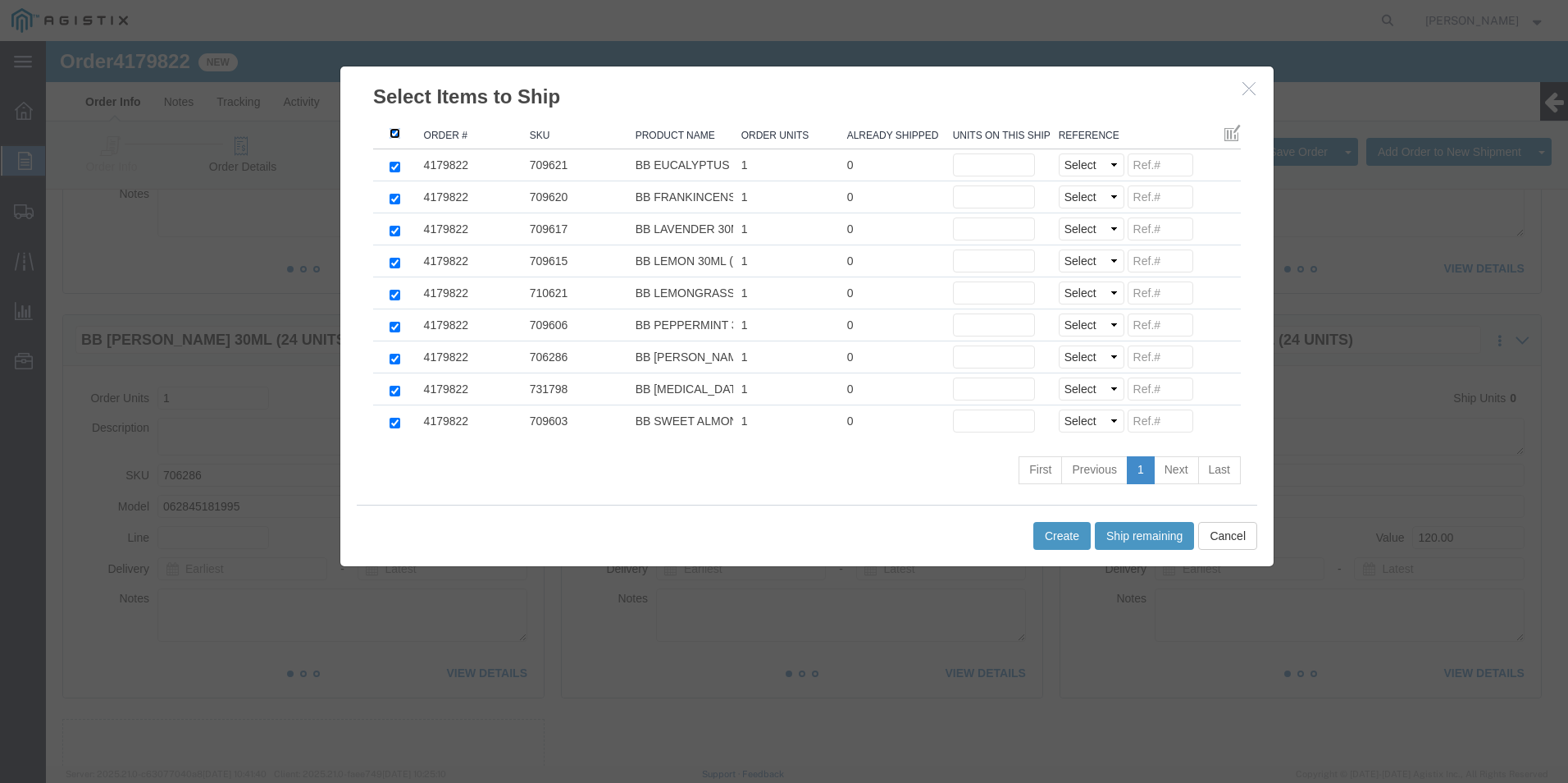
checkbox input "true"
click button "Ship remaining"
type input "1"
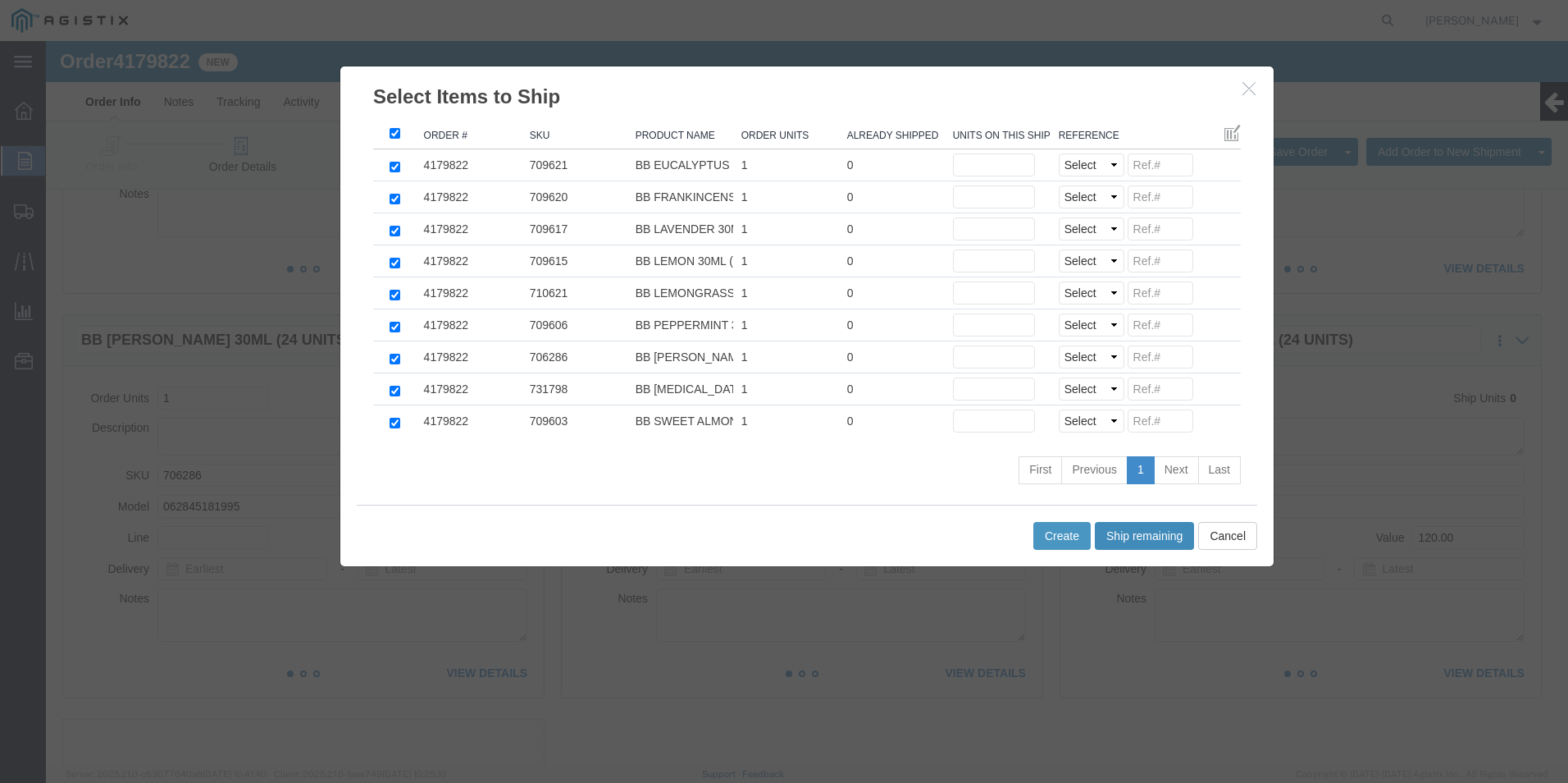
type input "1"
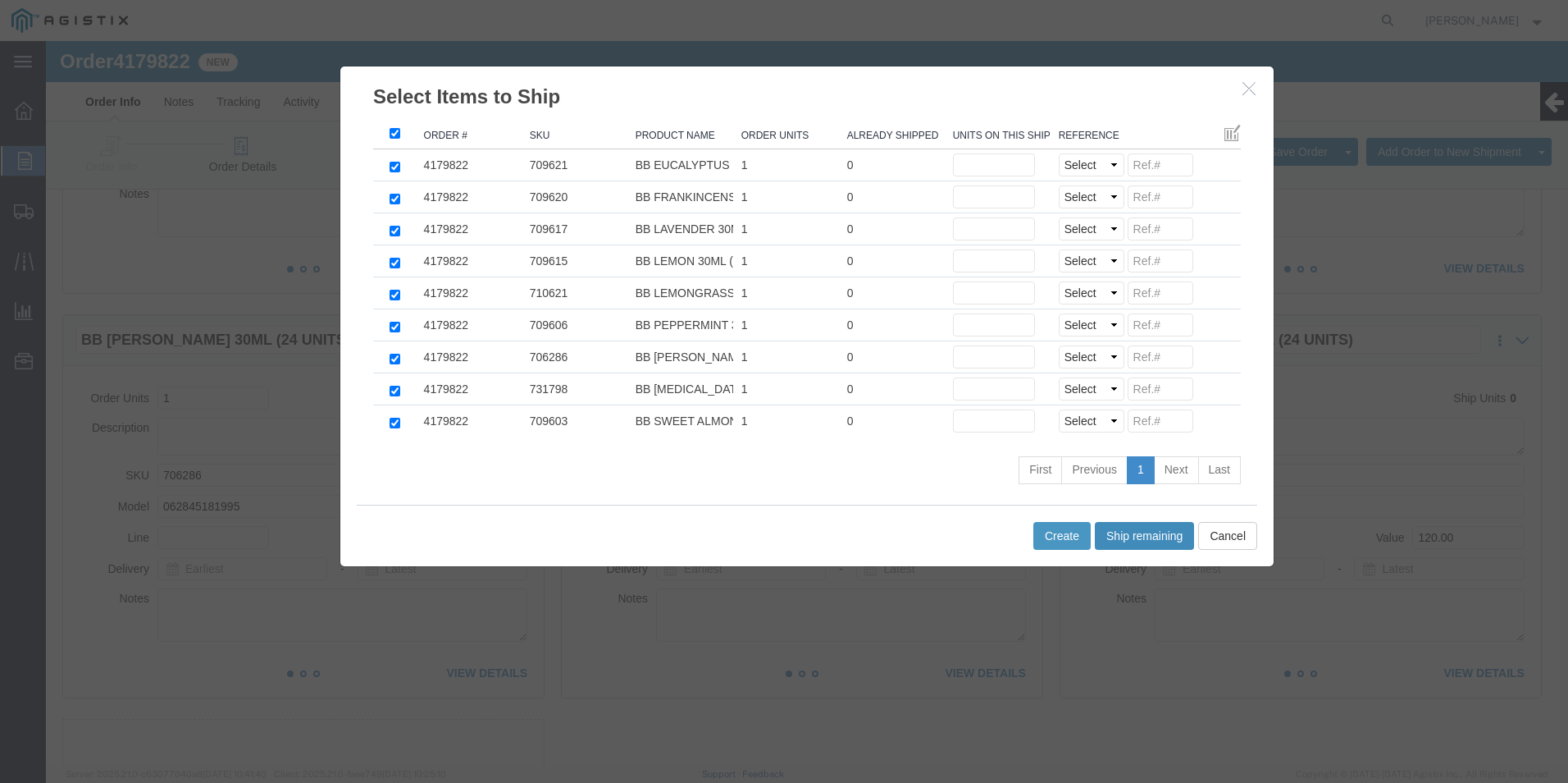
type input "1"
click select "Select Purchase Order Delivery Number"
select select "PO"
click select "Select Purchase Order Delivery Number"
drag, startPoint x: 1040, startPoint y: 158, endPoint x: 1038, endPoint y: 167, distance: 9.2
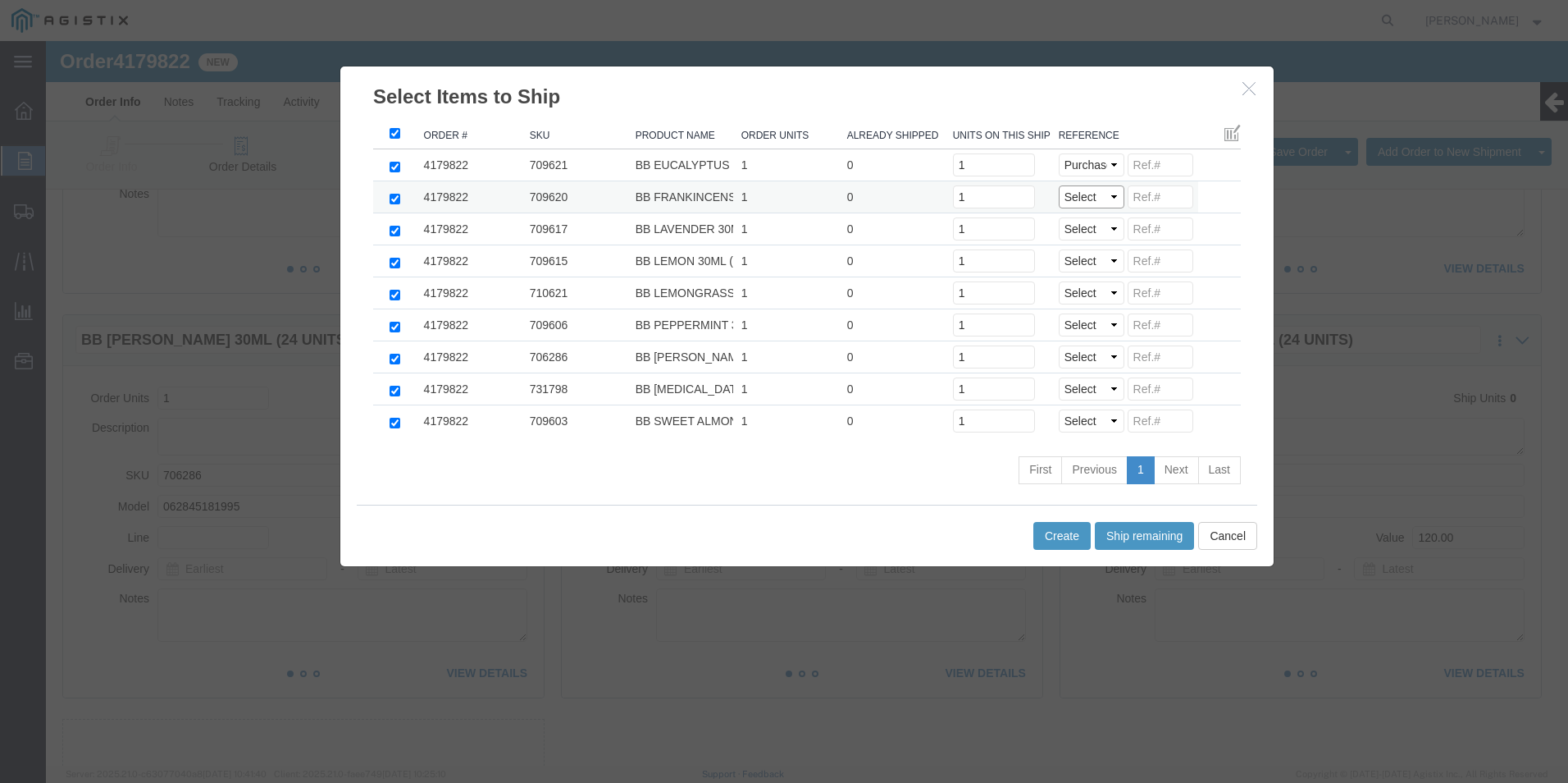
click select "Select Purchase Order Delivery Number"
select select "PO"
click select "Select Purchase Order Delivery Number"
select select "PO"
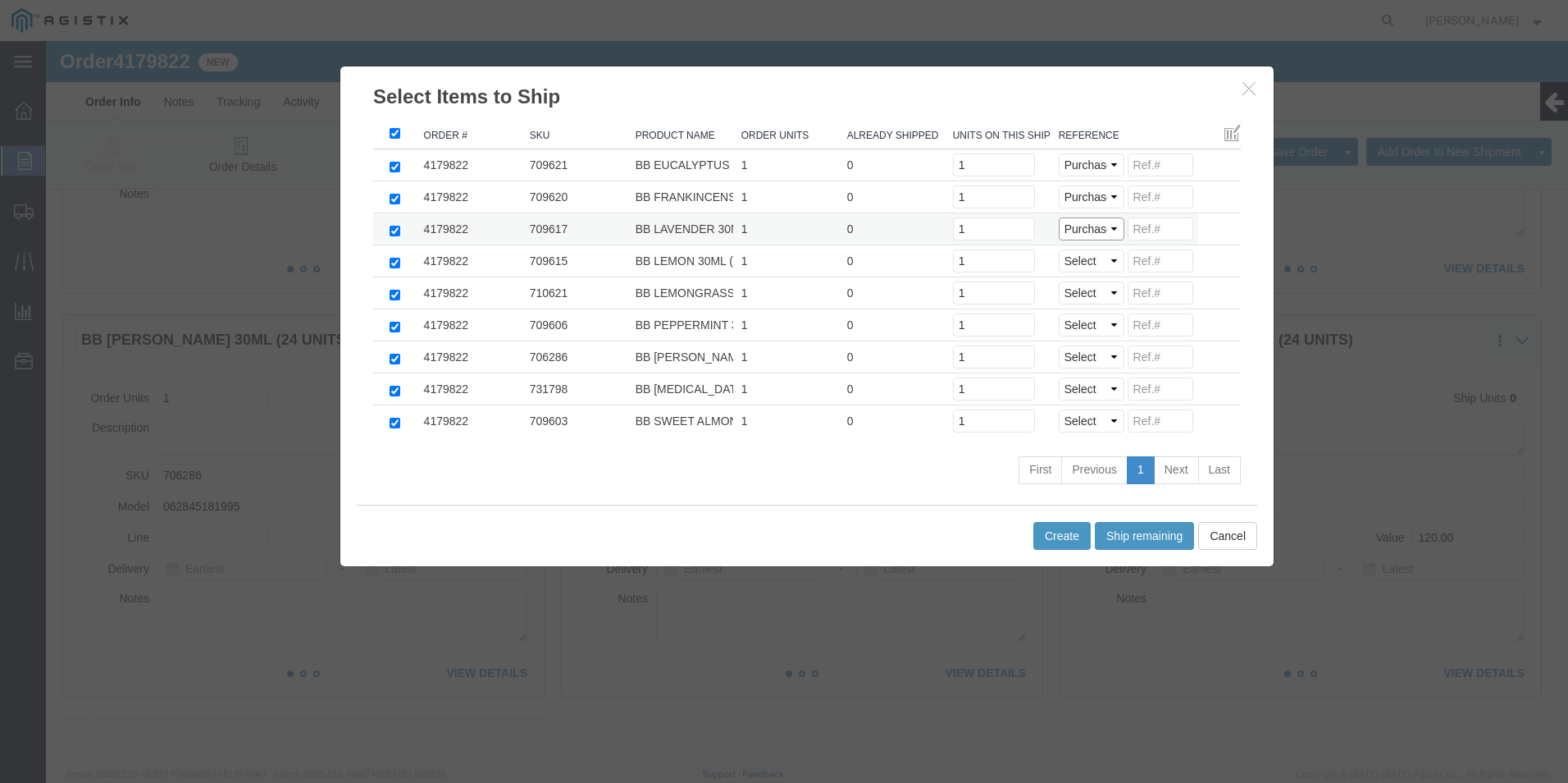
click select "Select Purchase Order Delivery Number"
click td "Select Purchase Order Delivery Number"
click select "Select Purchase Order Delivery Number"
select select "PO"
click select "Select Purchase Order Delivery Number"
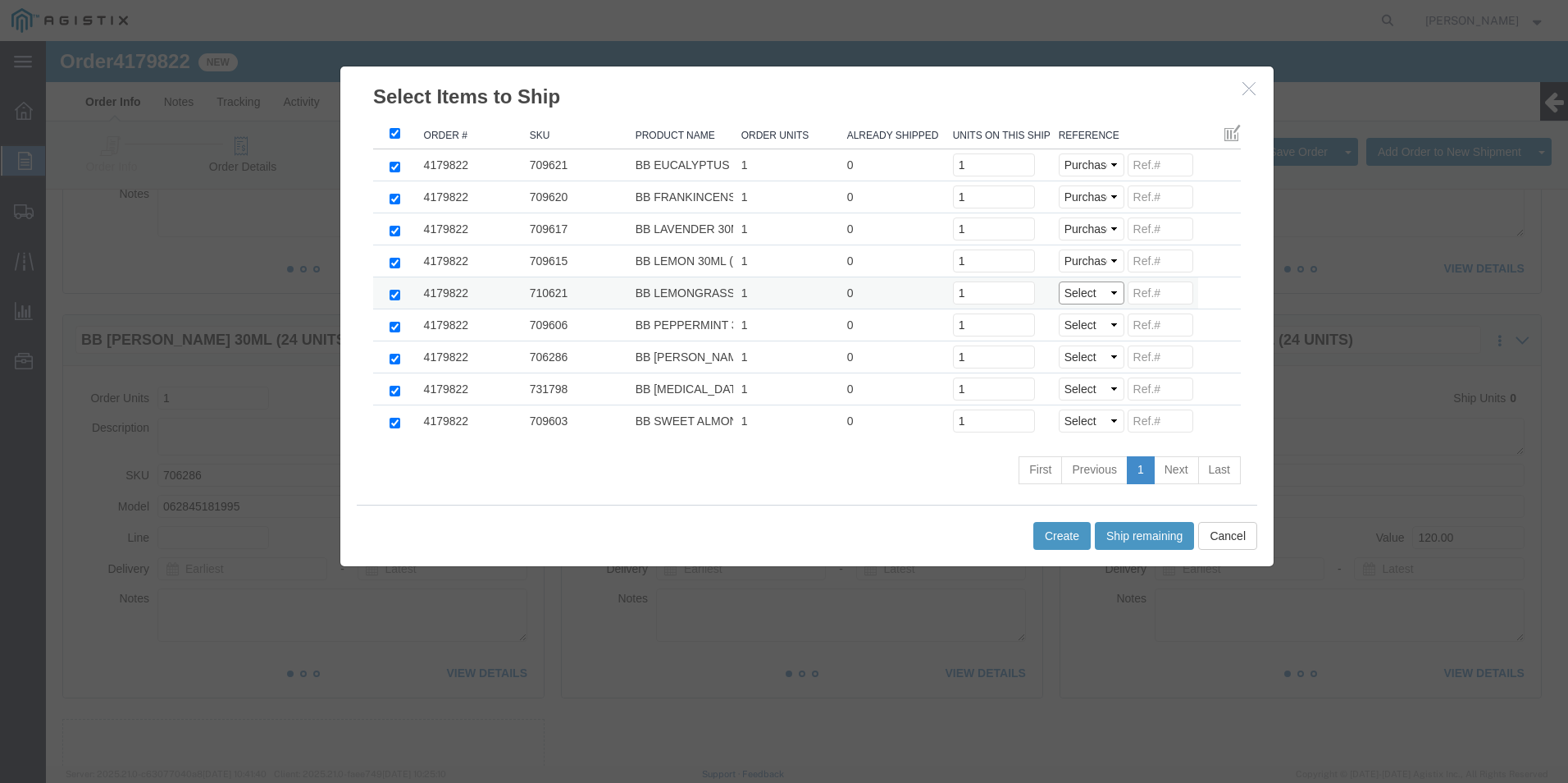
click select "Select Purchase Order Delivery Number"
select select "PO"
click select "Select Purchase Order Delivery Number"
select select "PO"
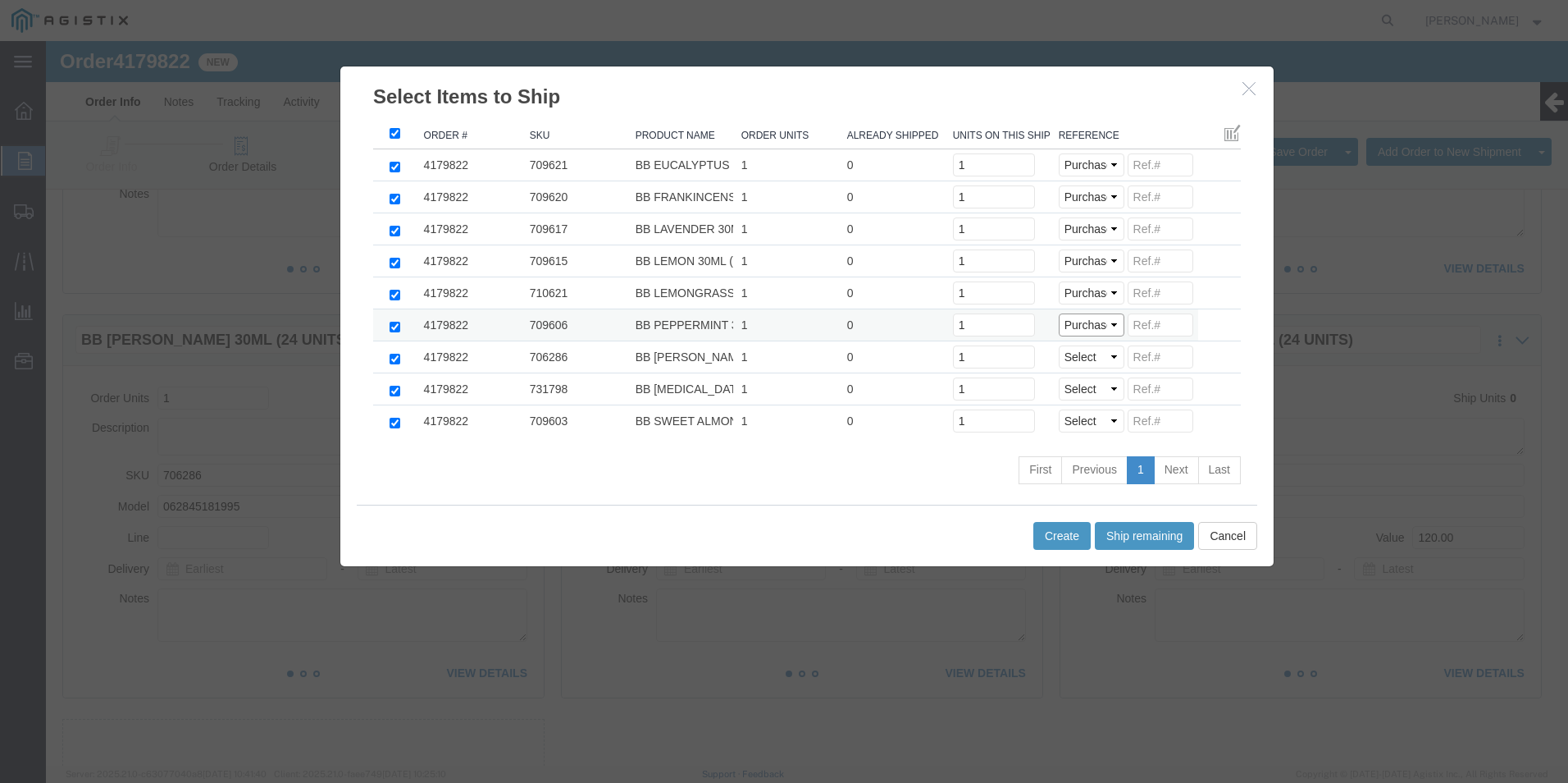
click select "Select Purchase Order Delivery Number"
select select "PO"
click select "Select Purchase Order Delivery Number"
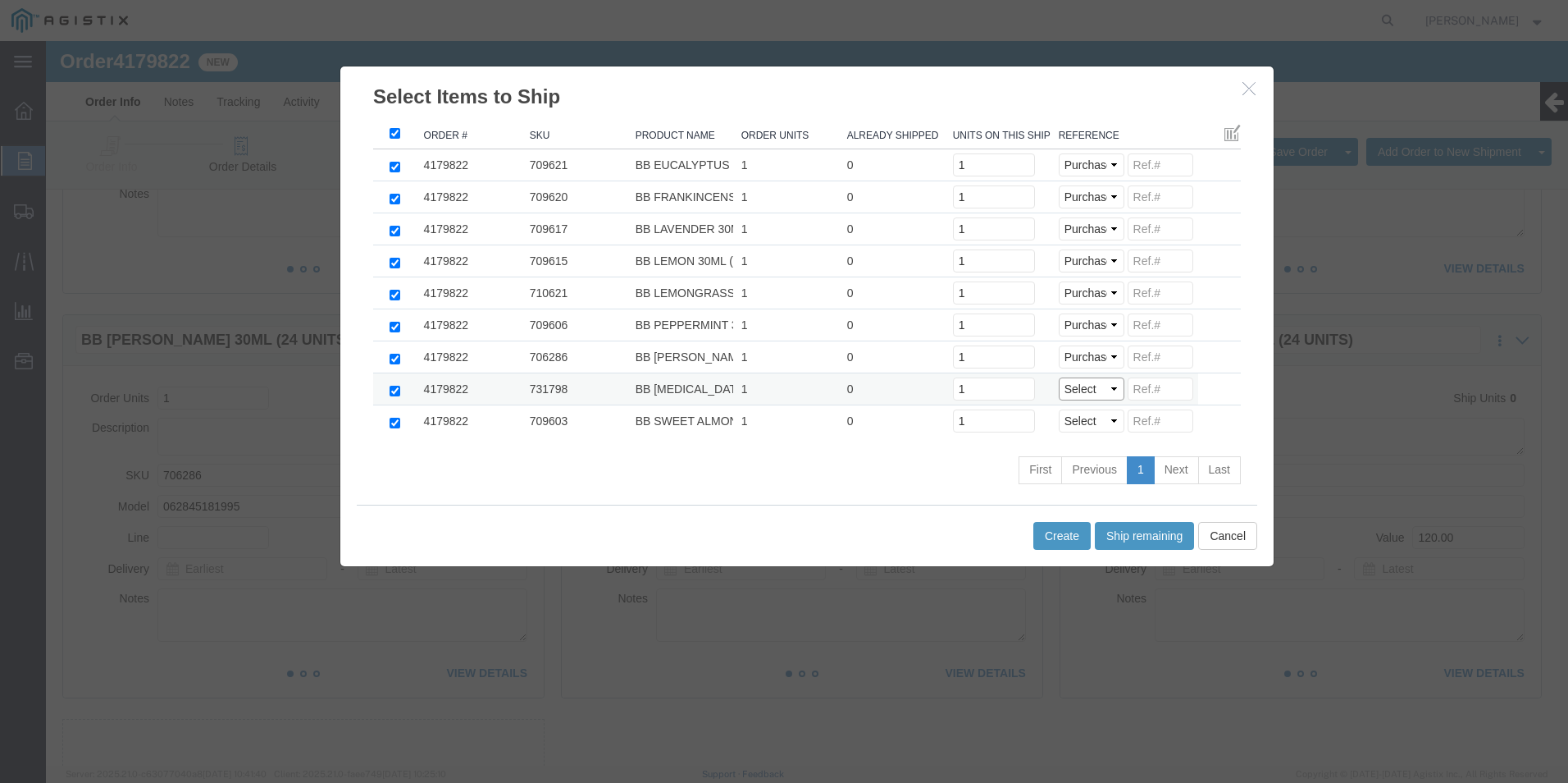
select select "PO"
click select "Select Purchase Order Delivery Number"
select select "PO"
click select "Select Purchase Order Delivery Number"
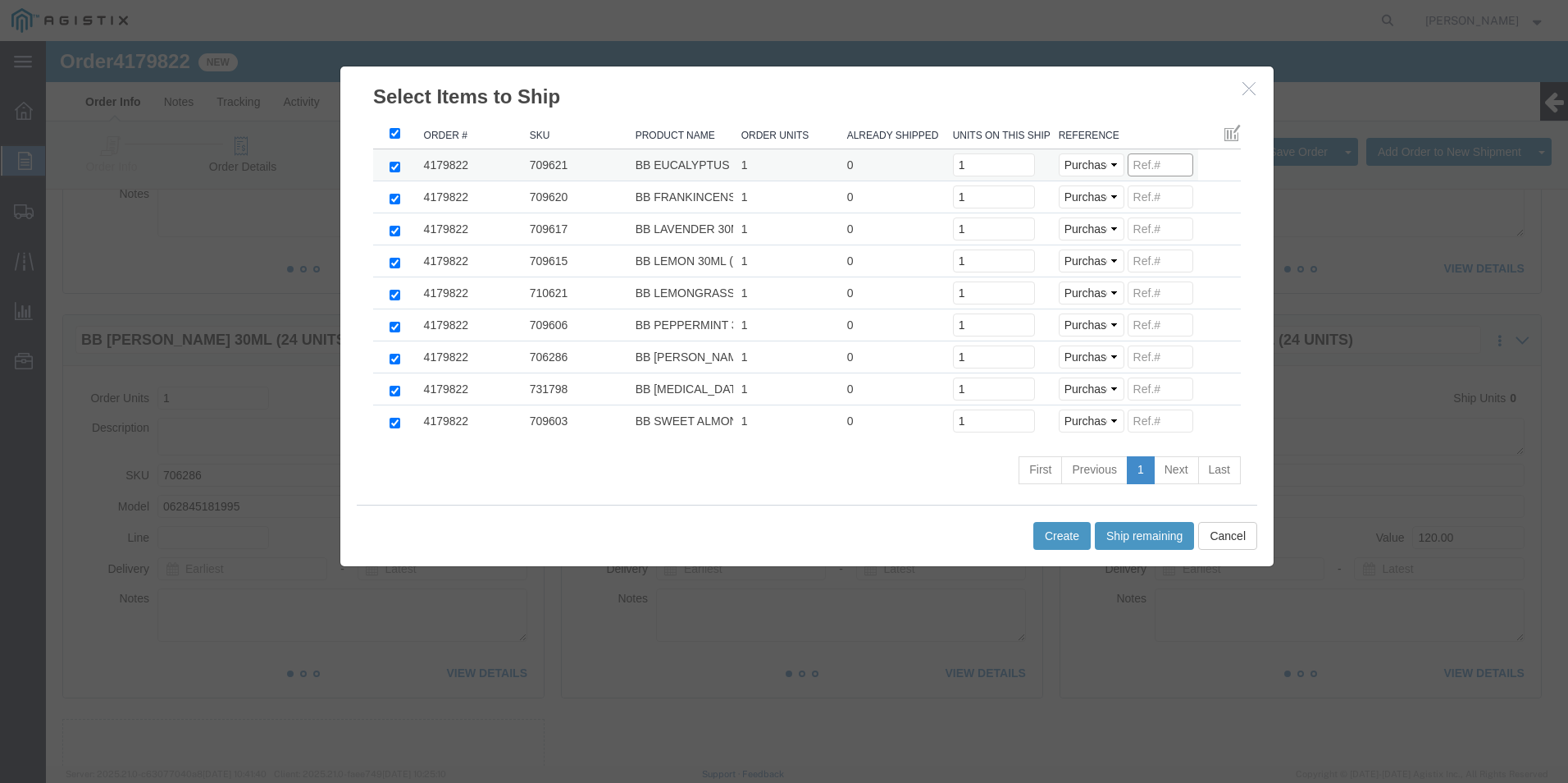
click input
paste input "95876451111111111121"
drag, startPoint x: 1129, startPoint y: 127, endPoint x: 894, endPoint y: 138, distance: 235.3
click tr "4179822 709621 BB EUCALYPTUS 30ML (24 UNITS) 1 0 Units on this shipment 1 Selec…"
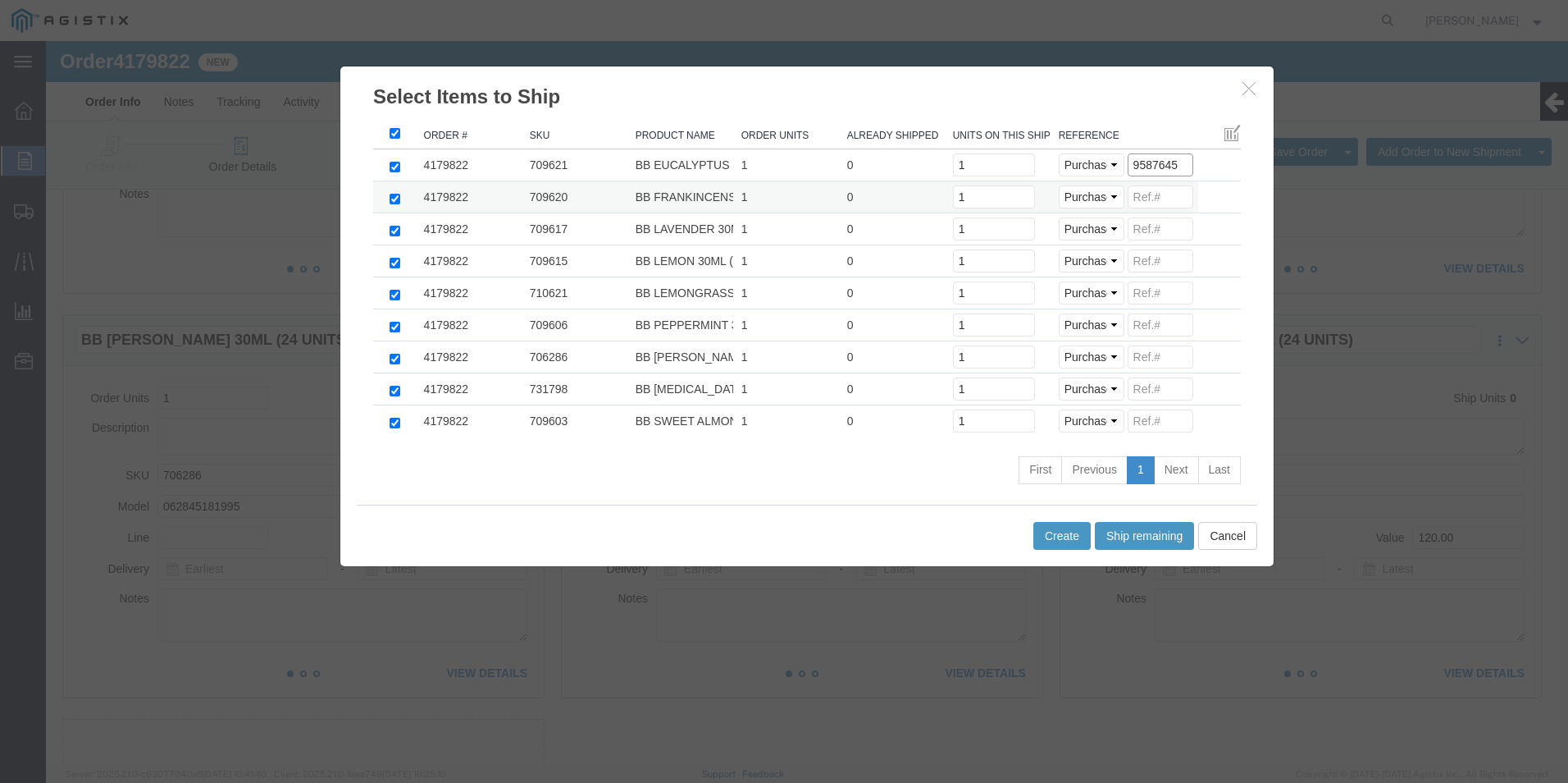
type input "9587645"
click input
paste input "9587645"
type input "9587645"
click input
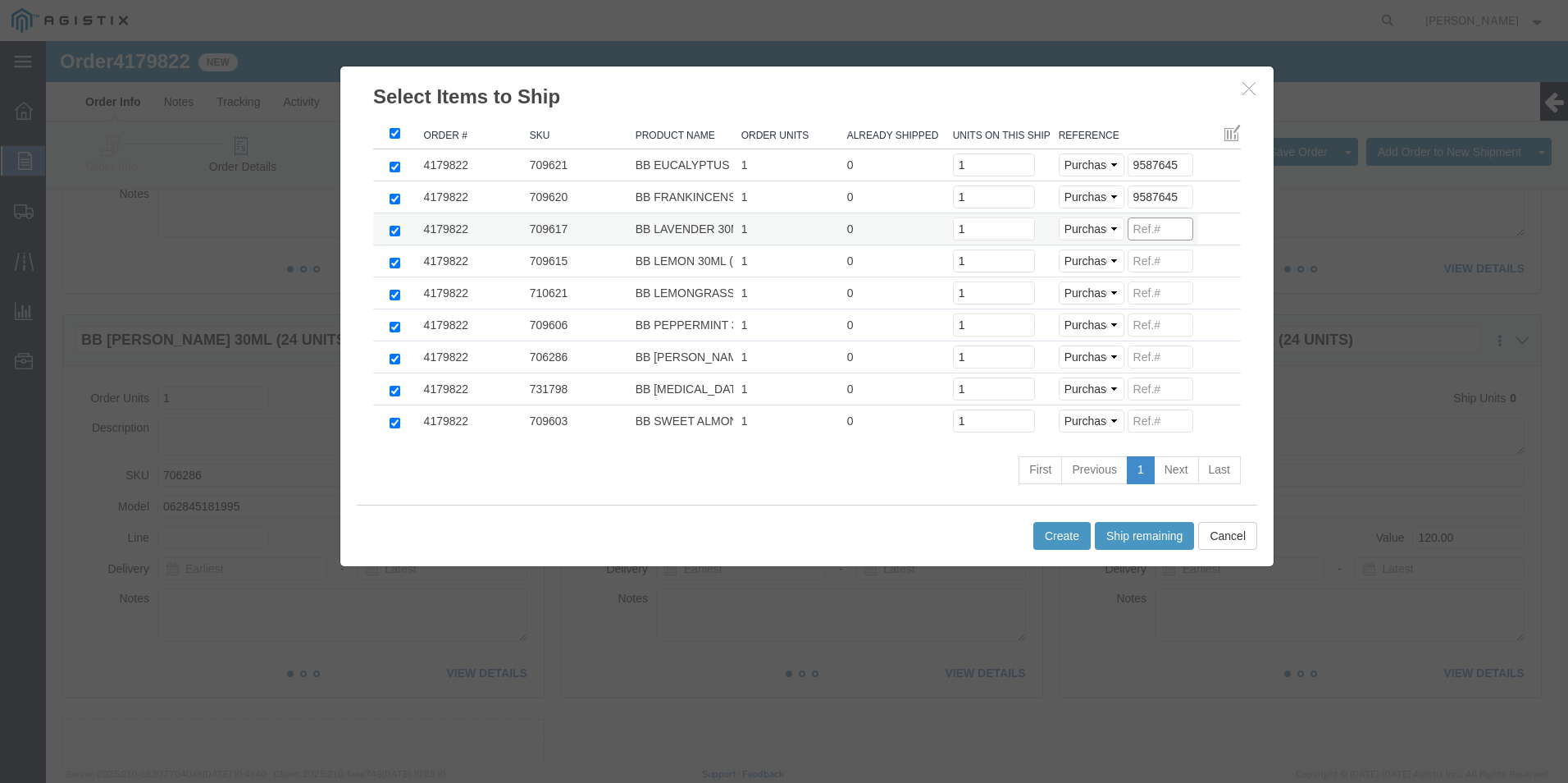
paste input "9587645"
type input "9587645"
click input
paste input "9587645"
type input "9587645"
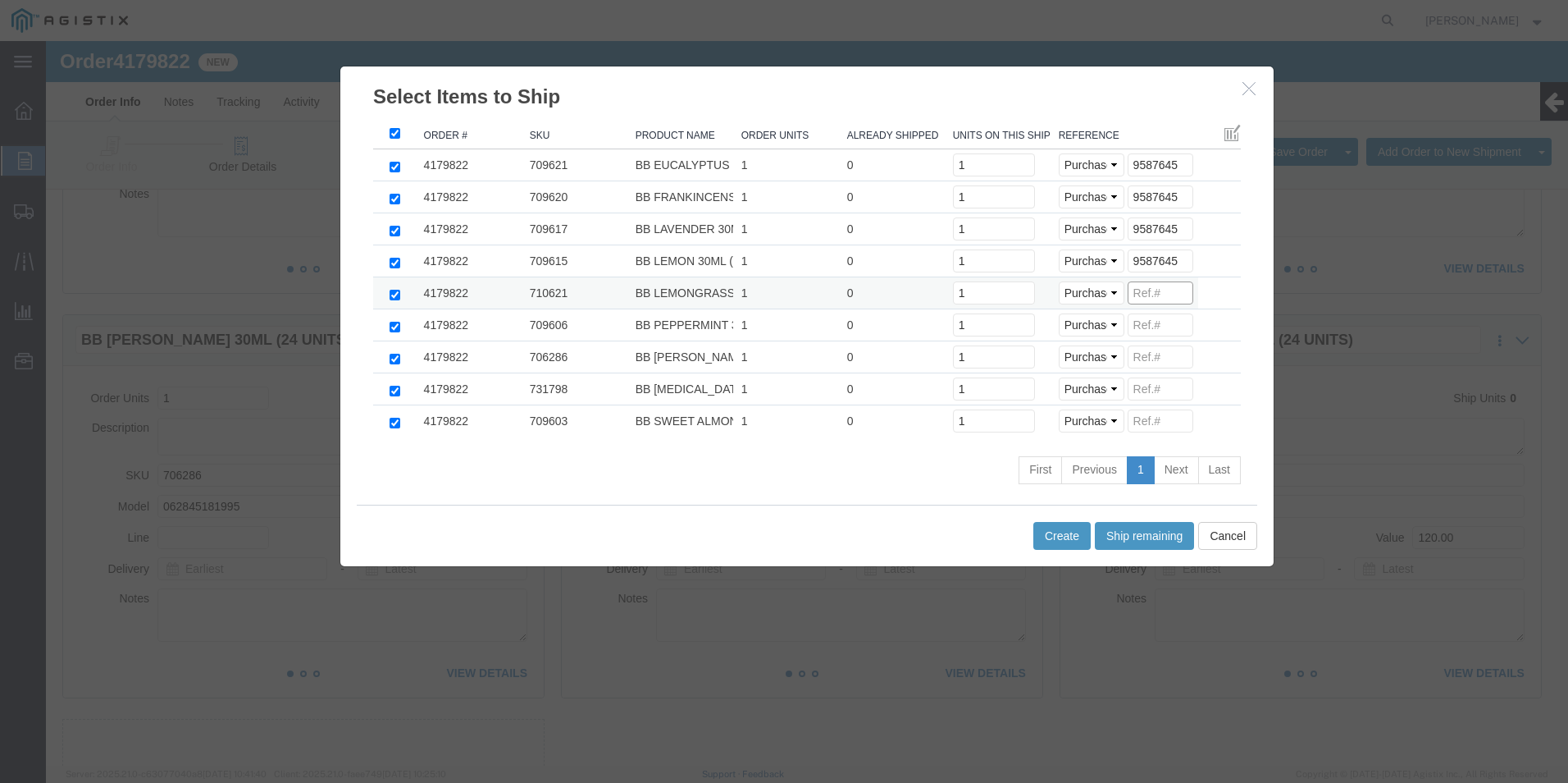
click input
paste input "9587645"
type input "9587645"
click input
paste input "9587645"
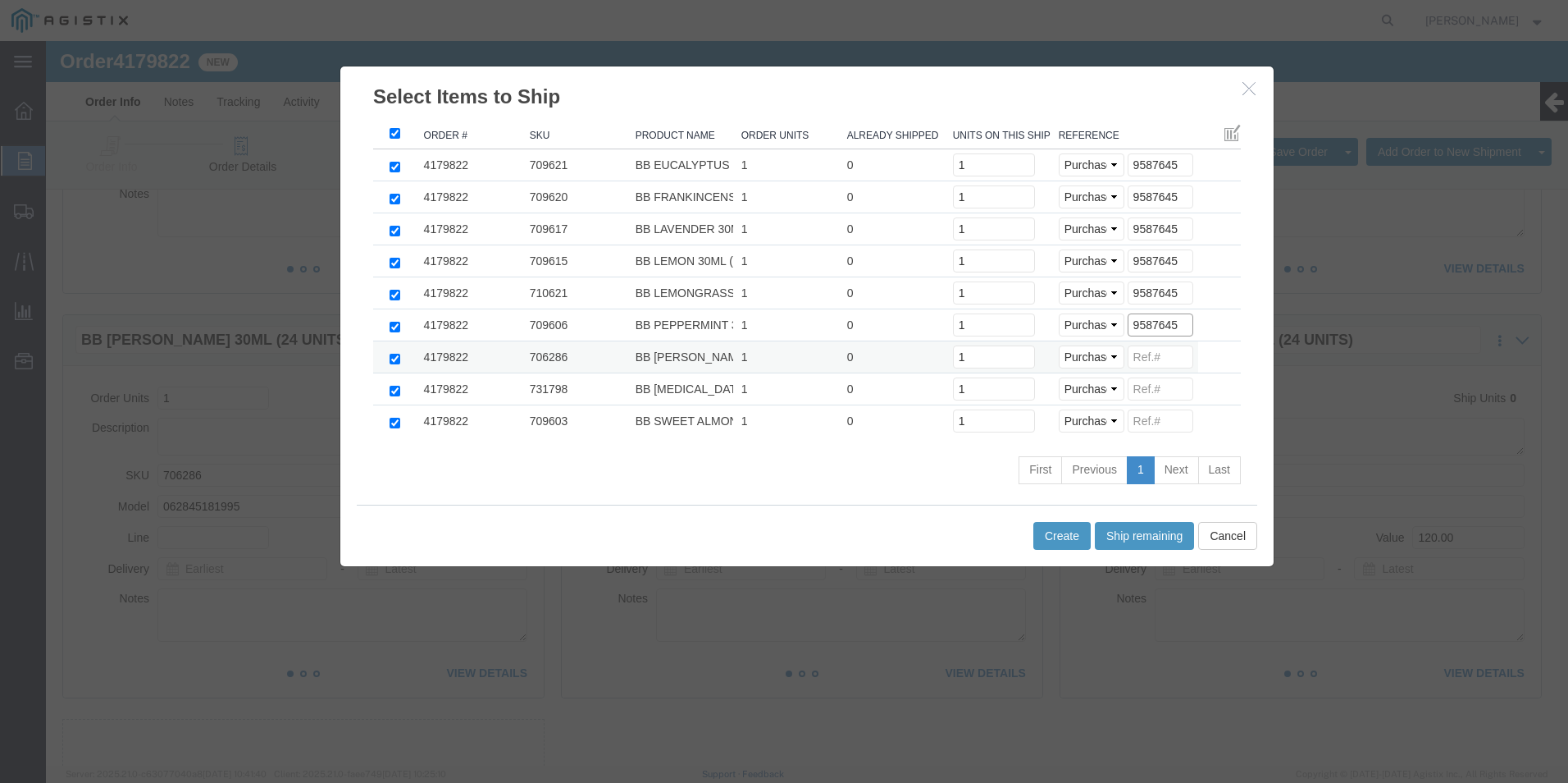
type input "9587645"
click input
paste input "9587645"
type input "9587645"
click input
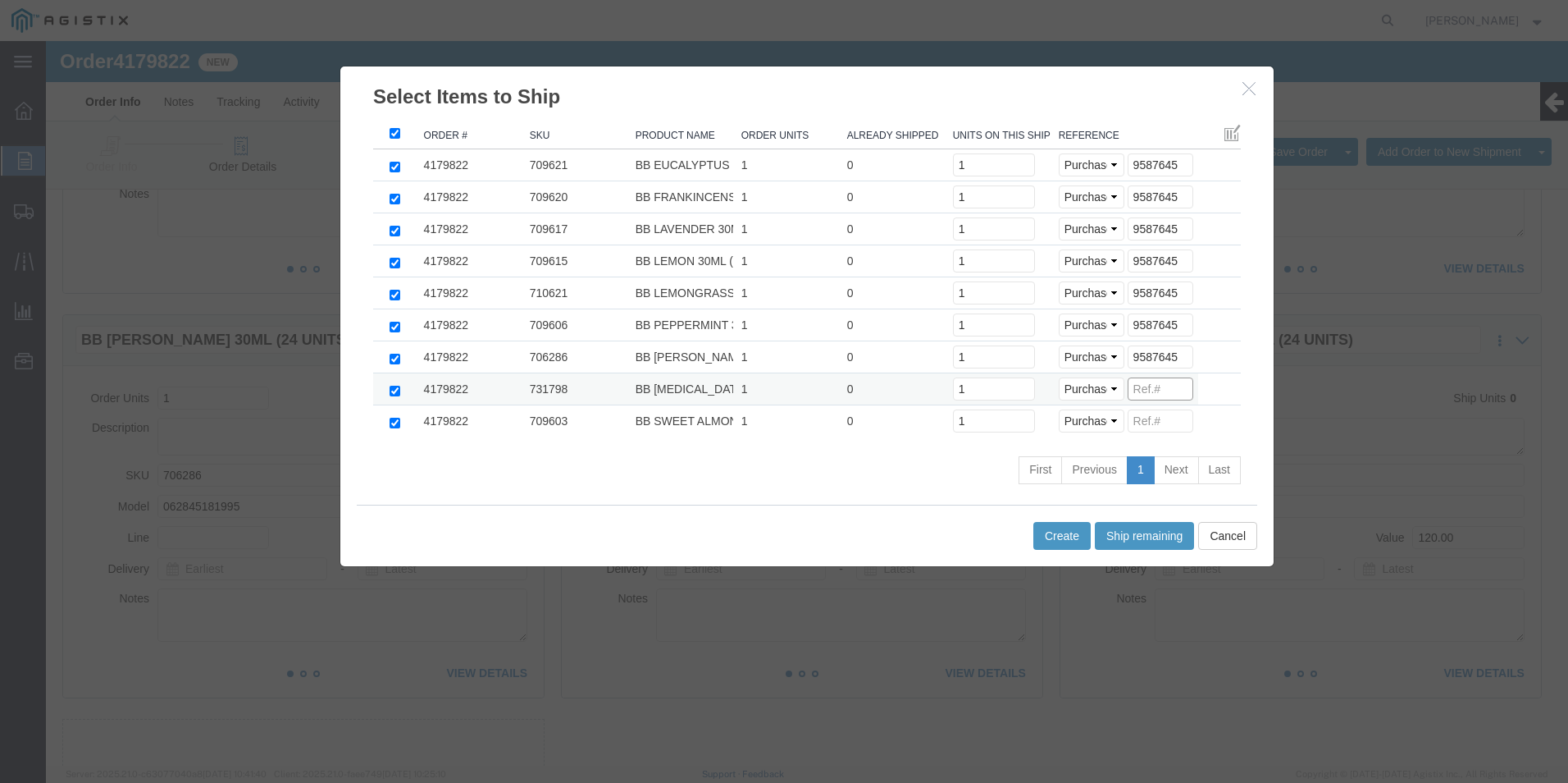
paste input "9587645"
type input "9587645"
click input
paste input "9587645"
type input "9587645"
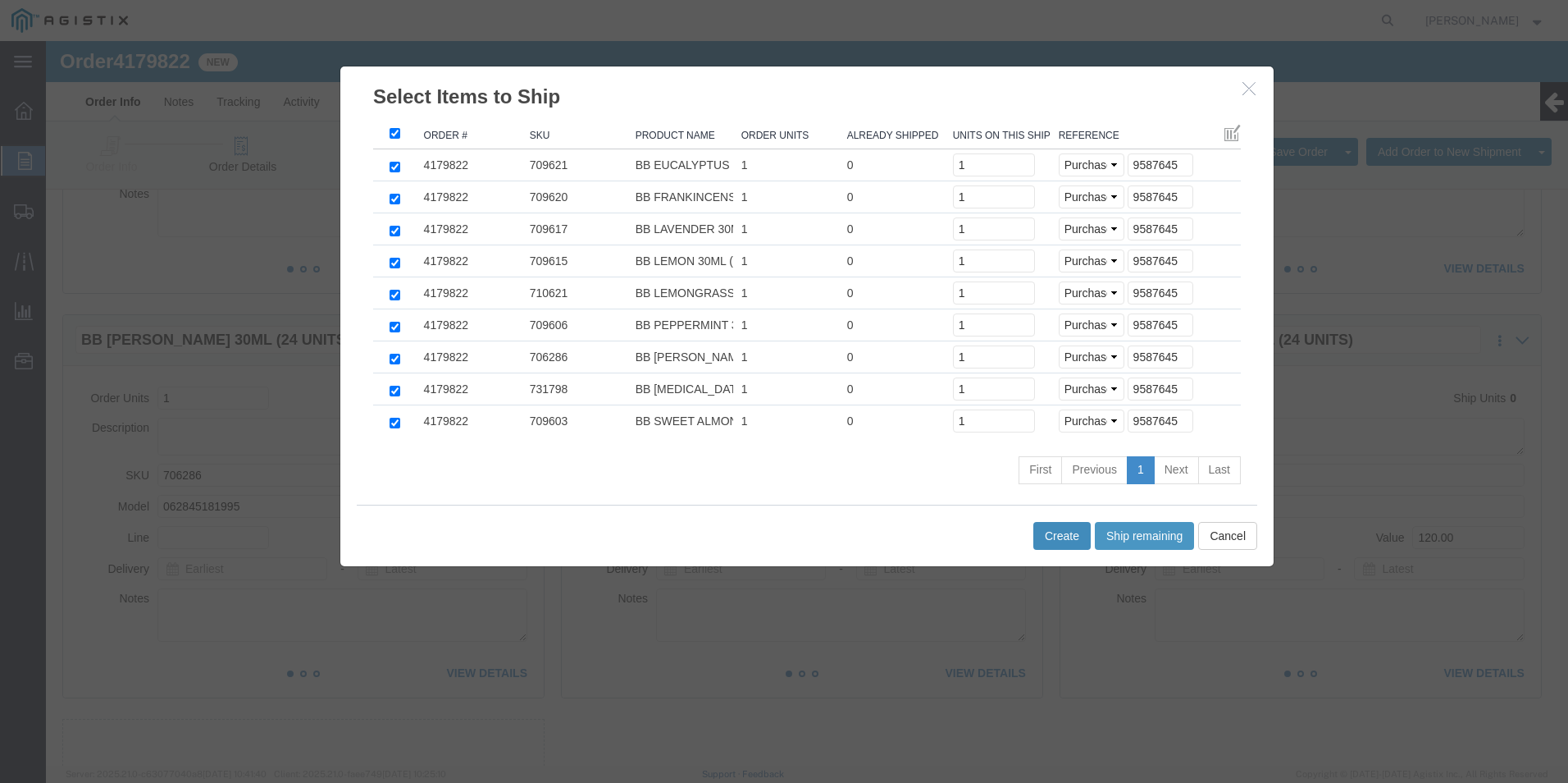
click button "Create"
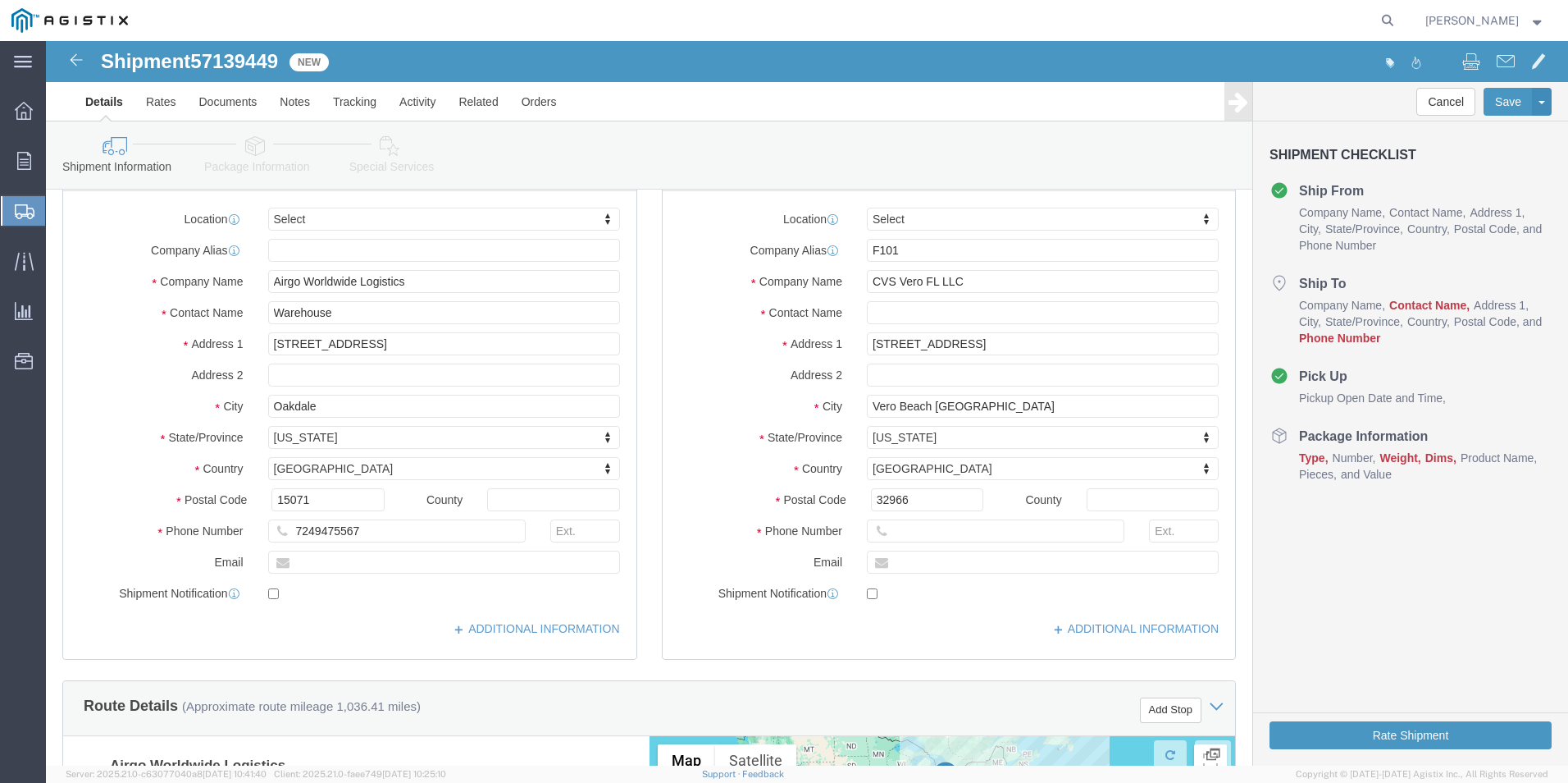
scroll to position [119, 0]
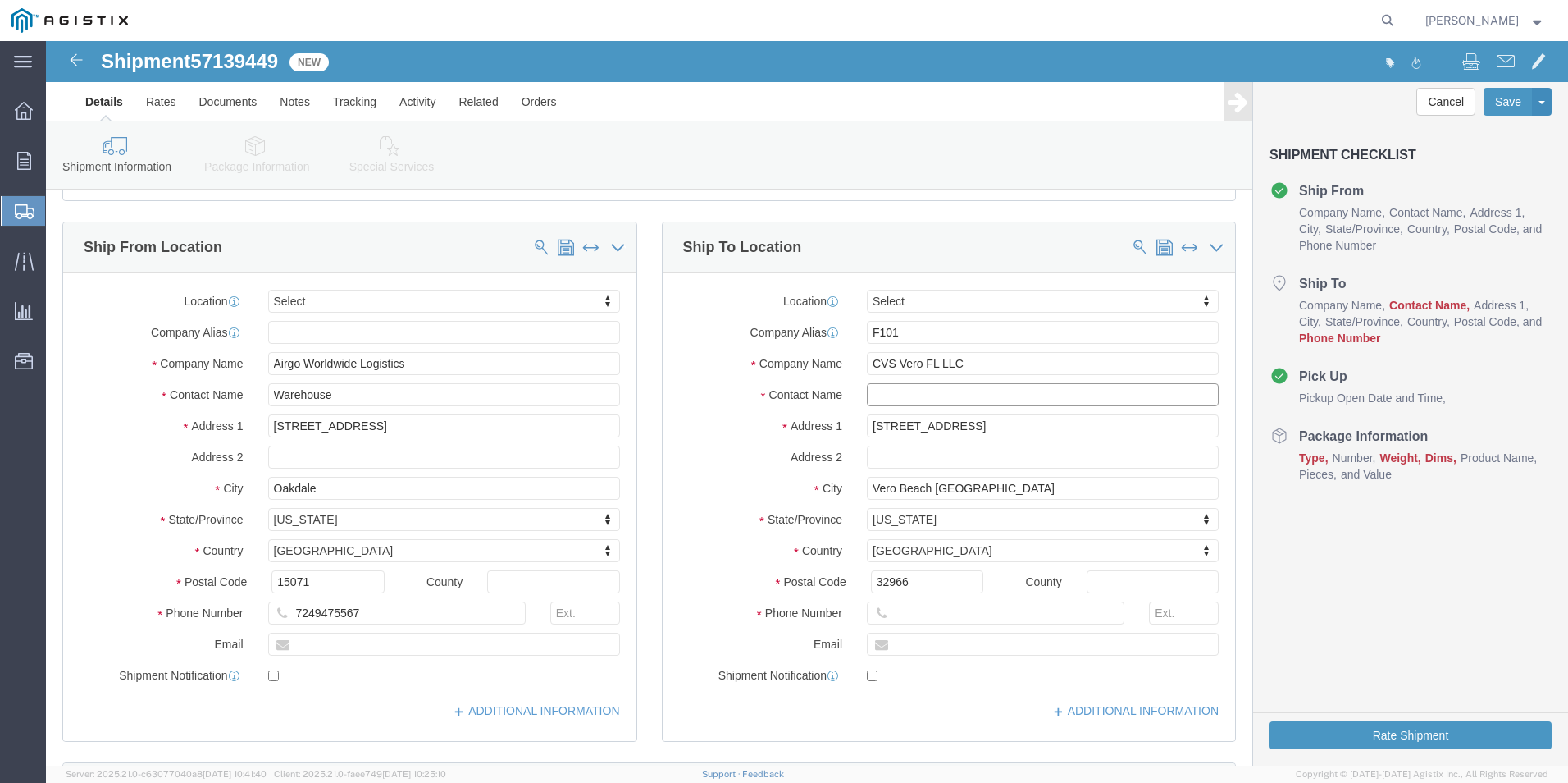
click input "text"
type input "recvg"
click input "text"
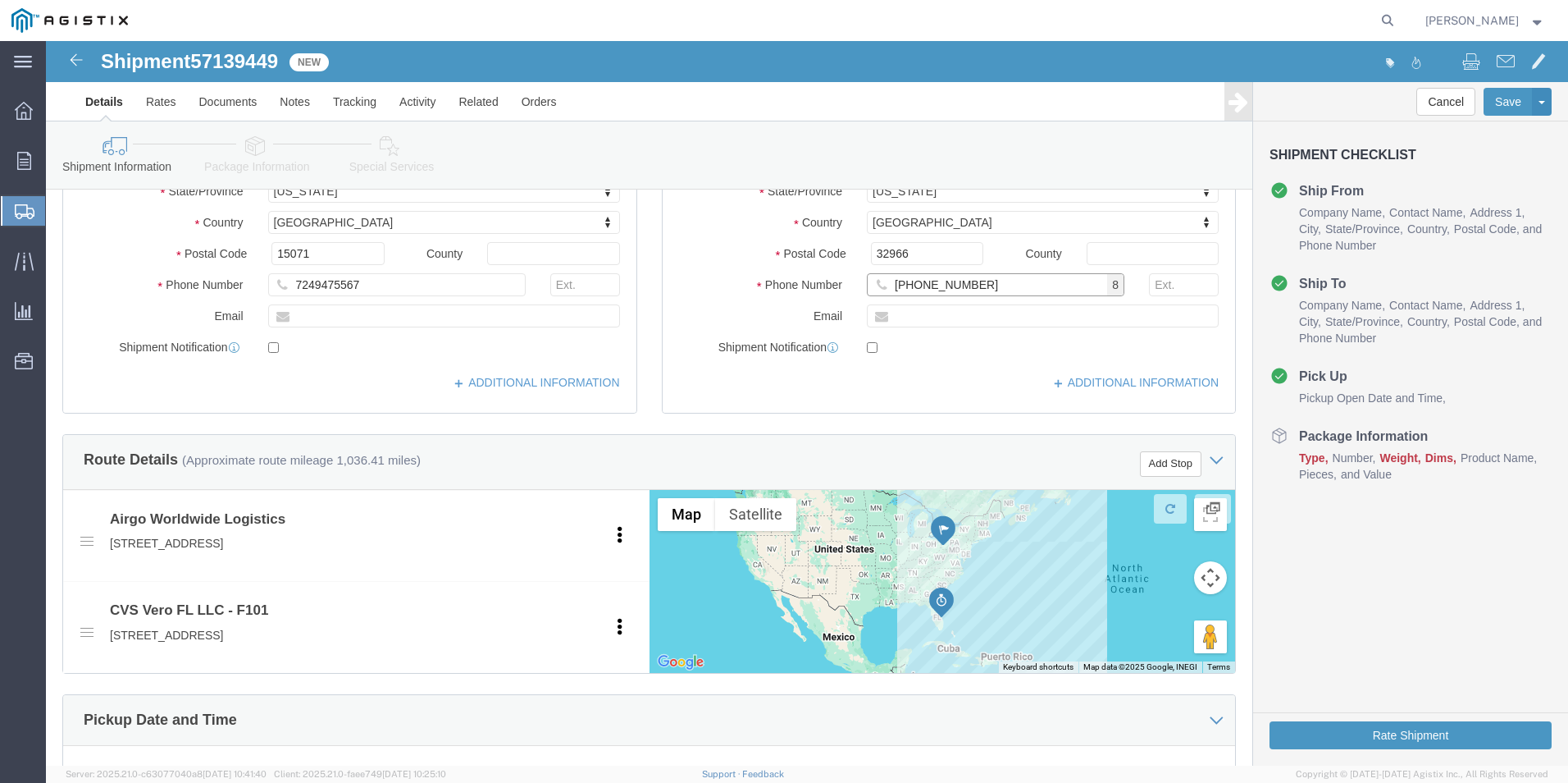
type input "[PHONE_NUMBER]"
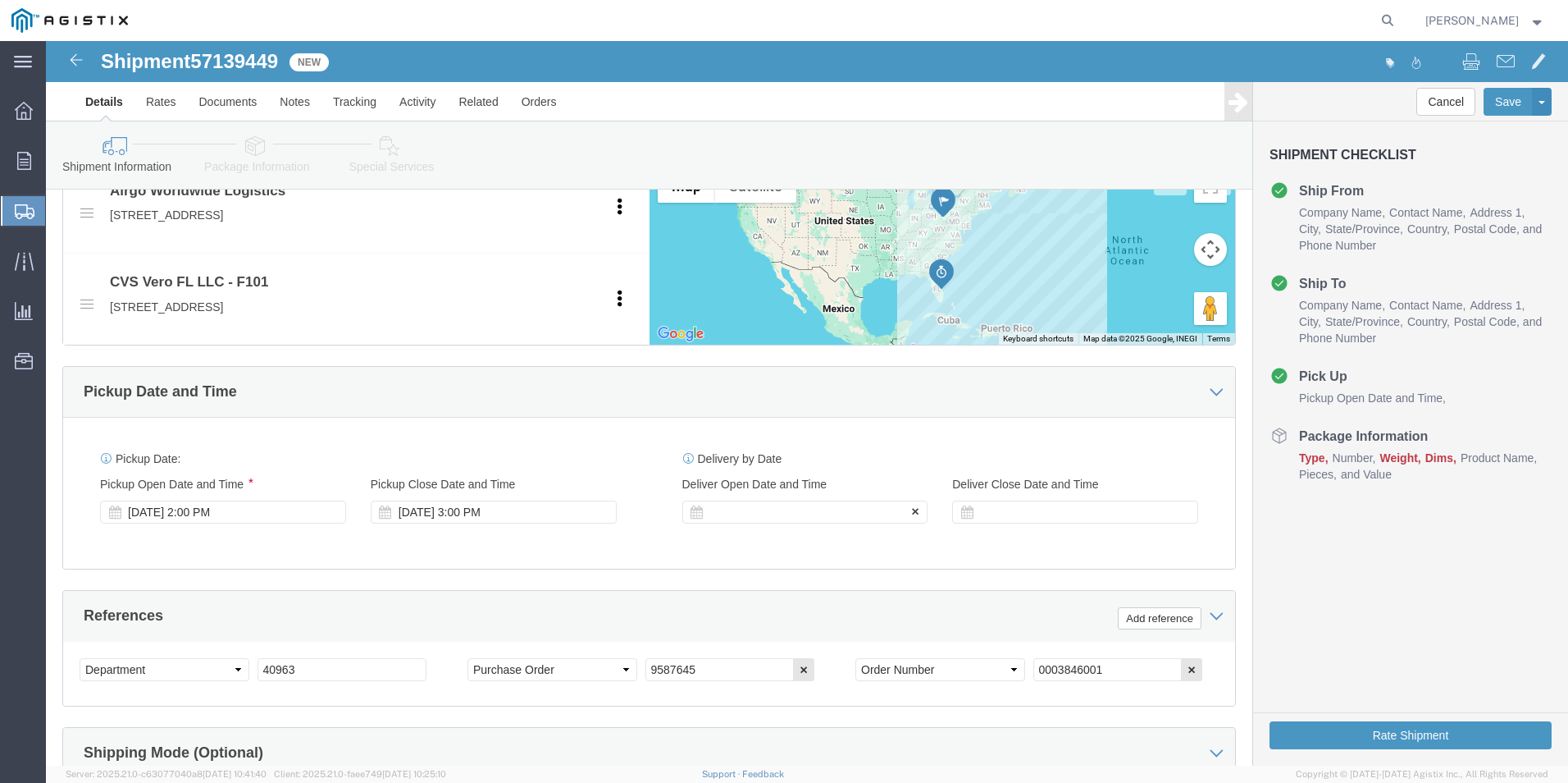
click div
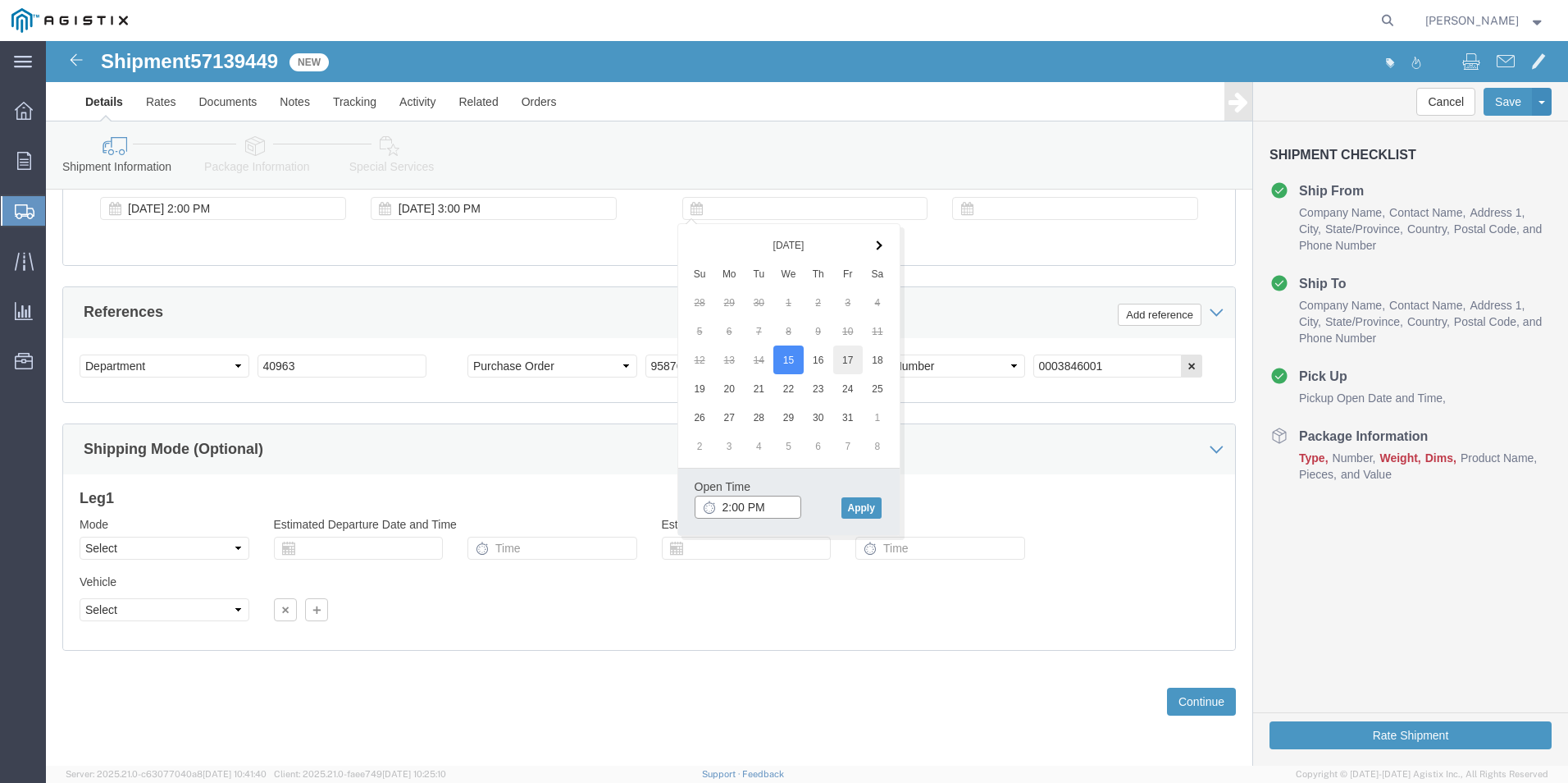
type input "2:00 PM"
click button "Apply"
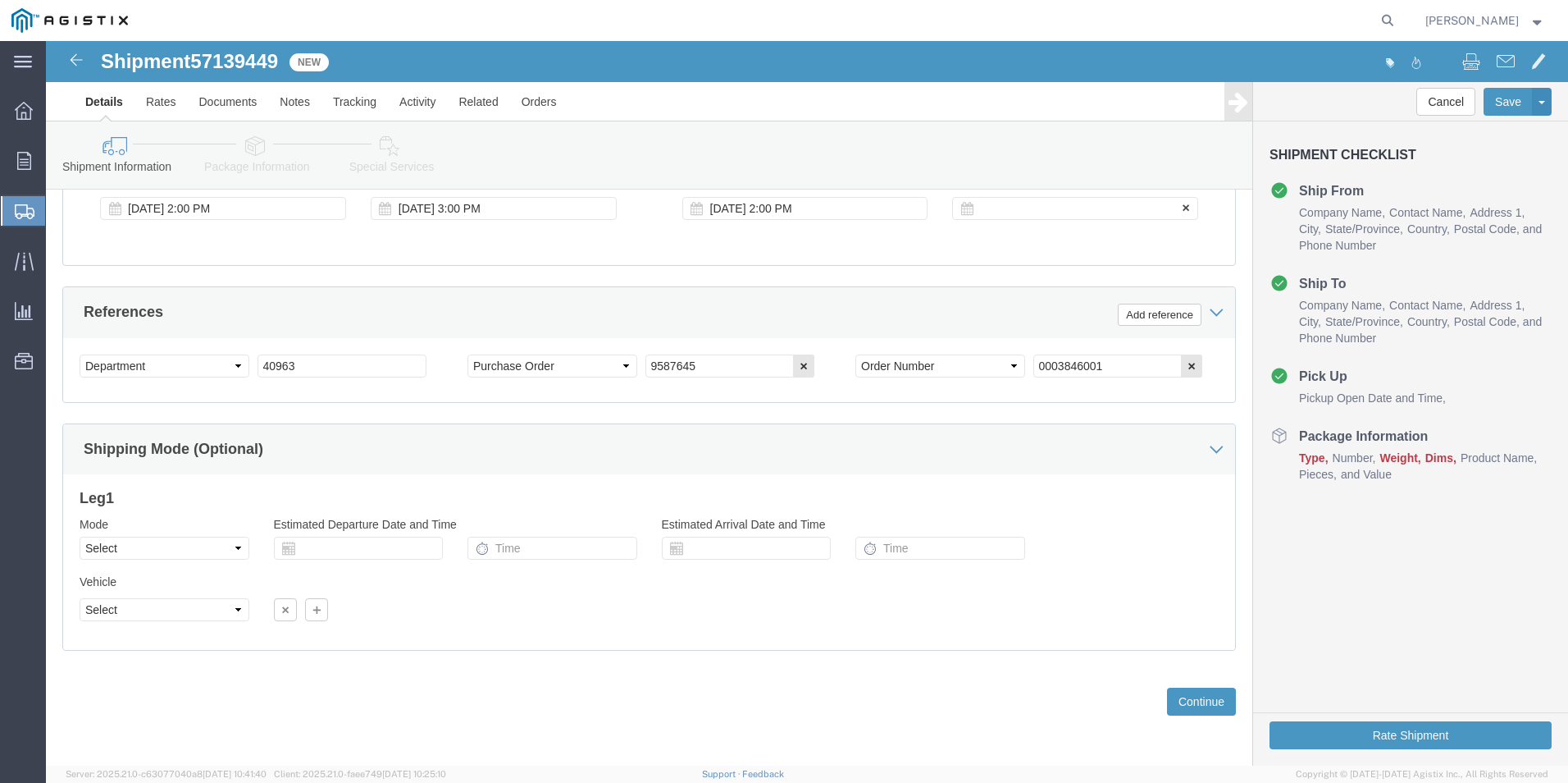
click div
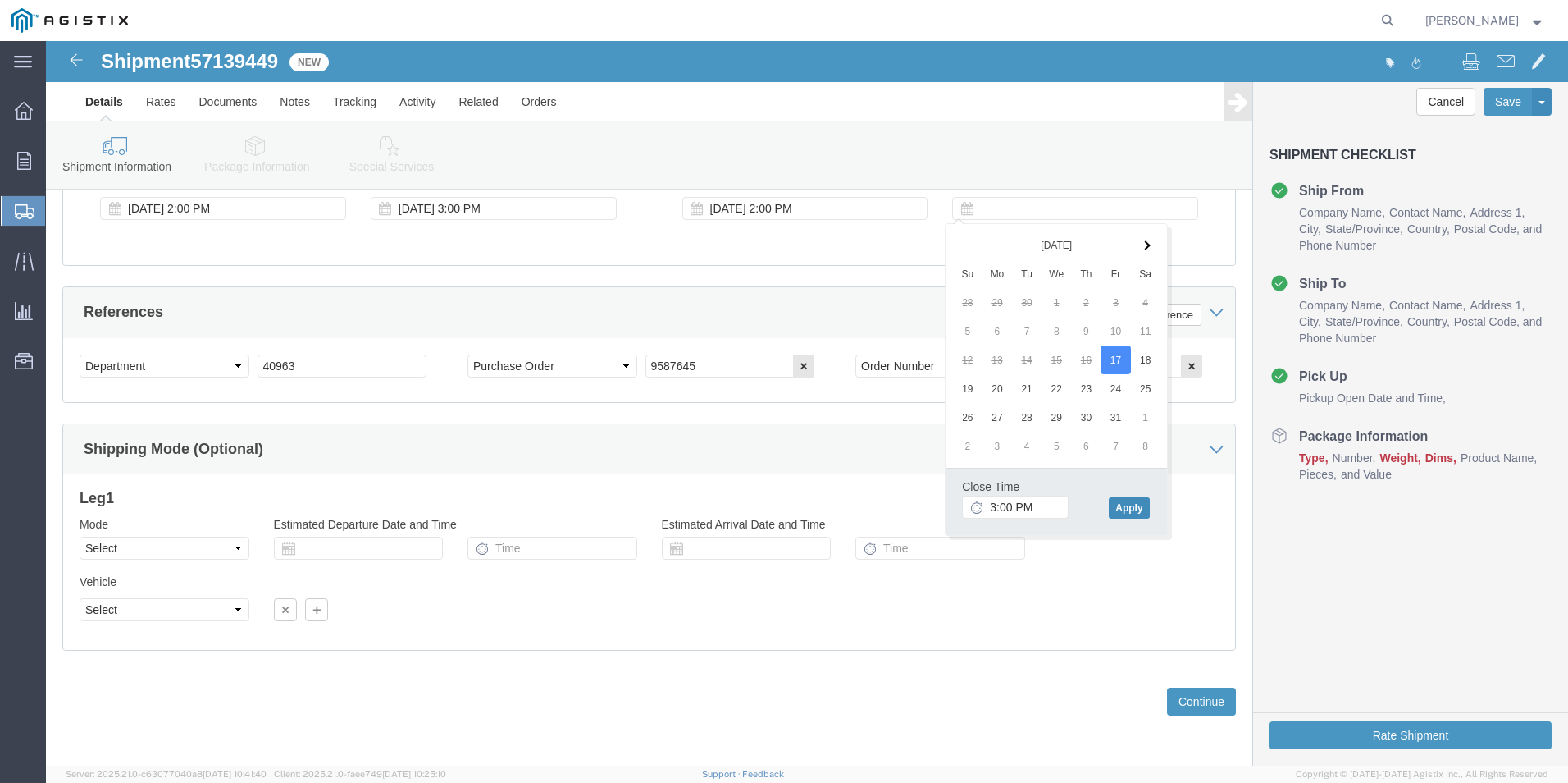
click button "Apply"
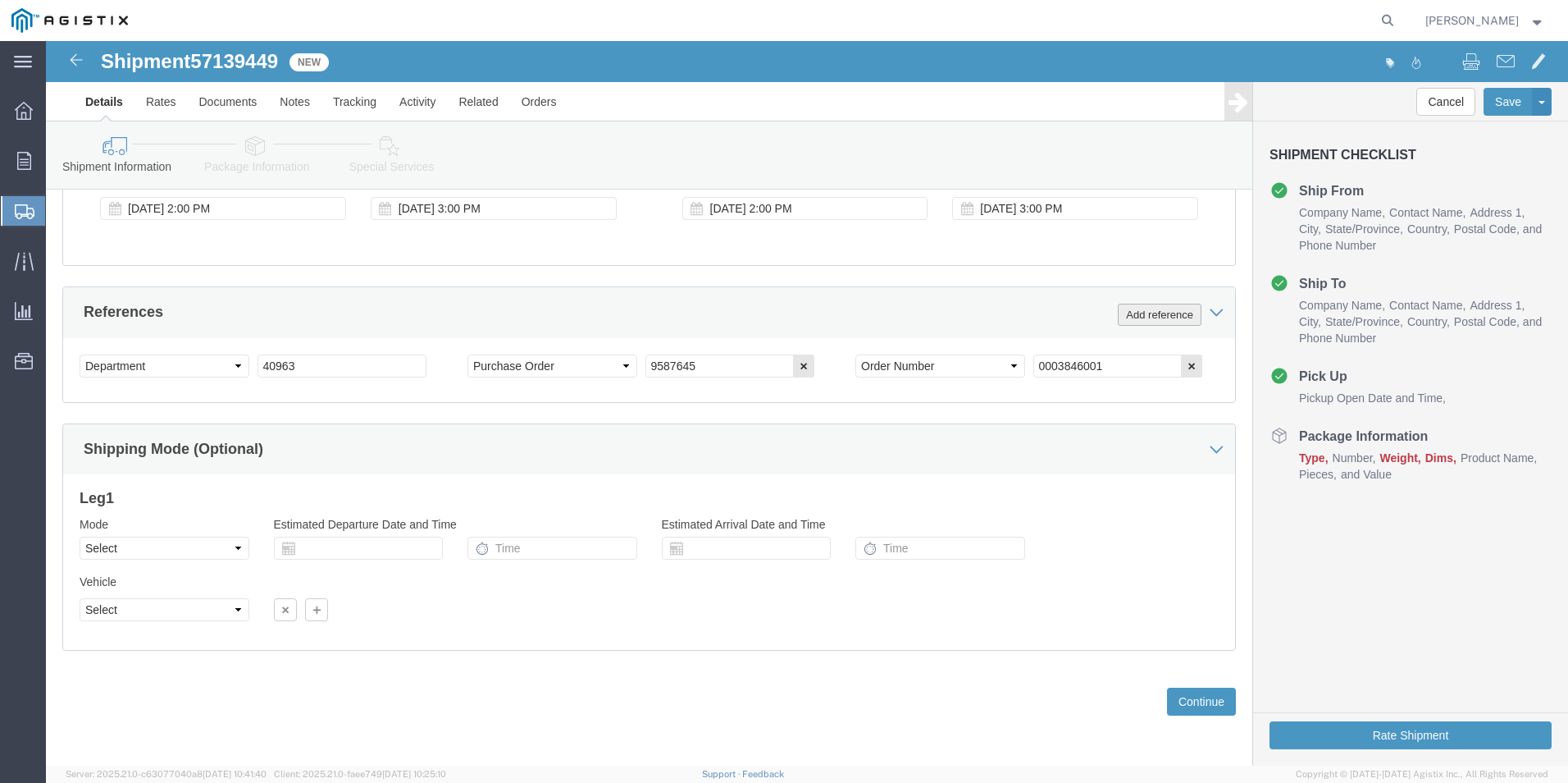
drag, startPoint x: 1101, startPoint y: 271, endPoint x: 1082, endPoint y: 280, distance: 21.0
click button "Add reference"
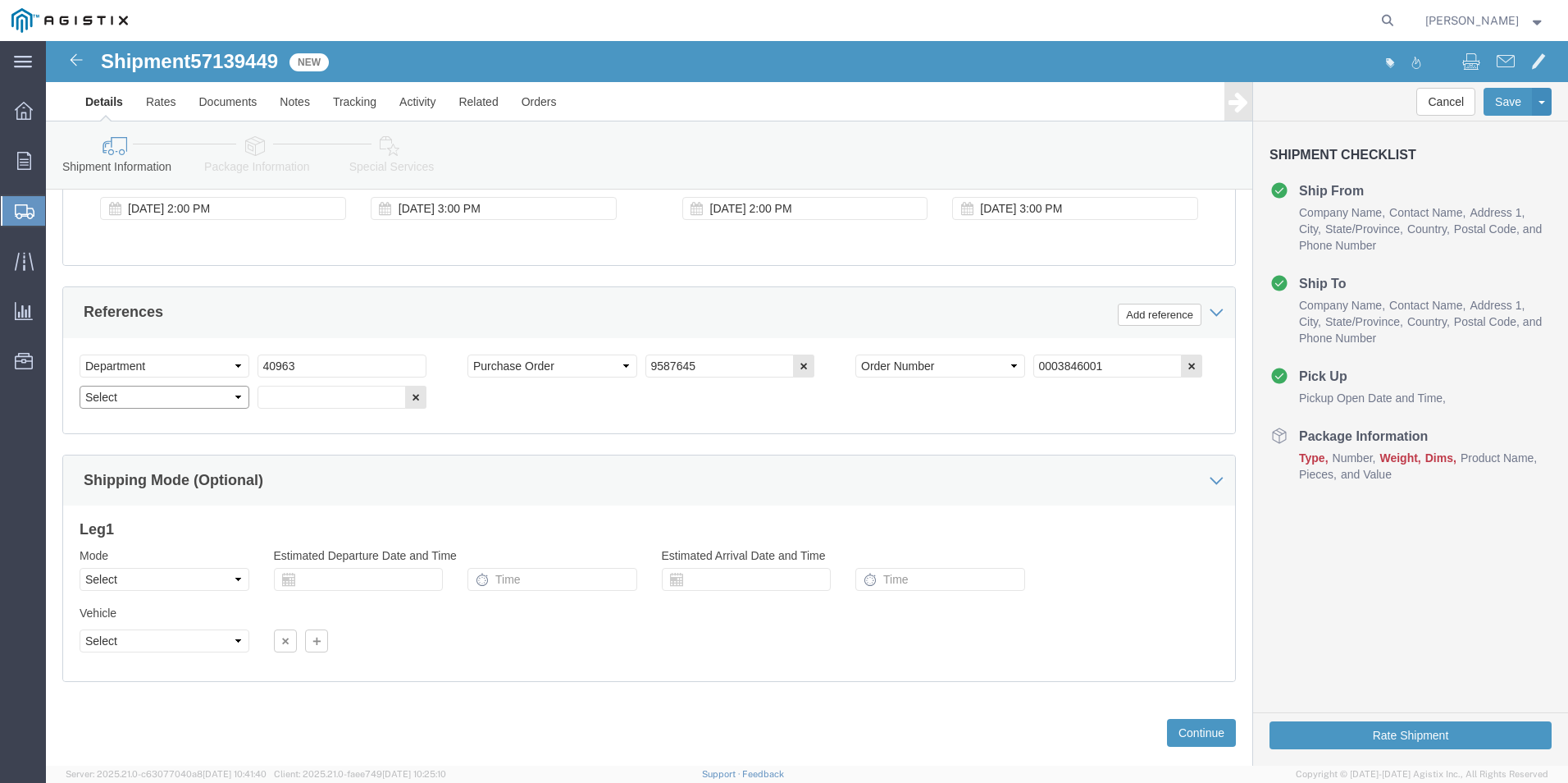
click select "Select Account Type Activity ID Airline Appointment Number ASN Batch Request # …"
select select "BOL"
click select "Select Account Type Activity ID Airline Appointment Number ASN Batch Request # …"
click input "text"
type input "4179822"
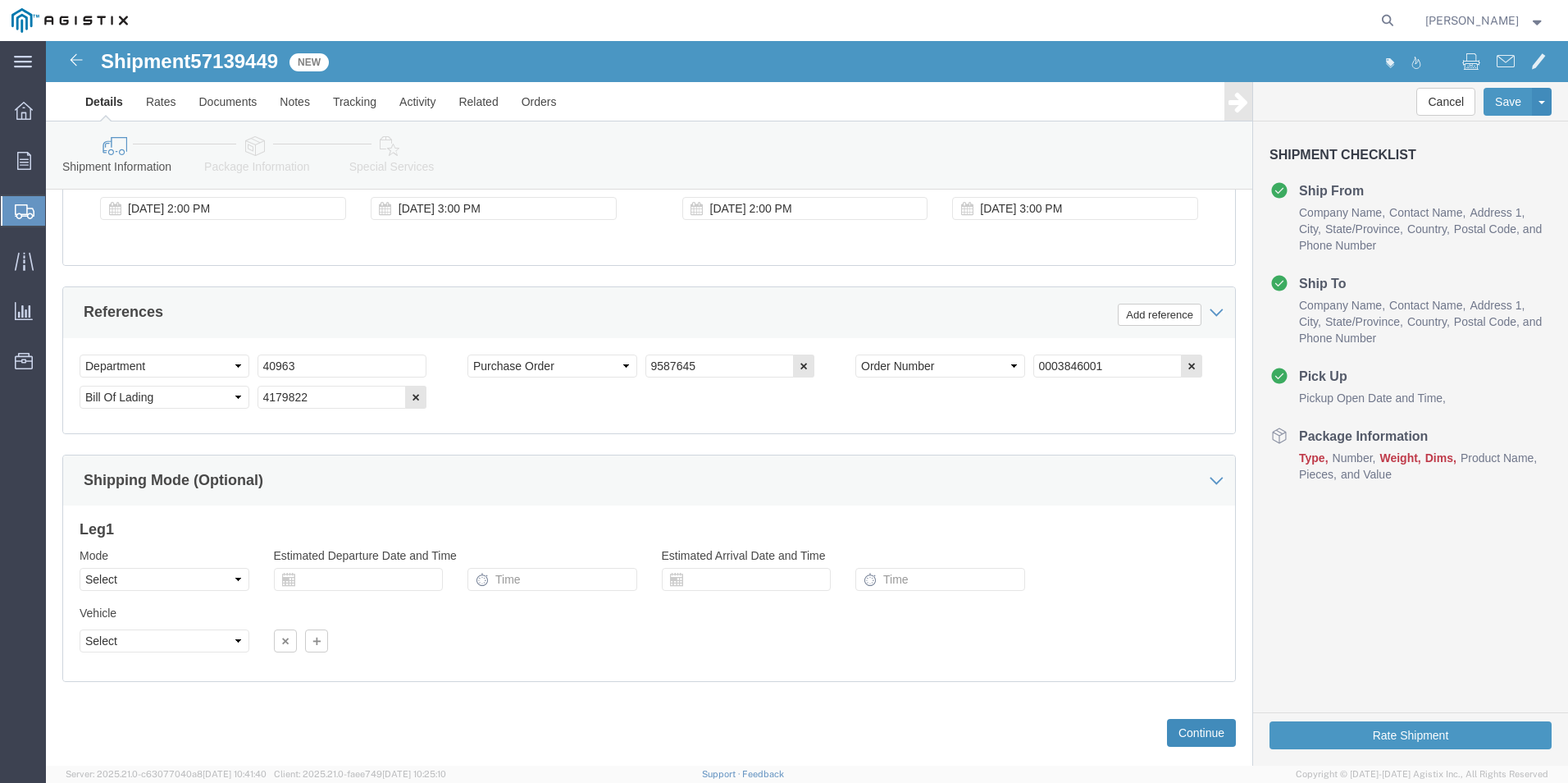
click button "Continue"
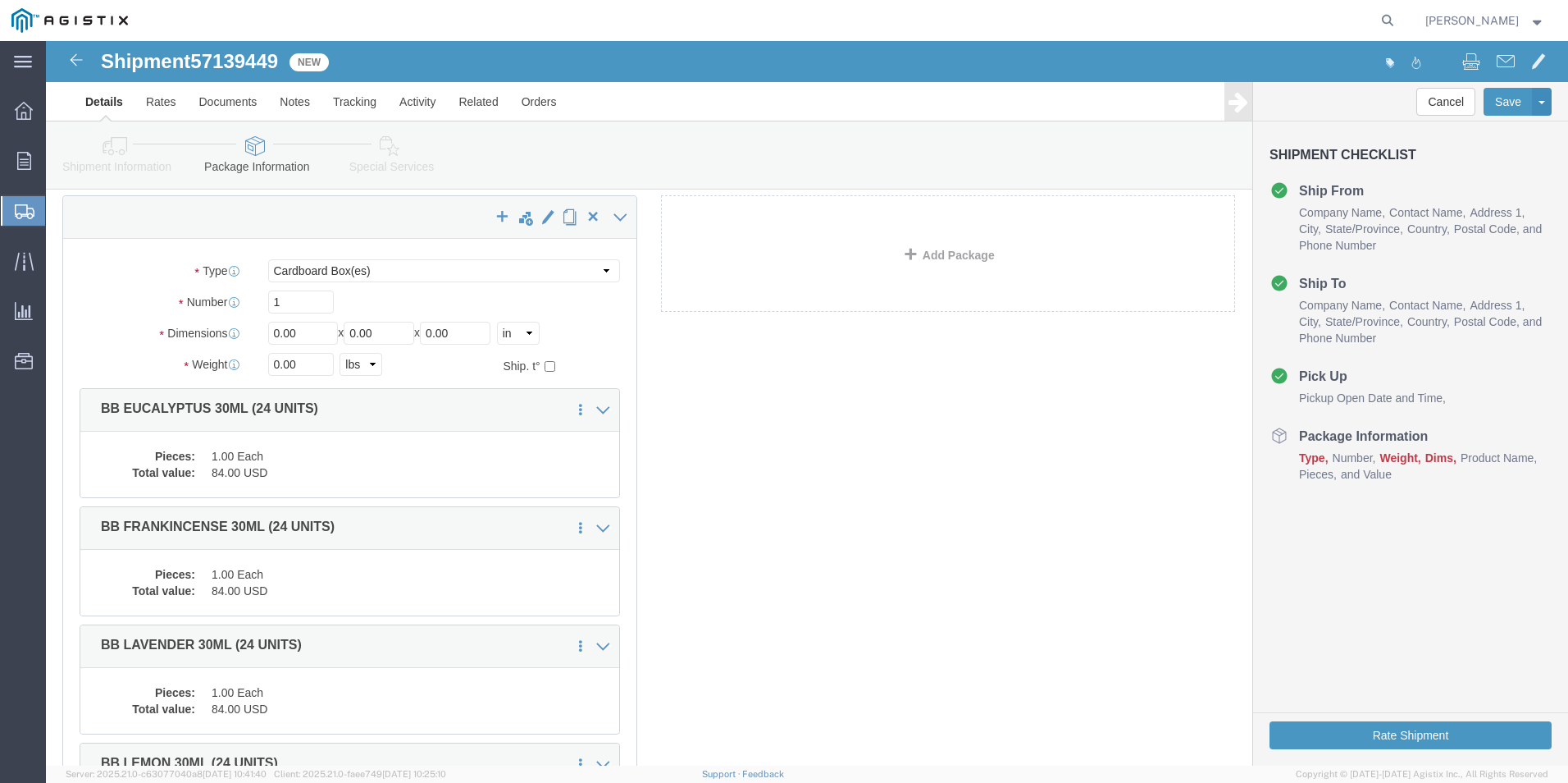
scroll to position [0, 0]
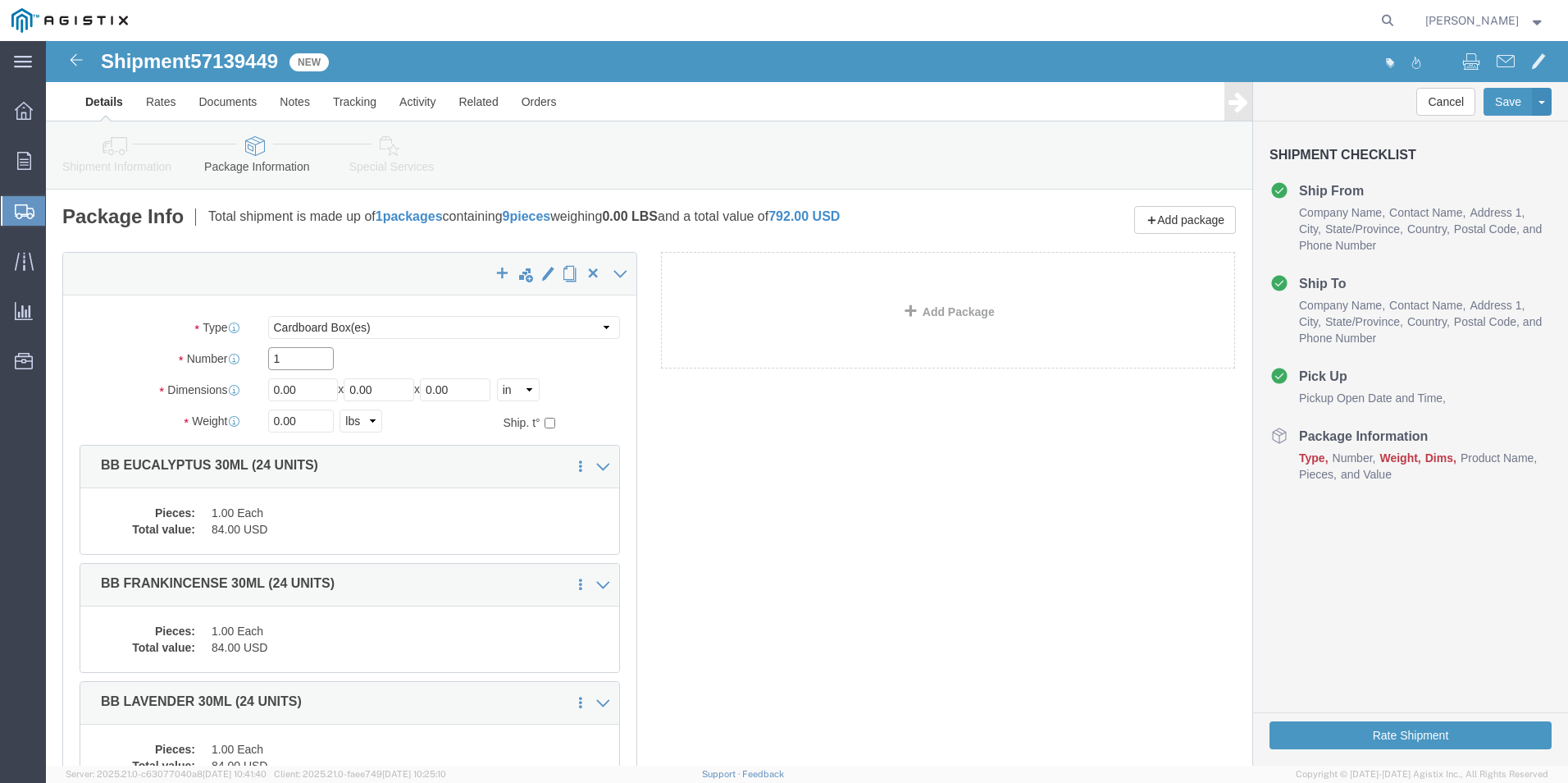
drag, startPoint x: 162, startPoint y: 314, endPoint x: 94, endPoint y: 318, distance: 68.1
click div "Number 1"
type input "9"
drag, startPoint x: 275, startPoint y: 340, endPoint x: 163, endPoint y: 357, distance: 113.3
click div "Dimensions Length 0.00 x Width 0.00 x Height 0.00 Select cm ft in"
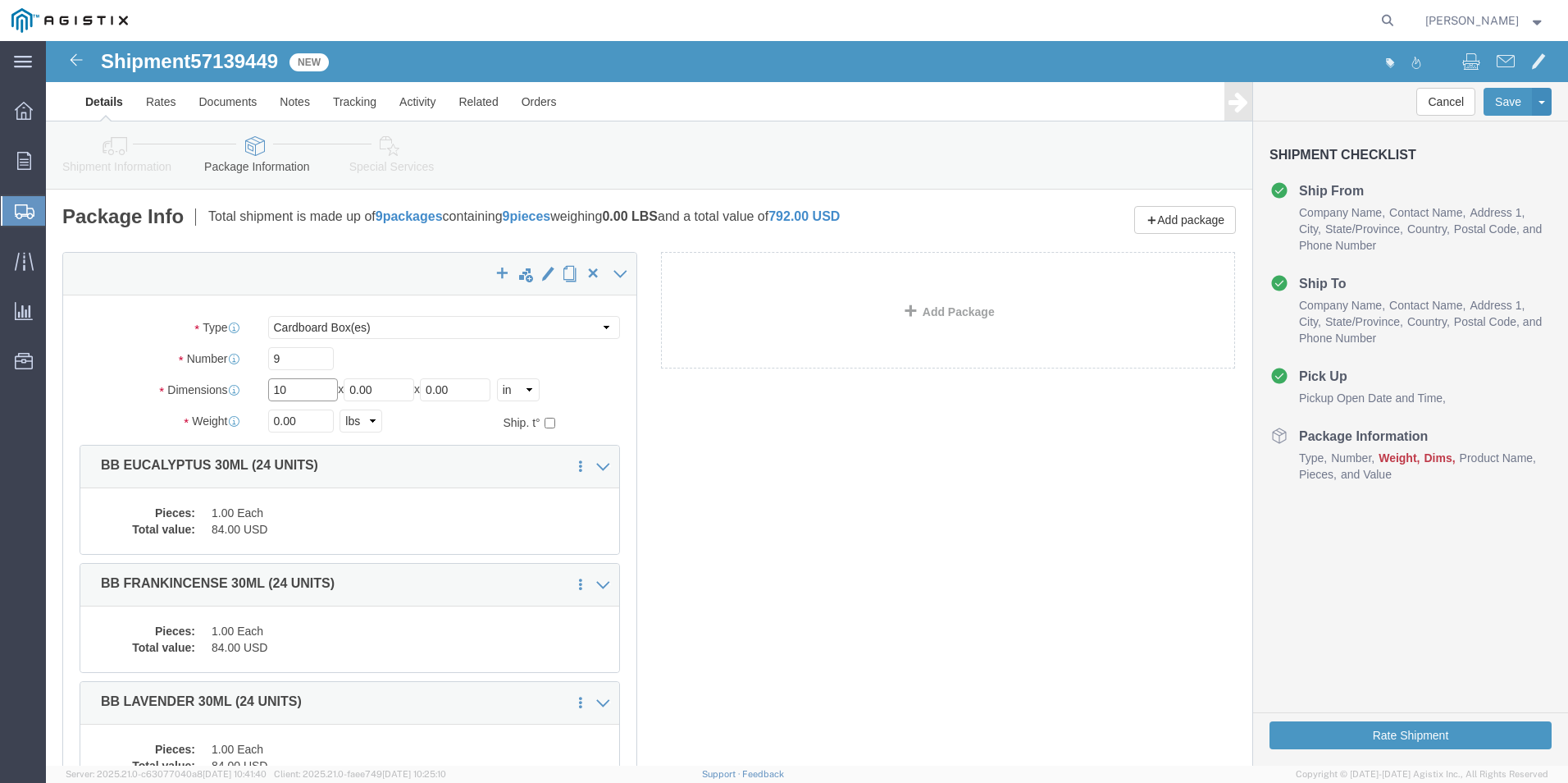
type input "10"
type input "55"
click button "Rate Shipment"
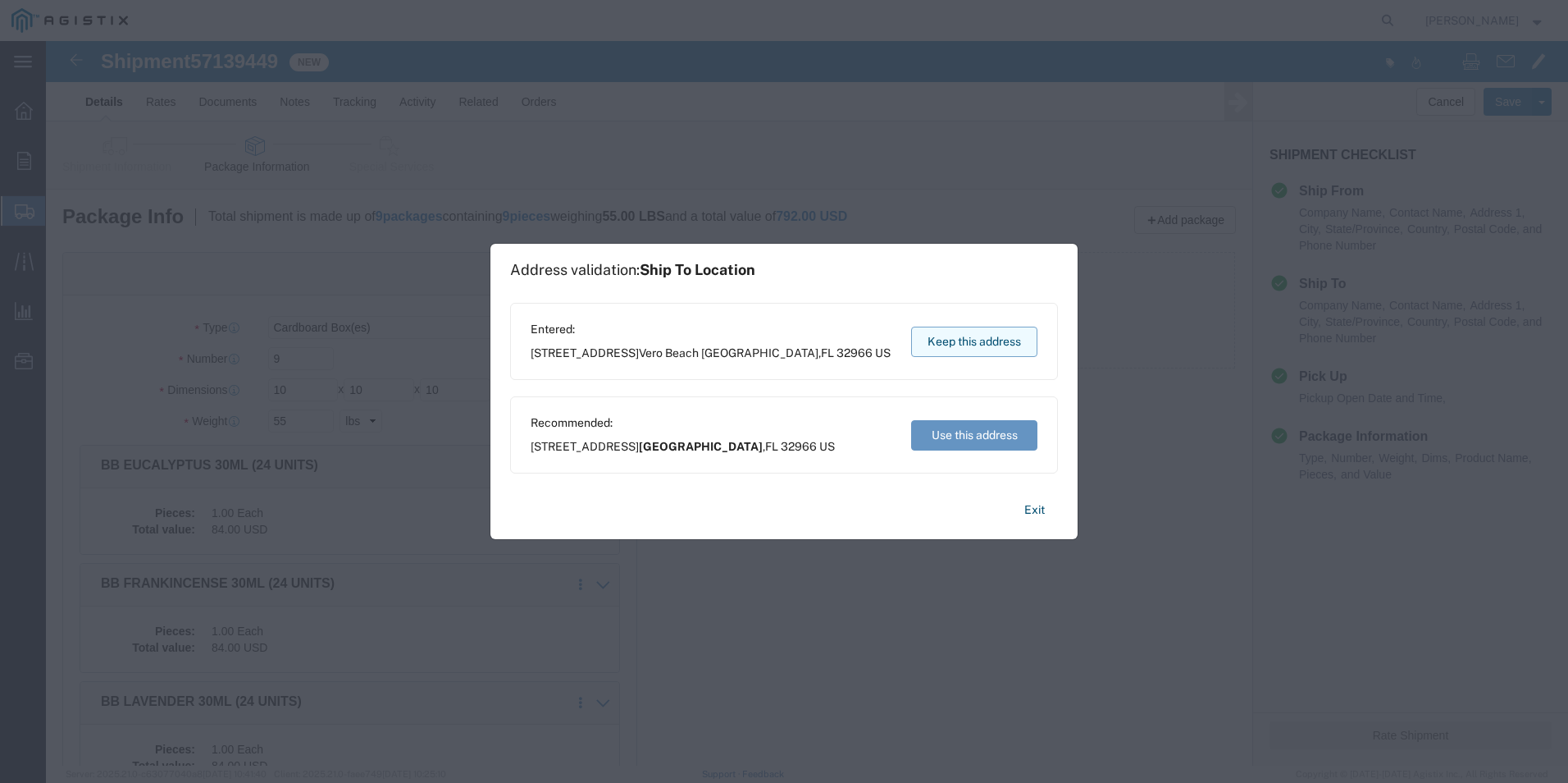
click at [976, 335] on button "Keep this address" at bounding box center [974, 342] width 126 height 31
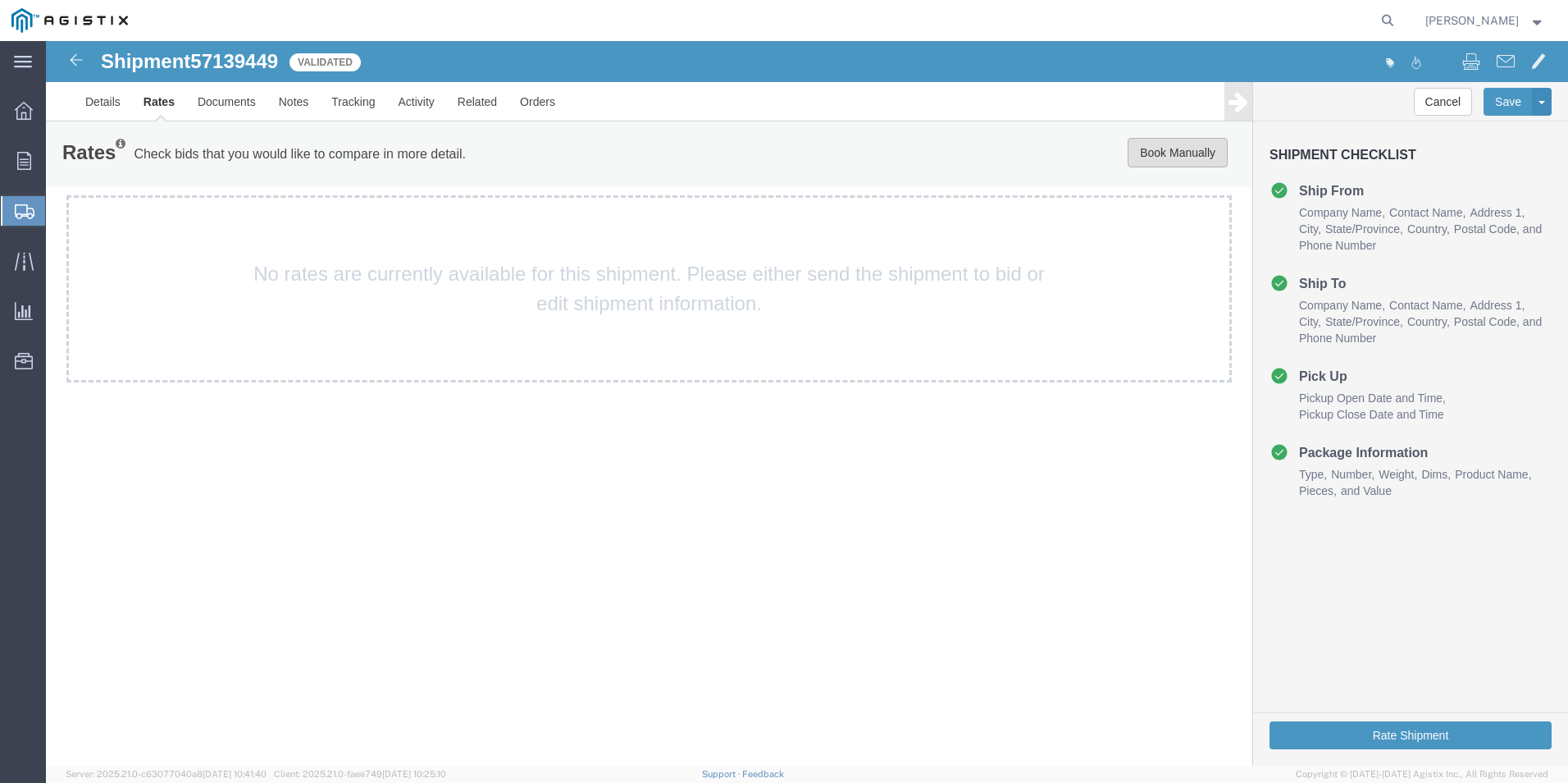
click at [1172, 155] on button "Book Manually" at bounding box center [1178, 152] width 100 height 30
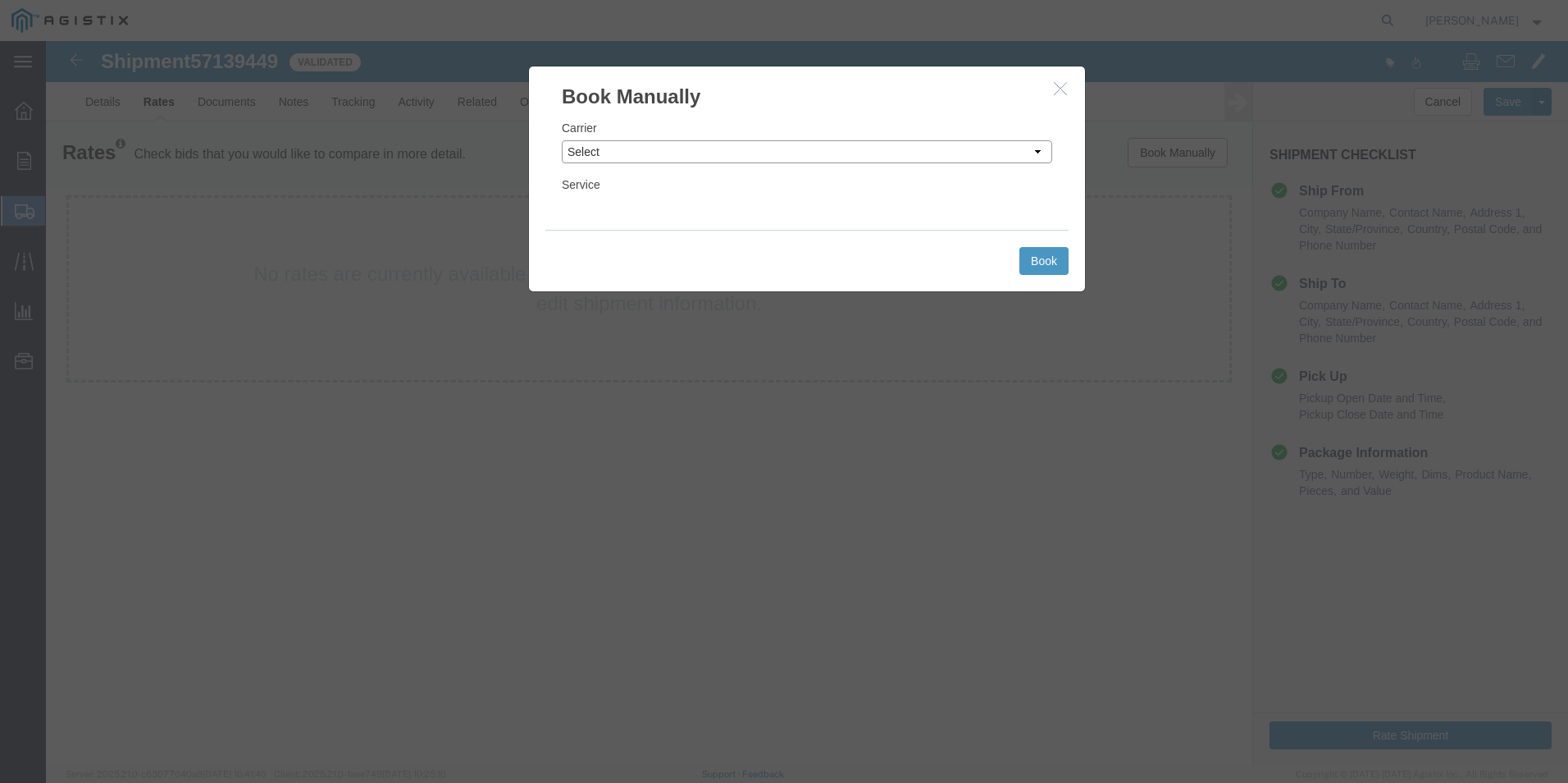
click at [667, 153] on select "Select Add New Carrier (and default service) ACI Guide APC Airport Google Milea…" at bounding box center [807, 152] width 491 height 23
select select "12"
click at [562, 140] on select "Select Add New Carrier (and default service) ACI Guide APC Airport Google Milea…" at bounding box center [807, 152] width 491 height 23
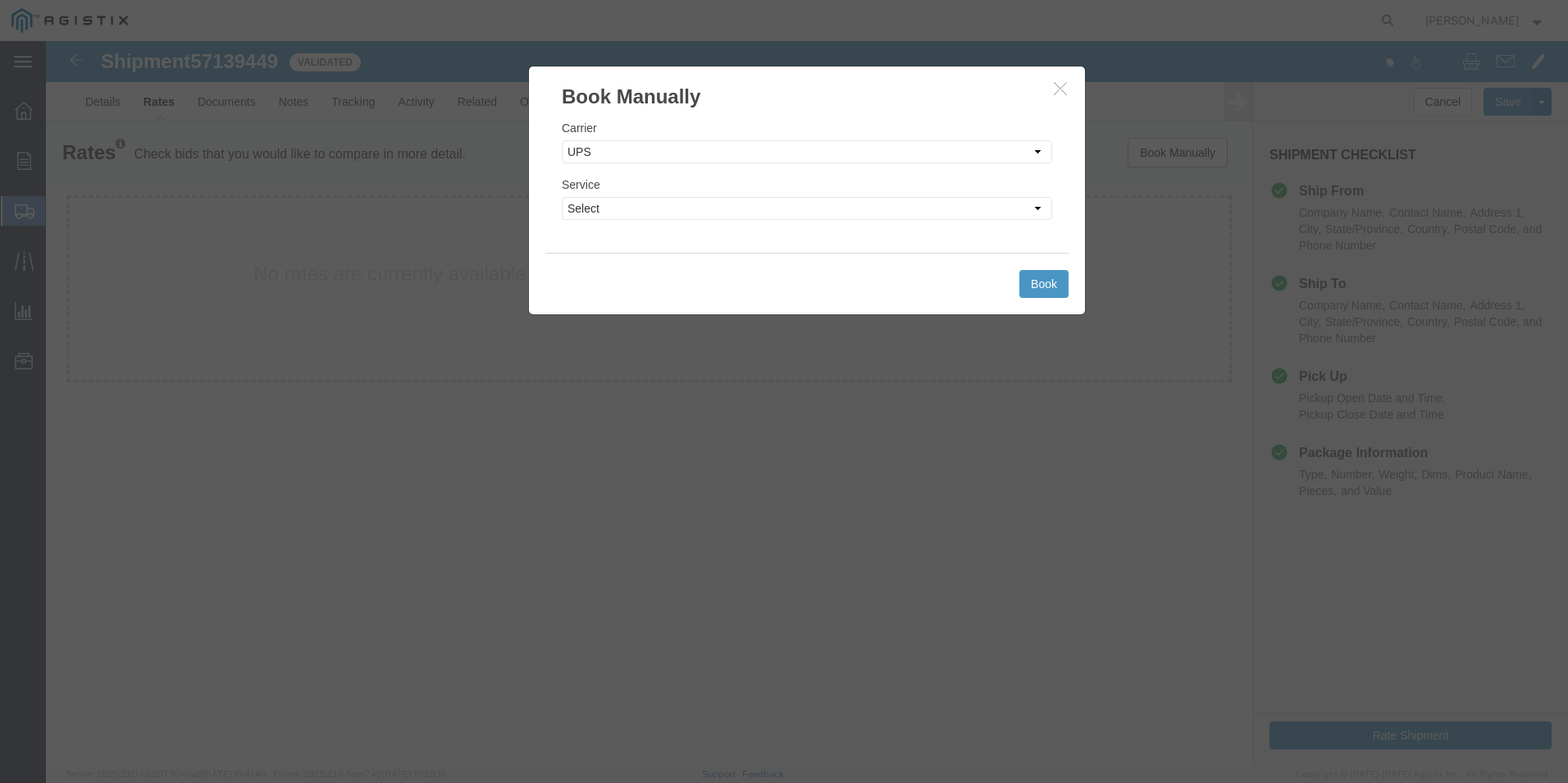
click at [660, 196] on div "Service Select 2nd Day Air 2nd Day Air A.M. 3 Day Select BOUND PRINTED MATTER, …" at bounding box center [807, 198] width 491 height 44
click at [656, 207] on select "Select 2nd Day Air 2nd Day Air A.M. 3 Day Select BOUND PRINTED MATTER, UPS DELI…" at bounding box center [807, 208] width 491 height 23
select select "42"
click at [562, 197] on select "Select 2nd Day Air 2nd Day Air A.M. 3 Day Select BOUND PRINTED MATTER, UPS DELI…" at bounding box center [807, 208] width 491 height 23
click at [1043, 282] on button "Book" at bounding box center [1044, 284] width 50 height 28
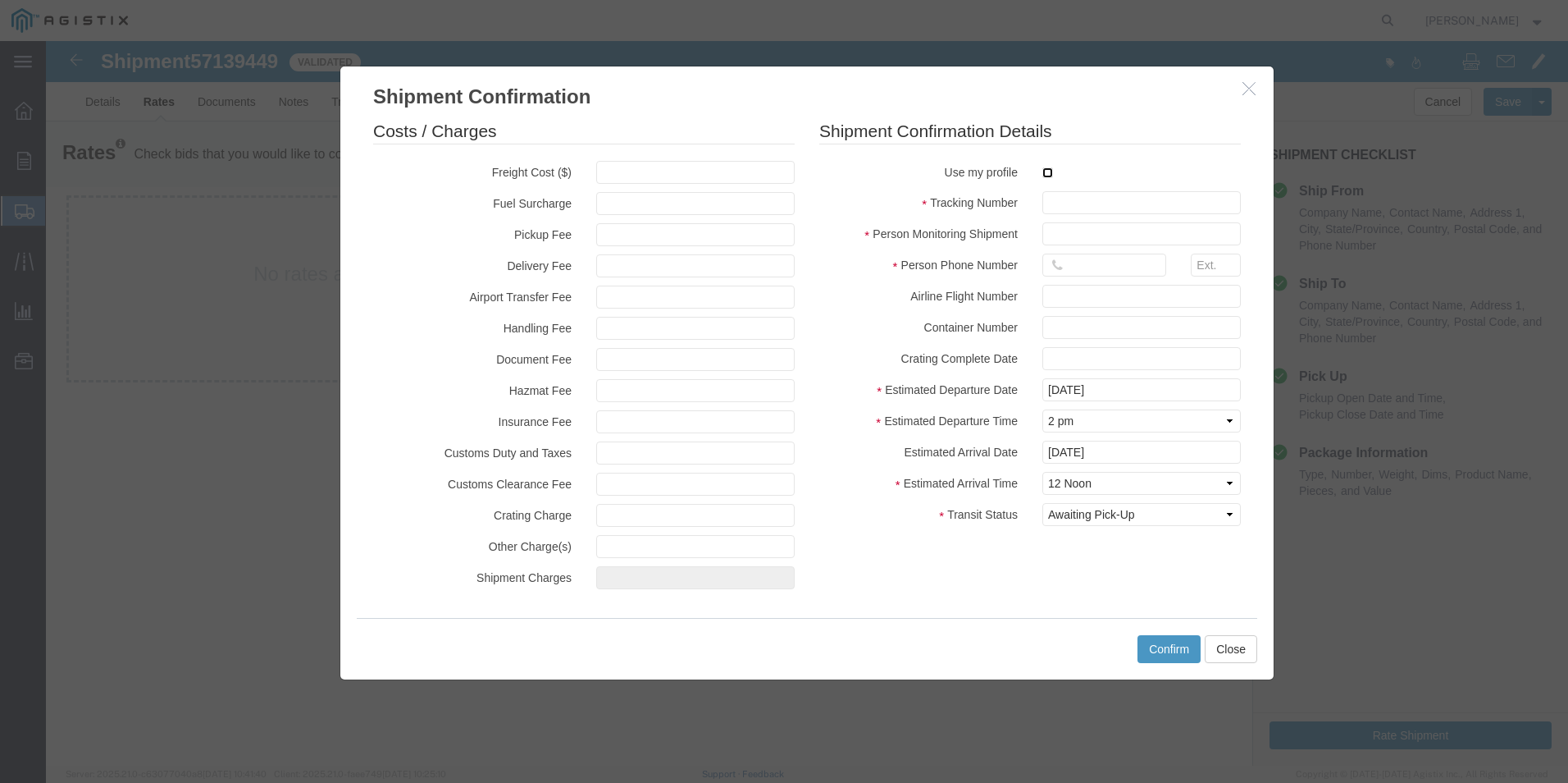
click at [1048, 175] on input "checkbox" at bounding box center [1047, 172] width 10 height 11
checkbox input "true"
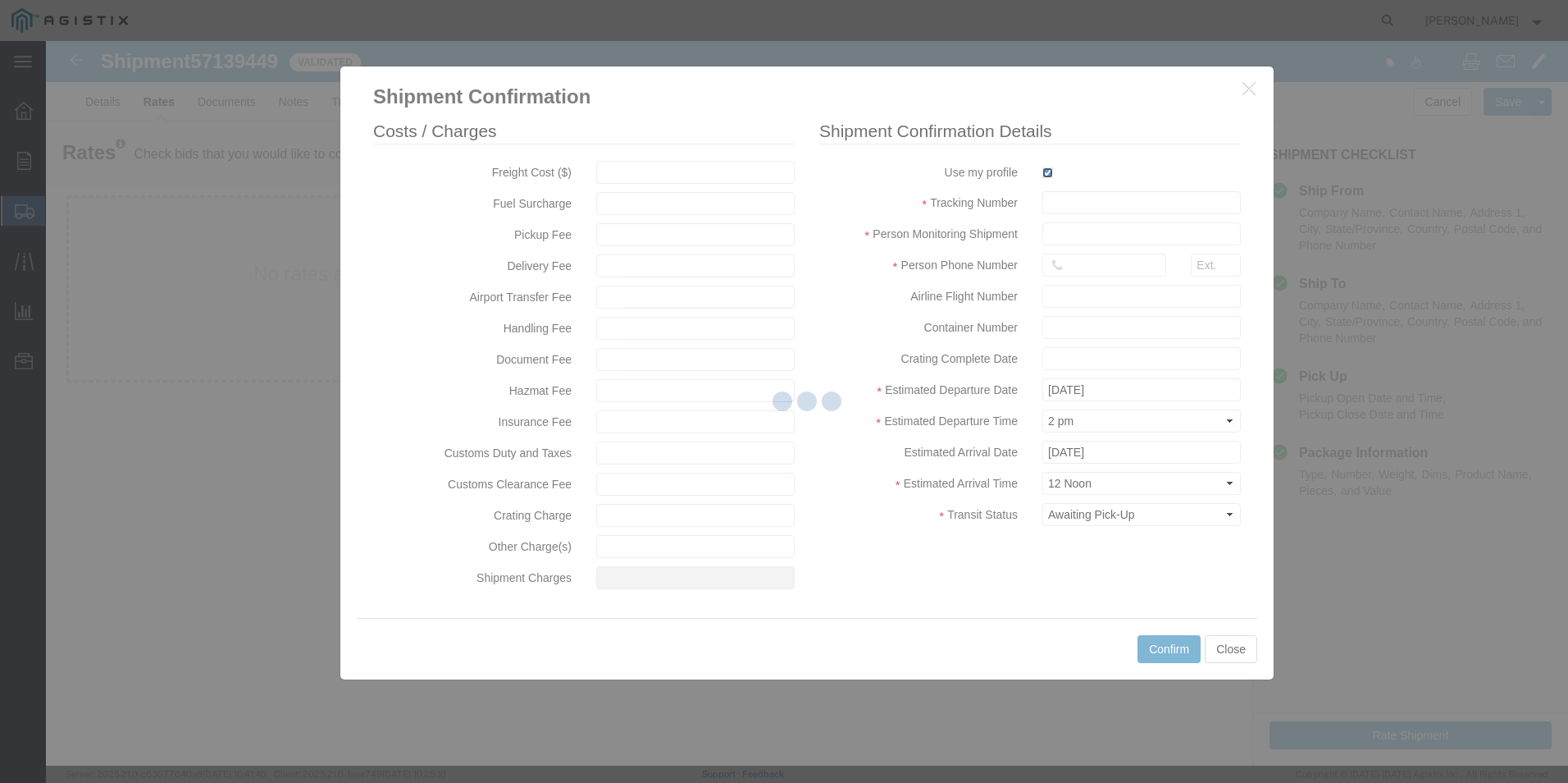
type input "[PERSON_NAME]"
type input "[PHONE_NUMBER]"
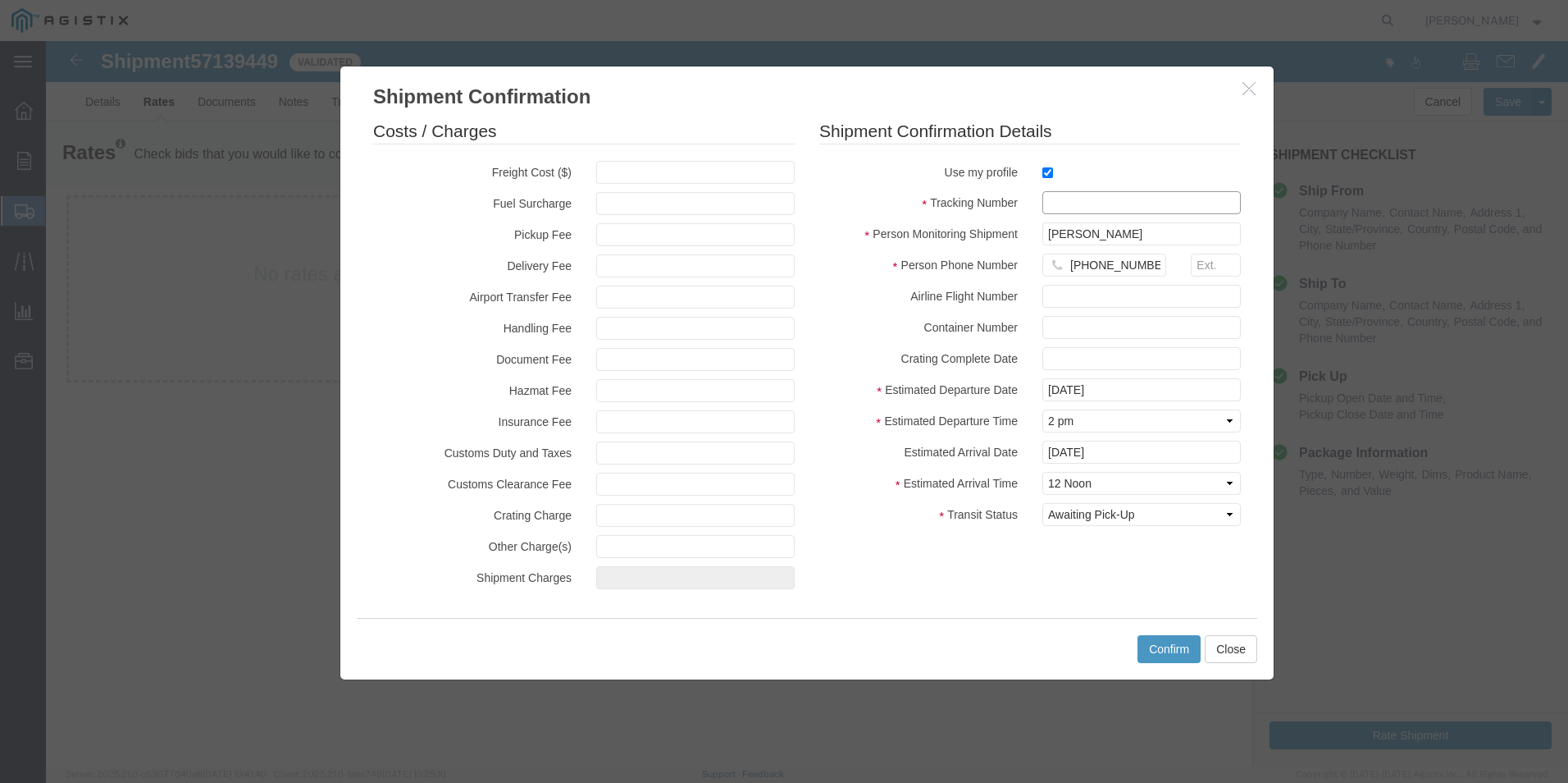
drag, startPoint x: 1059, startPoint y: 193, endPoint x: 1070, endPoint y: 196, distance: 11.4
click at [1064, 195] on input "text" at bounding box center [1141, 202] width 199 height 23
type input "1zx599590342796779"
click at [1165, 644] on button "Confirm" at bounding box center [1169, 648] width 63 height 28
